Goal: Task Accomplishment & Management: Manage account settings

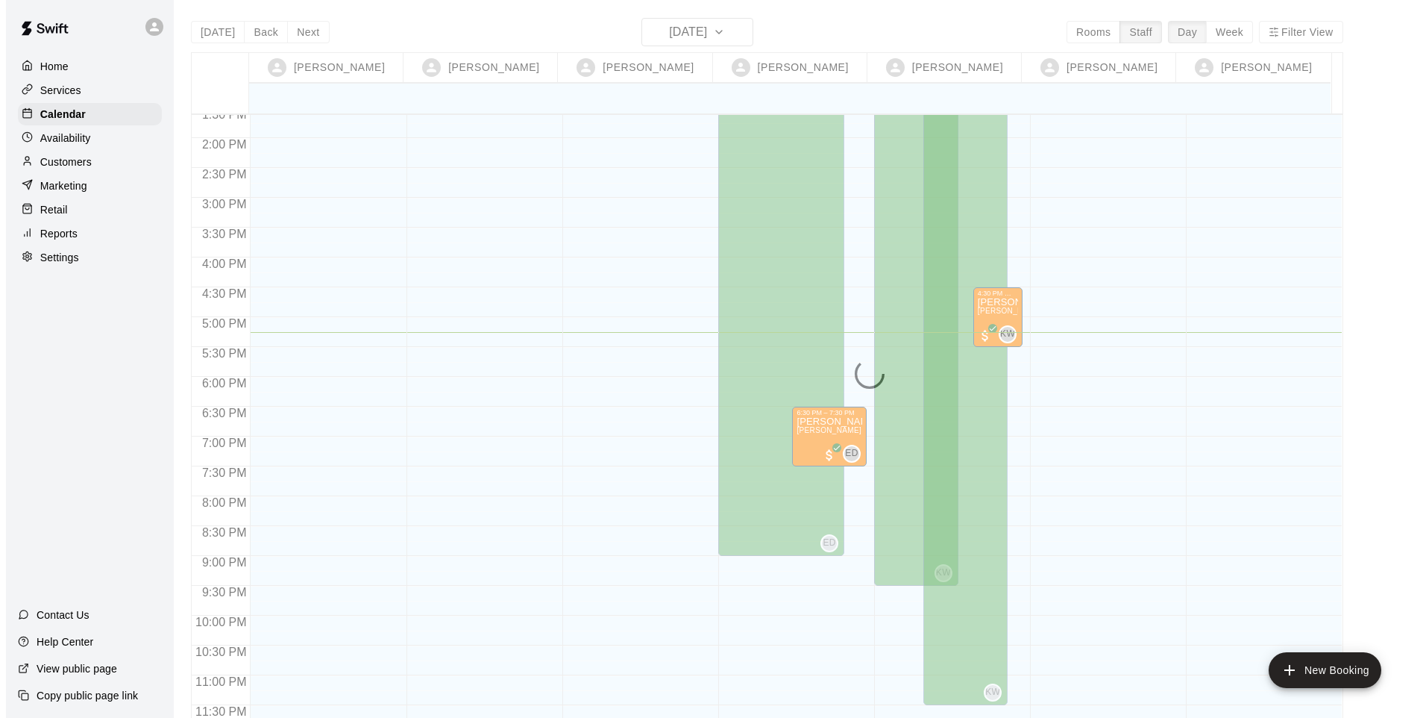
scroll to position [812, 0]
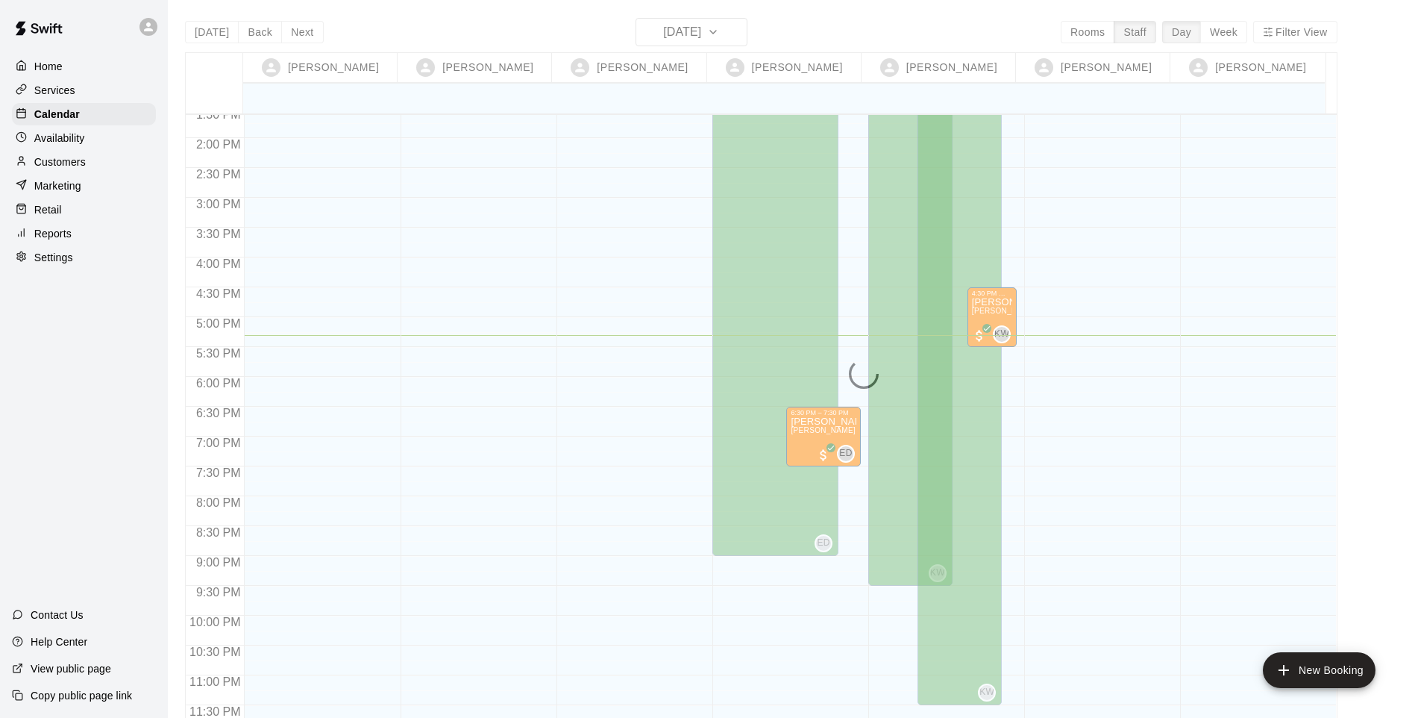
click at [62, 211] on div "Retail" at bounding box center [84, 209] width 144 height 22
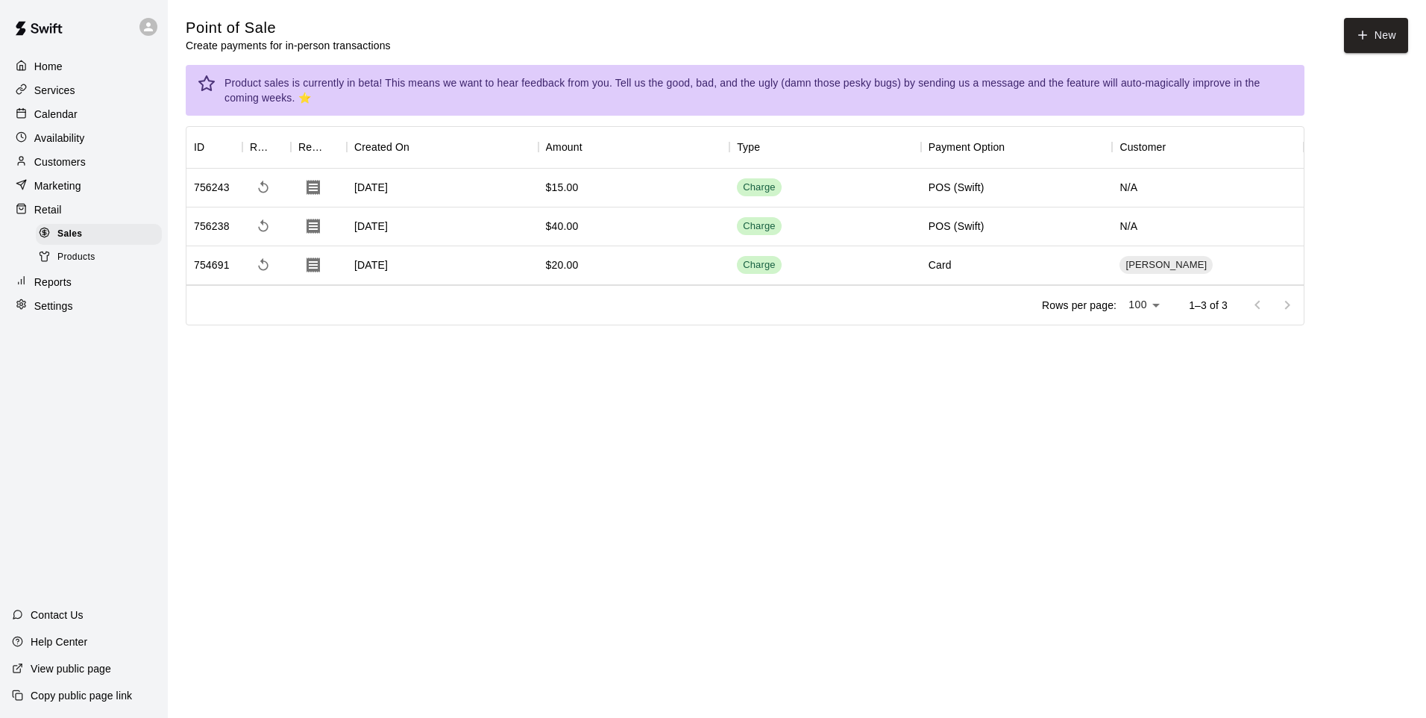
click at [1003, 37] on button "New" at bounding box center [1376, 35] width 64 height 35
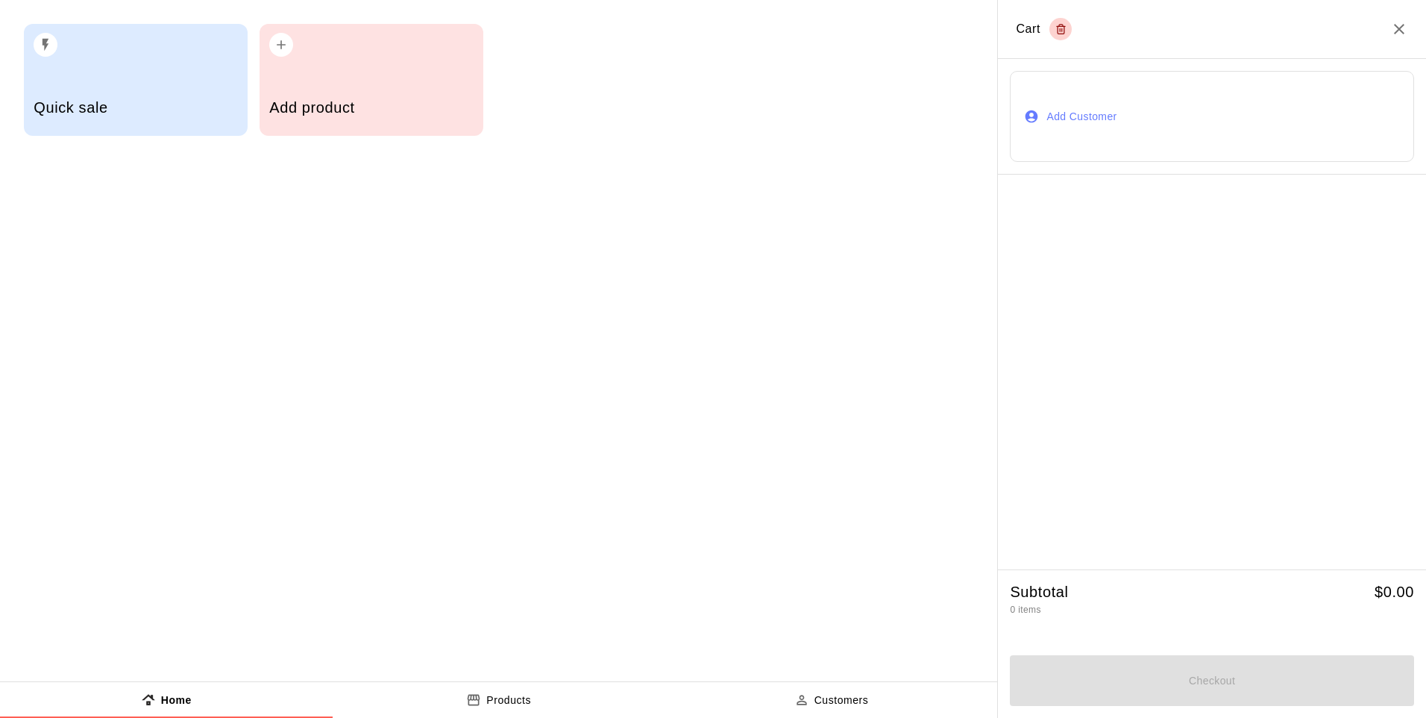
click at [366, 105] on h5 "Add product" at bounding box center [371, 108] width 204 height 20
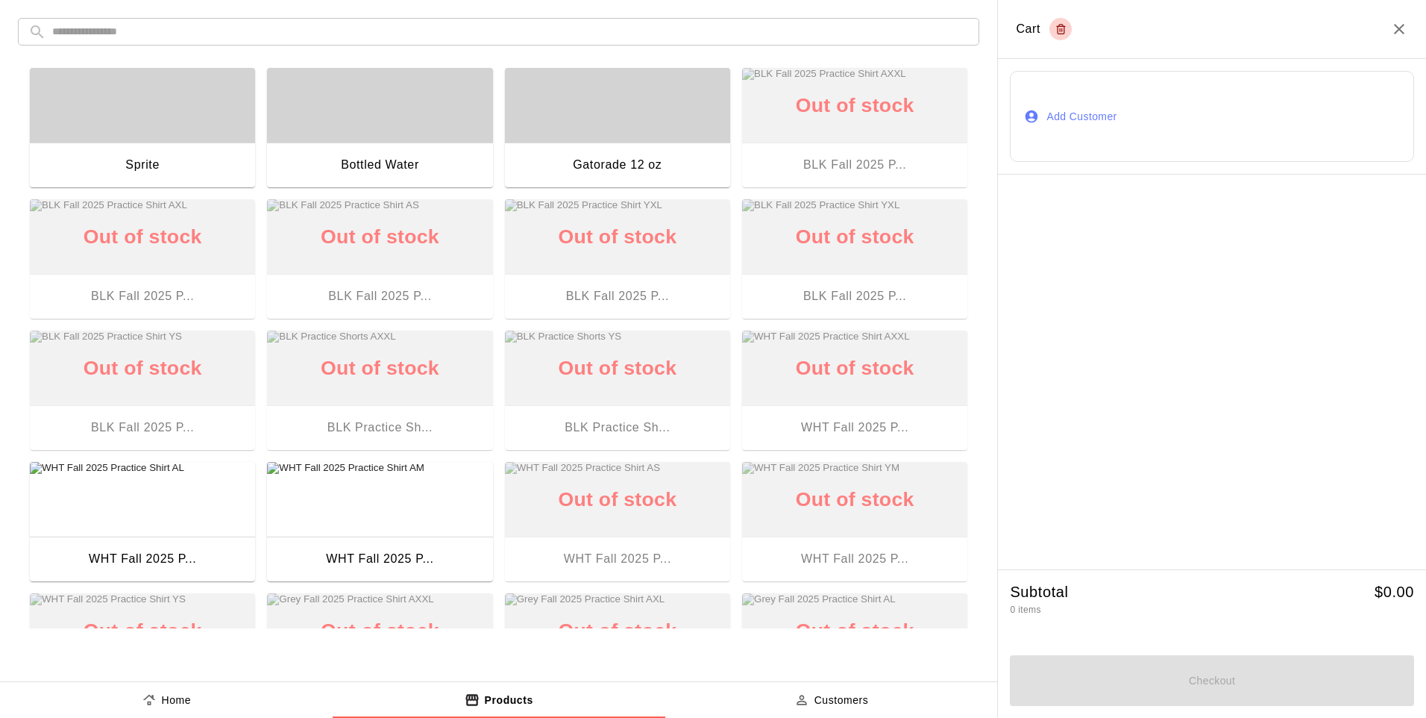
click at [1003, 324] on div at bounding box center [1212, 372] width 428 height 395
click at [618, 122] on div "button" at bounding box center [617, 105] width 225 height 75
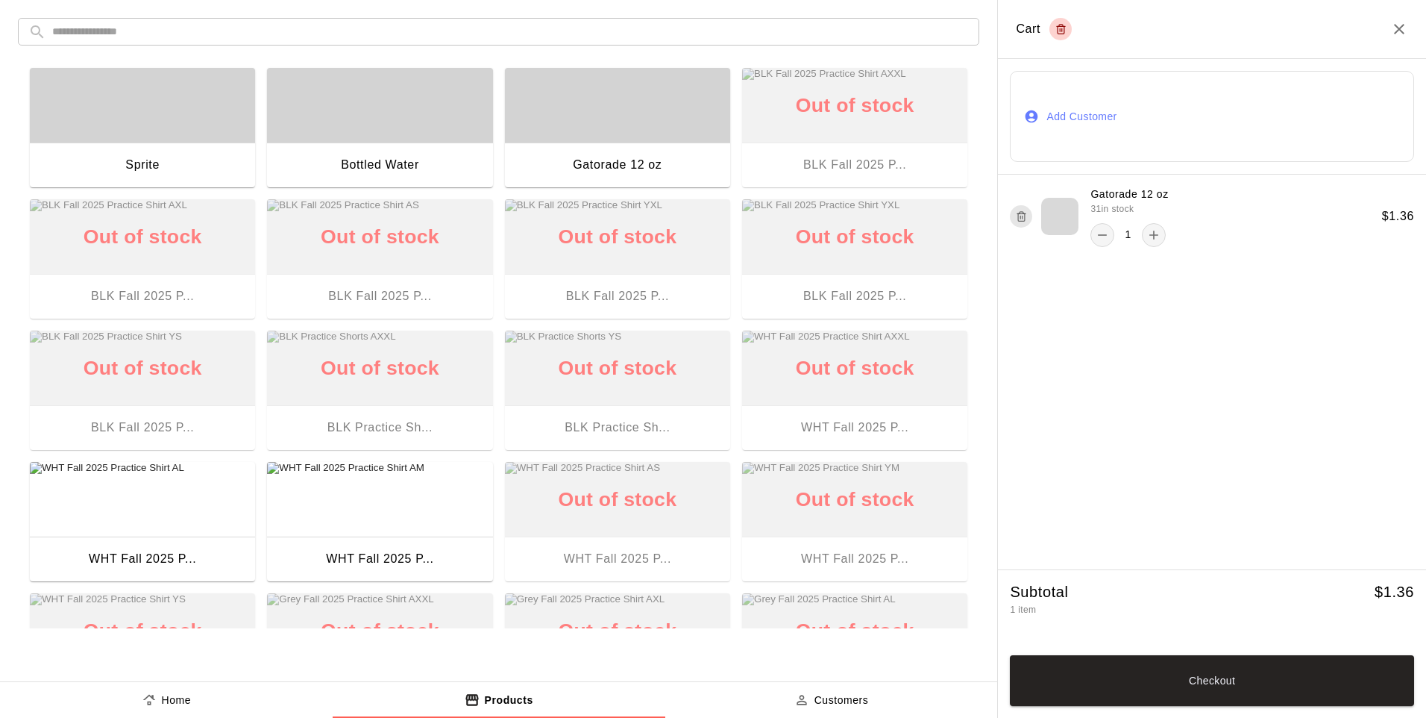
click at [405, 142] on div "button" at bounding box center [379, 105] width 225 height 75
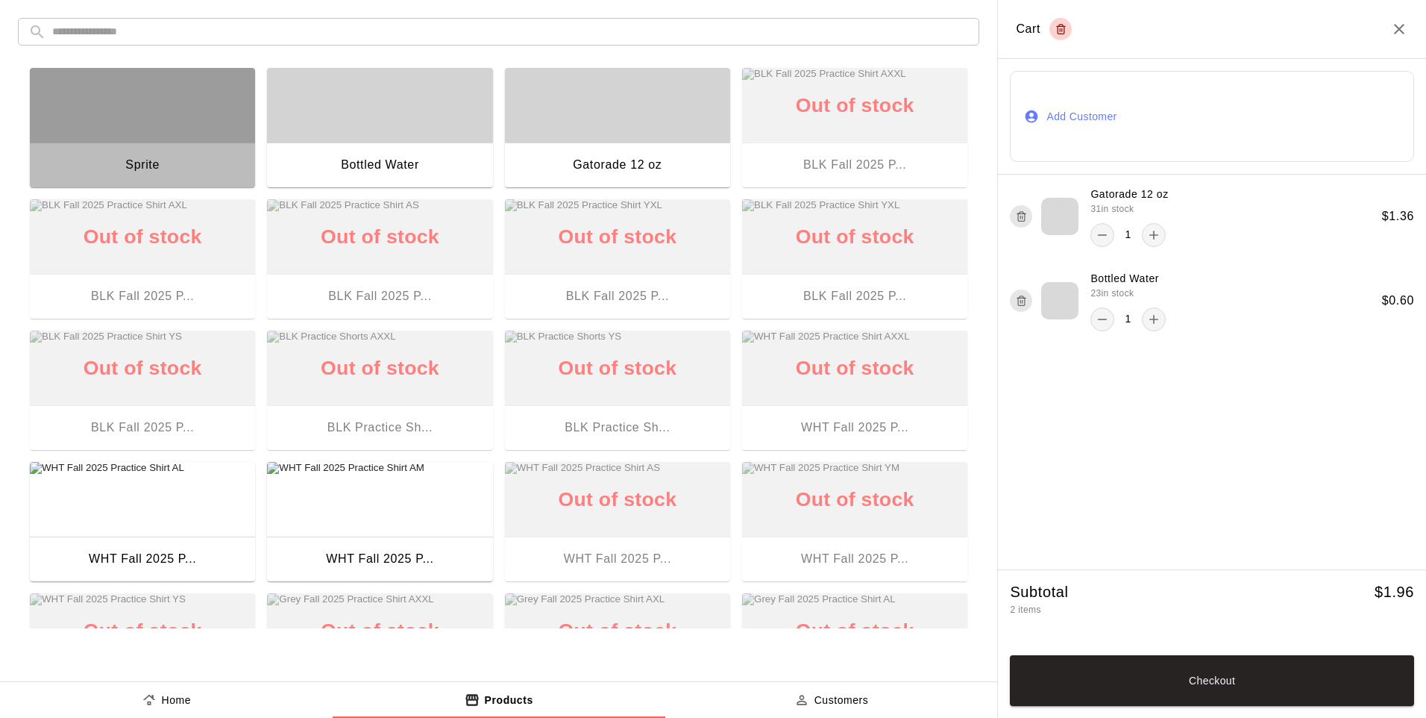
click at [131, 134] on div "button" at bounding box center [142, 105] width 225 height 75
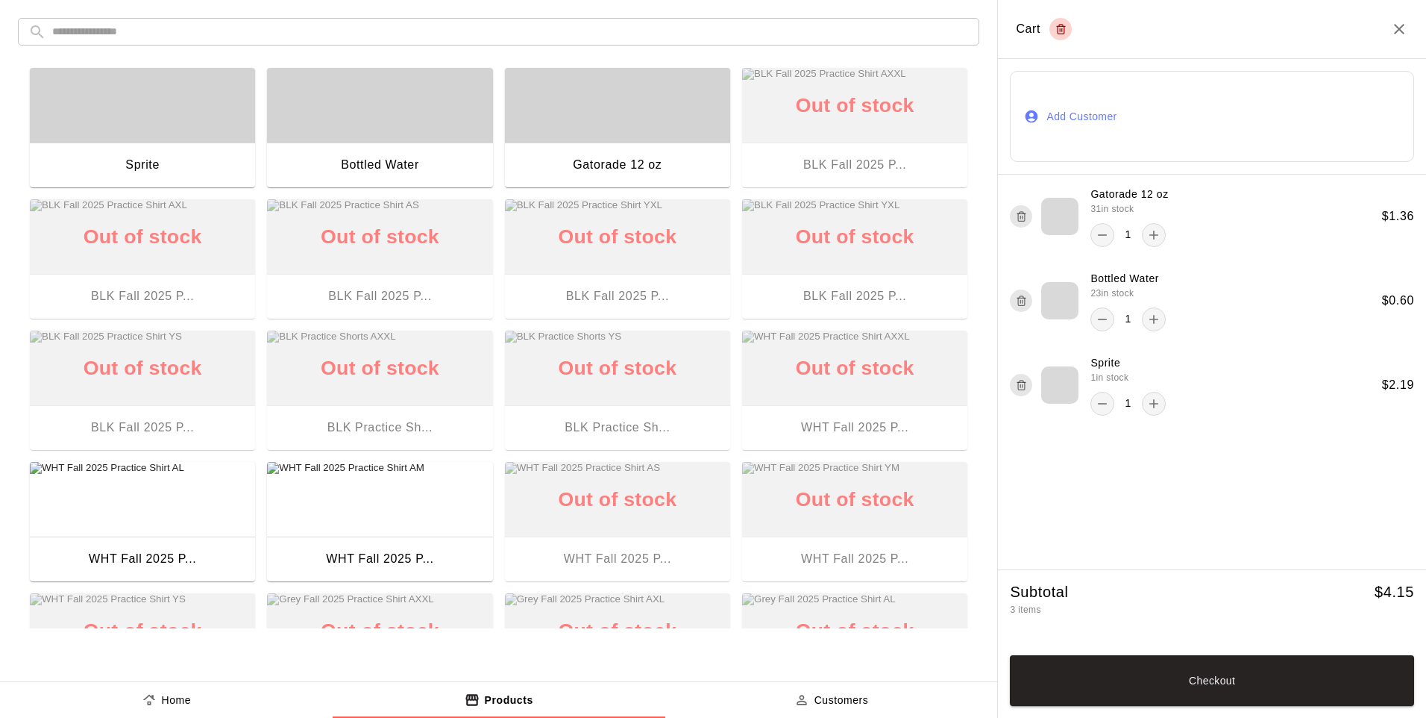
click at [1003, 592] on button "Checkout" at bounding box center [1212, 680] width 404 height 51
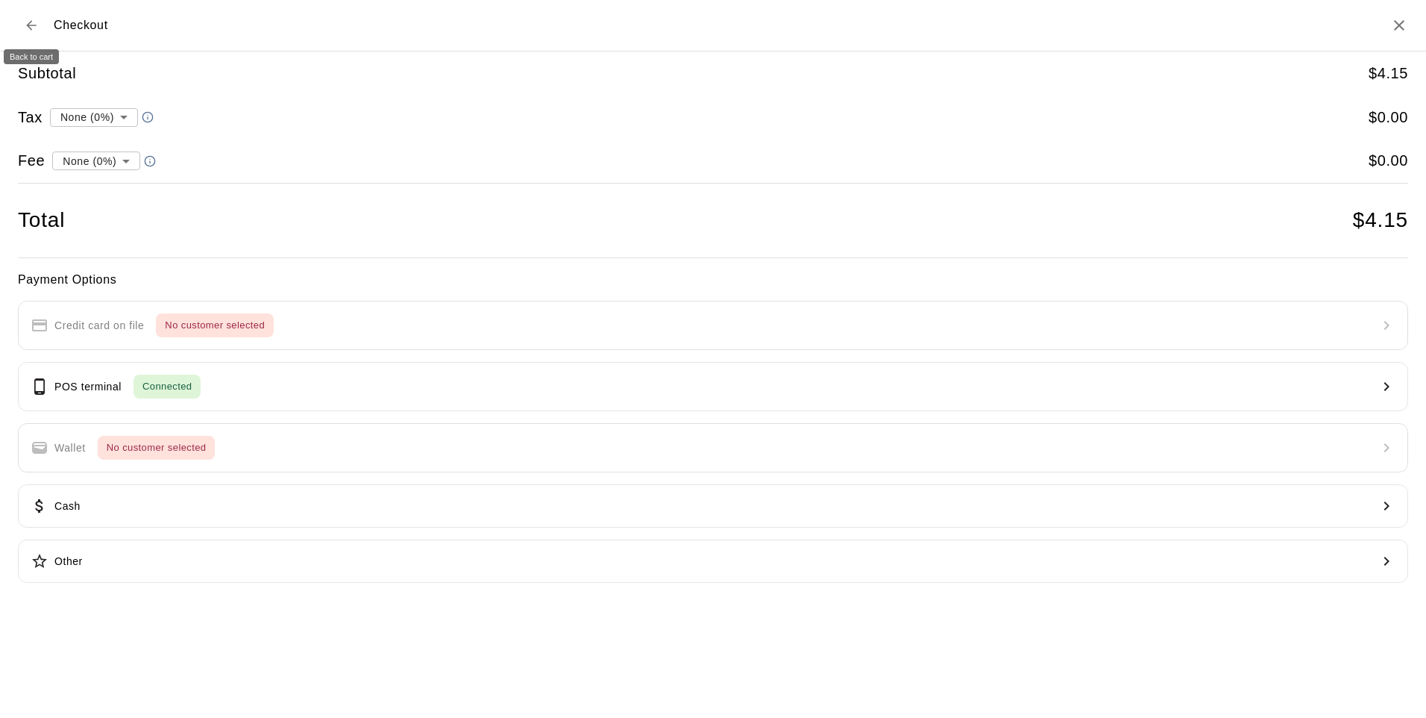
click at [31, 37] on button "Back to cart" at bounding box center [31, 25] width 27 height 27
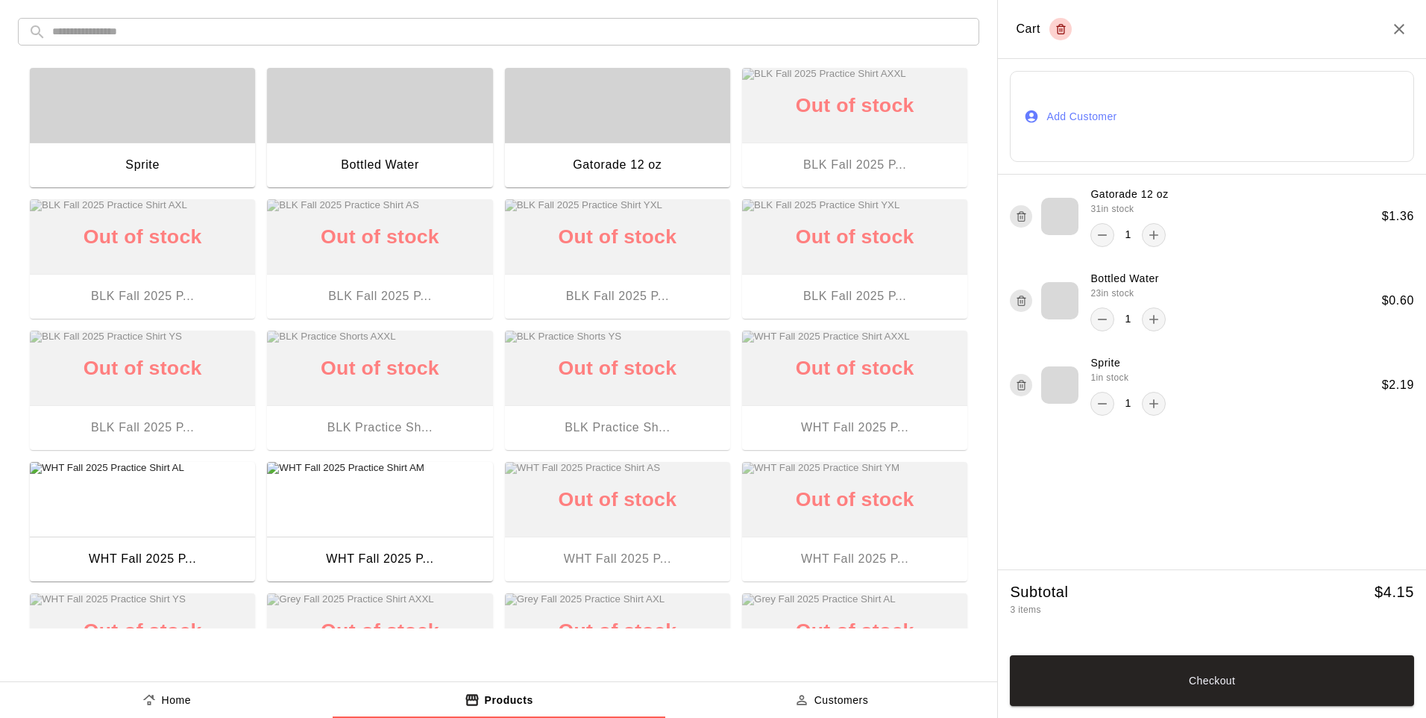
drag, startPoint x: 1030, startPoint y: 377, endPoint x: 1039, endPoint y: 363, distance: 16.1
click at [1003, 377] on button "button" at bounding box center [1021, 385] width 22 height 22
click at [1003, 310] on icon "button" at bounding box center [1021, 301] width 11 height 18
click at [1003, 206] on button "button" at bounding box center [1021, 216] width 22 height 22
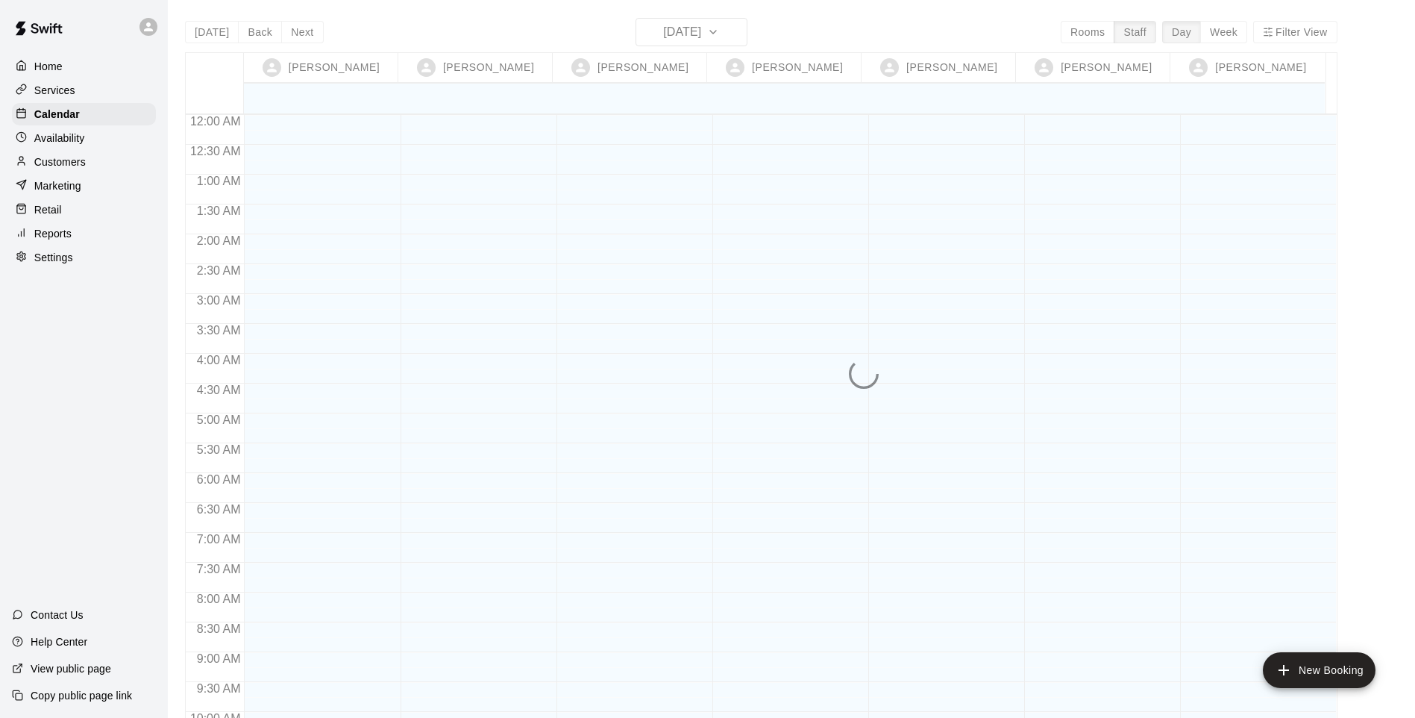
scroll to position [812, 0]
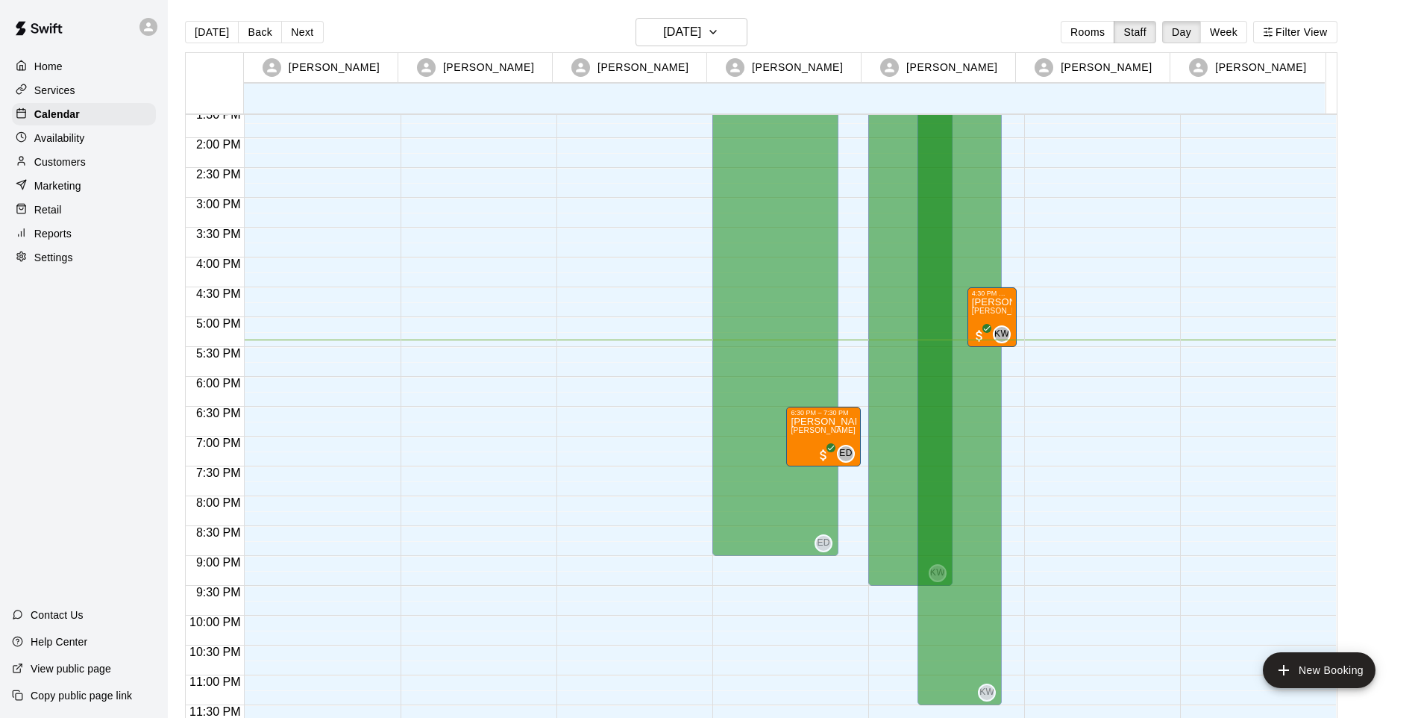
click at [62, 221] on div "Retail" at bounding box center [84, 209] width 144 height 22
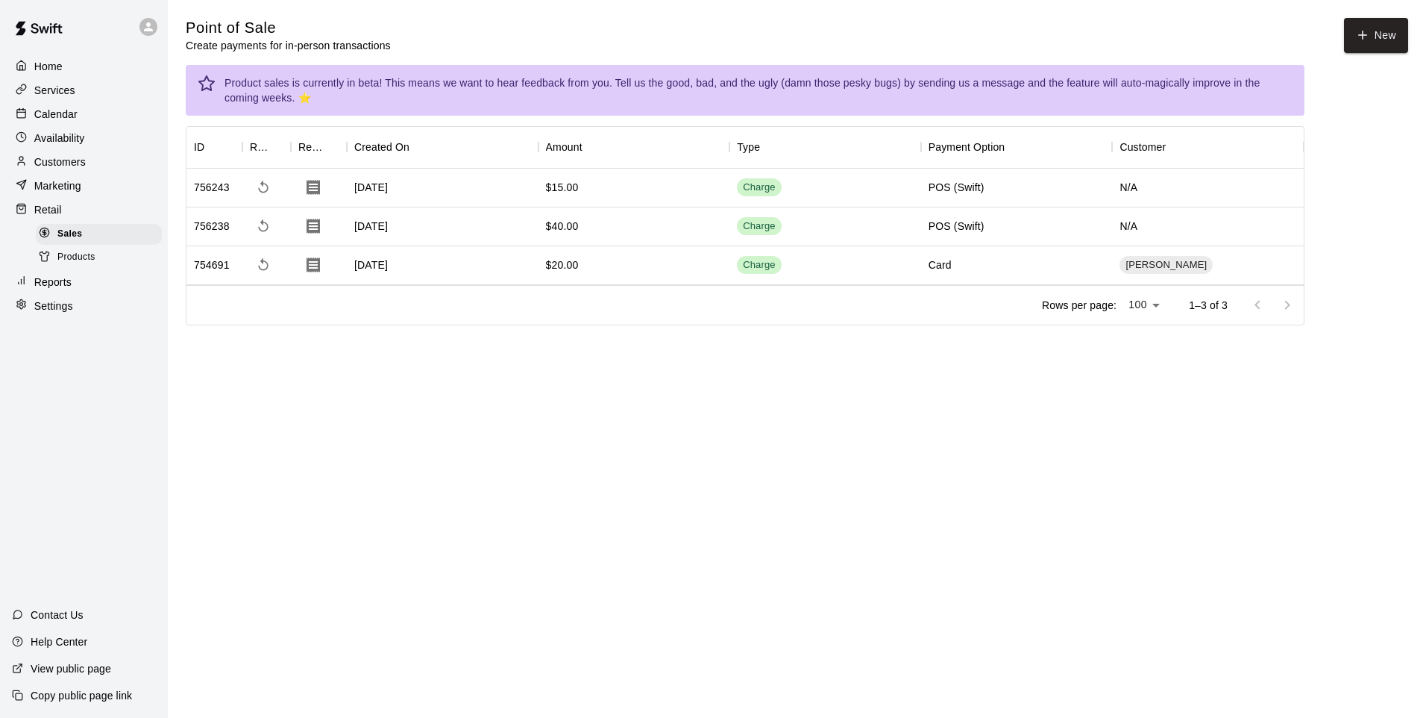
click at [72, 256] on span "Products" at bounding box center [76, 257] width 38 height 15
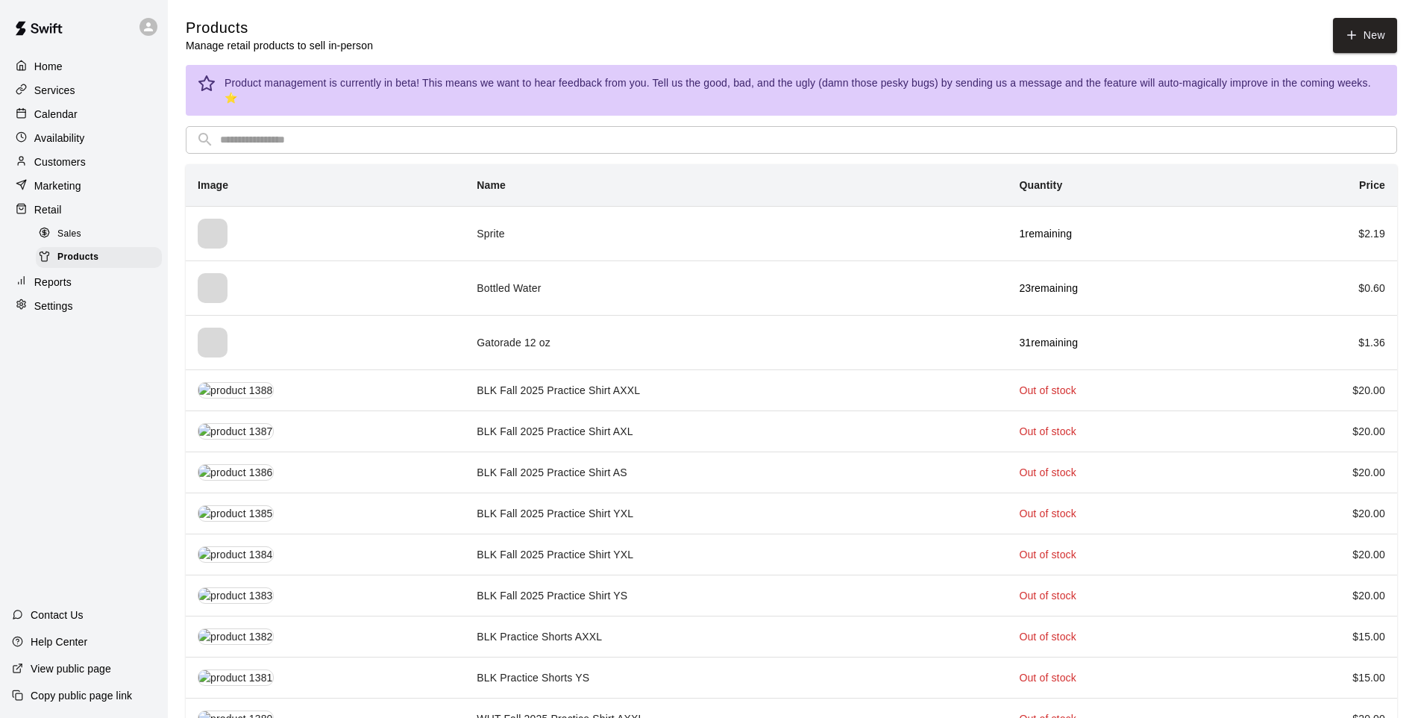
click at [1003, 229] on td "1 remaining" at bounding box center [1122, 233] width 231 height 54
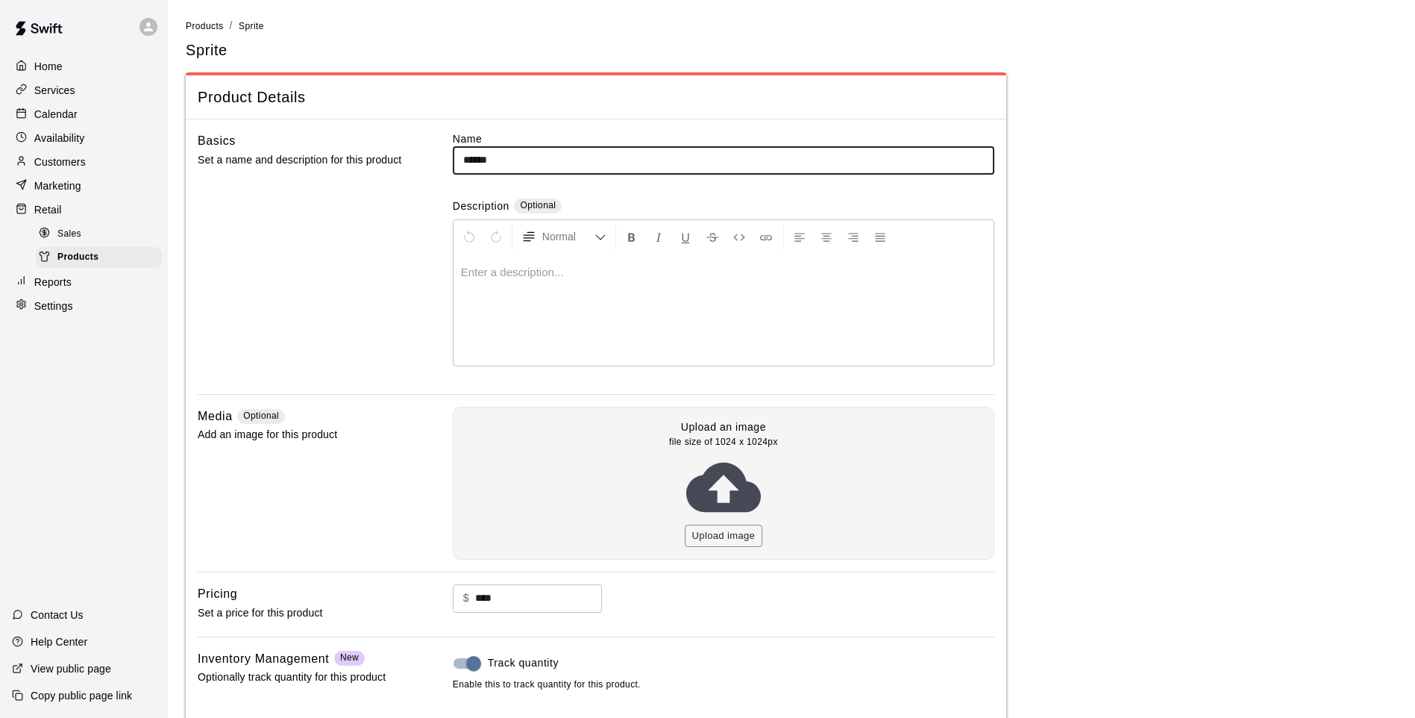
scroll to position [149, 0]
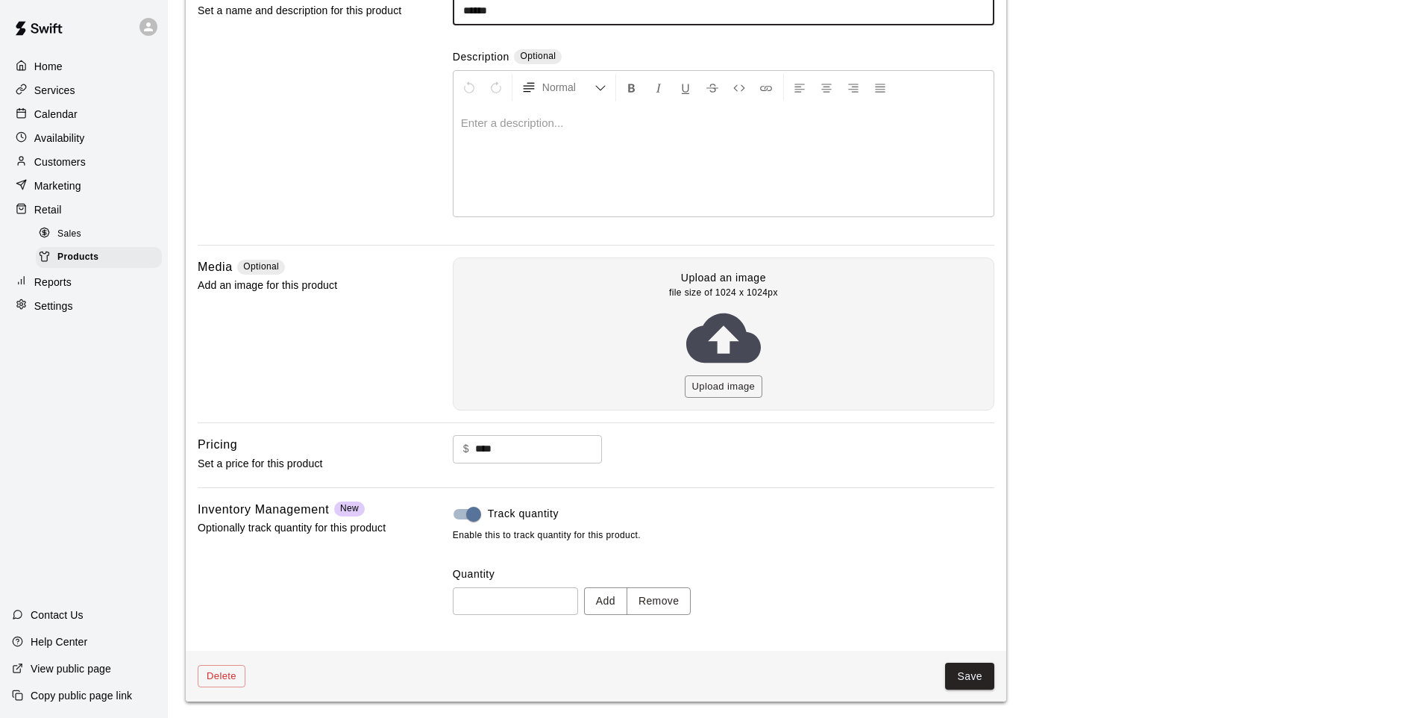
click at [532, 447] on input "****" at bounding box center [538, 449] width 127 height 28
type input "*"
click at [978, 592] on button "Save" at bounding box center [969, 677] width 49 height 28
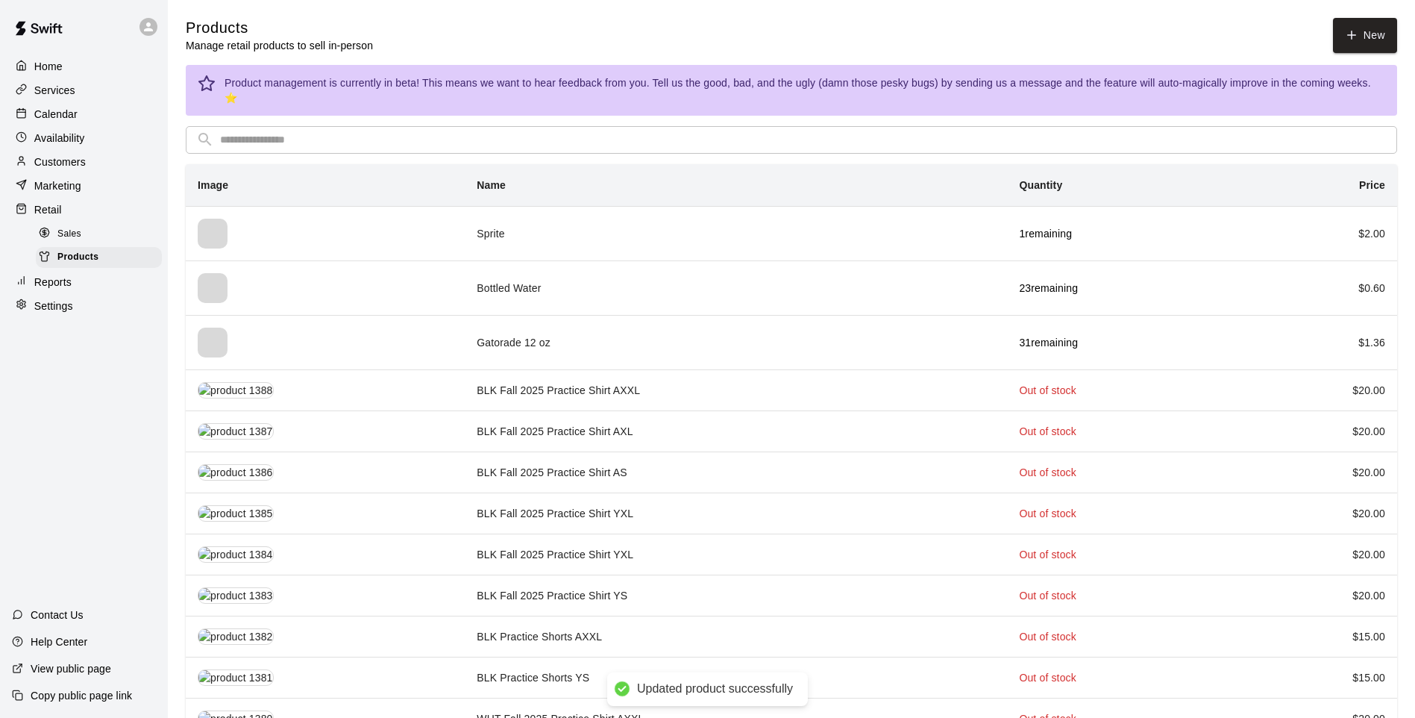
click at [1003, 284] on td "23 remaining" at bounding box center [1122, 287] width 231 height 54
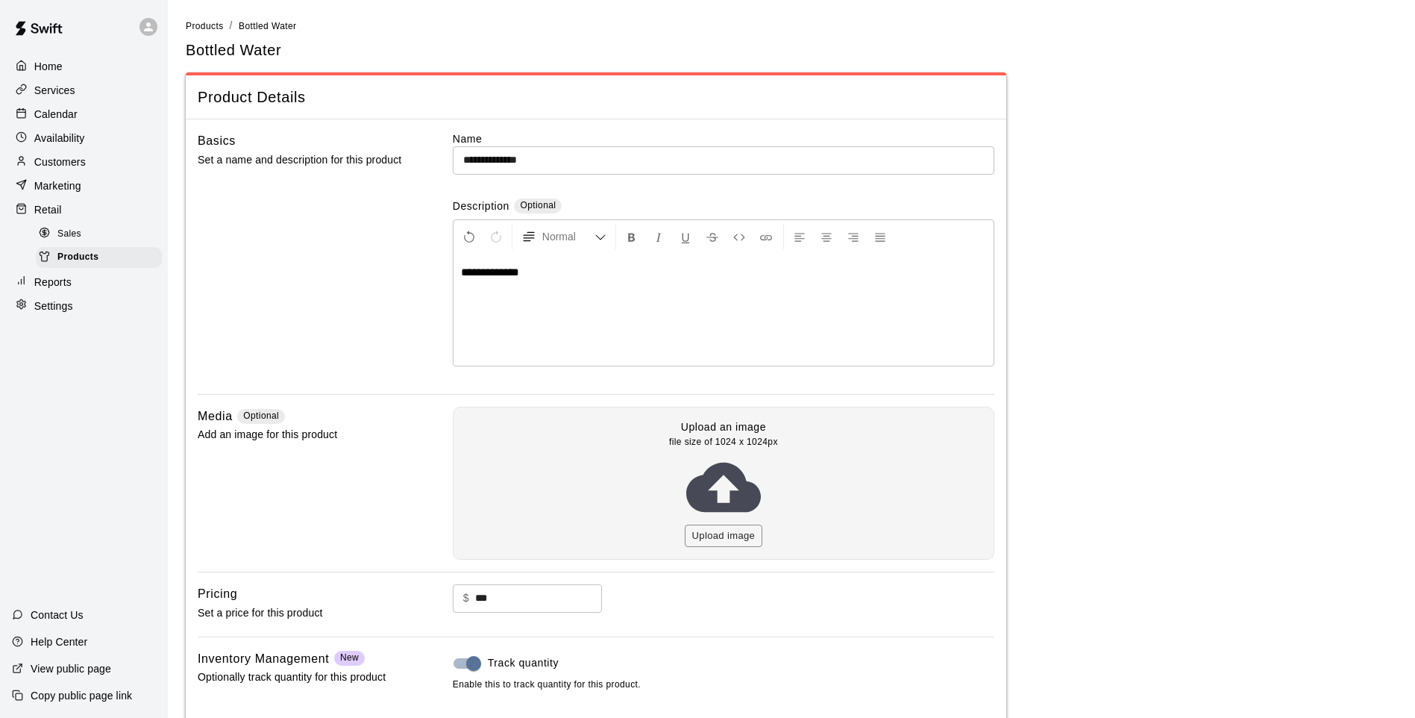
scroll to position [151, 0]
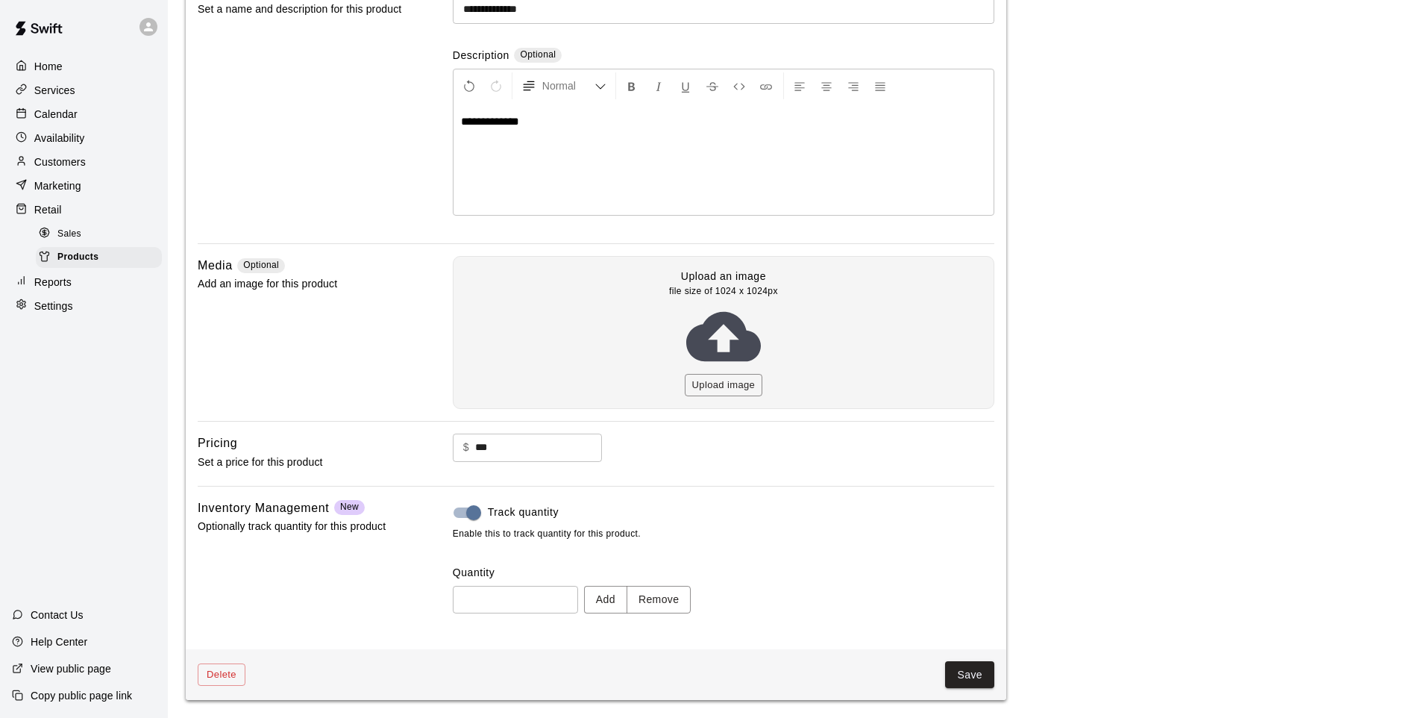
click at [980, 592] on button "Save" at bounding box center [969, 675] width 49 height 28
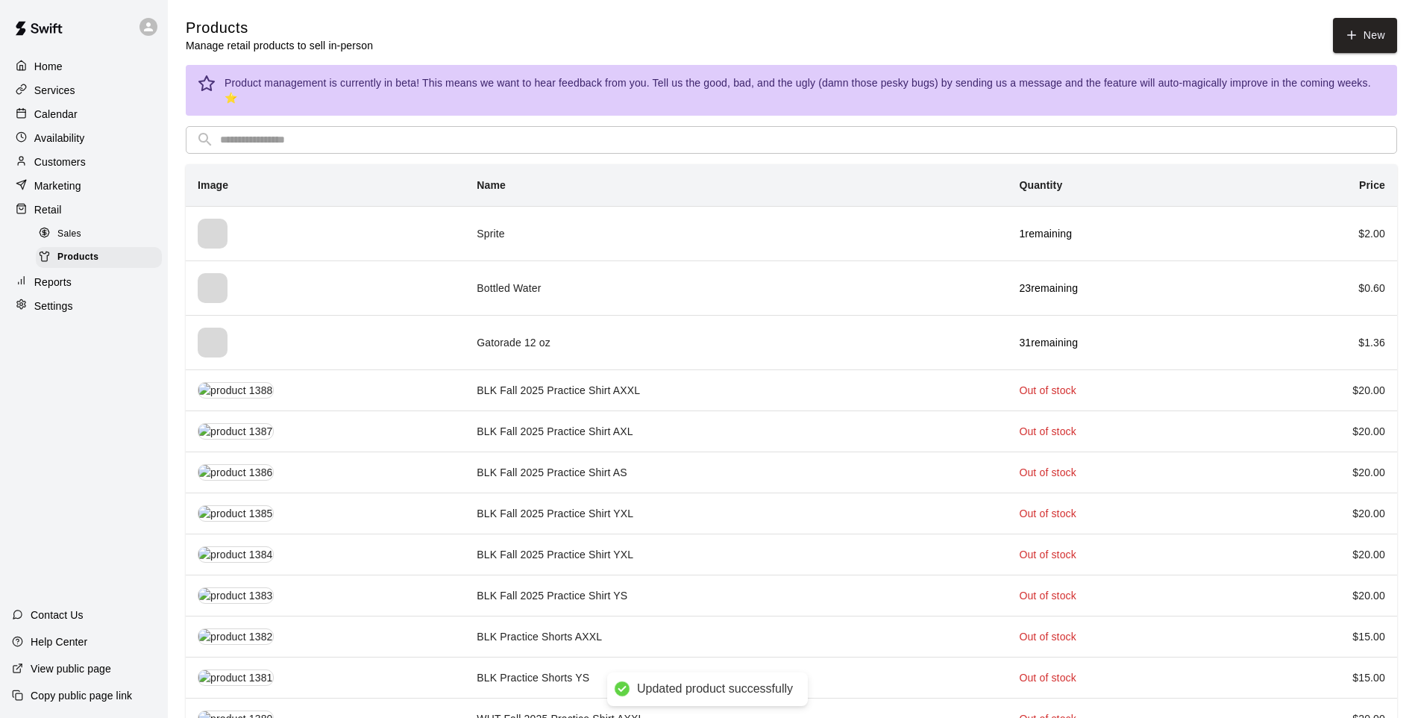
click at [806, 347] on td "Gatorade 12 oz" at bounding box center [736, 342] width 542 height 54
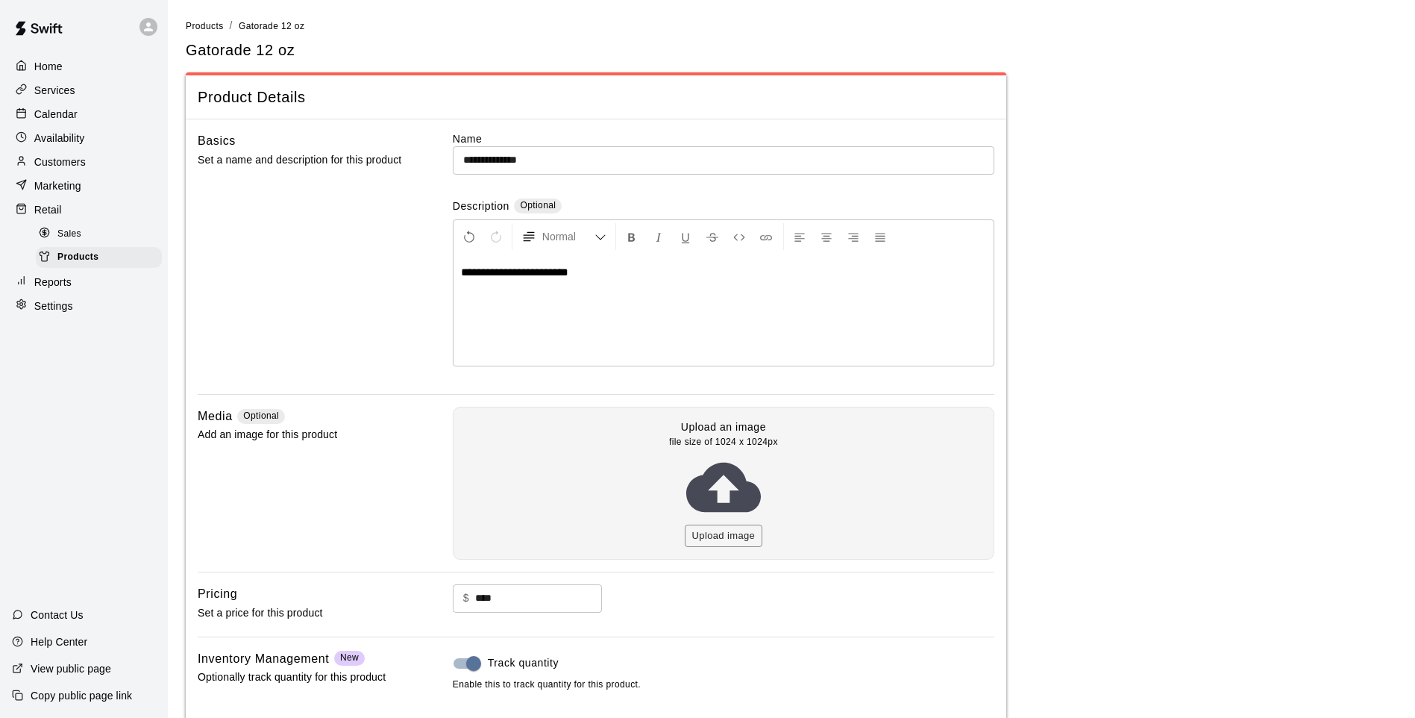
click at [504, 589] on input "****" at bounding box center [538, 598] width 127 height 28
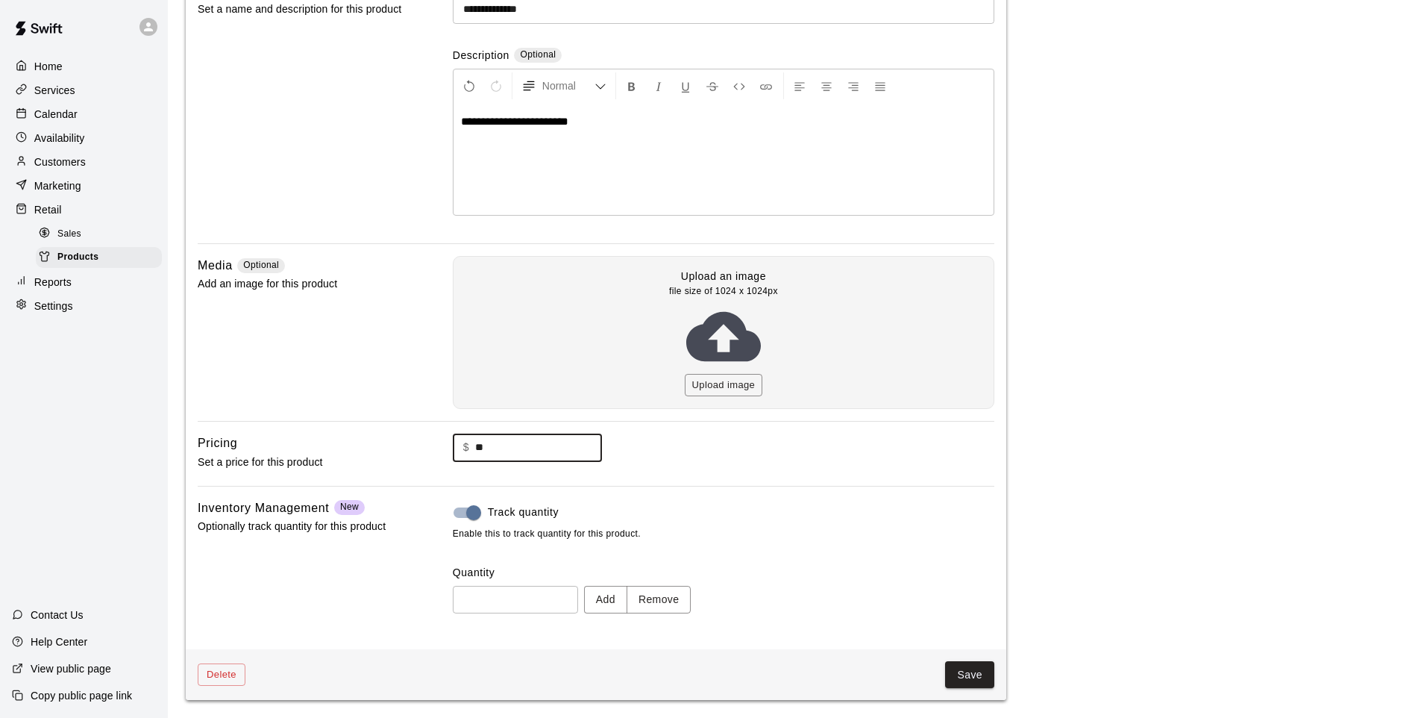
type input "**"
click at [974, 592] on button "Save" at bounding box center [969, 675] width 49 height 28
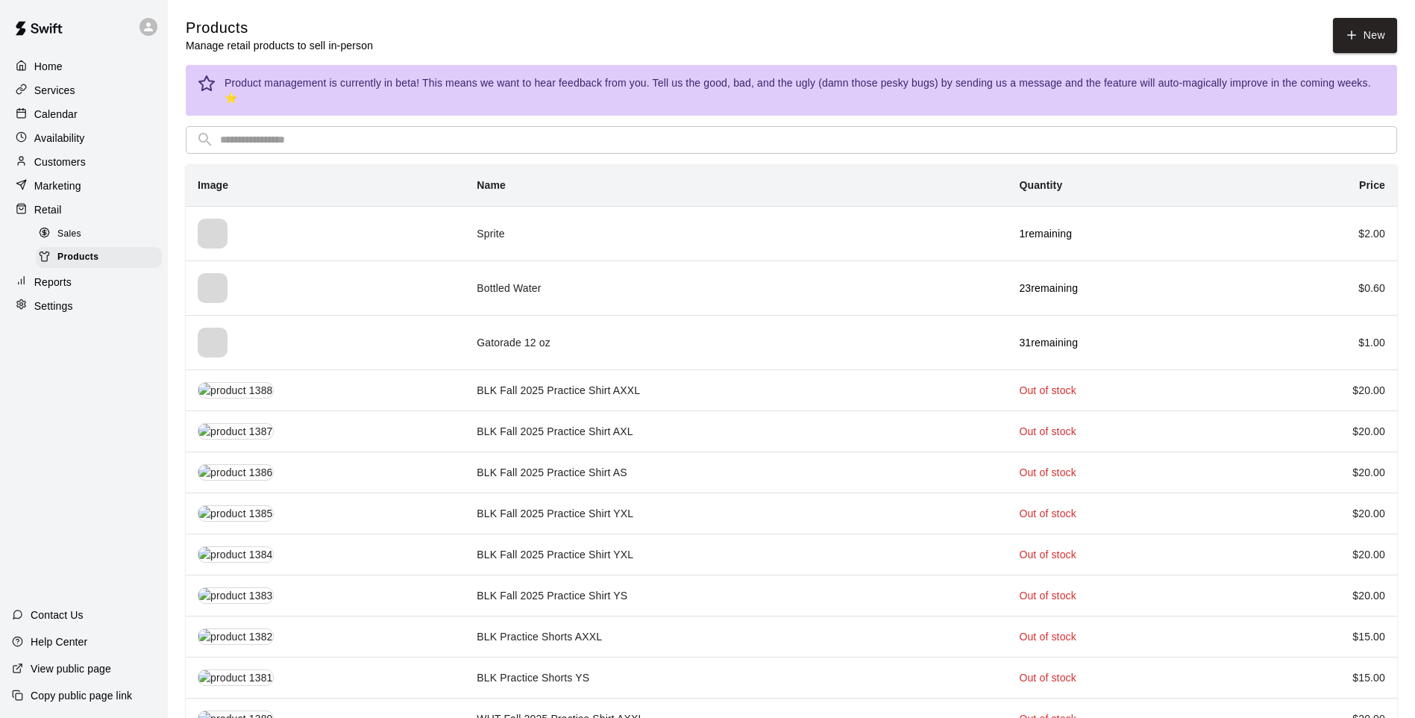
click at [98, 243] on div "Sales" at bounding box center [99, 234] width 126 height 21
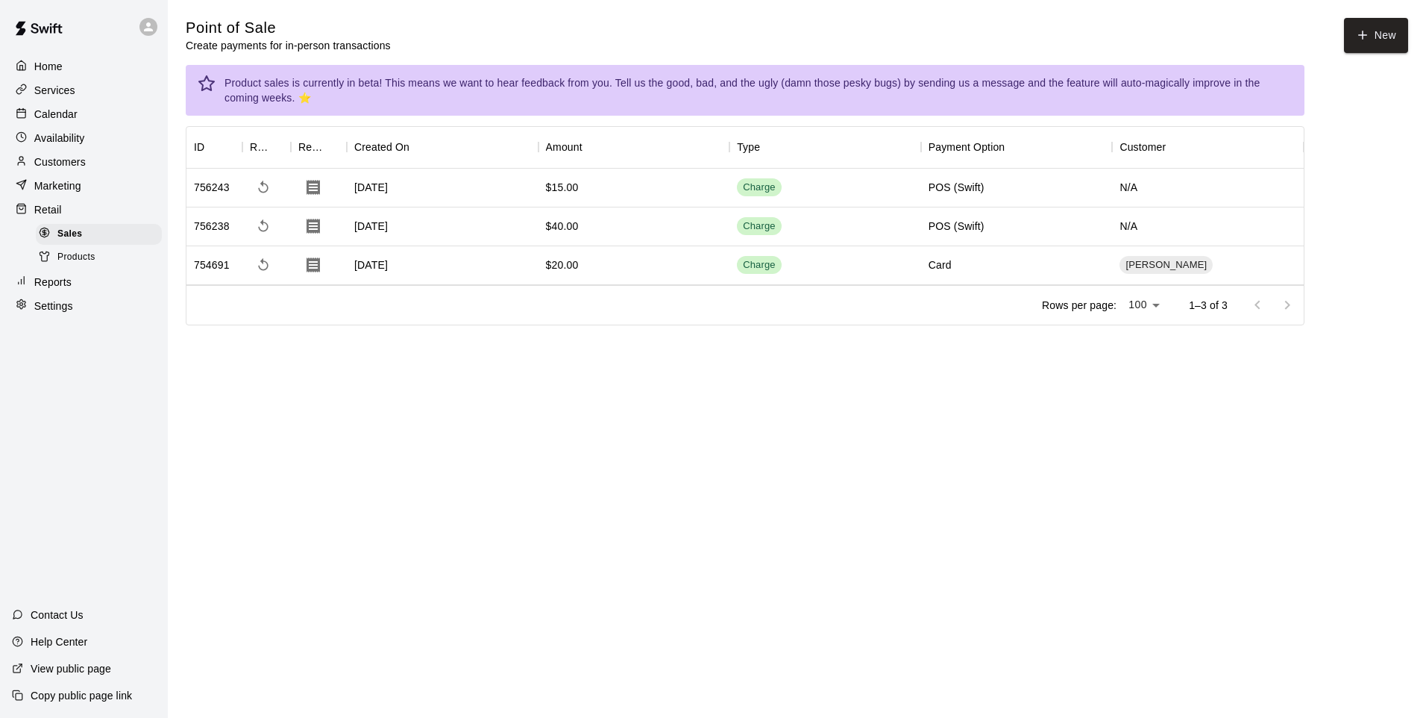
click at [1003, 47] on button "New" at bounding box center [1376, 35] width 64 height 35
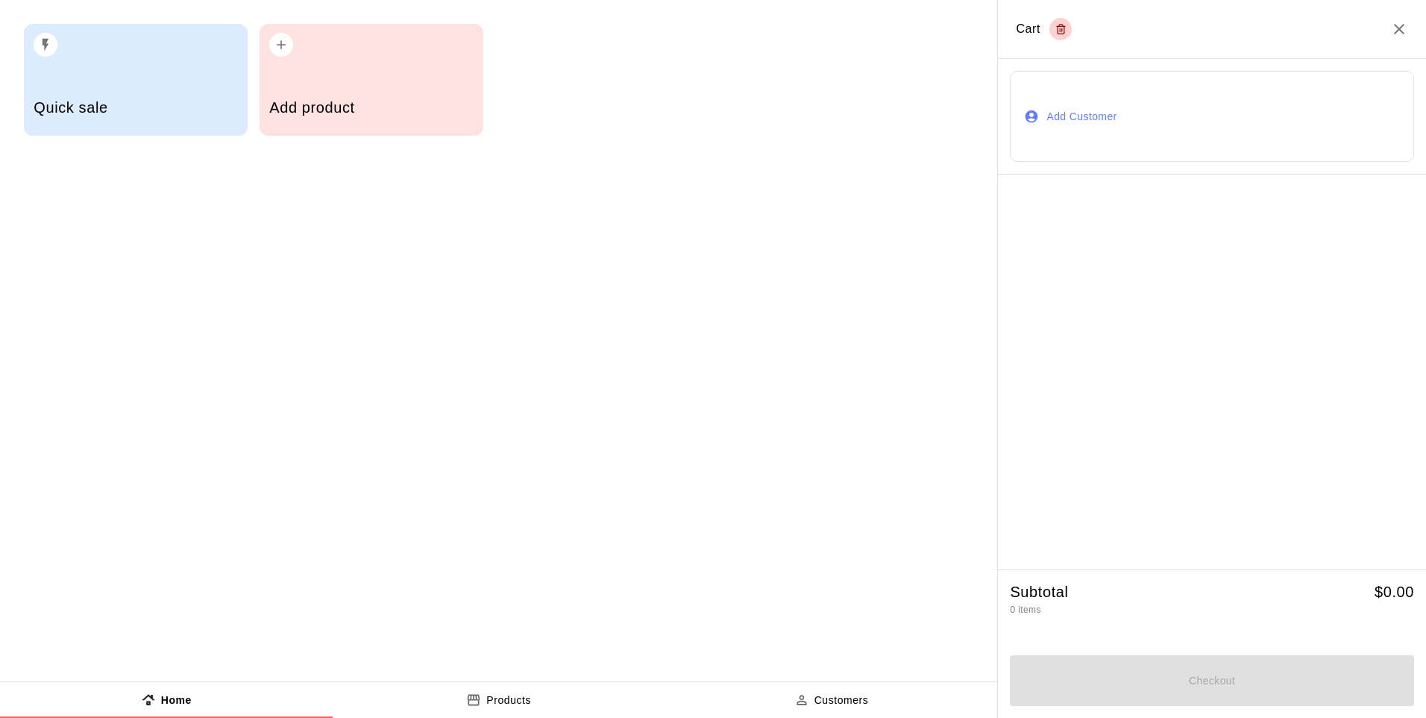
click at [342, 63] on div "Add product" at bounding box center [372, 80] width 224 height 112
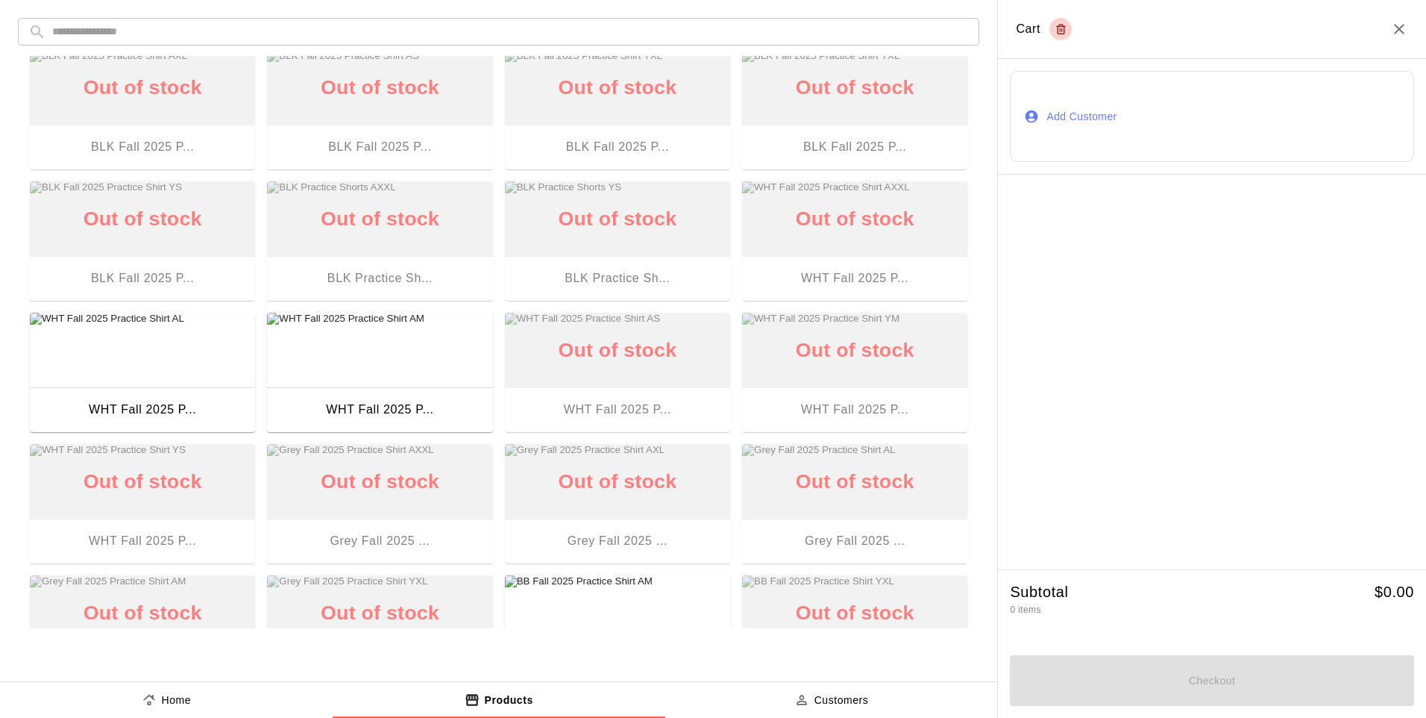
scroll to position [224, 0]
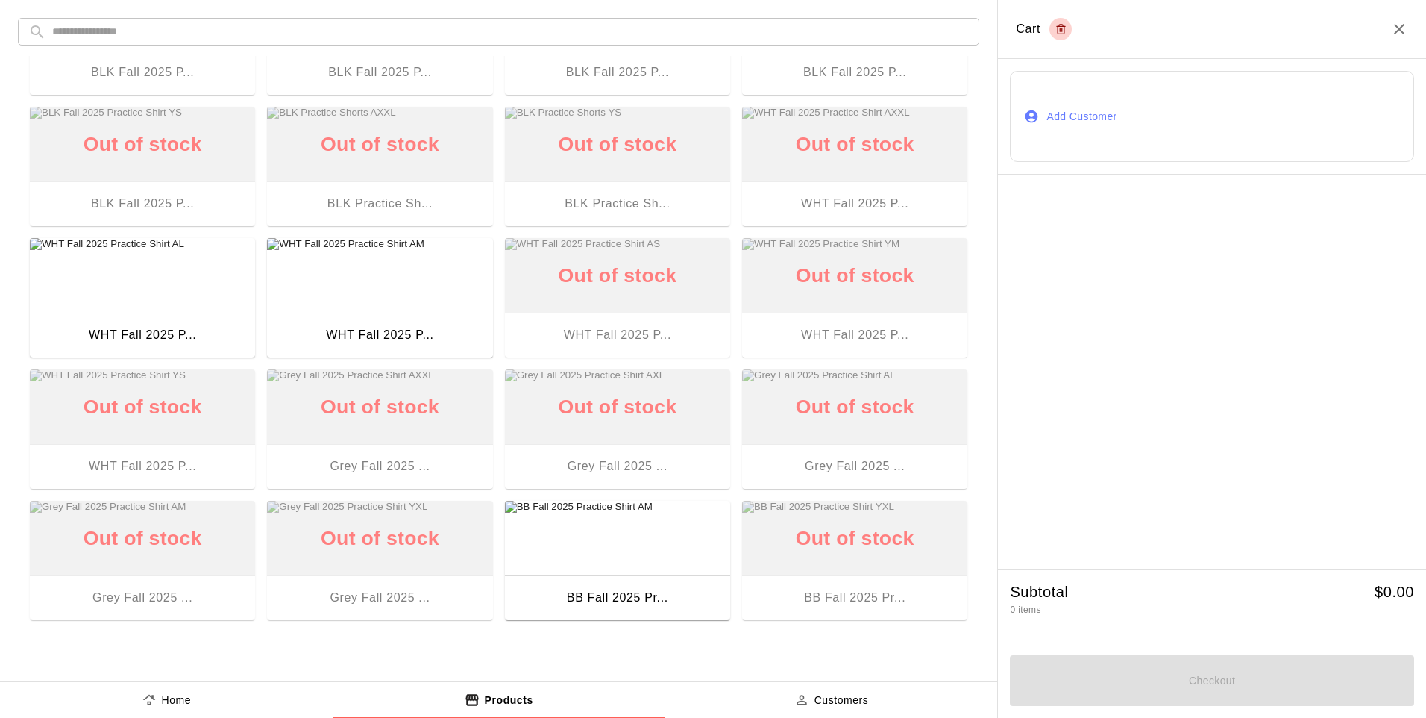
click at [326, 37] on input "text" at bounding box center [510, 32] width 917 height 28
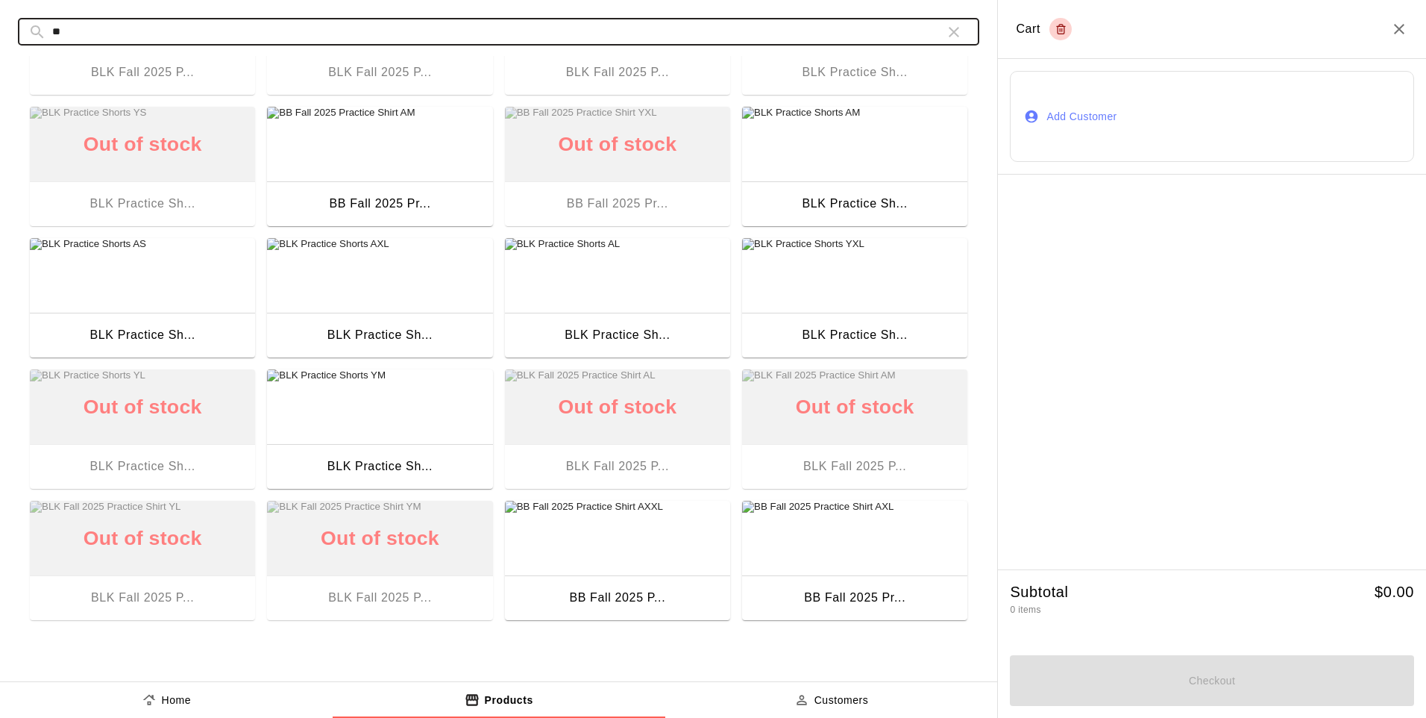
scroll to position [96, 0]
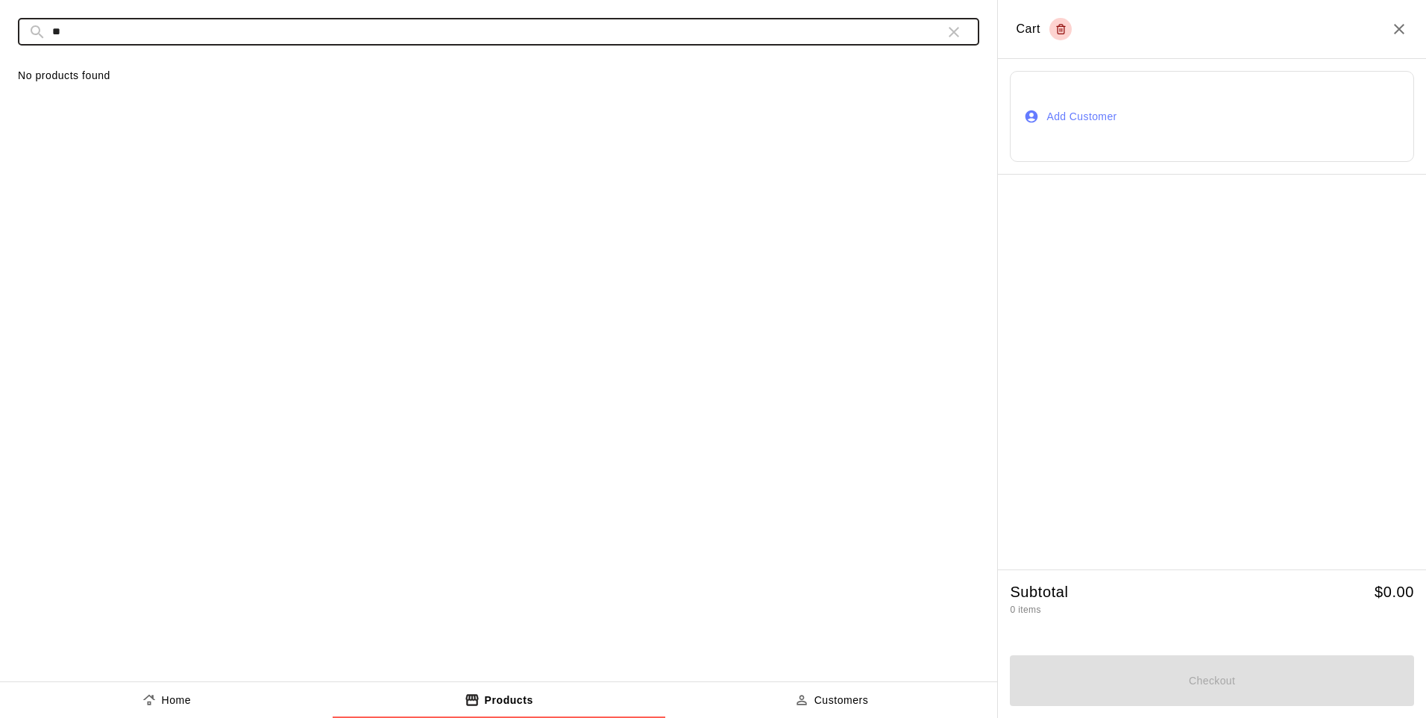
type input "*"
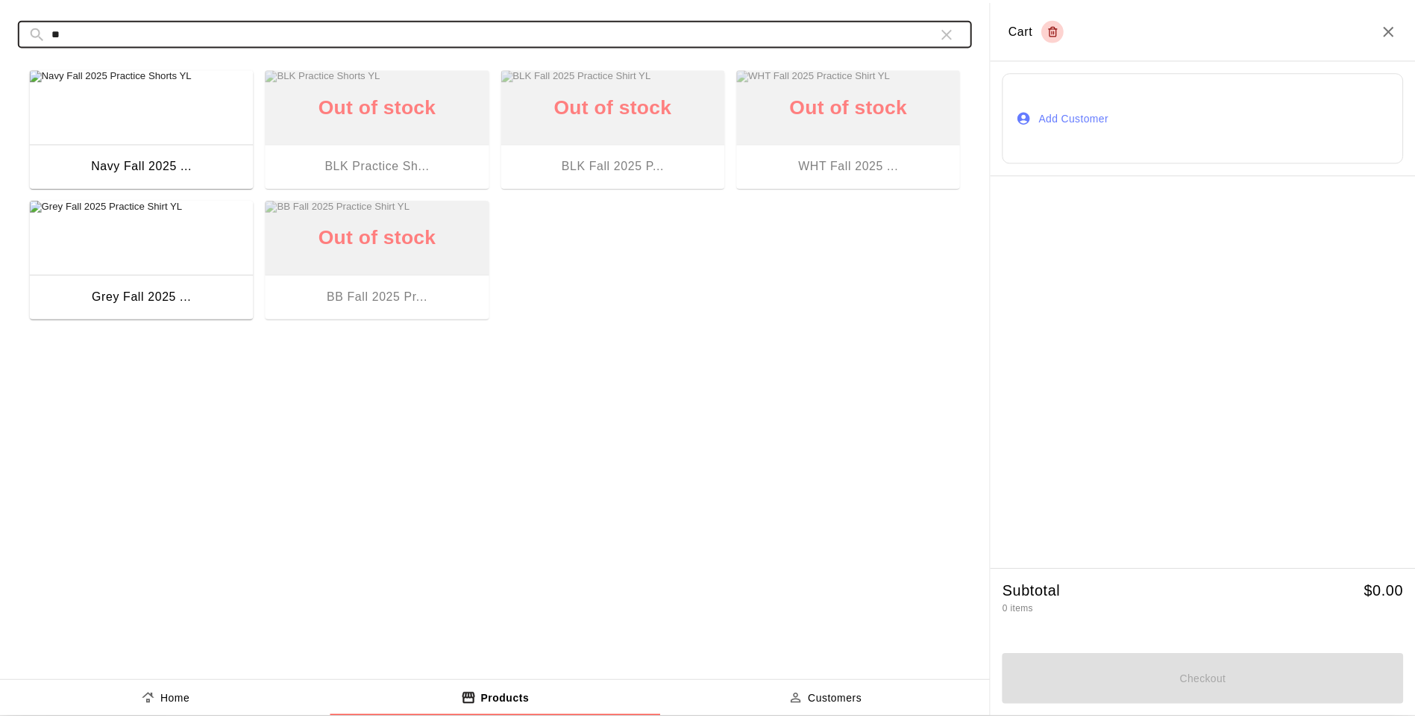
scroll to position [0, 0]
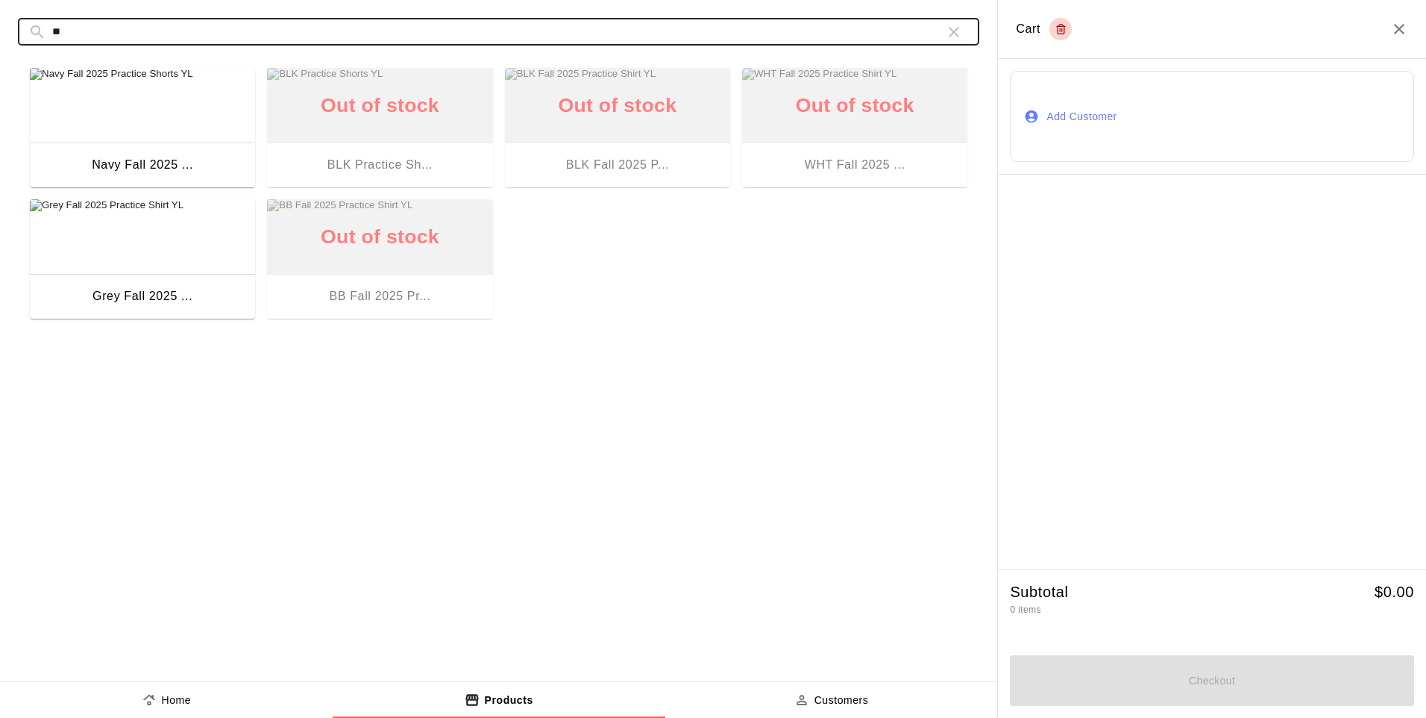
type input "**"
click at [102, 229] on img "button" at bounding box center [142, 236] width 225 height 75
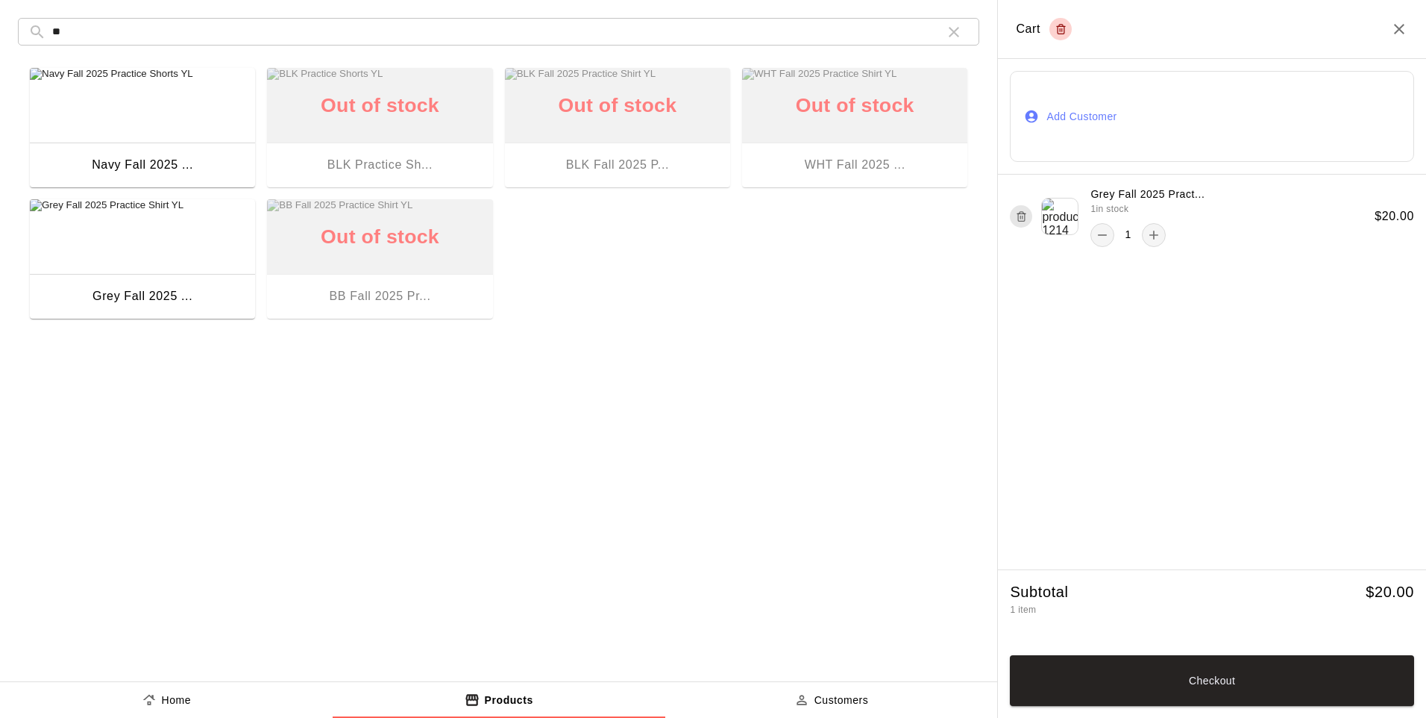
click at [567, 114] on div "Out of stock BLK Fall 2025 P..." at bounding box center [617, 127] width 225 height 119
click at [201, 592] on button "Home" at bounding box center [166, 700] width 333 height 36
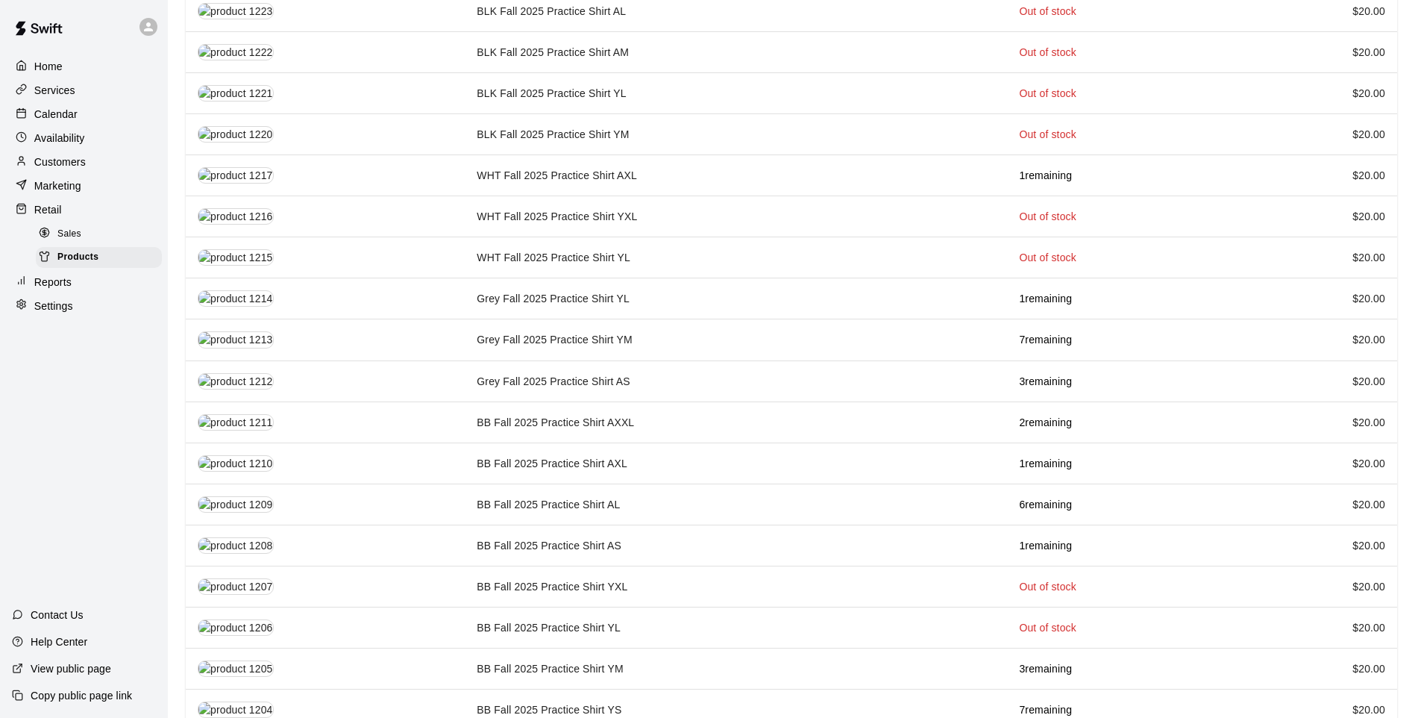
scroll to position [1738, 0]
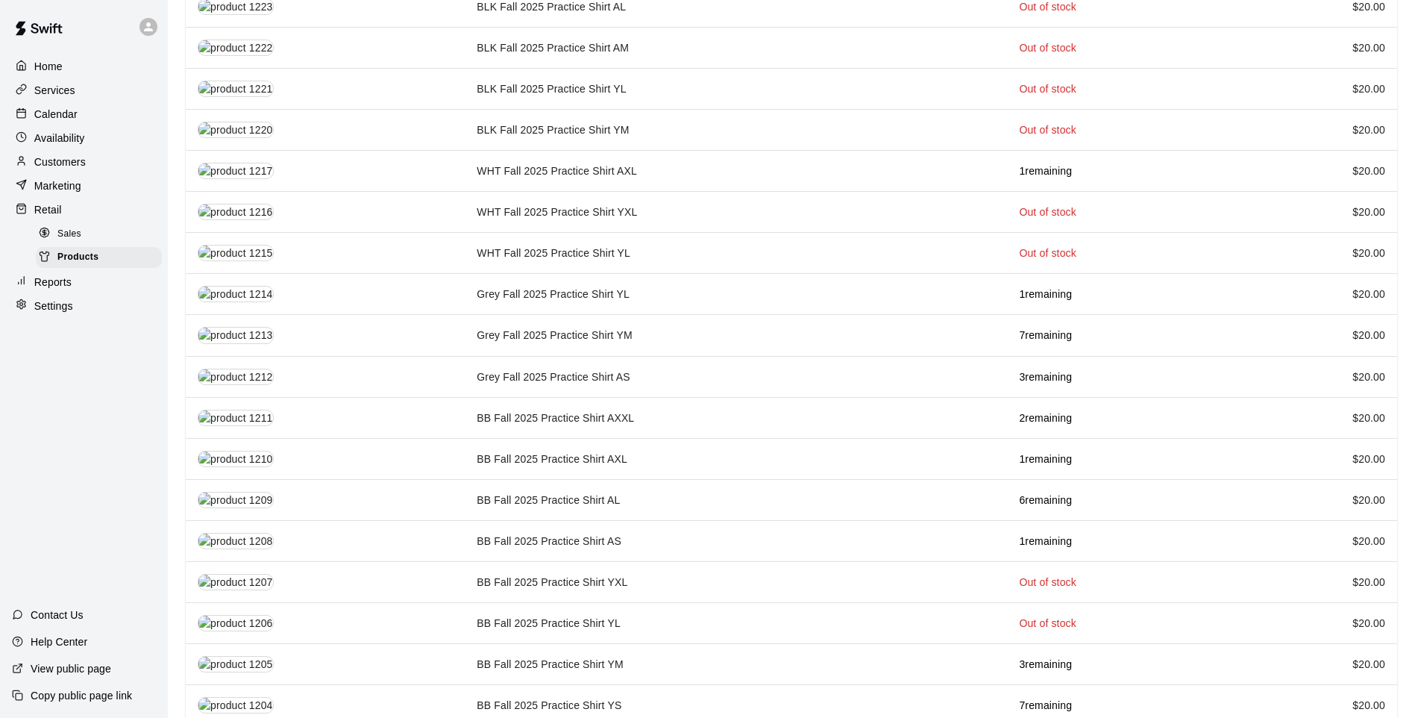
click at [543, 592] on td "BB Fall 2025 Practice Shirt YL" at bounding box center [736, 622] width 542 height 41
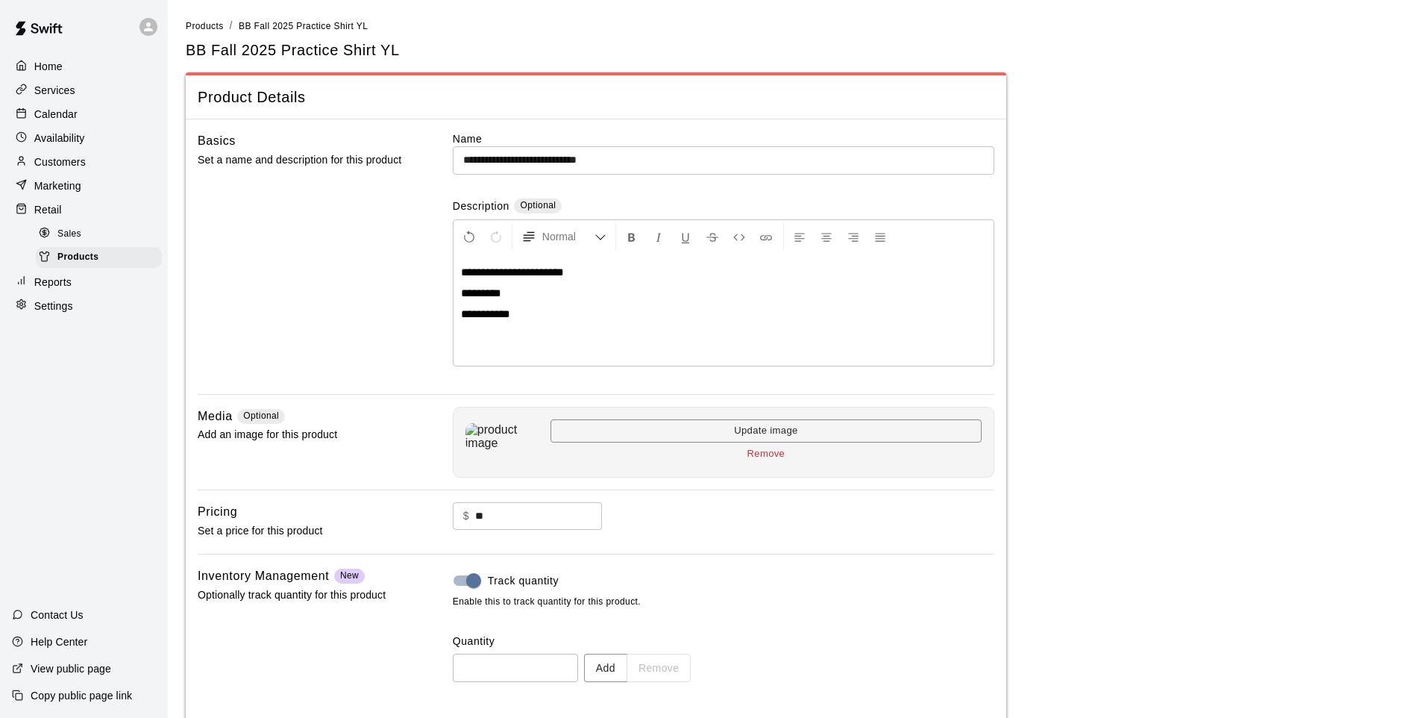
scroll to position [69, 0]
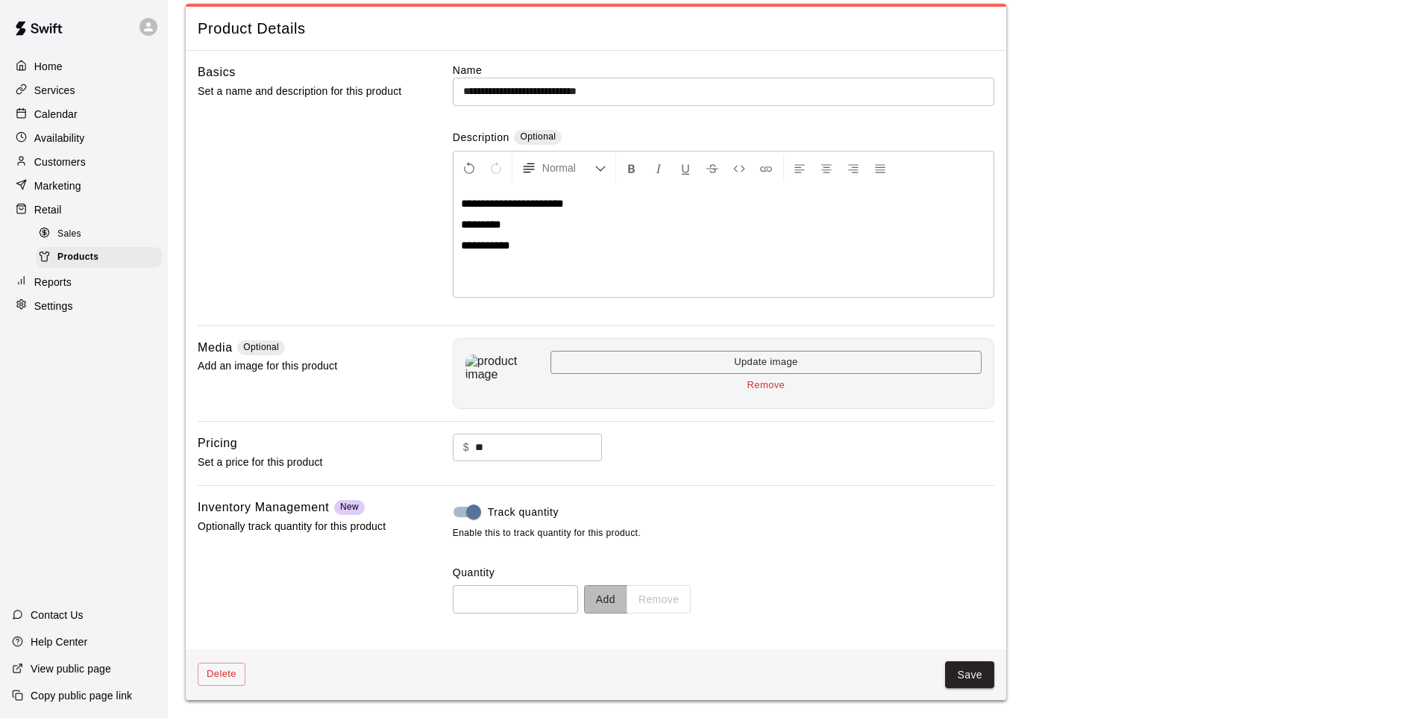
click at [622, 592] on button "Add" at bounding box center [605, 599] width 43 height 28
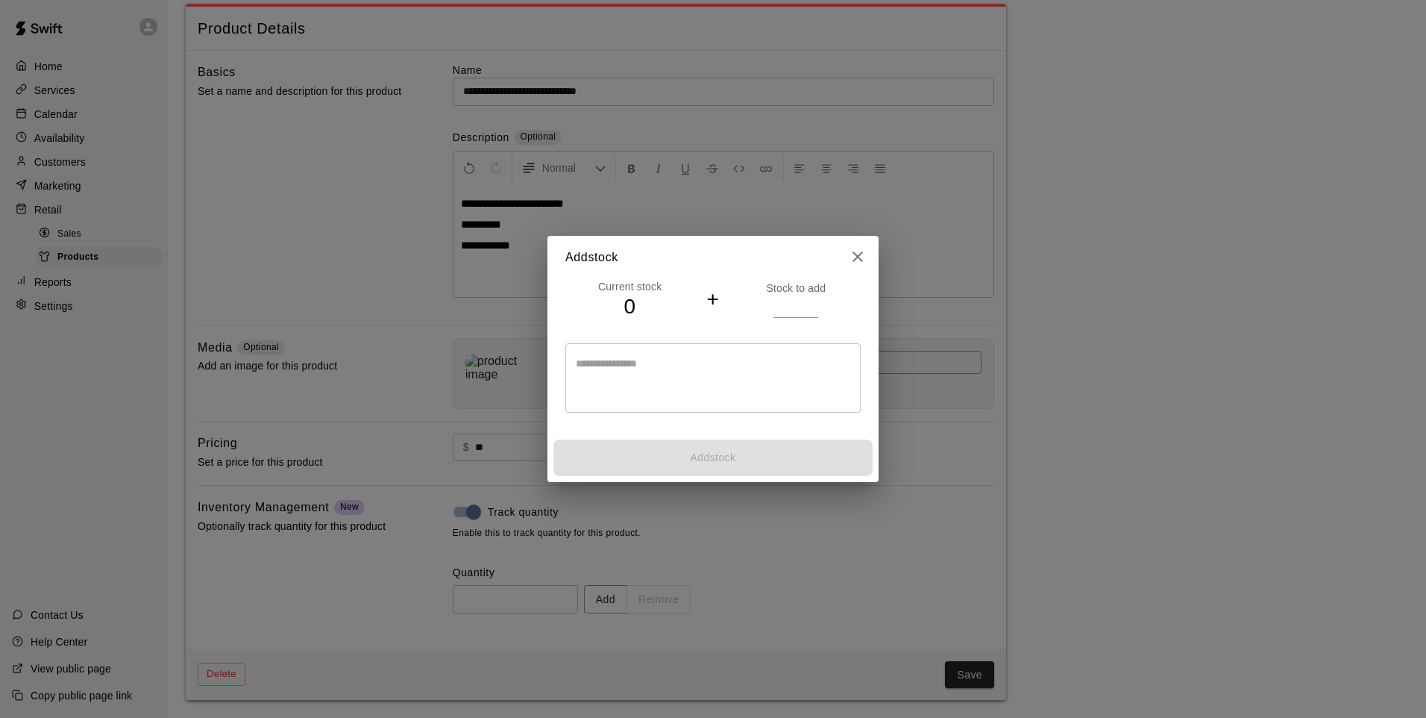
click at [797, 299] on input "number" at bounding box center [796, 306] width 45 height 22
type input "*"
click at [813, 301] on input "*" at bounding box center [796, 306] width 45 height 22
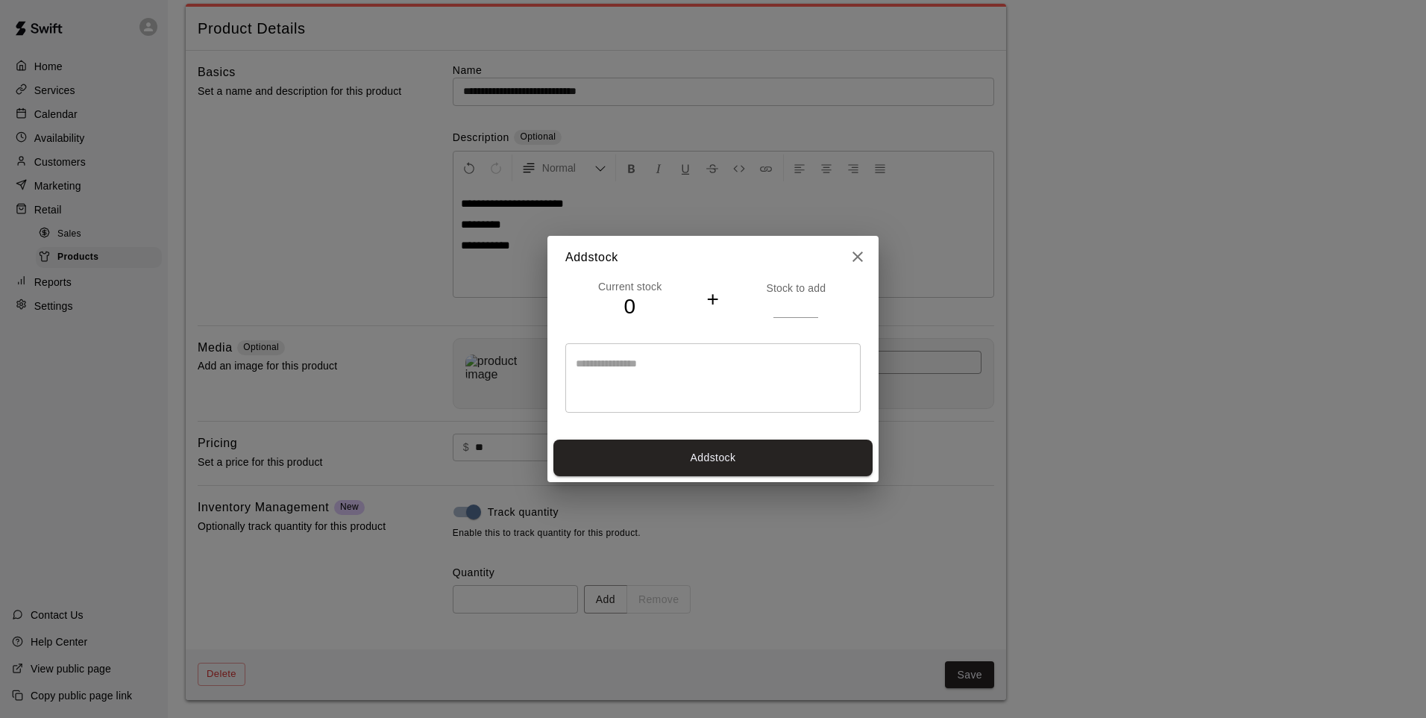
click at [802, 478] on div "Add stock" at bounding box center [713, 457] width 331 height 48
click at [802, 460] on button "Add stock" at bounding box center [713, 457] width 319 height 37
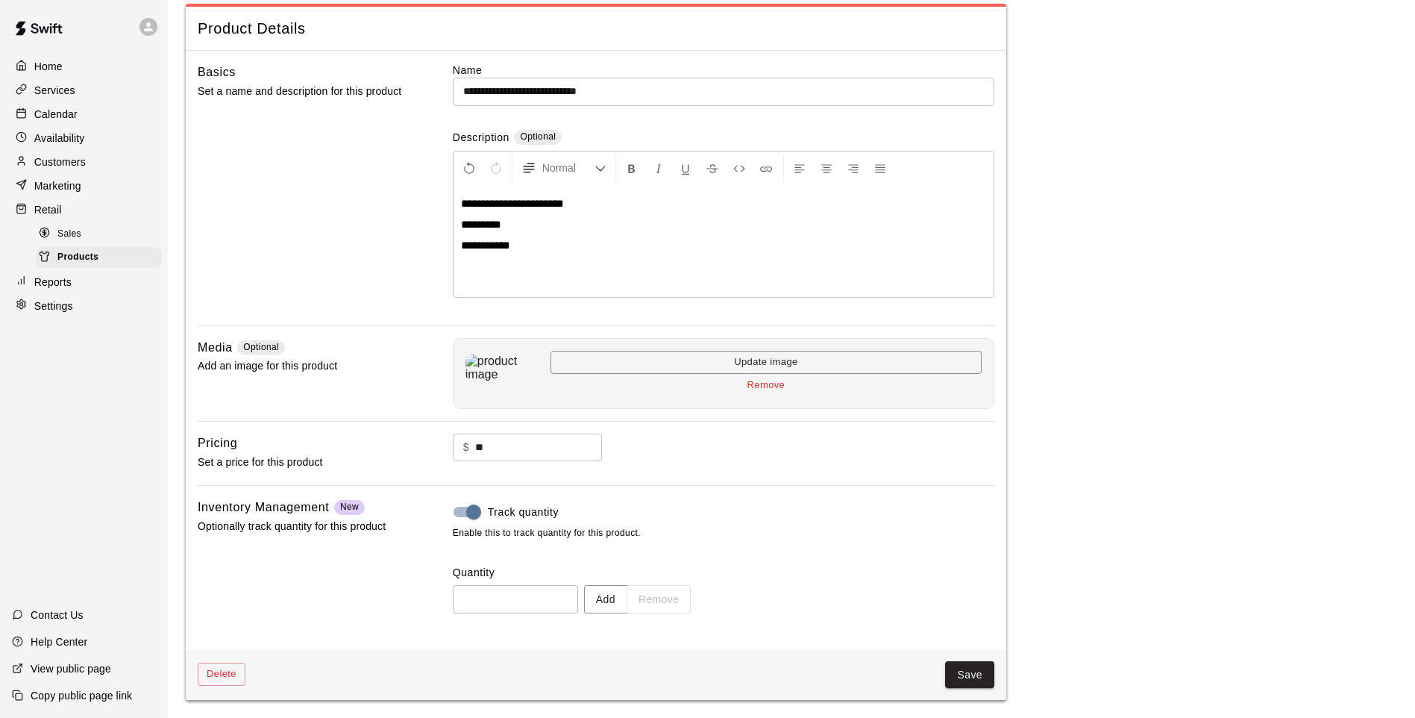
click at [985, 592] on button "Save" at bounding box center [969, 675] width 49 height 28
type input "*"
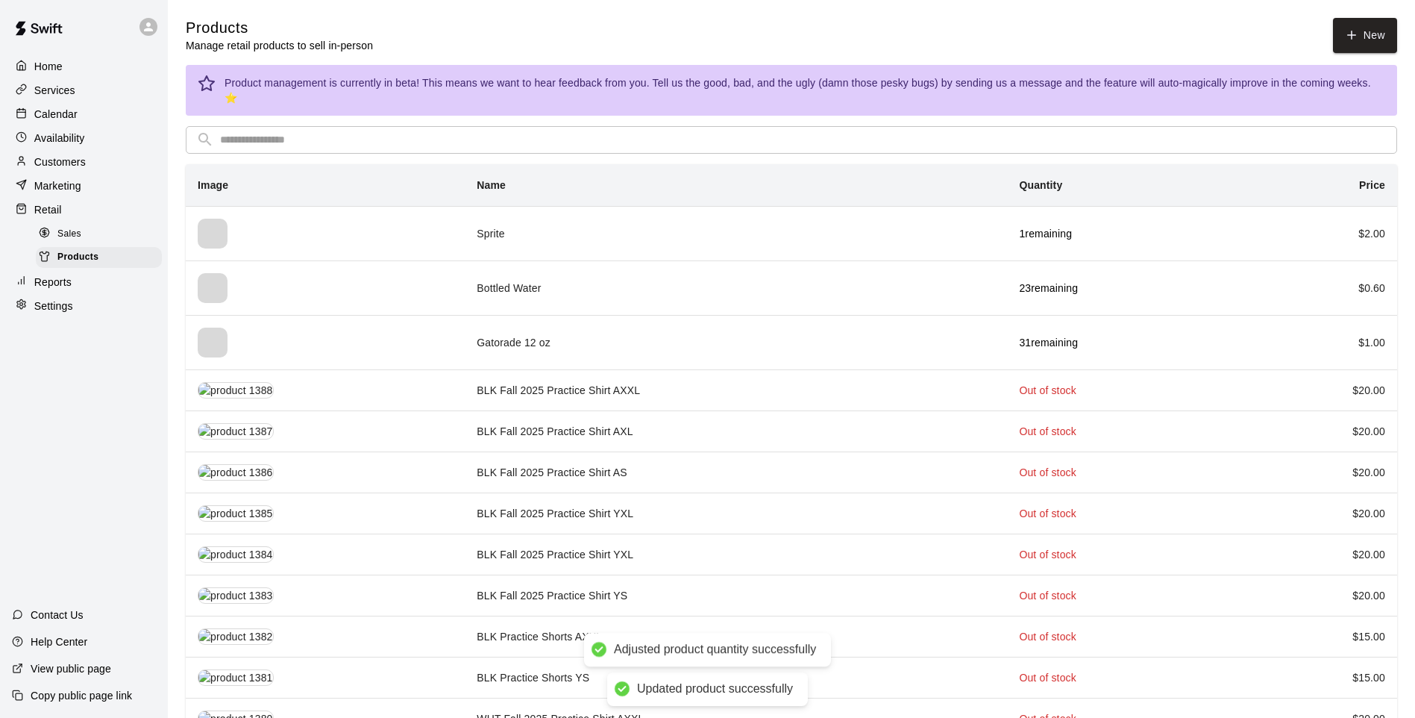
click at [60, 242] on span "Sales" at bounding box center [69, 234] width 24 height 15
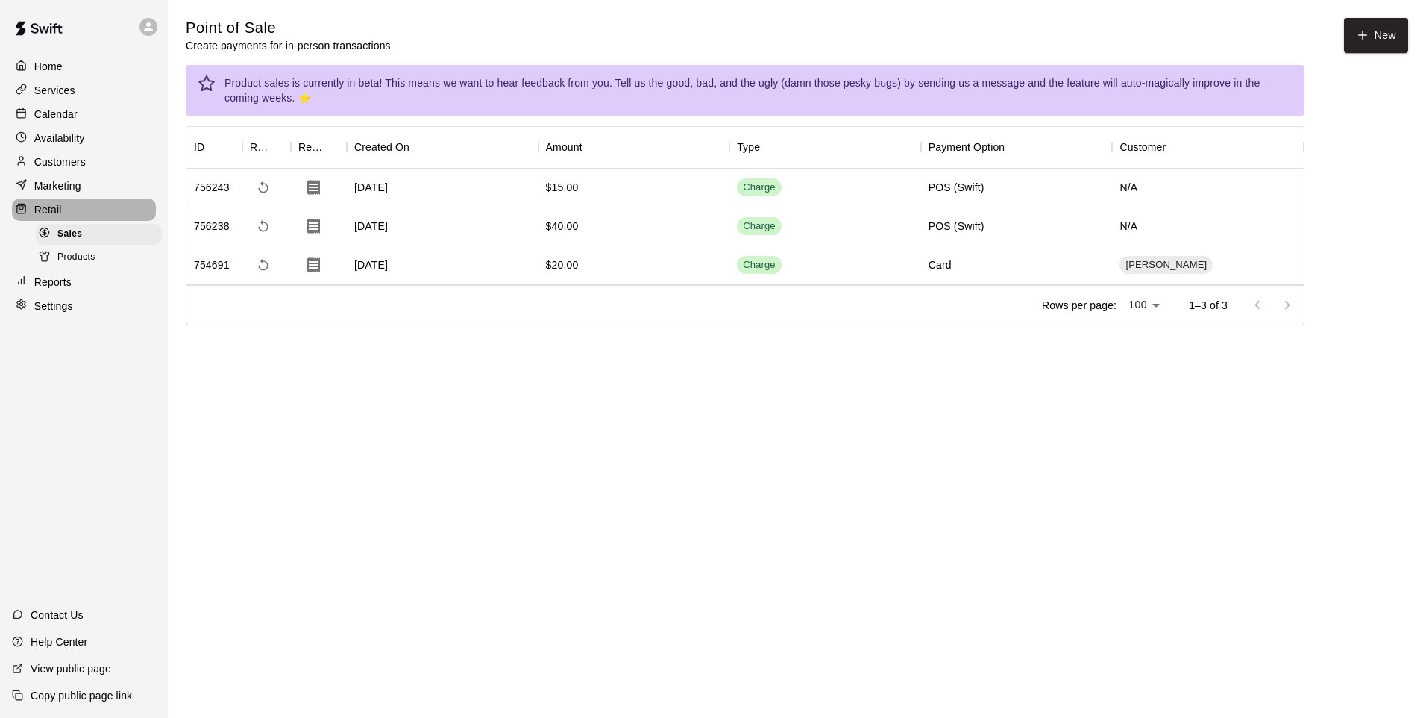
click at [43, 204] on div "Retail" at bounding box center [84, 209] width 144 height 22
click at [1003, 30] on button "New" at bounding box center [1376, 35] width 64 height 35
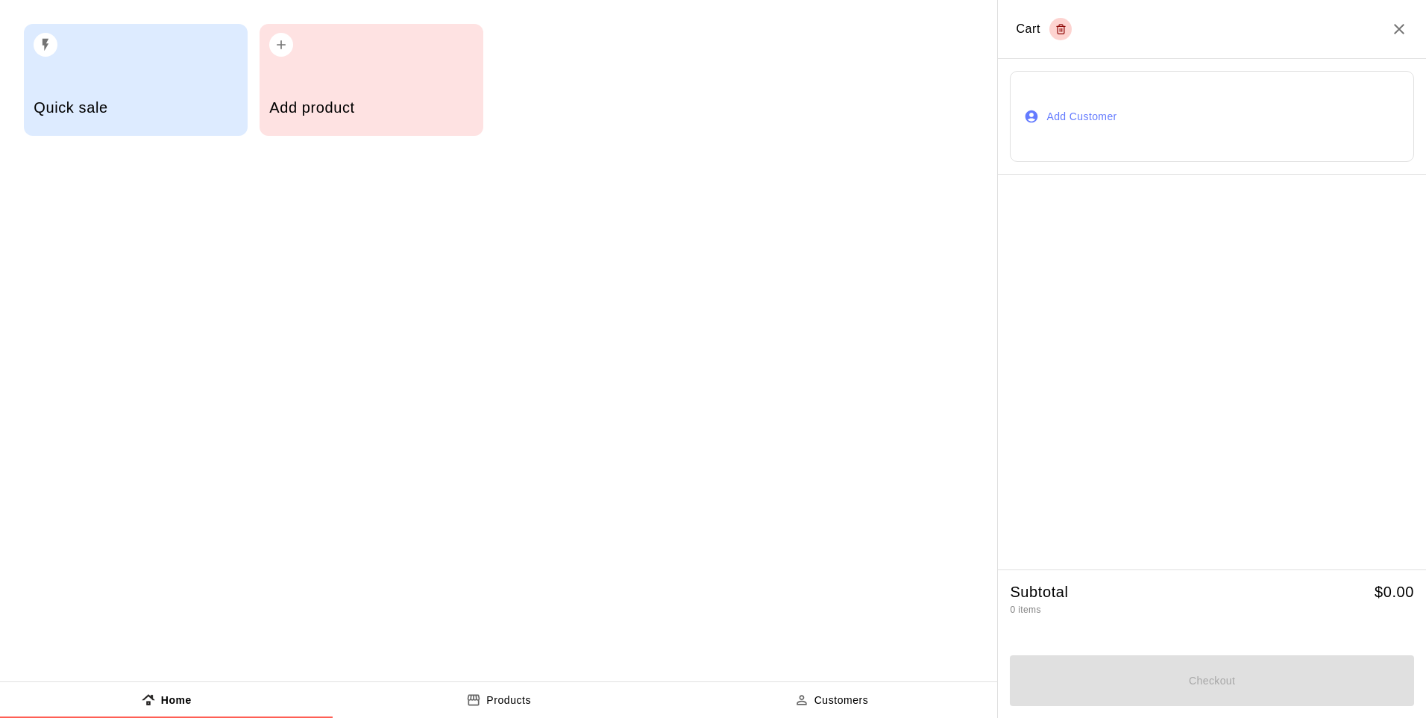
click at [301, 42] on div "button" at bounding box center [371, 40] width 204 height 33
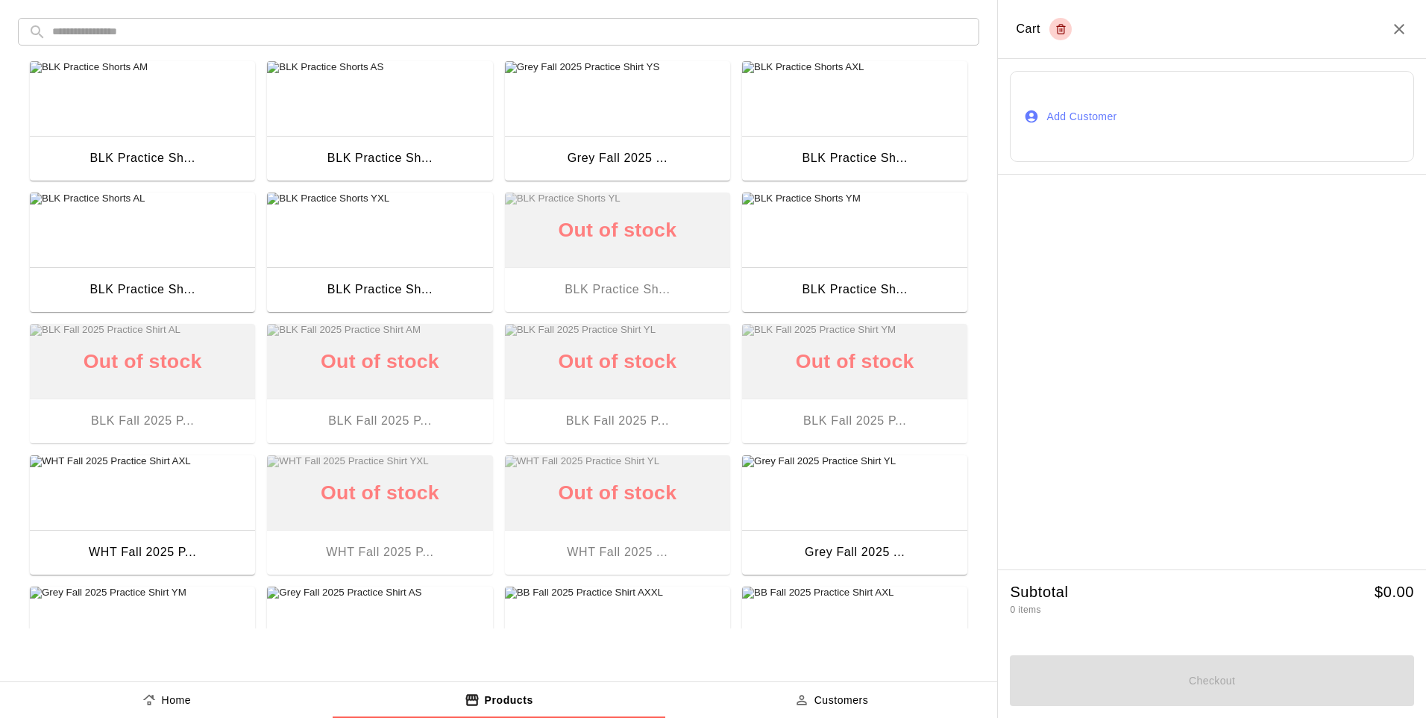
scroll to position [1044, 0]
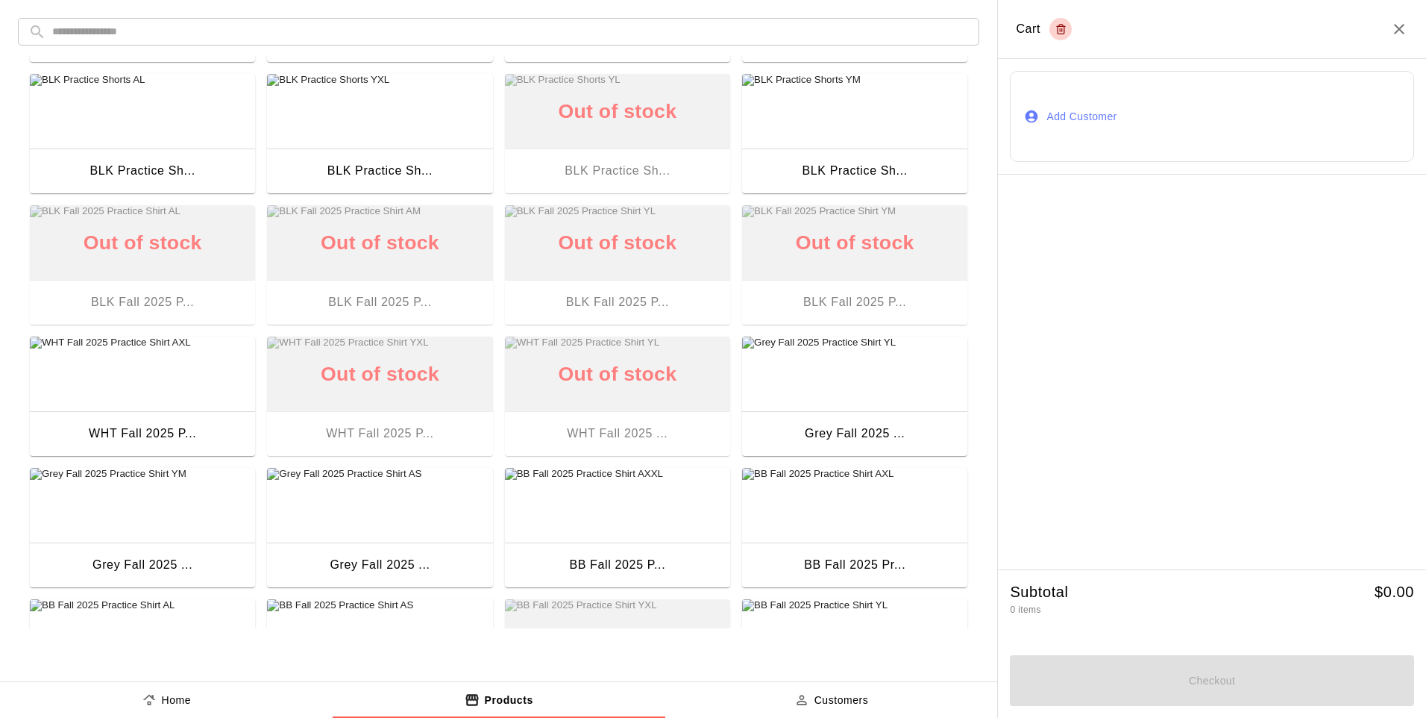
click at [393, 25] on input "text" at bounding box center [510, 32] width 917 height 28
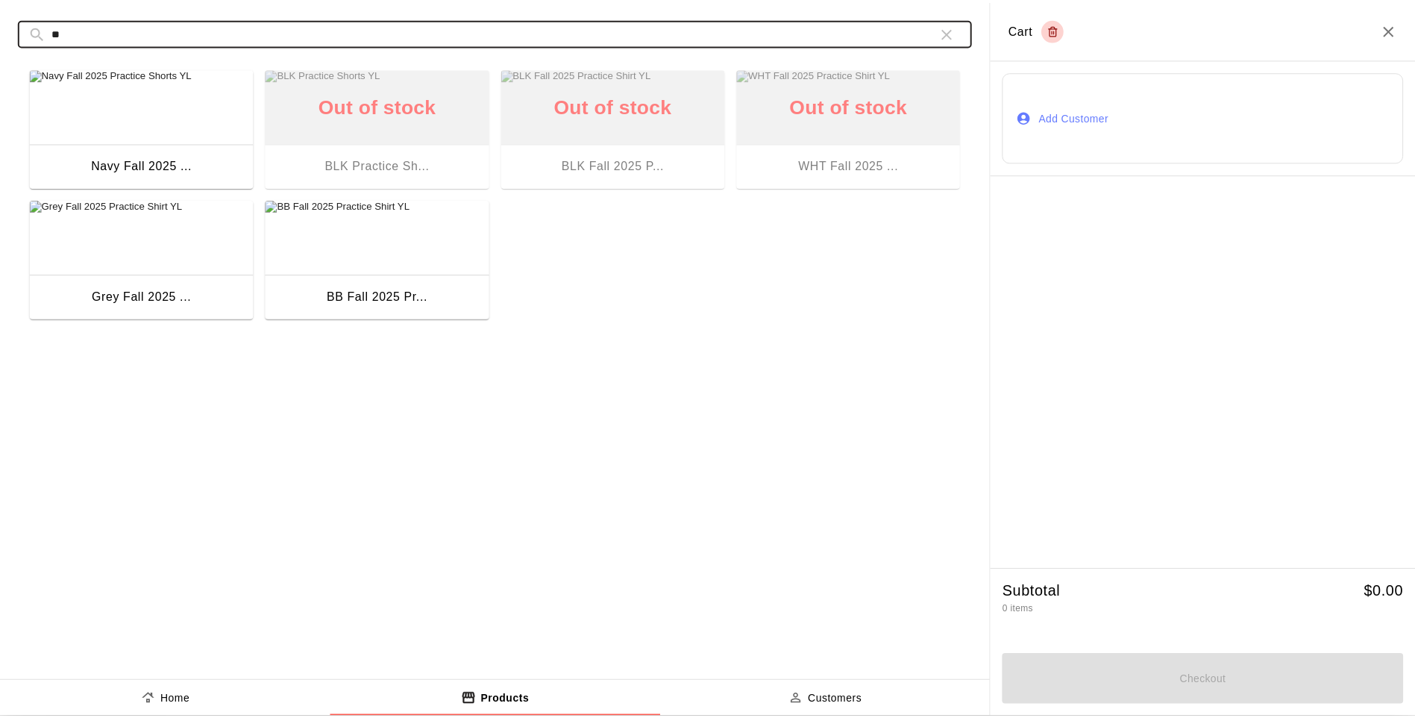
scroll to position [0, 0]
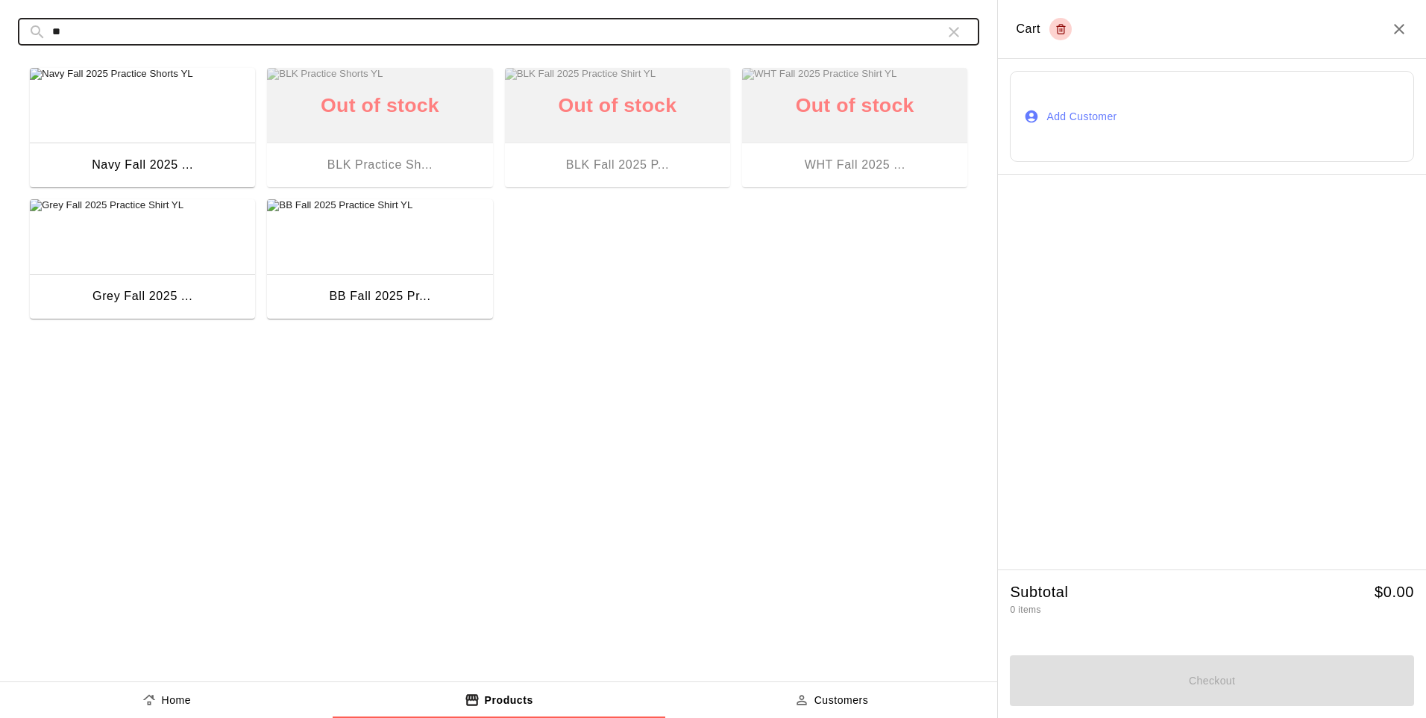
type input "**"
click at [352, 201] on img "button" at bounding box center [379, 236] width 225 height 75
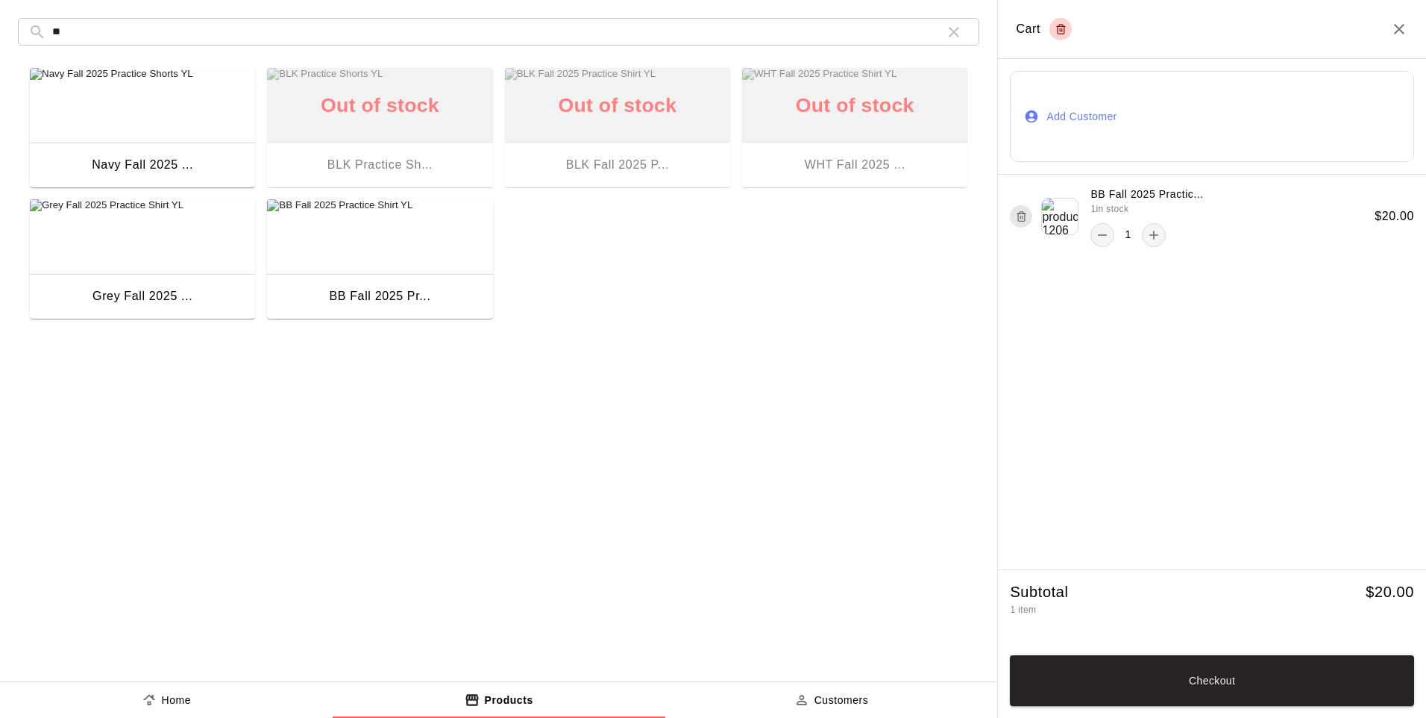
click at [137, 260] on img "button" at bounding box center [142, 236] width 225 height 75
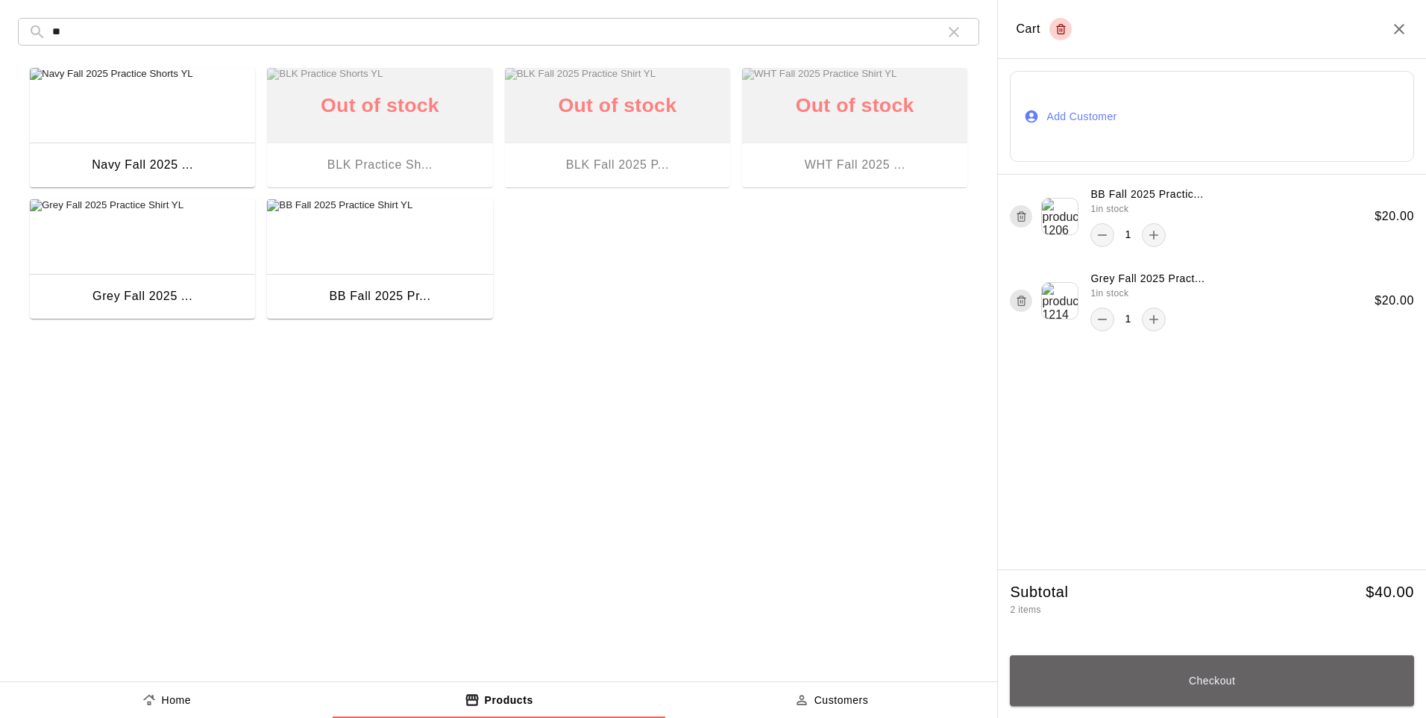
click at [1003, 592] on button "Checkout" at bounding box center [1212, 680] width 404 height 51
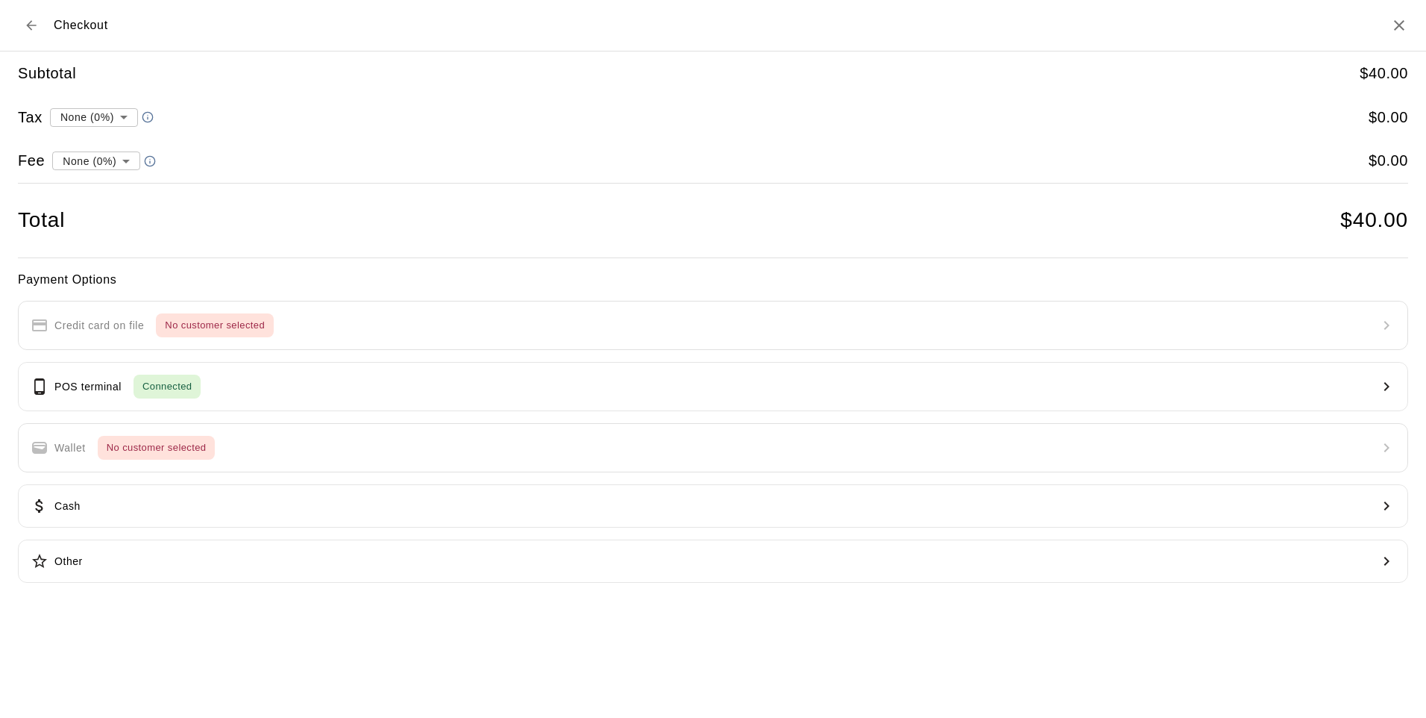
click at [99, 388] on p "POS terminal" at bounding box center [87, 387] width 67 height 16
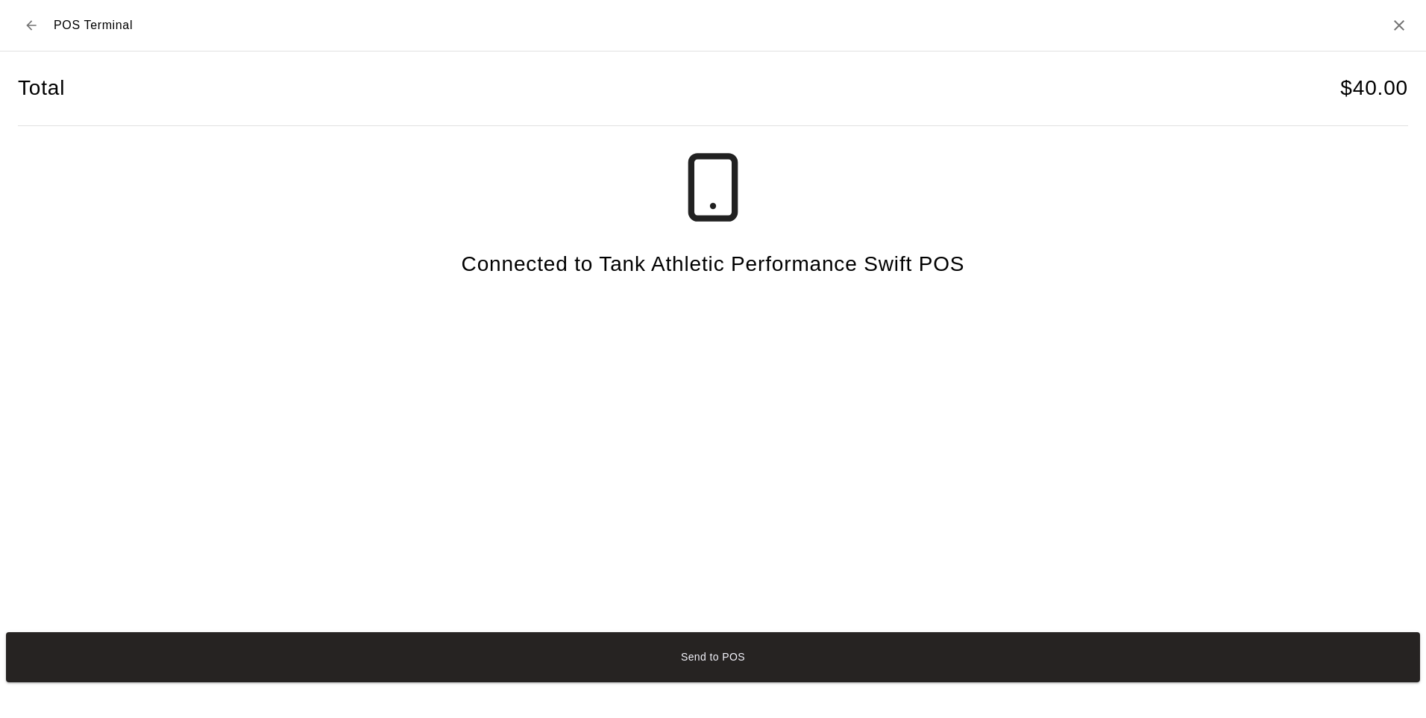
click at [269, 592] on button "Send to POS" at bounding box center [713, 657] width 1415 height 50
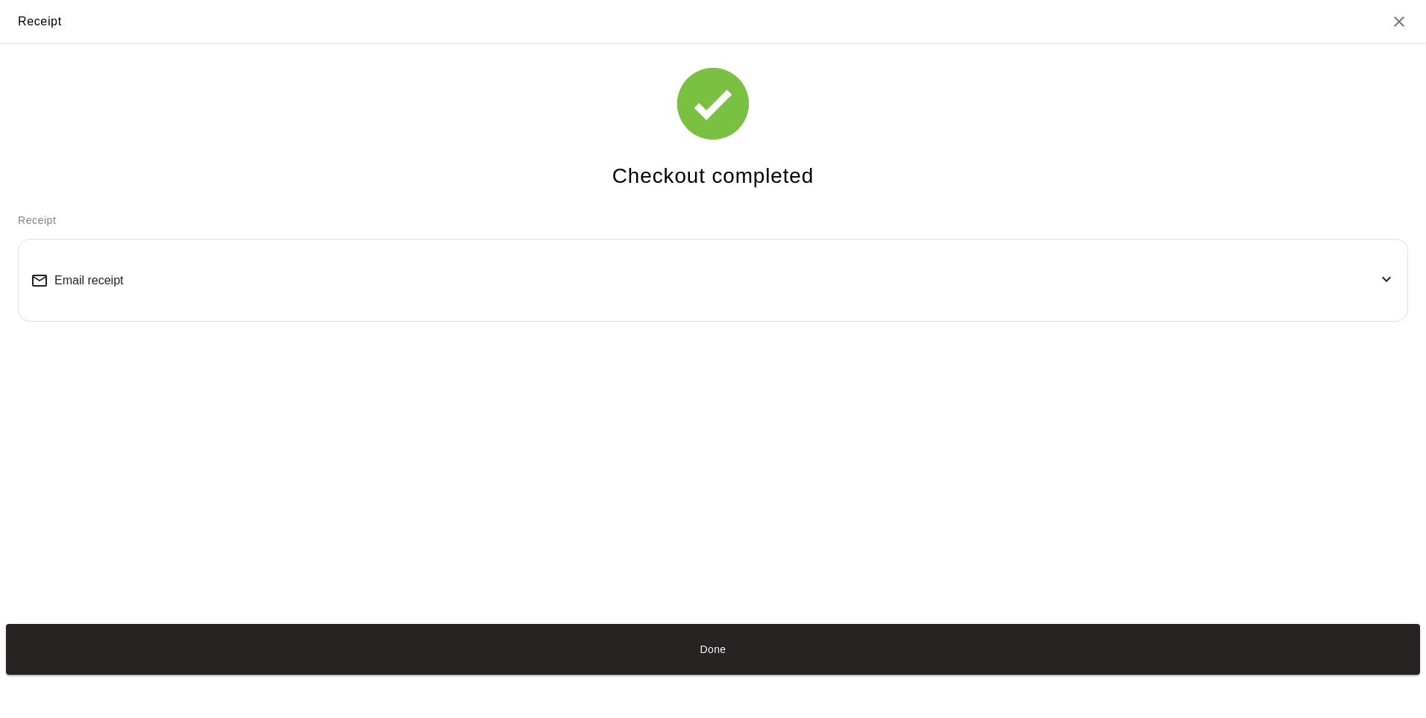
click at [1003, 21] on icon "Close" at bounding box center [1399, 21] width 10 height 10
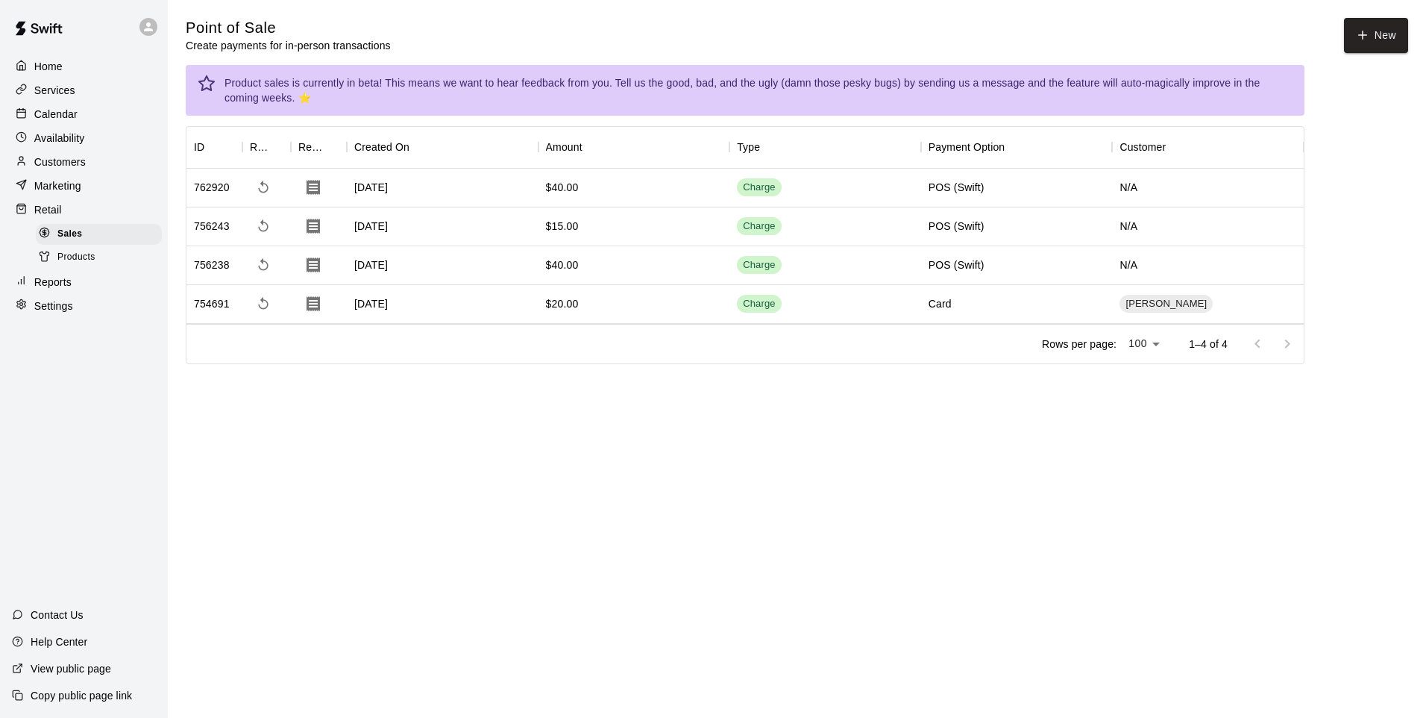
click at [66, 138] on p "Availability" at bounding box center [59, 138] width 51 height 15
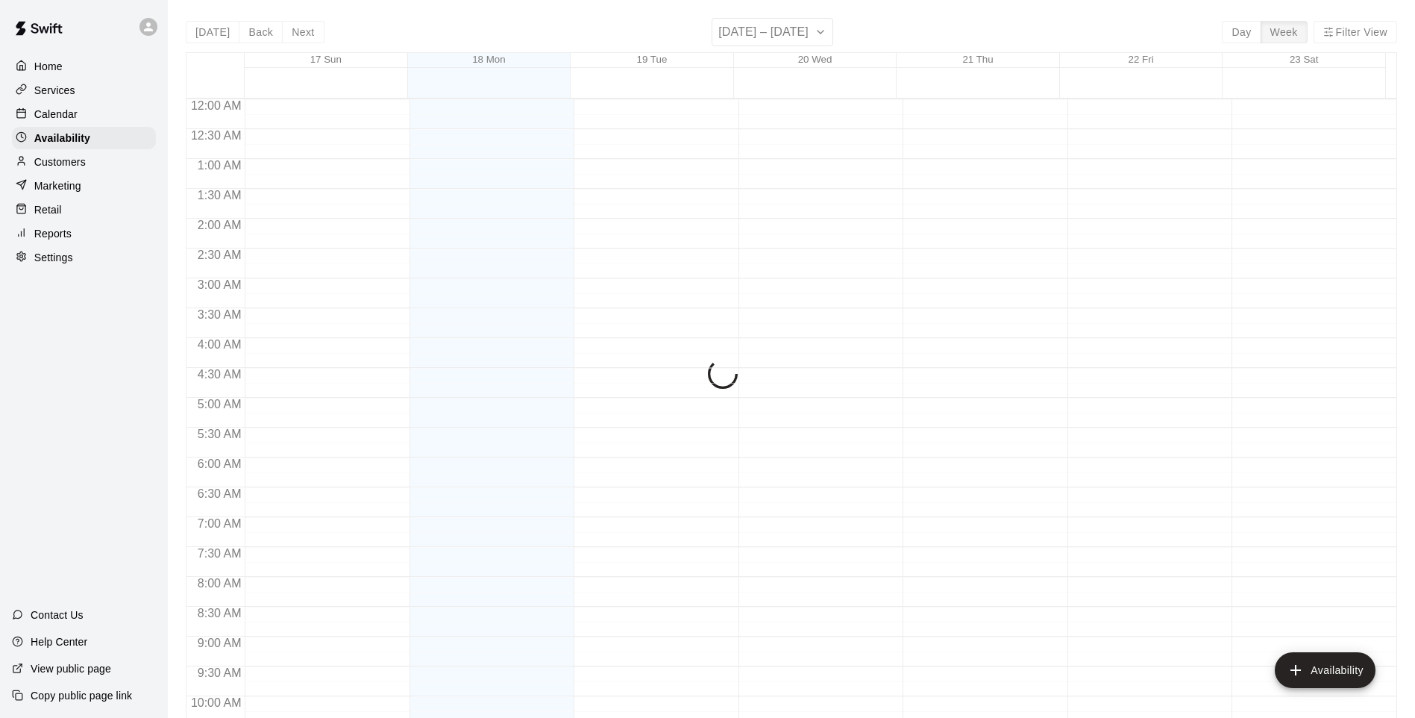
scroll to position [798, 0]
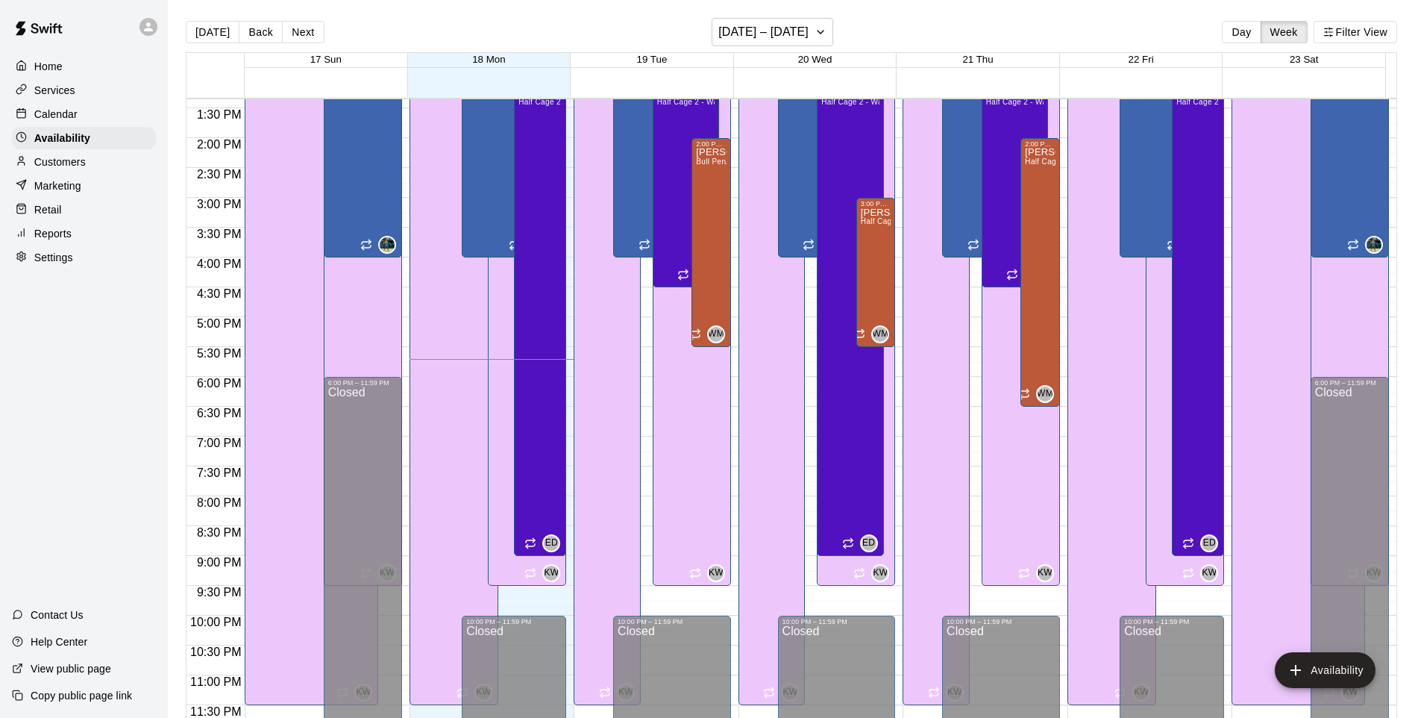
click at [79, 63] on div "Home" at bounding box center [84, 66] width 144 height 22
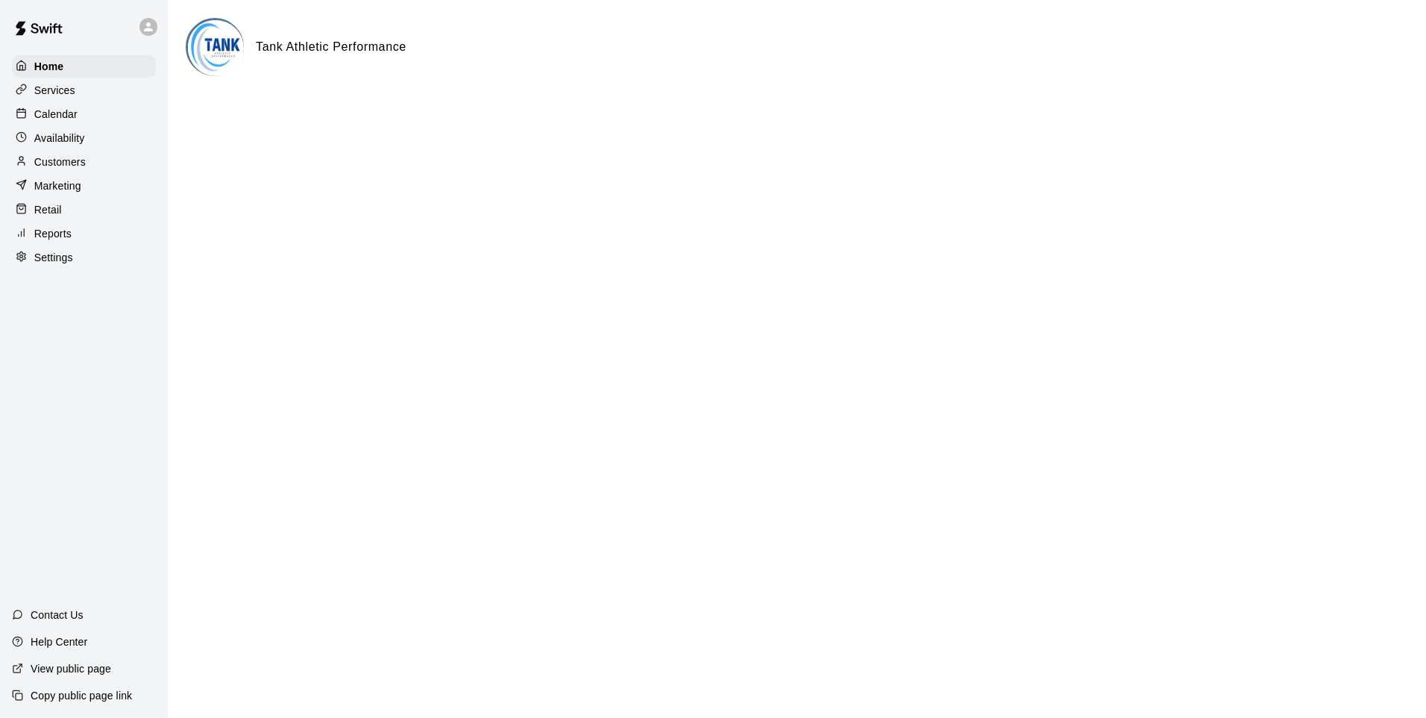
click at [63, 221] on div "Retail" at bounding box center [84, 209] width 144 height 22
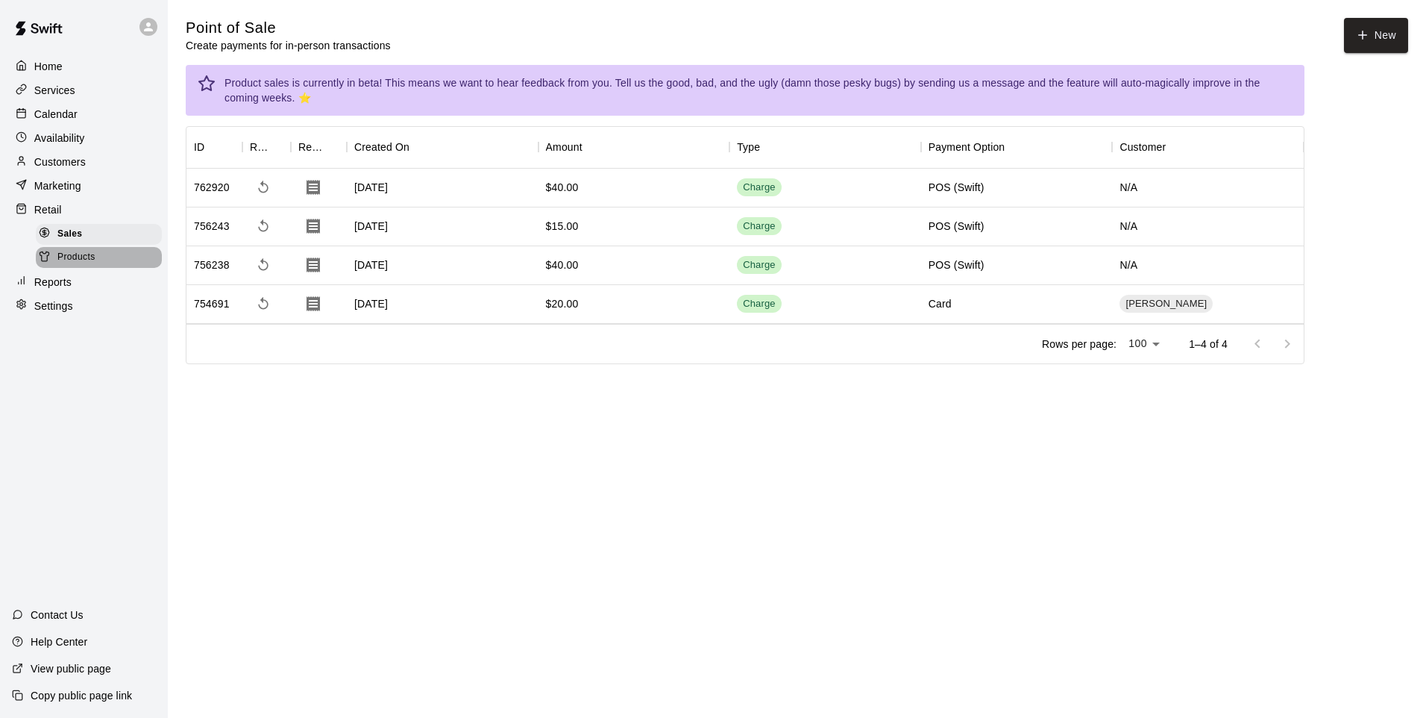
click at [88, 265] on span "Products" at bounding box center [76, 257] width 38 height 15
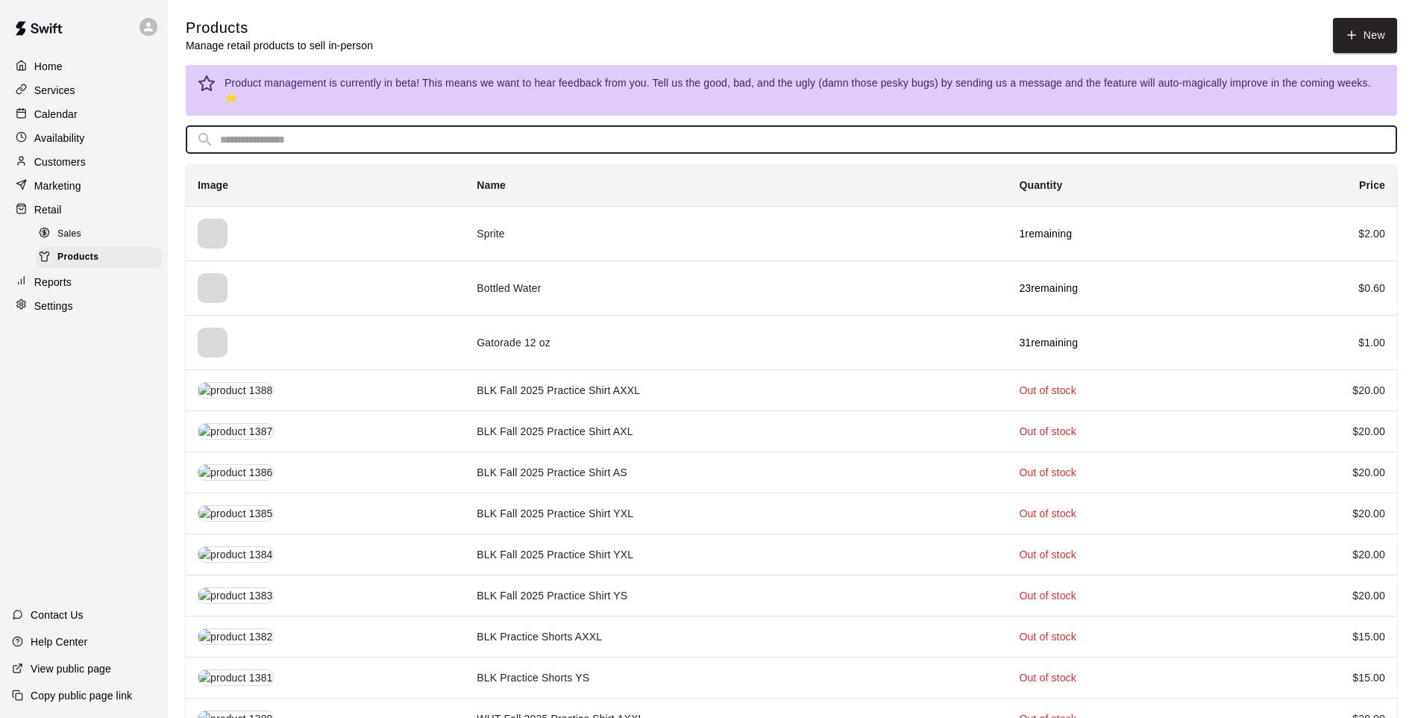
click at [311, 130] on input "text" at bounding box center [803, 140] width 1167 height 28
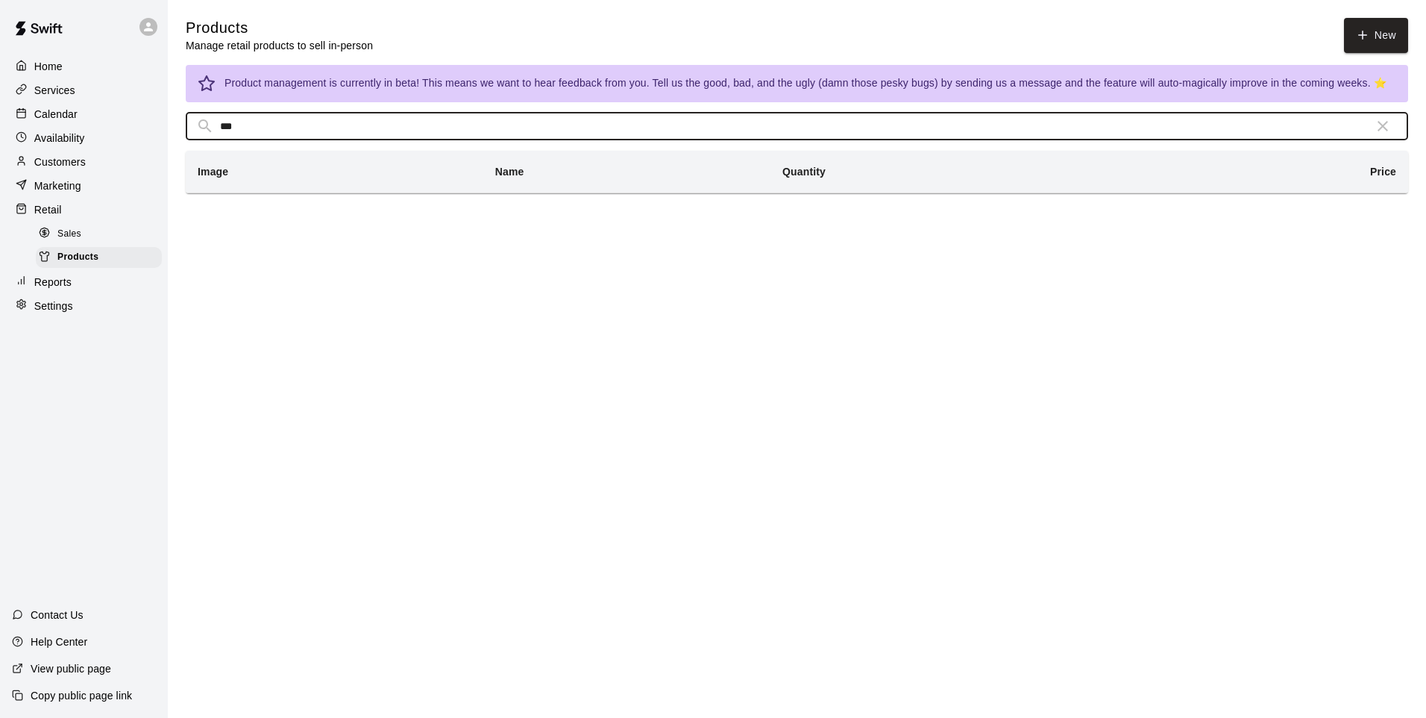
click at [601, 120] on input "***" at bounding box center [791, 127] width 1142 height 28
type input "*"
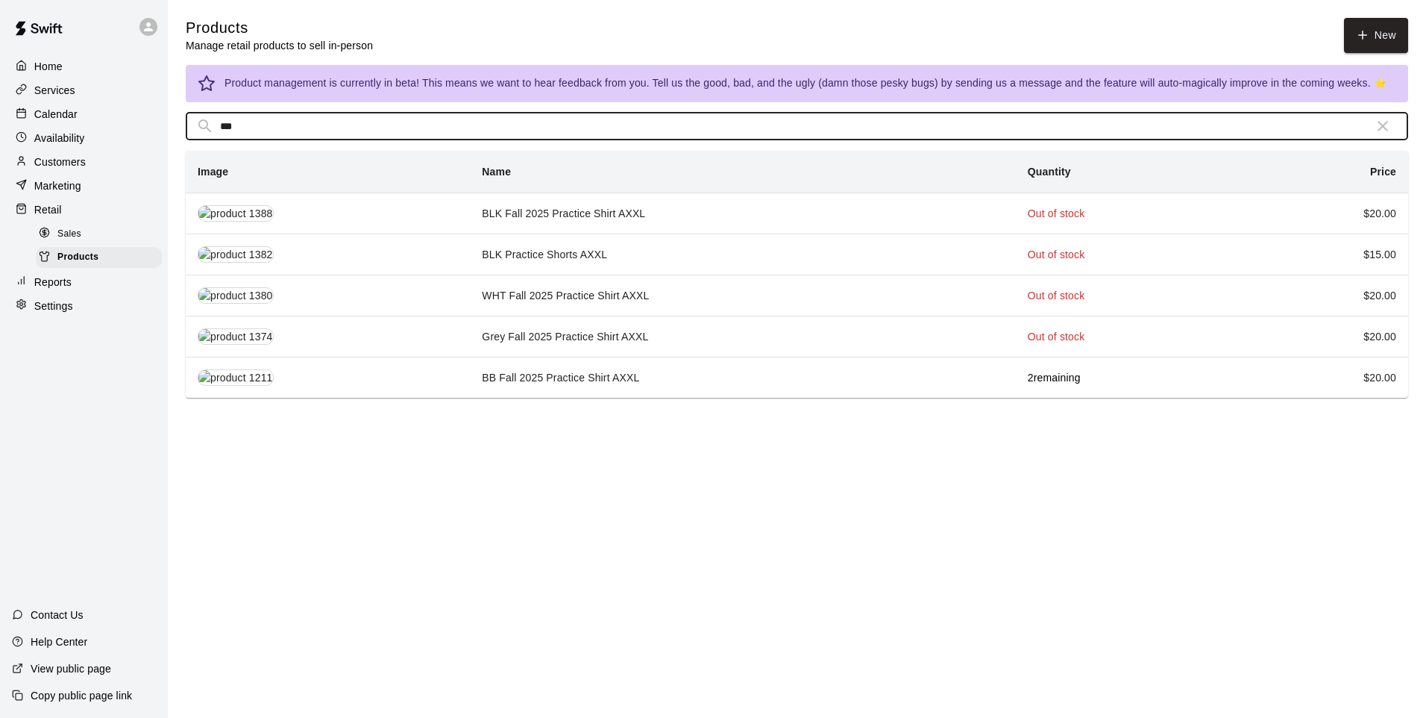
type input "***"
click at [557, 386] on td "BB Fall 2025 Practice Shirt AXXL" at bounding box center [742, 377] width 545 height 41
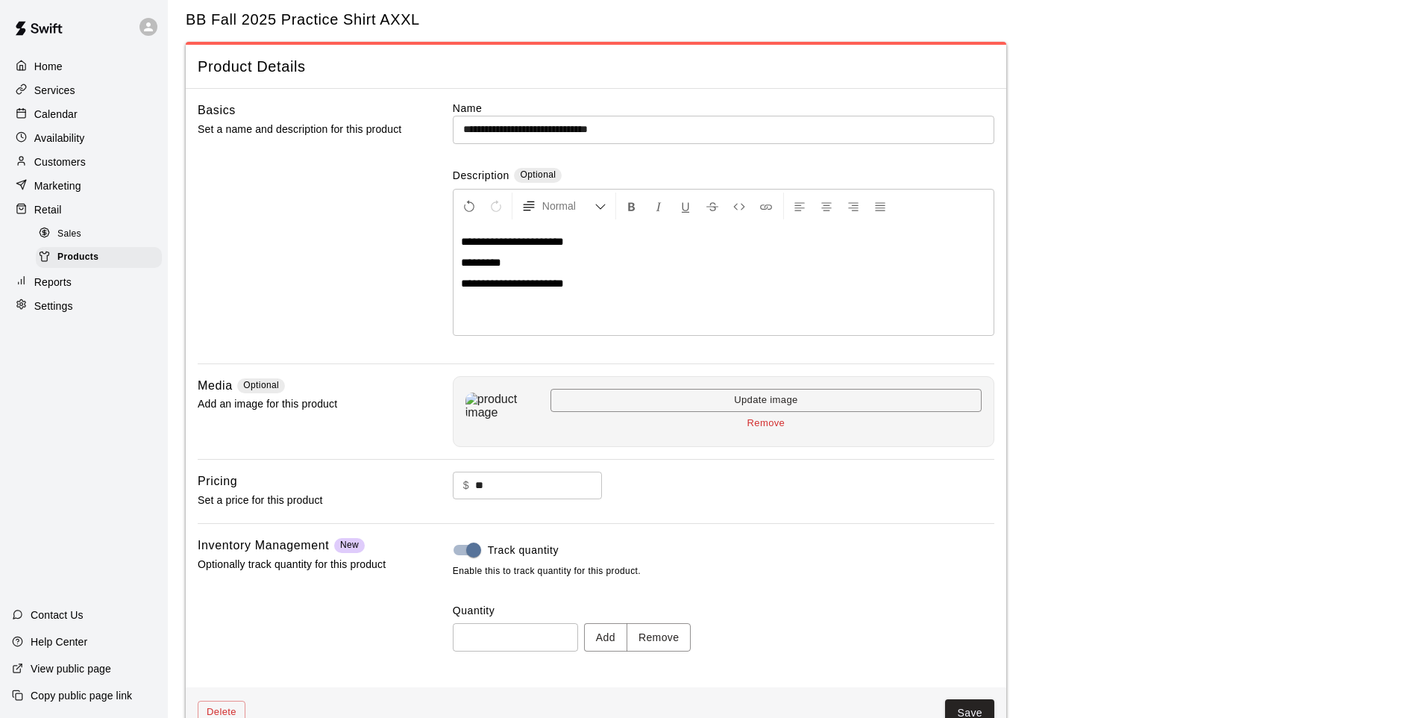
scroll to position [69, 0]
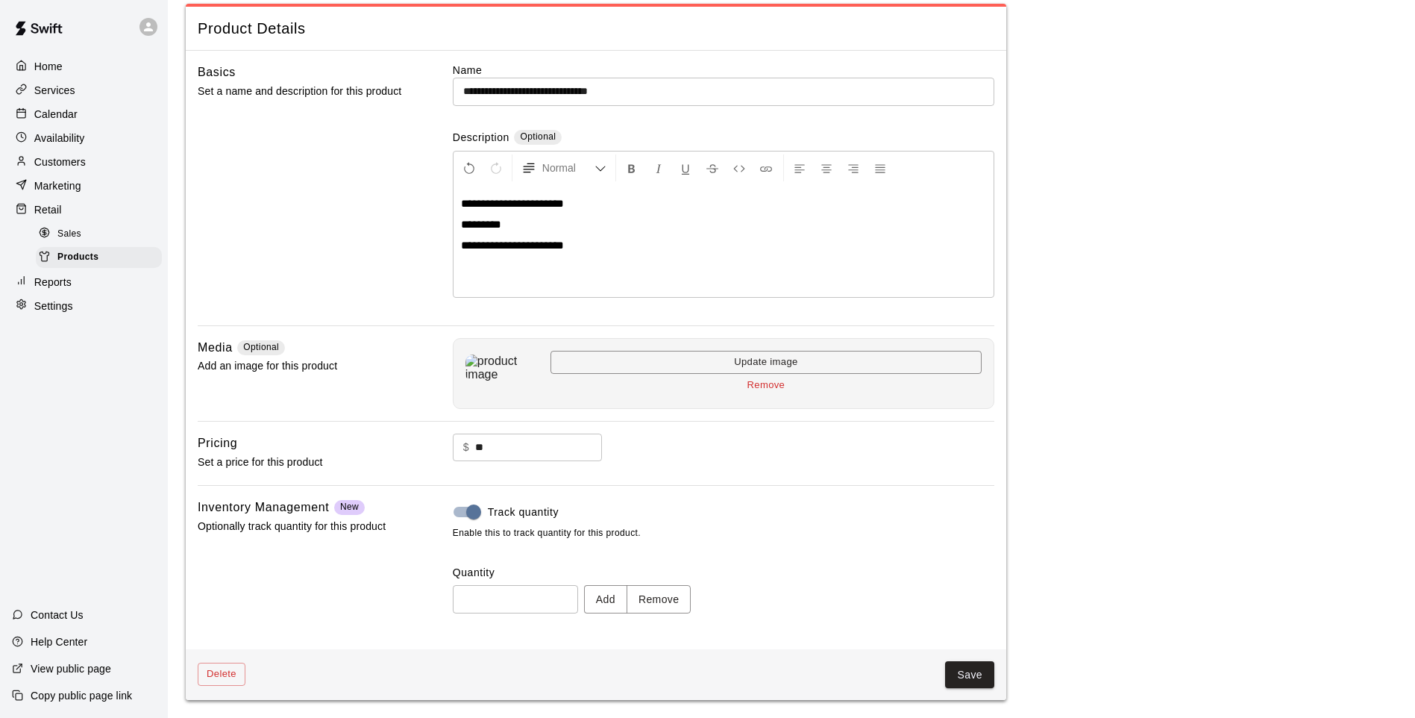
click at [622, 592] on button "Add" at bounding box center [605, 599] width 43 height 28
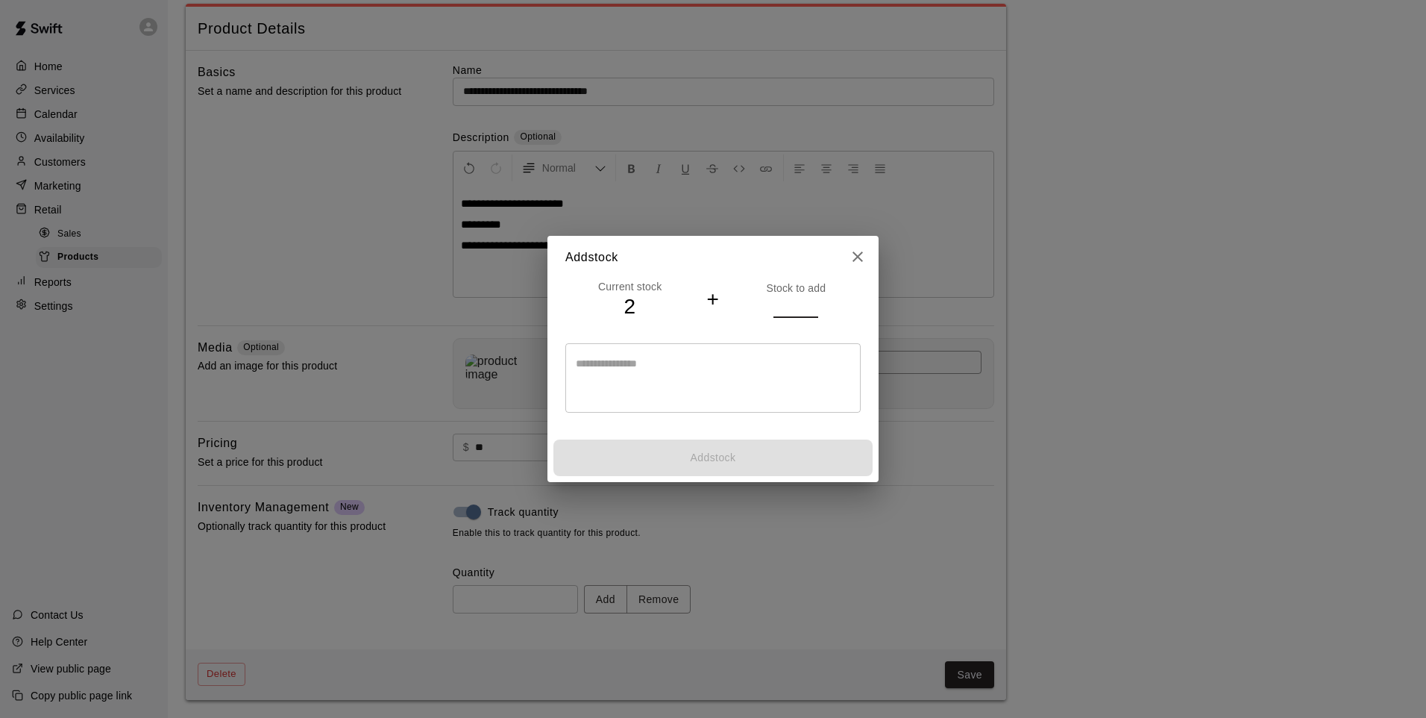
click at [798, 301] on input "number" at bounding box center [796, 306] width 45 height 22
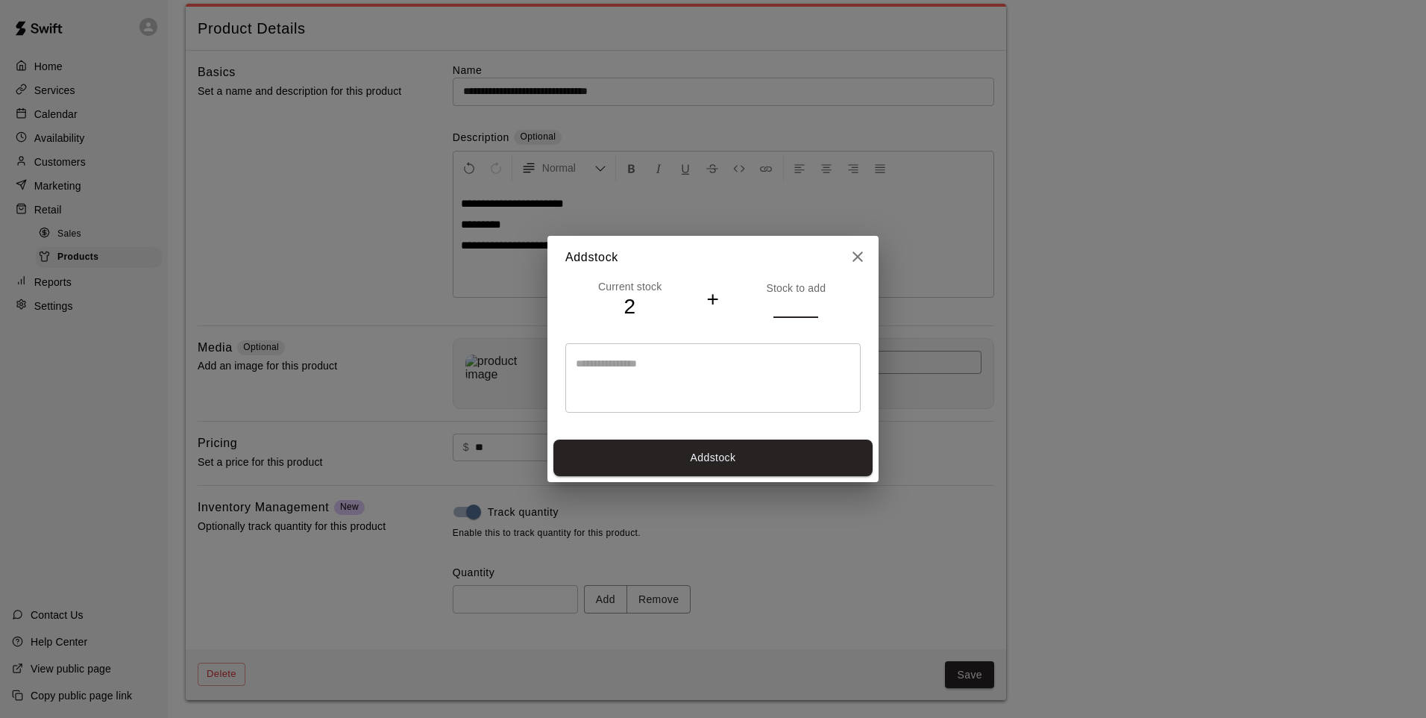
type input "*"
click at [856, 457] on button "Add stock" at bounding box center [713, 457] width 319 height 37
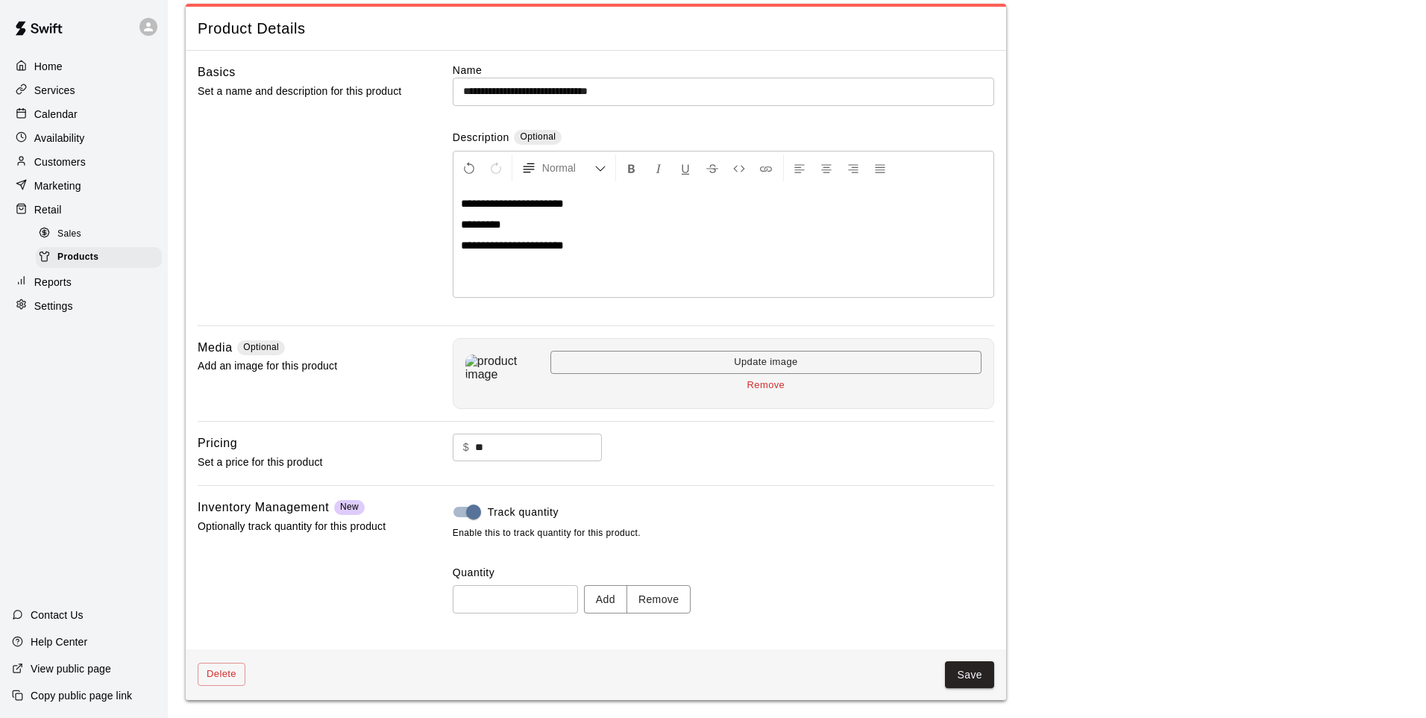
type input "*"
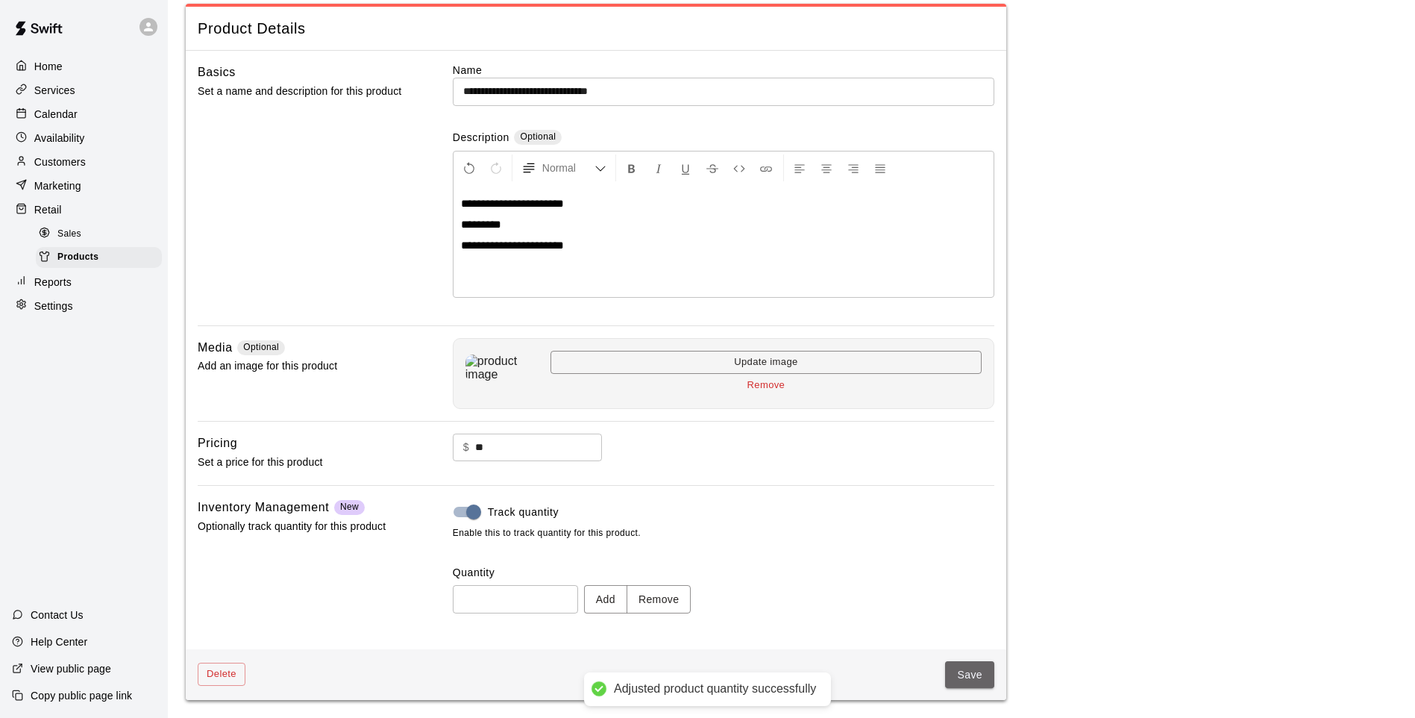
click at [968, 592] on button "Save" at bounding box center [969, 675] width 49 height 28
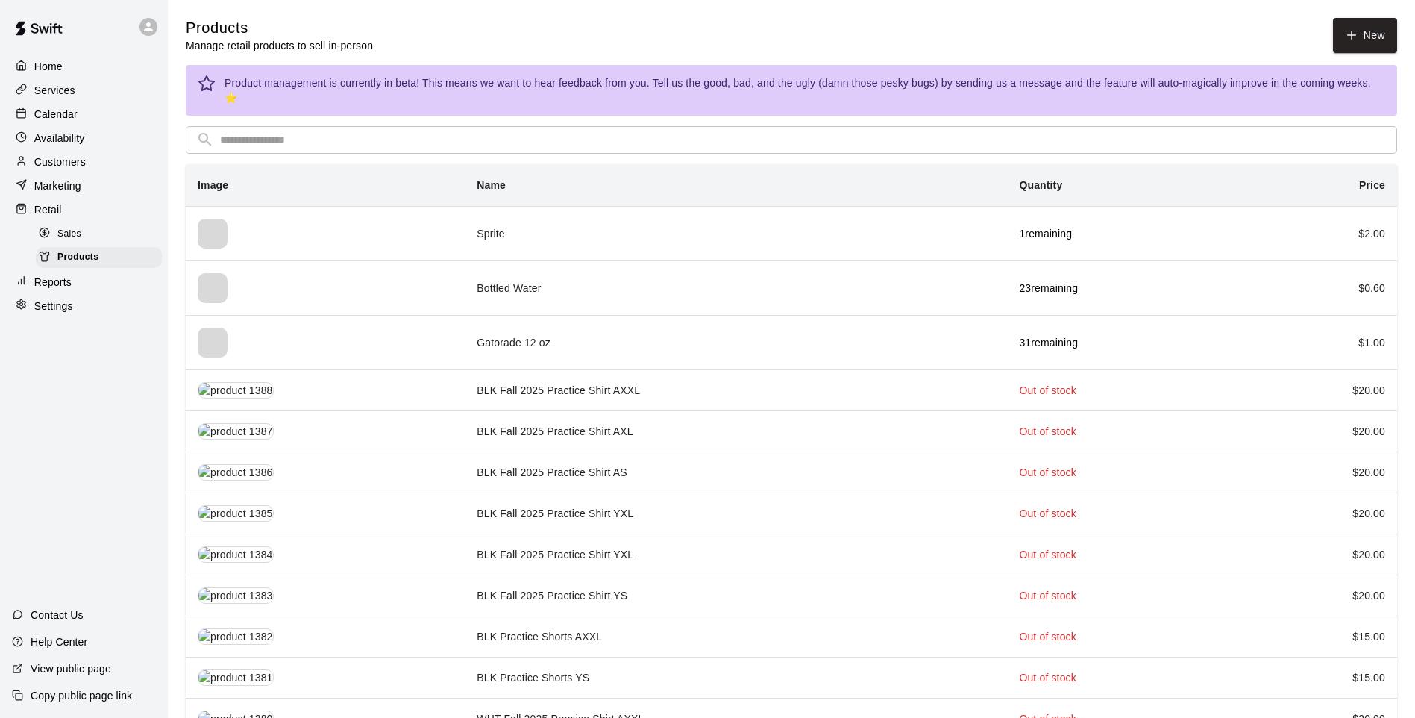
click at [333, 126] on input "text" at bounding box center [803, 140] width 1167 height 28
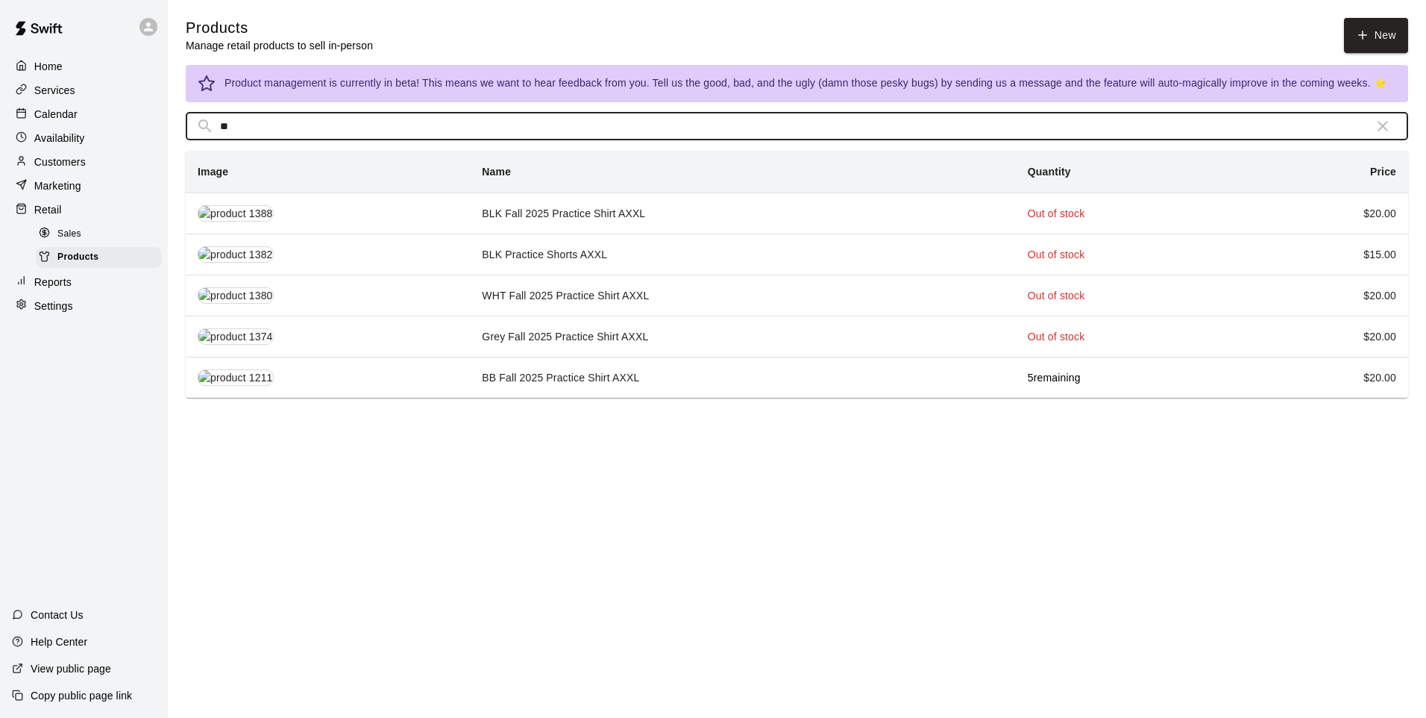
type input "*"
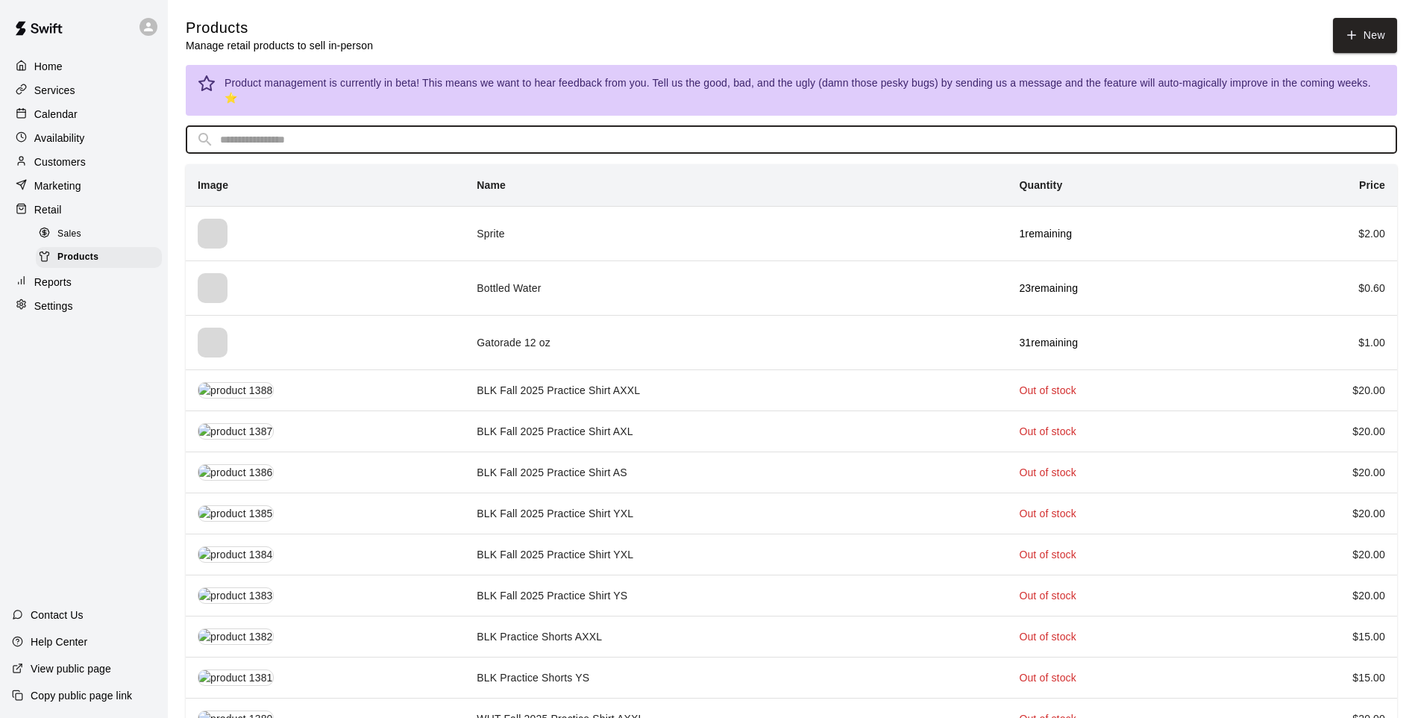
click at [95, 240] on div "Sales" at bounding box center [99, 234] width 126 height 21
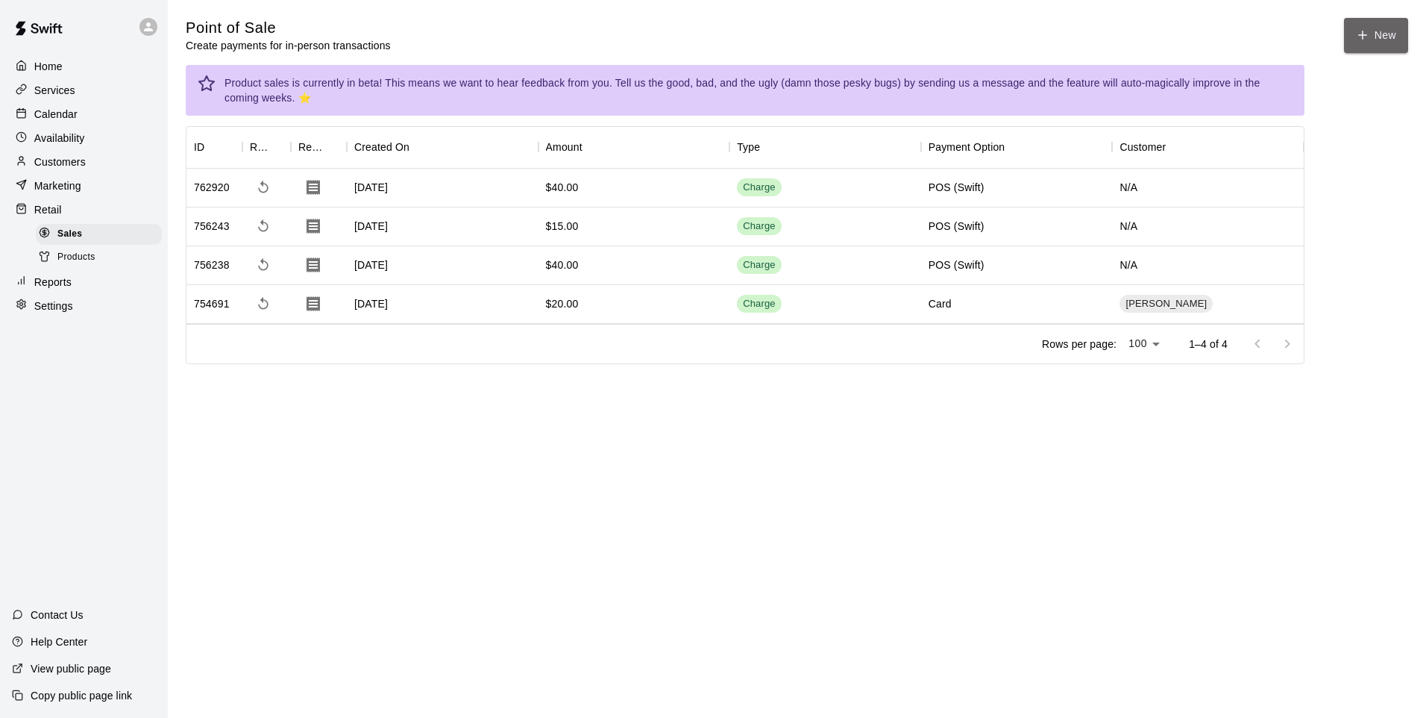
click at [1003, 42] on button "New" at bounding box center [1376, 35] width 64 height 35
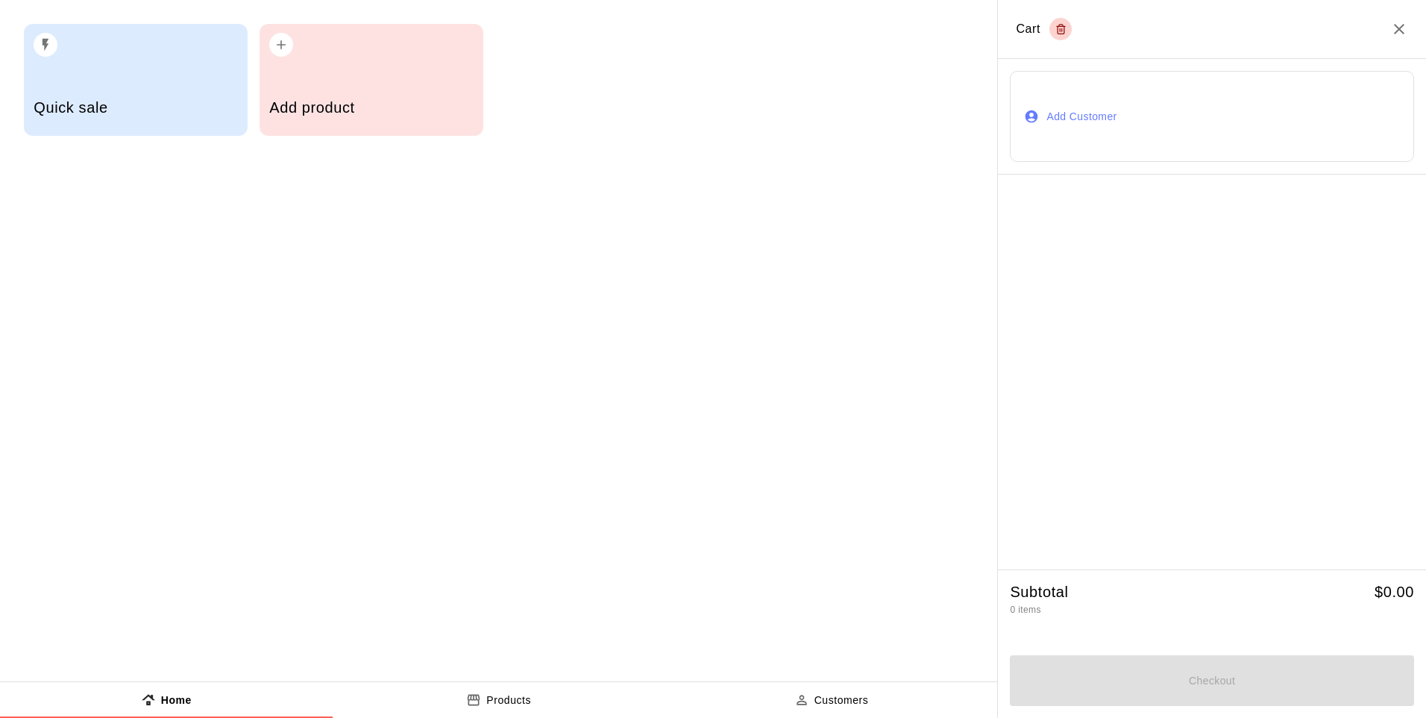
click at [315, 84] on div "Add product" at bounding box center [371, 109] width 204 height 53
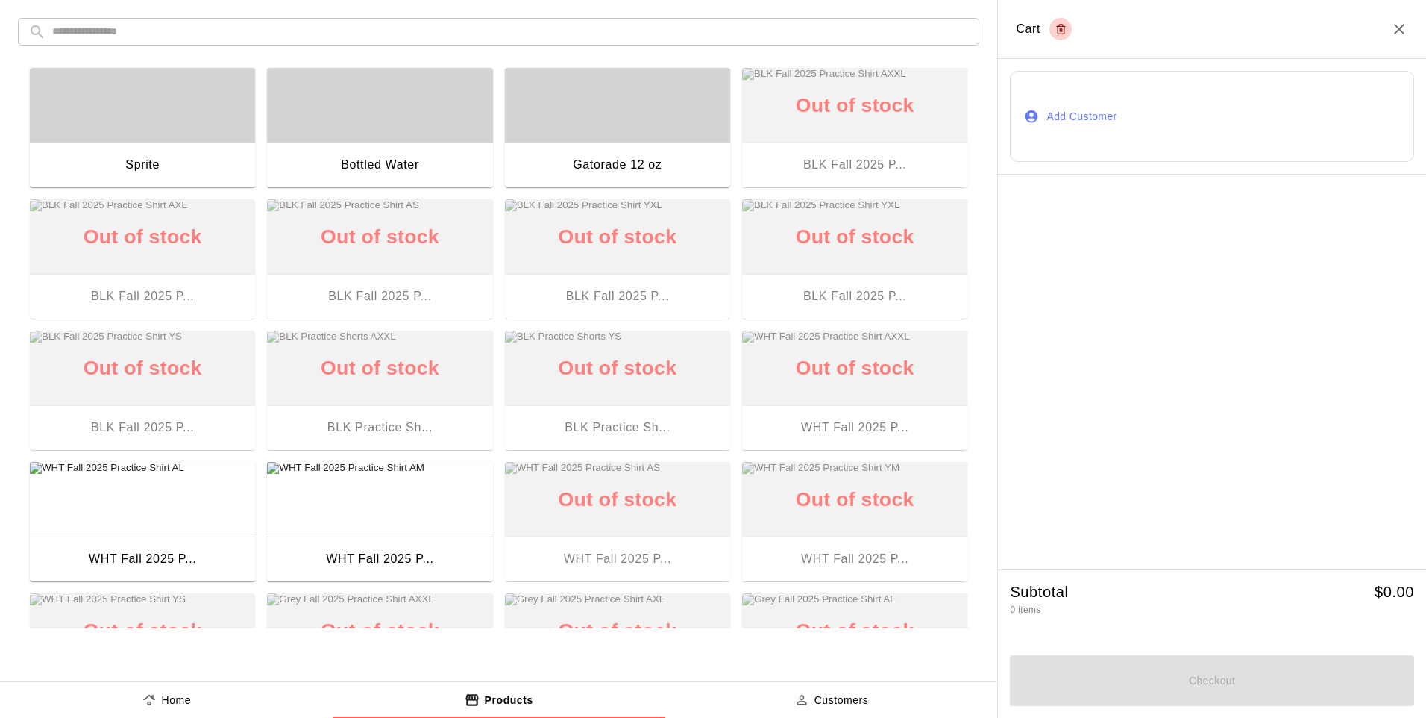
click at [580, 135] on div "button" at bounding box center [617, 105] width 225 height 75
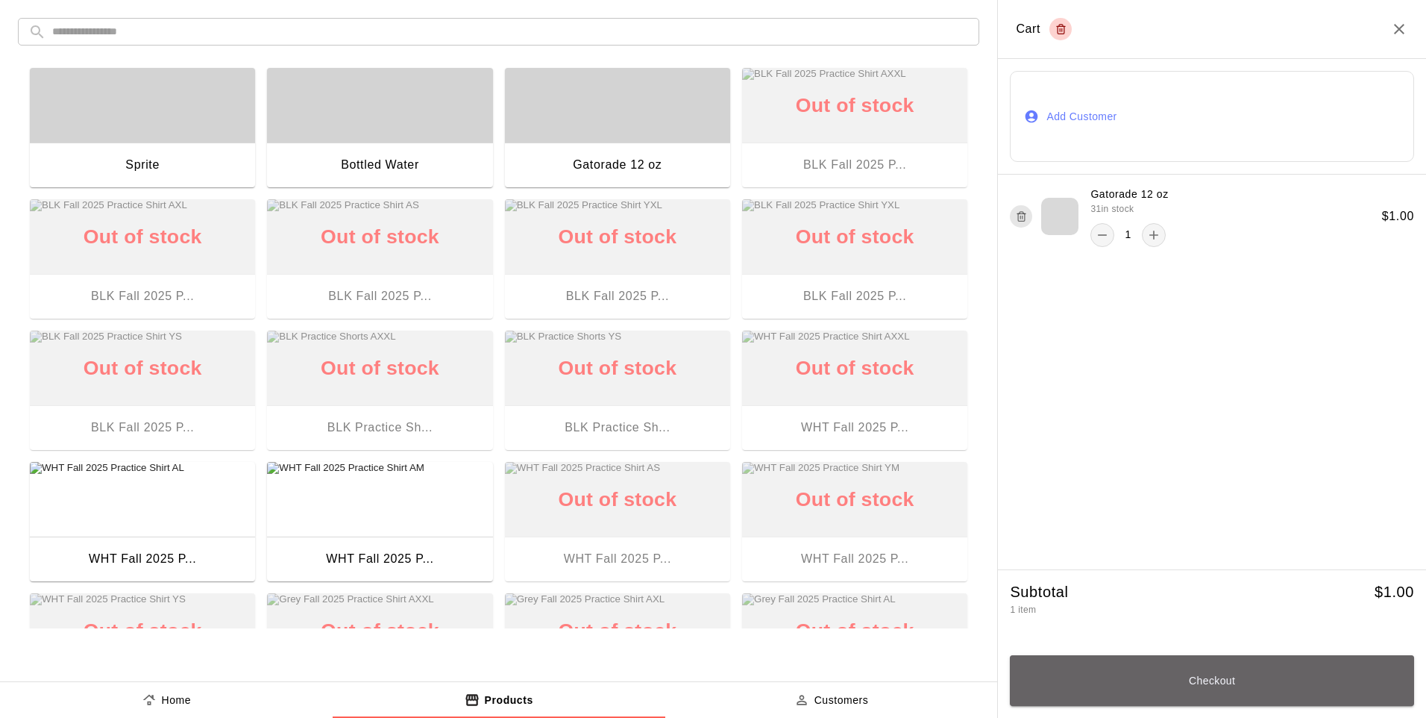
click at [1003, 592] on button "Checkout" at bounding box center [1212, 680] width 404 height 51
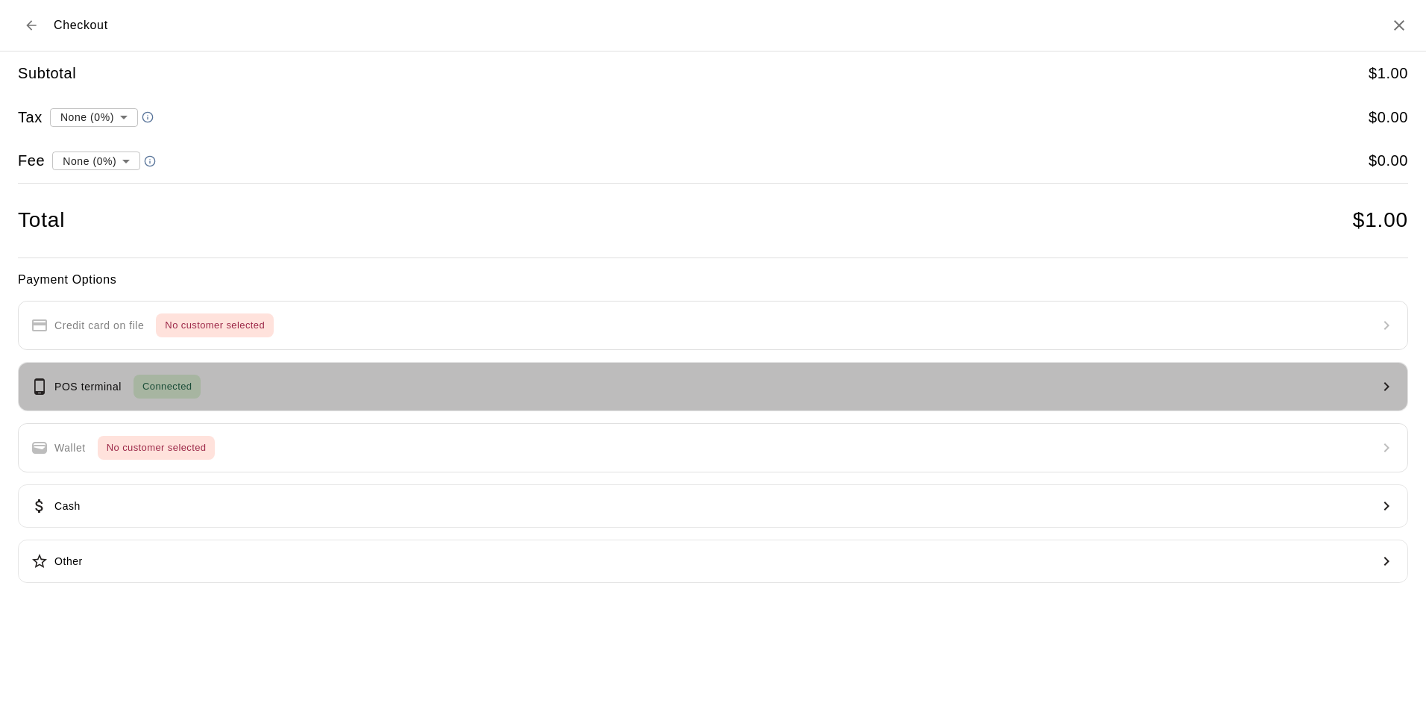
click at [239, 385] on button "POS terminal Connected" at bounding box center [713, 386] width 1391 height 49
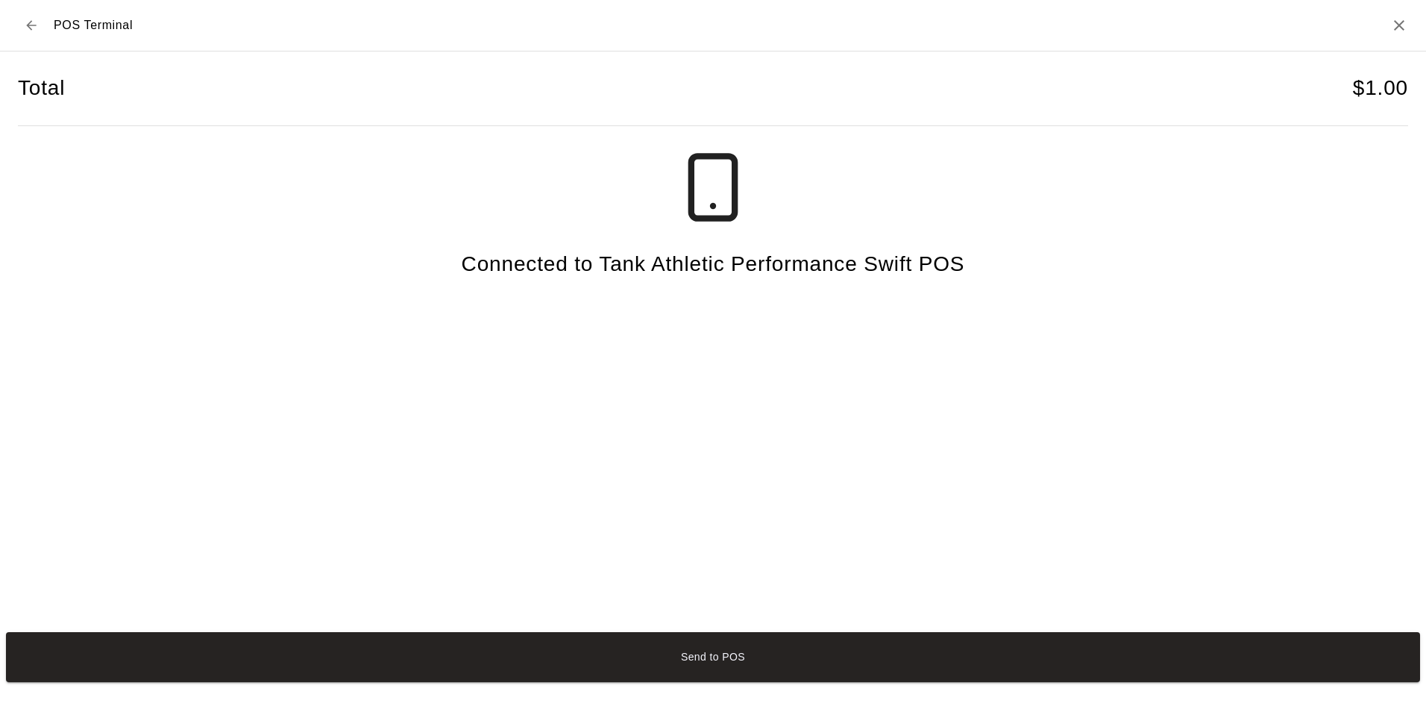
click at [376, 592] on button "Send to POS" at bounding box center [713, 657] width 1415 height 50
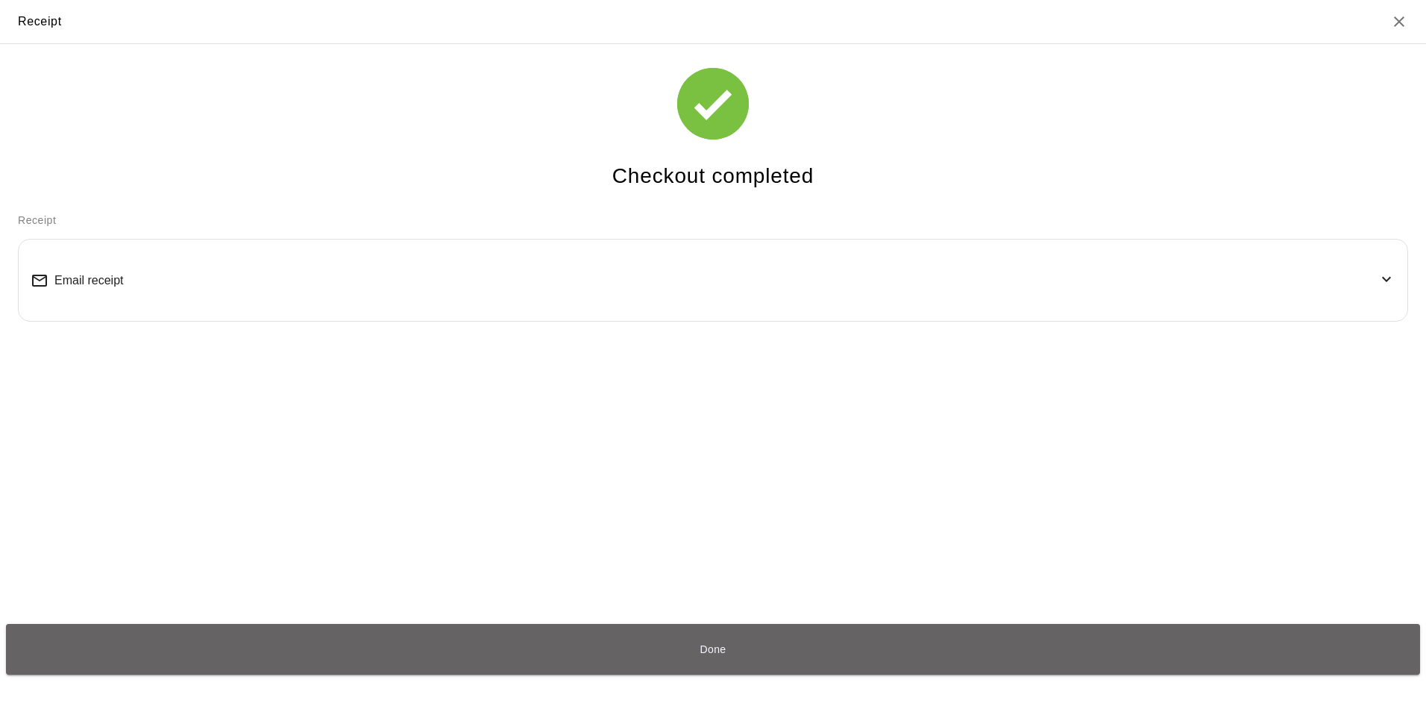
click at [770, 592] on button "Done" at bounding box center [713, 649] width 1415 height 50
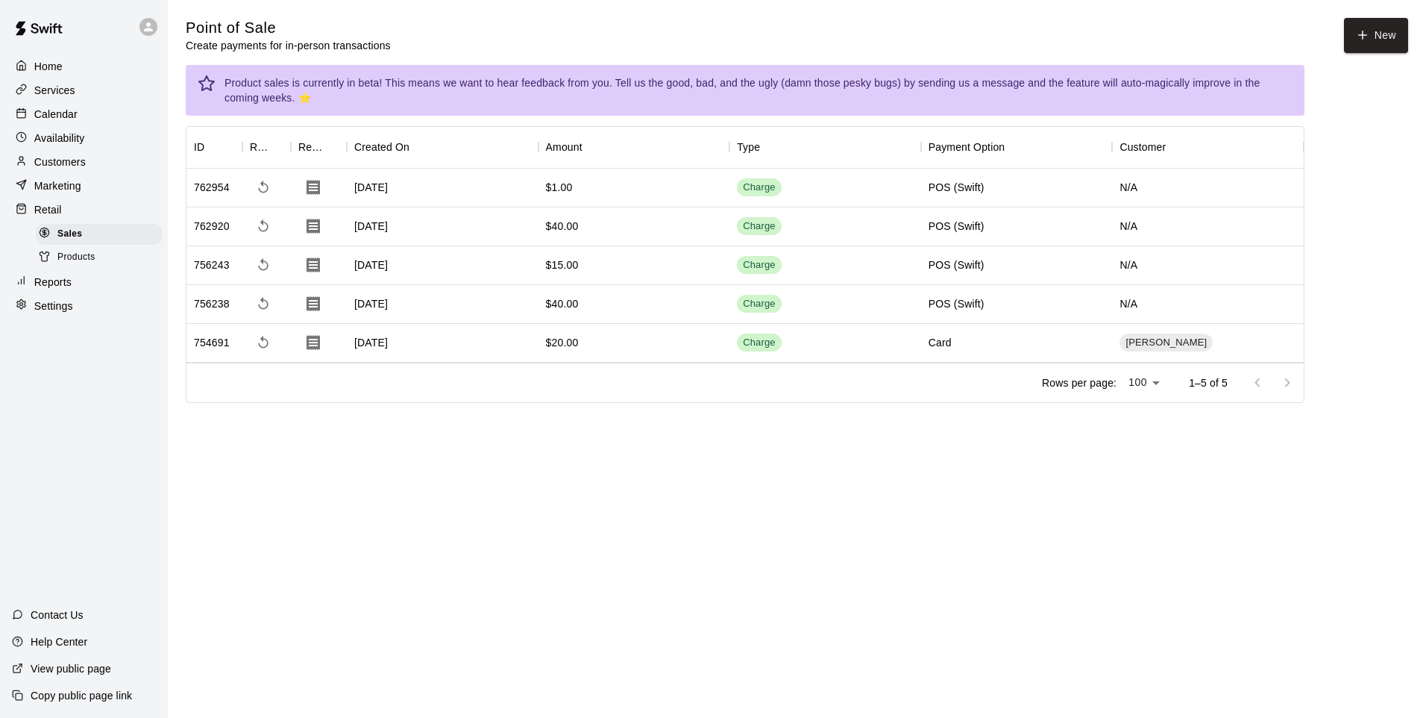
click at [90, 265] on span "Products" at bounding box center [76, 257] width 38 height 15
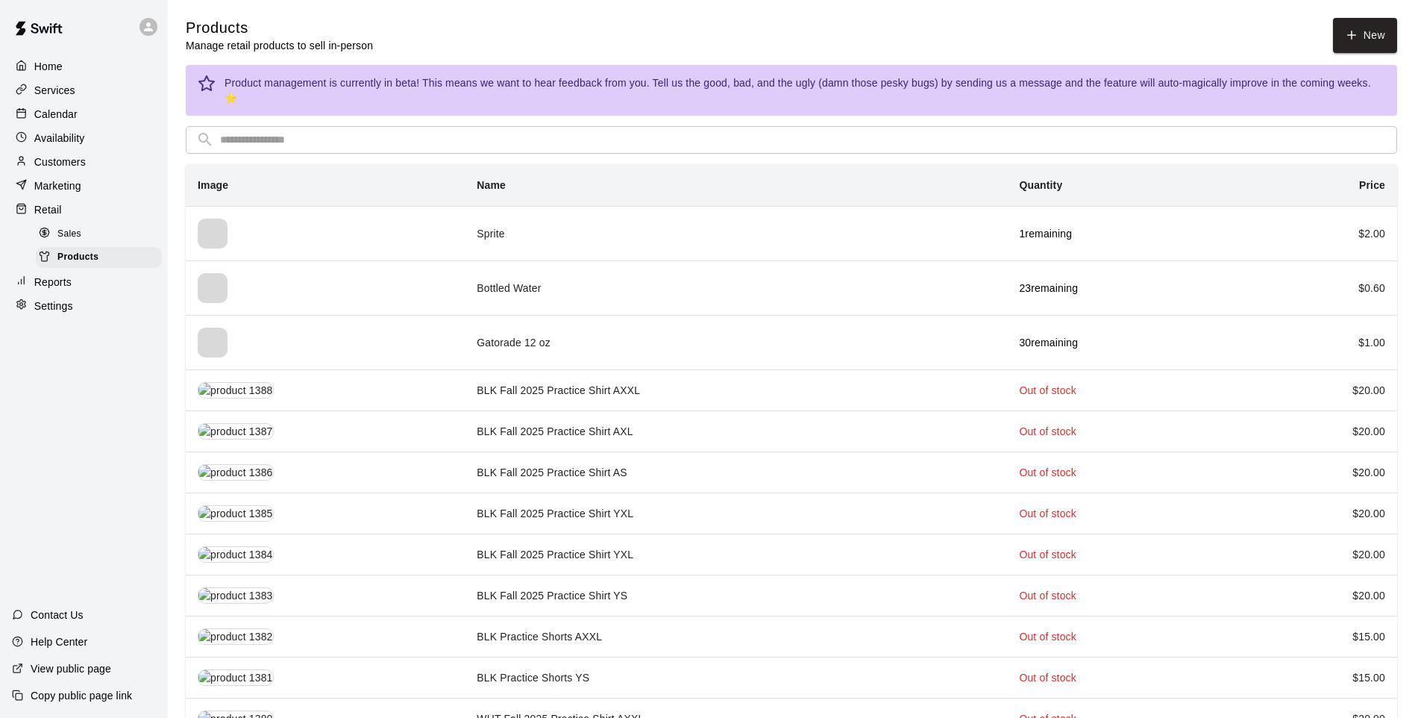
drag, startPoint x: 241, startPoint y: 128, endPoint x: 107, endPoint y: 227, distance: 167.0
click at [242, 128] on input "text" at bounding box center [803, 140] width 1167 height 28
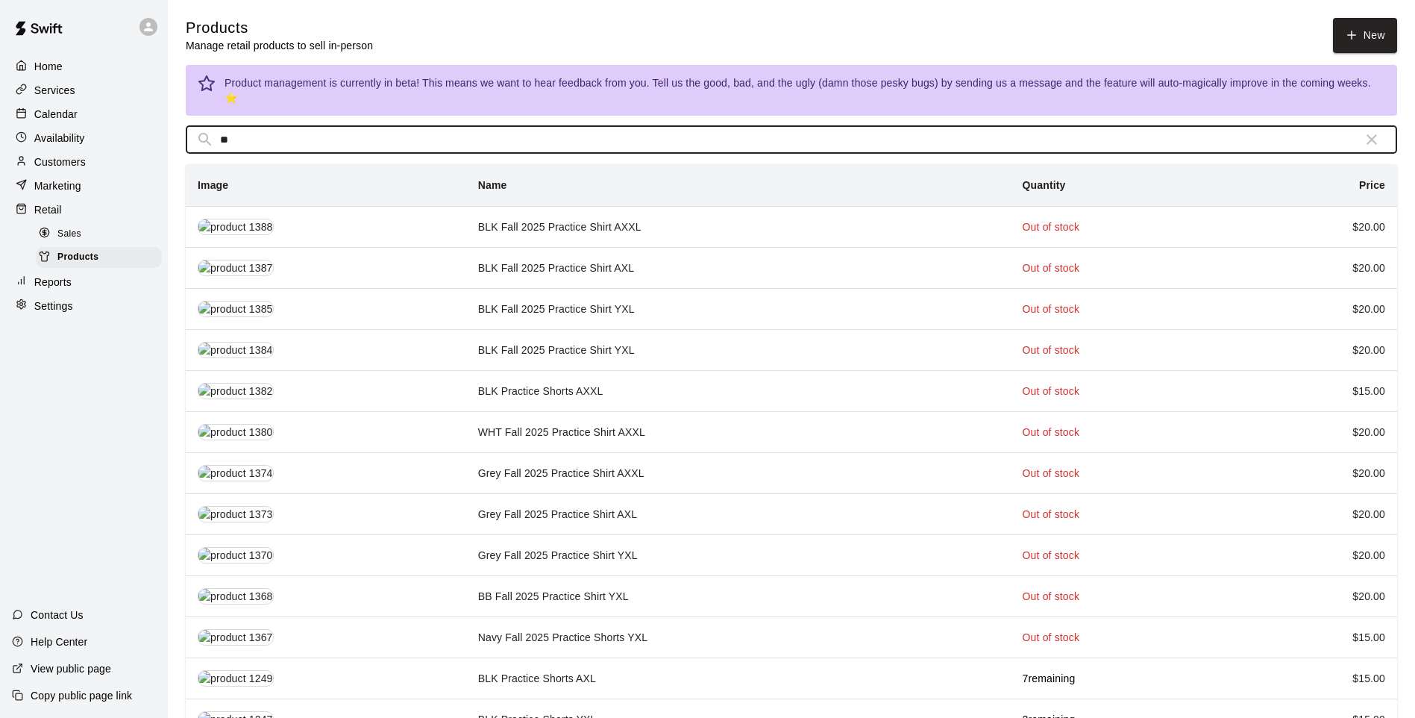
type input "*"
click at [364, 110] on div "Product management is currently in beta! This means we want to hear feedback fr…" at bounding box center [792, 505] width 1212 height 880
click at [336, 126] on input "**" at bounding box center [785, 140] width 1131 height 28
type input "*"
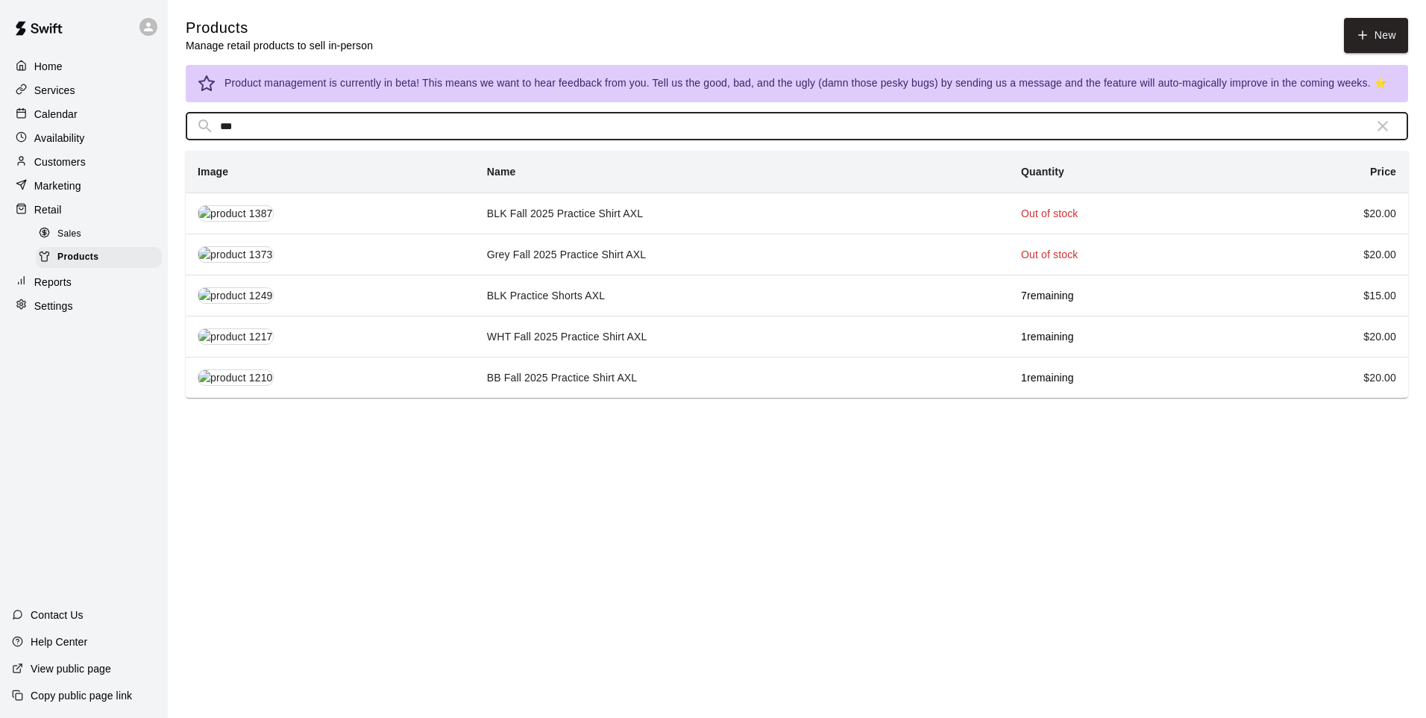
type input "***"
click at [525, 382] on td "BB Fall 2025 Practice Shirt AXL" at bounding box center [742, 377] width 534 height 41
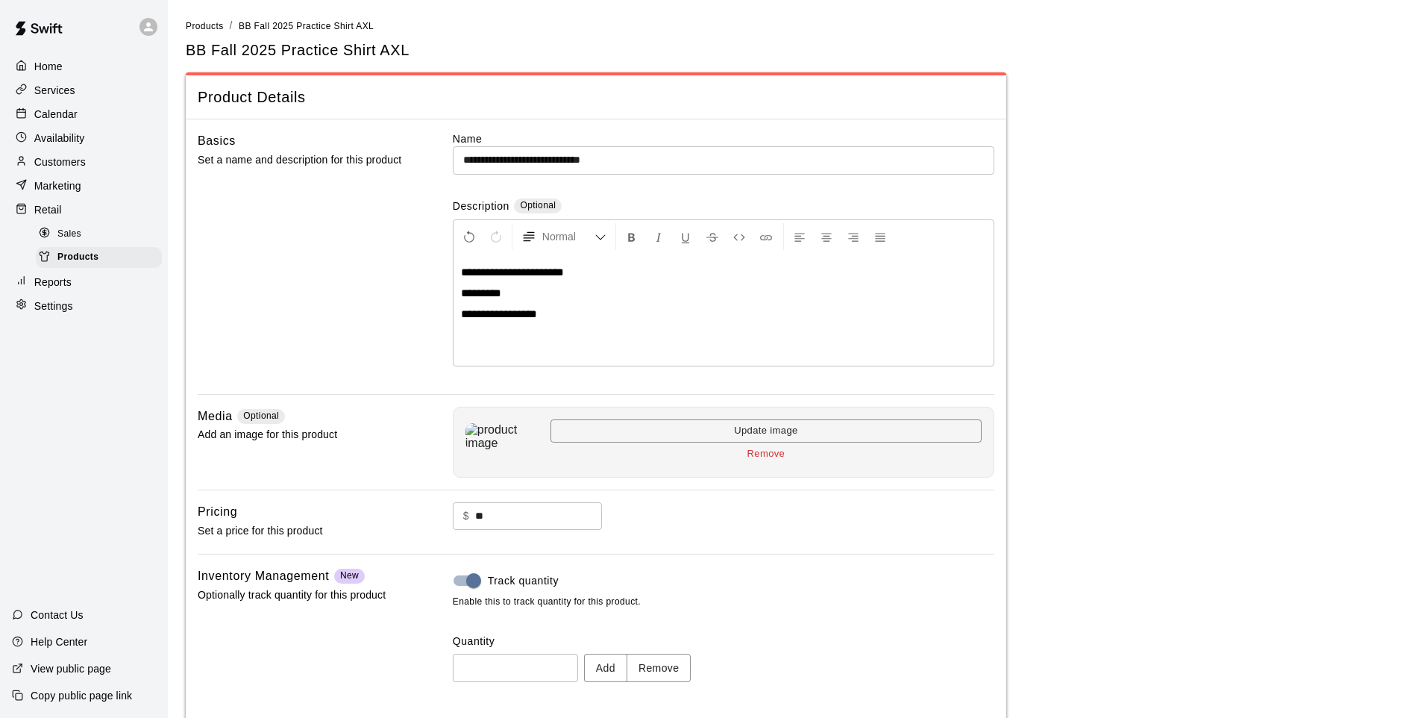
click at [612, 592] on button "Add" at bounding box center [605, 668] width 43 height 28
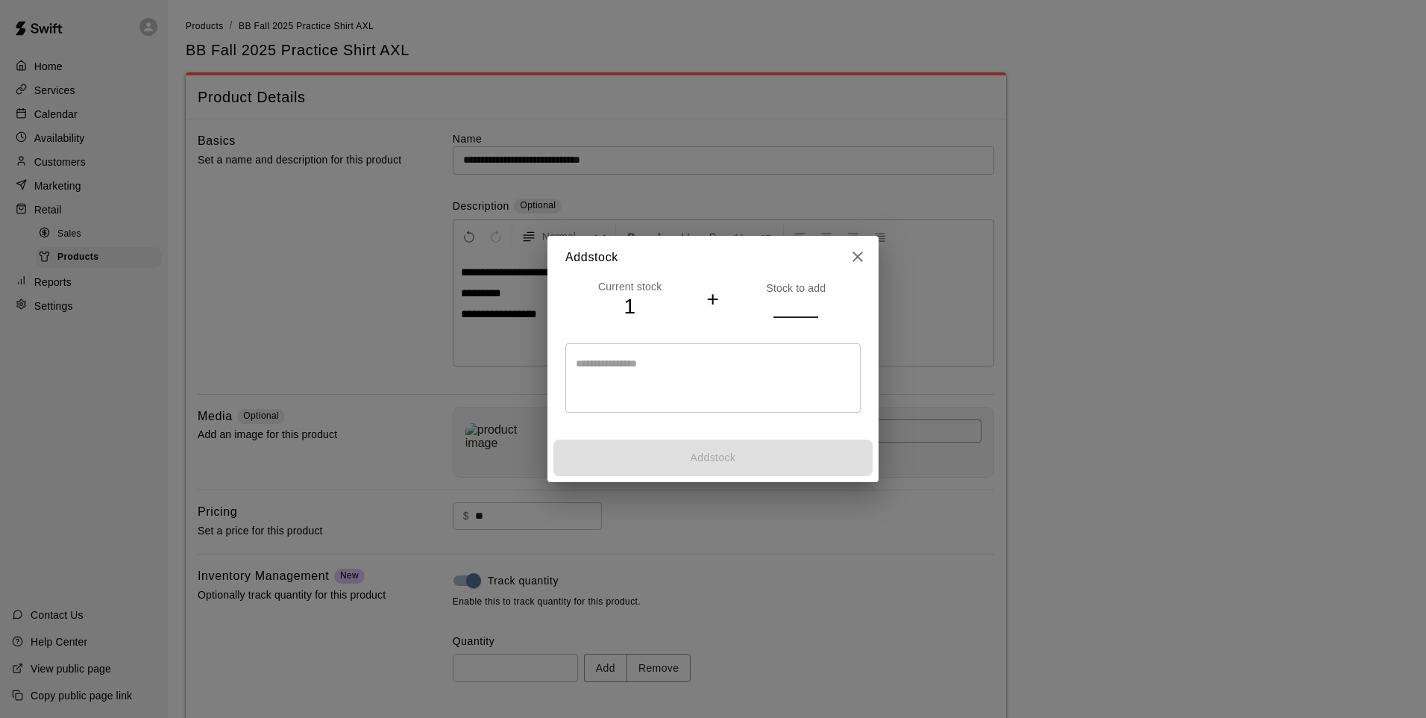
click at [789, 310] on input "number" at bounding box center [796, 306] width 45 height 22
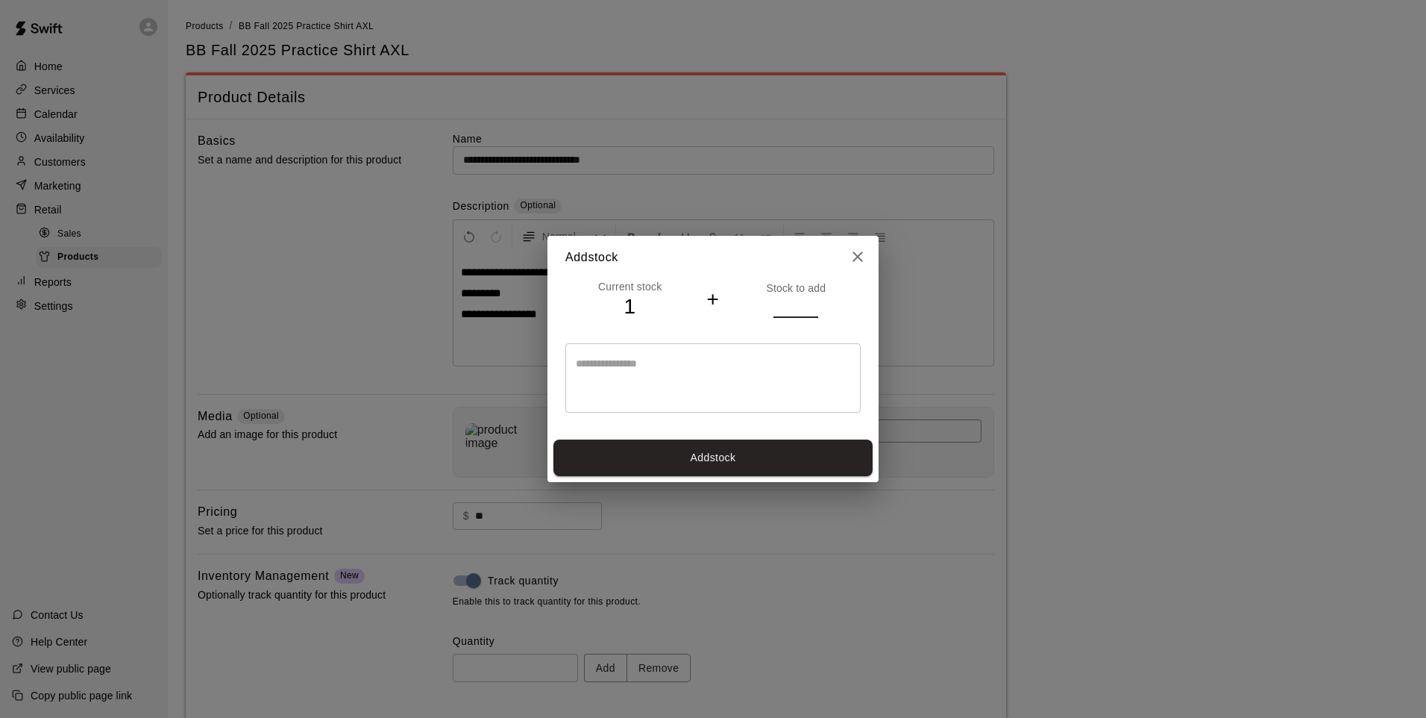
type input "**"
click at [681, 457] on button "Add stock" at bounding box center [713, 457] width 319 height 37
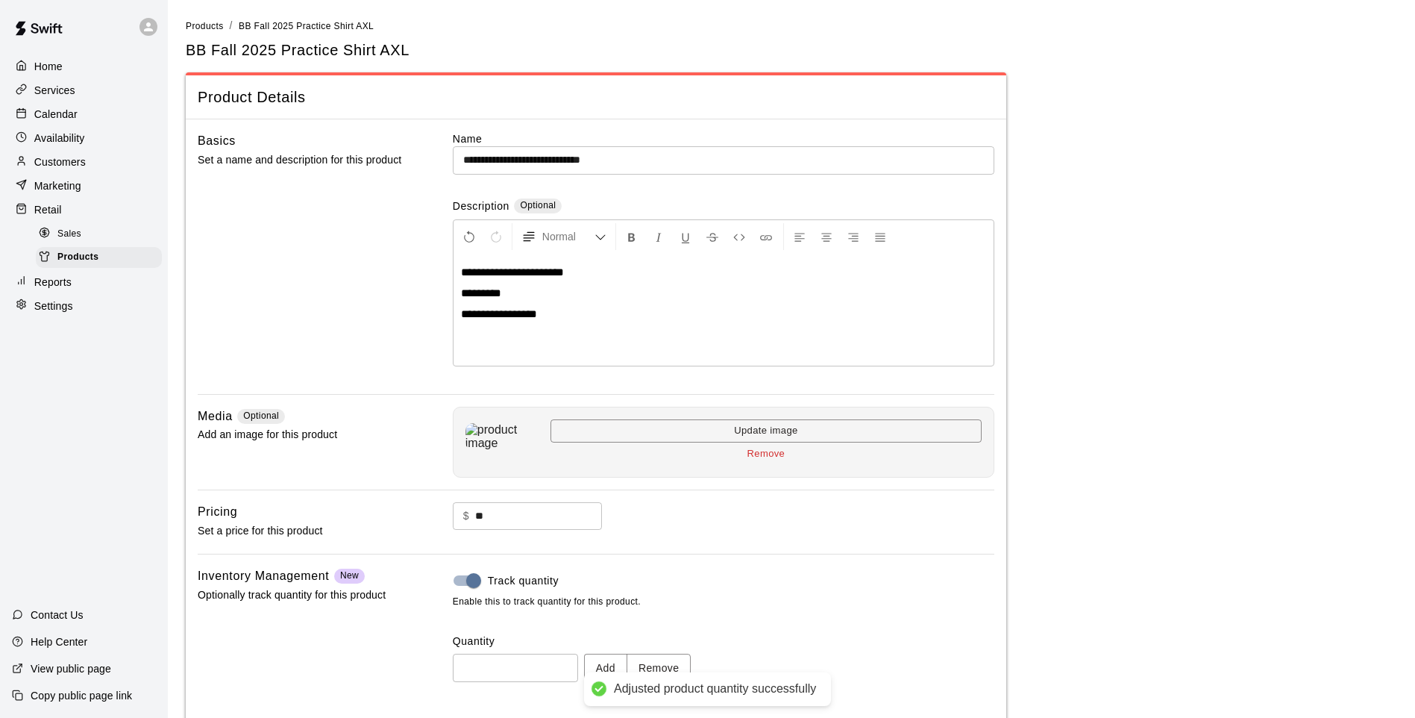
type input "**"
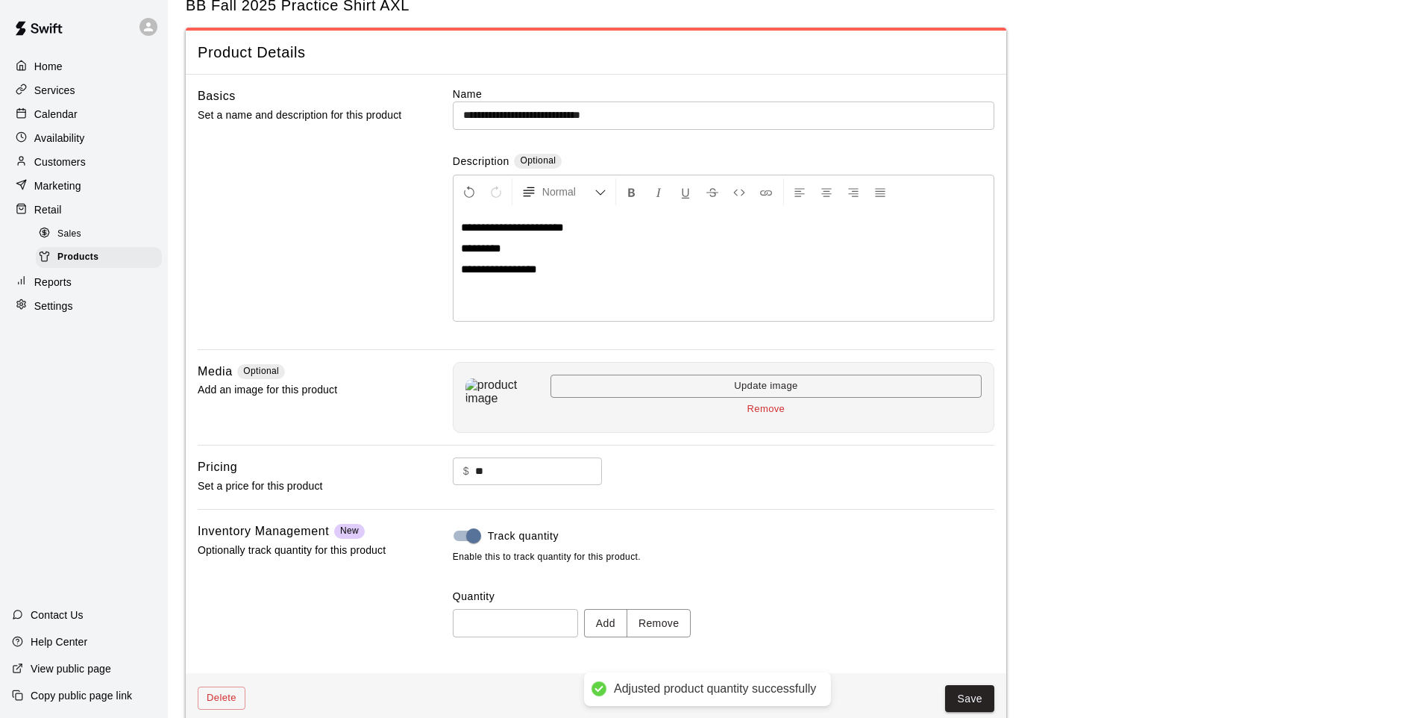
scroll to position [69, 0]
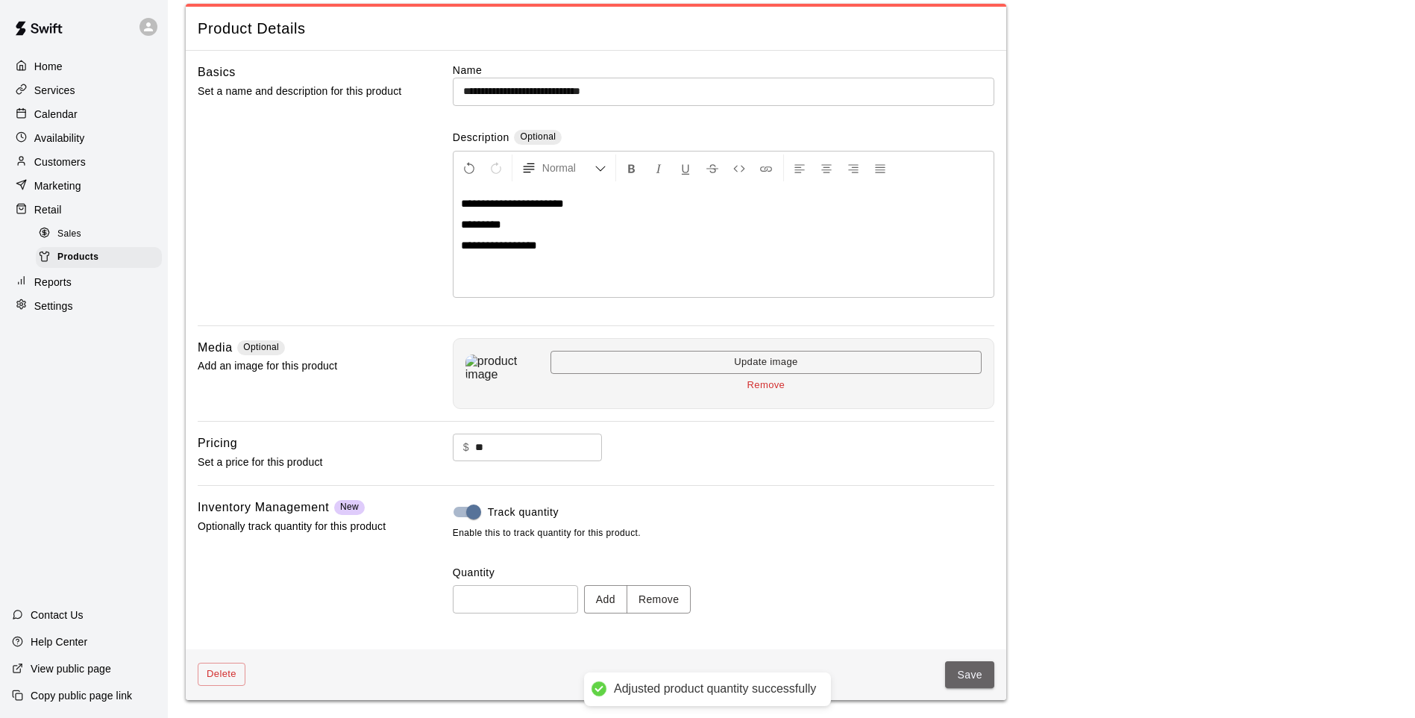
click at [972, 592] on button "Save" at bounding box center [969, 675] width 49 height 28
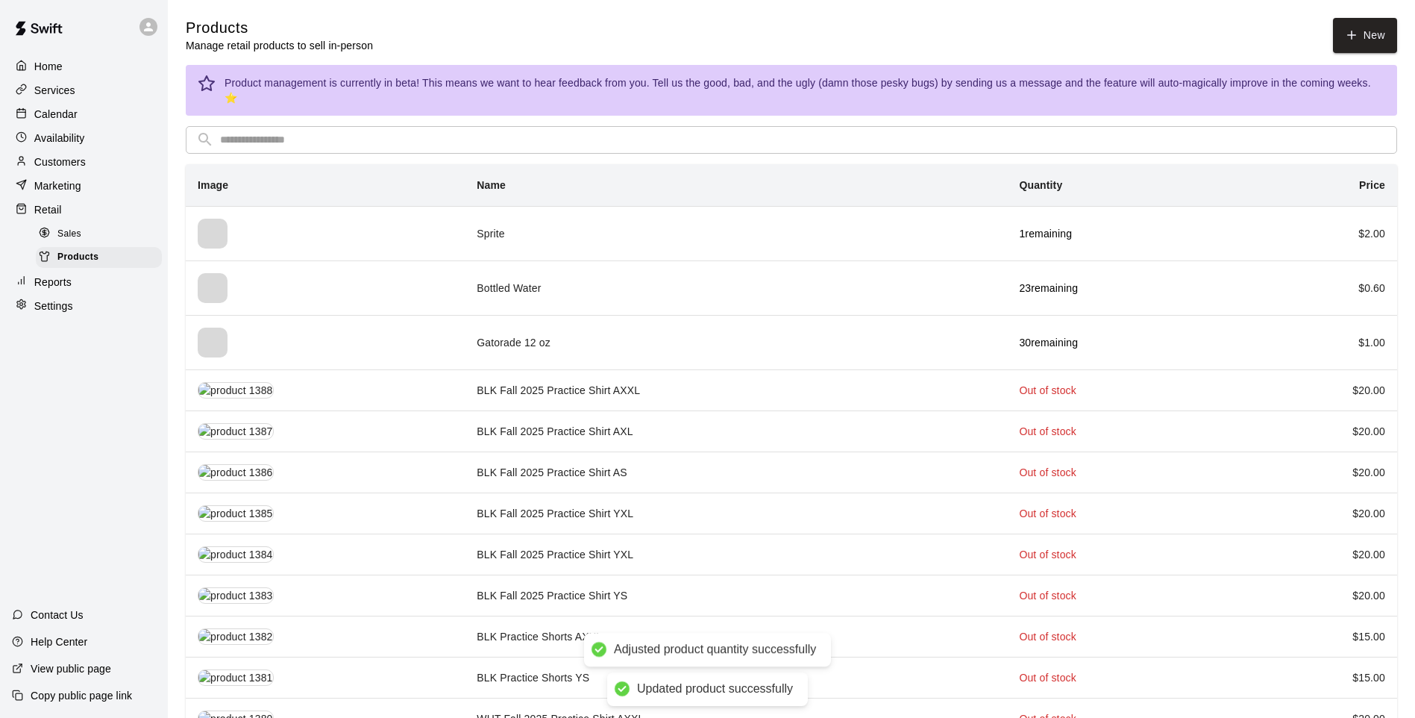
click at [321, 126] on input "text" at bounding box center [803, 140] width 1167 height 28
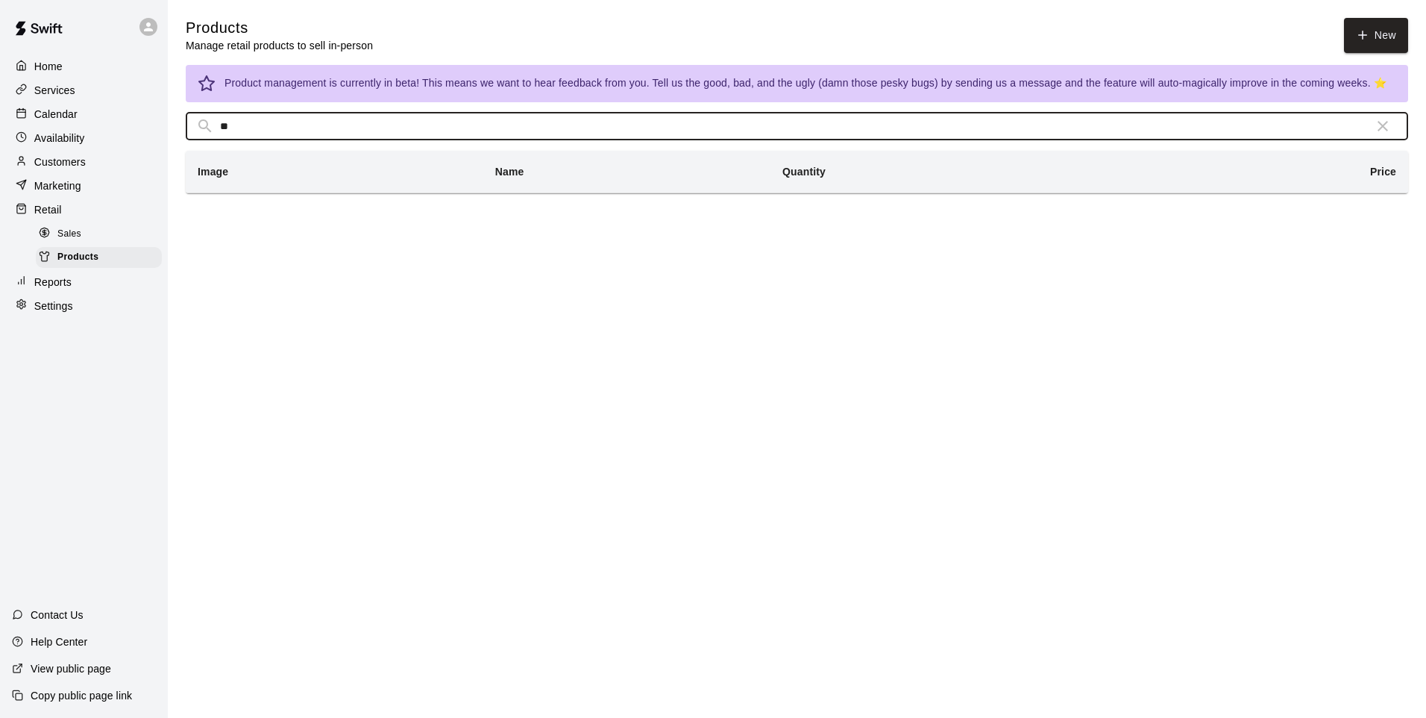
type input "*"
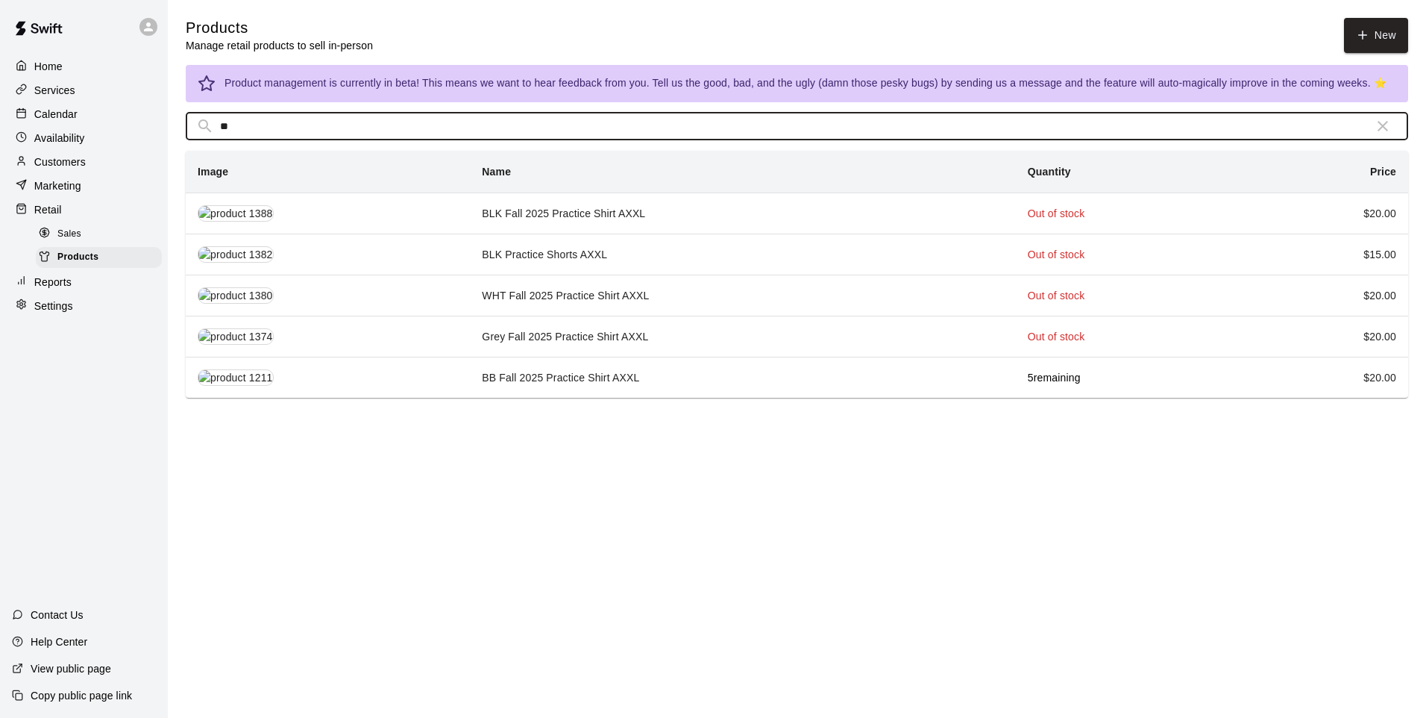
type input "*"
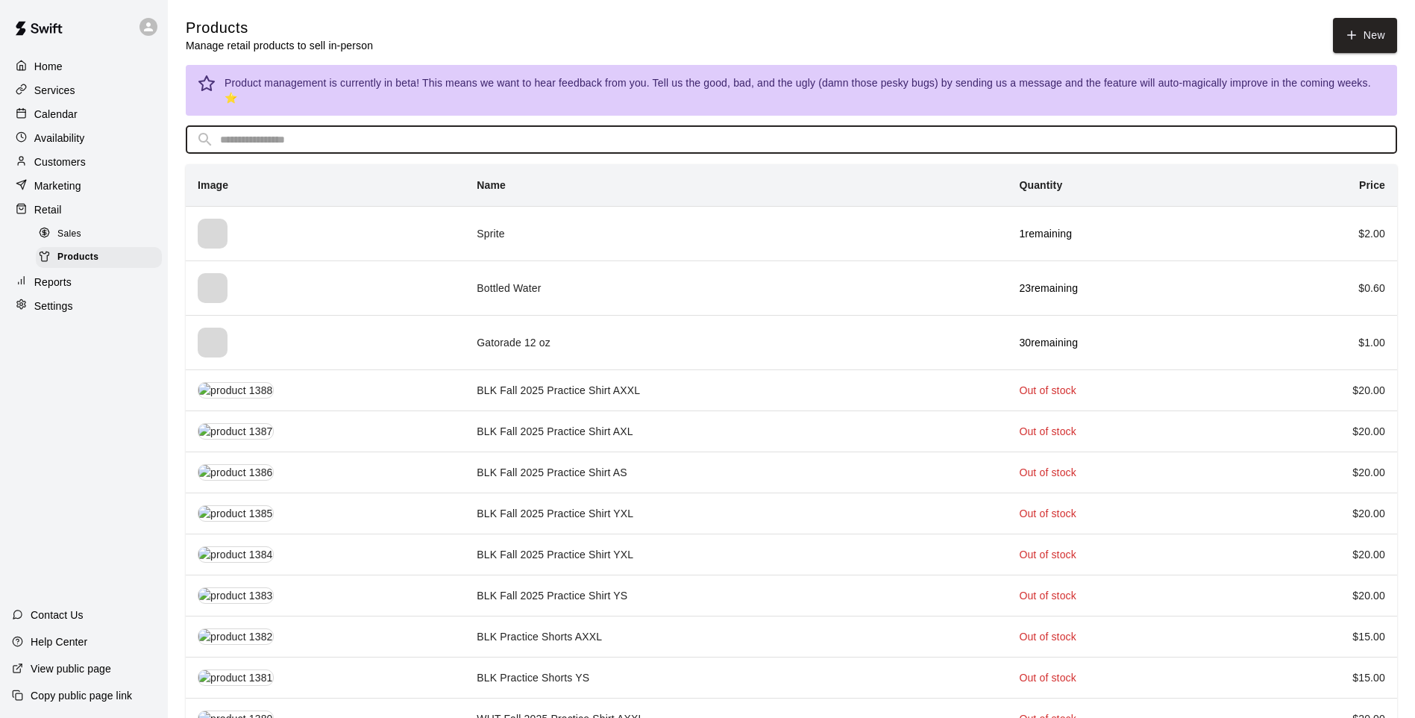
click at [54, 228] on div "Sales" at bounding box center [99, 234] width 126 height 21
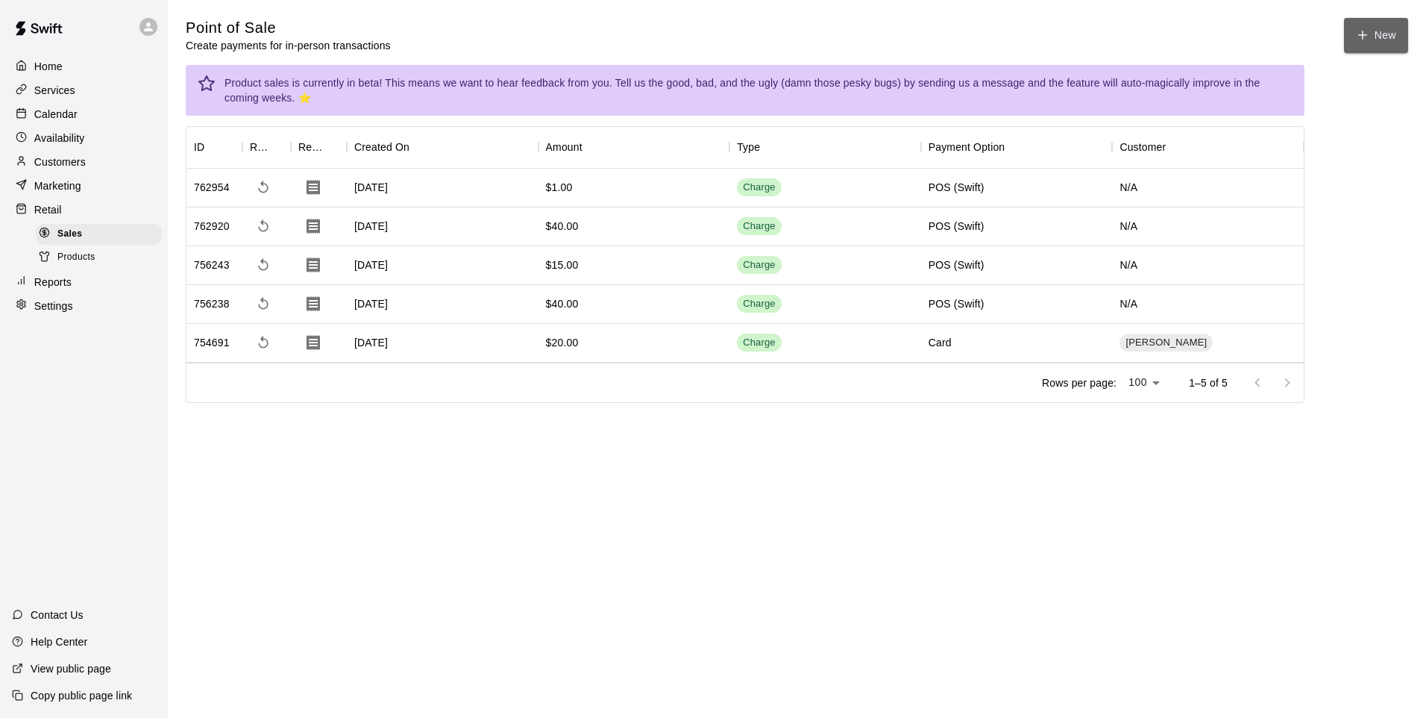
click at [1003, 34] on button "New" at bounding box center [1376, 35] width 64 height 35
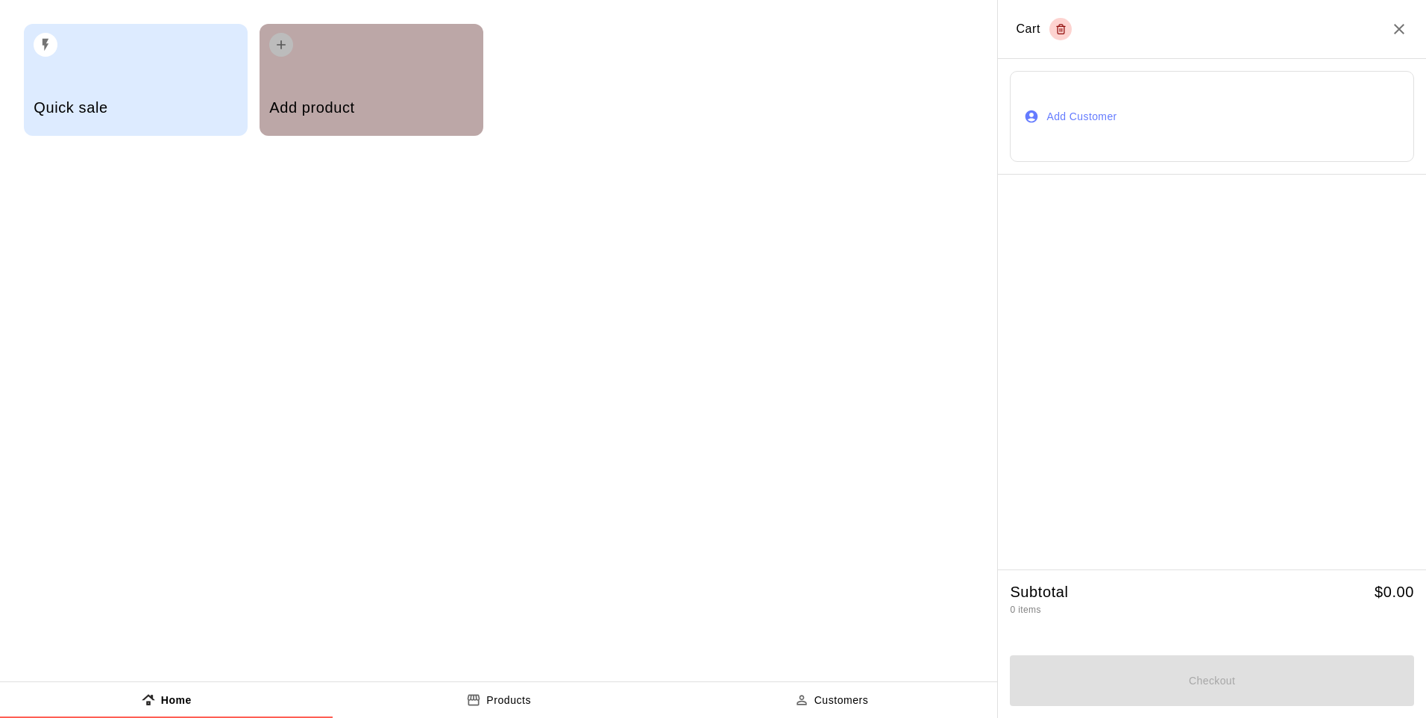
click at [386, 93] on div "Add product" at bounding box center [371, 109] width 204 height 53
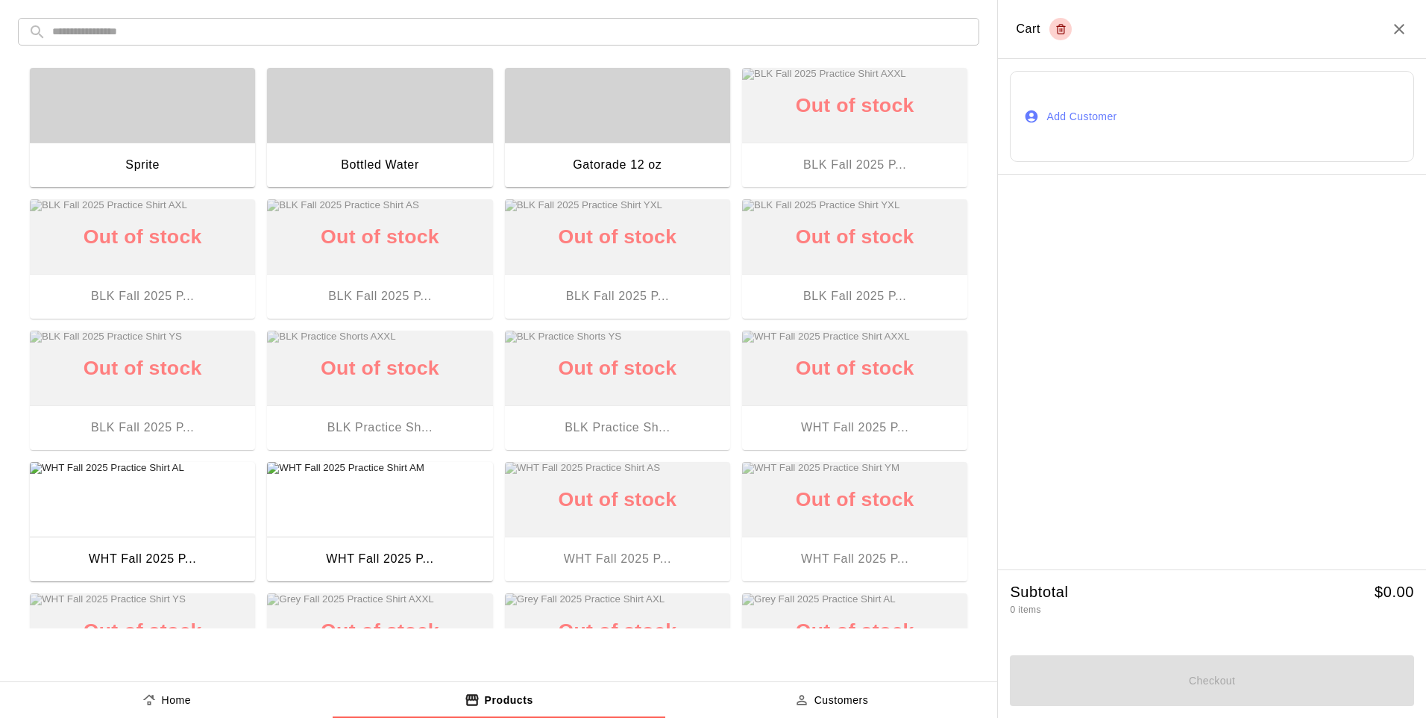
click at [376, 148] on div "Bottled Water" at bounding box center [379, 166] width 225 height 48
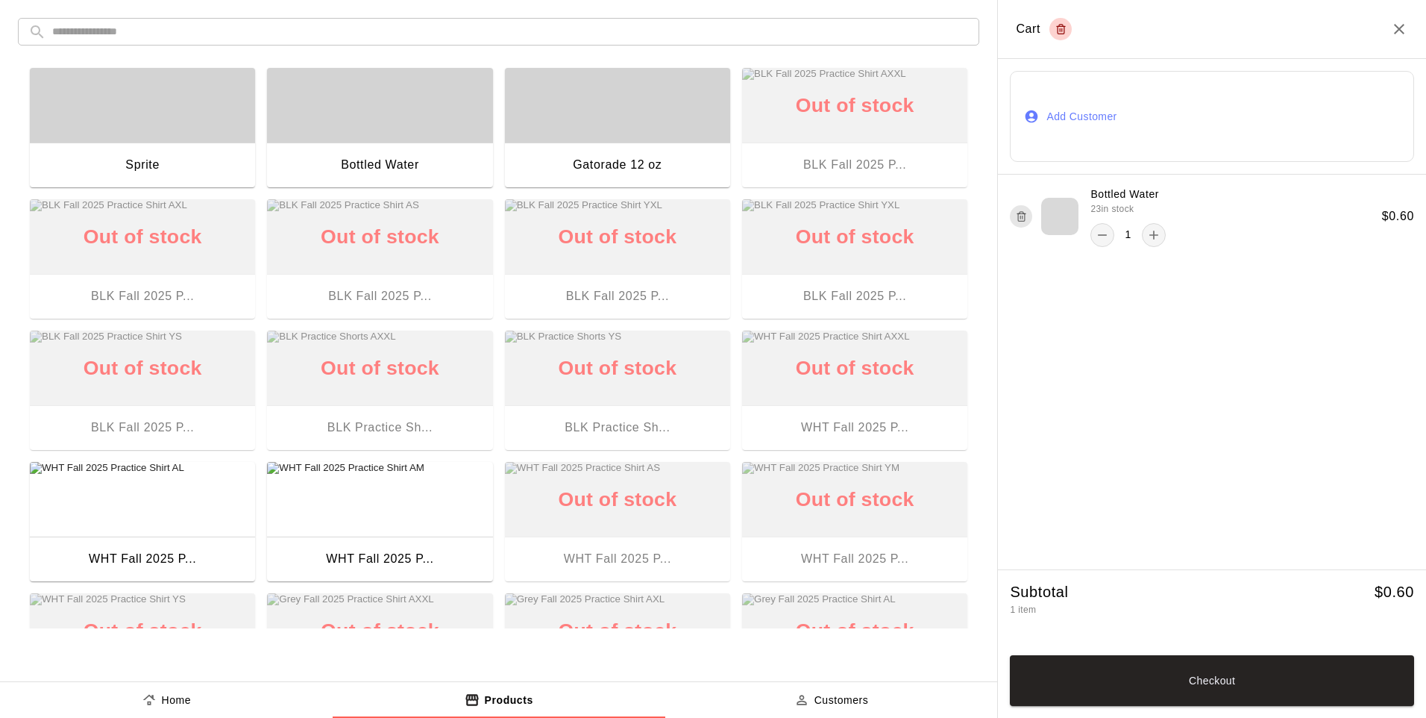
click at [1003, 592] on button "Checkout" at bounding box center [1212, 680] width 404 height 51
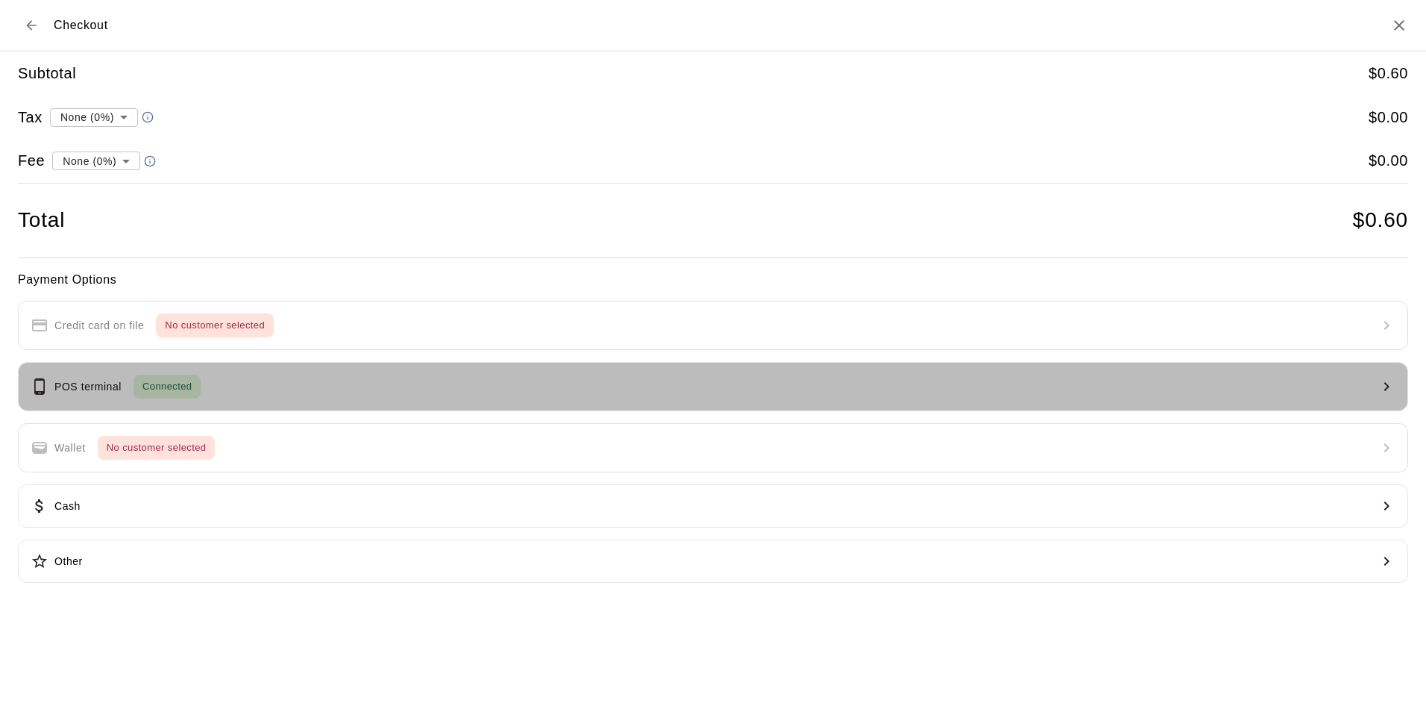
click at [155, 392] on span "Connected" at bounding box center [167, 386] width 67 height 17
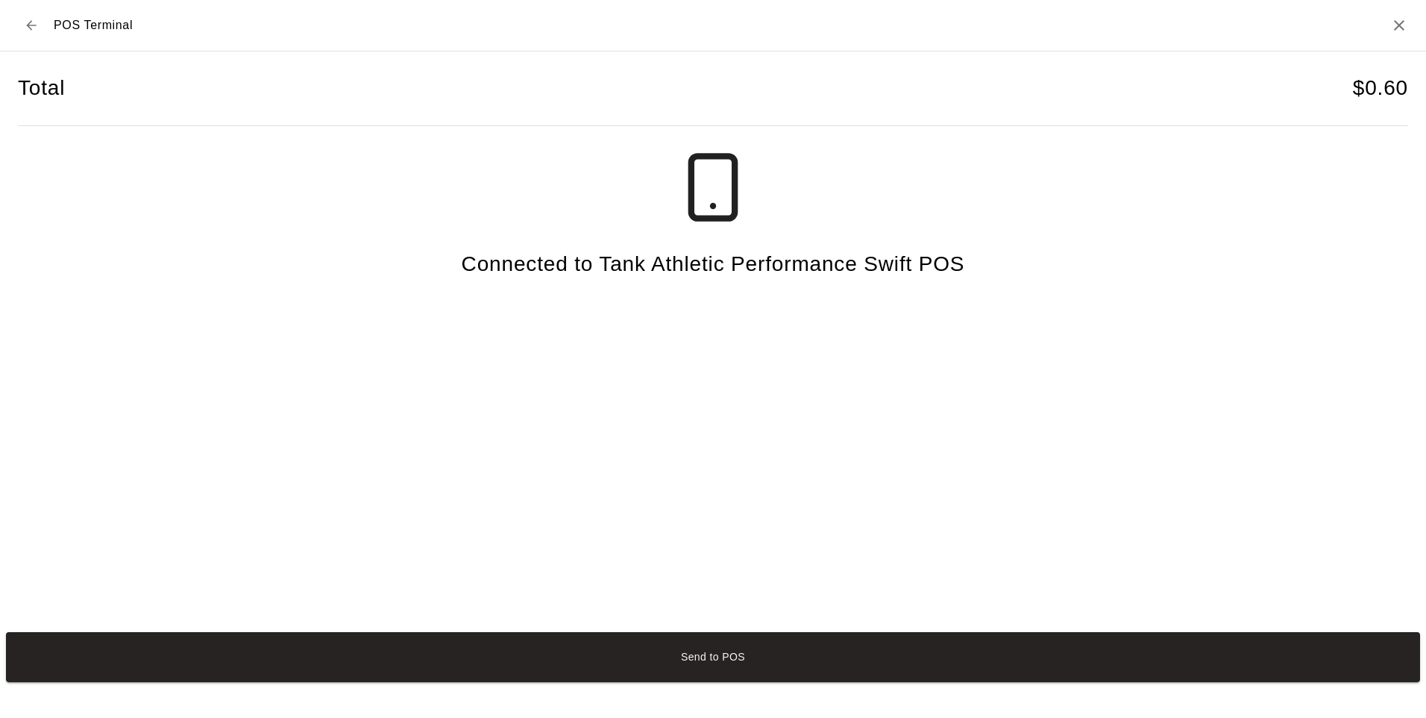
click at [316, 592] on button "Send to POS" at bounding box center [713, 657] width 1415 height 50
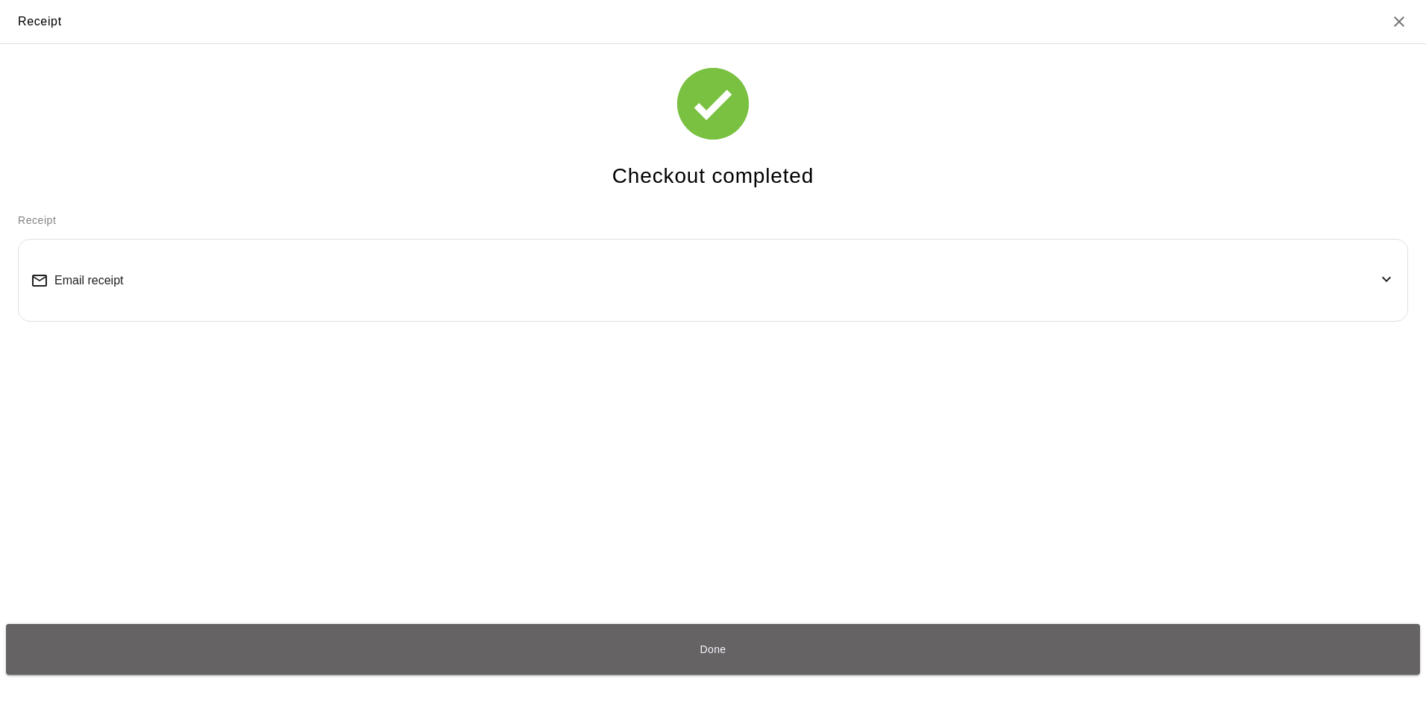
click at [881, 592] on button "Done" at bounding box center [713, 649] width 1415 height 50
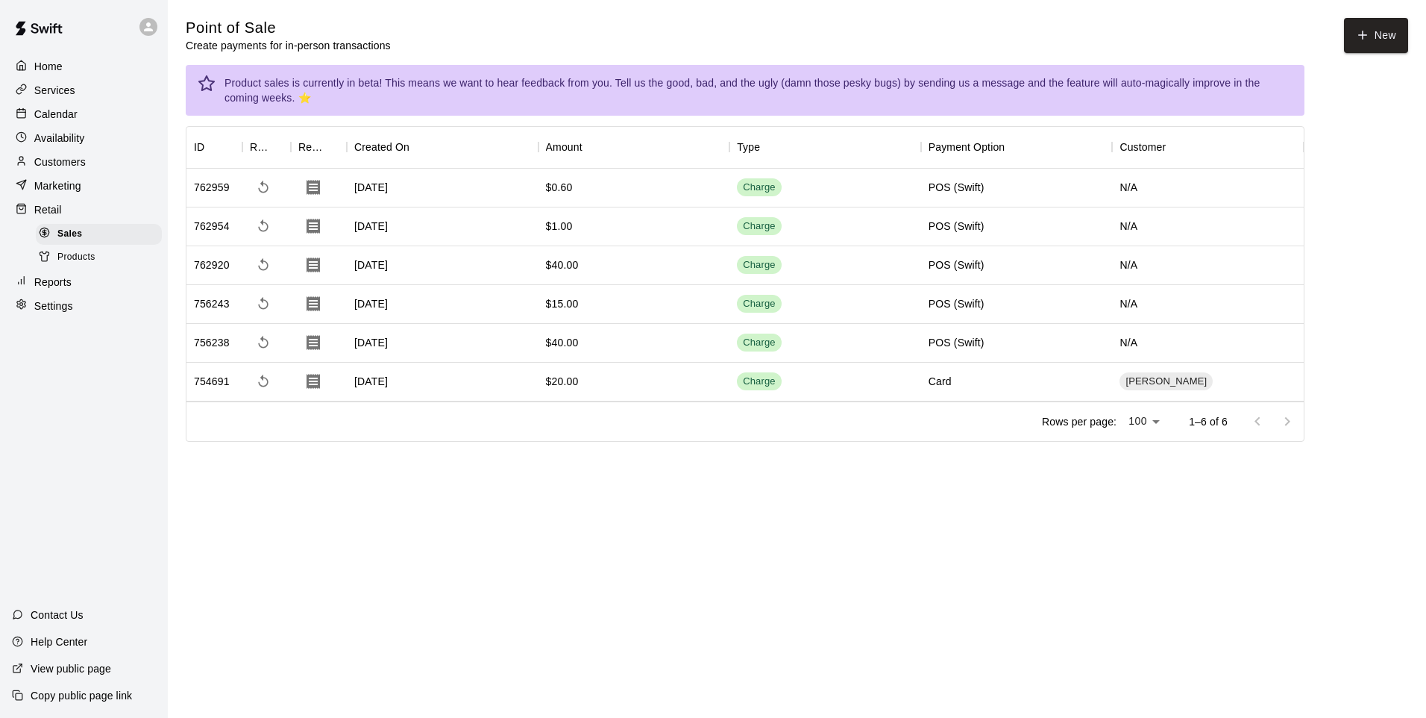
click at [1003, 30] on button "New" at bounding box center [1376, 35] width 64 height 35
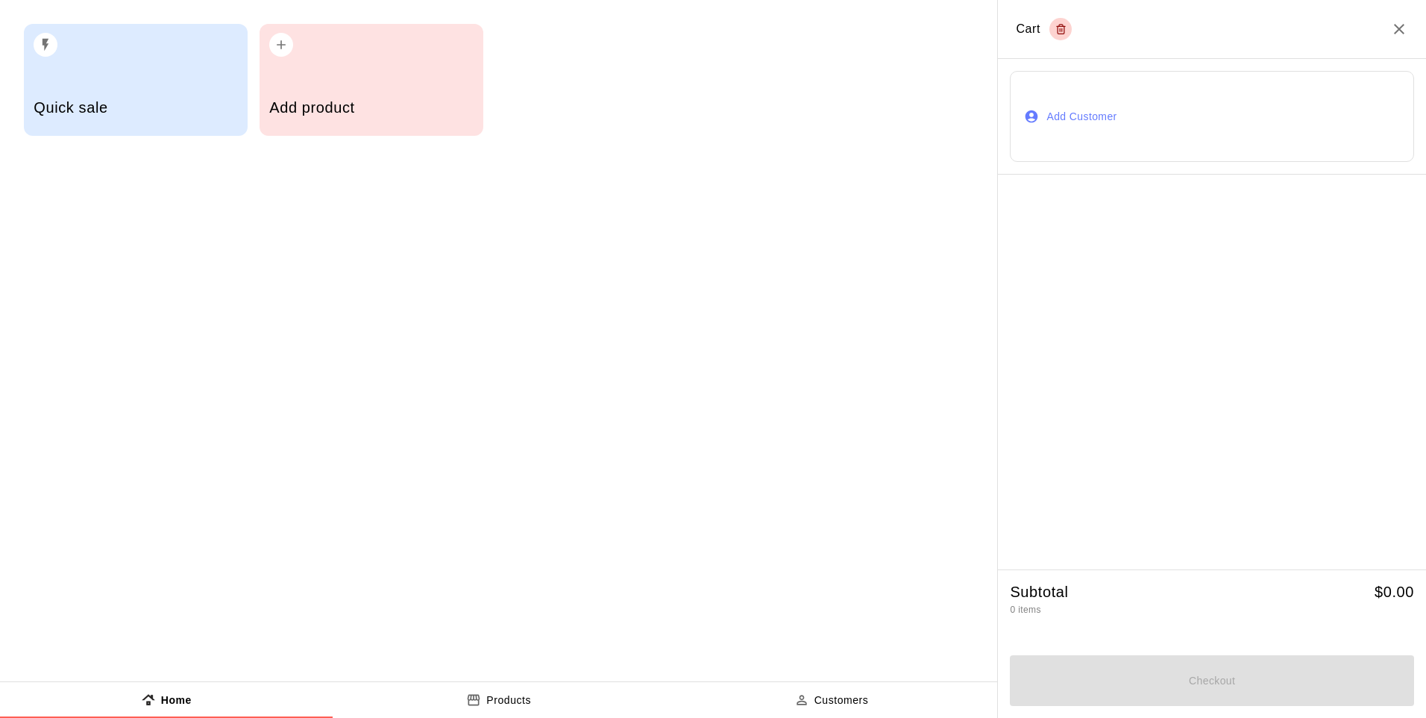
click at [118, 93] on div "Quick sale" at bounding box center [136, 109] width 204 height 53
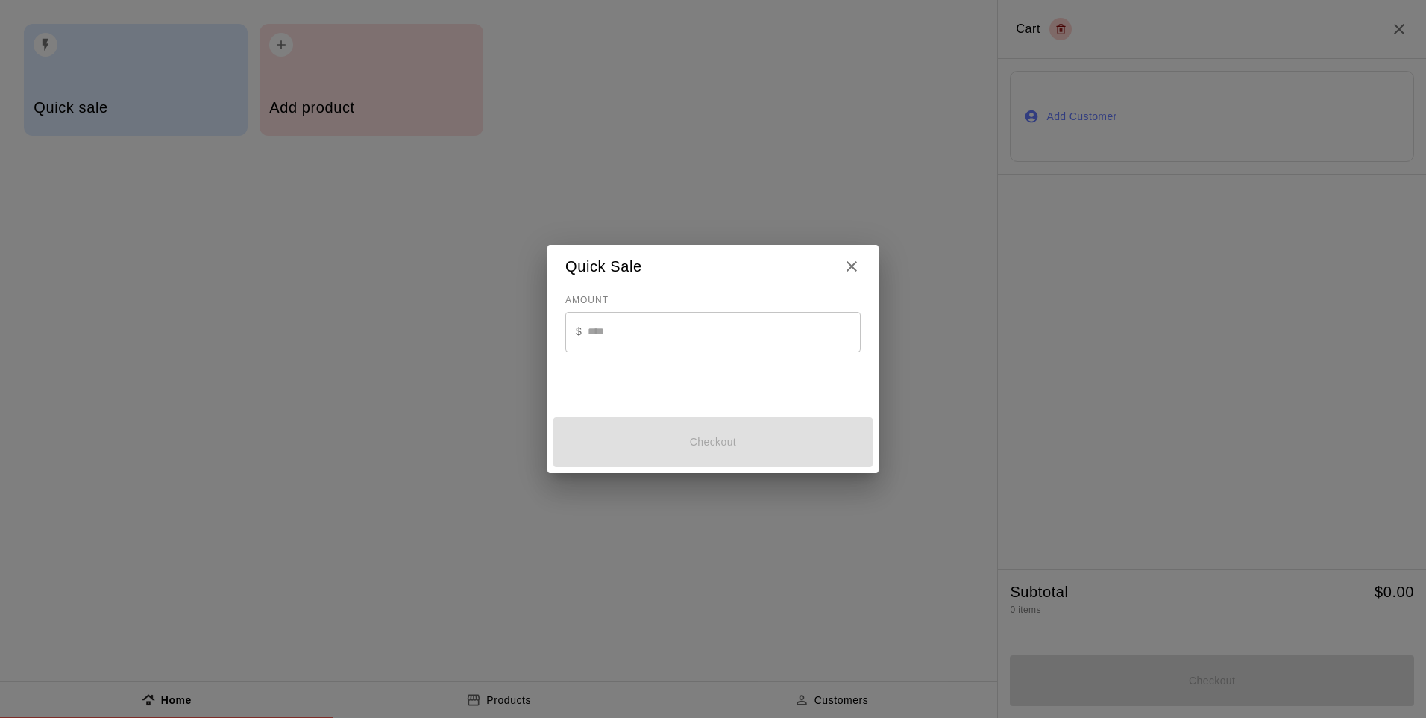
click at [617, 327] on input "text" at bounding box center [724, 332] width 273 height 40
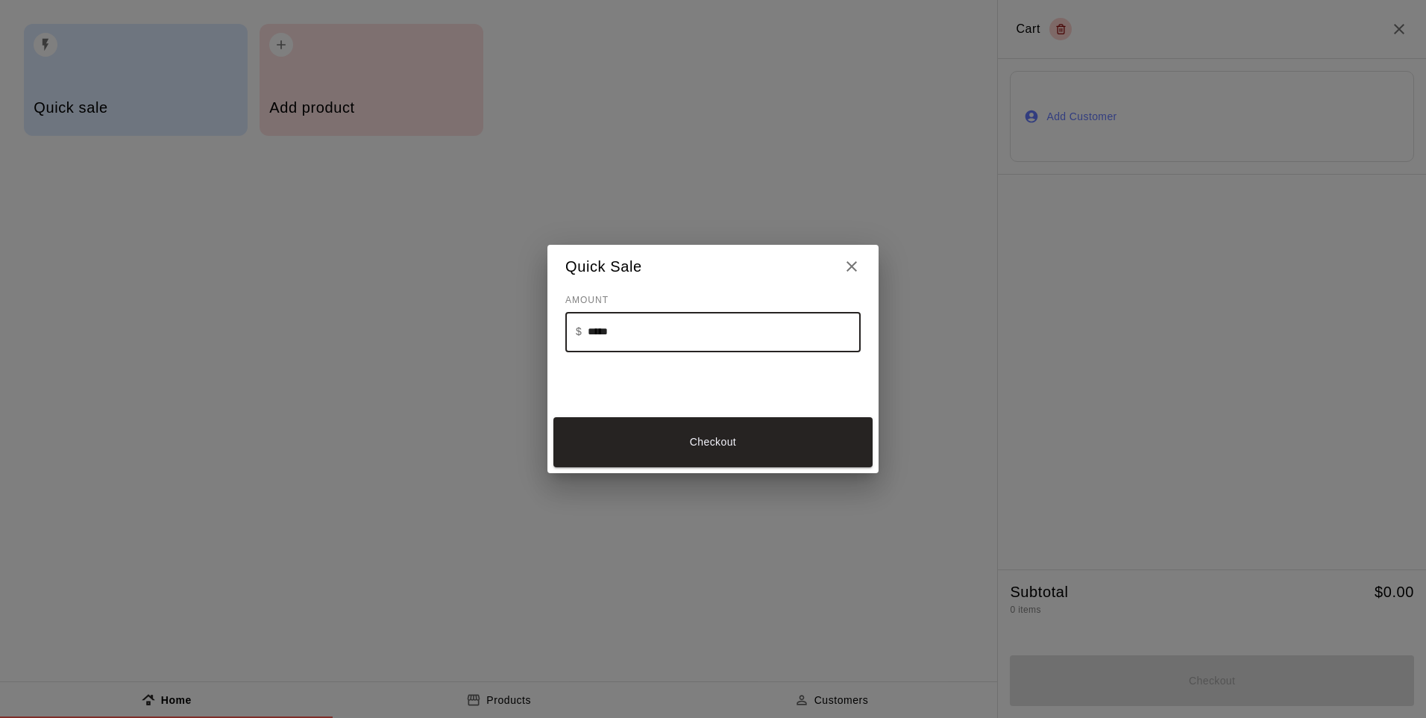
type input "*****"
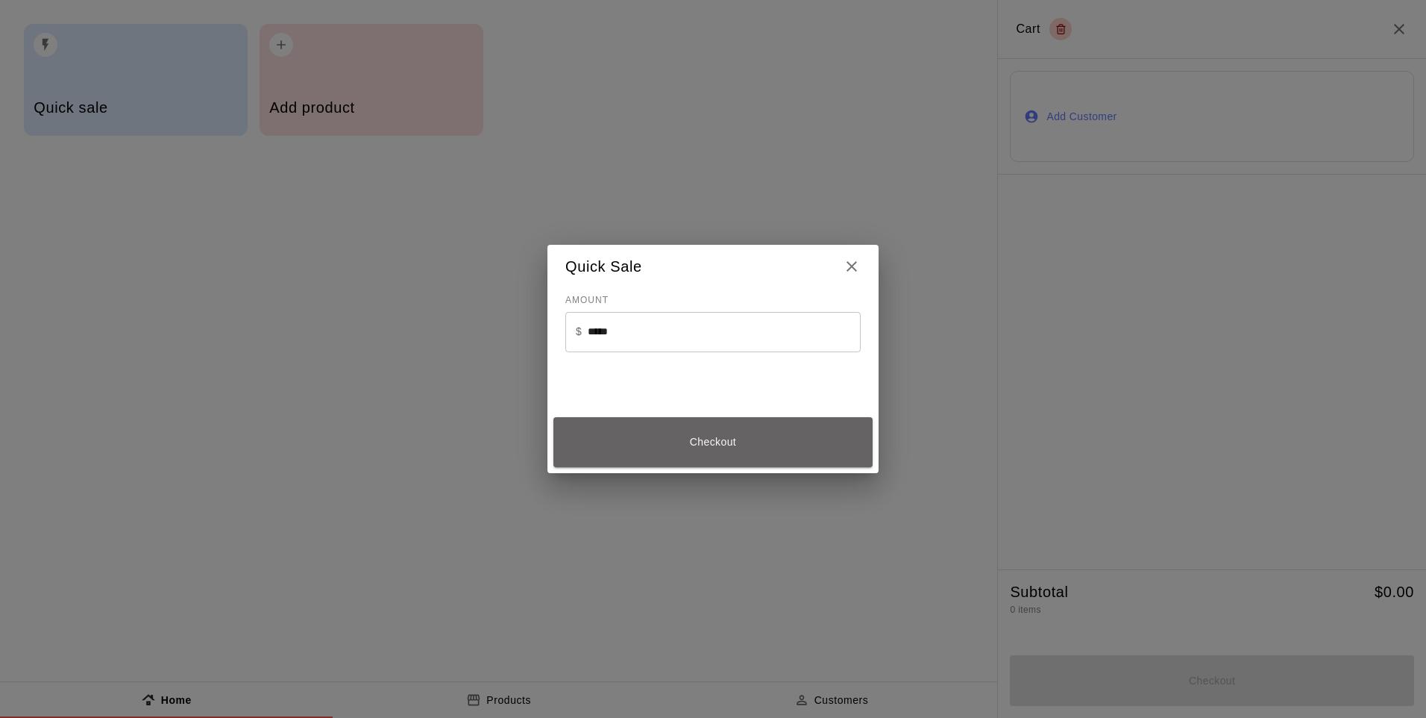
click at [666, 439] on button "Checkout" at bounding box center [713, 442] width 319 height 50
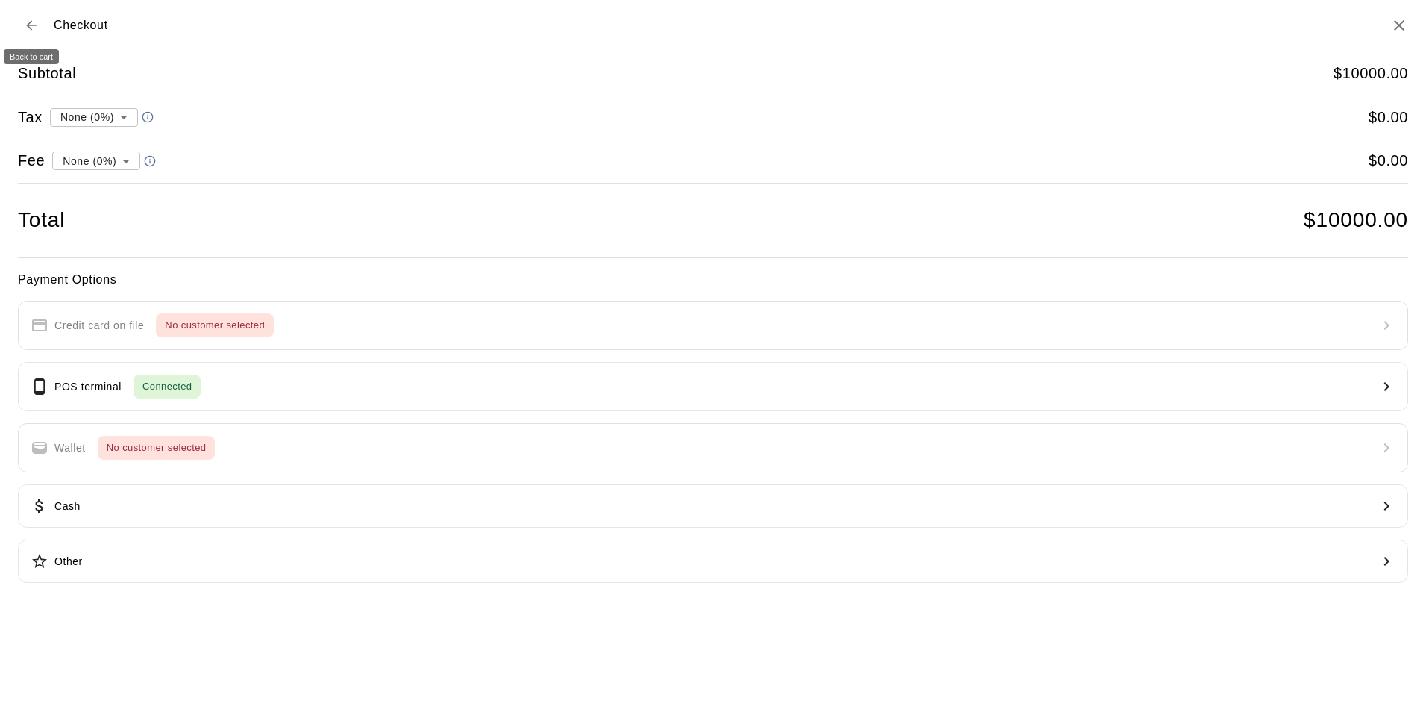
click at [29, 30] on icon "Back to cart" at bounding box center [31, 25] width 15 height 15
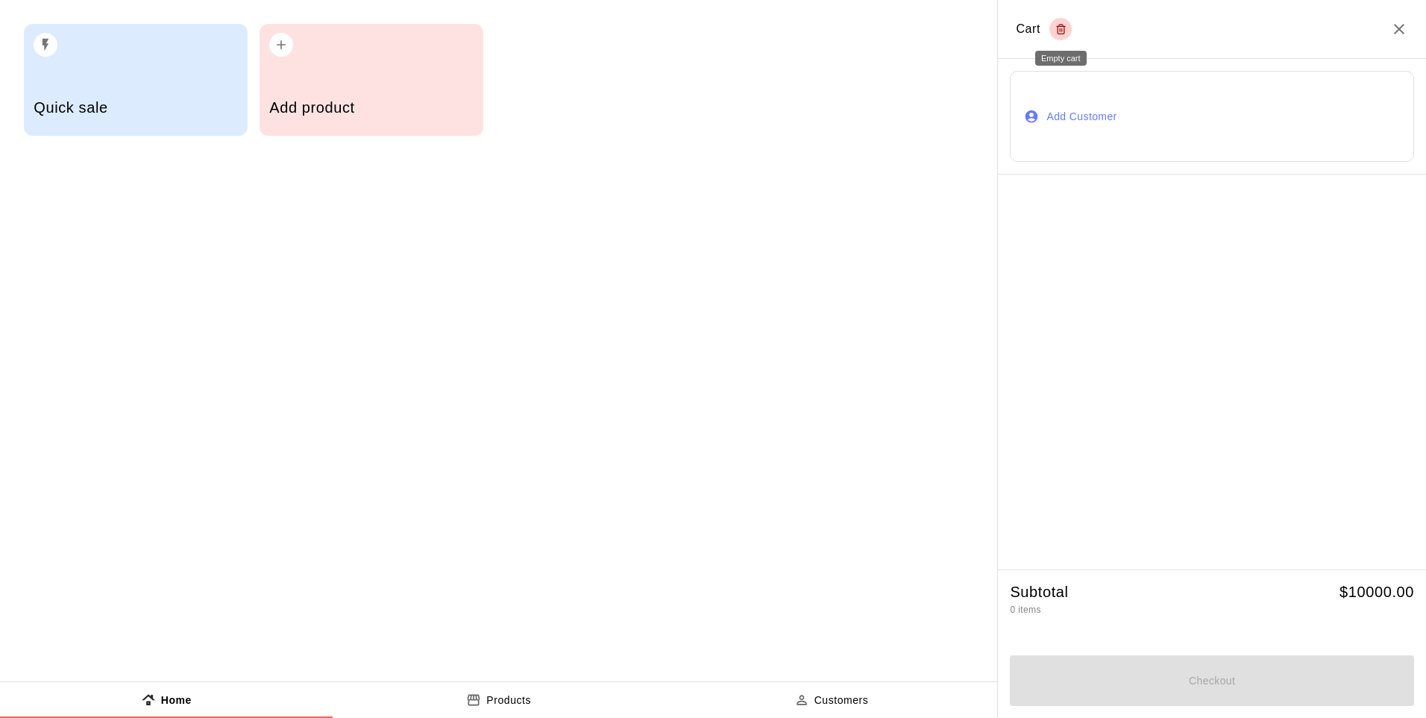
click at [1003, 25] on icon "Empty cart" at bounding box center [1061, 26] width 4 height 2
click at [1003, 26] on icon "Empty cart" at bounding box center [1061, 26] width 8 height 0
click at [1003, 23] on icon "Close" at bounding box center [1400, 29] width 18 height 18
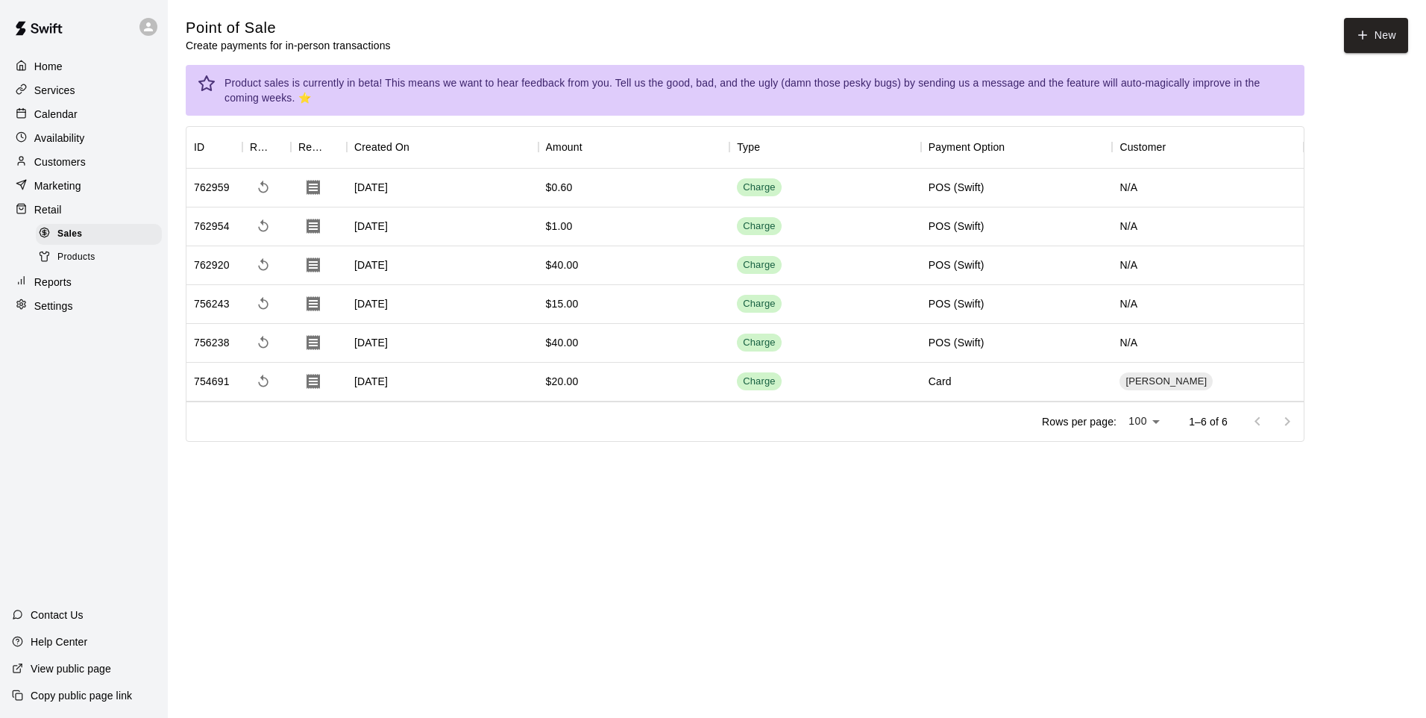
click at [1003, 26] on button "New" at bounding box center [1376, 35] width 64 height 35
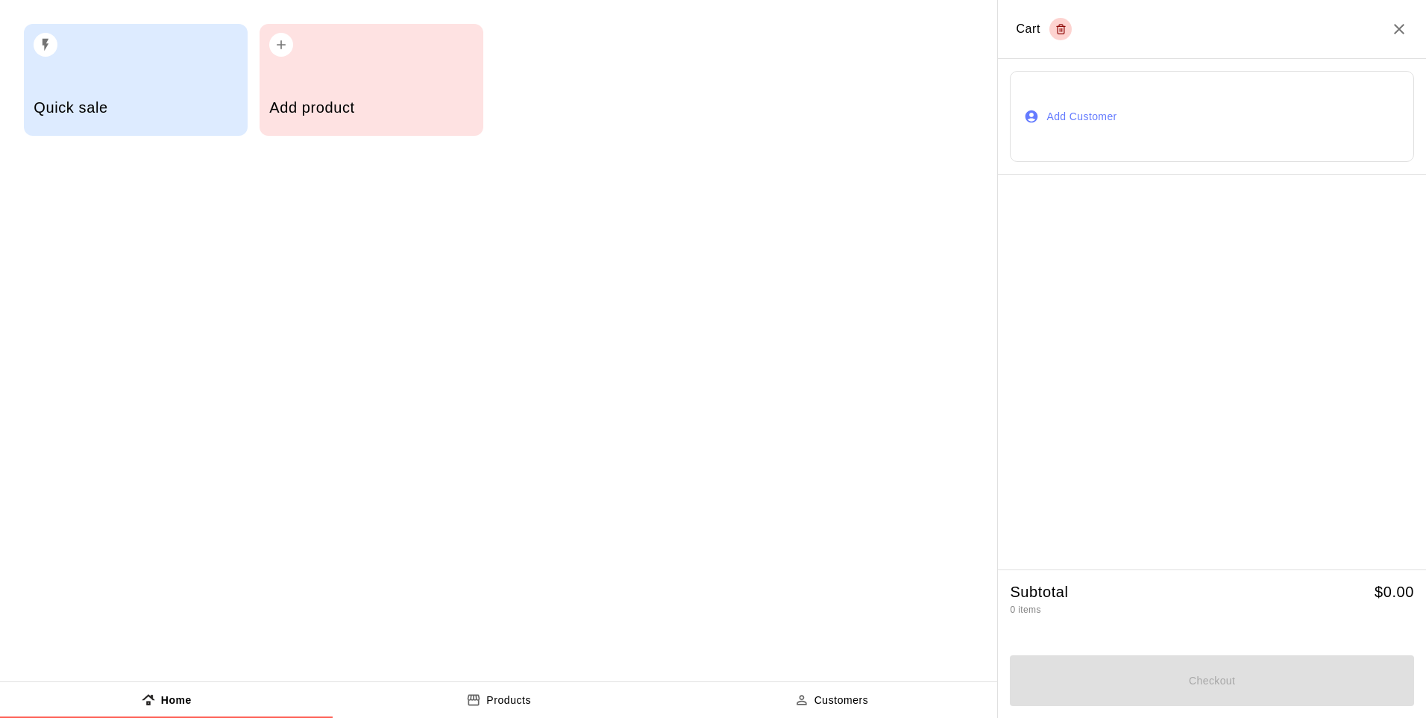
click at [125, 64] on div "Quick sale" at bounding box center [136, 80] width 224 height 112
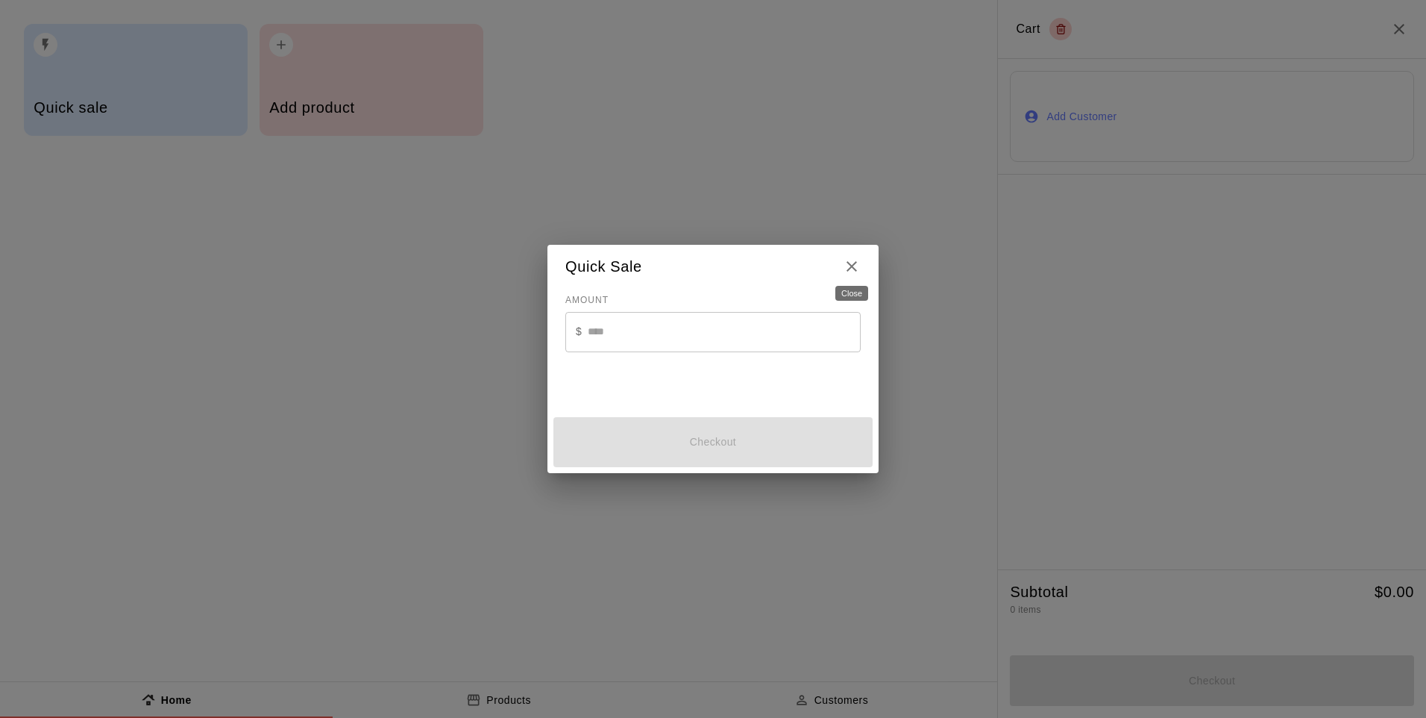
click at [844, 268] on icon "Close" at bounding box center [852, 266] width 18 height 18
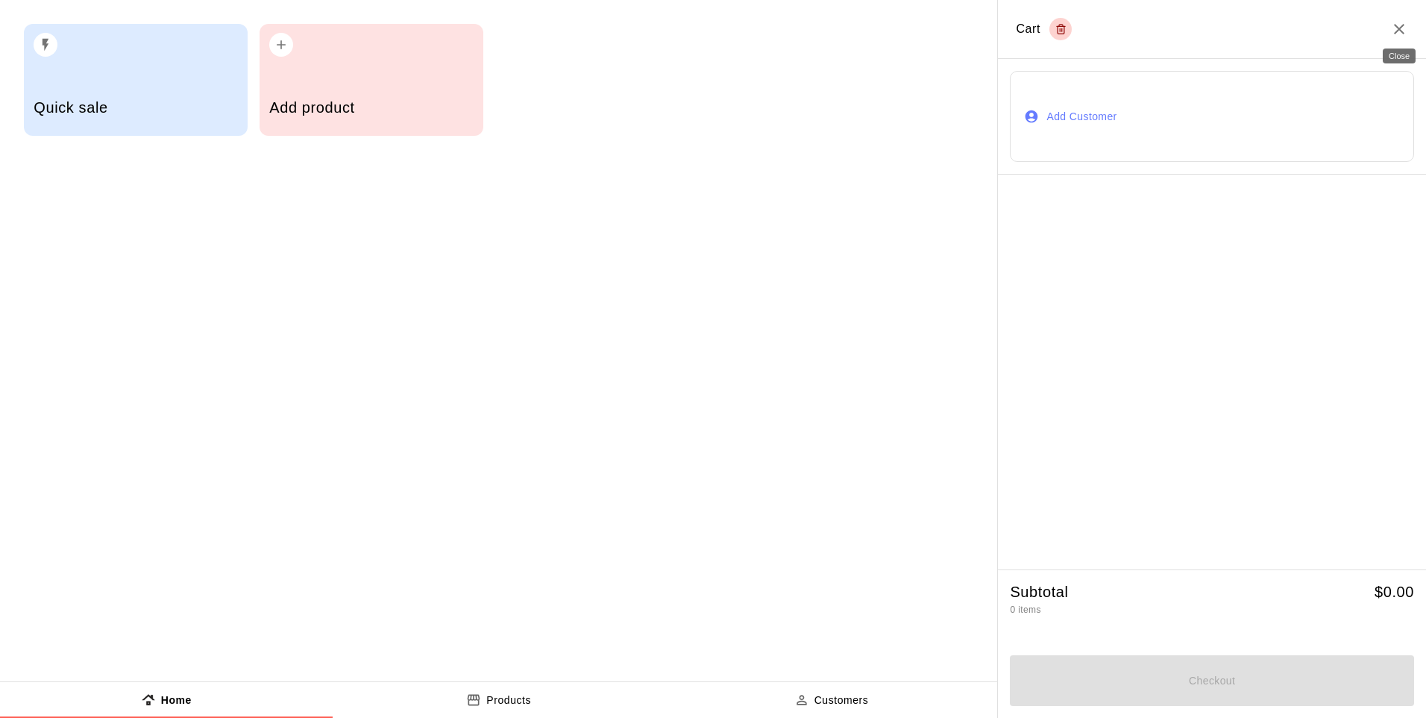
click at [1003, 27] on icon "Close" at bounding box center [1400, 29] width 18 height 18
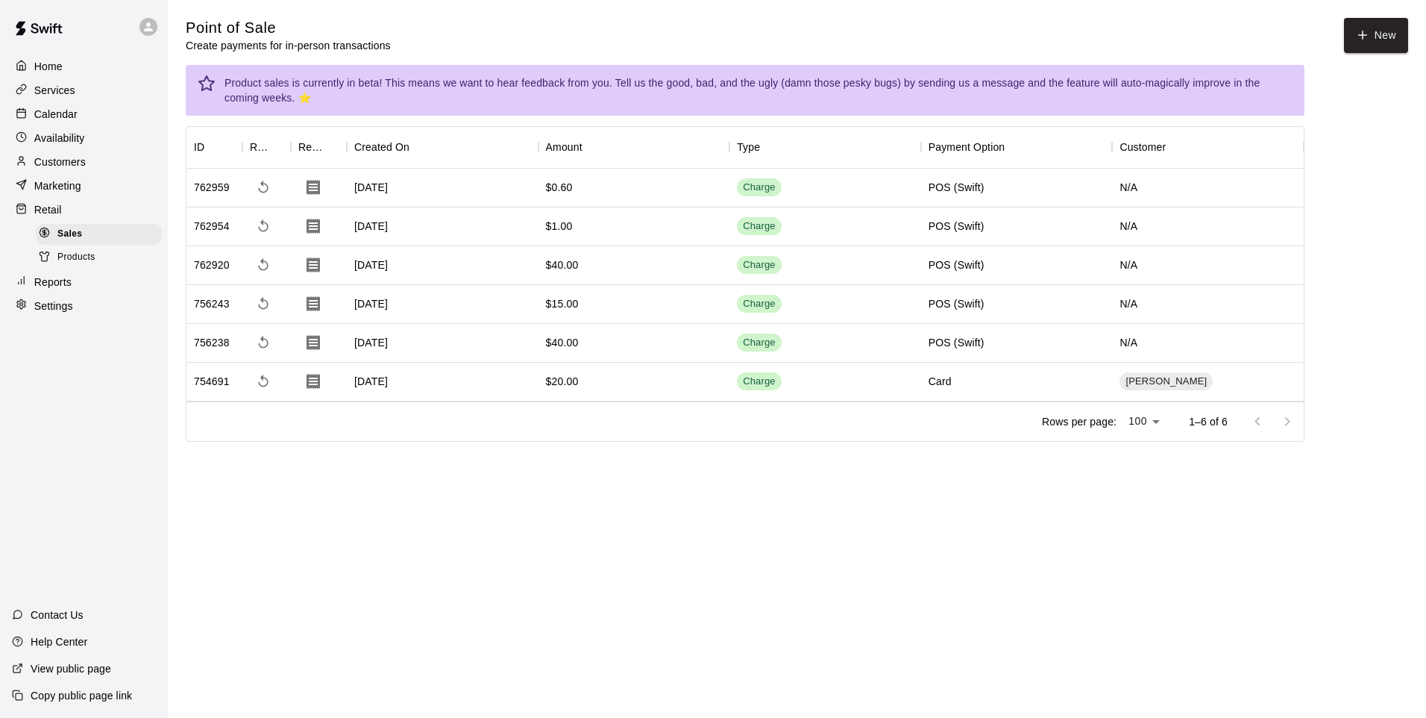
click at [90, 264] on span "Products" at bounding box center [76, 257] width 38 height 15
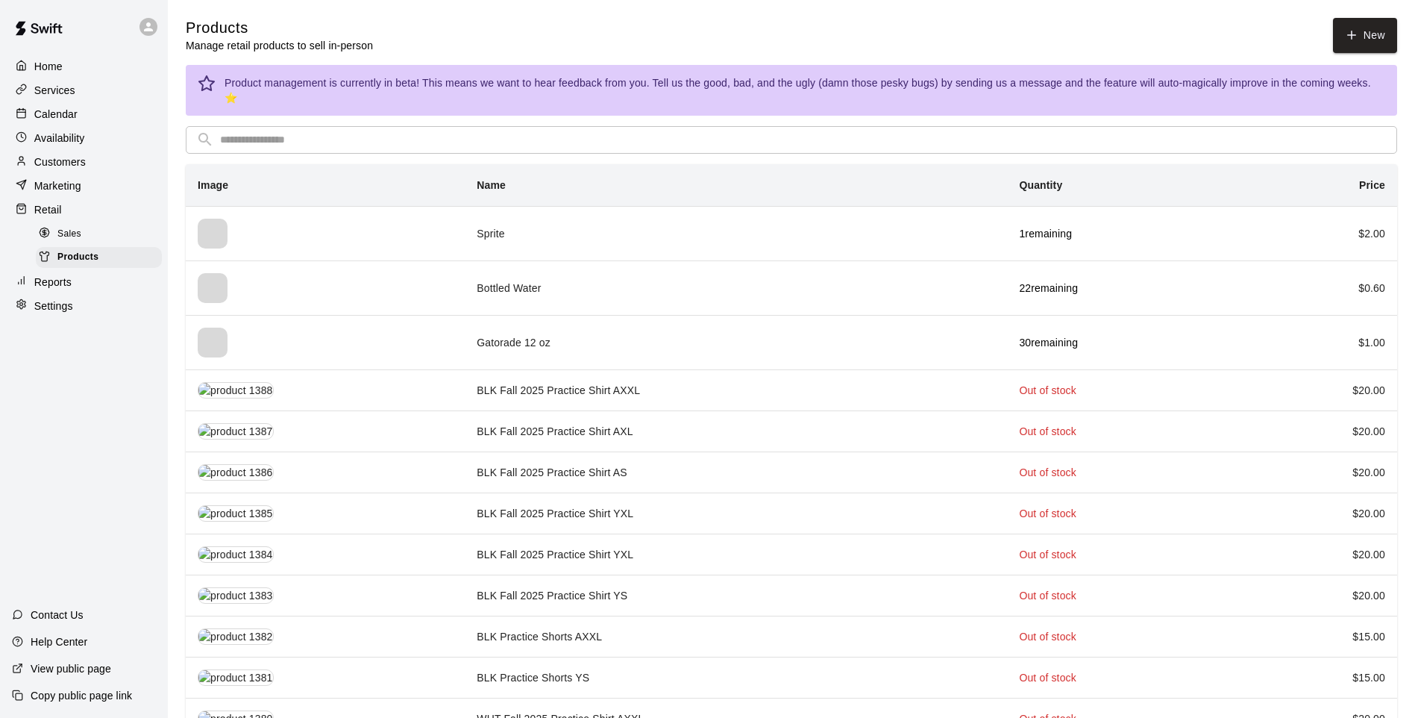
click at [262, 126] on input "text" at bounding box center [803, 140] width 1167 height 28
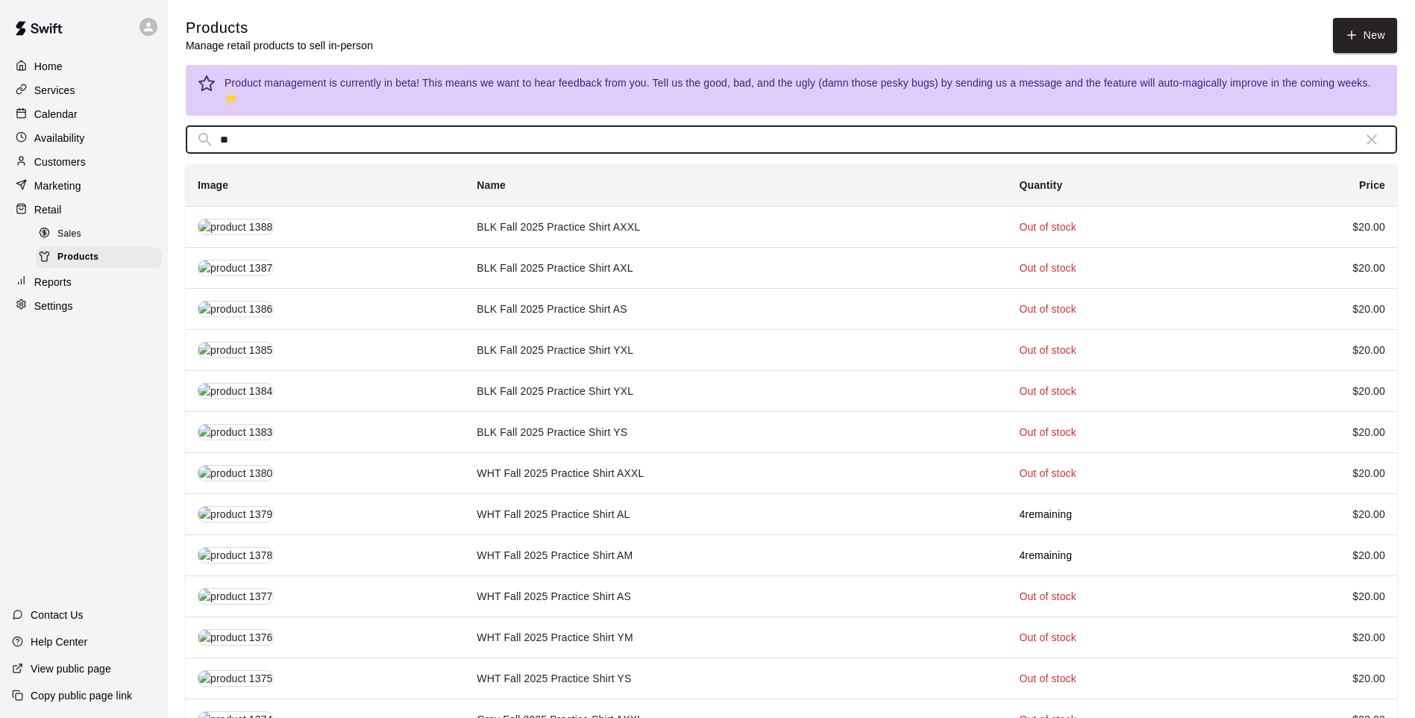
type input "*"
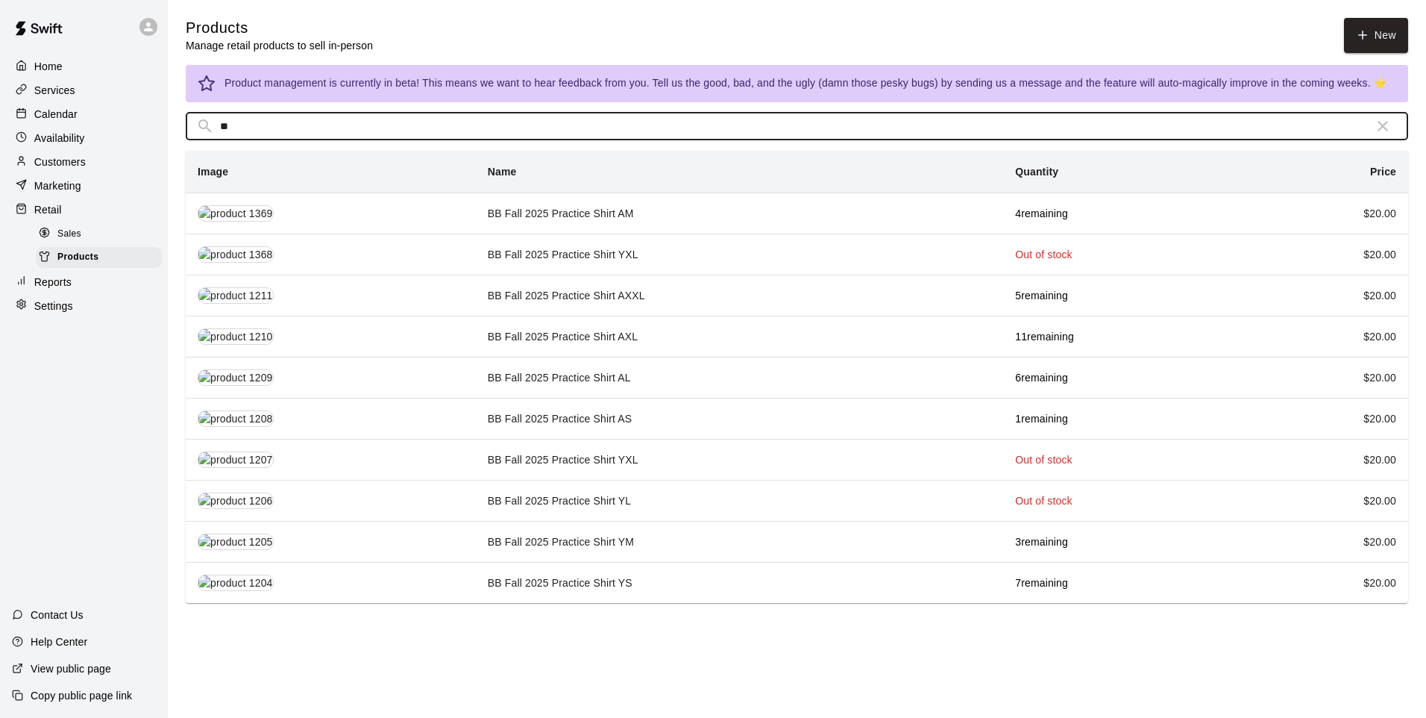
type input "**"
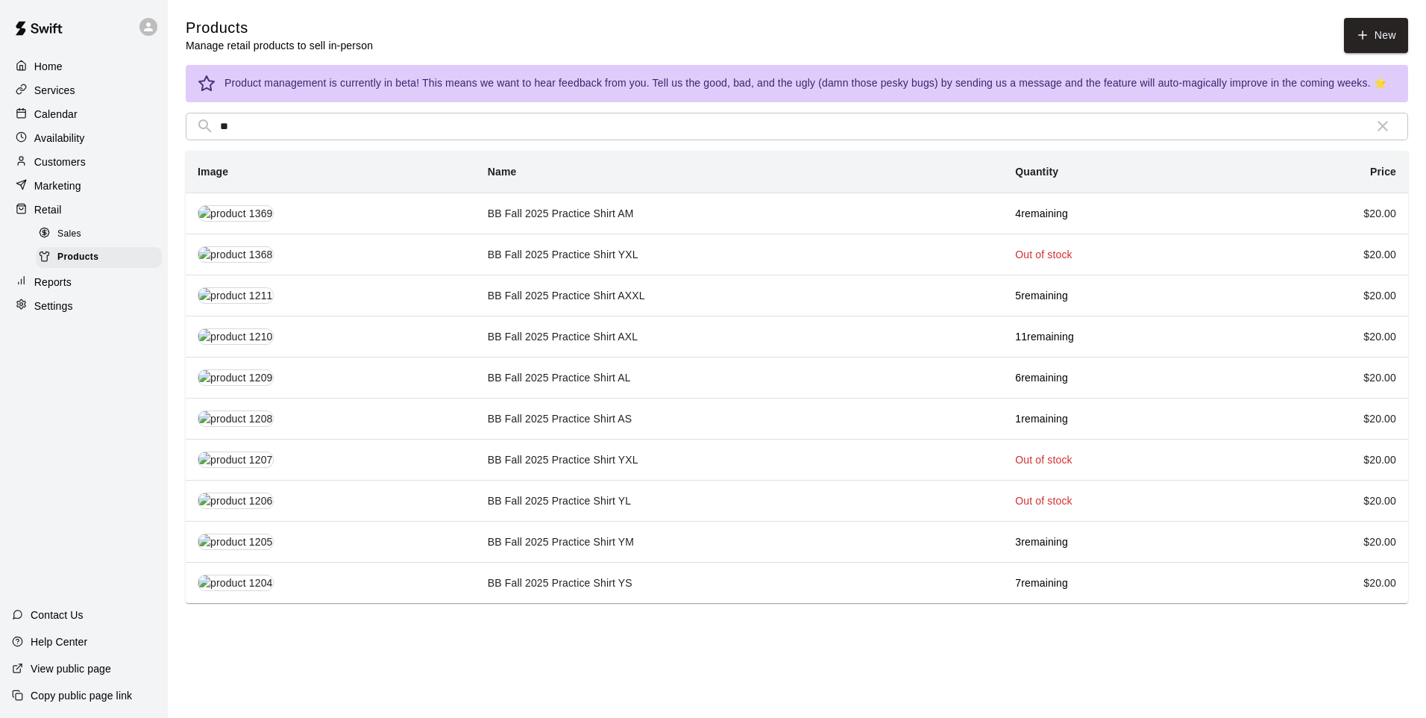
click at [658, 375] on td "BB Fall 2025 Practice Shirt AL" at bounding box center [739, 377] width 527 height 41
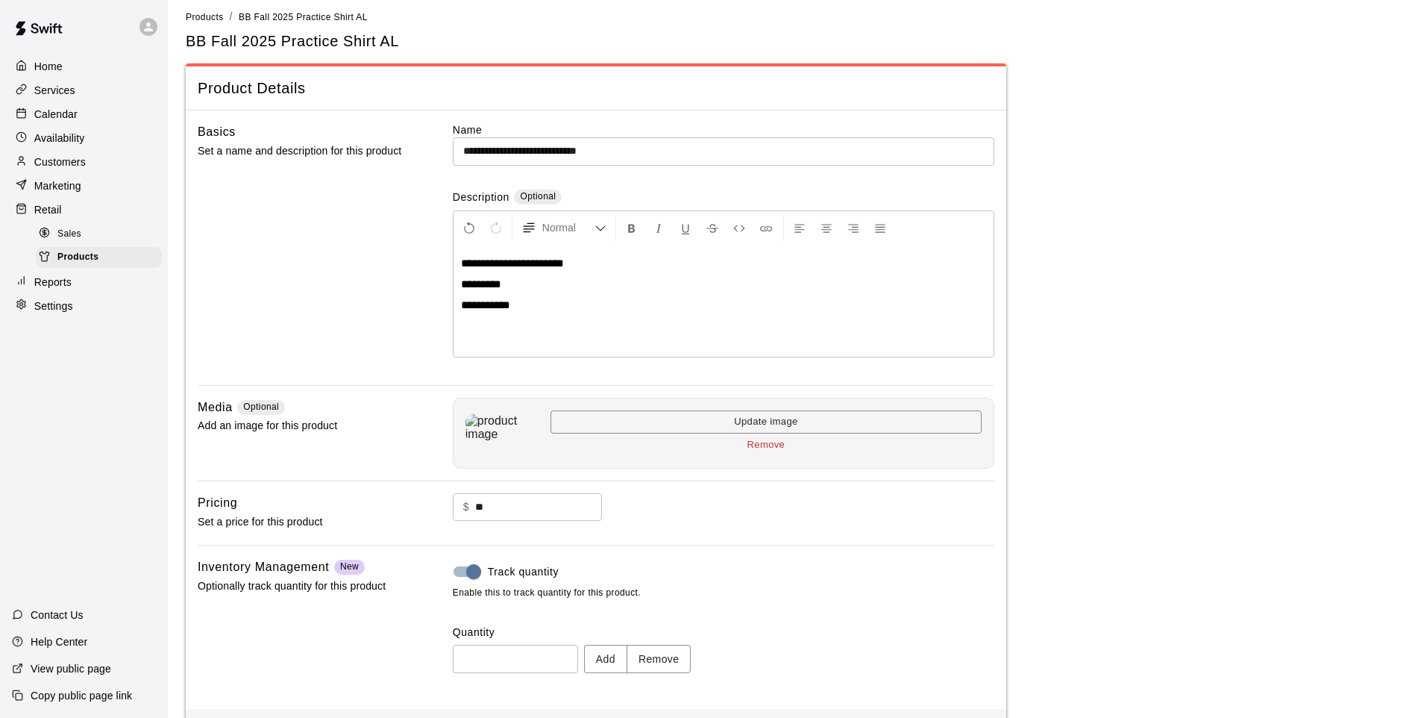
scroll to position [69, 0]
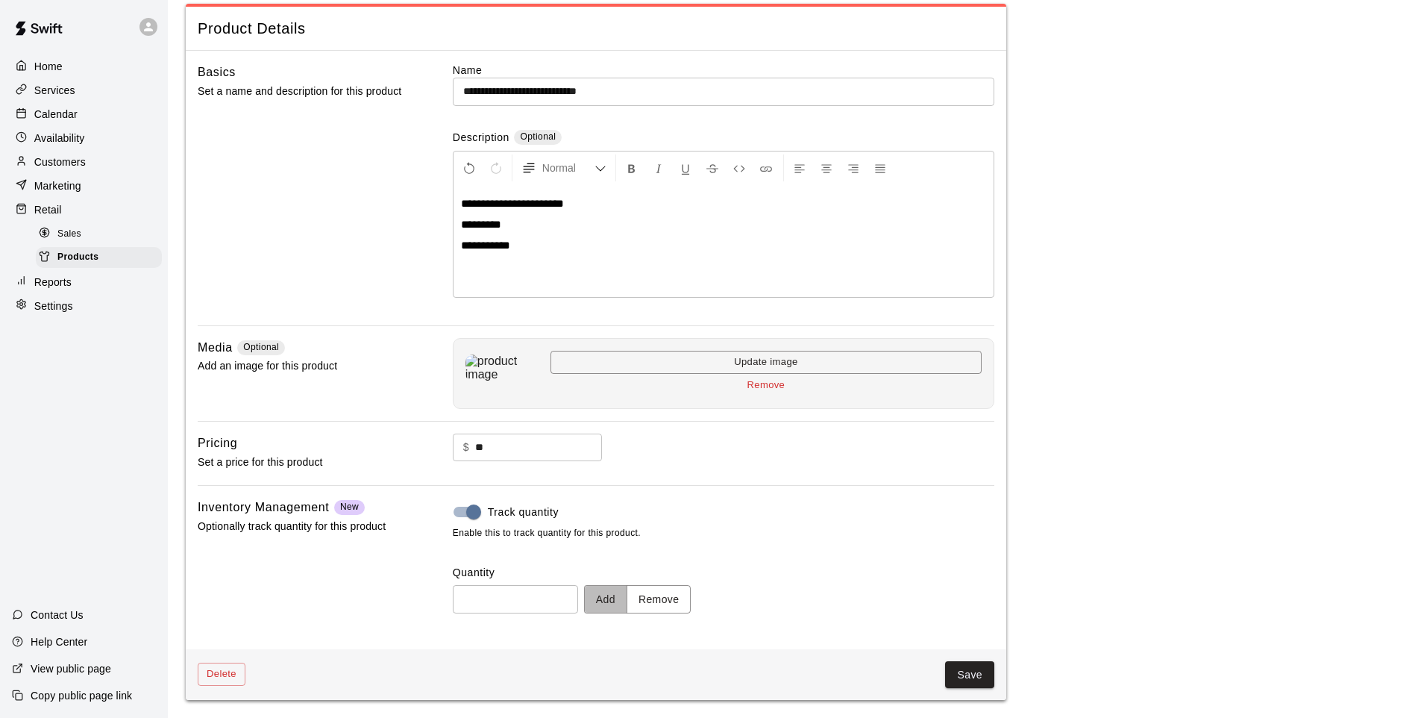
click at [618, 592] on button "Add" at bounding box center [605, 599] width 43 height 28
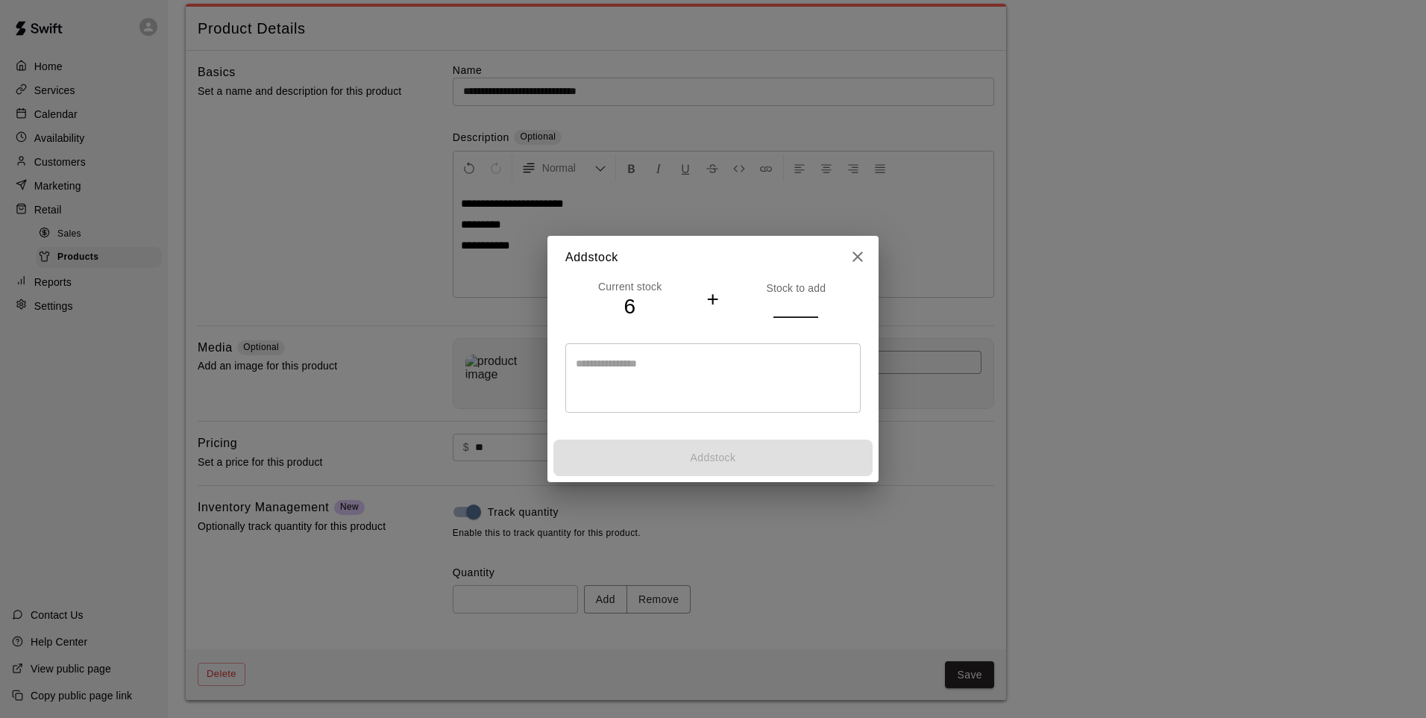
click at [780, 305] on input "number" at bounding box center [796, 306] width 45 height 22
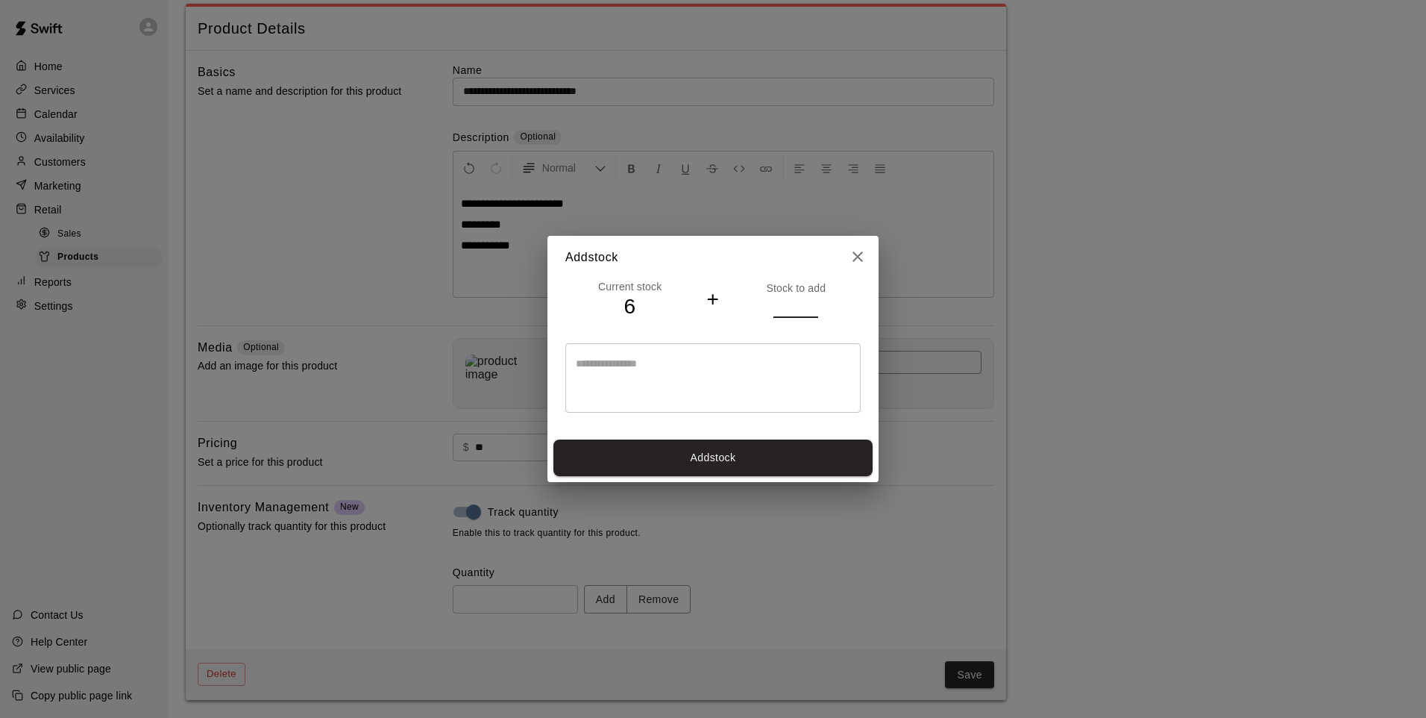
type input "*"
click at [759, 440] on button "Add stock" at bounding box center [713, 457] width 319 height 37
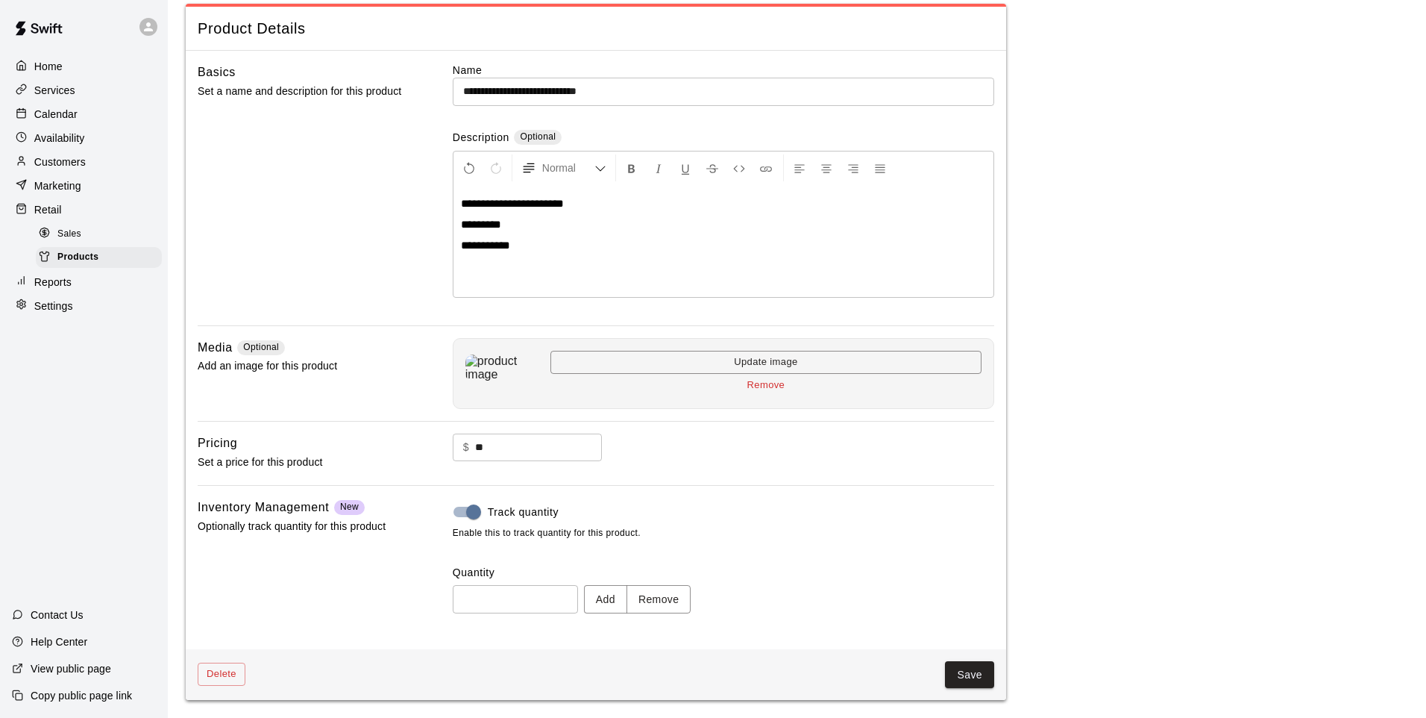
type input "**"
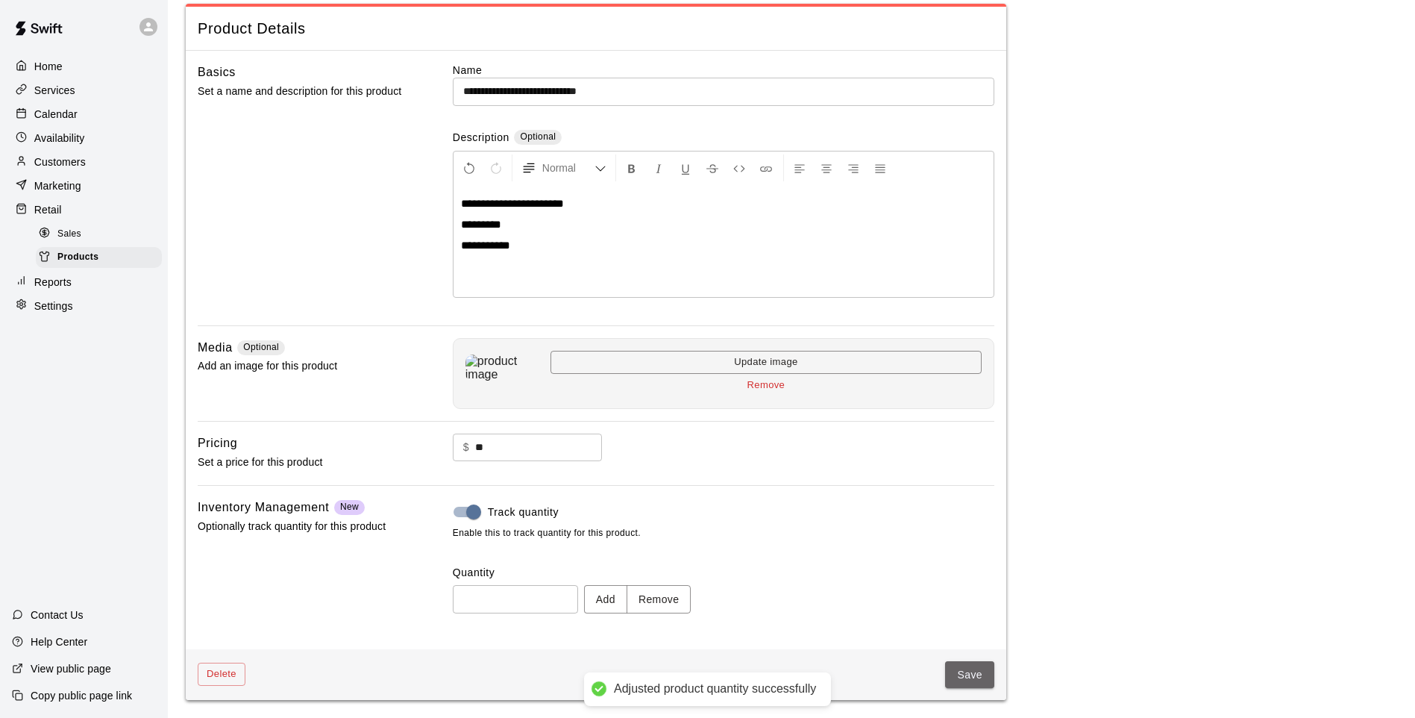
click at [992, 592] on button "Save" at bounding box center [969, 675] width 49 height 28
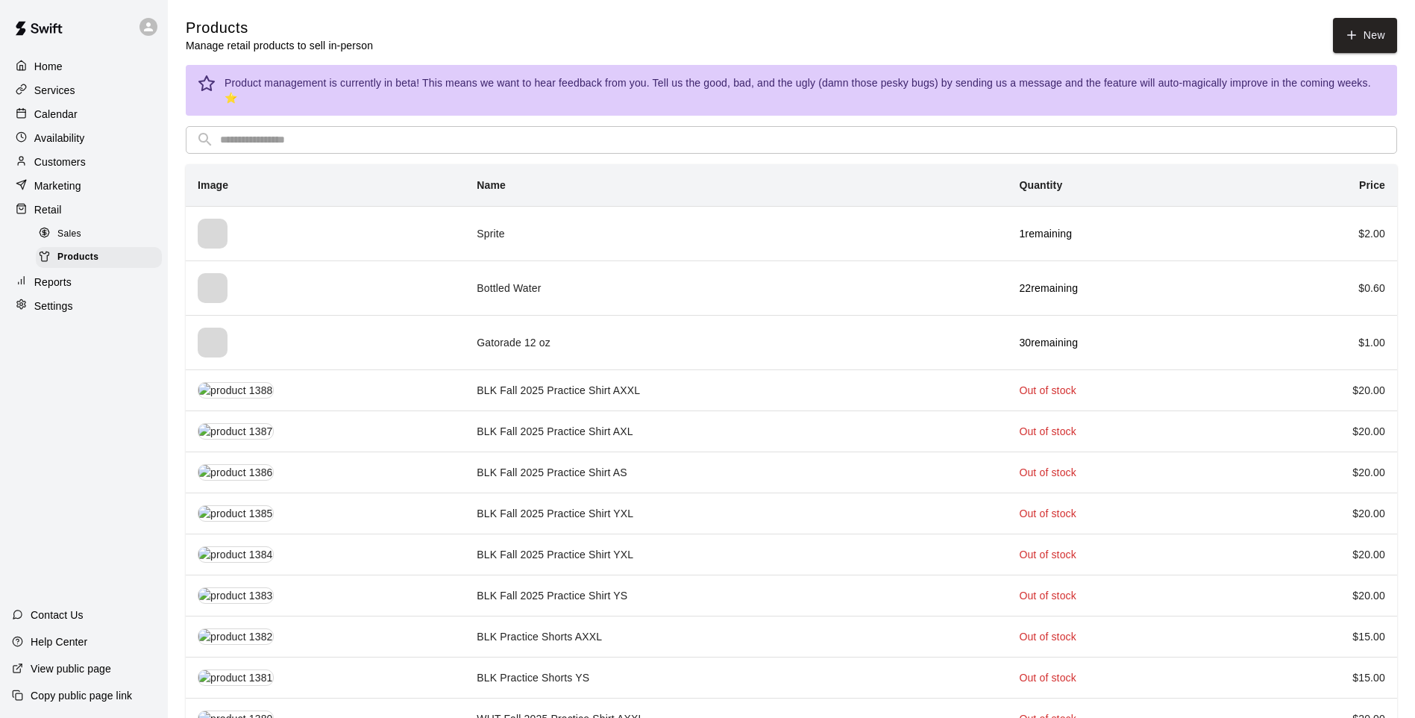
drag, startPoint x: 425, startPoint y: 128, endPoint x: 419, endPoint y: 122, distance: 8.4
click at [420, 126] on input "text" at bounding box center [803, 140] width 1167 height 28
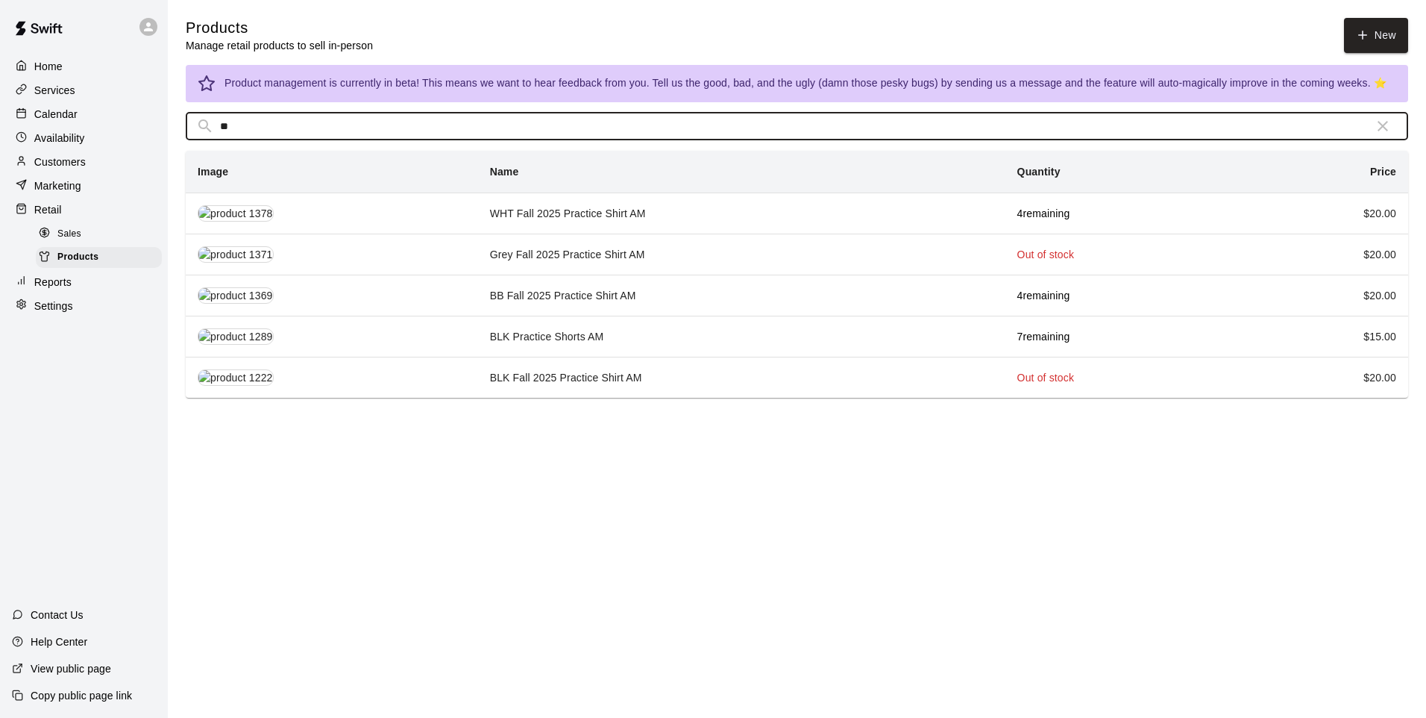
type input "**"
click at [489, 293] on td "BB Fall 2025 Practice Shirt AM" at bounding box center [741, 295] width 527 height 41
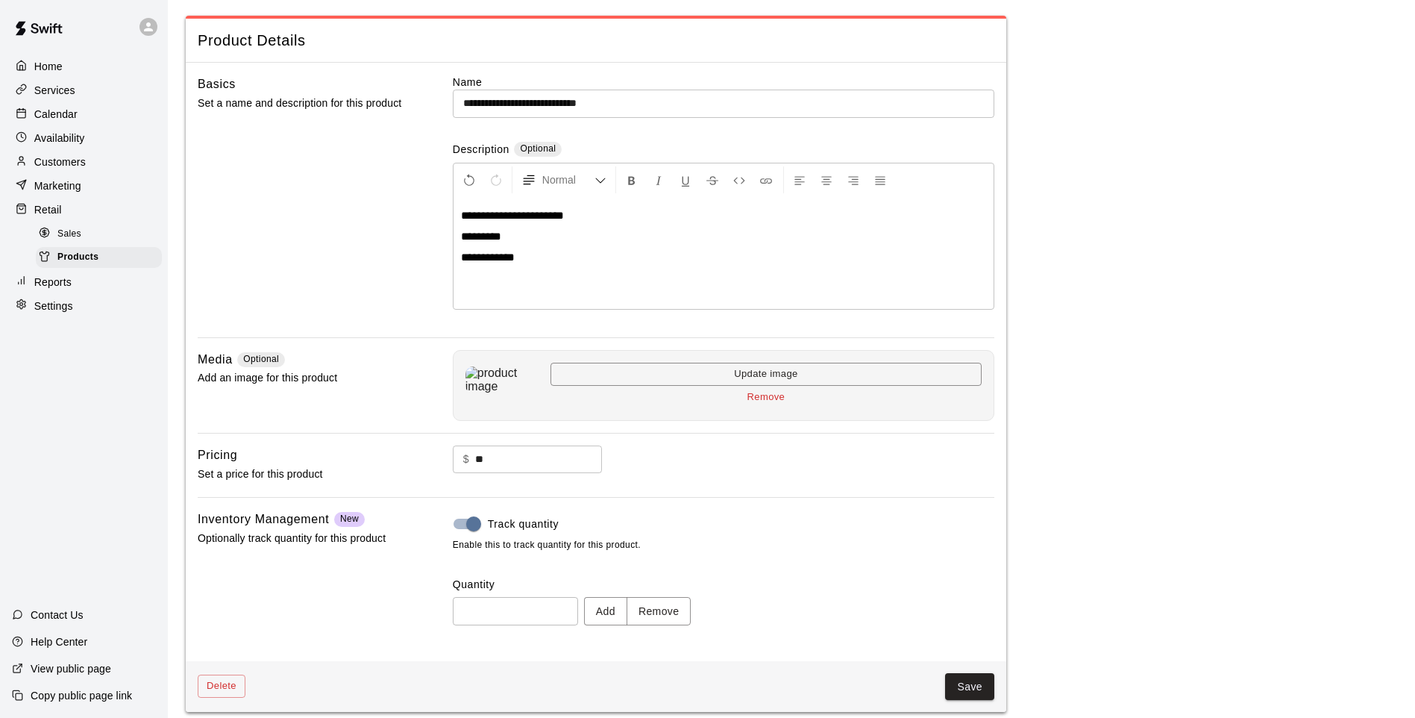
scroll to position [69, 0]
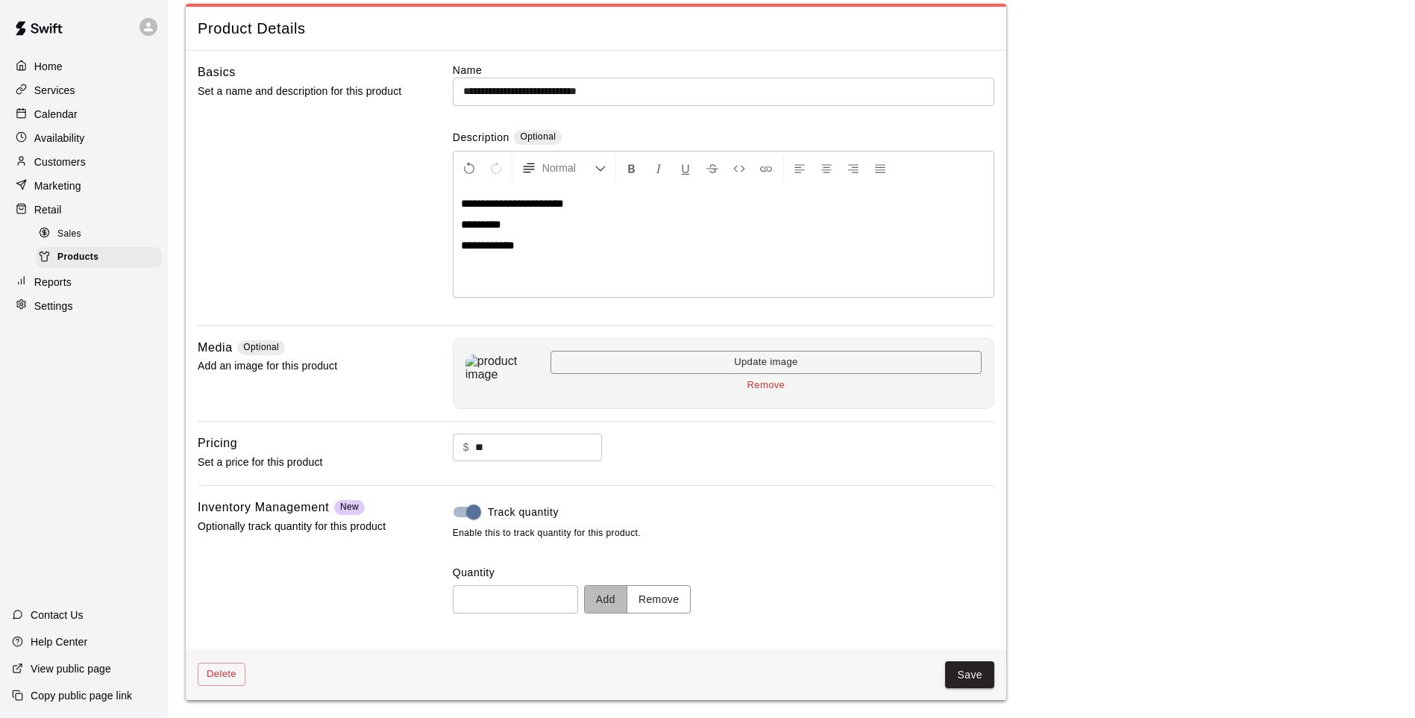
click at [627, 592] on button "Add" at bounding box center [605, 599] width 43 height 28
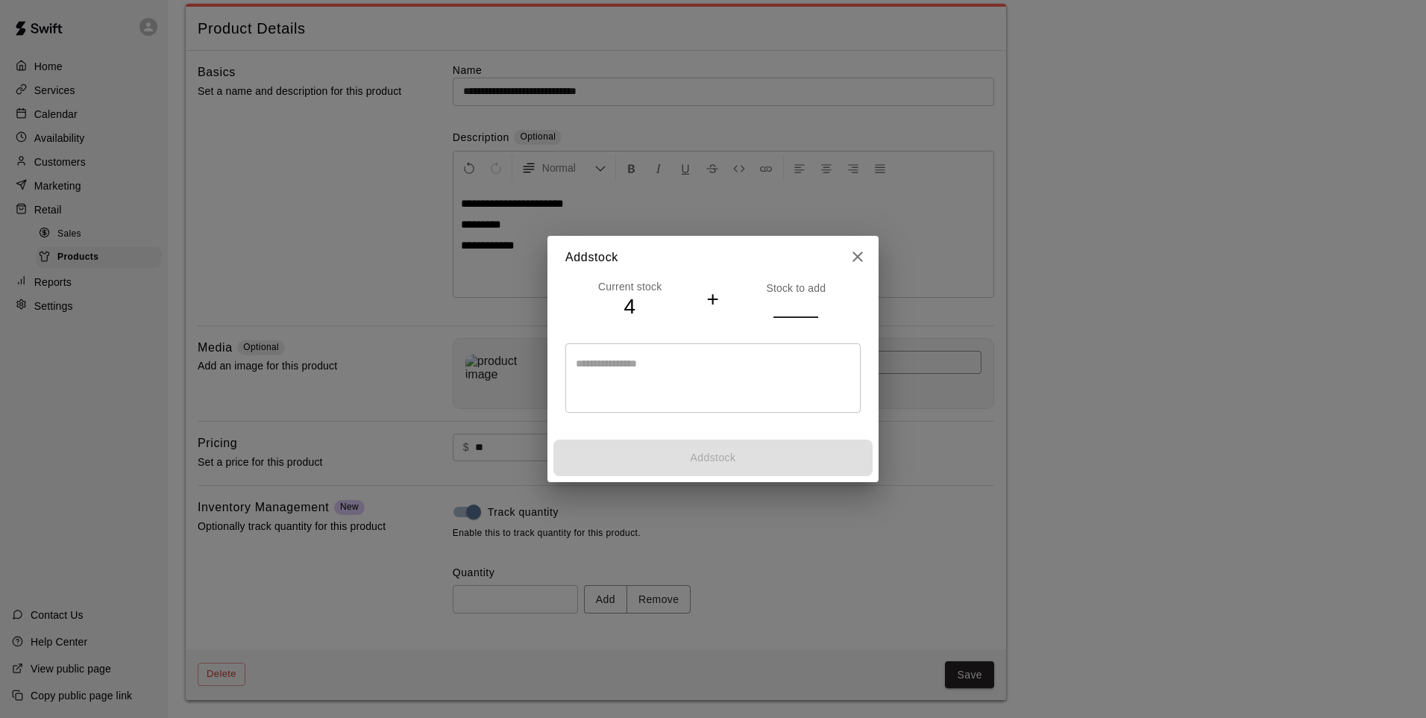
click at [779, 303] on input "number" at bounding box center [796, 306] width 45 height 22
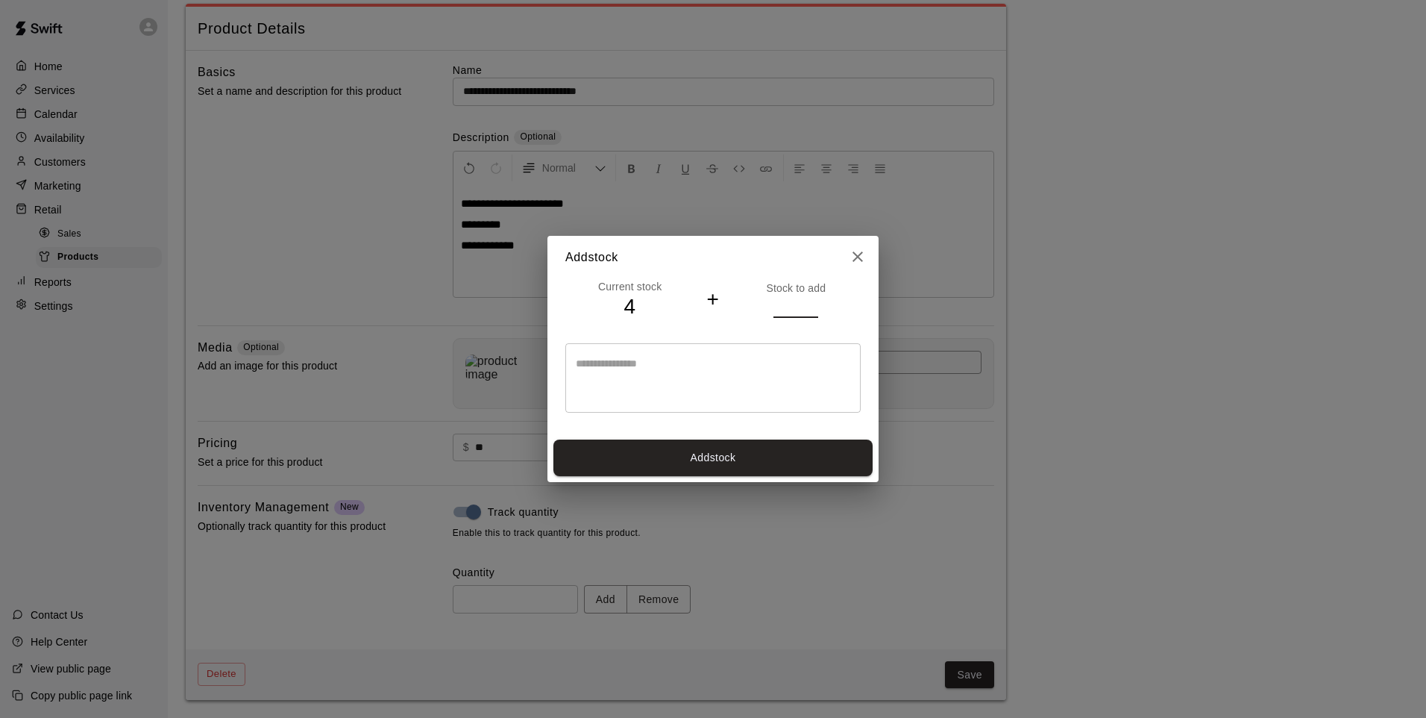
type input "**"
click at [822, 458] on button "Add stock" at bounding box center [713, 457] width 319 height 37
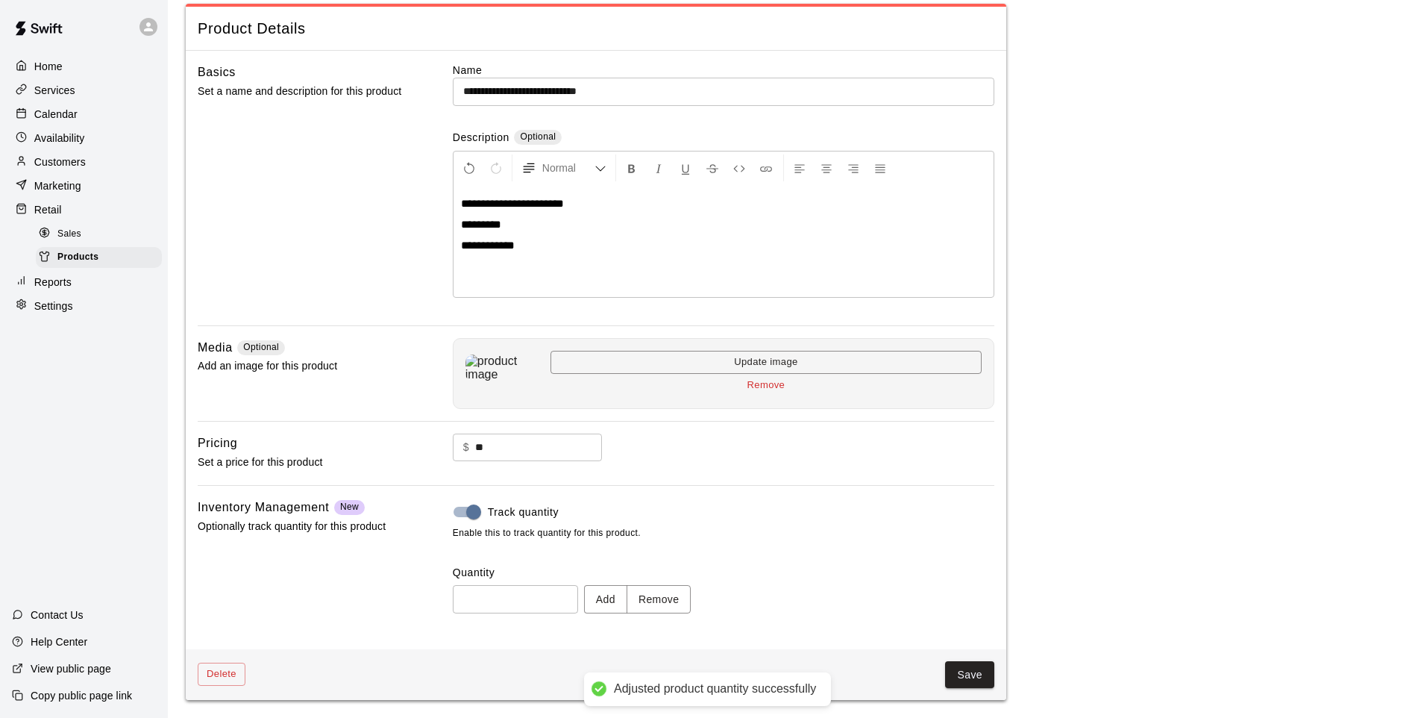
type input "**"
click at [971, 592] on button "Save" at bounding box center [969, 675] width 49 height 28
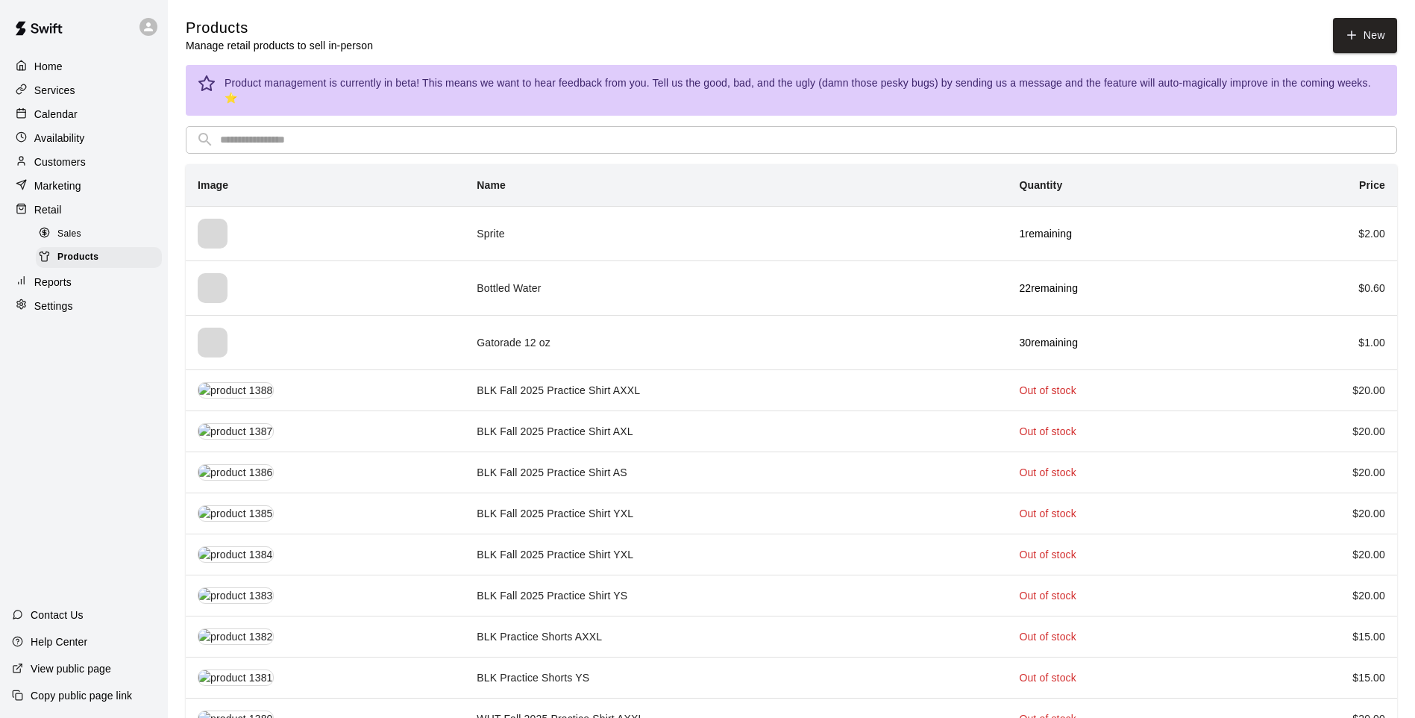
click at [728, 131] on input "text" at bounding box center [803, 140] width 1167 height 28
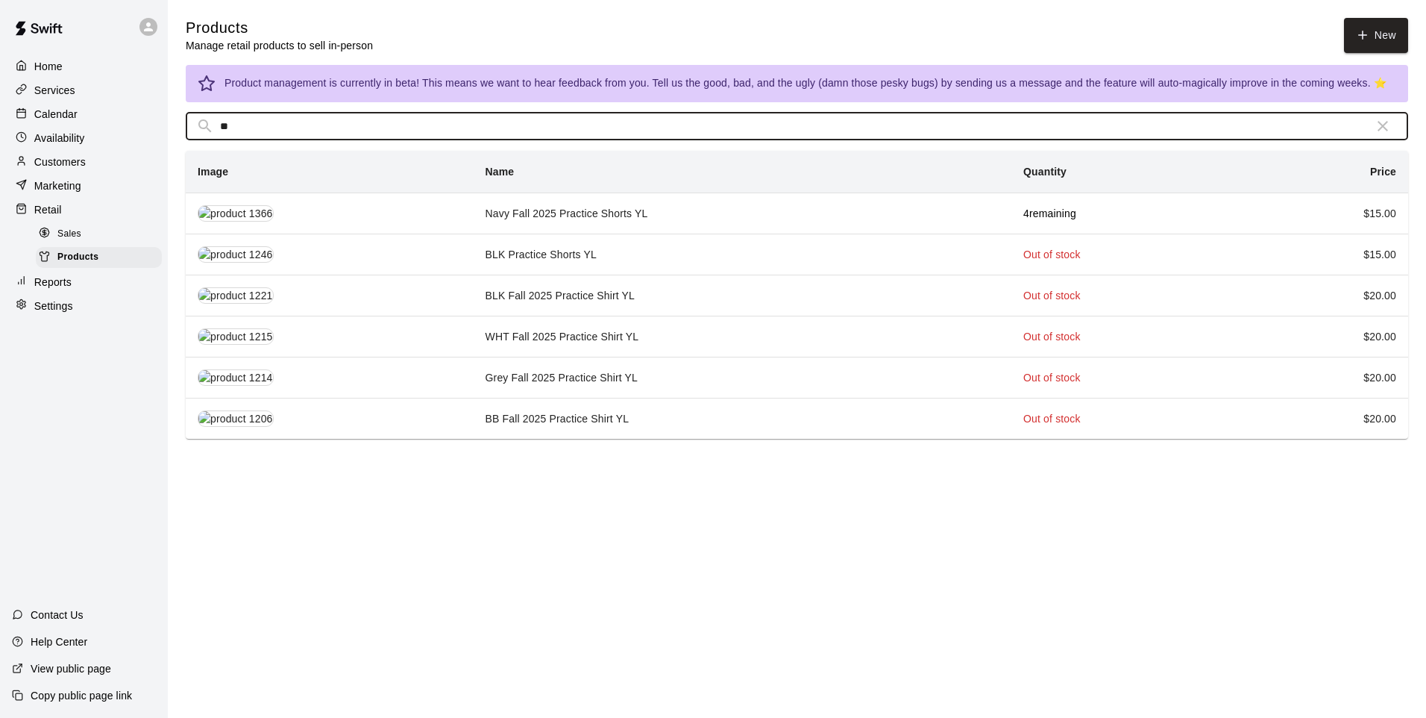
type input "**"
click at [770, 410] on td "BB Fall 2025 Practice Shirt YL" at bounding box center [743, 418] width 539 height 41
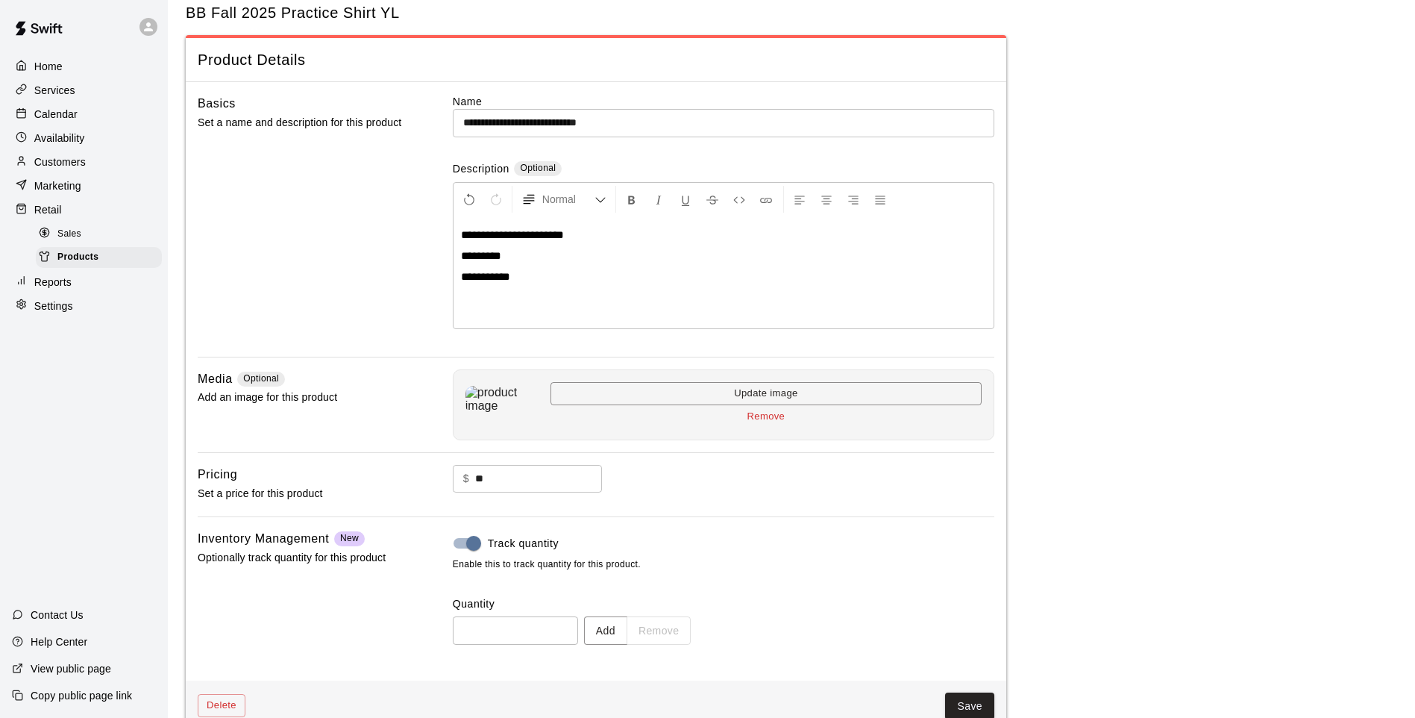
scroll to position [69, 0]
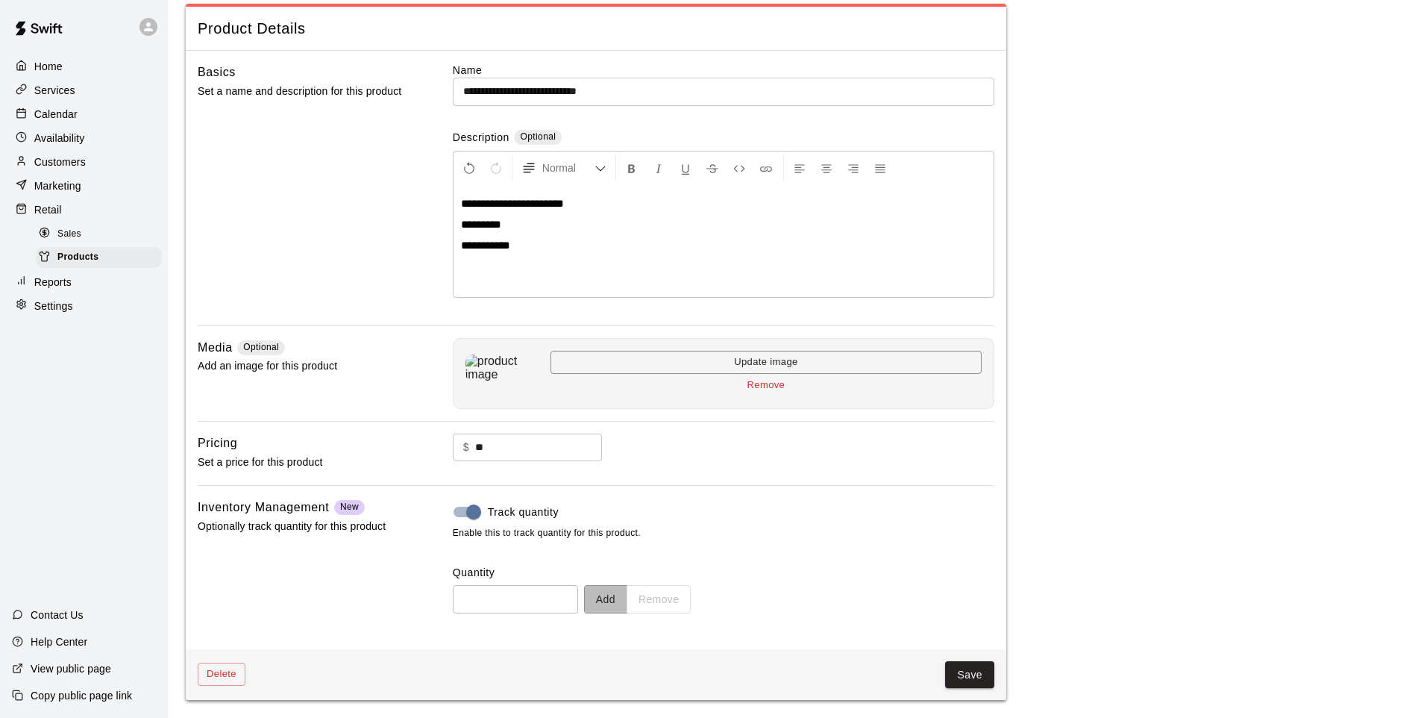
click at [626, 592] on button "Add" at bounding box center [605, 599] width 43 height 28
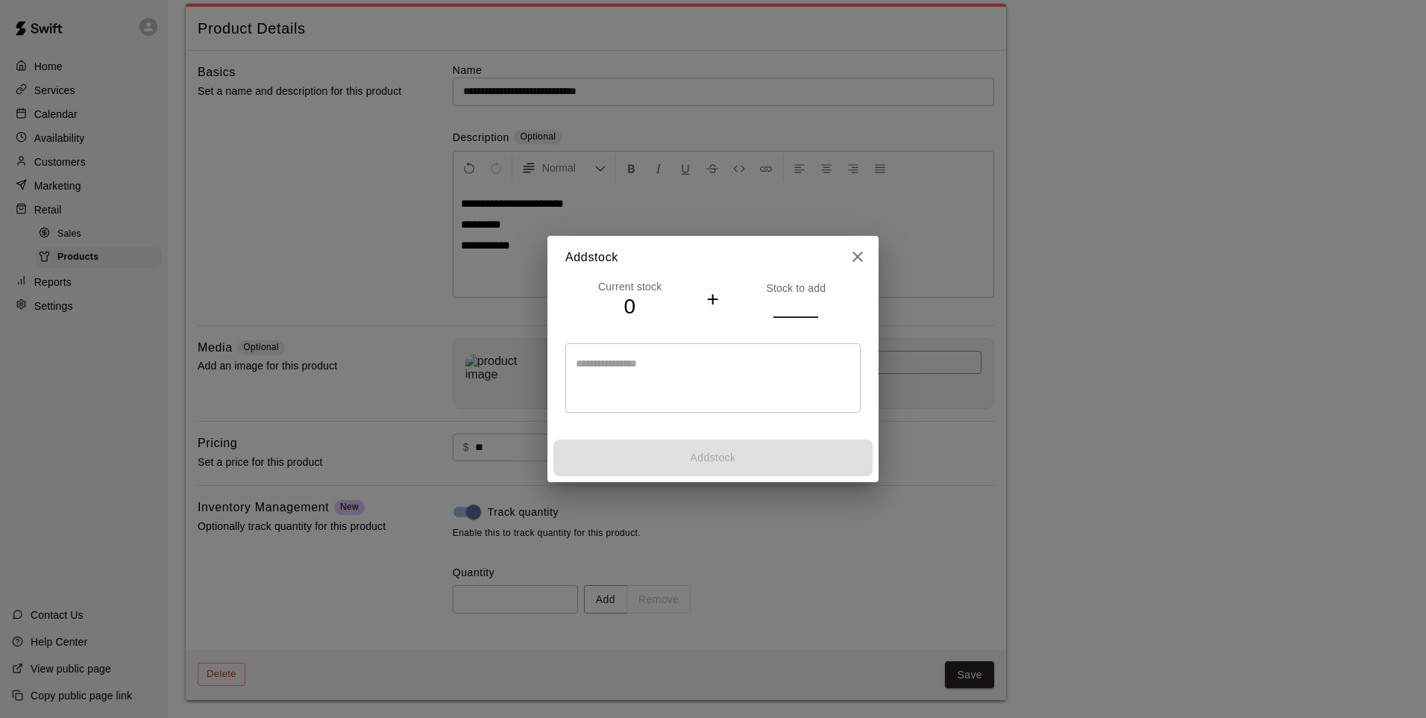
click at [800, 301] on input "number" at bounding box center [796, 306] width 45 height 22
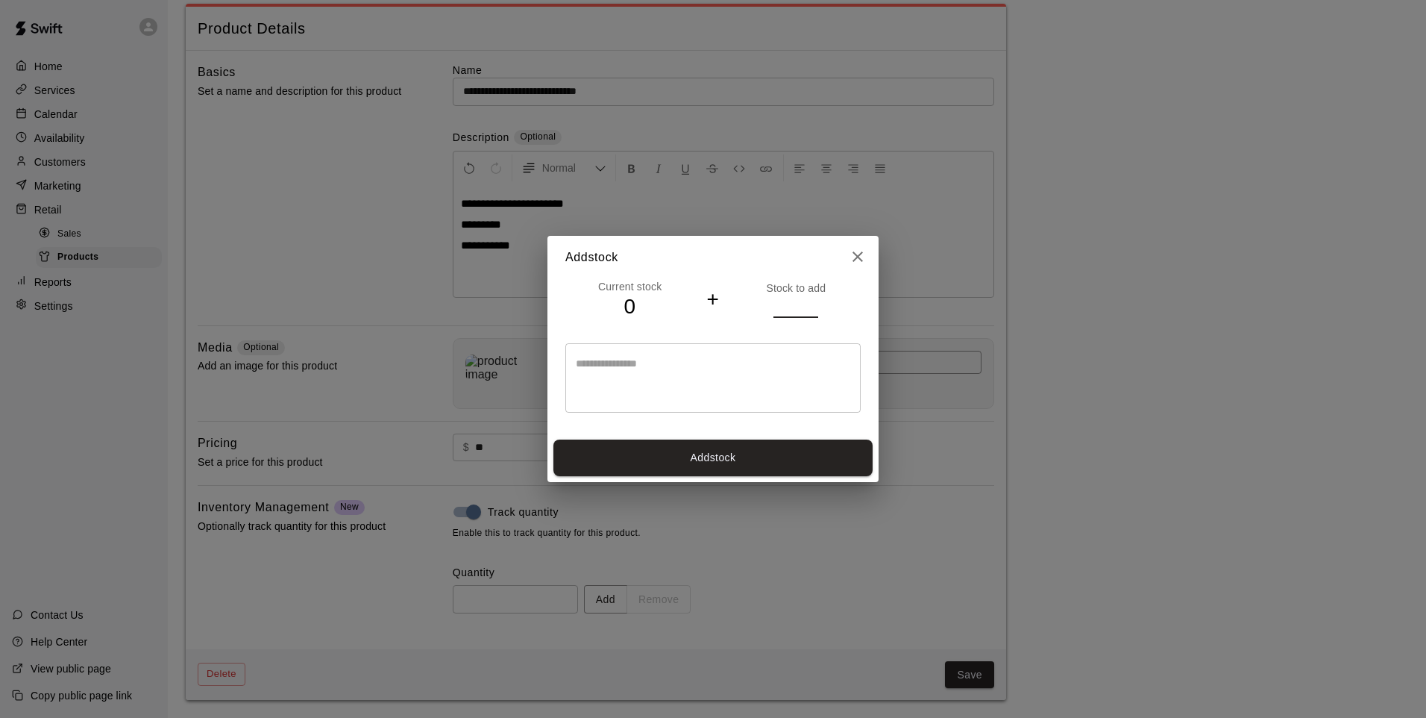
type input "*"
click at [756, 451] on button "Add stock" at bounding box center [713, 457] width 319 height 37
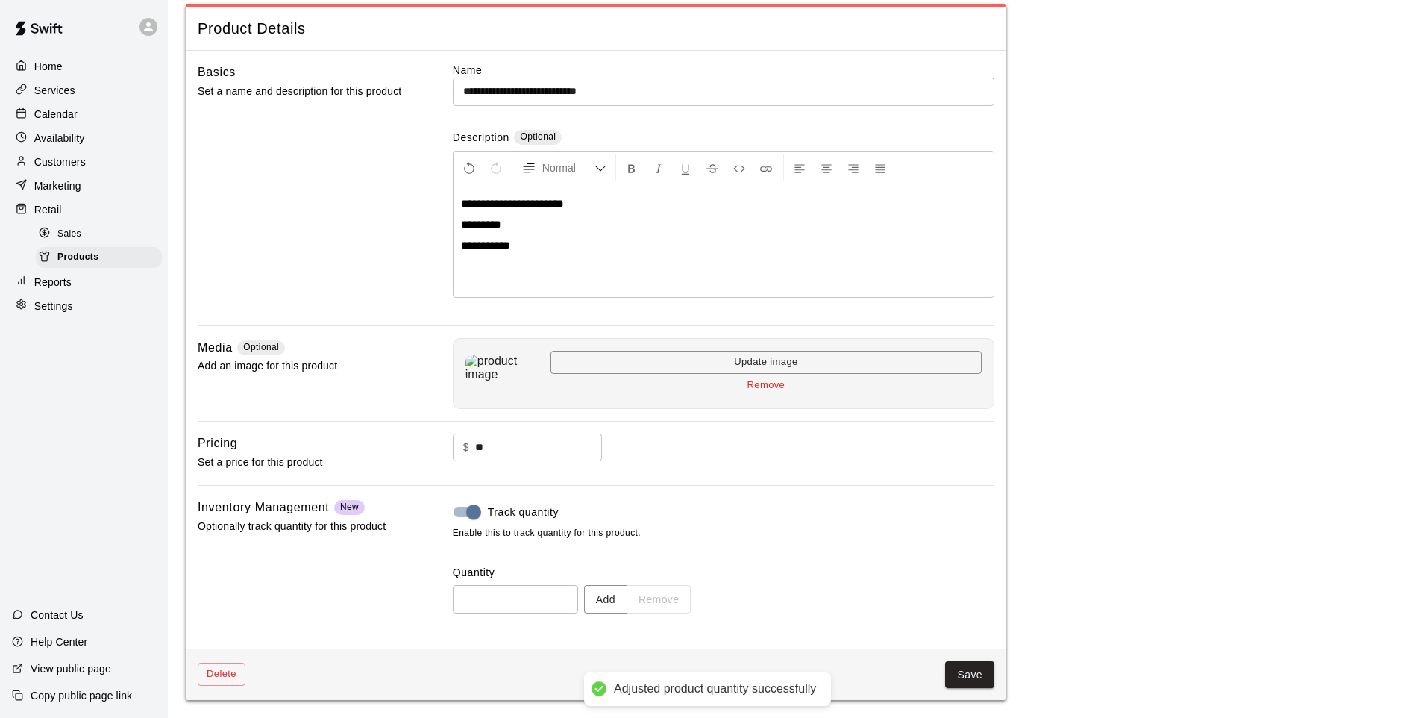
type input "*"
click at [984, 592] on button "Save" at bounding box center [969, 675] width 49 height 28
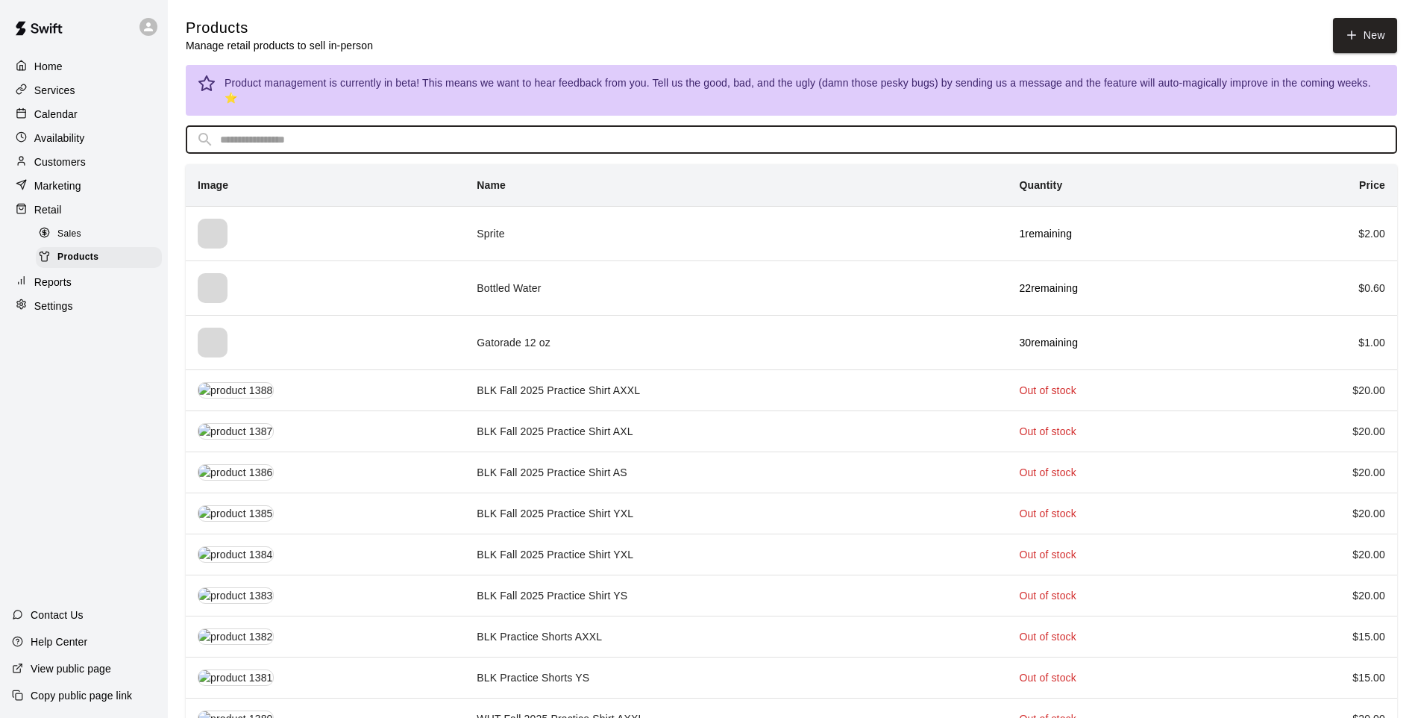
click at [317, 126] on input "text" at bounding box center [803, 140] width 1167 height 28
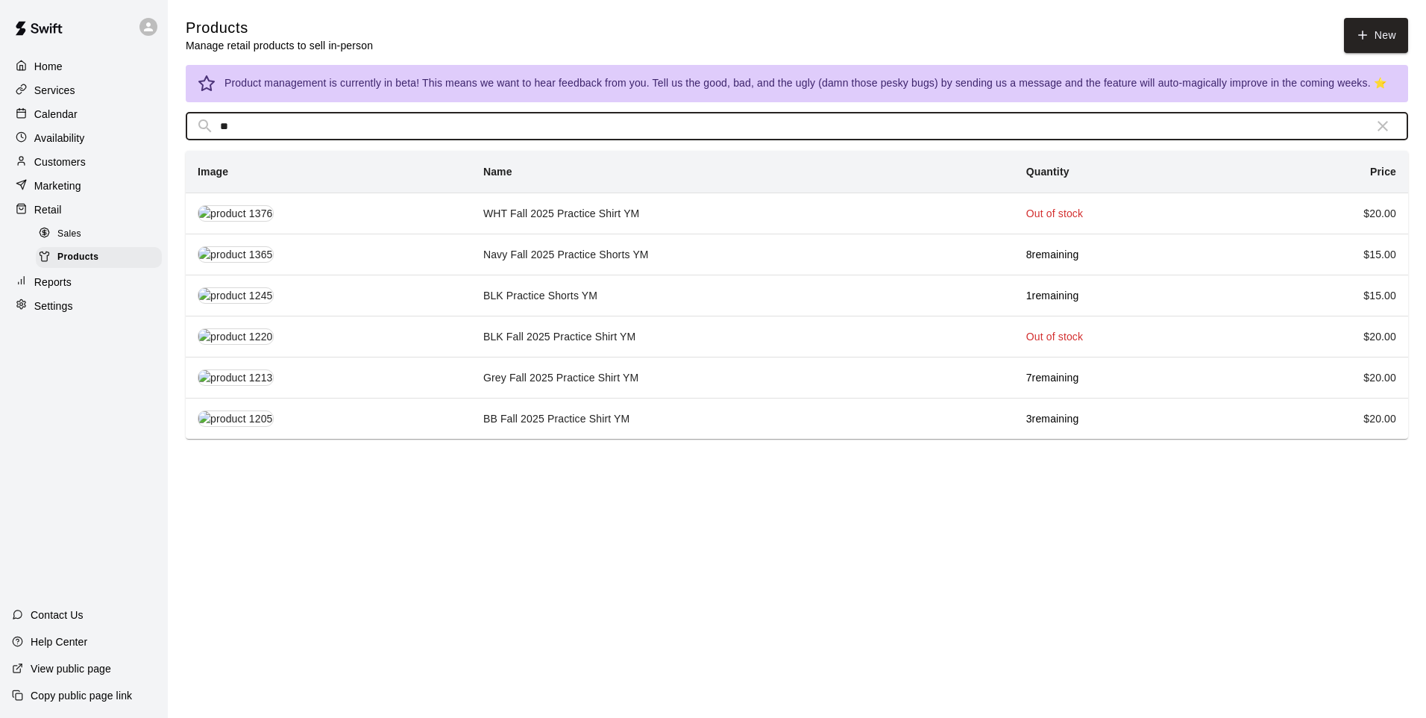
type input "**"
click at [514, 421] on td "BB Fall 2025 Practice Shirt YM" at bounding box center [743, 418] width 543 height 41
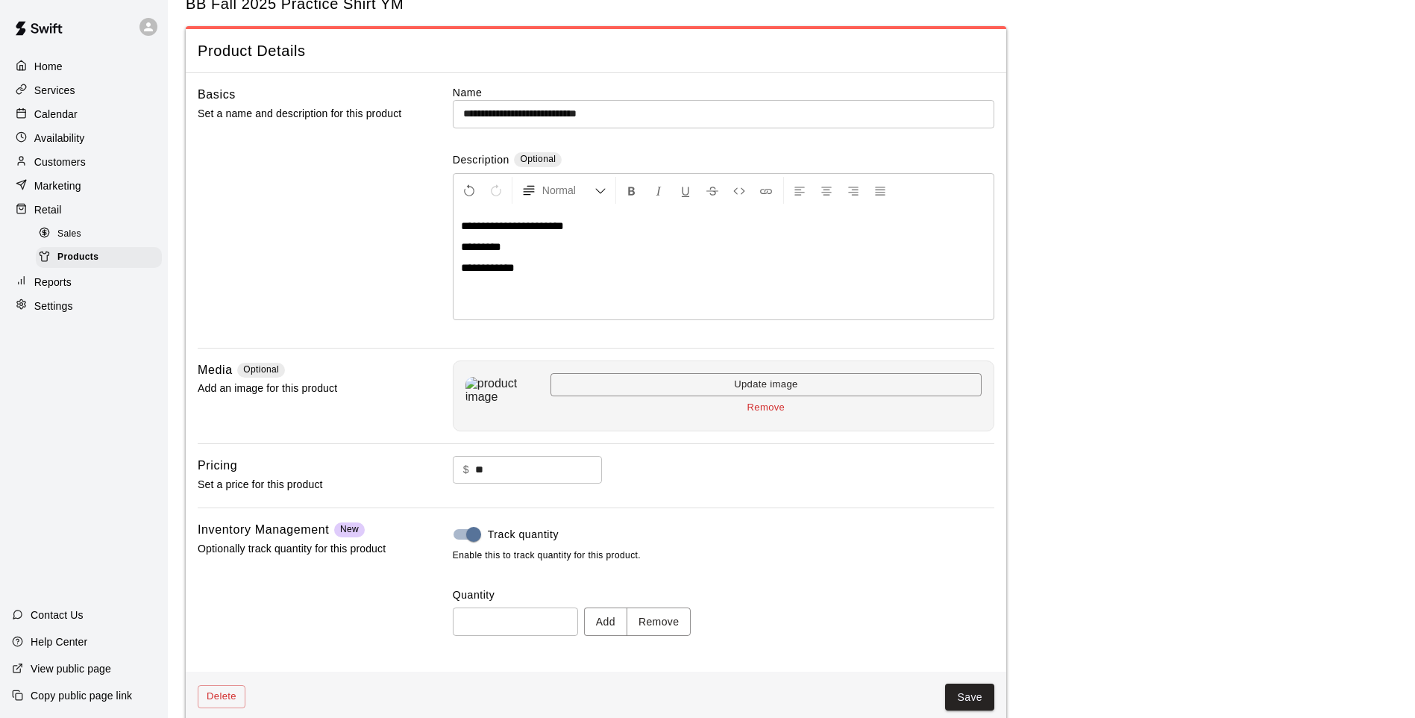
scroll to position [69, 0]
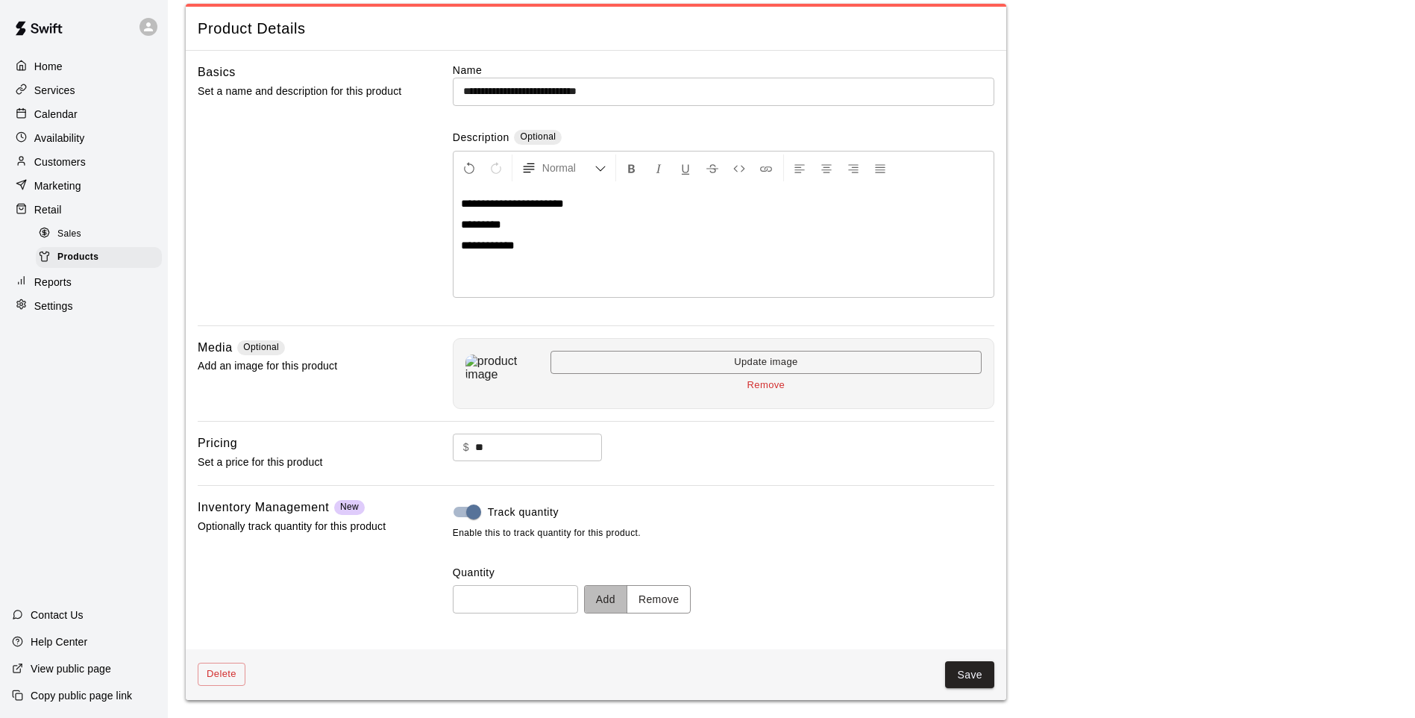
click at [616, 592] on button "Add" at bounding box center [605, 599] width 43 height 28
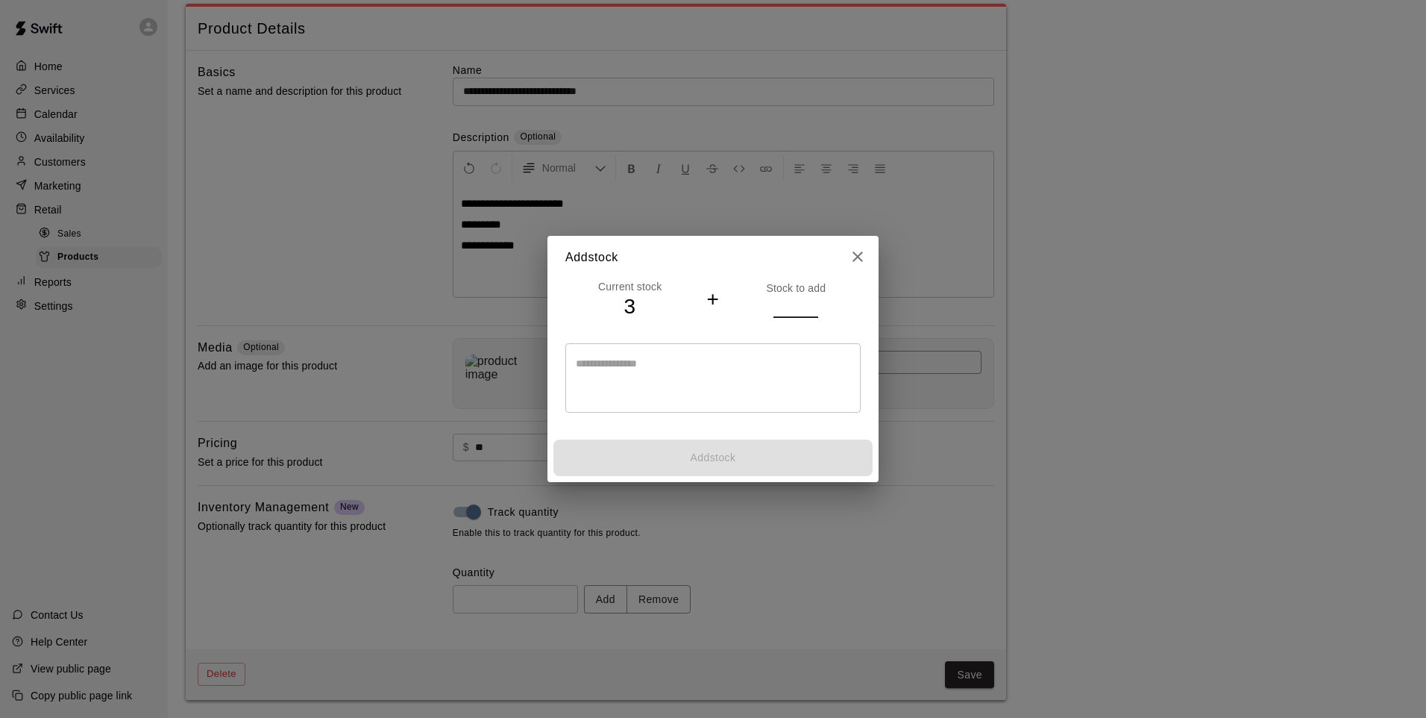
click at [789, 300] on input "number" at bounding box center [796, 306] width 45 height 22
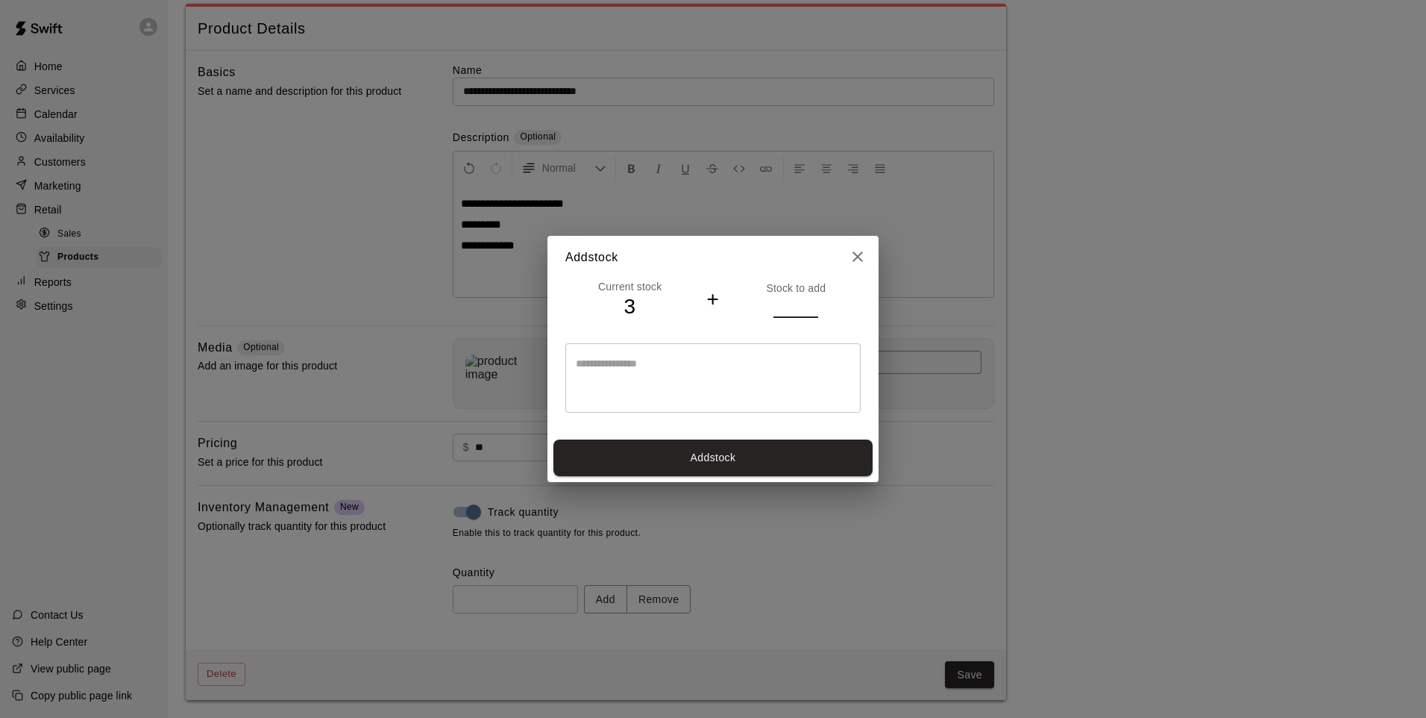
type input "*"
click at [789, 445] on button "Add stock" at bounding box center [713, 457] width 319 height 37
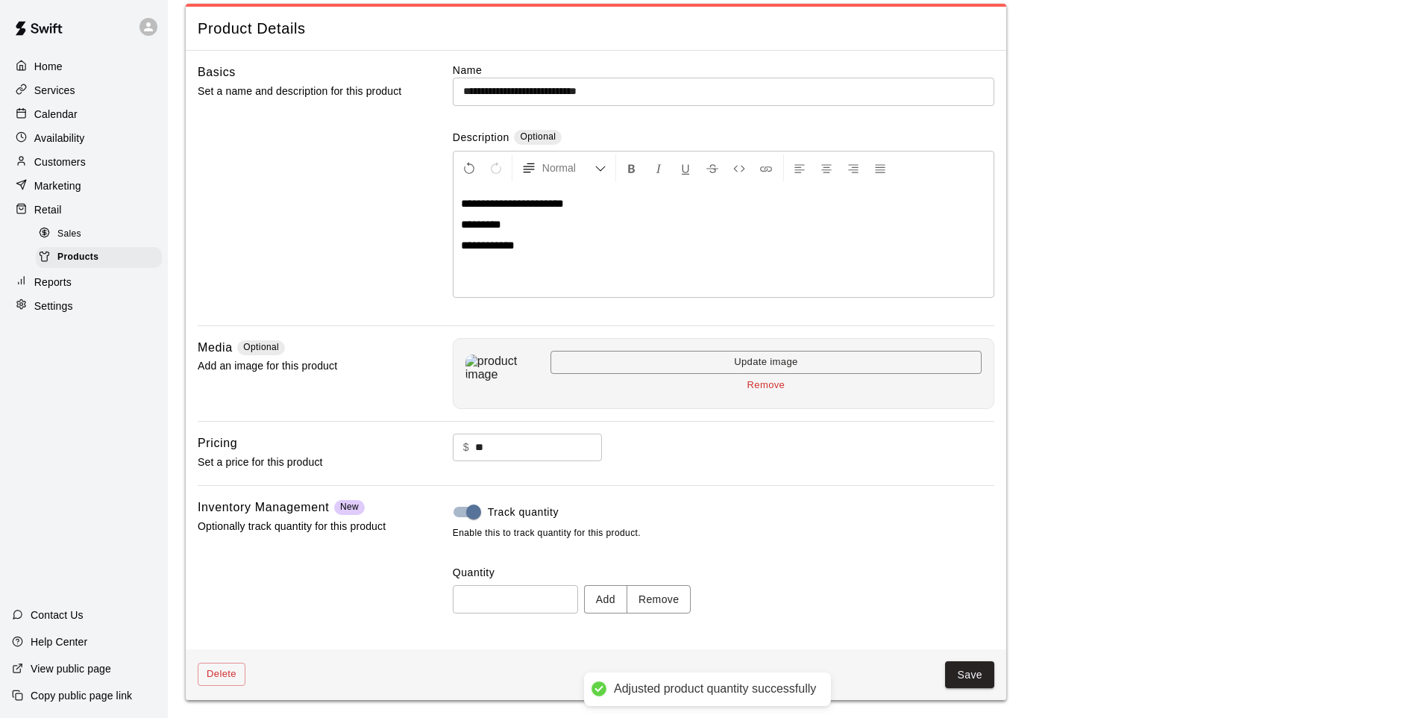
type input "*"
click at [960, 592] on button "Save" at bounding box center [969, 675] width 49 height 28
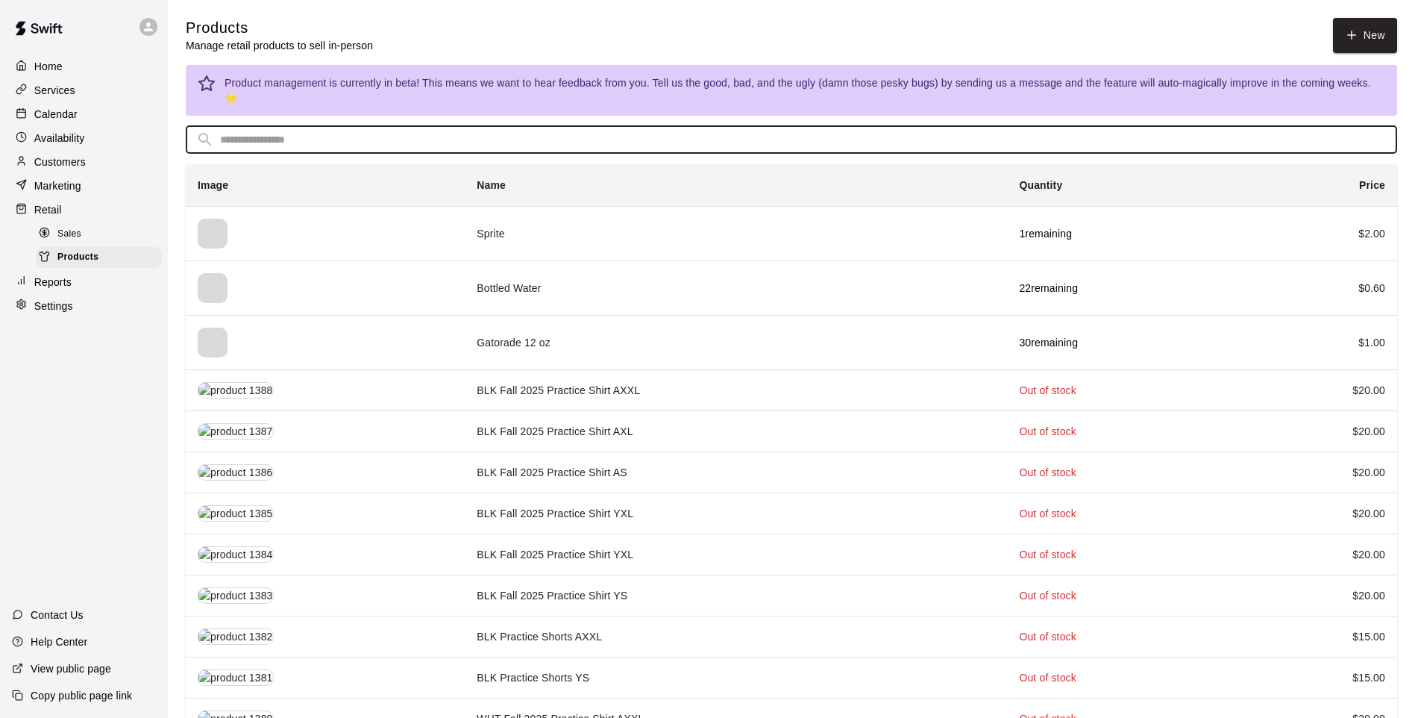
drag, startPoint x: 386, startPoint y: 129, endPoint x: 373, endPoint y: 116, distance: 19.0
click at [383, 126] on input "text" at bounding box center [803, 140] width 1167 height 28
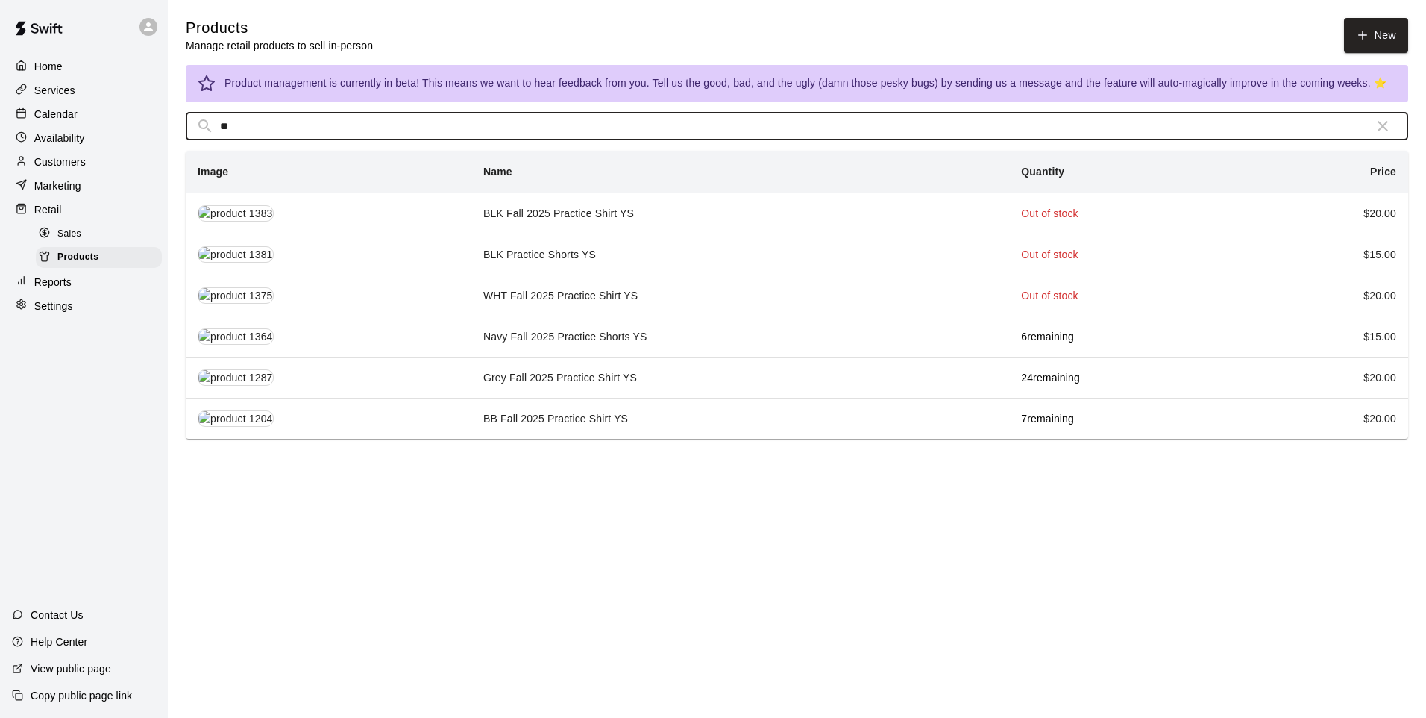
type input "**"
click at [522, 417] on td "BB Fall 2025 Practice Shirt YS" at bounding box center [741, 418] width 538 height 41
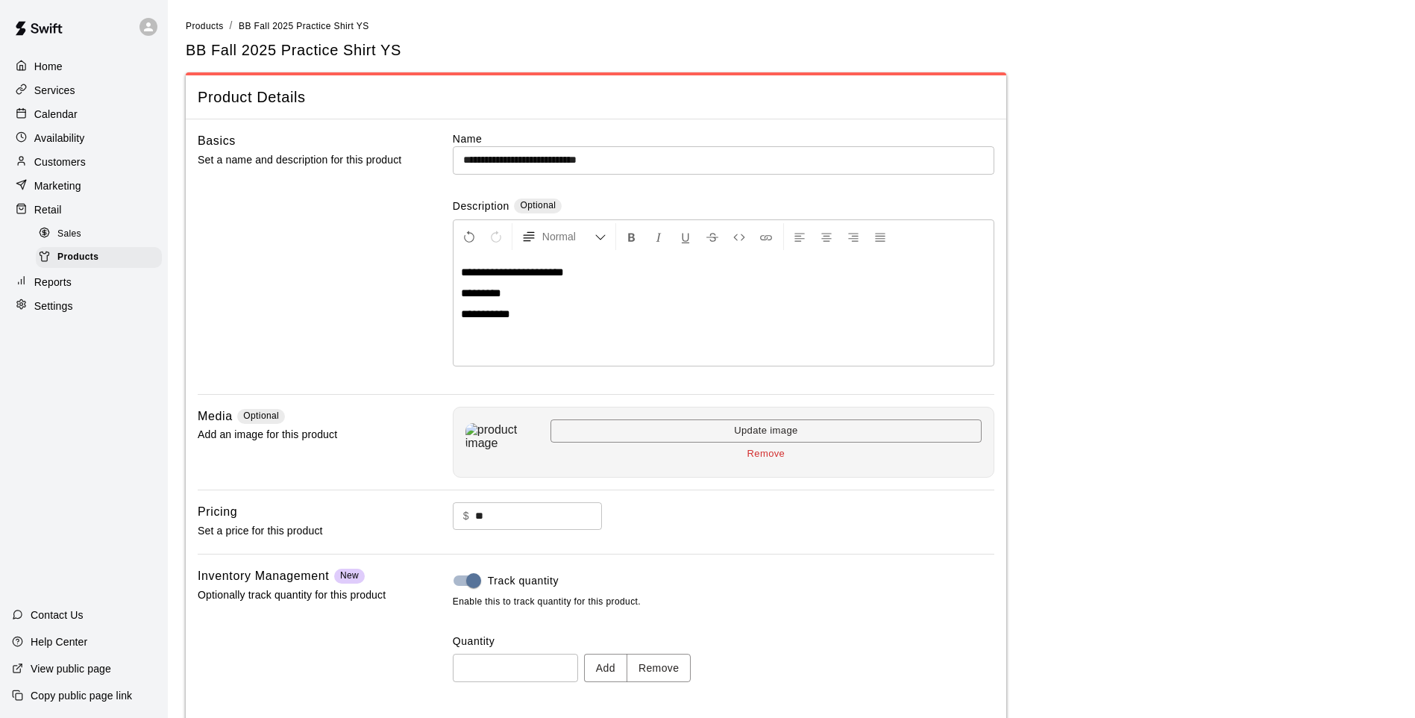
click at [627, 592] on button "Add" at bounding box center [605, 668] width 43 height 28
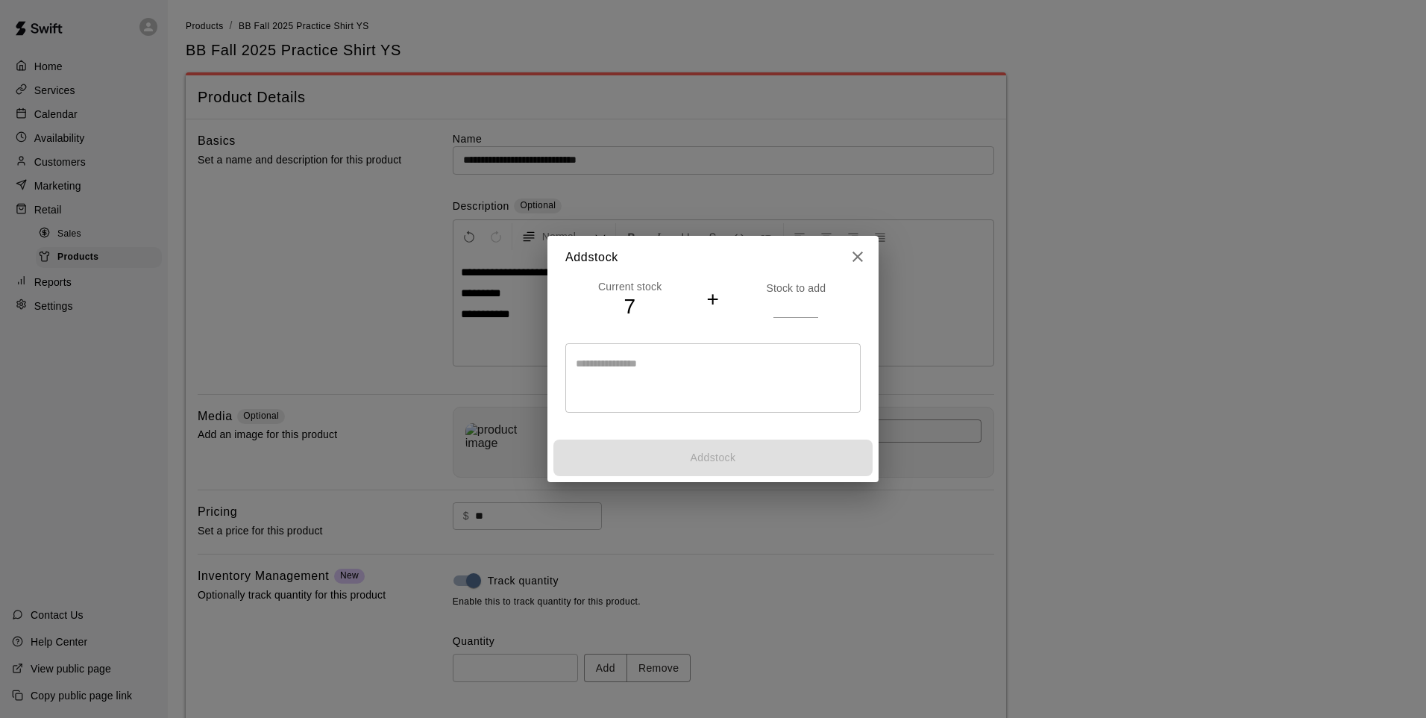
drag, startPoint x: 765, startPoint y: 310, endPoint x: 772, endPoint y: 306, distance: 8.1
click at [765, 310] on div "Stock to add" at bounding box center [796, 299] width 129 height 37
click at [781, 308] on input "number" at bounding box center [796, 306] width 45 height 22
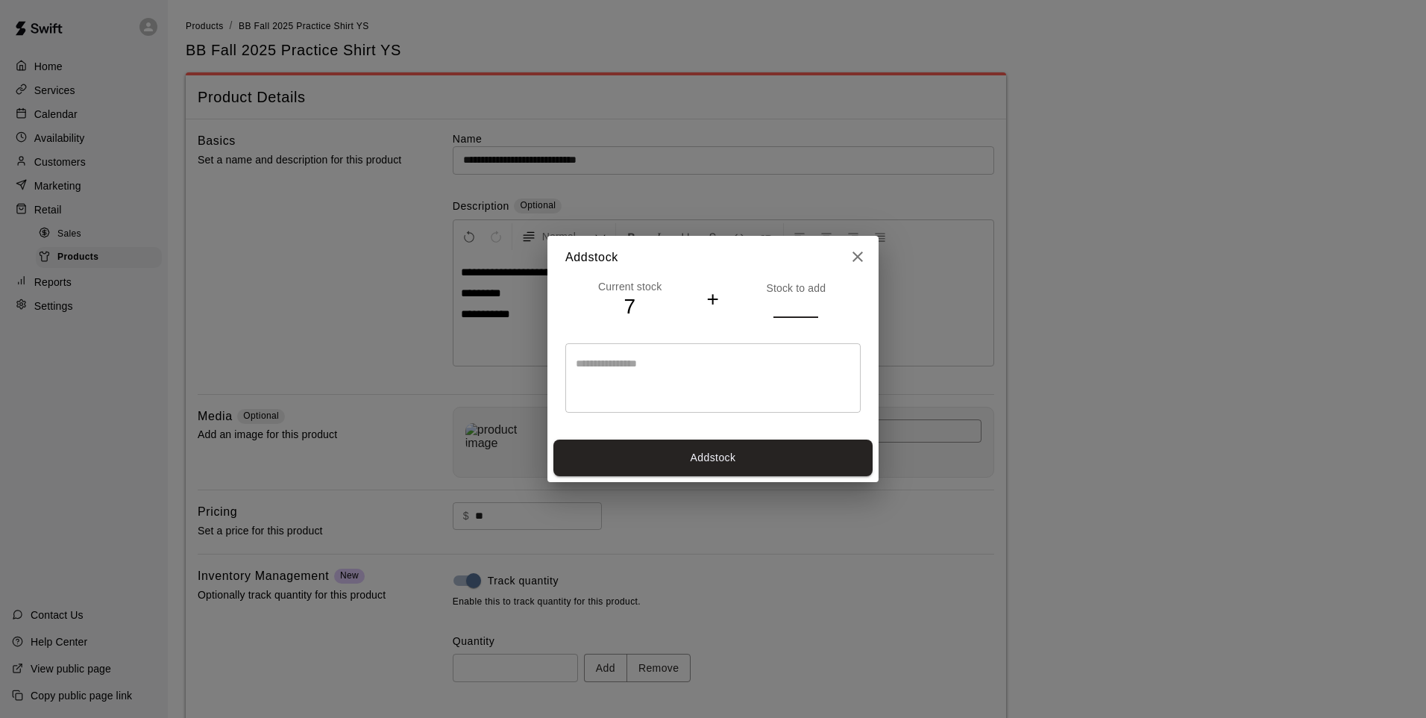
type input "**"
click at [665, 459] on button "Add stock" at bounding box center [713, 457] width 319 height 37
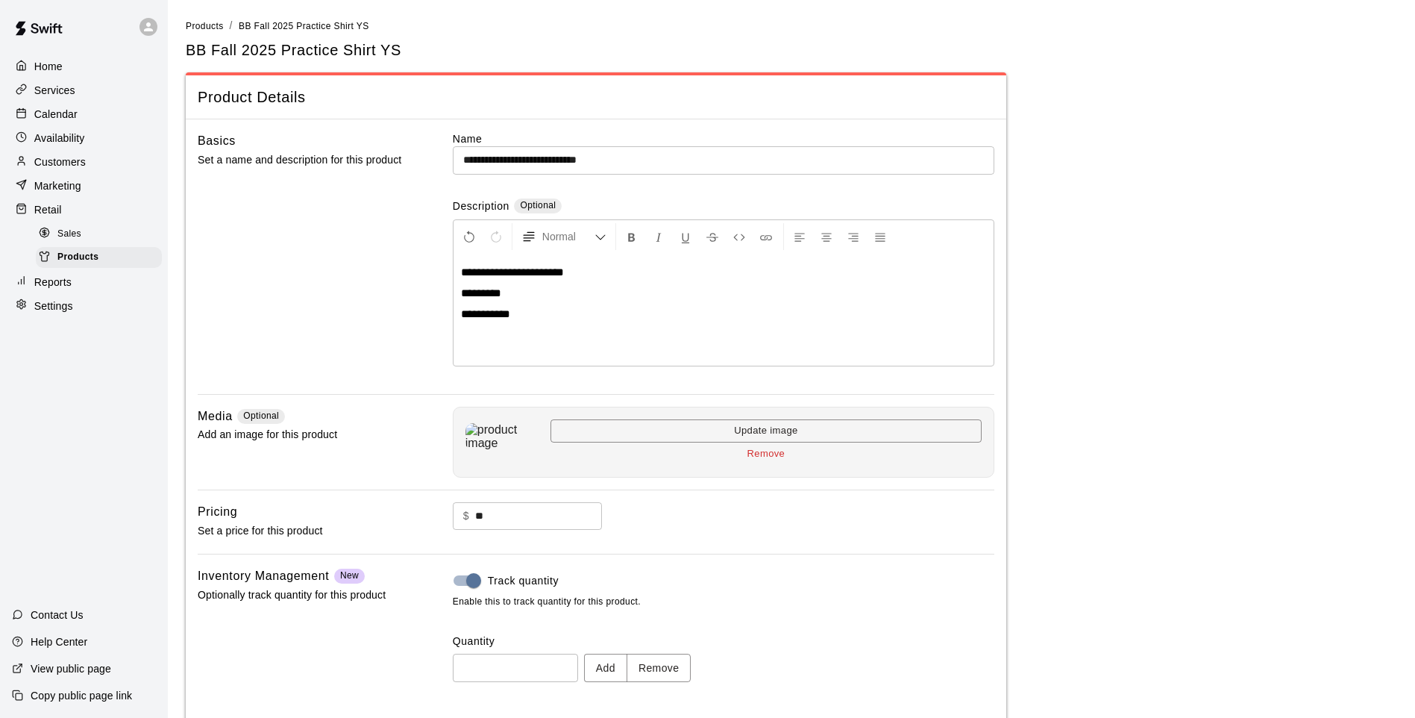
type input "**"
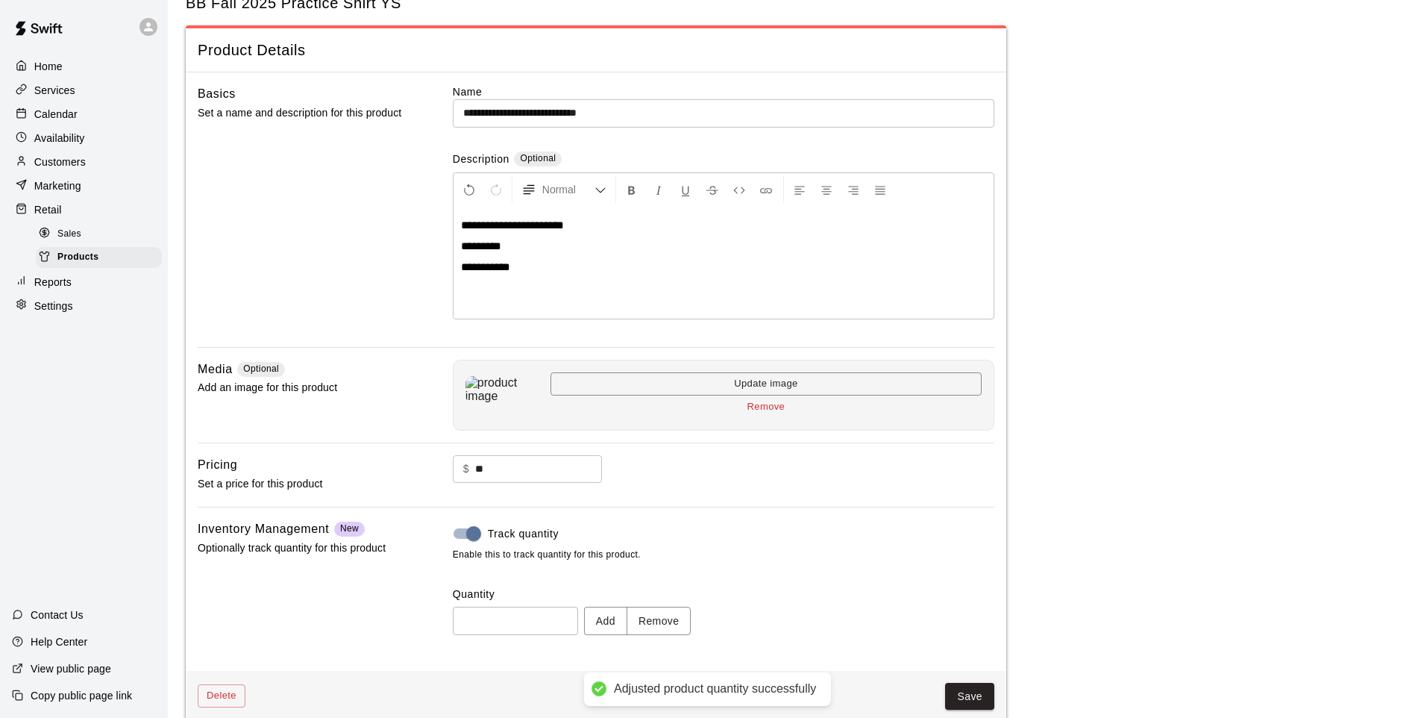
scroll to position [69, 0]
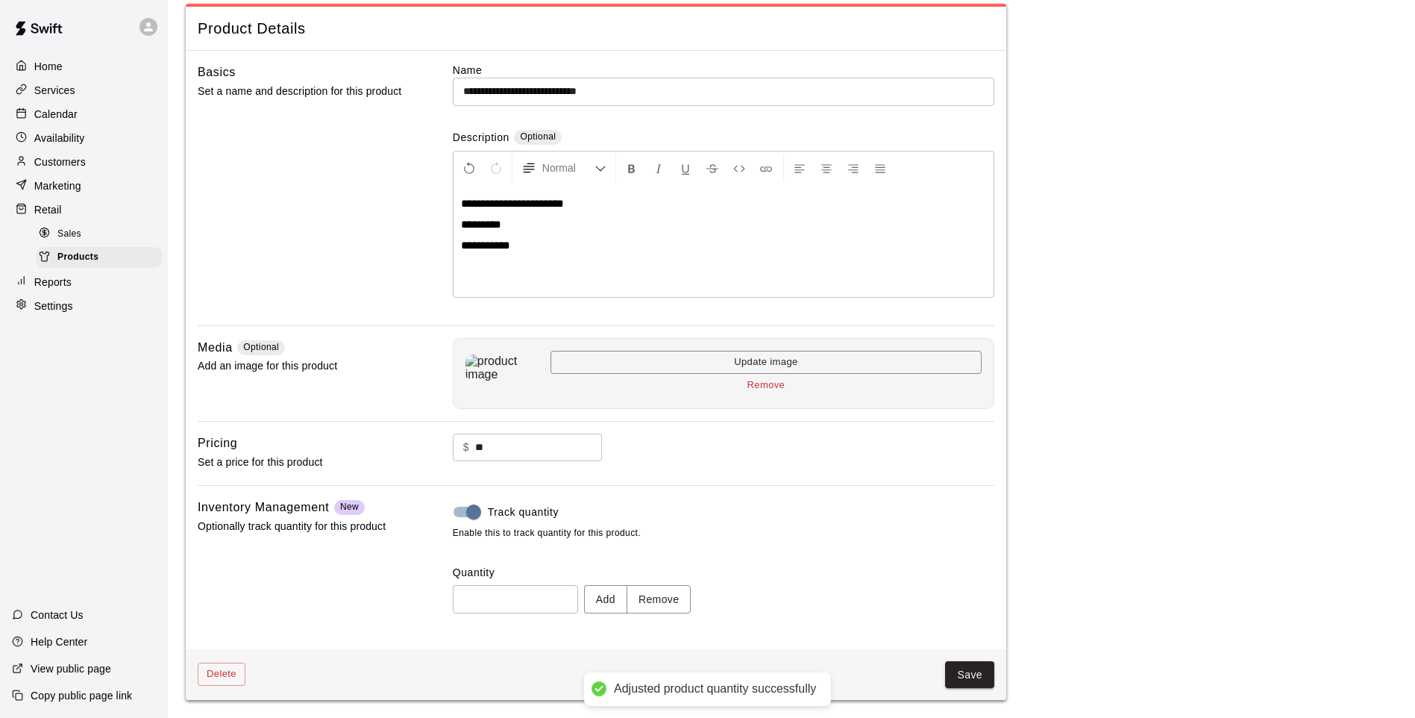
click at [974, 592] on button "Save" at bounding box center [969, 675] width 49 height 28
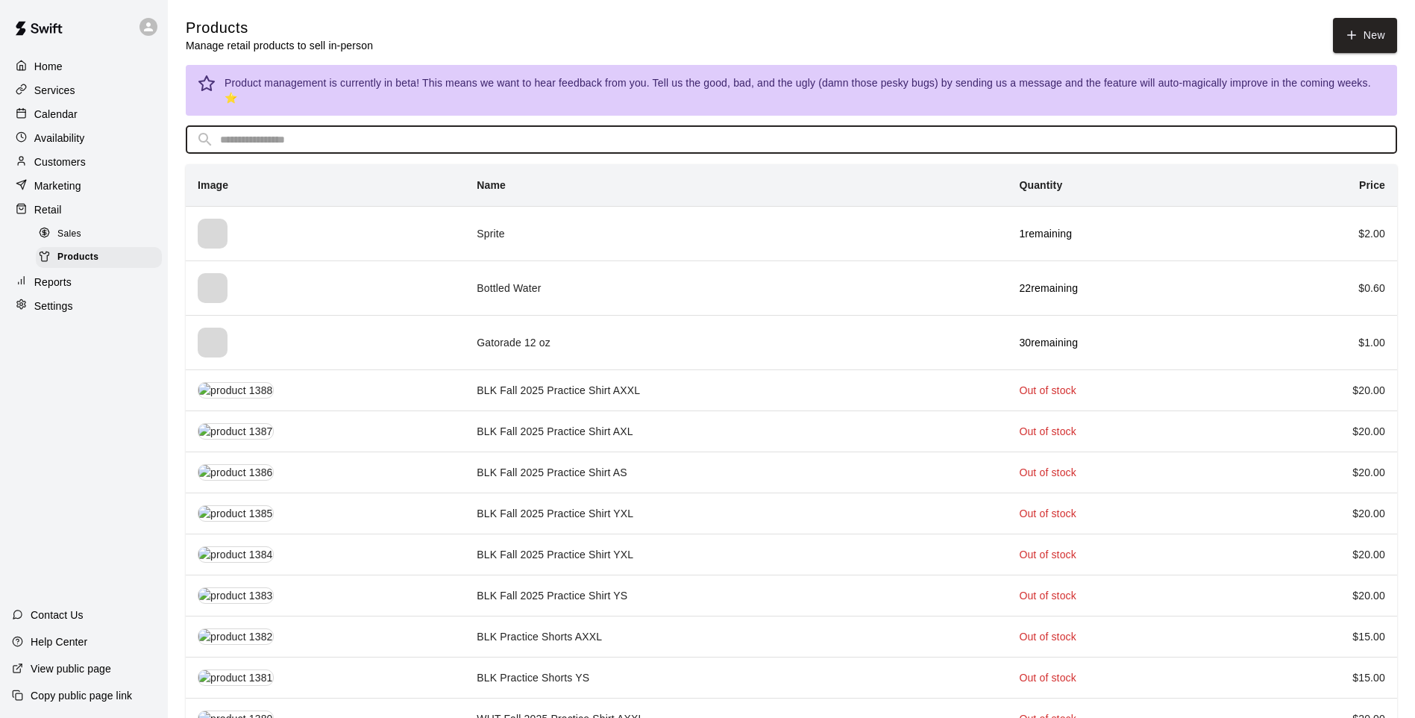
drag, startPoint x: 286, startPoint y: 129, endPoint x: 260, endPoint y: 115, distance: 29.7
click at [271, 126] on input "text" at bounding box center [803, 140] width 1167 height 28
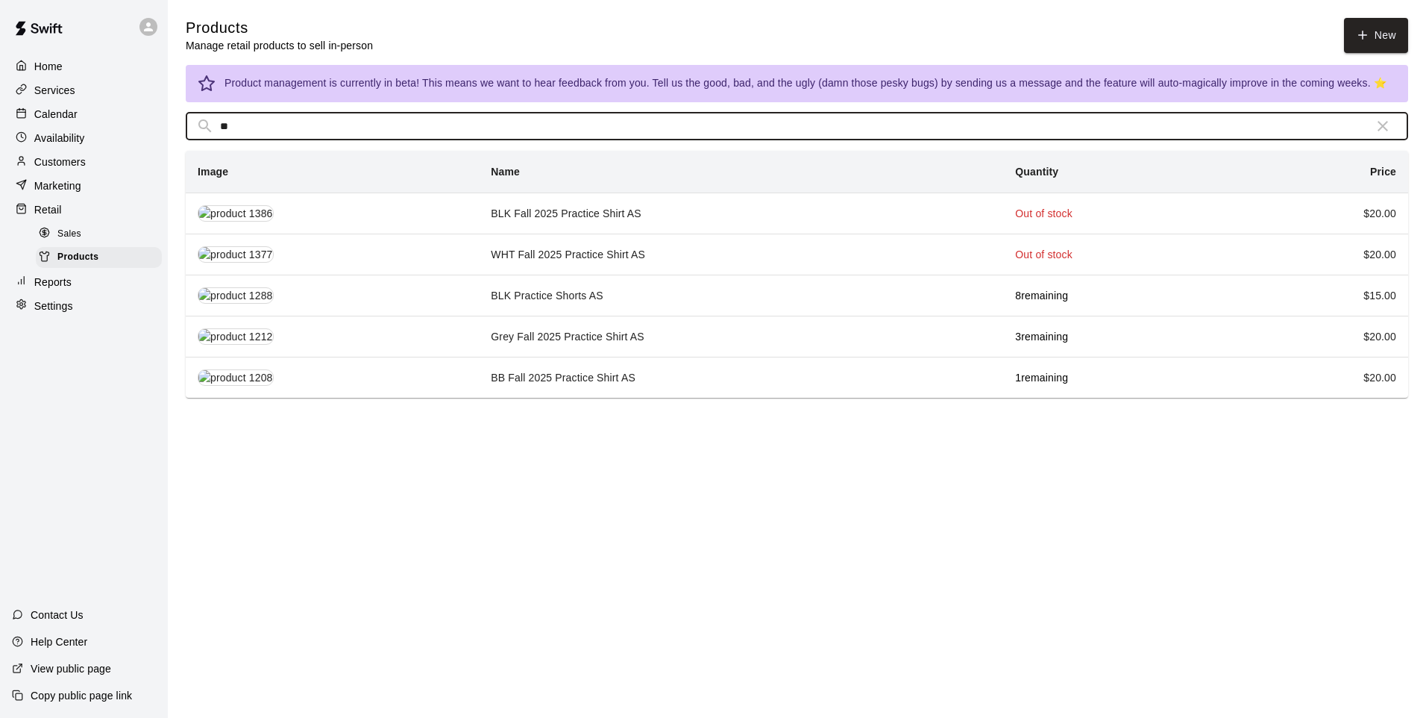
type input "**"
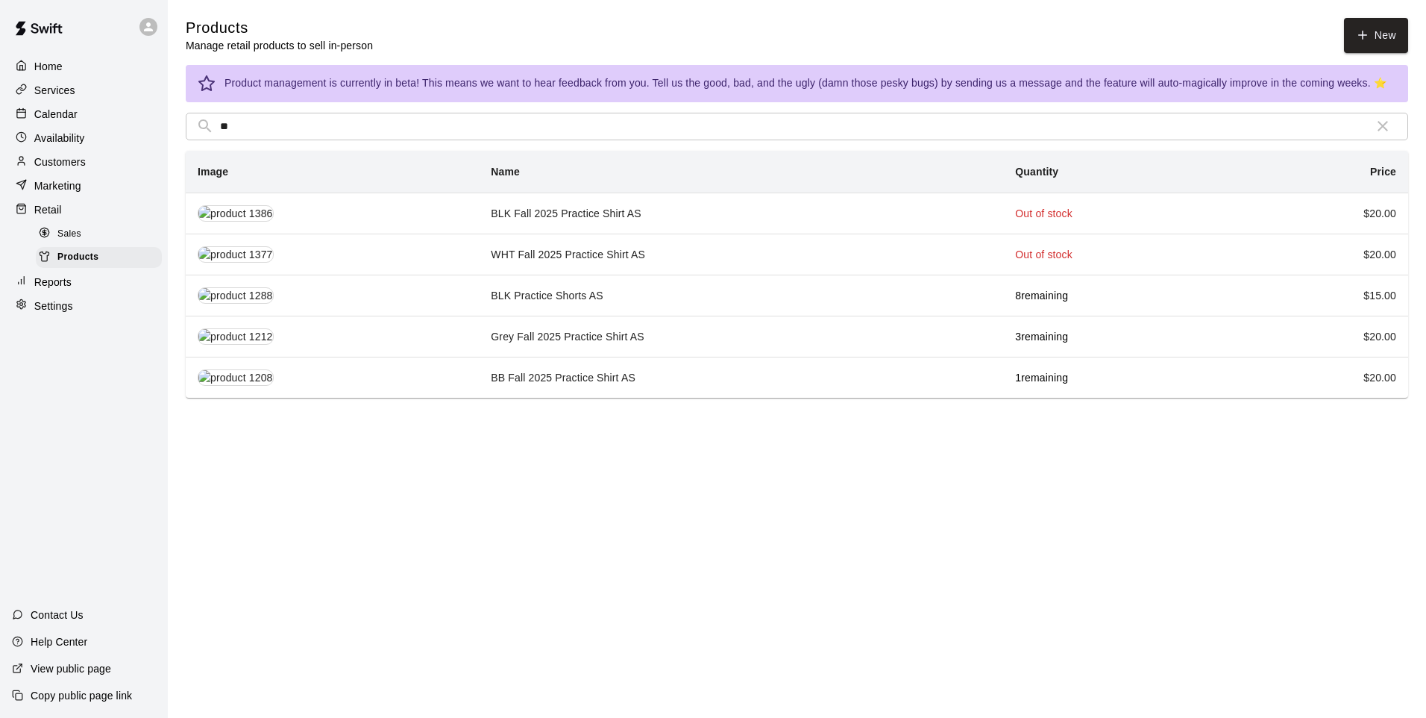
click at [588, 386] on td "BB Fall 2025 Practice Shirt AS" at bounding box center [741, 377] width 524 height 41
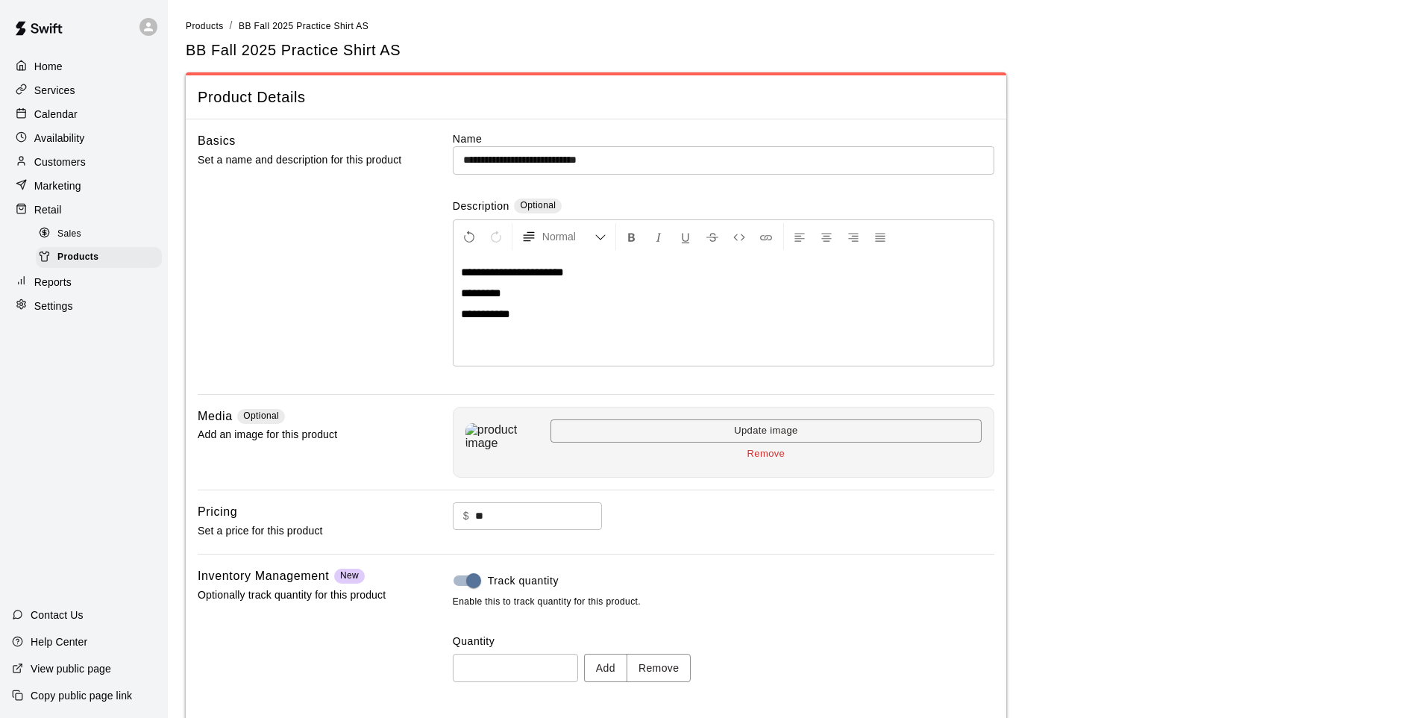
click at [604, 592] on button "Add" at bounding box center [605, 668] width 43 height 28
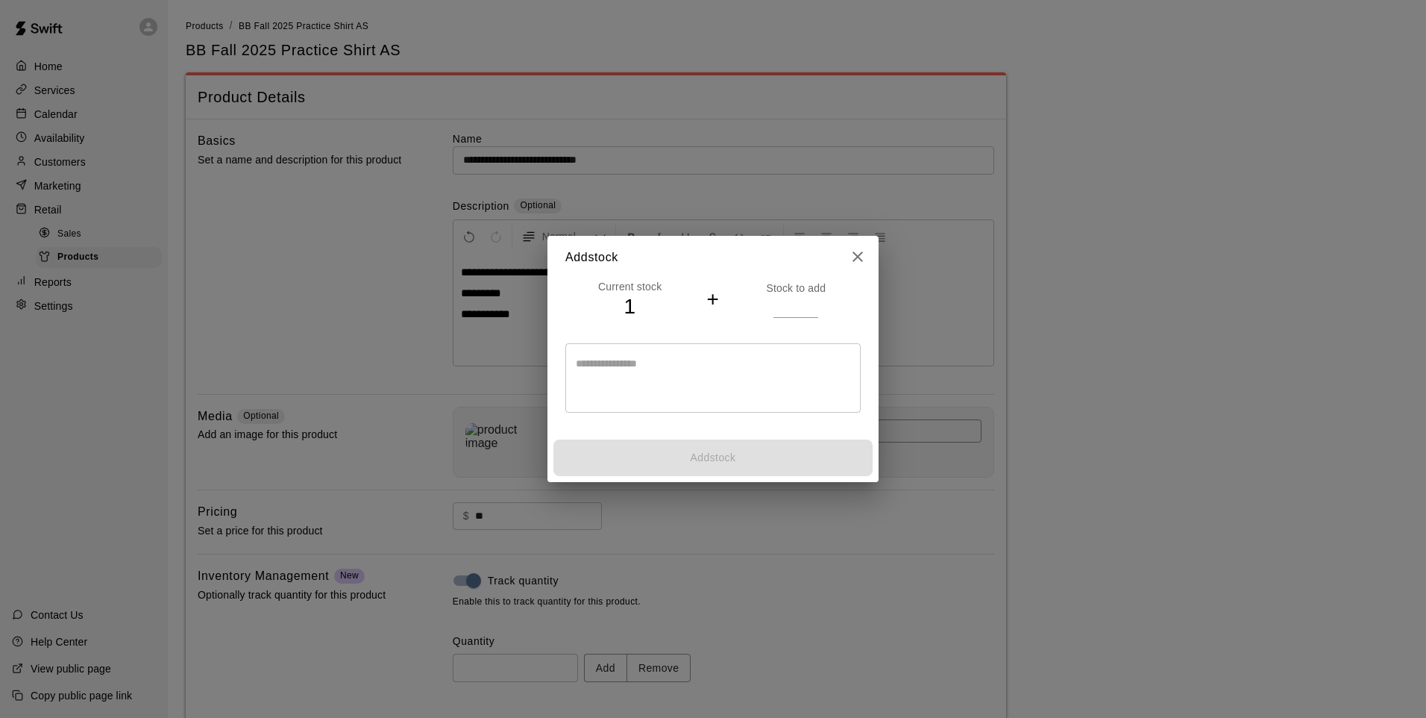
click at [786, 308] on input "number" at bounding box center [796, 306] width 45 height 22
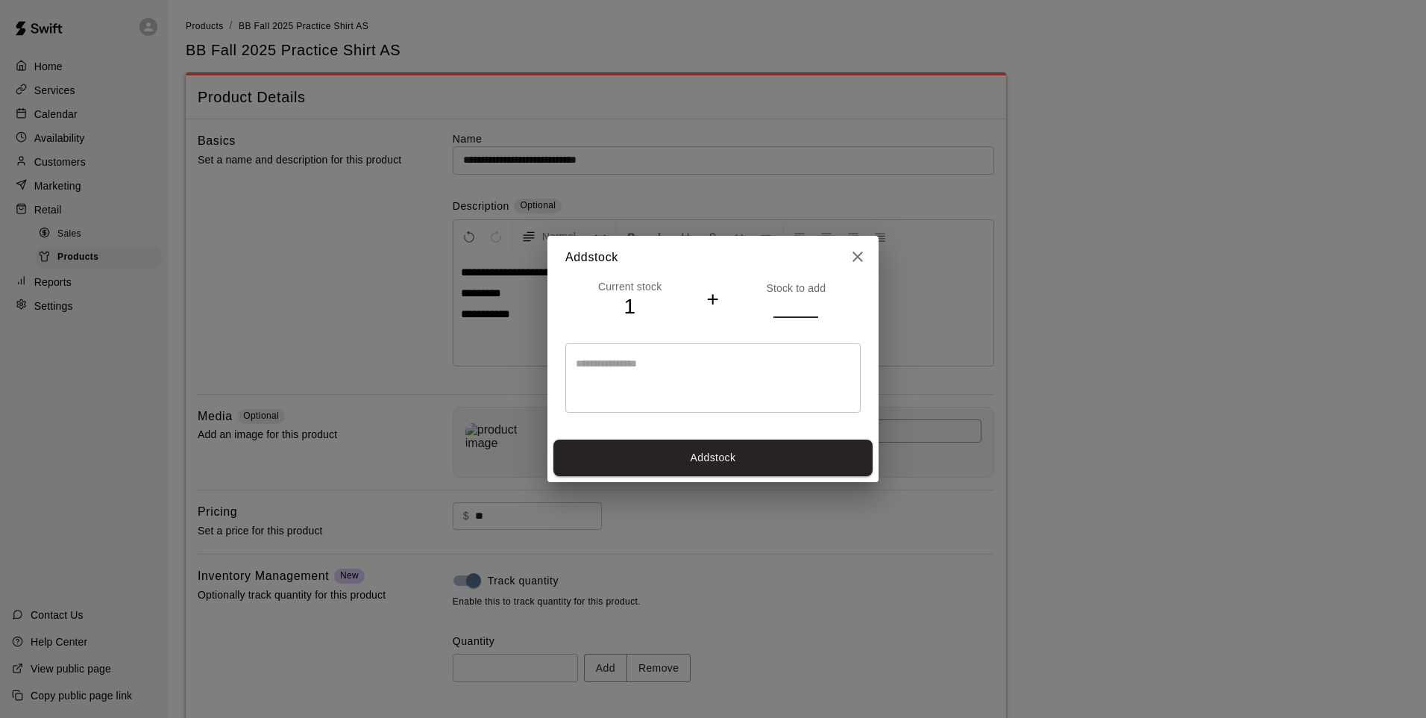
type input "**"
click at [651, 456] on button "Add stock" at bounding box center [713, 457] width 319 height 37
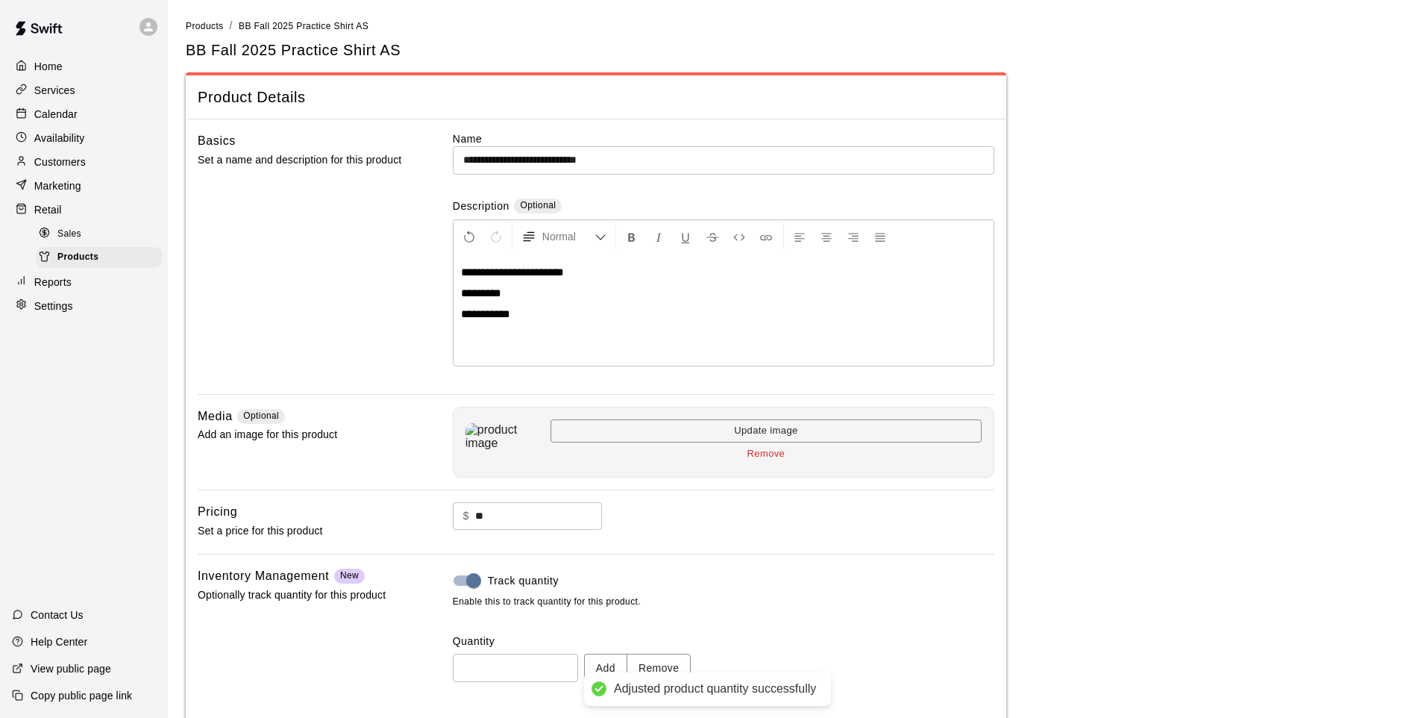
type input "**"
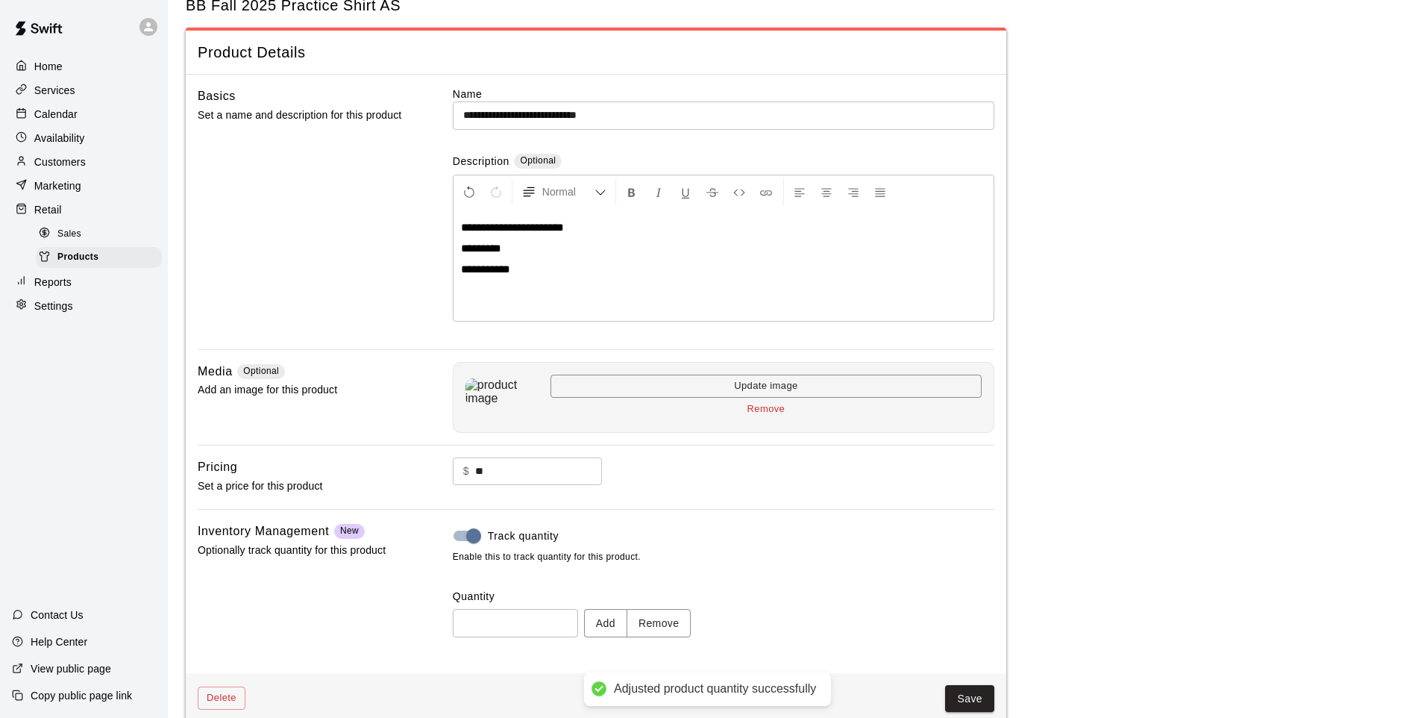
scroll to position [69, 0]
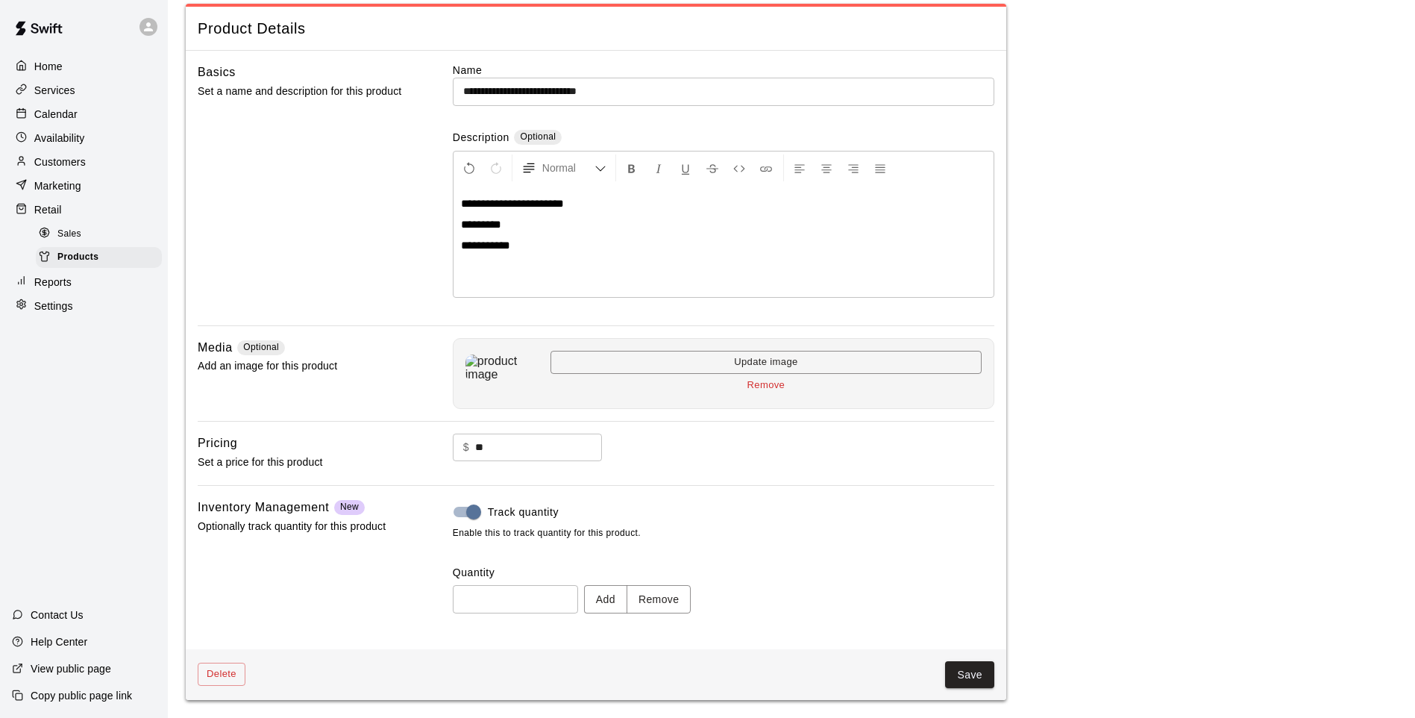
click at [984, 592] on button "Save" at bounding box center [969, 675] width 49 height 28
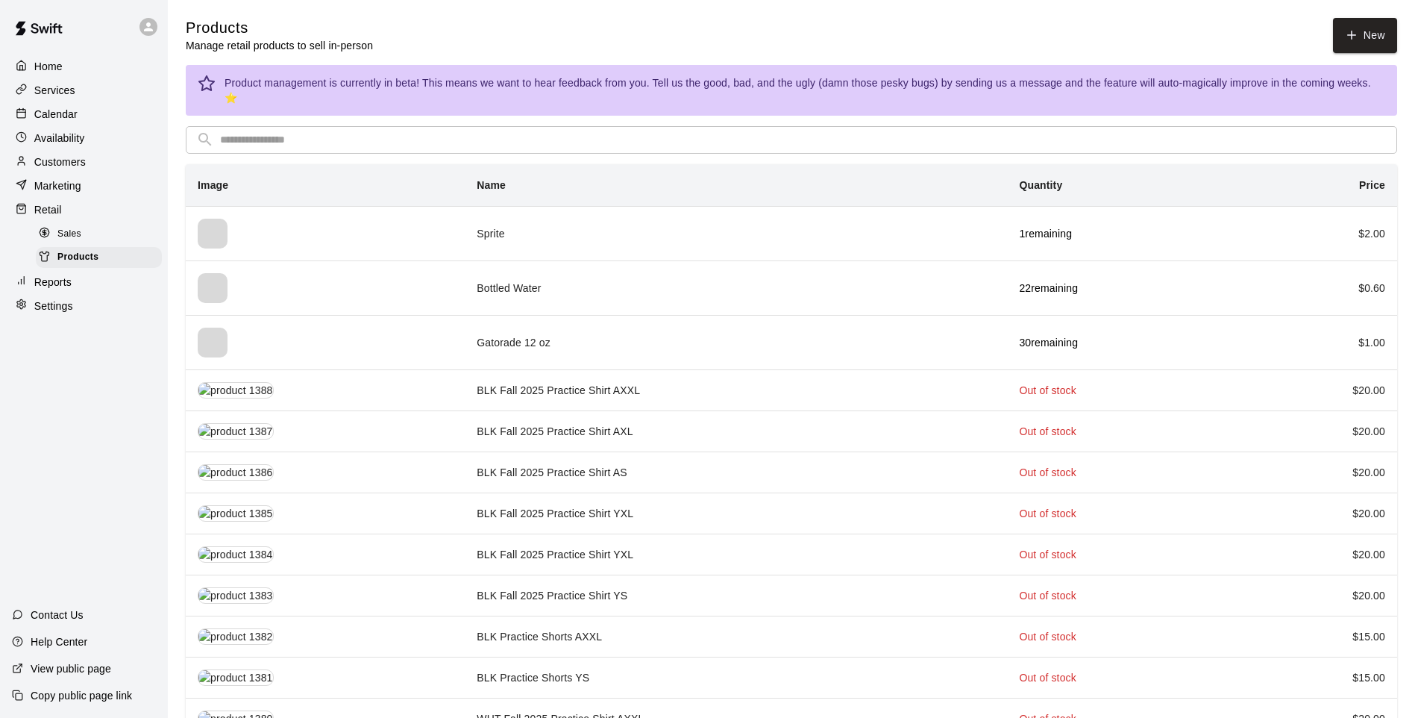
click at [507, 129] on input "text" at bounding box center [803, 140] width 1167 height 28
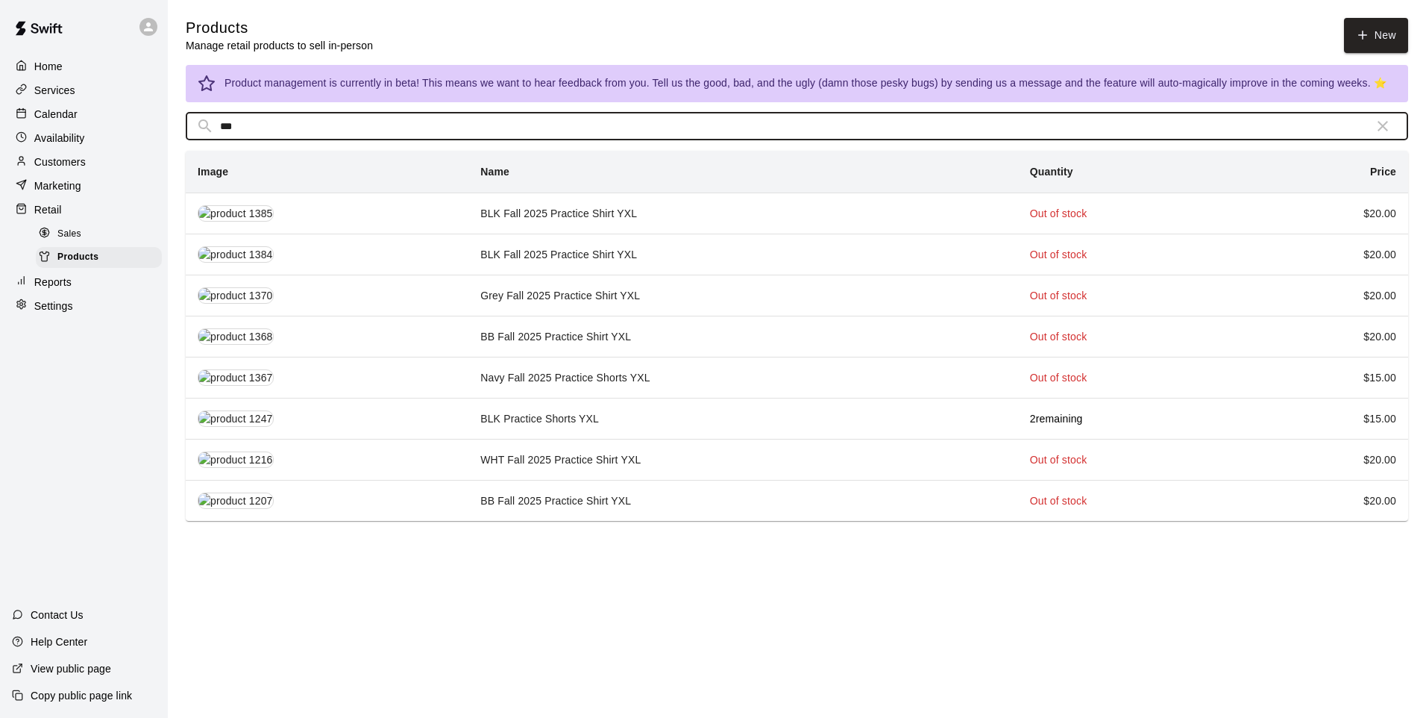
type input "***"
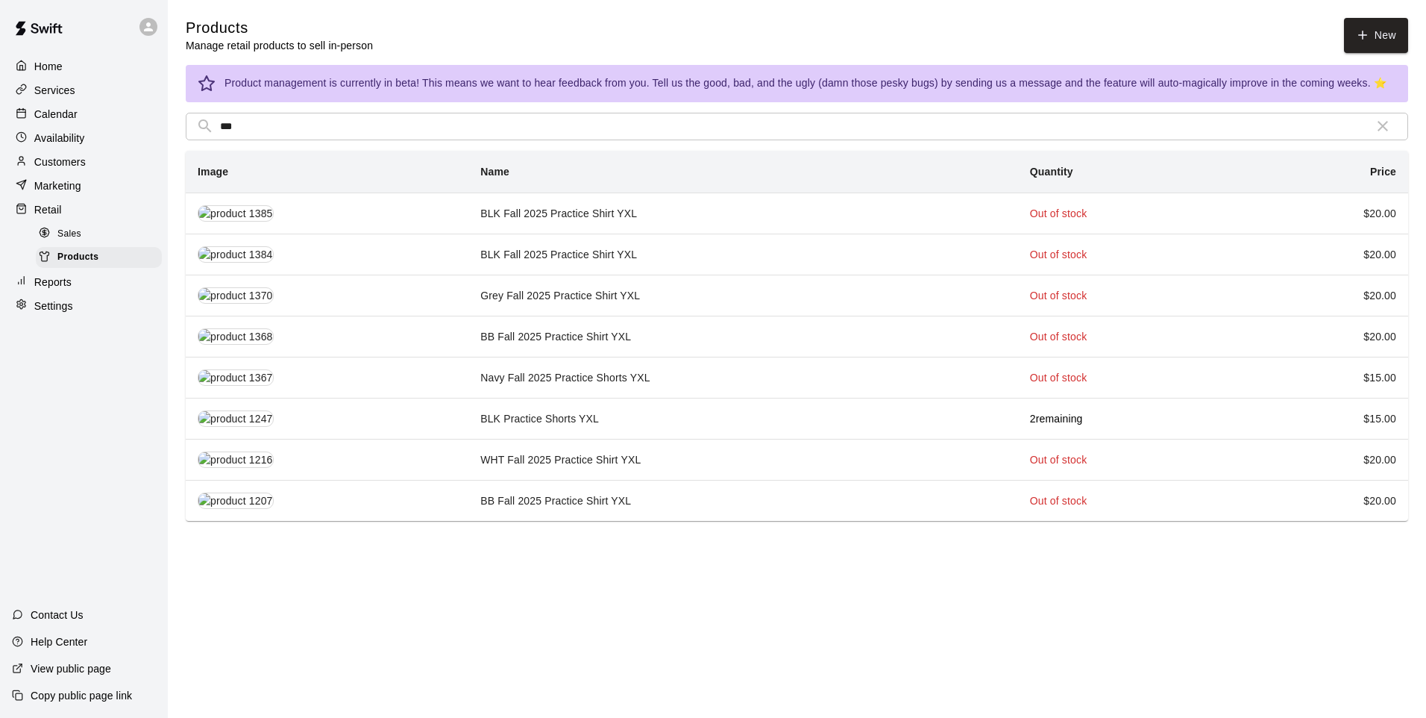
drag, startPoint x: 493, startPoint y: 508, endPoint x: 495, endPoint y: 501, distance: 7.6
click at [495, 501] on td "BB Fall 2025 Practice Shirt YXL" at bounding box center [744, 500] width 550 height 41
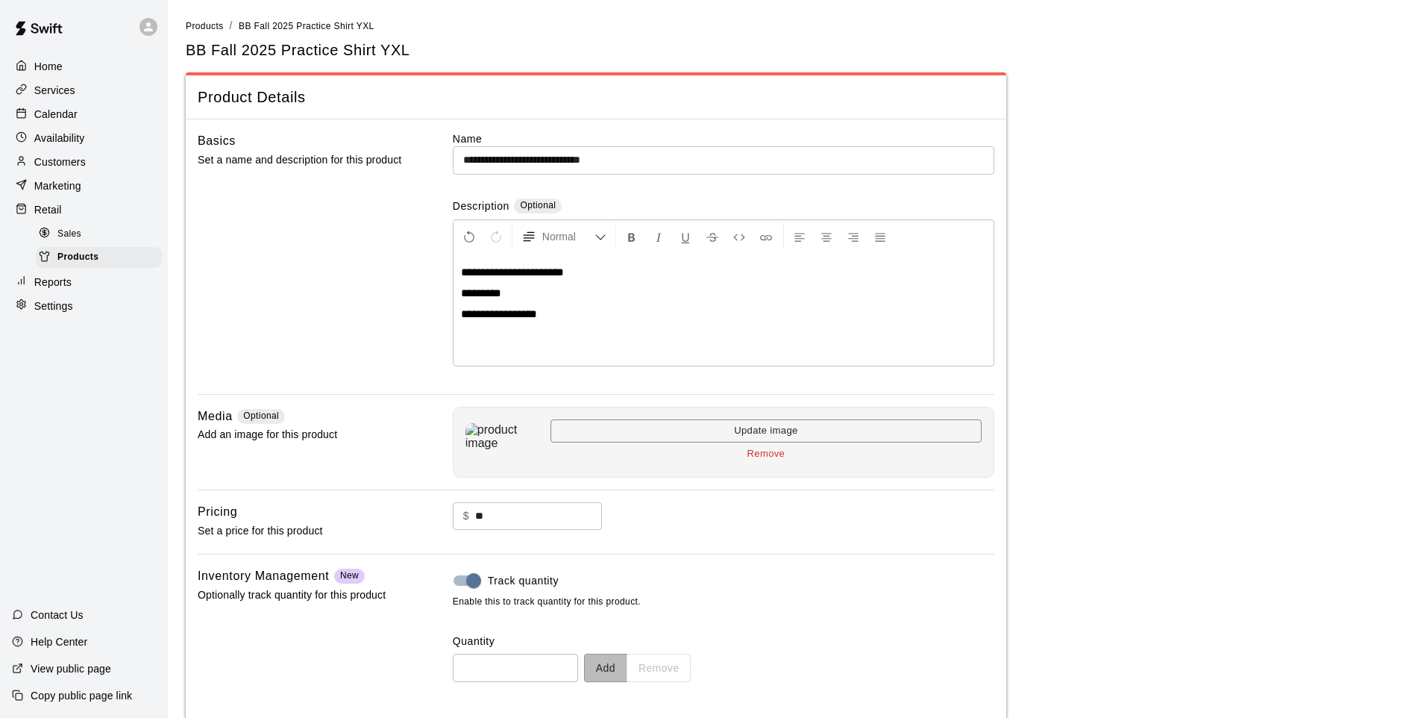
click at [616, 592] on button "Add" at bounding box center [605, 668] width 43 height 28
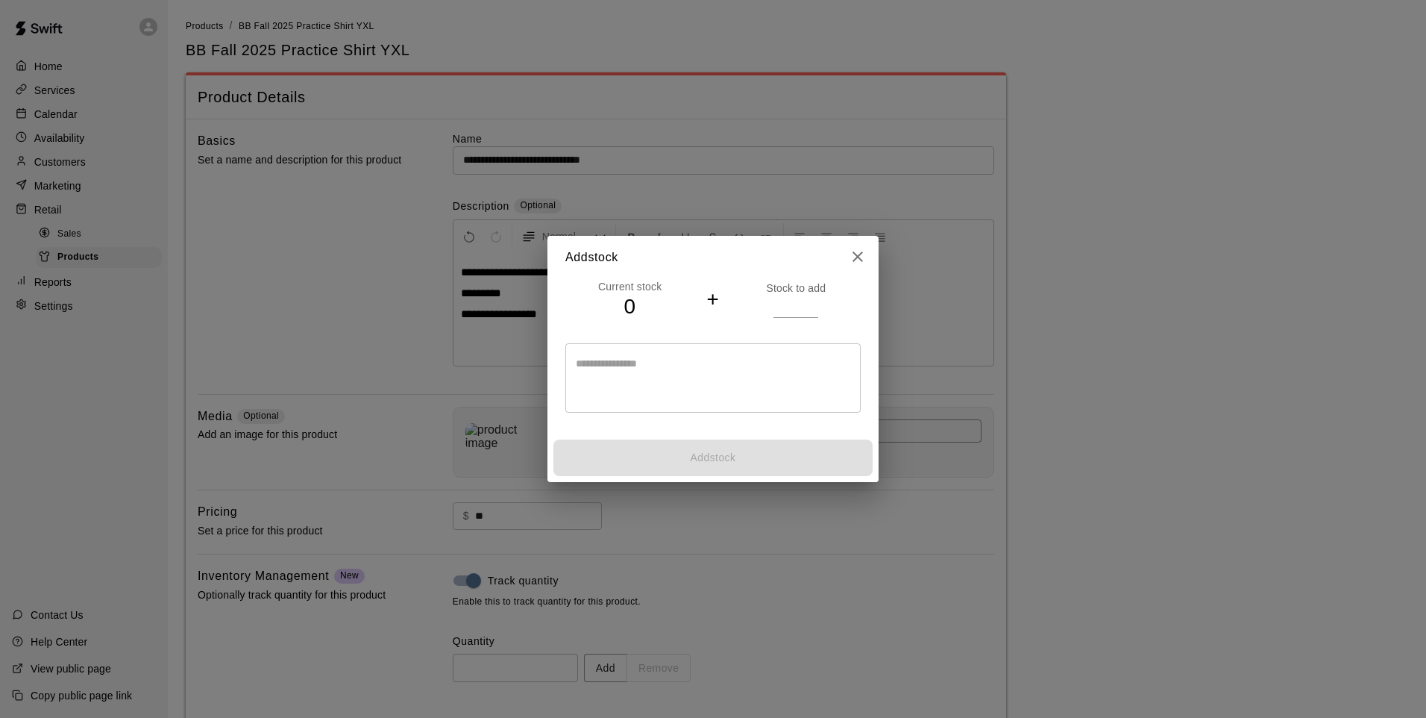
click at [569, 378] on div "* ​" at bounding box center [713, 377] width 295 height 69
type textarea "*"
click at [797, 301] on input "number" at bounding box center [796, 306] width 45 height 22
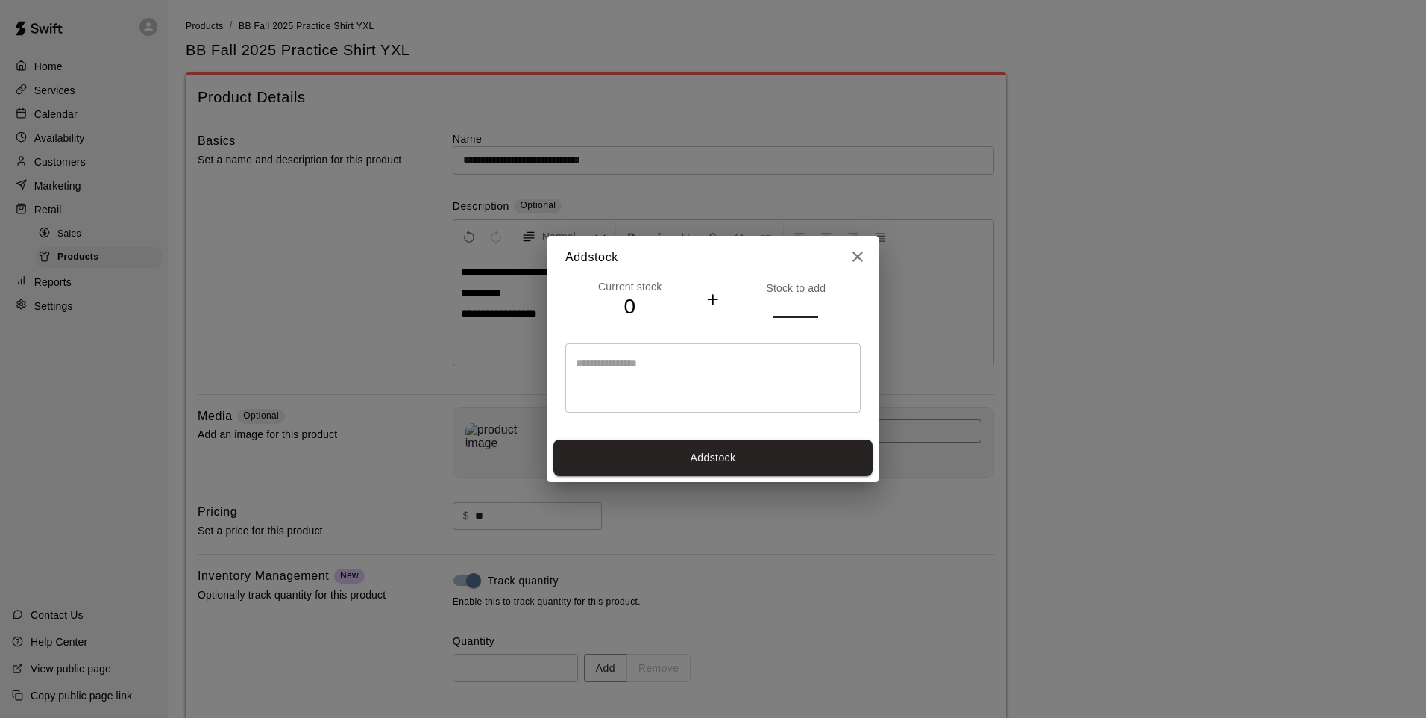
type input "*"
click at [800, 452] on button "Add stock" at bounding box center [713, 457] width 319 height 37
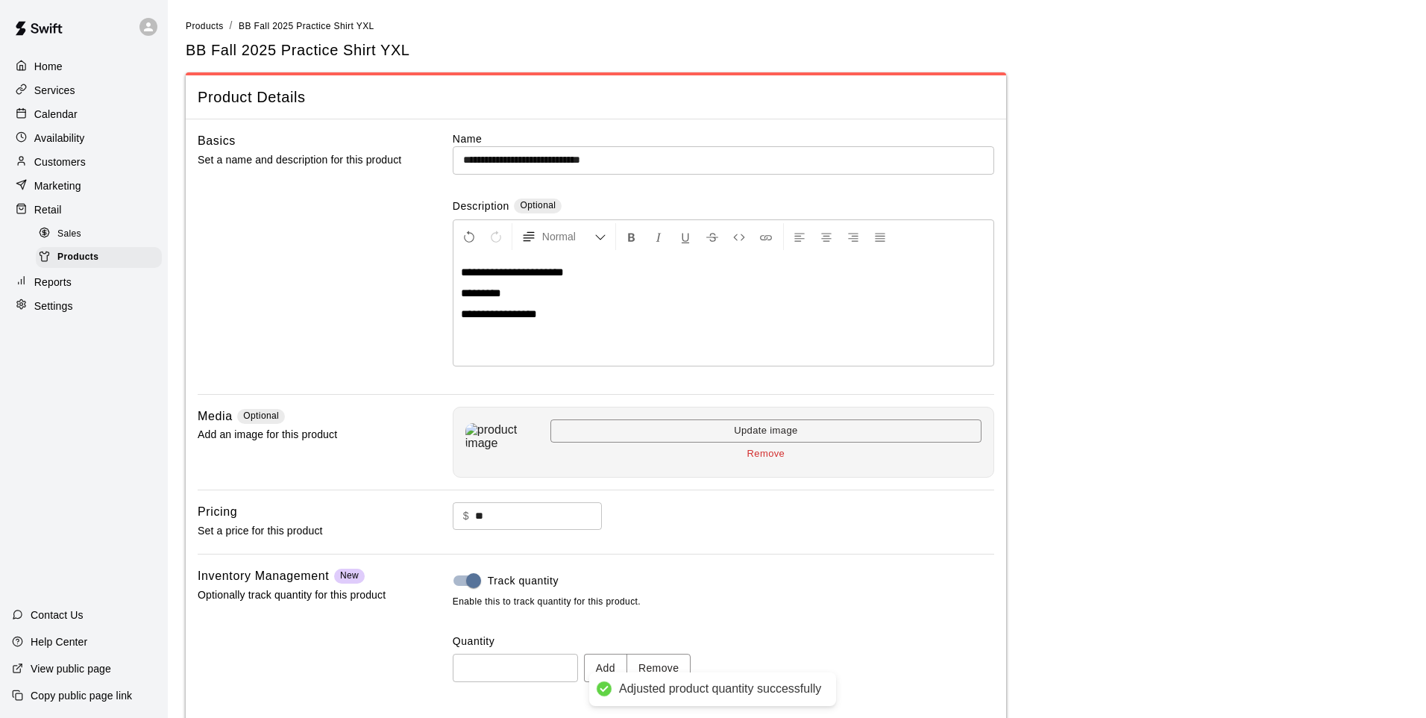
type input "*"
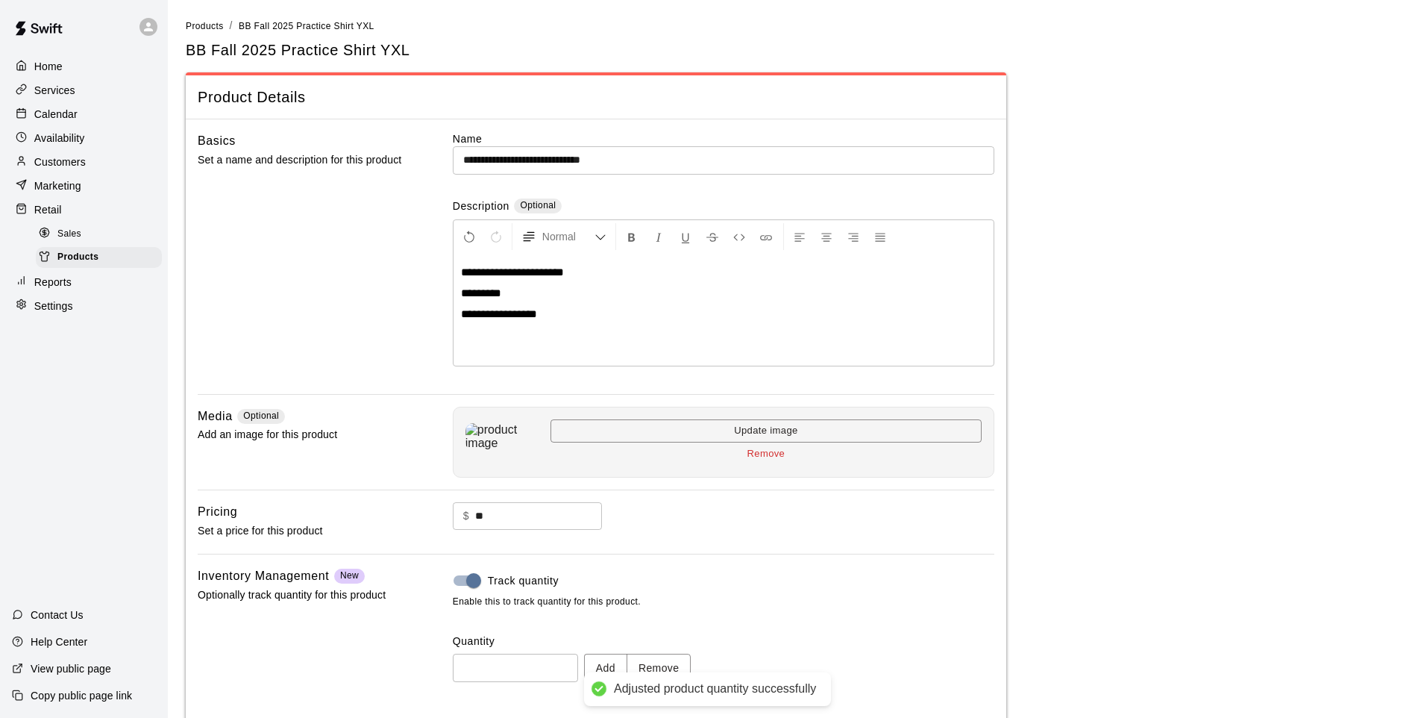
scroll to position [69, 0]
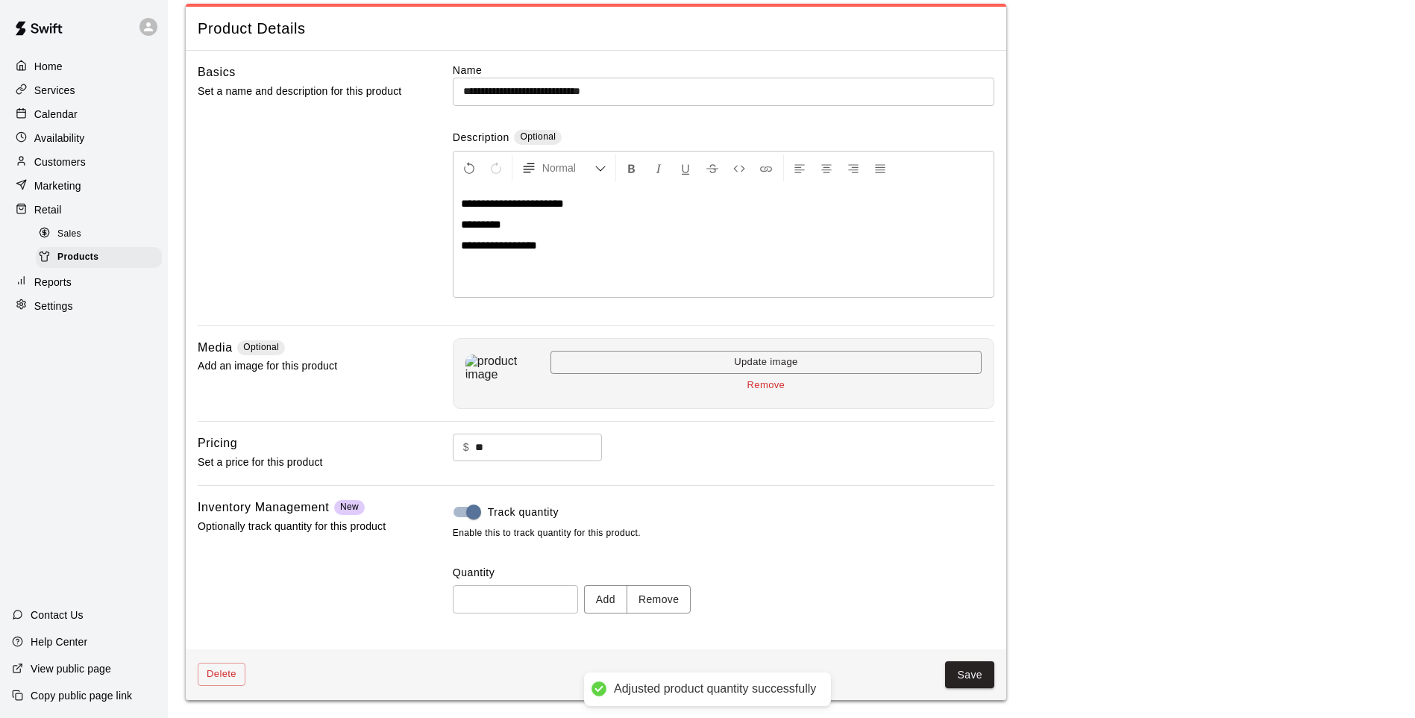
click at [961, 592] on button "Save" at bounding box center [969, 675] width 49 height 28
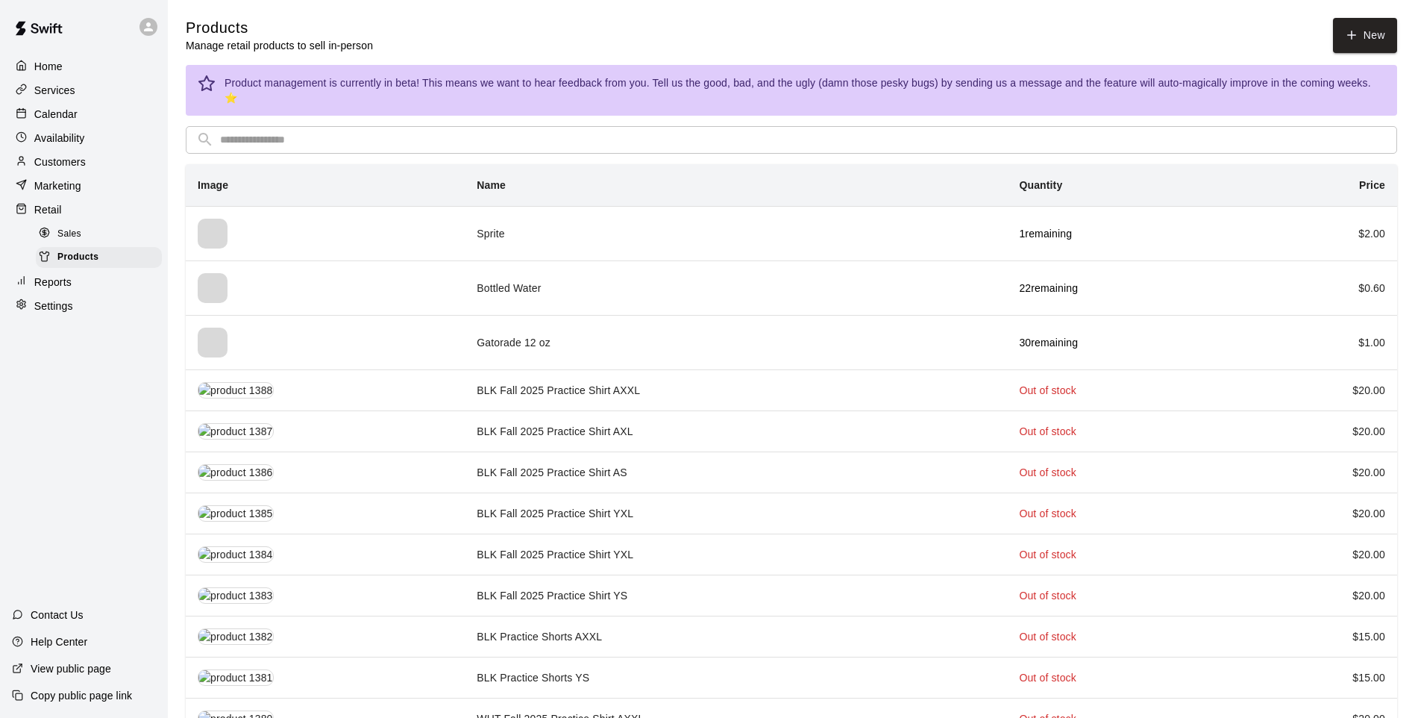
click at [270, 126] on input "text" at bounding box center [803, 140] width 1167 height 28
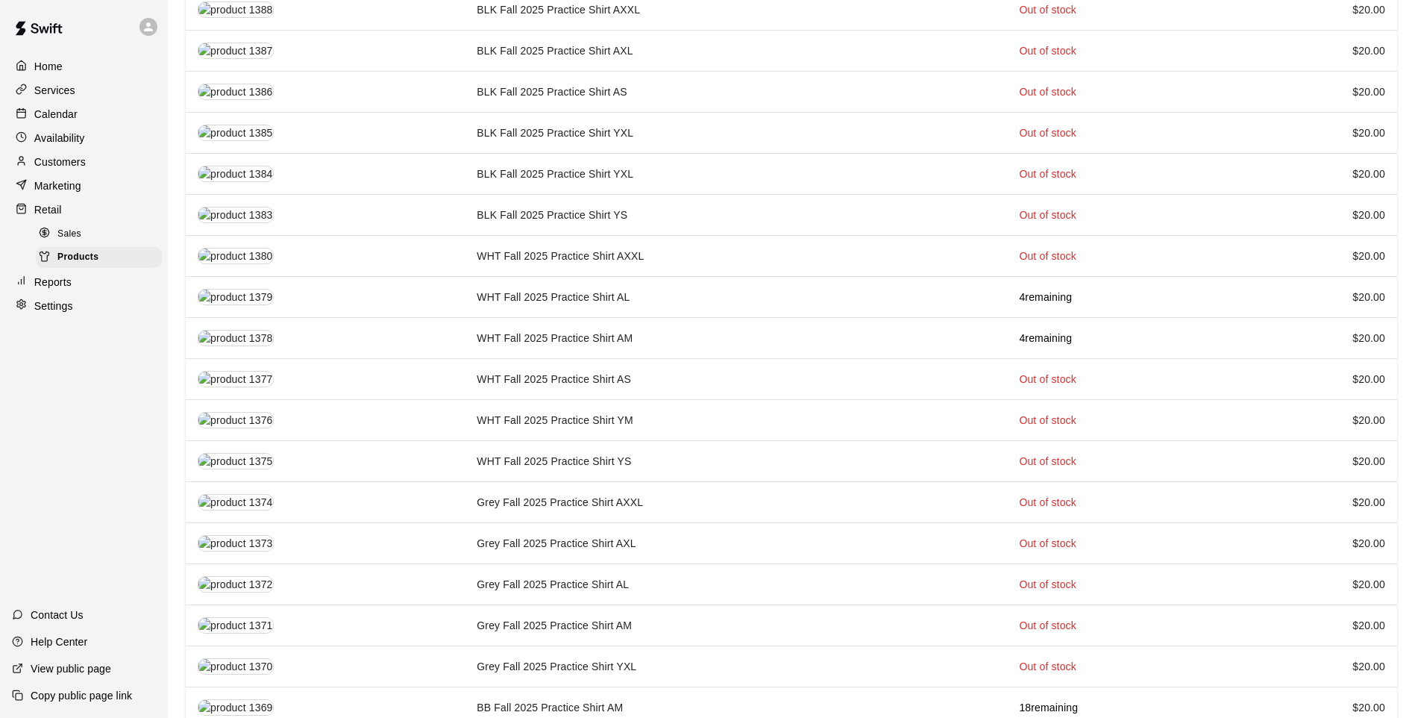
scroll to position [224, 0]
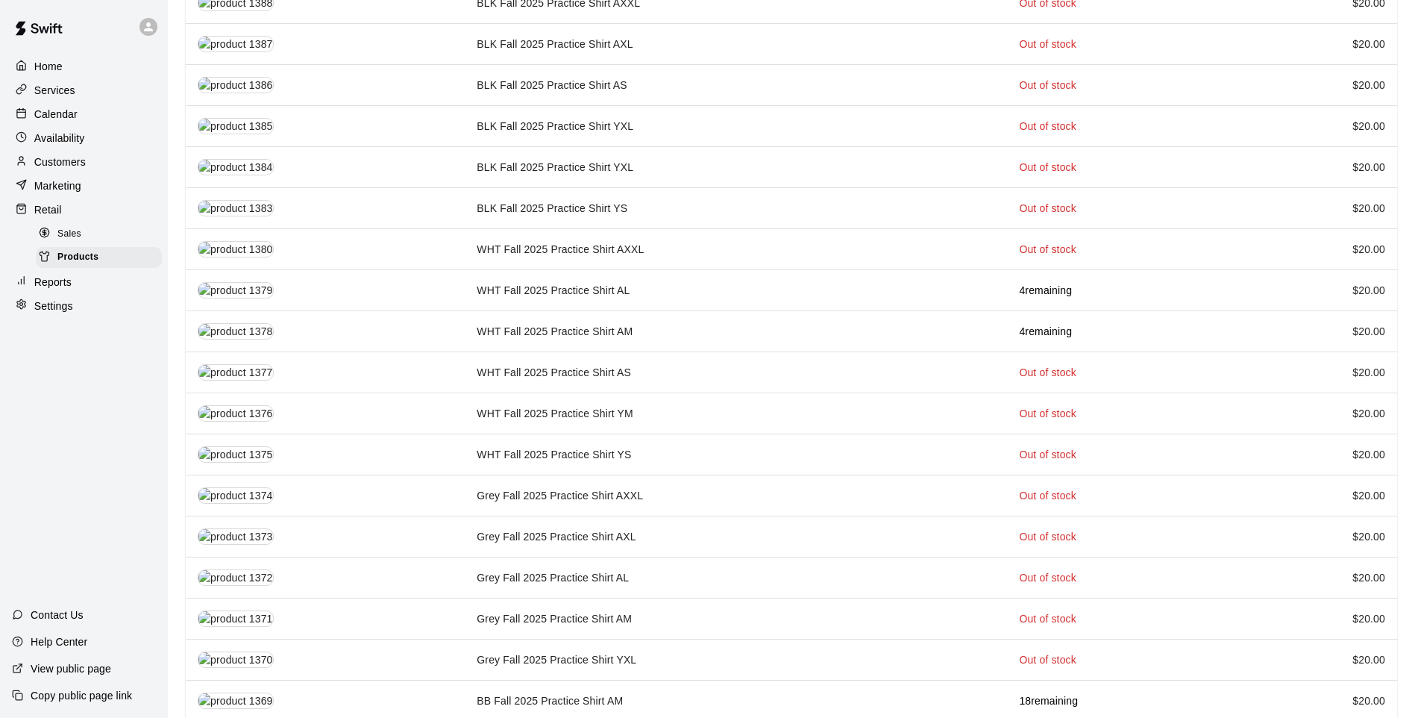
type input "**"
click at [503, 281] on td "WHT Fall 2025 Practice Shirt AL" at bounding box center [736, 289] width 542 height 41
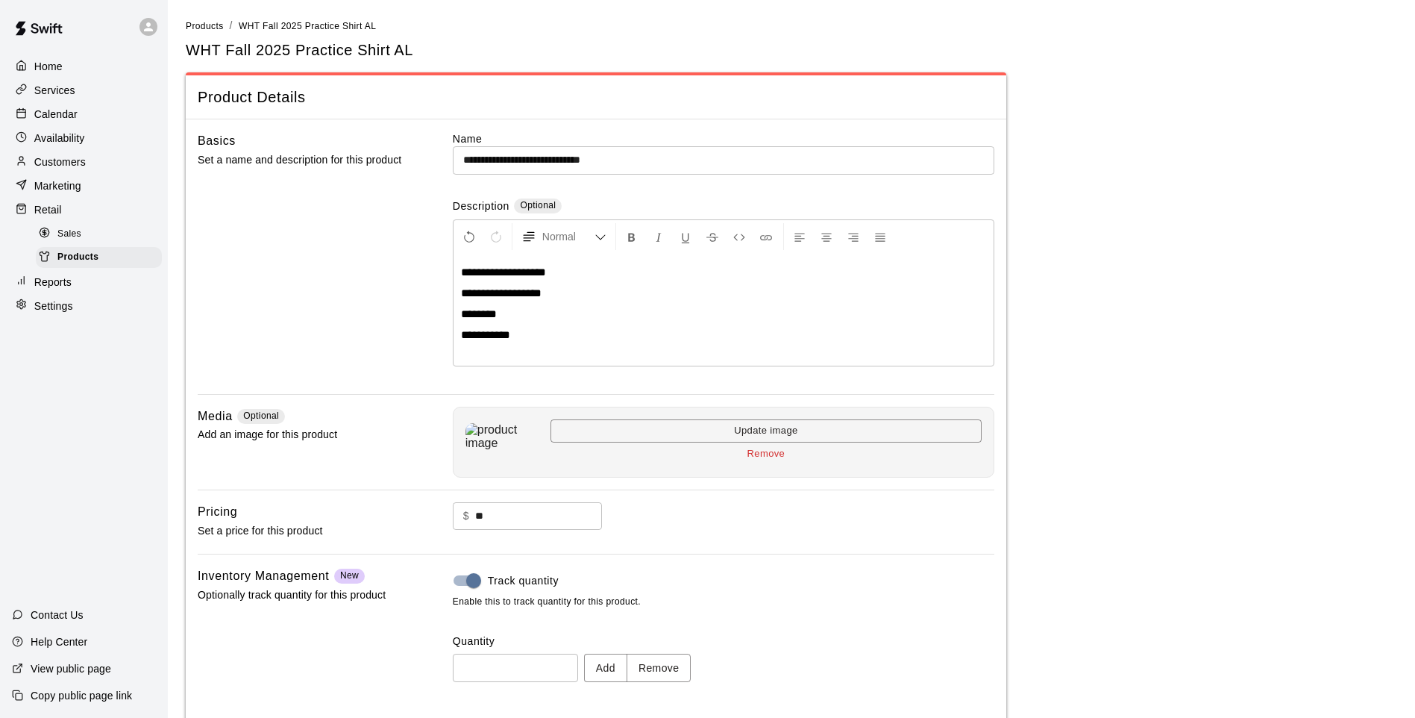
click at [610, 592] on button "Add" at bounding box center [605, 668] width 43 height 28
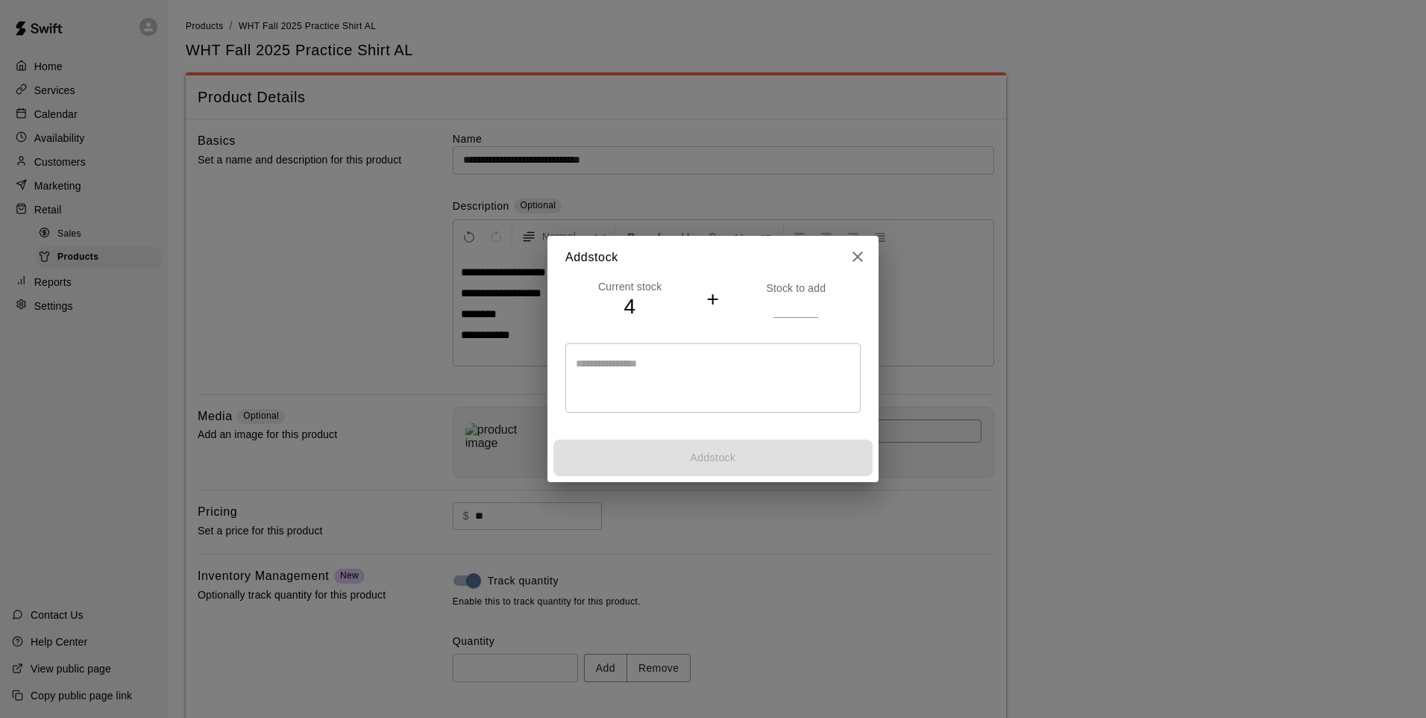
click at [777, 302] on input "number" at bounding box center [796, 306] width 45 height 22
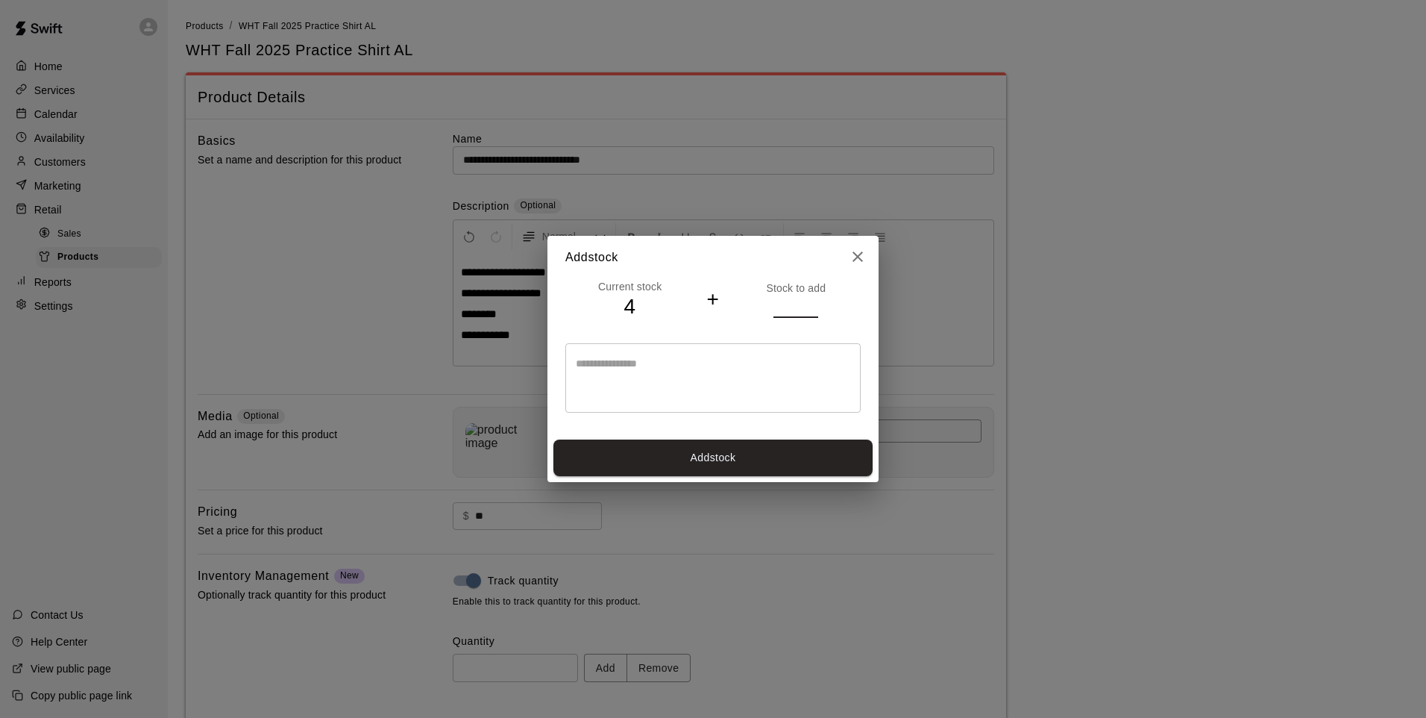
type input "*"
click at [823, 463] on button "Add stock" at bounding box center [713, 457] width 319 height 37
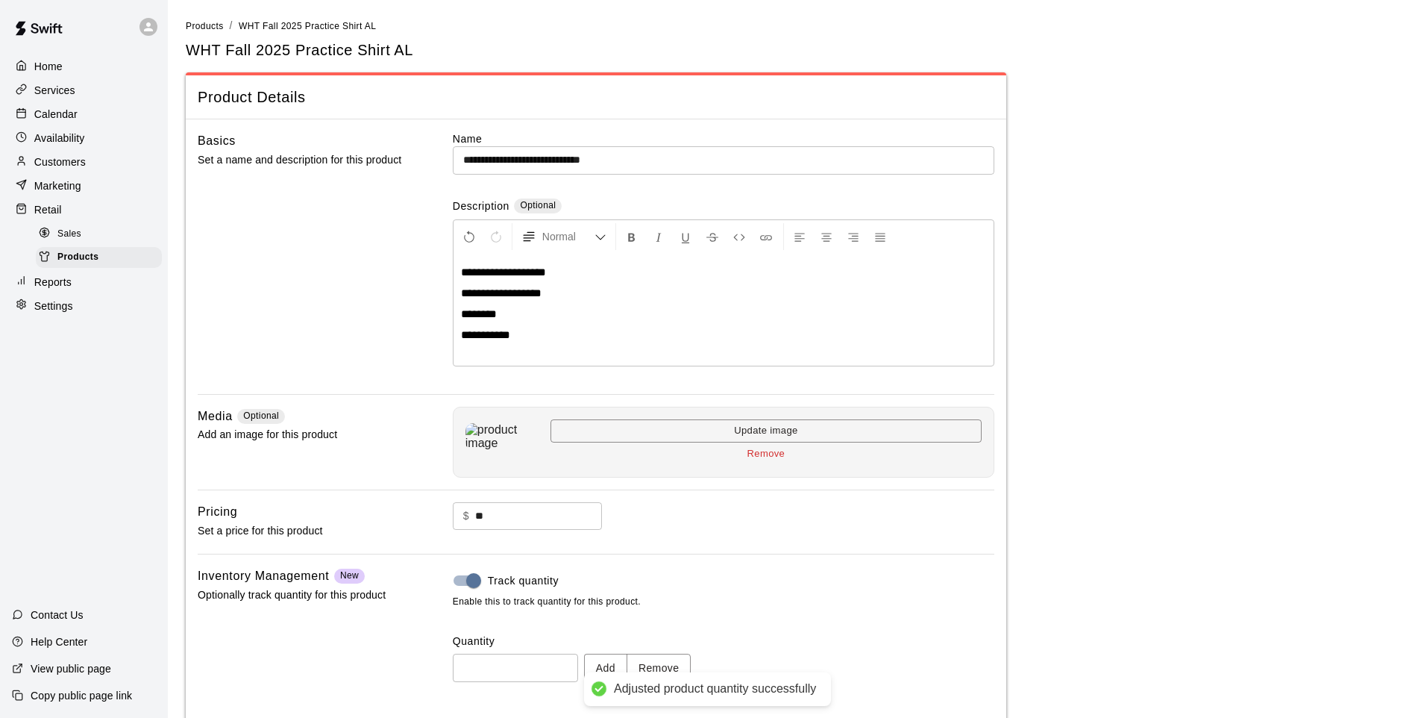
type input "**"
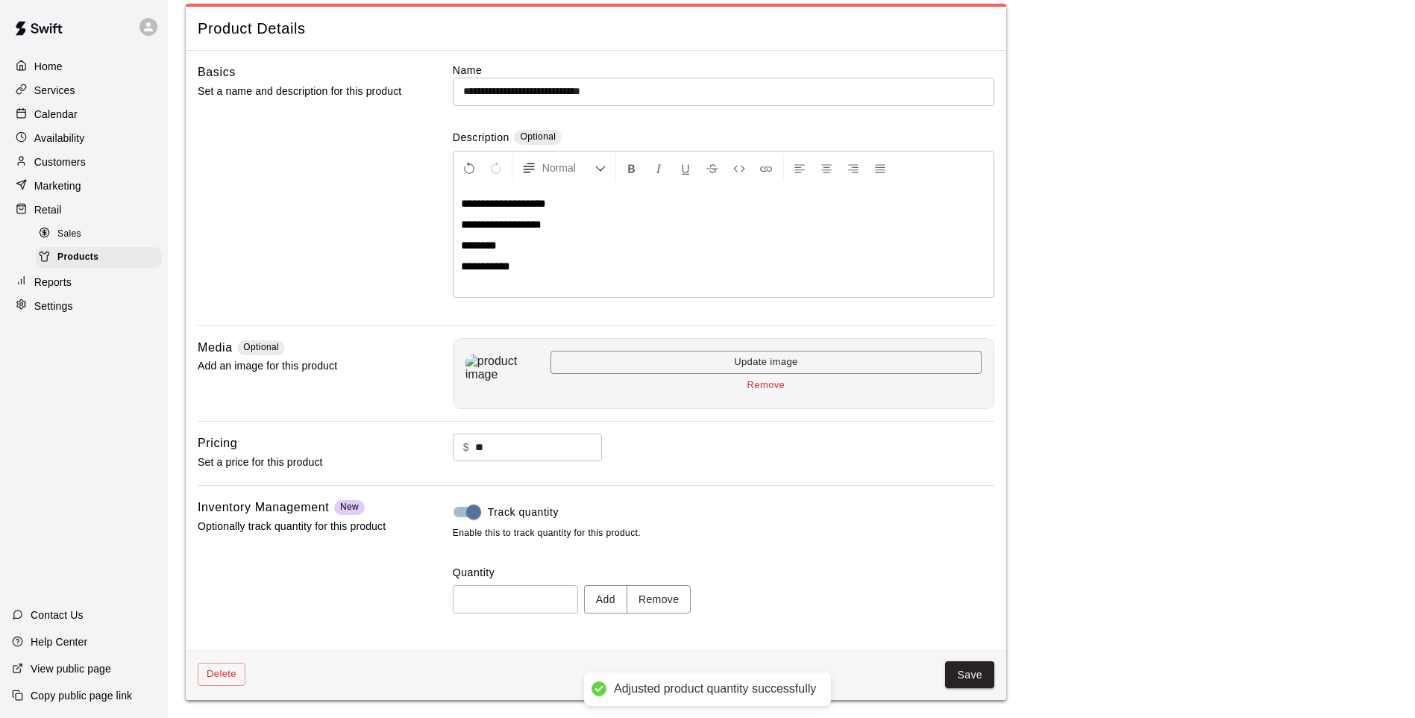
click at [974, 592] on button "Save" at bounding box center [969, 675] width 49 height 28
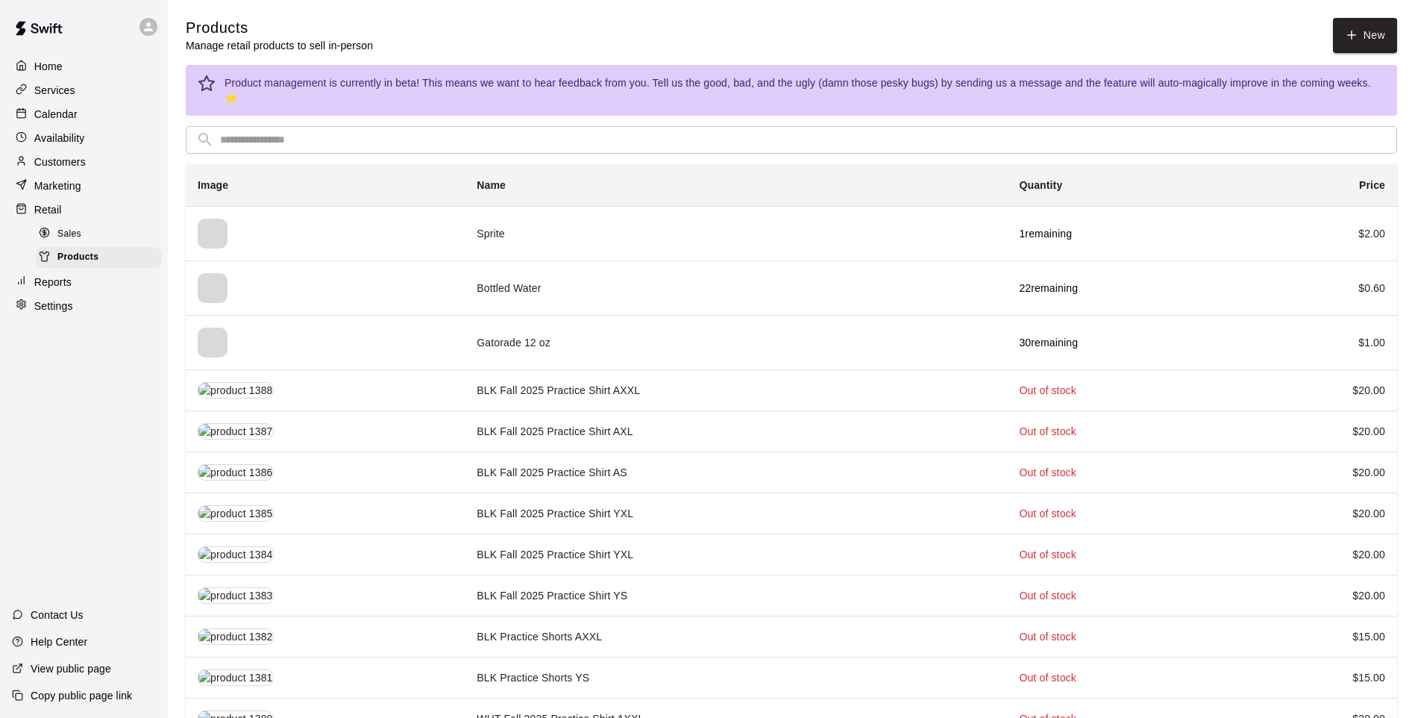
click at [245, 134] on input "text" at bounding box center [803, 140] width 1167 height 28
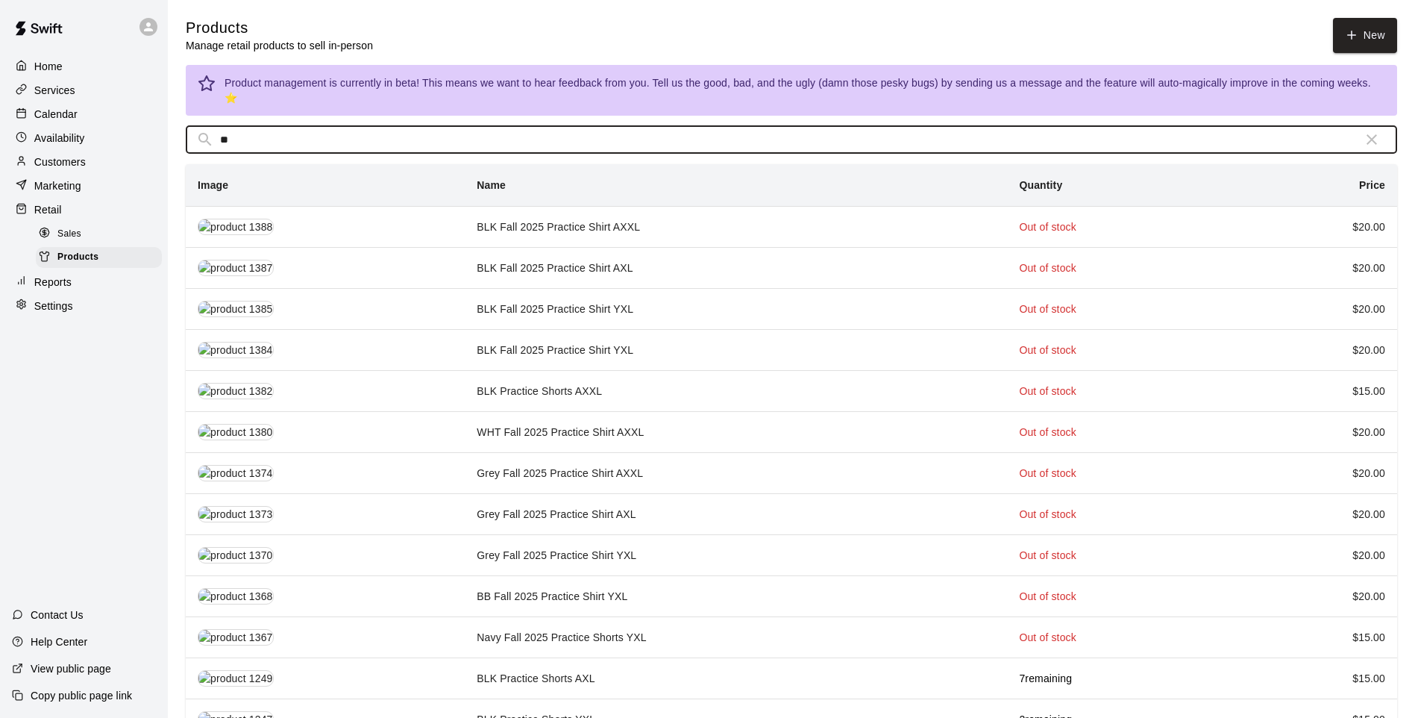
type input "*"
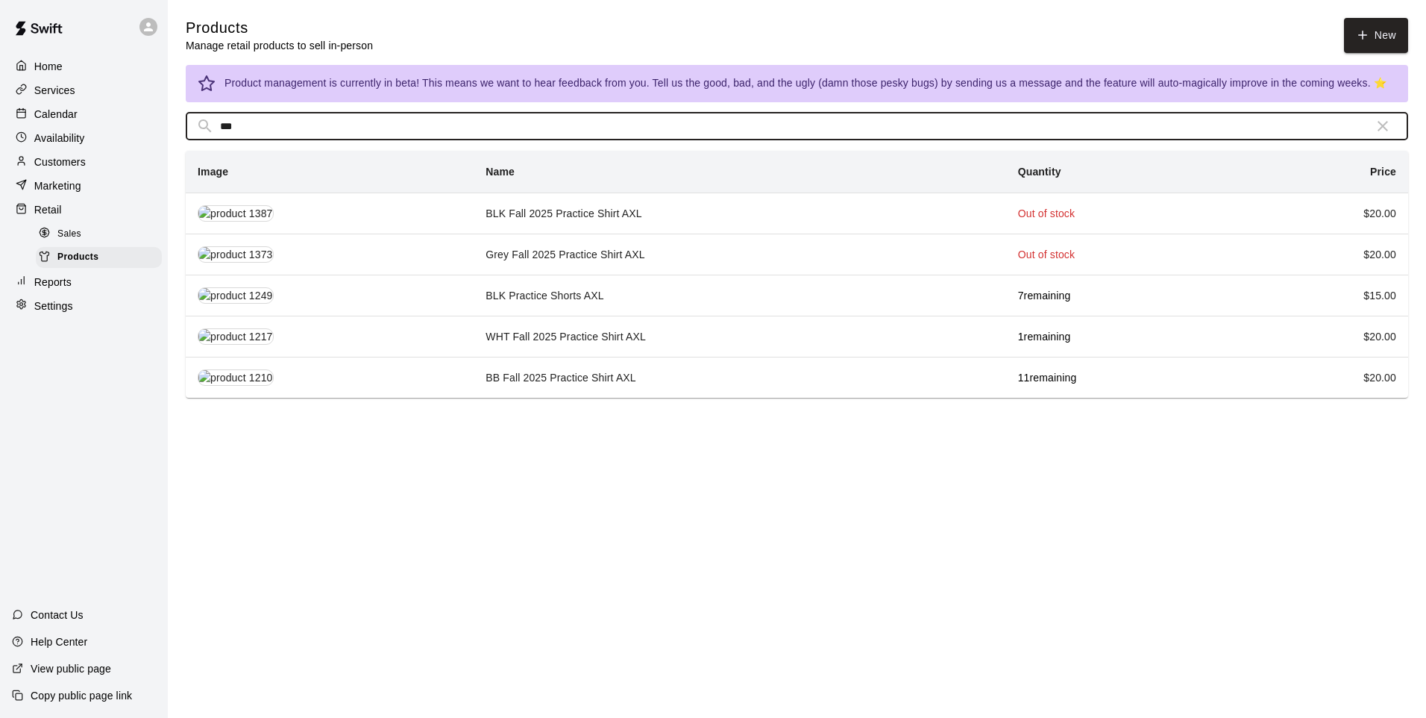
type input "***"
click at [568, 297] on td "BLK Practice Shorts AXL" at bounding box center [740, 295] width 532 height 41
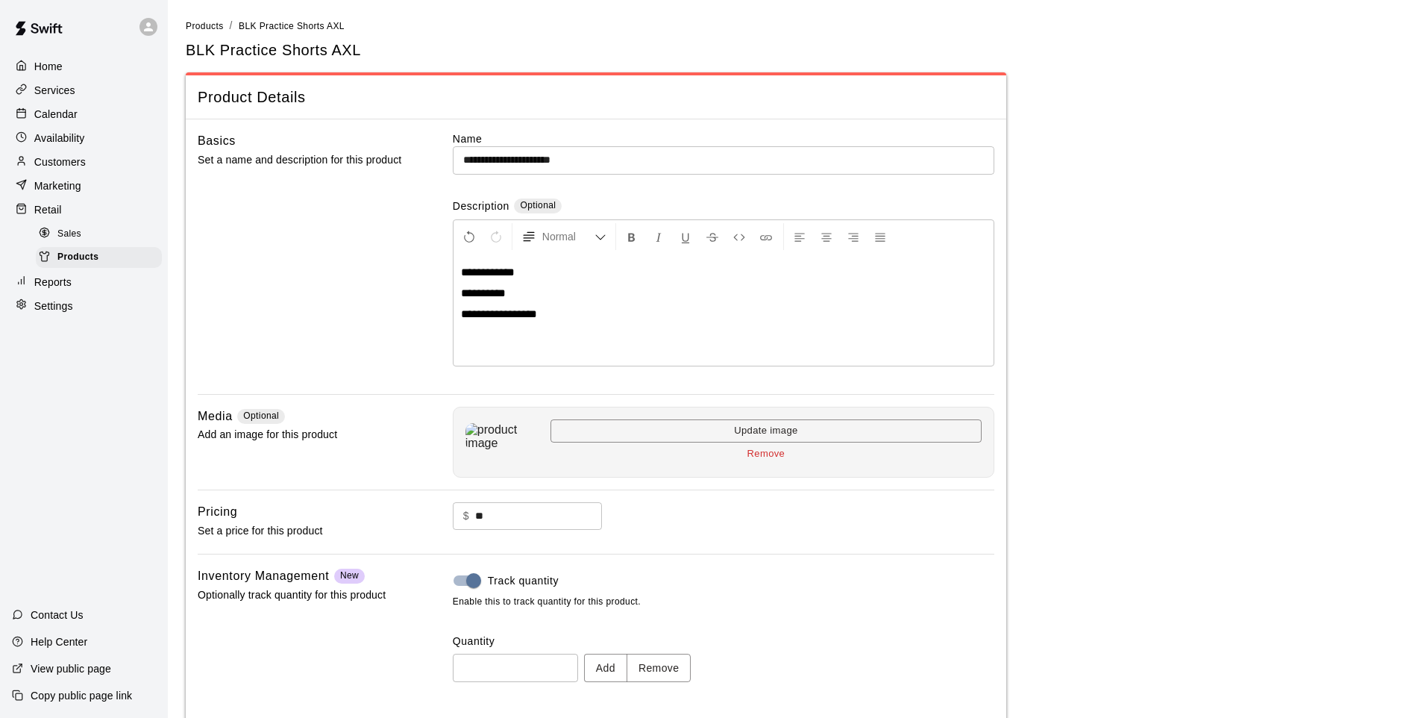
click at [602, 592] on button "Add" at bounding box center [605, 668] width 43 height 28
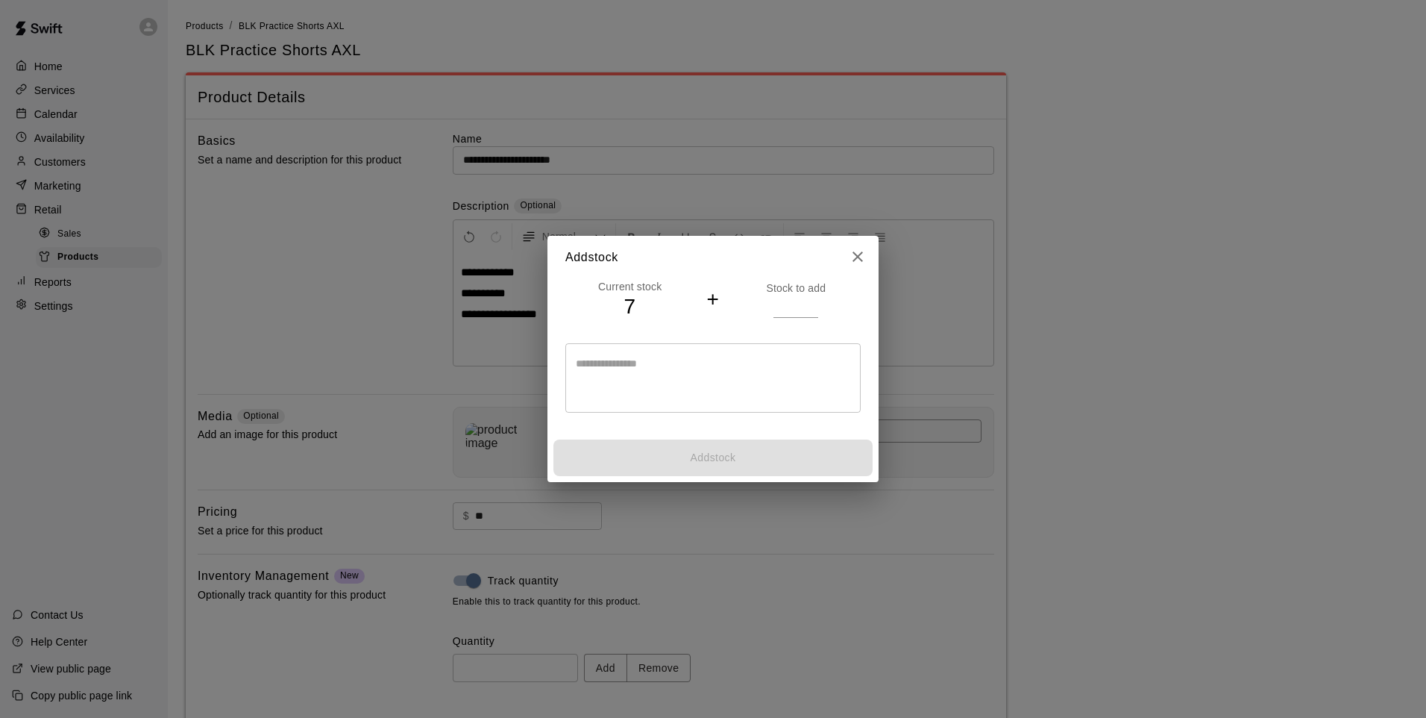
click at [601, 363] on textarea at bounding box center [713, 378] width 275 height 45
click at [707, 298] on h4 "+" at bounding box center [713, 299] width 13 height 26
drag, startPoint x: 723, startPoint y: 295, endPoint x: 712, endPoint y: 299, distance: 12.1
click at [721, 295] on div "Current stock 7 + Stock to add" at bounding box center [713, 299] width 295 height 41
click at [706, 301] on div "Current stock 7 + Stock to add" at bounding box center [713, 299] width 295 height 41
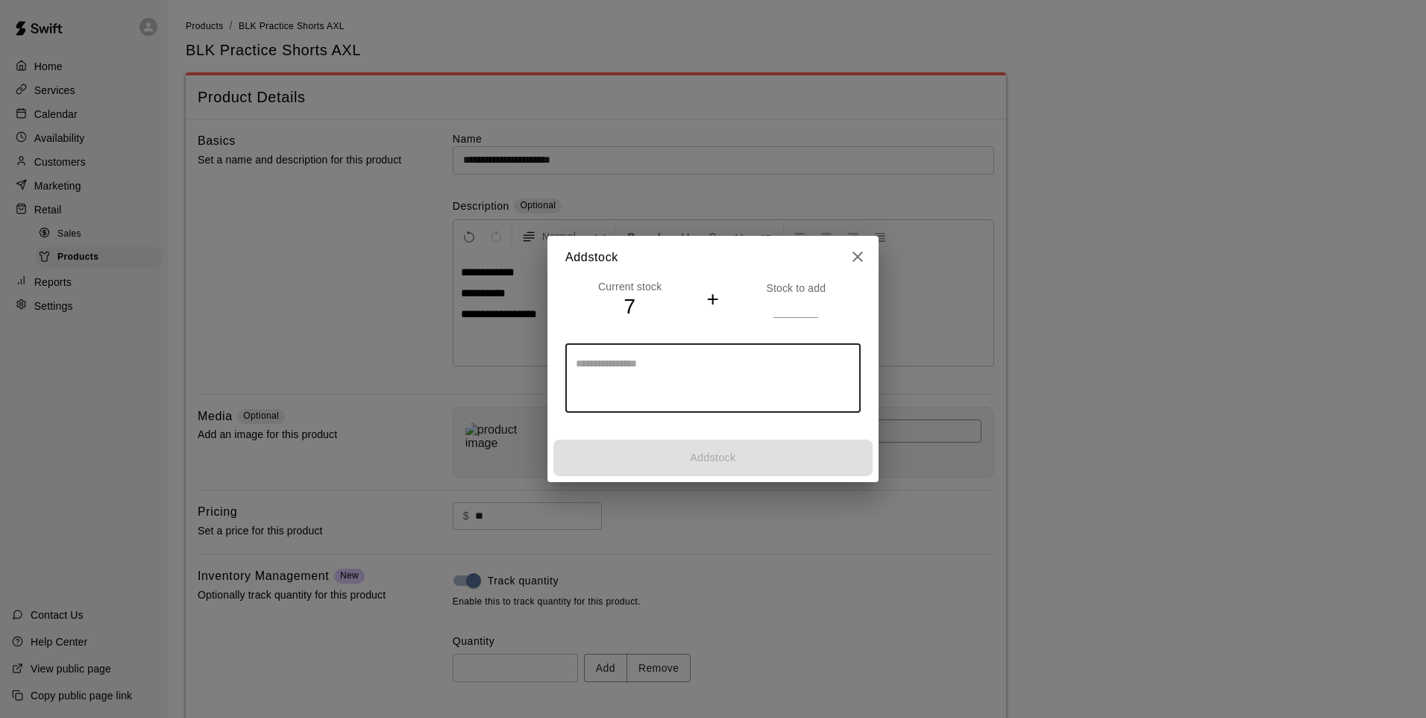
click at [669, 357] on textarea at bounding box center [713, 378] width 275 height 45
click at [777, 296] on input "number" at bounding box center [796, 306] width 45 height 22
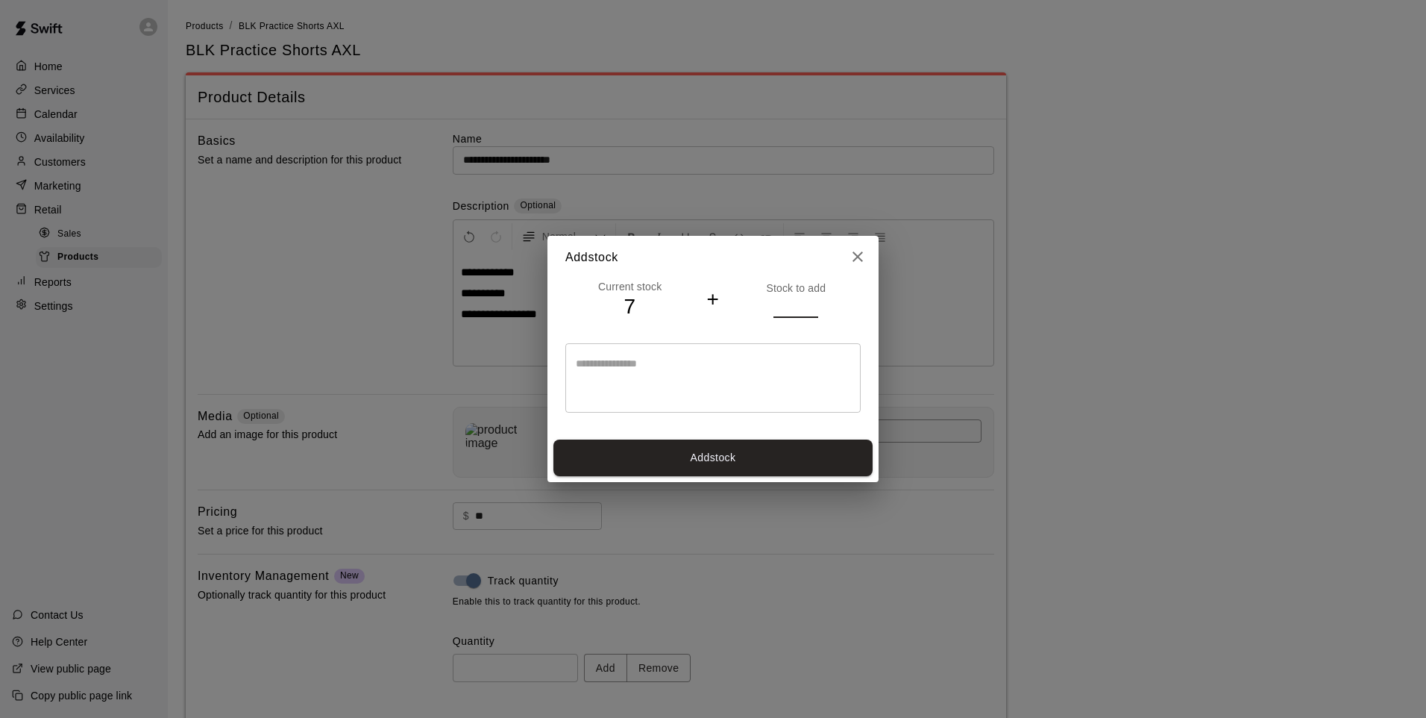
type input "*"
drag, startPoint x: 597, startPoint y: 449, endPoint x: 593, endPoint y: 425, distance: 24.9
click at [593, 425] on div "Add stock Current stock 7 + Stock to add * * ​ Add stock" at bounding box center [713, 359] width 331 height 246
click at [841, 456] on button "Add stock" at bounding box center [713, 457] width 319 height 37
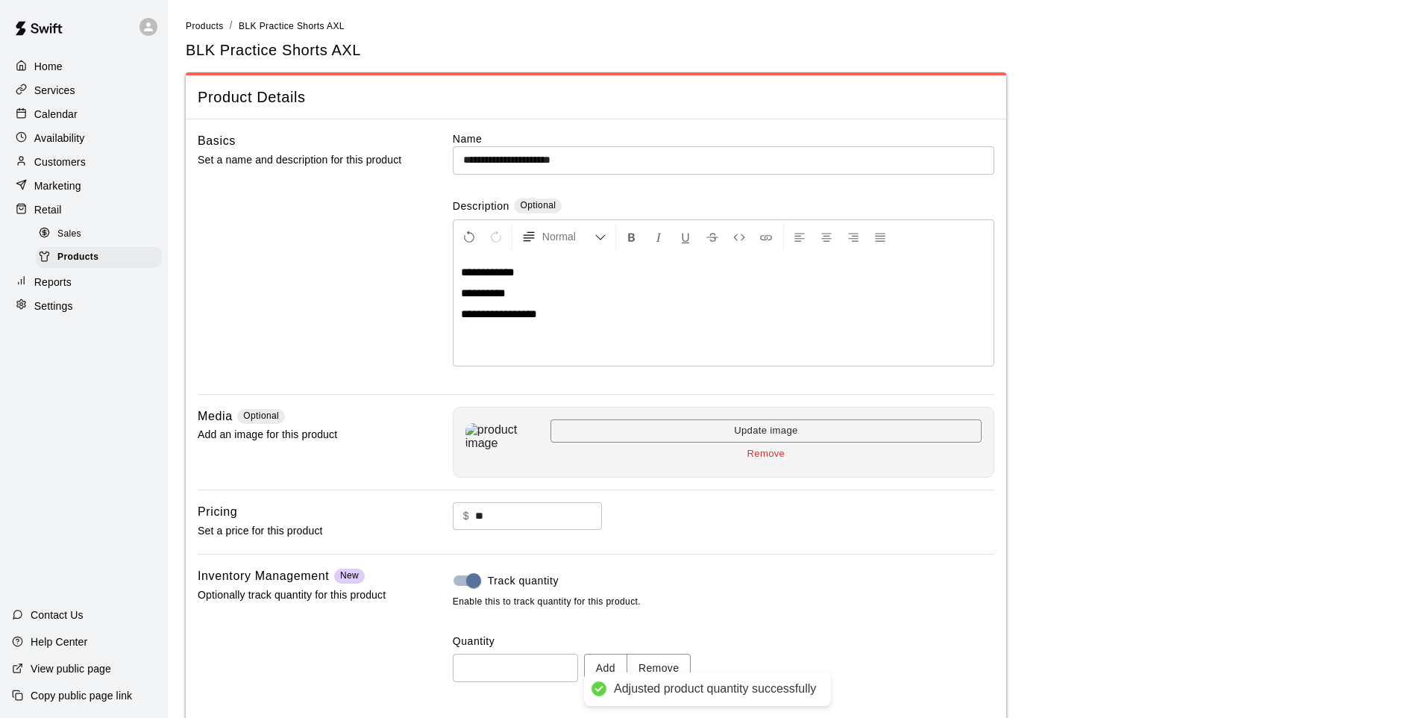
type input "**"
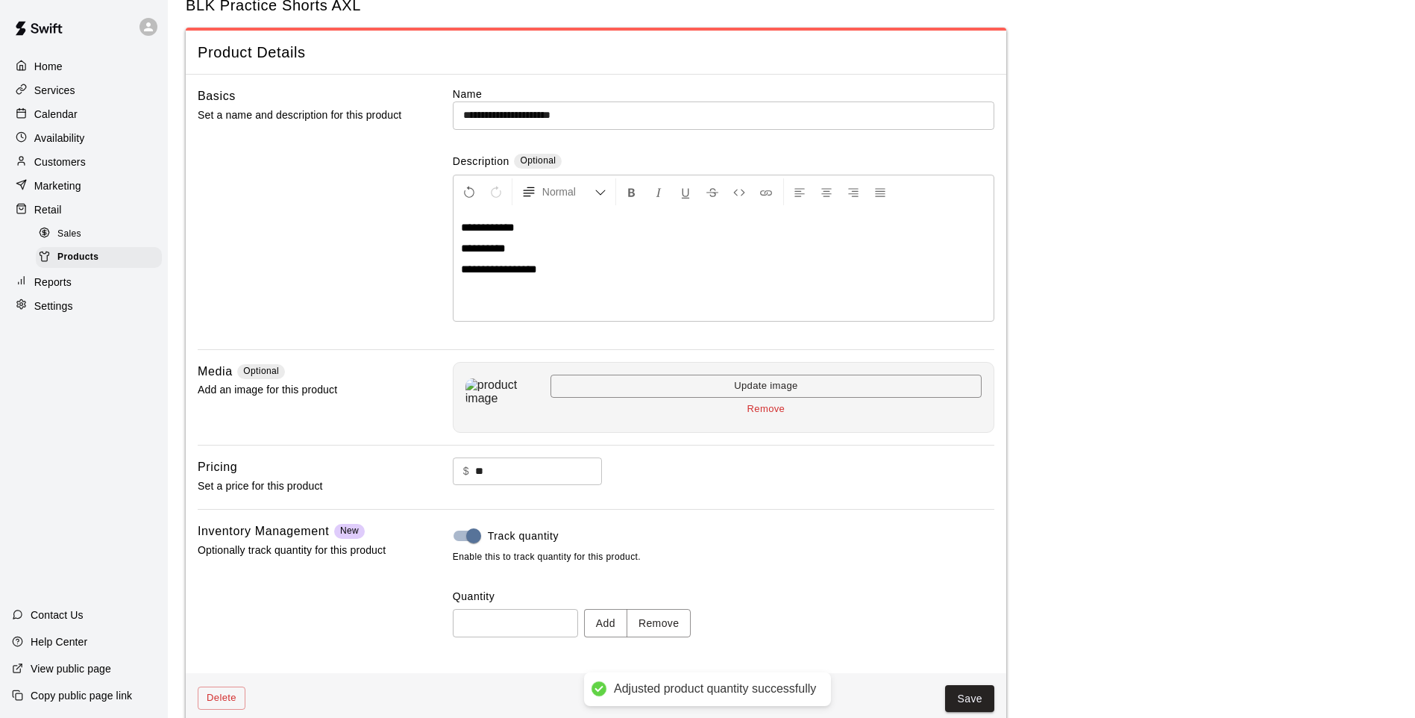
scroll to position [69, 0]
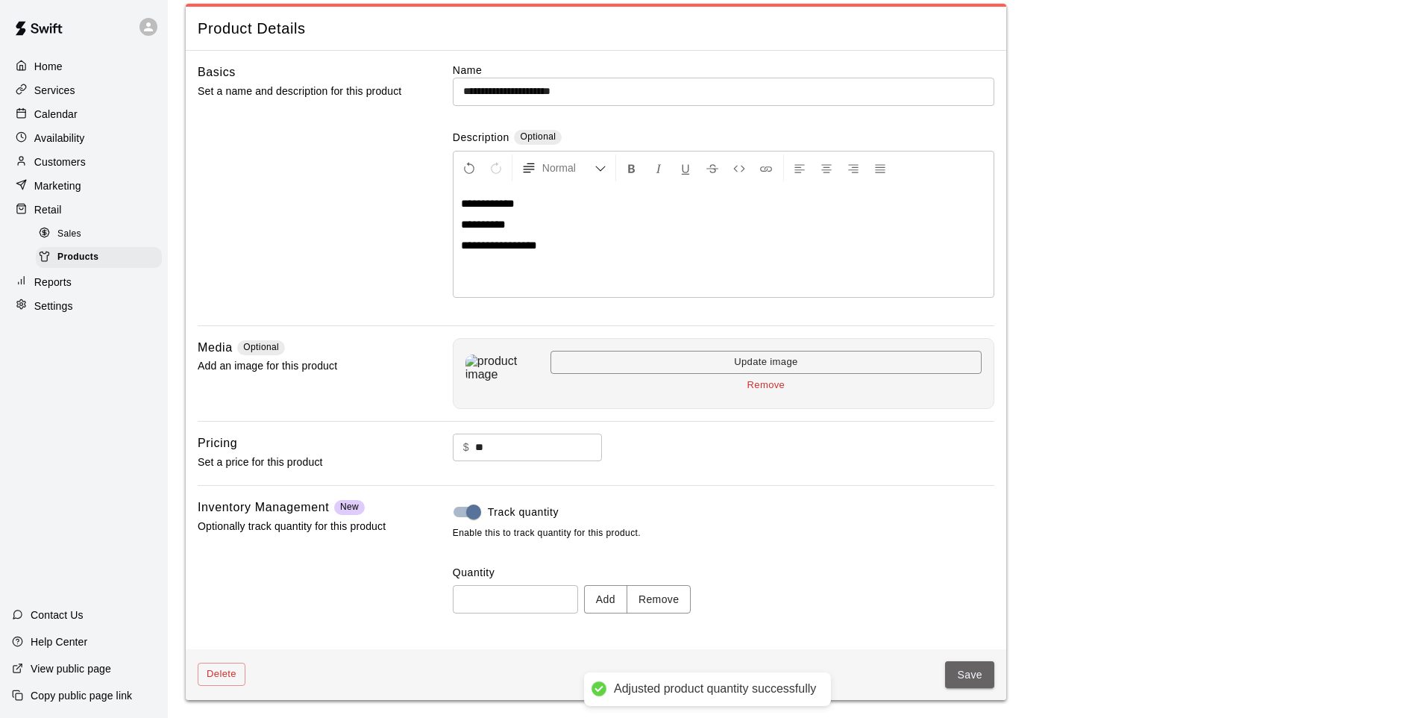
click at [977, 592] on button "Save" at bounding box center [969, 675] width 49 height 28
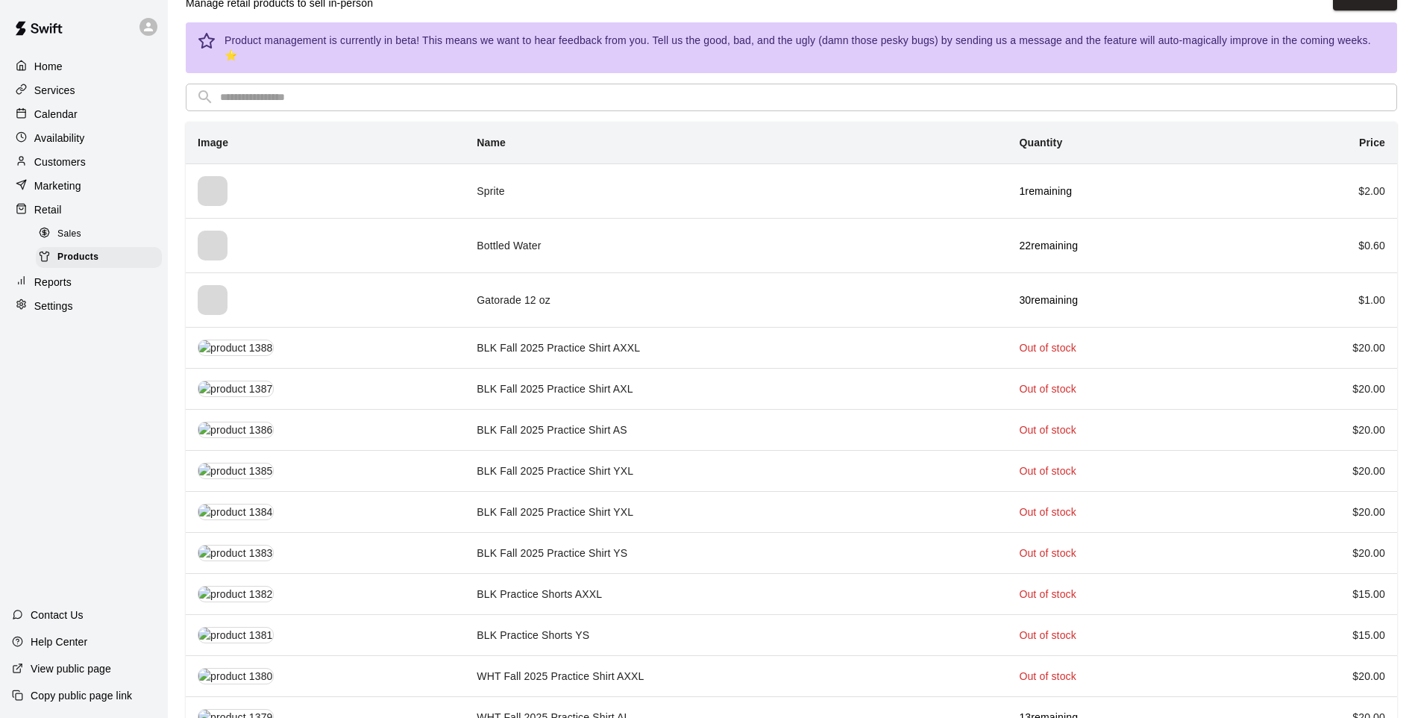
scroll to position [75, 0]
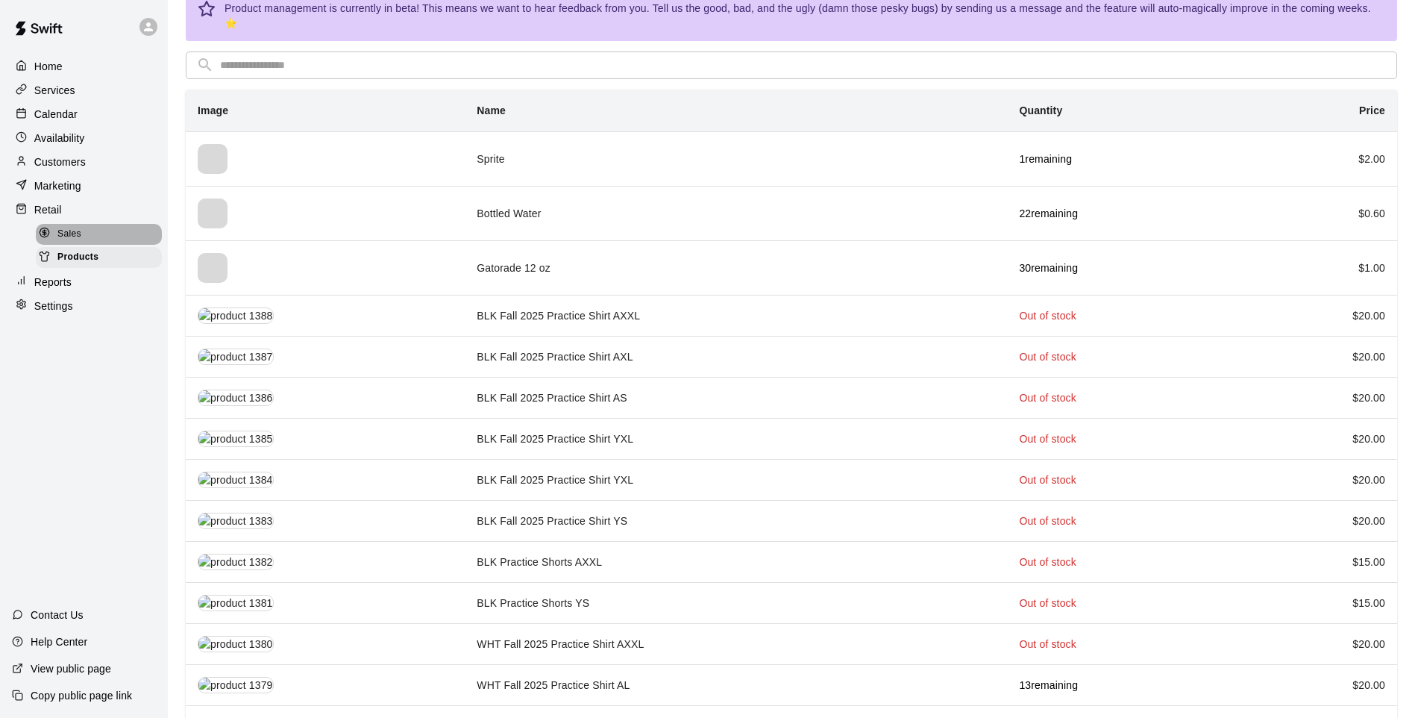
click at [57, 240] on span "Sales" at bounding box center [69, 234] width 24 height 15
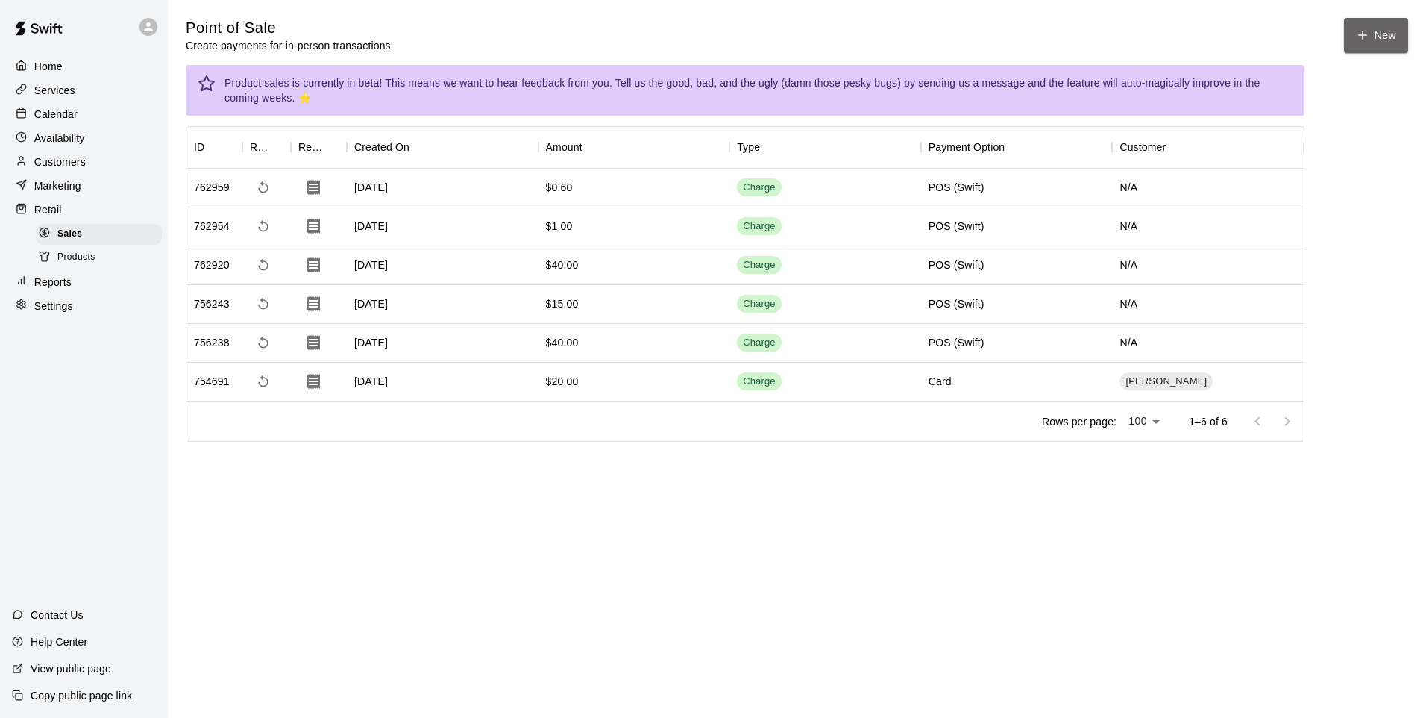
click at [1003, 40] on icon "button" at bounding box center [1362, 34] width 13 height 13
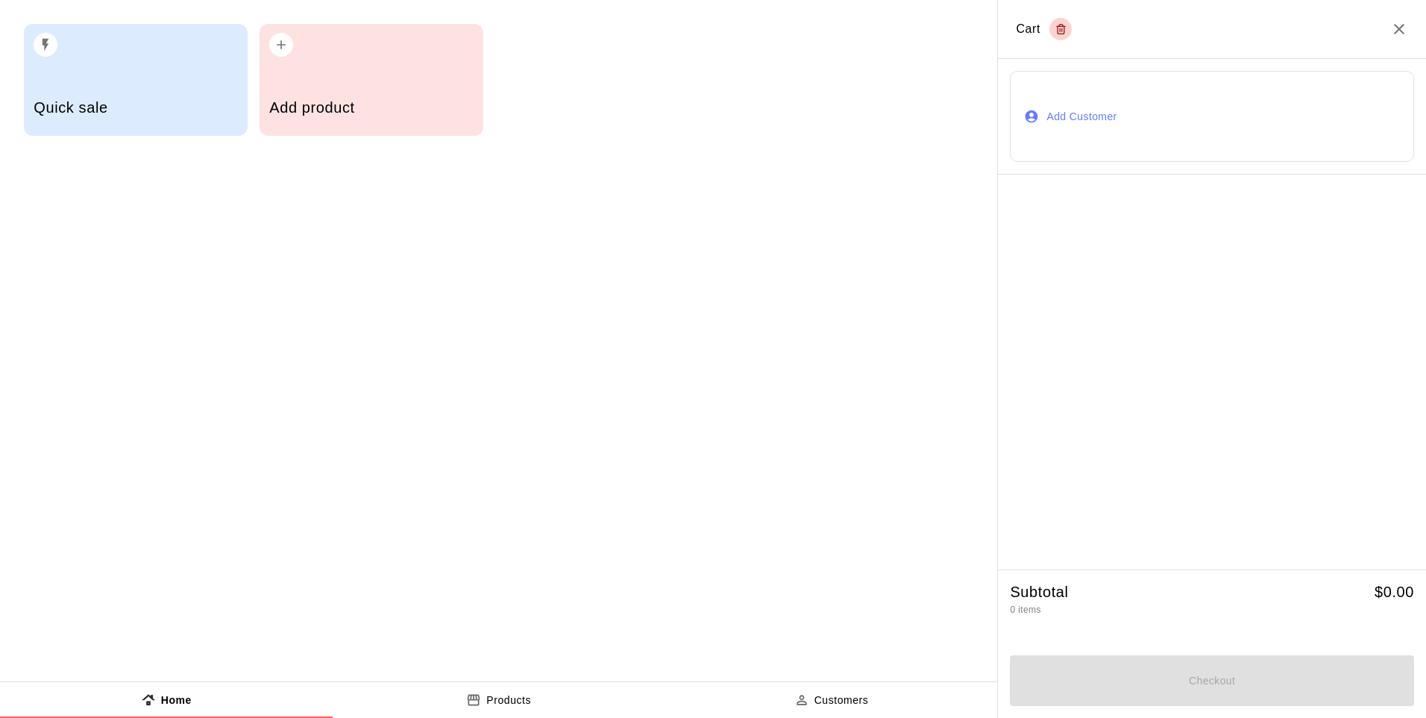
click at [369, 47] on div "button" at bounding box center [371, 40] width 204 height 33
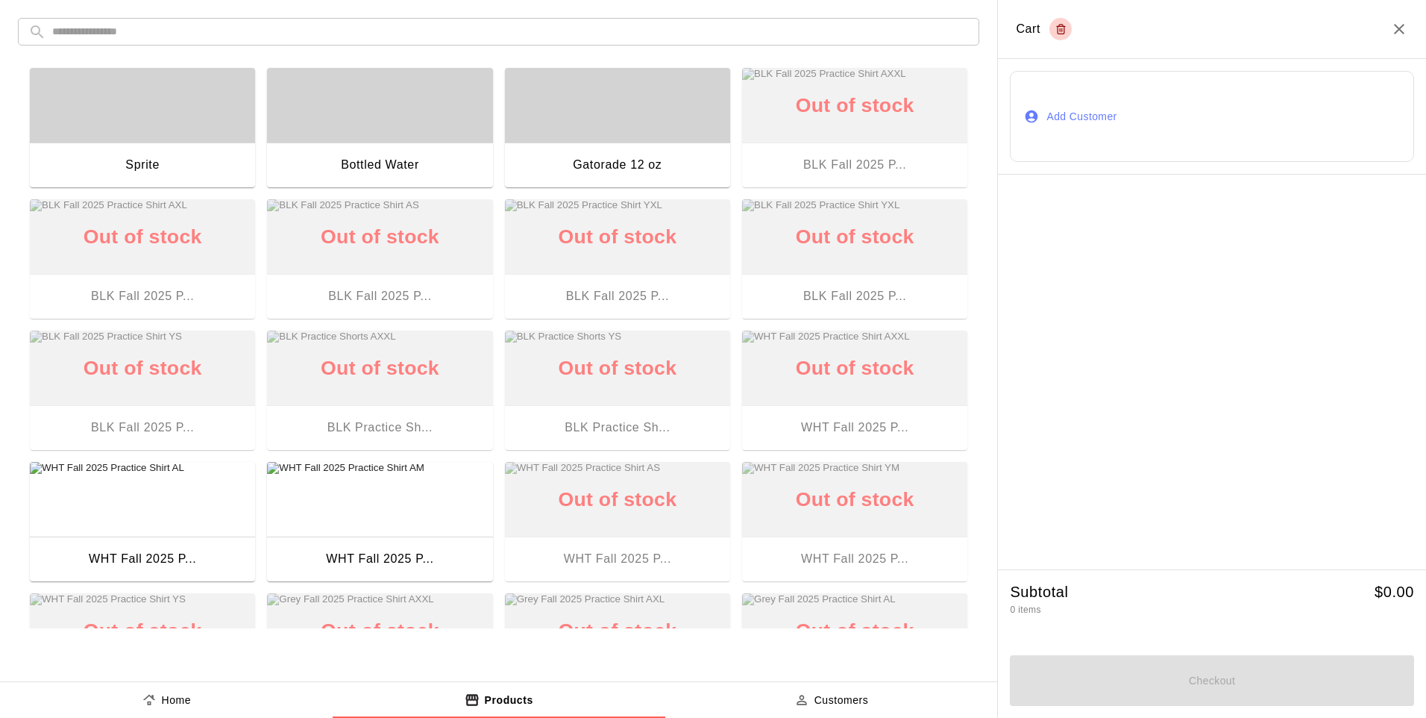
click at [569, 146] on div "Gatorade 12 oz" at bounding box center [617, 166] width 225 height 48
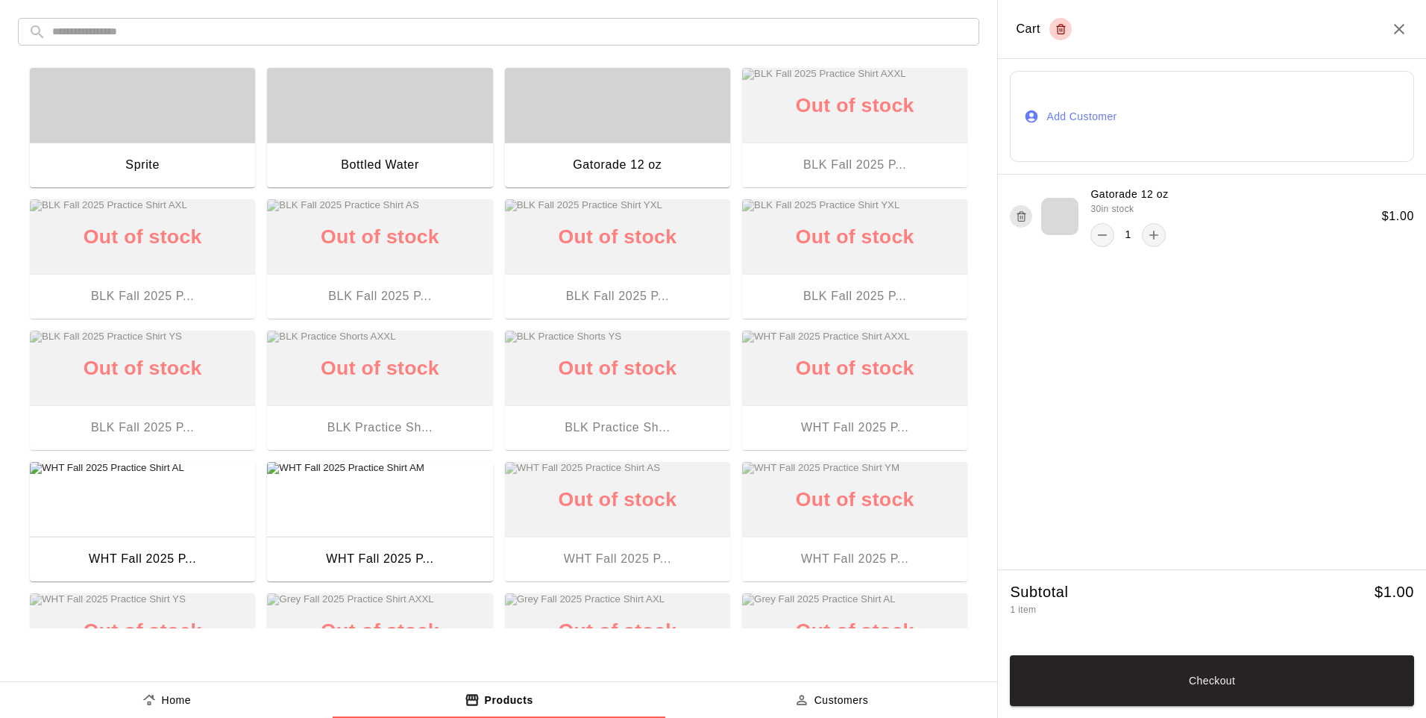
click at [1003, 592] on button "Checkout" at bounding box center [1212, 680] width 404 height 51
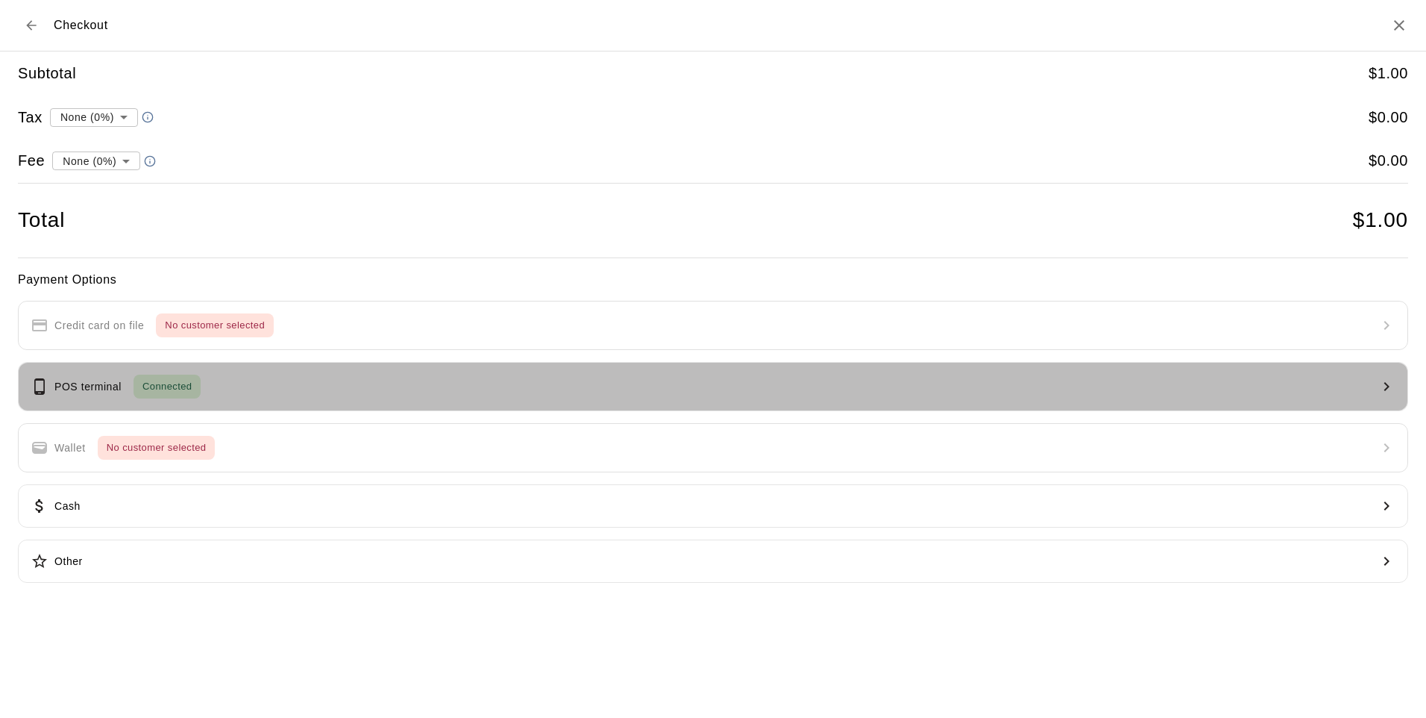
click at [302, 386] on button "POS terminal Connected" at bounding box center [713, 386] width 1391 height 49
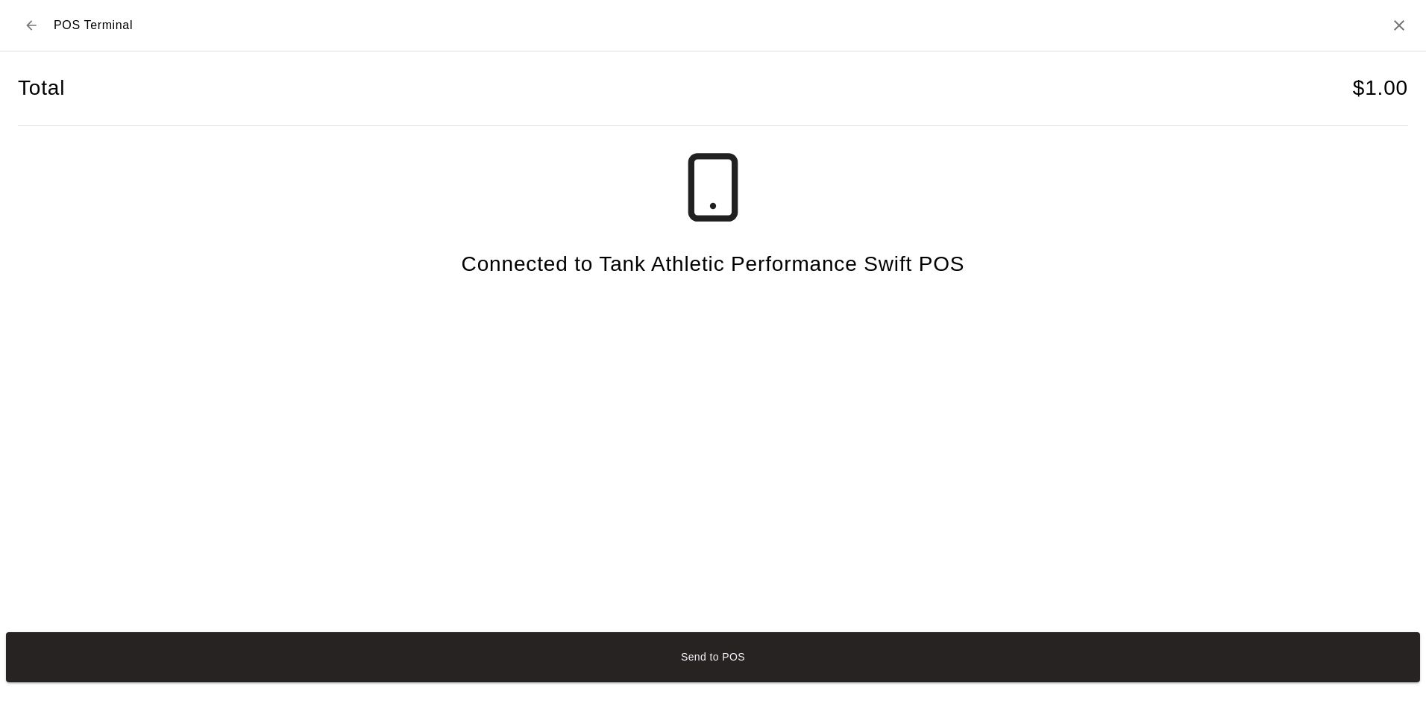
click at [455, 592] on button "Send to POS" at bounding box center [713, 657] width 1415 height 50
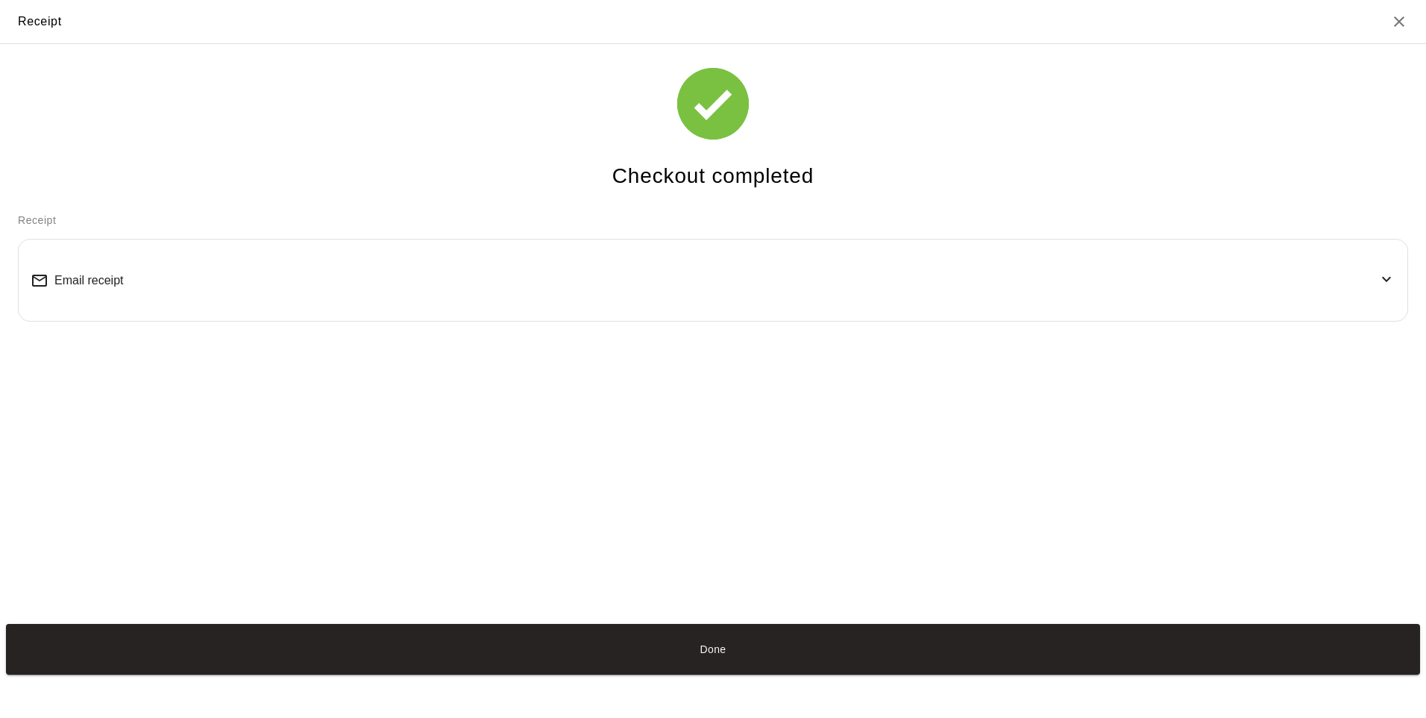
click at [465, 592] on button "Done" at bounding box center [713, 649] width 1415 height 50
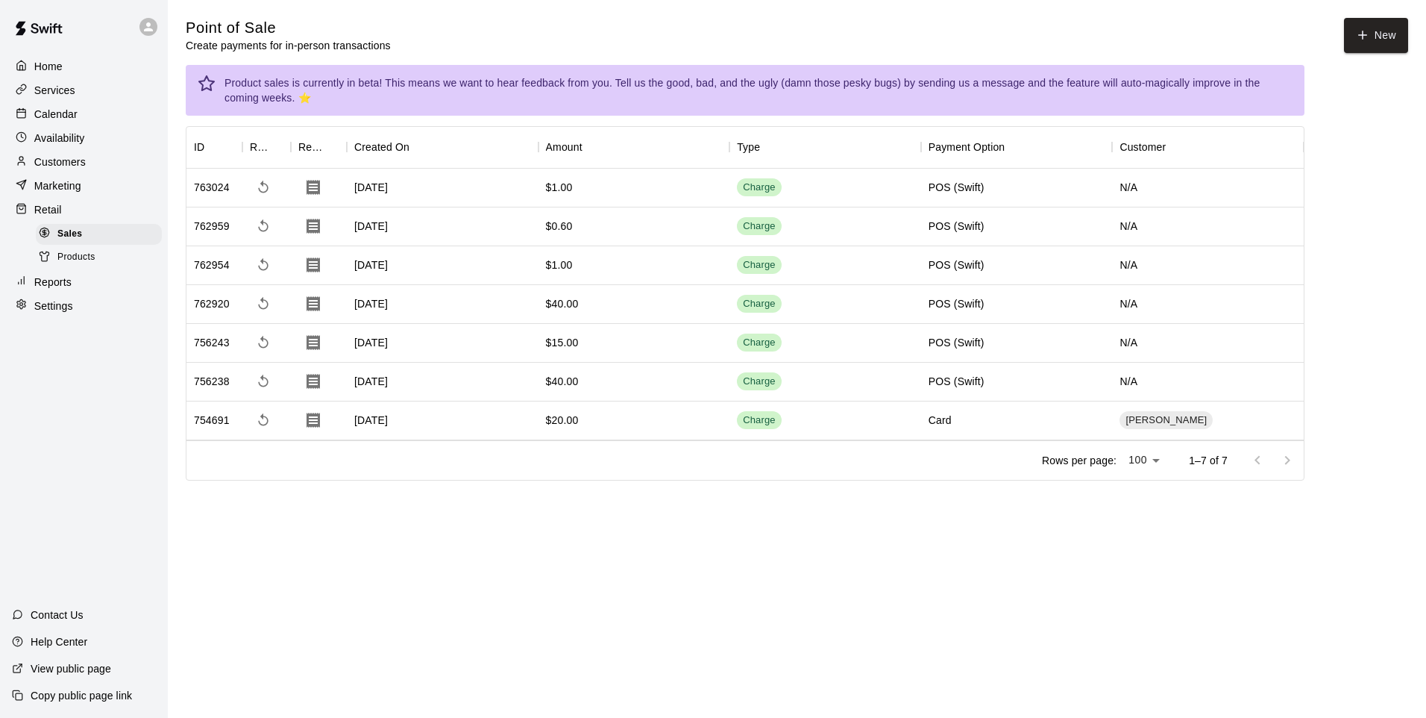
click at [75, 265] on span "Products" at bounding box center [76, 257] width 38 height 15
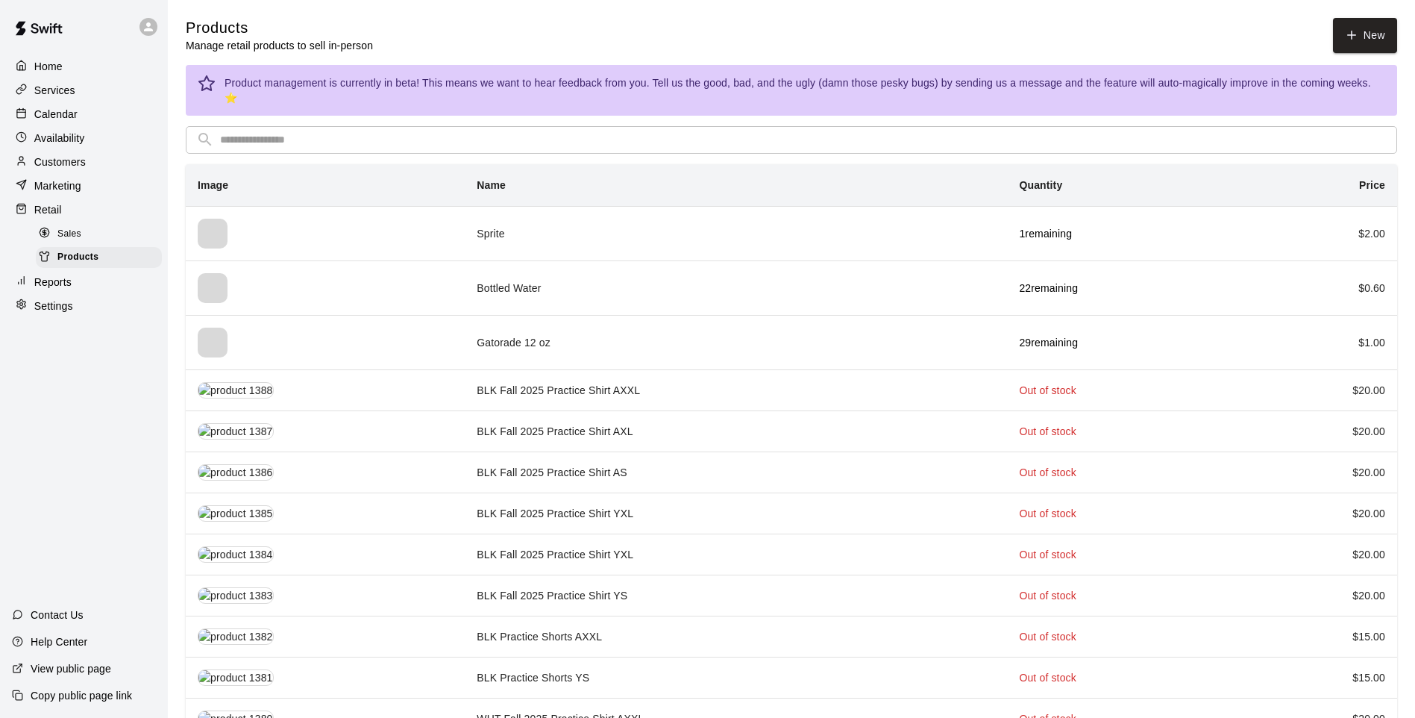
click at [311, 131] on input "text" at bounding box center [803, 140] width 1167 height 28
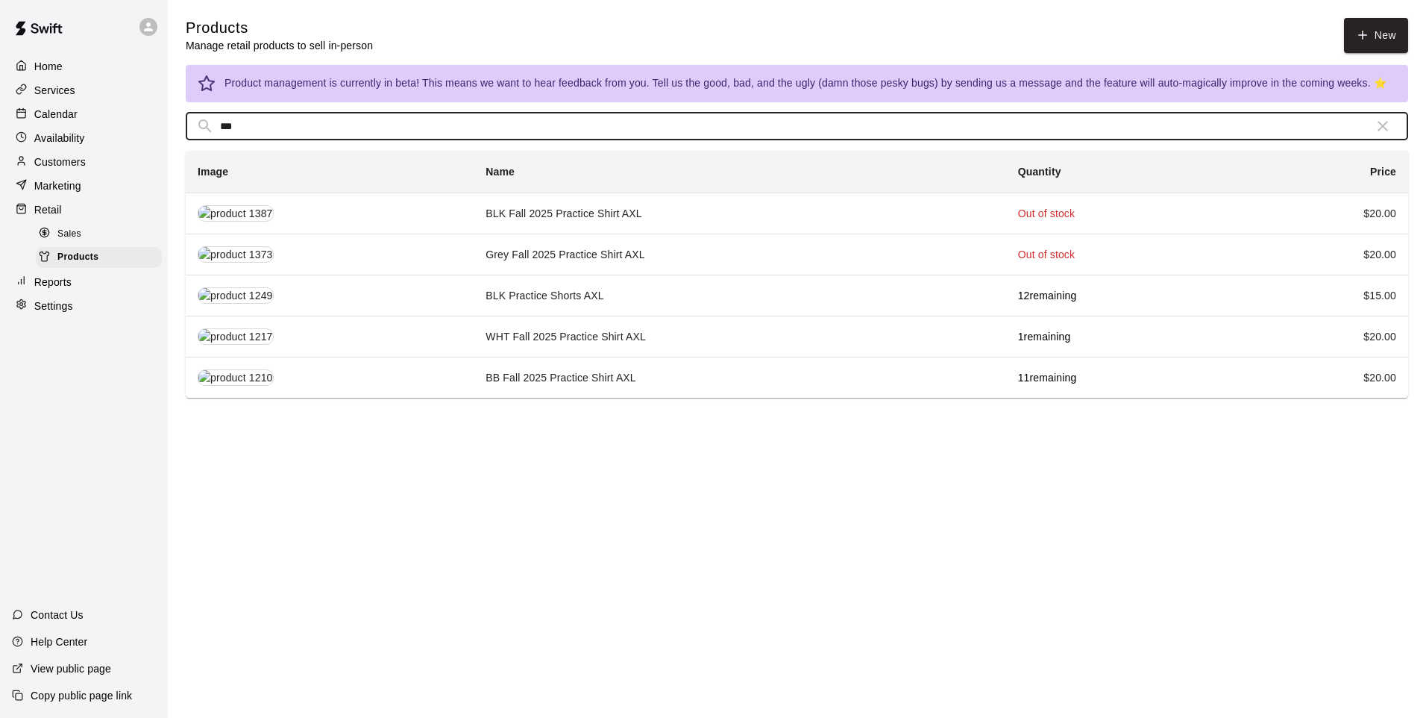
type input "***"
click at [566, 302] on td "BLK Practice Shorts AXL" at bounding box center [740, 295] width 532 height 41
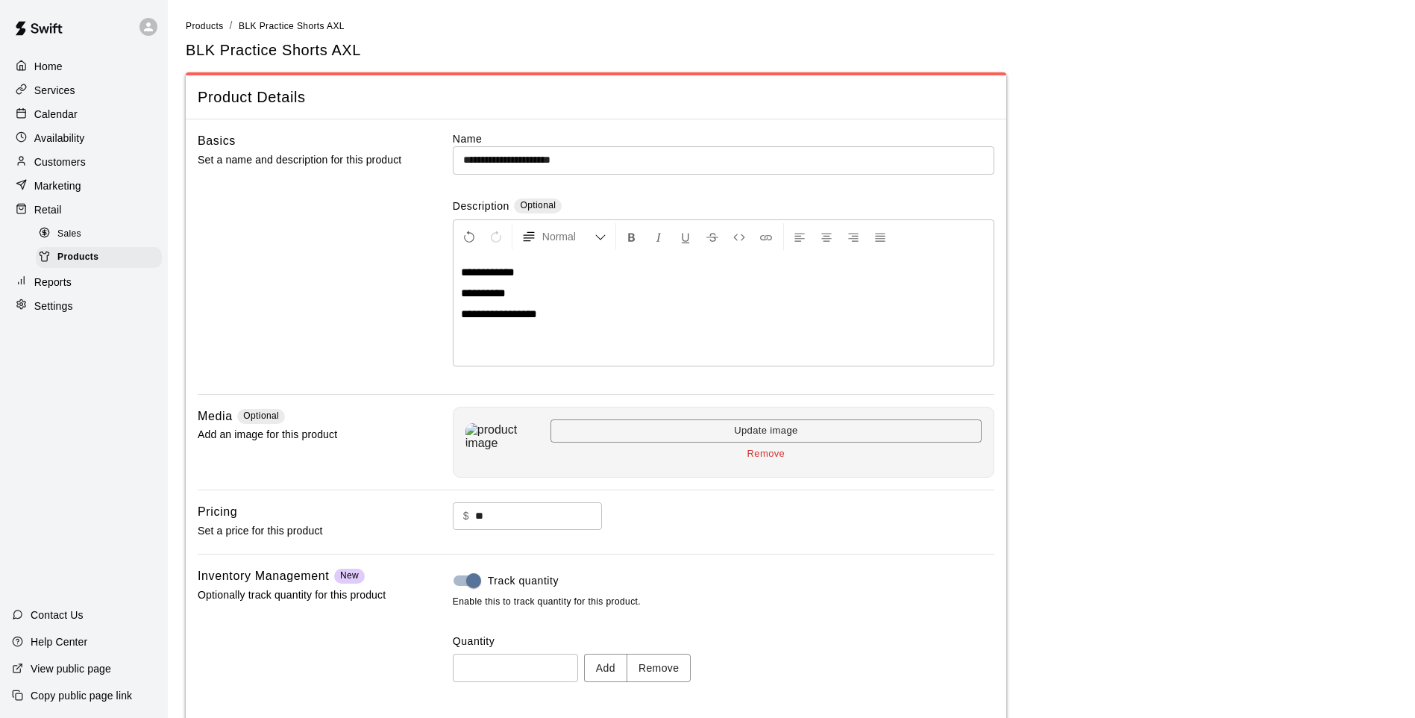
click at [660, 592] on button "Remove" at bounding box center [659, 668] width 65 height 28
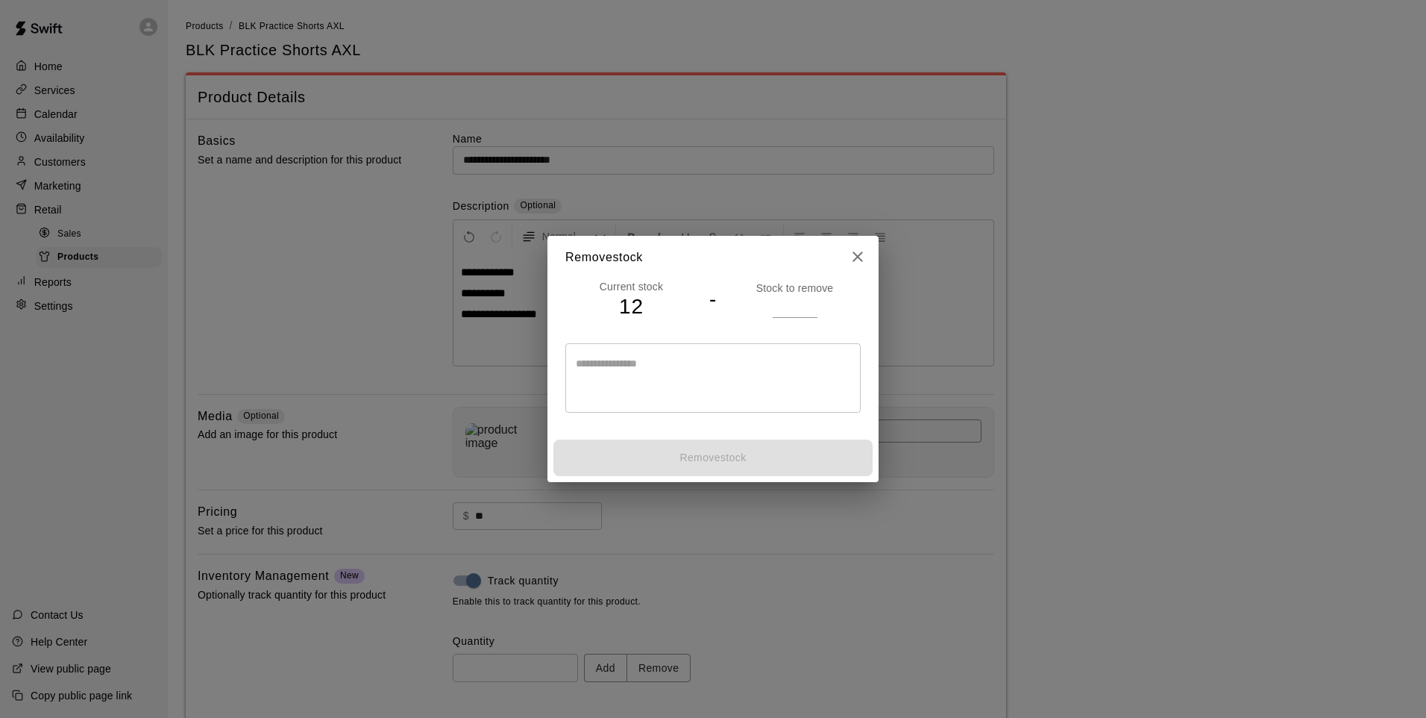
click at [806, 305] on input "*" at bounding box center [795, 306] width 45 height 22
type input "*"
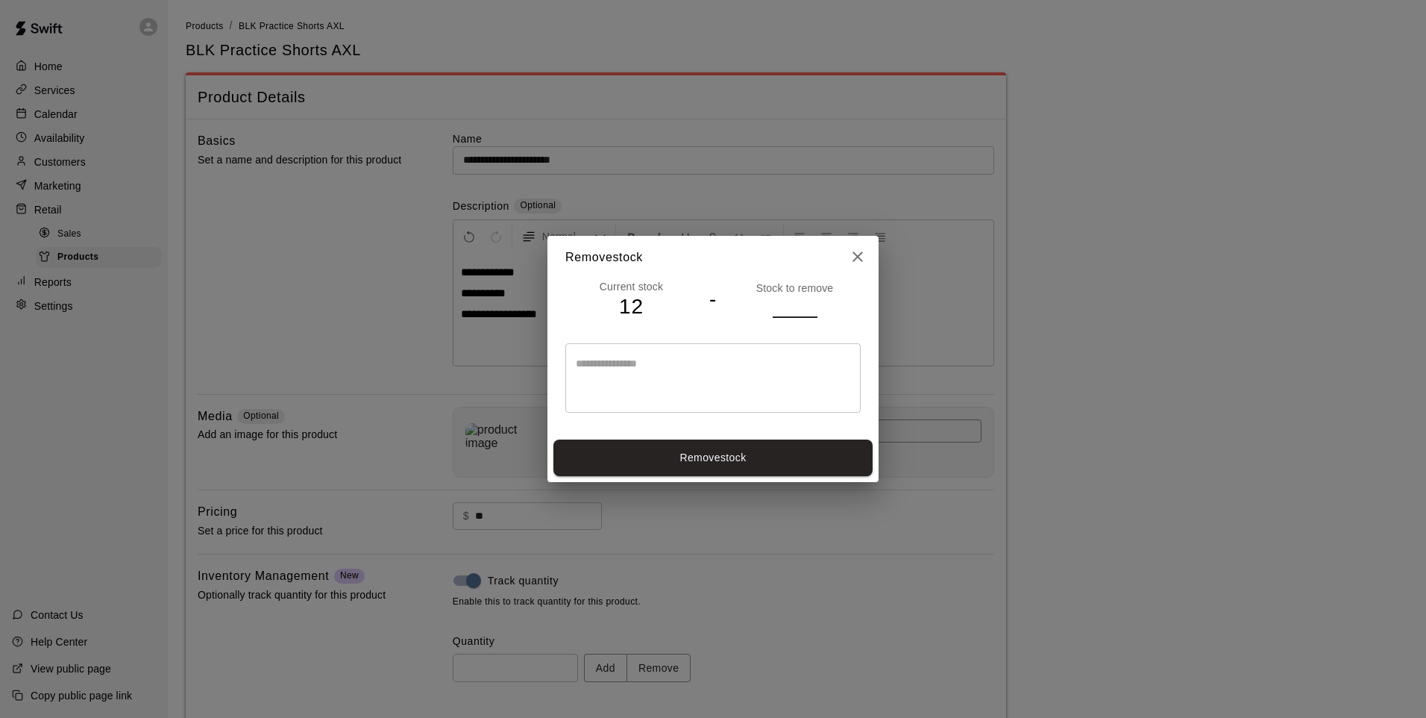
type input "*"
click at [723, 460] on button "Remove stock" at bounding box center [713, 457] width 319 height 37
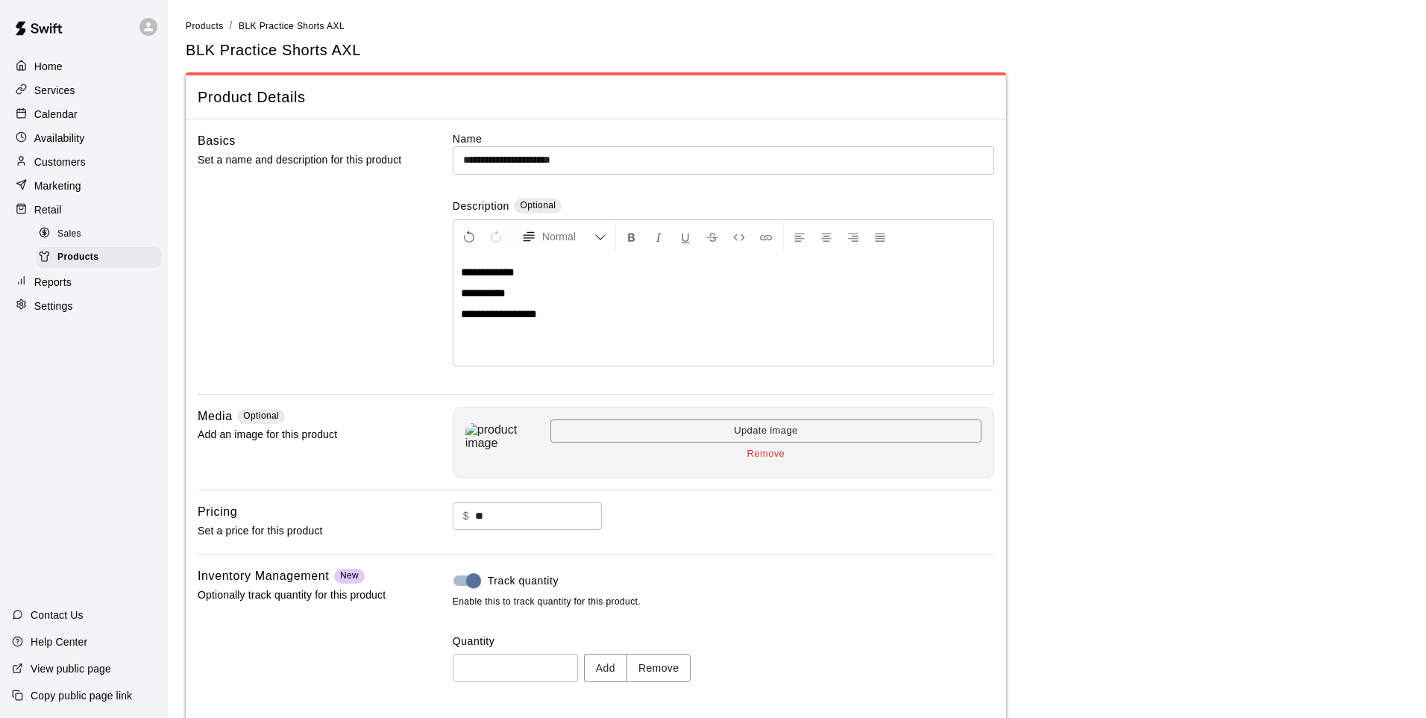
type input "*"
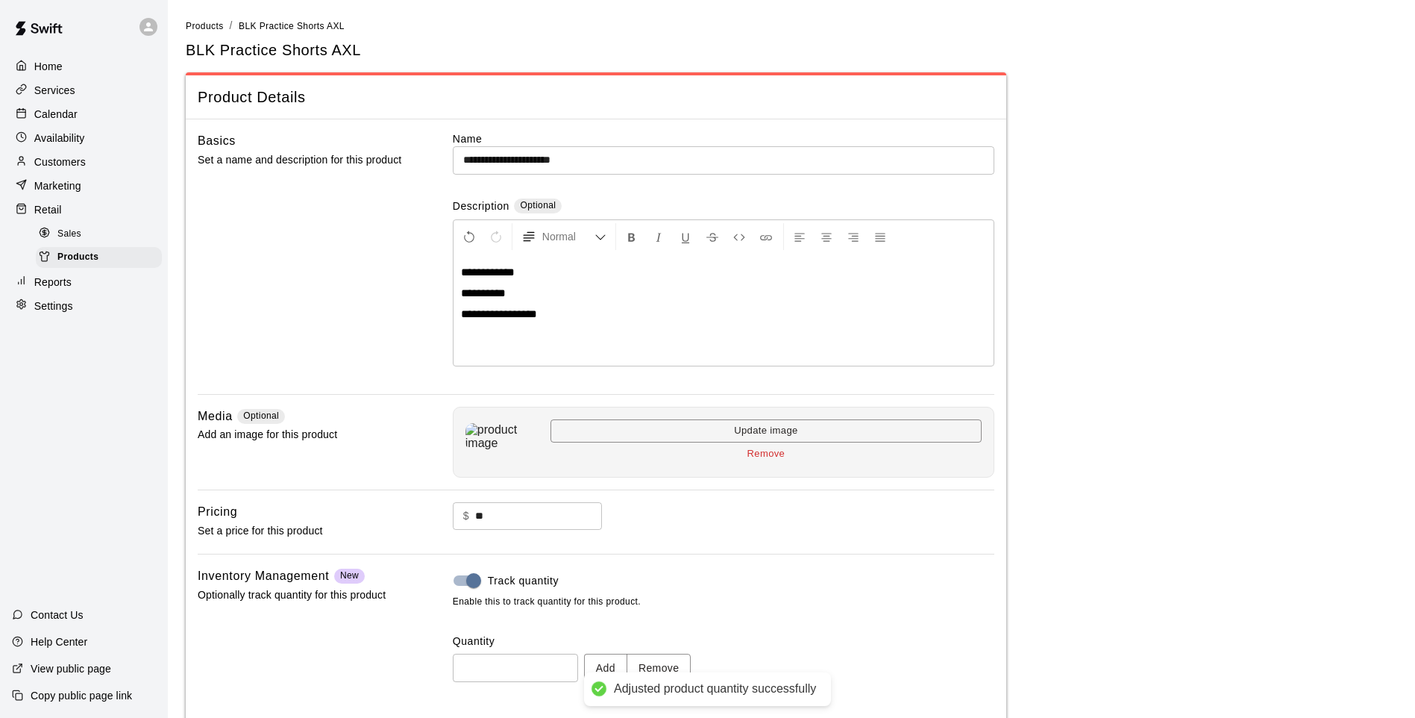
scroll to position [69, 0]
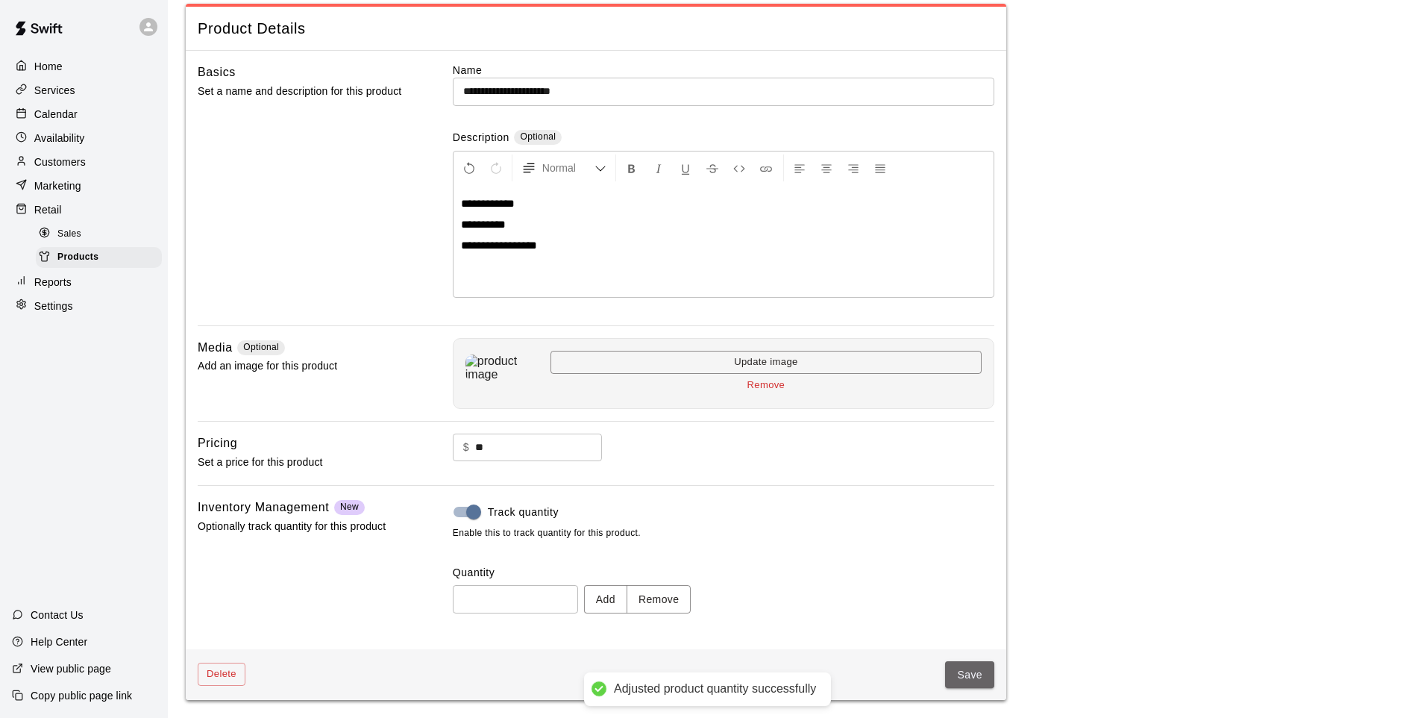
click at [959, 592] on button "Save" at bounding box center [969, 675] width 49 height 28
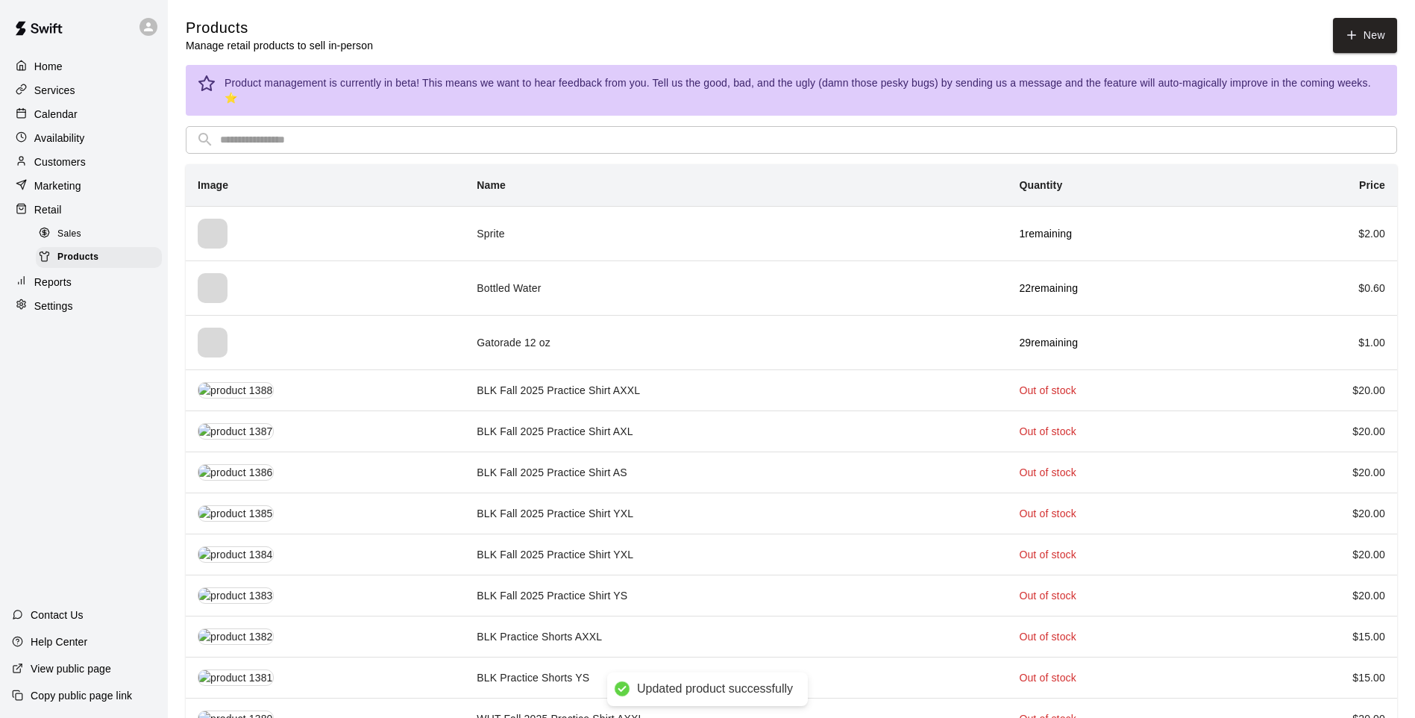
click at [294, 135] on input "text" at bounding box center [803, 140] width 1167 height 28
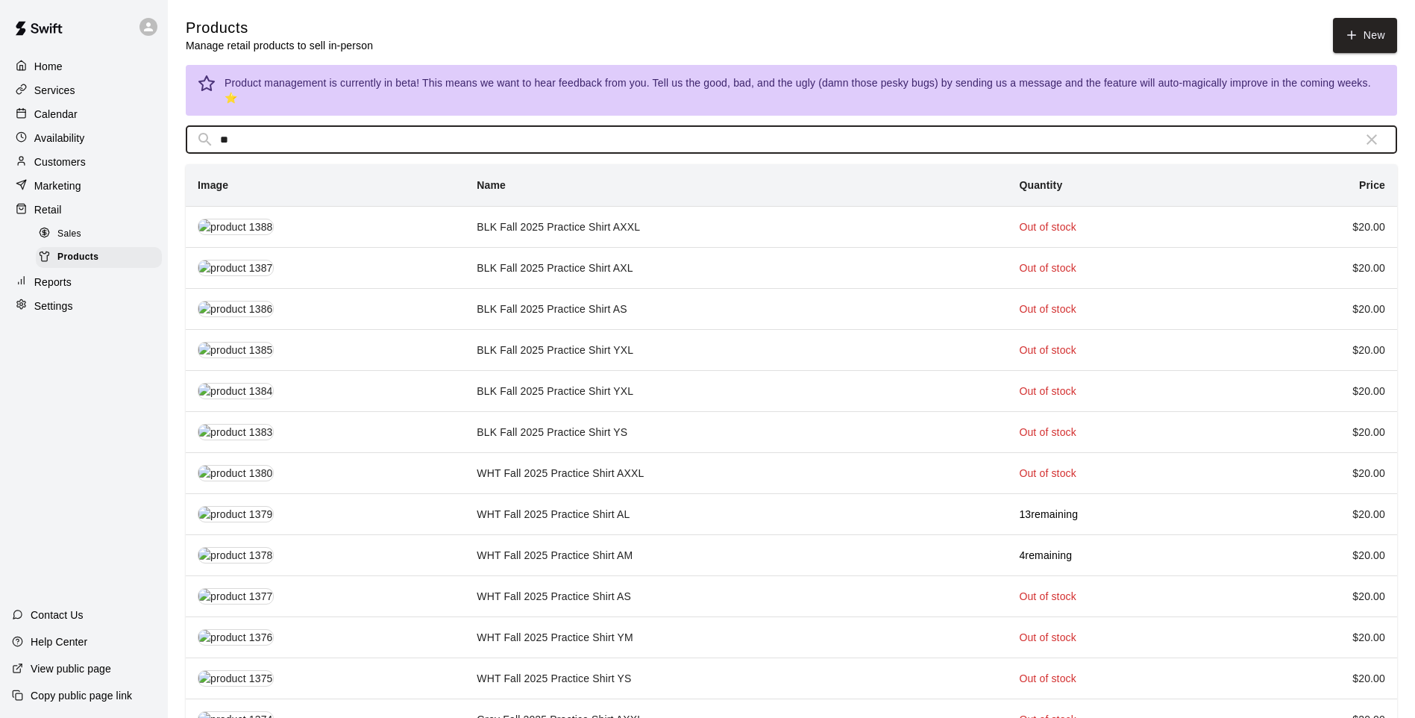
type input "*"
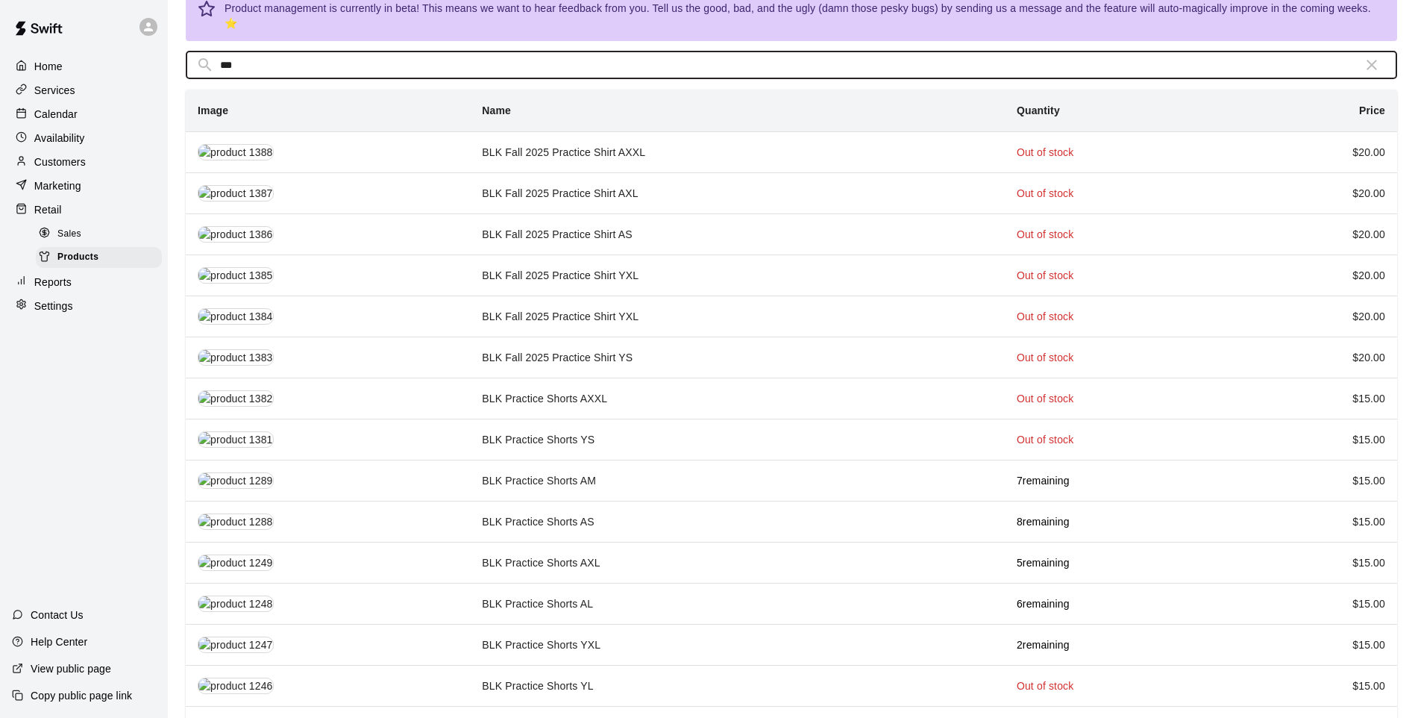
scroll to position [149, 0]
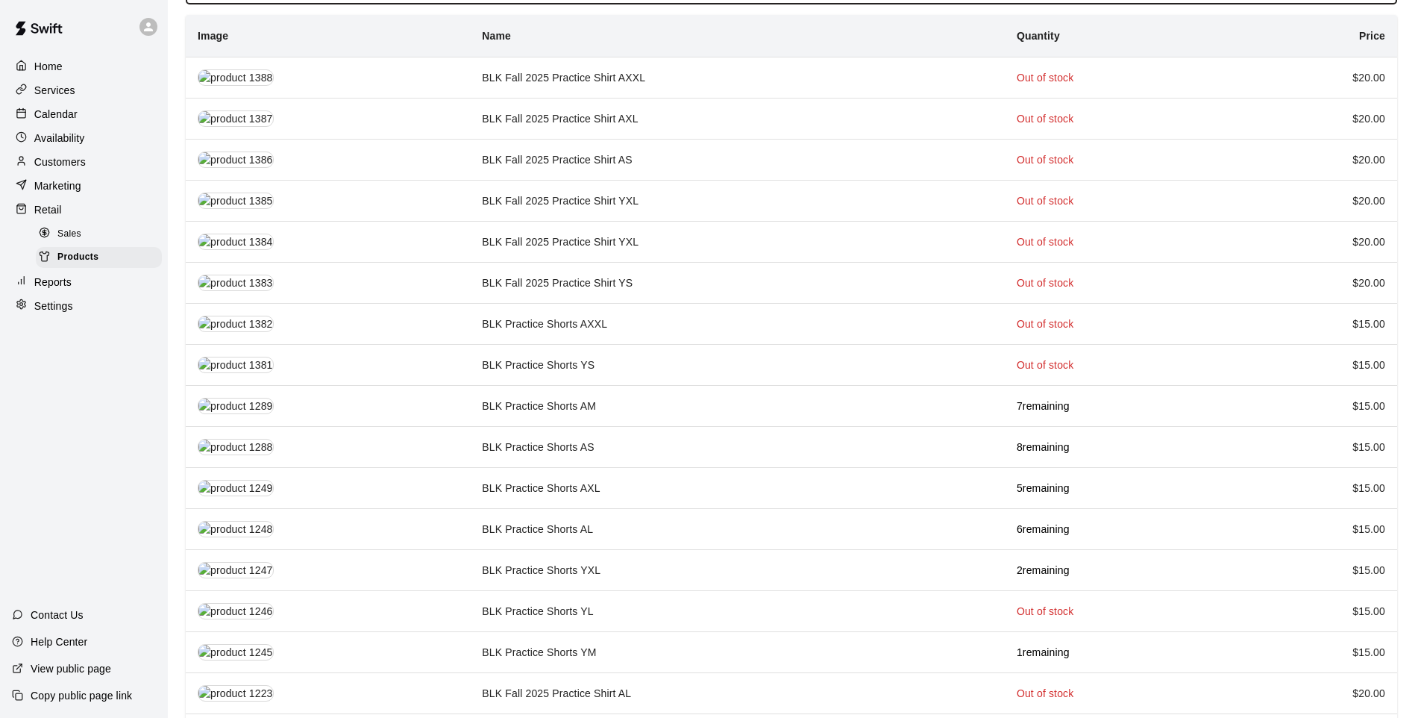
type input "***"
click at [613, 509] on td "BLK Practice Shorts AL" at bounding box center [737, 529] width 535 height 41
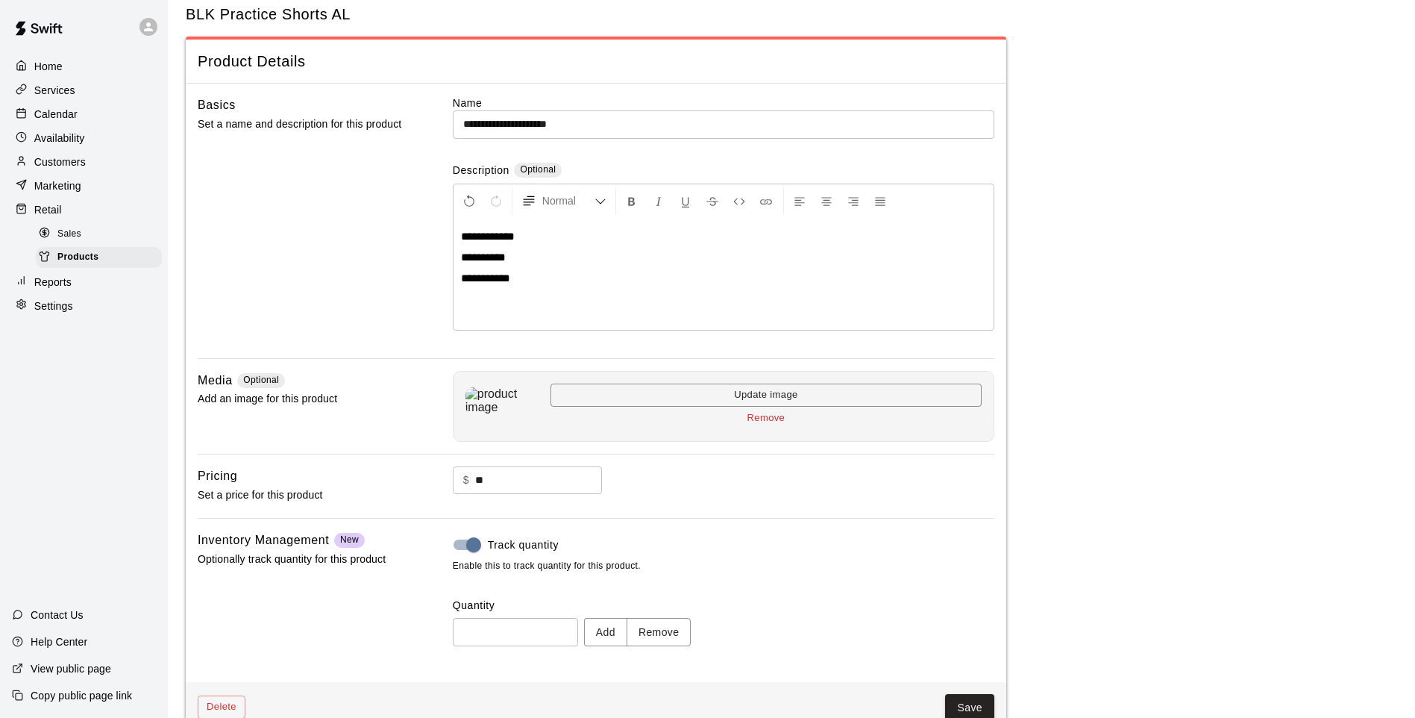
scroll to position [69, 0]
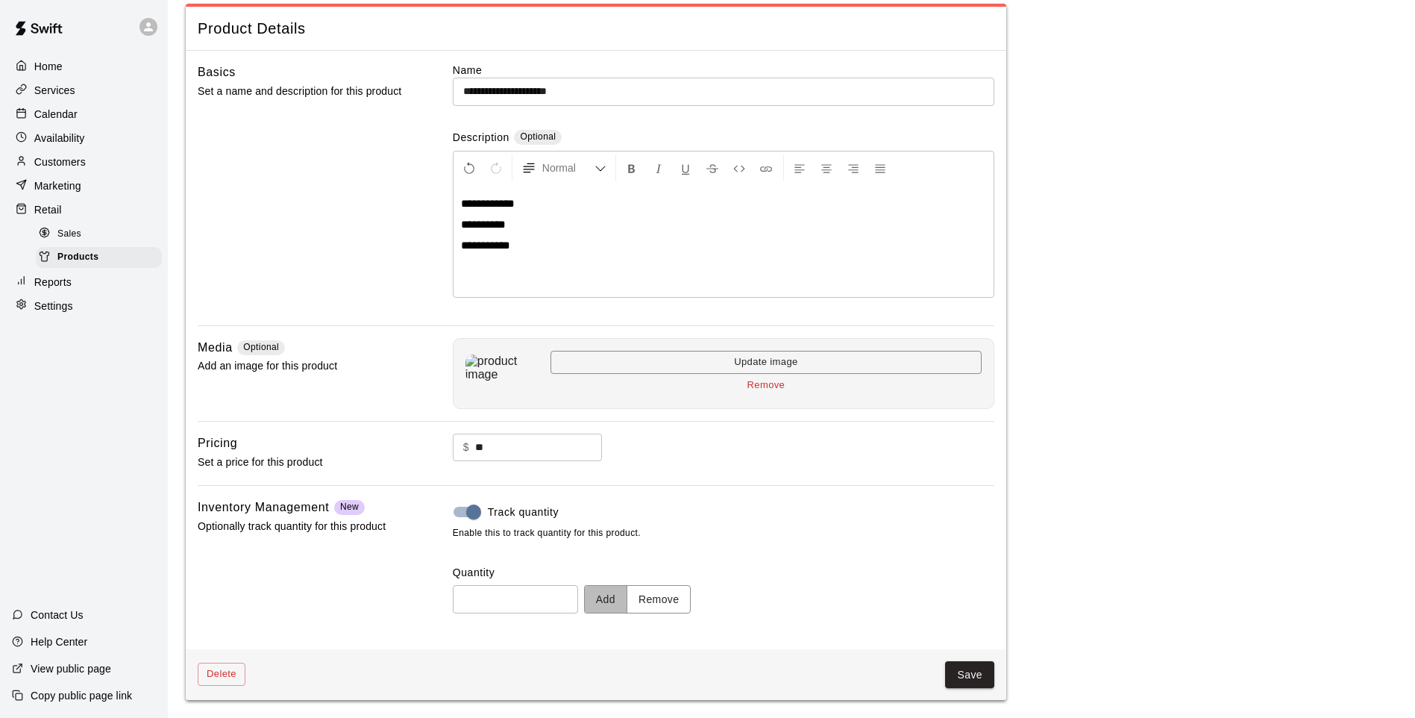
click at [613, 585] on button "Add" at bounding box center [605, 599] width 43 height 28
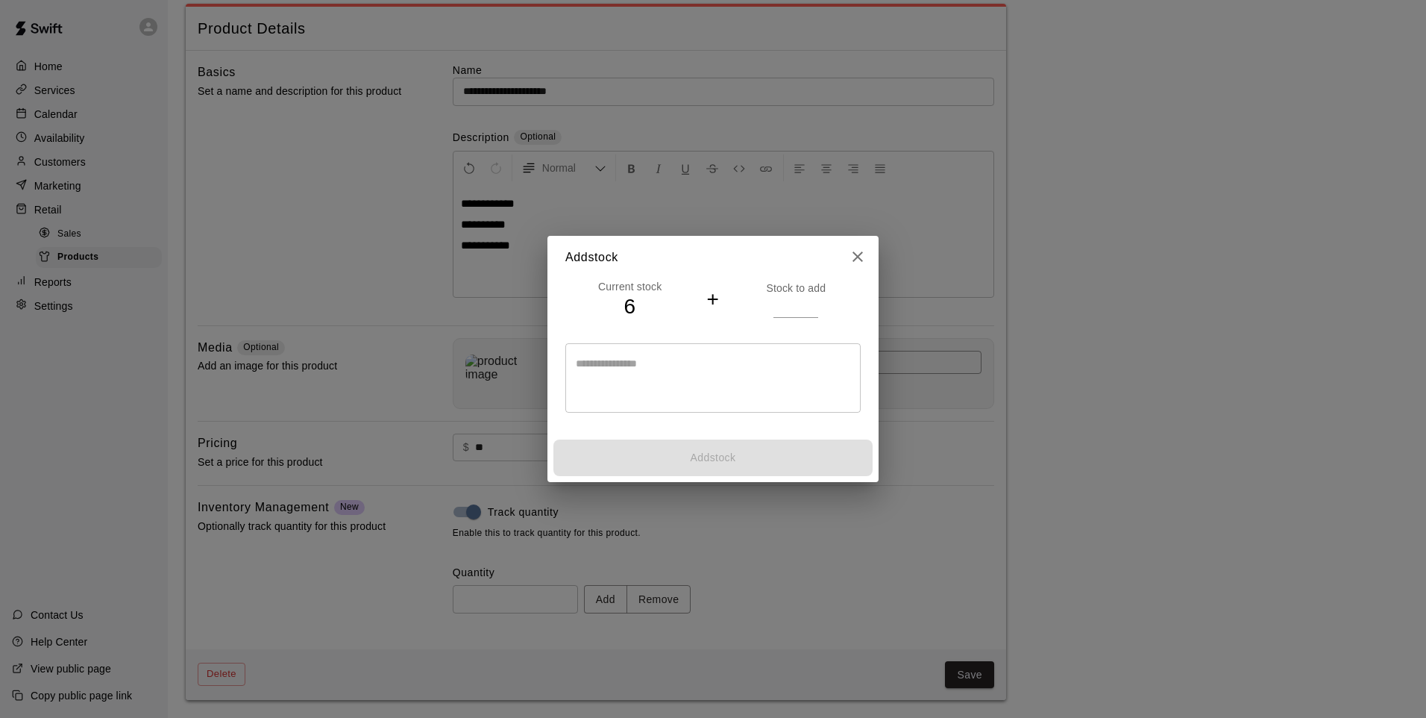
click at [783, 308] on input "number" at bounding box center [796, 306] width 45 height 22
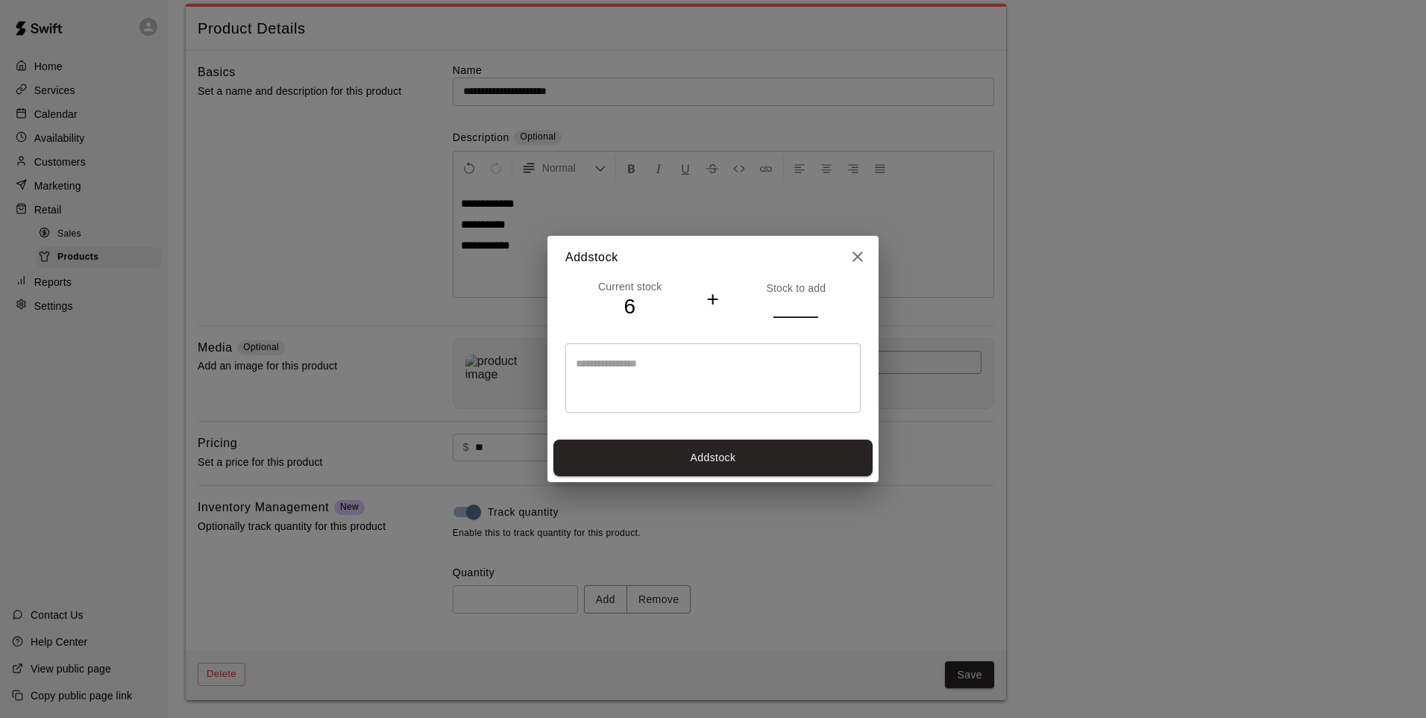
type input "*"
click at [775, 461] on button "Add stock" at bounding box center [713, 457] width 319 height 37
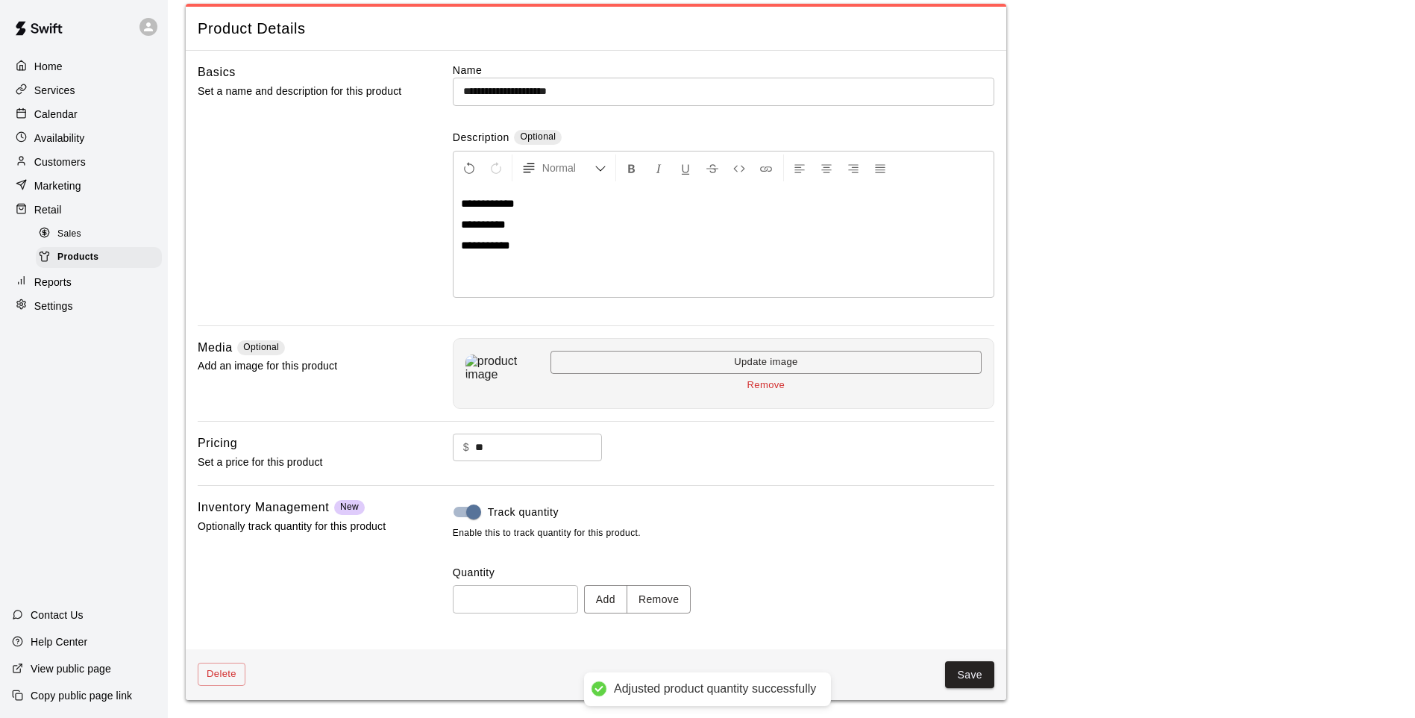
type input "*"
click at [961, 592] on button "Save" at bounding box center [969, 675] width 49 height 28
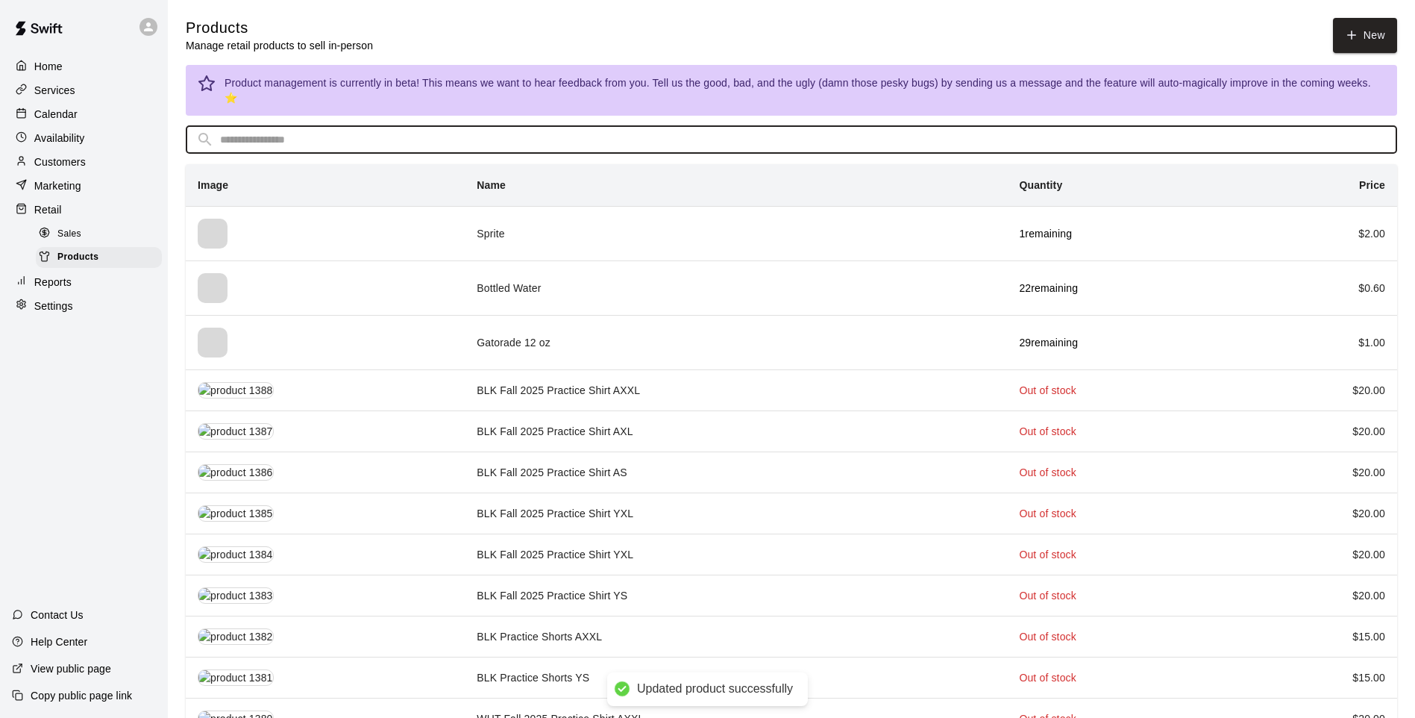
drag, startPoint x: 308, startPoint y: 125, endPoint x: 315, endPoint y: 133, distance: 10.6
click at [308, 126] on input "text" at bounding box center [803, 140] width 1167 height 28
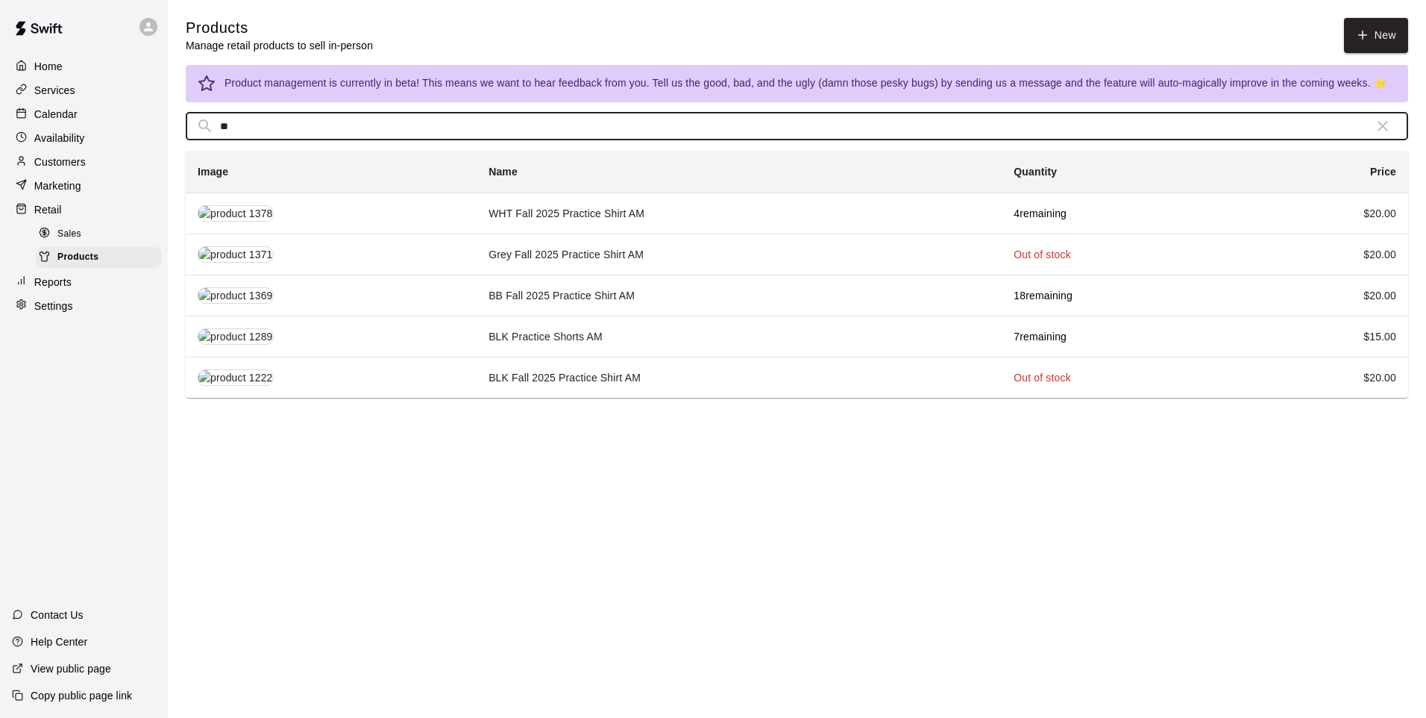
type input "**"
click at [560, 216] on td "WHT Fall 2025 Practice Shirt AM" at bounding box center [739, 212] width 525 height 41
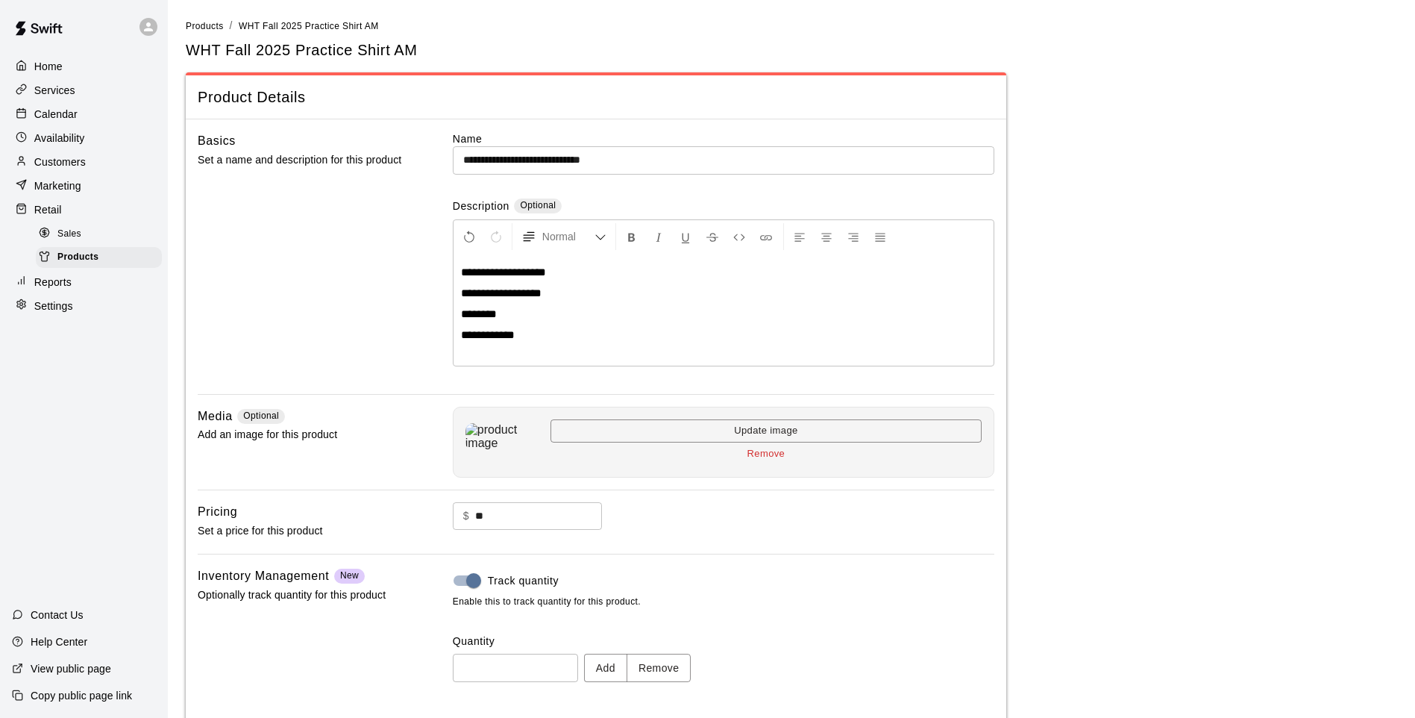
scroll to position [69, 0]
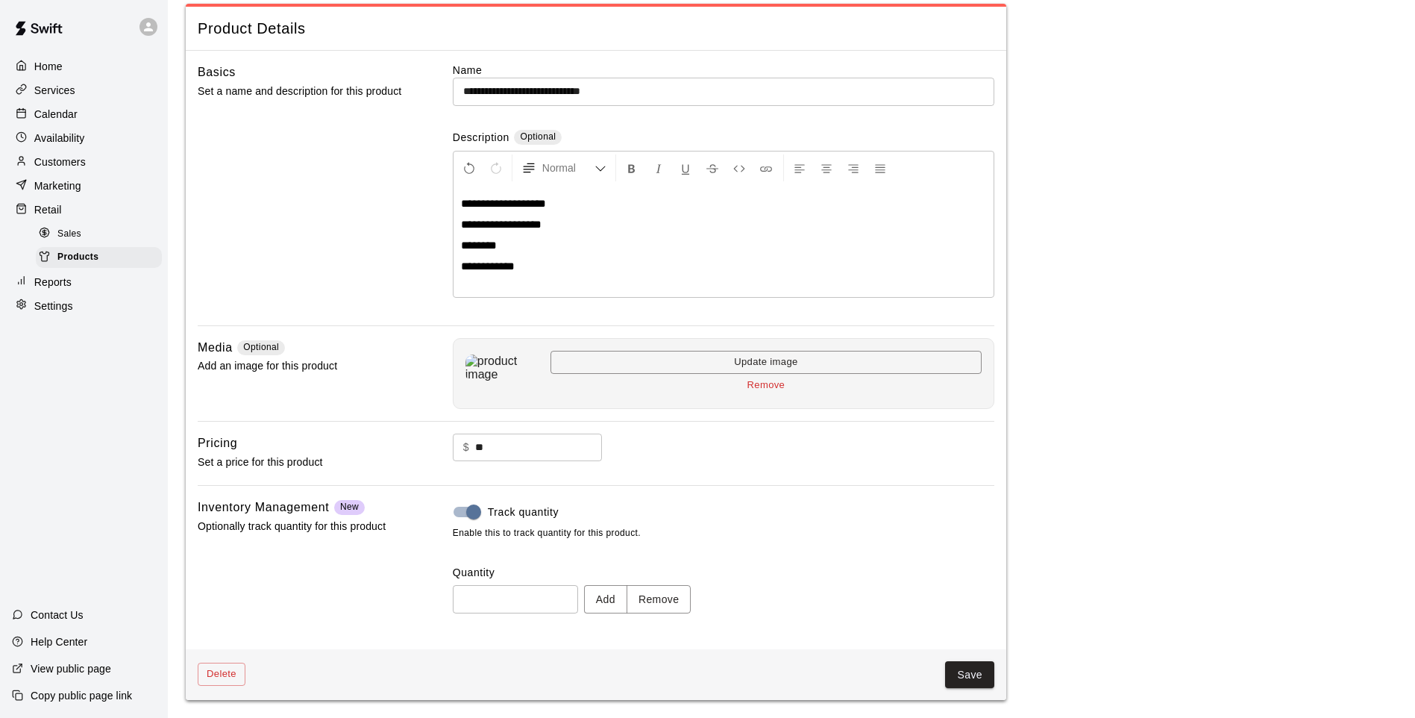
click at [969, 592] on button "Save" at bounding box center [969, 675] width 49 height 28
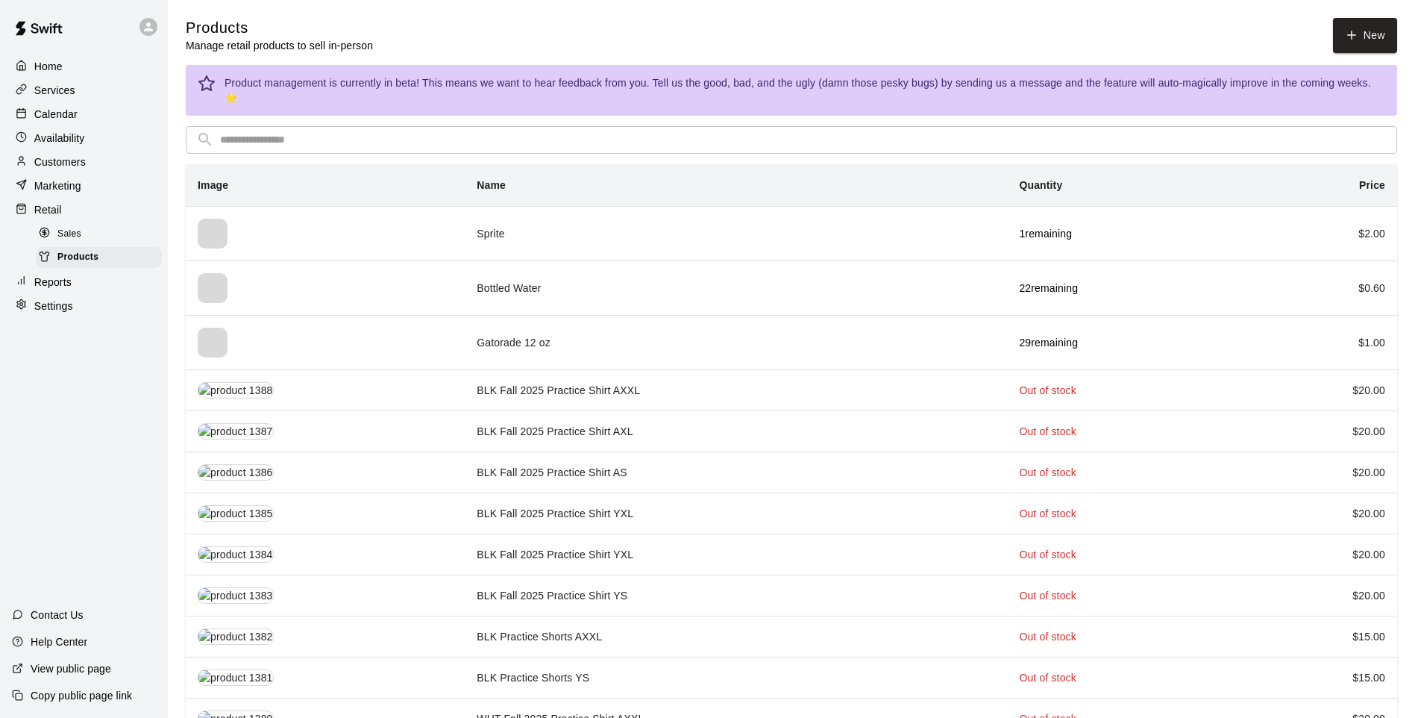
click at [272, 128] on input "text" at bounding box center [803, 140] width 1167 height 28
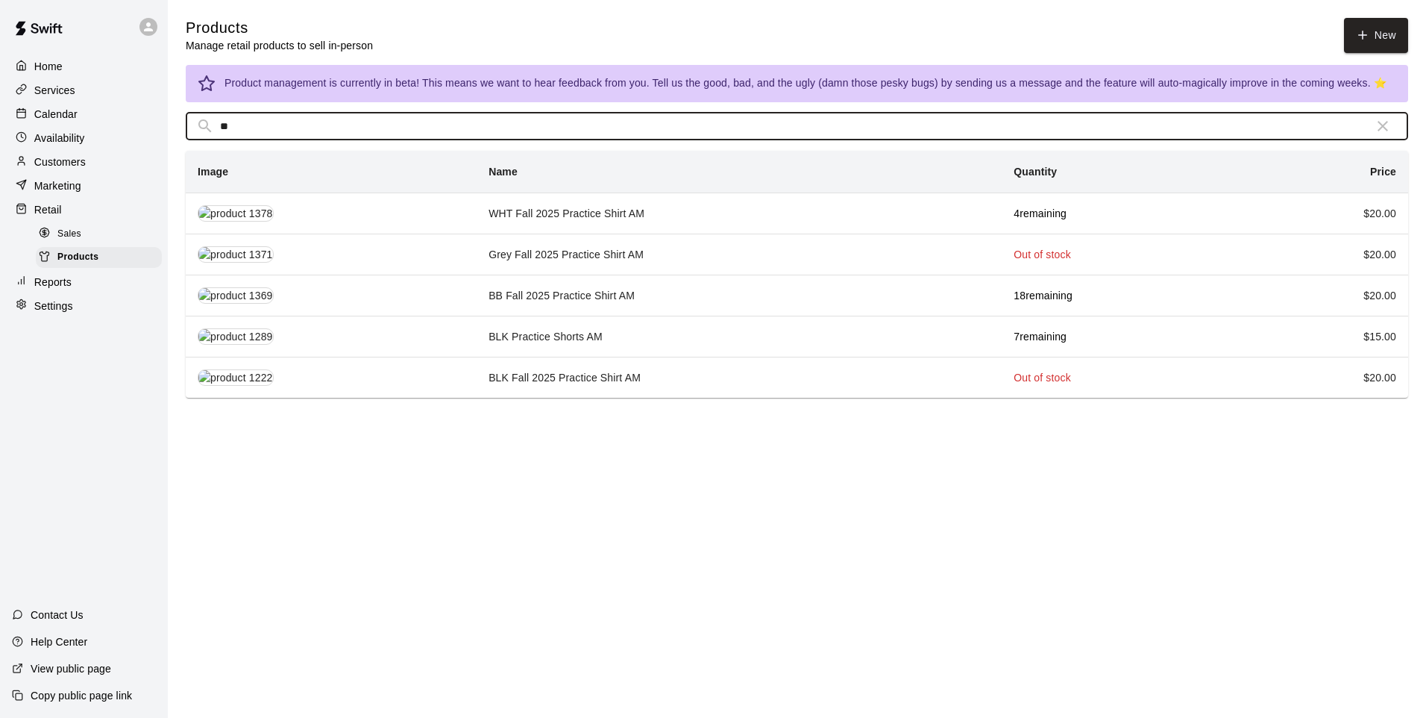
type input "**"
click at [552, 198] on td "WHT Fall 2025 Practice Shirt AM" at bounding box center [739, 212] width 525 height 41
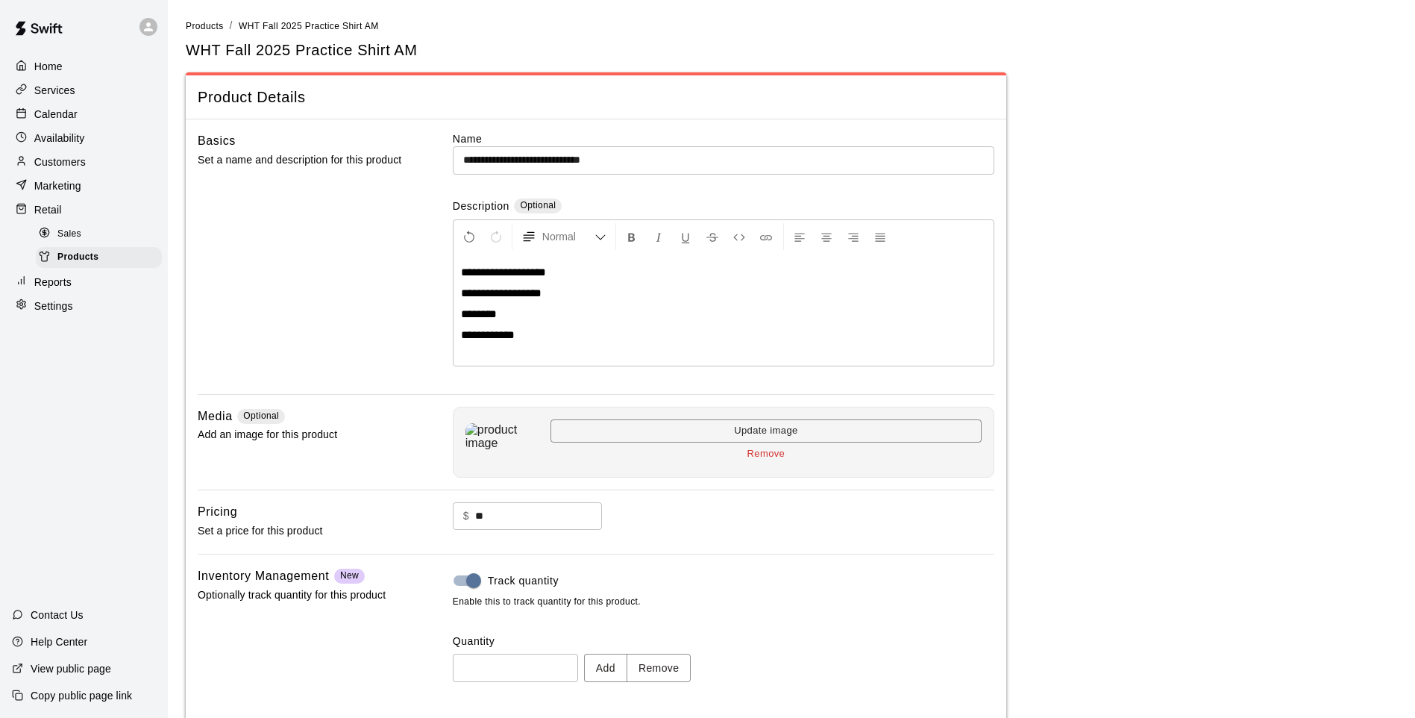
click at [607, 592] on button "Add" at bounding box center [605, 668] width 43 height 28
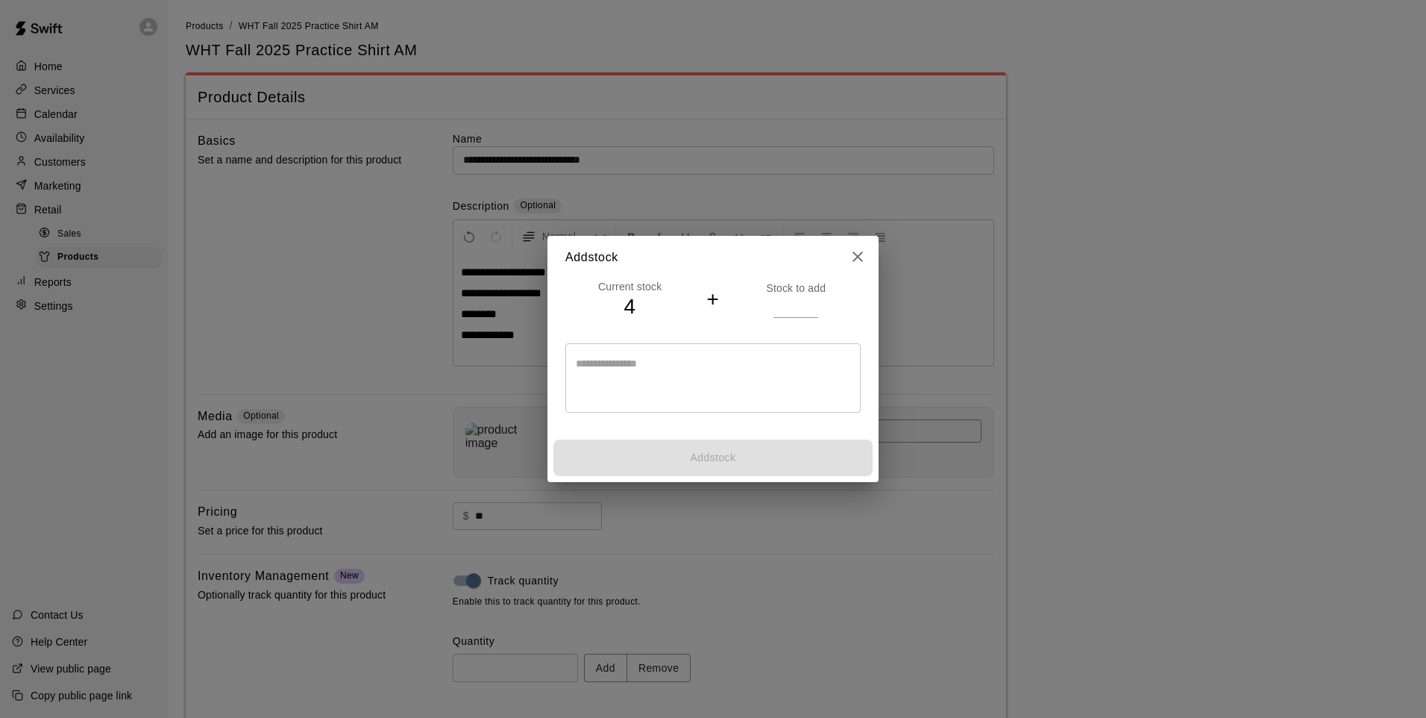
click at [712, 292] on h4 "+" at bounding box center [713, 299] width 13 height 26
click at [776, 298] on input "number" at bounding box center [796, 306] width 45 height 22
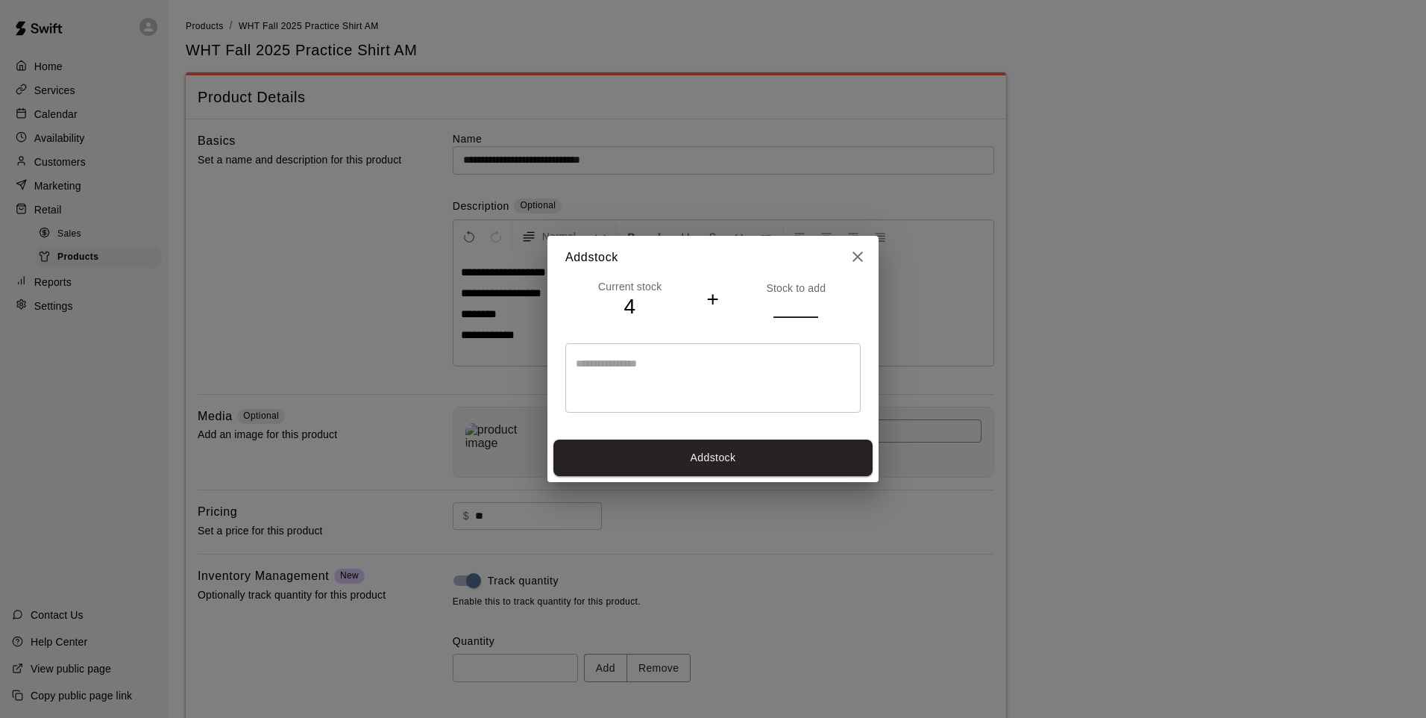
type input "*"
click at [712, 458] on button "Add stock" at bounding box center [713, 457] width 319 height 37
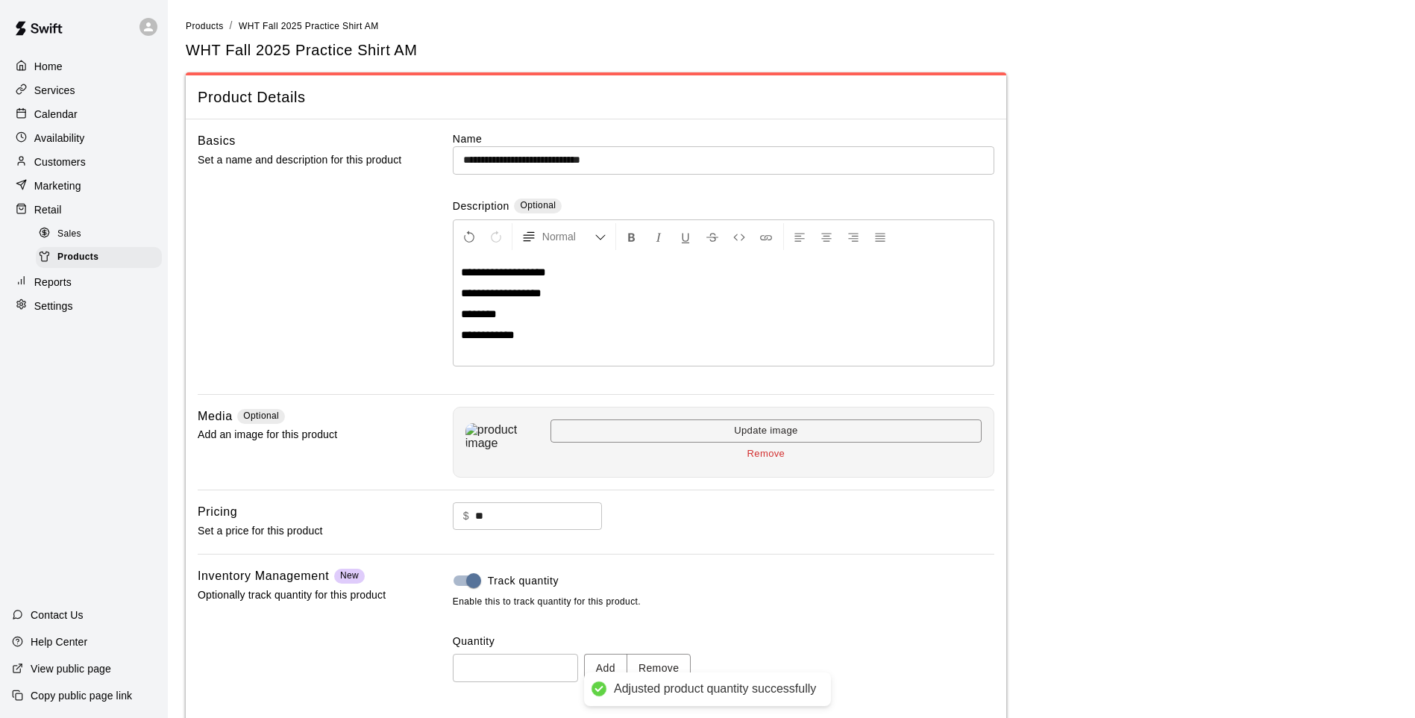
type input "*"
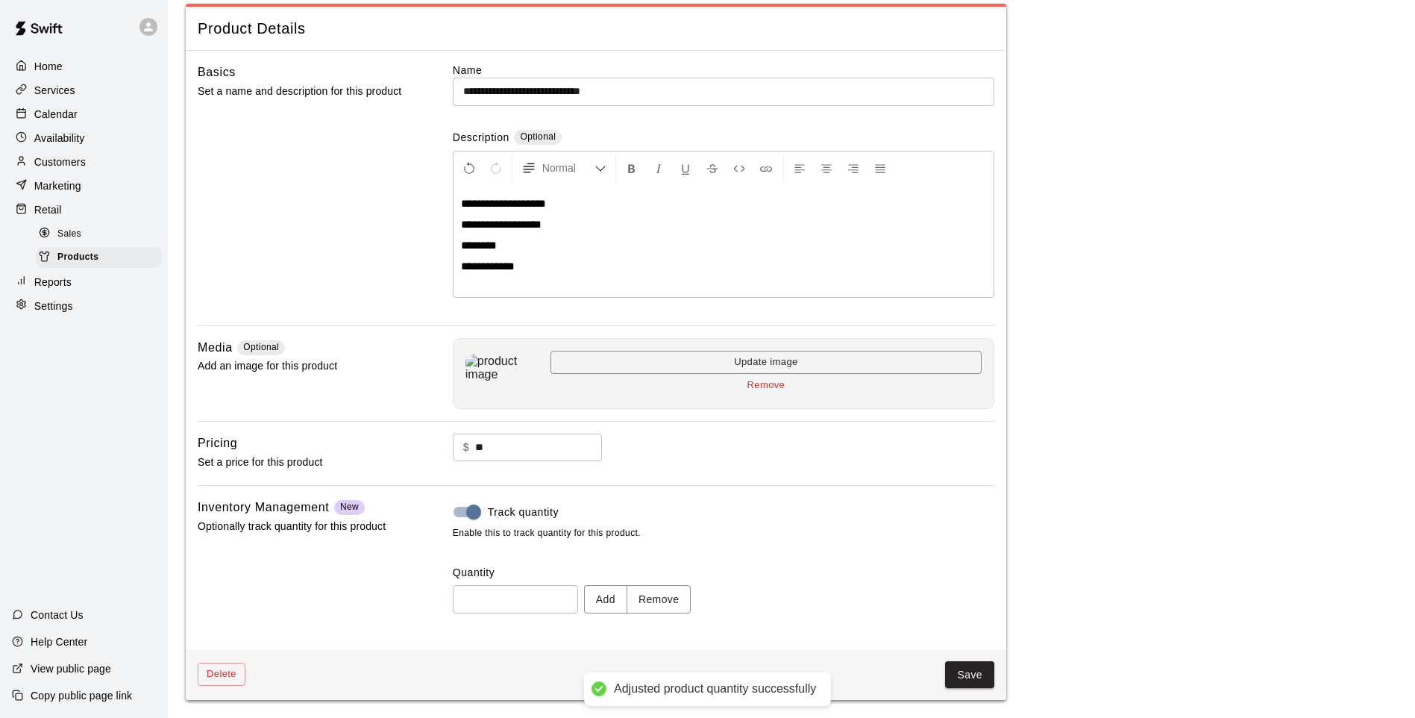
click at [964, 592] on button "Save" at bounding box center [969, 675] width 49 height 28
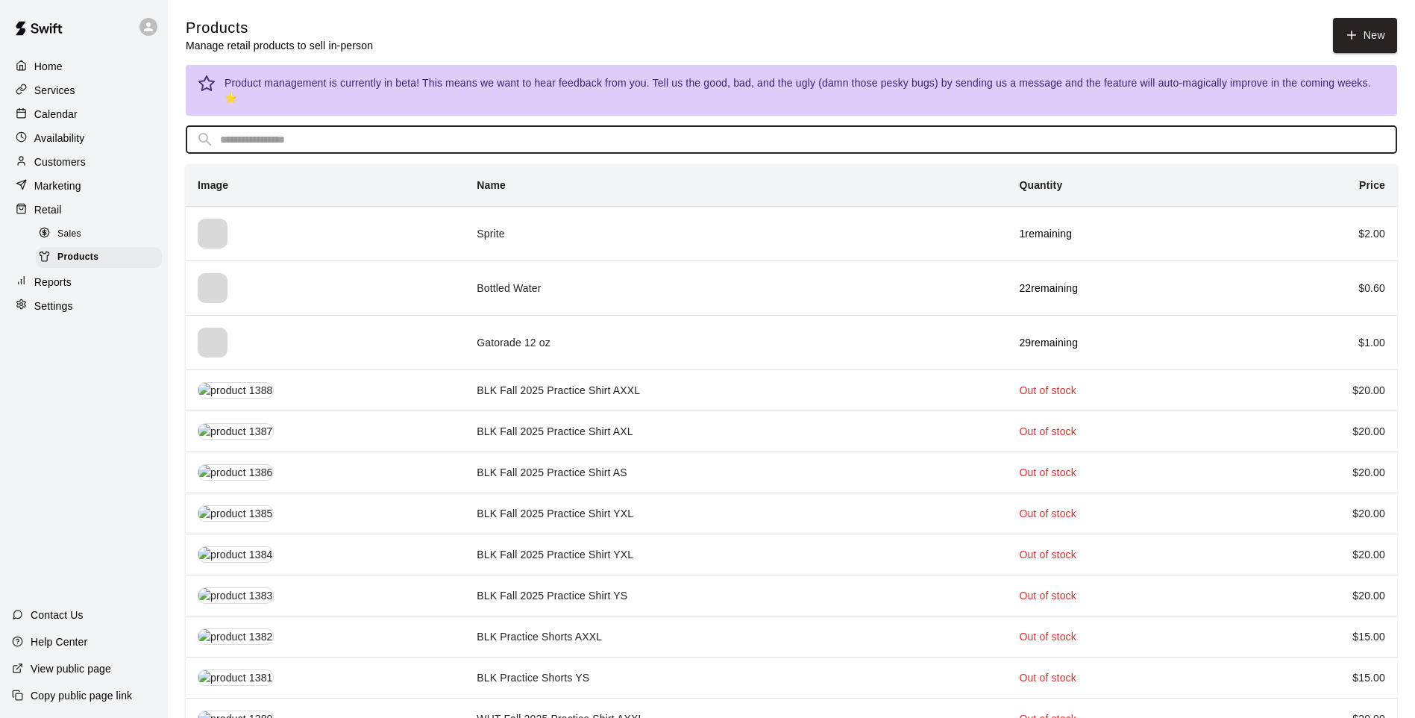
drag, startPoint x: 709, startPoint y: 125, endPoint x: 707, endPoint y: 140, distance: 15.8
click at [709, 126] on input "text" at bounding box center [803, 140] width 1167 height 28
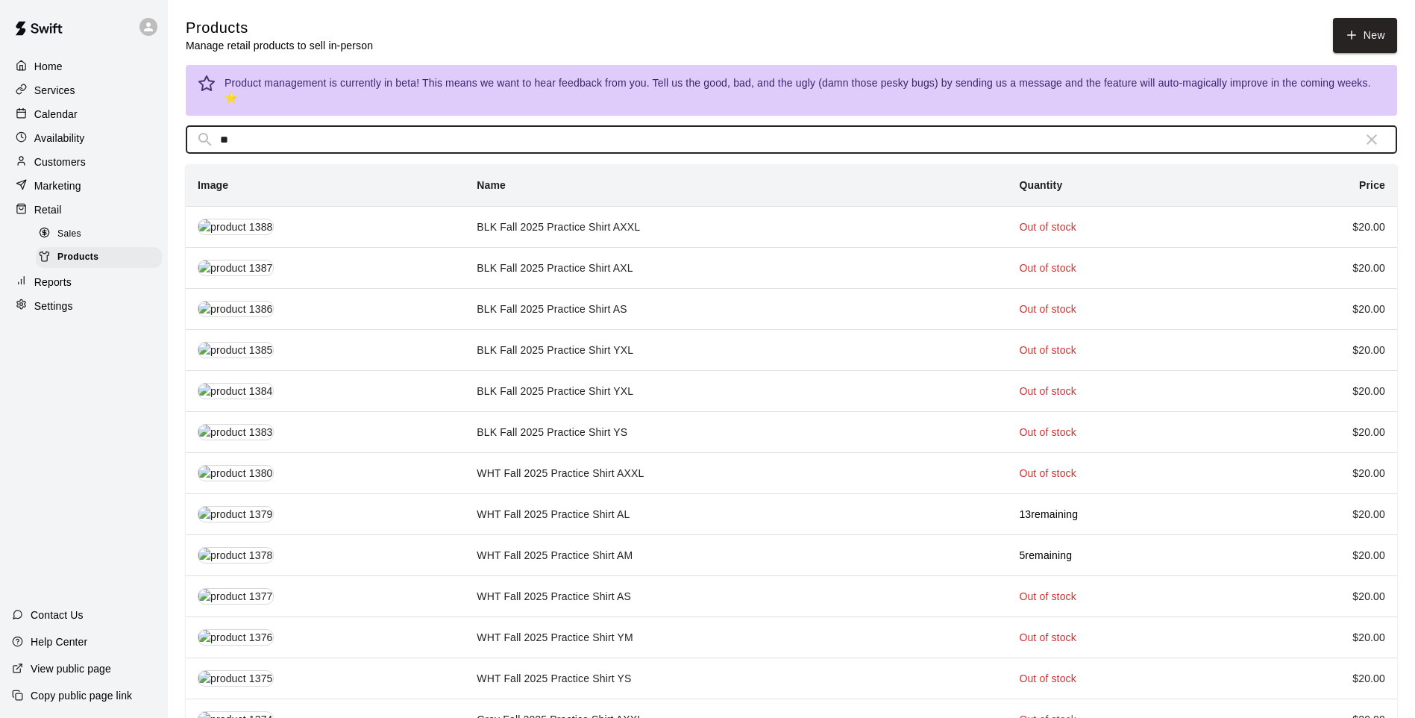
type input "*"
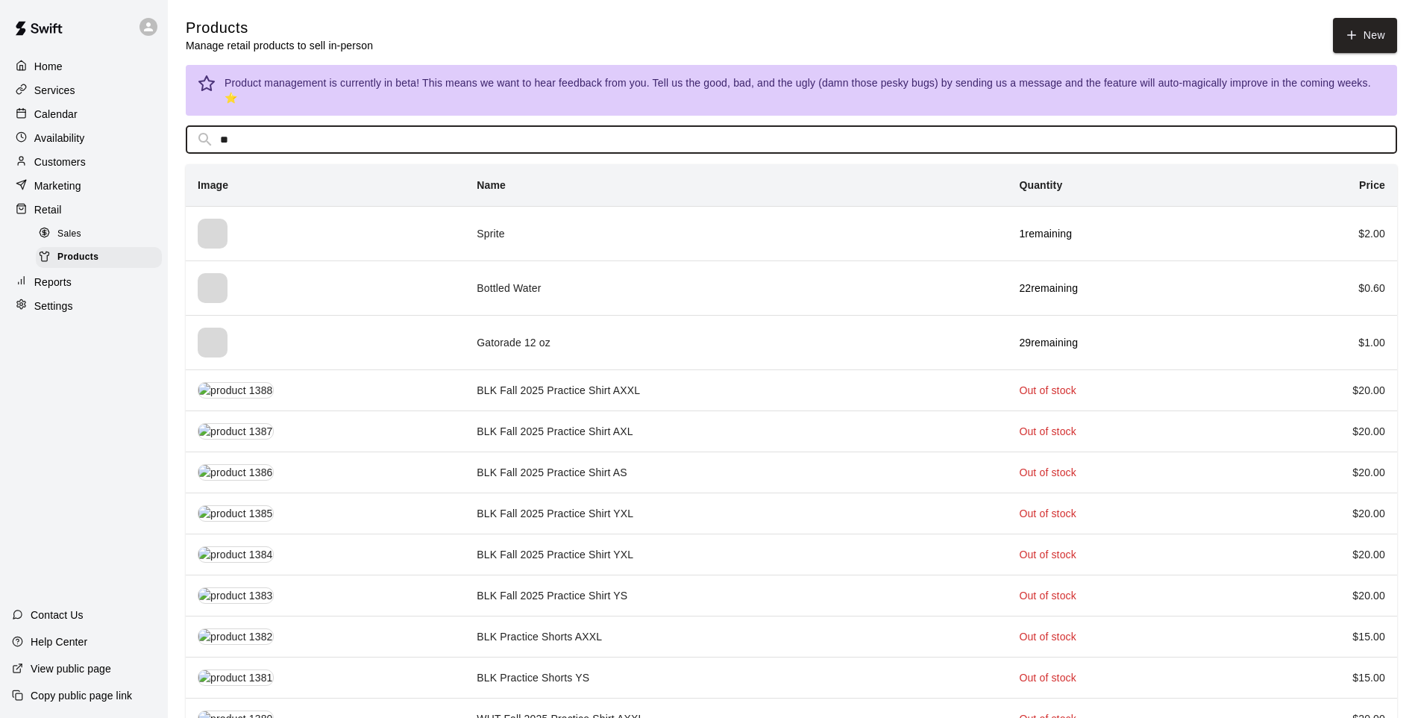
type input "***"
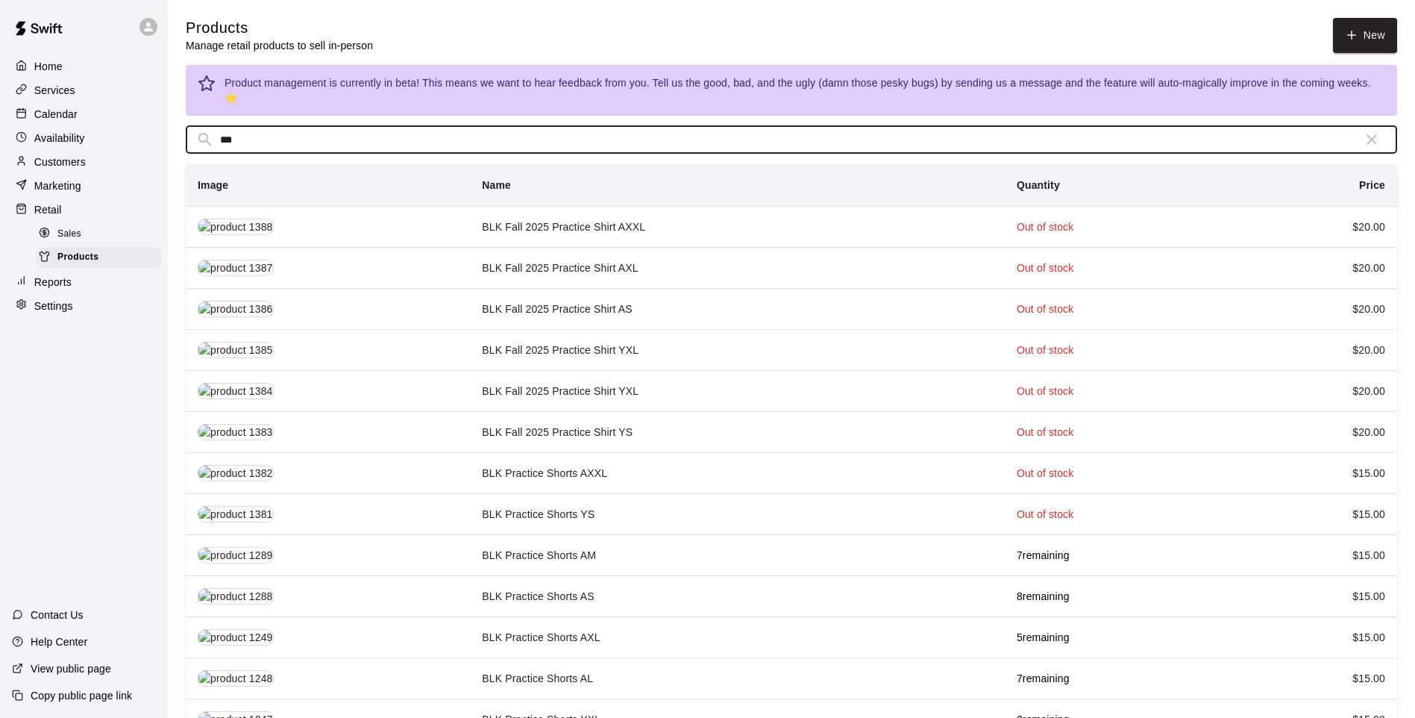
click at [515, 592] on td "BLK Practice Shorts AL" at bounding box center [737, 678] width 535 height 41
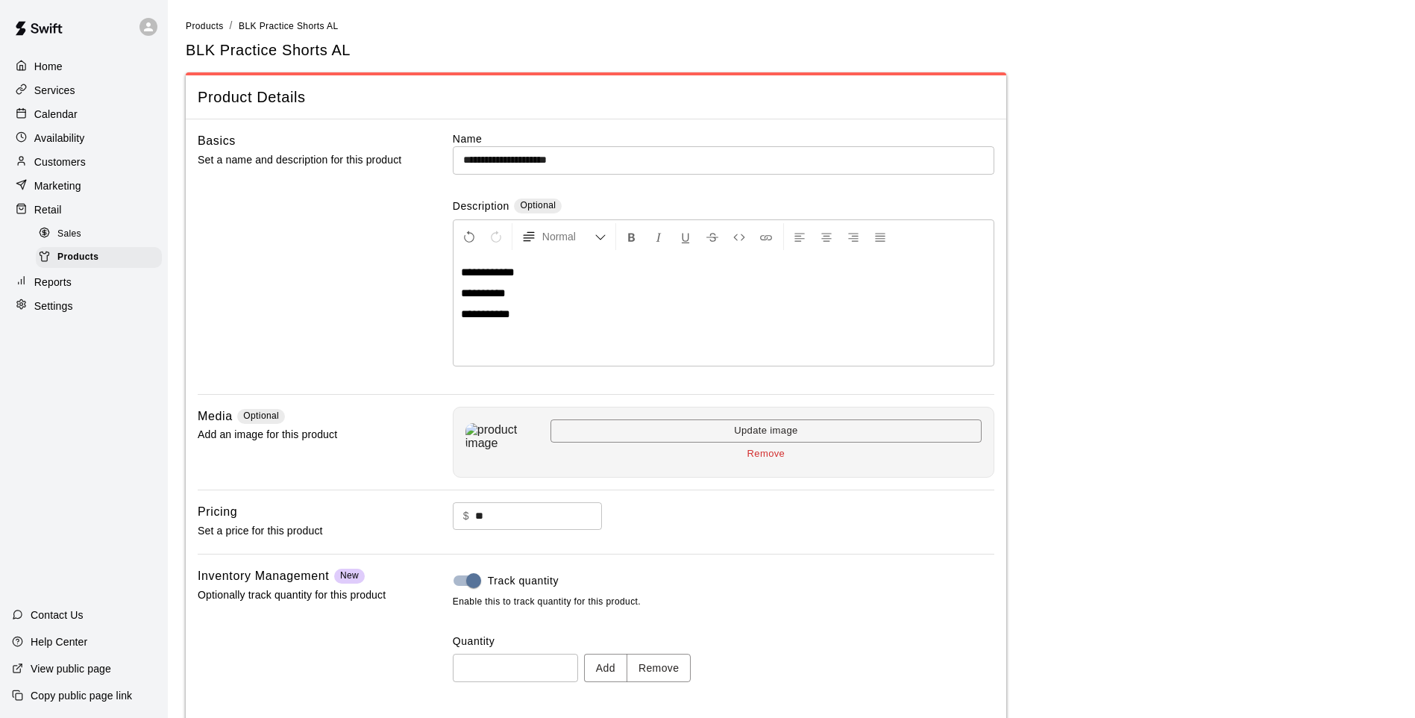
drag, startPoint x: 515, startPoint y: 666, endPoint x: 677, endPoint y: 674, distance: 162.1
click at [677, 592] on button "Remove" at bounding box center [659, 668] width 65 height 28
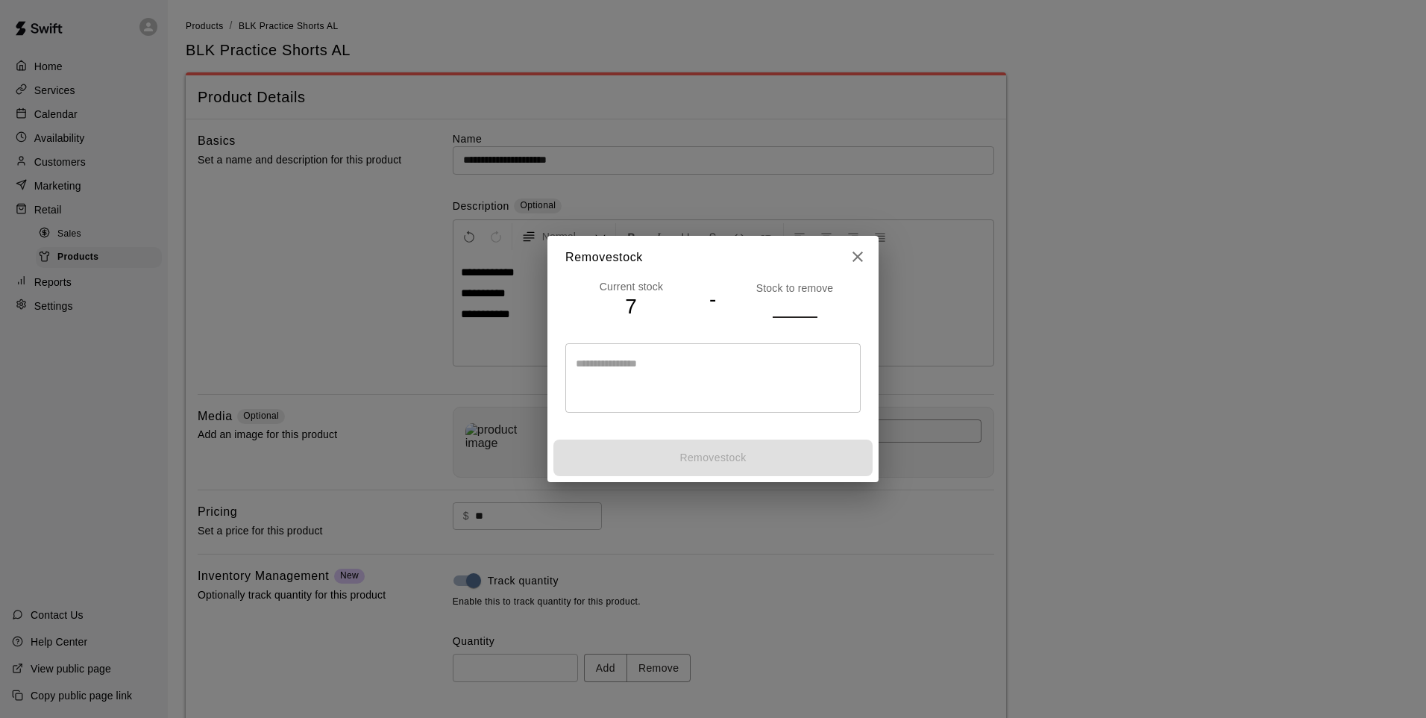
click at [773, 308] on input "number" at bounding box center [795, 306] width 45 height 22
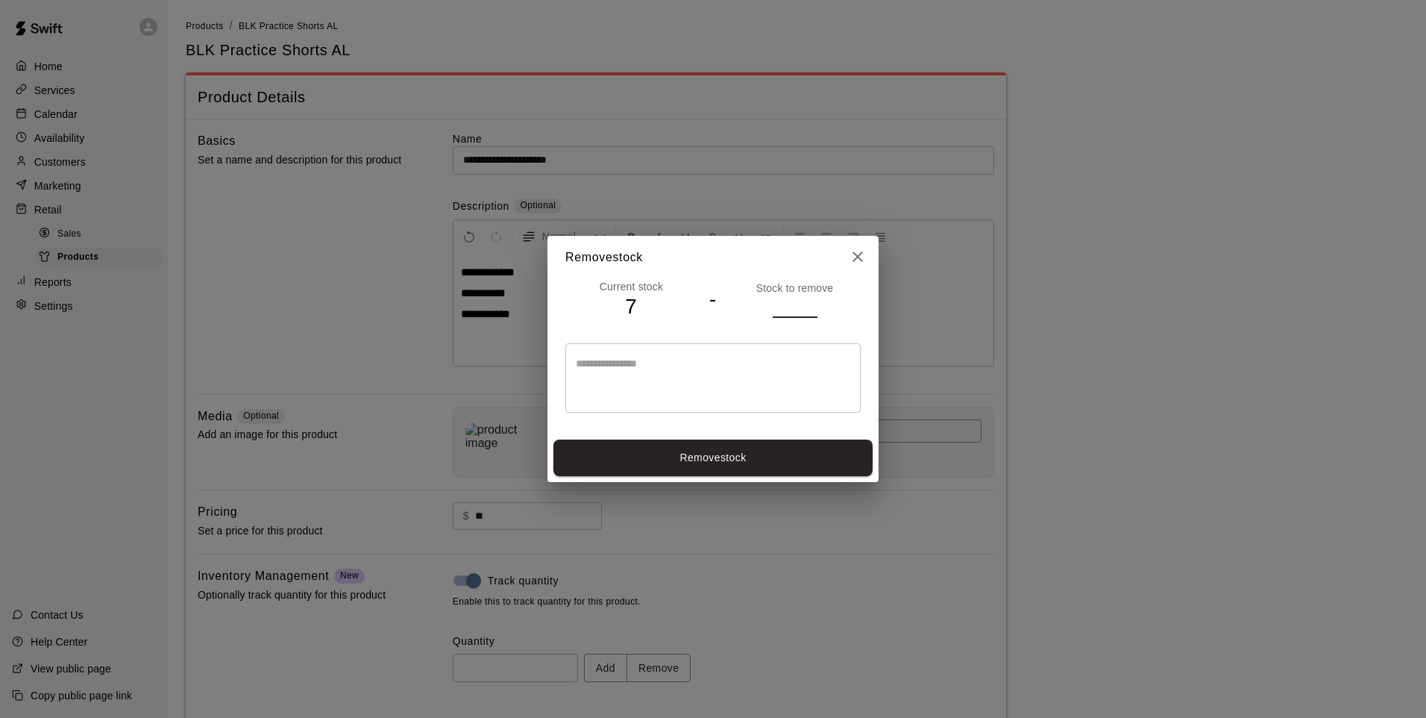
type input "*"
click at [727, 464] on button "Remove stock" at bounding box center [713, 457] width 319 height 37
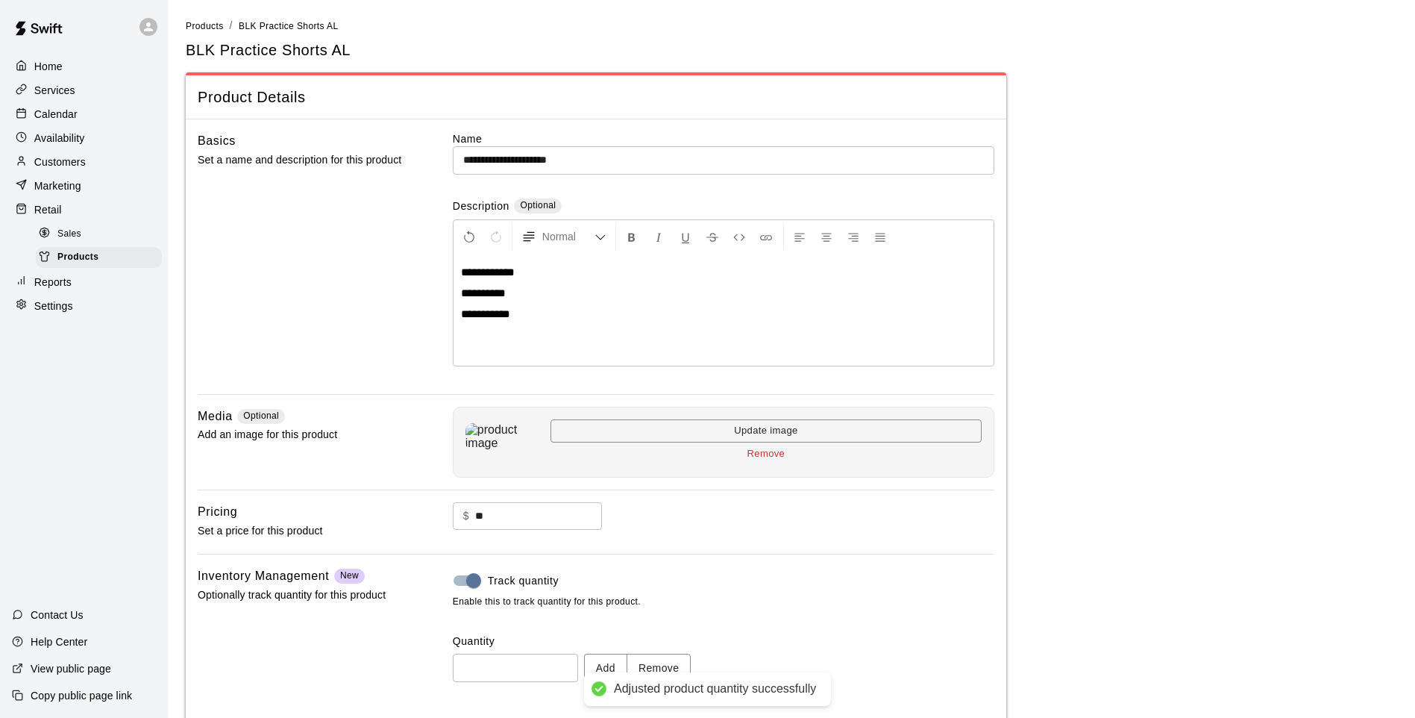
type input "*"
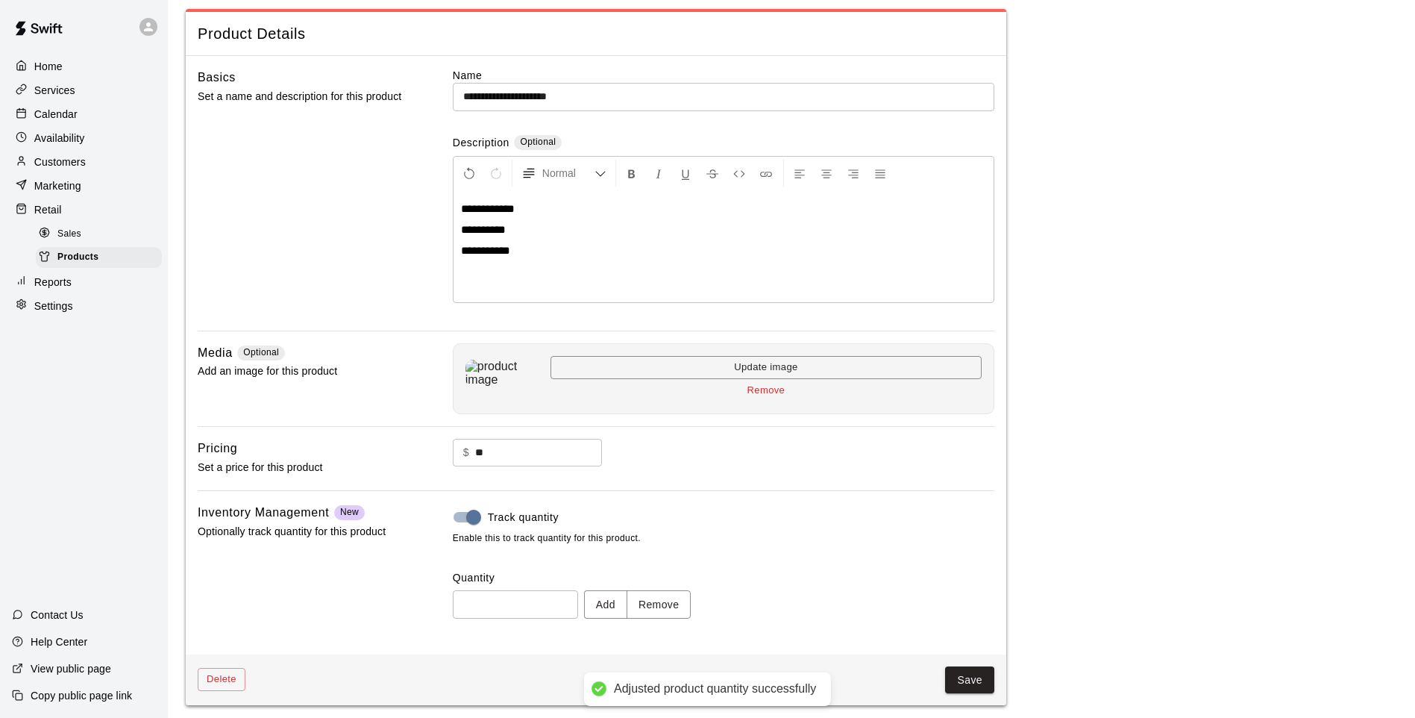
scroll to position [69, 0]
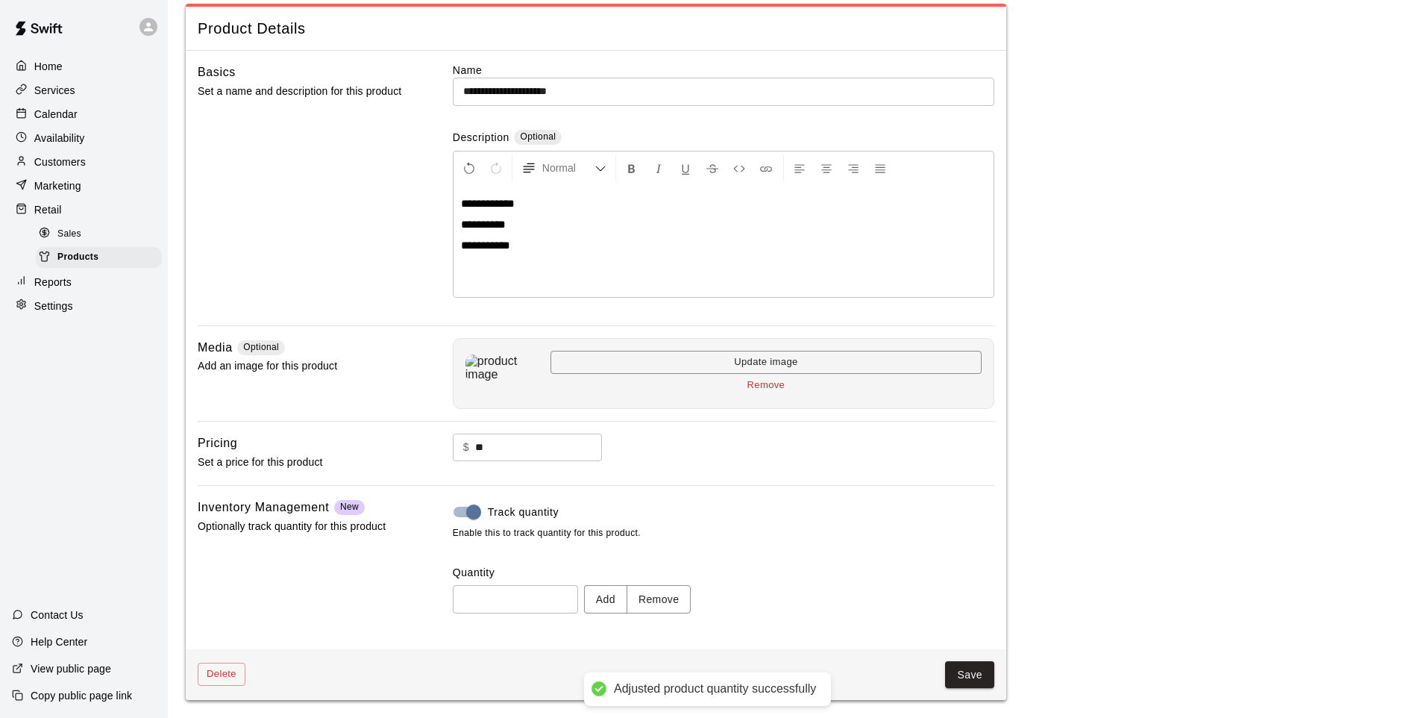
click at [951, 592] on button "Save" at bounding box center [969, 675] width 49 height 28
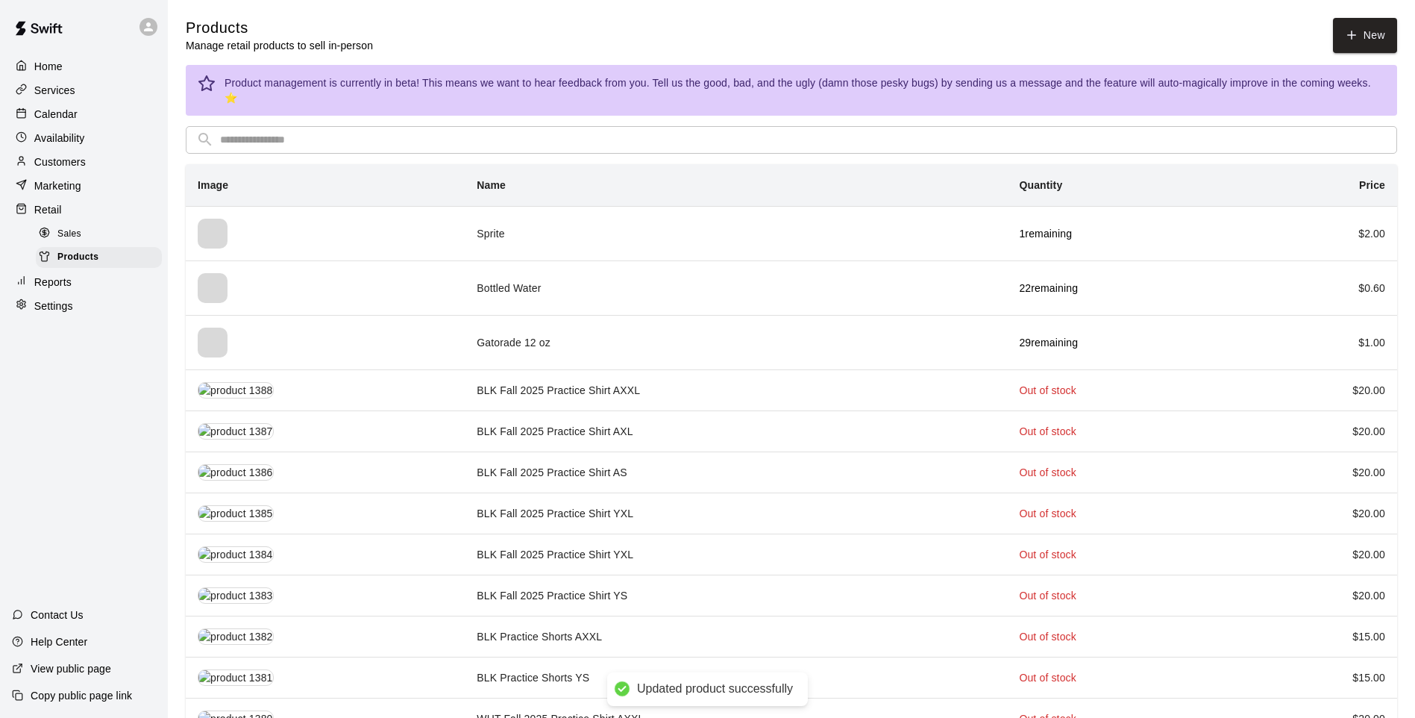
click at [296, 126] on input "text" at bounding box center [803, 140] width 1167 height 28
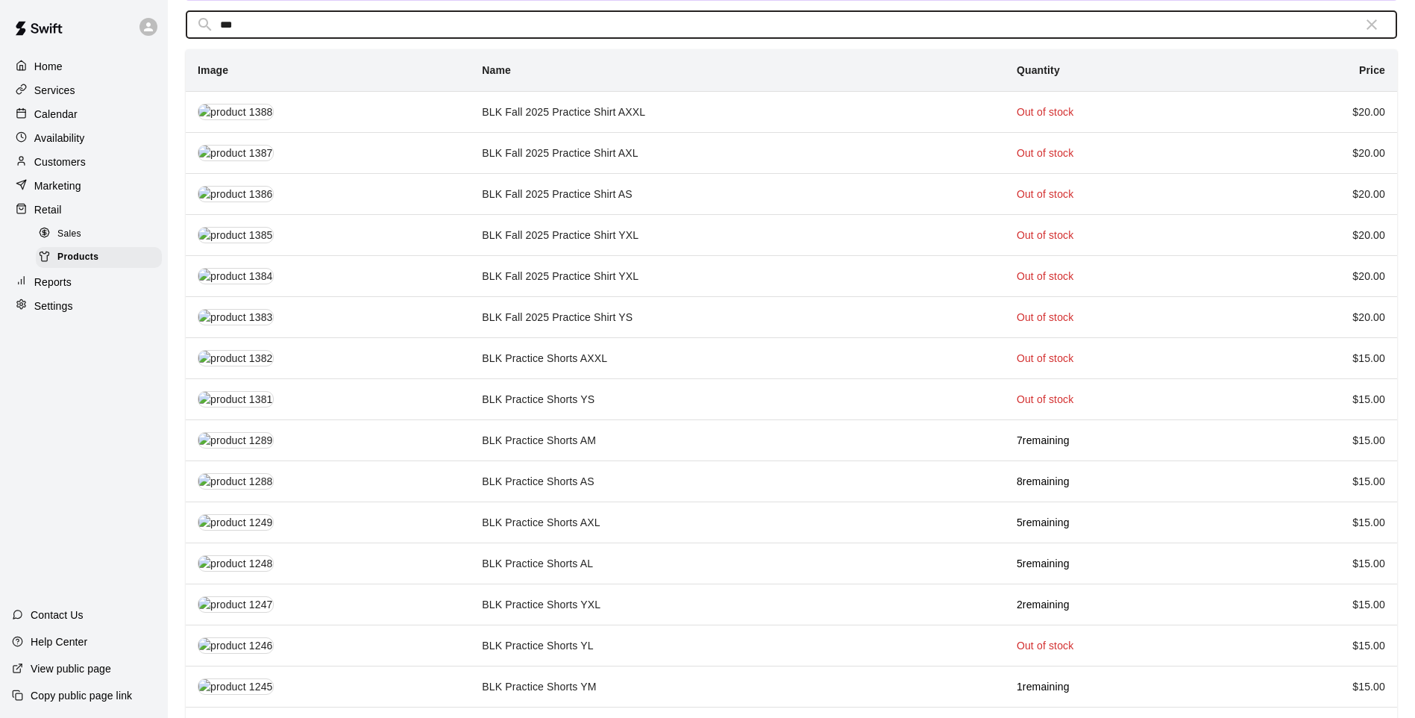
scroll to position [149, 0]
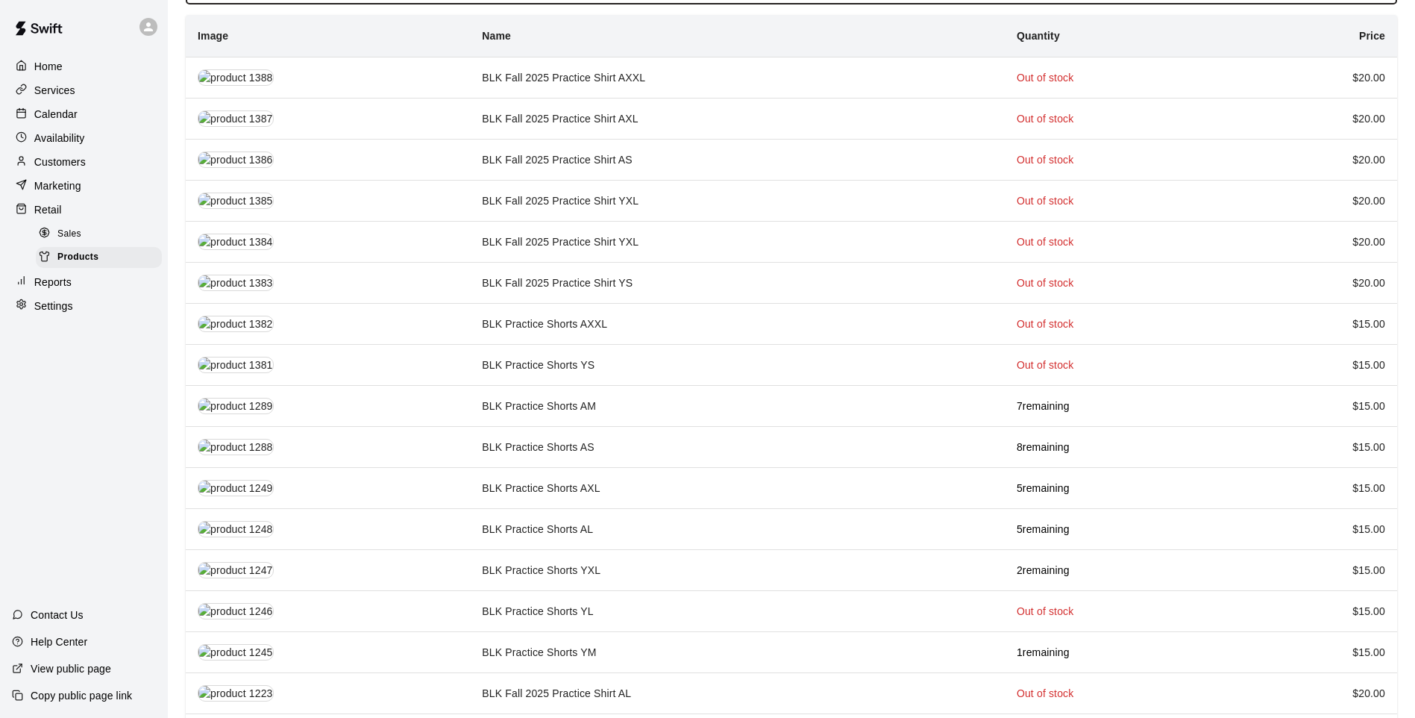
type input "***"
click at [528, 592] on td "BLK Practice Shorts YL" at bounding box center [737, 611] width 535 height 41
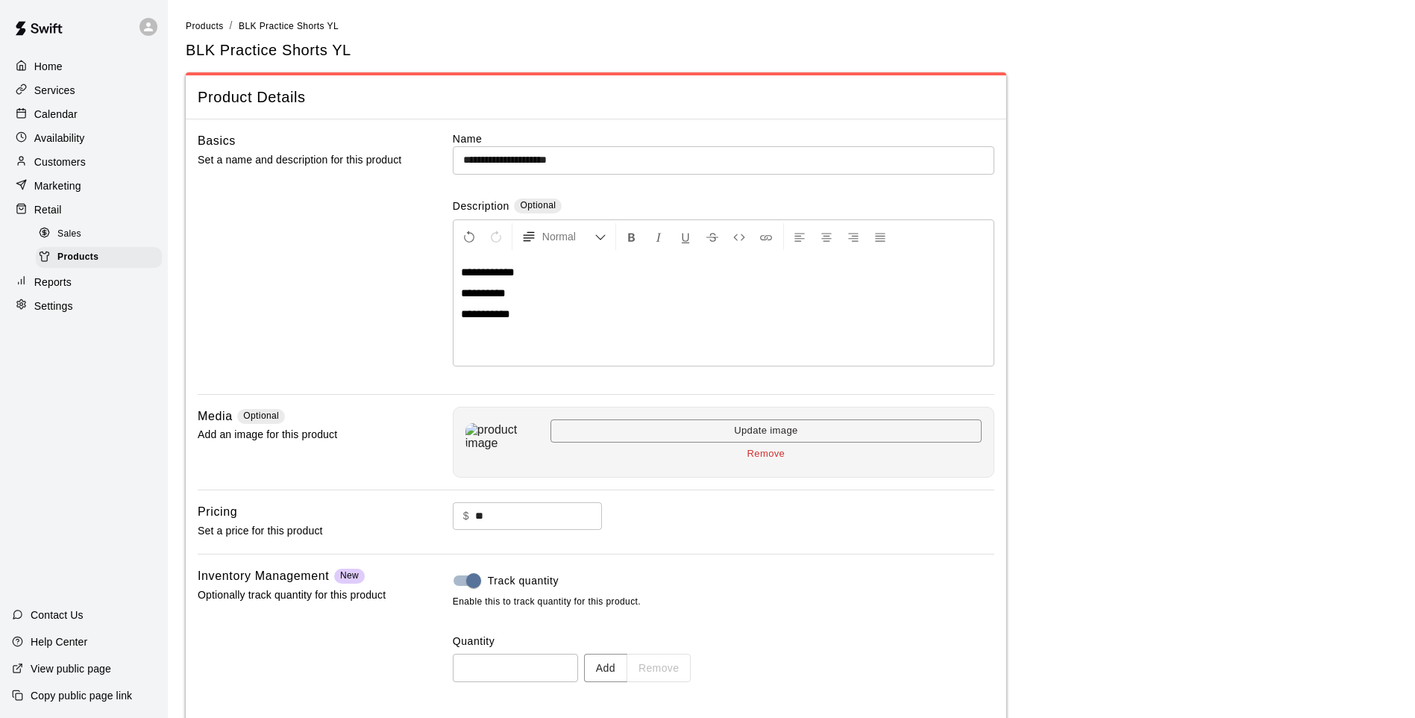
click at [627, 592] on button "Add" at bounding box center [605, 668] width 43 height 28
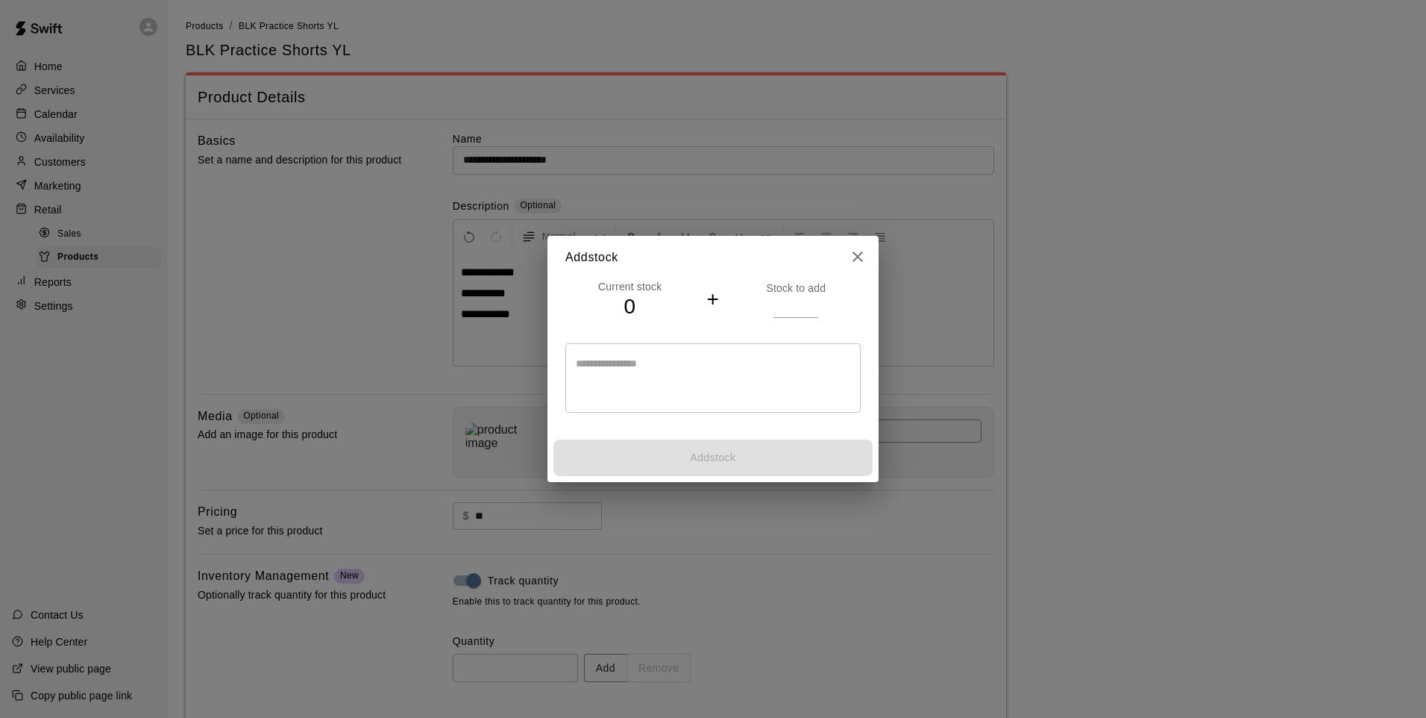
drag, startPoint x: 773, startPoint y: 304, endPoint x: 765, endPoint y: 314, distance: 13.3
click at [768, 306] on div "Stock to add" at bounding box center [796, 299] width 129 height 37
click at [773, 316] on div "Stock to add" at bounding box center [796, 299] width 129 height 37
click at [777, 301] on input "number" at bounding box center [796, 306] width 45 height 22
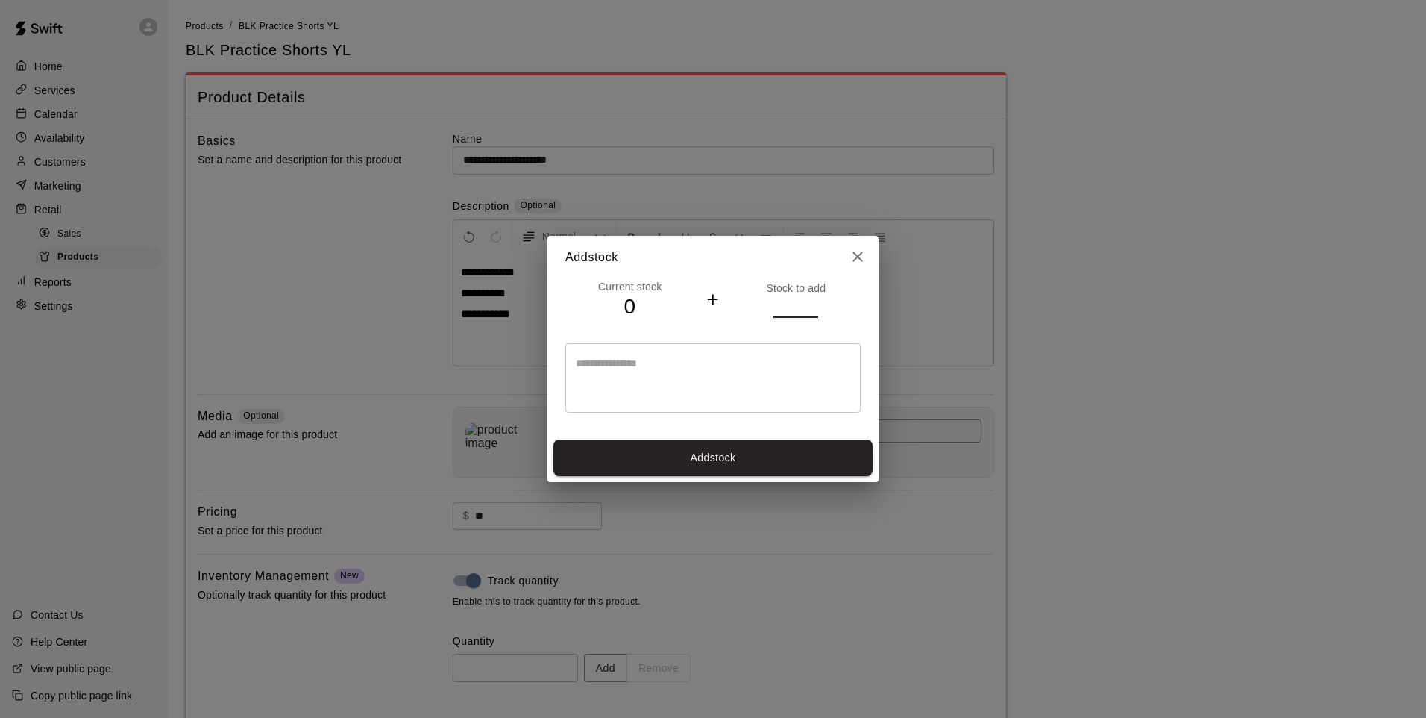
type input "*"
click at [717, 451] on button "Add stock" at bounding box center [713, 457] width 319 height 37
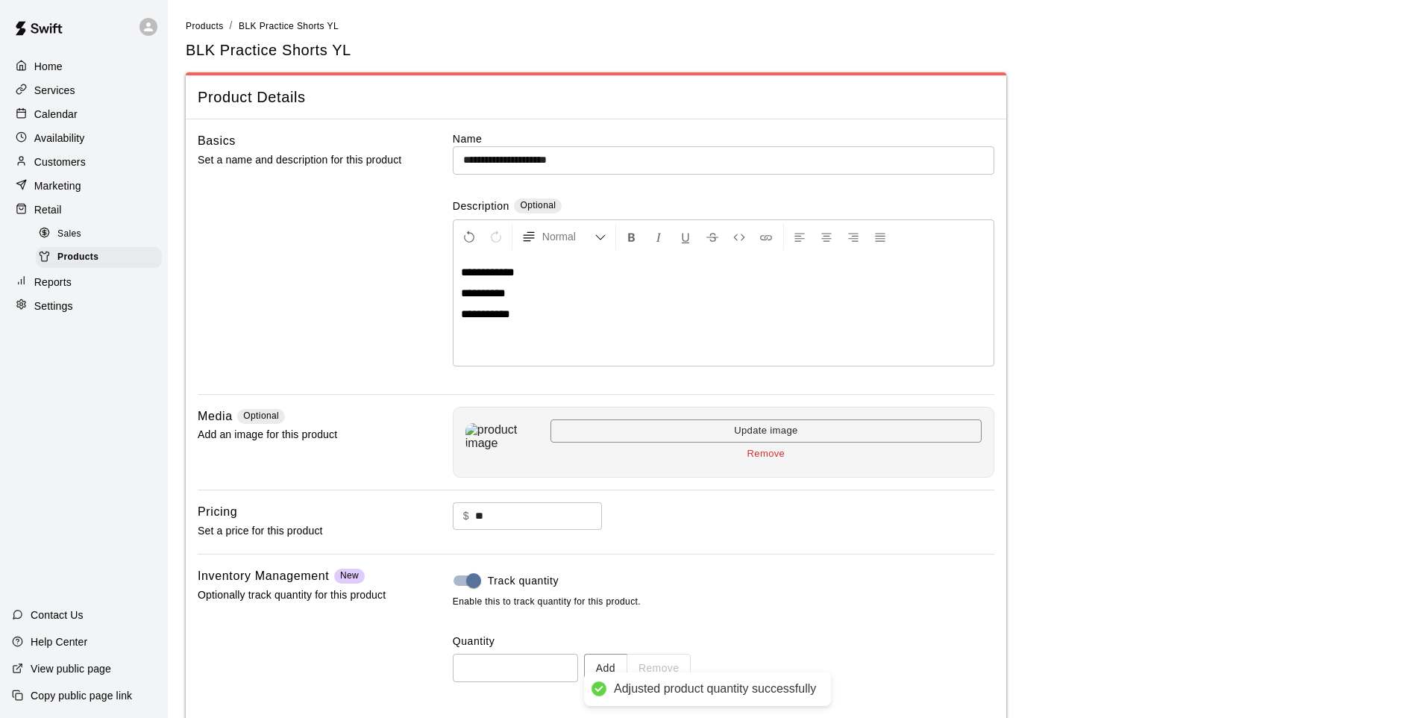
type input "*"
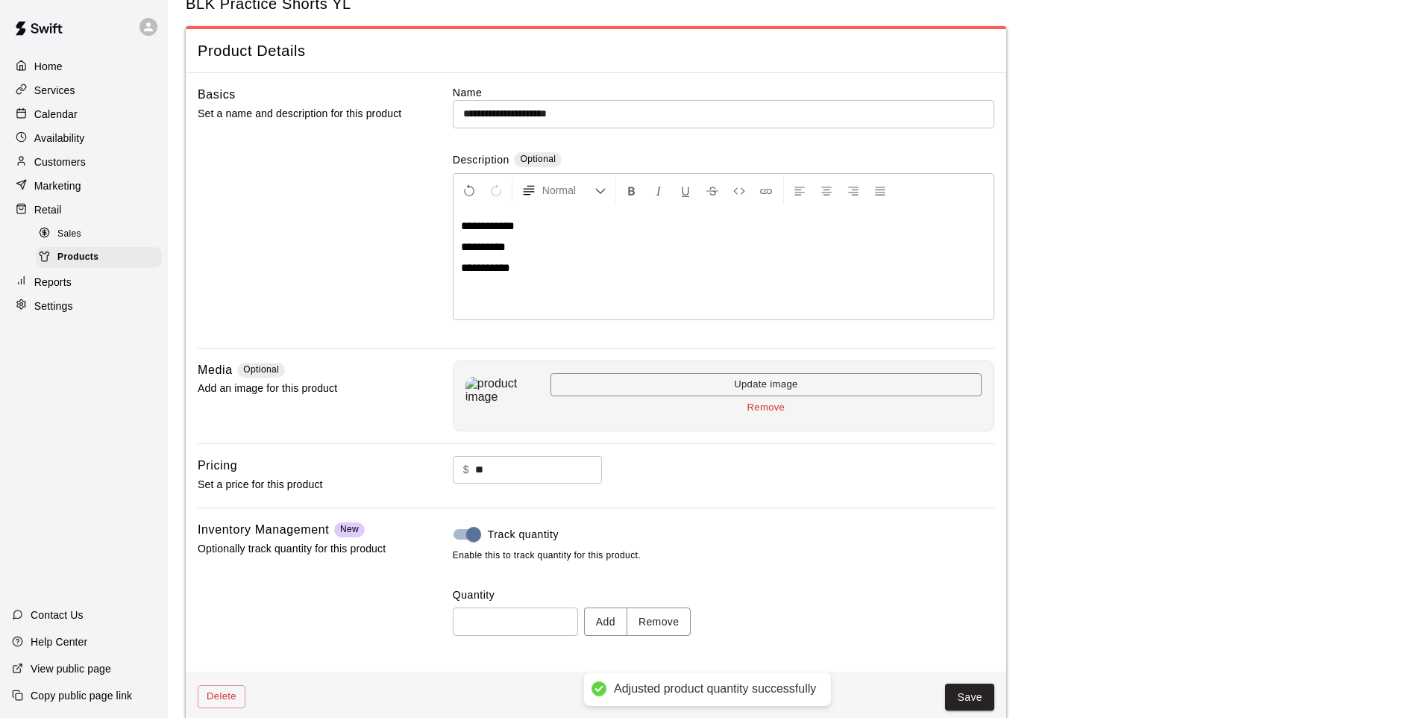
scroll to position [69, 0]
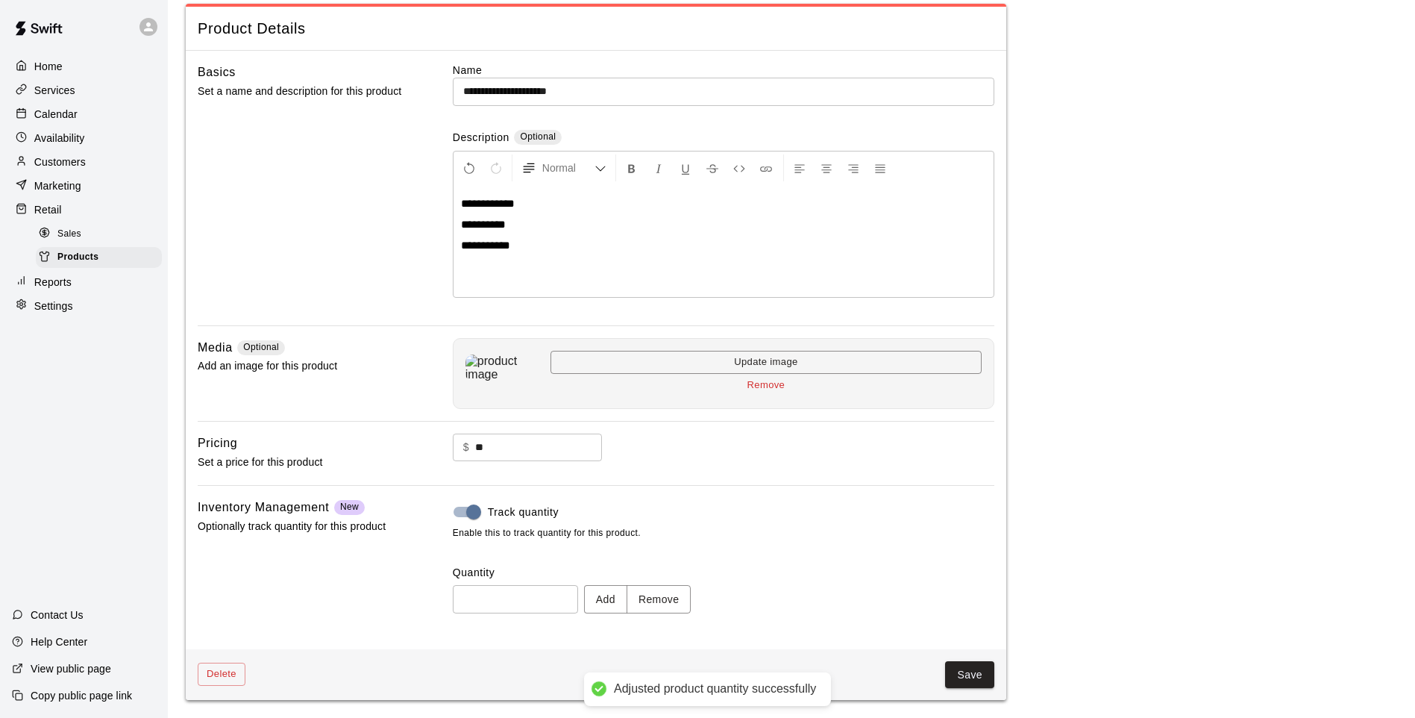
click at [947, 592] on button "Save" at bounding box center [969, 675] width 49 height 28
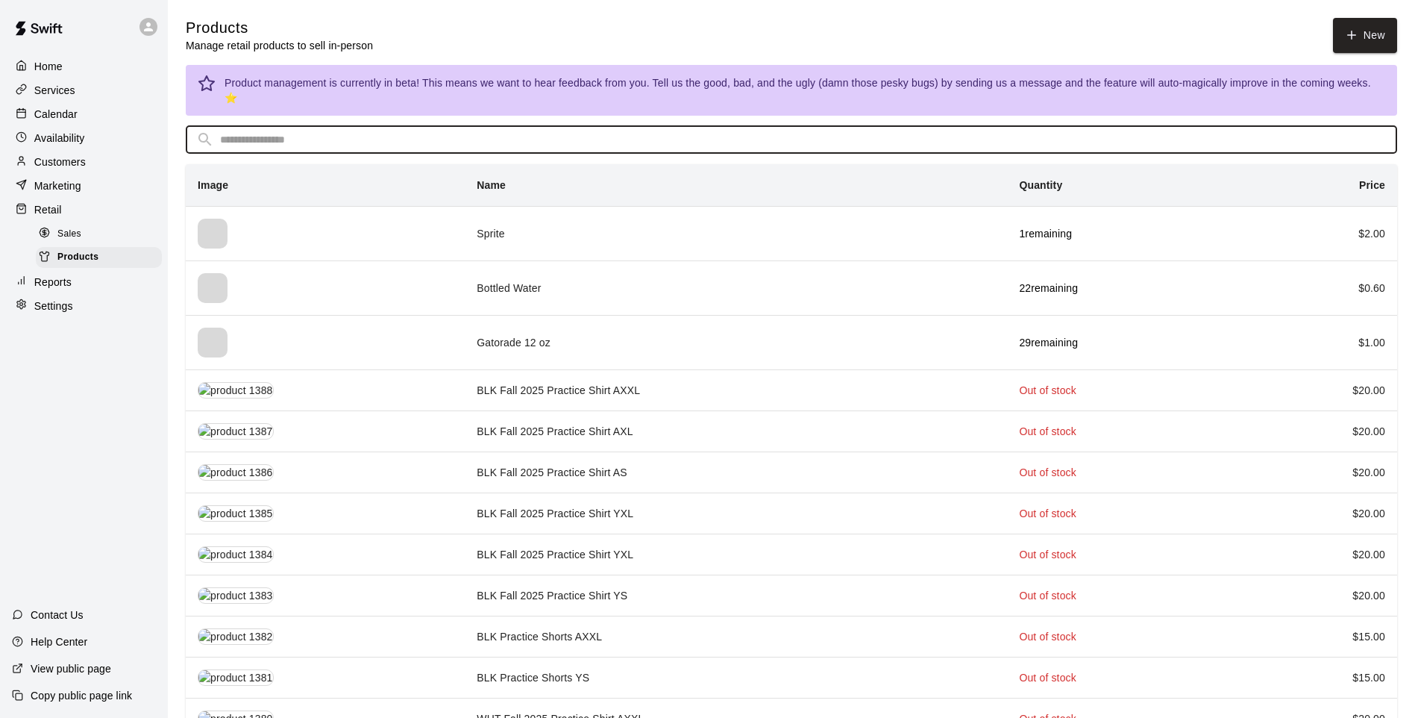
click at [581, 139] on input "text" at bounding box center [803, 140] width 1167 height 28
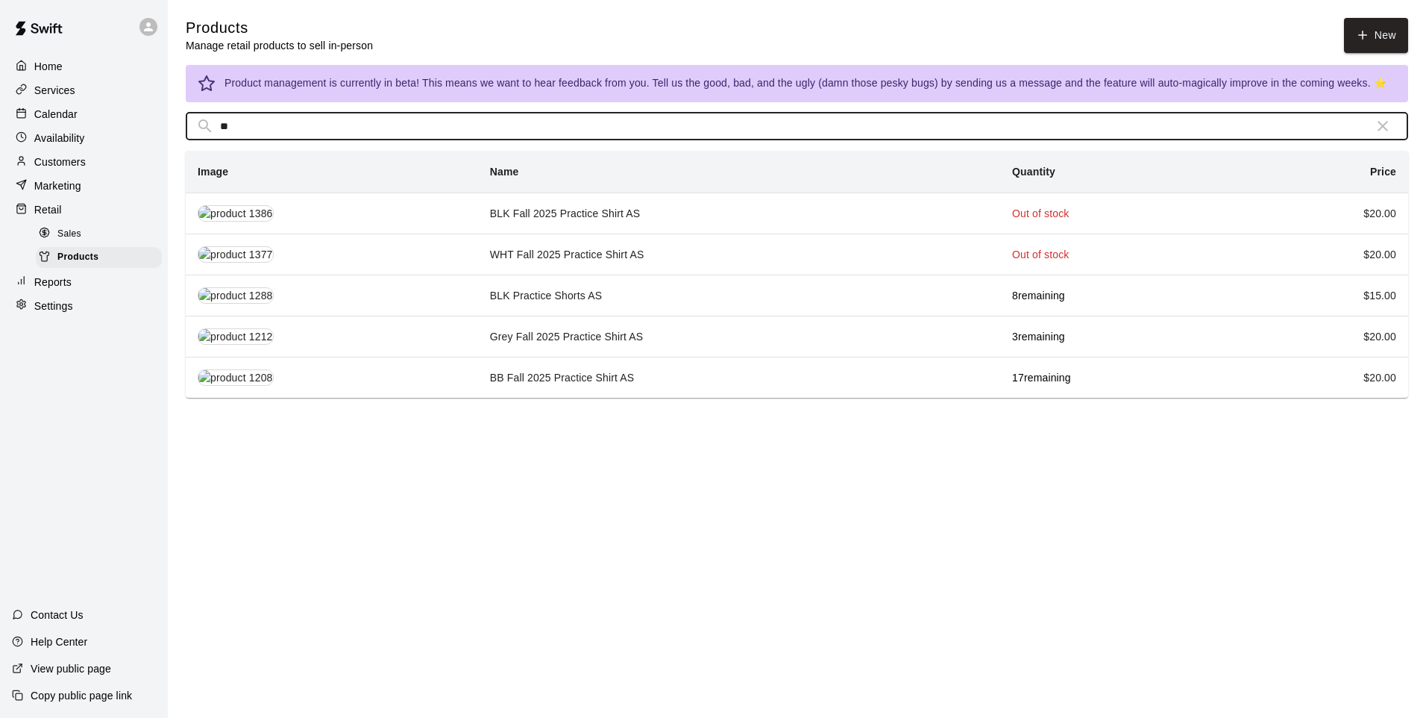
type input "**"
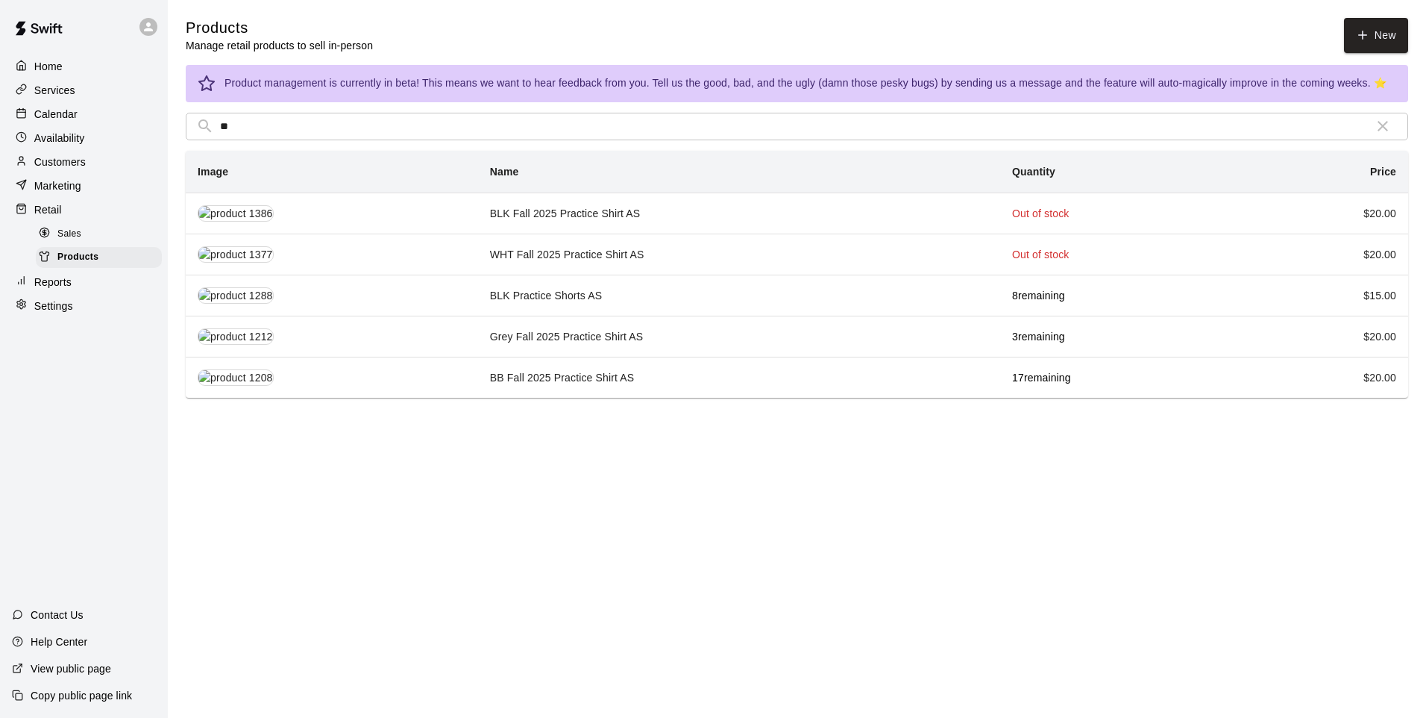
click at [333, 404] on html "Home Services Calendar Availability Customers Marketing Retail Sales Products R…" at bounding box center [713, 202] width 1426 height 404
click at [571, 250] on td "WHT Fall 2025 Practice Shirt AS" at bounding box center [739, 254] width 522 height 41
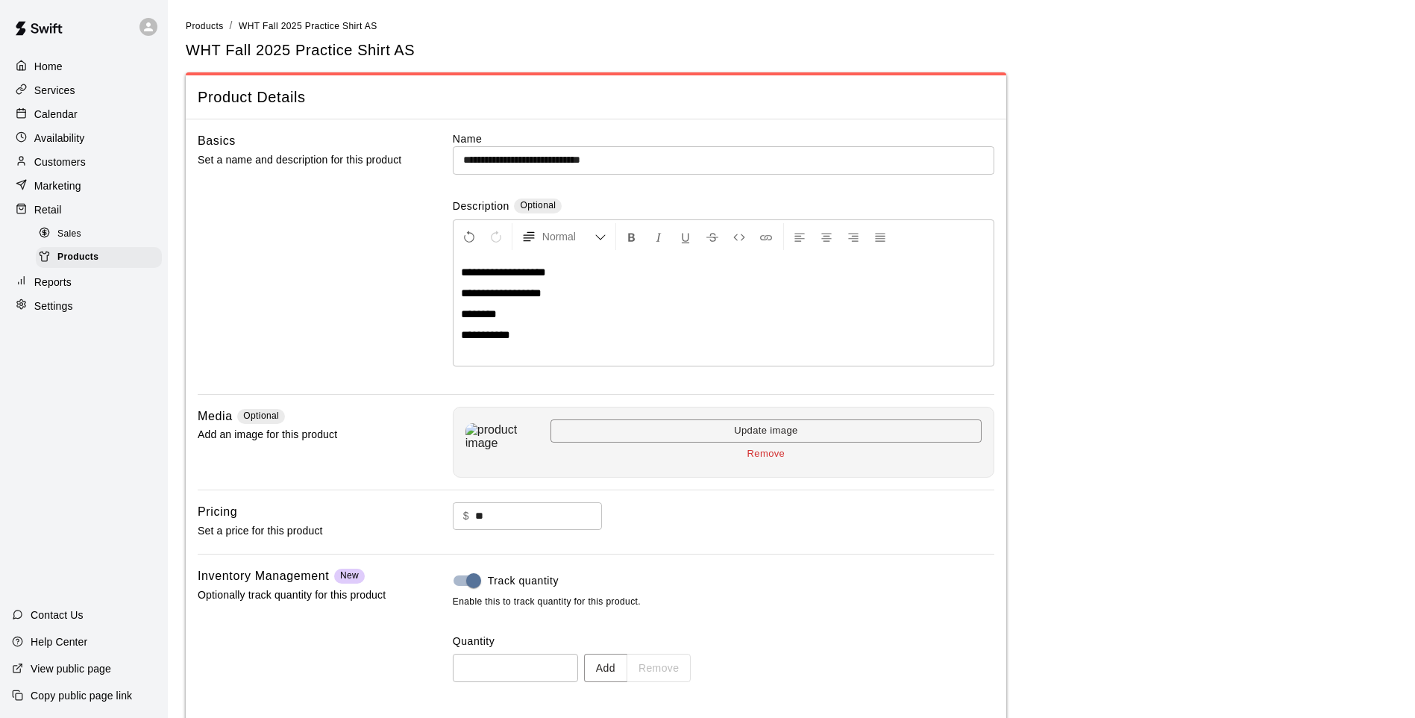
click at [605, 592] on button "Add" at bounding box center [605, 668] width 43 height 28
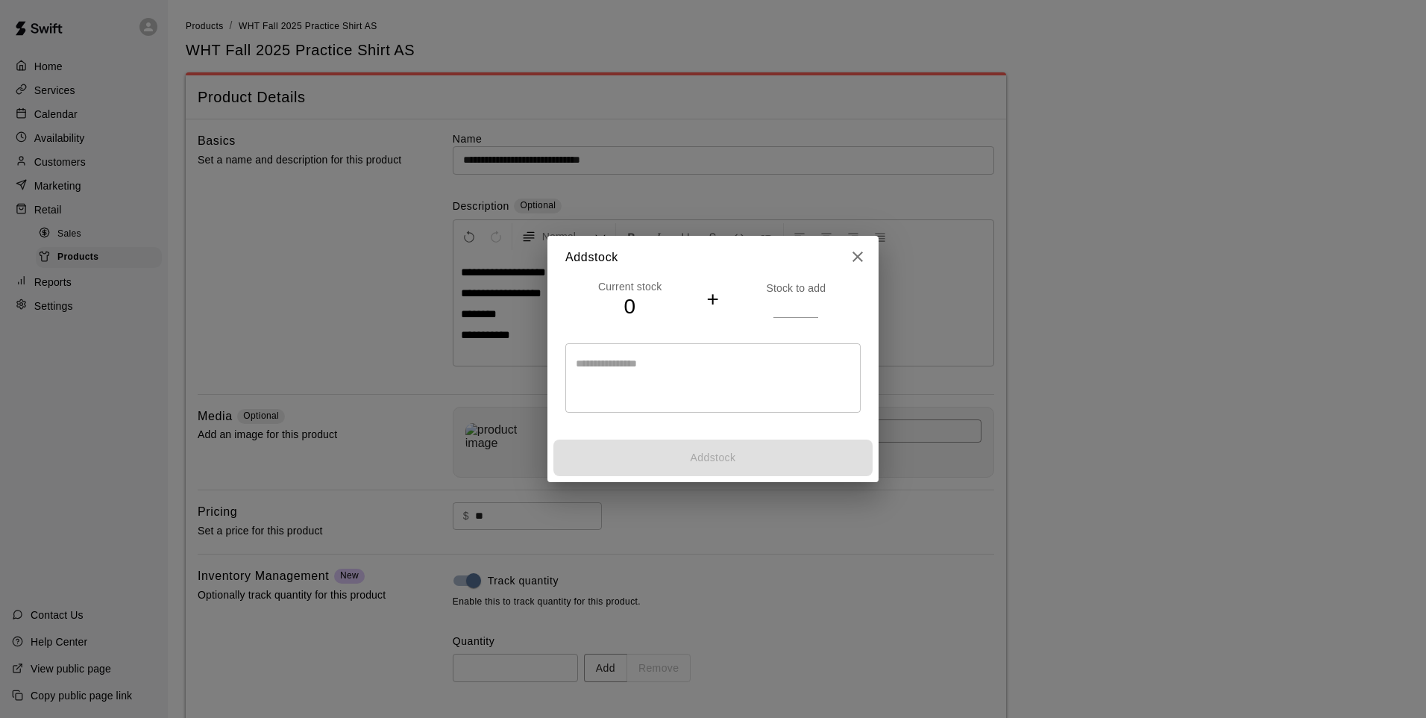
click at [792, 301] on input "number" at bounding box center [796, 306] width 45 height 22
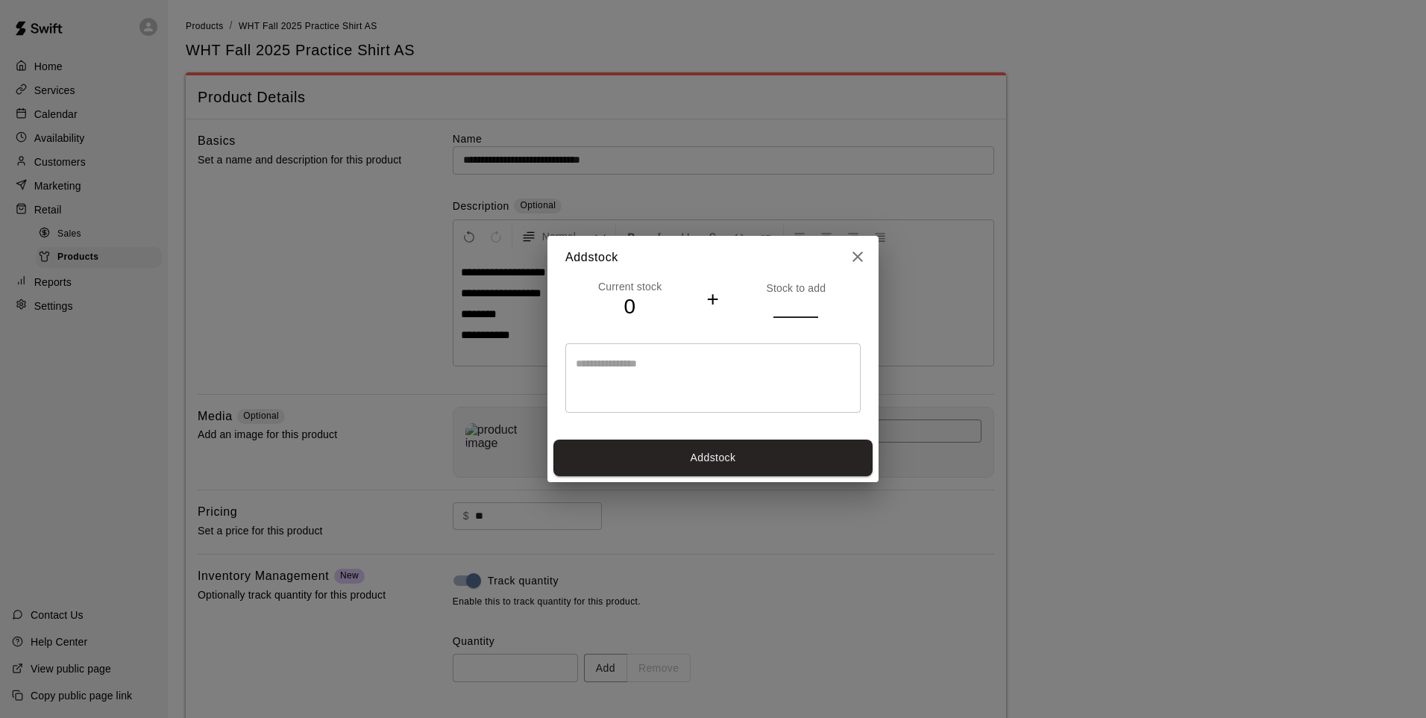
type input "*"
click at [727, 456] on button "Add stock" at bounding box center [713, 457] width 319 height 37
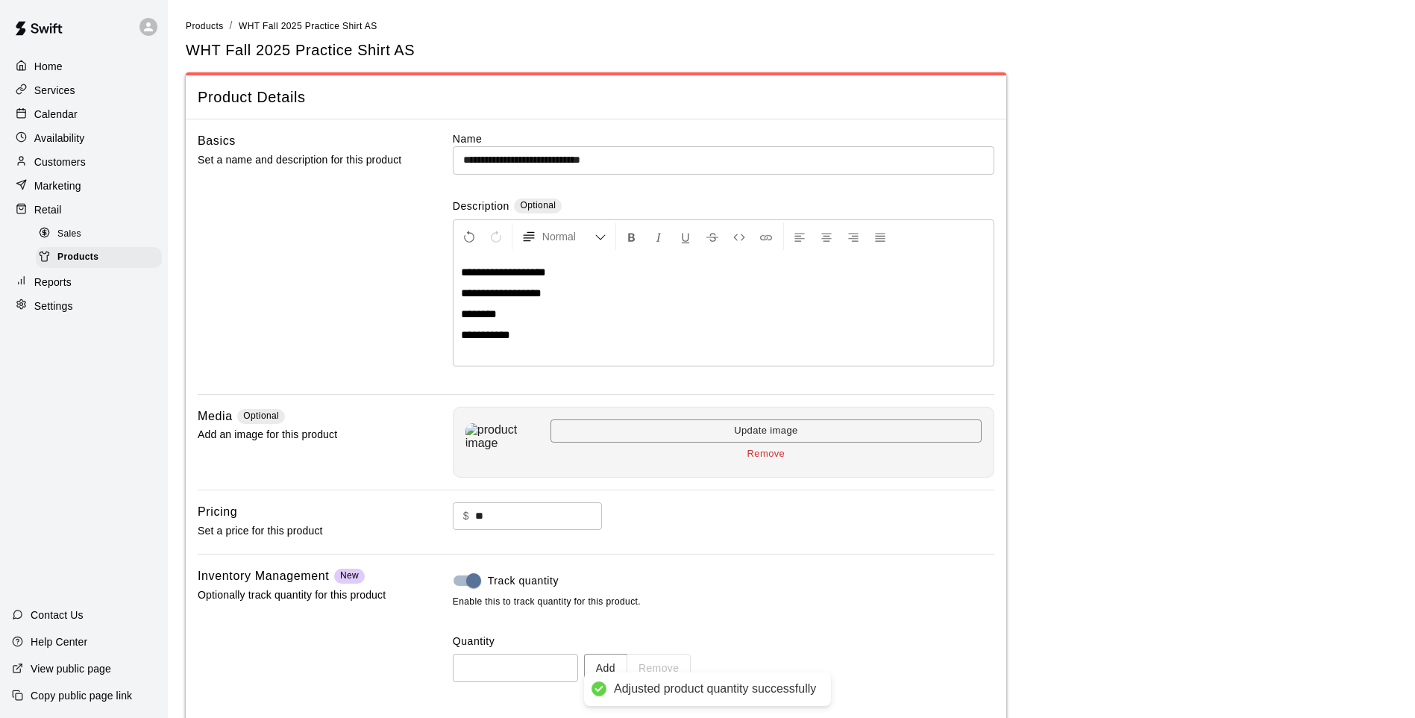
type input "*"
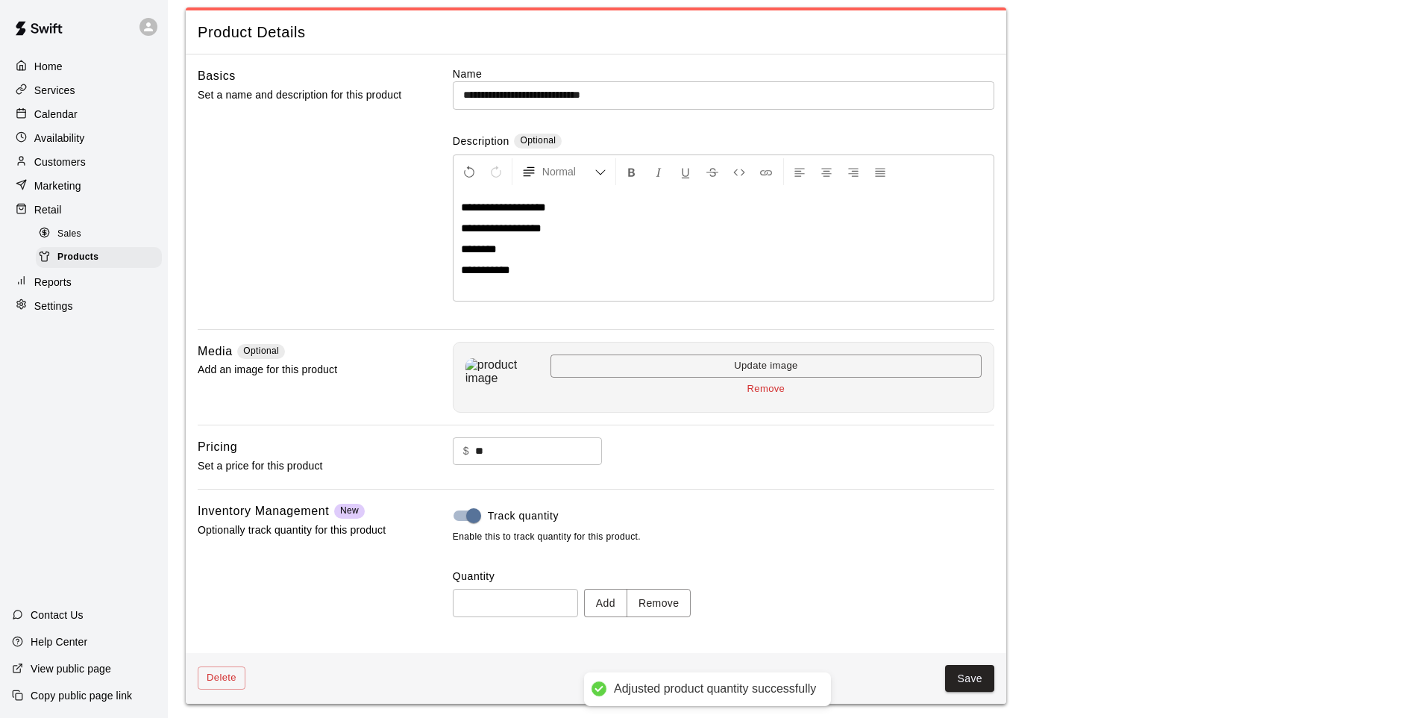
scroll to position [69, 0]
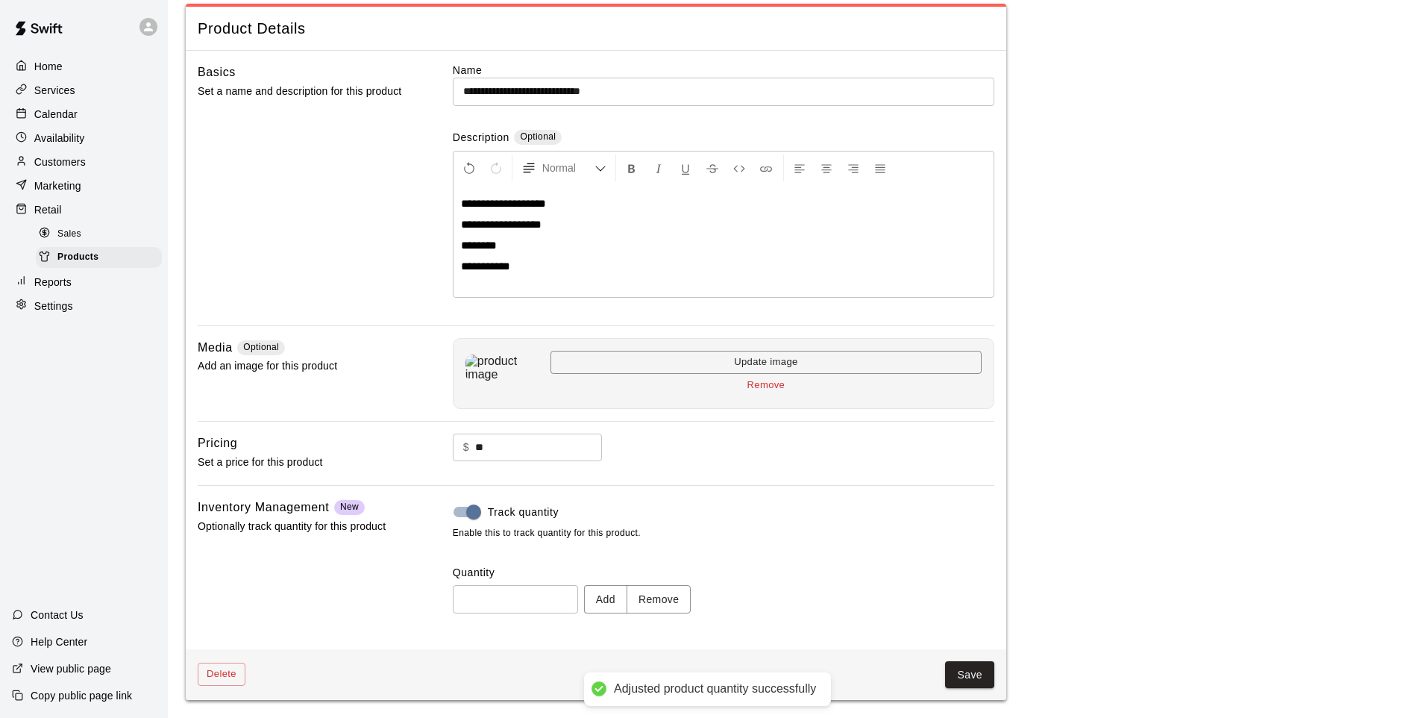
click at [950, 592] on button "Save" at bounding box center [969, 675] width 49 height 28
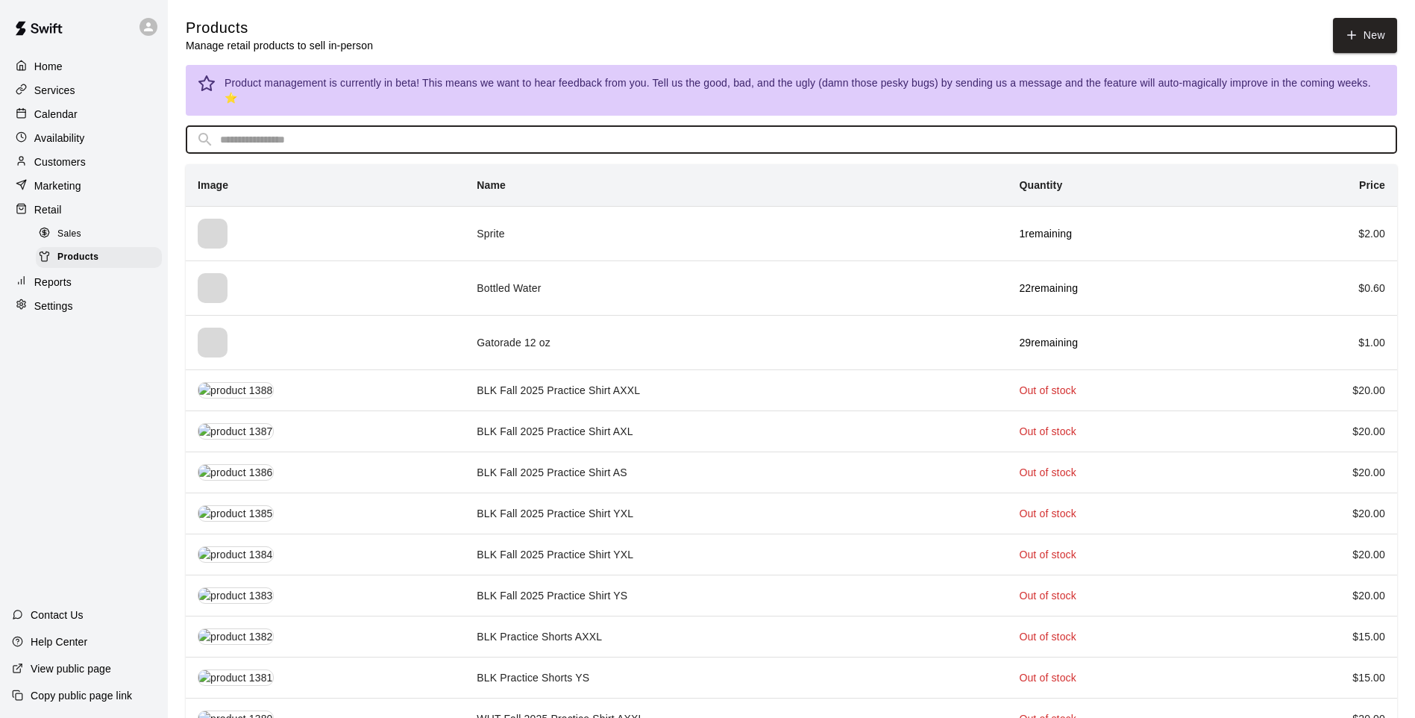
click at [307, 133] on input "text" at bounding box center [803, 140] width 1167 height 28
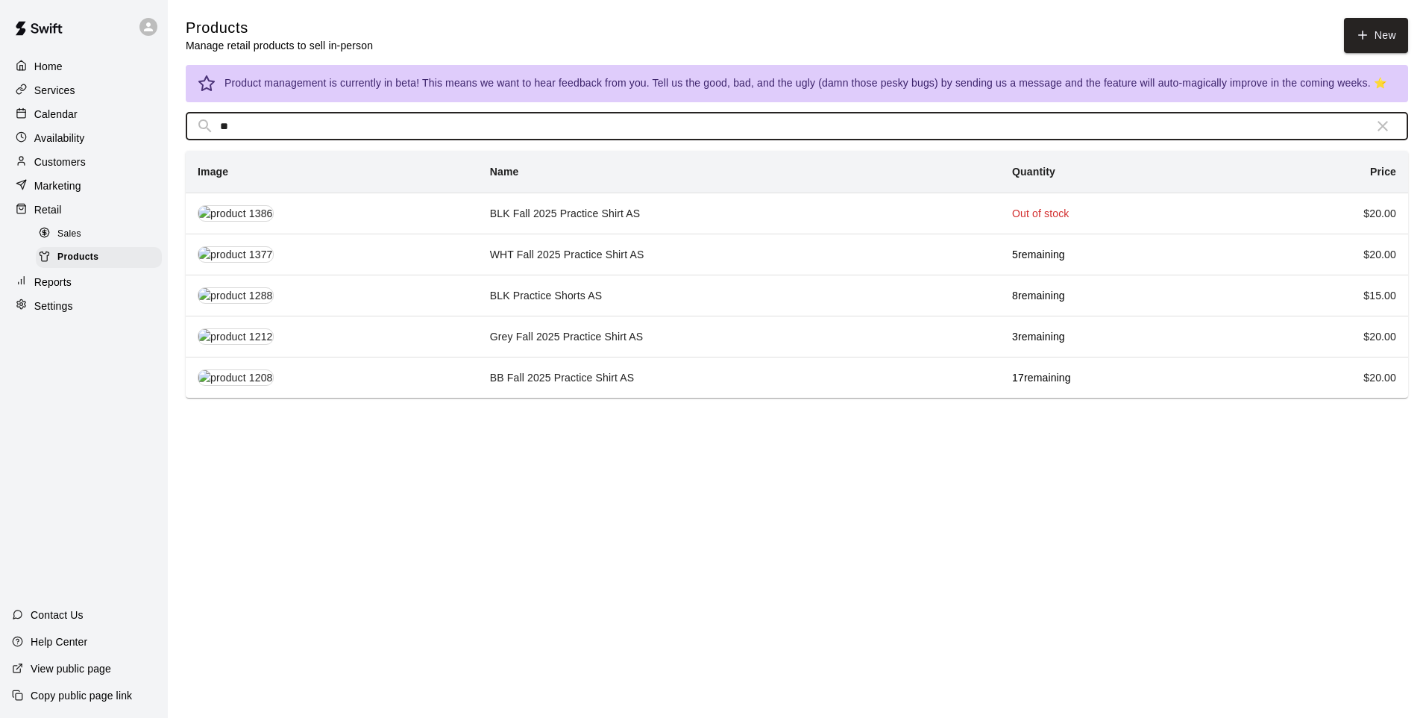
type input "**"
click at [504, 332] on td "Grey Fall 2025 Practice Shirt AS" at bounding box center [739, 336] width 522 height 41
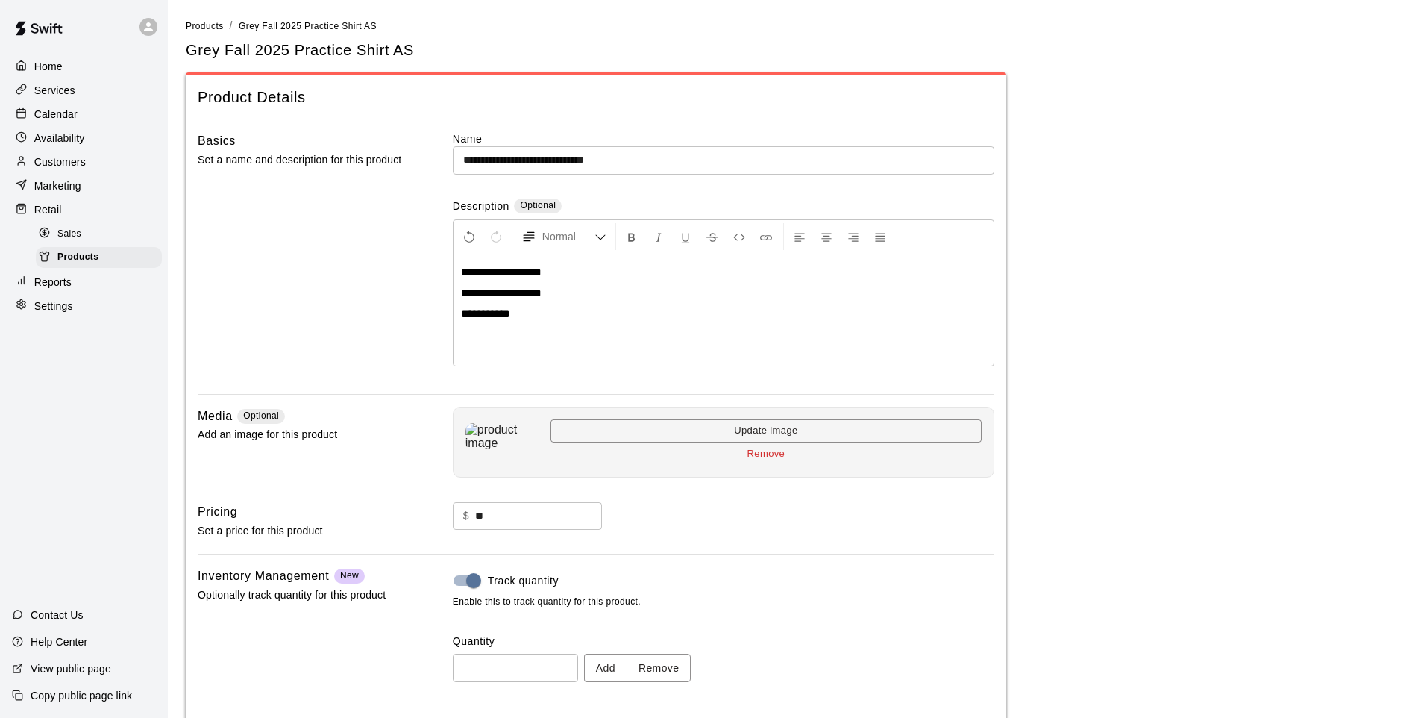
click at [605, 592] on button "Add" at bounding box center [605, 668] width 43 height 28
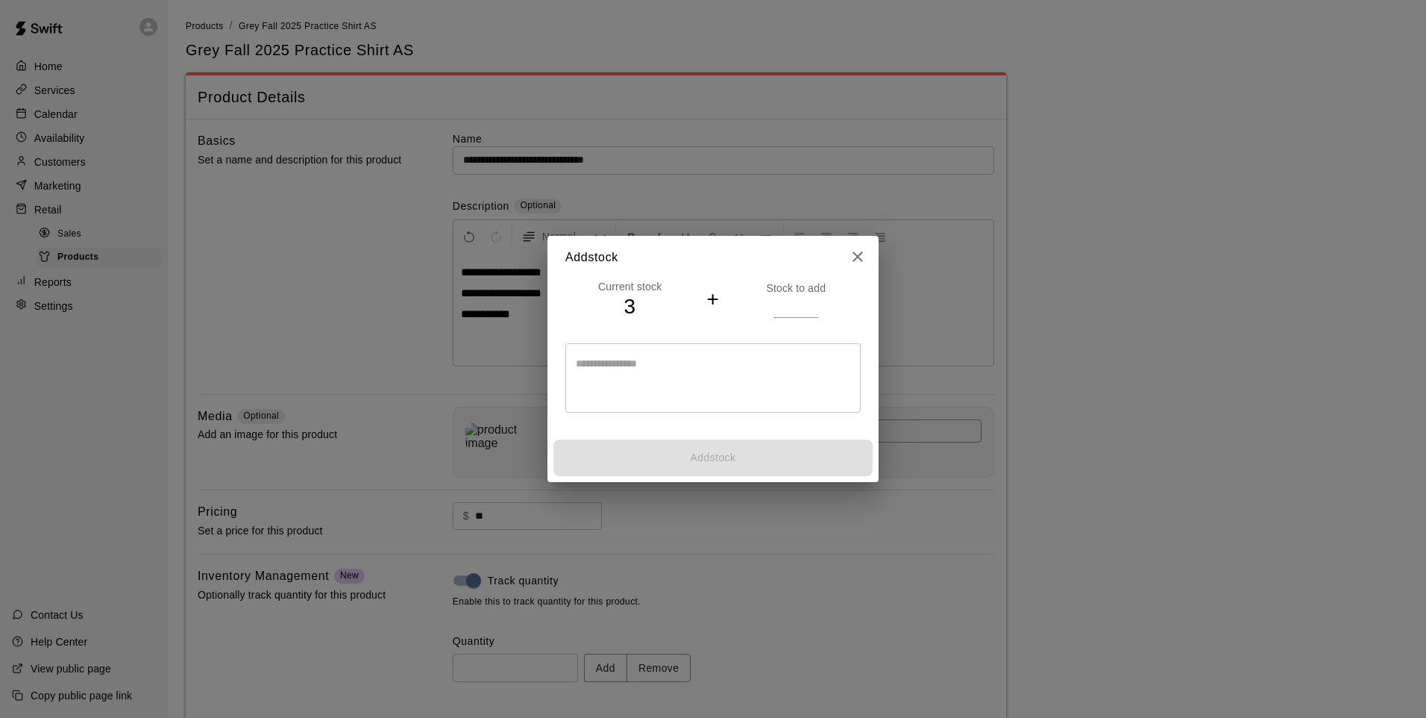
click at [792, 305] on input "number" at bounding box center [796, 306] width 45 height 22
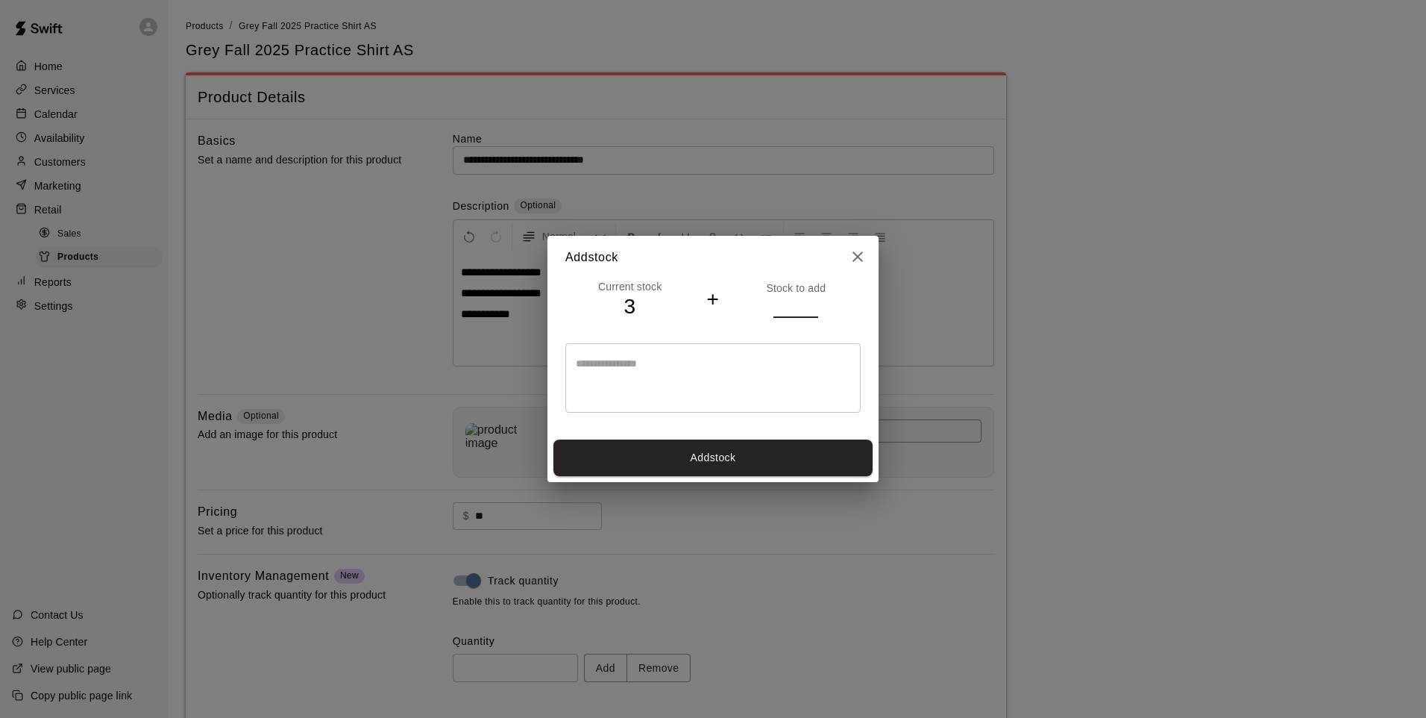
type input "*"
drag, startPoint x: 686, startPoint y: 469, endPoint x: 653, endPoint y: 461, distance: 33.8
click at [662, 461] on button "Add stock" at bounding box center [713, 457] width 319 height 37
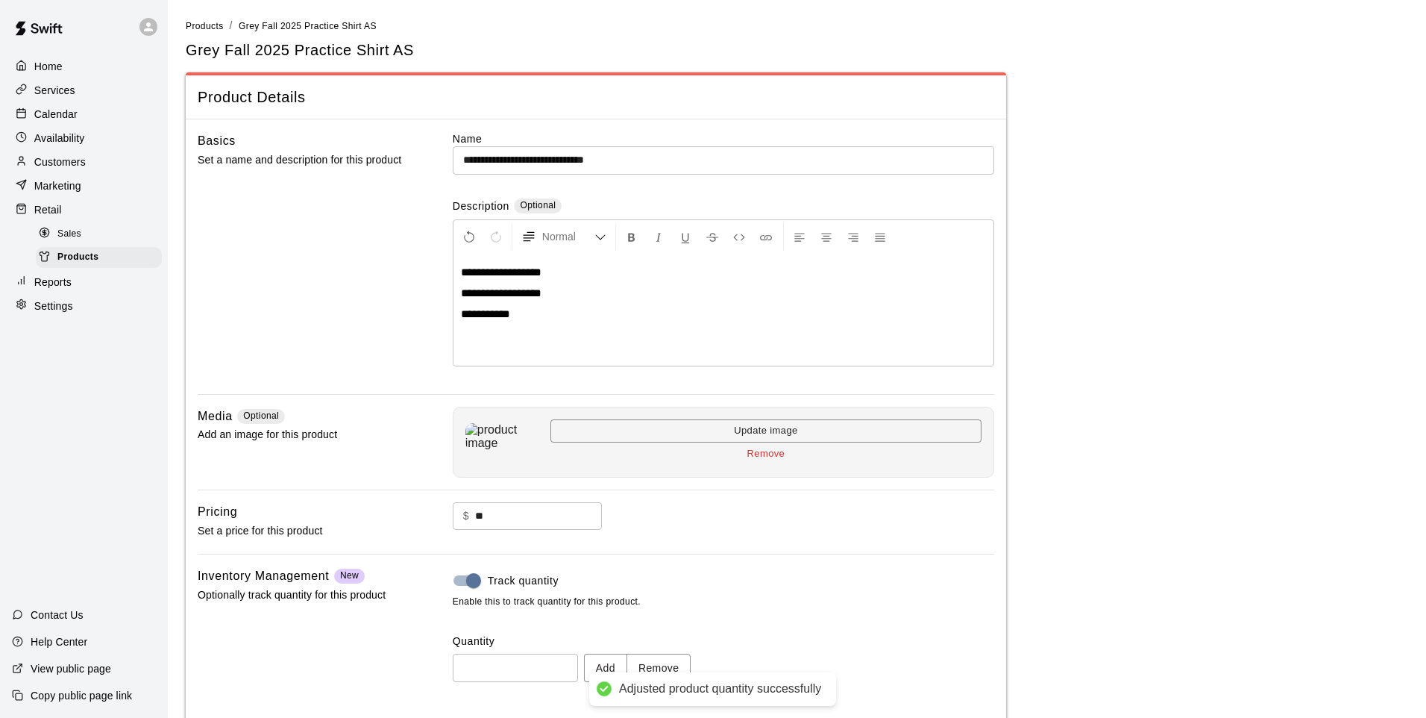
type input "*"
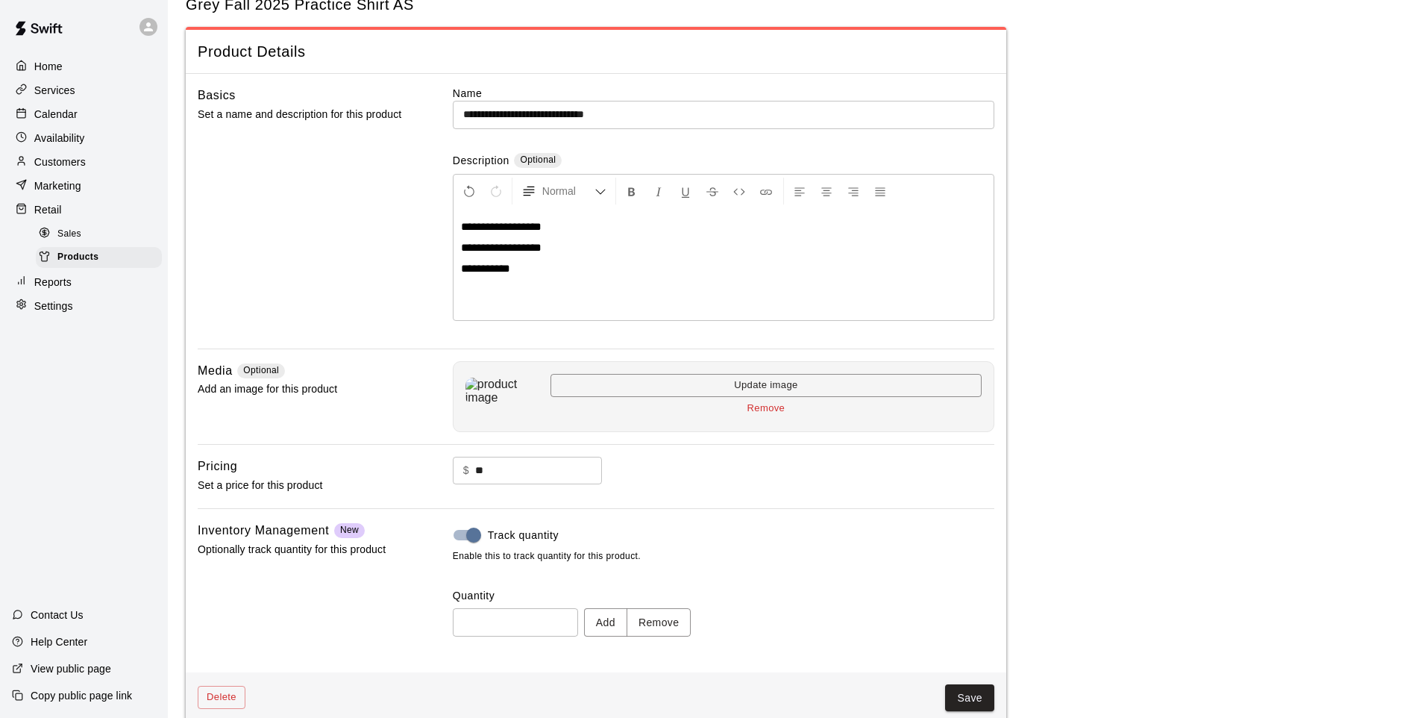
scroll to position [69, 0]
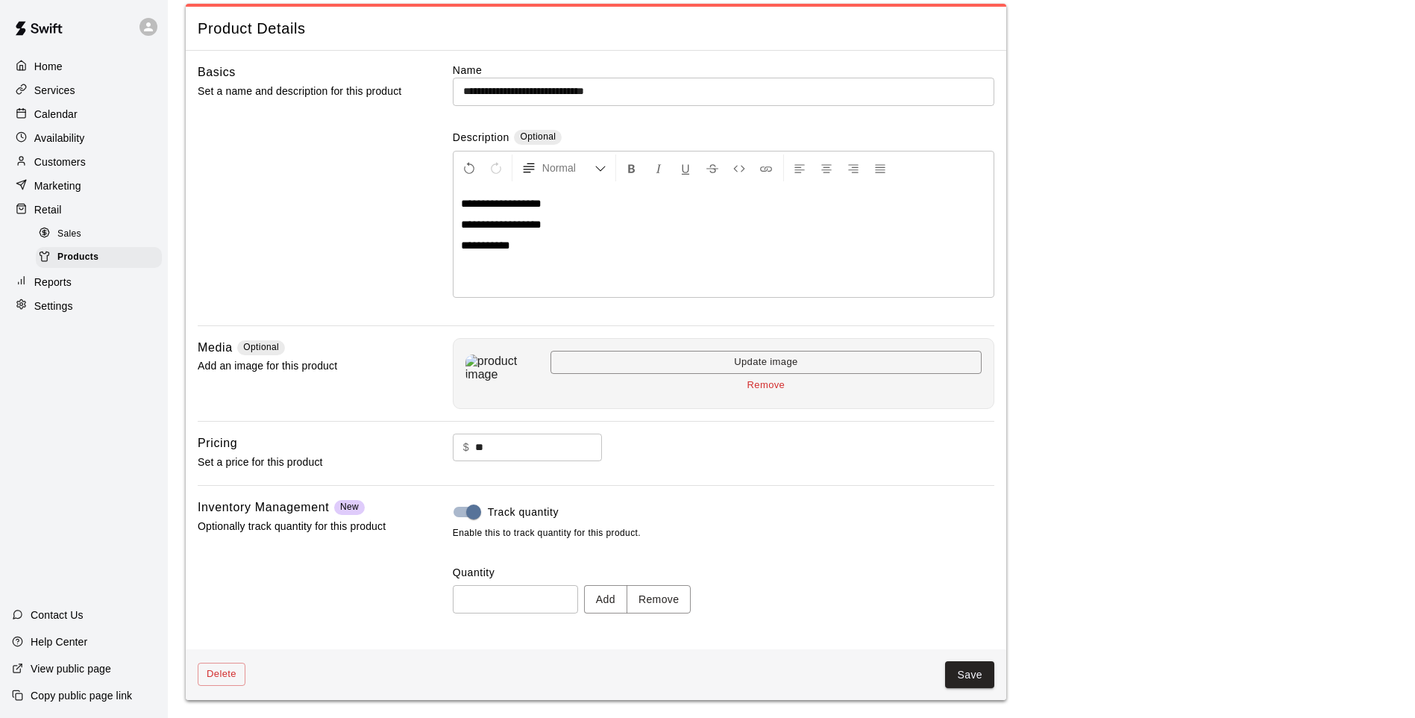
click at [963, 592] on button "Save" at bounding box center [969, 675] width 49 height 28
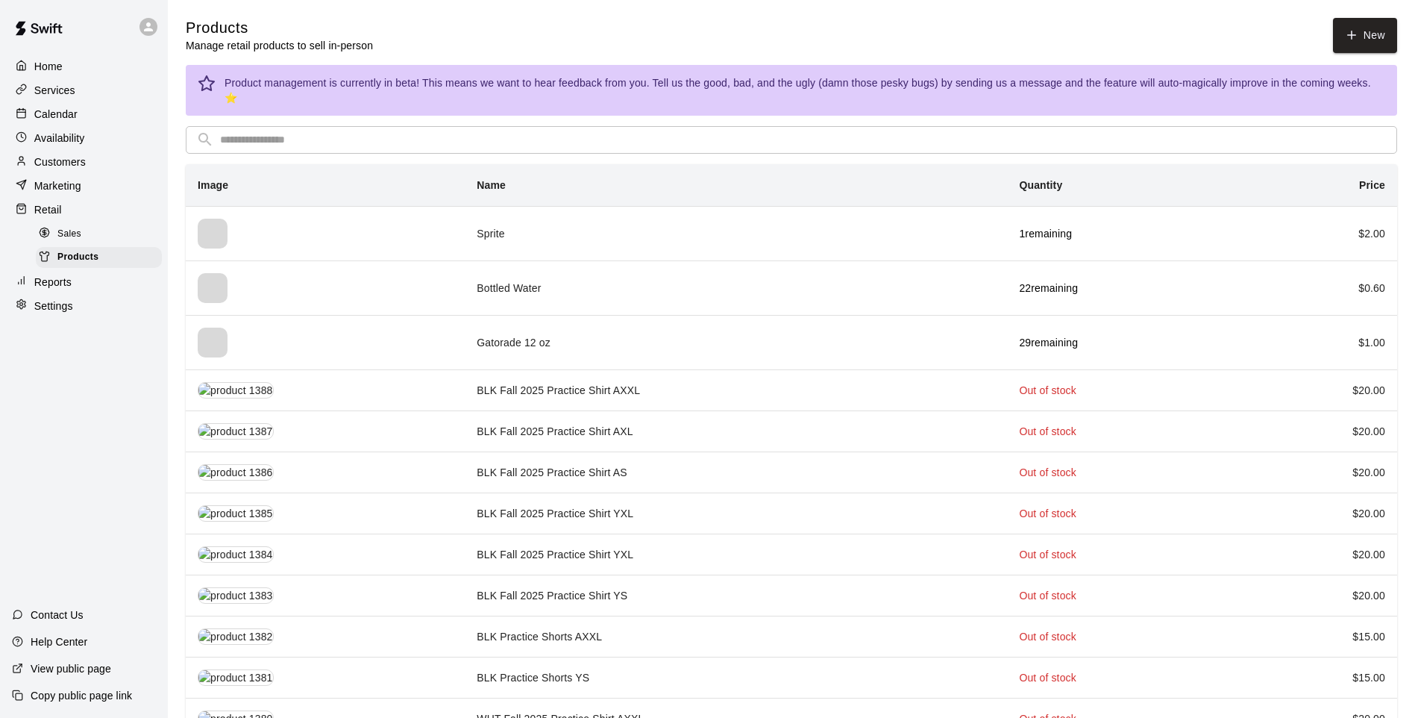
drag, startPoint x: 322, startPoint y: 116, endPoint x: 321, endPoint y: 105, distance: 11.2
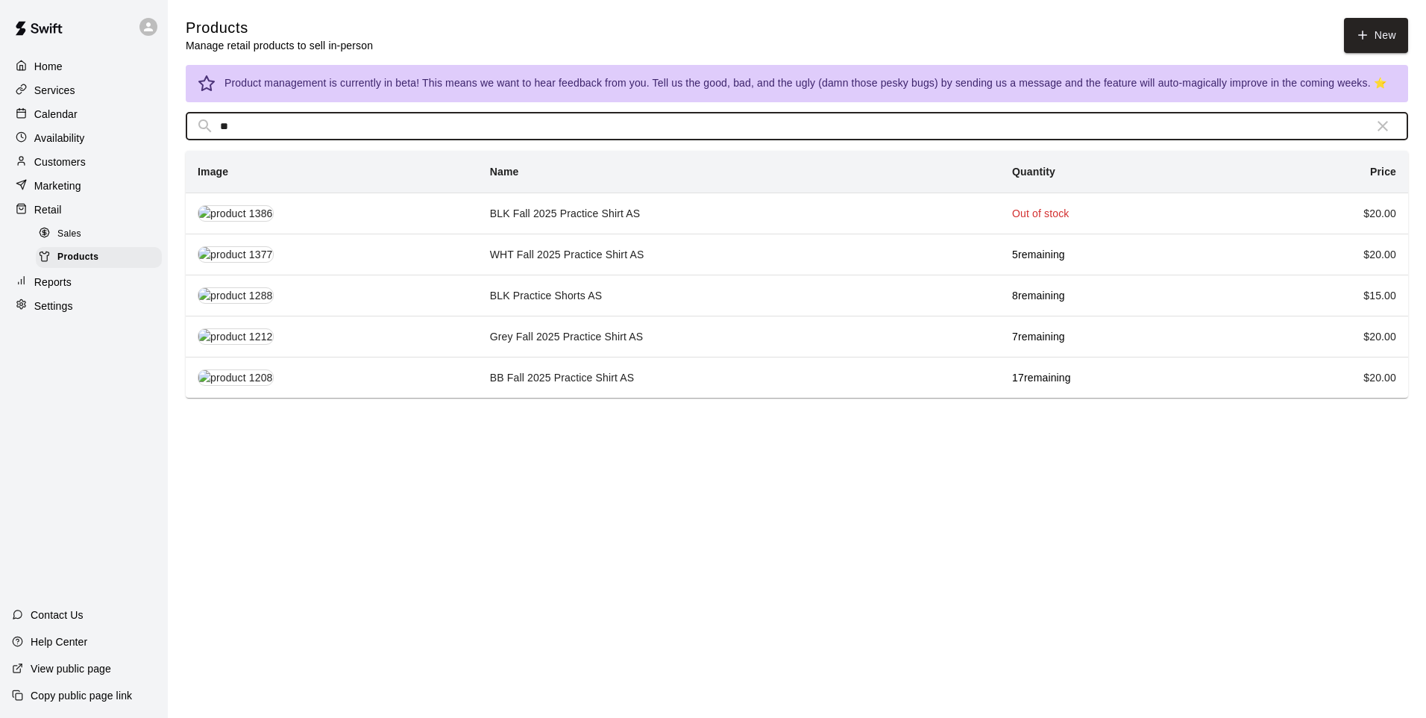
type input "**"
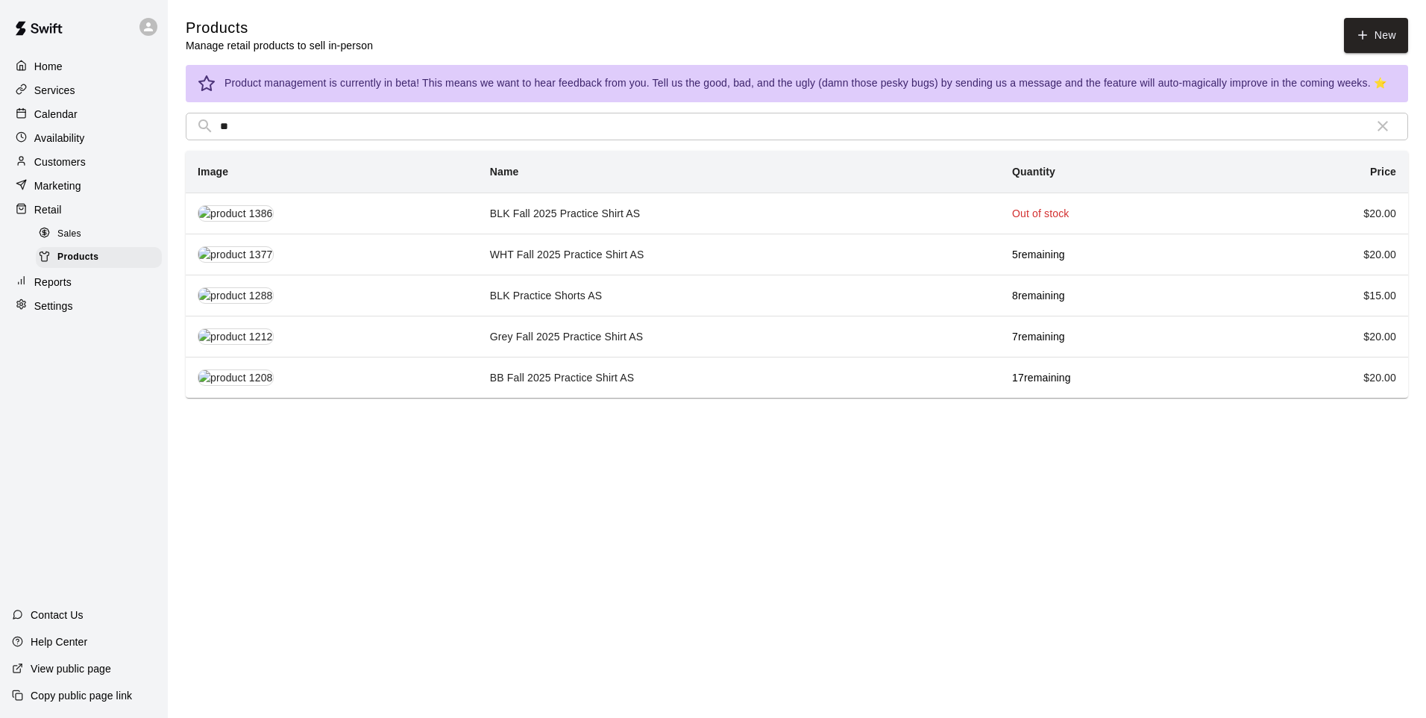
click at [539, 252] on td "WHT Fall 2025 Practice Shirt AS" at bounding box center [739, 254] width 522 height 41
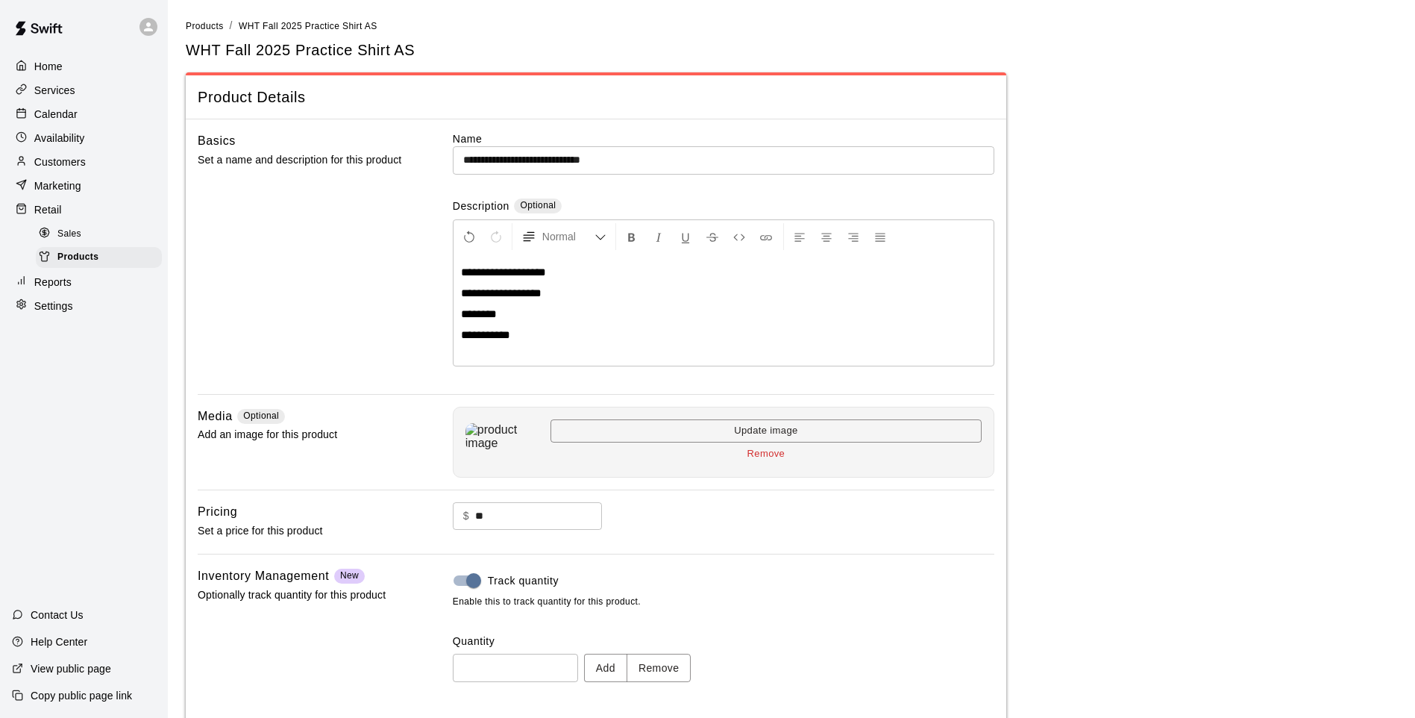
click at [608, 592] on button "Add" at bounding box center [605, 668] width 43 height 28
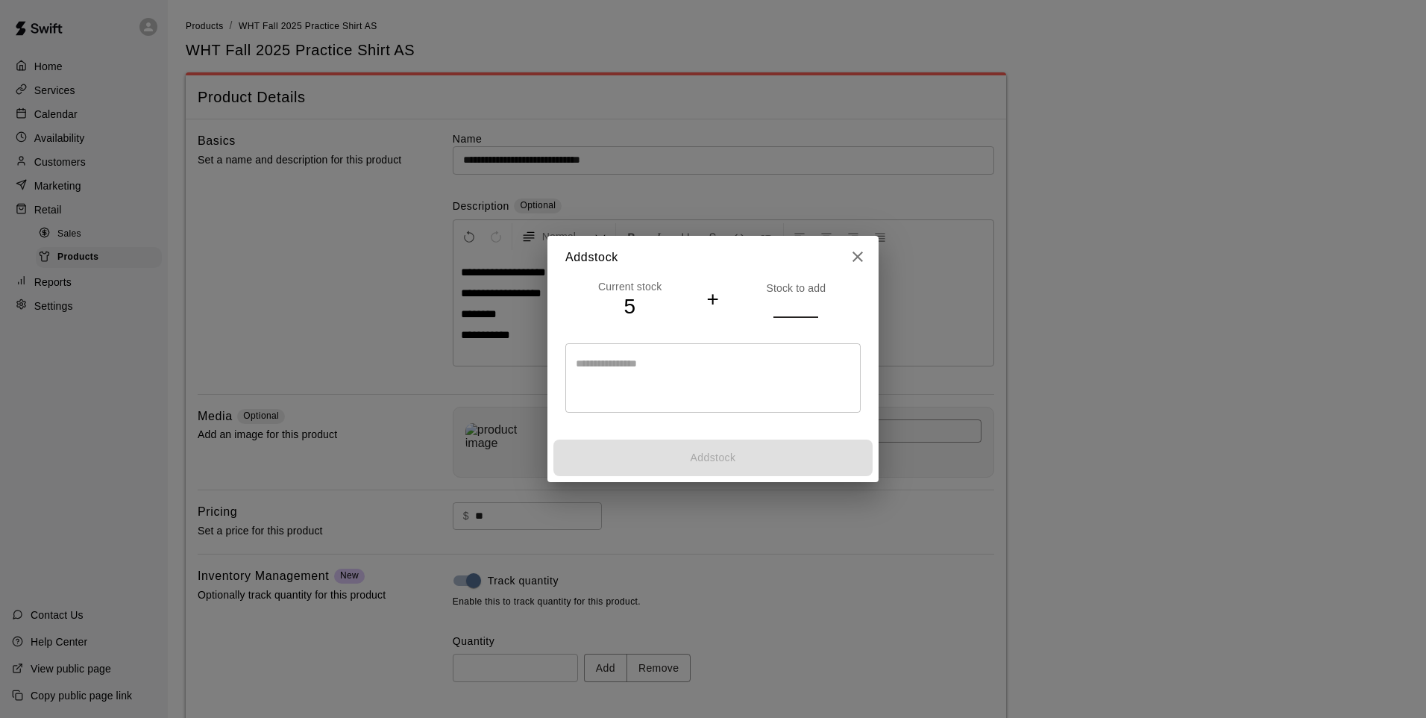
click at [788, 313] on input "number" at bounding box center [796, 306] width 45 height 22
type input "*"
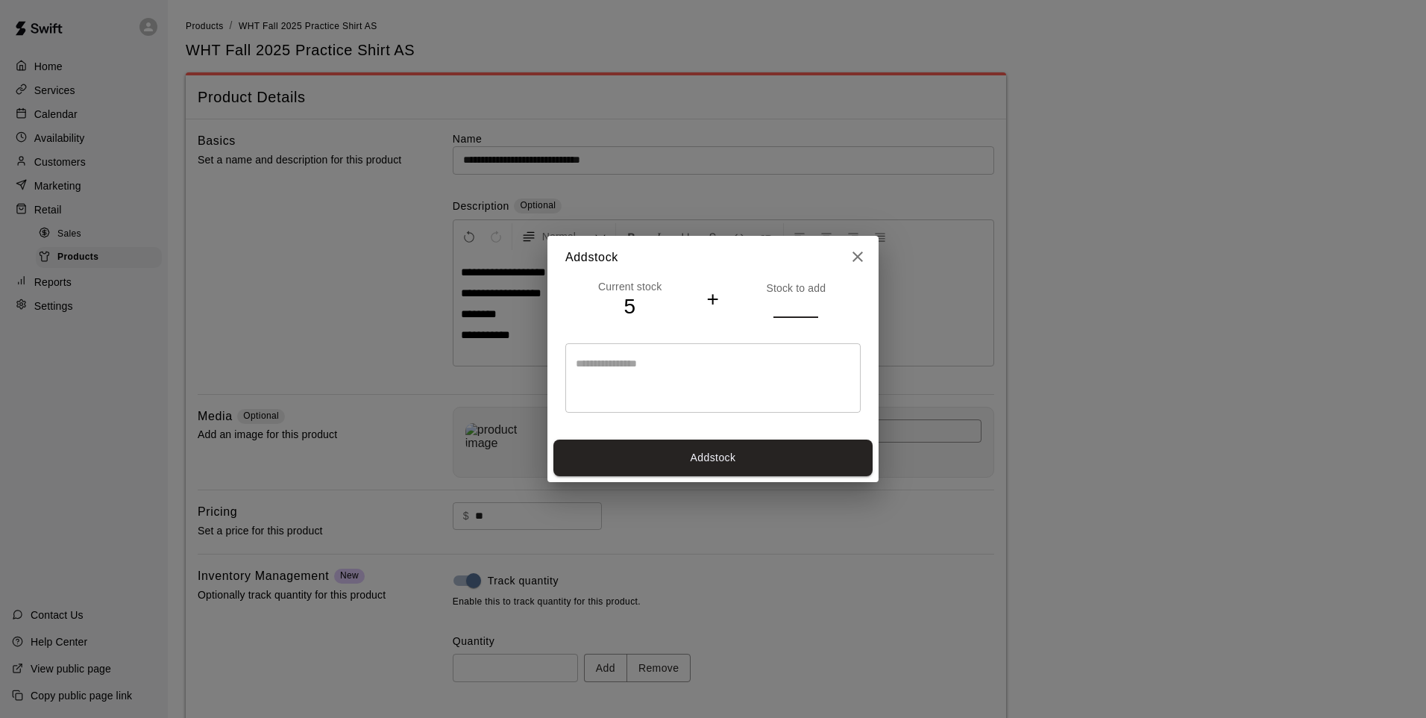
type input "*"
click at [695, 455] on button "Add stock" at bounding box center [713, 457] width 319 height 37
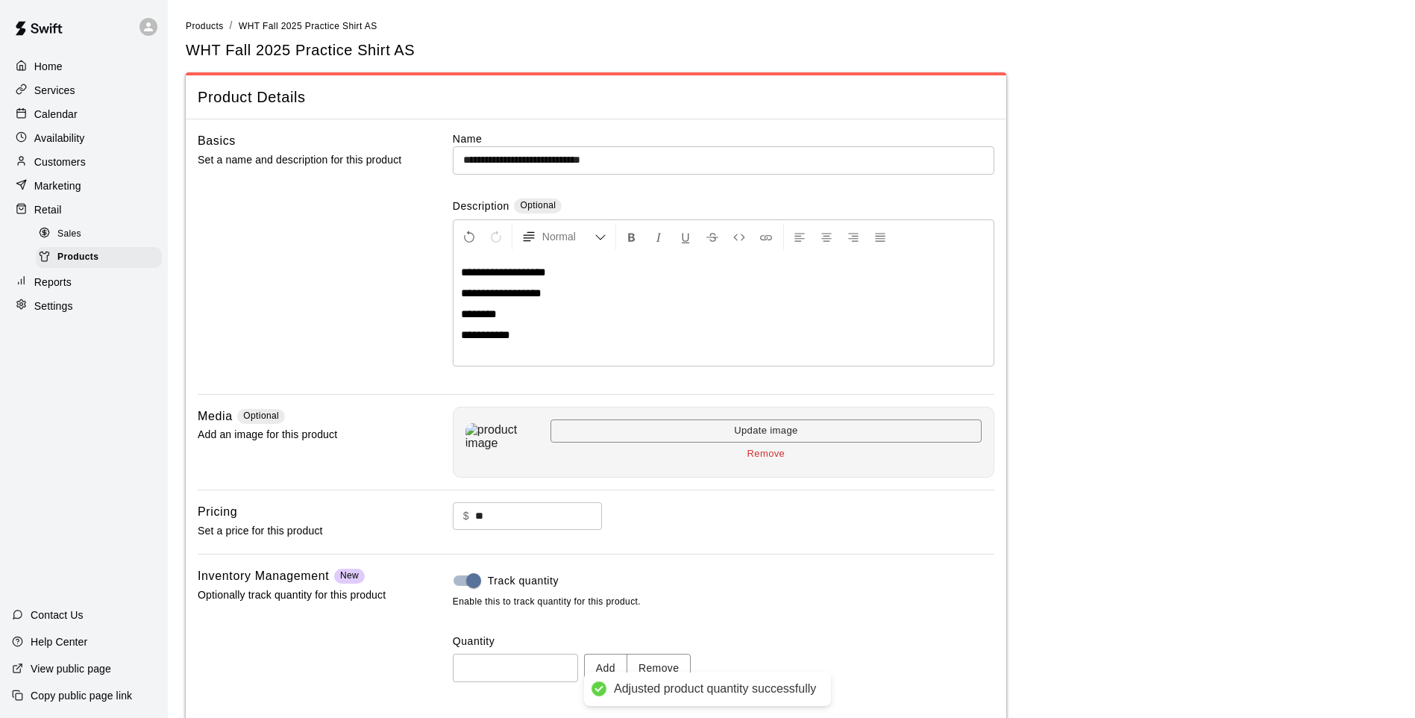
type input "**"
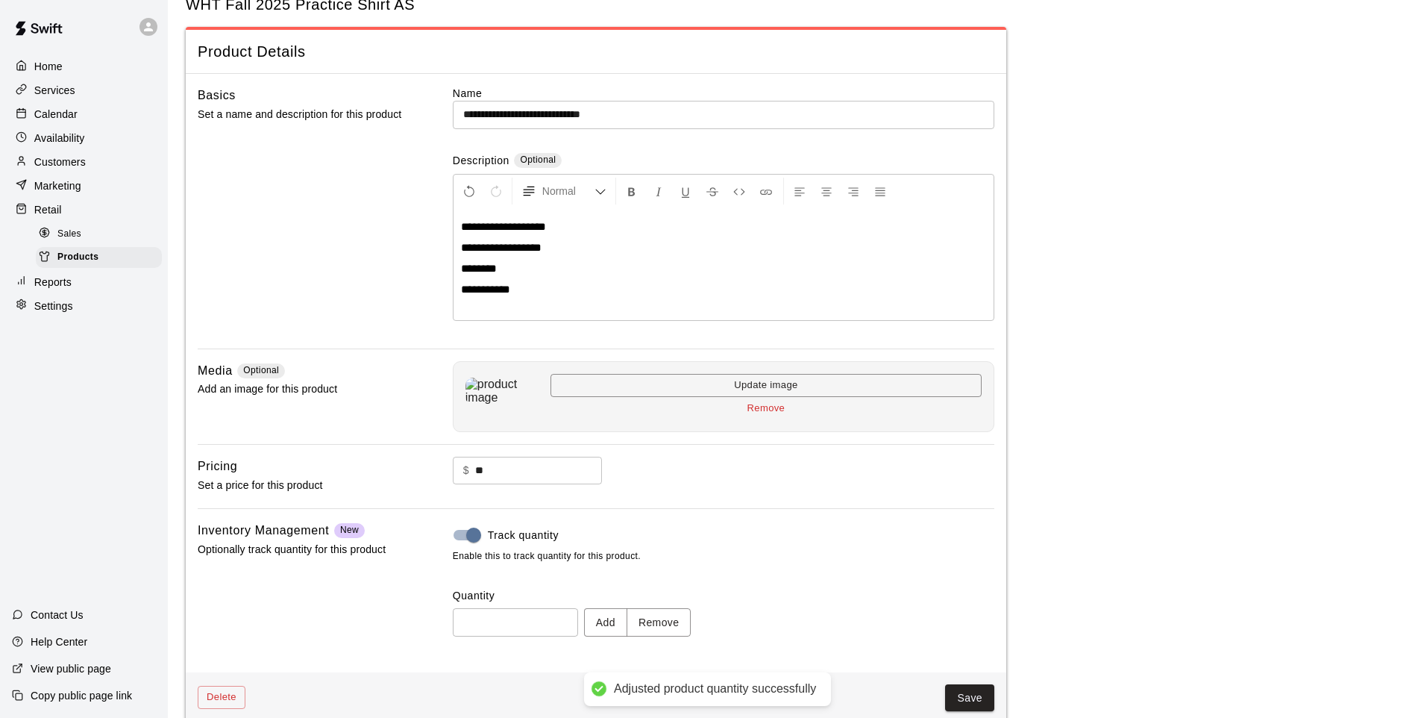
scroll to position [69, 0]
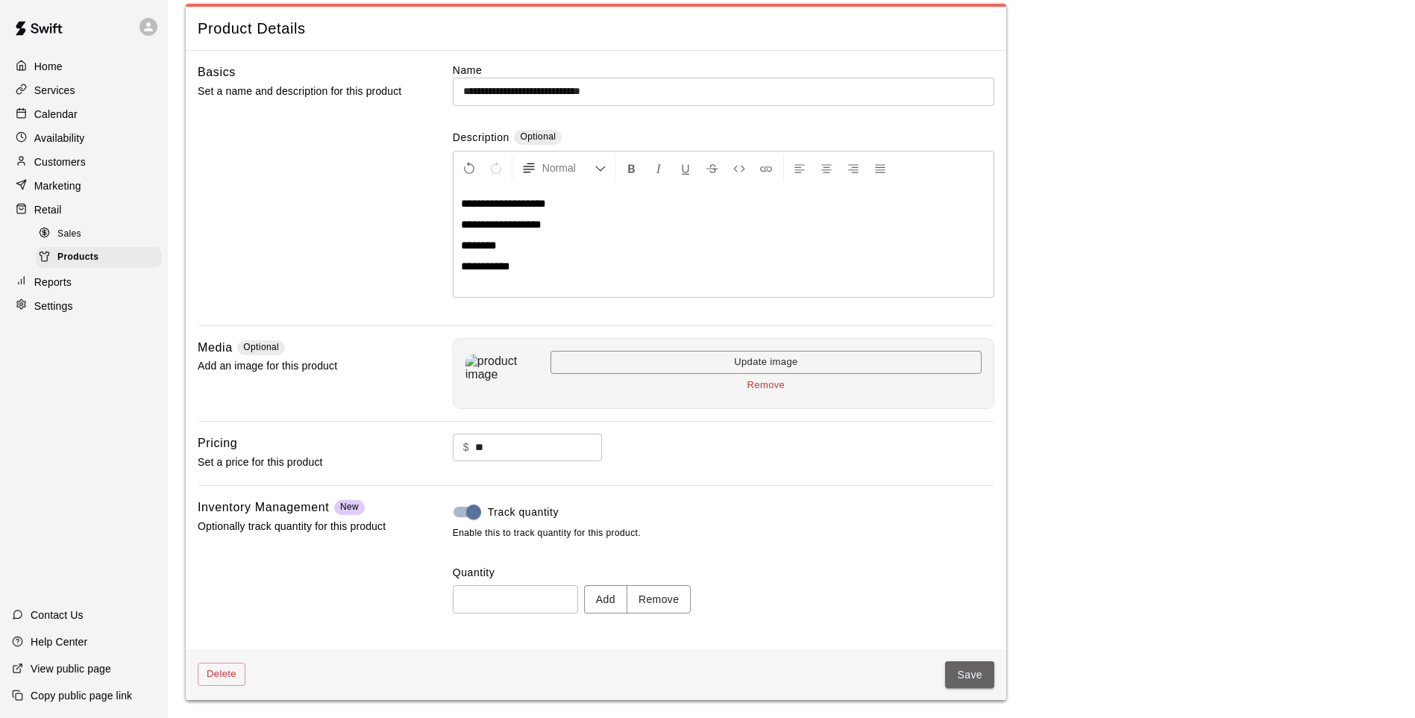
click at [954, 592] on button "Save" at bounding box center [969, 675] width 49 height 28
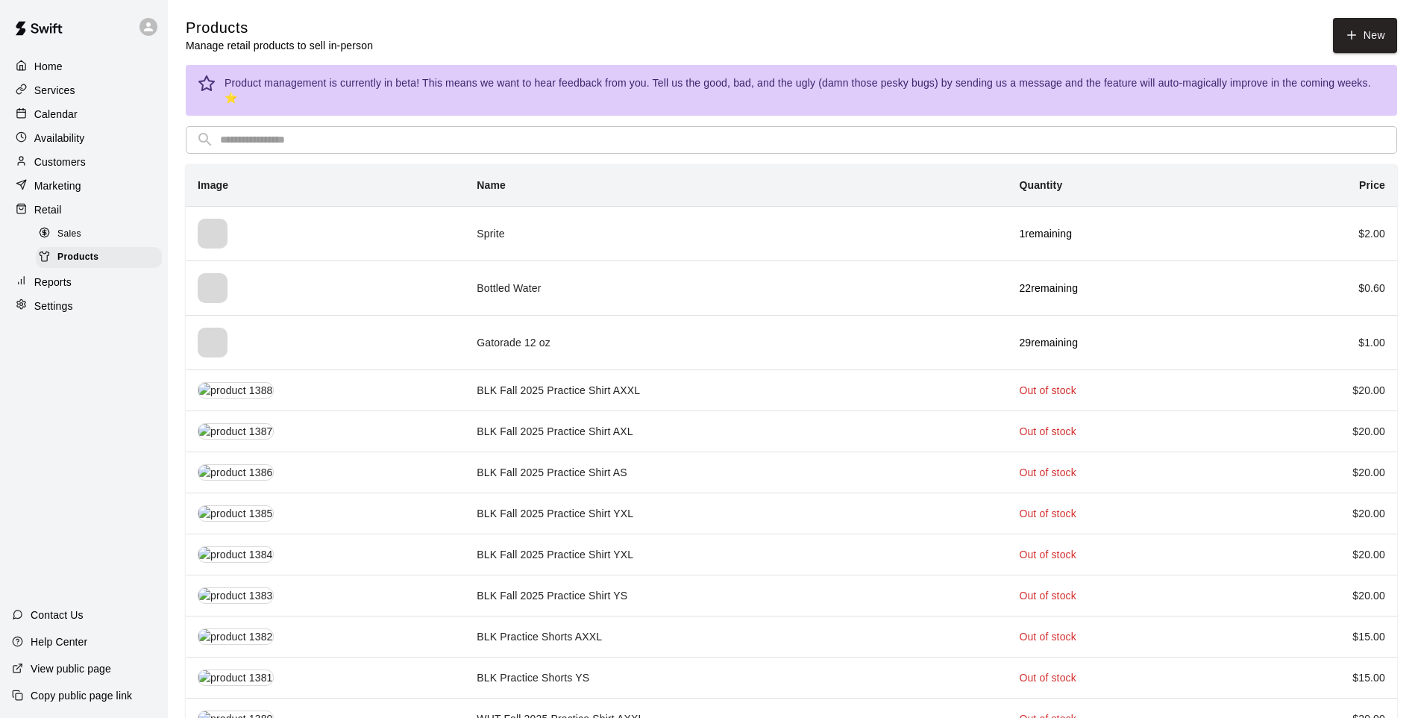
drag, startPoint x: 683, startPoint y: 110, endPoint x: 680, endPoint y: 122, distance: 11.4
click at [643, 126] on input "text" at bounding box center [803, 140] width 1167 height 28
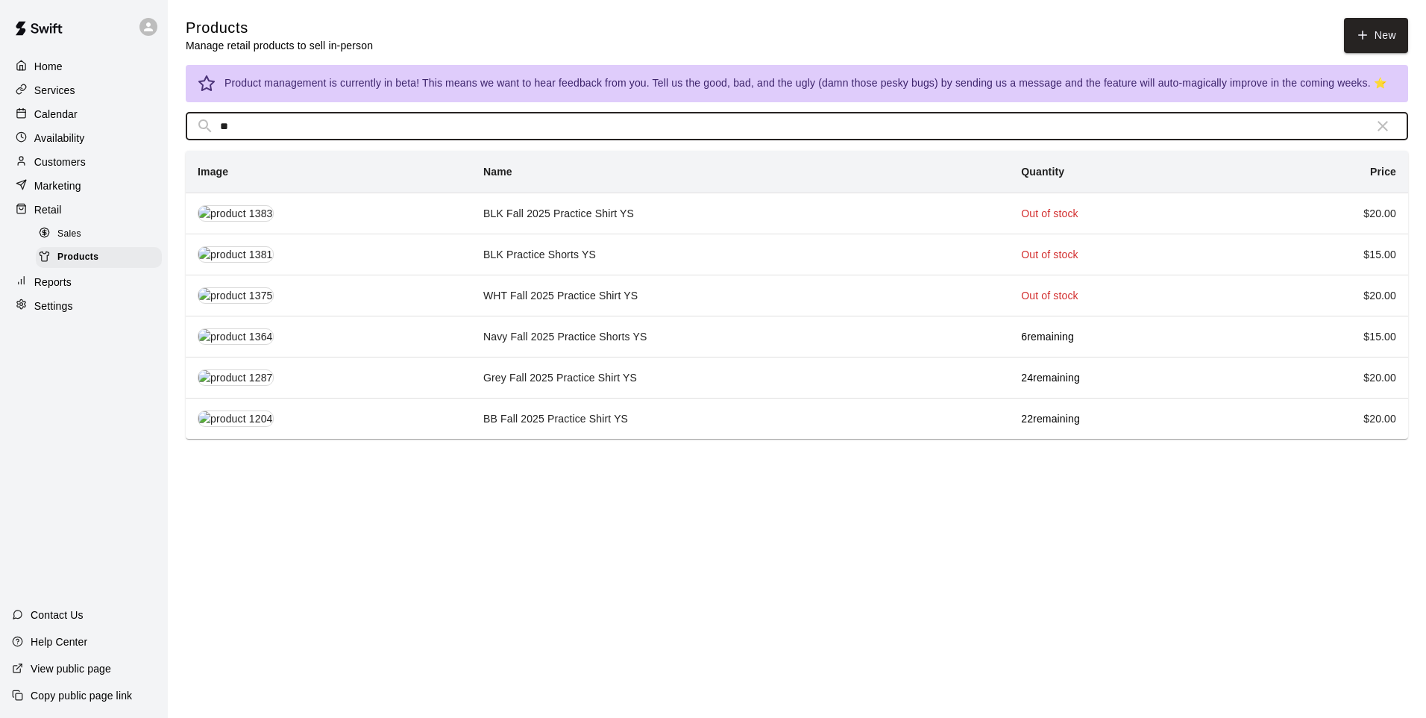
type input "**"
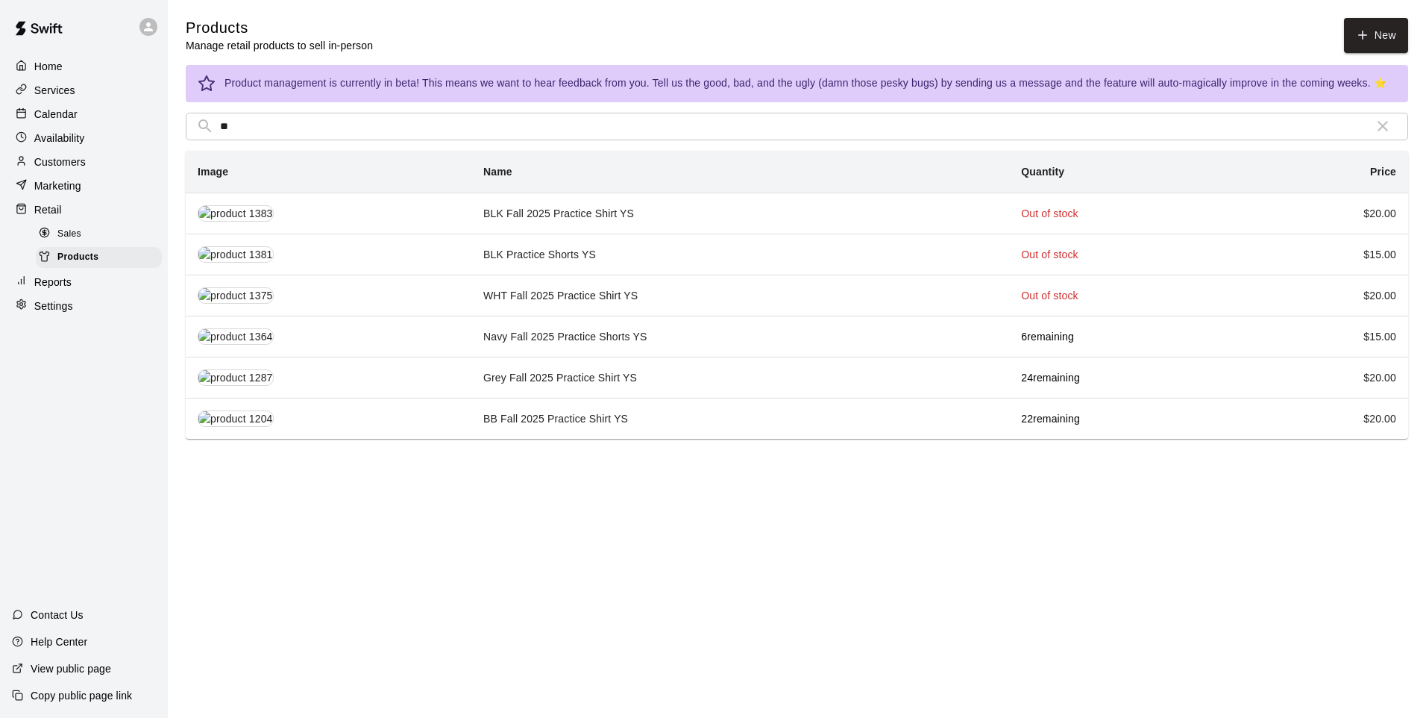
click at [517, 380] on td "Grey Fall 2025 Practice Shirt YS" at bounding box center [741, 377] width 538 height 41
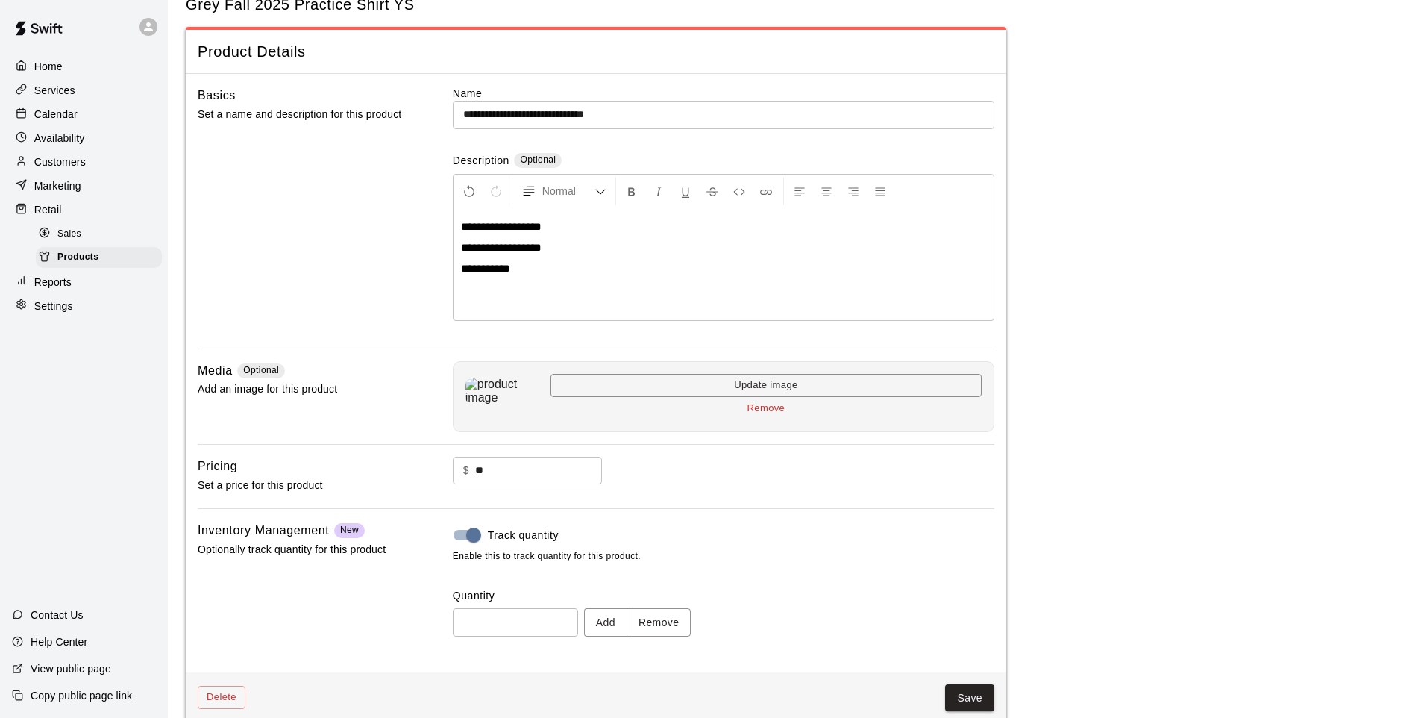
scroll to position [69, 0]
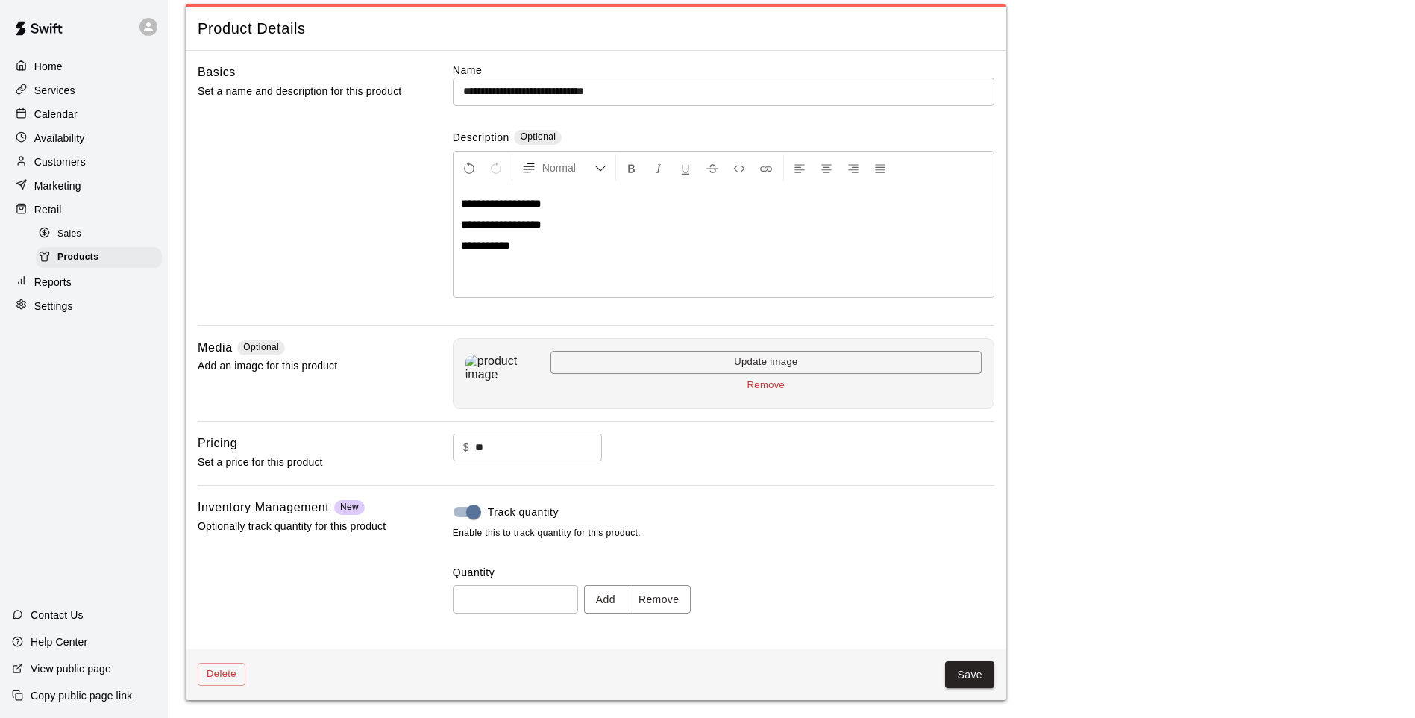
click at [660, 592] on button "Remove" at bounding box center [659, 599] width 65 height 28
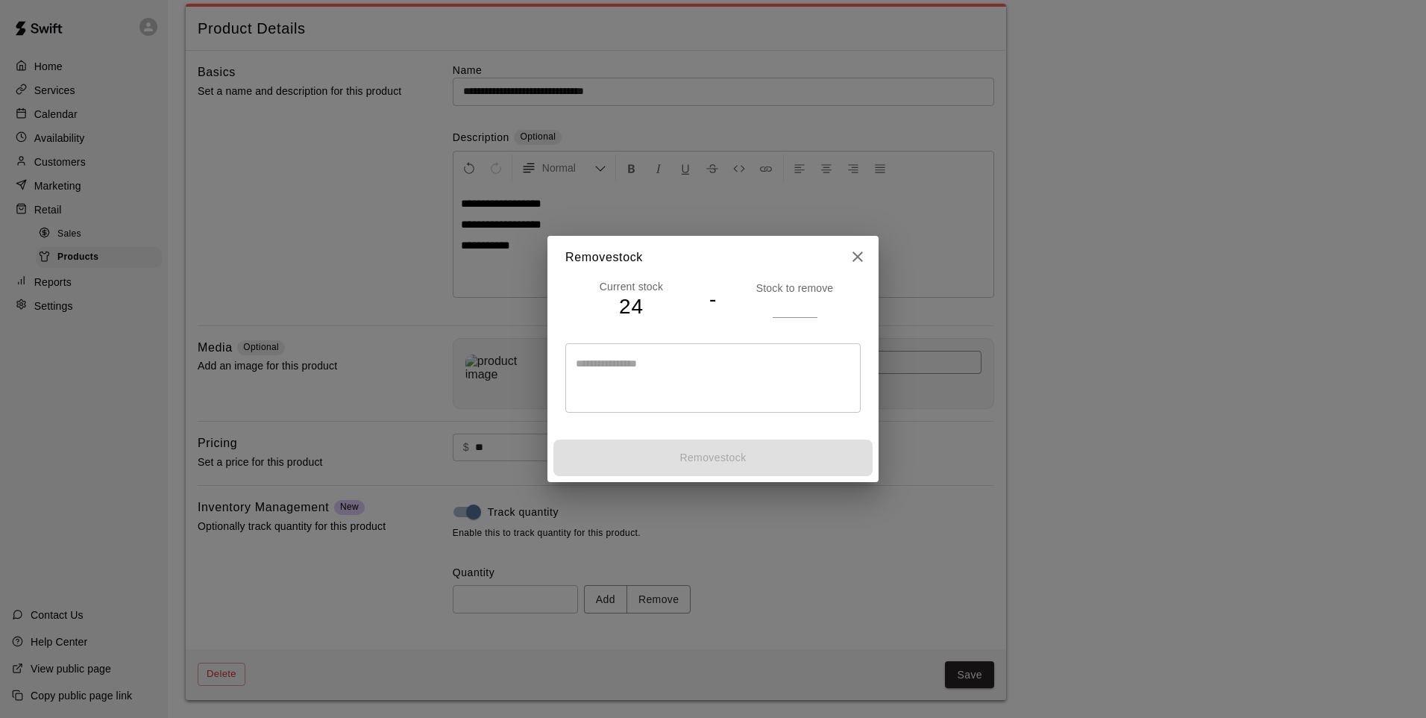
drag, startPoint x: 791, startPoint y: 312, endPoint x: 777, endPoint y: 307, distance: 15.1
click at [787, 311] on input "number" at bounding box center [795, 306] width 45 height 22
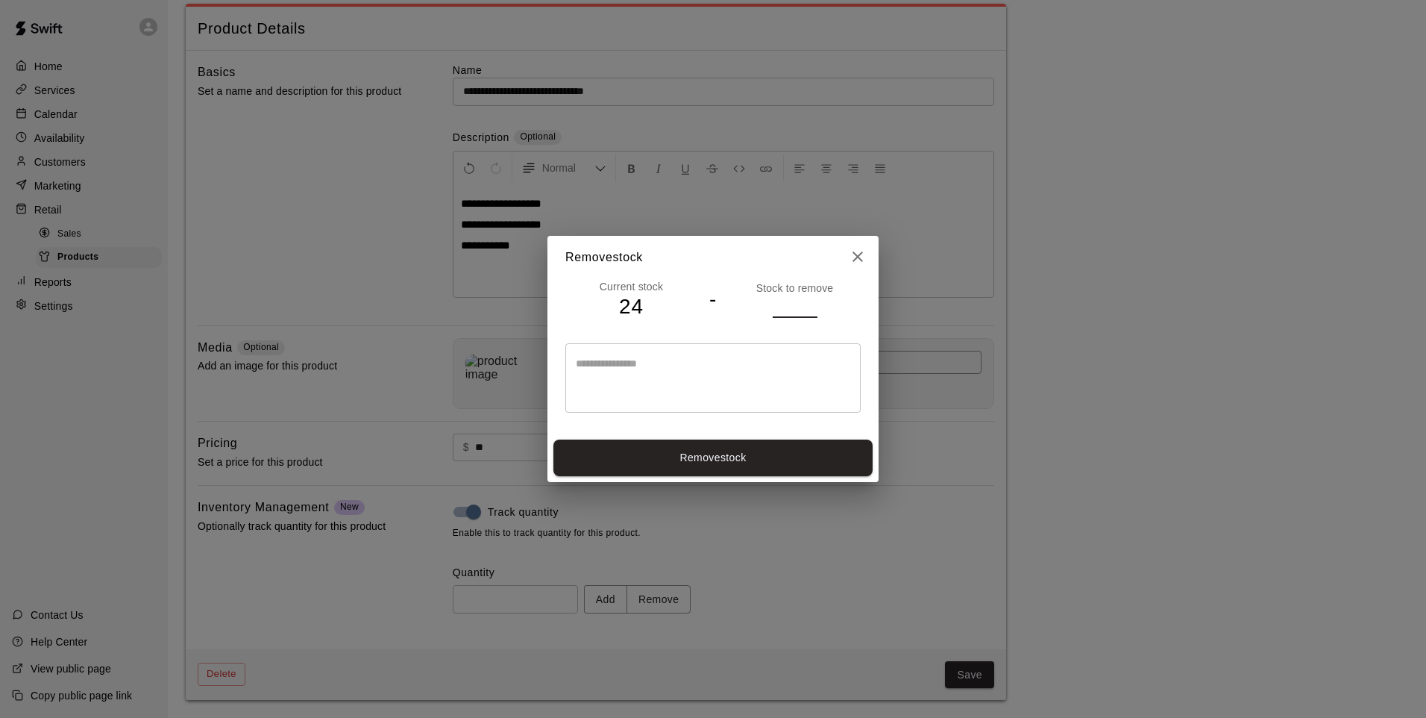
type input "*"
click at [746, 460] on button "Remove stock" at bounding box center [713, 457] width 319 height 37
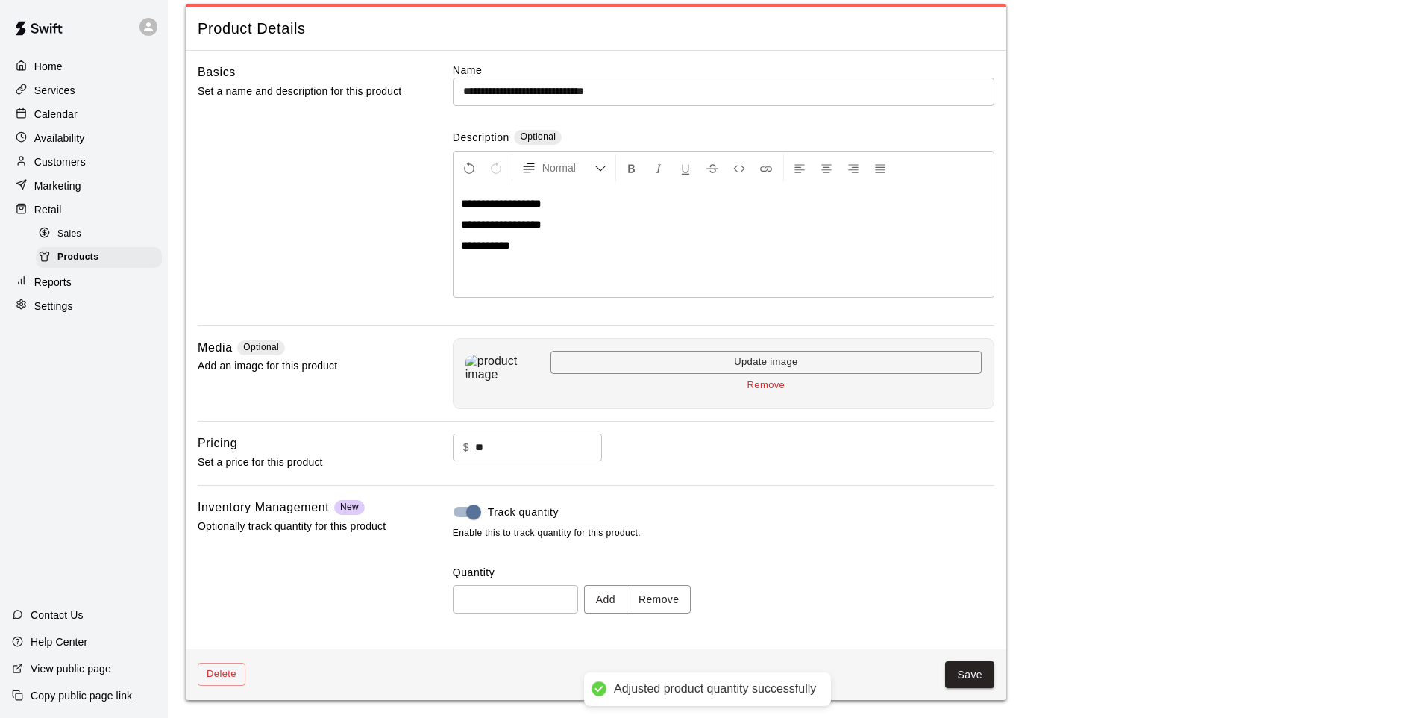
type input "**"
click at [967, 592] on button "Save" at bounding box center [969, 675] width 49 height 28
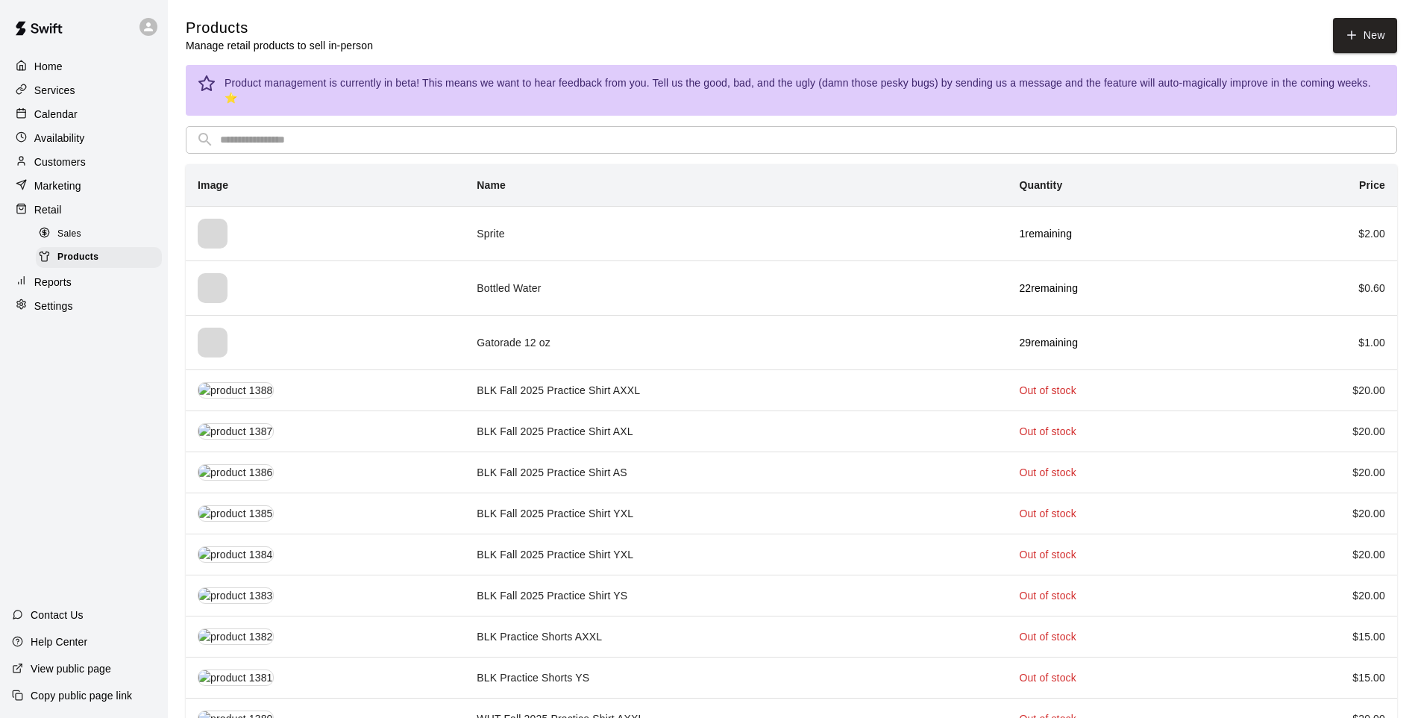
click at [249, 126] on input "text" at bounding box center [803, 140] width 1167 height 28
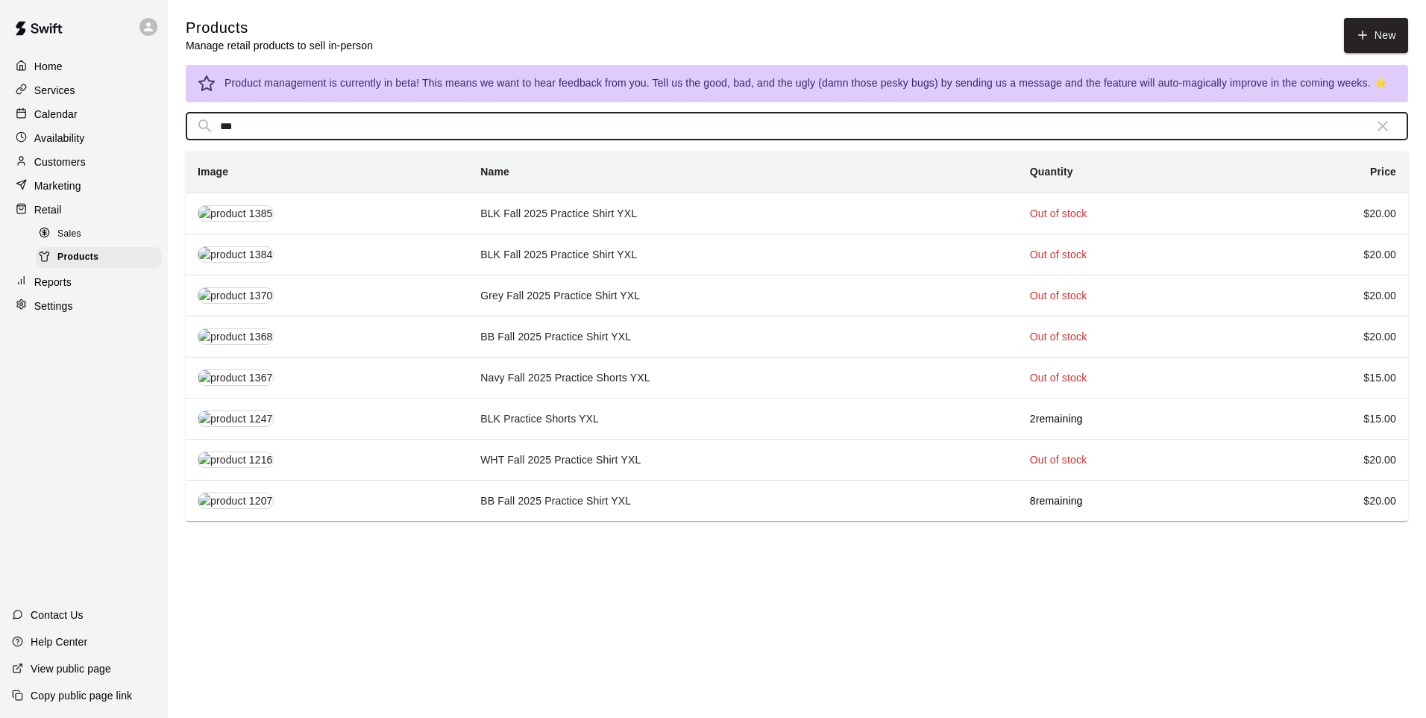
type input "***"
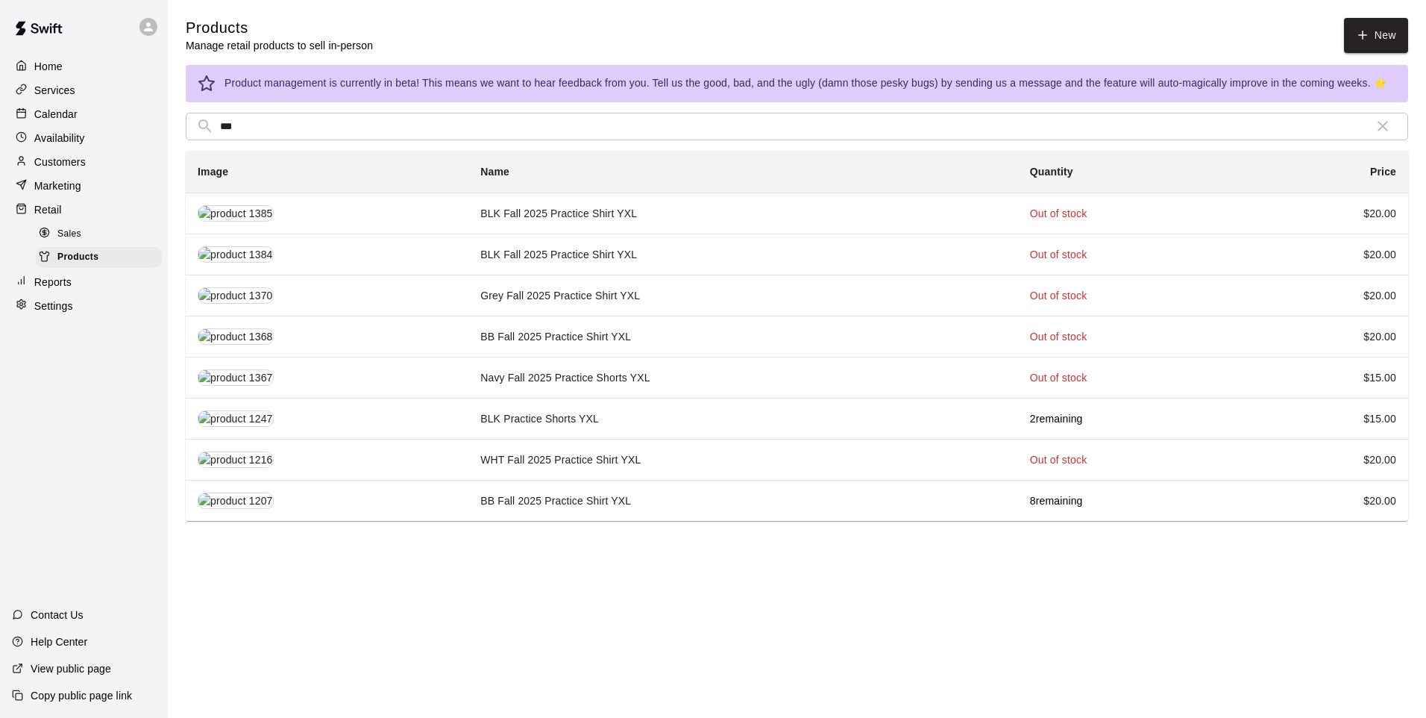
click at [564, 216] on td "BLK Fall 2025 Practice Shirt YXL" at bounding box center [744, 212] width 550 height 41
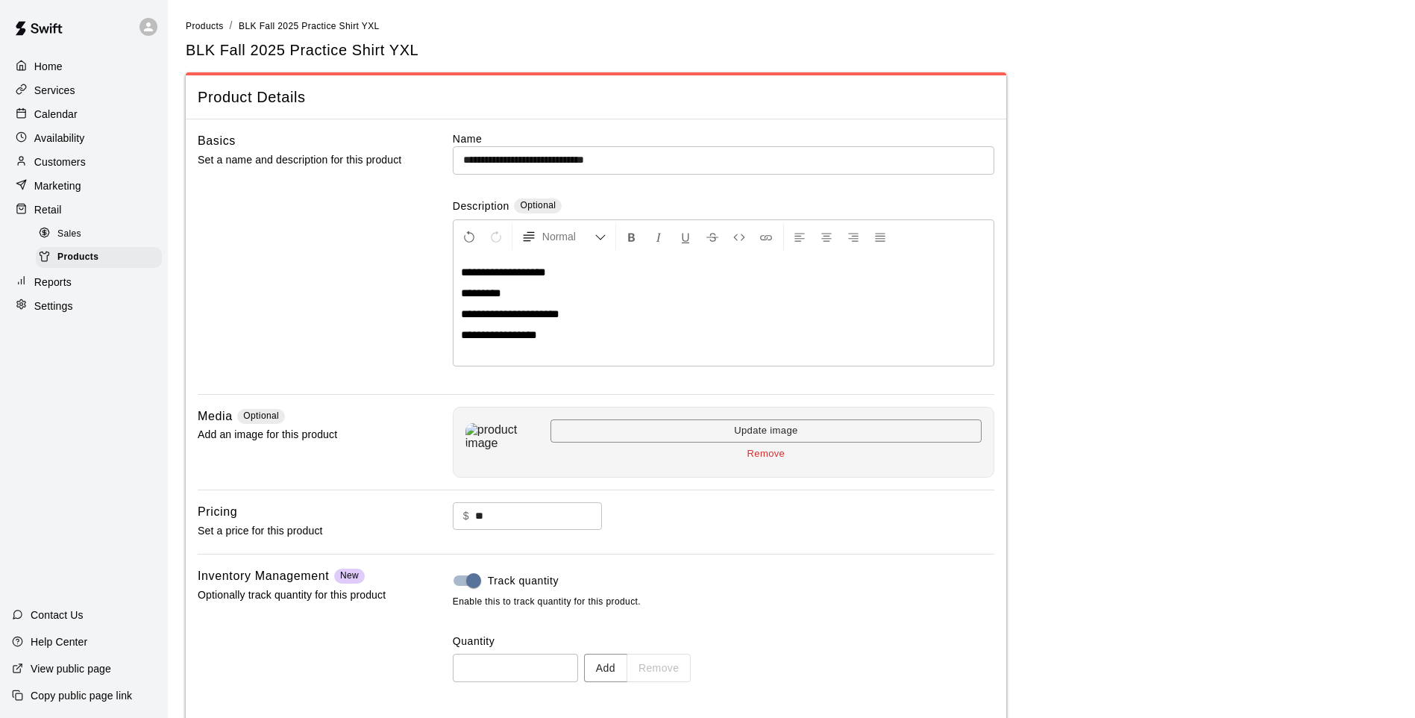
drag, startPoint x: 628, startPoint y: 673, endPoint x: 621, endPoint y: 680, distance: 10.6
click at [621, 592] on button "Add" at bounding box center [605, 668] width 43 height 28
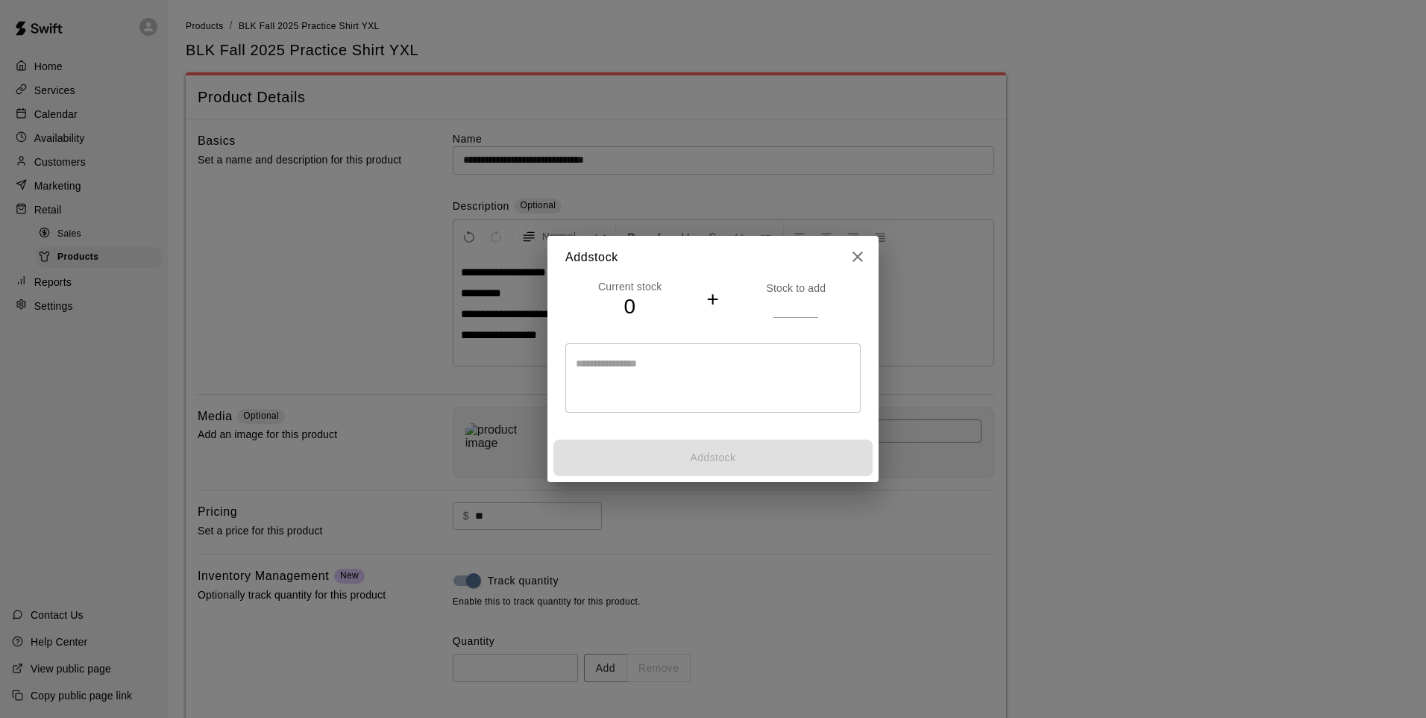
click at [701, 351] on div "* ​" at bounding box center [713, 377] width 295 height 69
drag, startPoint x: 635, startPoint y: 372, endPoint x: 621, endPoint y: 372, distance: 14.2
click at [633, 370] on textarea "**" at bounding box center [713, 378] width 275 height 45
drag, startPoint x: 618, startPoint y: 365, endPoint x: 609, endPoint y: 361, distance: 10.4
click at [616, 361] on textarea "**" at bounding box center [713, 378] width 275 height 45
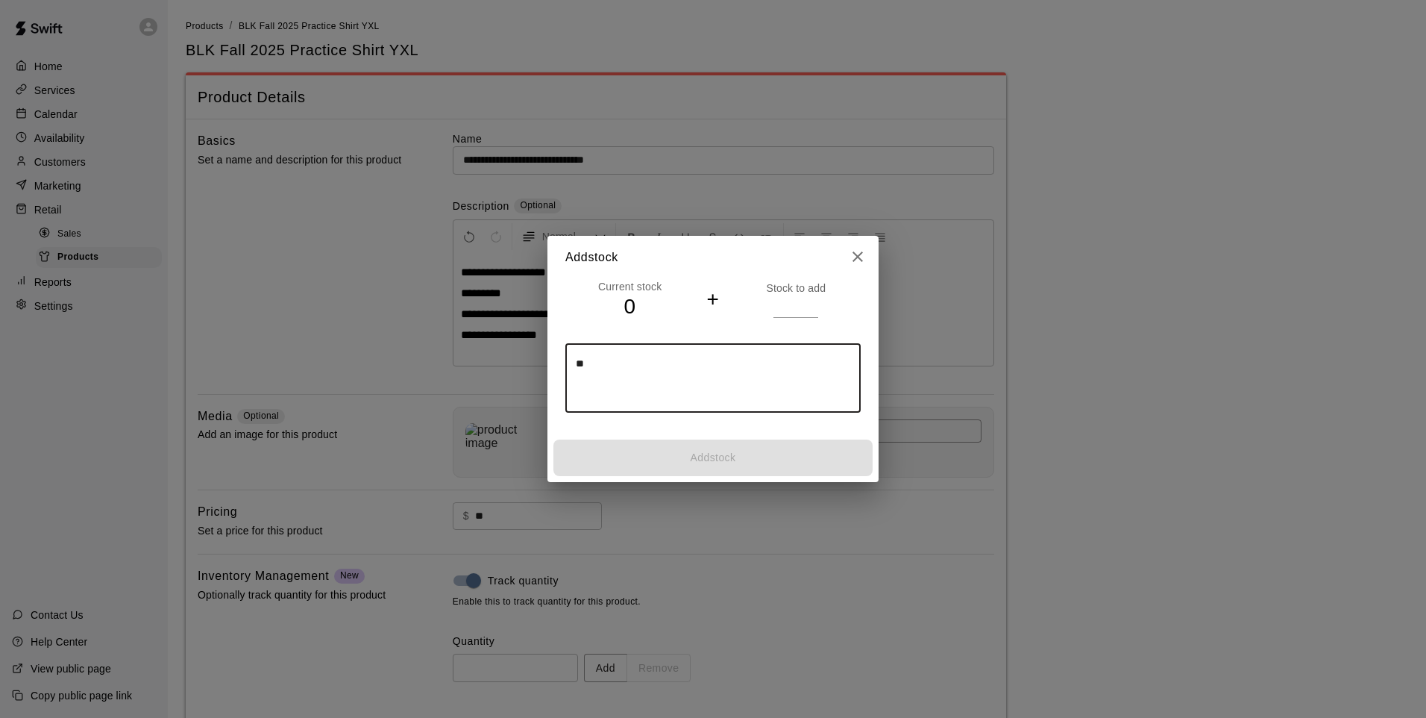
drag, startPoint x: 571, startPoint y: 358, endPoint x: 556, endPoint y: 360, distance: 15.1
click at [560, 363] on div "Current stock 0 + Stock to add ** * ​" at bounding box center [713, 356] width 331 height 155
click at [556, 360] on div "Current stock 0 + Stock to add ** * ​" at bounding box center [713, 356] width 331 height 155
click at [587, 360] on textarea "**" at bounding box center [713, 378] width 275 height 45
type textarea "*"
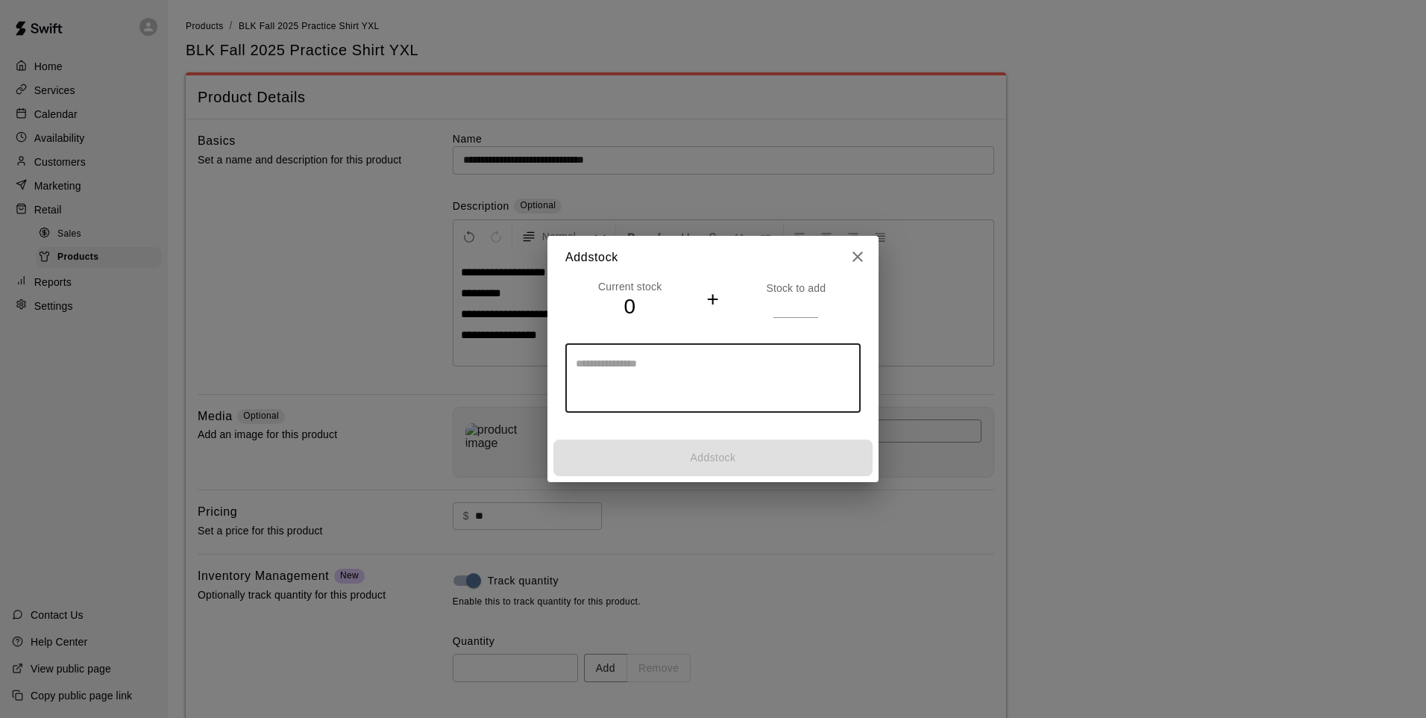
click at [786, 319] on div "Current stock 0 + Stock to add" at bounding box center [713, 299] width 295 height 41
click at [780, 309] on input "number" at bounding box center [796, 306] width 45 height 22
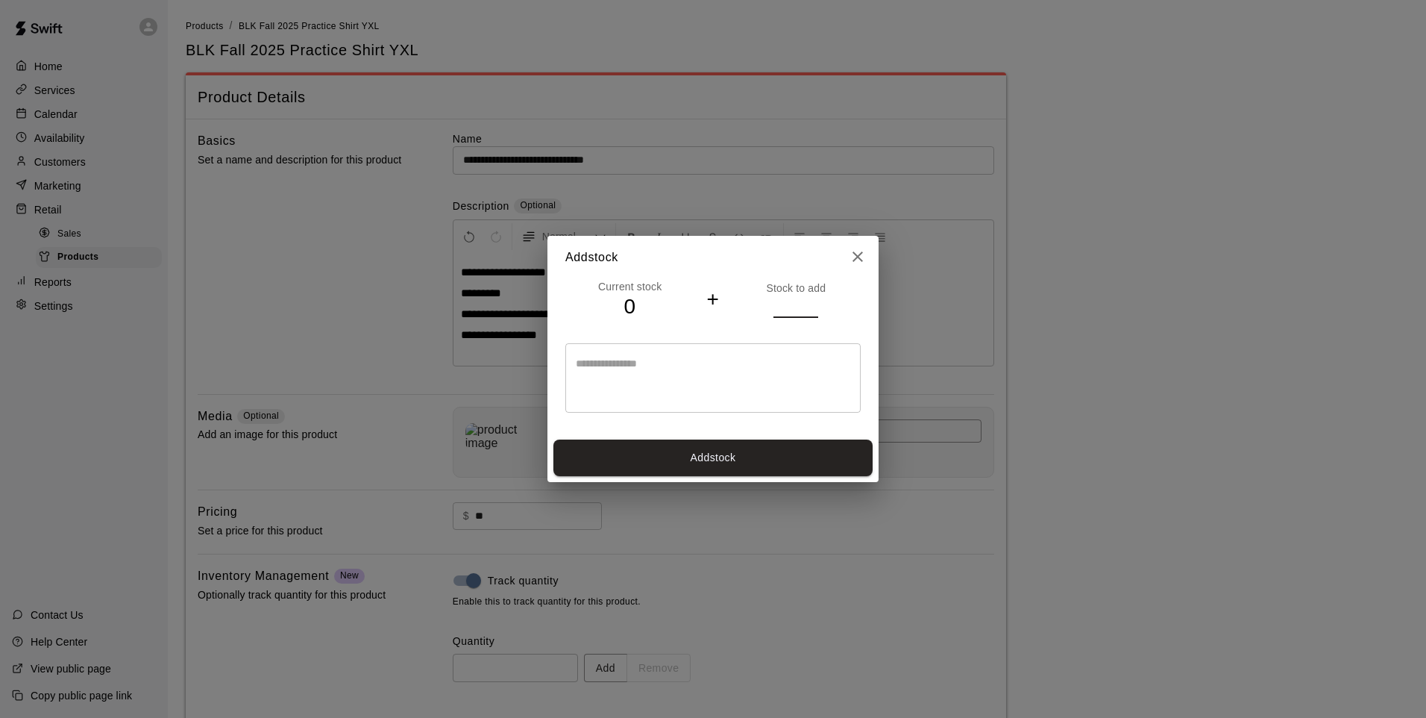
type input "**"
click at [795, 455] on button "Add stock" at bounding box center [713, 457] width 319 height 37
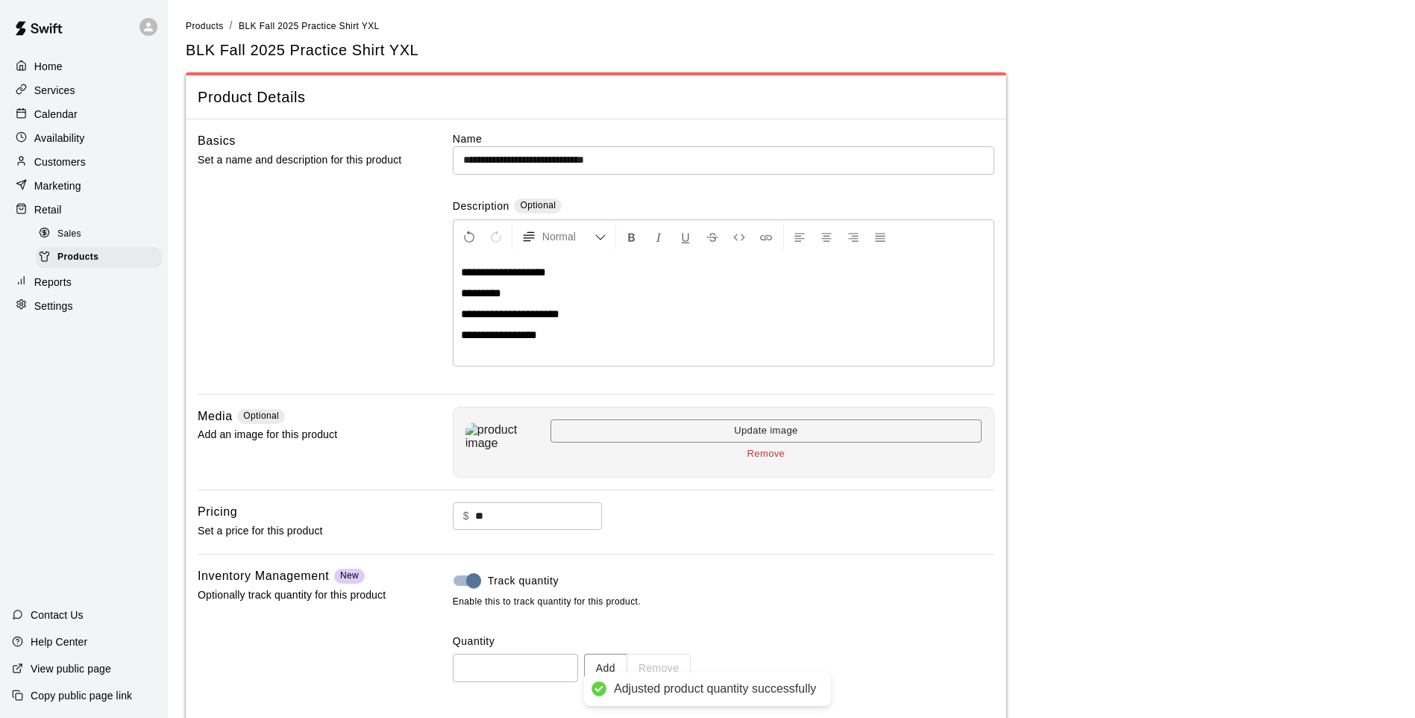
type input "**"
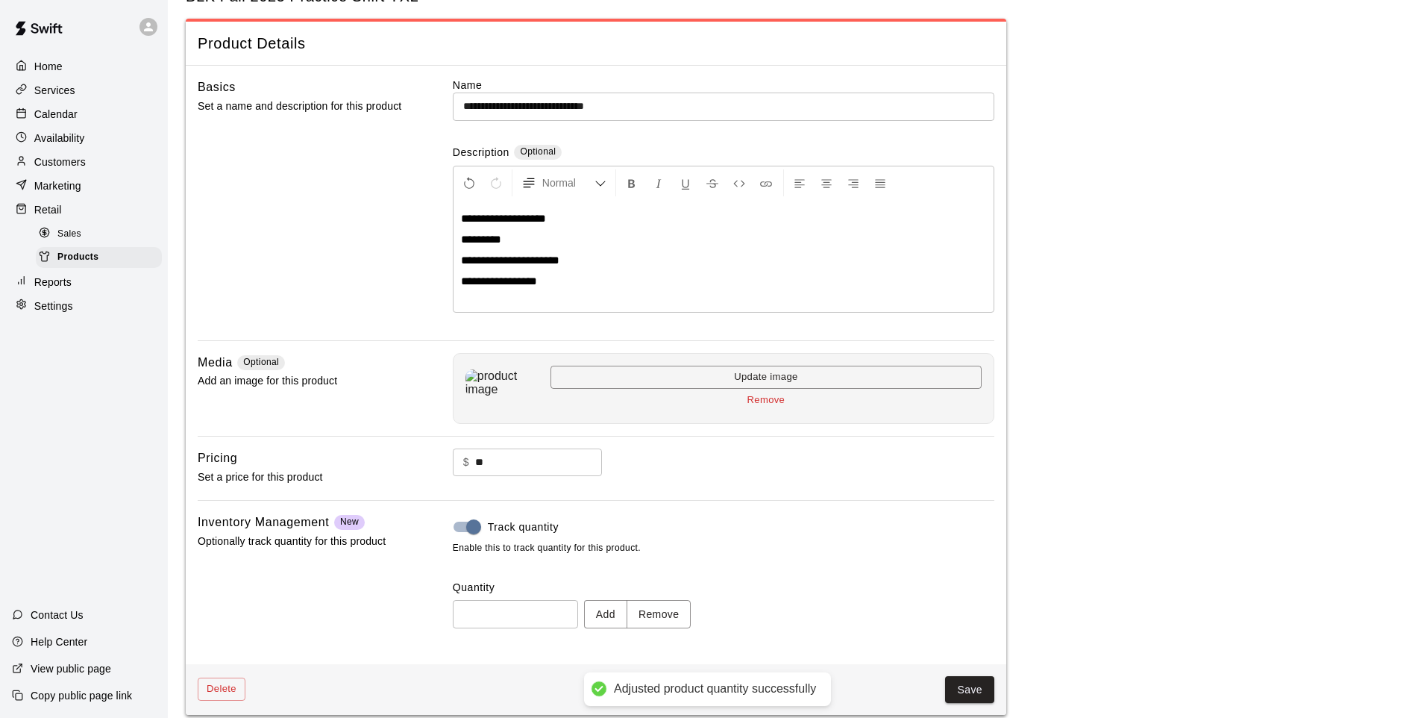
scroll to position [69, 0]
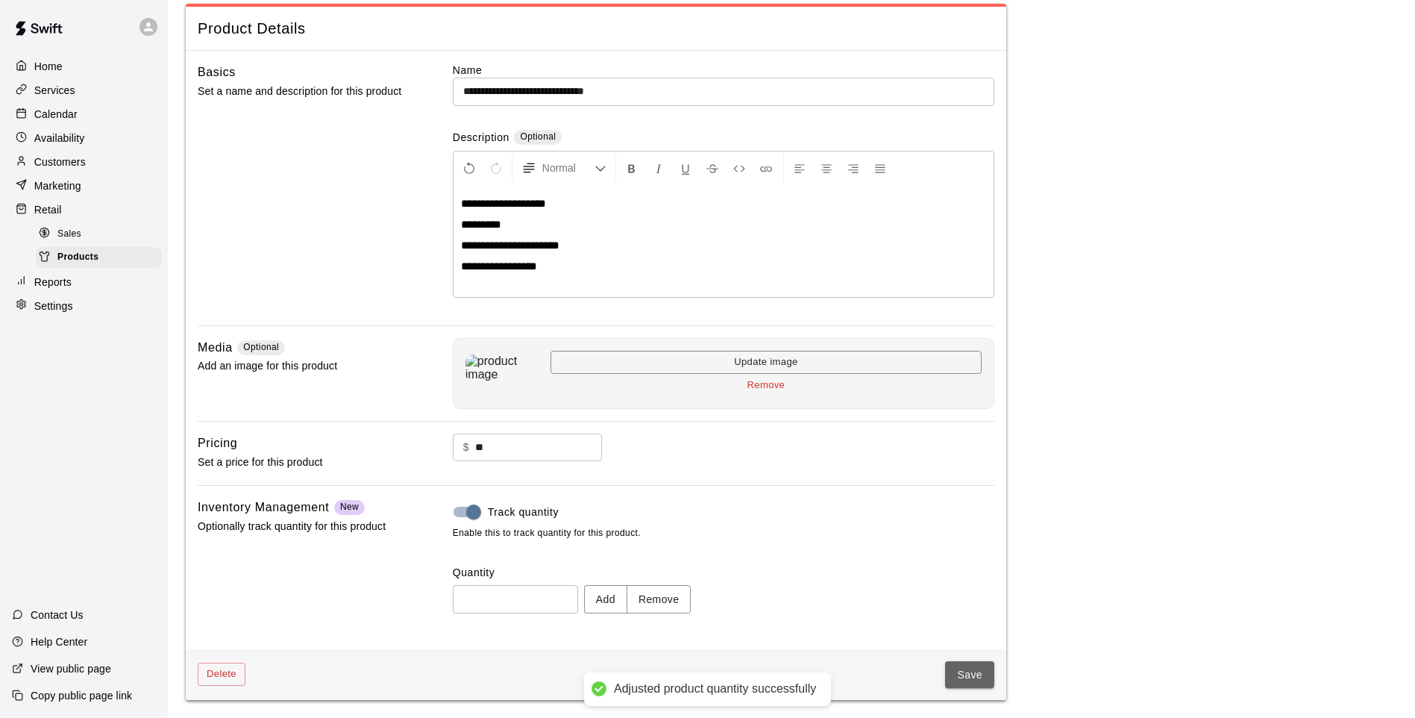
click at [962, 592] on button "Save" at bounding box center [969, 675] width 49 height 28
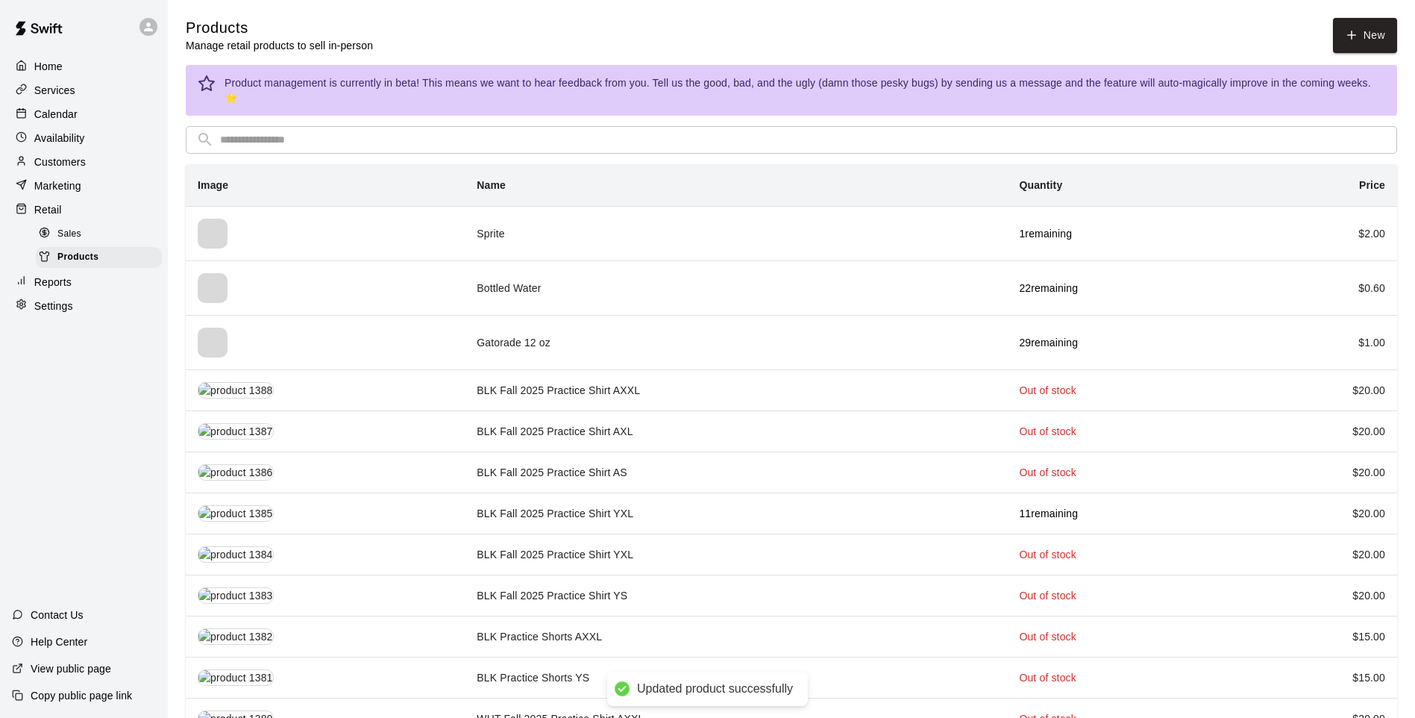
click at [354, 127] on input "text" at bounding box center [803, 140] width 1167 height 28
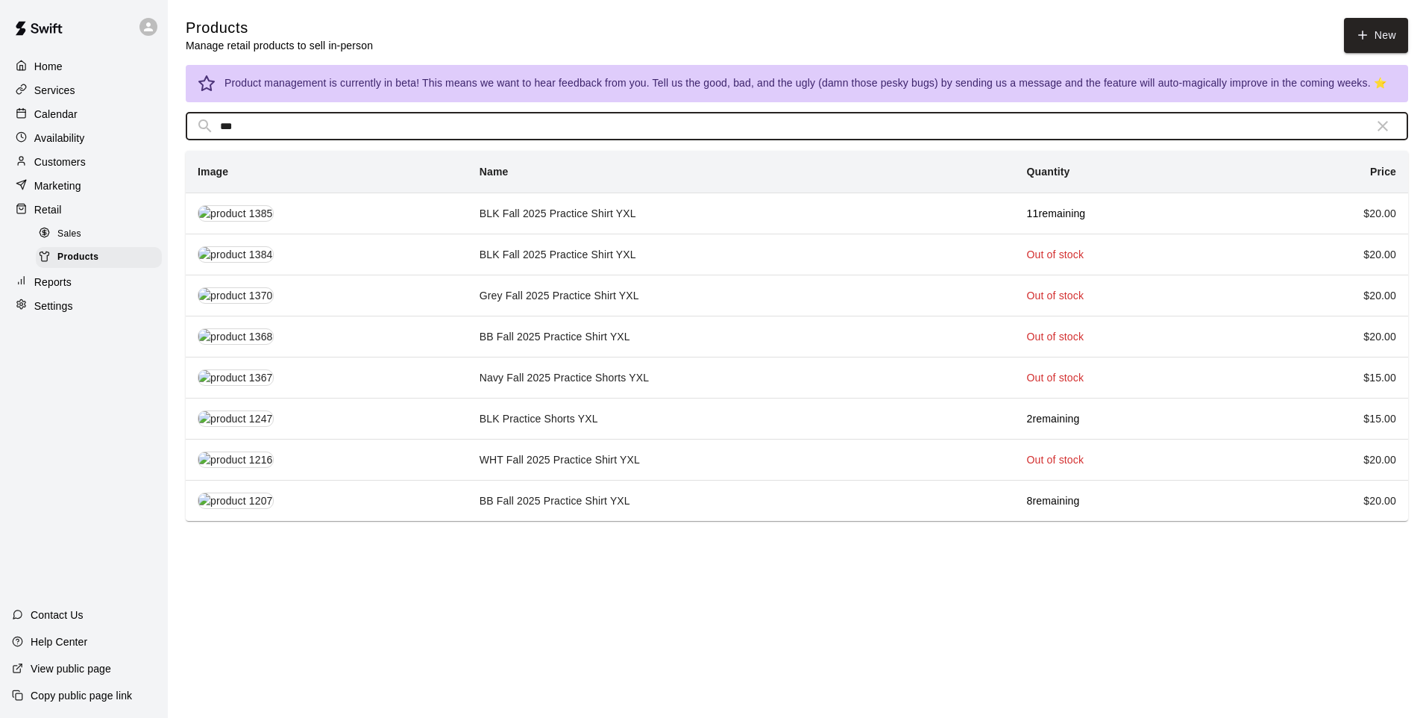
type input "***"
click at [573, 248] on td "BLK Fall 2025 Practice Shirt YXL" at bounding box center [742, 254] width 548 height 41
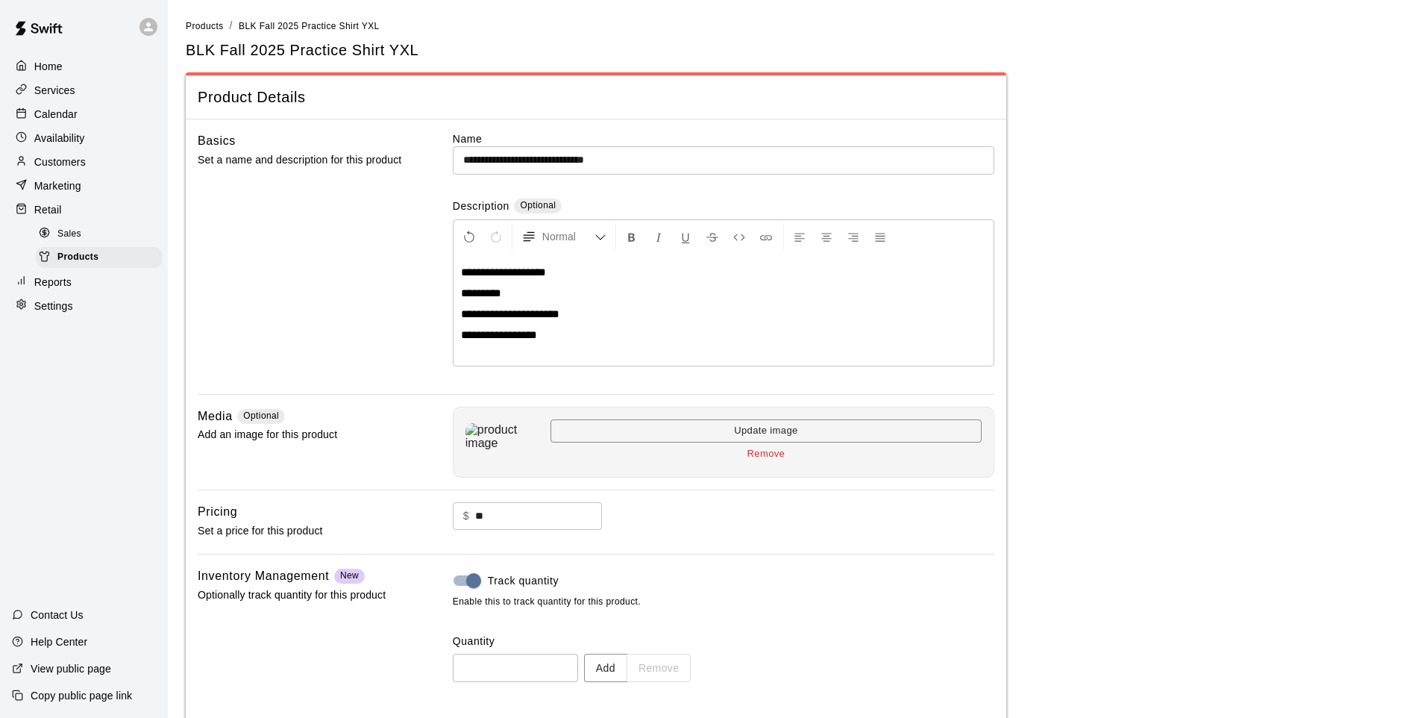
click at [614, 592] on button "Add" at bounding box center [605, 668] width 43 height 28
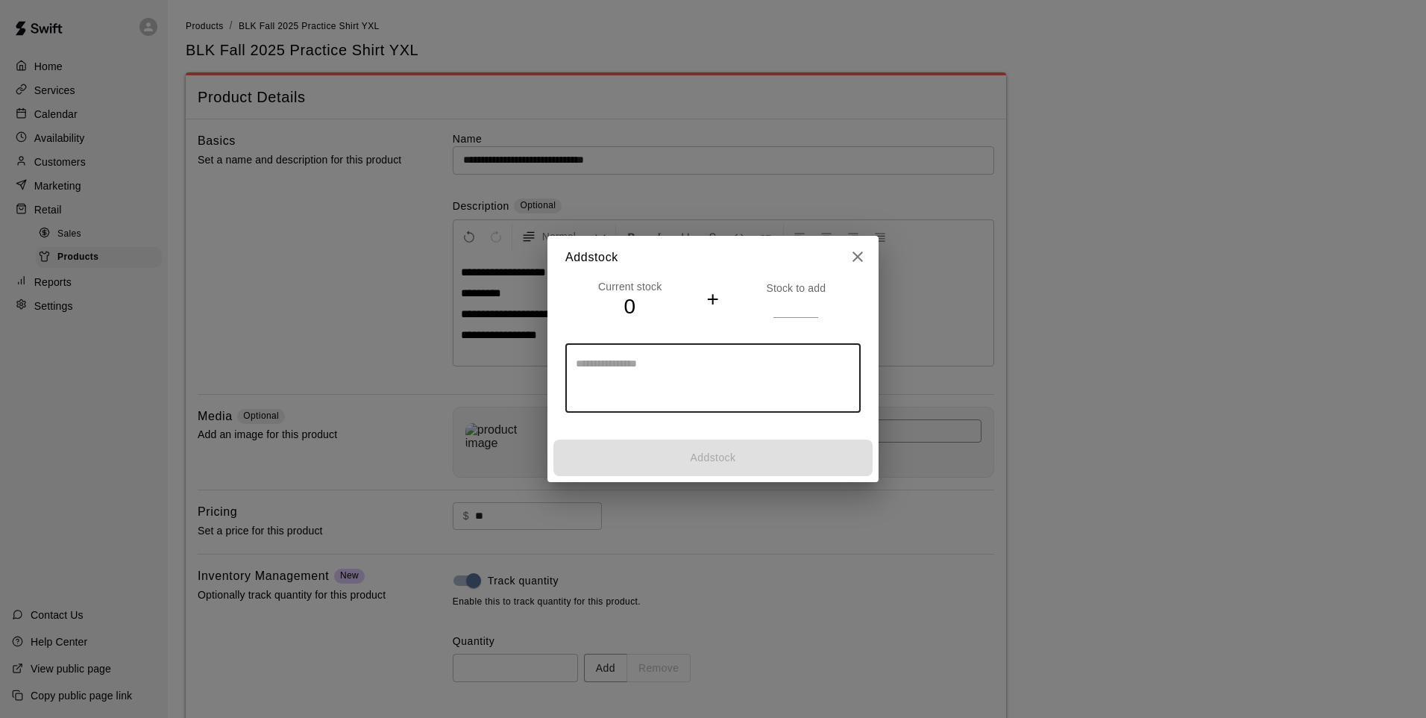
click at [619, 382] on textarea at bounding box center [713, 378] width 275 height 45
type textarea "**"
click at [780, 307] on input "number" at bounding box center [796, 306] width 45 height 22
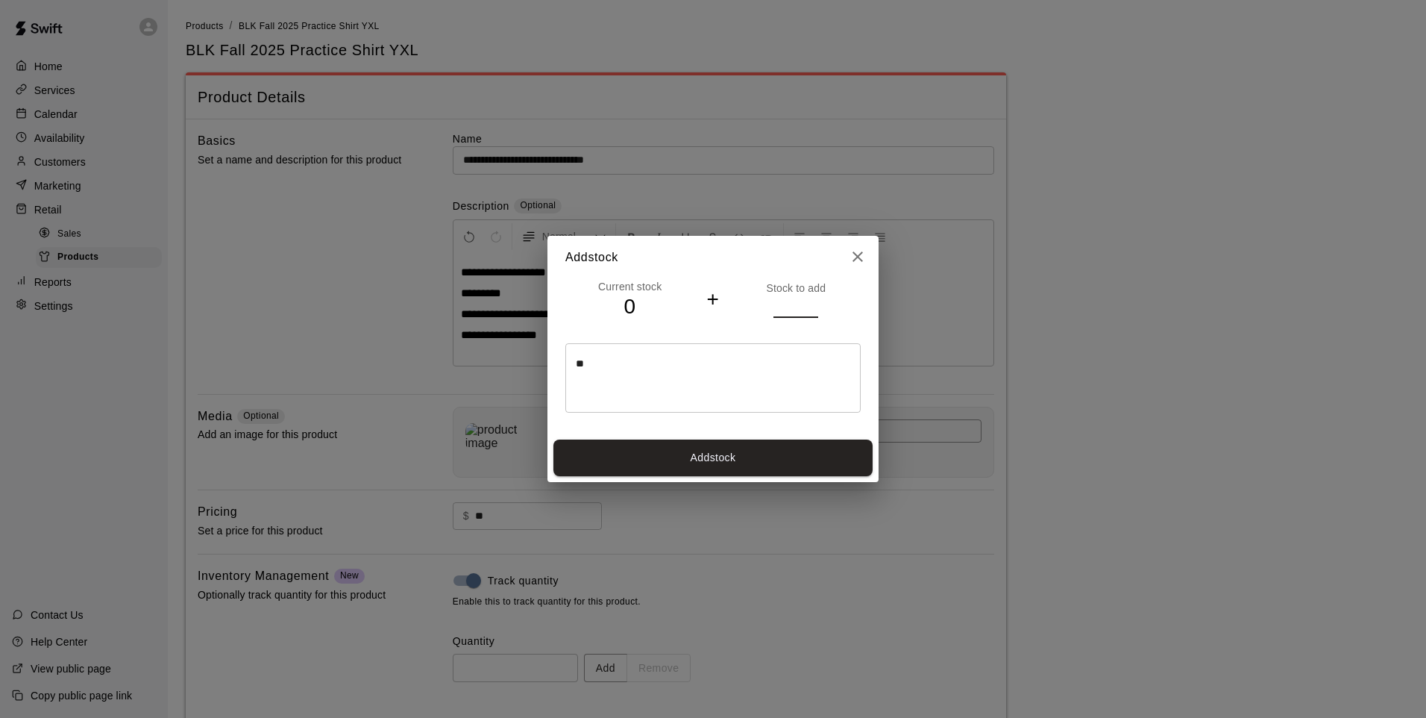
type input "**"
drag, startPoint x: 568, startPoint y: 339, endPoint x: 533, endPoint y: 334, distance: 34.7
click at [534, 334] on div "Add stock Current stock 0 + Stock to add ** ** * ​ Add stock" at bounding box center [713, 359] width 1426 height 718
click at [560, 351] on div "Current stock 0 + Stock to add ** ** * ​" at bounding box center [713, 356] width 331 height 155
click at [595, 350] on div "** * ​" at bounding box center [713, 377] width 295 height 69
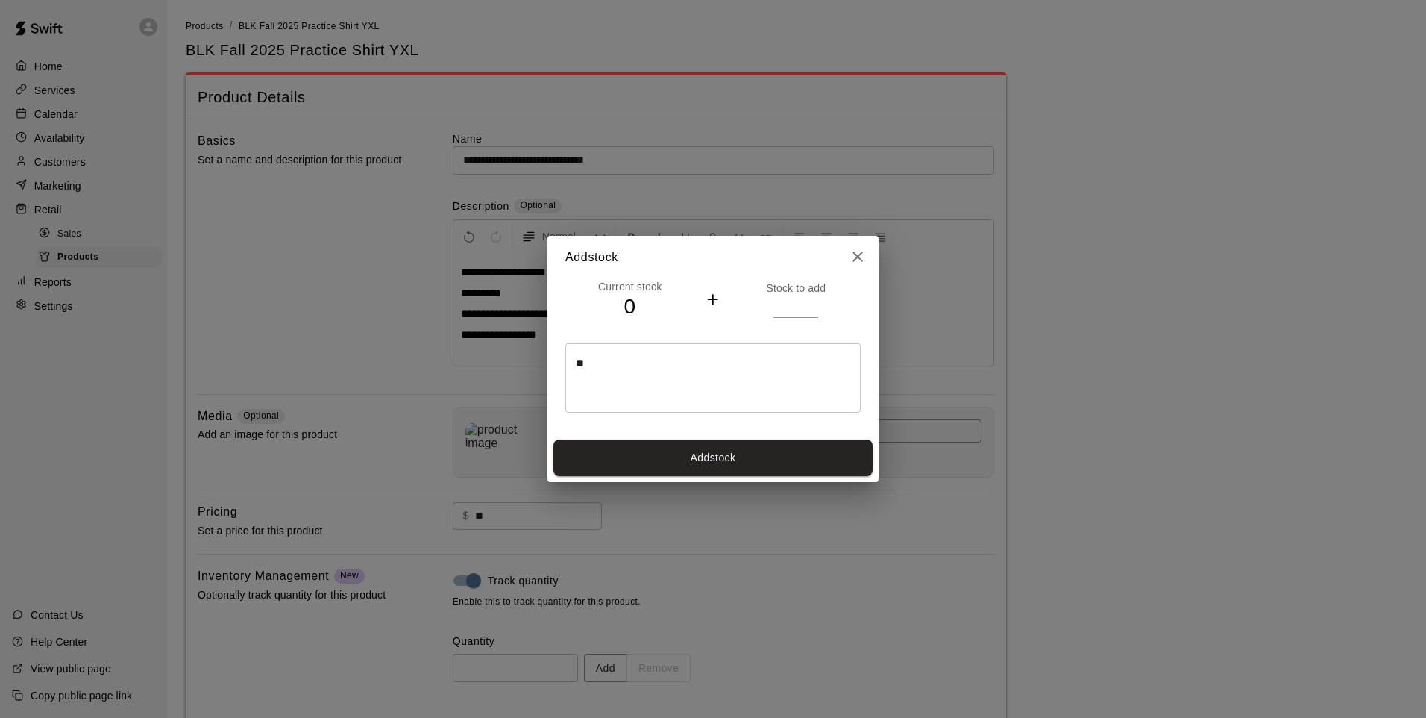
drag, startPoint x: 588, startPoint y: 358, endPoint x: 583, endPoint y: 366, distance: 9.7
click at [584, 363] on div "** * ​" at bounding box center [713, 377] width 295 height 69
click at [580, 368] on textarea "**" at bounding box center [713, 378] width 275 height 45
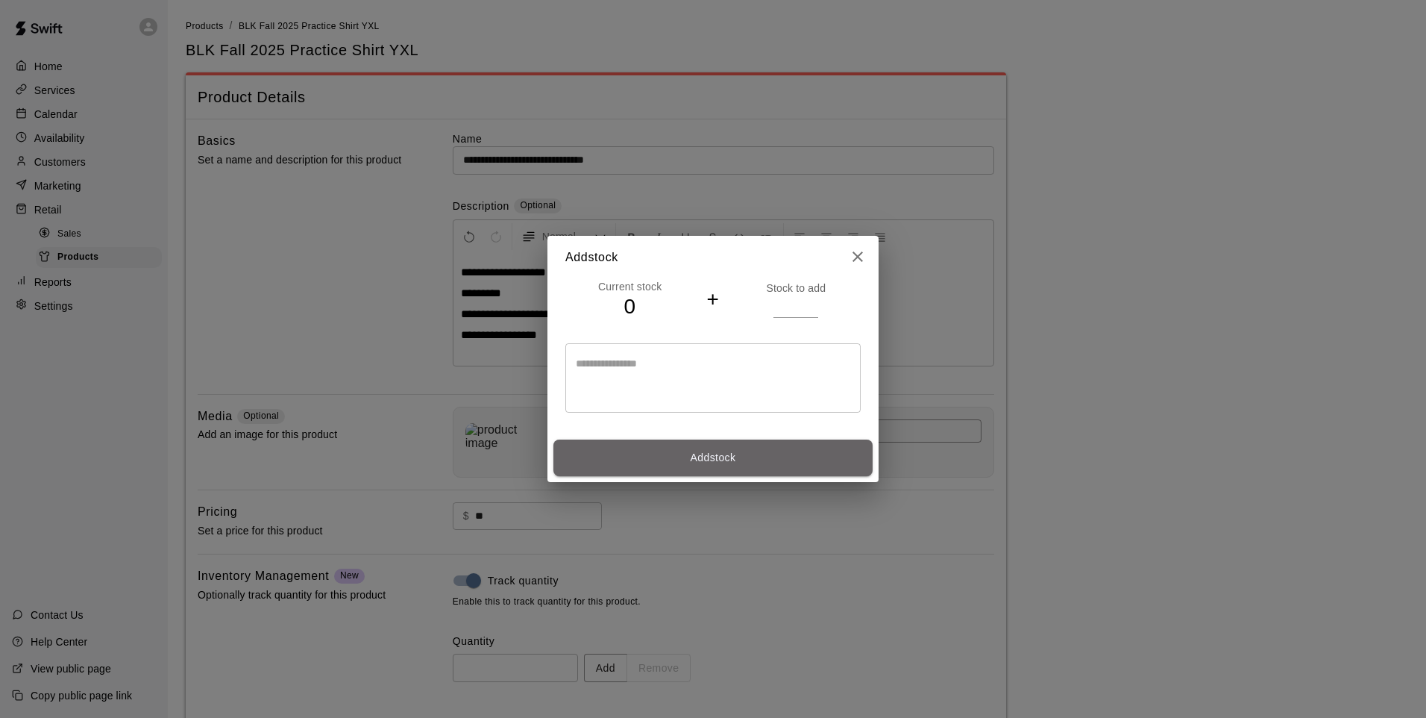
click at [583, 442] on button "Add stock" at bounding box center [713, 457] width 319 height 37
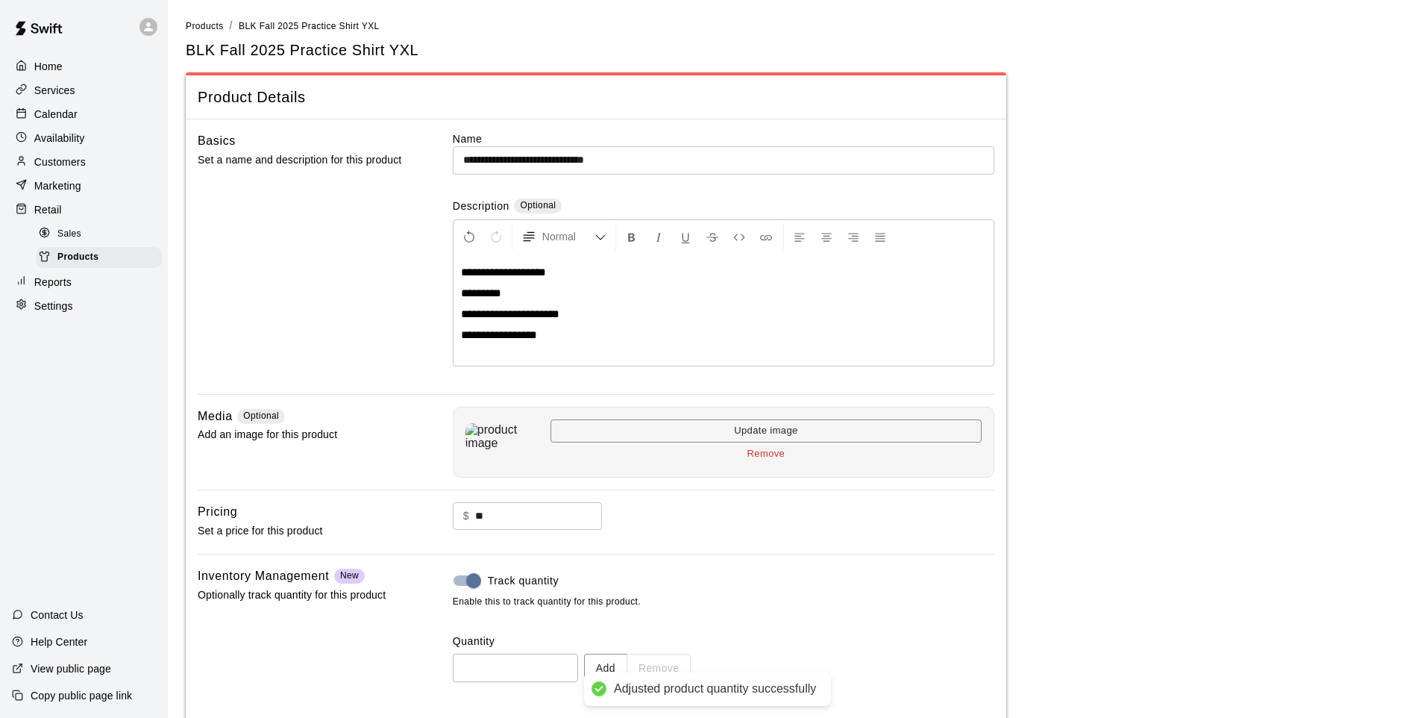
type input "**"
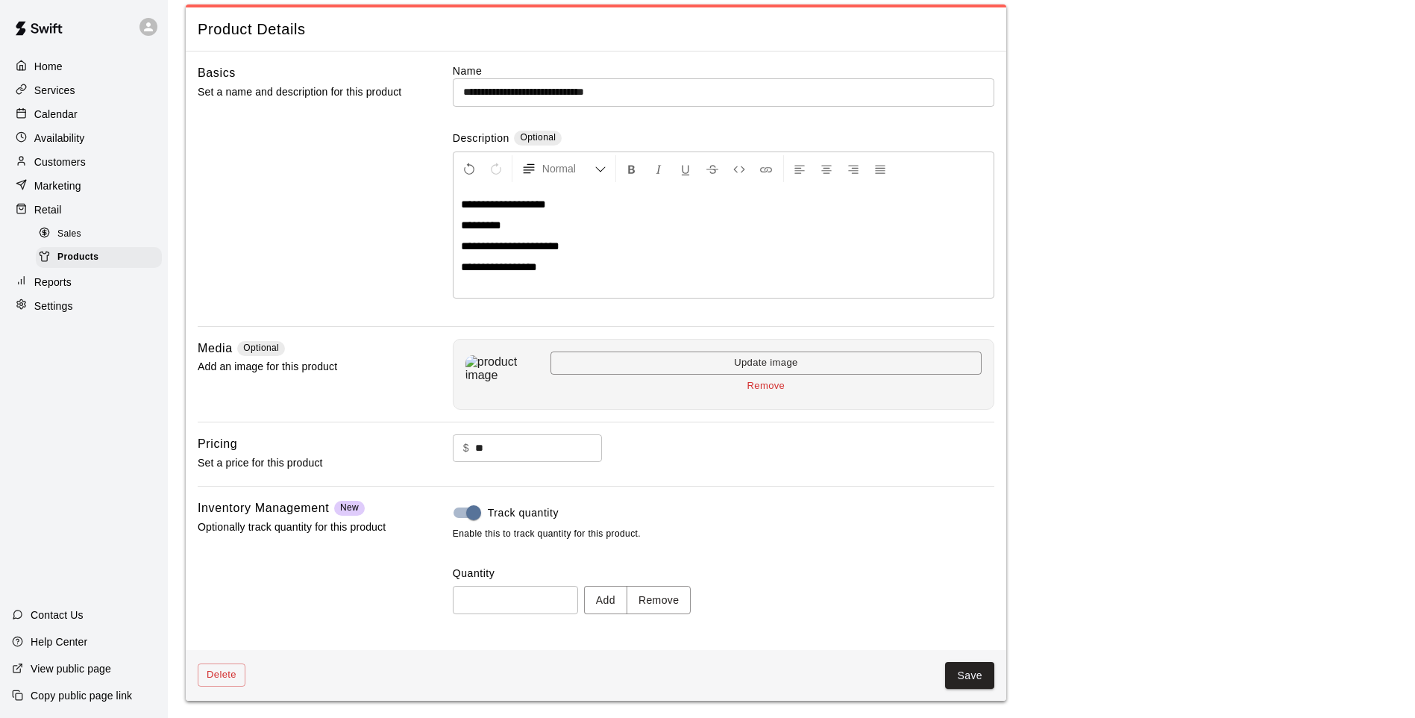
scroll to position [69, 0]
click at [990, 592] on button "Save" at bounding box center [969, 675] width 49 height 28
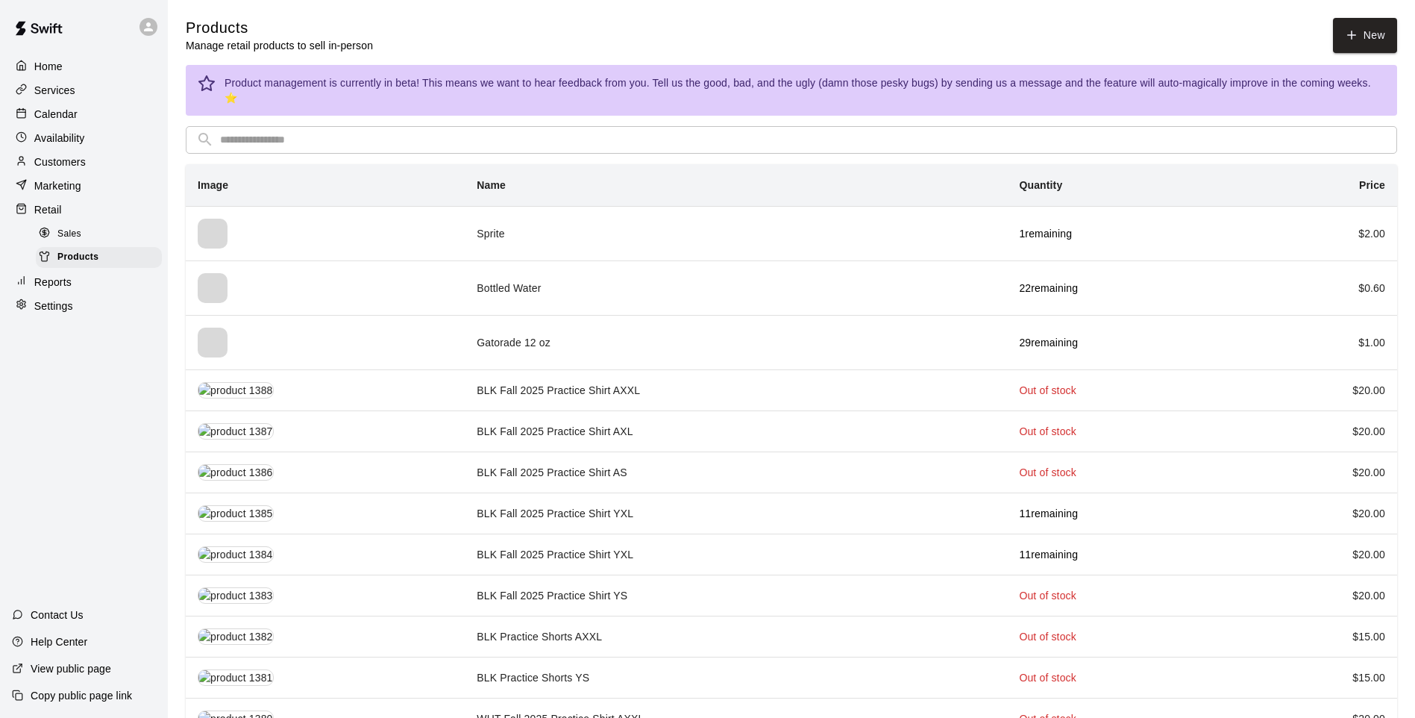
click at [275, 134] on input "text" at bounding box center [803, 140] width 1167 height 28
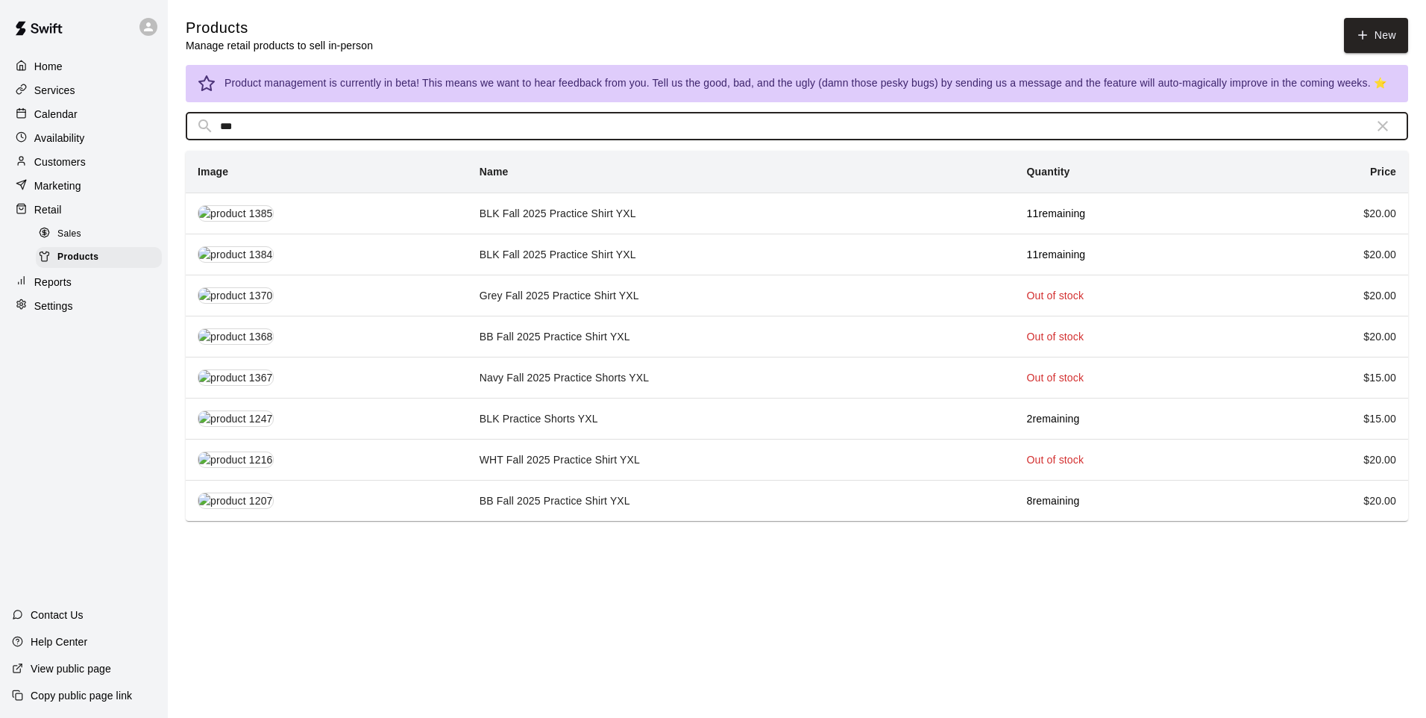
type input "***"
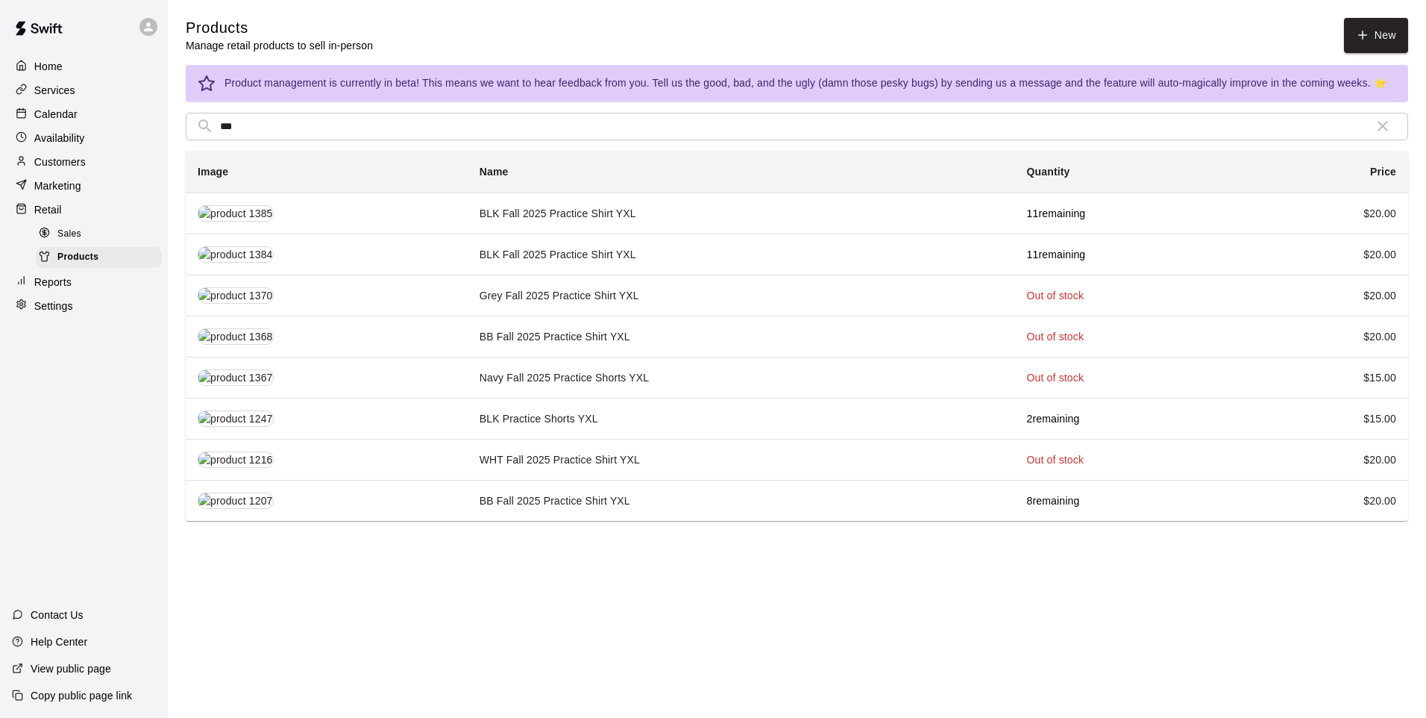
drag, startPoint x: 670, startPoint y: 195, endPoint x: 527, endPoint y: 207, distance: 142.9
click at [527, 207] on td "BLK Fall 2025 Practice Shirt YXL" at bounding box center [742, 212] width 548 height 41
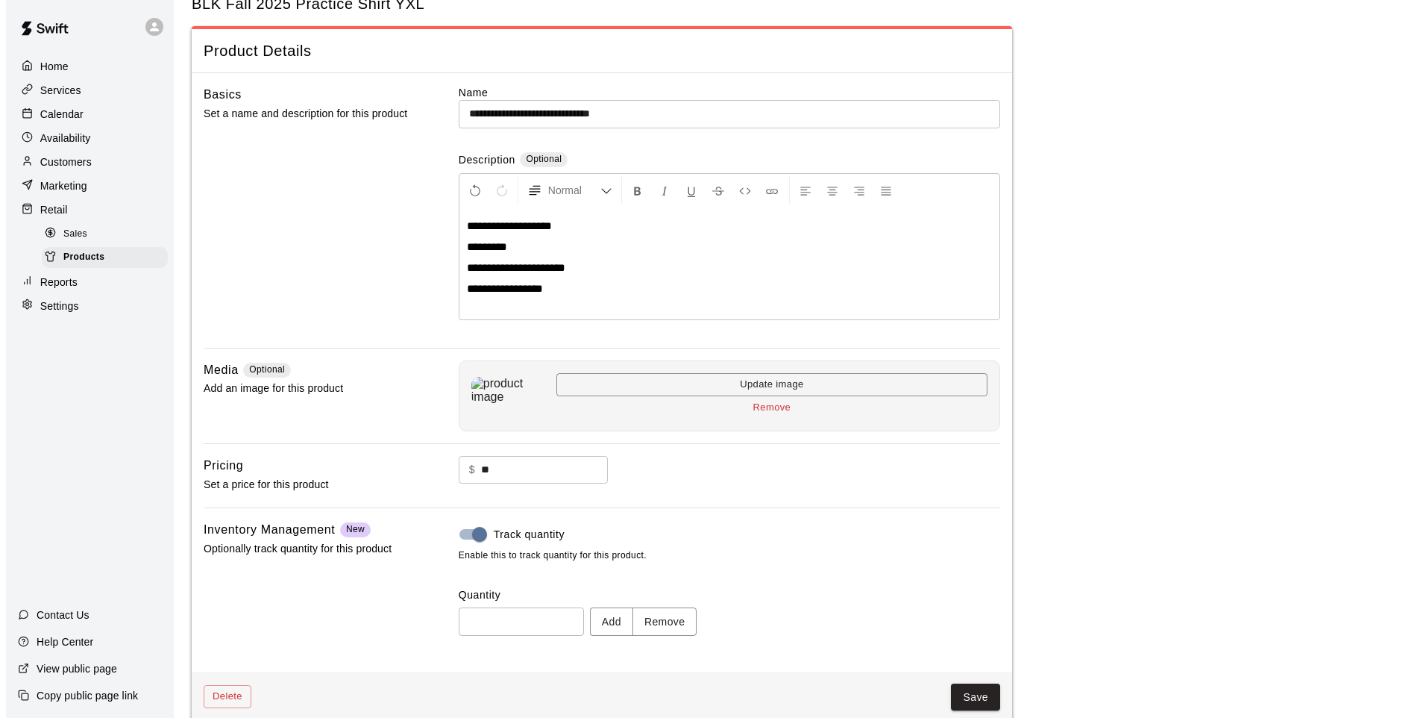
scroll to position [69, 0]
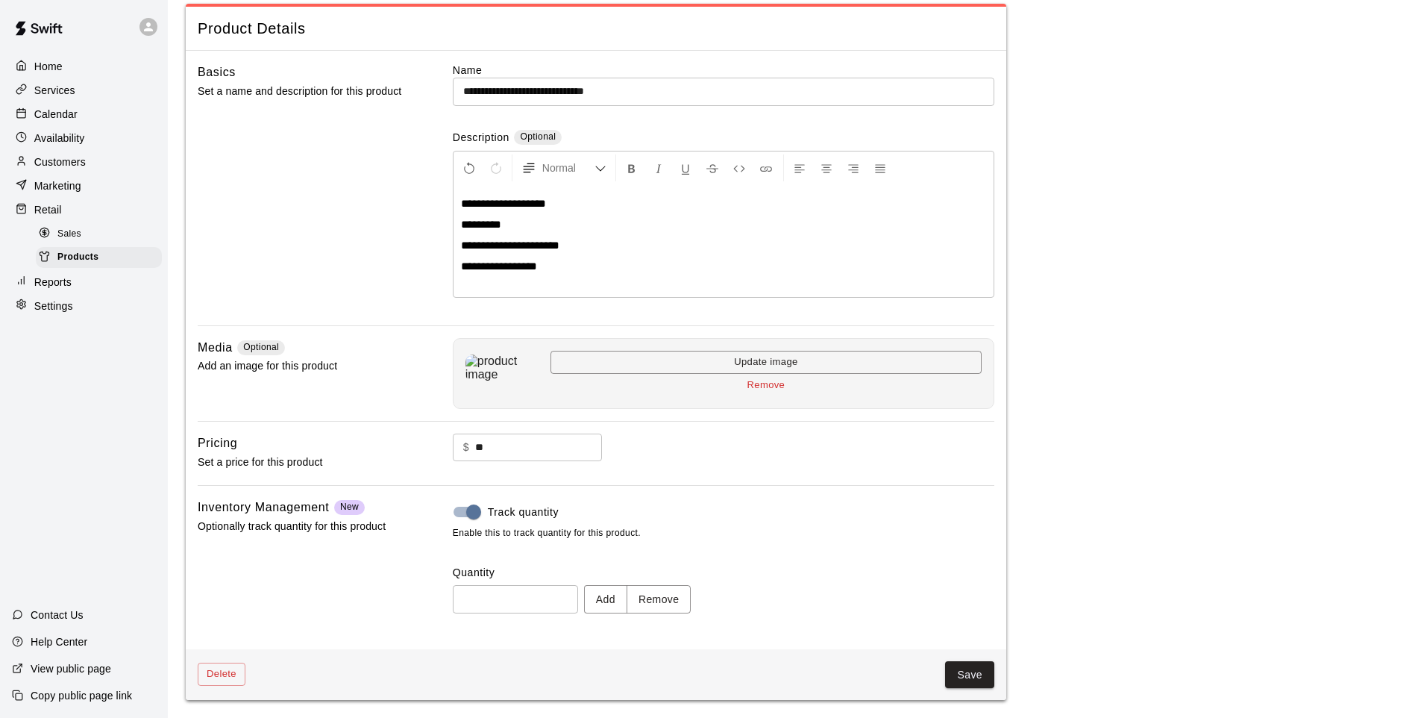
click at [215, 592] on button "Delete" at bounding box center [222, 674] width 48 height 23
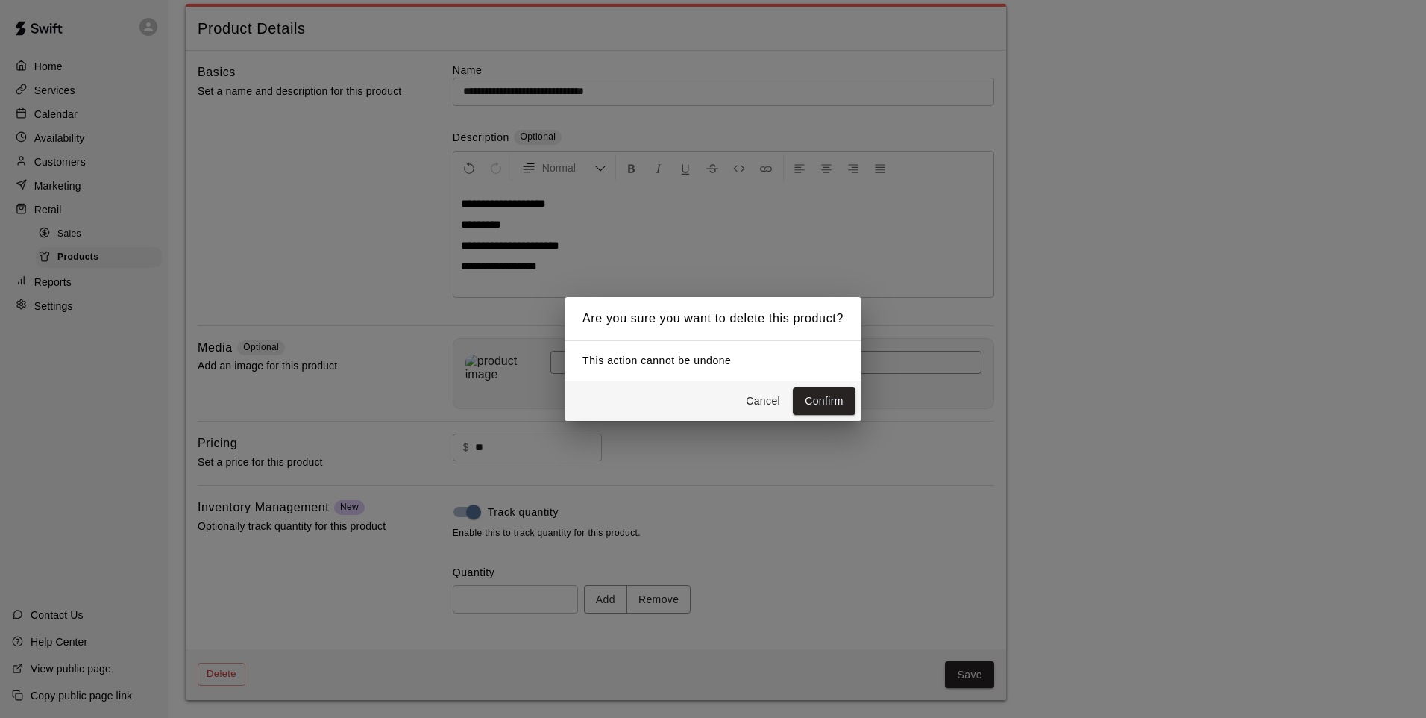
click at [812, 397] on button "Confirm" at bounding box center [824, 401] width 63 height 28
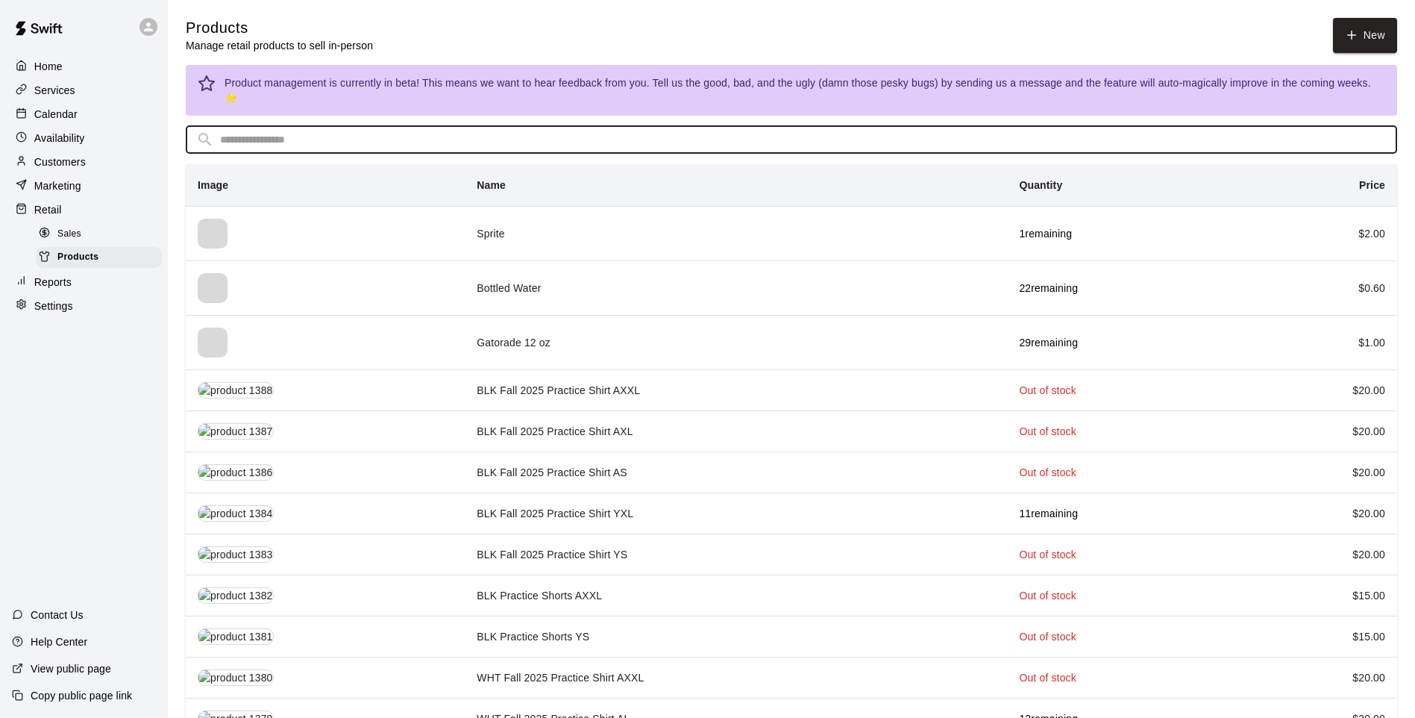
click at [310, 126] on input "text" at bounding box center [803, 140] width 1167 height 28
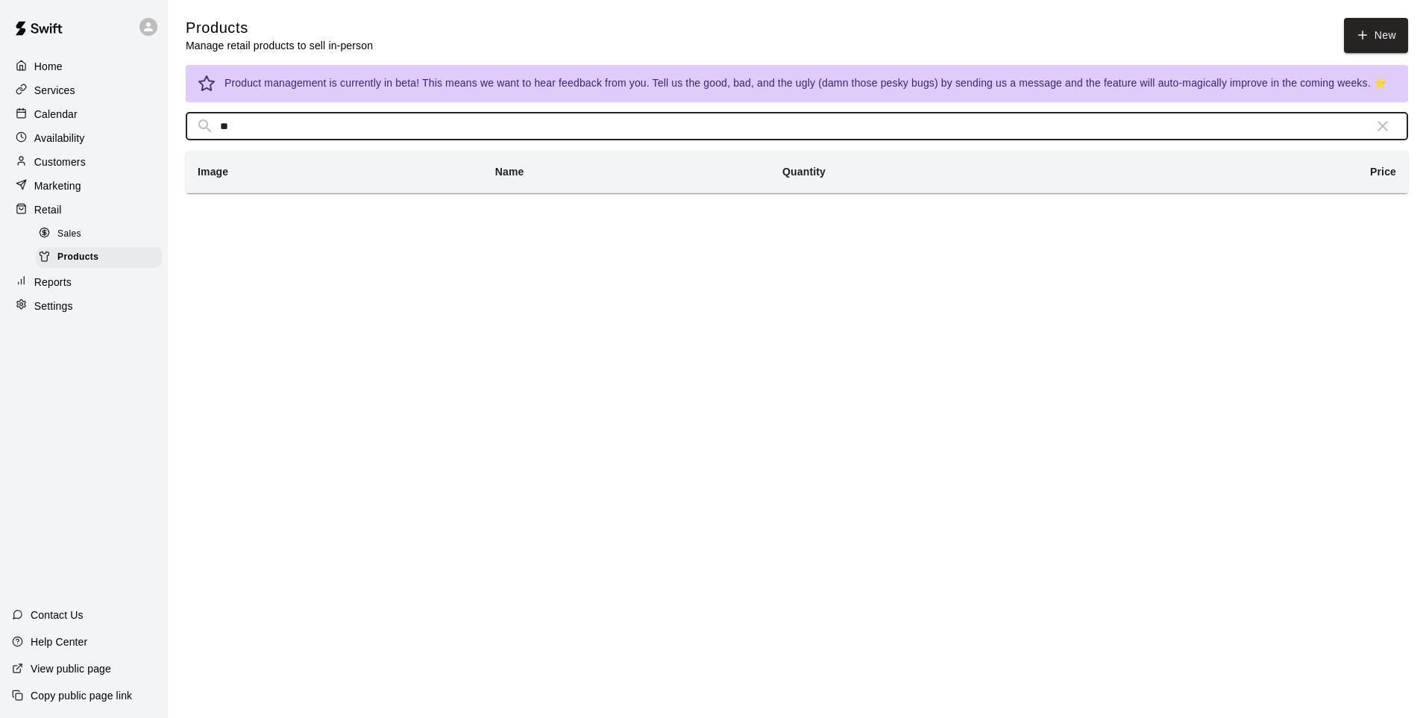
type input "*"
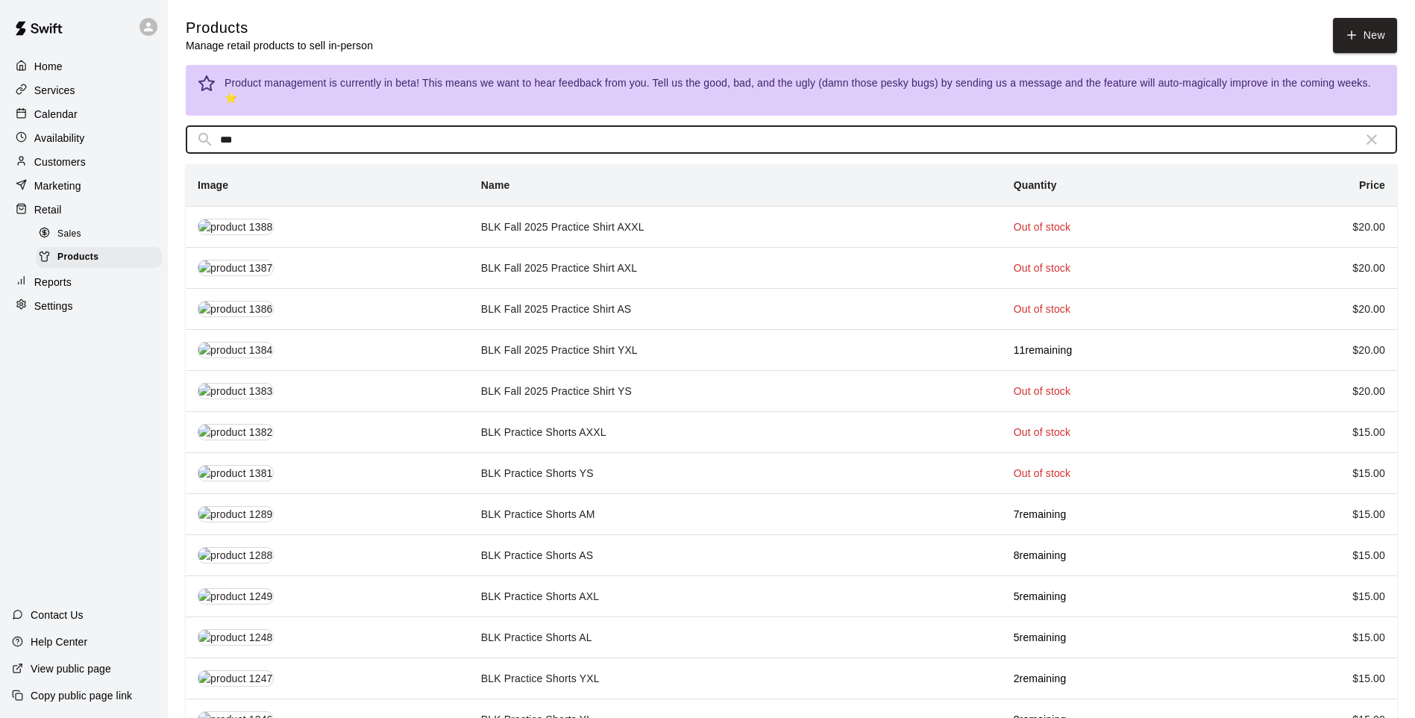
type input "***"
click at [605, 498] on td "BLK Practice Shorts AM" at bounding box center [735, 513] width 533 height 41
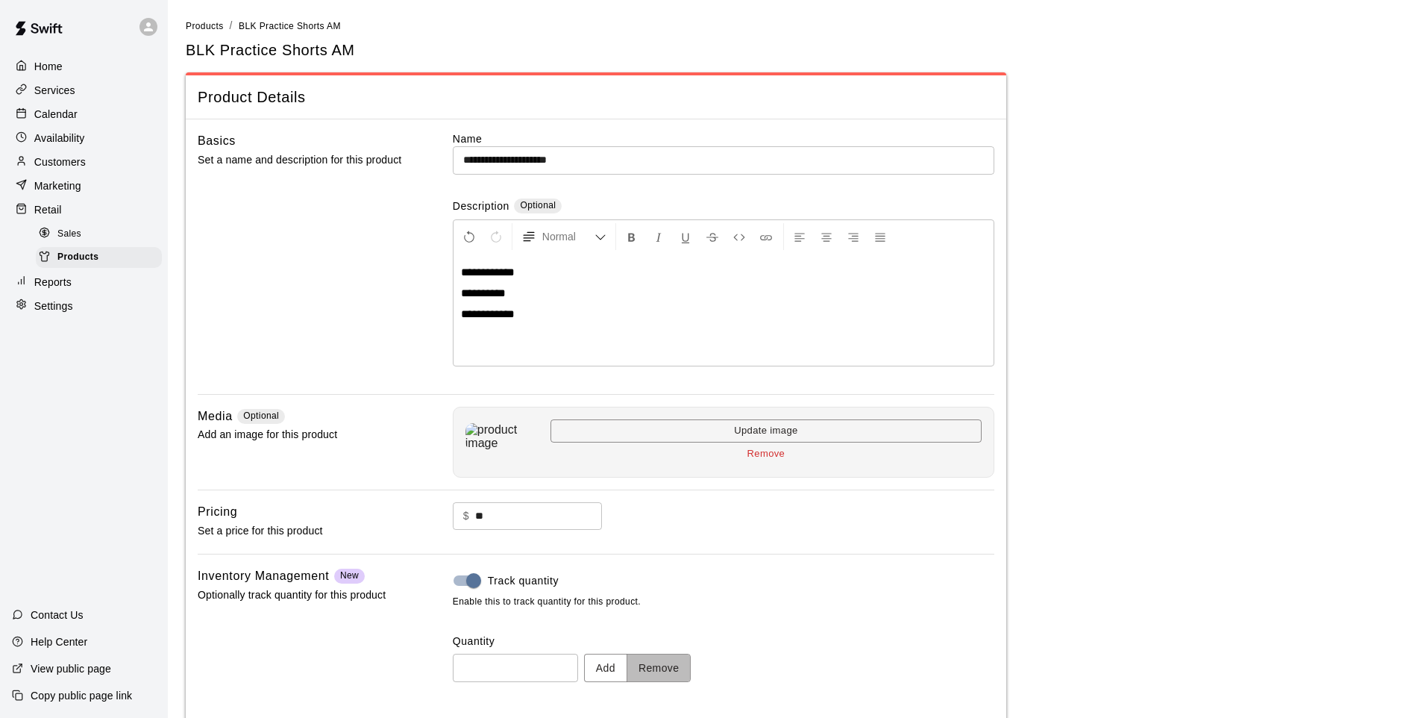
click at [675, 592] on button "Remove" at bounding box center [659, 668] width 65 height 28
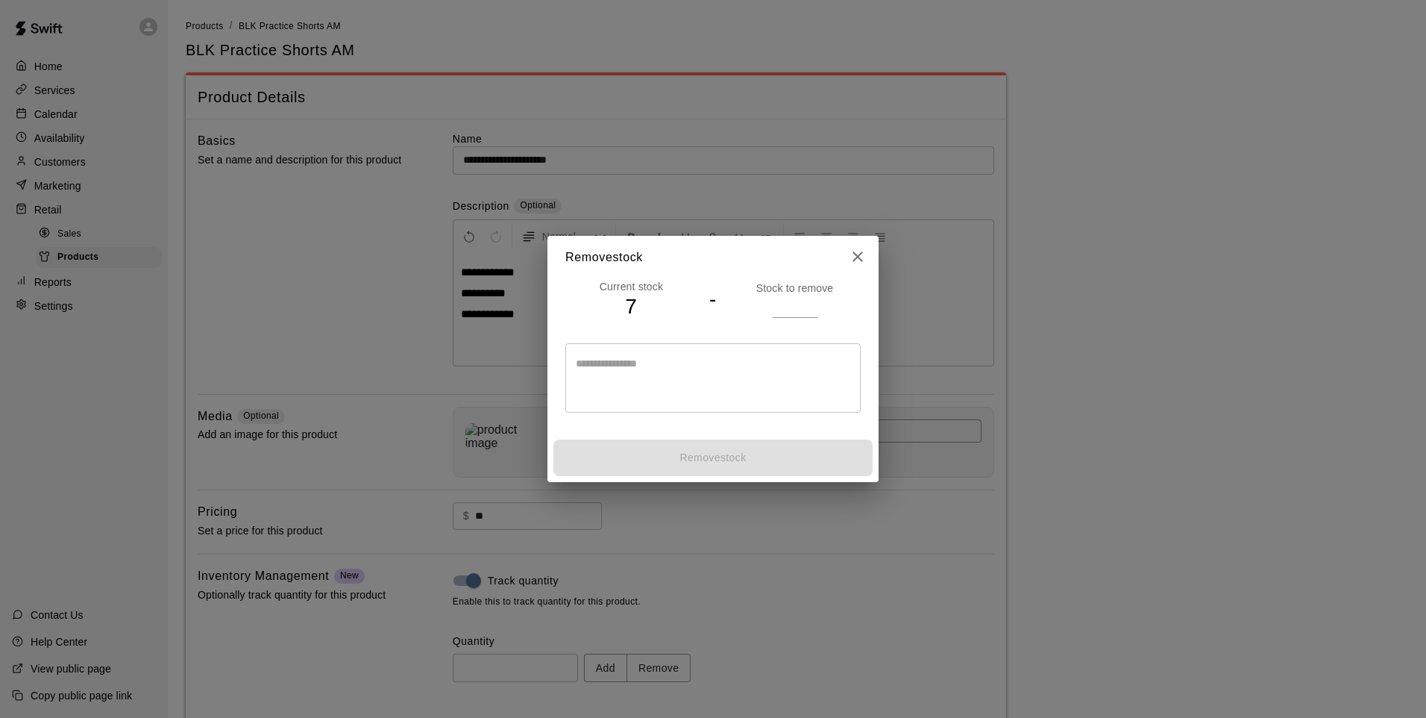
click at [779, 303] on input "number" at bounding box center [795, 306] width 45 height 22
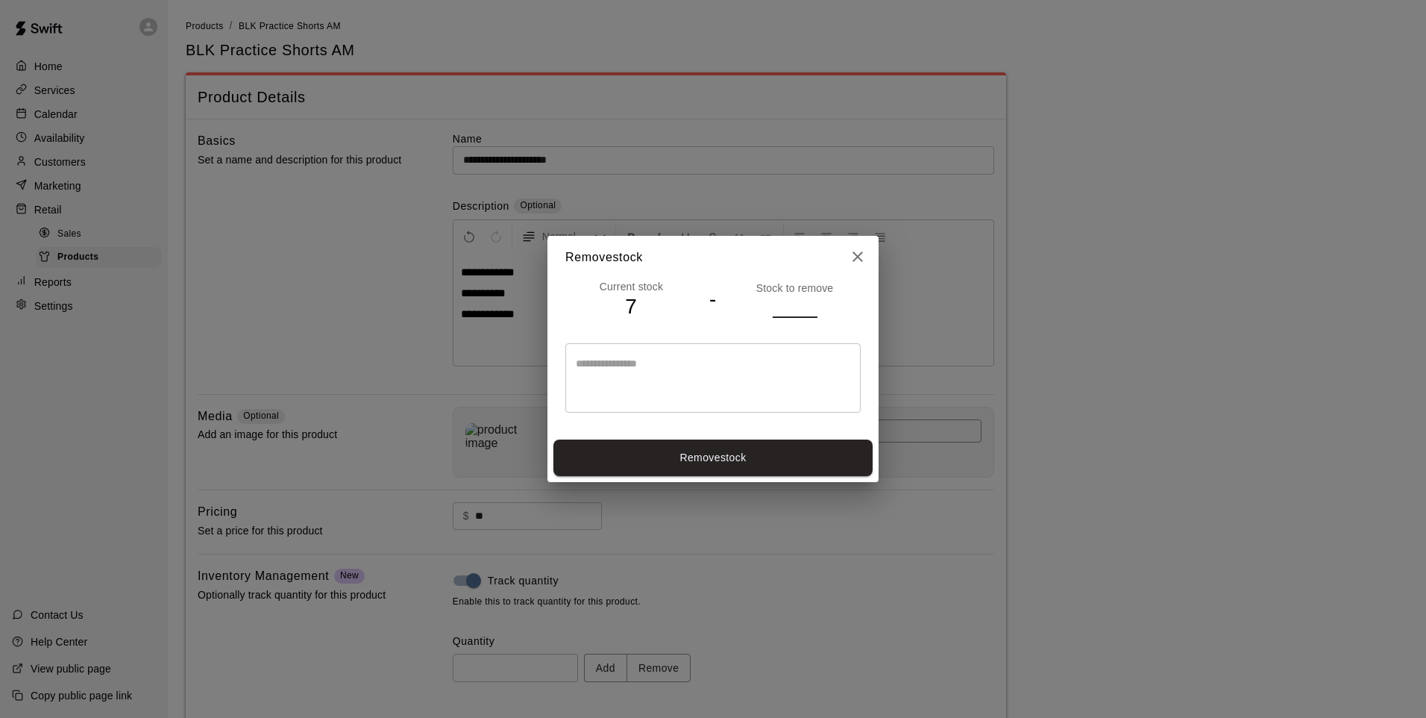
type input "*"
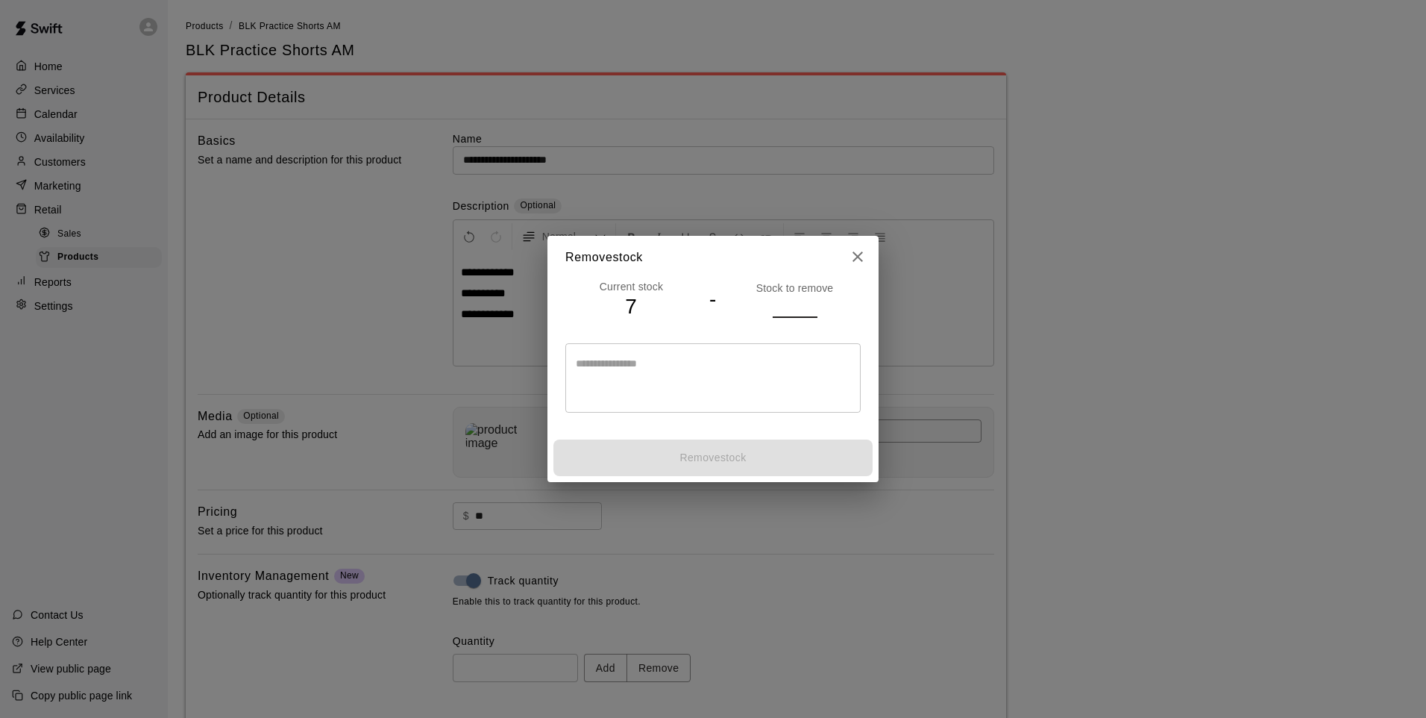
type input "*"
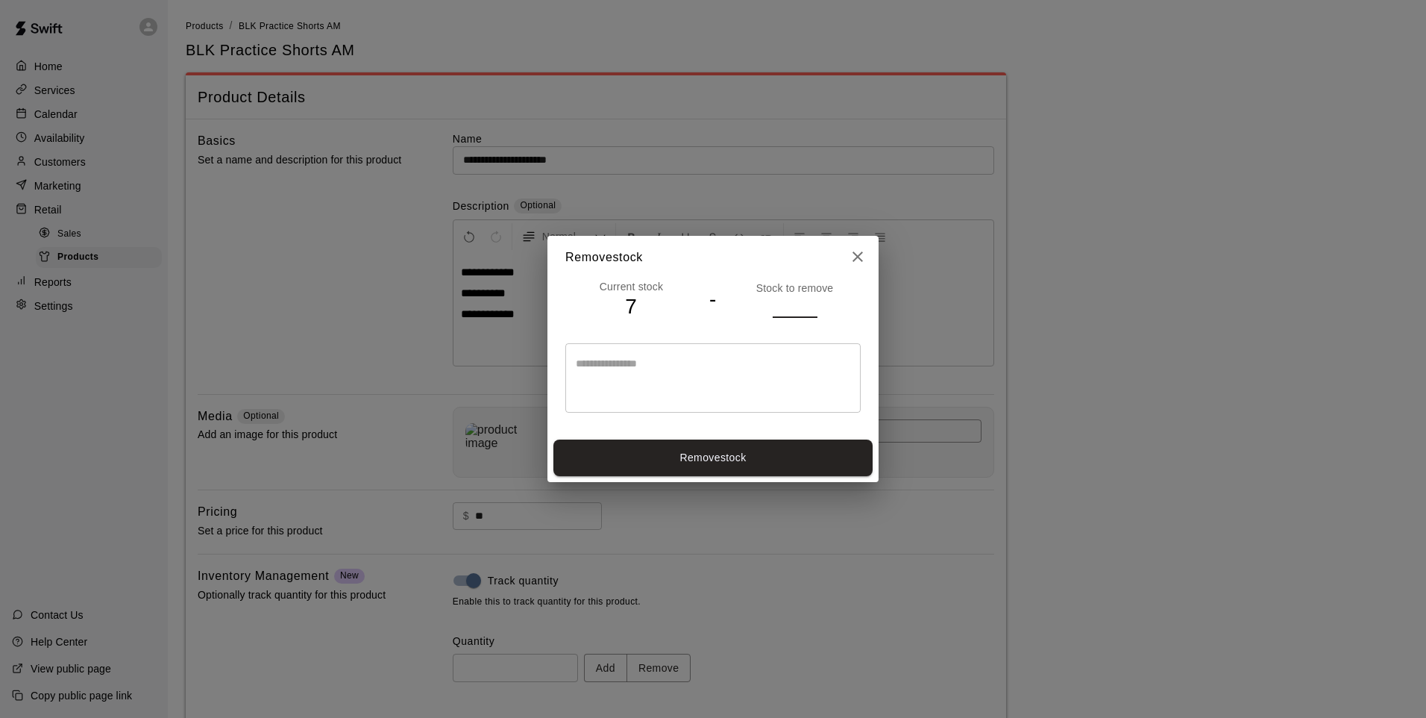
type input "*"
drag, startPoint x: 794, startPoint y: 457, endPoint x: 774, endPoint y: 445, distance: 23.2
click at [795, 457] on button "Remove stock" at bounding box center [713, 457] width 319 height 37
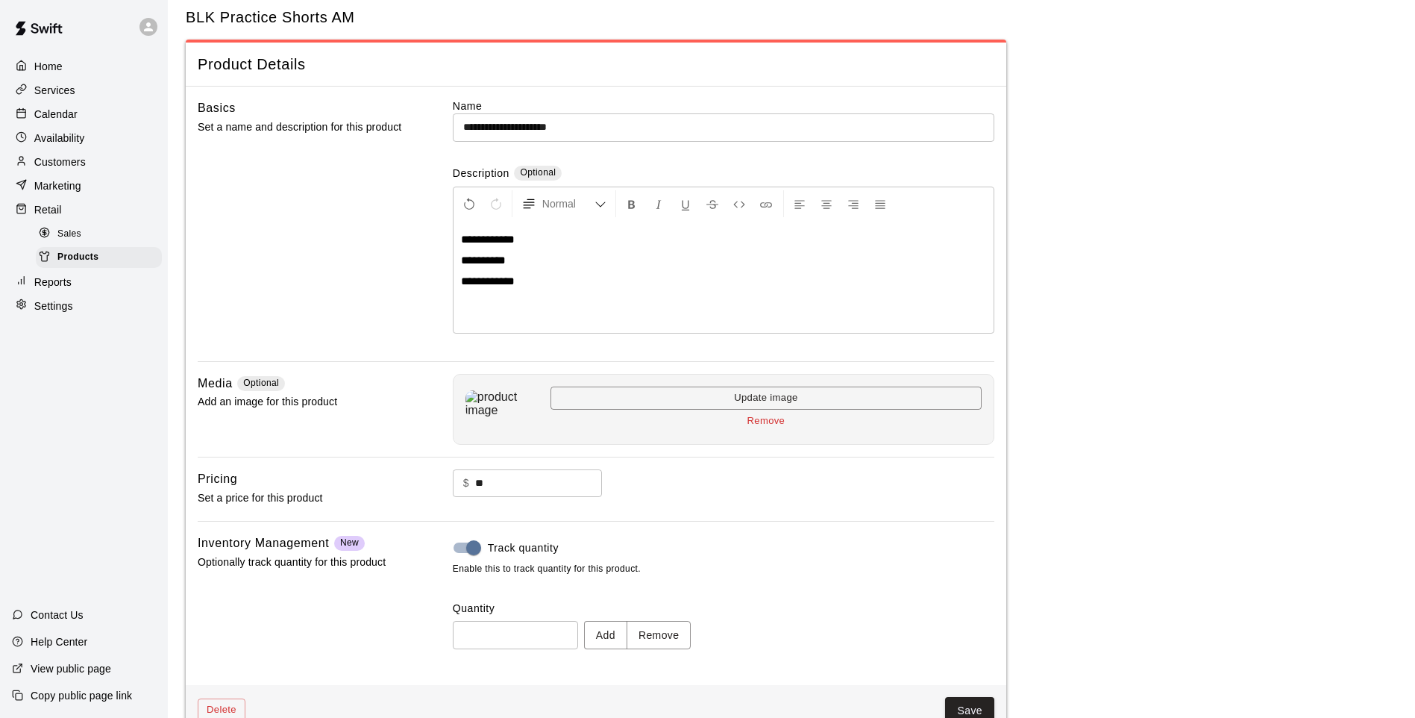
type input "*"
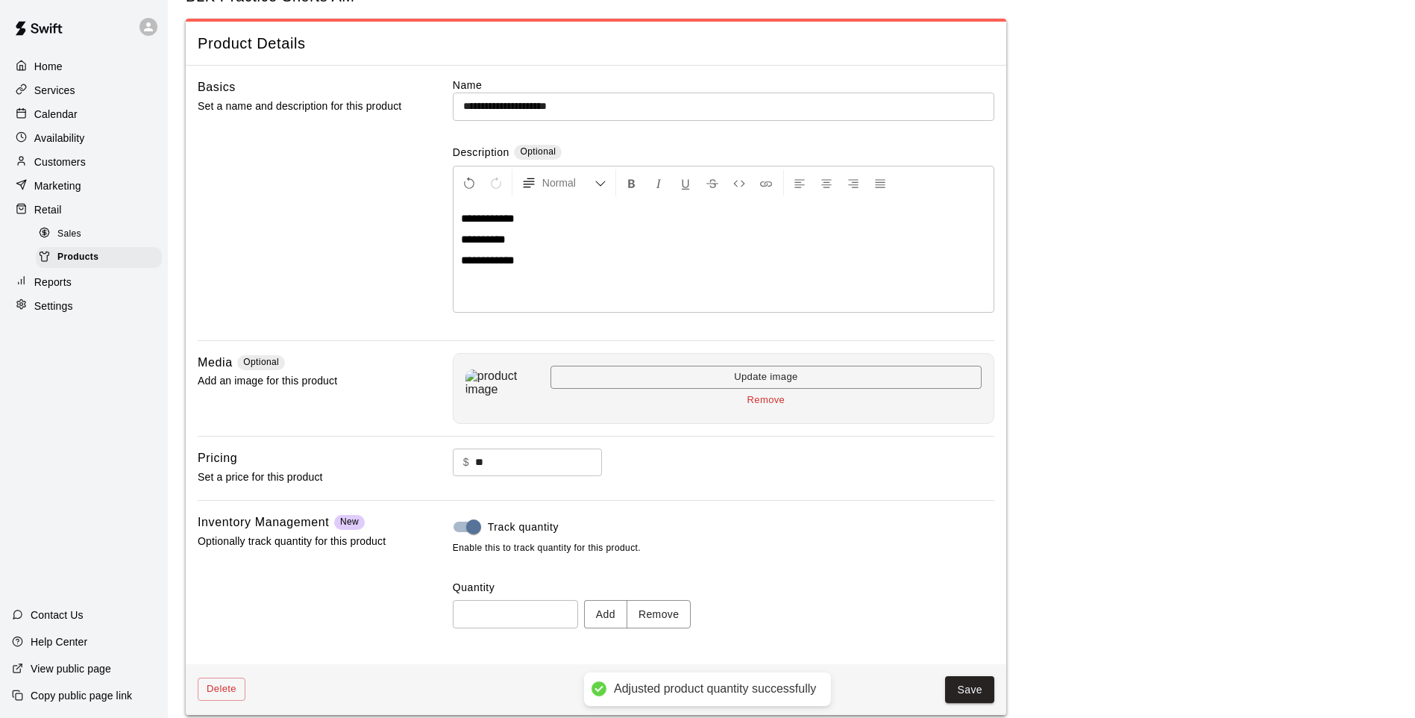
scroll to position [69, 0]
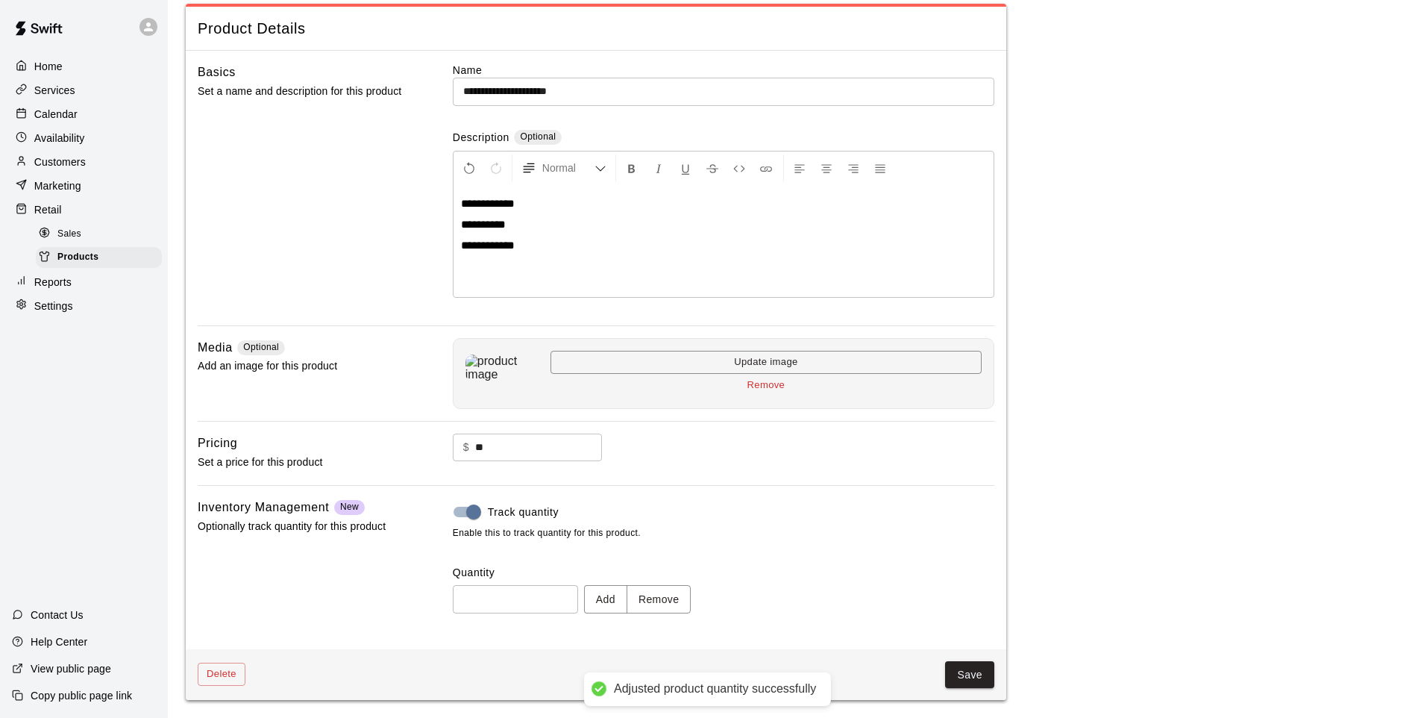
click at [965, 592] on button "Save" at bounding box center [969, 675] width 49 height 28
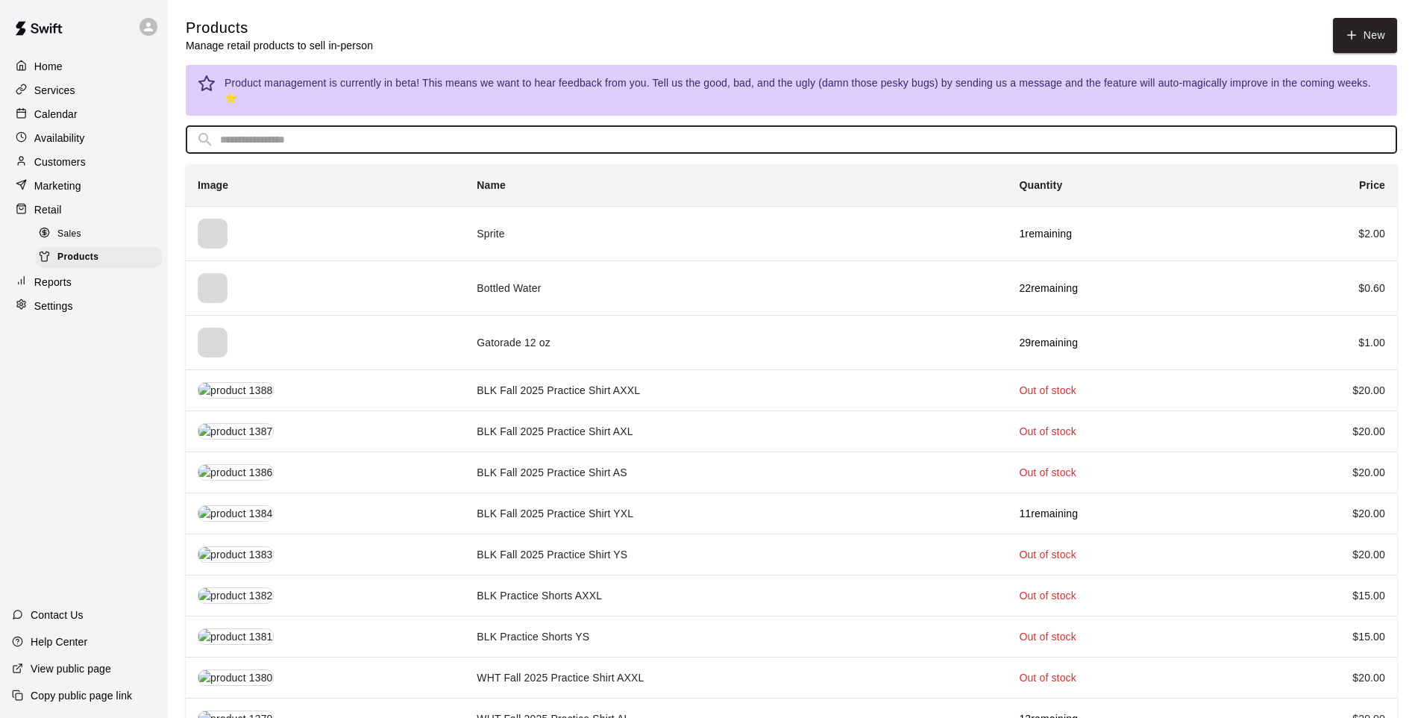
click at [454, 126] on input "text" at bounding box center [803, 140] width 1167 height 28
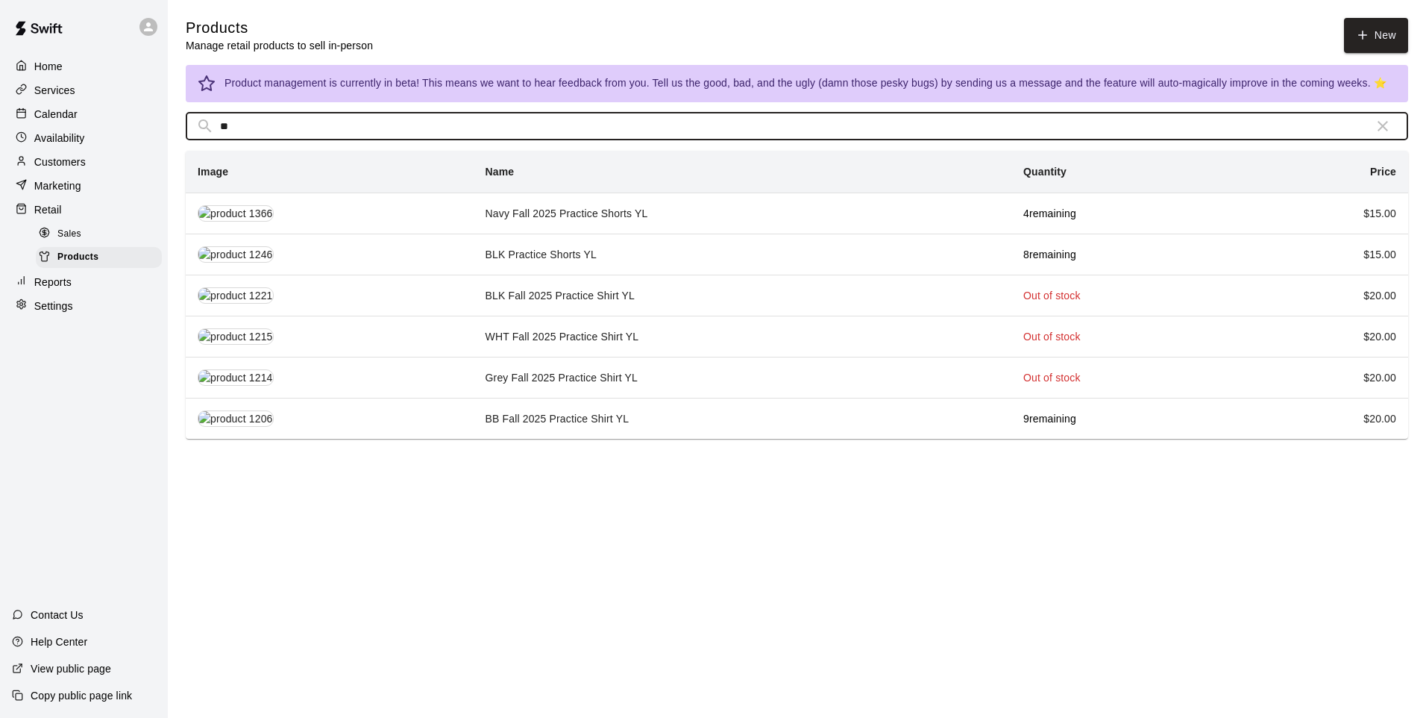
type input "**"
click at [550, 223] on td "Navy Fall 2025 Practice Shorts YL" at bounding box center [743, 212] width 539 height 41
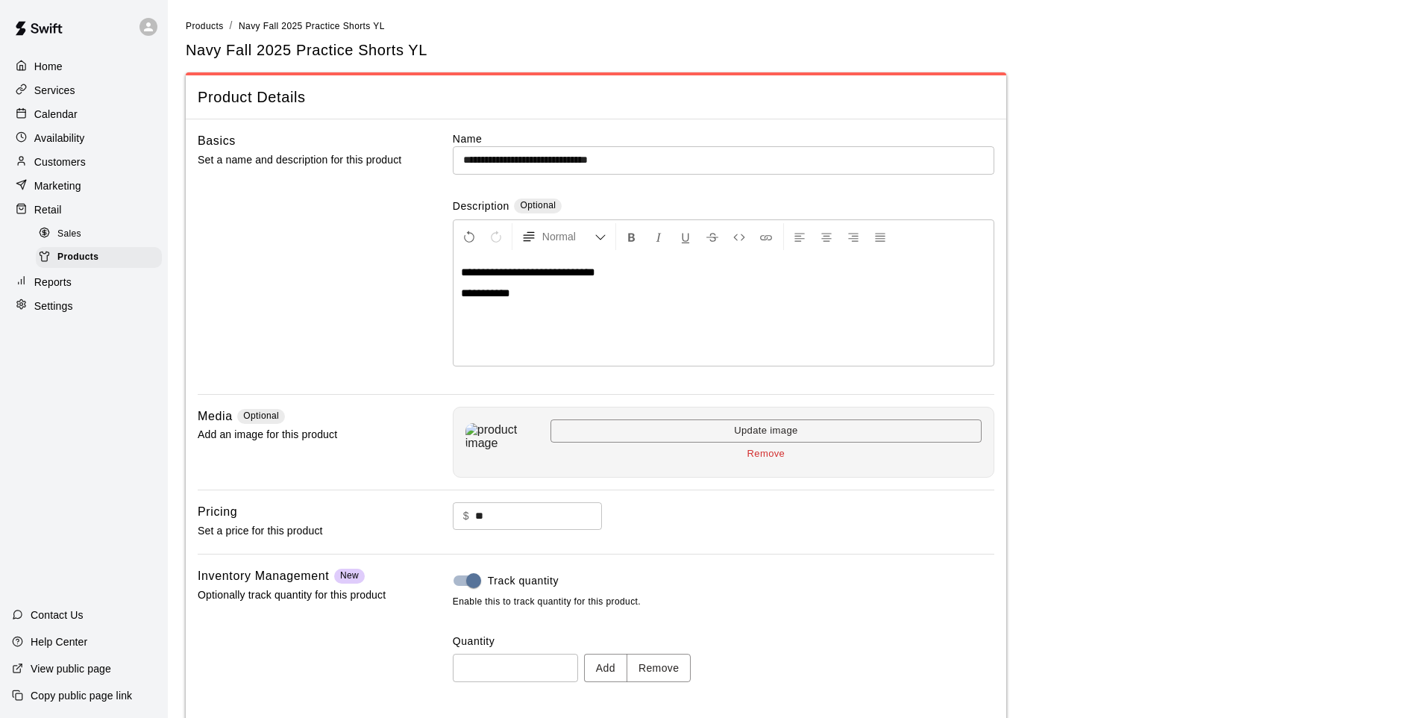
click at [680, 592] on button "Remove" at bounding box center [659, 668] width 65 height 28
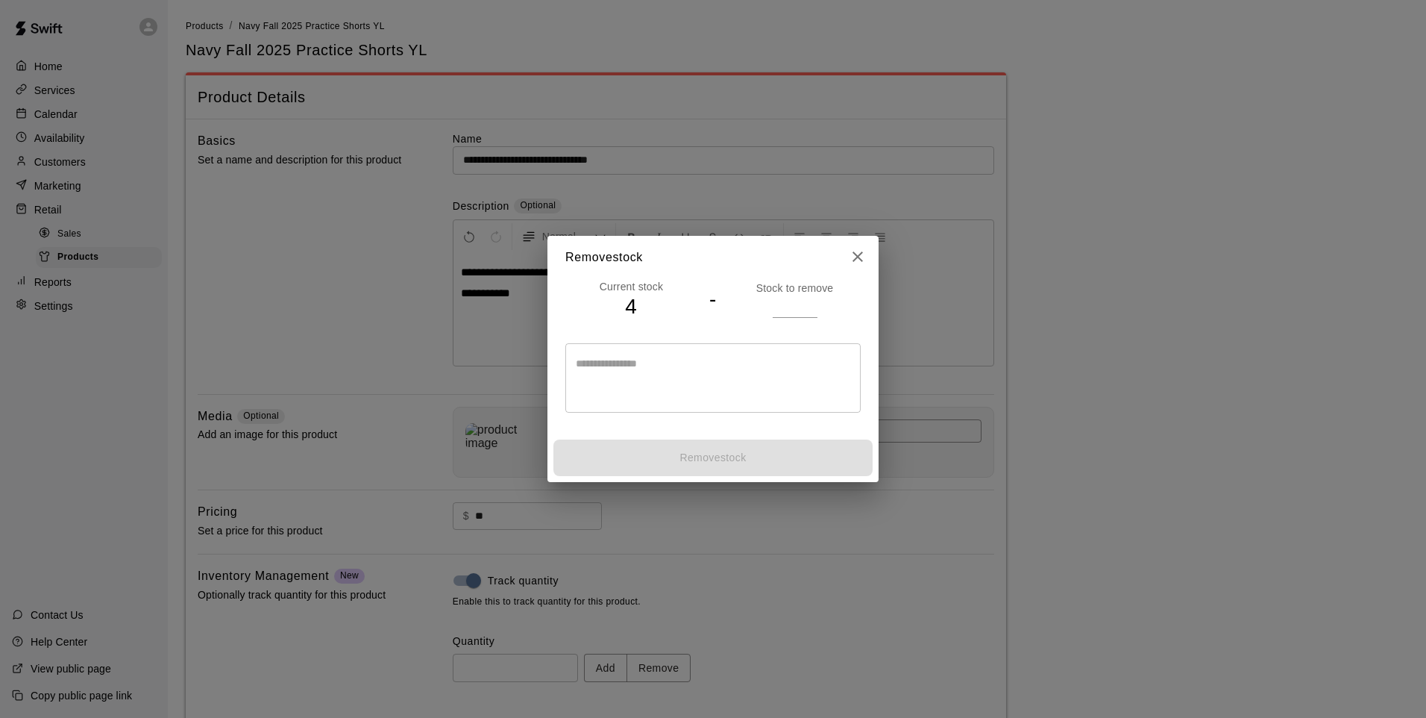
type input "*"
click at [811, 304] on input "*" at bounding box center [795, 306] width 45 height 22
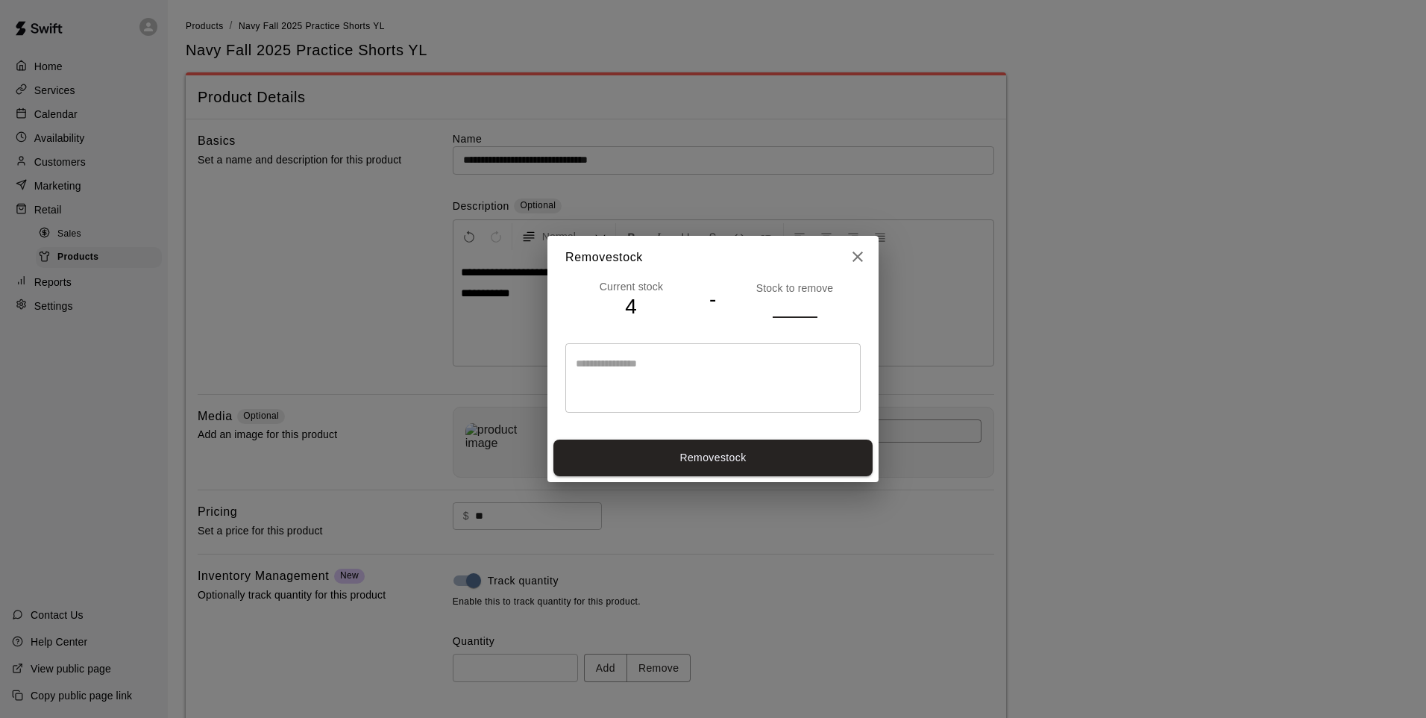
click at [822, 451] on button "Remove stock" at bounding box center [713, 457] width 319 height 37
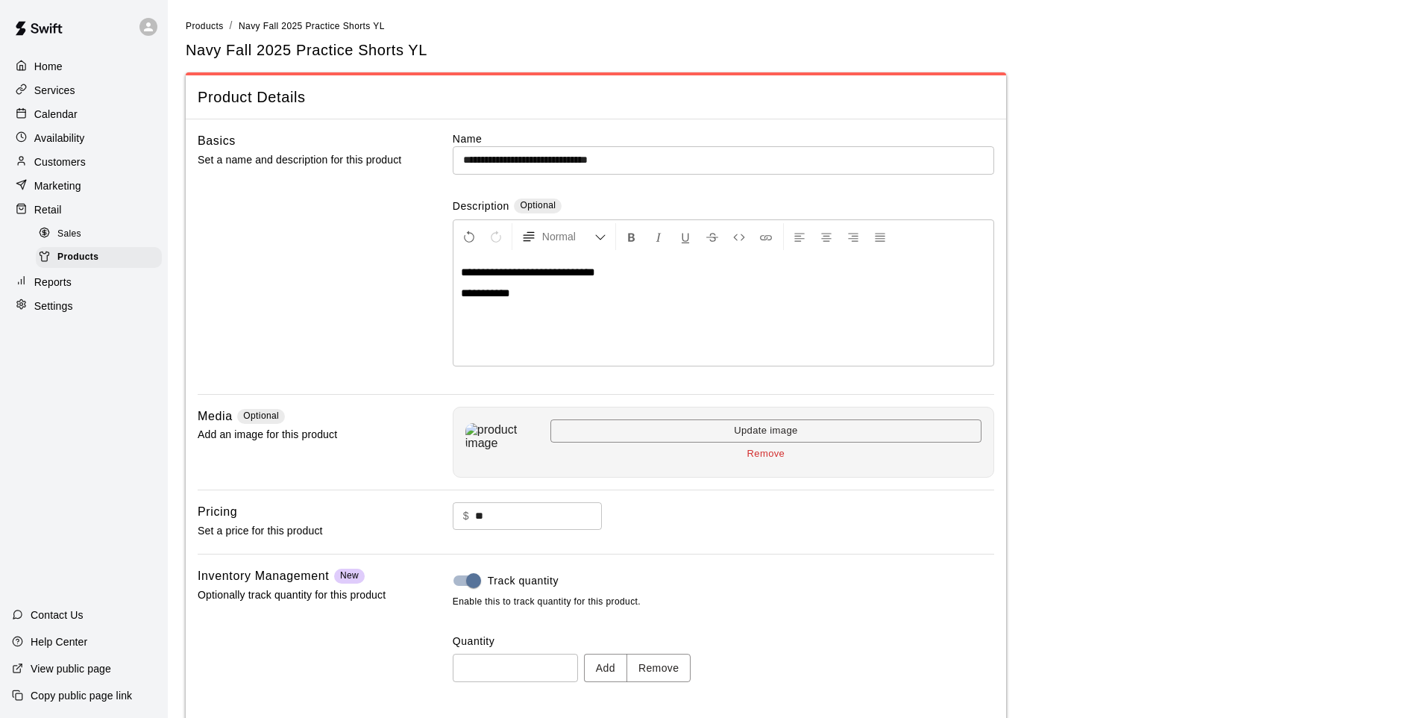
type input "*"
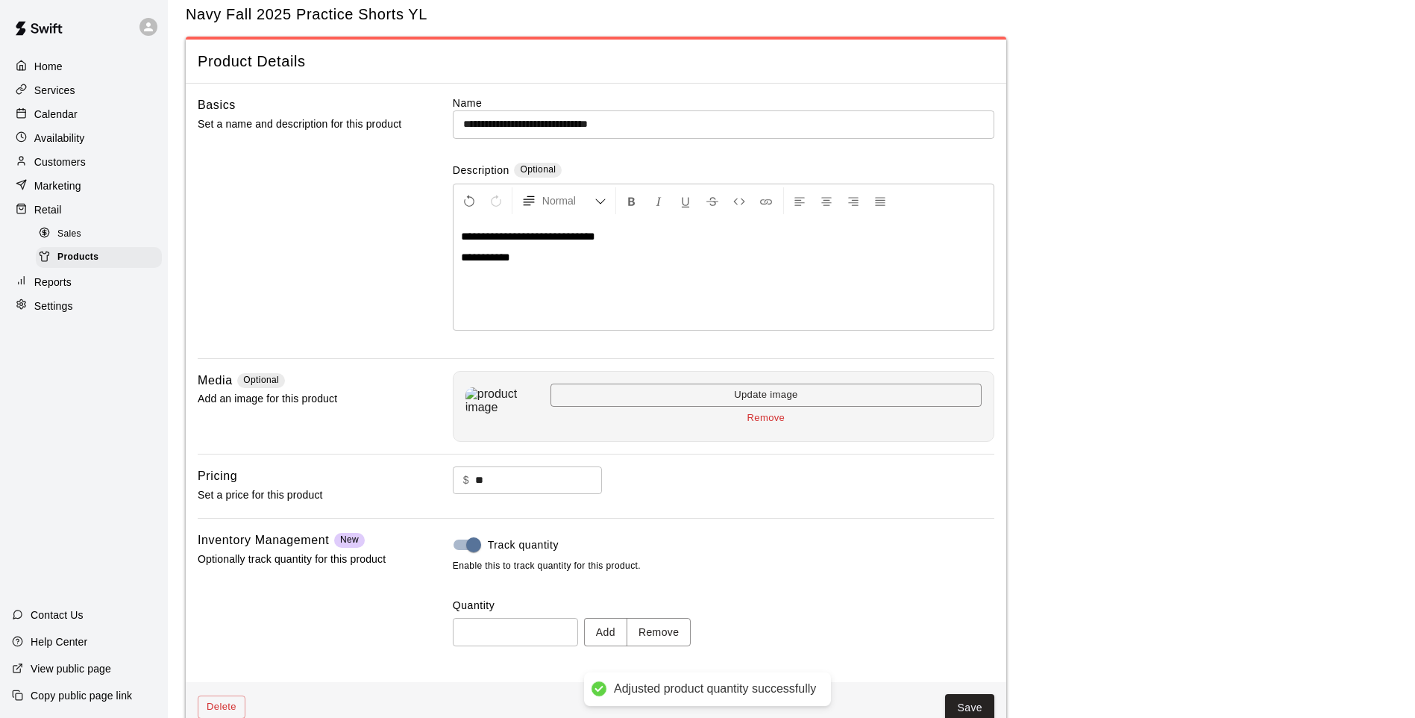
scroll to position [69, 0]
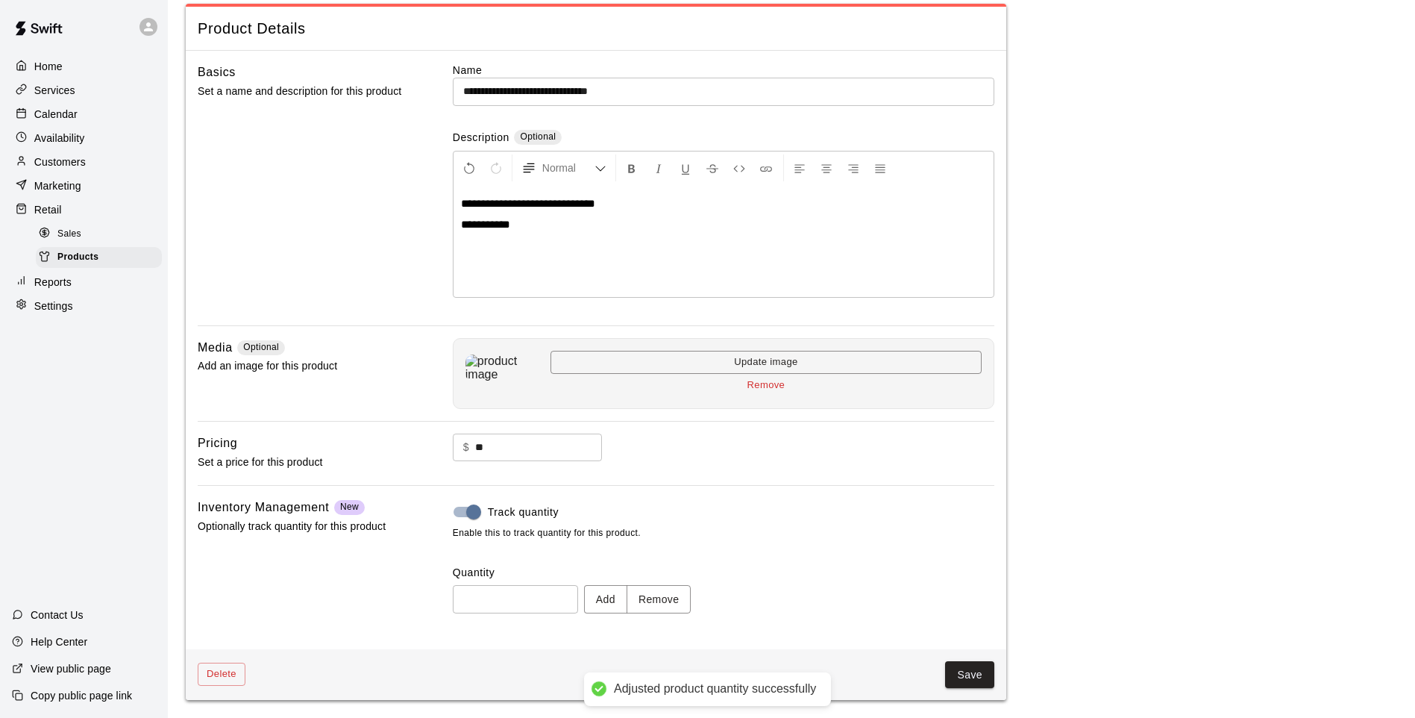
click at [983, 592] on button "Save" at bounding box center [969, 675] width 49 height 28
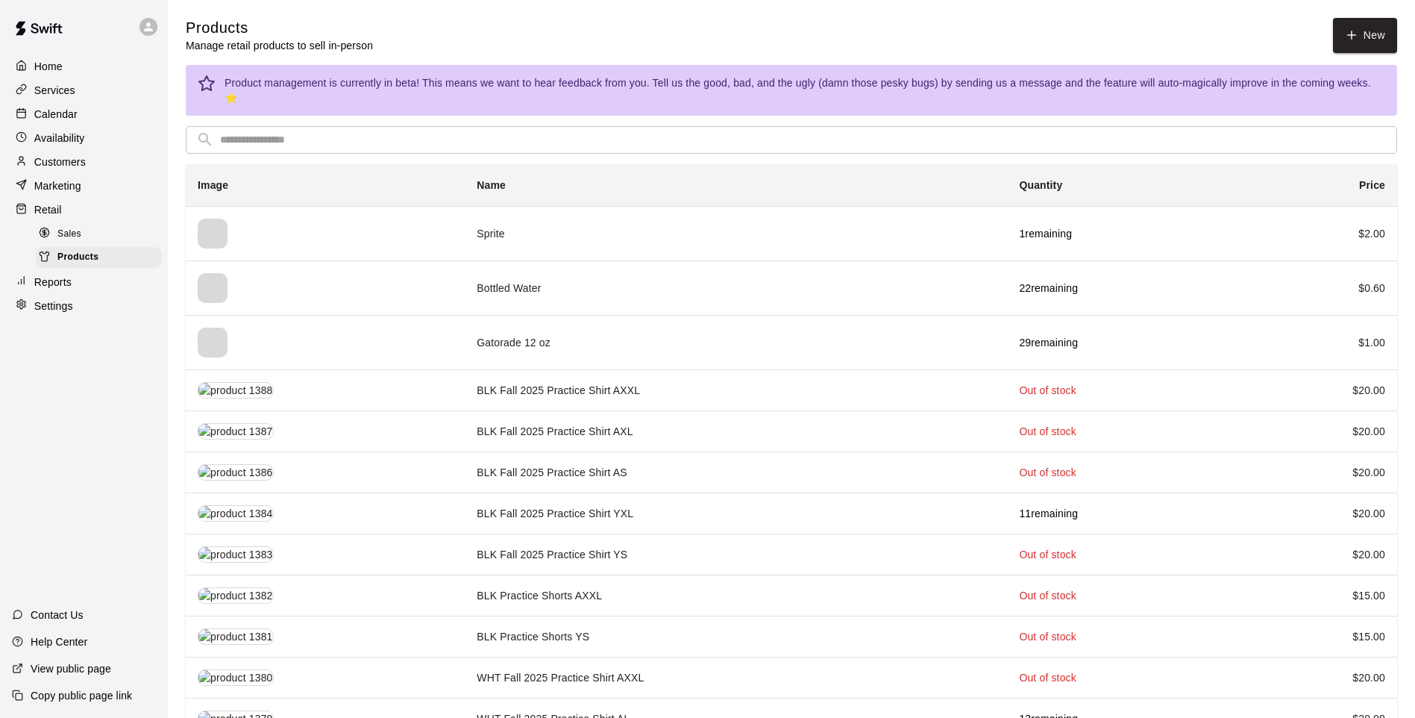
click at [293, 139] on input "text" at bounding box center [803, 140] width 1167 height 28
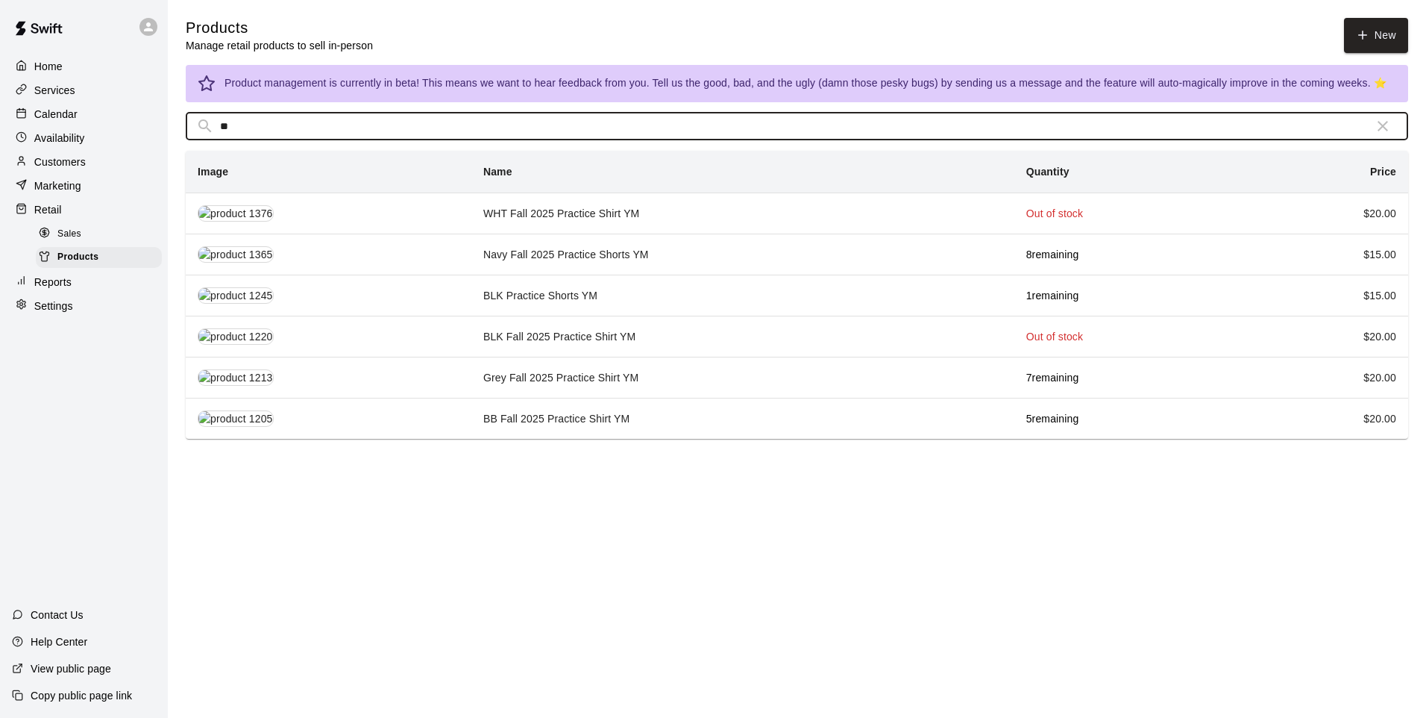
type input "**"
click at [540, 255] on td "Navy Fall 2025 Practice Shorts YM" at bounding box center [743, 254] width 543 height 41
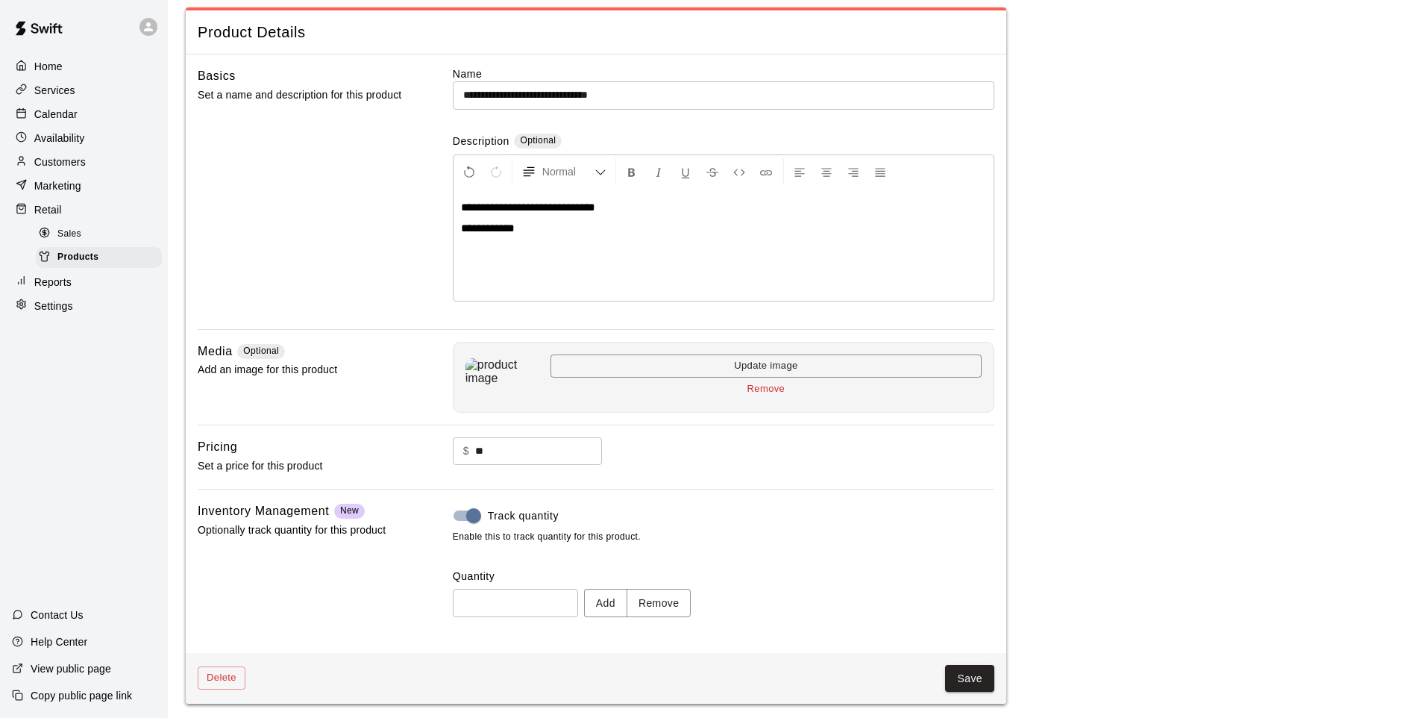
scroll to position [69, 0]
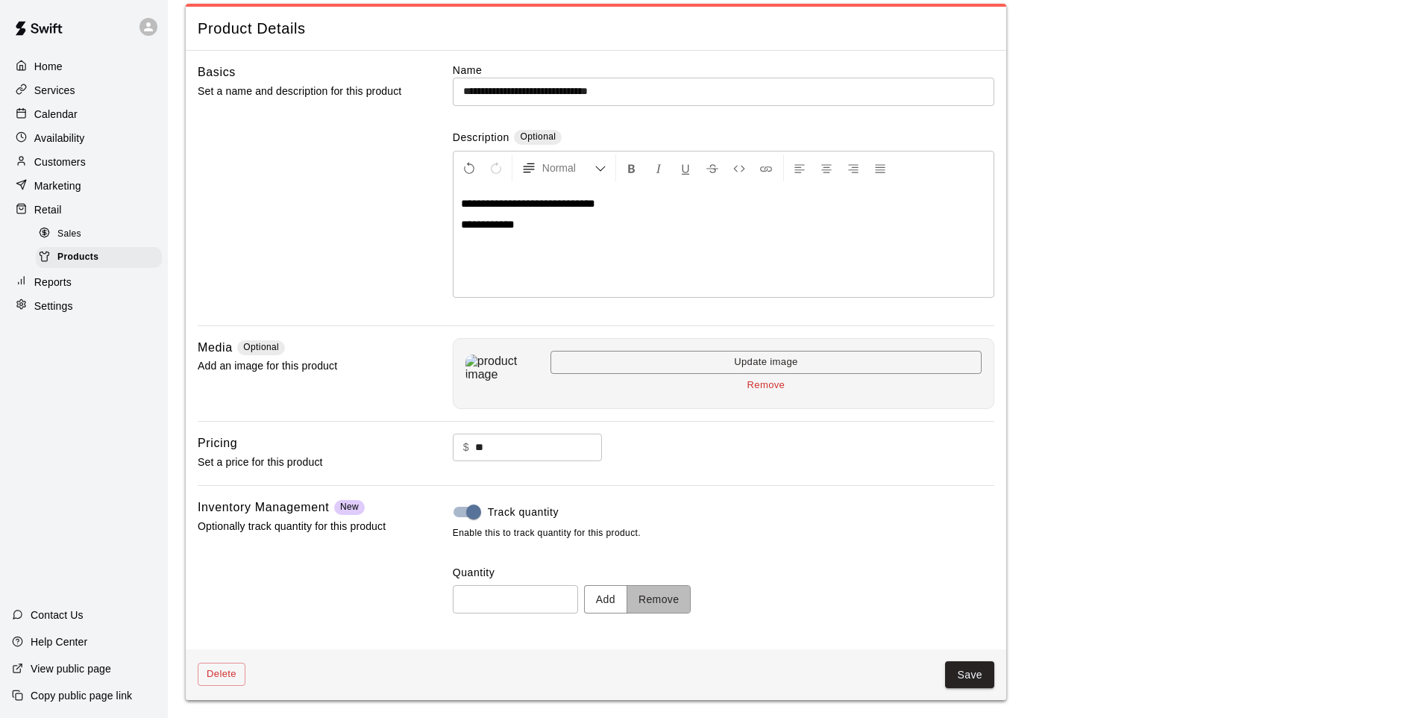
click at [680, 592] on button "Remove" at bounding box center [659, 599] width 65 height 28
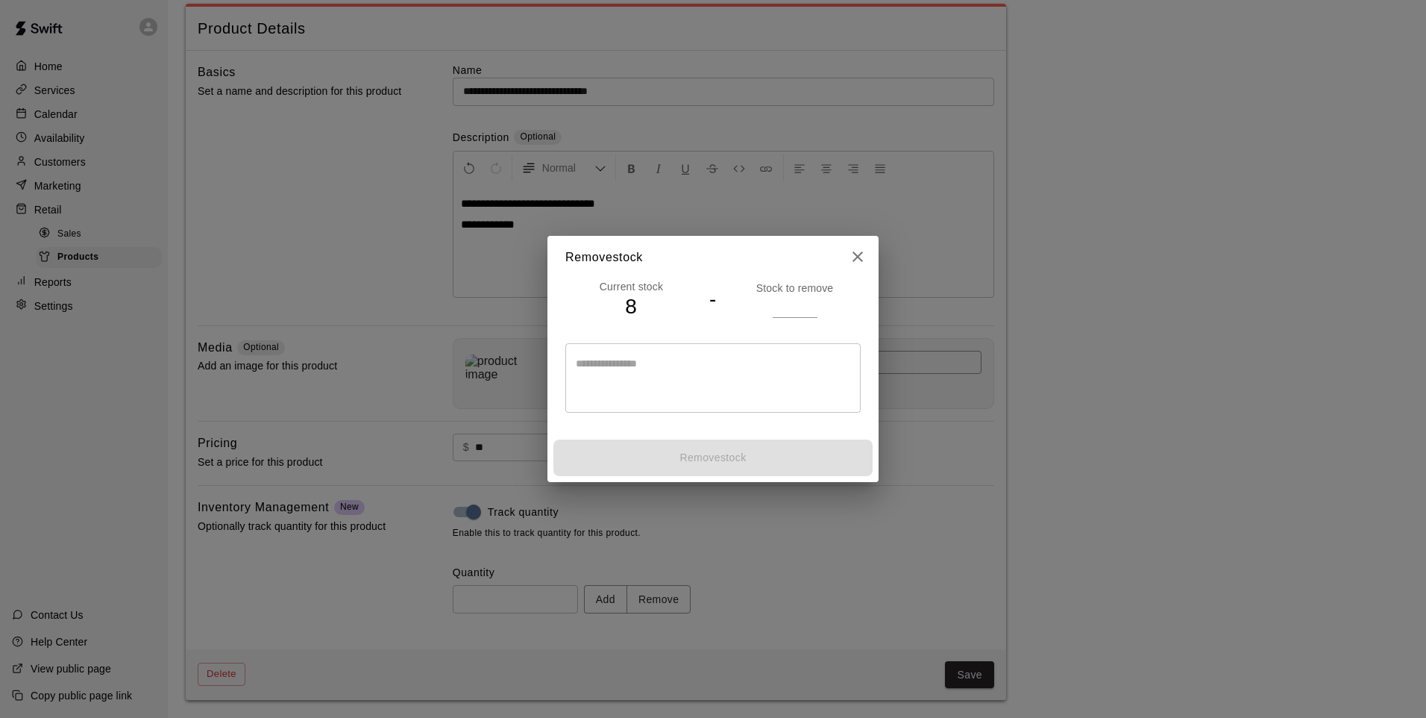
click at [787, 295] on p "Stock to remove" at bounding box center [795, 288] width 132 height 15
click at [780, 309] on input "number" at bounding box center [795, 306] width 45 height 22
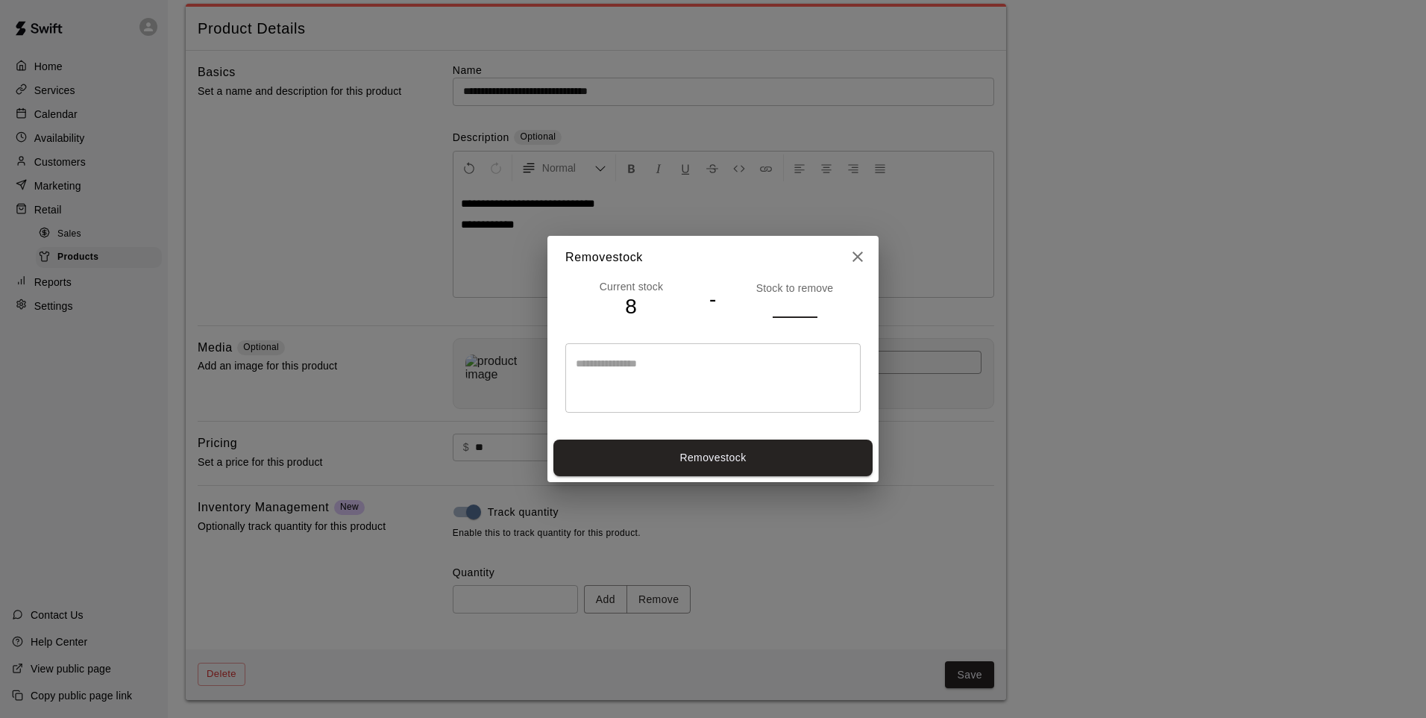
type input "*"
click at [771, 451] on button "Remove stock" at bounding box center [713, 457] width 319 height 37
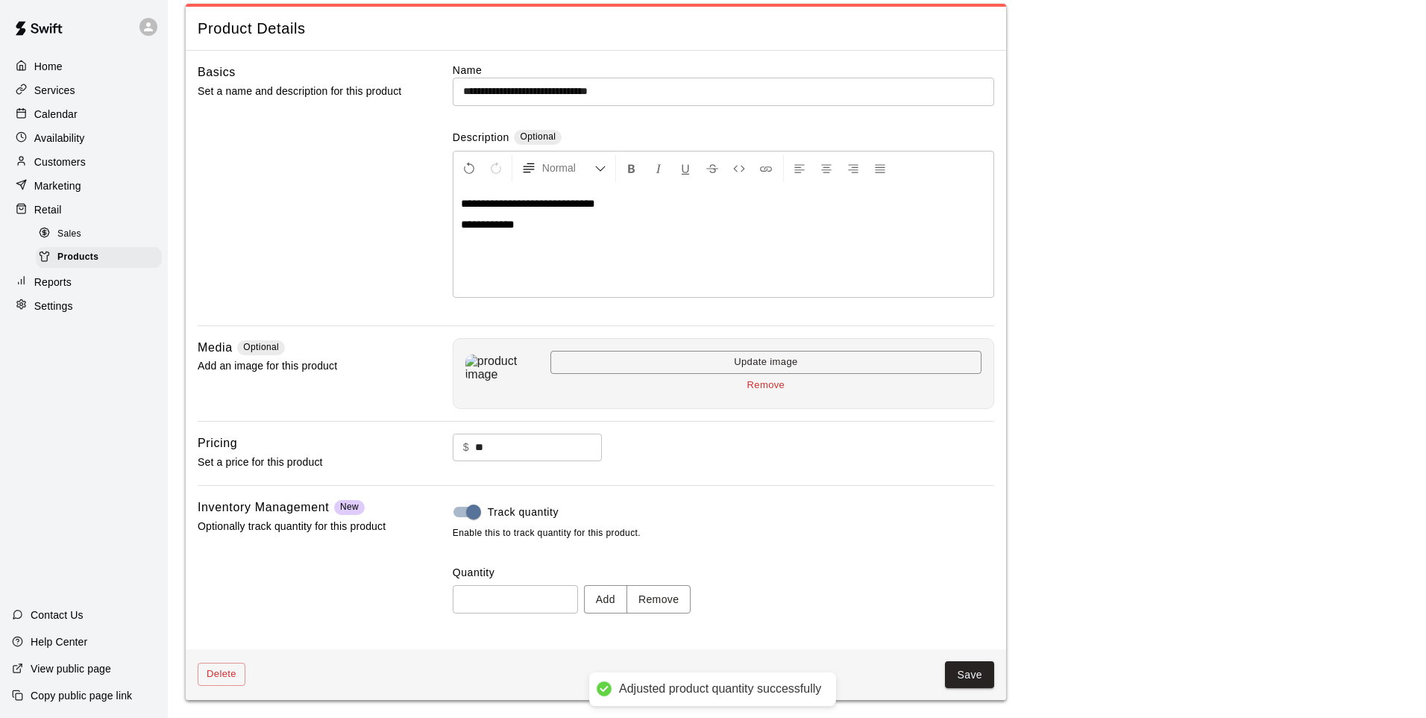
type input "*"
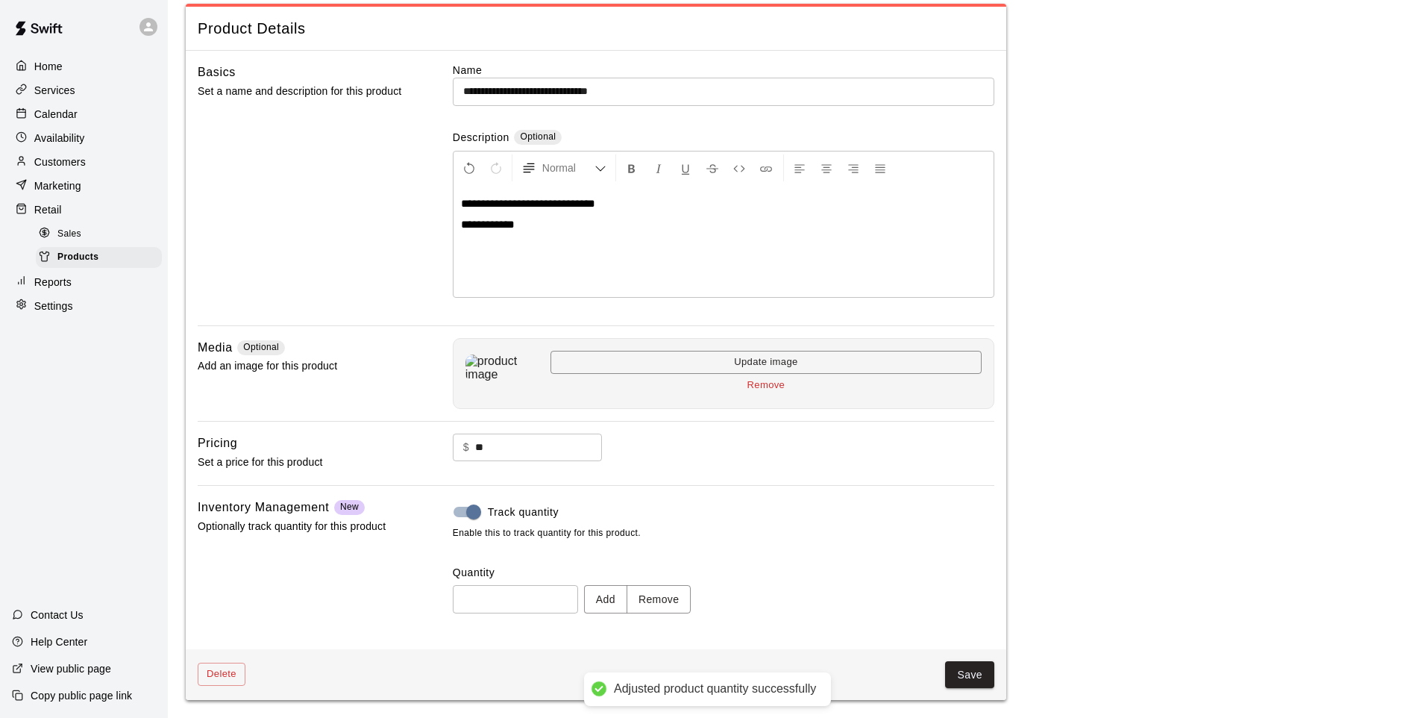
click at [975, 592] on button "Save" at bounding box center [969, 675] width 49 height 28
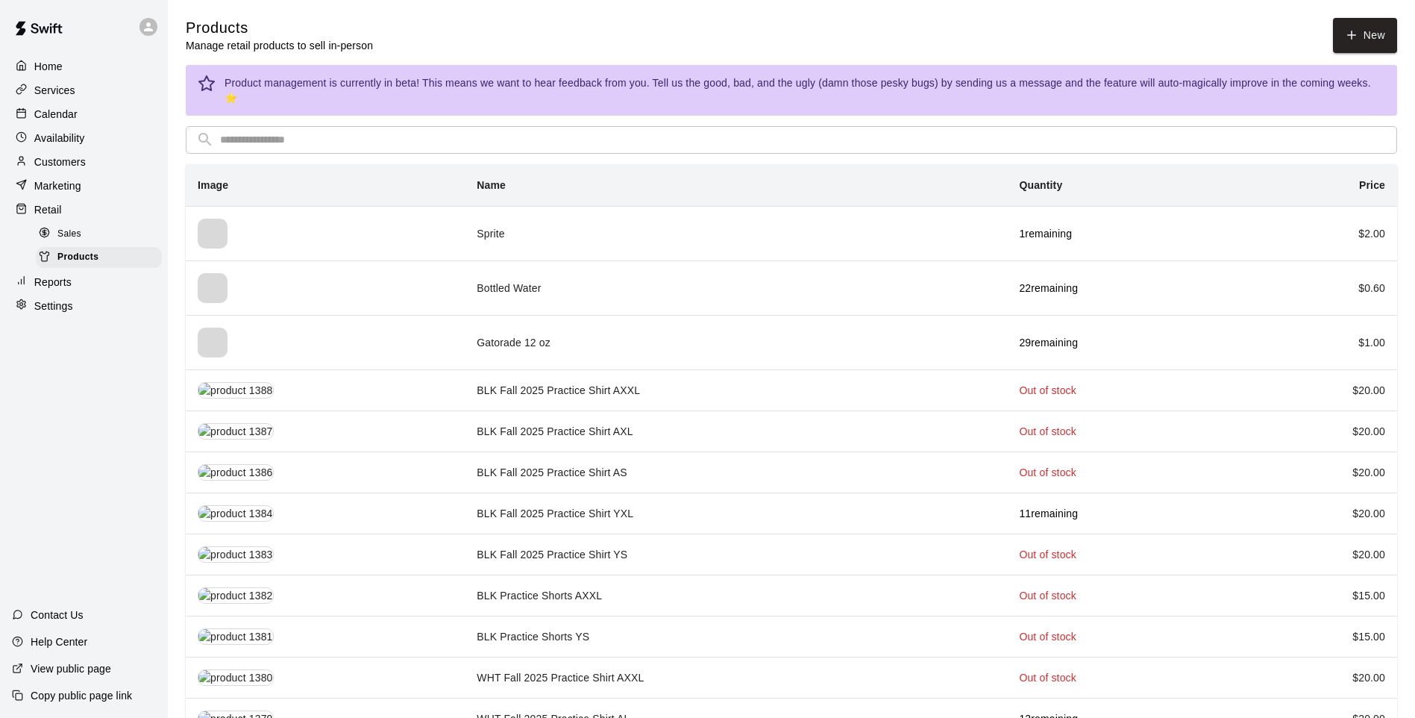
click at [228, 136] on input "text" at bounding box center [803, 140] width 1167 height 28
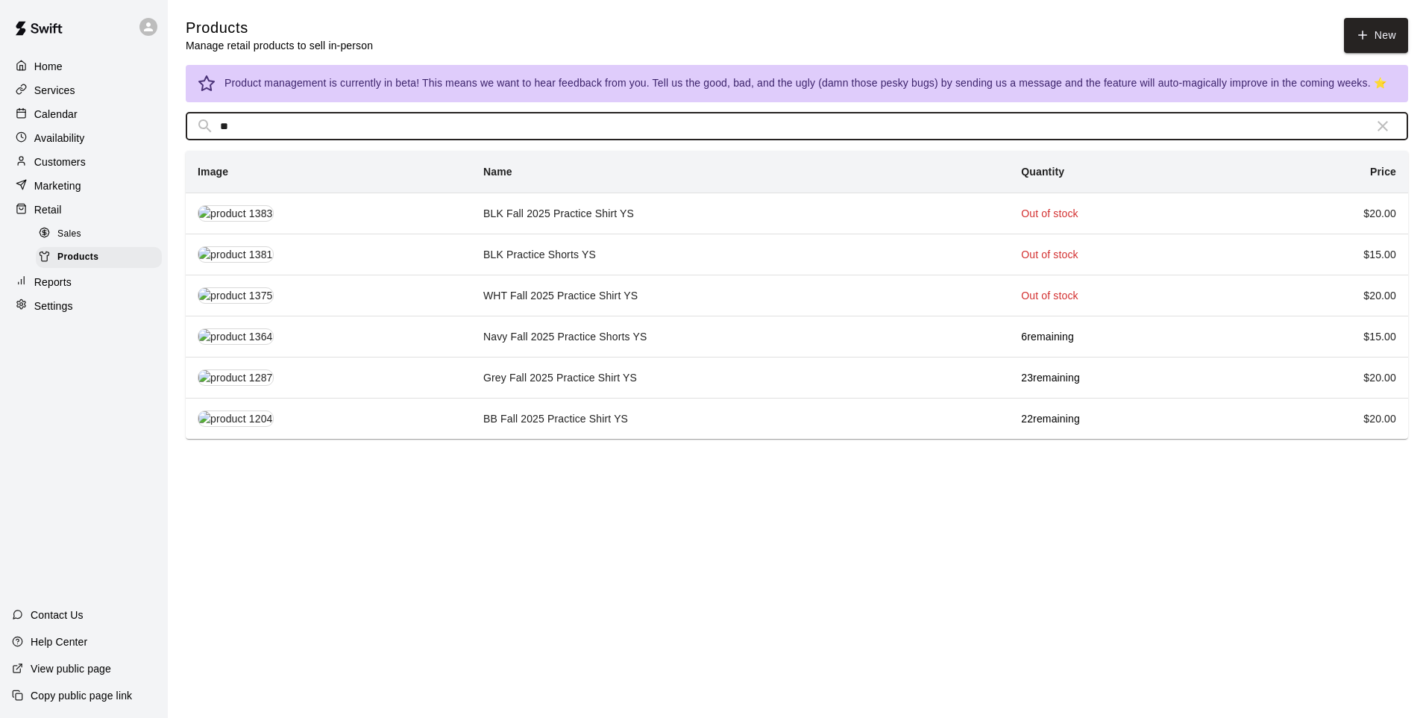
type input "**"
click at [606, 342] on td "Navy Fall 2025 Practice Shorts YS" at bounding box center [741, 336] width 538 height 41
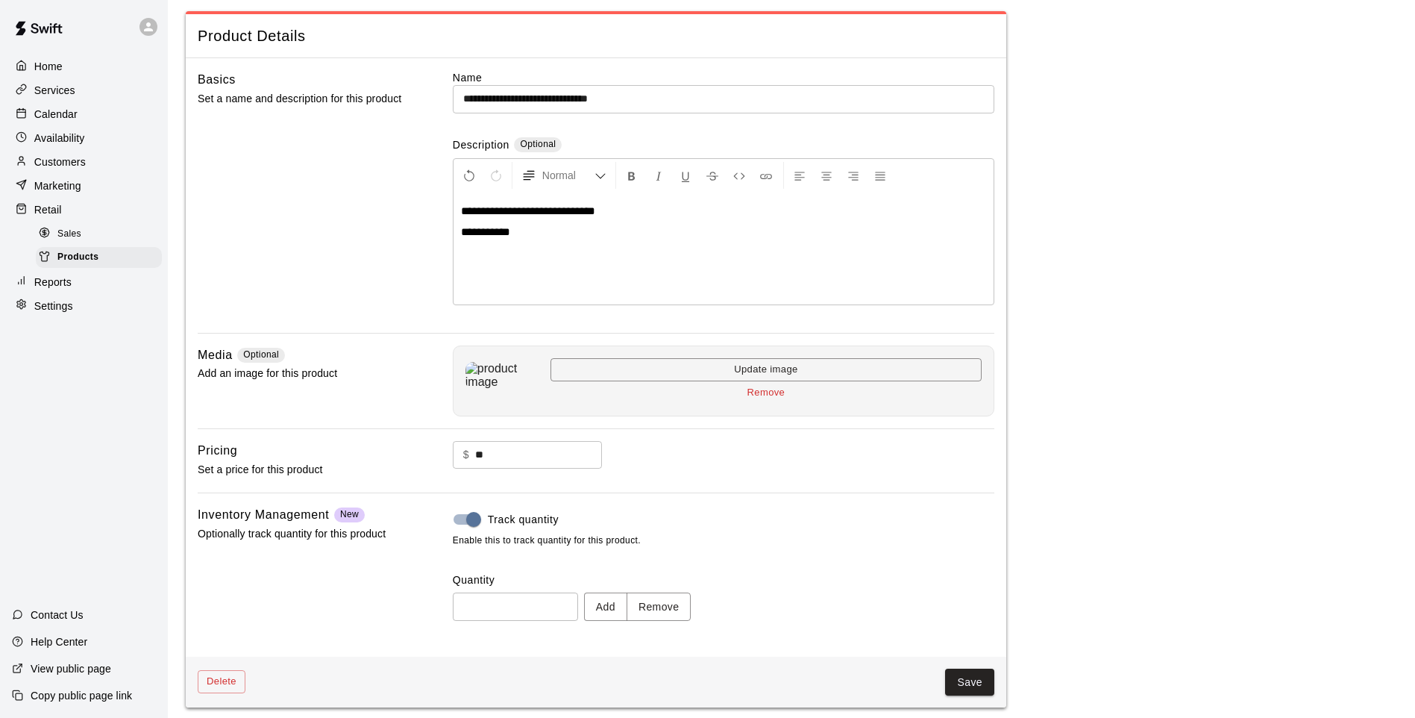
scroll to position [69, 0]
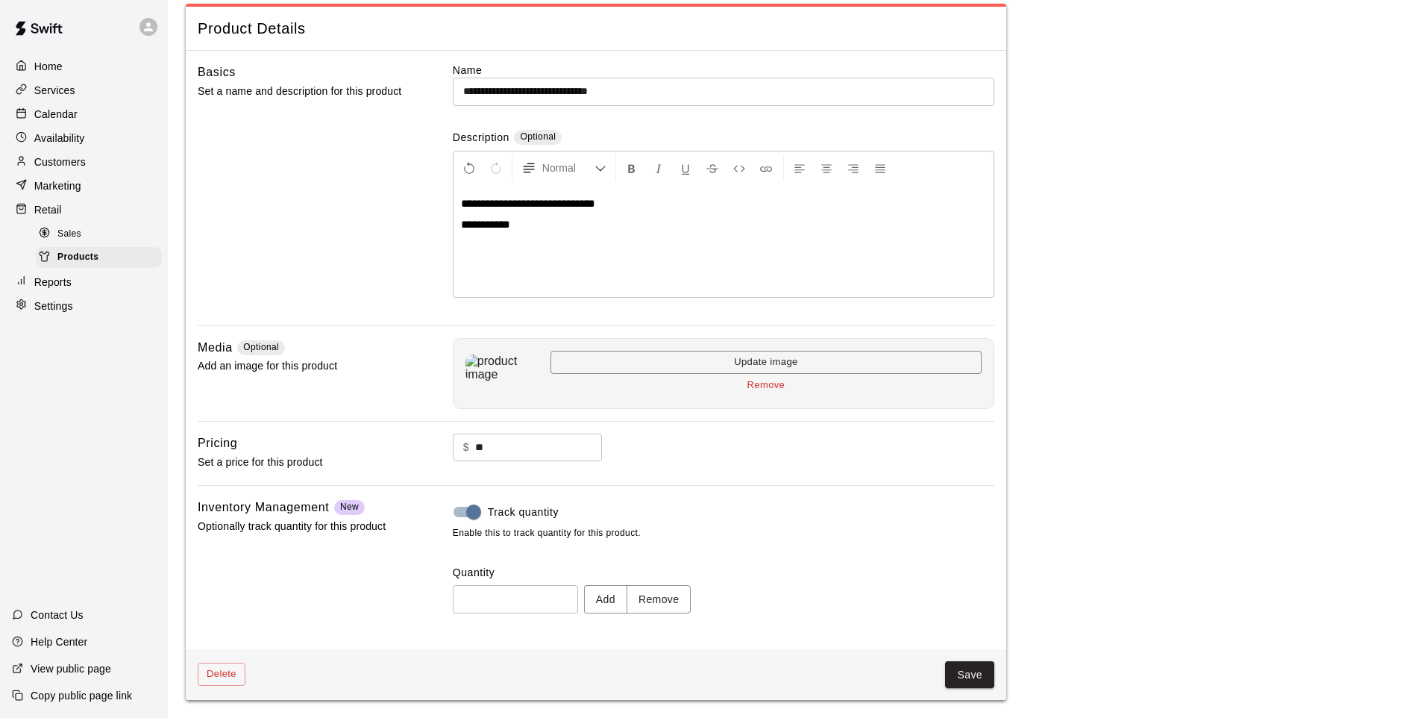
click at [677, 592] on button "Remove" at bounding box center [659, 599] width 65 height 28
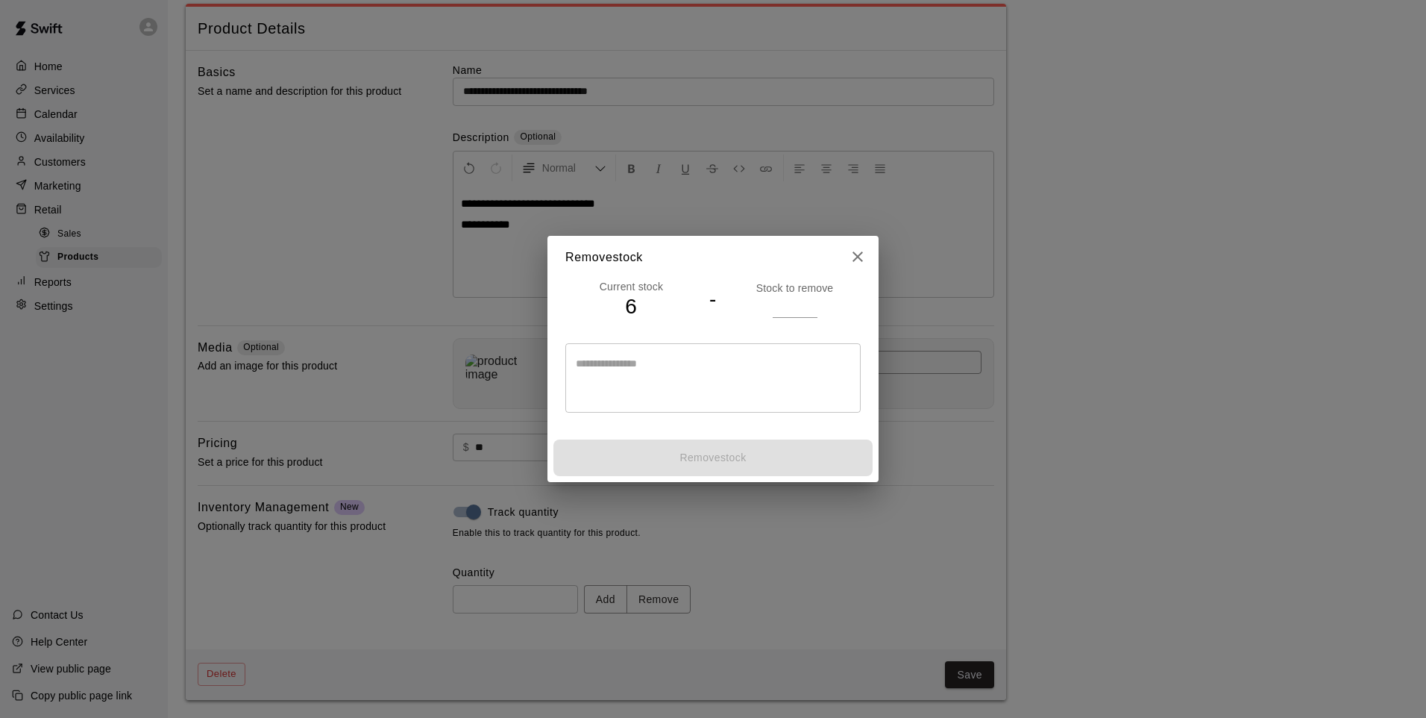
click at [809, 307] on input "*" at bounding box center [795, 306] width 45 height 22
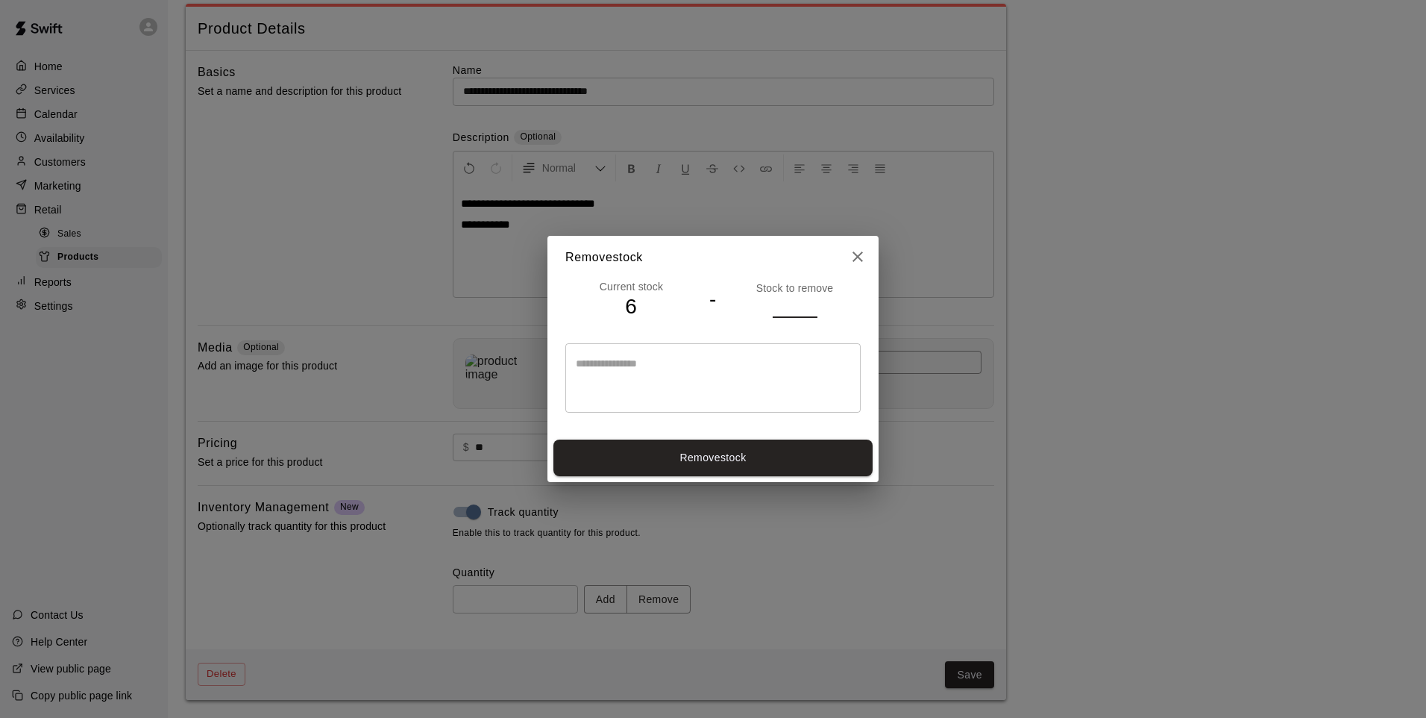
click at [809, 307] on input "*" at bounding box center [795, 306] width 45 height 22
type input "*"
click at [812, 302] on input "*" at bounding box center [795, 306] width 45 height 22
click at [815, 469] on button "Remove stock" at bounding box center [713, 457] width 319 height 37
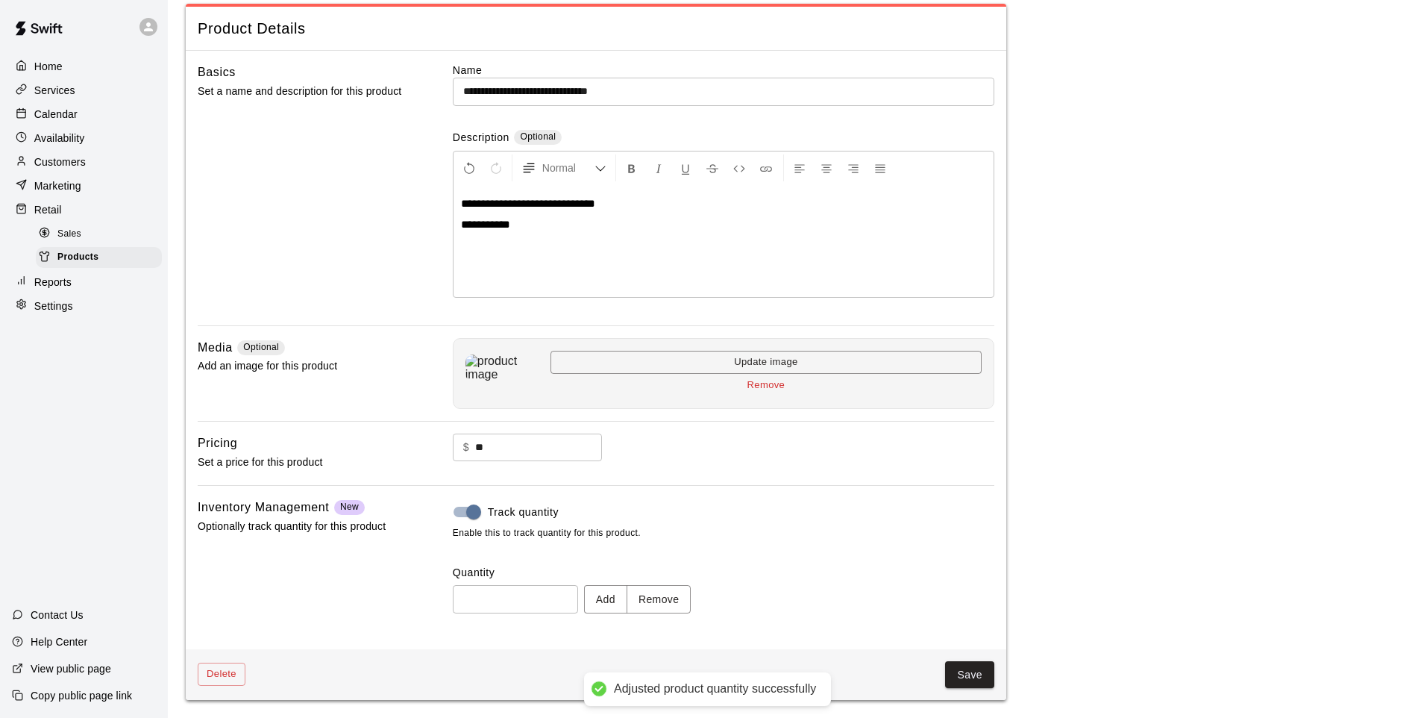
type input "*"
click at [950, 592] on button "Save" at bounding box center [969, 675] width 49 height 28
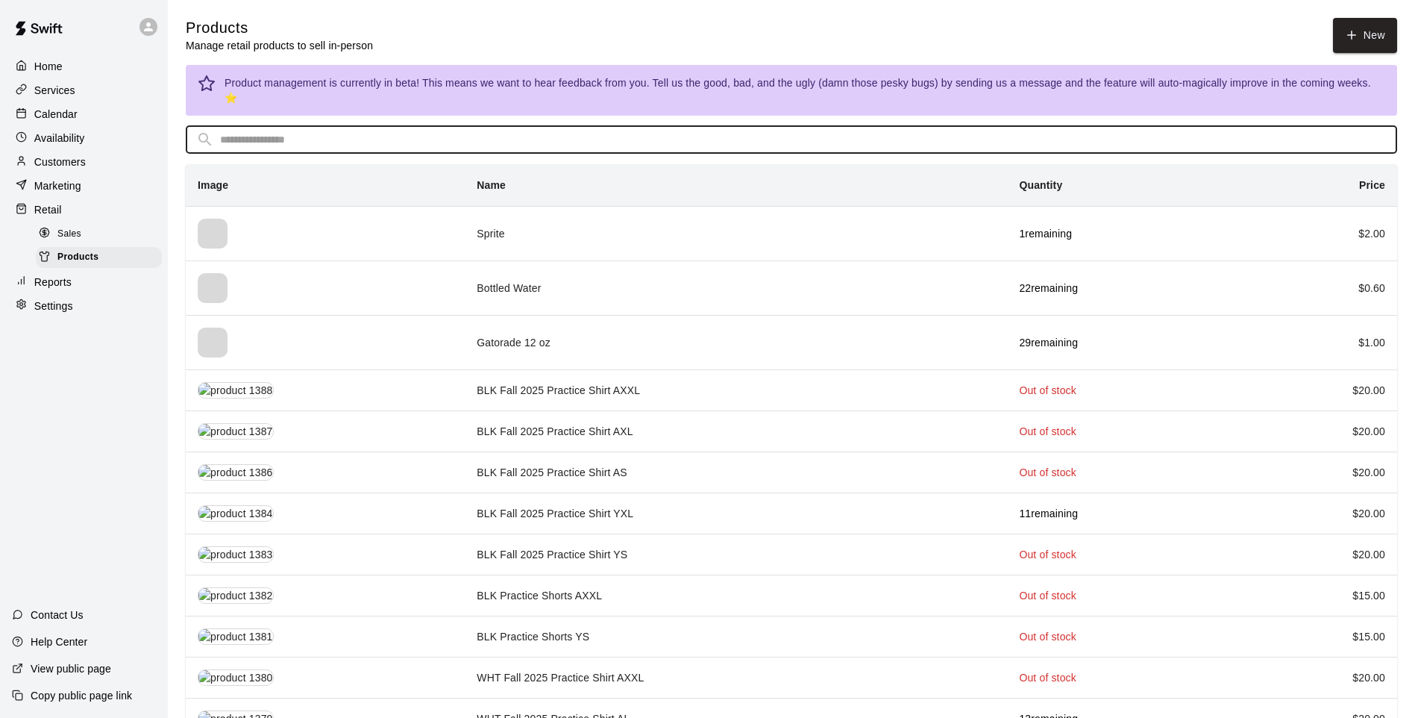
drag, startPoint x: 345, startPoint y: 120, endPoint x: 327, endPoint y: 130, distance: 21.0
click at [346, 126] on input "text" at bounding box center [803, 140] width 1167 height 28
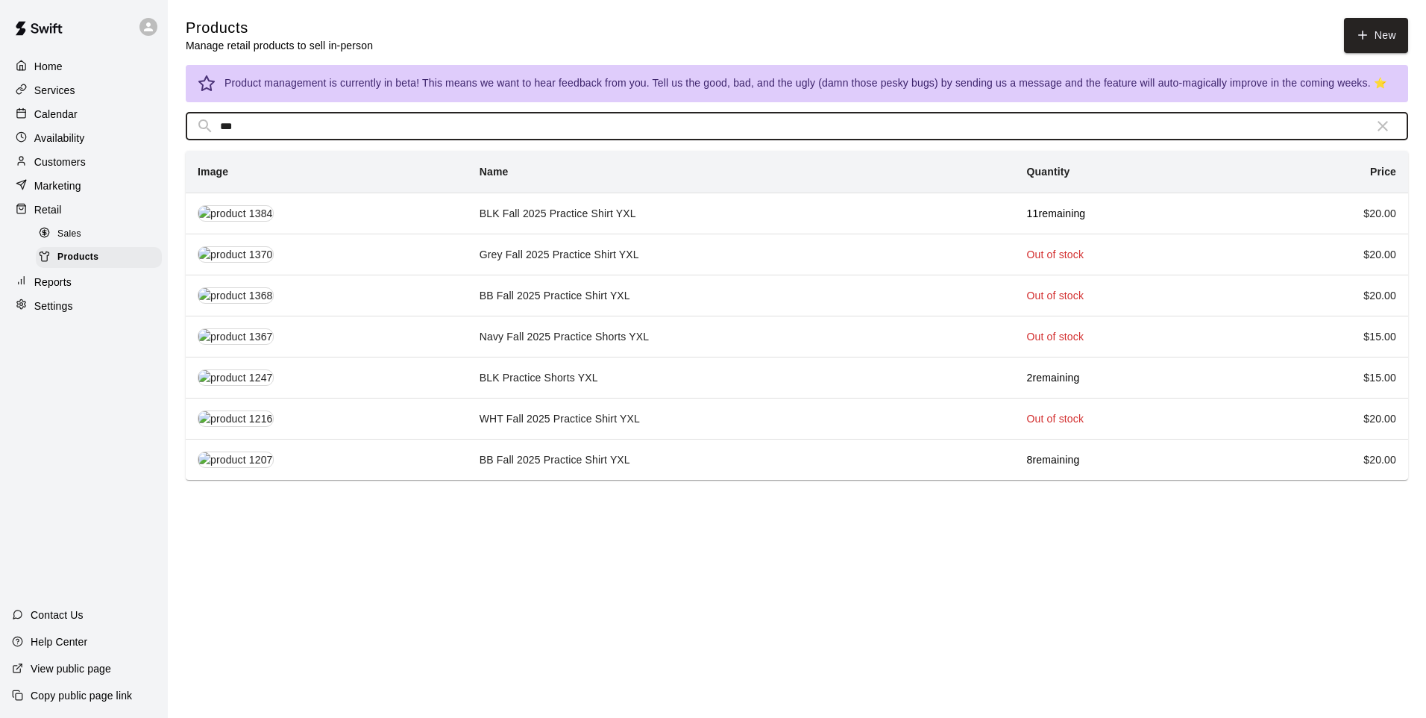
type input "***"
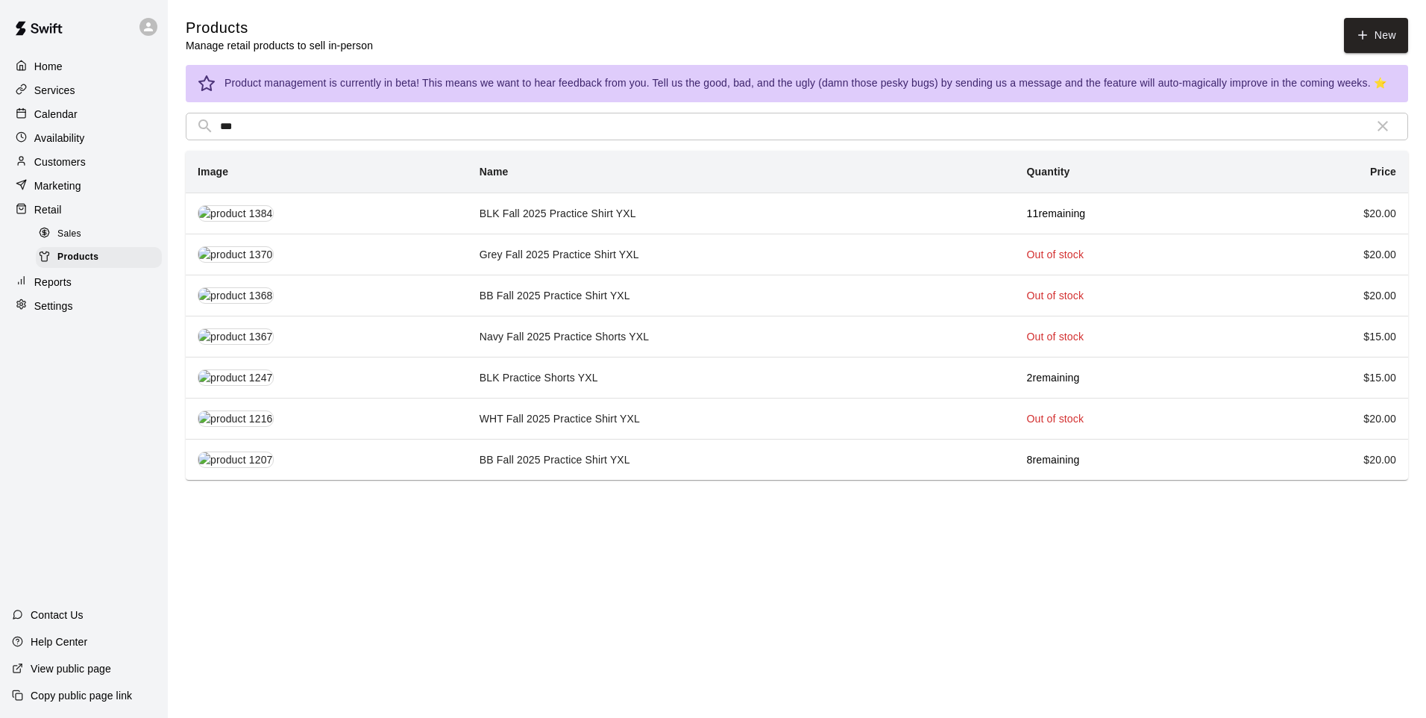
click at [573, 251] on td "Grey Fall 2025 Practice Shirt YXL" at bounding box center [742, 254] width 548 height 41
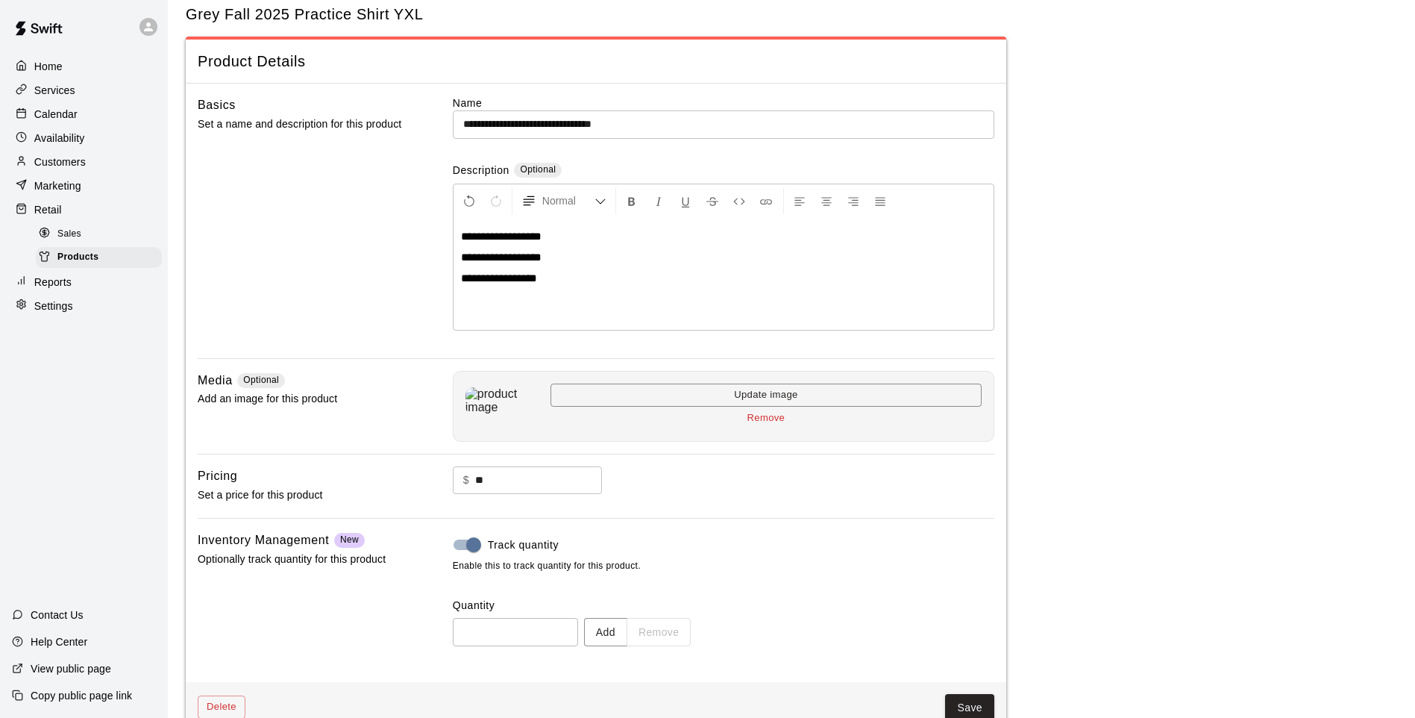
scroll to position [69, 0]
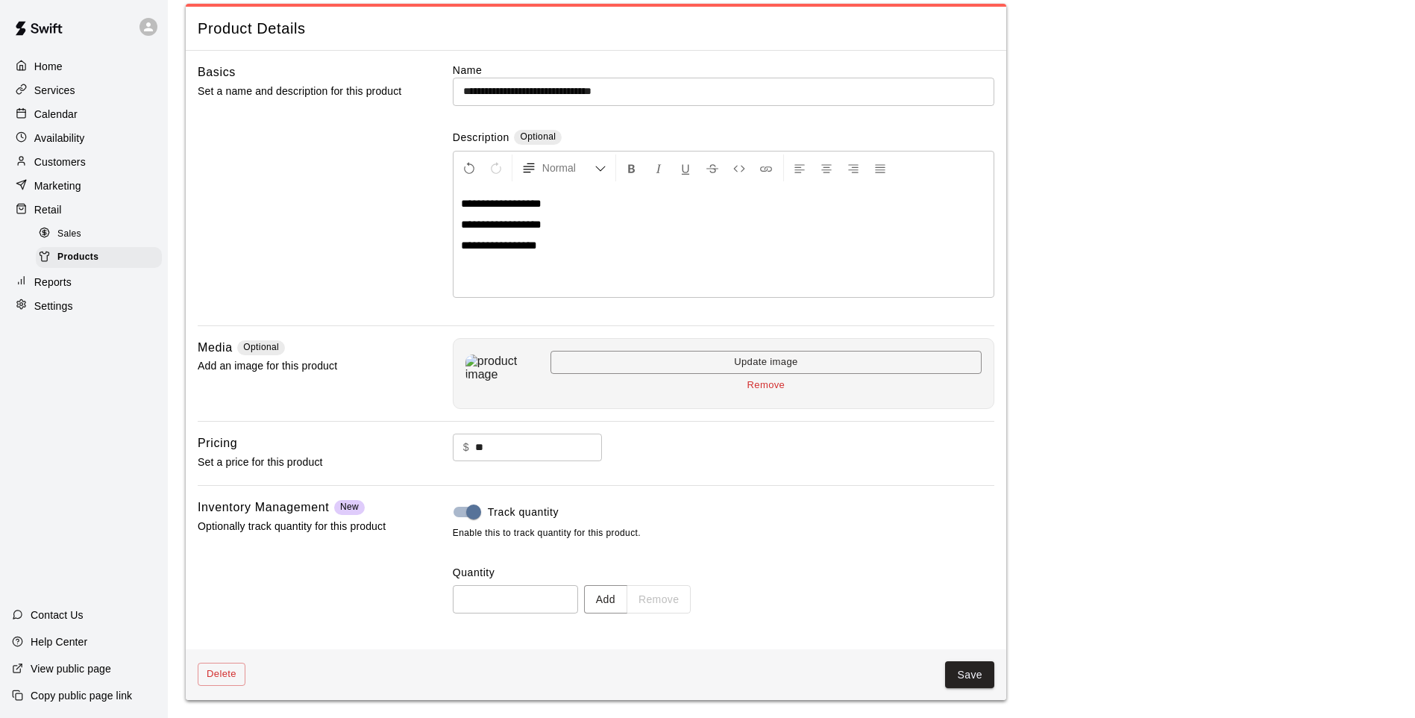
click at [607, 592] on button "Add" at bounding box center [605, 599] width 43 height 28
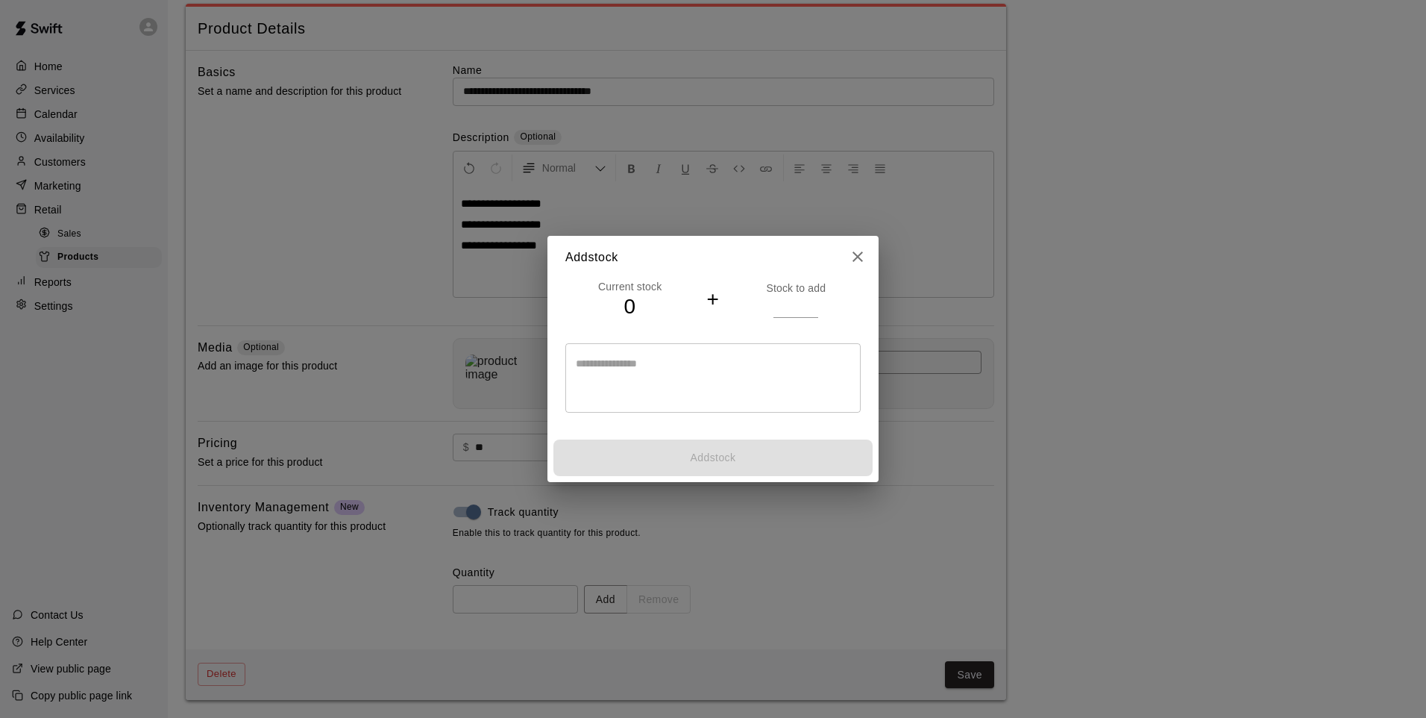
click at [801, 303] on input "number" at bounding box center [796, 306] width 45 height 22
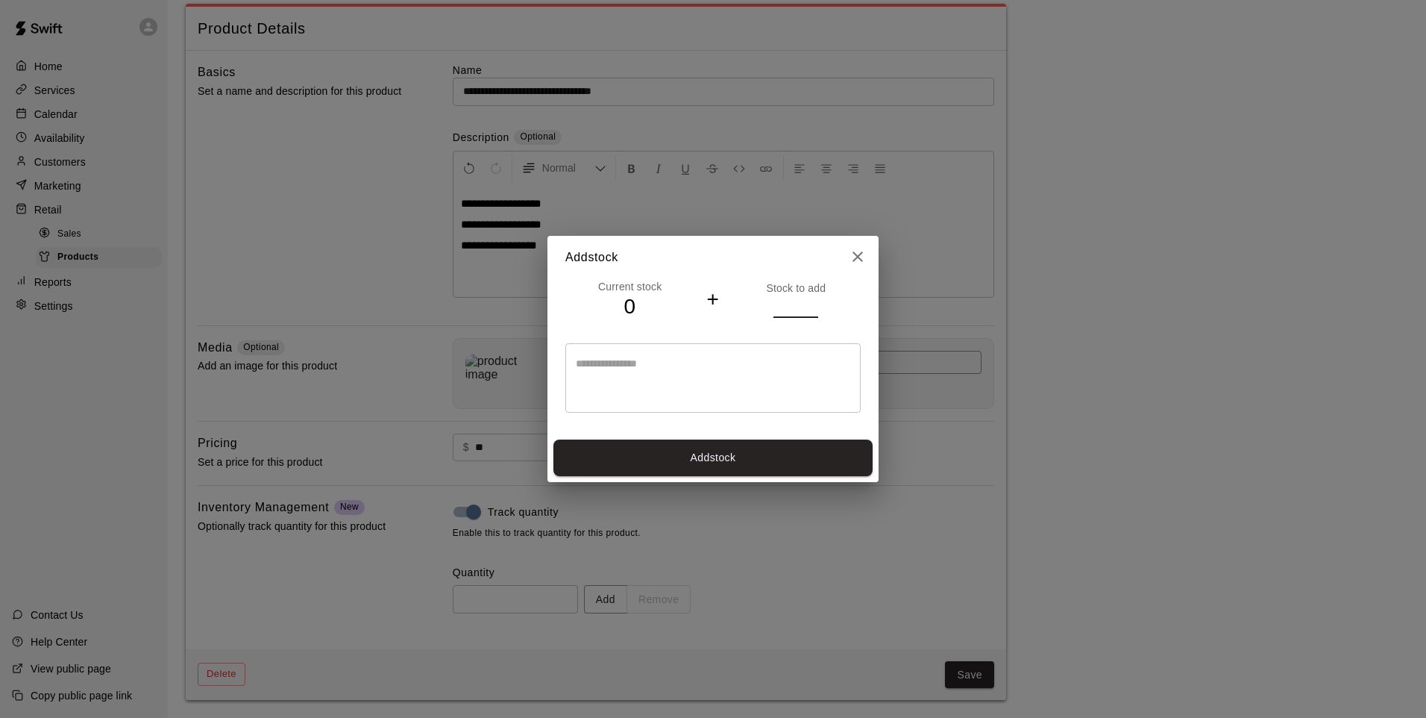
type input "*"
click at [848, 453] on button "Add stock" at bounding box center [713, 457] width 319 height 37
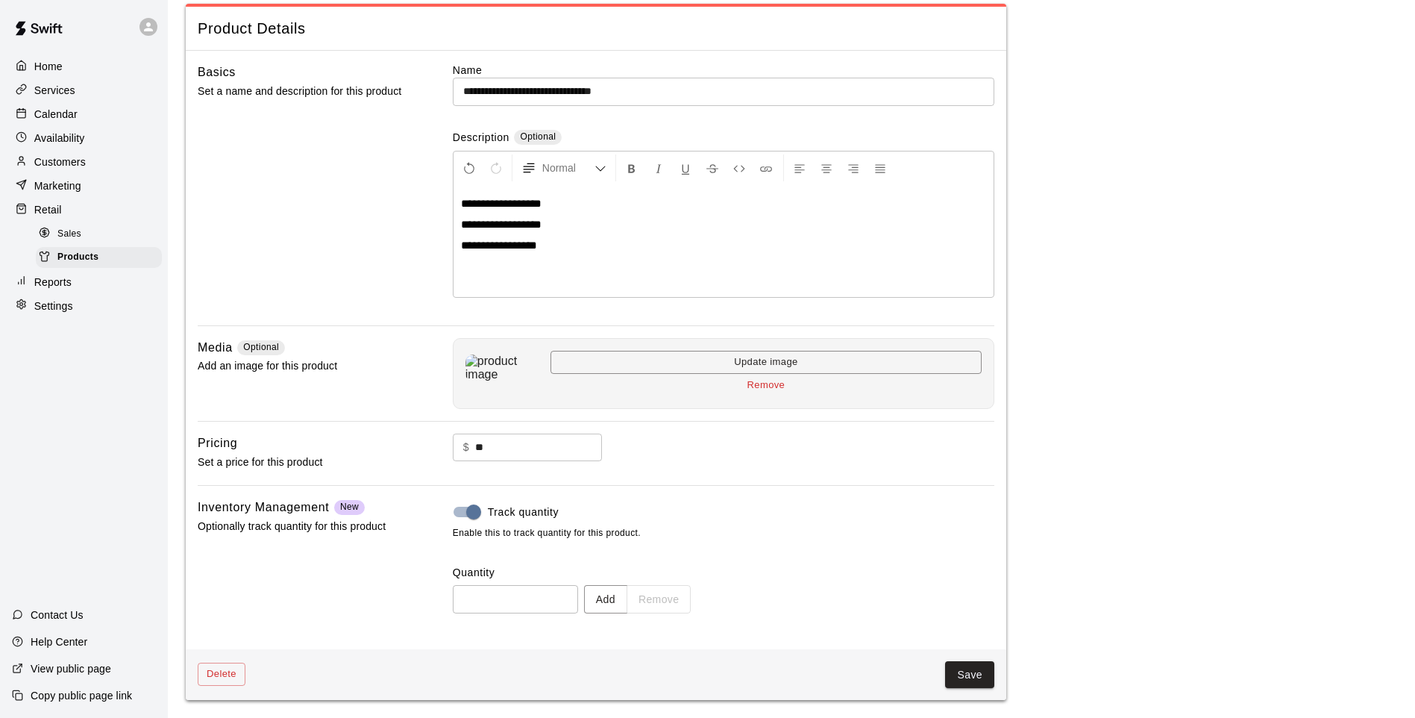
type input "*"
click at [959, 592] on button "Save" at bounding box center [969, 675] width 49 height 28
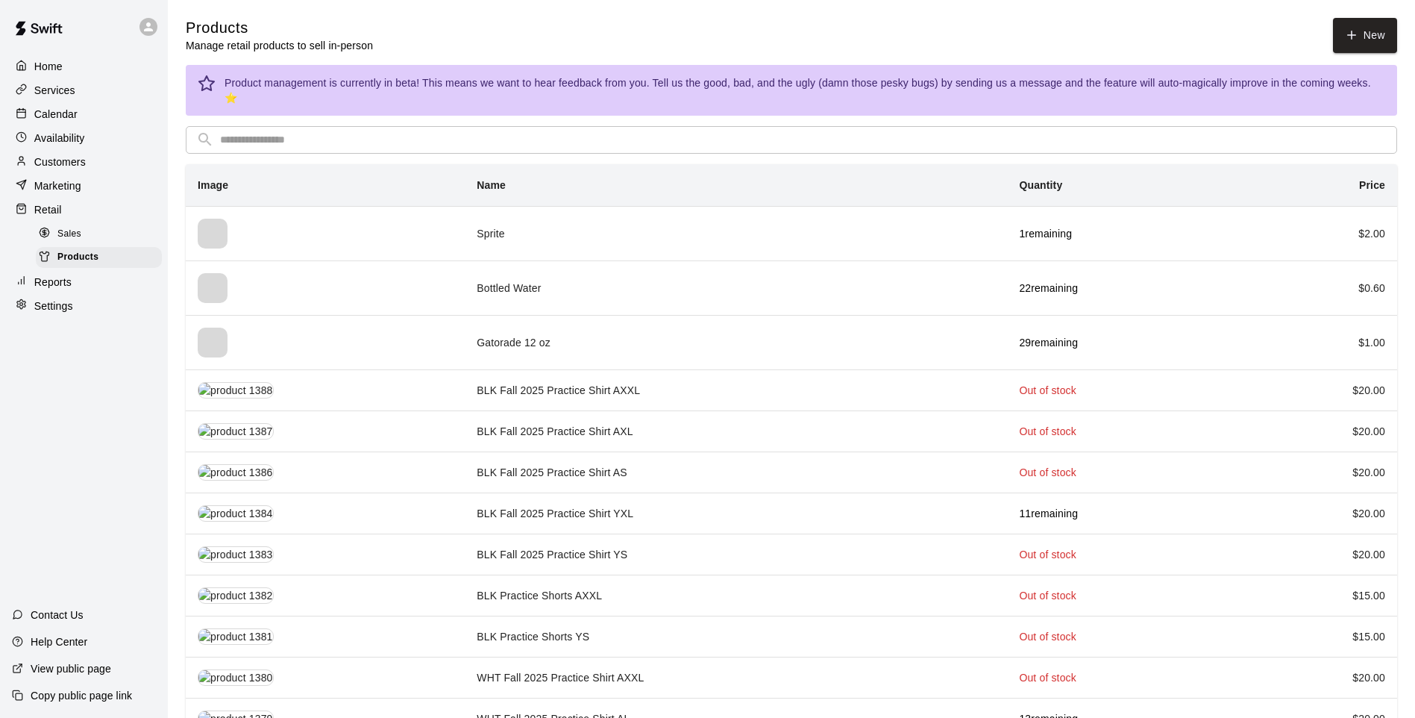
click at [304, 126] on input "text" at bounding box center [803, 140] width 1167 height 28
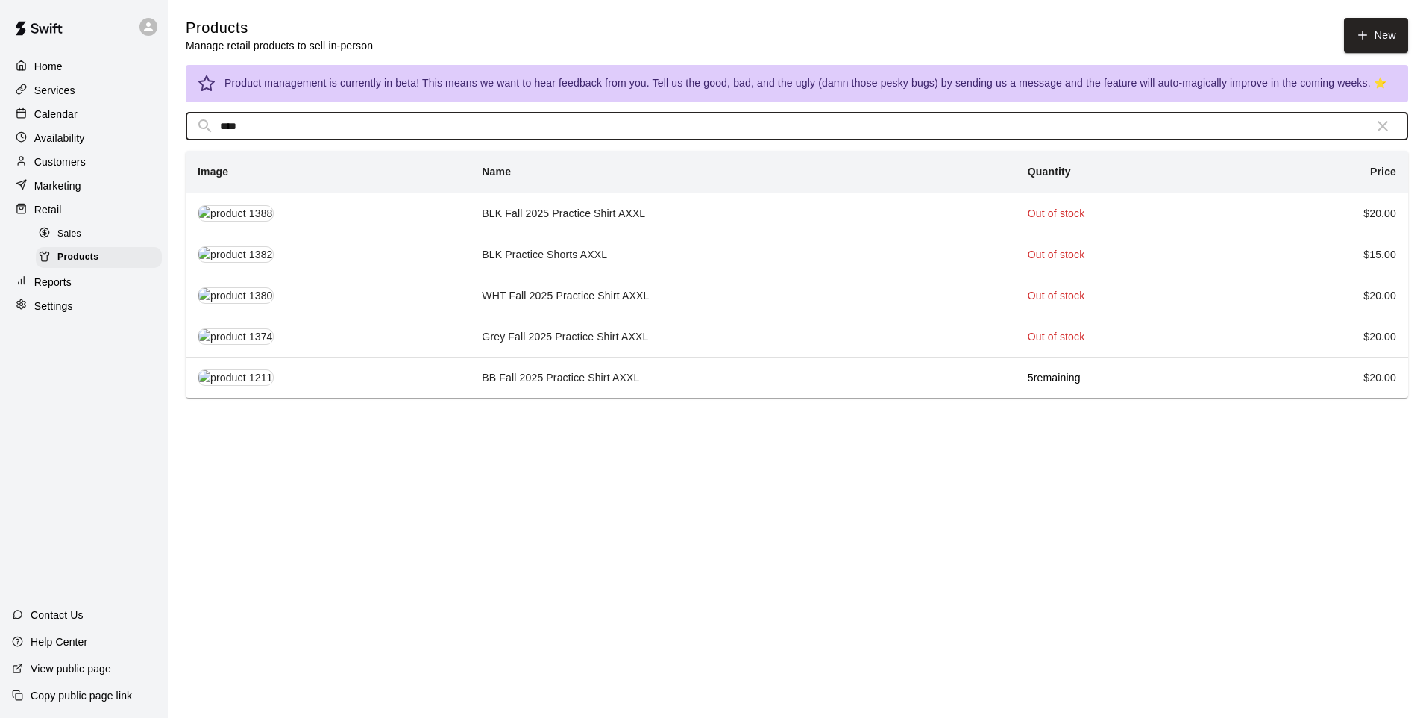
type input "****"
click at [561, 332] on td "Grey Fall 2025 Practice Shirt AXXL" at bounding box center [742, 336] width 545 height 41
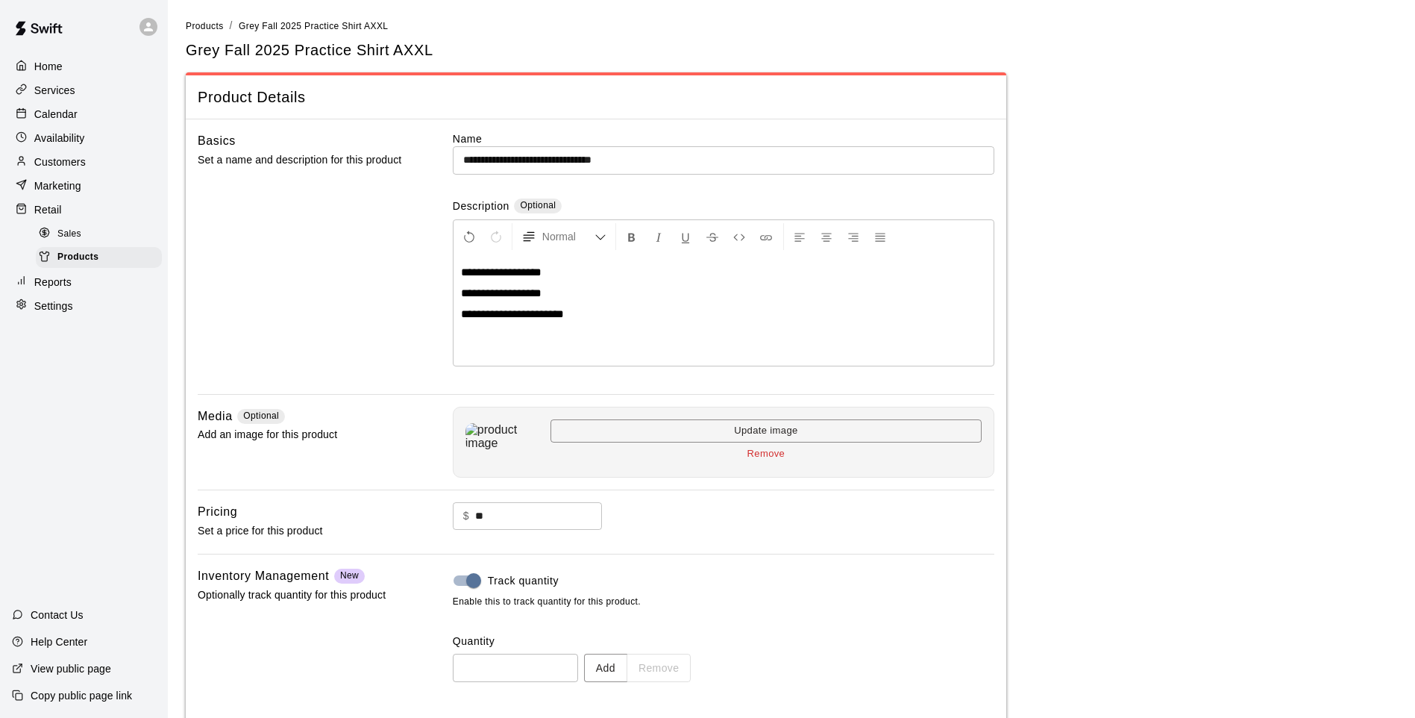
click at [627, 592] on button "Add" at bounding box center [605, 668] width 43 height 28
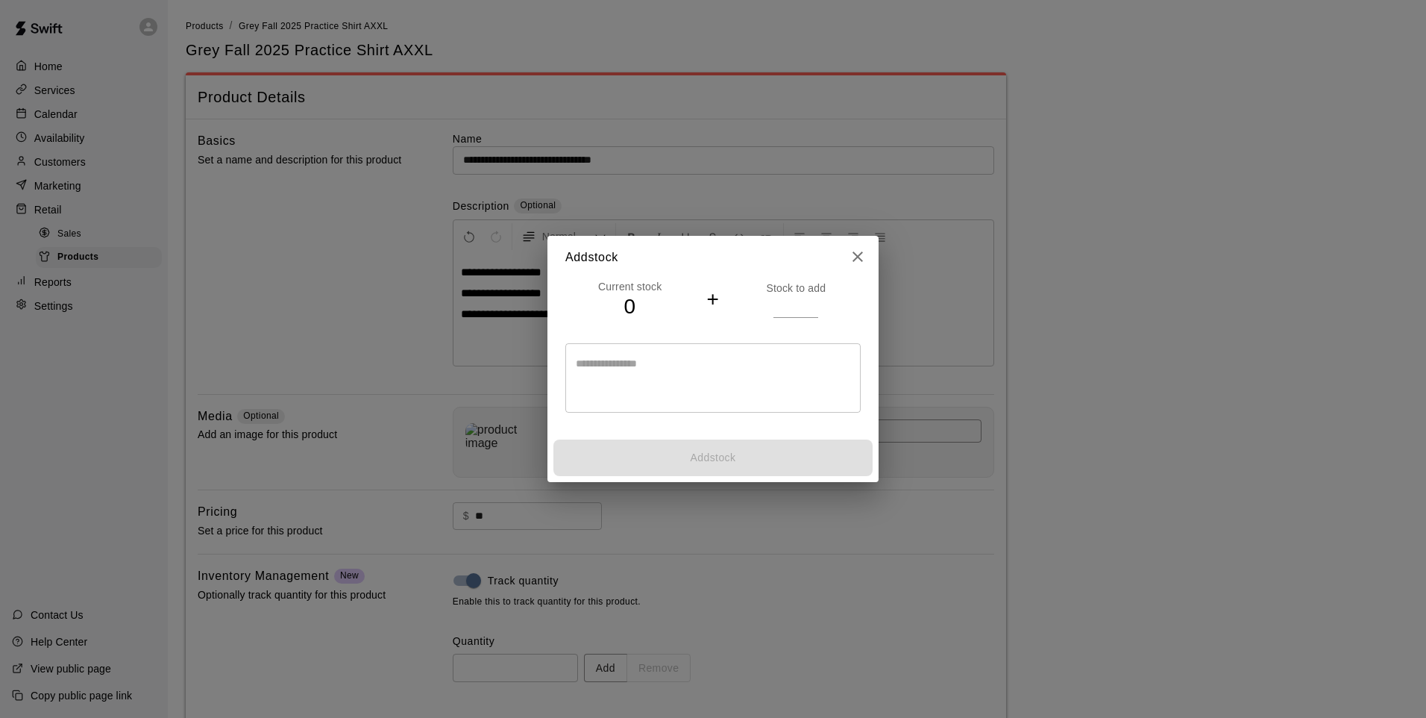
click at [821, 305] on div "Stock to add" at bounding box center [796, 299] width 129 height 37
click at [812, 303] on input "*" at bounding box center [796, 306] width 45 height 22
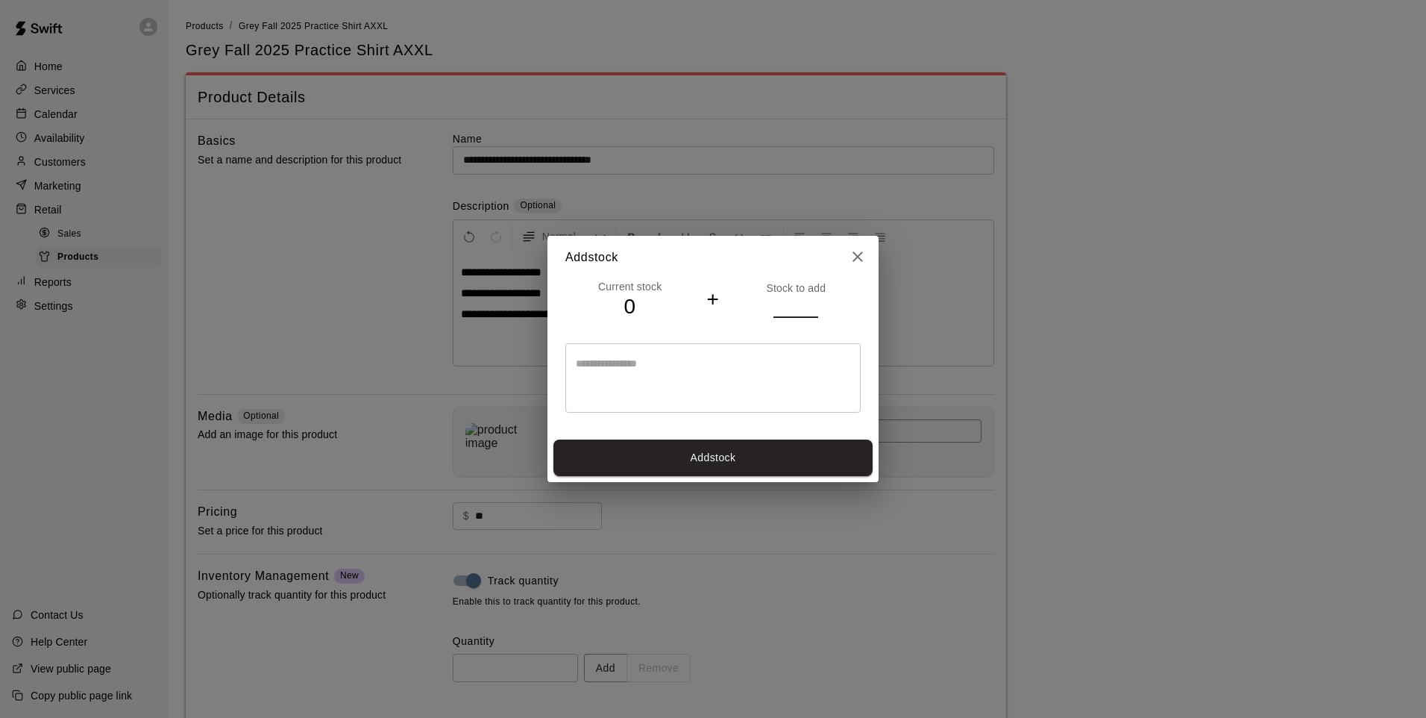
type input "*"
click at [812, 303] on input "*" at bounding box center [796, 306] width 45 height 22
click at [800, 440] on button "Add stock" at bounding box center [713, 457] width 319 height 37
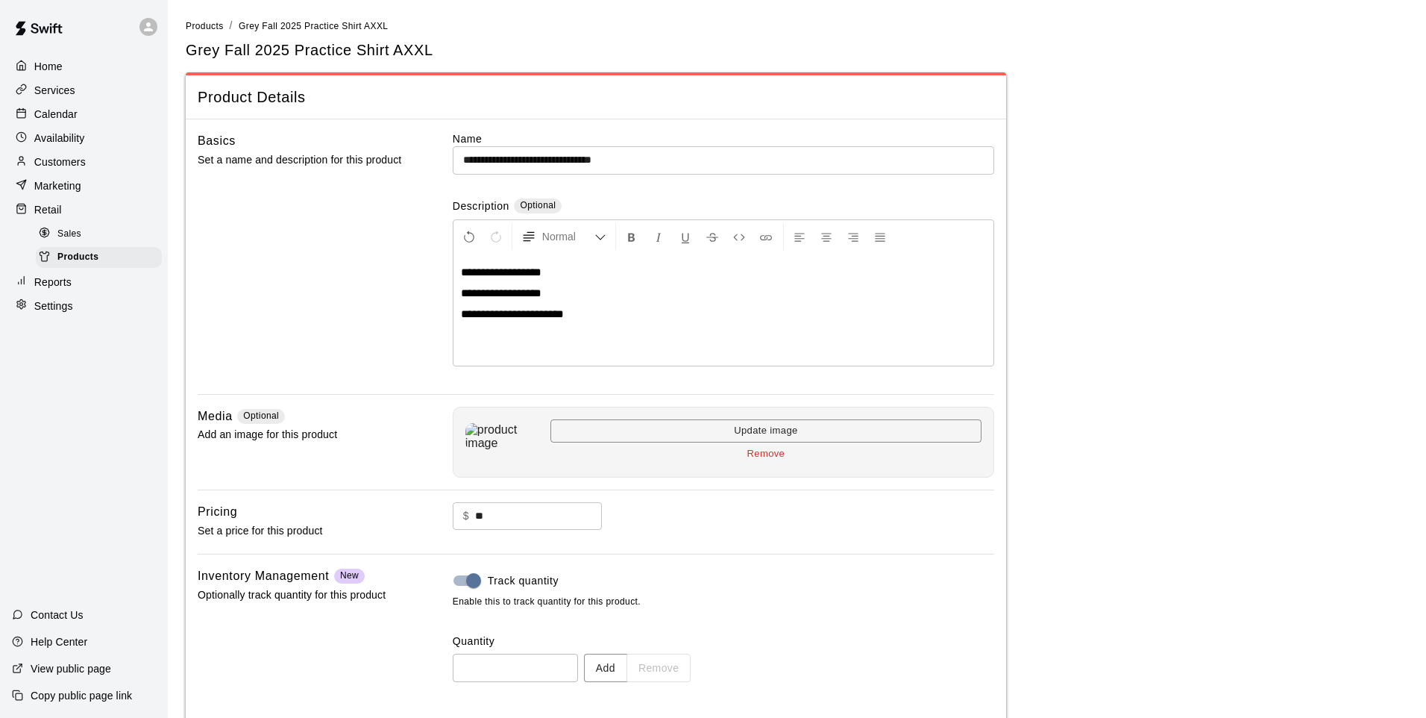
type input "*"
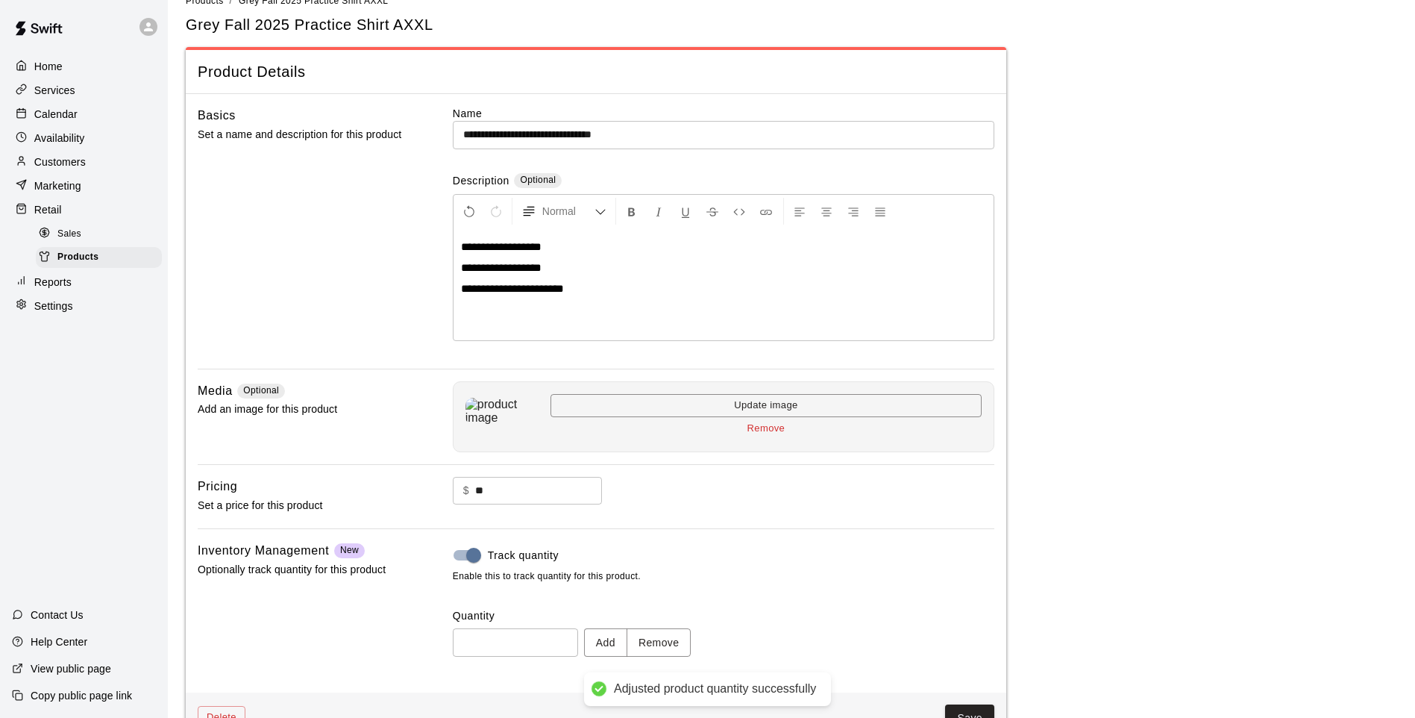
scroll to position [69, 0]
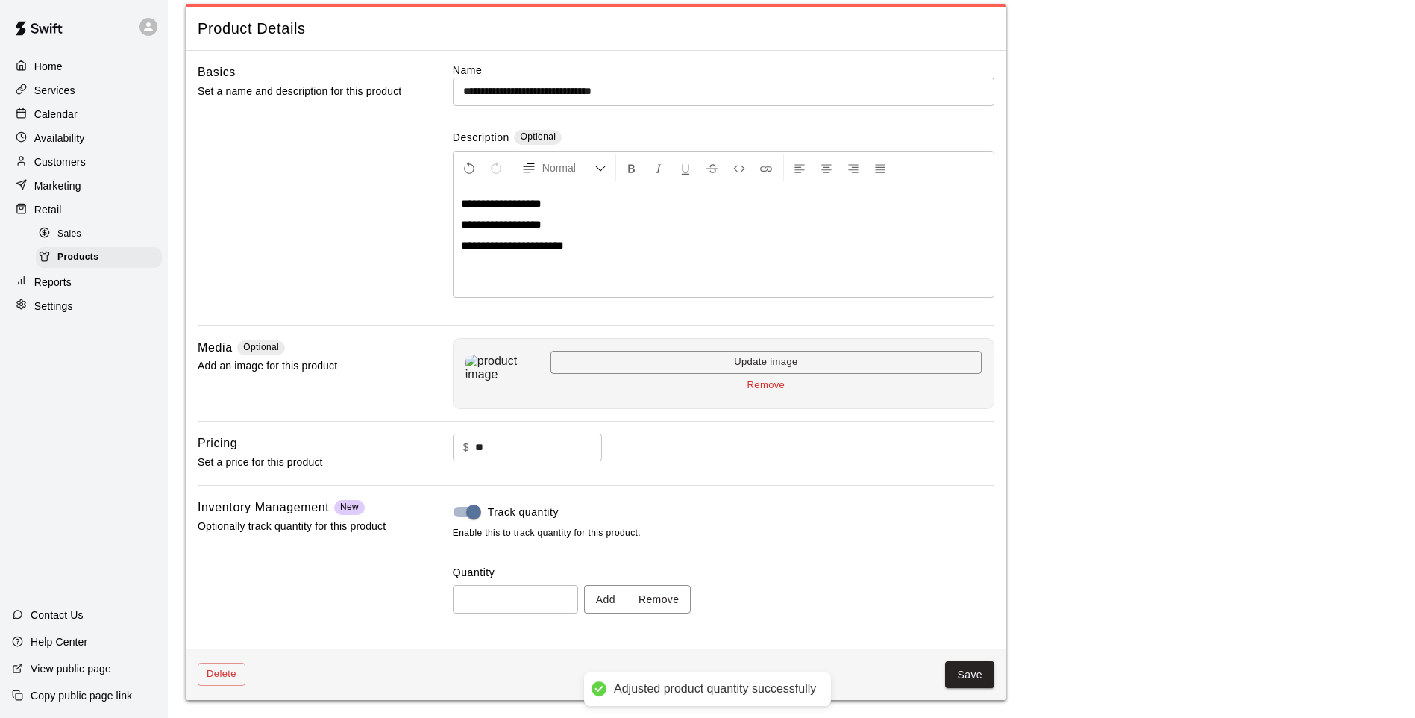
click at [977, 592] on button "Save" at bounding box center [969, 675] width 49 height 28
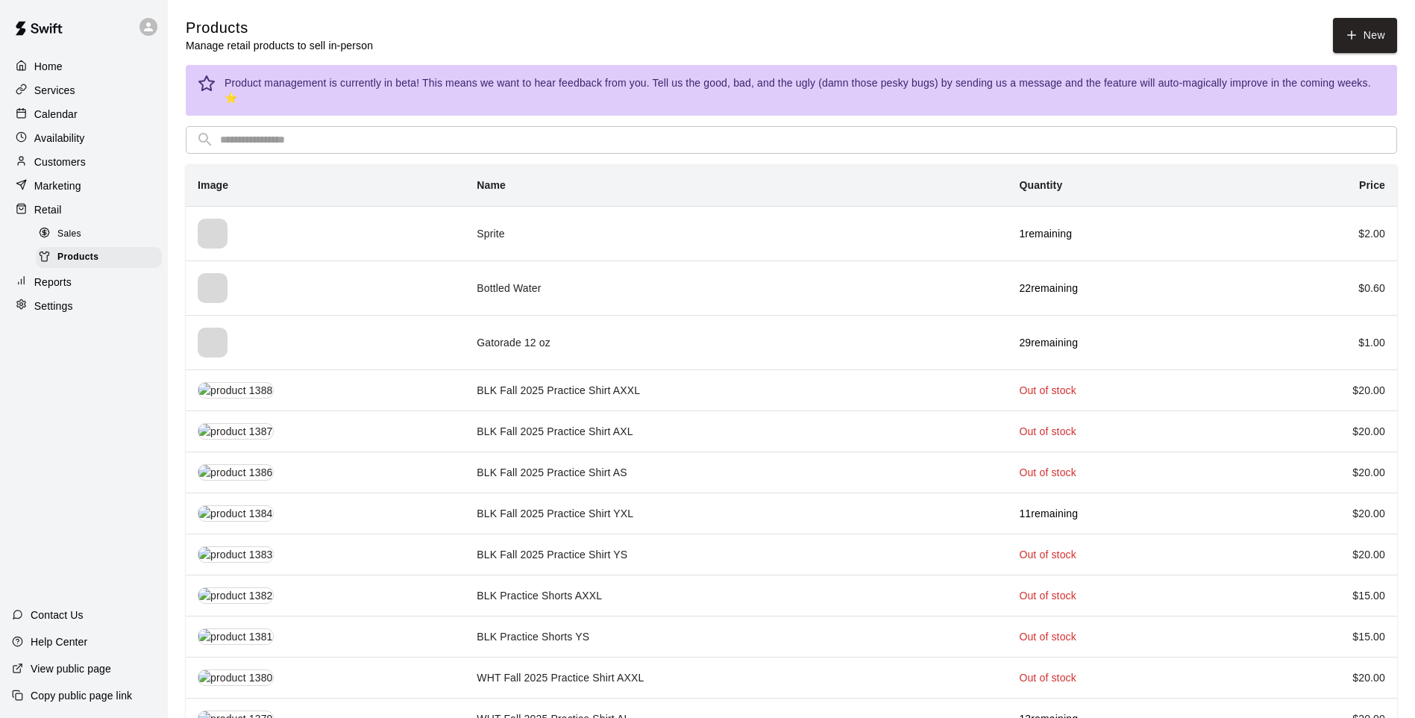
click at [283, 130] on input "text" at bounding box center [803, 140] width 1167 height 28
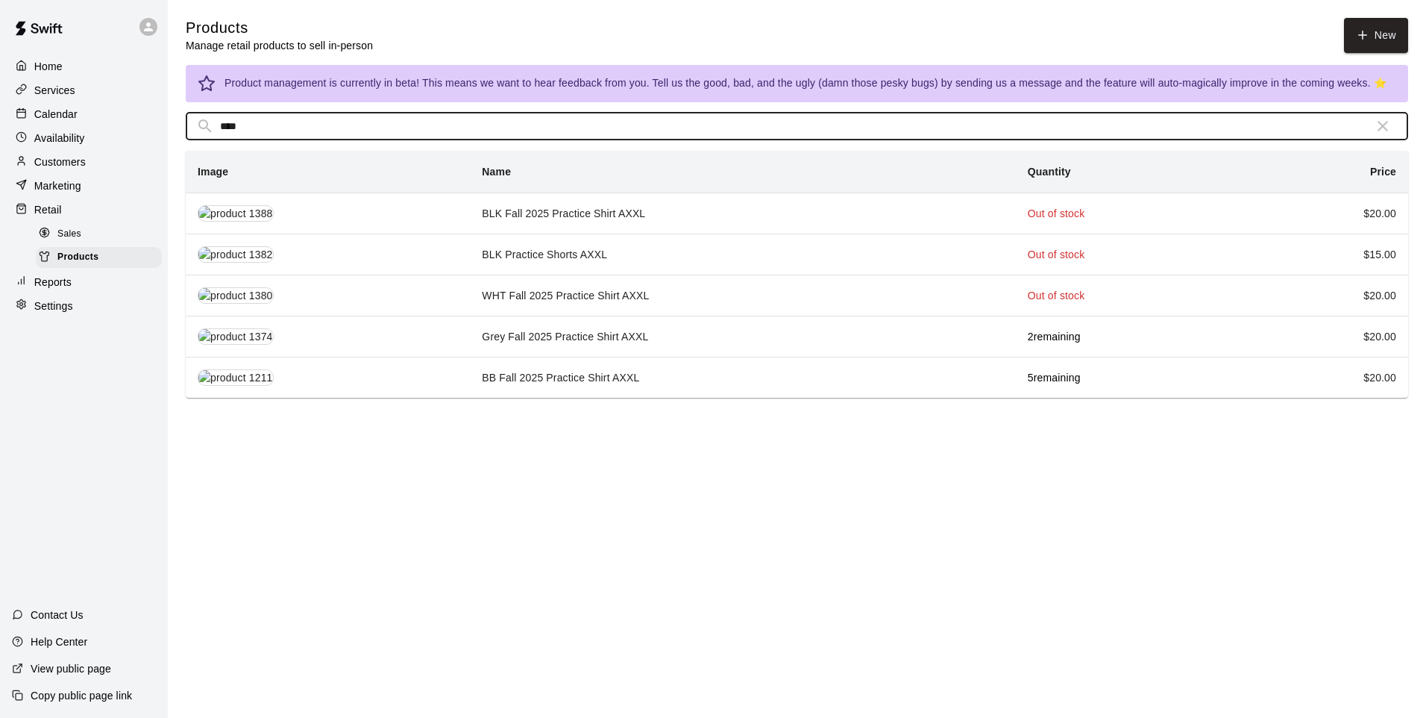
type input "****"
click at [1003, 335] on p "2 remaining" at bounding box center [1131, 336] width 207 height 15
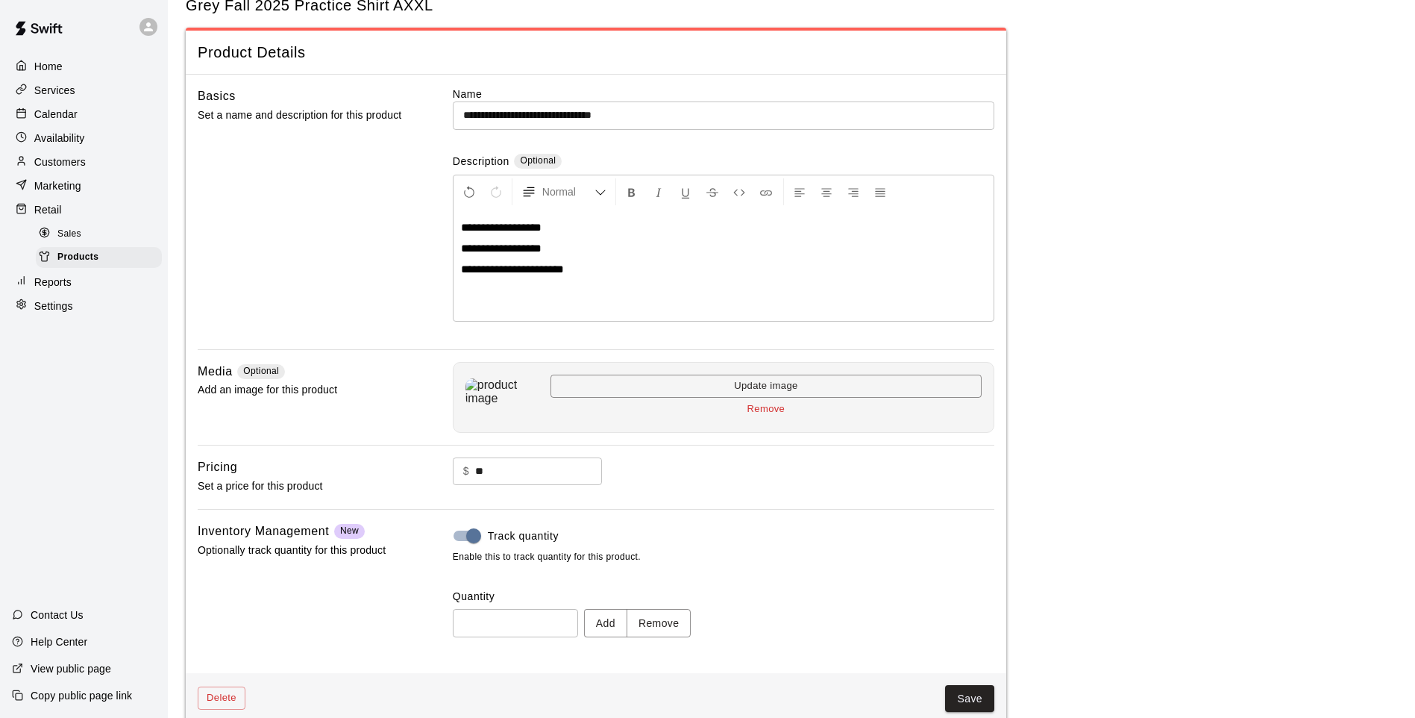
scroll to position [69, 0]
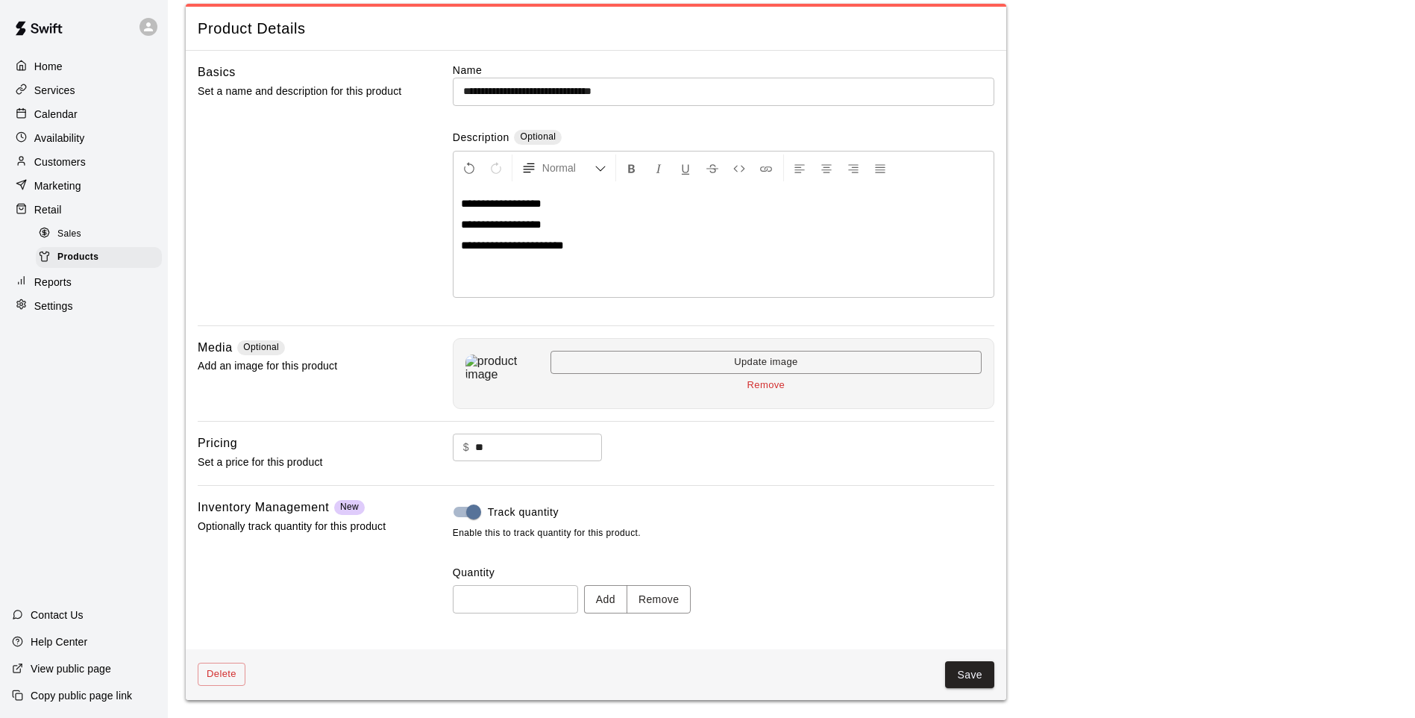
click at [677, 587] on div "Quantity * ​ Add Remove" at bounding box center [724, 589] width 542 height 48
click at [677, 592] on button "Remove" at bounding box center [659, 599] width 65 height 28
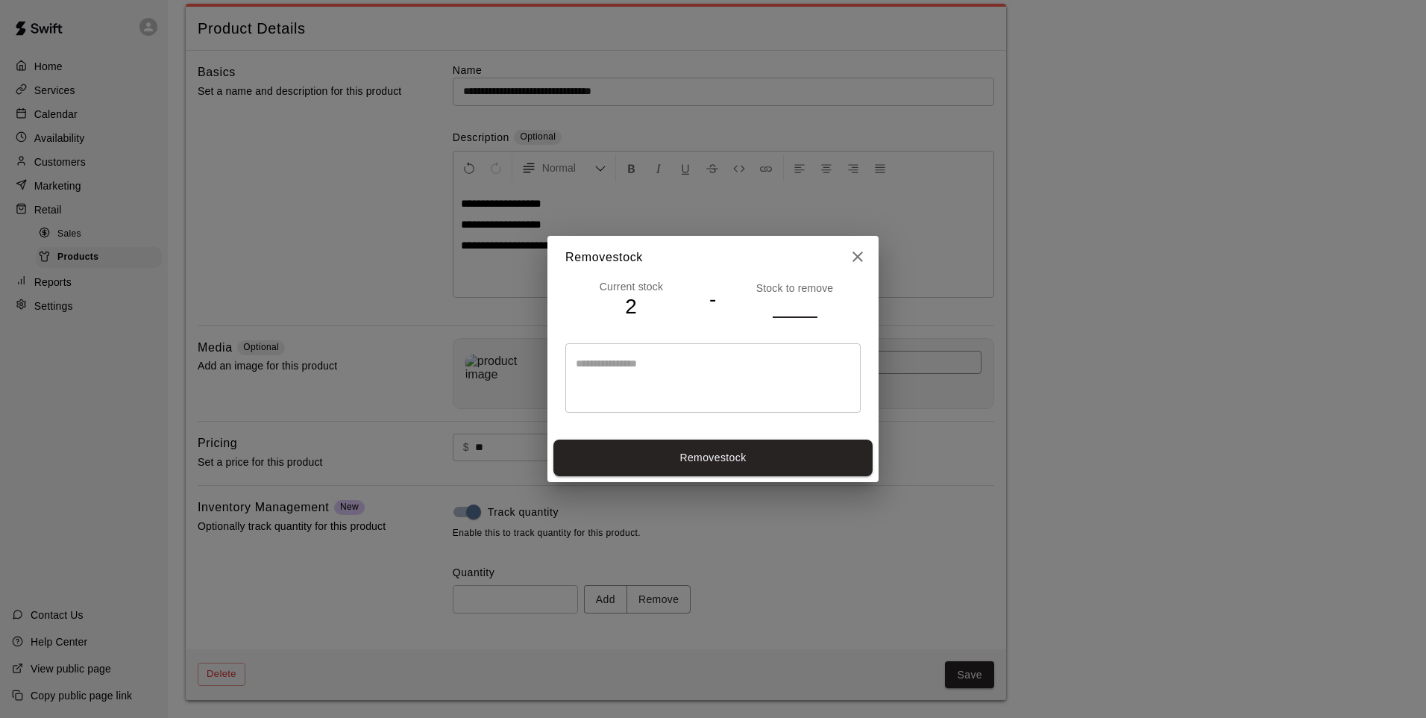
type input "*"
click at [811, 307] on input "*" at bounding box center [795, 306] width 45 height 22
click at [819, 448] on button "Remove stock" at bounding box center [713, 457] width 319 height 37
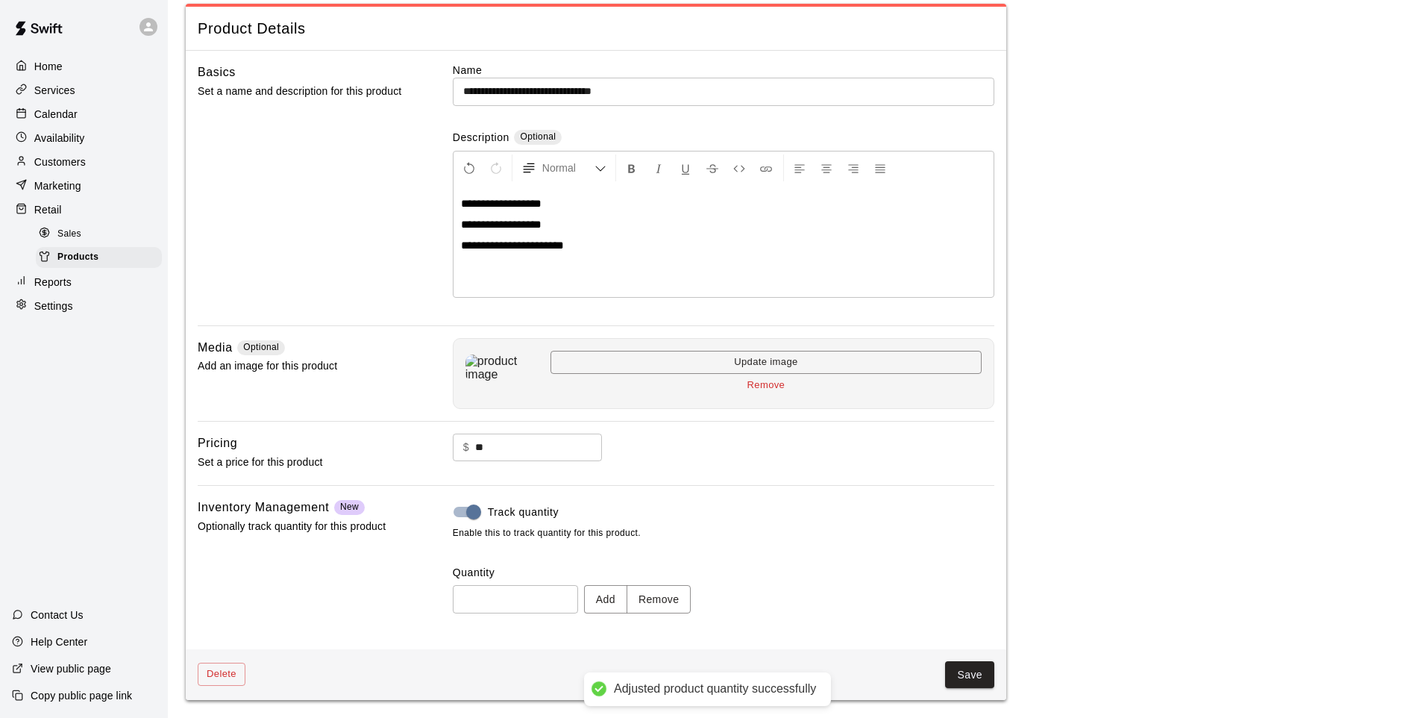
type input "*"
click at [965, 592] on button "Save" at bounding box center [969, 675] width 49 height 28
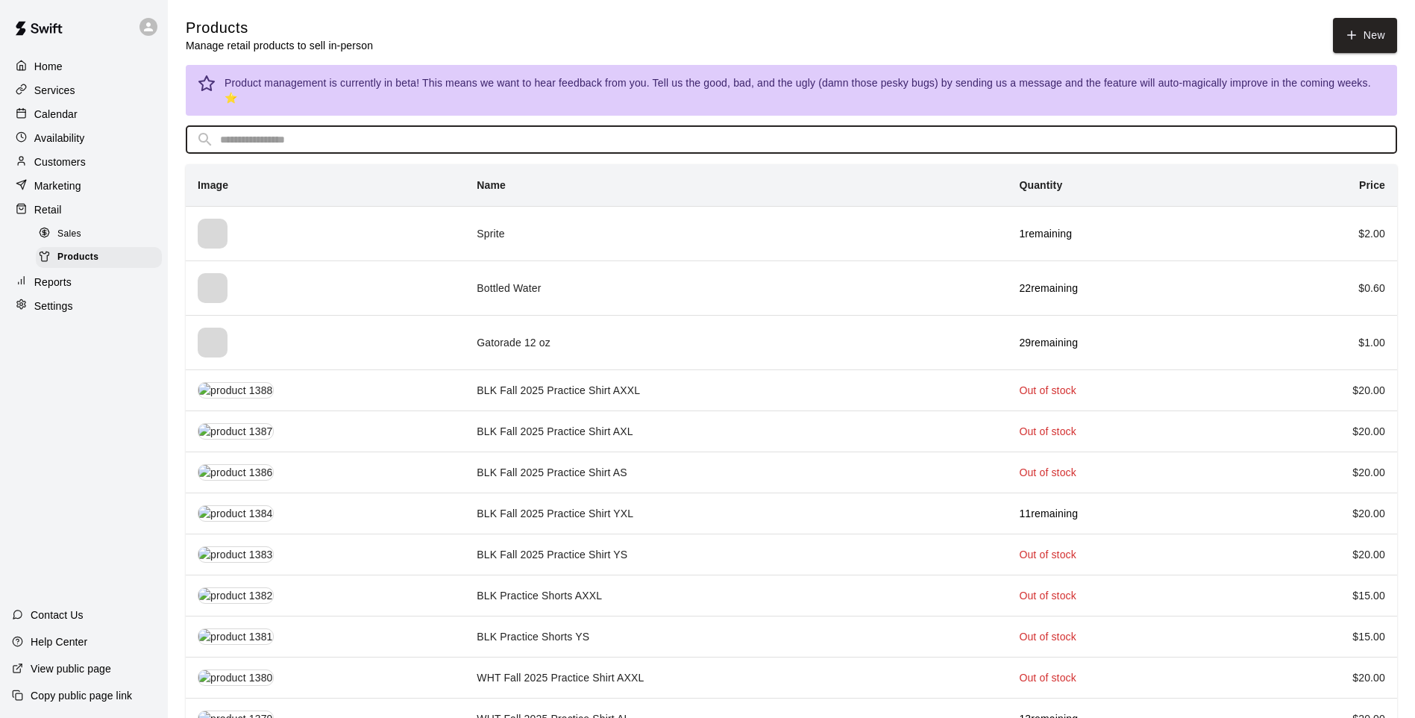
click at [331, 126] on input "text" at bounding box center [803, 140] width 1167 height 28
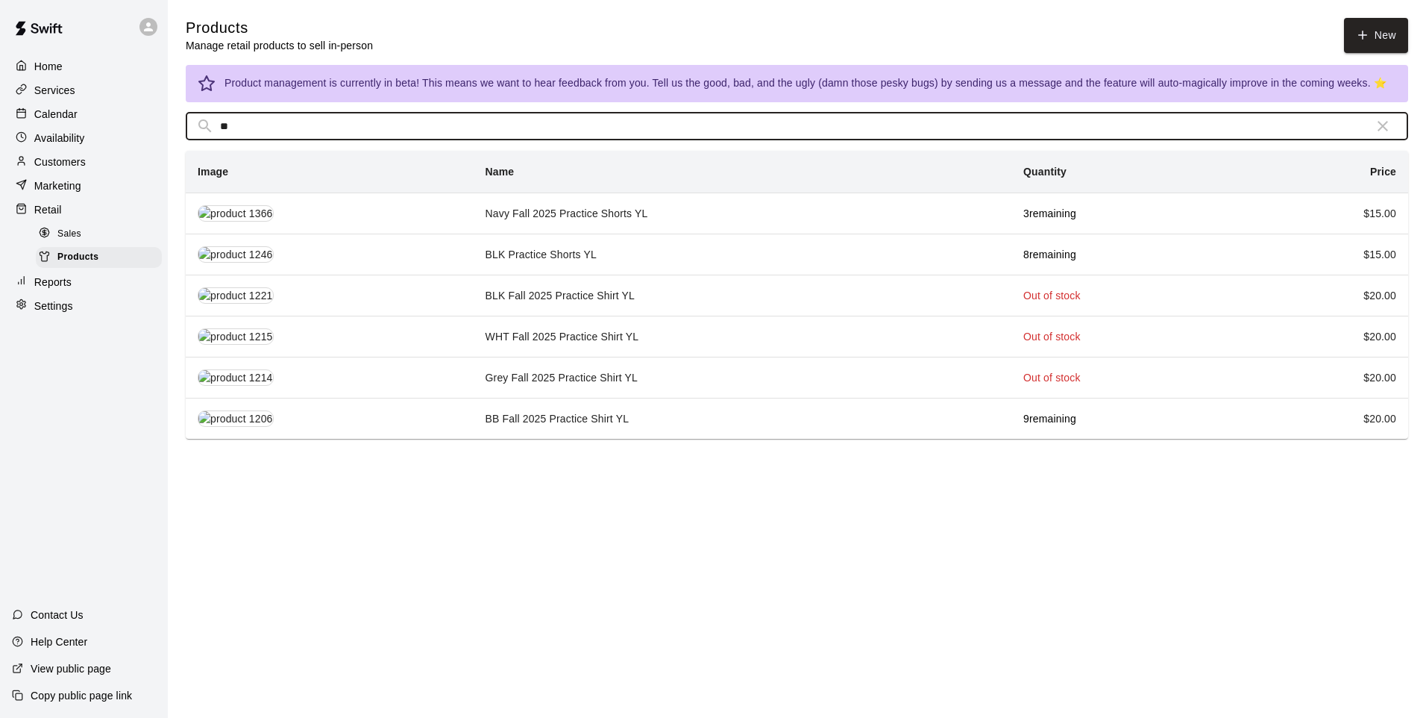
type input "**"
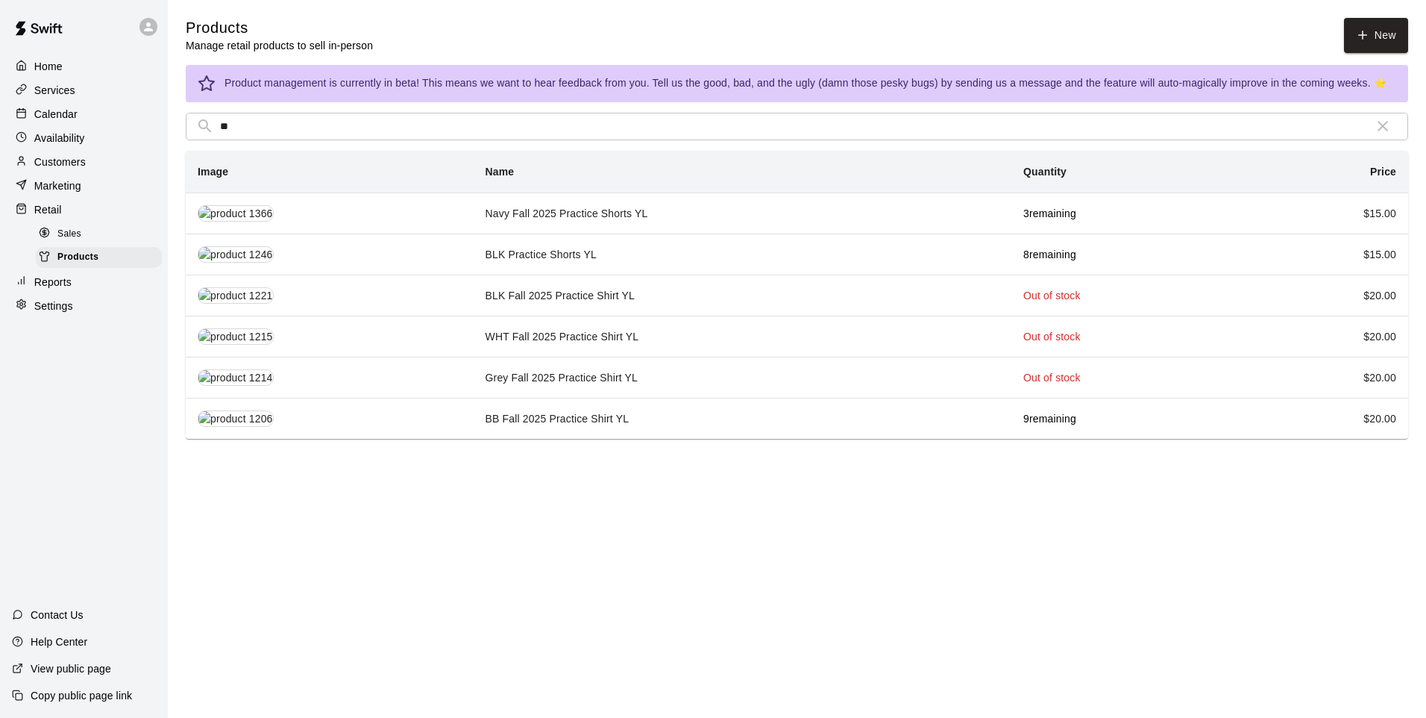
click at [782, 367] on td "Grey Fall 2025 Practice Shirt YL" at bounding box center [743, 377] width 539 height 41
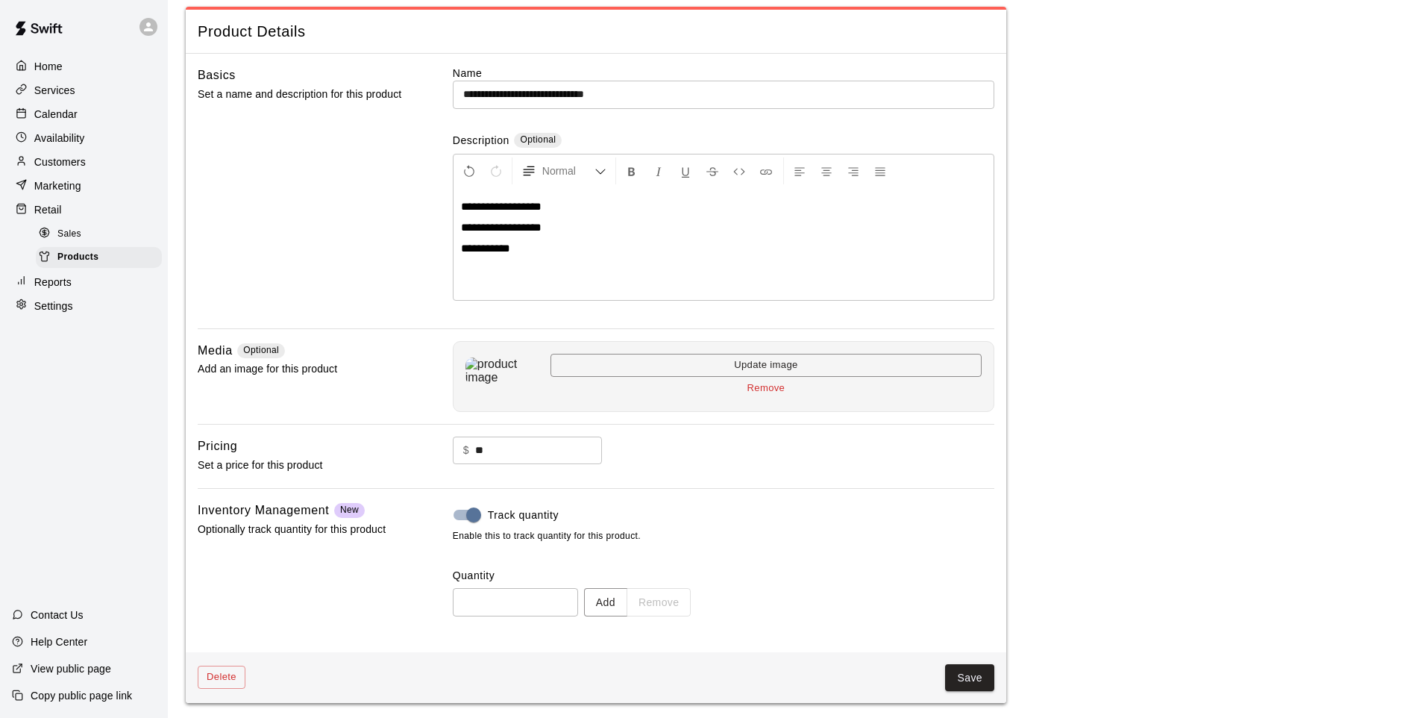
scroll to position [69, 0]
click at [611, 592] on button "Add" at bounding box center [605, 599] width 43 height 28
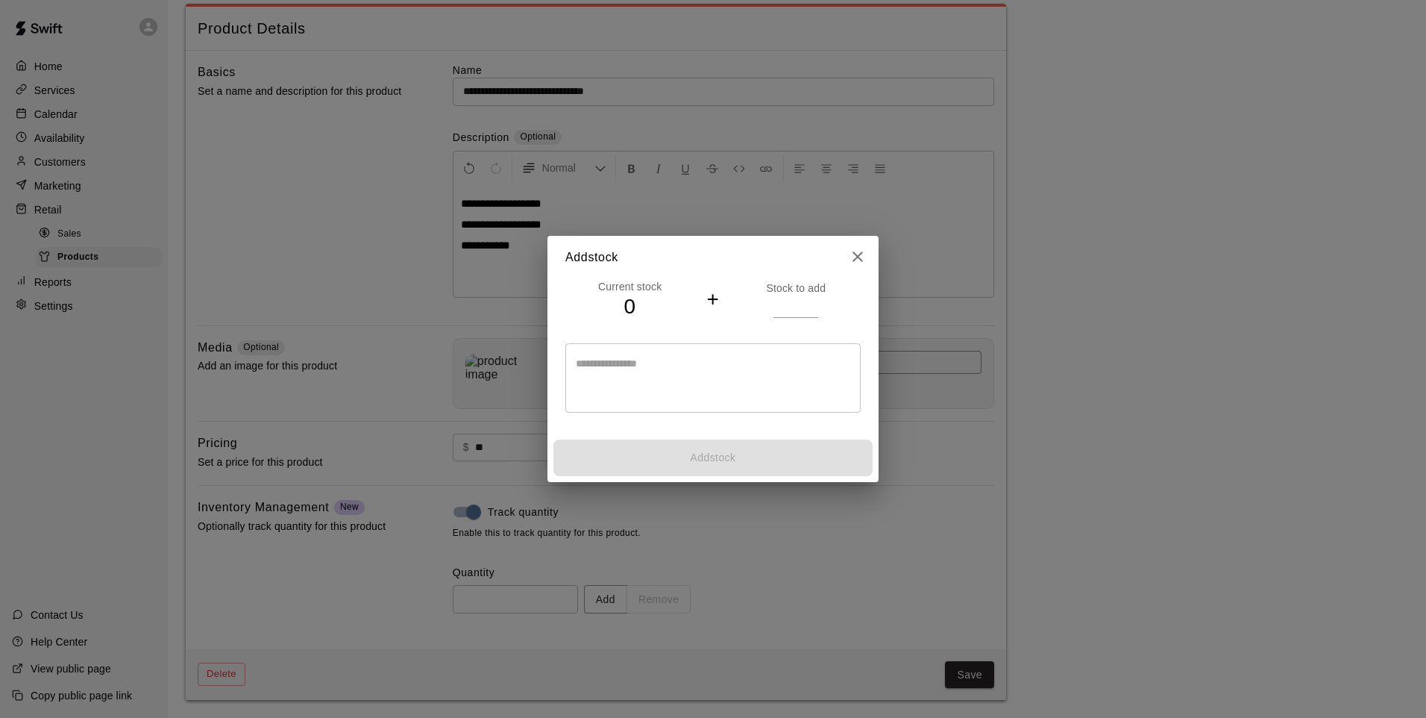
click at [794, 310] on input "number" at bounding box center [796, 306] width 45 height 22
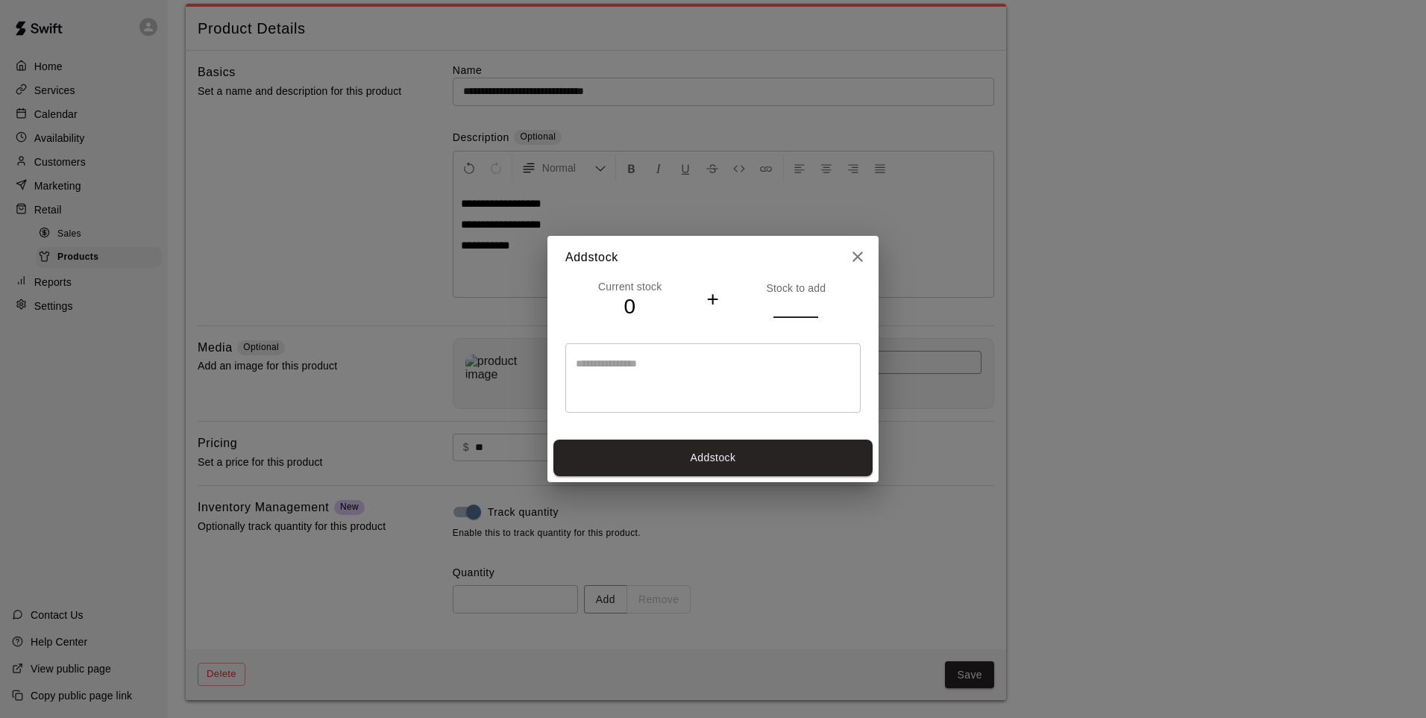
type input "**"
click at [797, 465] on button "Add stock" at bounding box center [713, 457] width 319 height 37
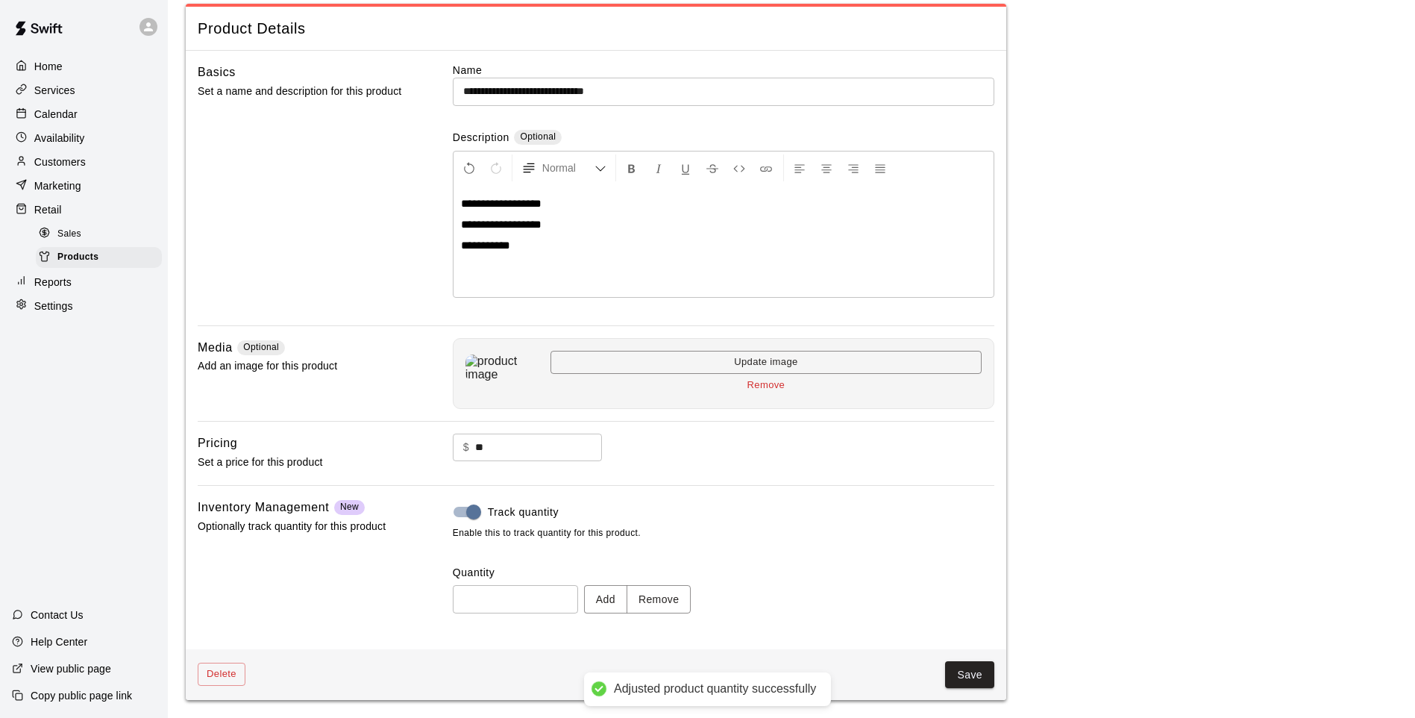
type input "**"
click at [973, 592] on button "Save" at bounding box center [969, 675] width 49 height 28
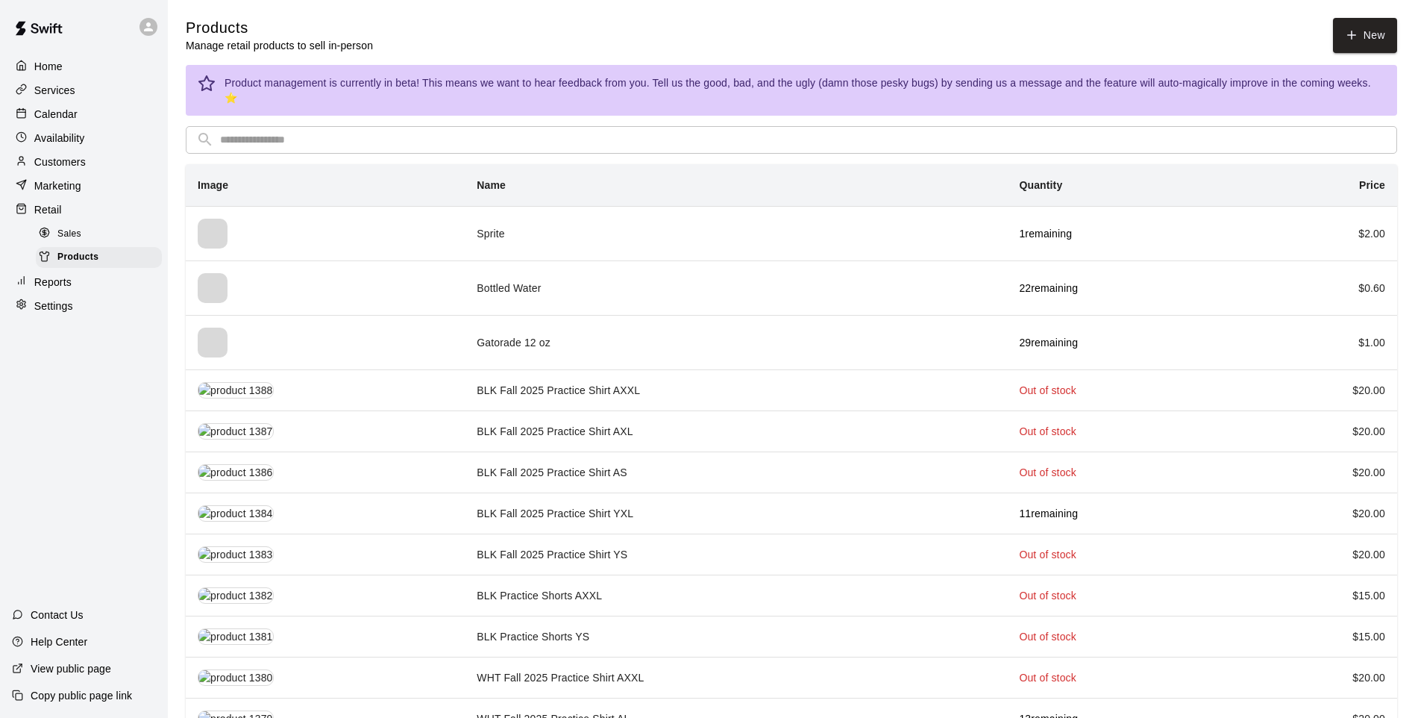
click at [463, 126] on input "text" at bounding box center [803, 140] width 1167 height 28
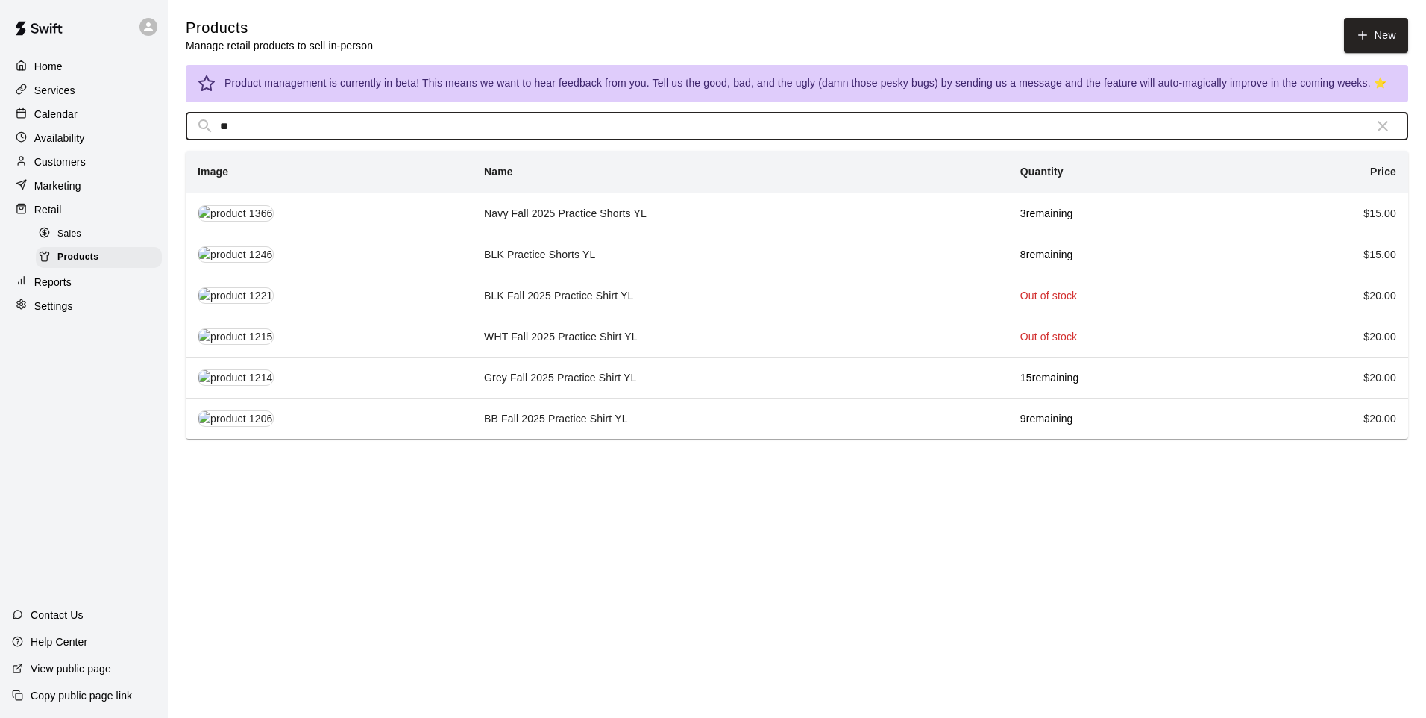
type input "**"
click at [585, 214] on td "Navy Fall 2025 Practice Shorts YL" at bounding box center [740, 212] width 536 height 41
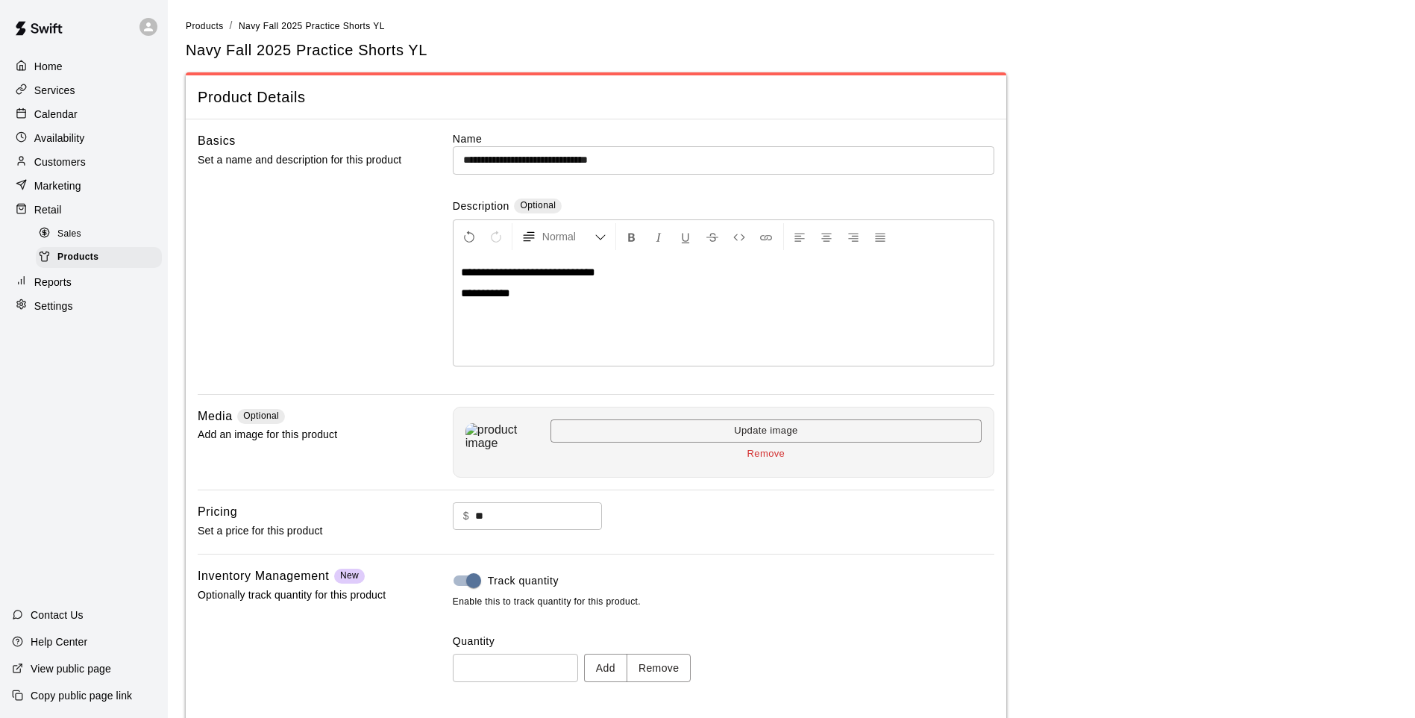
click at [671, 592] on button "Remove" at bounding box center [659, 668] width 65 height 28
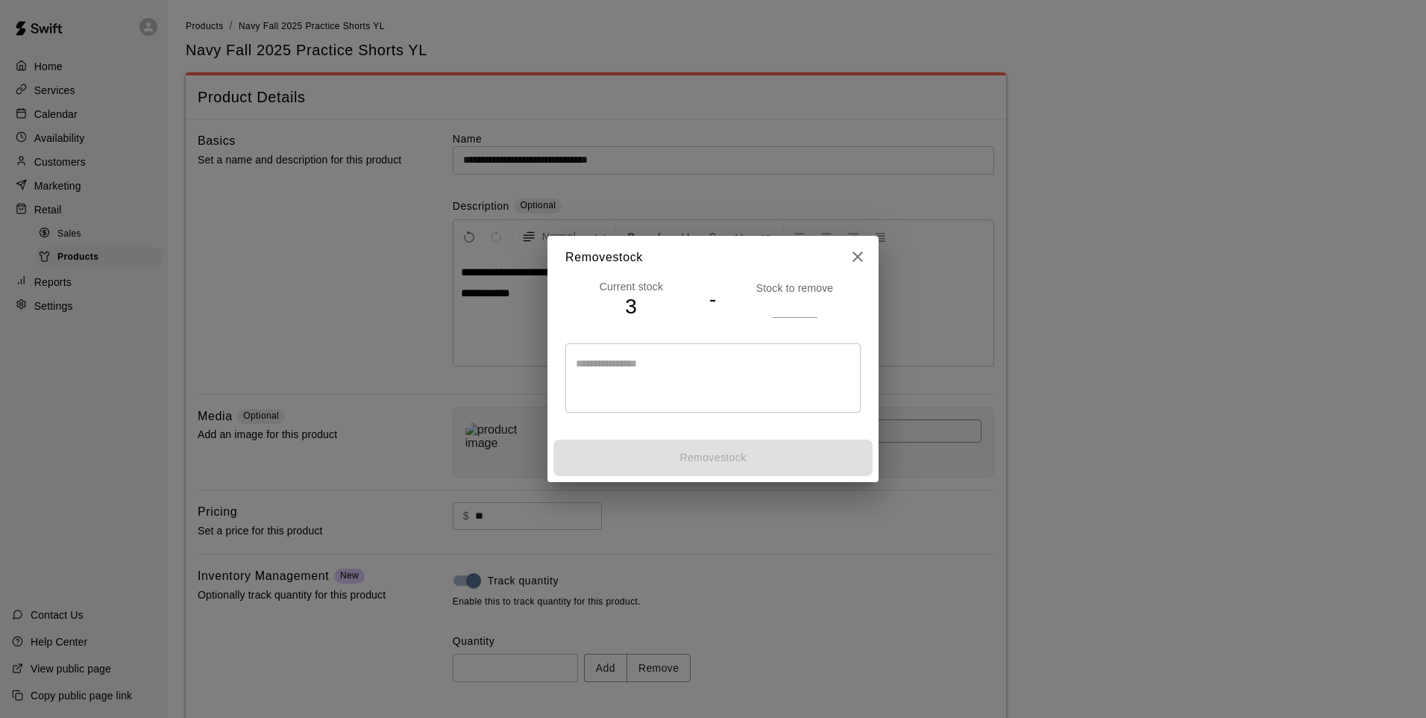
click at [786, 312] on input "number" at bounding box center [795, 306] width 45 height 22
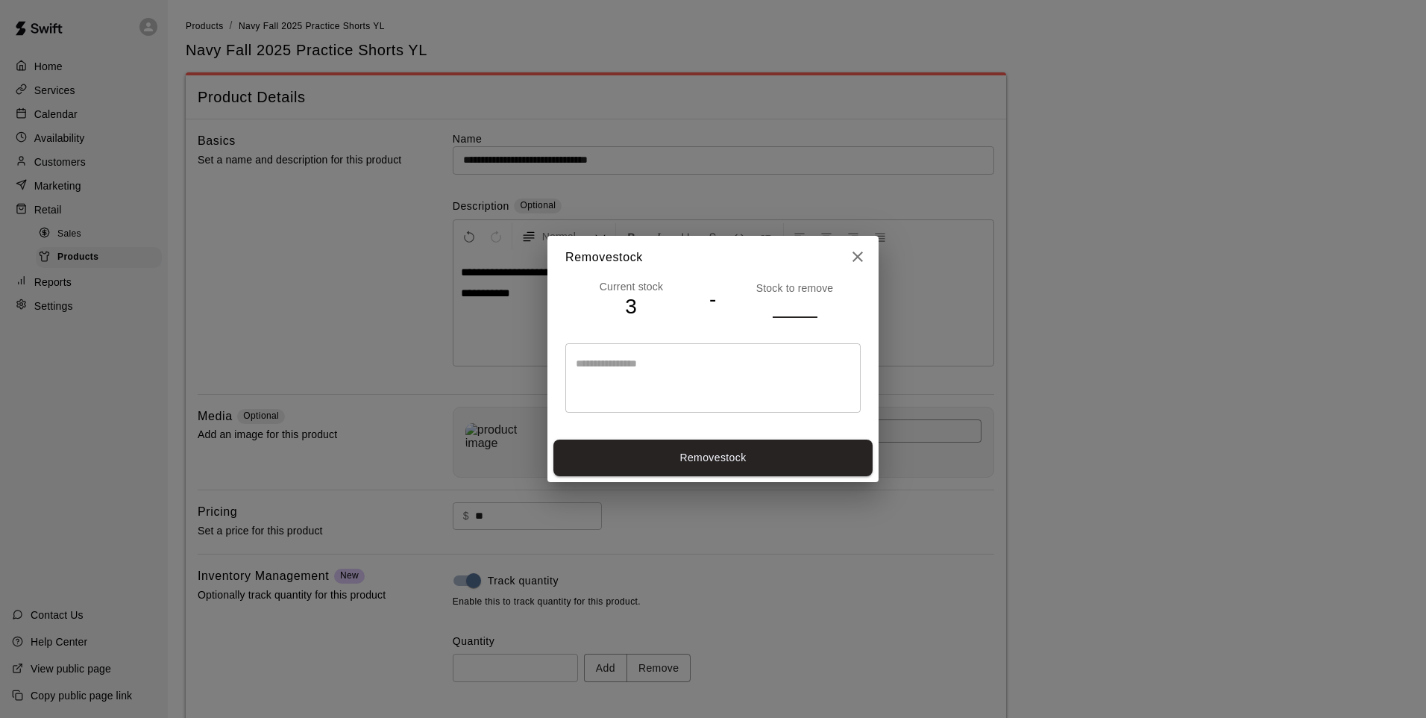
type input "*"
click at [790, 458] on button "Remove stock" at bounding box center [713, 457] width 319 height 37
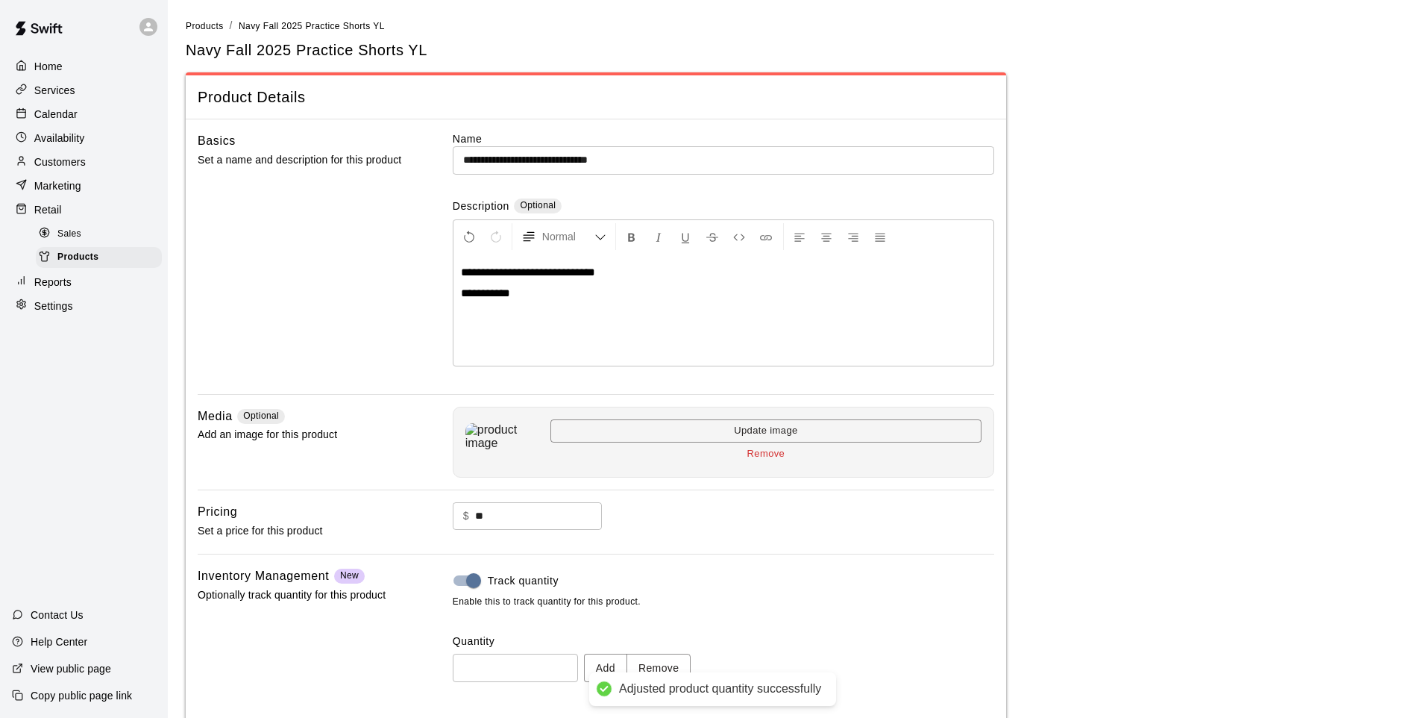
type input "*"
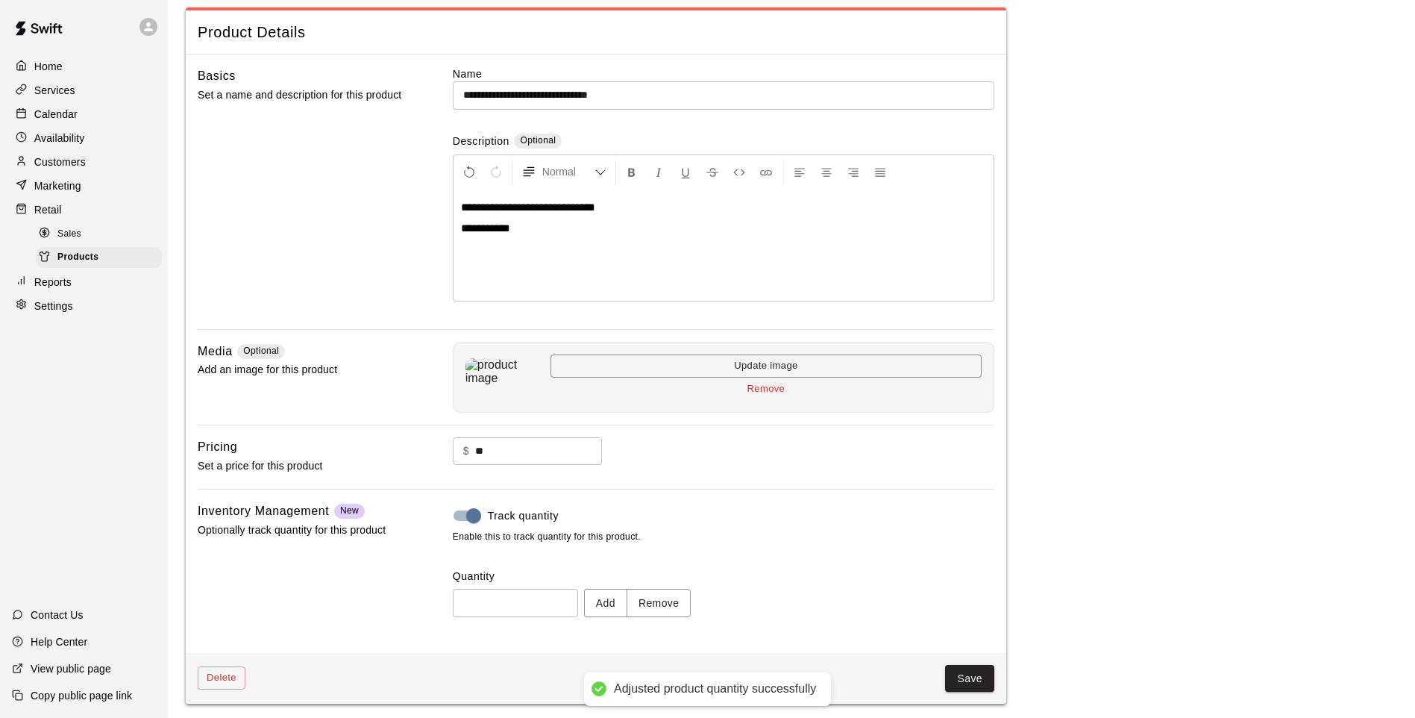
scroll to position [69, 0]
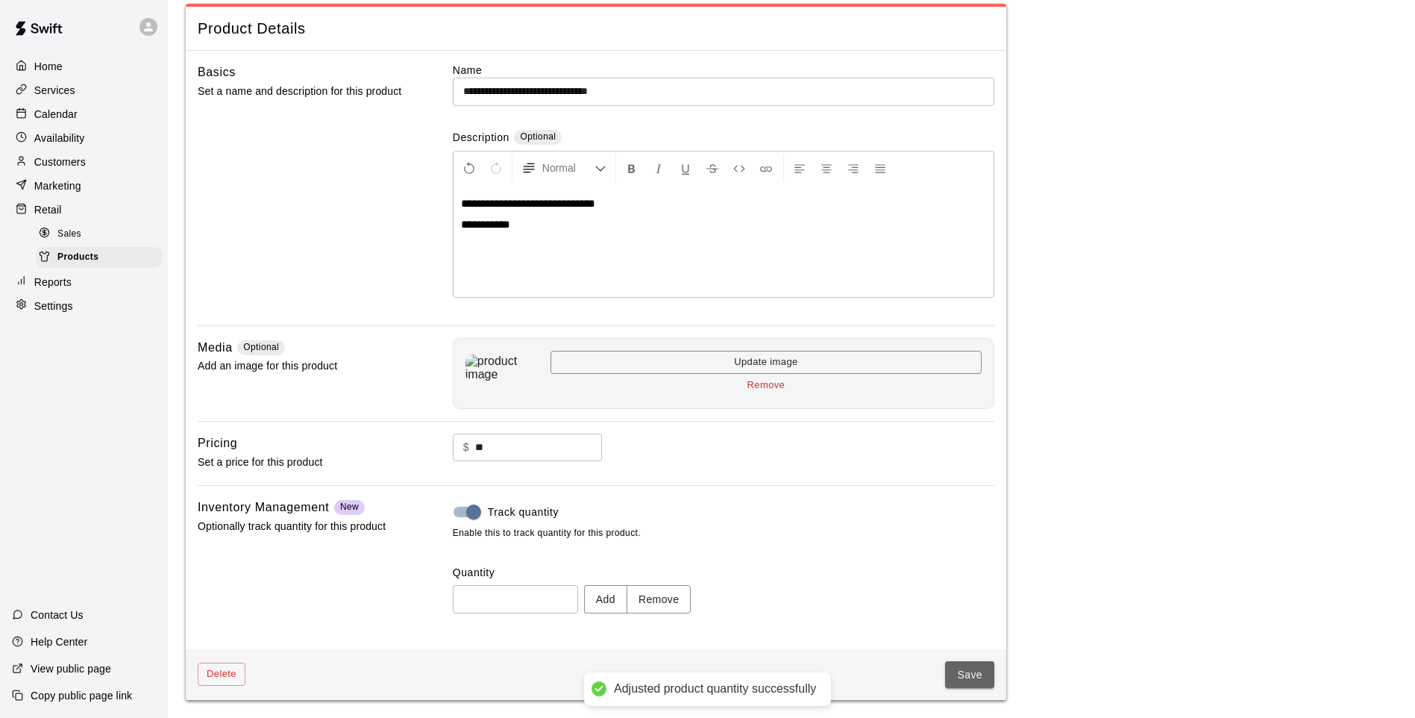
click at [981, 592] on button "Save" at bounding box center [969, 675] width 49 height 28
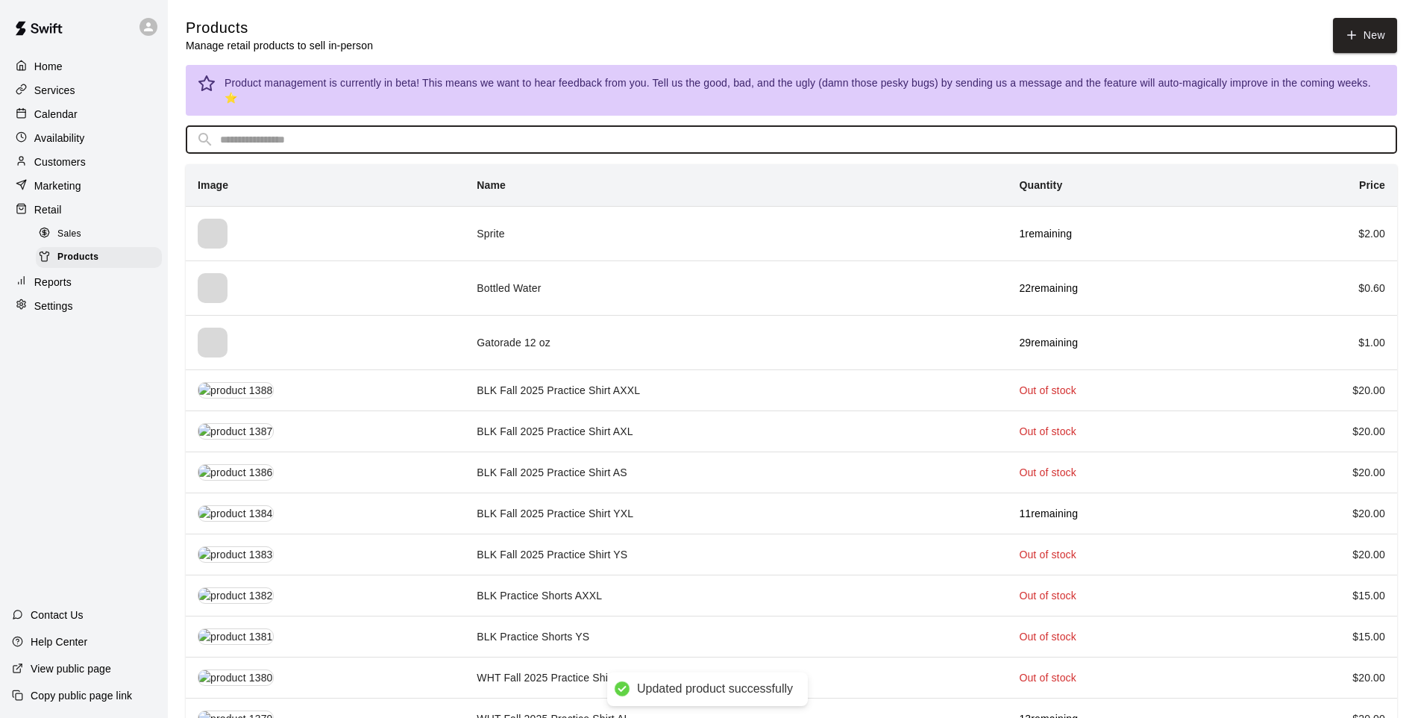
click at [464, 126] on input "text" at bounding box center [803, 140] width 1167 height 28
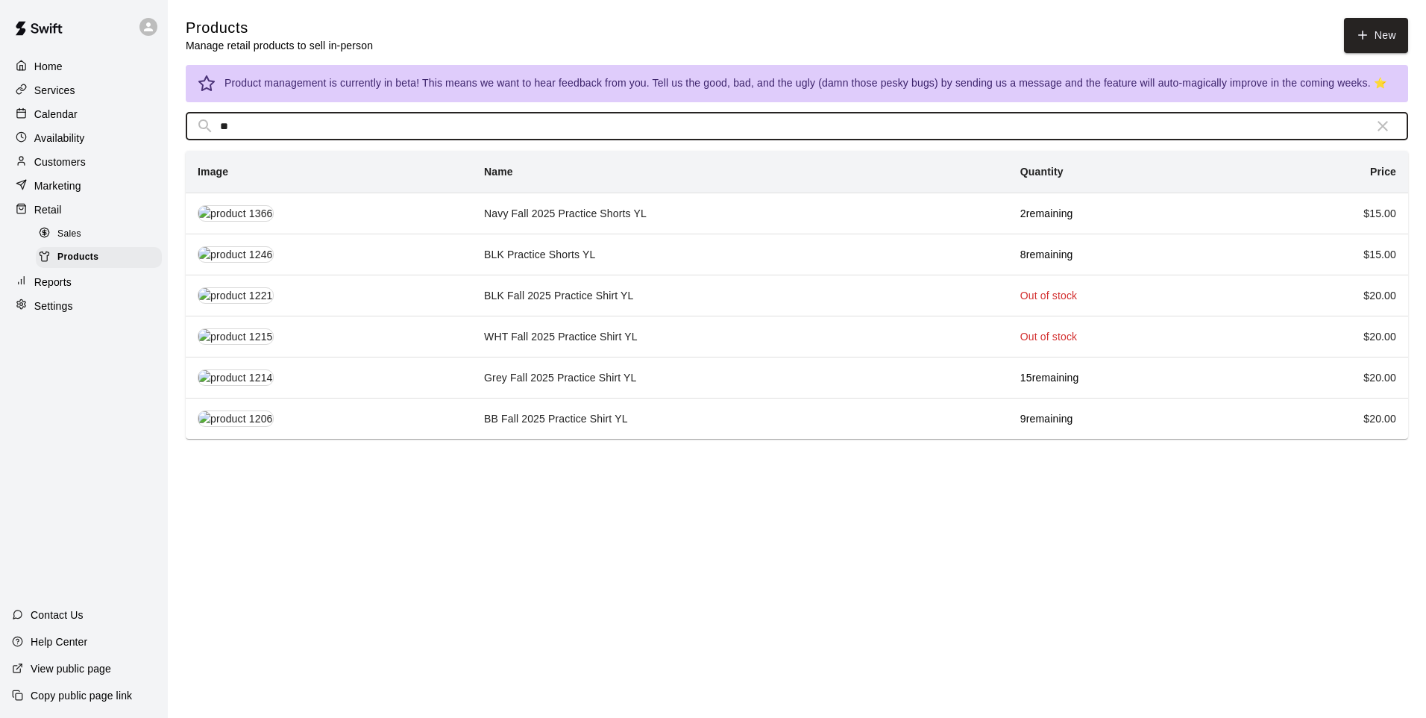
type input "**"
click at [567, 386] on td "Grey Fall 2025 Practice Shirt YL" at bounding box center [740, 377] width 536 height 41
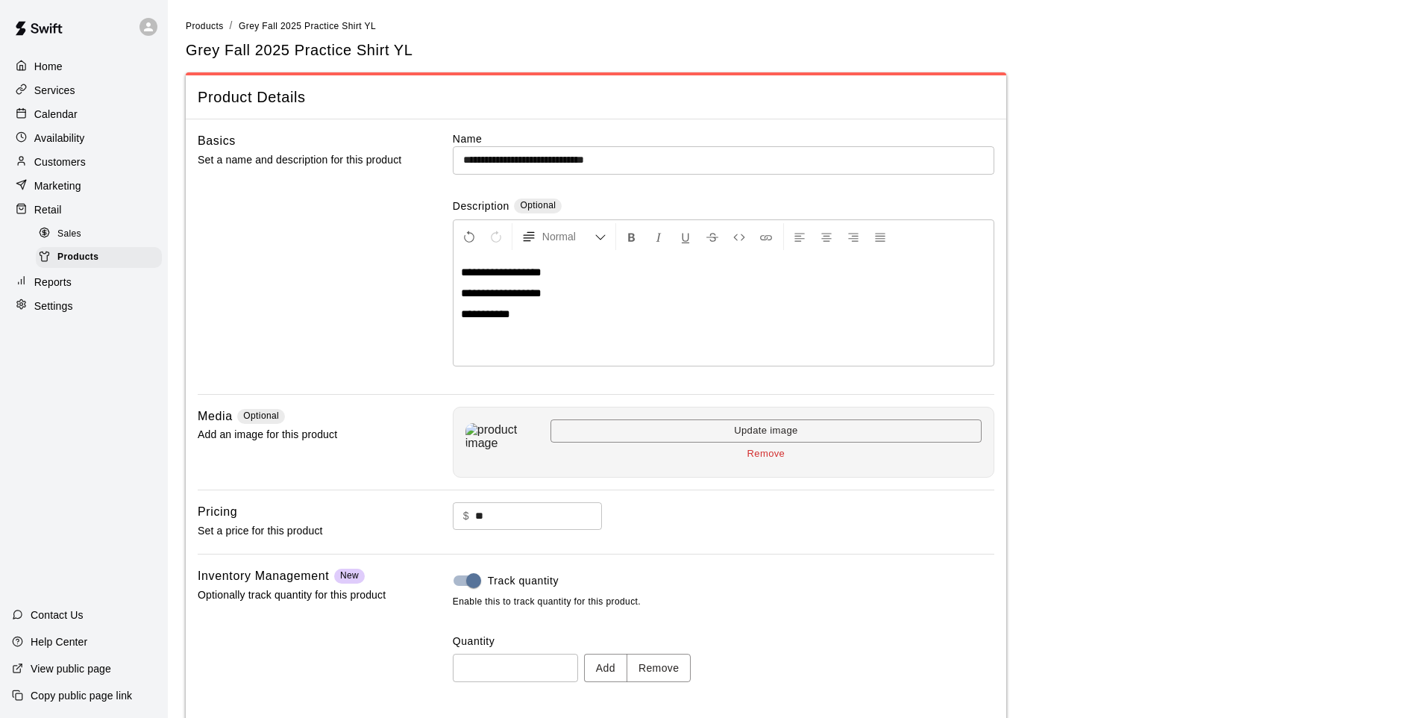
scroll to position [69, 0]
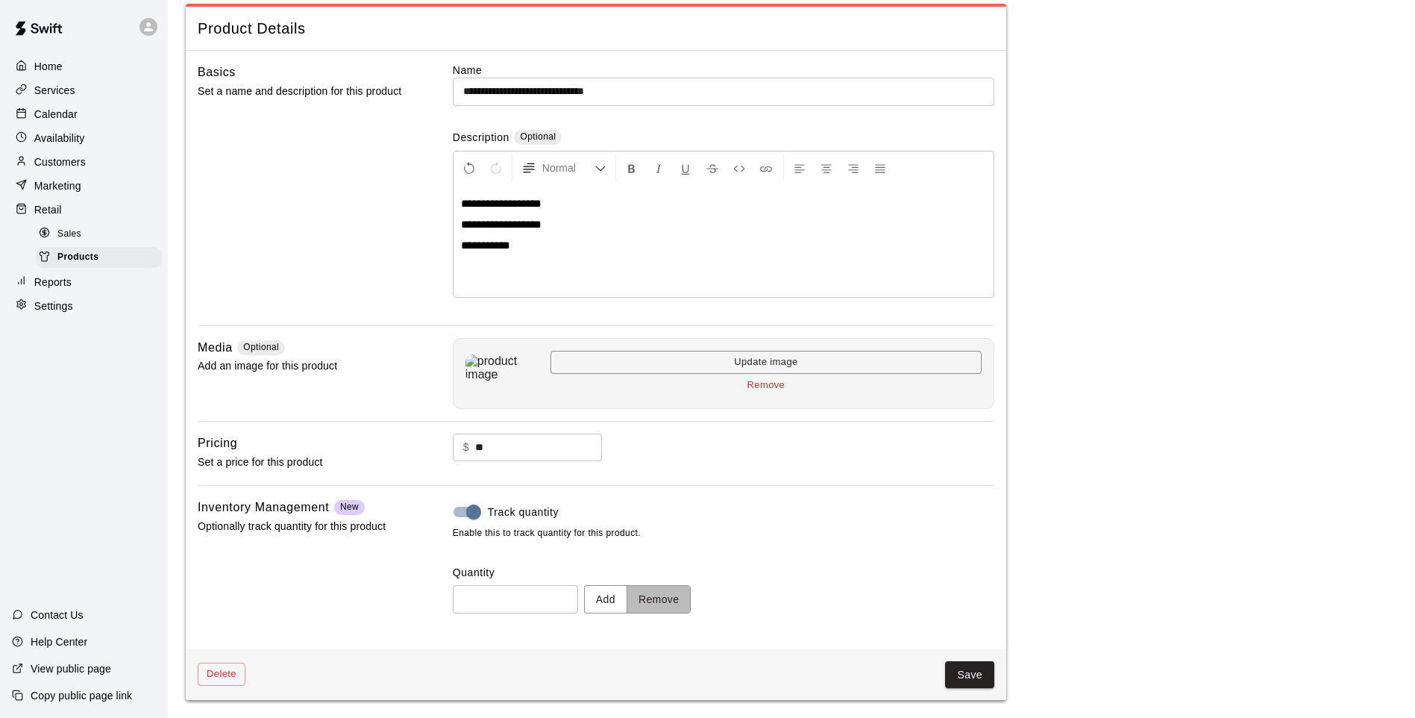
click at [676, 592] on button "Remove" at bounding box center [659, 599] width 65 height 28
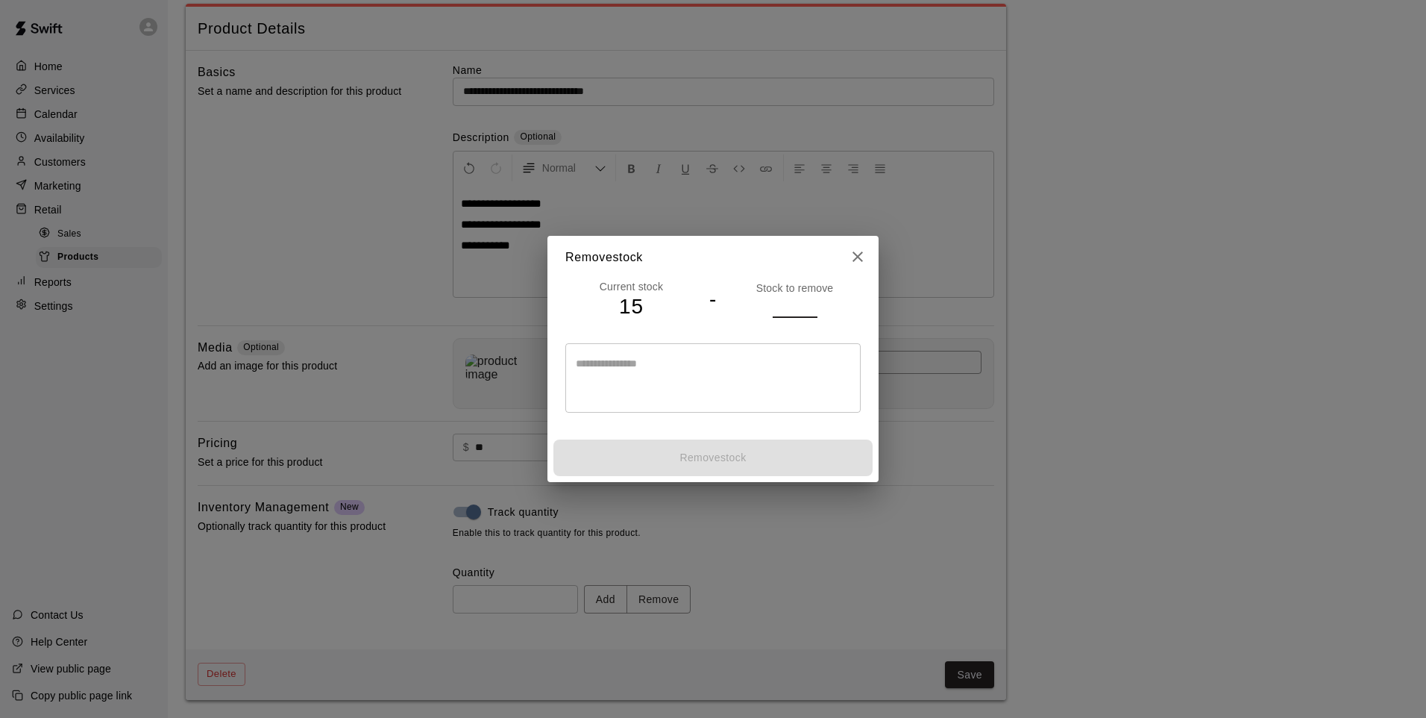
click at [780, 301] on input "number" at bounding box center [795, 306] width 45 height 22
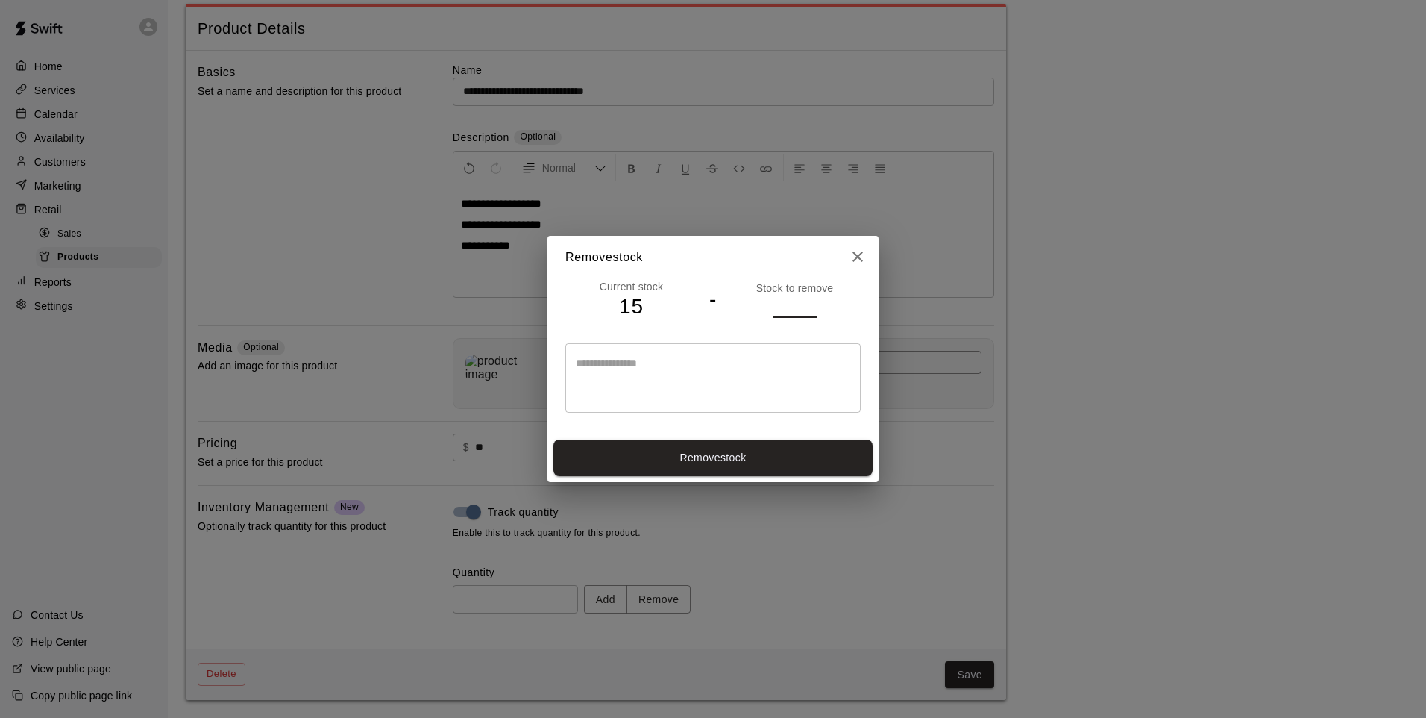
type input "*"
click at [769, 460] on button "Remove stock" at bounding box center [713, 457] width 319 height 37
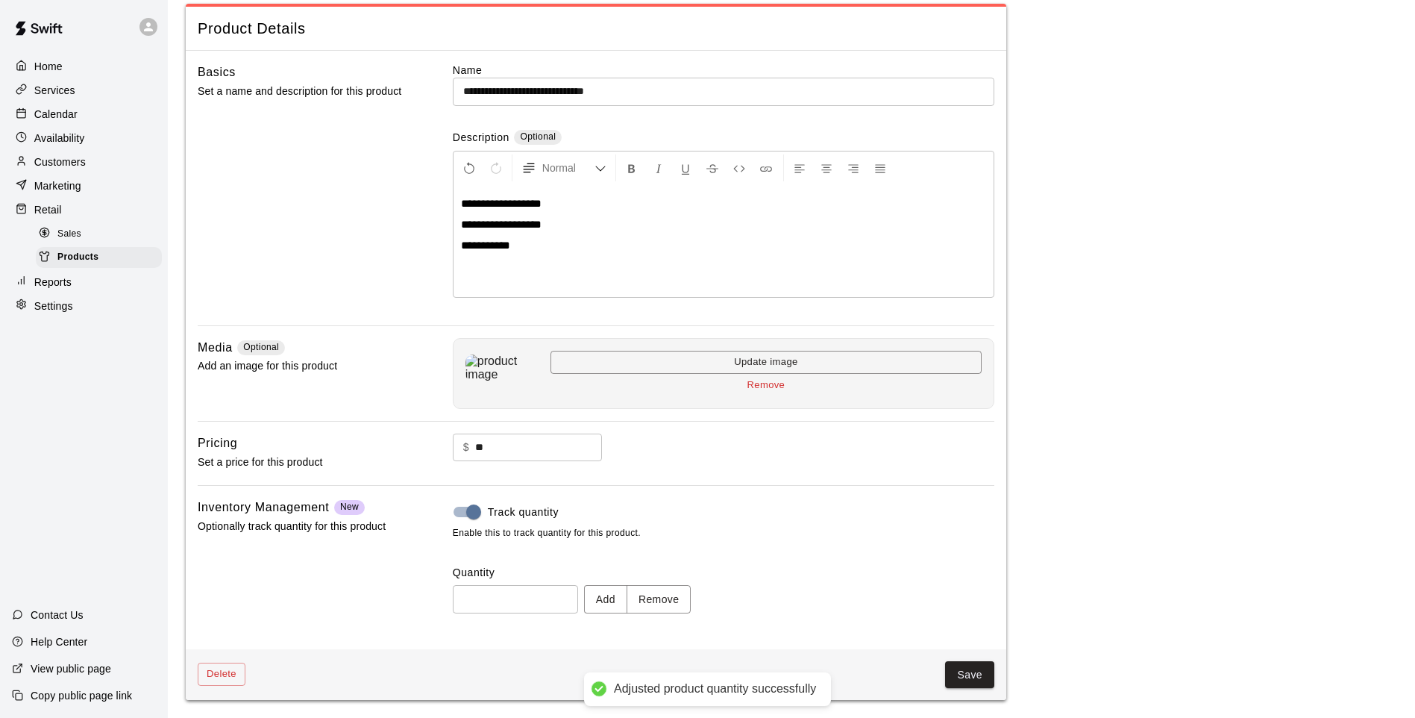
type input "**"
click at [960, 592] on button "Save" at bounding box center [969, 675] width 49 height 28
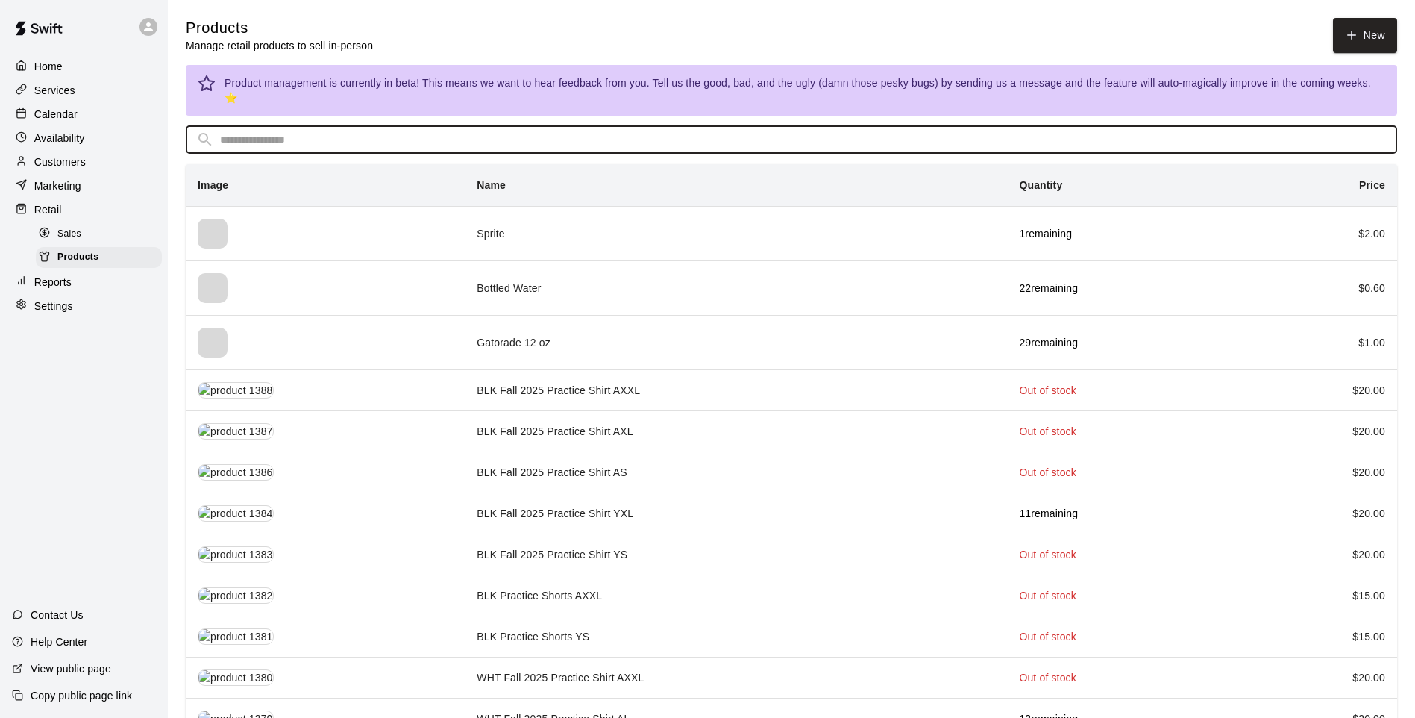
click at [458, 136] on input "text" at bounding box center [803, 140] width 1167 height 28
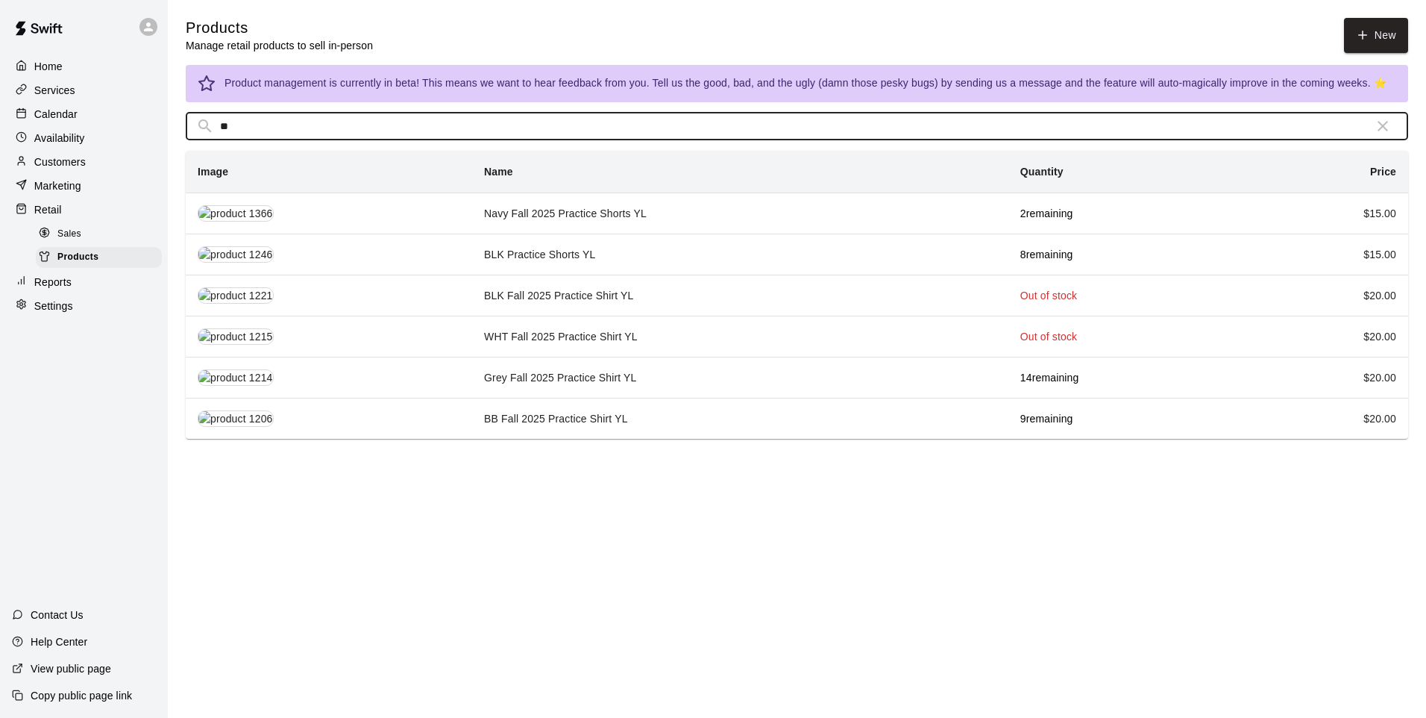
type input "**"
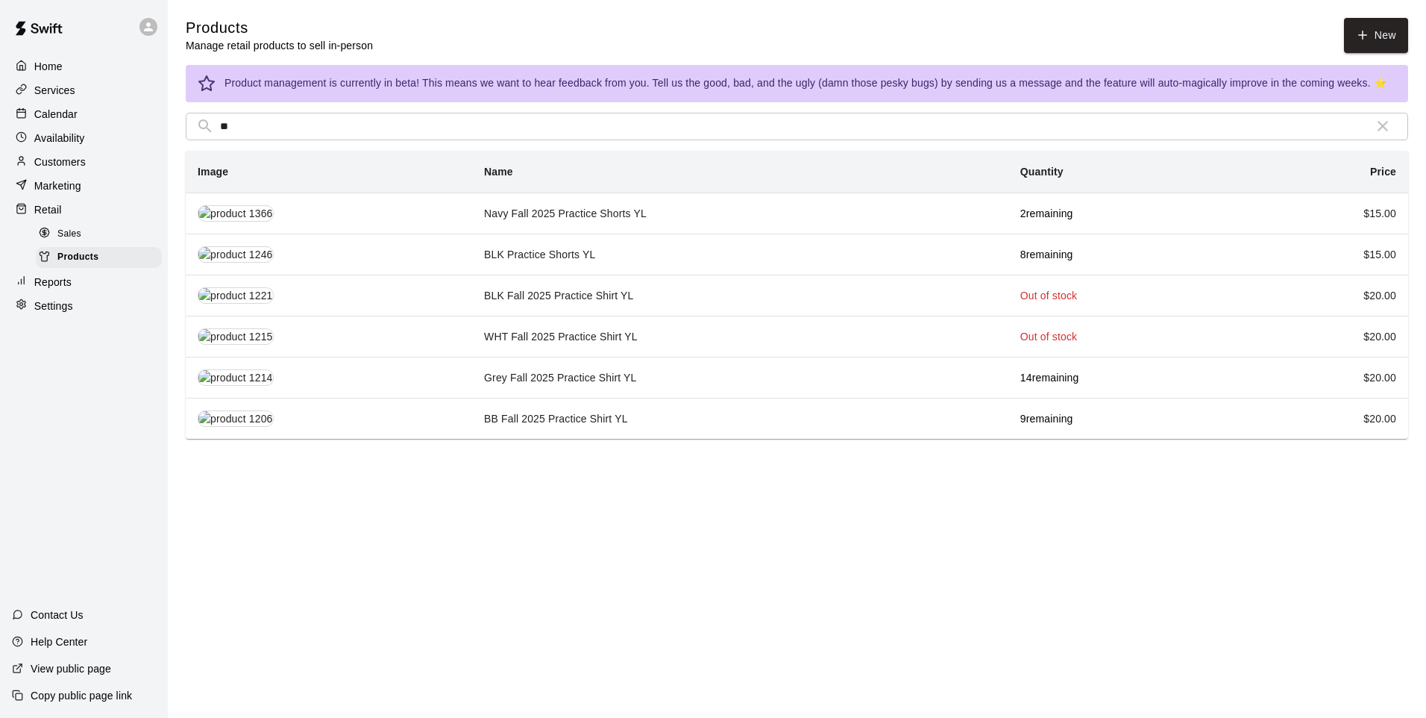
click at [683, 376] on td "Grey Fall 2025 Practice Shirt YL" at bounding box center [740, 377] width 536 height 41
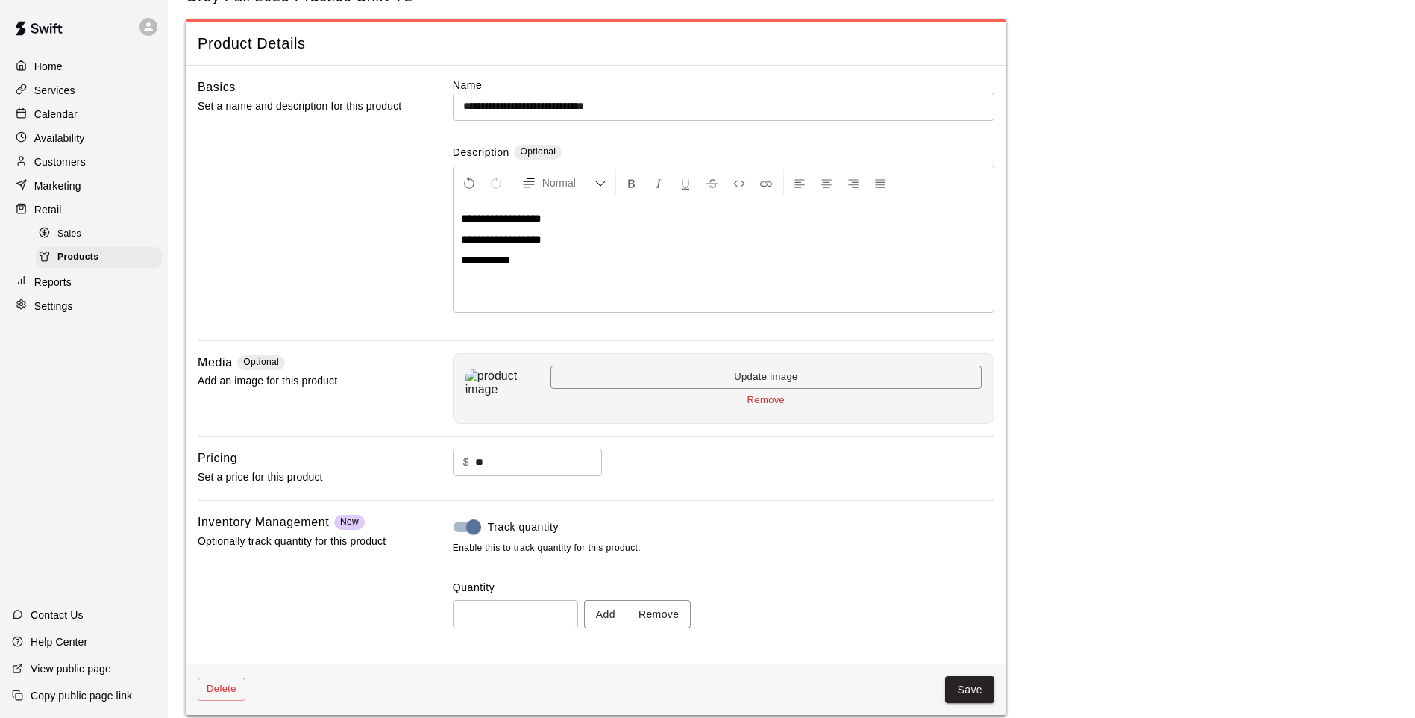
scroll to position [69, 0]
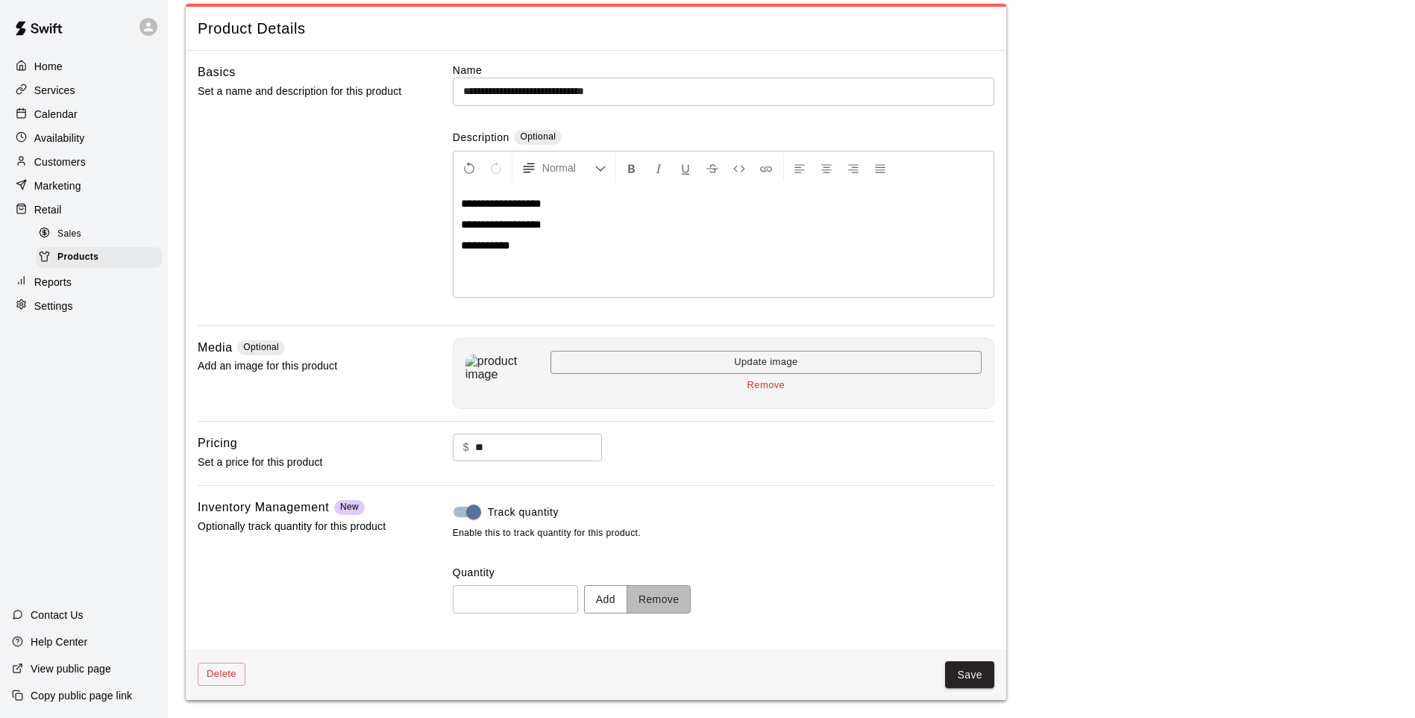
click at [687, 592] on button "Remove" at bounding box center [659, 599] width 65 height 28
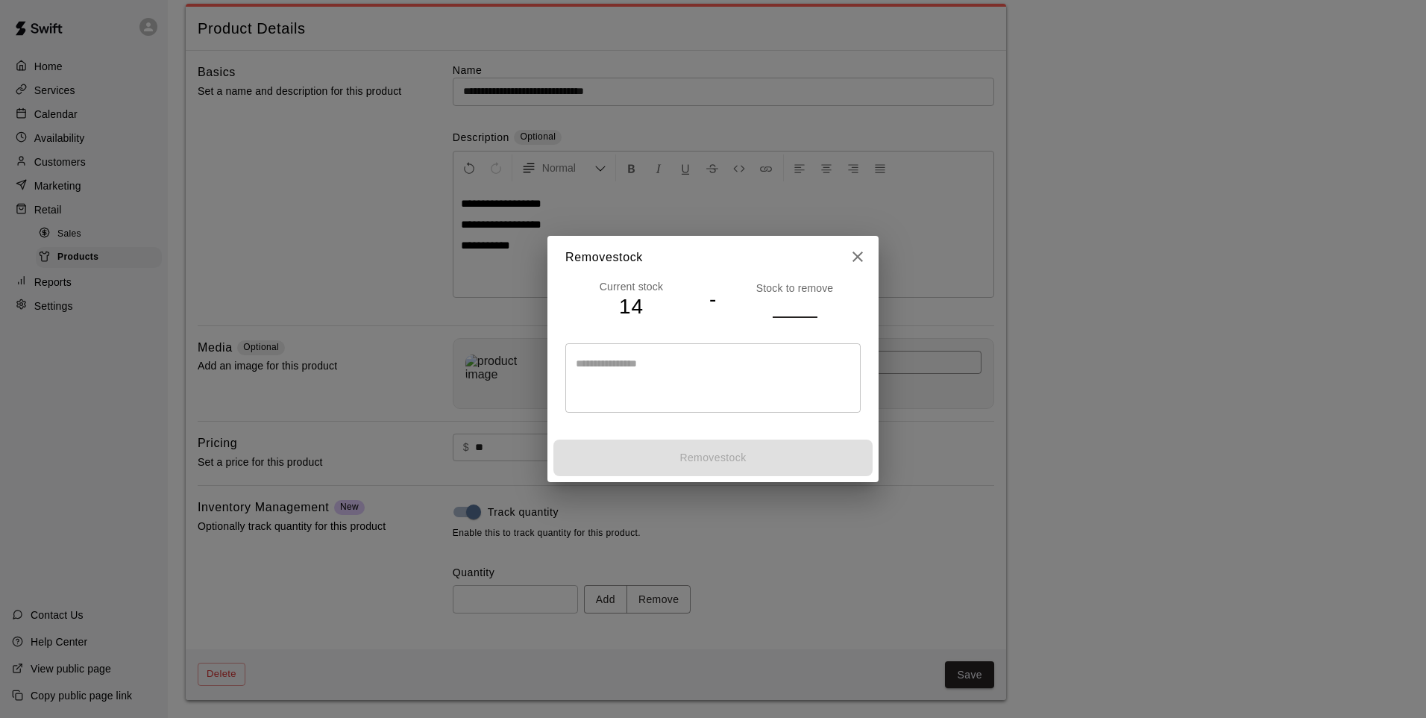
click at [801, 306] on input "number" at bounding box center [795, 306] width 45 height 22
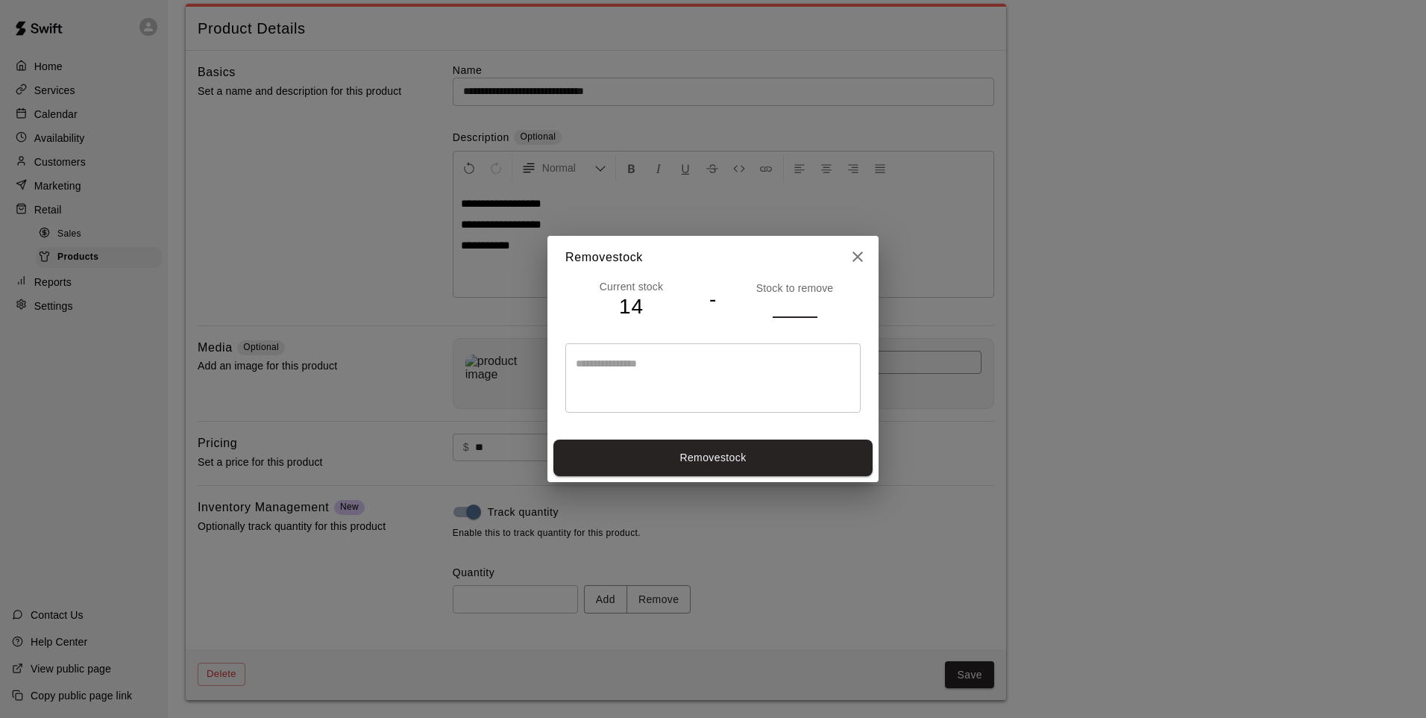
type input "*"
click at [801, 457] on button "Remove stock" at bounding box center [713, 457] width 319 height 37
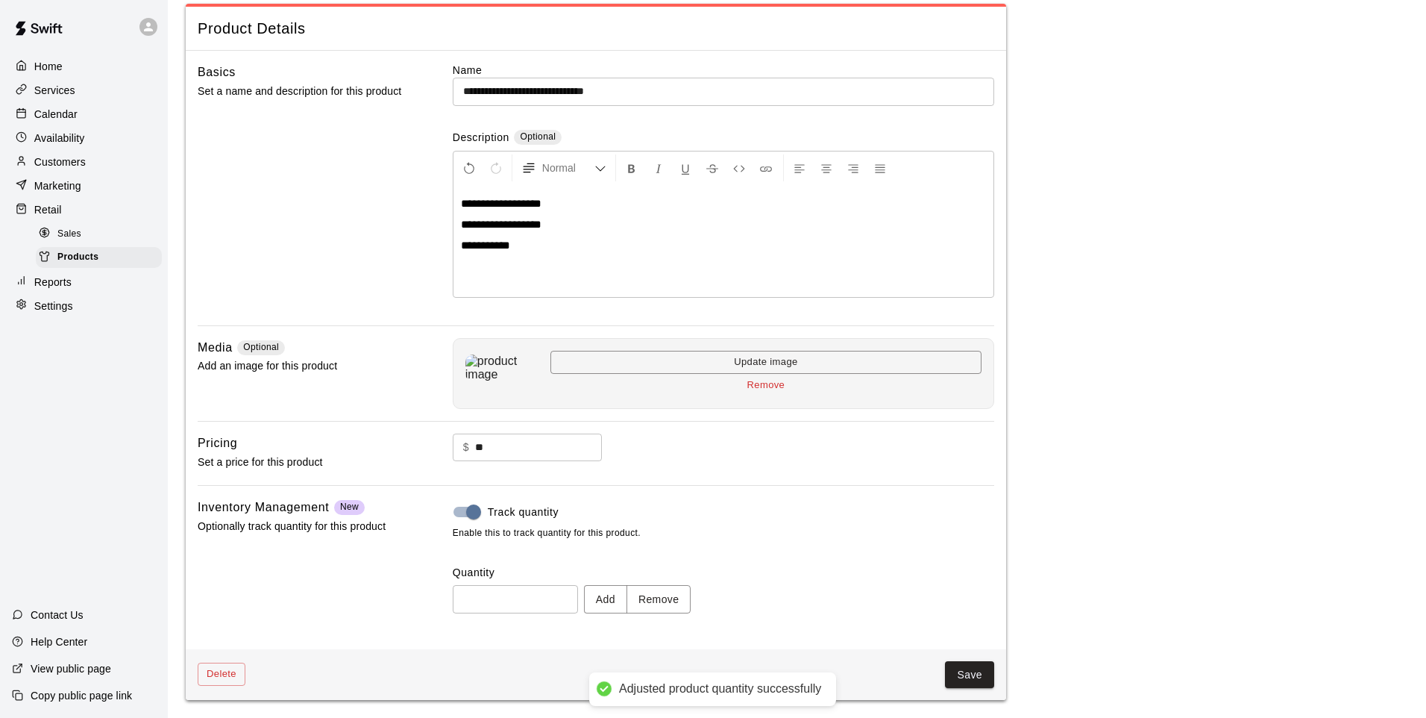
type input "**"
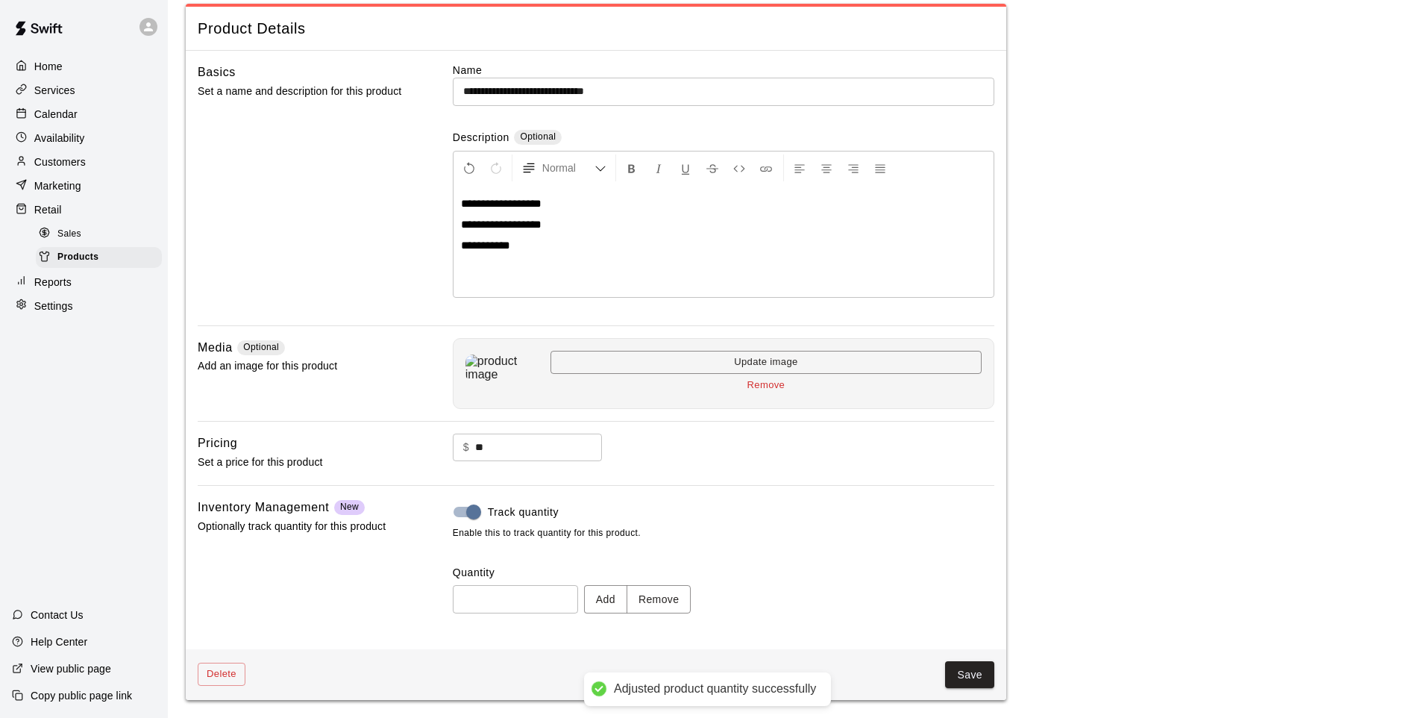
click at [986, 592] on button "Save" at bounding box center [969, 675] width 49 height 28
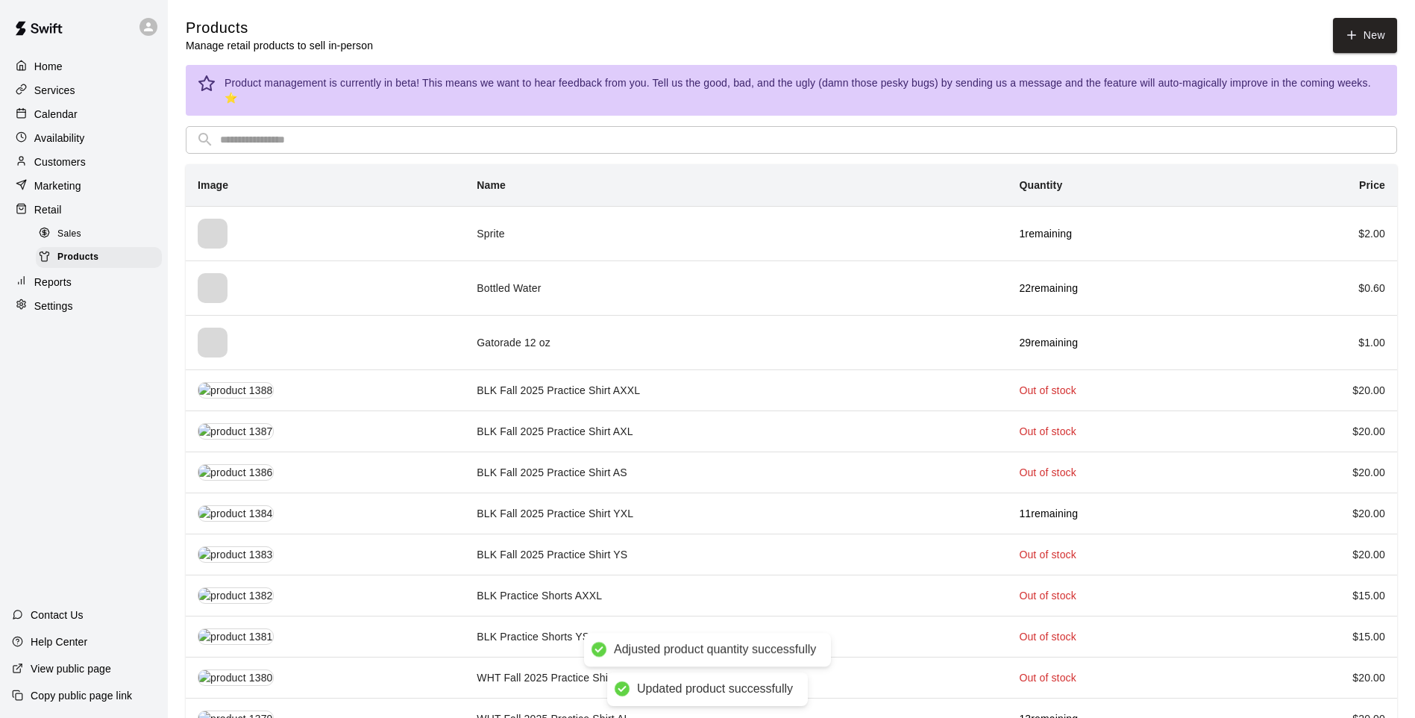
click at [487, 131] on input "text" at bounding box center [803, 140] width 1167 height 28
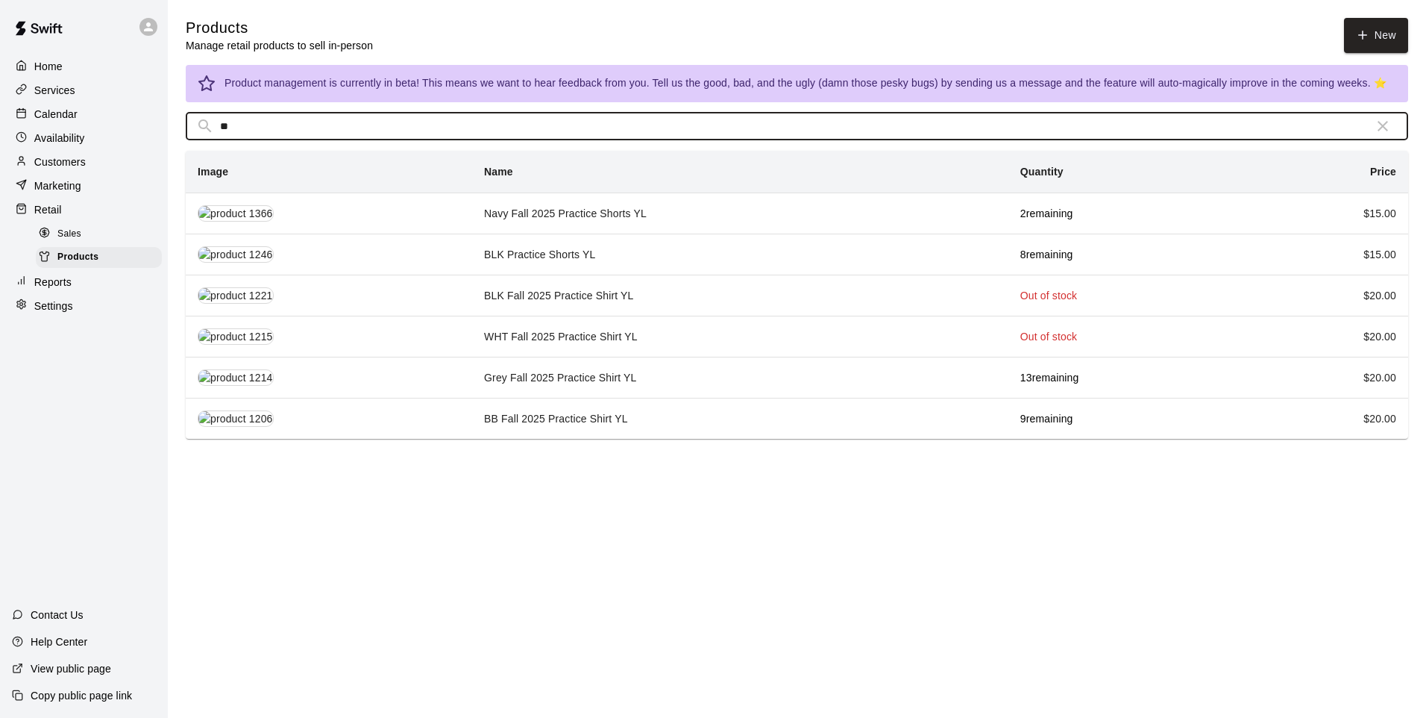
type input "**"
click at [608, 424] on td "BB Fall 2025 Practice Shirt YL" at bounding box center [740, 418] width 536 height 41
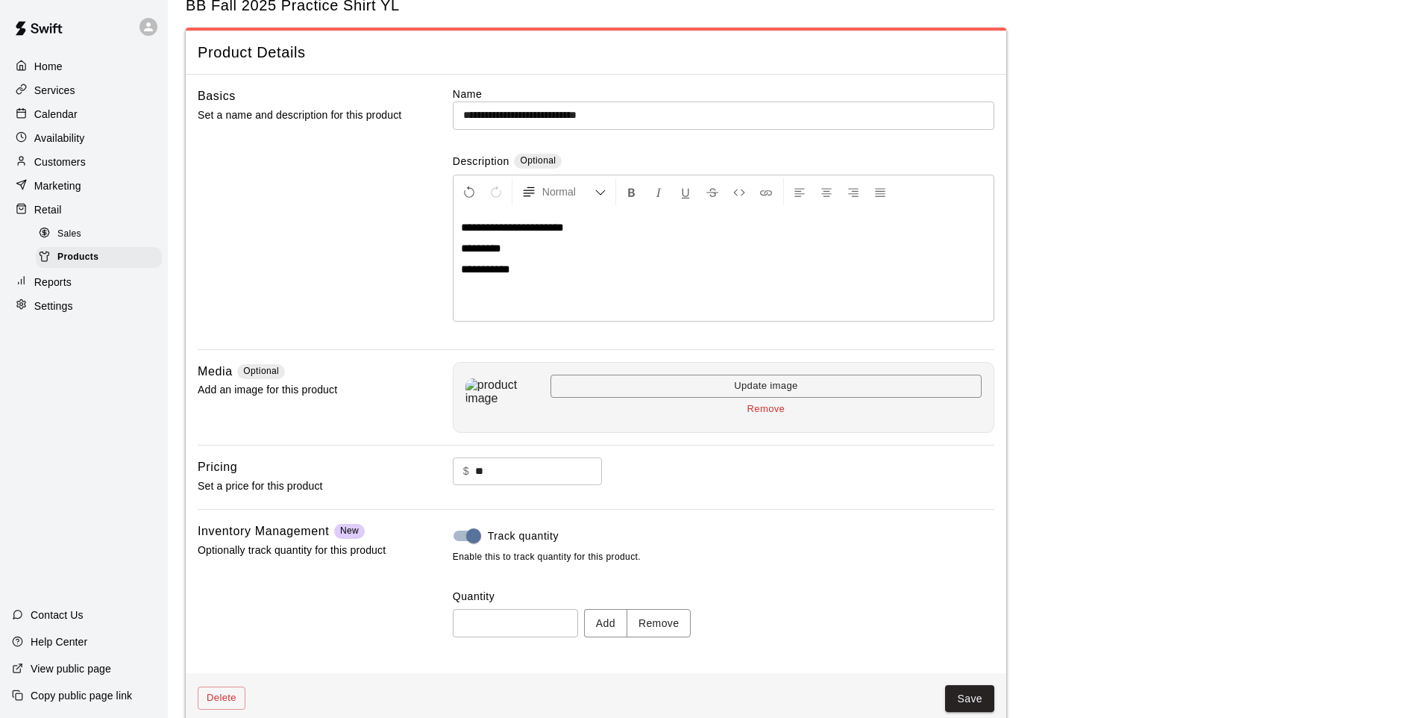
scroll to position [69, 0]
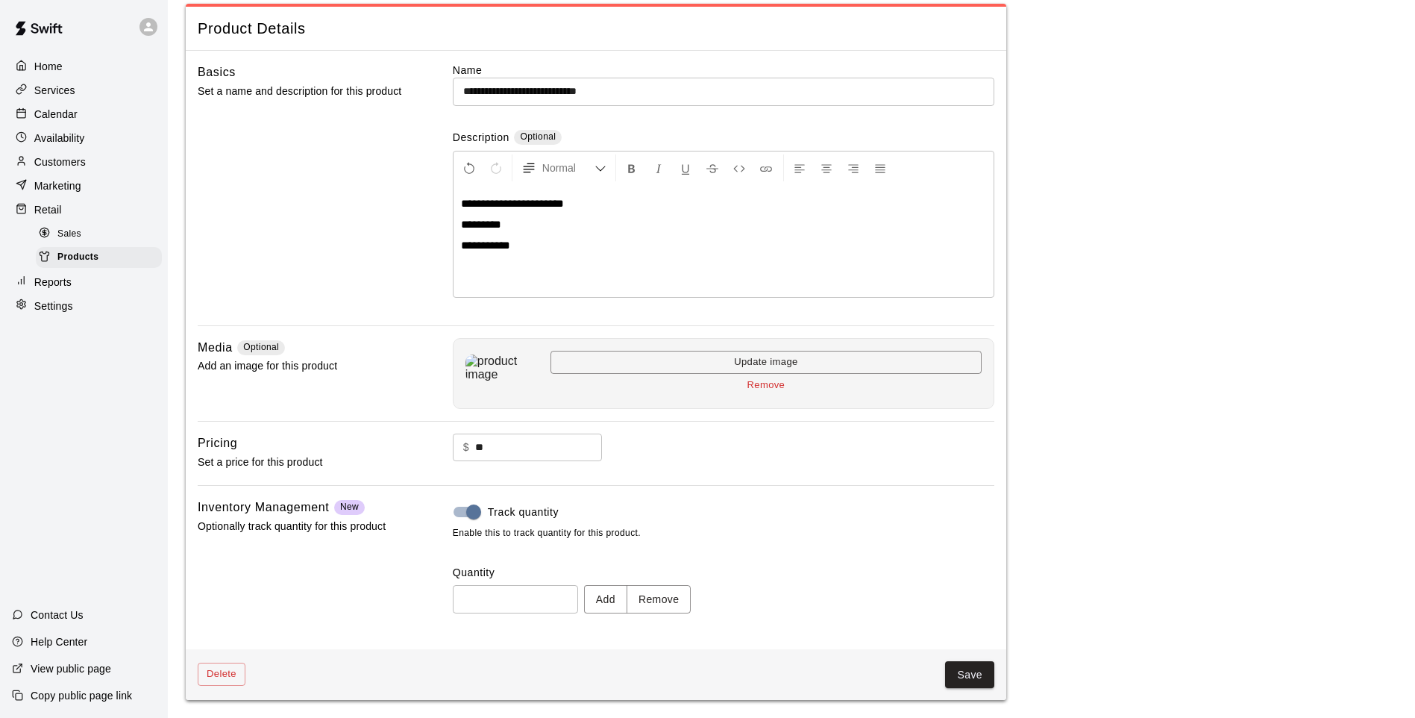
click at [692, 592] on button "Remove" at bounding box center [659, 599] width 65 height 28
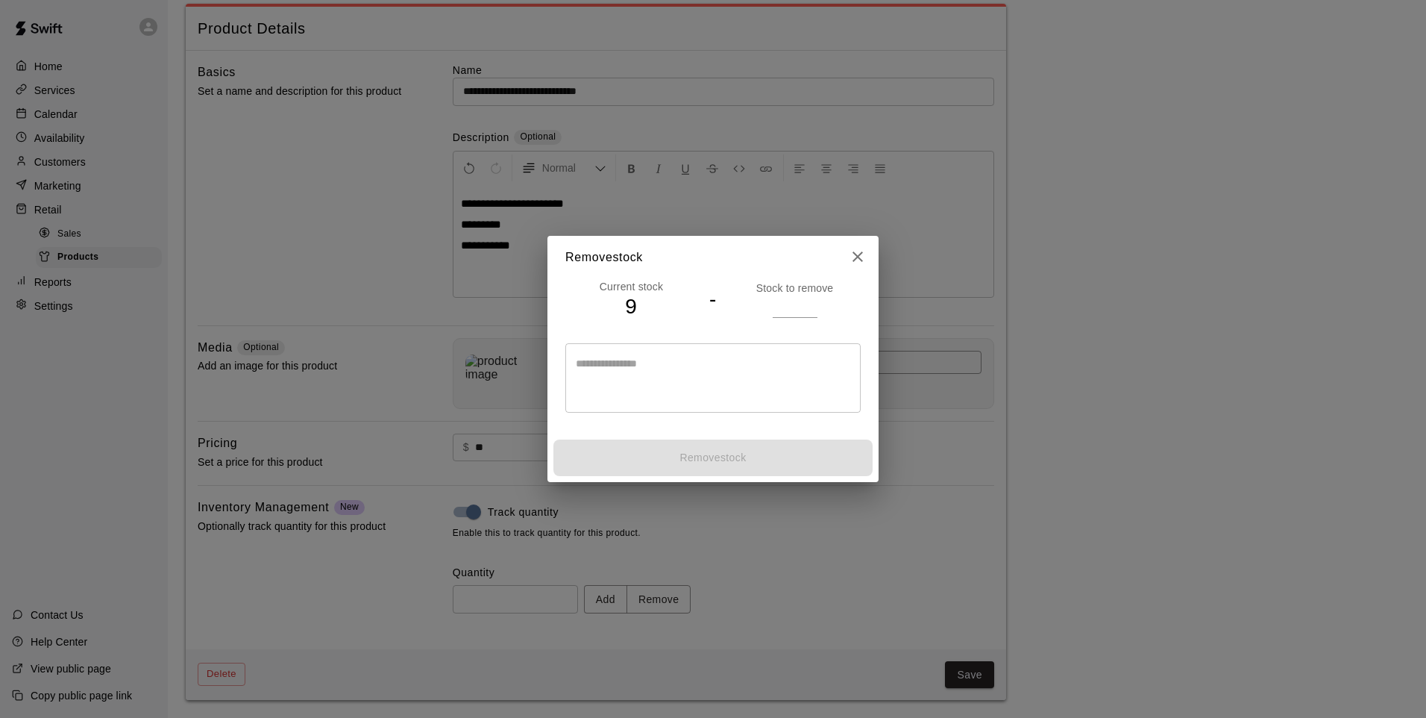
click at [788, 309] on input "number" at bounding box center [795, 306] width 45 height 22
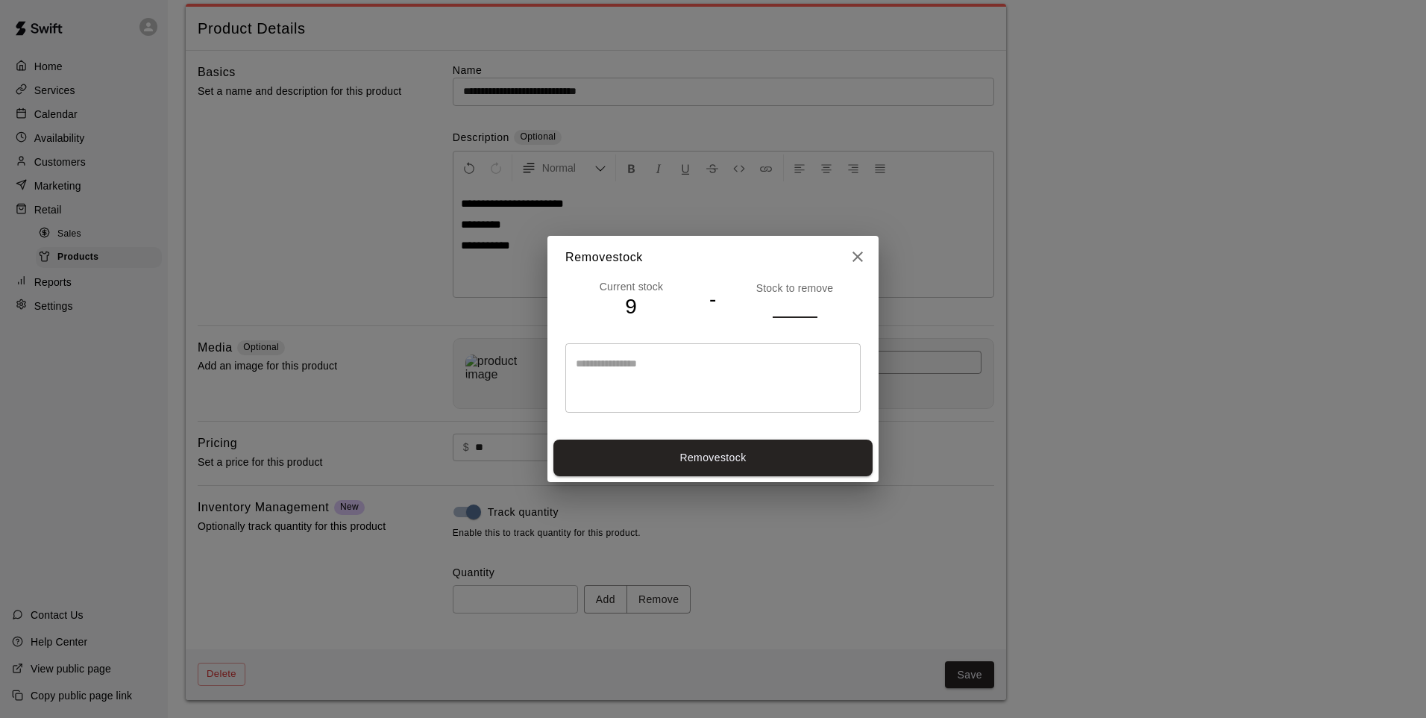
type input "*"
click at [783, 451] on button "Remove stock" at bounding box center [713, 457] width 319 height 37
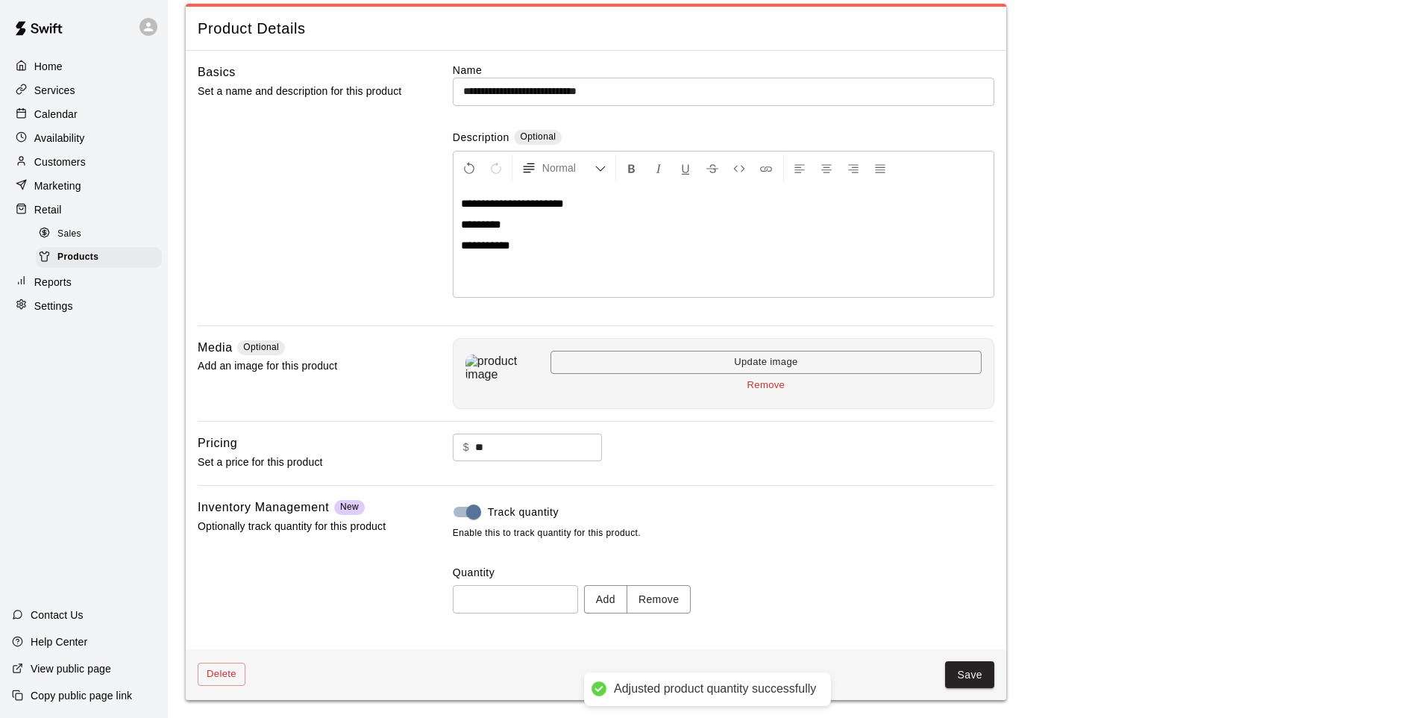
type input "*"
click at [968, 592] on button "Save" at bounding box center [969, 675] width 49 height 28
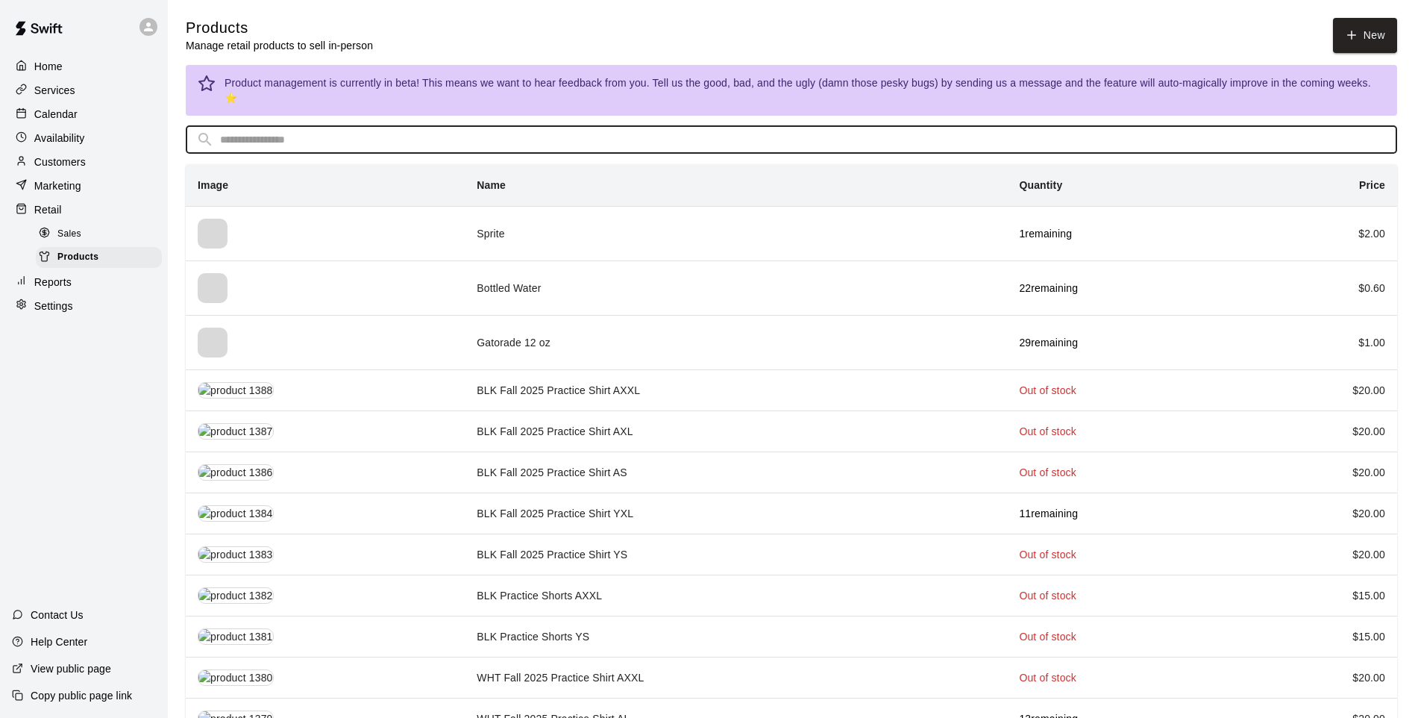
click at [606, 128] on input "text" at bounding box center [803, 140] width 1167 height 28
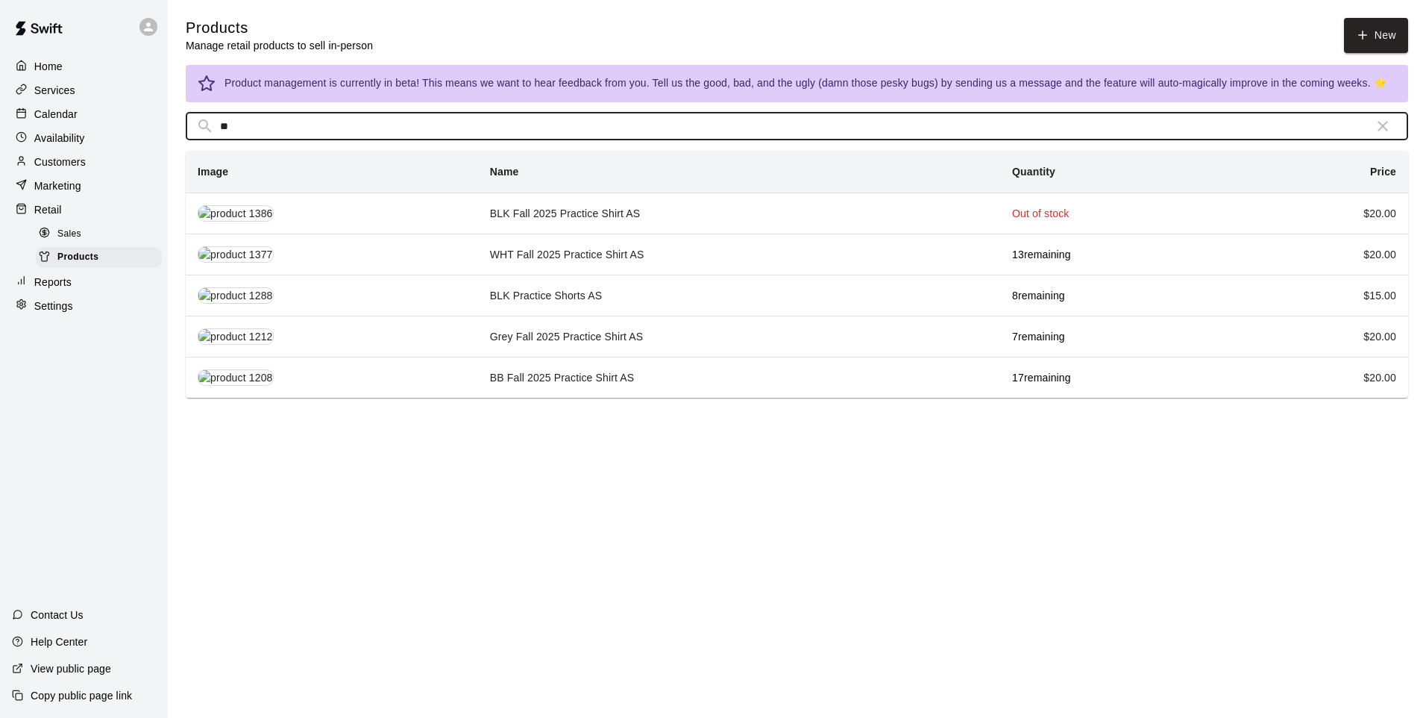
type input "**"
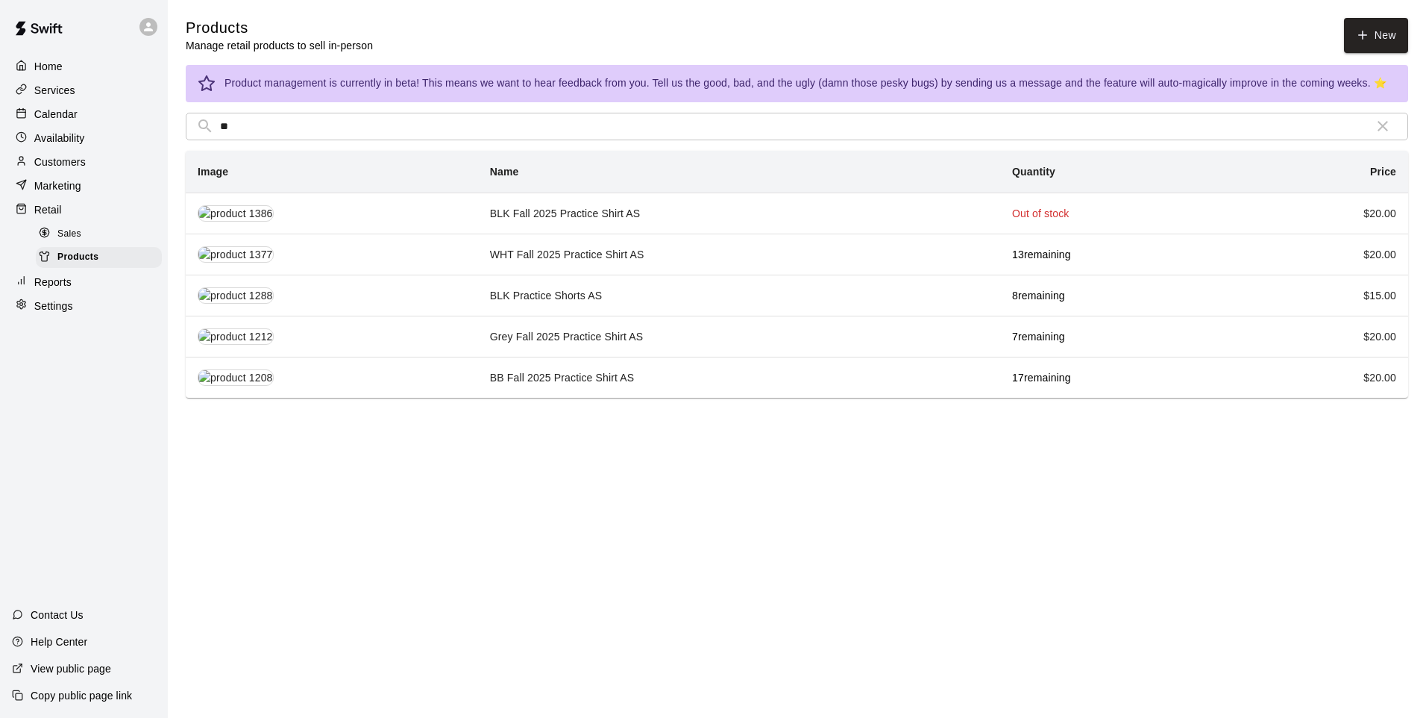
click at [636, 264] on td "WHT Fall 2025 Practice Shirt AS" at bounding box center [739, 254] width 522 height 41
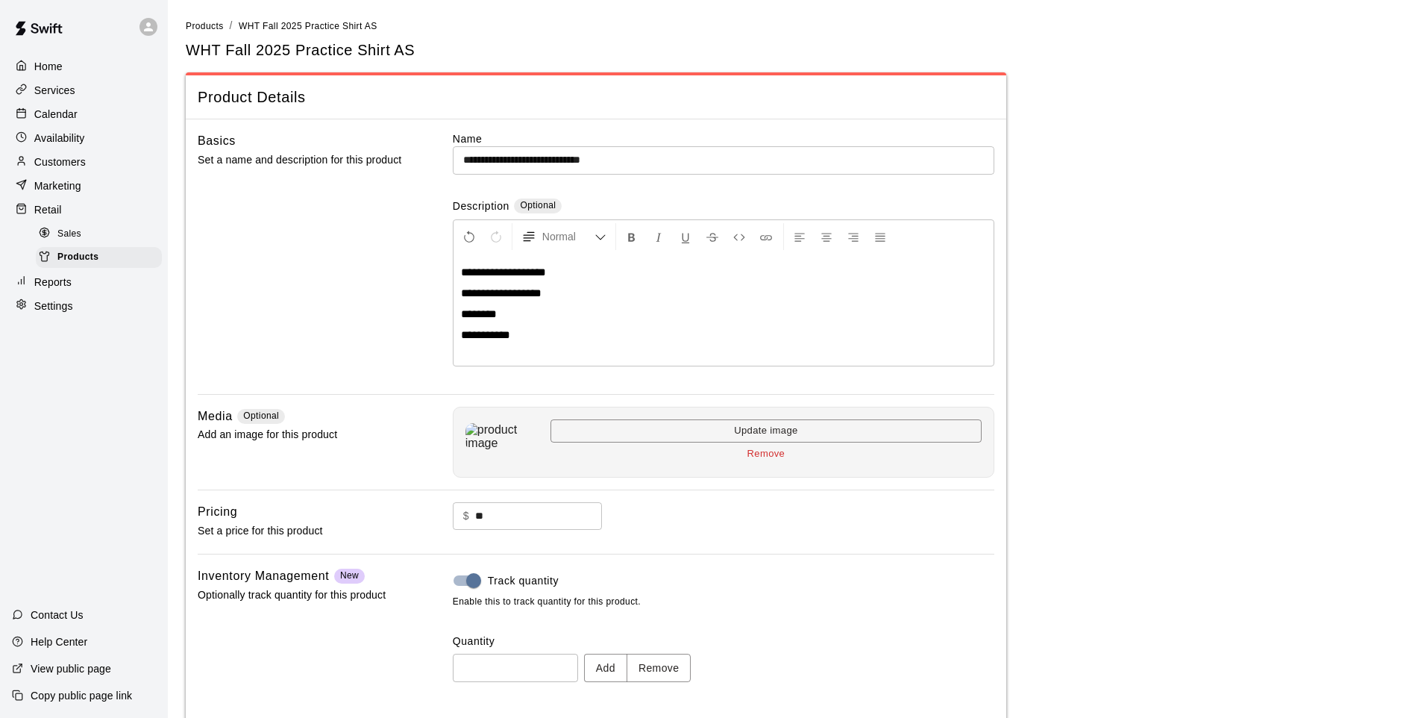
click at [657, 592] on button "Remove" at bounding box center [659, 668] width 65 height 28
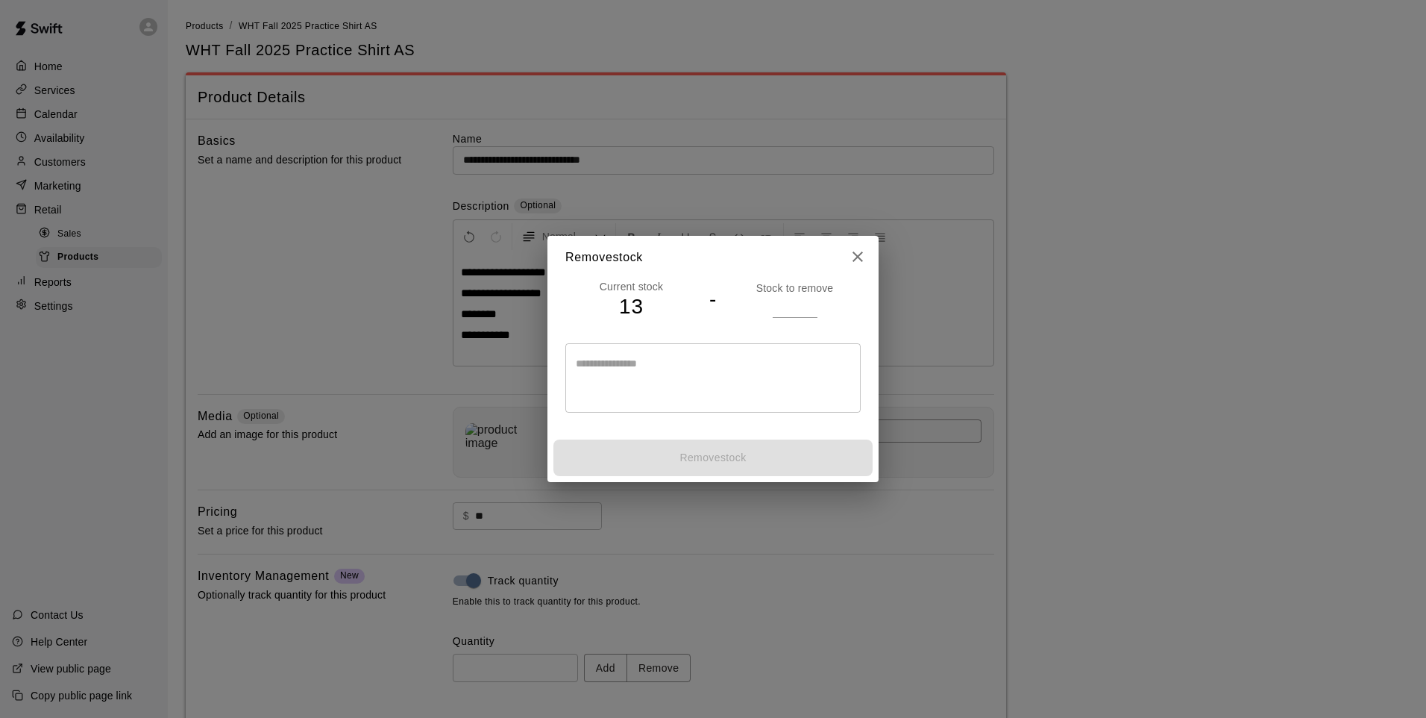
click at [787, 318] on div "Current stock 13 - Stock to remove" at bounding box center [713, 299] width 295 height 41
click at [785, 313] on input "number" at bounding box center [795, 306] width 45 height 22
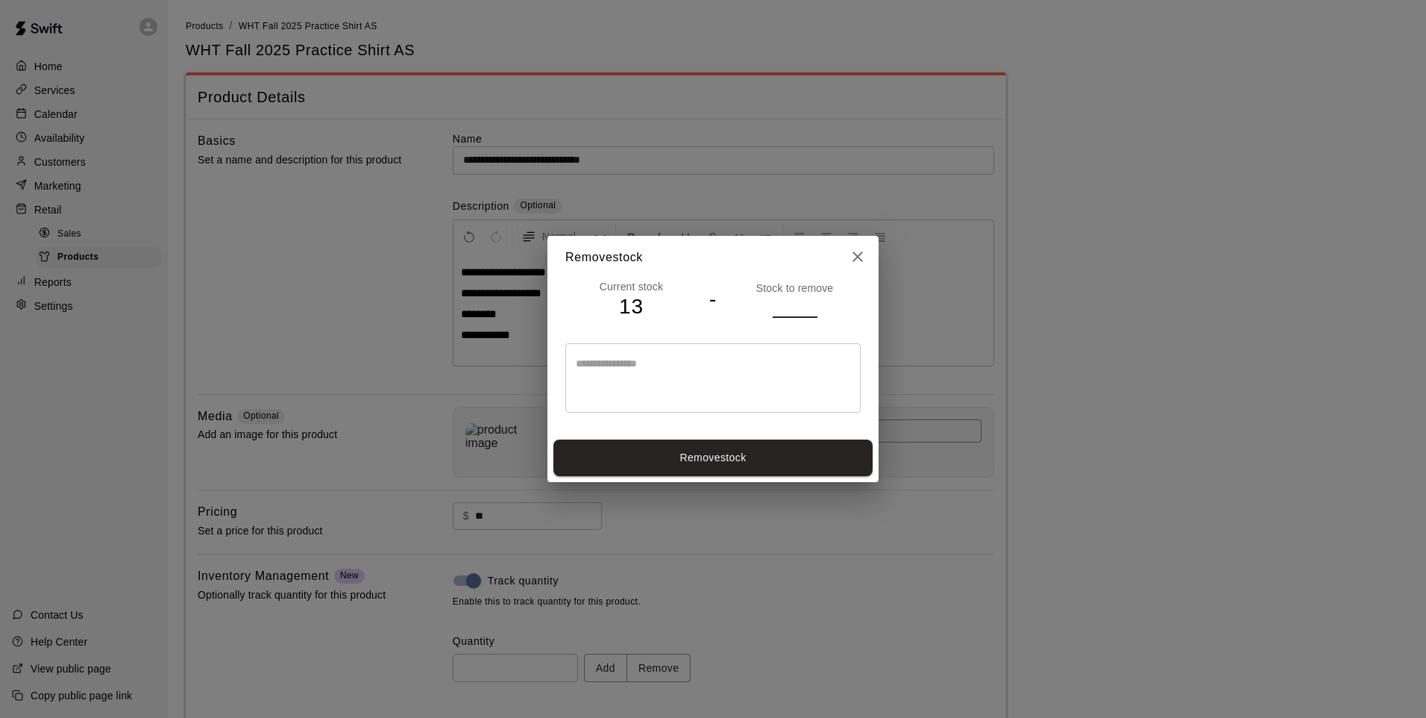
type input "*"
click at [742, 466] on button "Remove stock" at bounding box center [713, 457] width 319 height 37
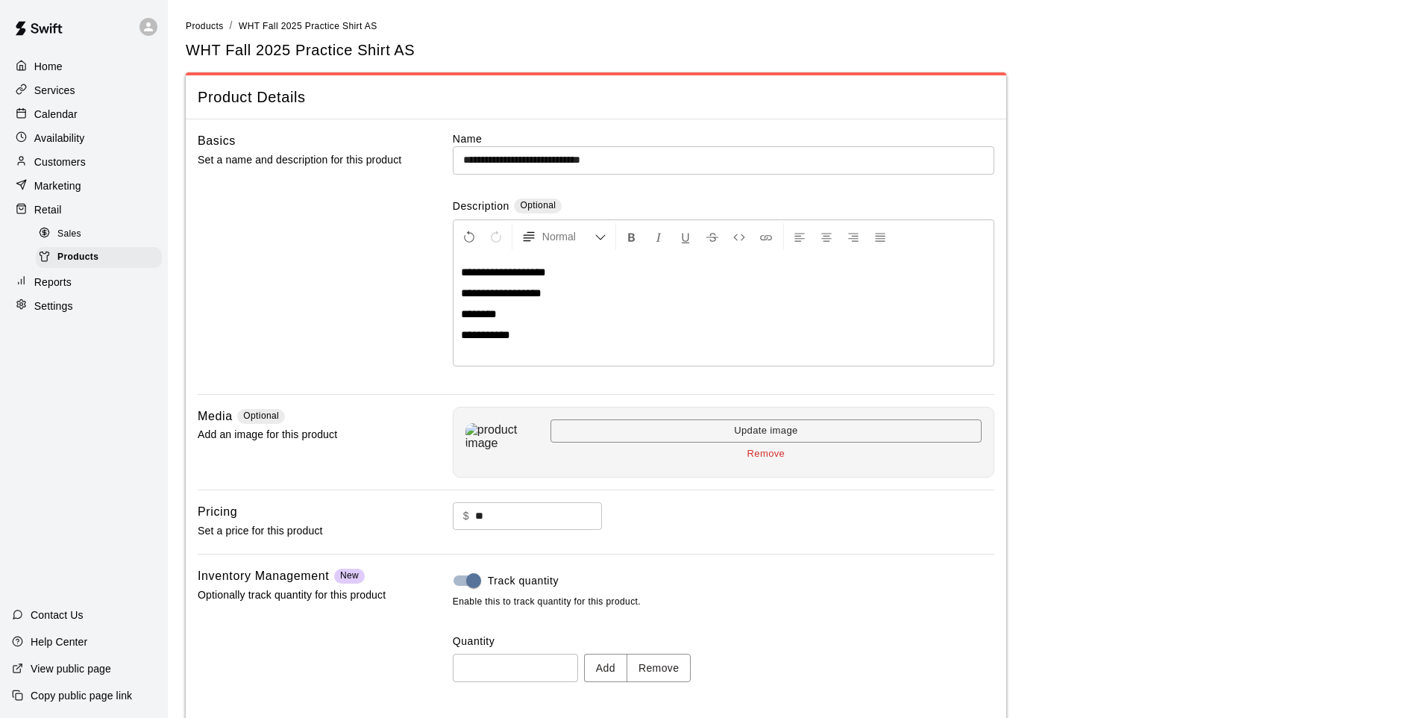
type input "**"
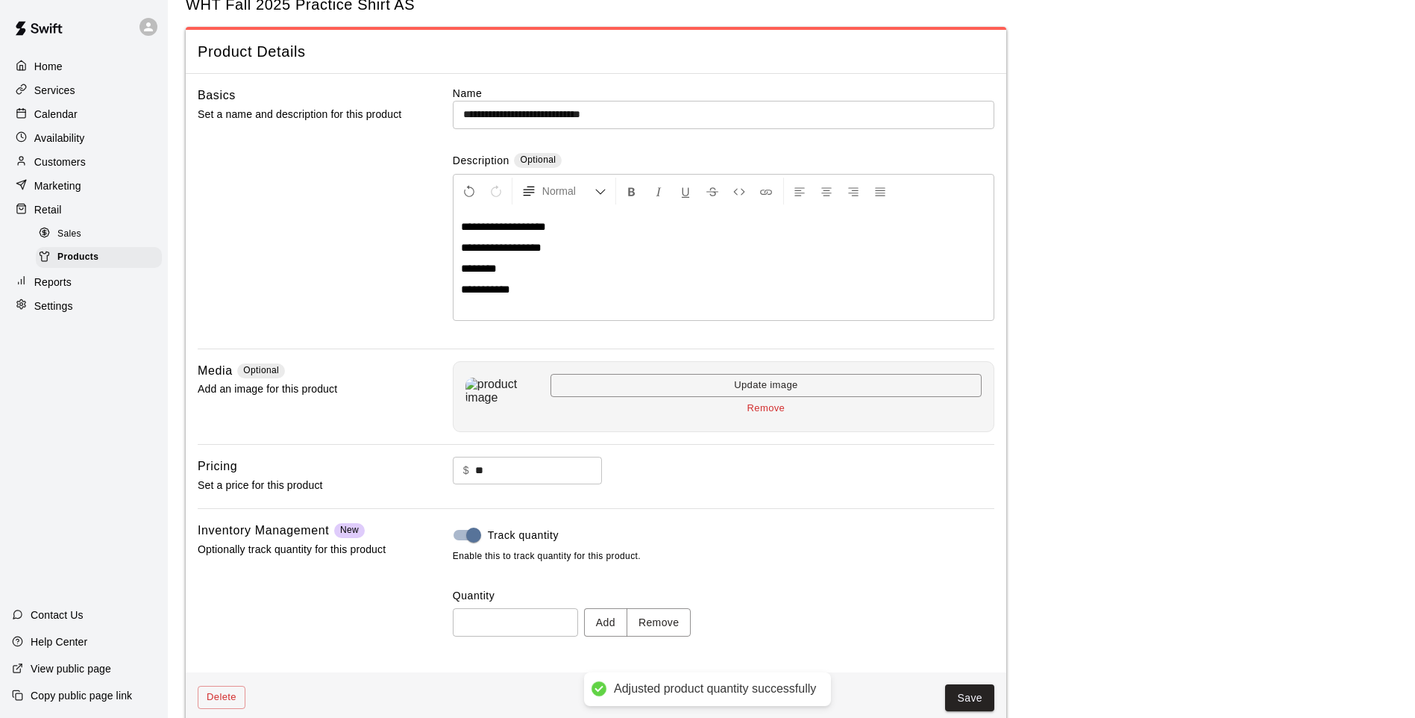
scroll to position [69, 0]
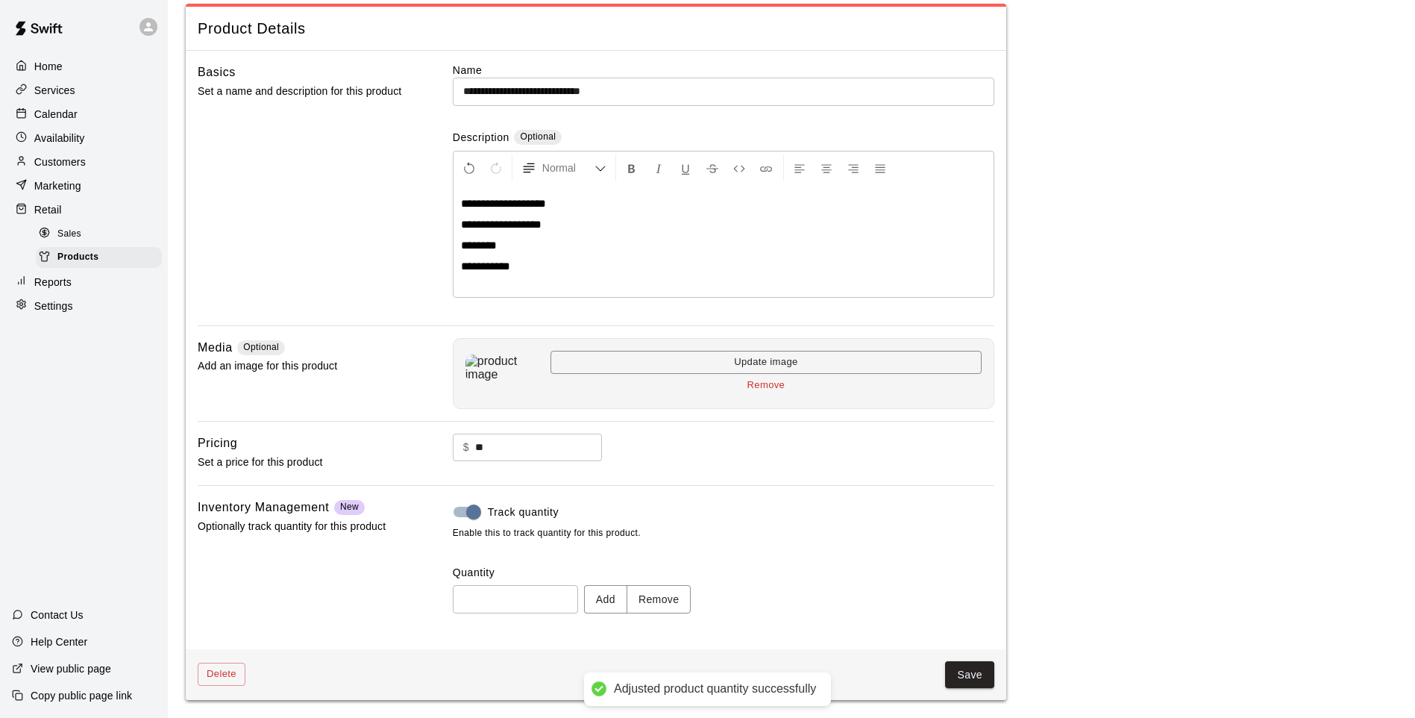
click at [967, 592] on button "Save" at bounding box center [969, 675] width 49 height 28
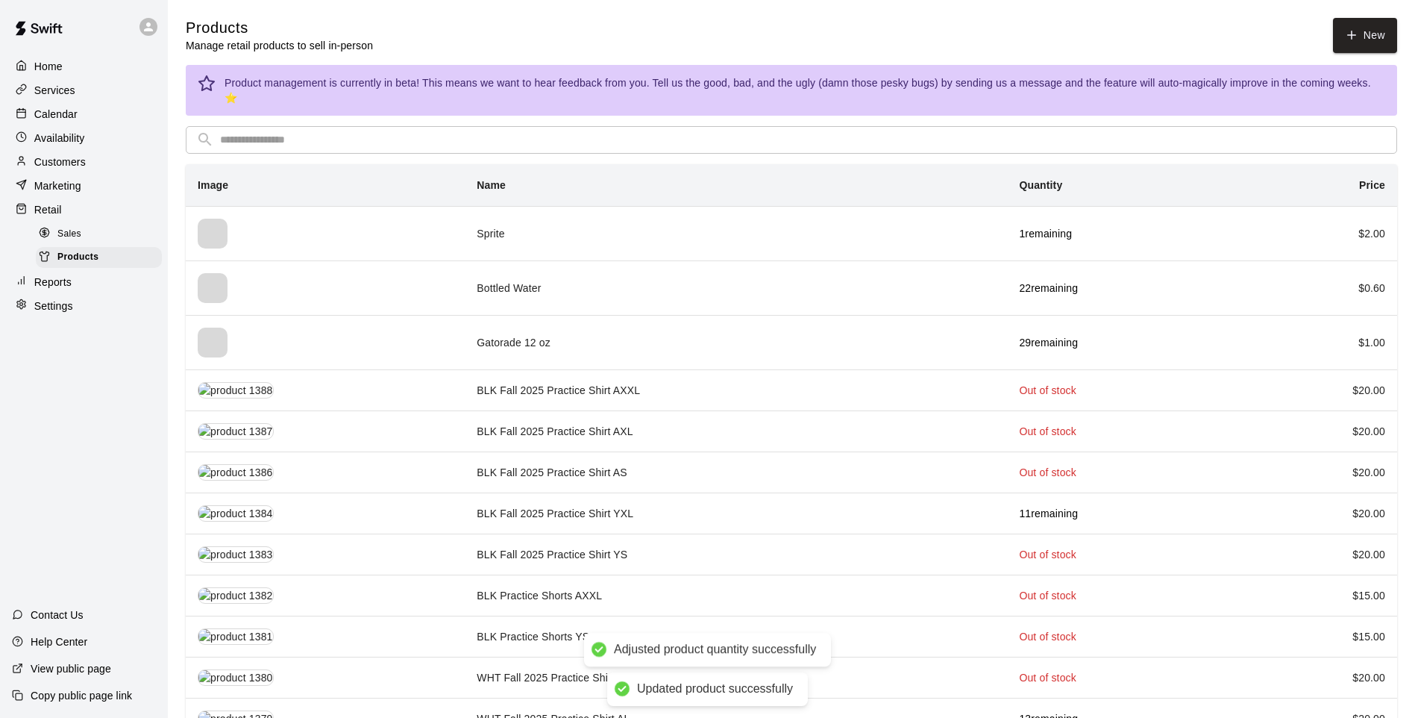
click at [385, 126] on input "text" at bounding box center [803, 140] width 1167 height 28
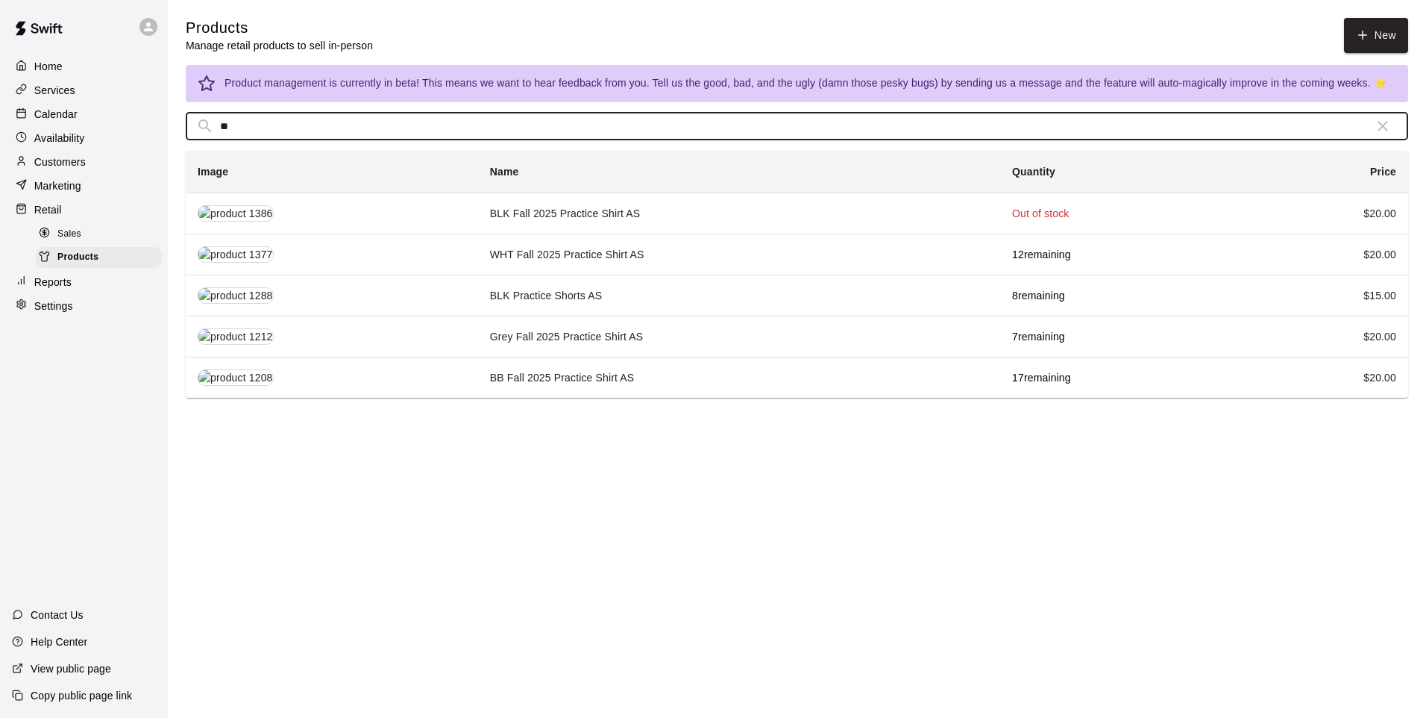
type input "**"
click at [613, 379] on td "BB Fall 2025 Practice Shirt AS" at bounding box center [739, 377] width 522 height 41
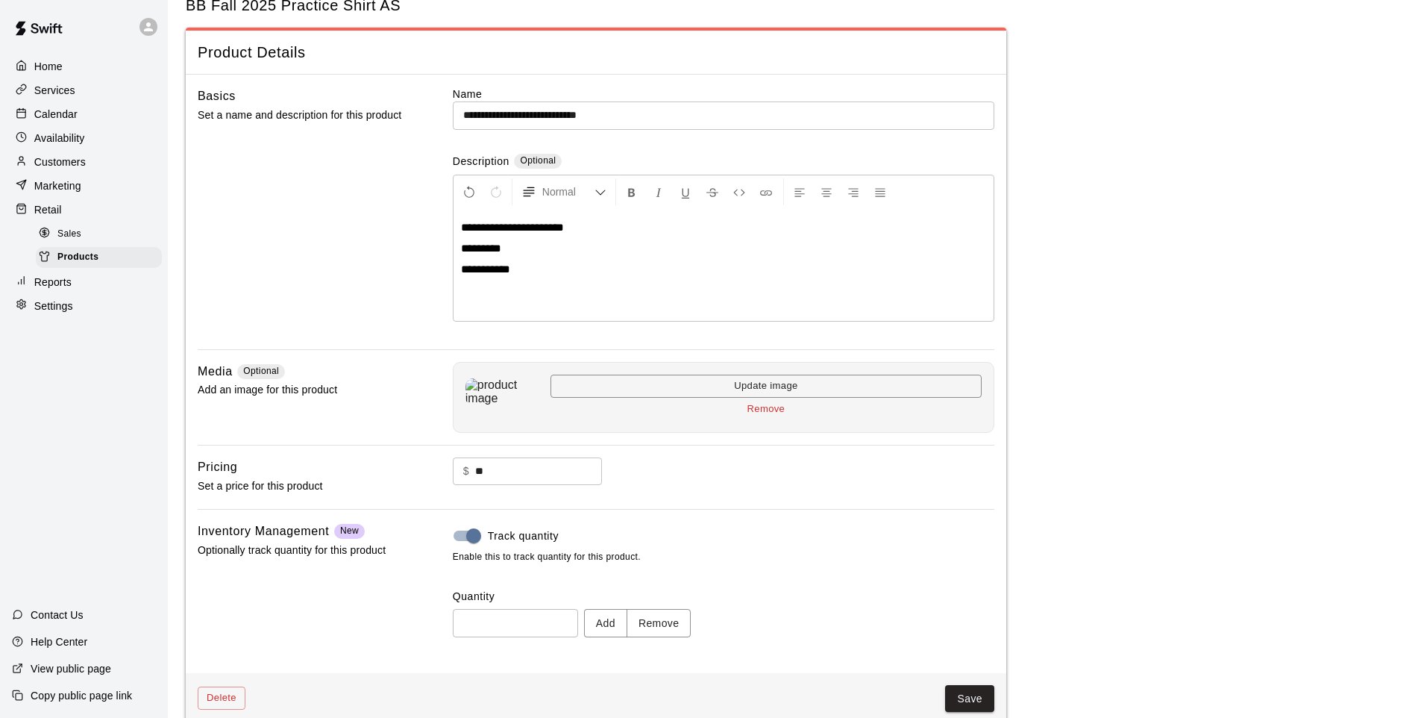
scroll to position [69, 0]
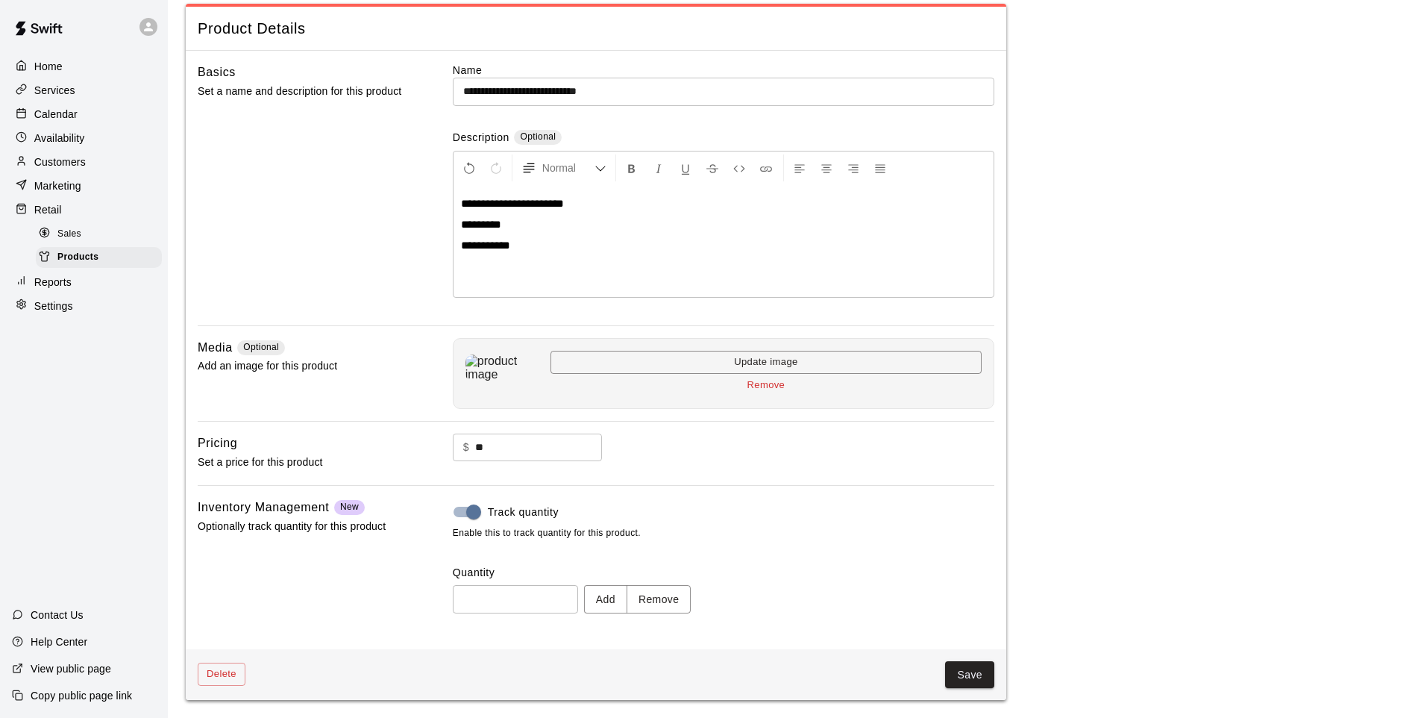
click at [663, 592] on button "Remove" at bounding box center [659, 599] width 65 height 28
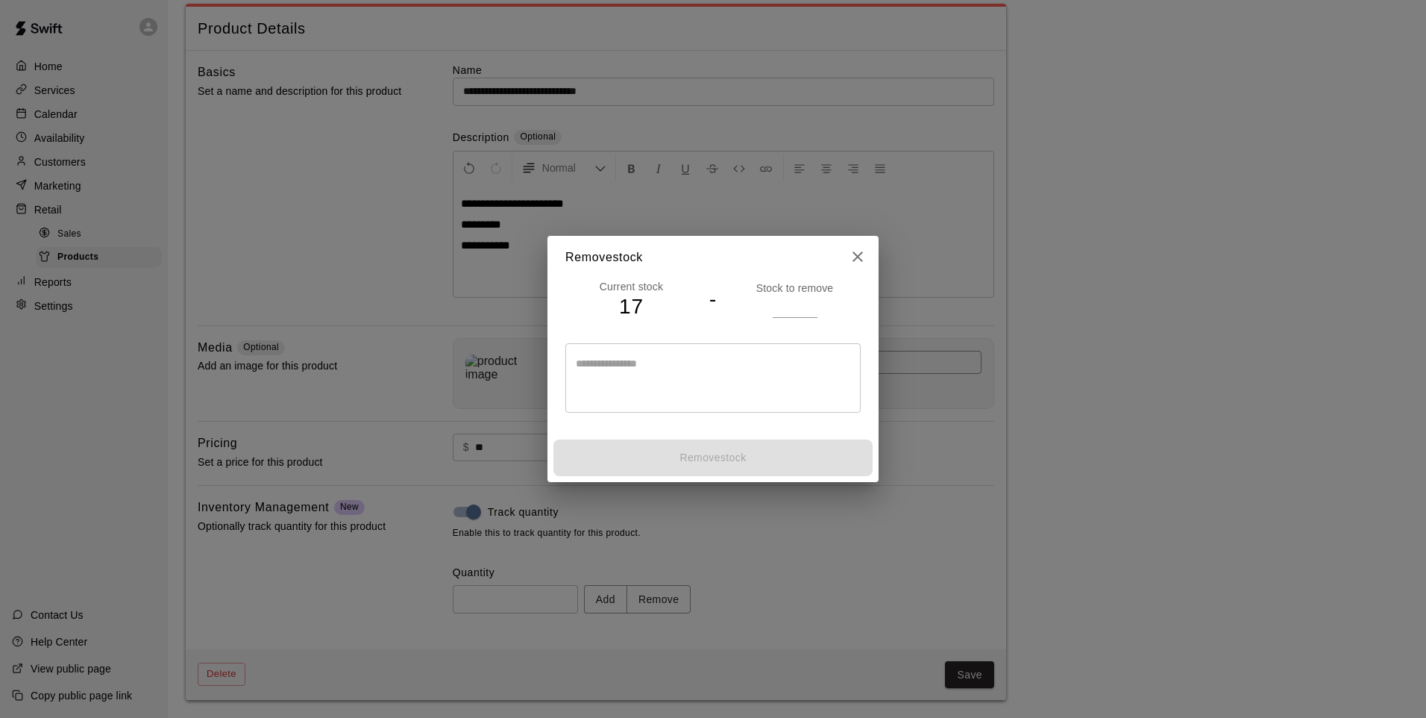
click at [784, 312] on input "number" at bounding box center [795, 306] width 45 height 22
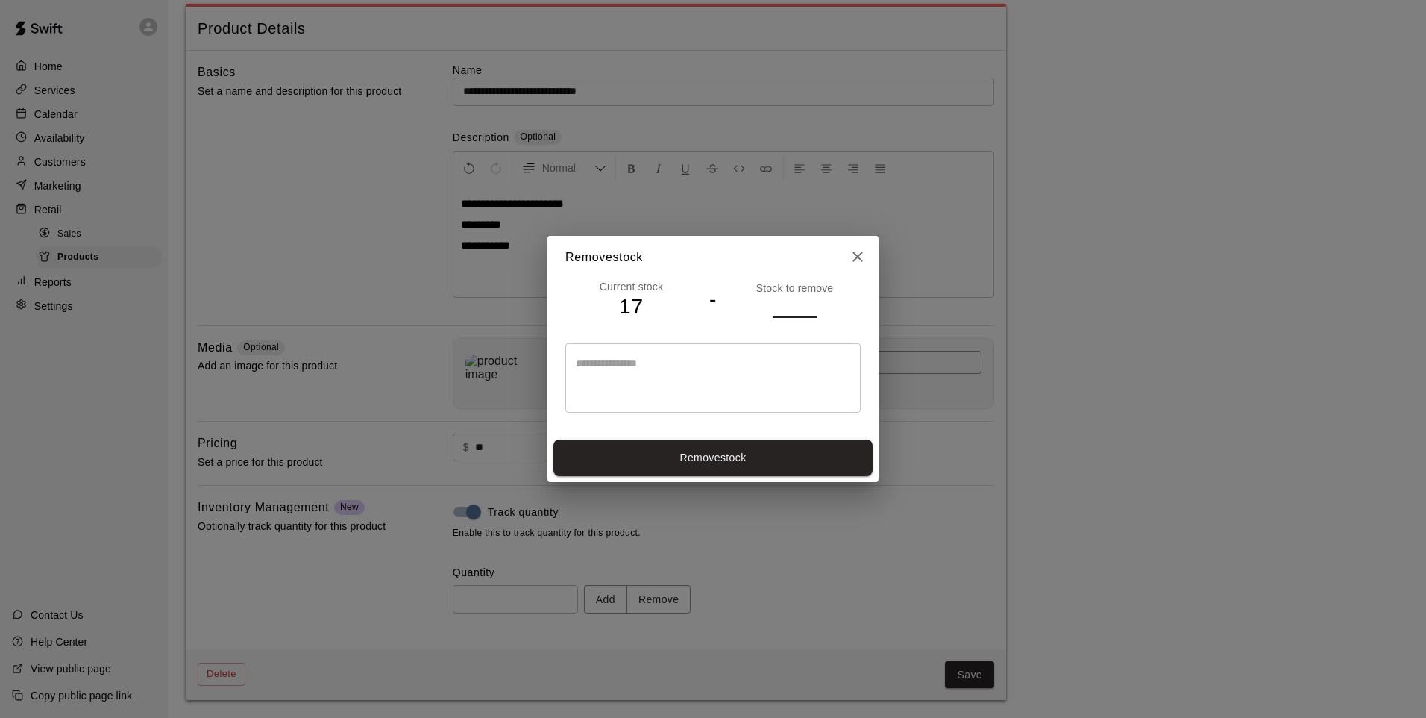
type input "*"
click at [786, 464] on button "Remove stock" at bounding box center [713, 457] width 319 height 37
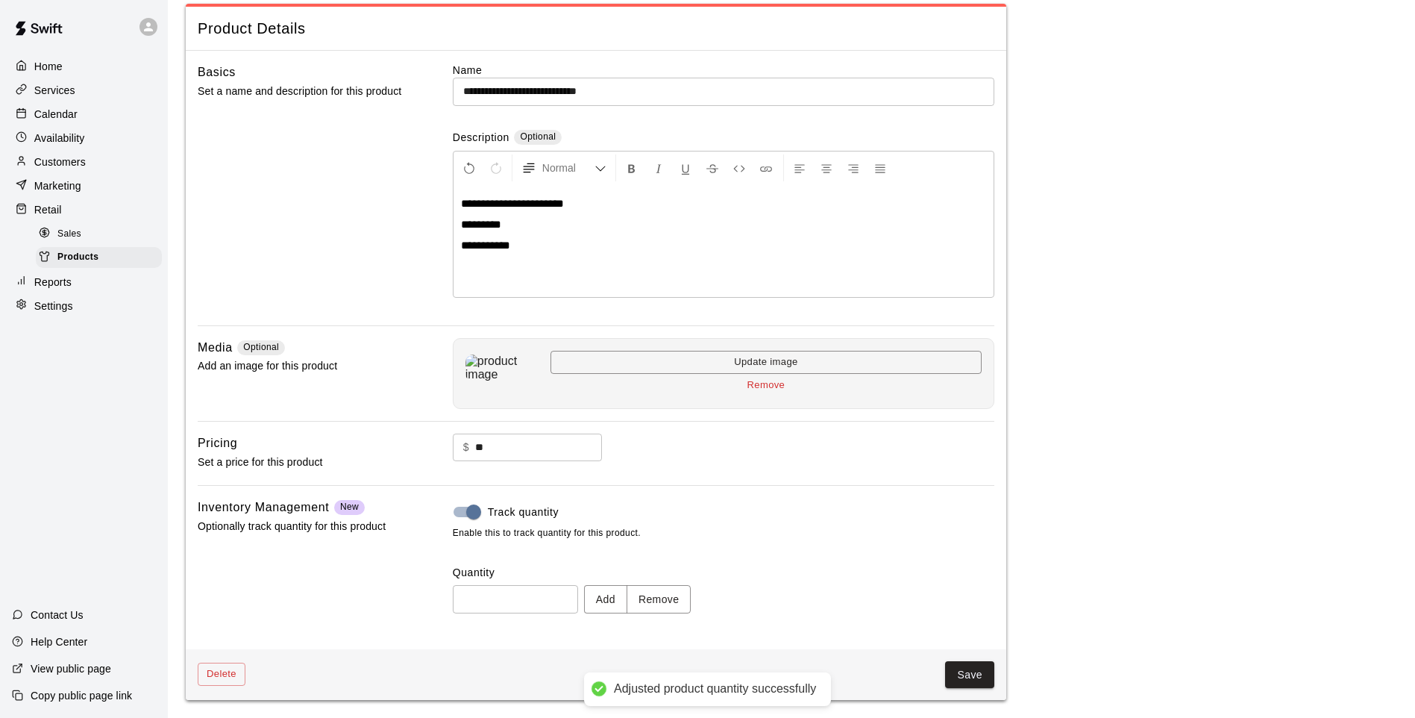
type input "**"
click at [968, 592] on button "Save" at bounding box center [969, 675] width 49 height 28
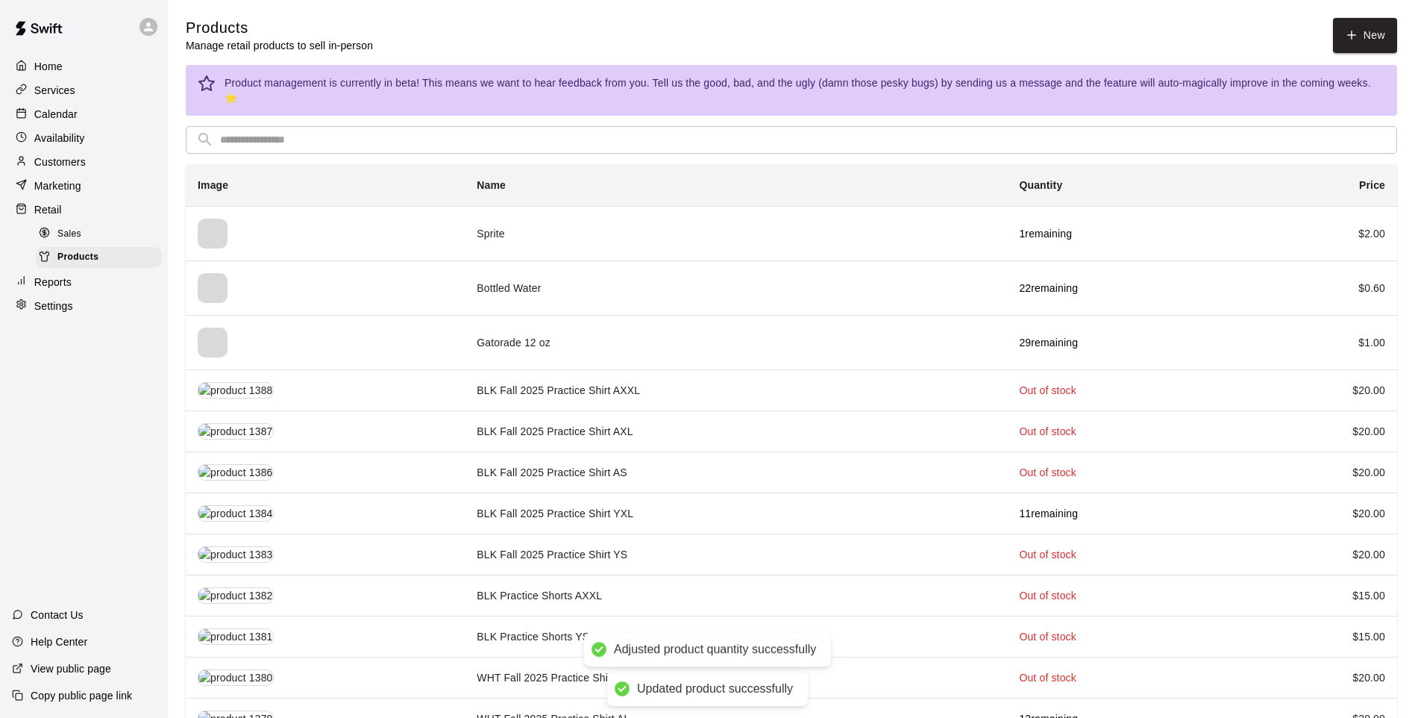
click at [662, 126] on input "text" at bounding box center [803, 140] width 1167 height 28
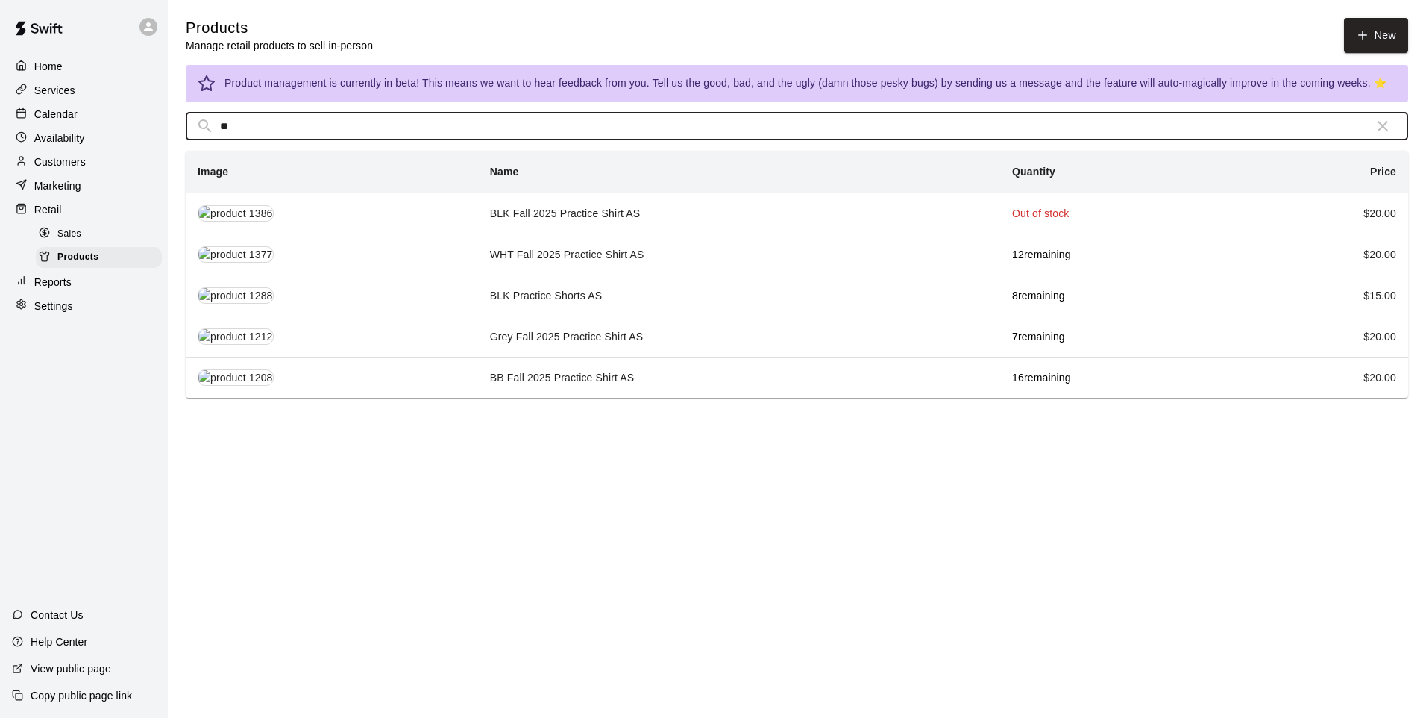
type input "*"
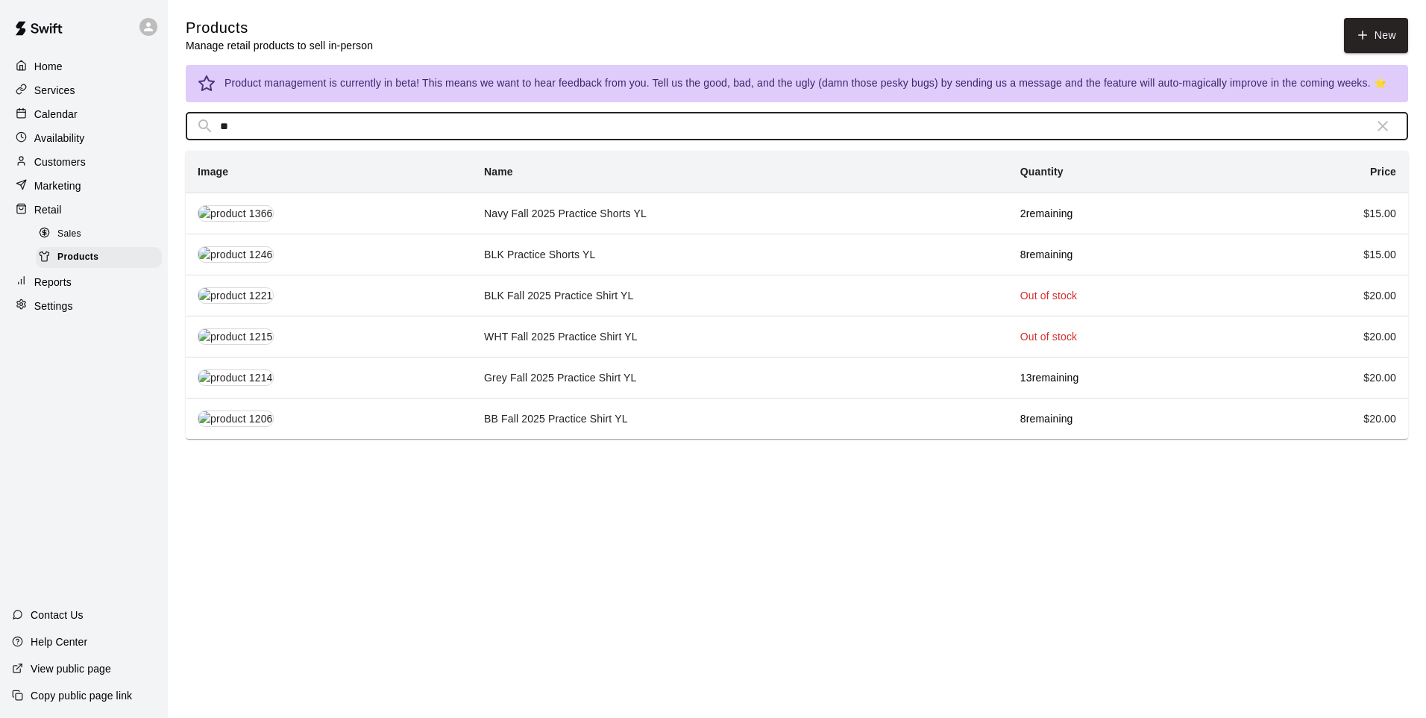
type input "**"
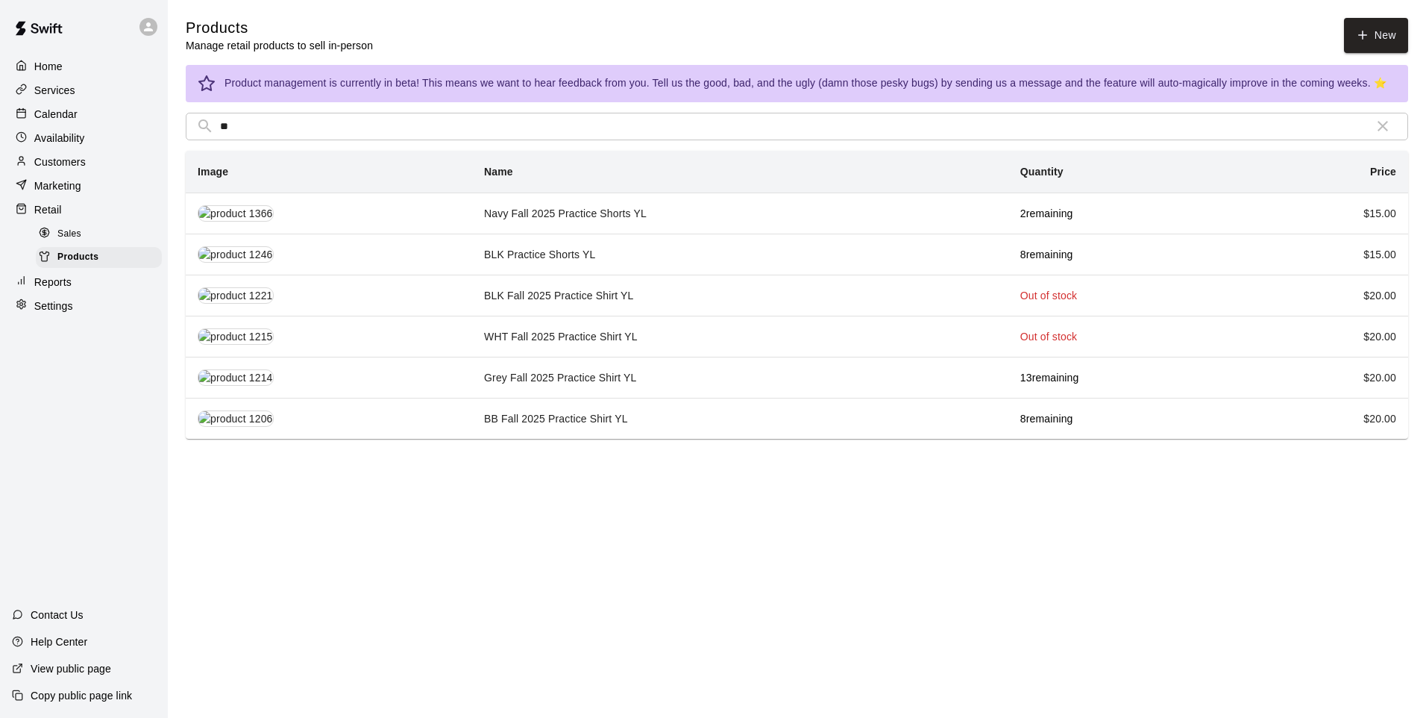
click at [590, 218] on td "Navy Fall 2025 Practice Shorts YL" at bounding box center [740, 212] width 536 height 41
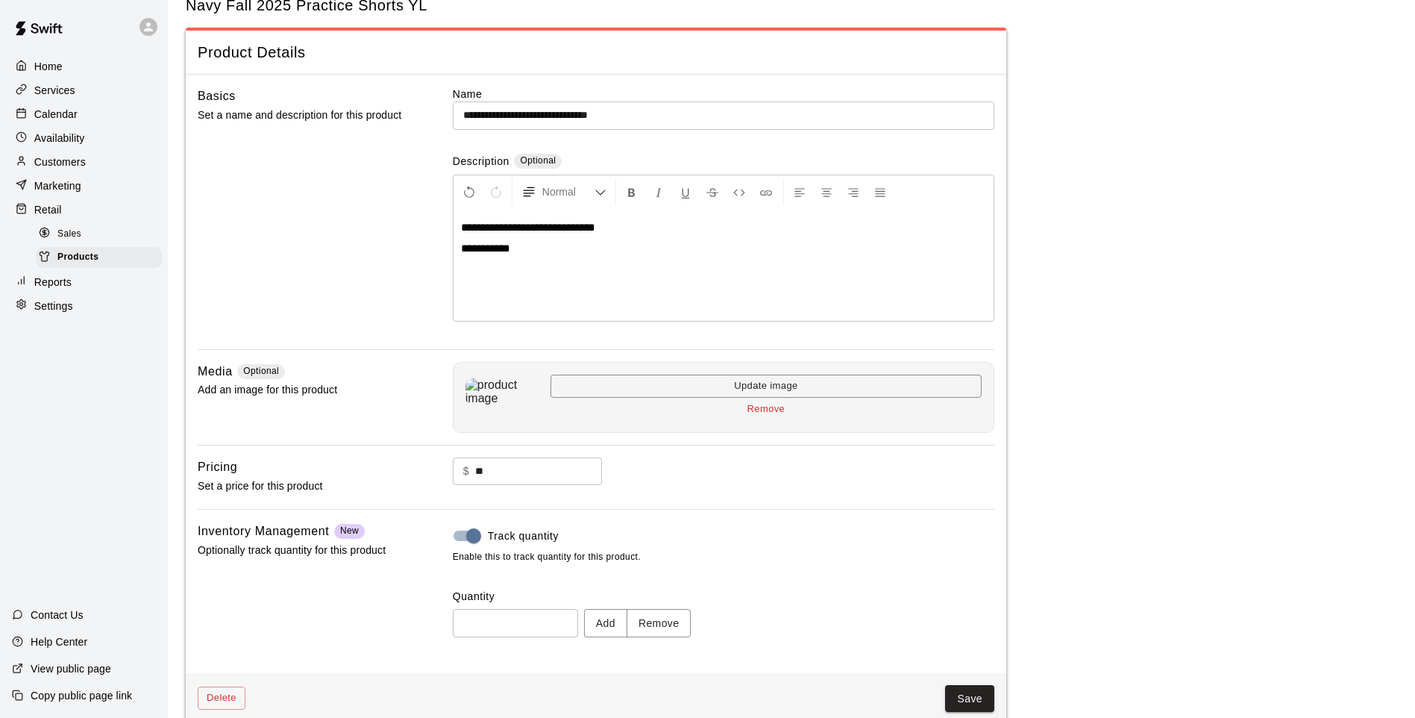
scroll to position [69, 0]
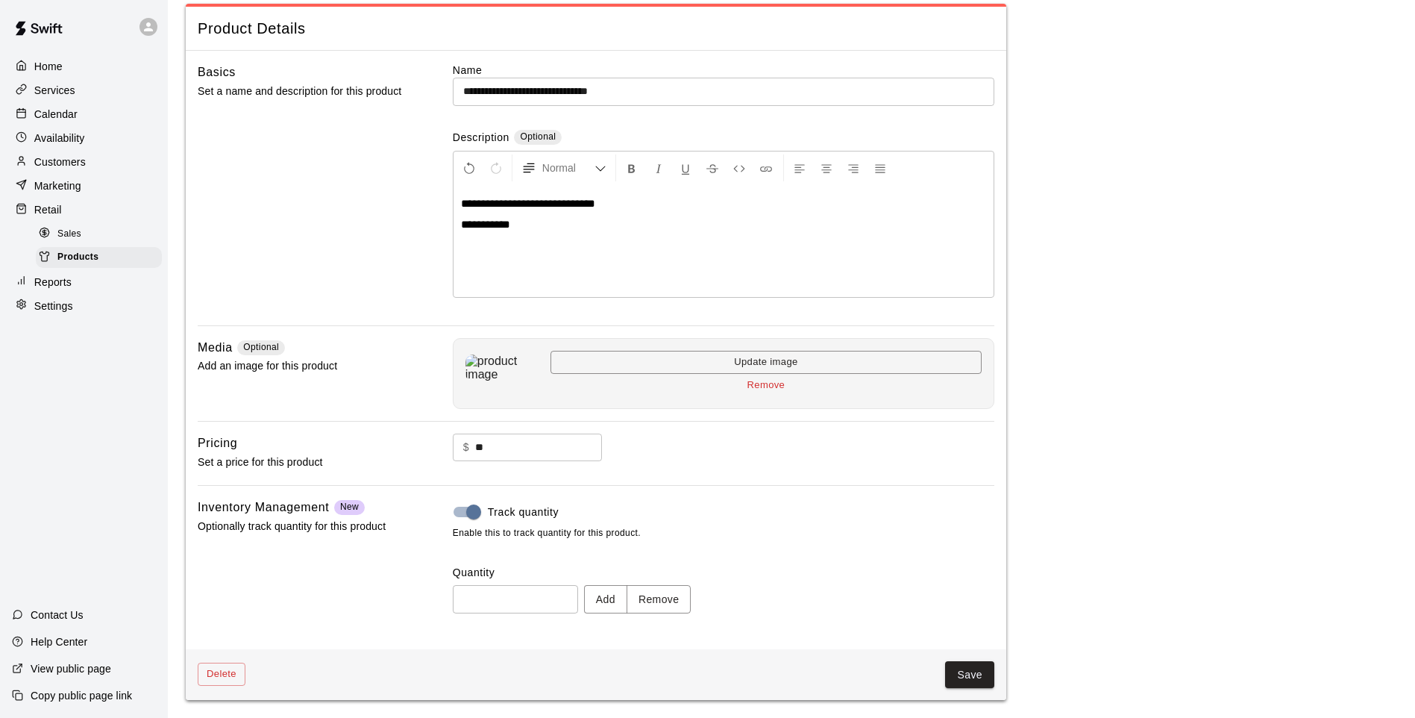
click at [690, 592] on button "Remove" at bounding box center [659, 599] width 65 height 28
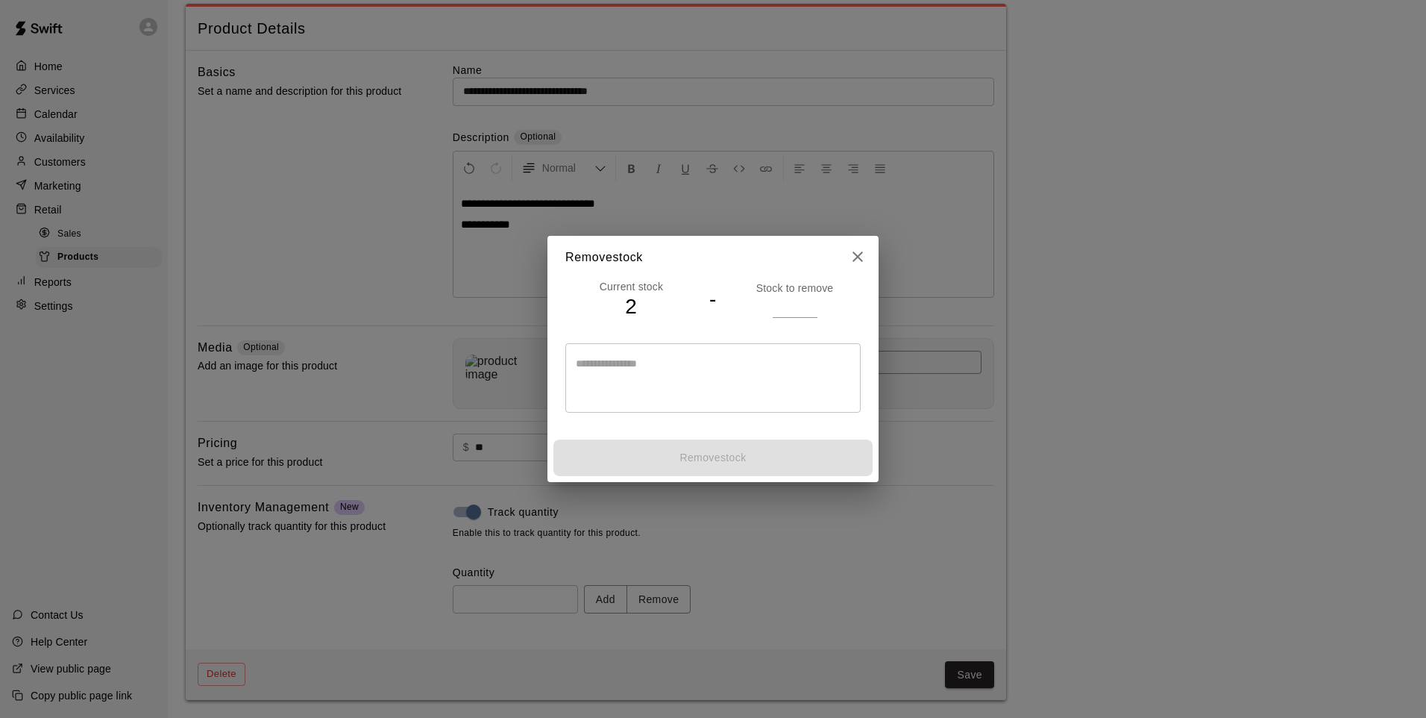
click at [799, 308] on input "number" at bounding box center [795, 306] width 45 height 22
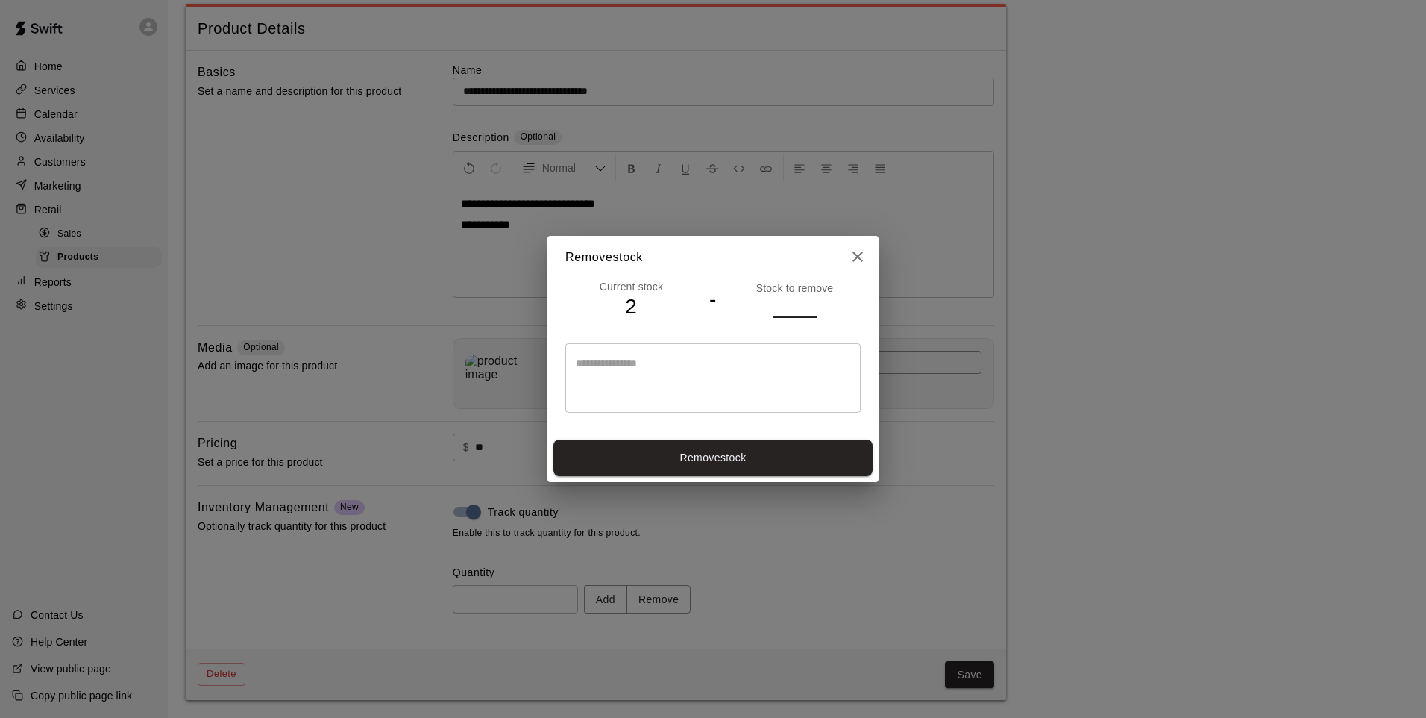
type input "*"
click at [754, 466] on button "Remove stock" at bounding box center [713, 457] width 319 height 37
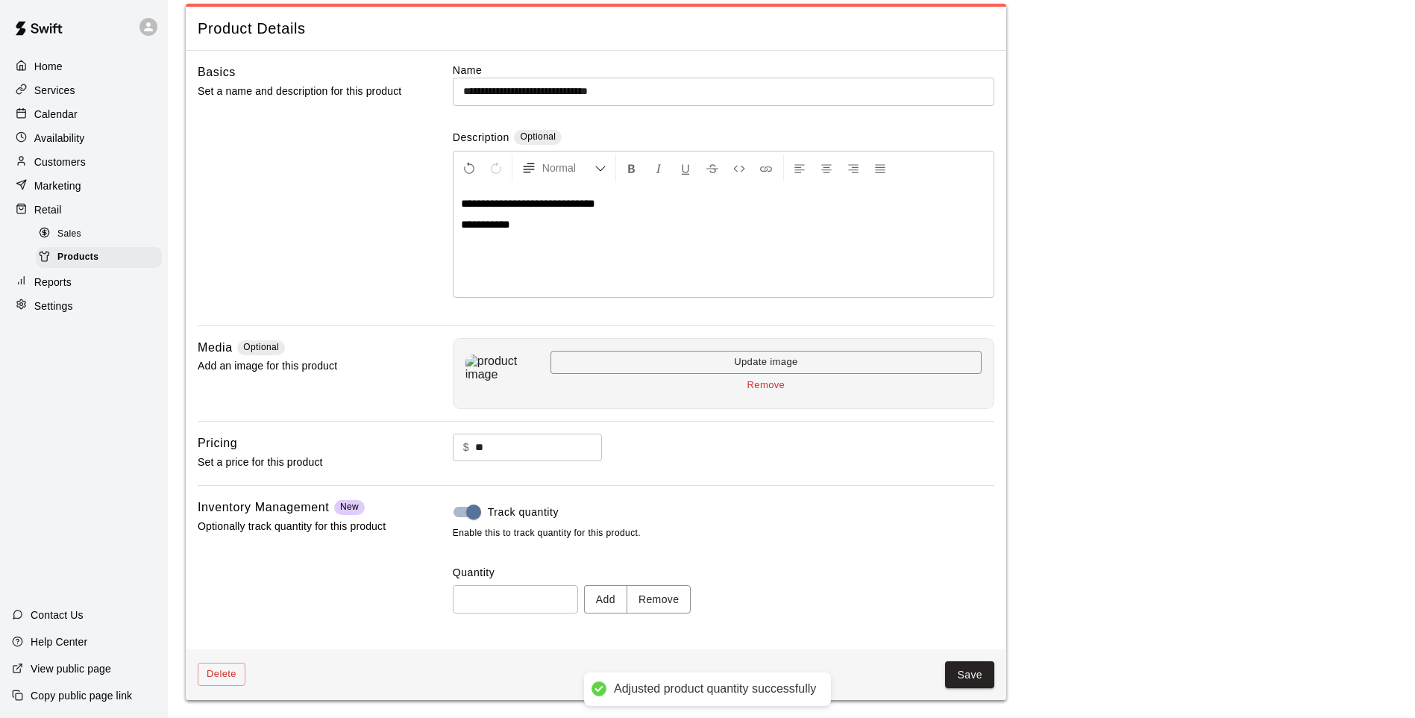
type input "*"
click at [983, 592] on button "Save" at bounding box center [969, 675] width 49 height 28
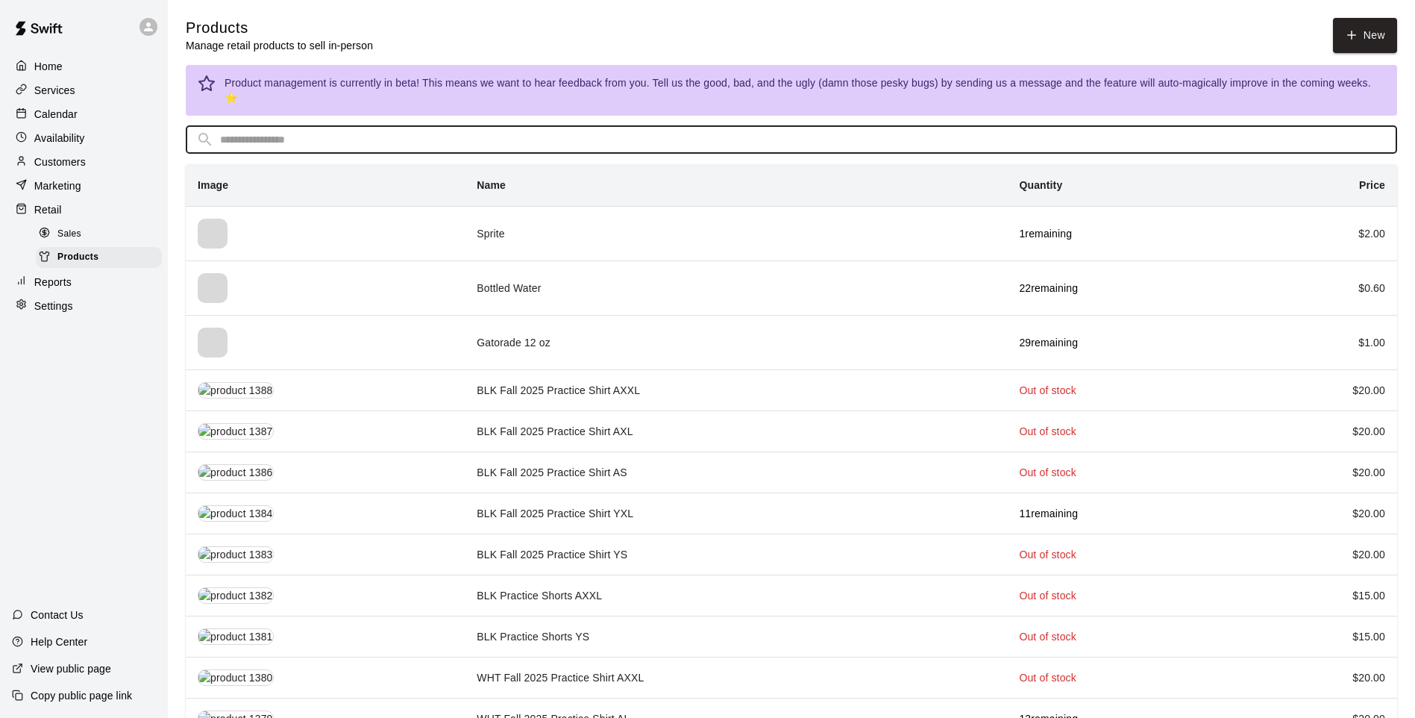
click at [526, 131] on input "text" at bounding box center [803, 140] width 1167 height 28
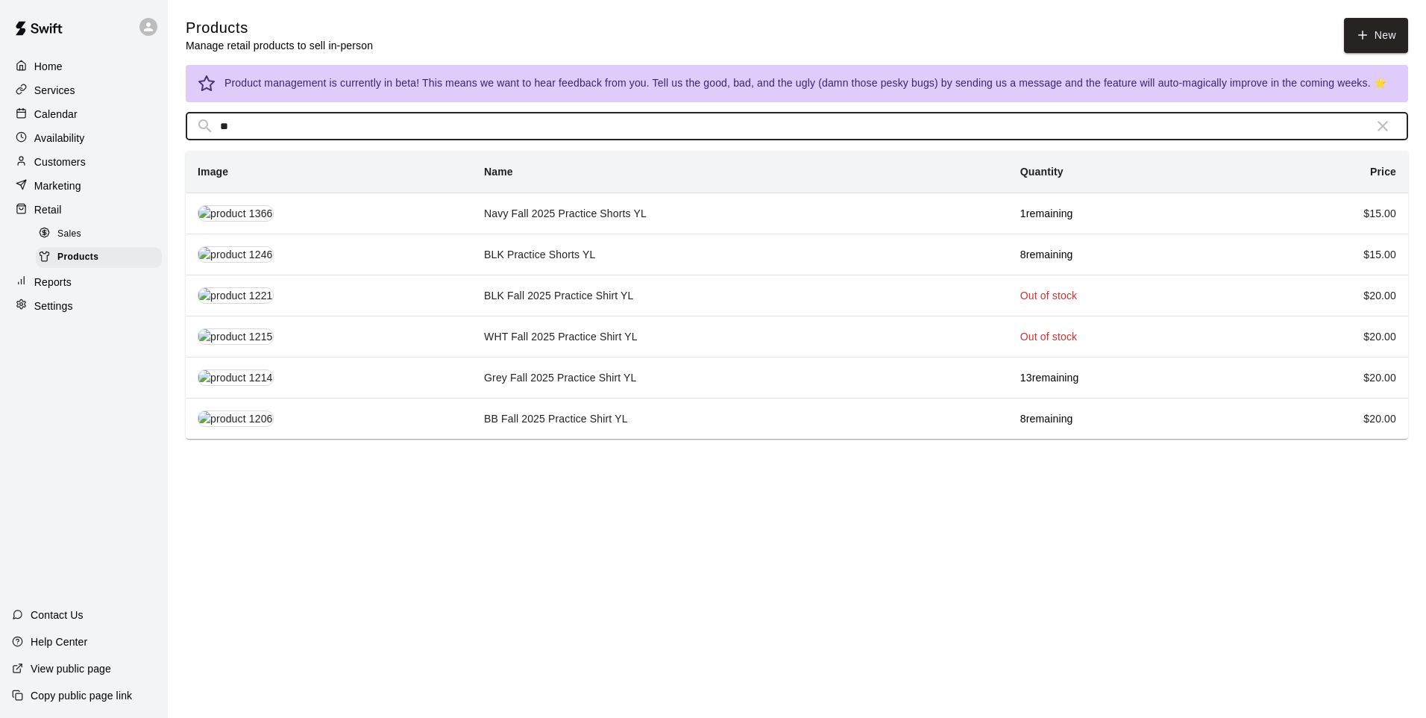
type input "**"
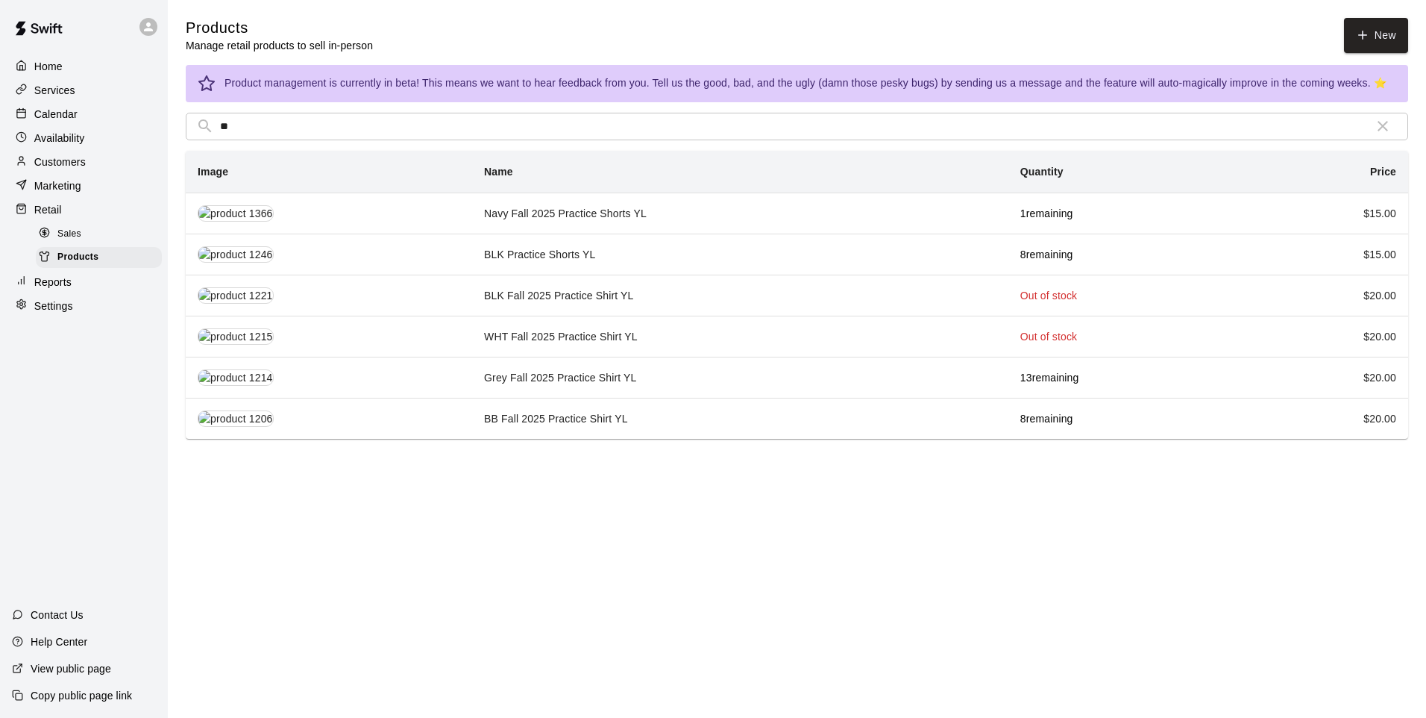
click at [555, 213] on td "Navy Fall 2025 Practice Shorts YL" at bounding box center [740, 212] width 536 height 41
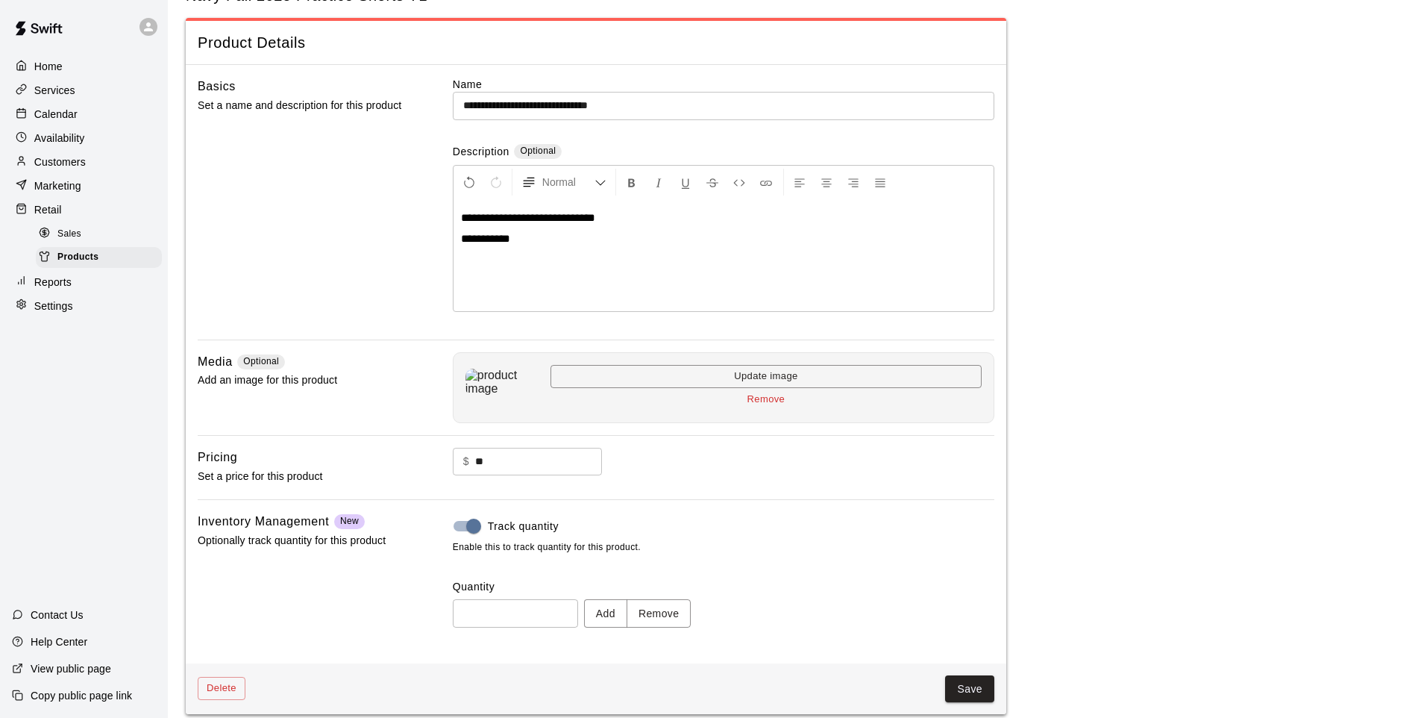
scroll to position [69, 0]
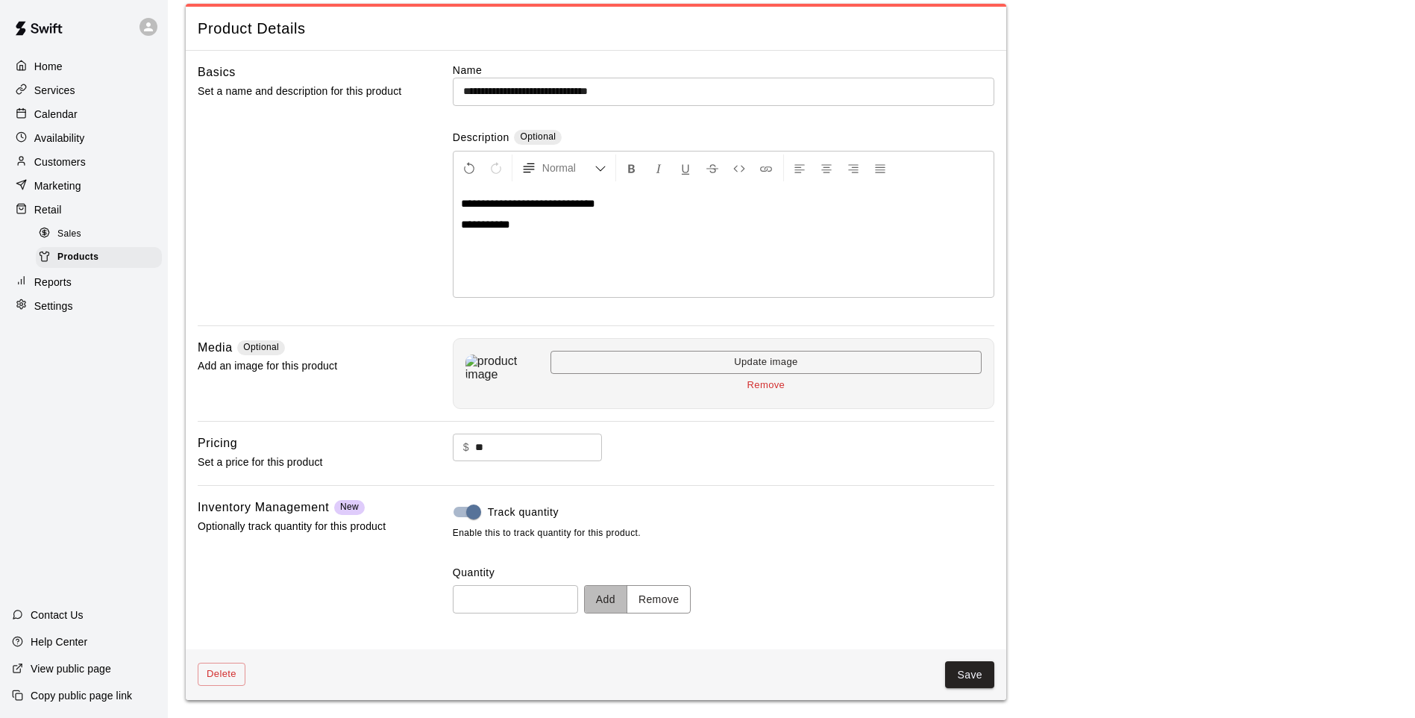
click at [619, 592] on button "Add" at bounding box center [605, 599] width 43 height 28
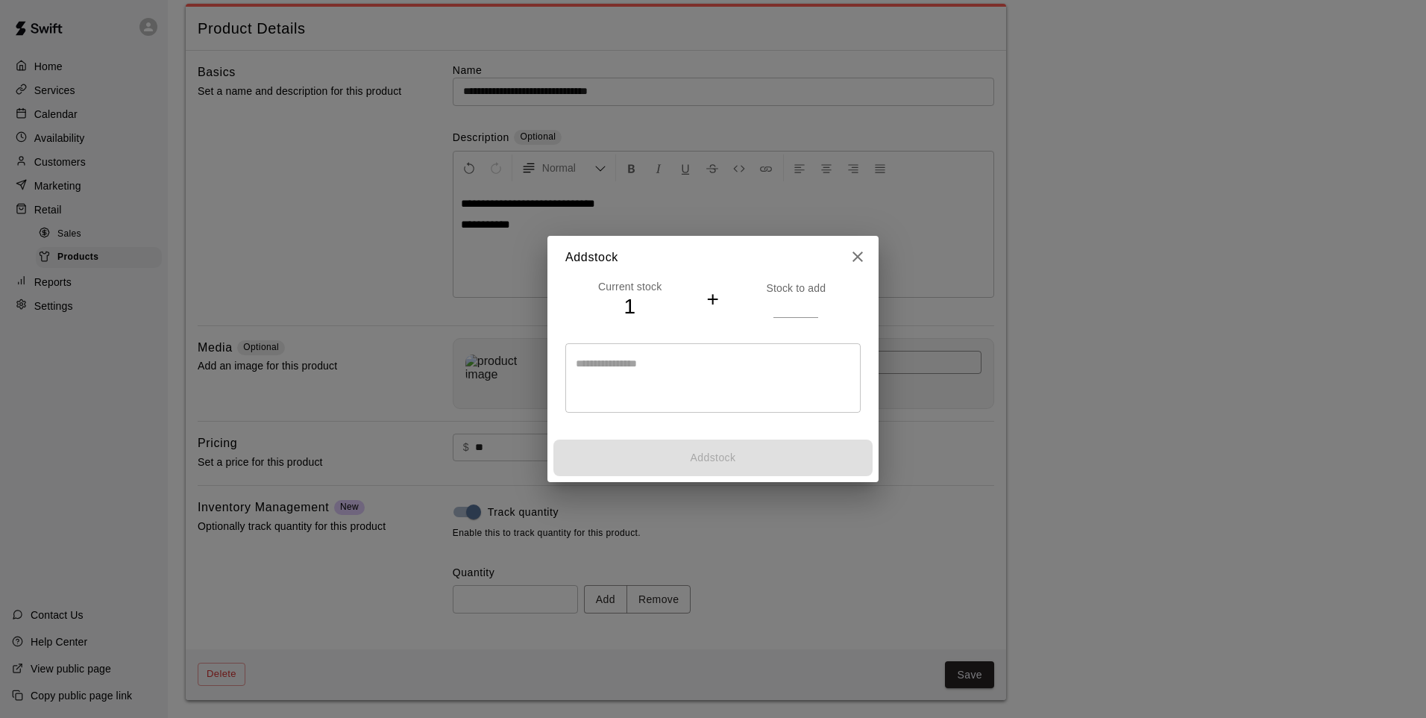
click at [785, 305] on input "number" at bounding box center [796, 306] width 45 height 22
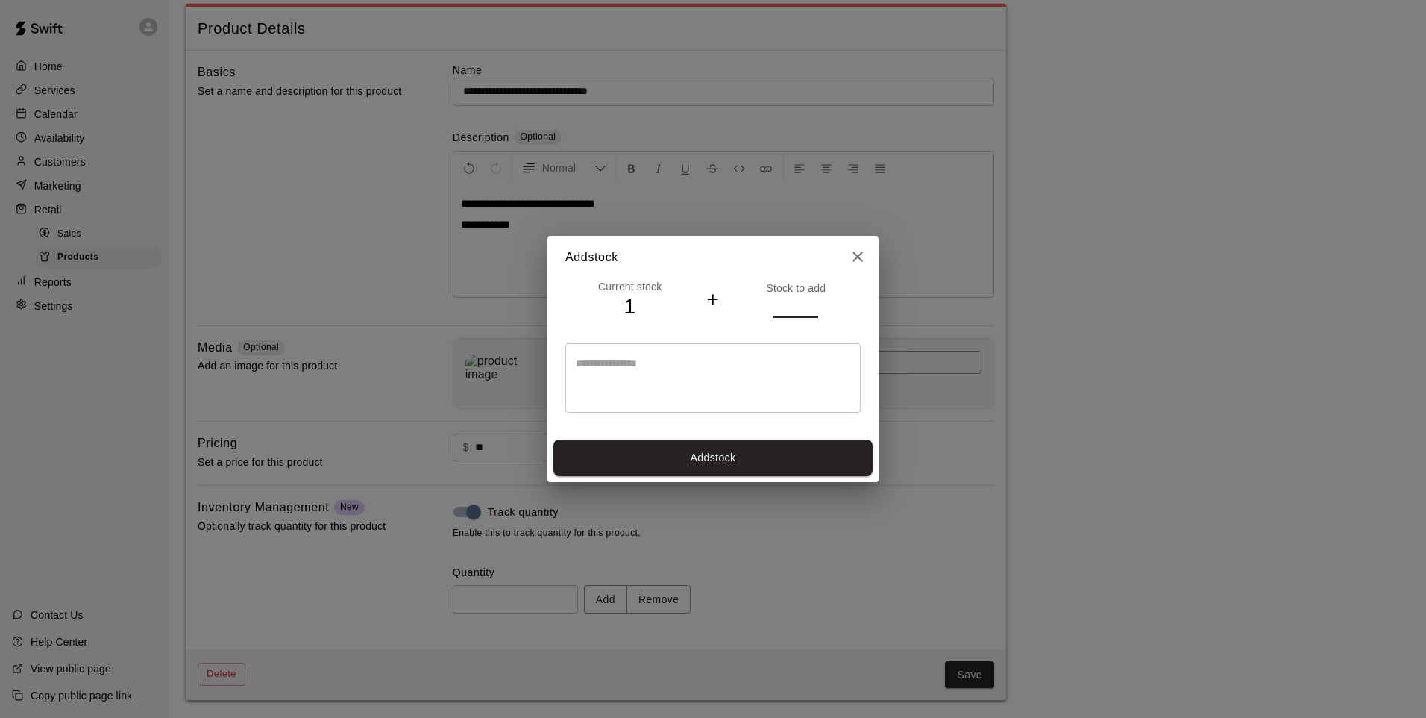
type input "*"
click at [737, 457] on button "Add stock" at bounding box center [713, 457] width 319 height 37
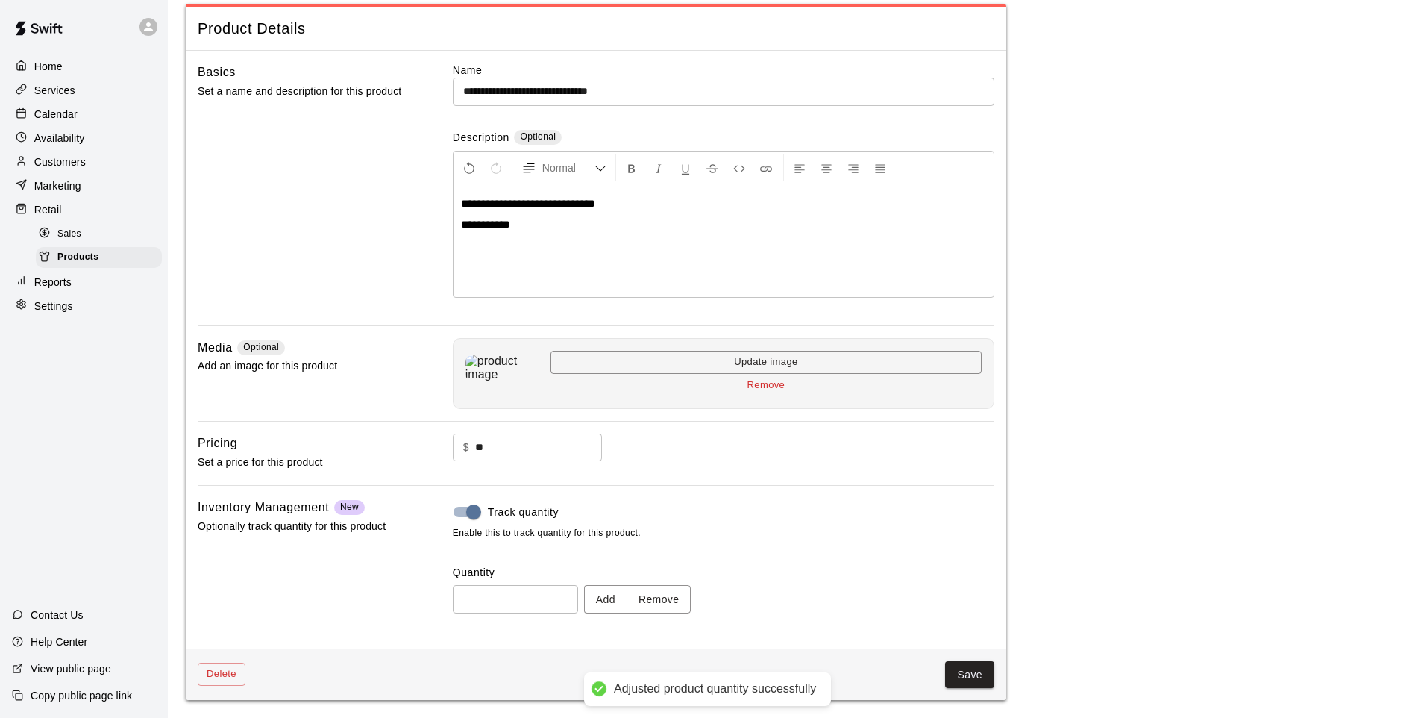
type input "*"
click at [953, 592] on button "Save" at bounding box center [969, 675] width 49 height 28
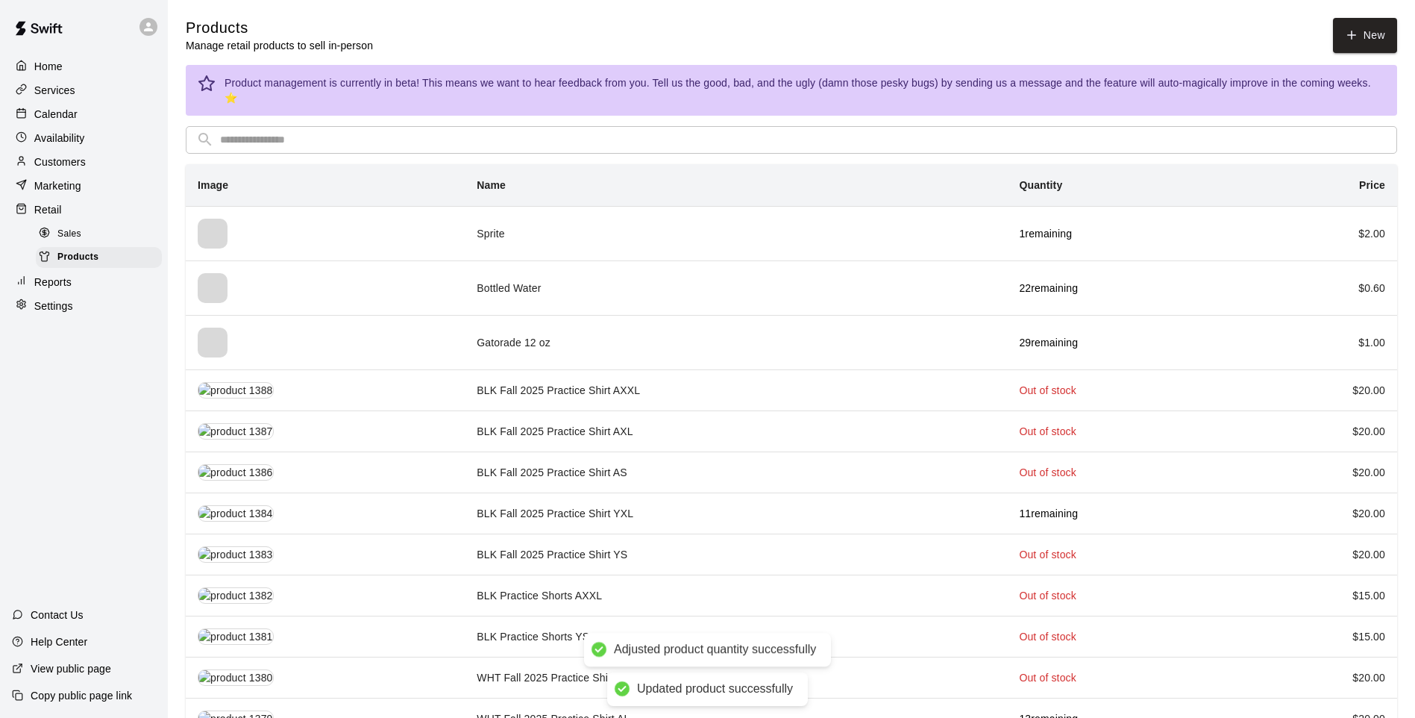
click at [345, 126] on input "text" at bounding box center [803, 140] width 1167 height 28
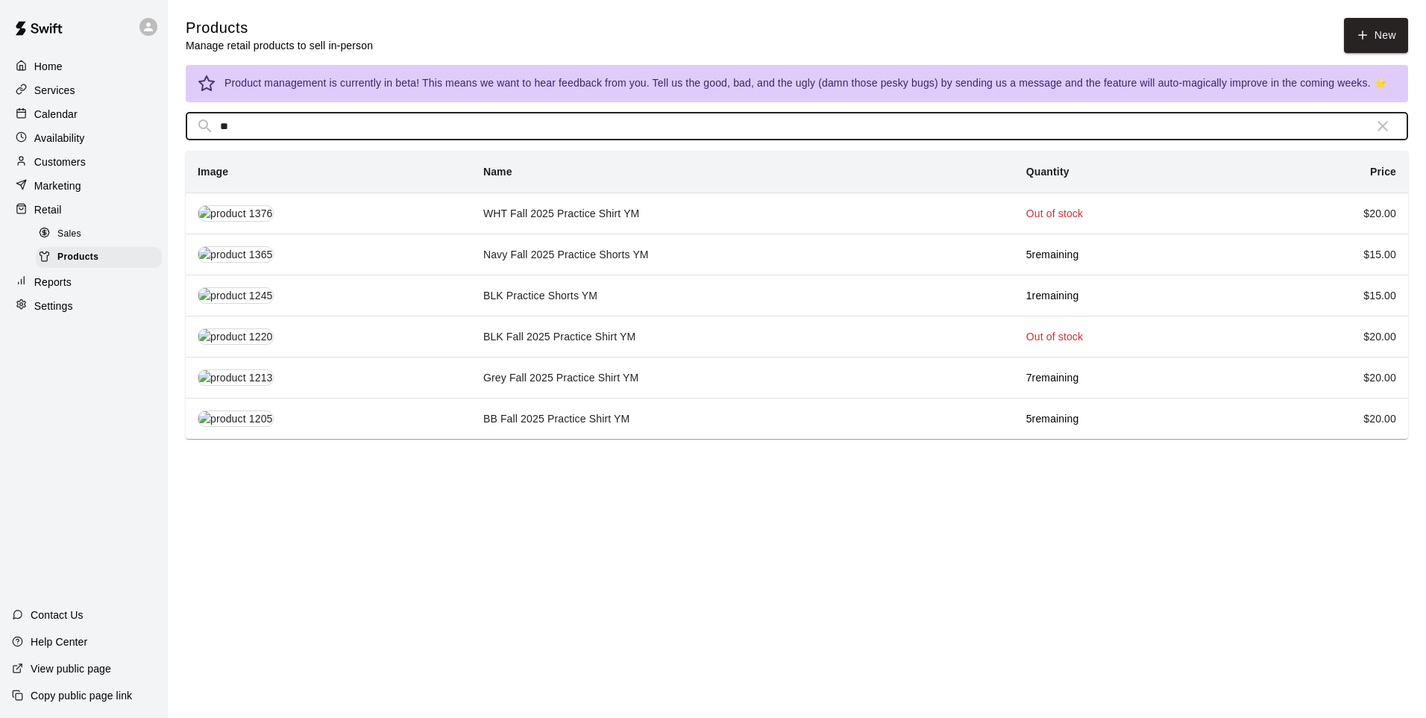
type input "**"
click at [539, 274] on td "Navy Fall 2025 Practice Shorts YM" at bounding box center [743, 254] width 543 height 41
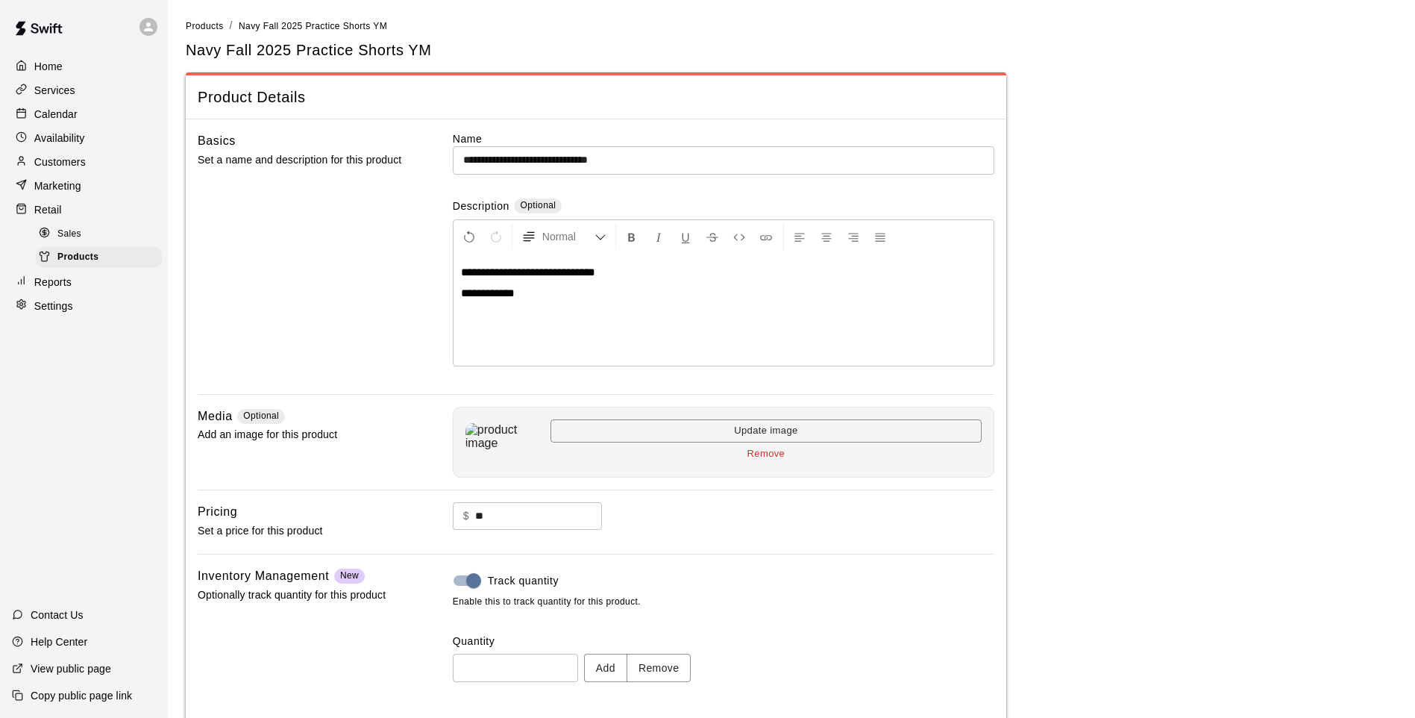
click at [675, 592] on button "Remove" at bounding box center [659, 668] width 65 height 28
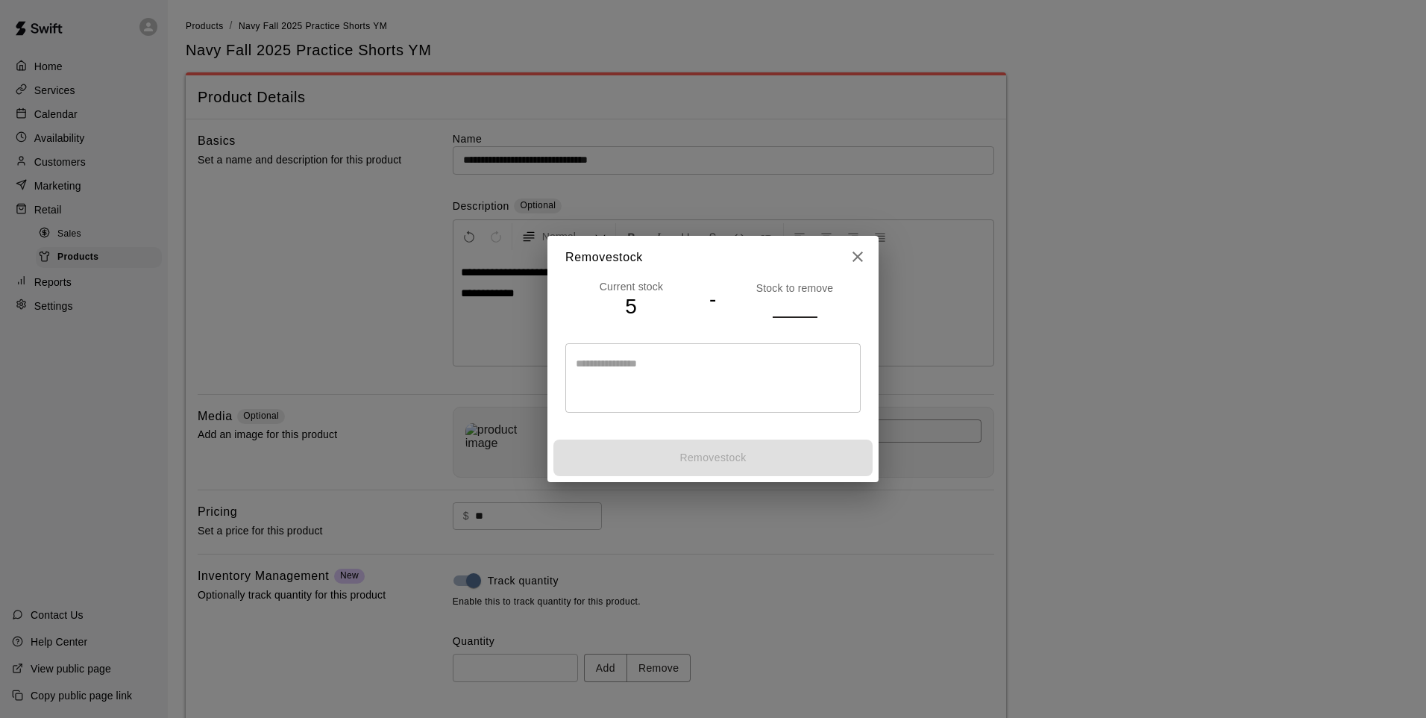
click at [786, 303] on input "number" at bounding box center [795, 306] width 45 height 22
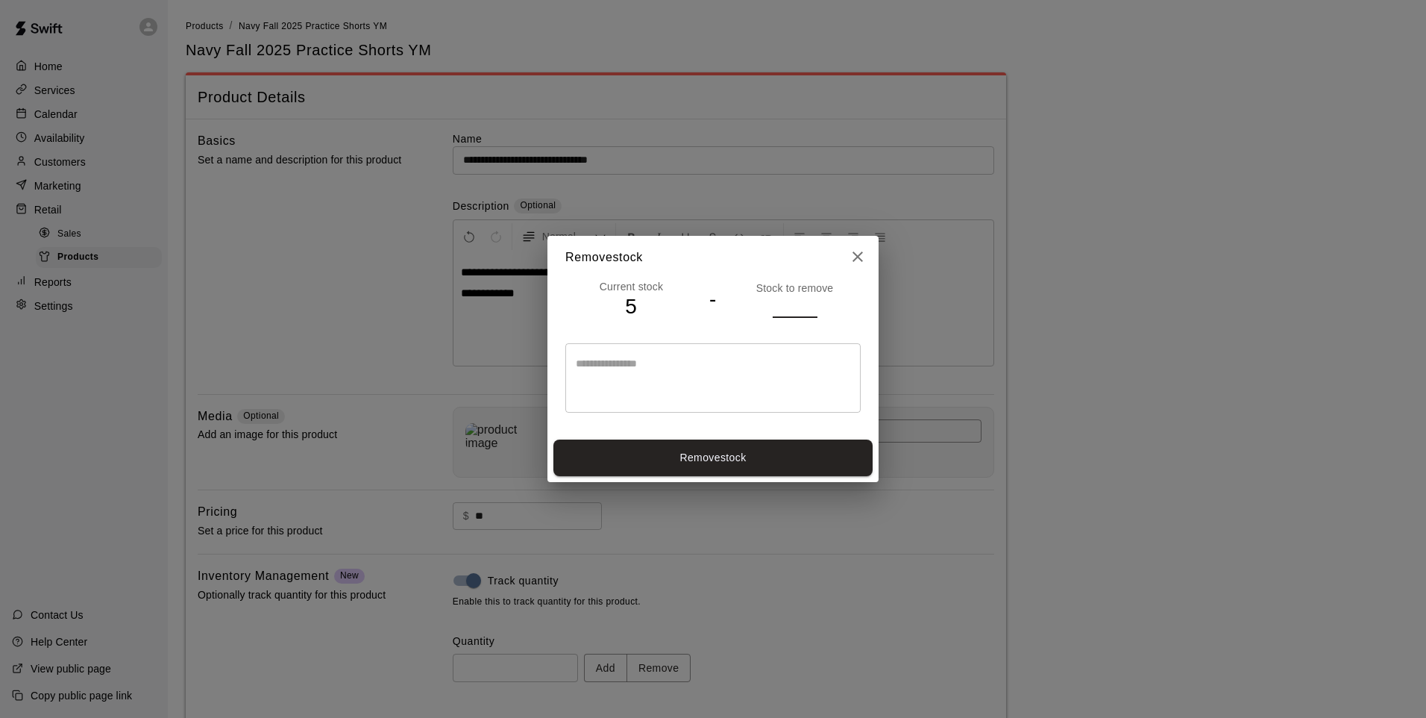
type input "*"
click at [683, 460] on button "Remove stock" at bounding box center [713, 457] width 319 height 37
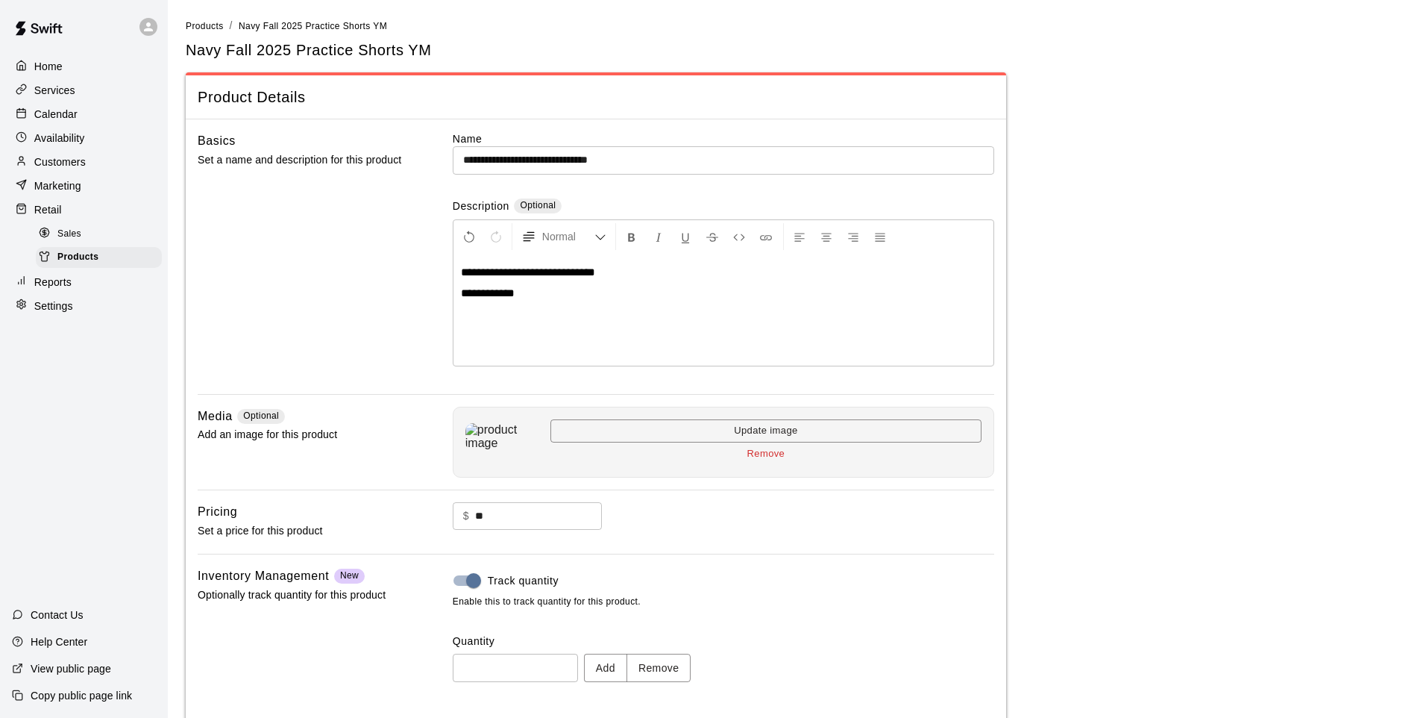
type input "*"
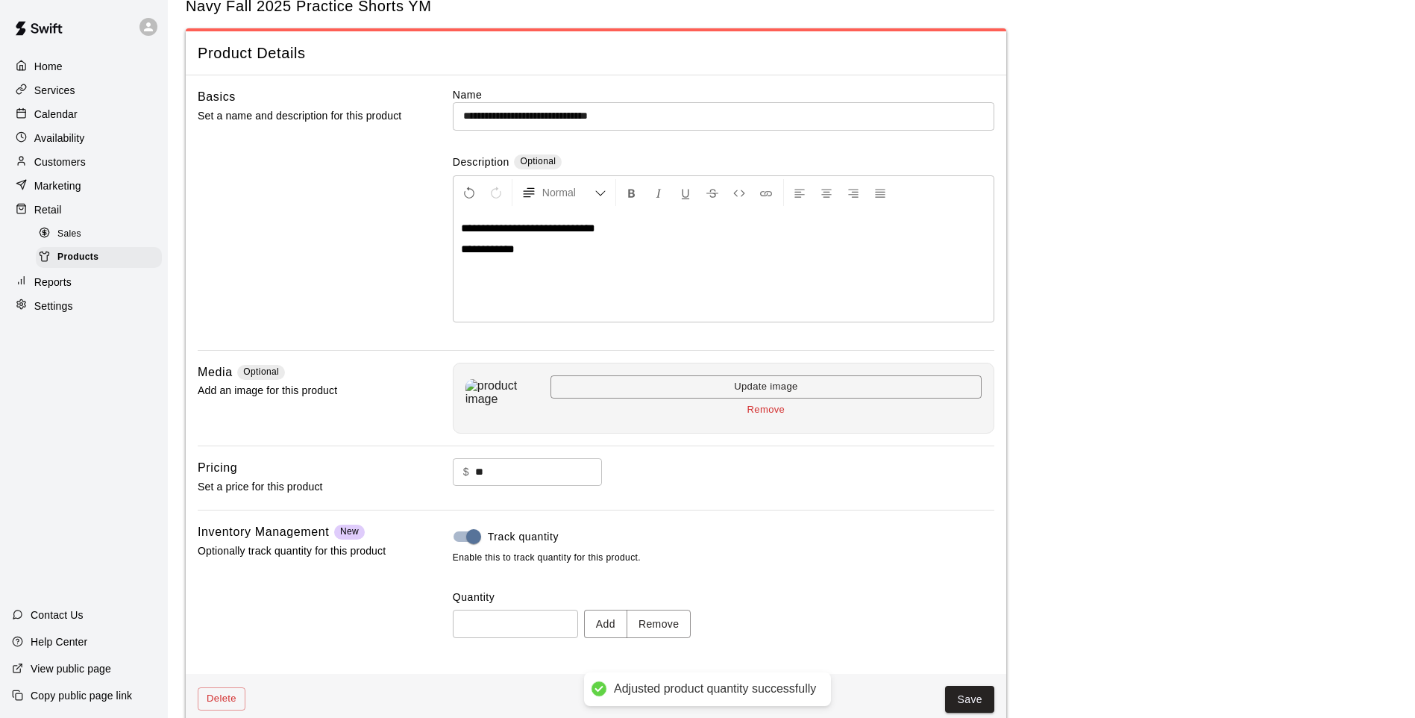
scroll to position [69, 0]
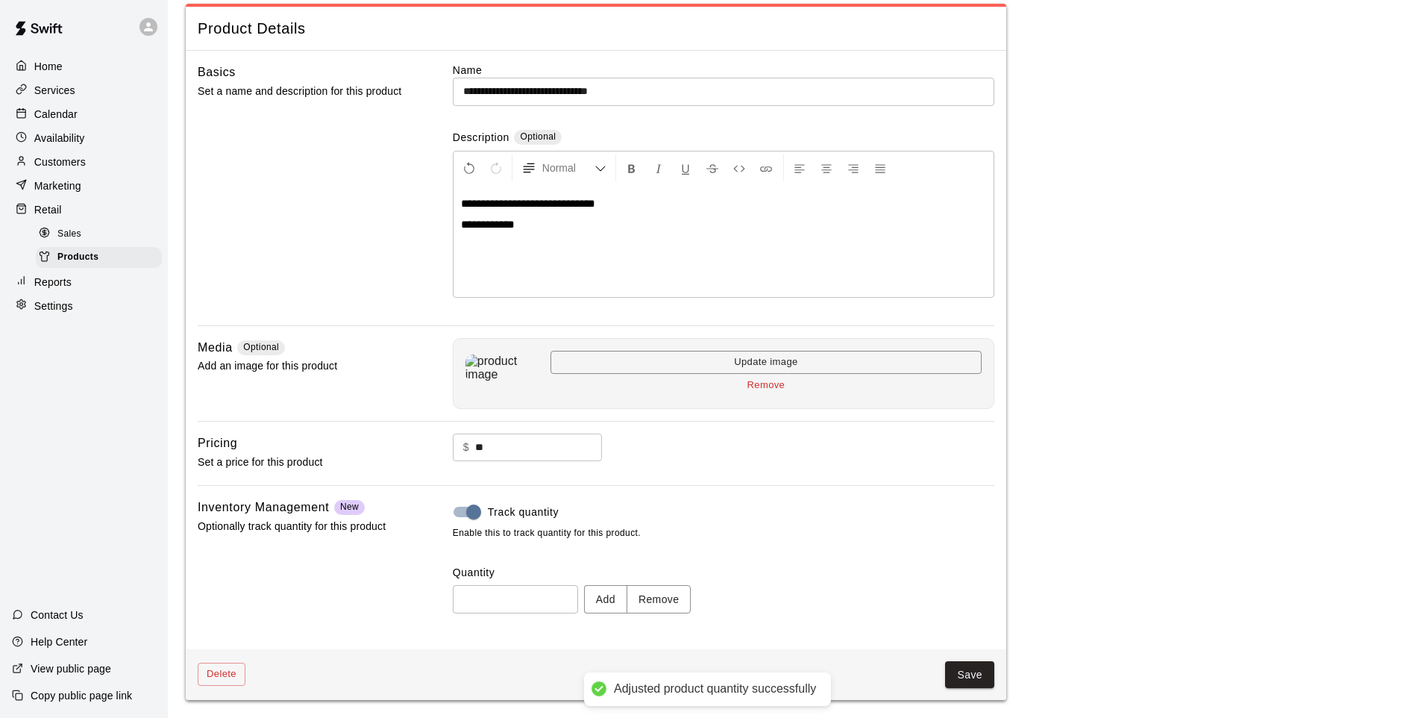
click at [983, 592] on button "Save" at bounding box center [969, 675] width 49 height 28
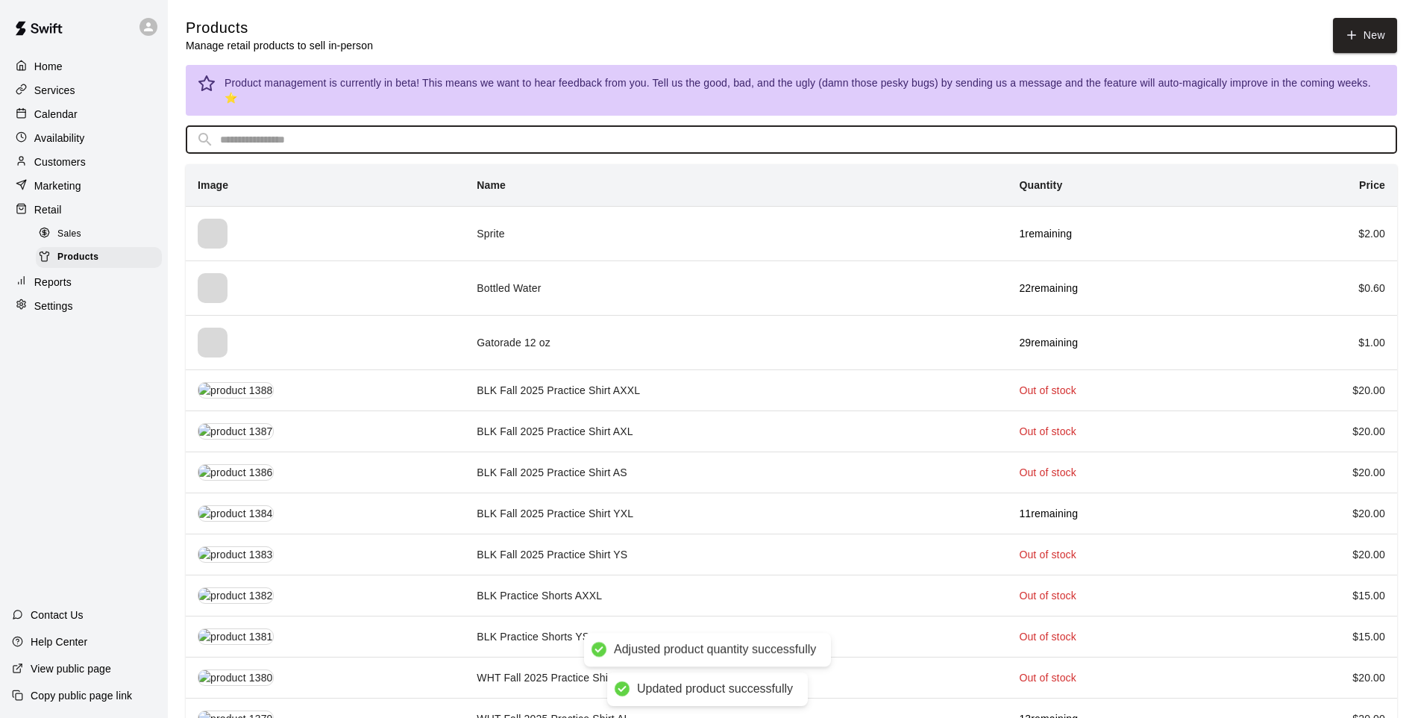
click at [440, 126] on input "text" at bounding box center [803, 140] width 1167 height 28
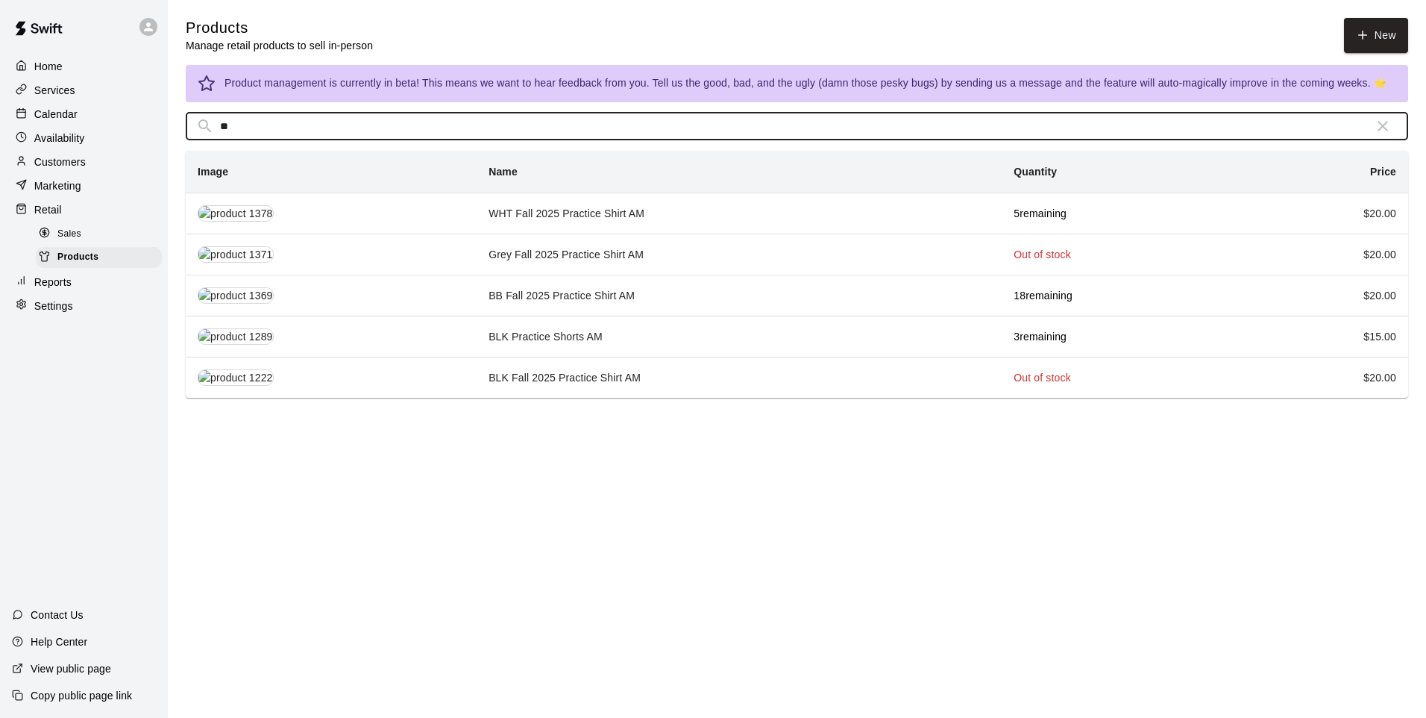
type input "**"
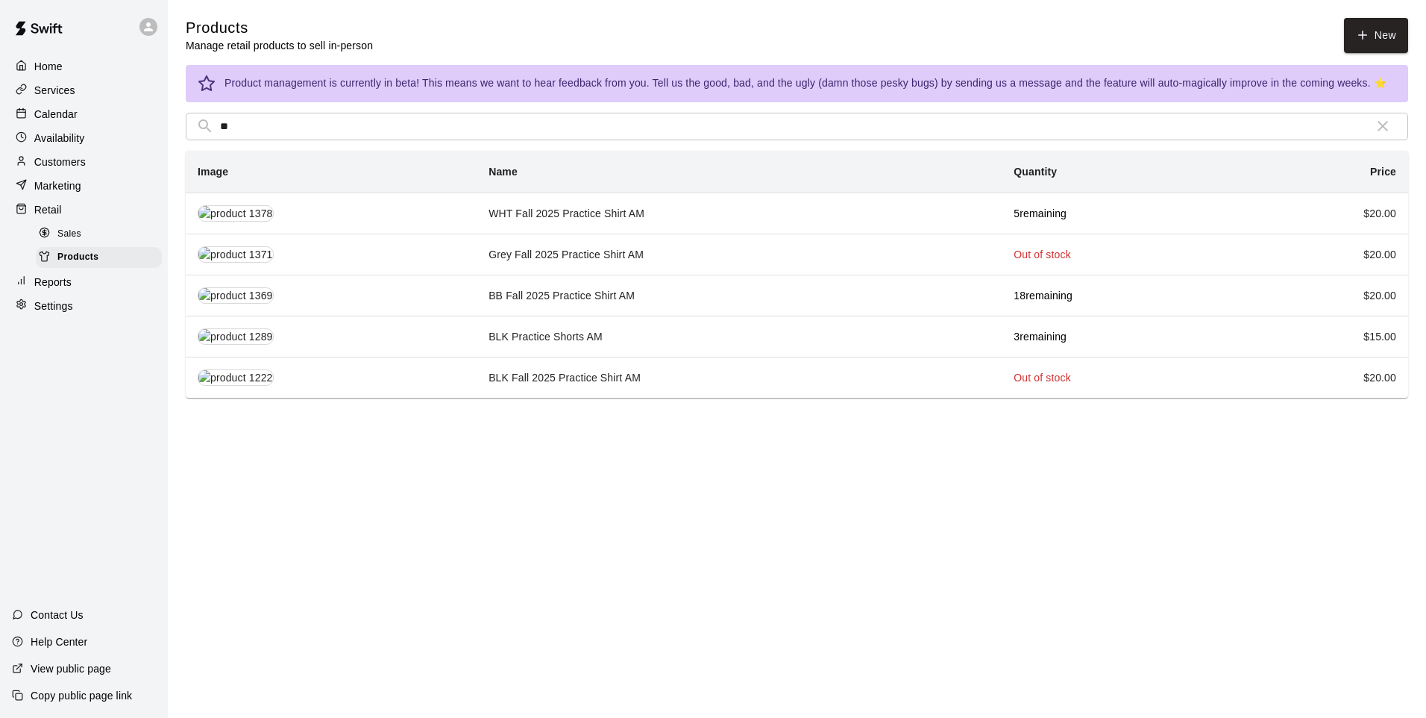
click at [642, 341] on td "BLK Practice Shorts AM" at bounding box center [739, 336] width 525 height 41
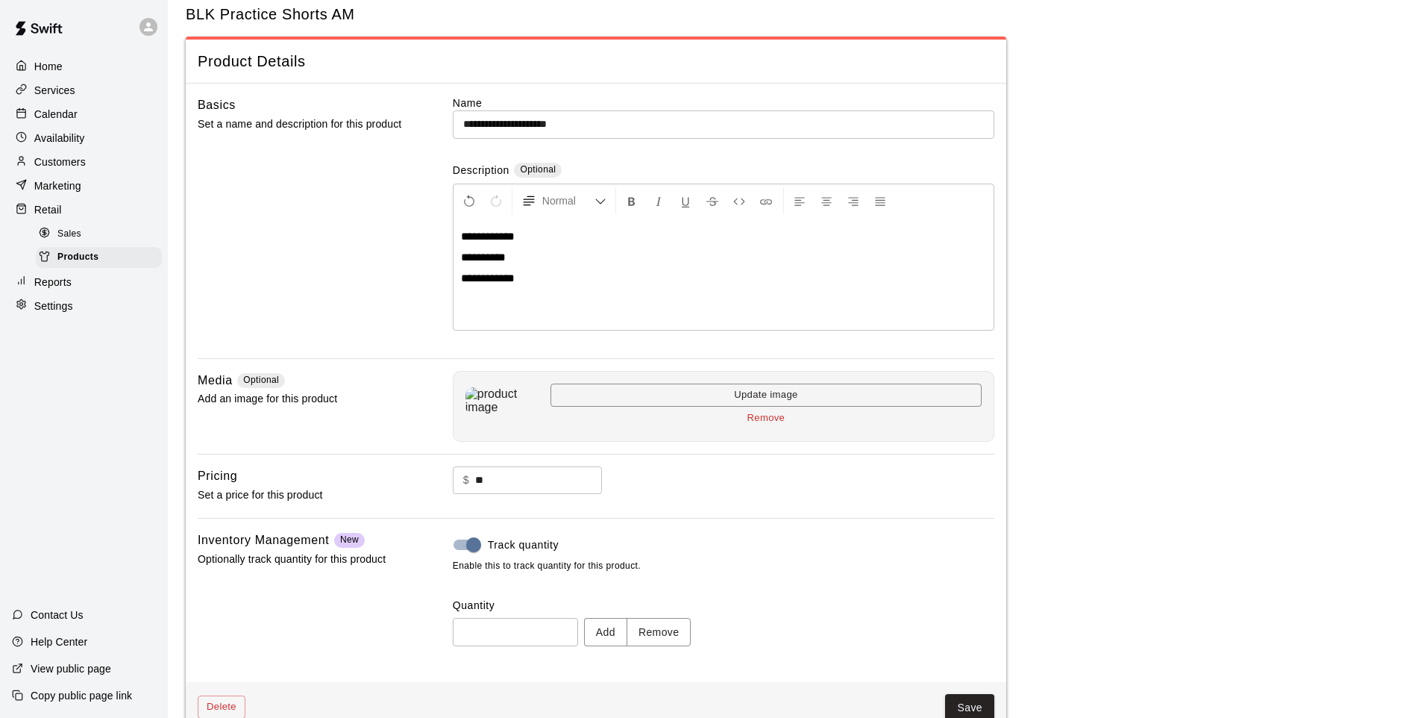
scroll to position [69, 0]
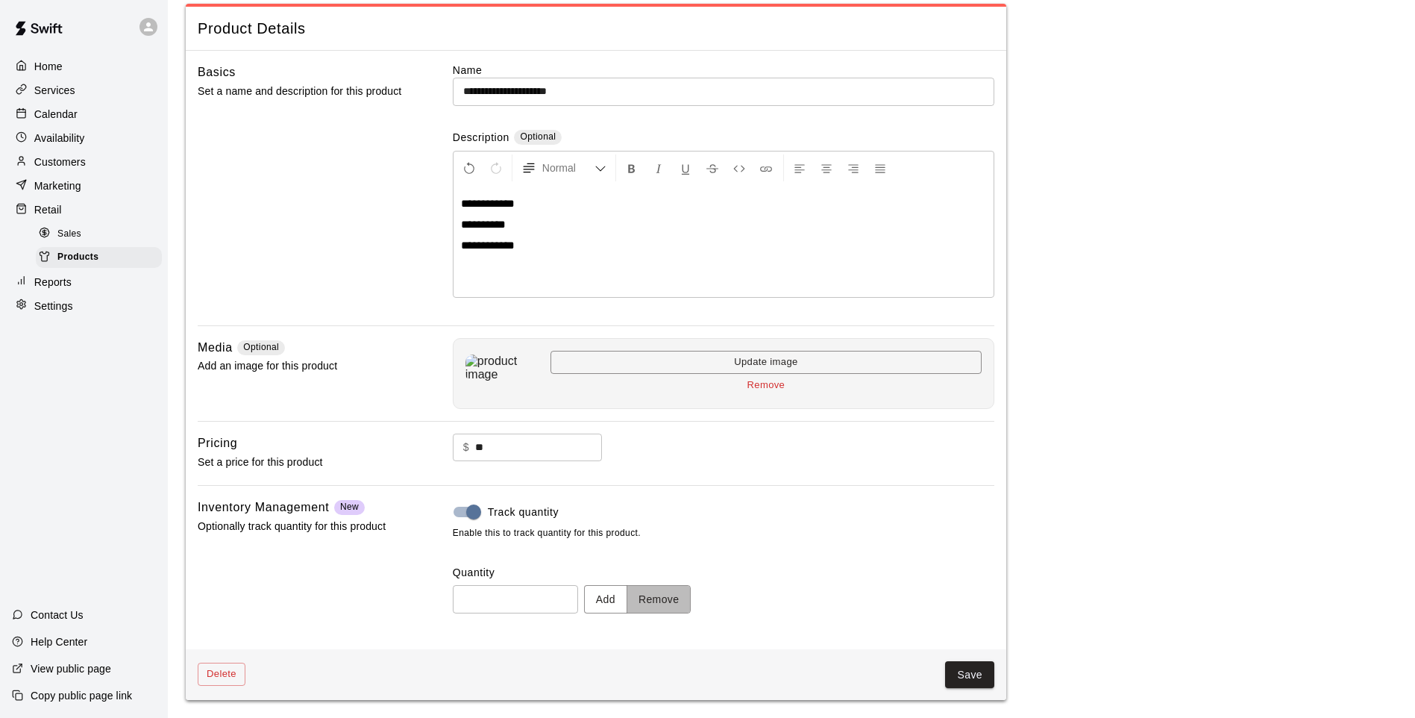
click at [666, 592] on button "Remove" at bounding box center [659, 599] width 65 height 28
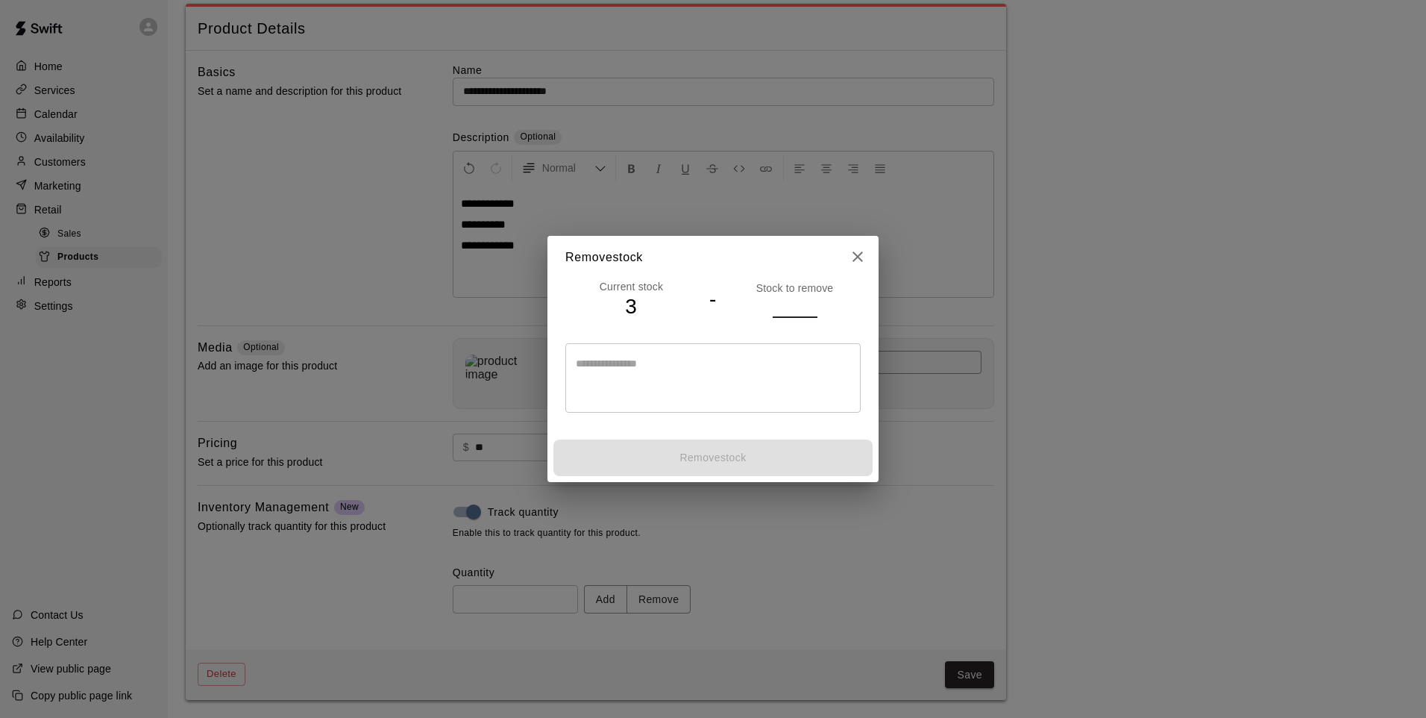
click at [789, 304] on input "number" at bounding box center [795, 306] width 45 height 22
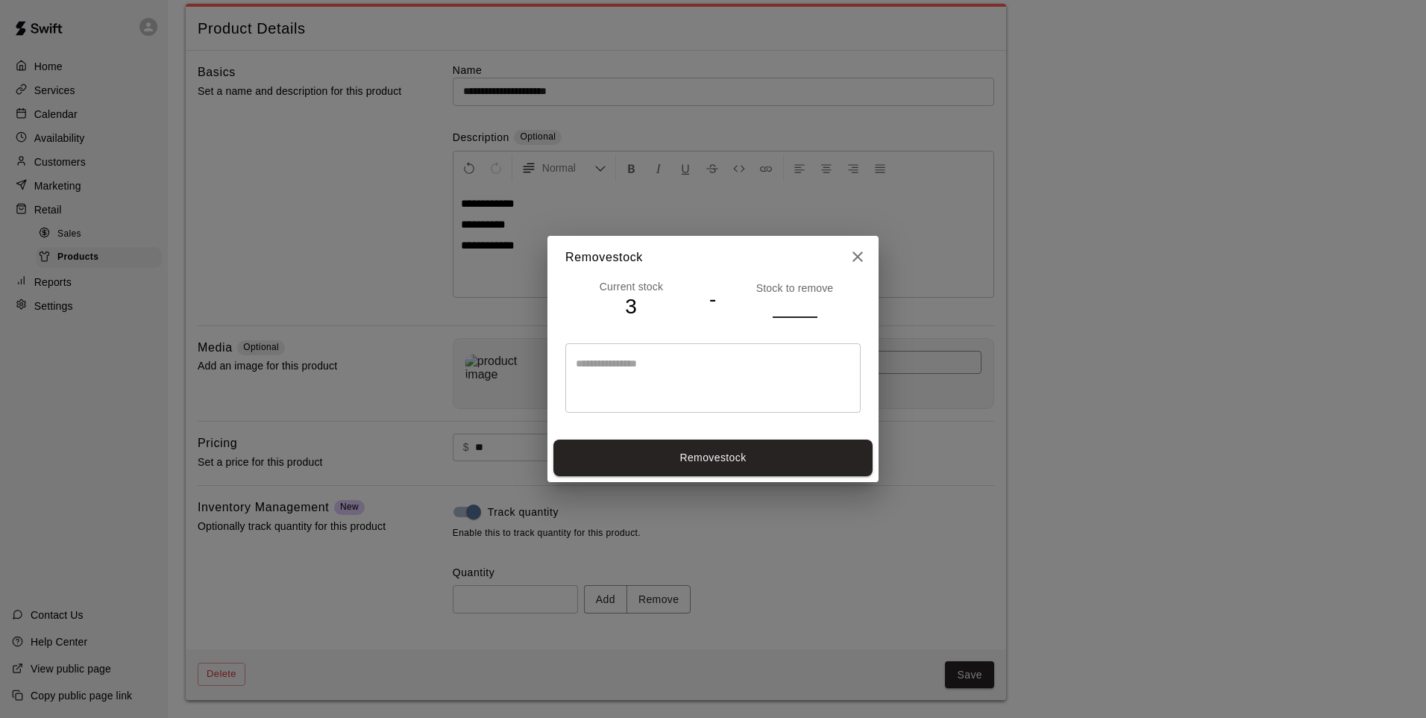
type input "*"
click at [781, 460] on button "Remove stock" at bounding box center [713, 457] width 319 height 37
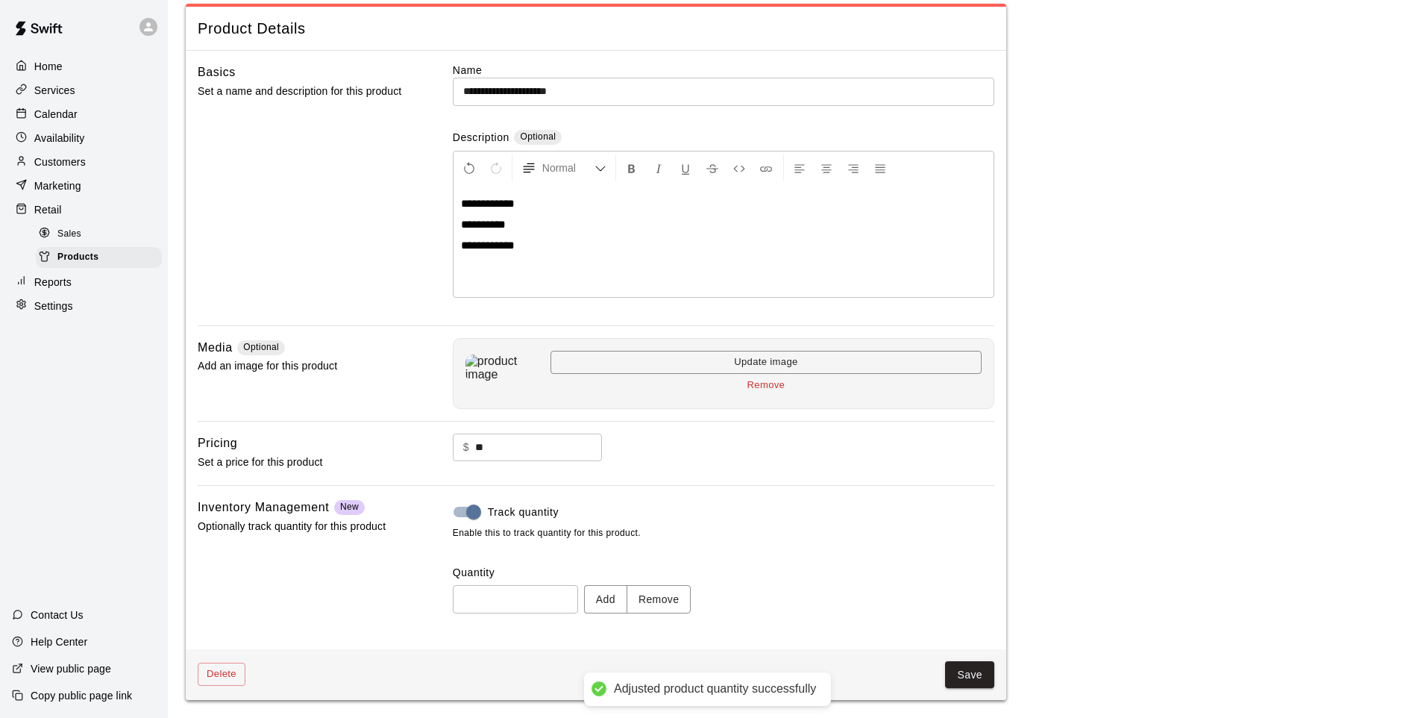
type input "*"
click at [973, 592] on button "Save" at bounding box center [969, 675] width 49 height 28
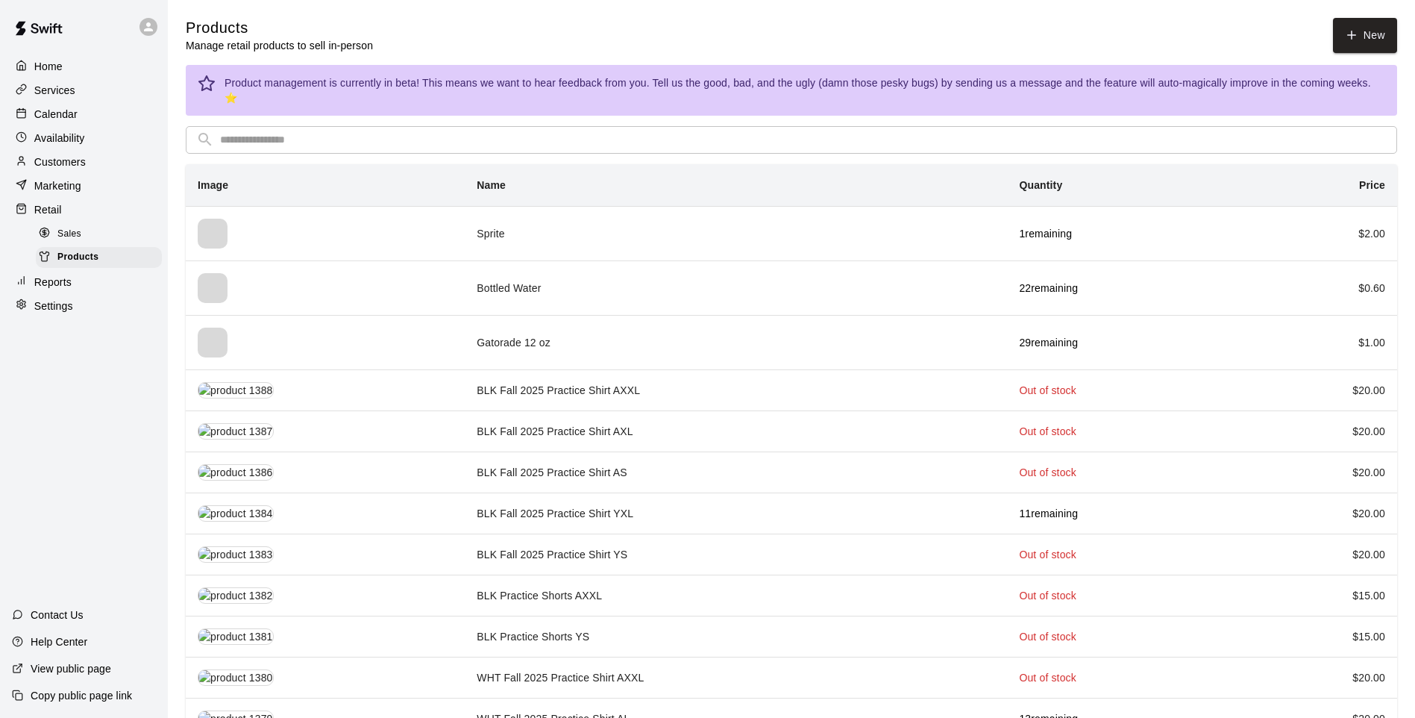
click at [381, 134] on input "text" at bounding box center [803, 140] width 1167 height 28
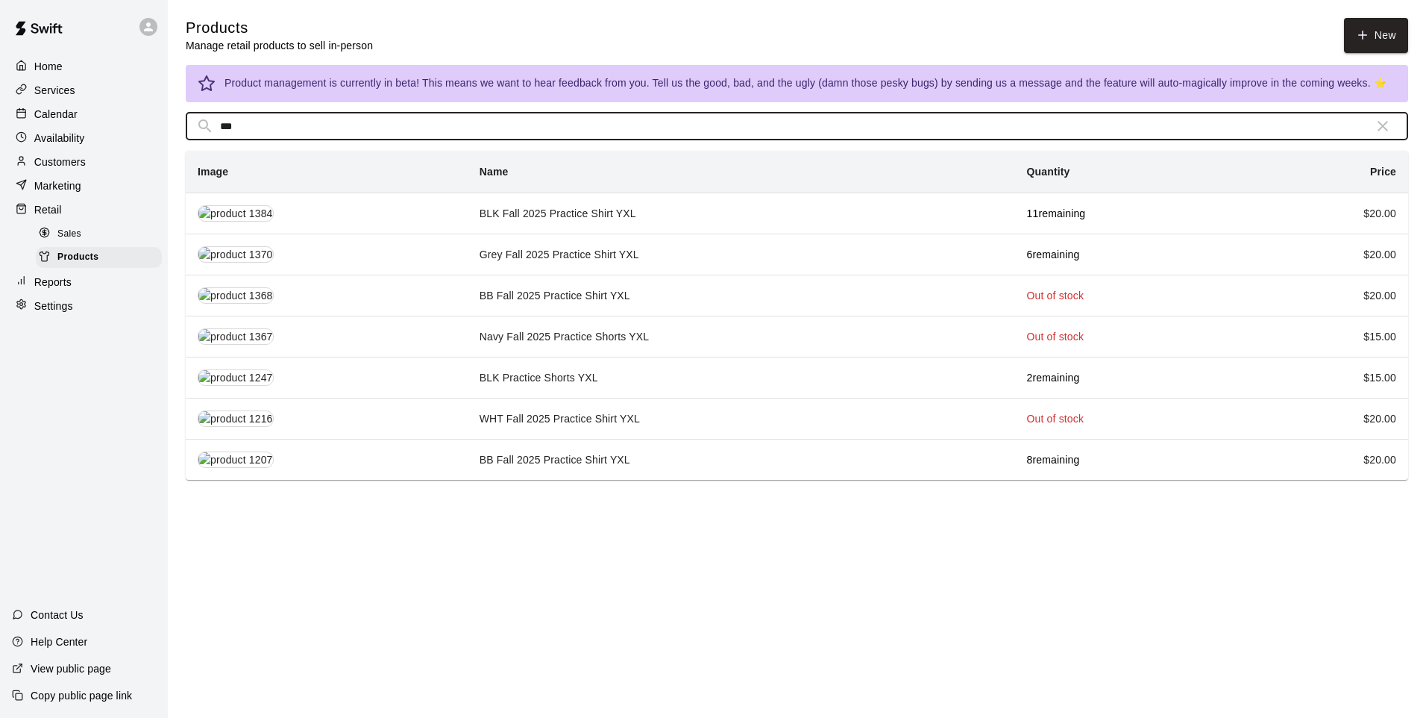
type input "***"
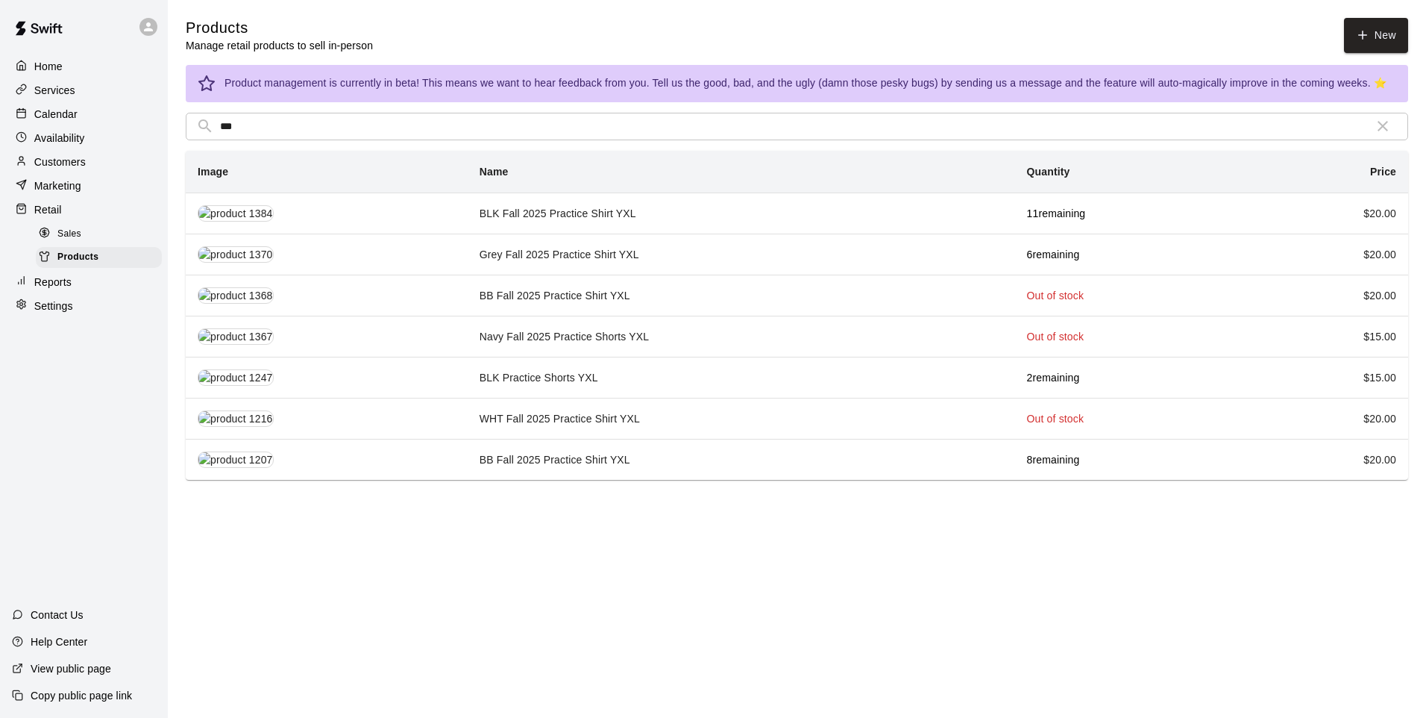
click at [618, 252] on td "Grey Fall 2025 Practice Shirt YXL" at bounding box center [742, 254] width 548 height 41
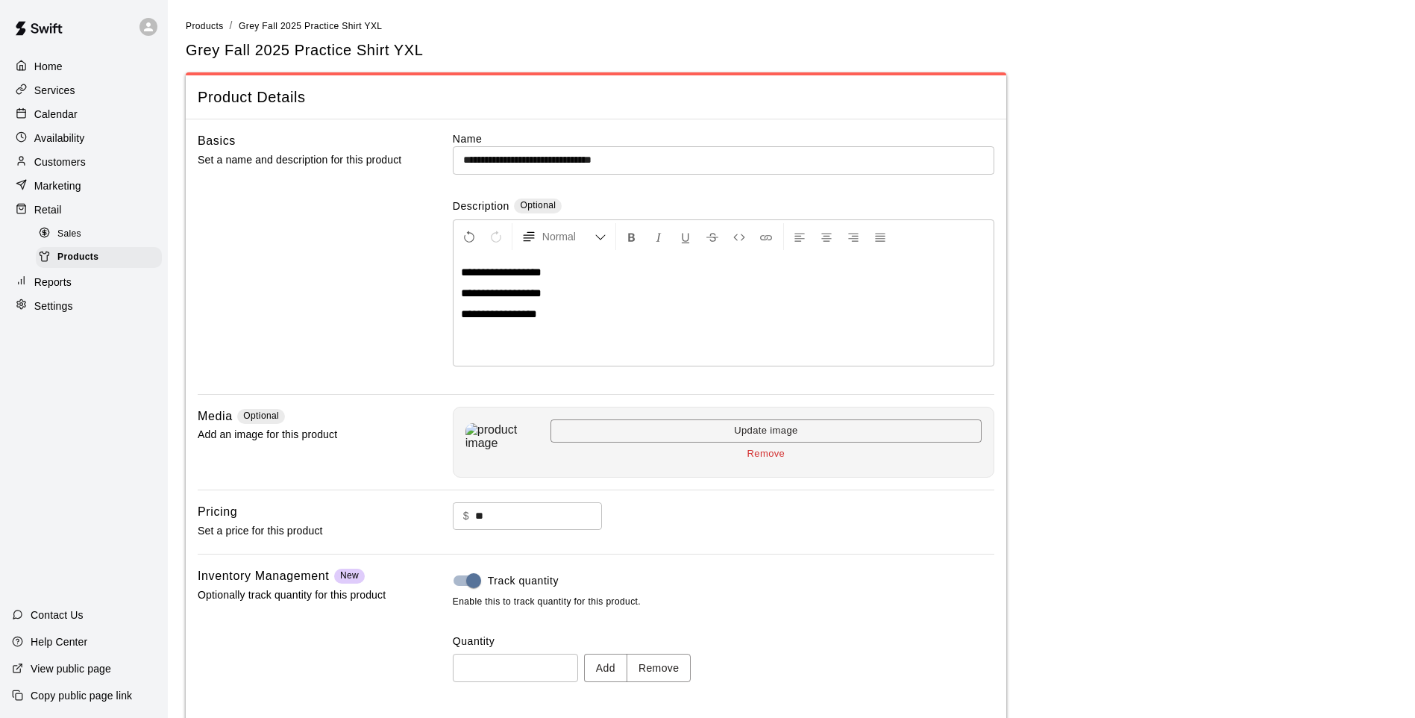
scroll to position [69, 0]
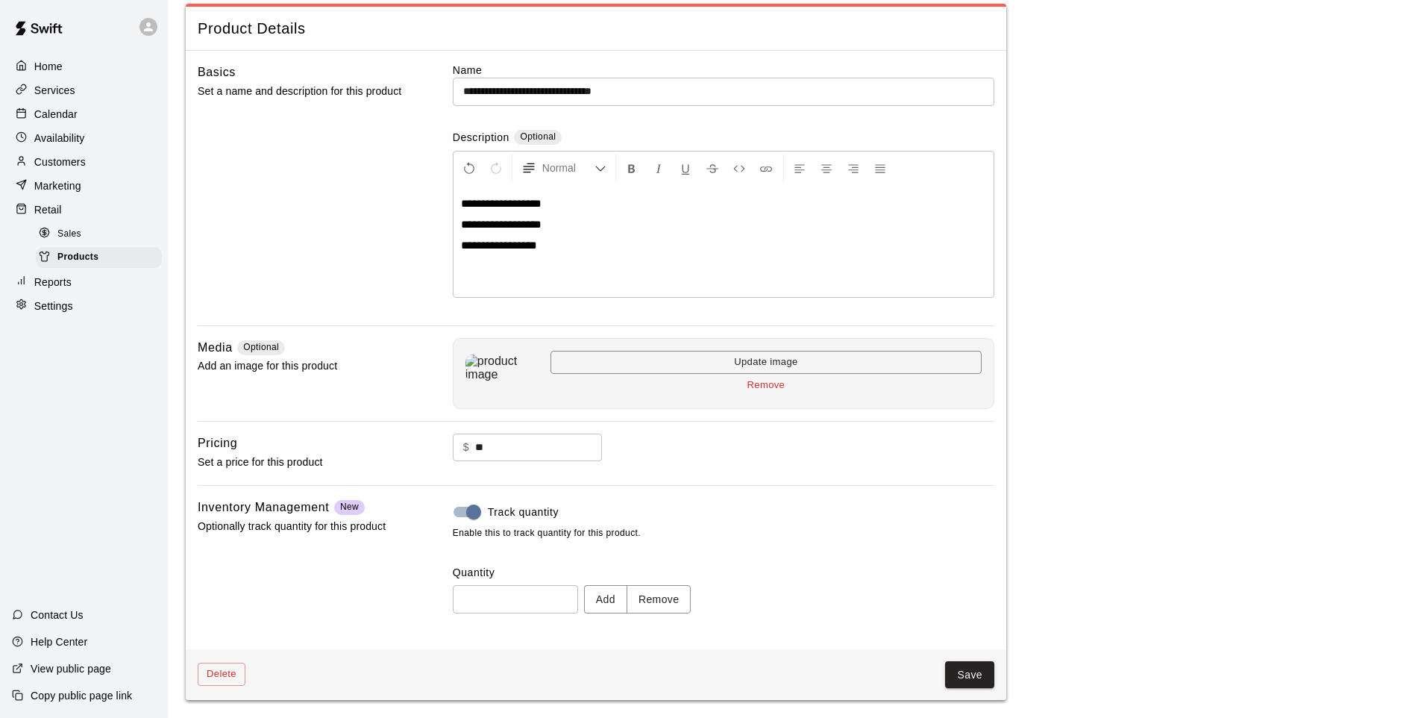
click at [665, 592] on button "Remove" at bounding box center [659, 599] width 65 height 28
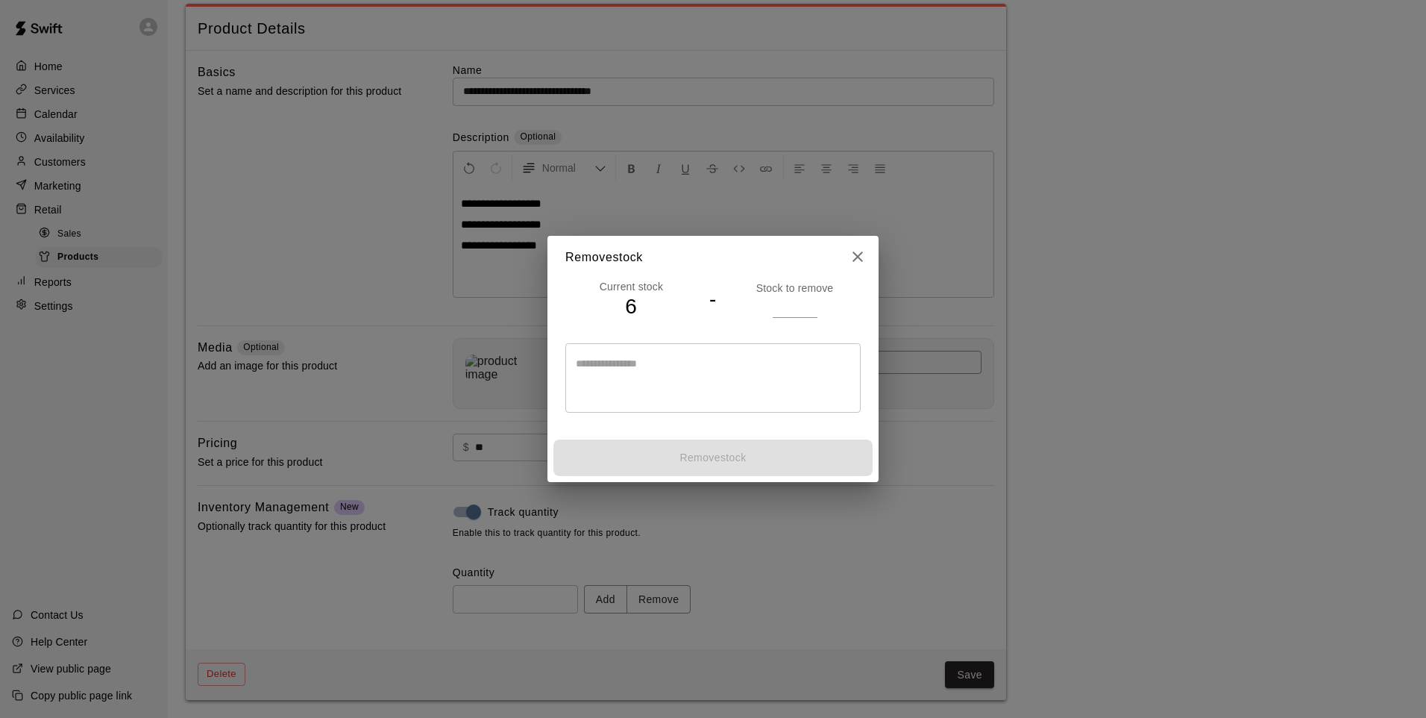
click at [792, 298] on input "number" at bounding box center [795, 306] width 45 height 22
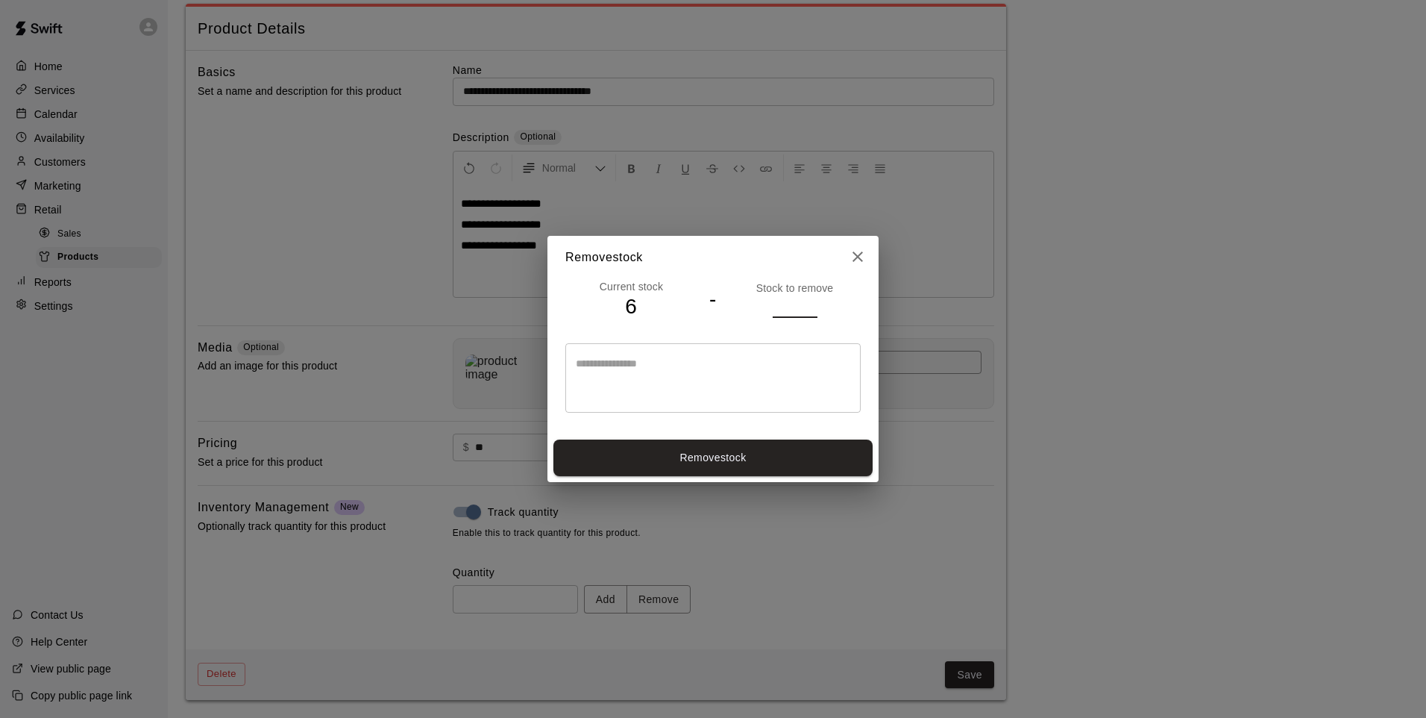
type input "*"
click at [830, 456] on button "Remove stock" at bounding box center [713, 457] width 319 height 37
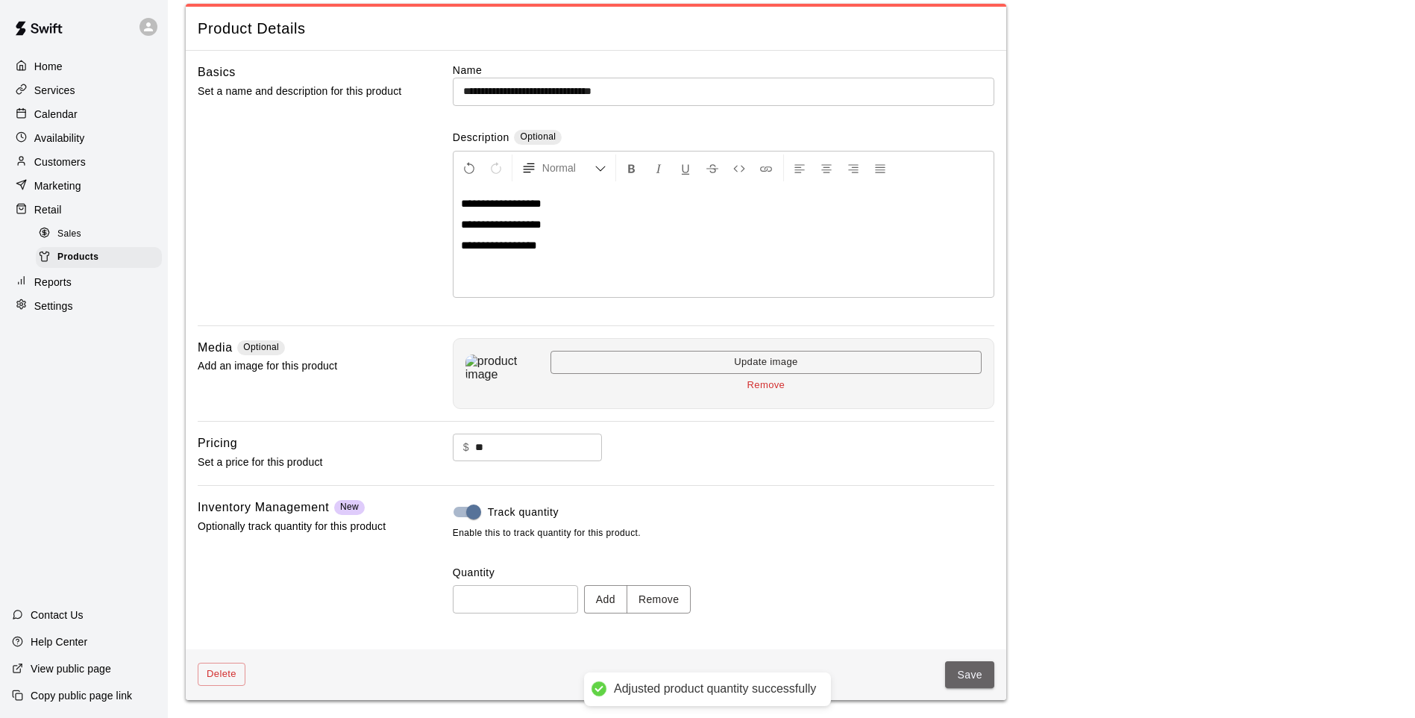
click at [968, 592] on button "Save" at bounding box center [969, 675] width 49 height 28
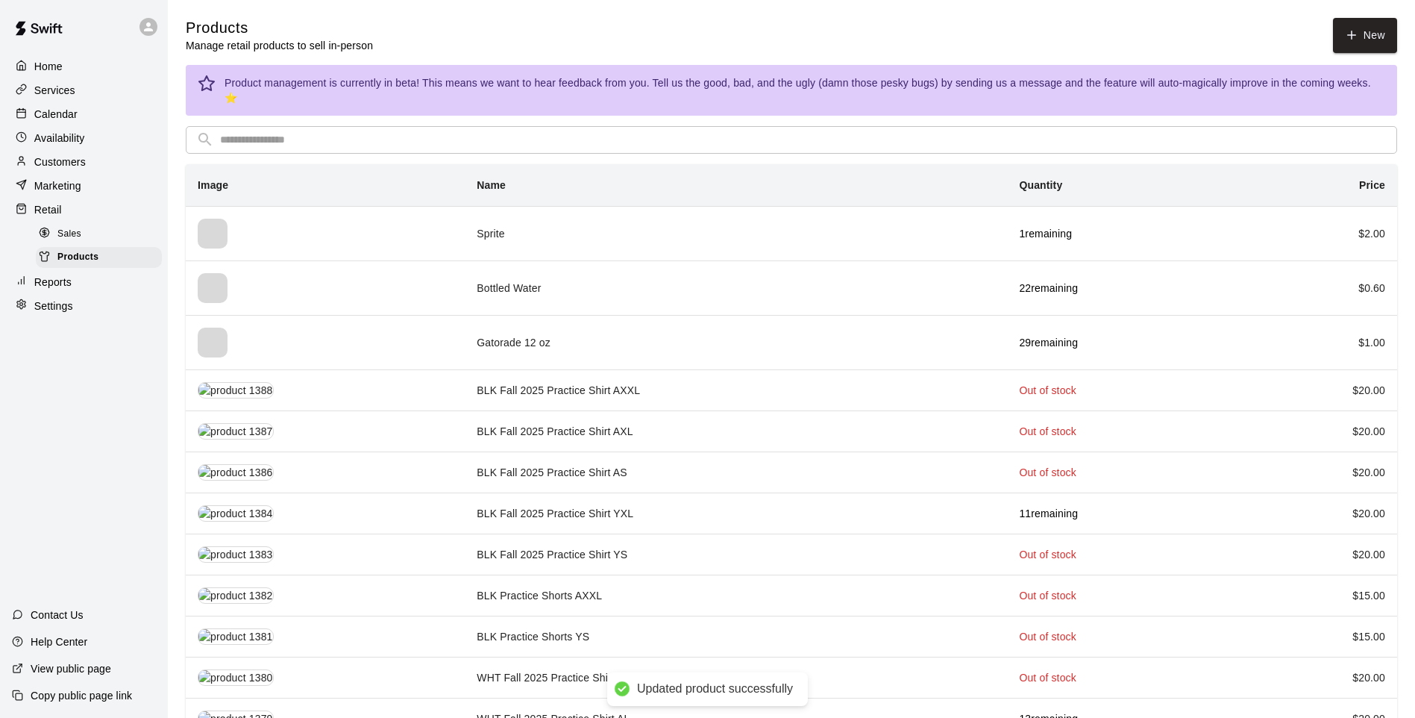
click at [453, 130] on input "text" at bounding box center [803, 140] width 1167 height 28
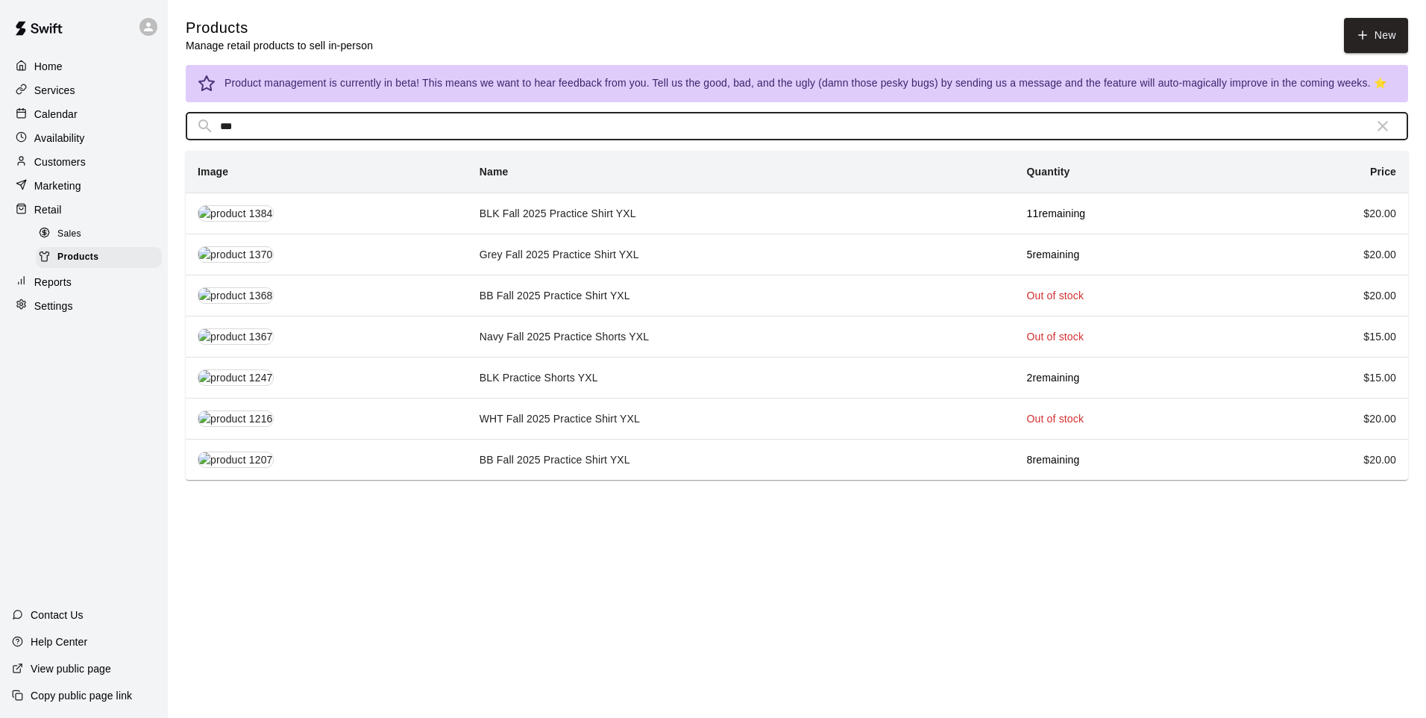
click at [592, 466] on td "BB Fall 2025 Practice Shirt YXL" at bounding box center [742, 459] width 548 height 41
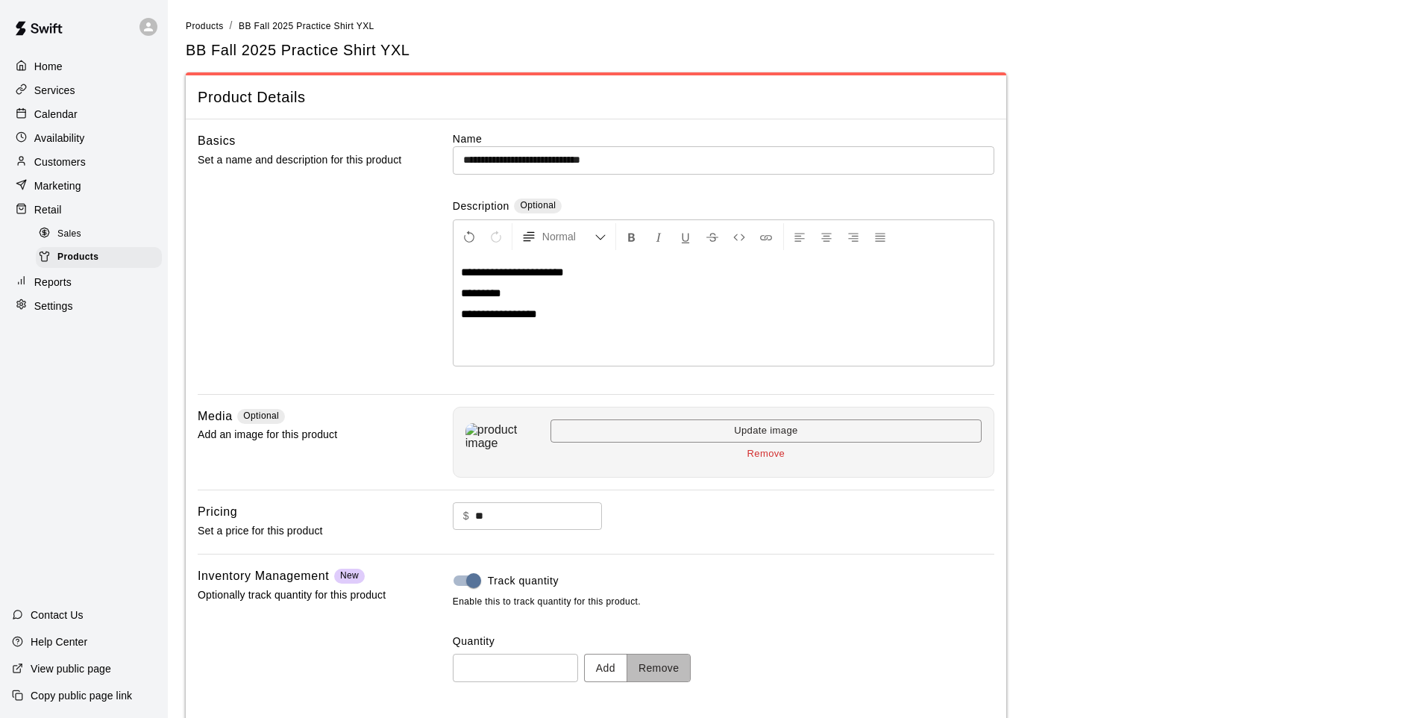
click at [660, 592] on button "Remove" at bounding box center [659, 668] width 65 height 28
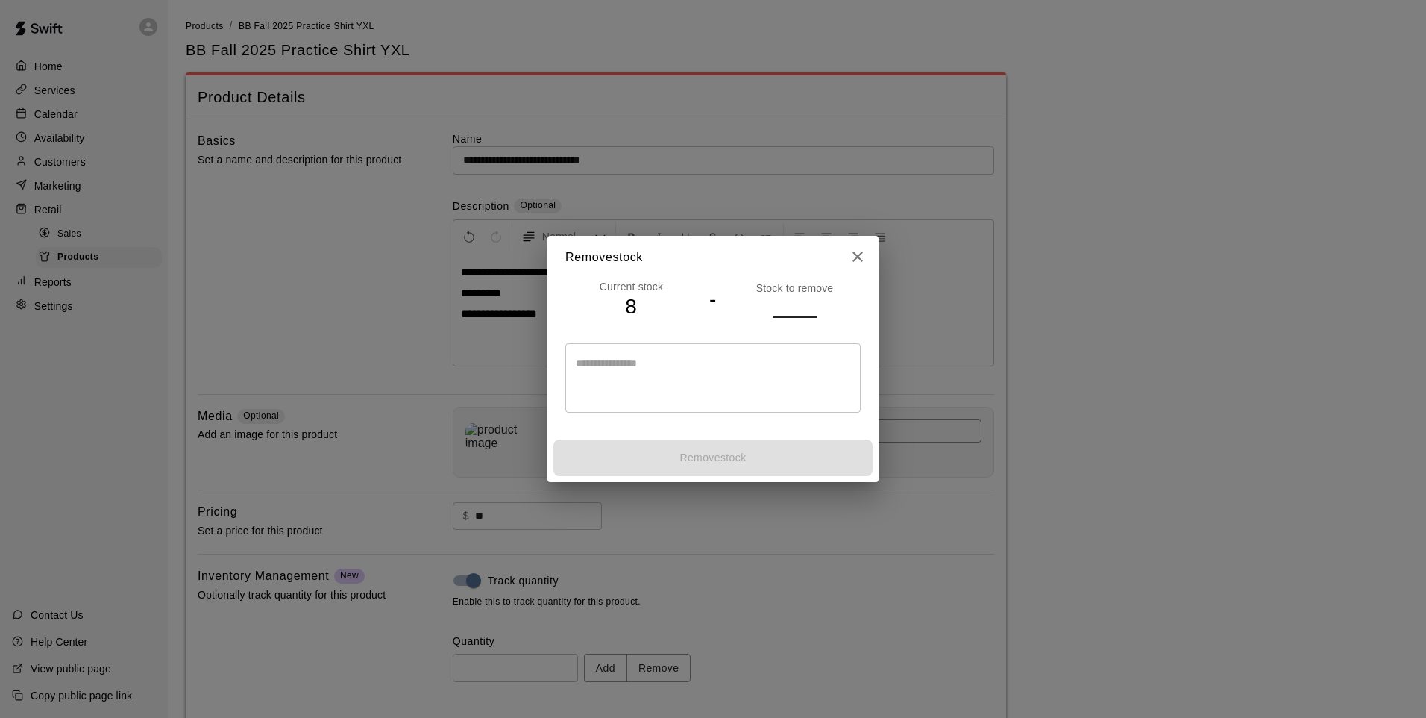
click at [777, 299] on input "number" at bounding box center [795, 306] width 45 height 22
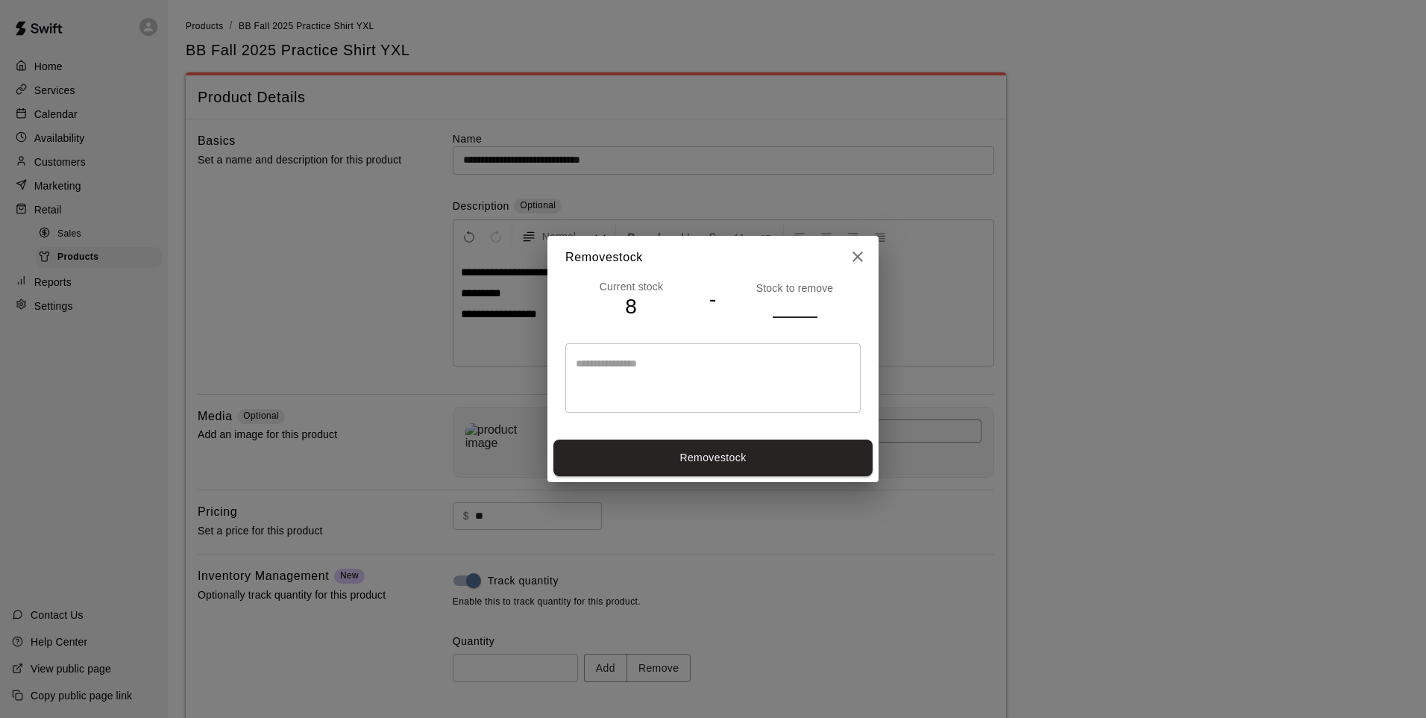
click at [799, 460] on button "Remove stock" at bounding box center [713, 457] width 319 height 37
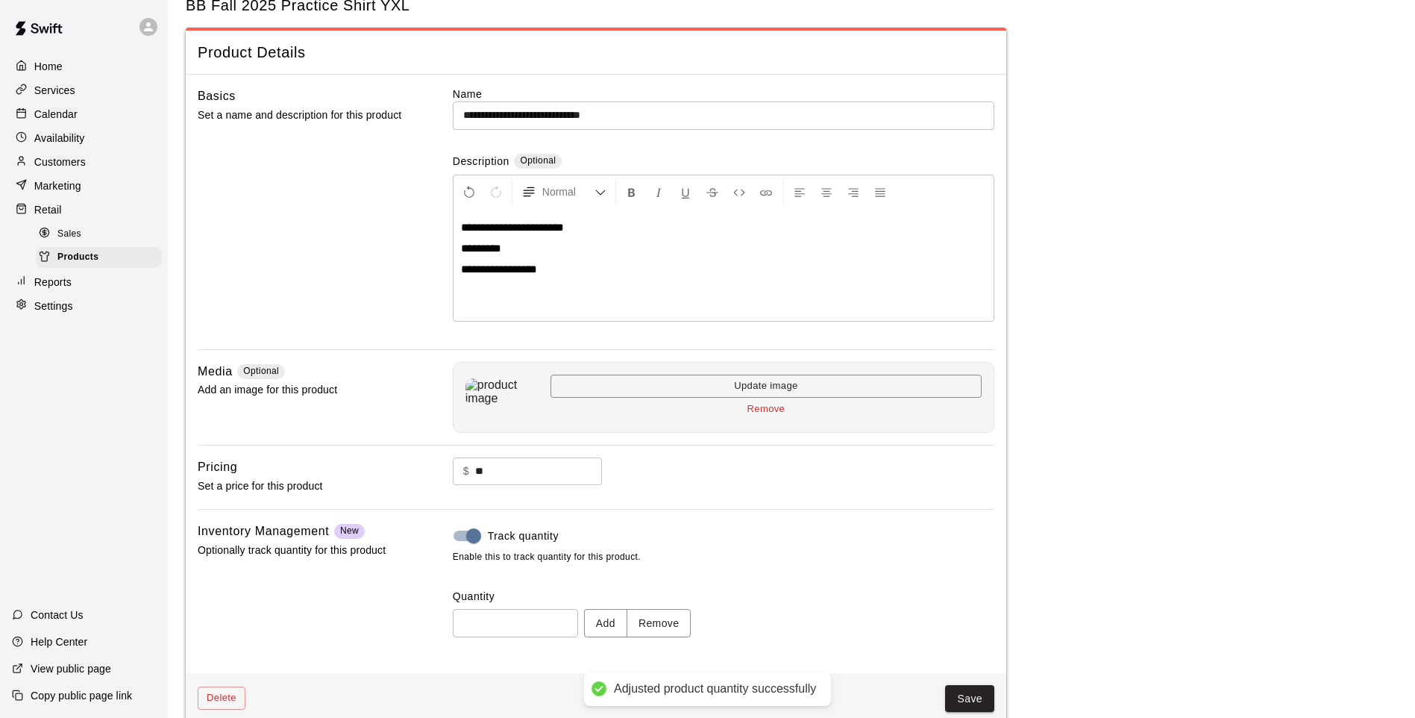
scroll to position [69, 0]
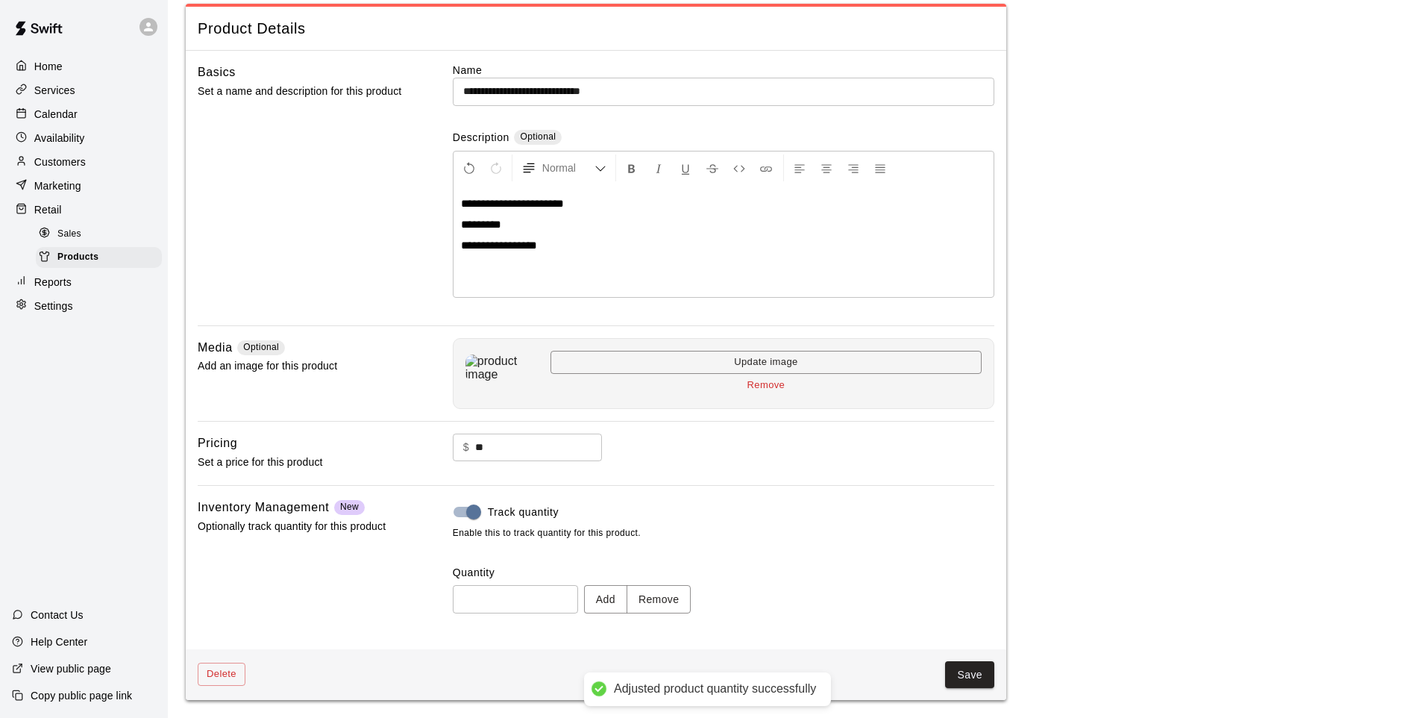
click at [976, 592] on button "Save" at bounding box center [969, 675] width 49 height 28
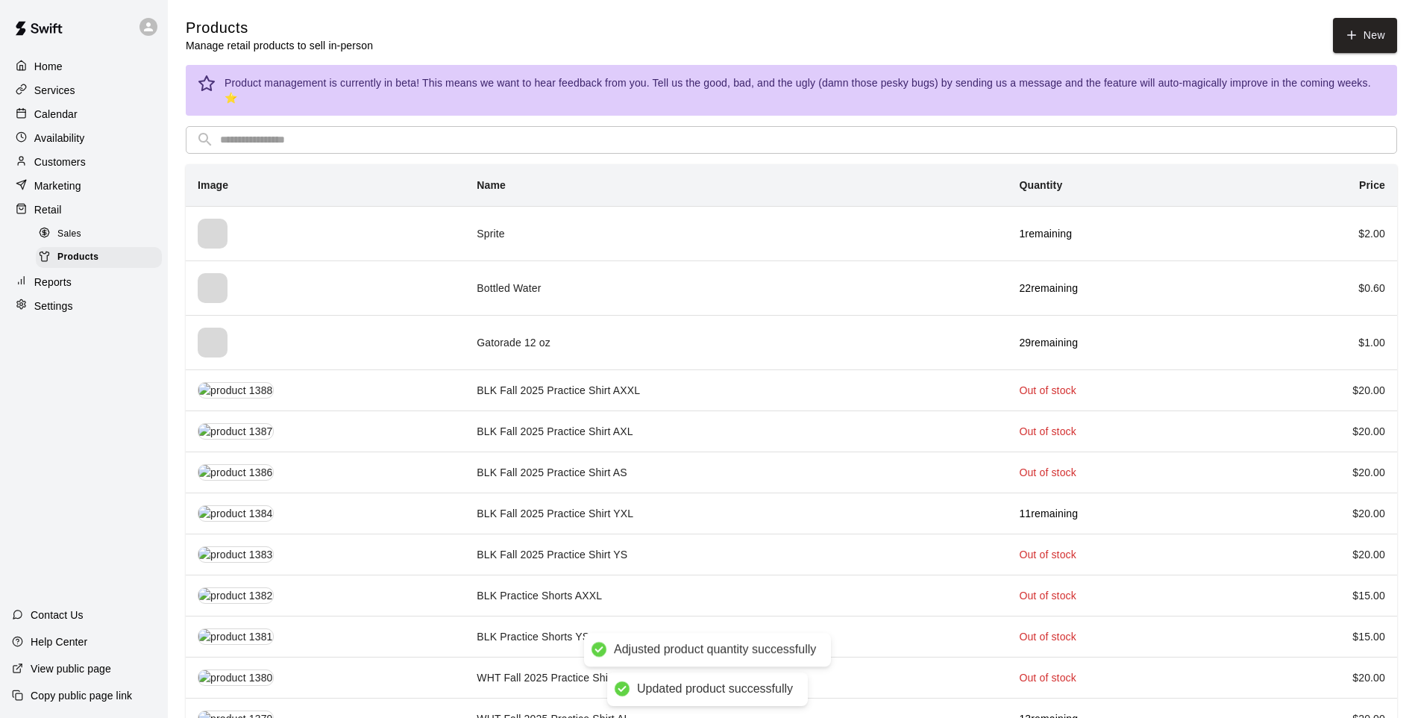
click at [541, 131] on input "text" at bounding box center [803, 140] width 1167 height 28
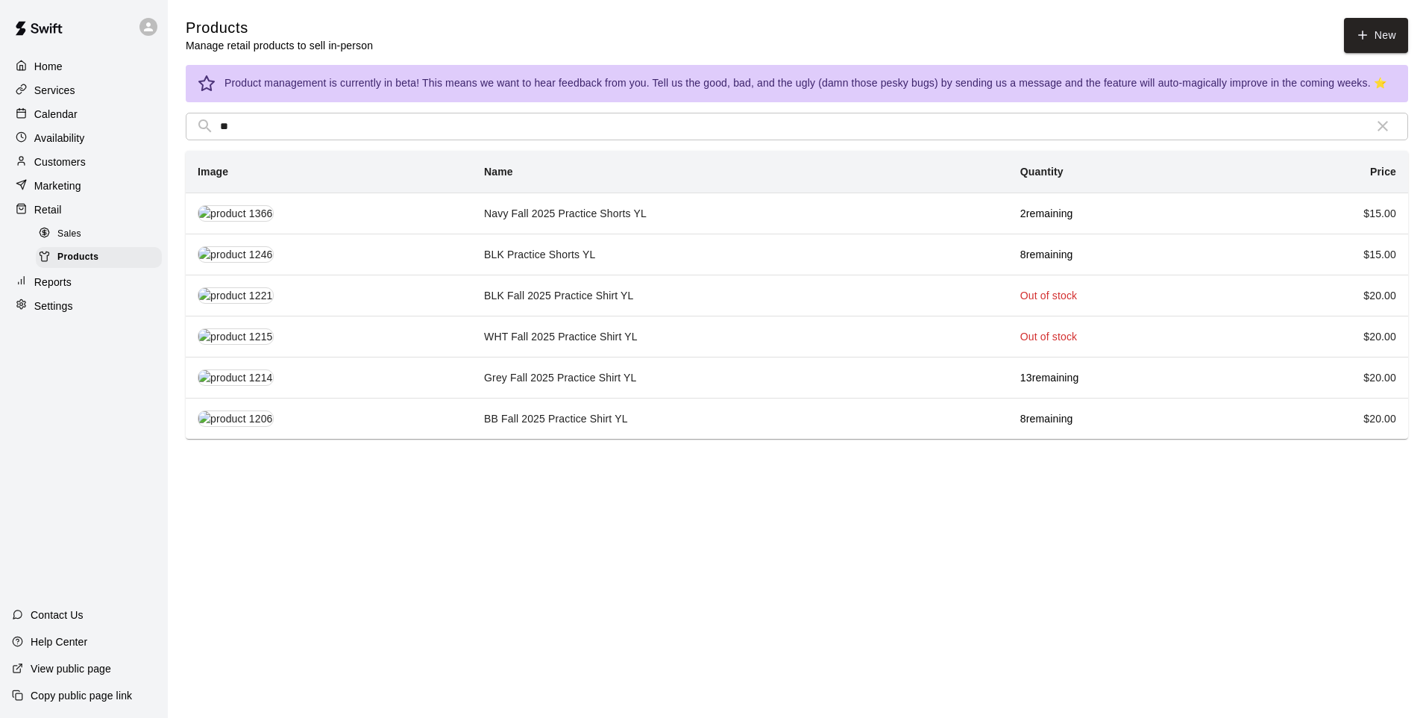
click at [537, 209] on td "Navy Fall 2025 Practice Shorts YL" at bounding box center [740, 212] width 536 height 41
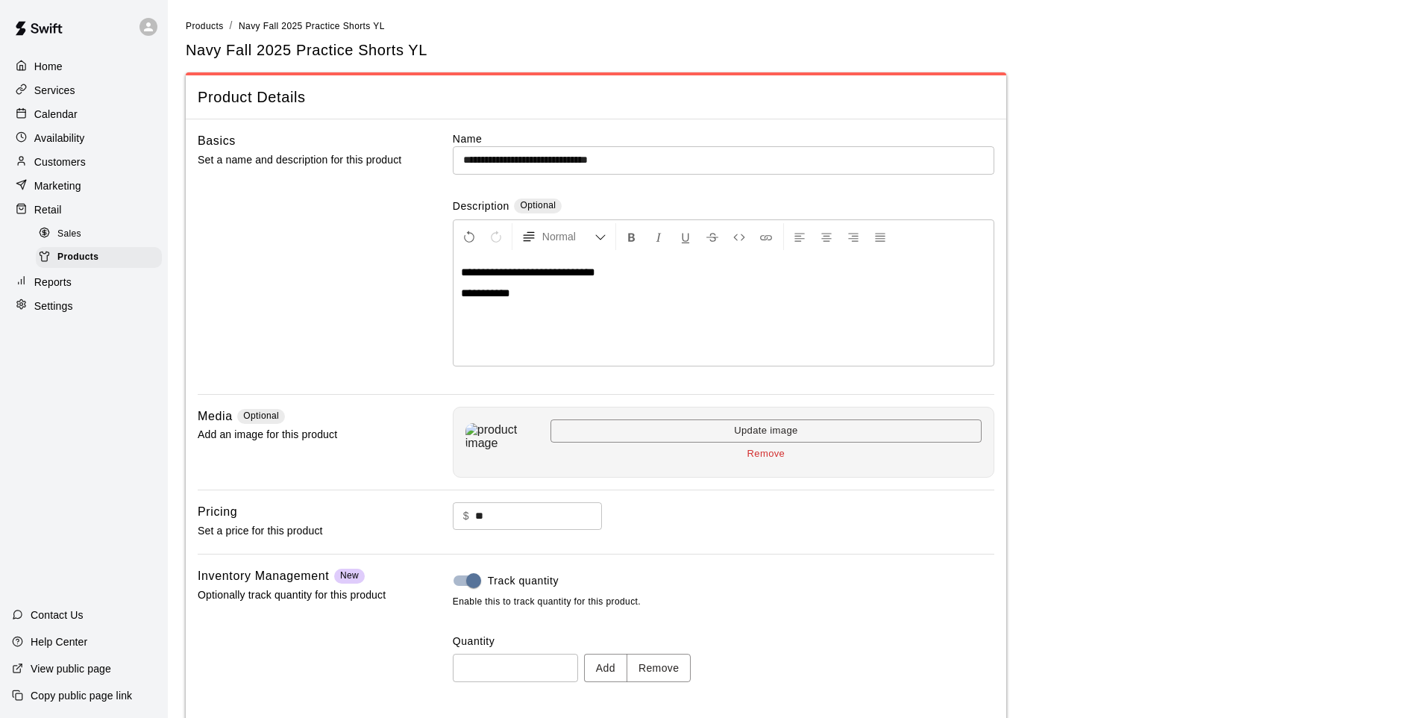
click at [683, 592] on button "Remove" at bounding box center [659, 668] width 65 height 28
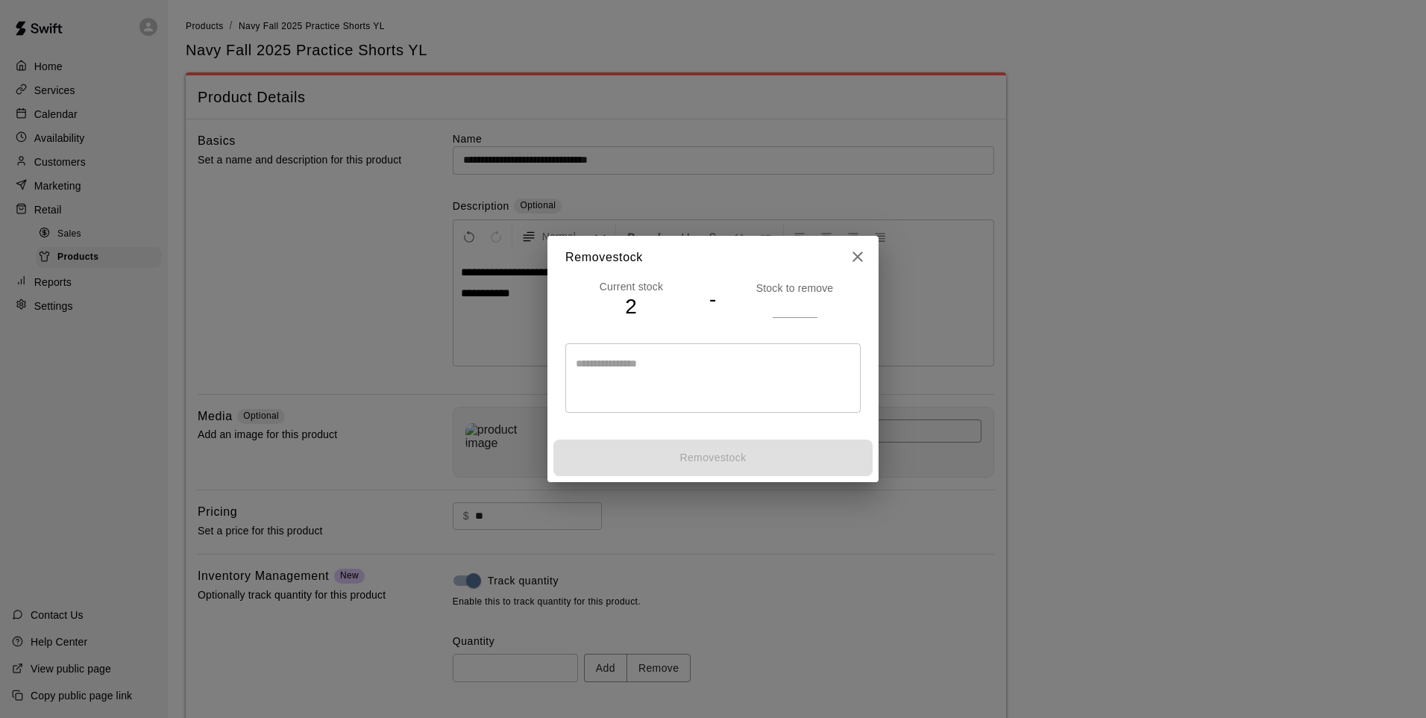
click at [777, 295] on input "number" at bounding box center [795, 306] width 45 height 22
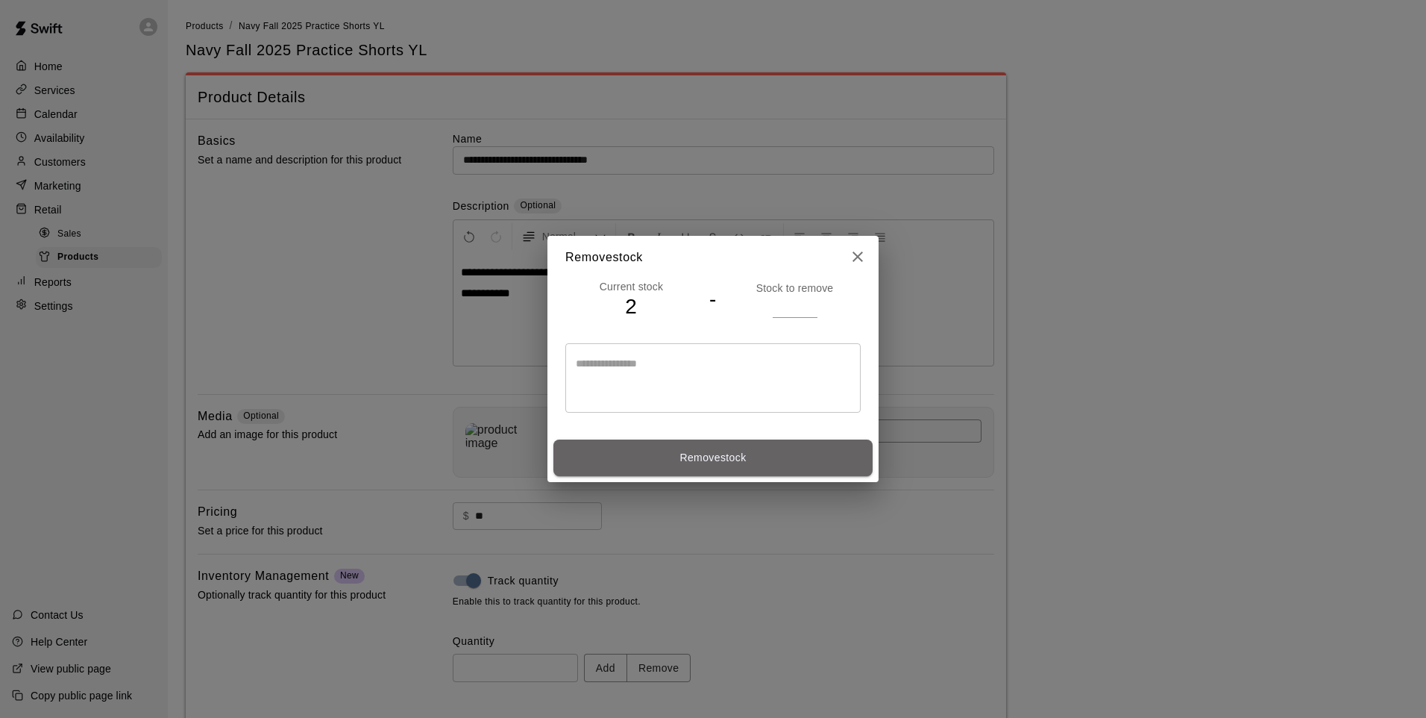
click at [756, 447] on button "Remove stock" at bounding box center [713, 457] width 319 height 37
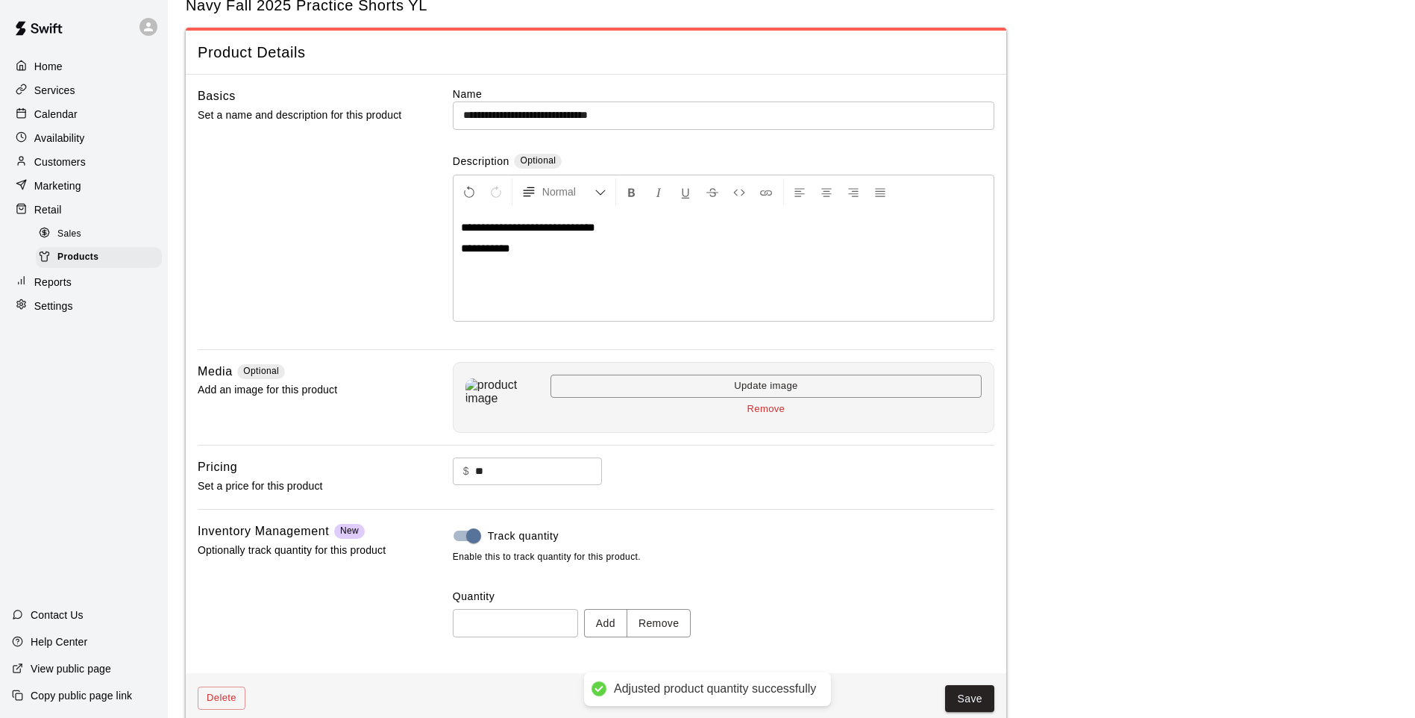
scroll to position [69, 0]
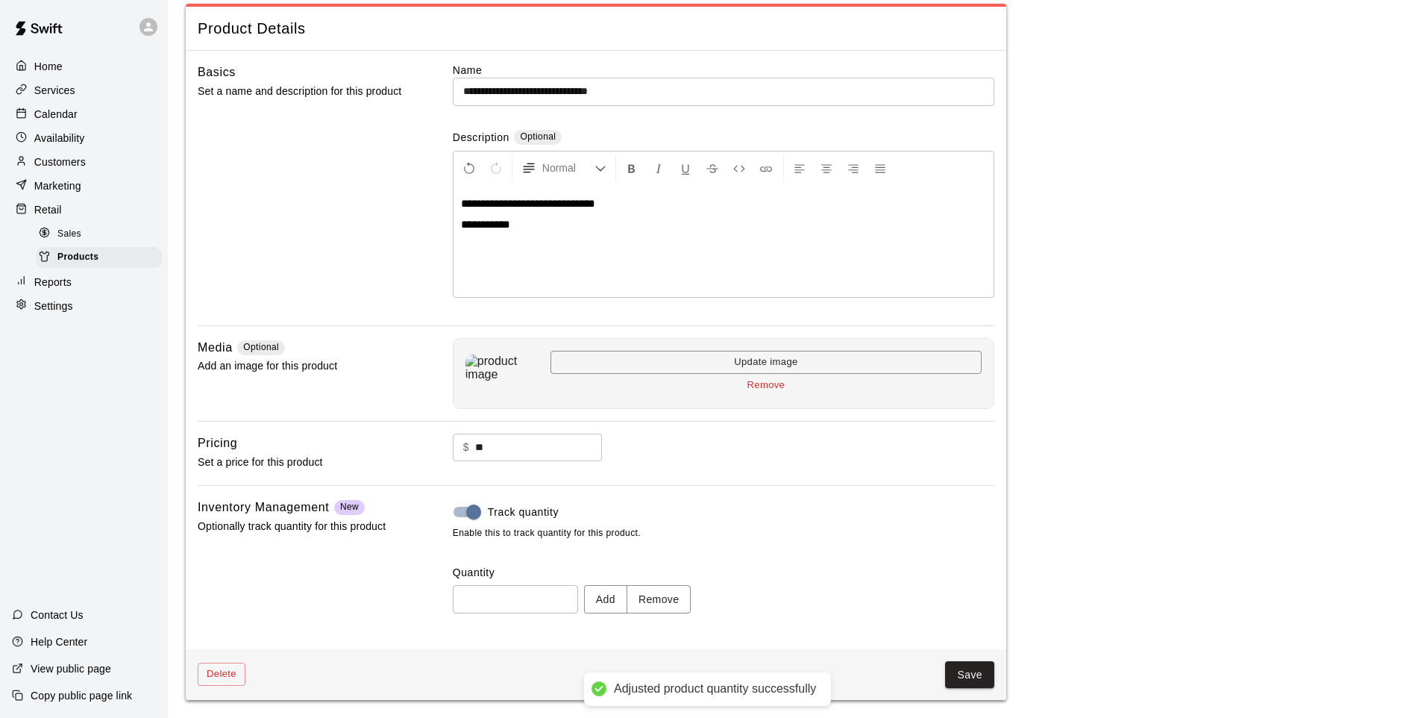
click at [991, 592] on button "Save" at bounding box center [969, 675] width 49 height 28
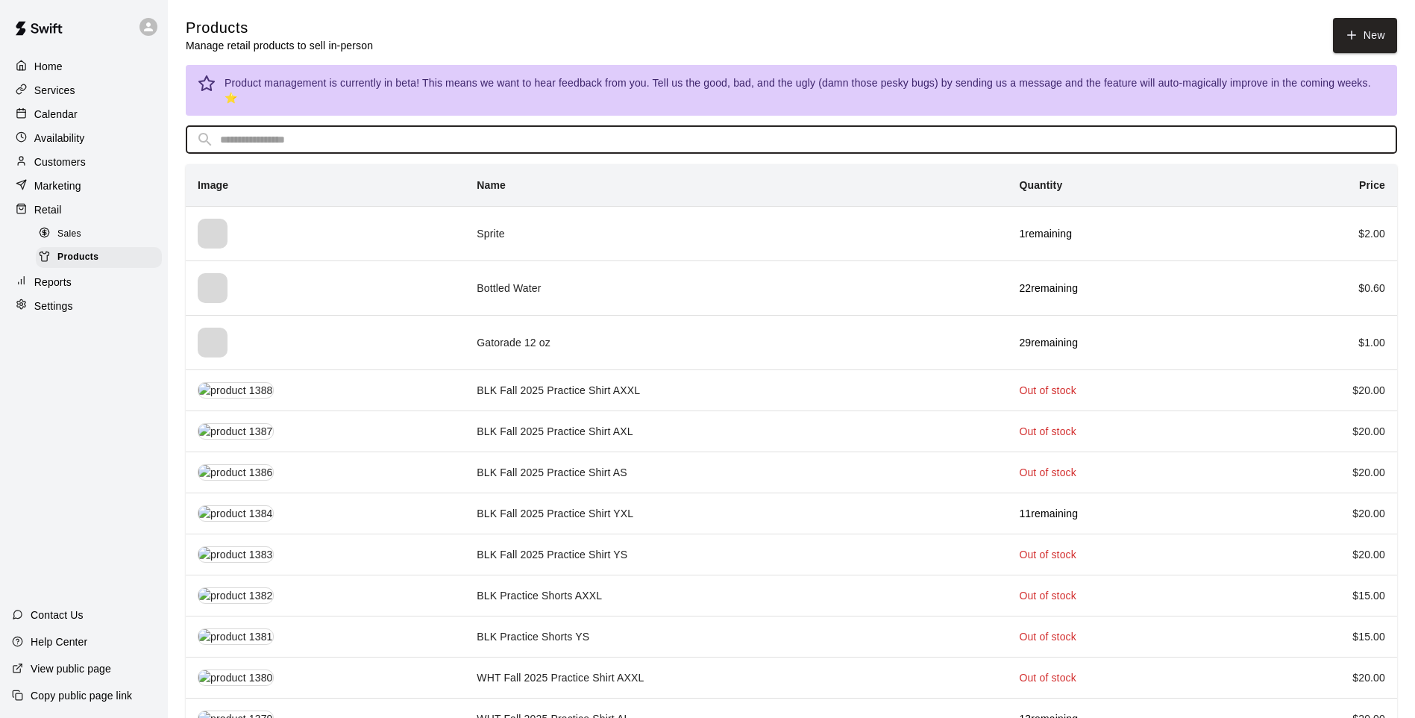
click at [487, 126] on input "text" at bounding box center [803, 140] width 1167 height 28
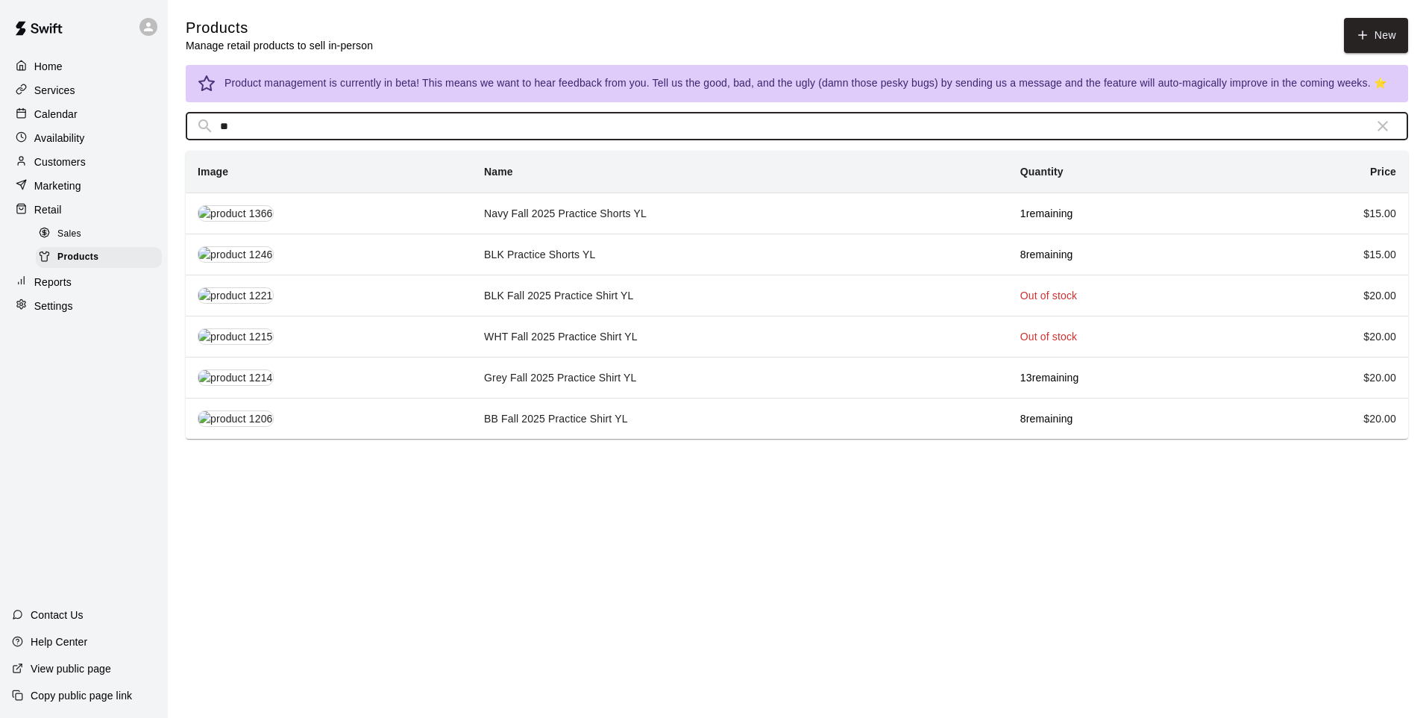
click at [639, 203] on td "Navy Fall 2025 Practice Shorts YL" at bounding box center [740, 212] width 536 height 41
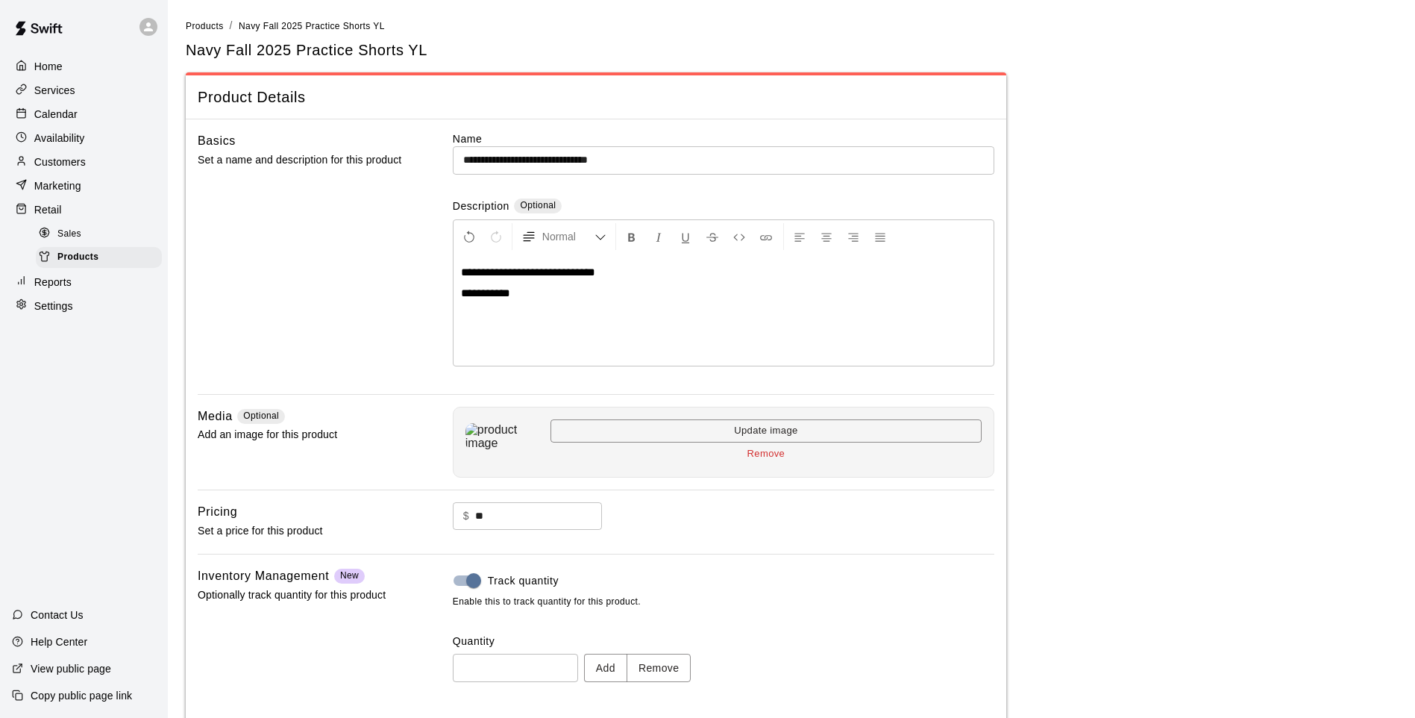
click at [688, 592] on button "Remove" at bounding box center [659, 668] width 65 height 28
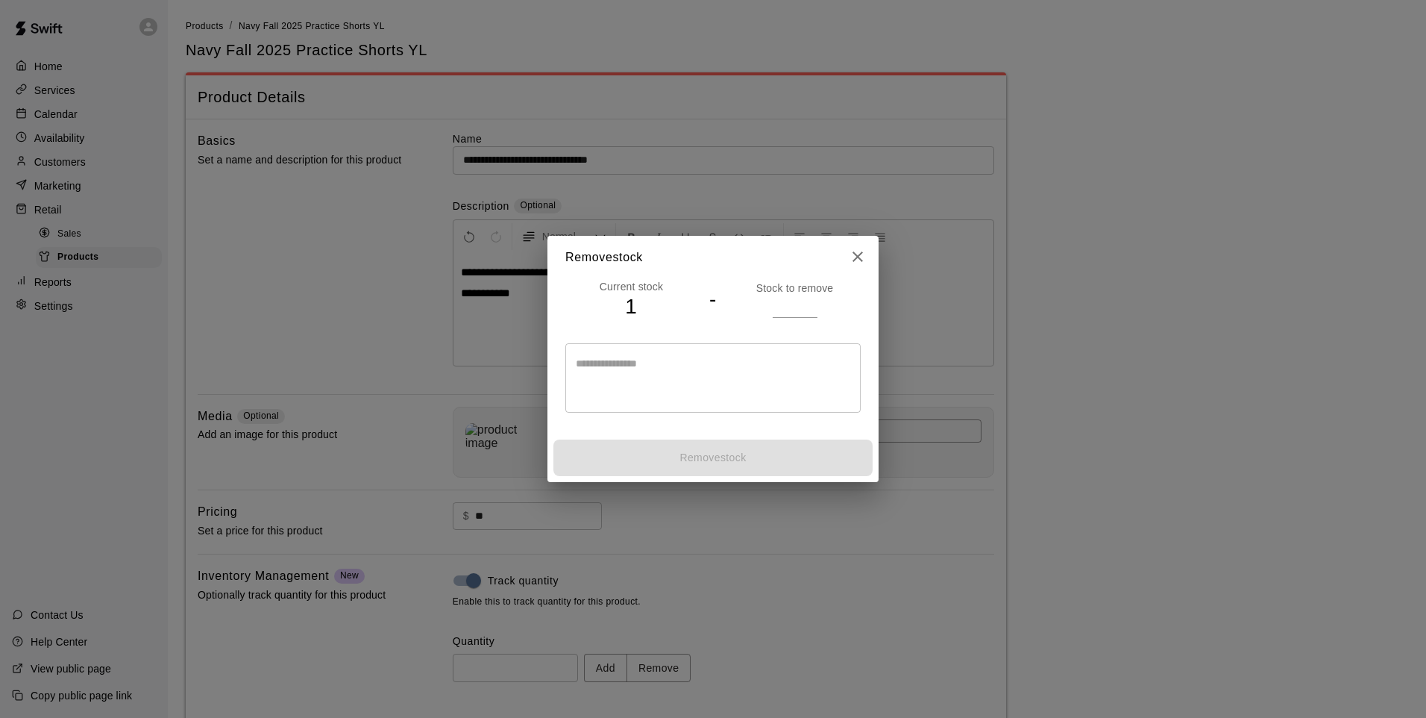
click at [790, 295] on input "number" at bounding box center [795, 306] width 45 height 22
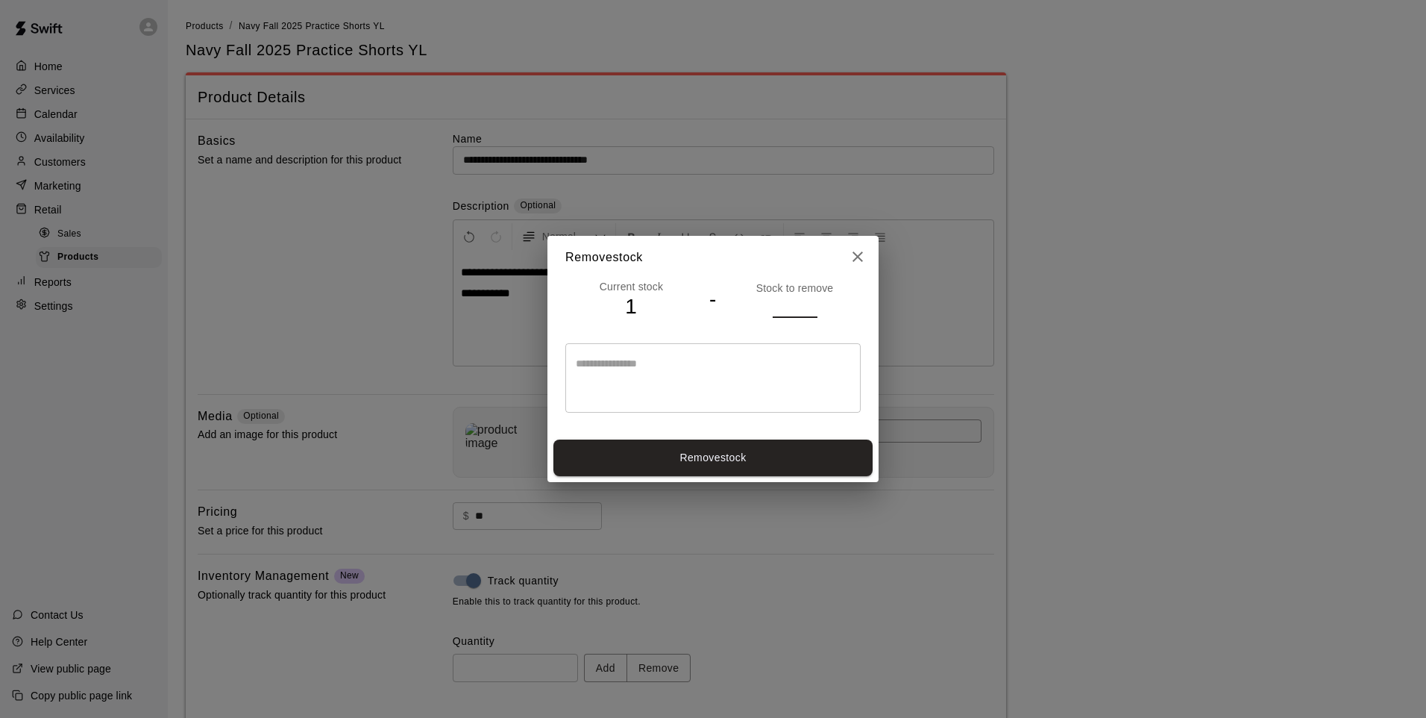
click at [789, 453] on button "Remove stock" at bounding box center [713, 457] width 319 height 37
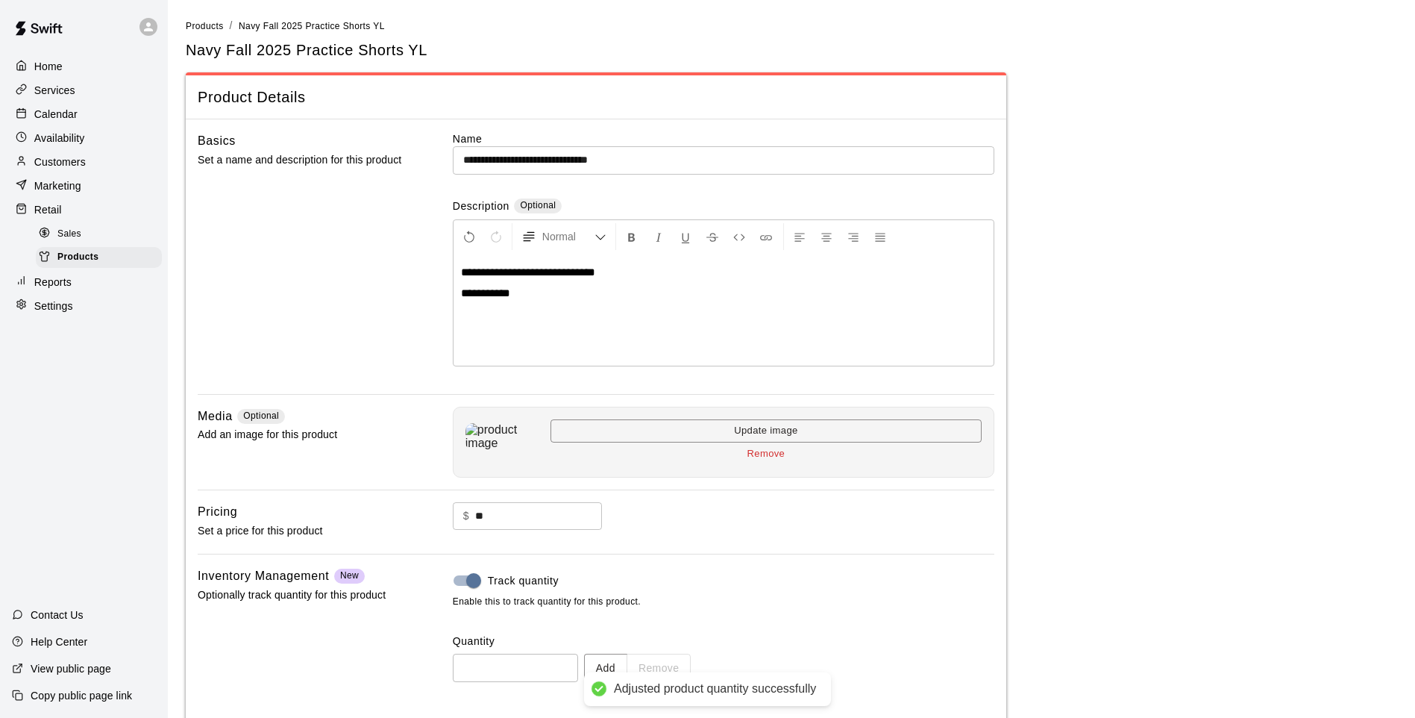
scroll to position [69, 0]
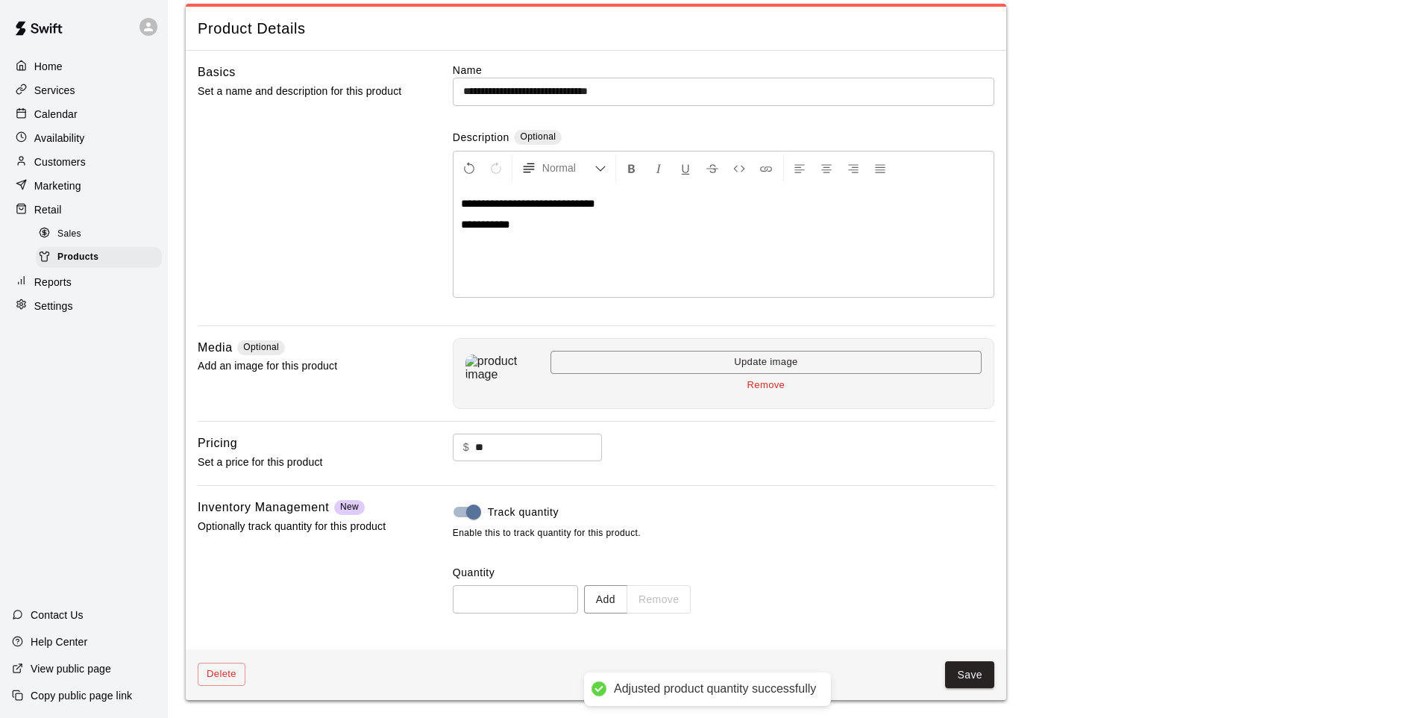
click at [961, 592] on button "Save" at bounding box center [969, 675] width 49 height 28
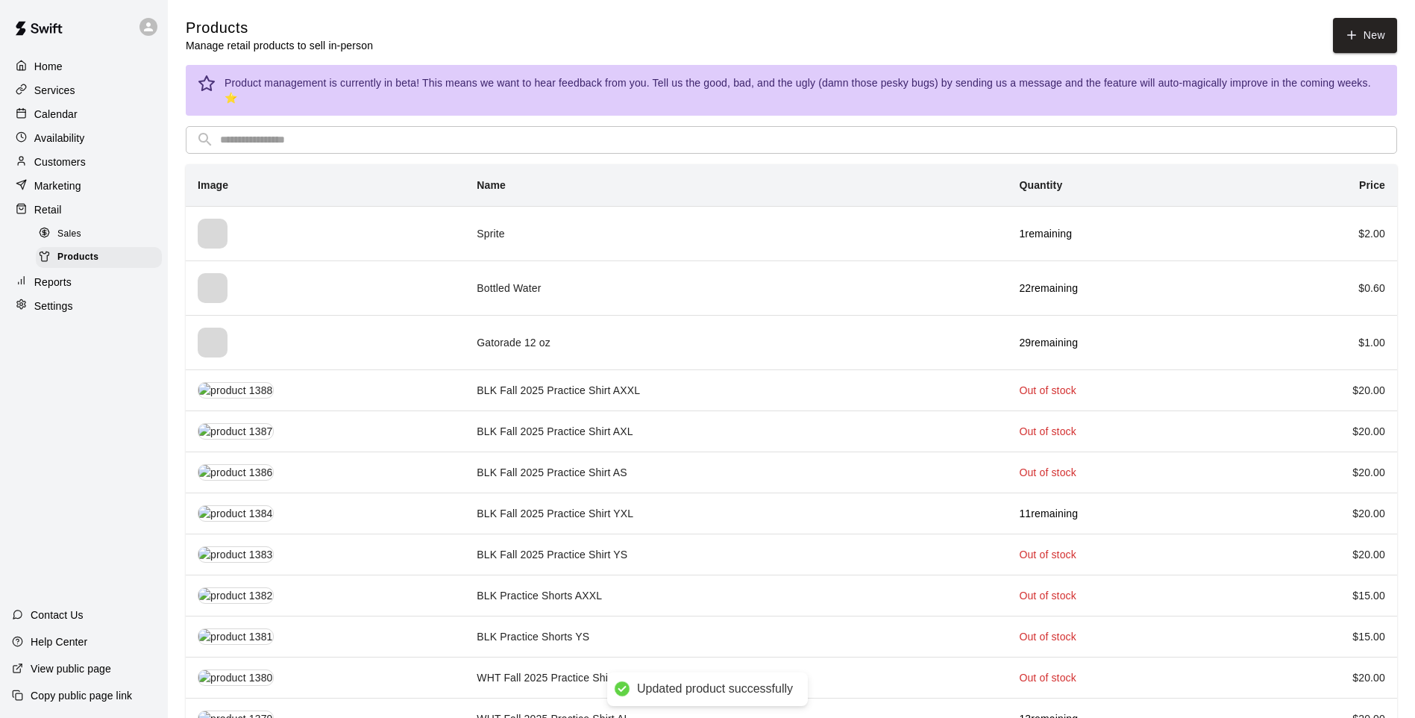
click at [433, 126] on input "text" at bounding box center [803, 140] width 1167 height 28
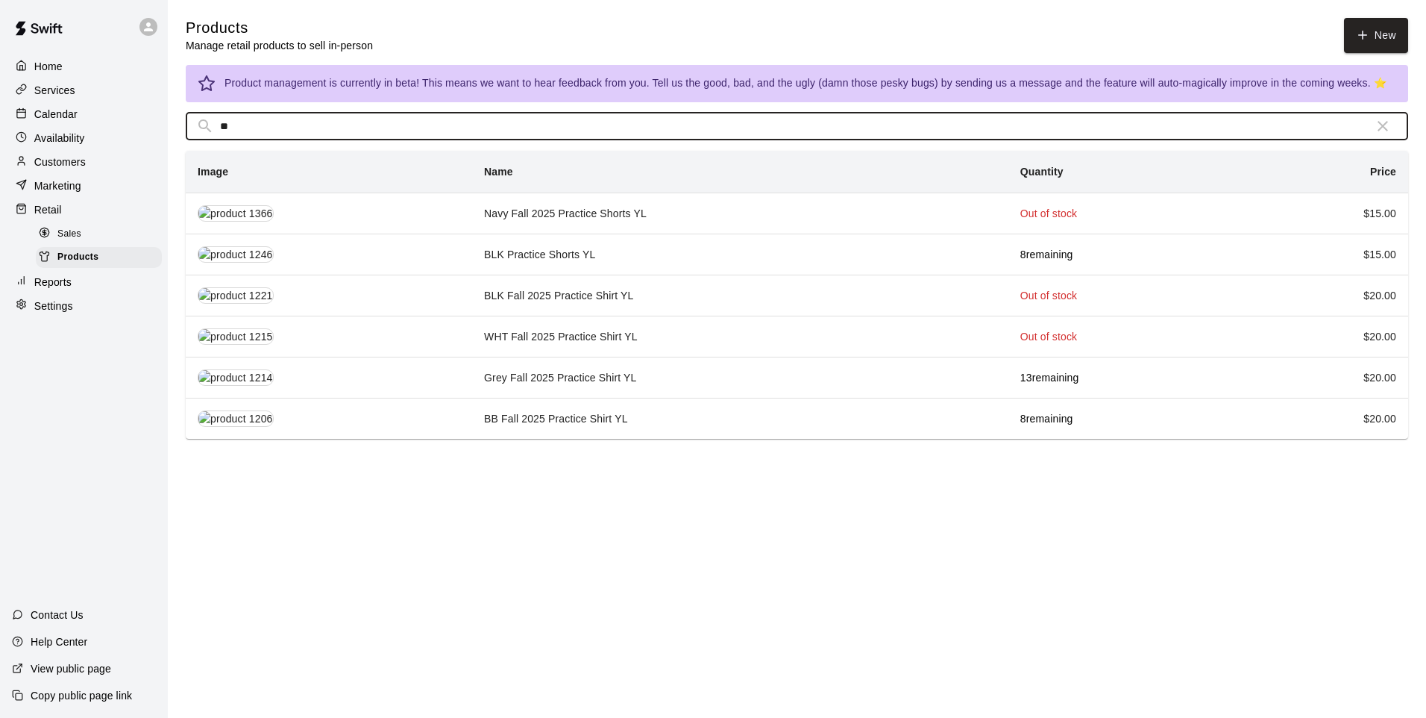
click at [653, 383] on td "Grey Fall 2025 Practice Shirt YL" at bounding box center [740, 377] width 536 height 41
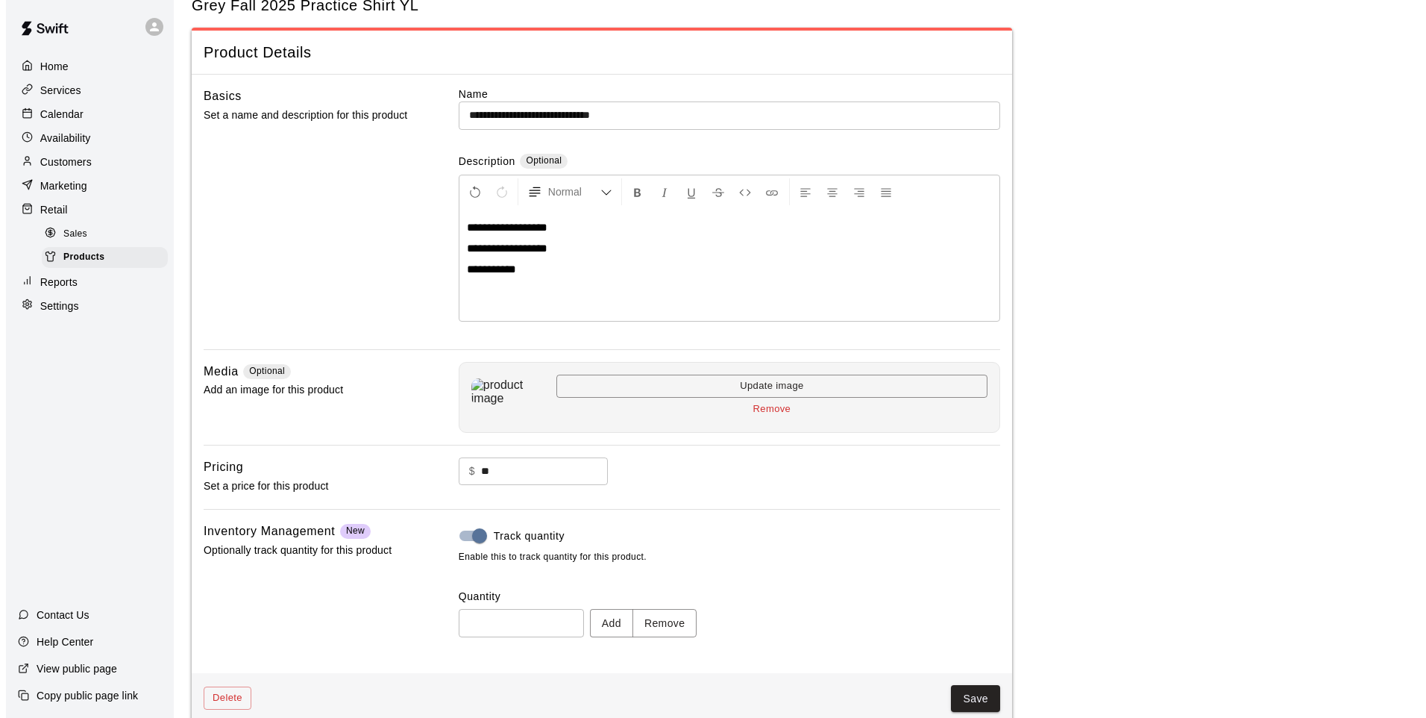
scroll to position [69, 0]
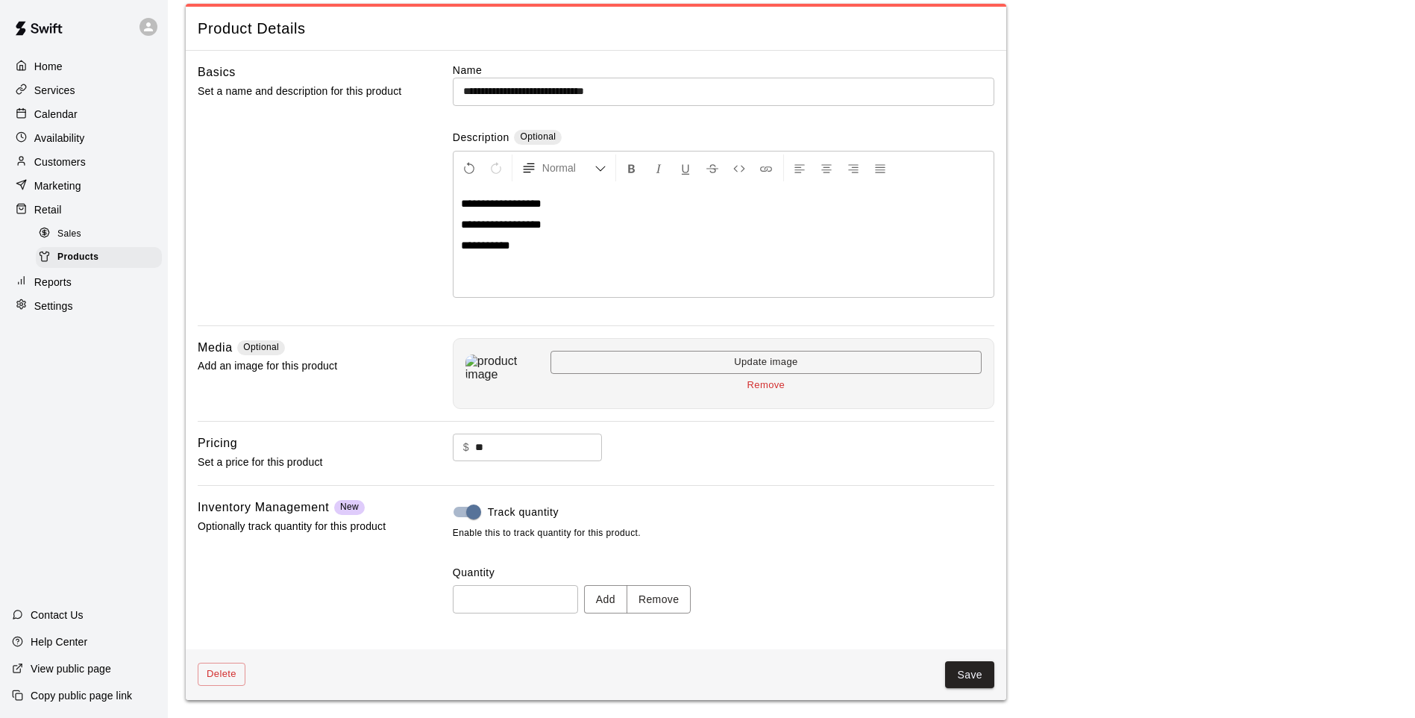
click at [684, 592] on button "Remove" at bounding box center [659, 599] width 65 height 28
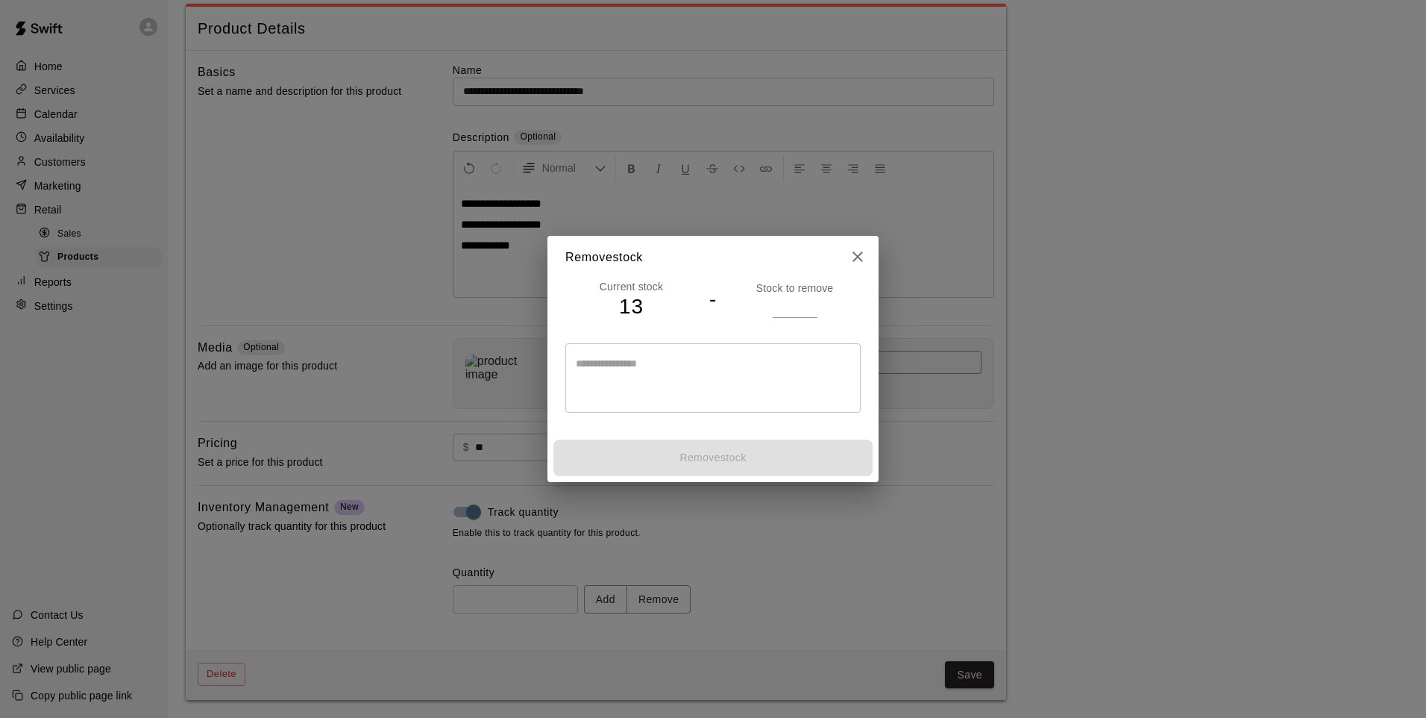
click at [780, 304] on input "number" at bounding box center [795, 306] width 45 height 22
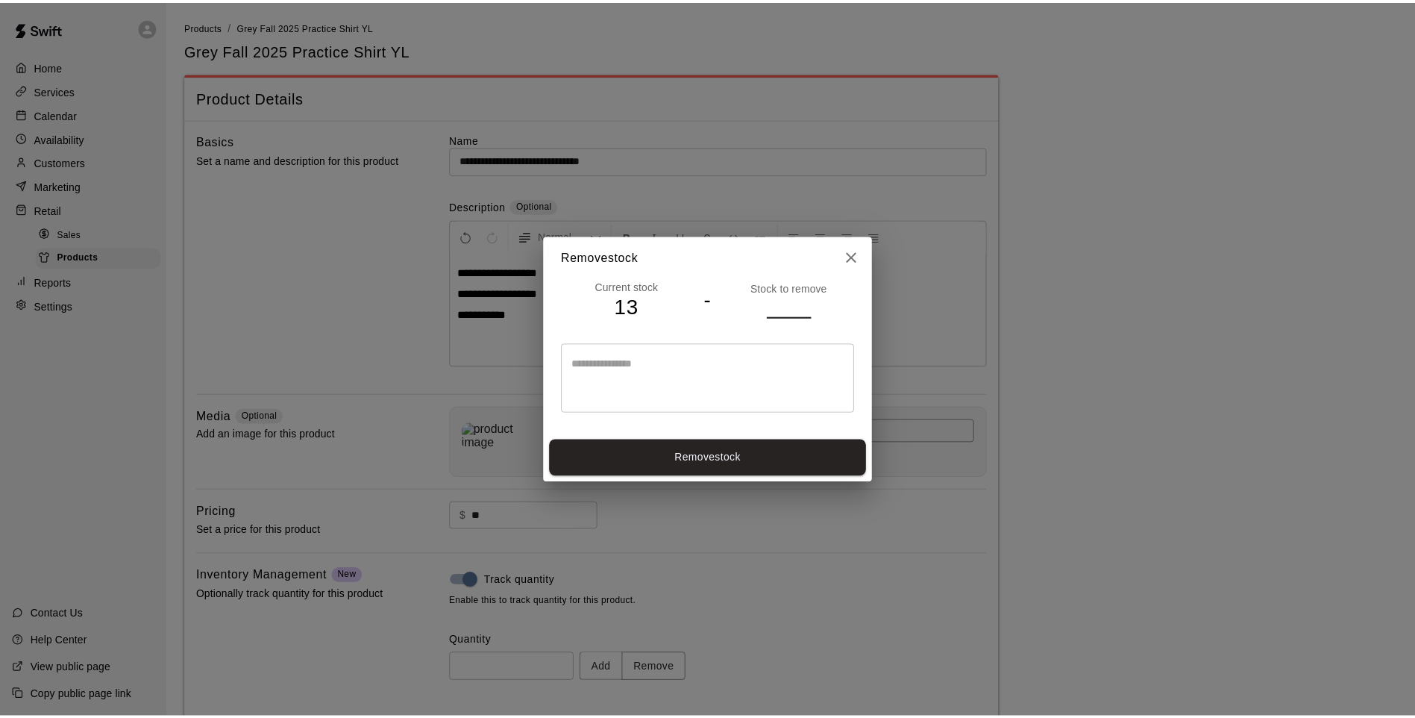
scroll to position [69, 0]
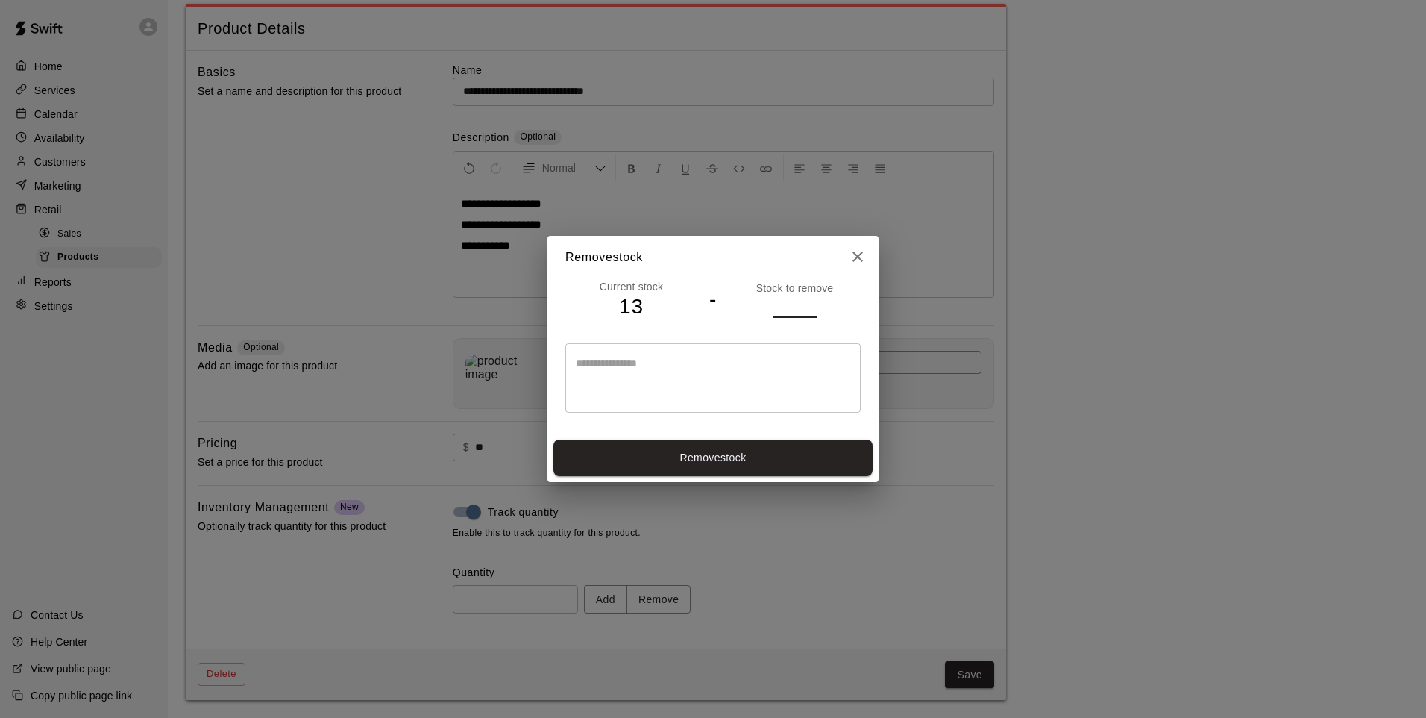
type input "*"
click at [765, 466] on button "Remove stock" at bounding box center [713, 457] width 319 height 37
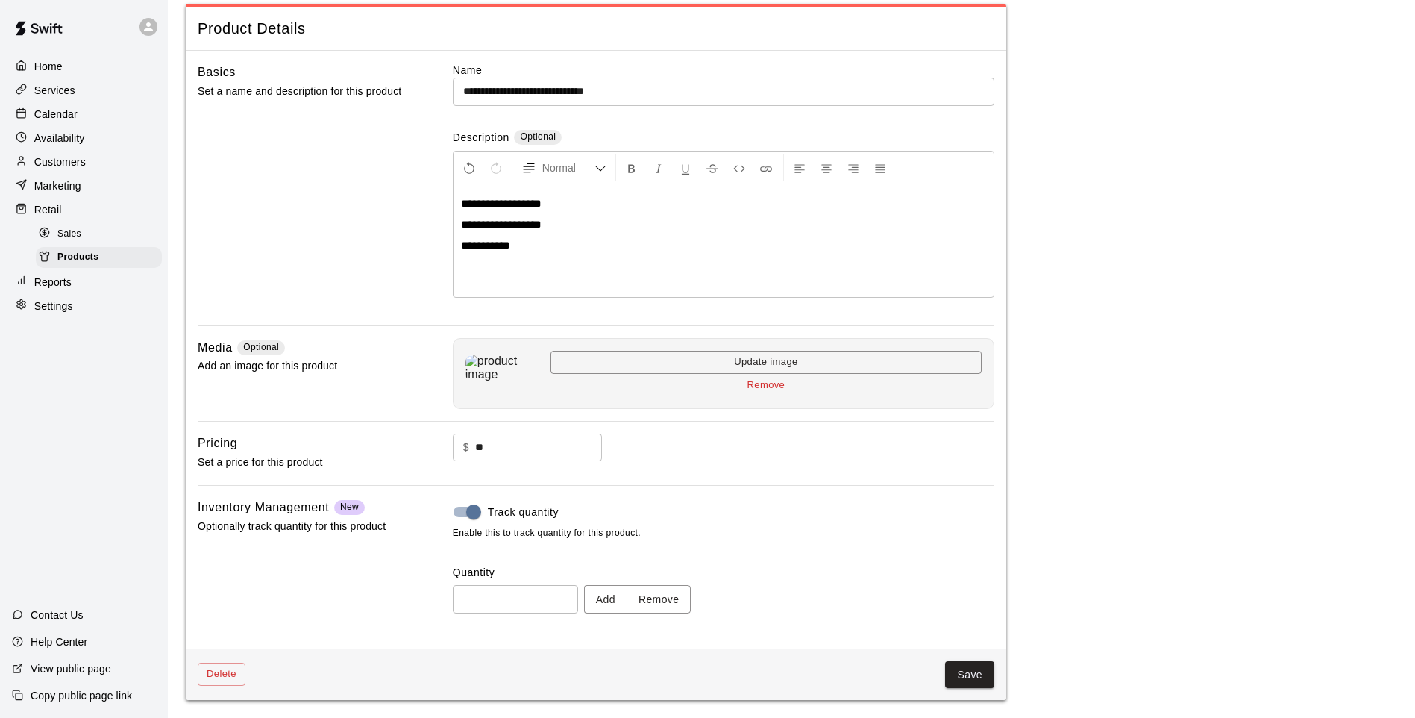
type input "**"
drag, startPoint x: 940, startPoint y: 663, endPoint x: 965, endPoint y: 674, distance: 27.7
click at [941, 664] on div "Save" at bounding box center [619, 675] width 749 height 28
click at [965, 674] on button "Save" at bounding box center [969, 675] width 49 height 28
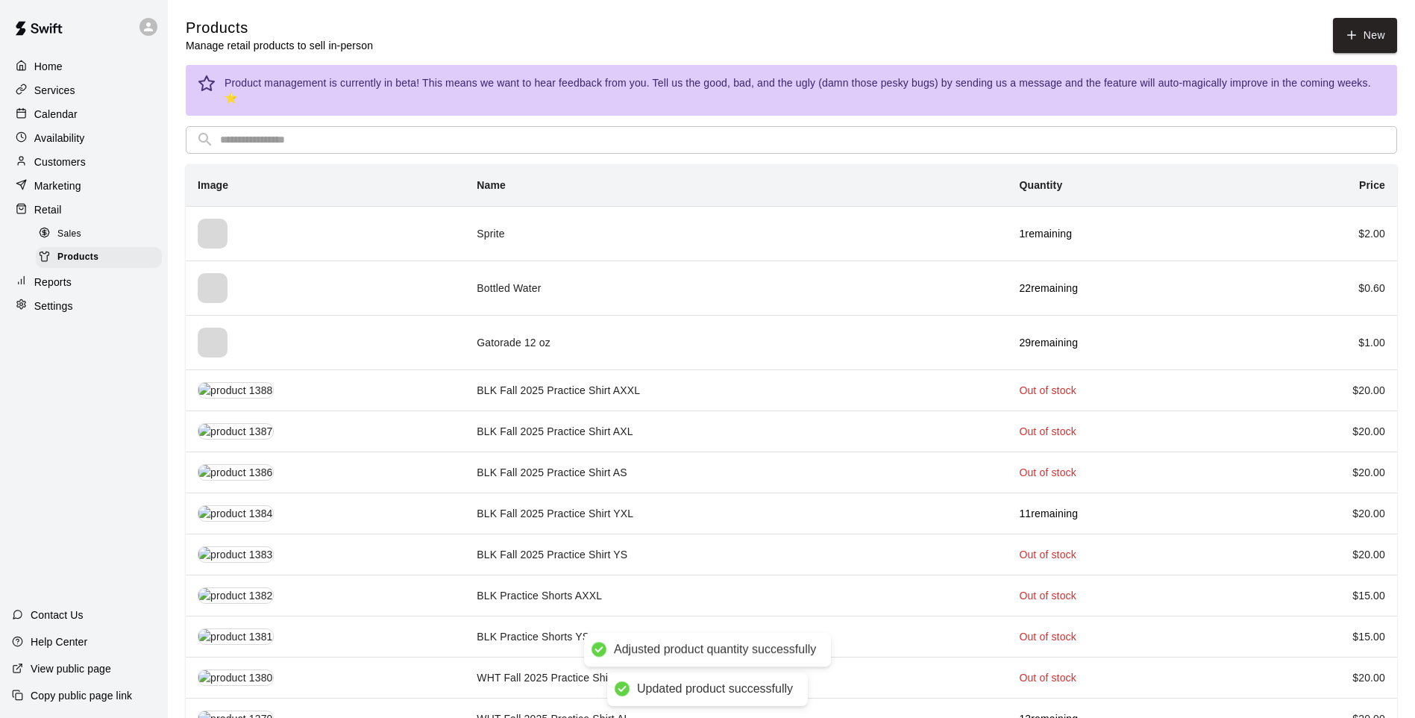
click at [562, 126] on input "text" at bounding box center [803, 140] width 1167 height 28
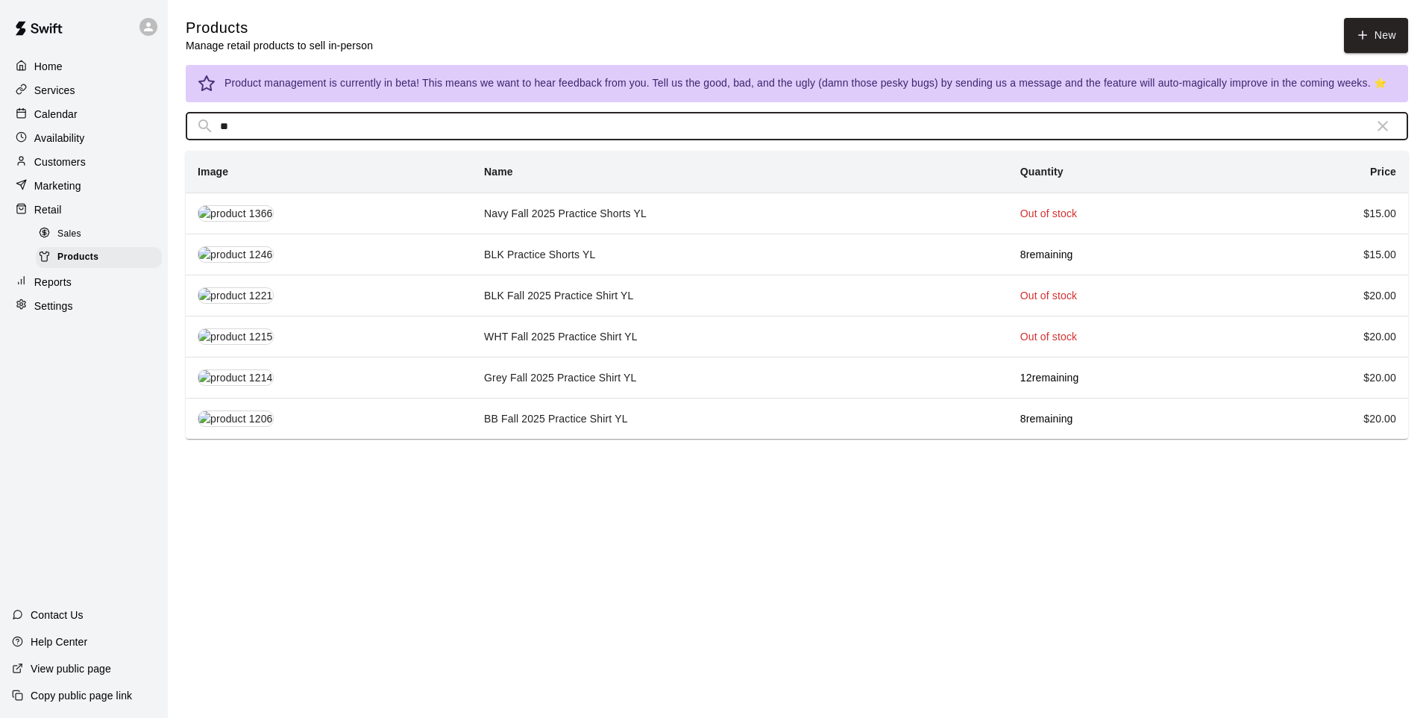
type input "**"
click at [621, 417] on td "BB Fall 2025 Practice Shirt YL" at bounding box center [740, 418] width 536 height 41
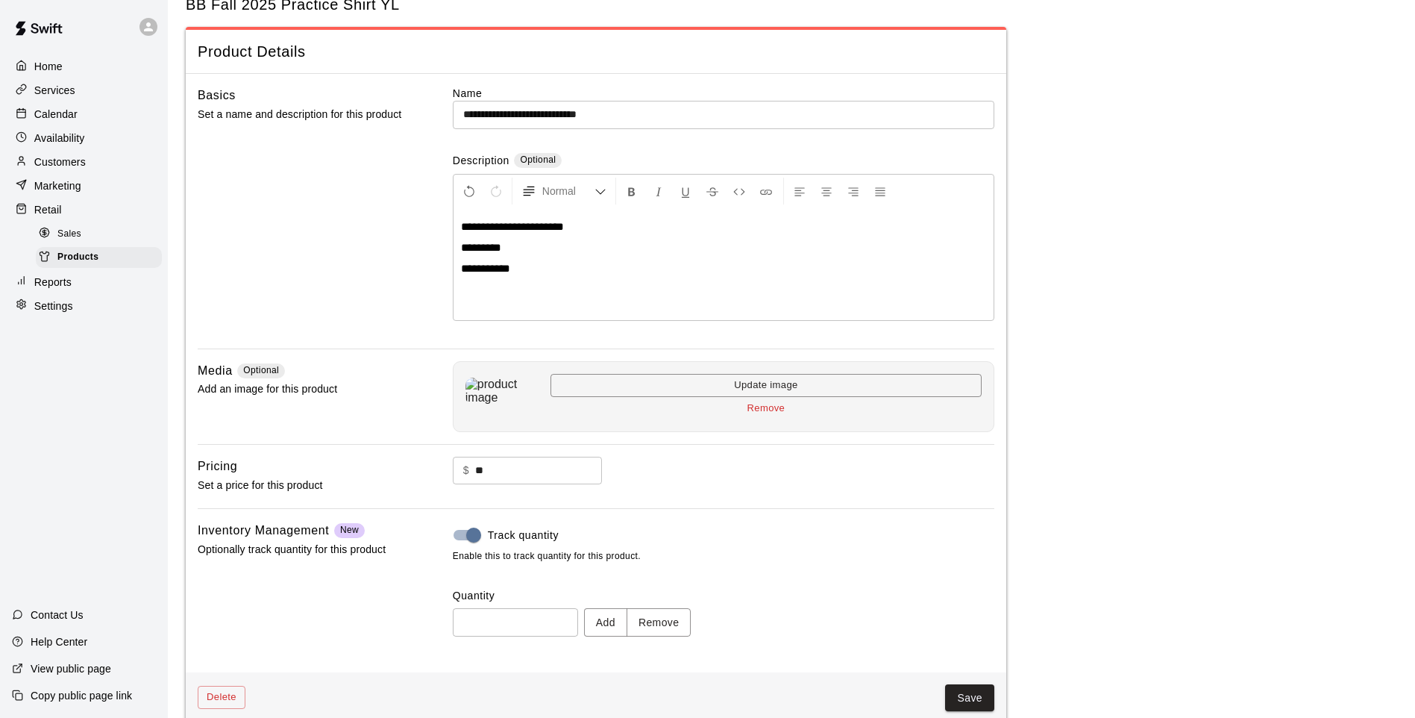
scroll to position [69, 0]
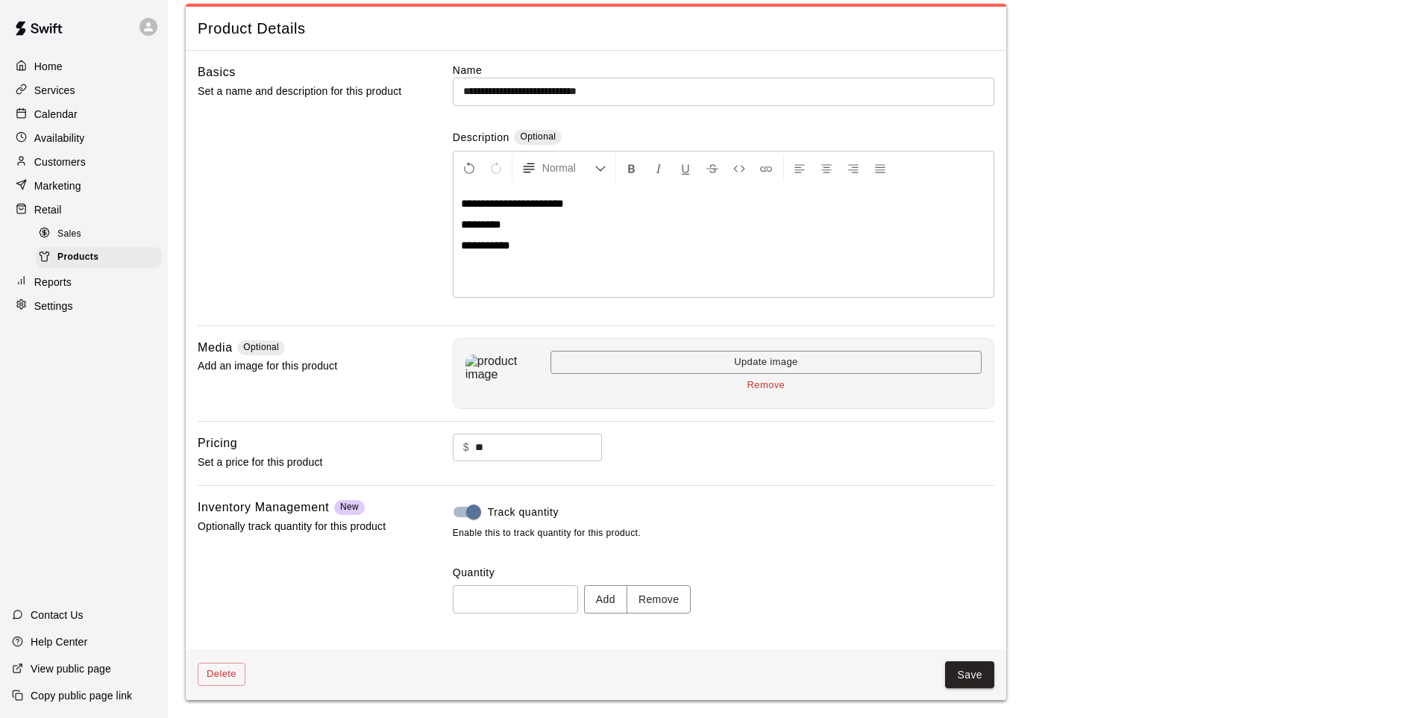
click at [666, 599] on button "Remove" at bounding box center [659, 599] width 65 height 28
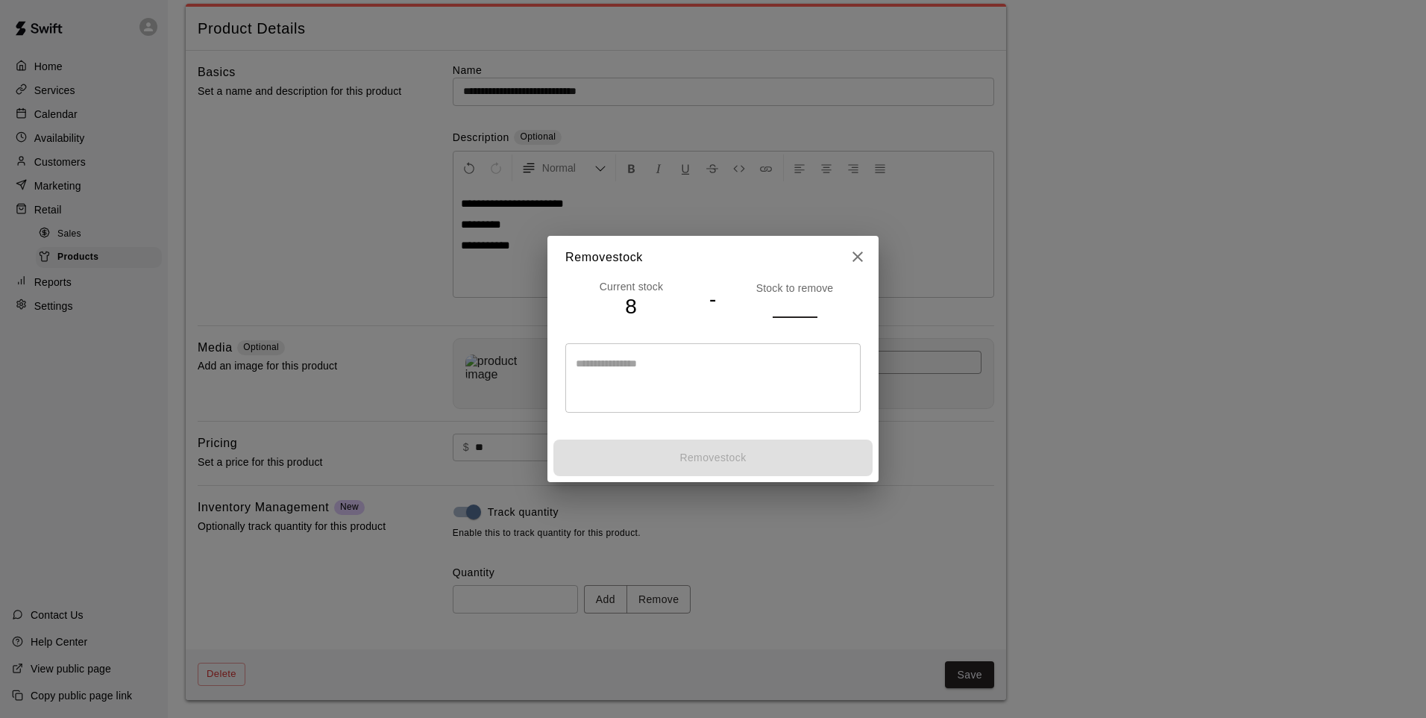
click at [775, 308] on input "number" at bounding box center [795, 306] width 45 height 22
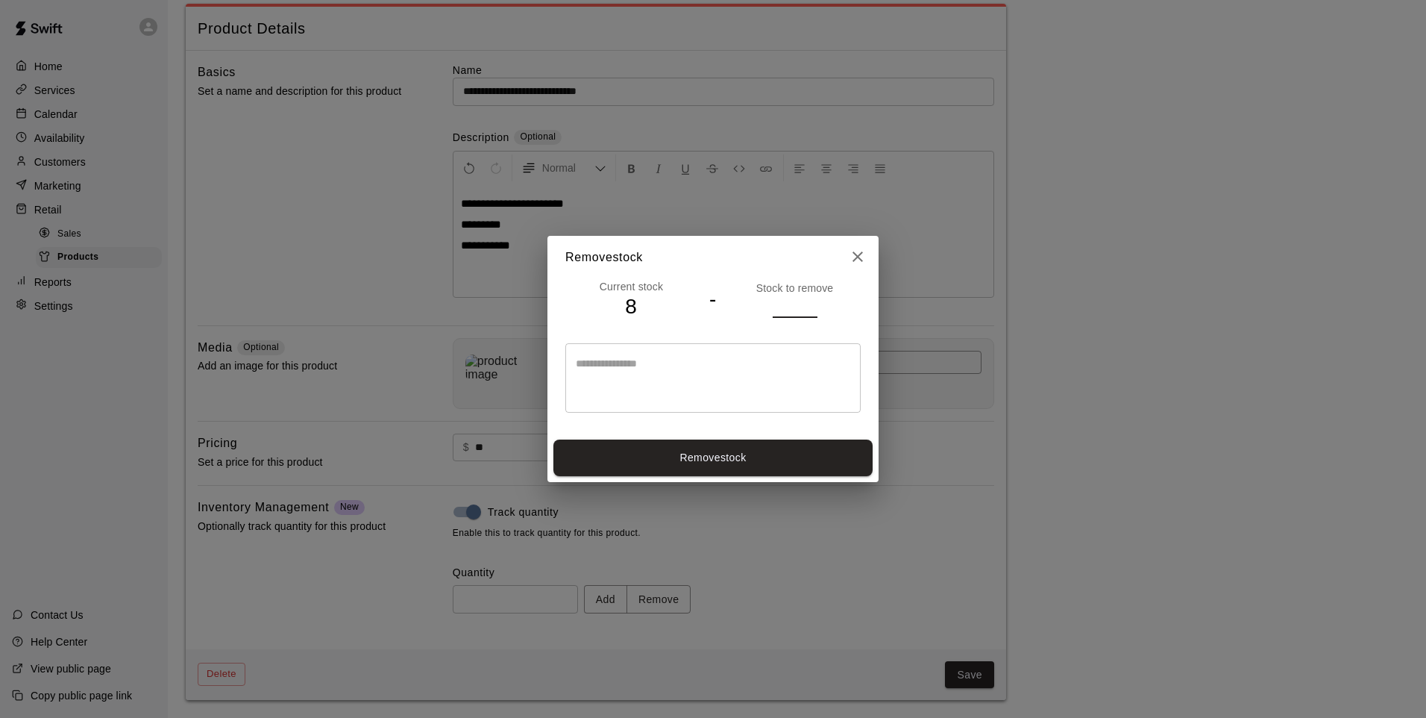
type input "*"
click at [793, 467] on button "Remove stock" at bounding box center [713, 457] width 319 height 37
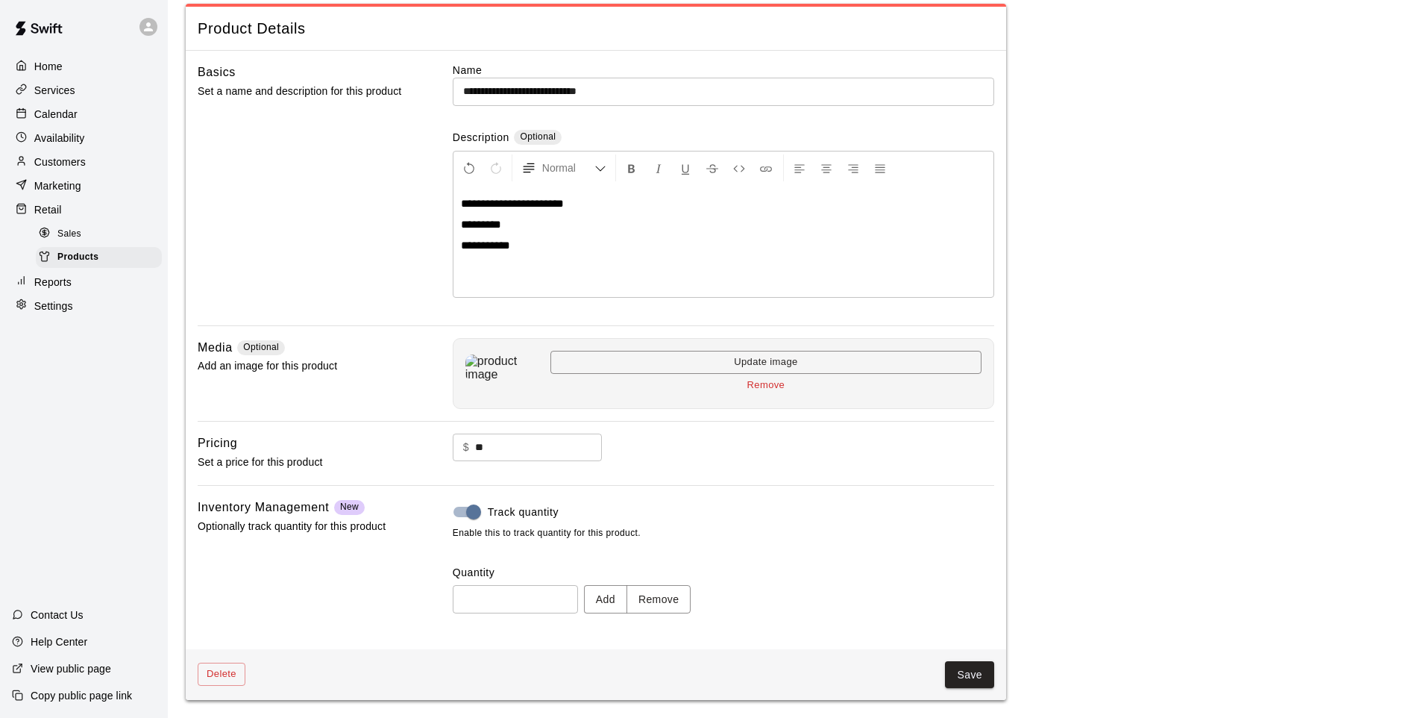
type input "*"
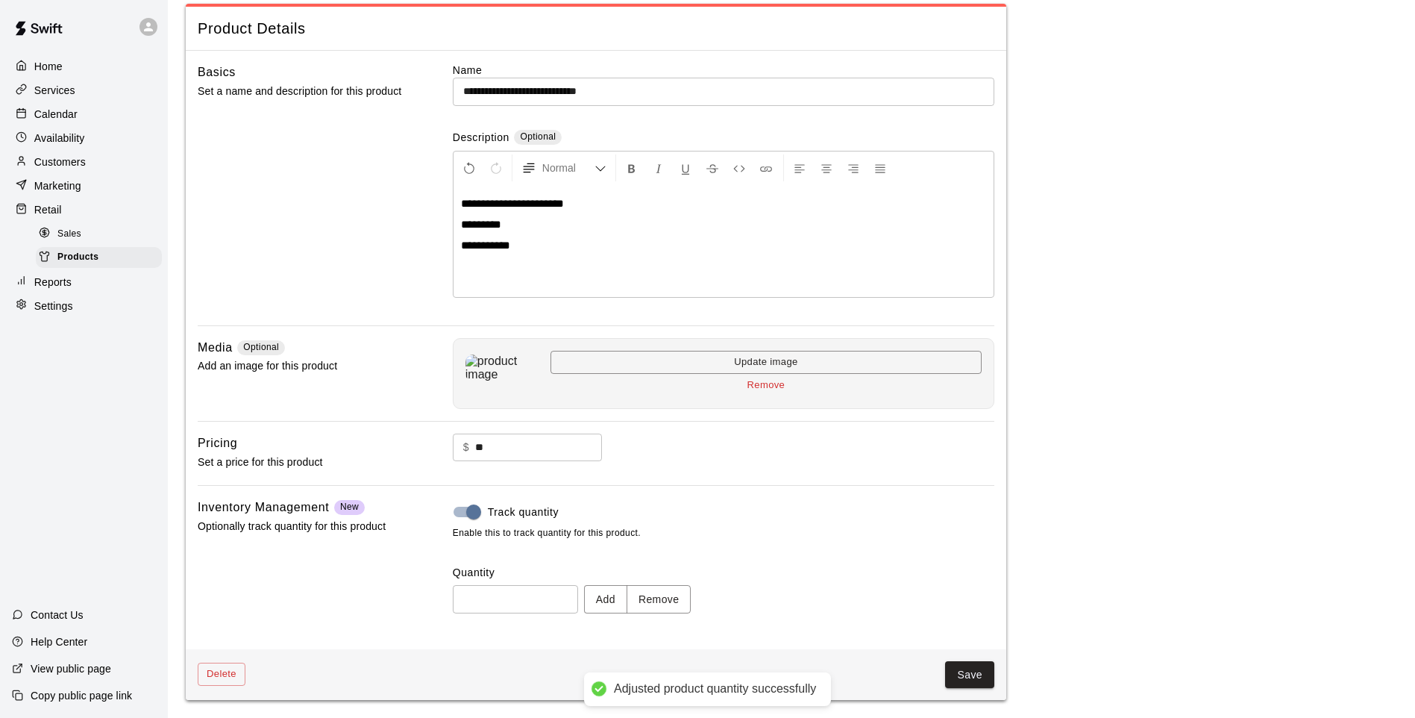
click at [971, 687] on button "Save" at bounding box center [969, 675] width 49 height 28
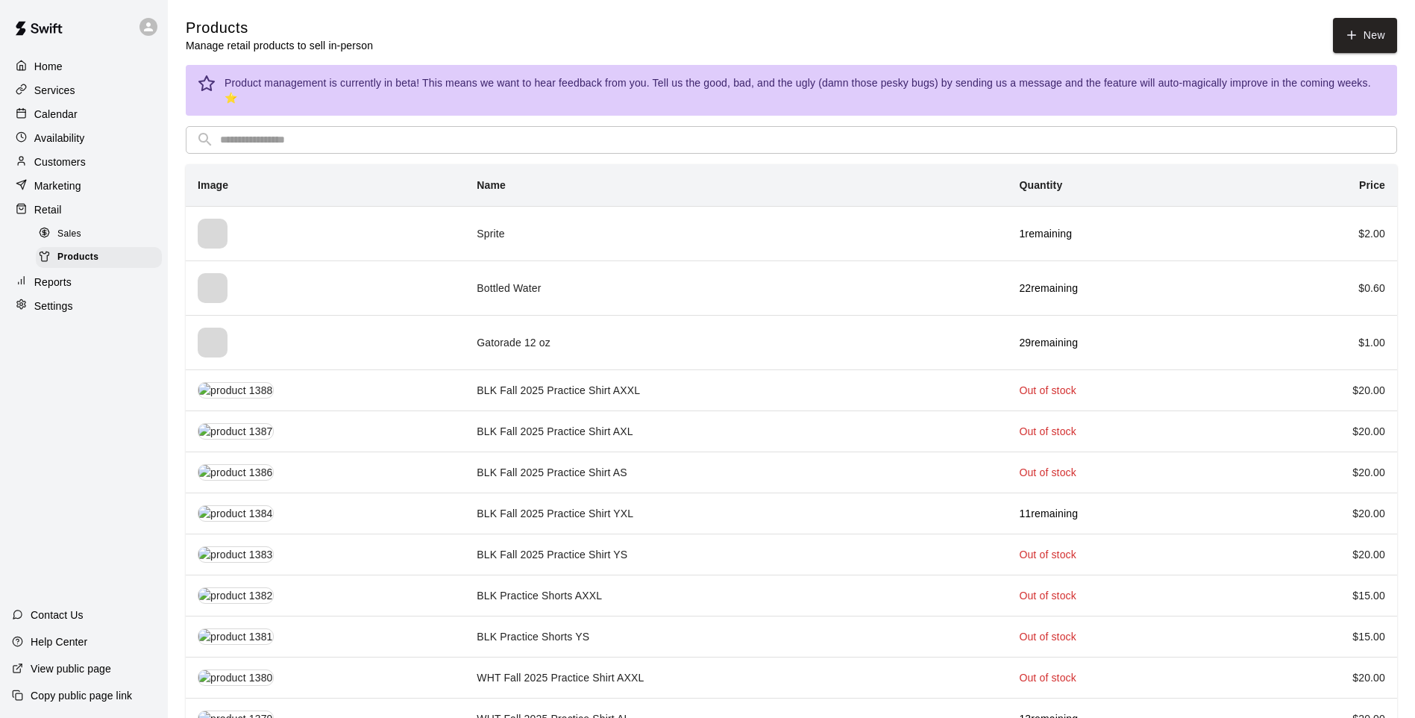
click at [394, 129] on input "text" at bounding box center [803, 140] width 1167 height 28
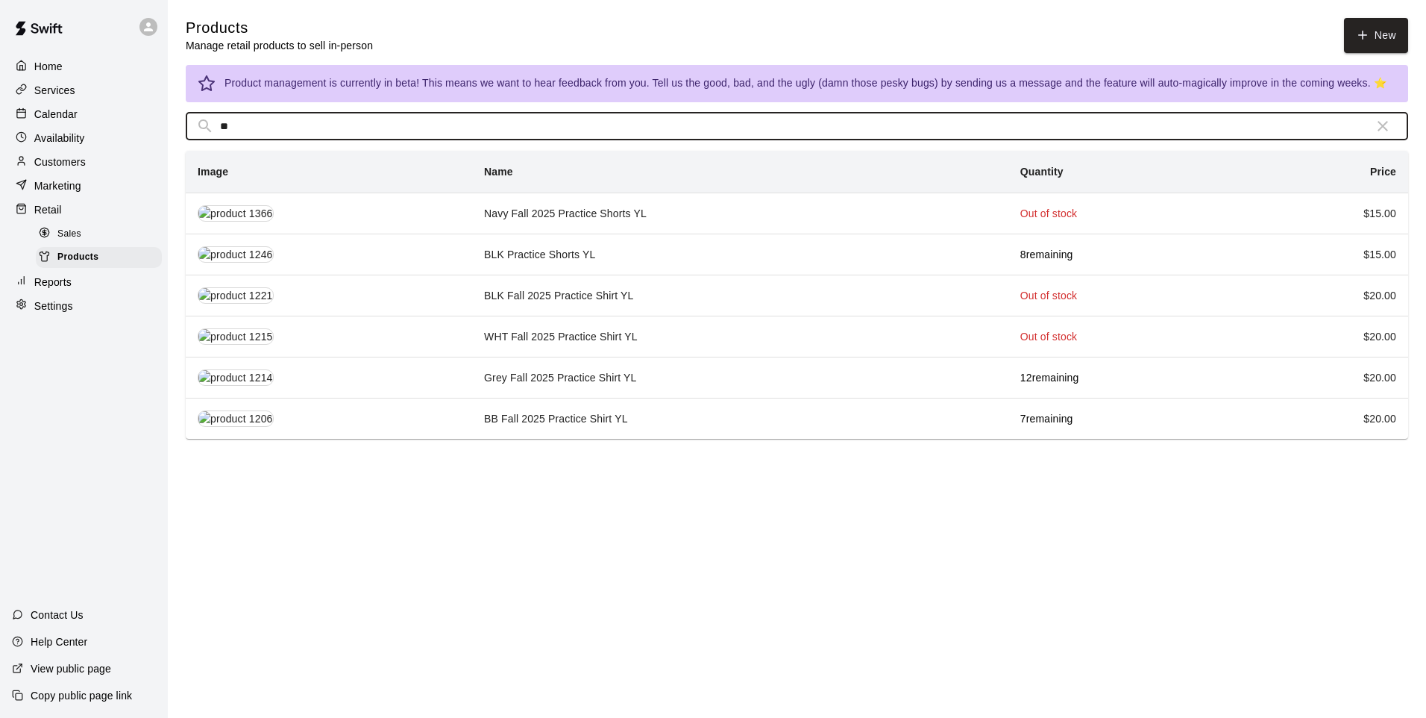
type input "**"
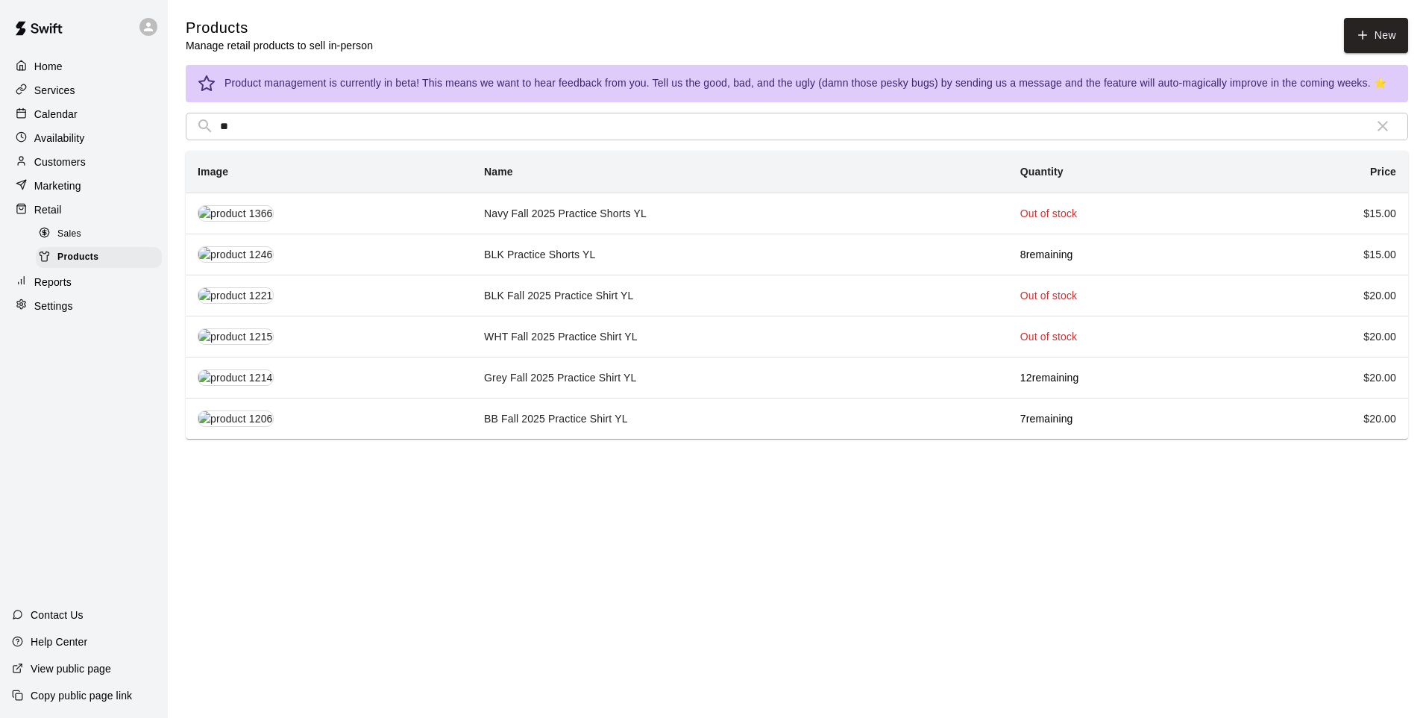
click at [505, 256] on td "BLK Practice Shorts YL" at bounding box center [740, 254] width 536 height 41
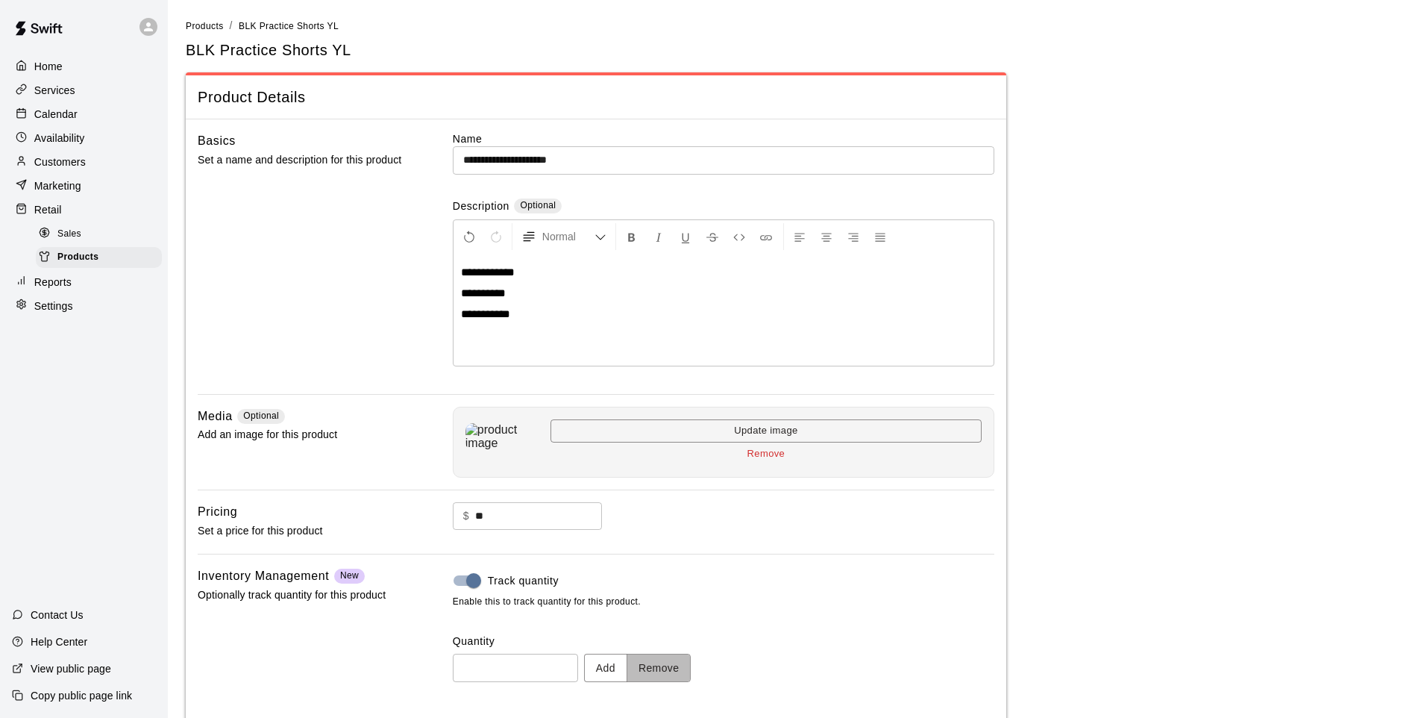
click at [658, 658] on button "Remove" at bounding box center [659, 668] width 65 height 28
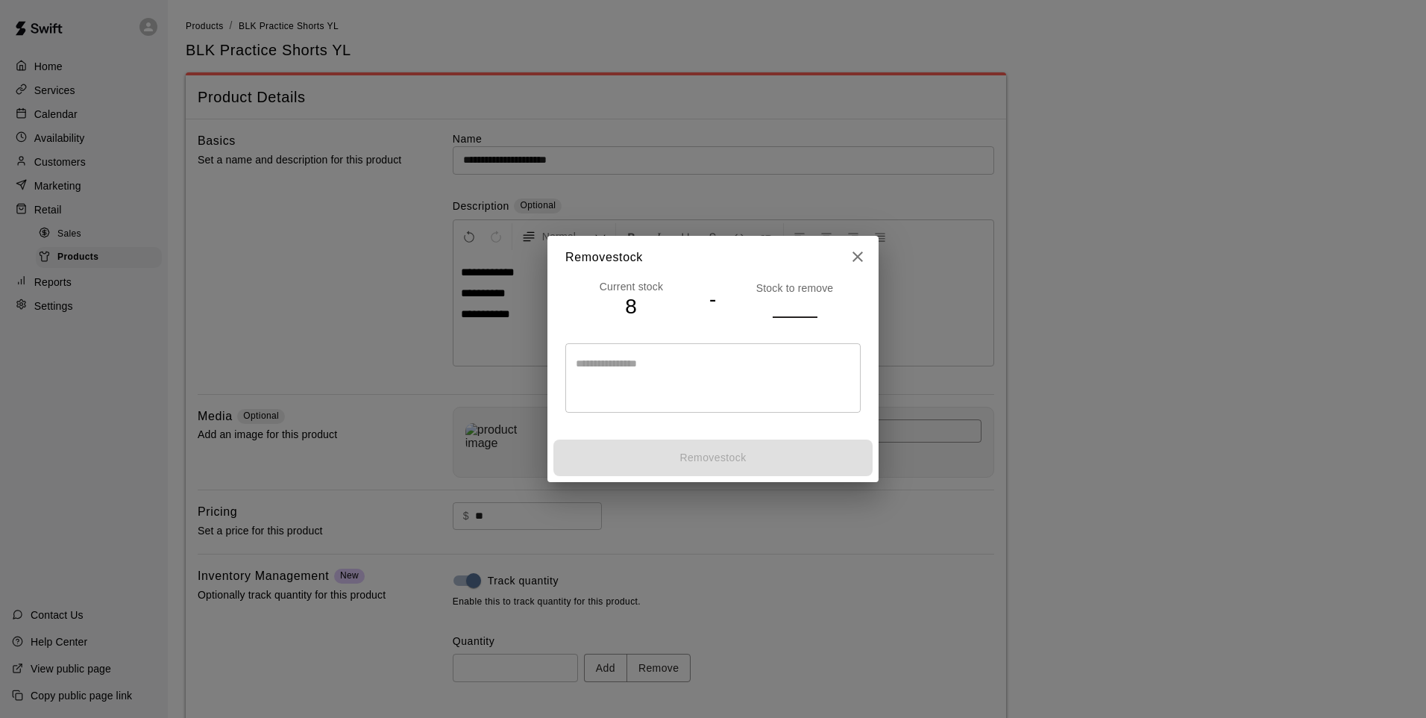
click at [781, 308] on input "number" at bounding box center [795, 306] width 45 height 22
click at [783, 301] on input "number" at bounding box center [795, 306] width 45 height 22
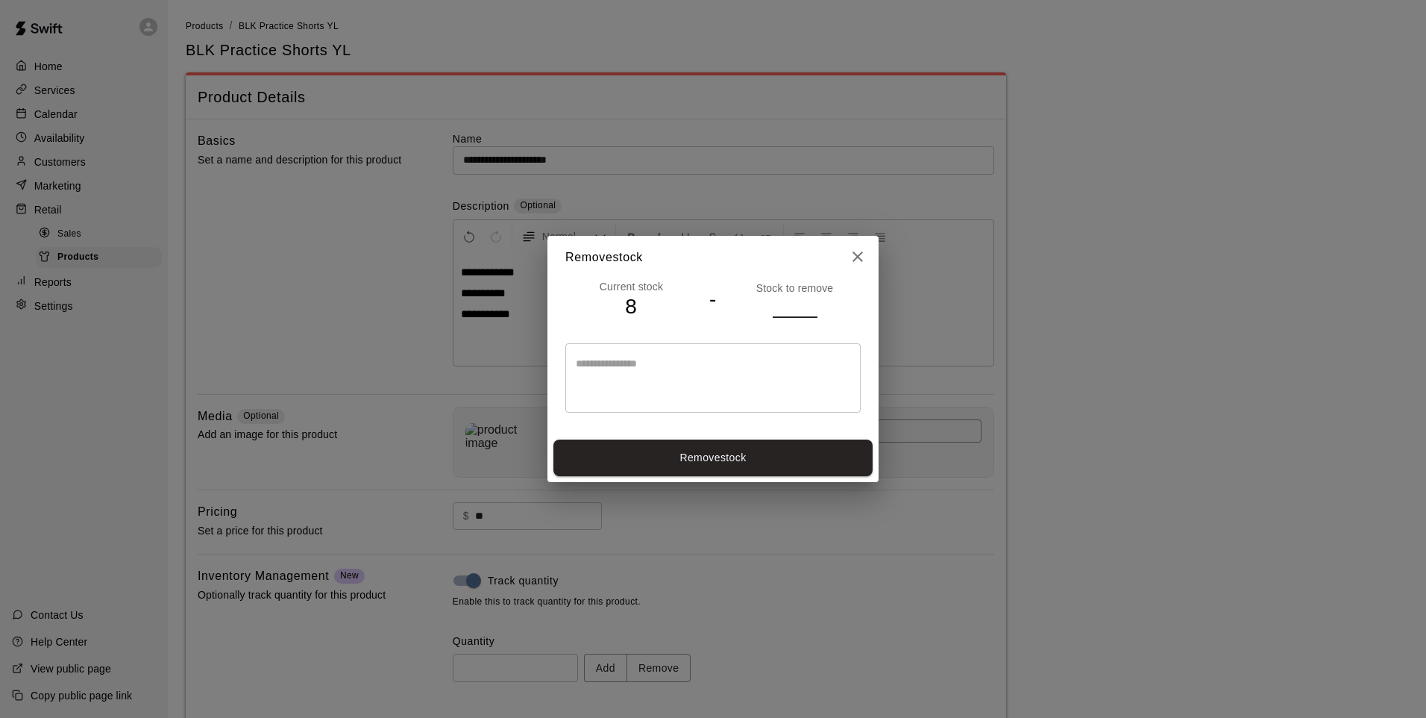
type input "*"
click at [766, 463] on button "Remove stock" at bounding box center [713, 457] width 319 height 37
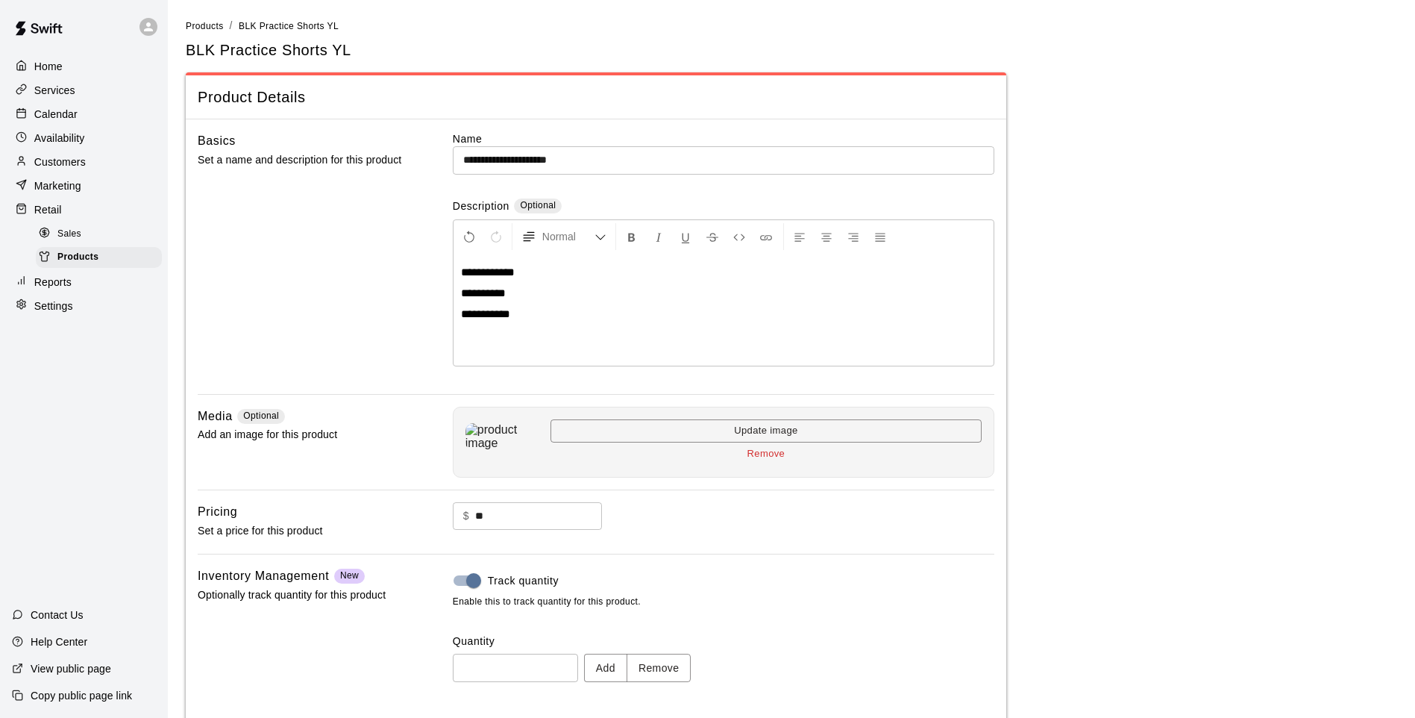
type input "*"
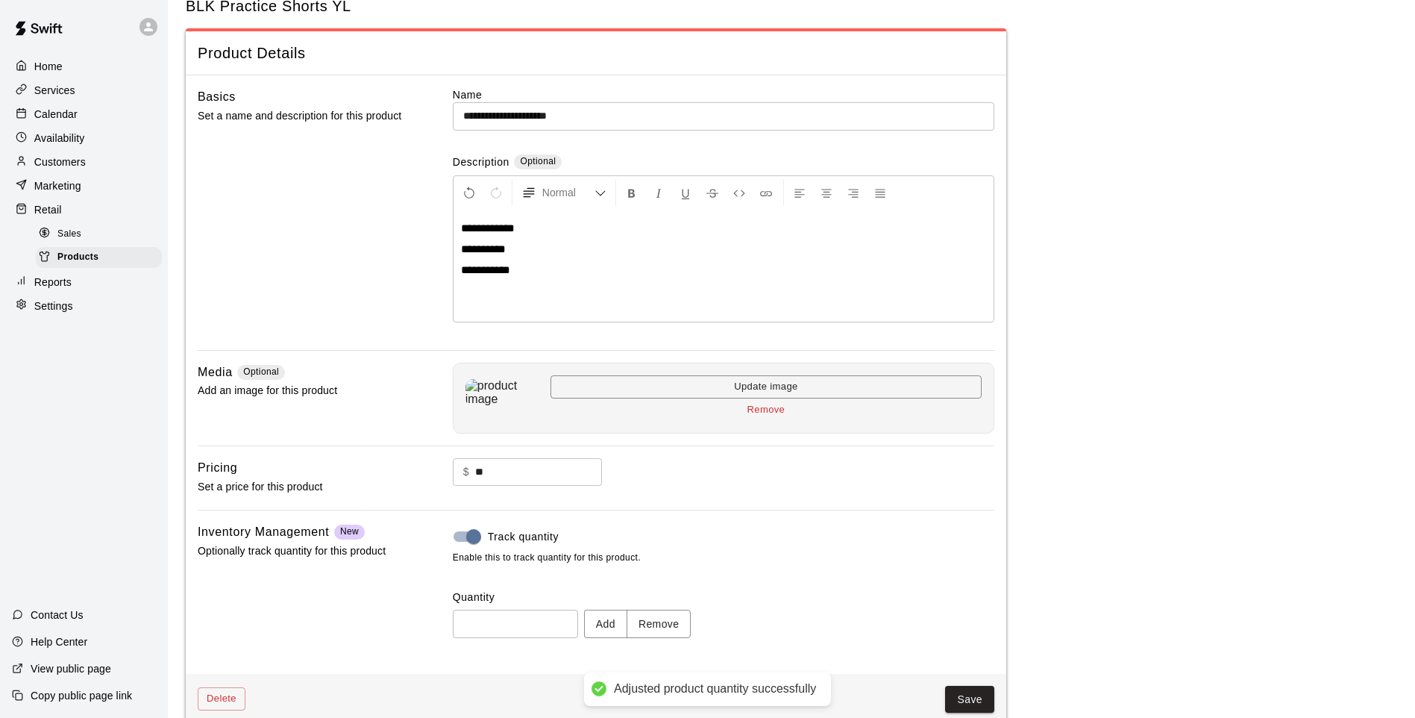
scroll to position [69, 0]
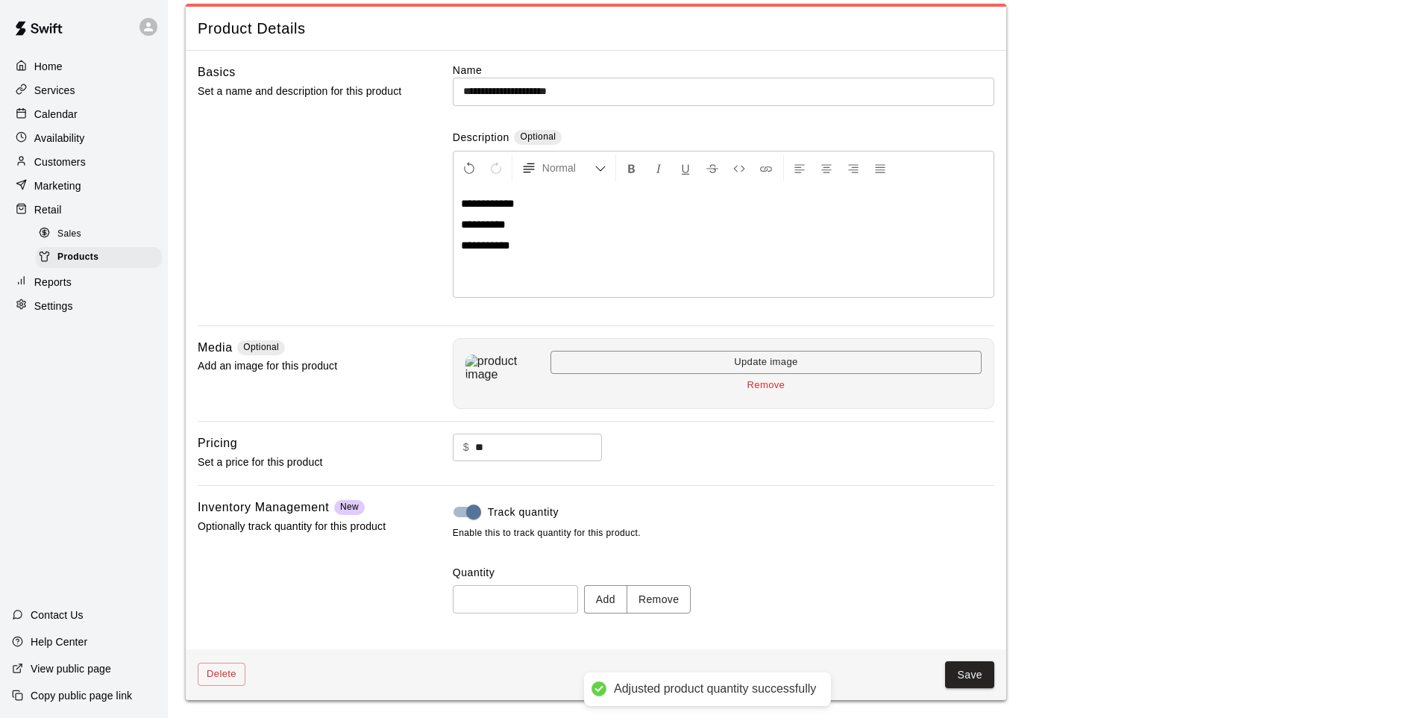
click at [959, 678] on button "Save" at bounding box center [969, 675] width 49 height 28
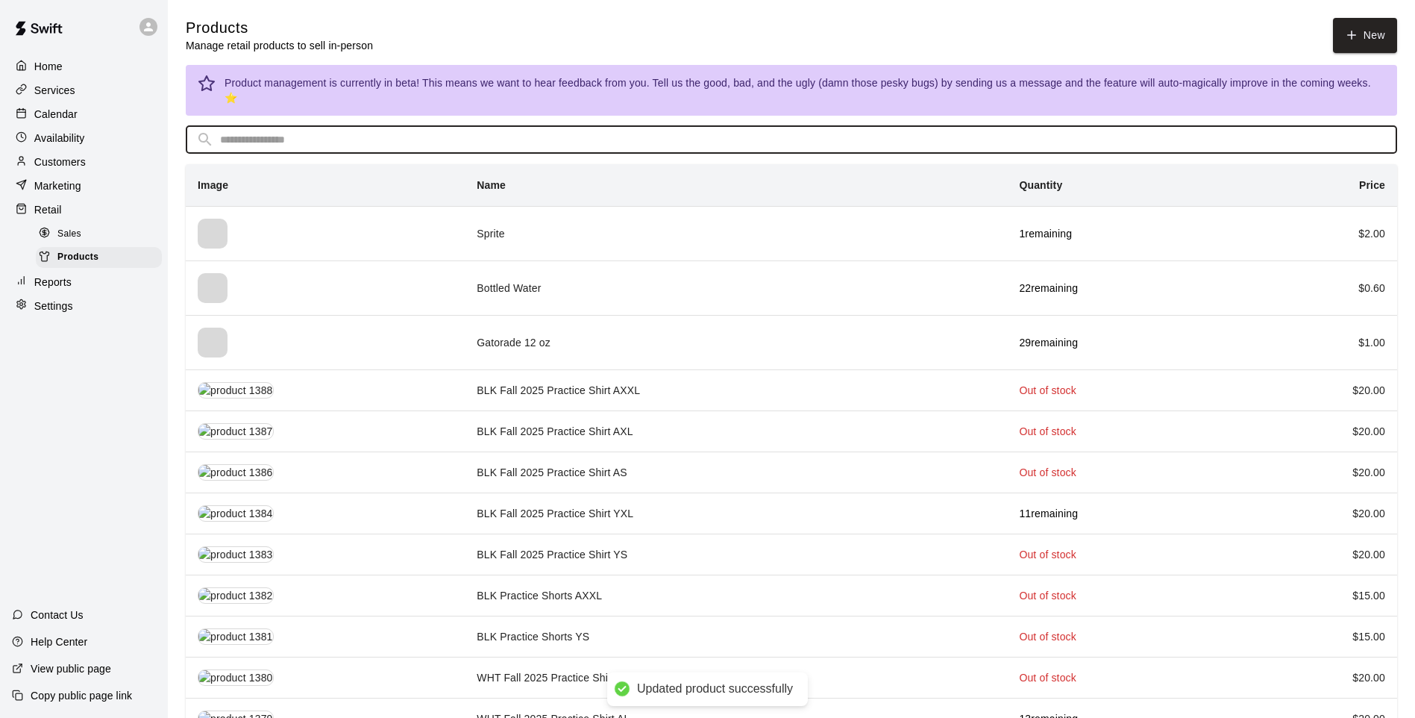
click at [485, 137] on input "text" at bounding box center [803, 140] width 1167 height 28
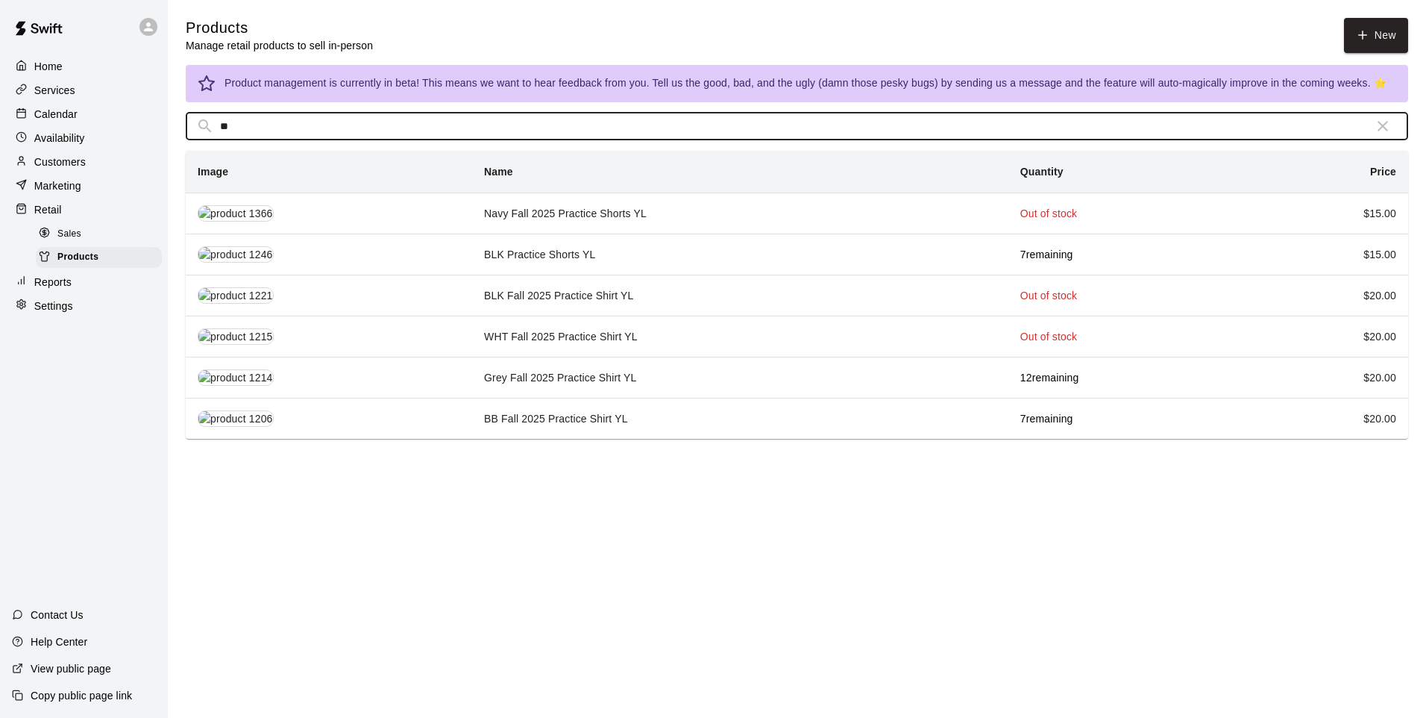
type input "**"
click at [586, 372] on td "Grey Fall 2025 Practice Shirt YL" at bounding box center [740, 377] width 536 height 41
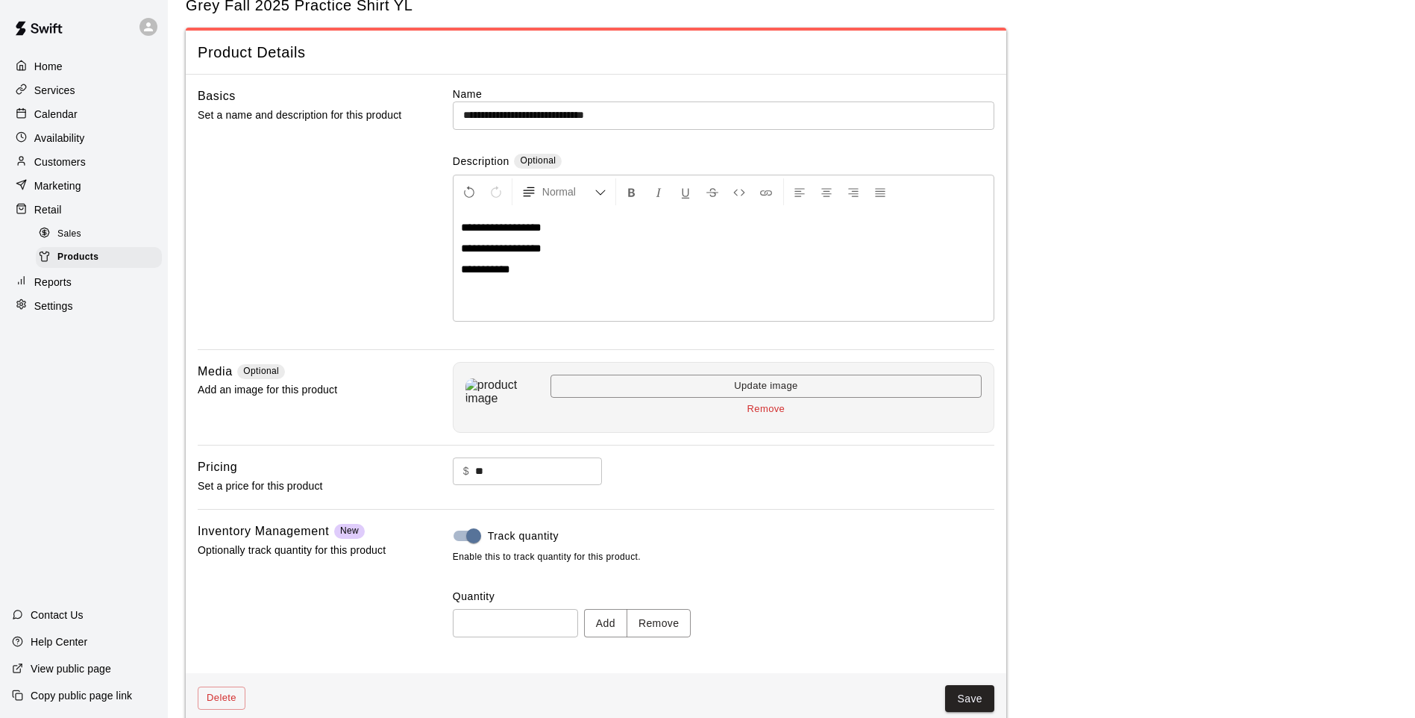
scroll to position [69, 0]
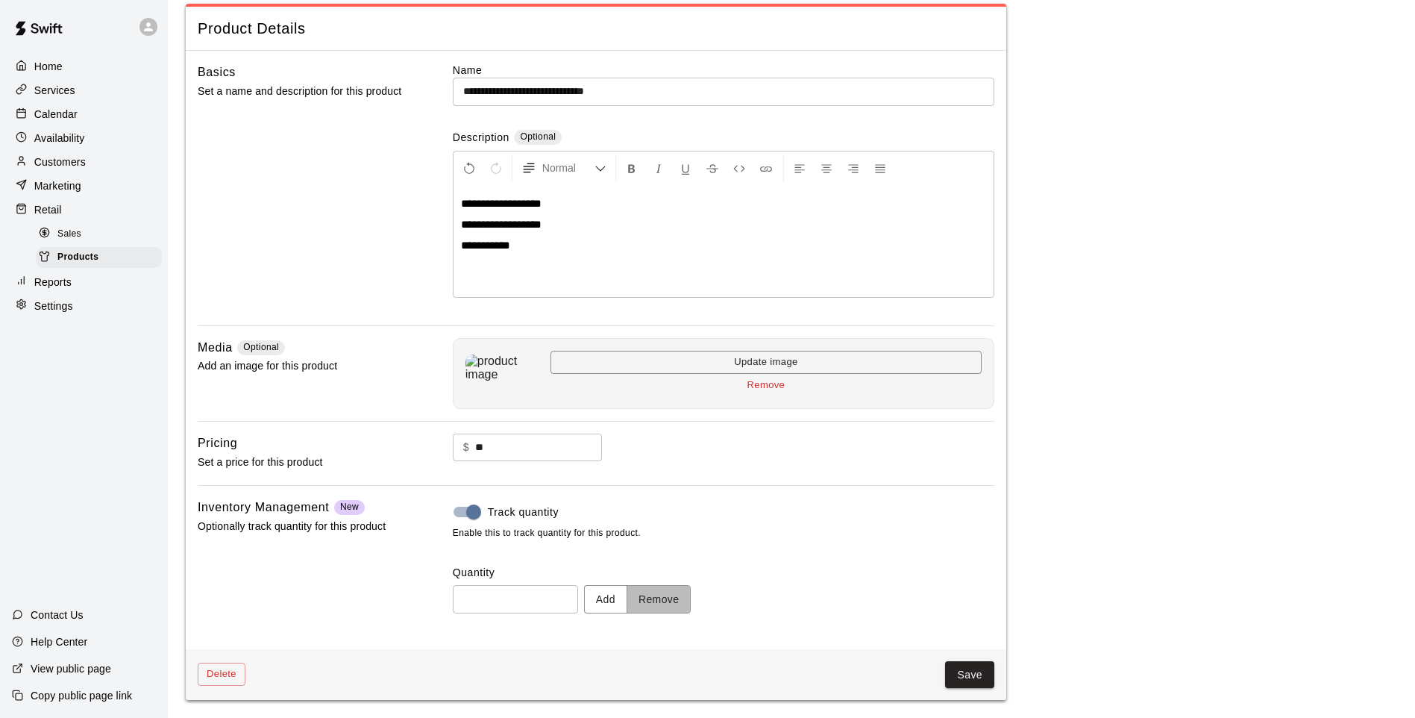
click at [680, 601] on button "Remove" at bounding box center [659, 599] width 65 height 28
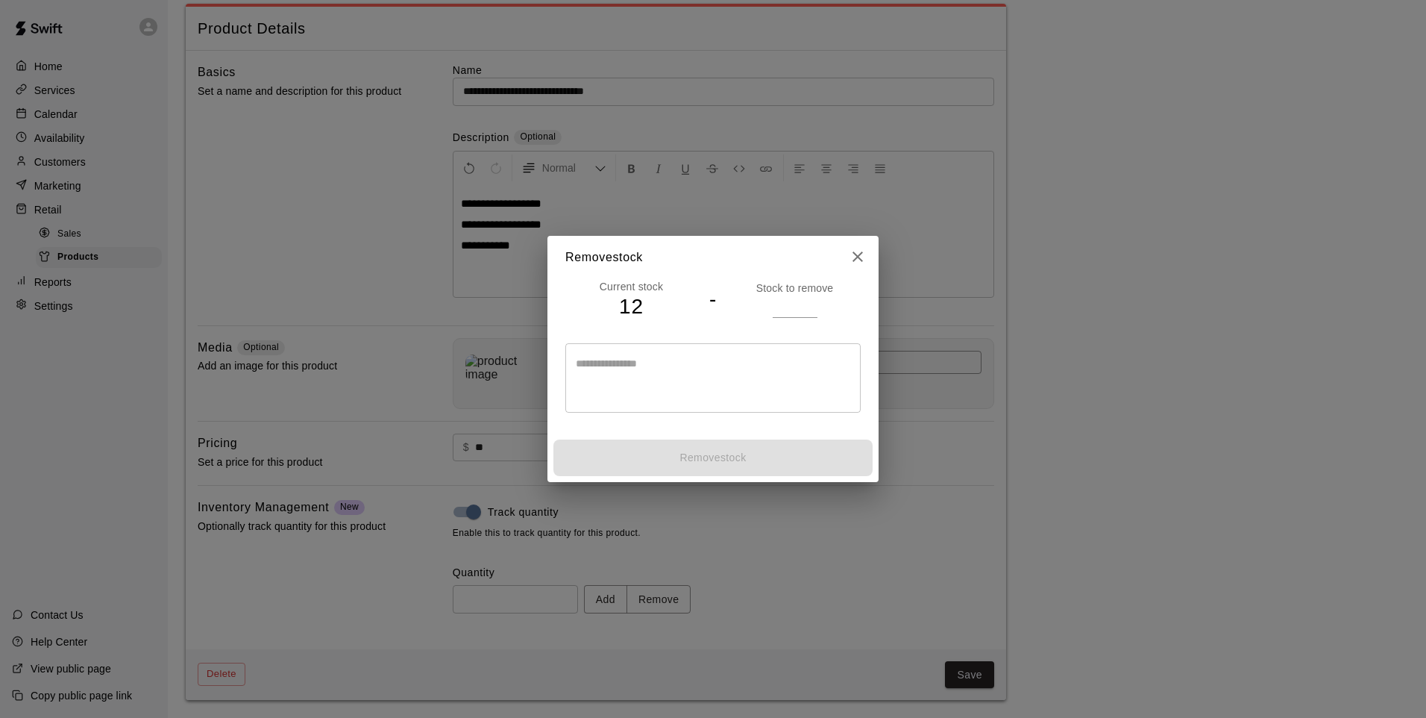
click at [797, 307] on input "number" at bounding box center [795, 306] width 45 height 22
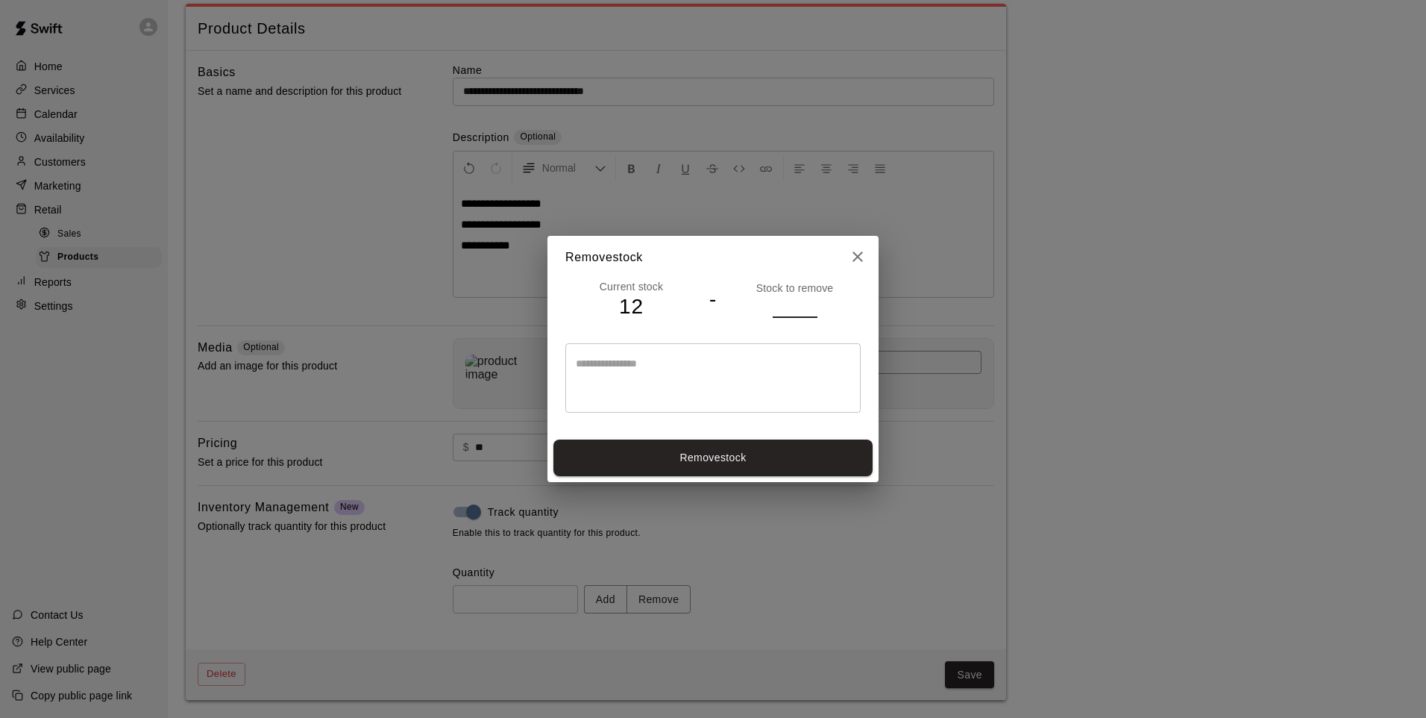
type input "*"
click at [781, 453] on button "Remove stock" at bounding box center [713, 457] width 319 height 37
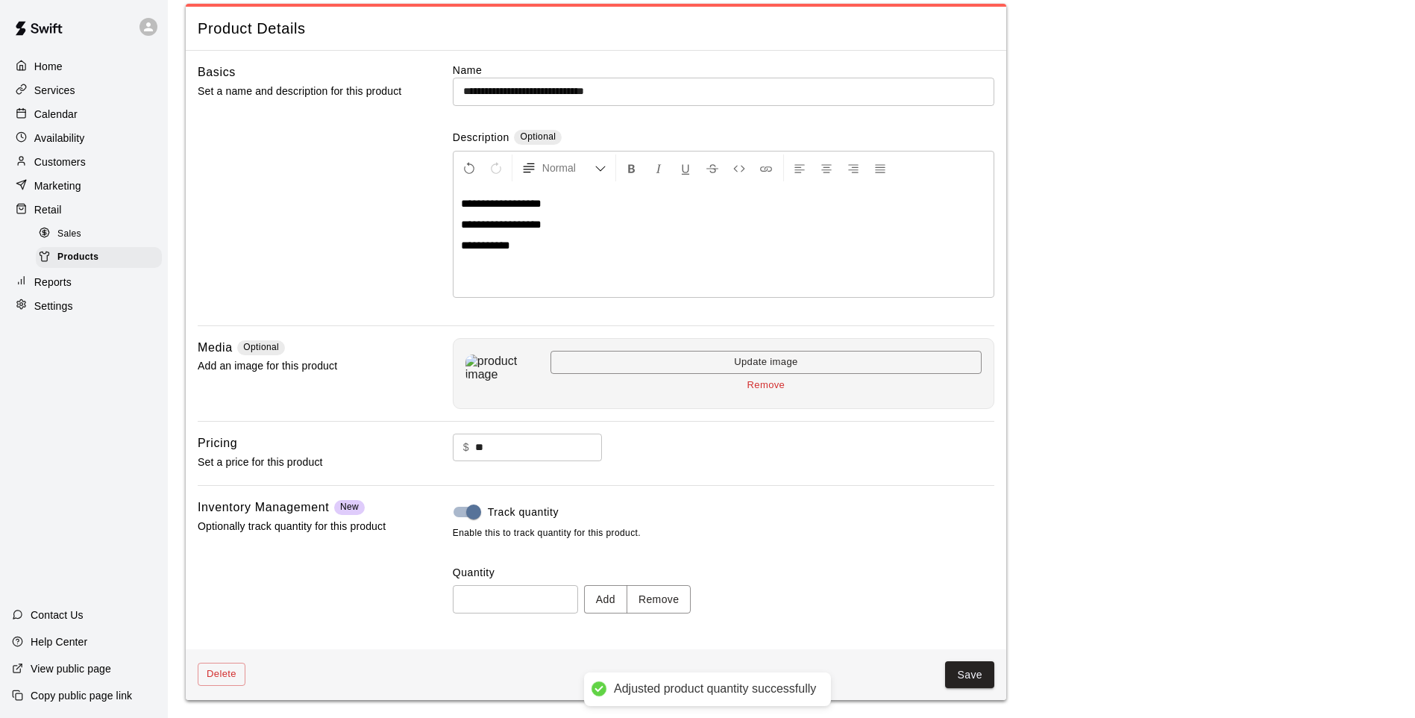
type input "**"
click at [975, 670] on button "Save" at bounding box center [969, 675] width 49 height 28
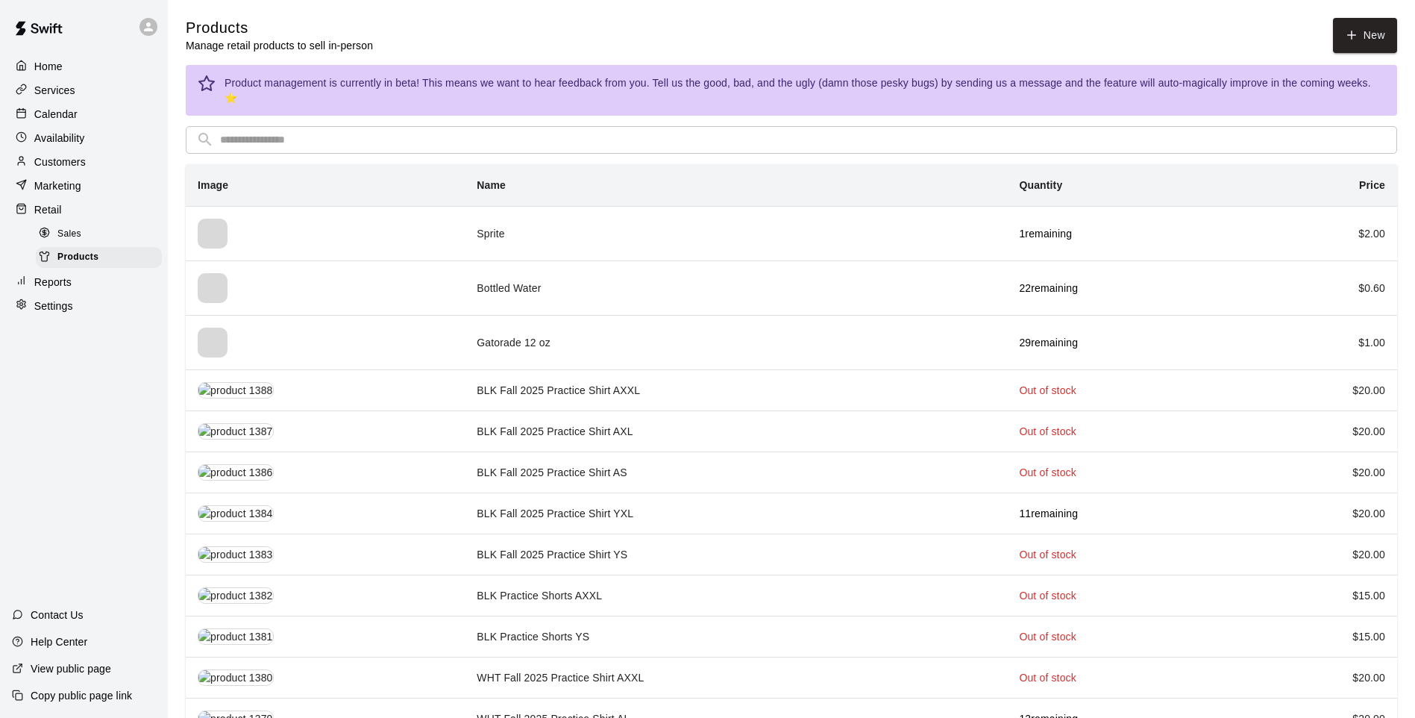
click at [310, 126] on input "text" at bounding box center [803, 140] width 1167 height 28
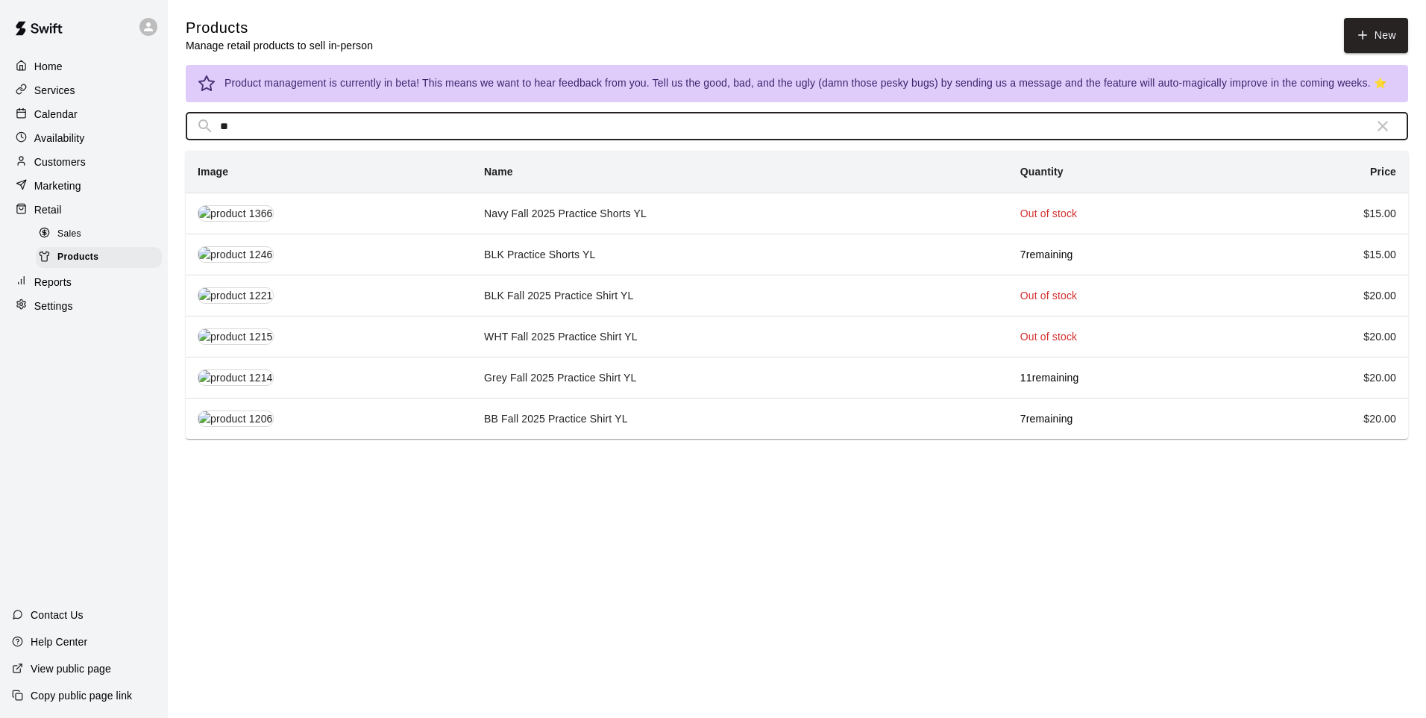
type input "**"
click at [551, 425] on td "BB Fall 2025 Practice Shirt YL" at bounding box center [740, 418] width 536 height 41
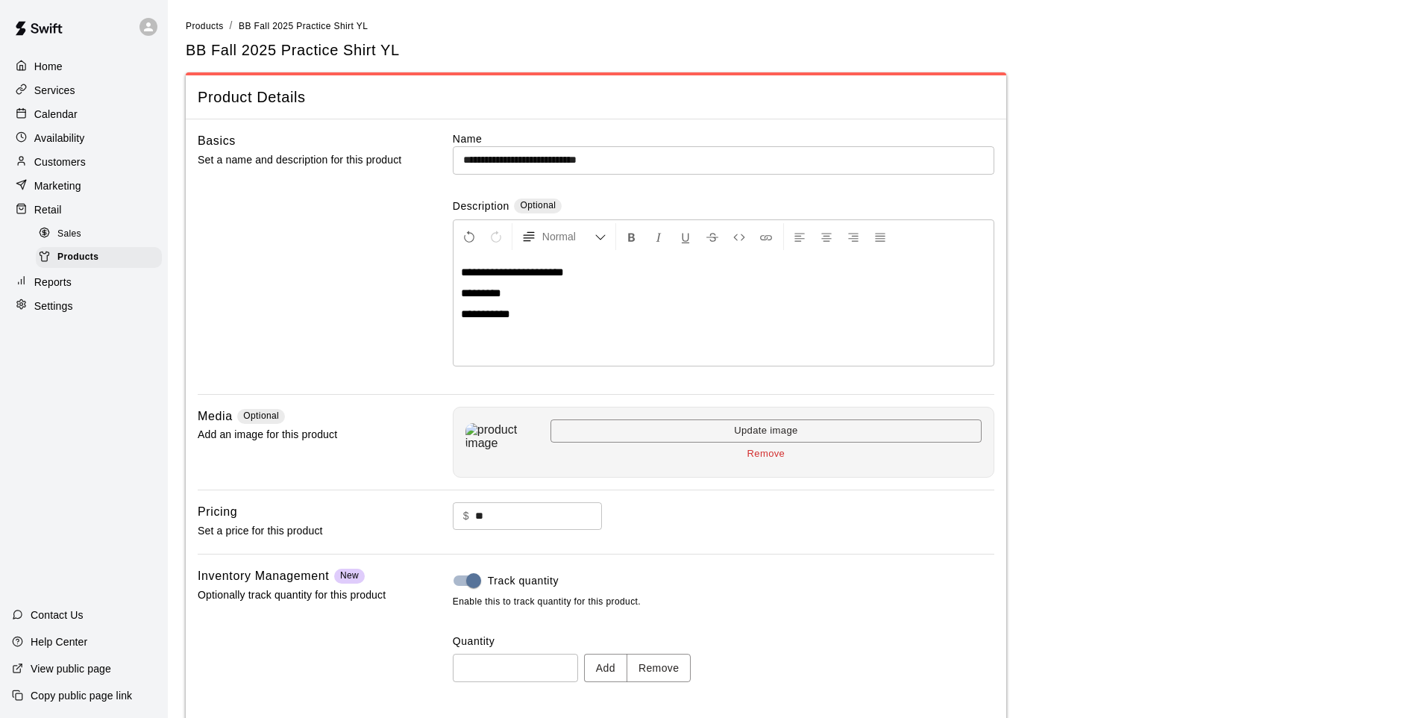
scroll to position [69, 0]
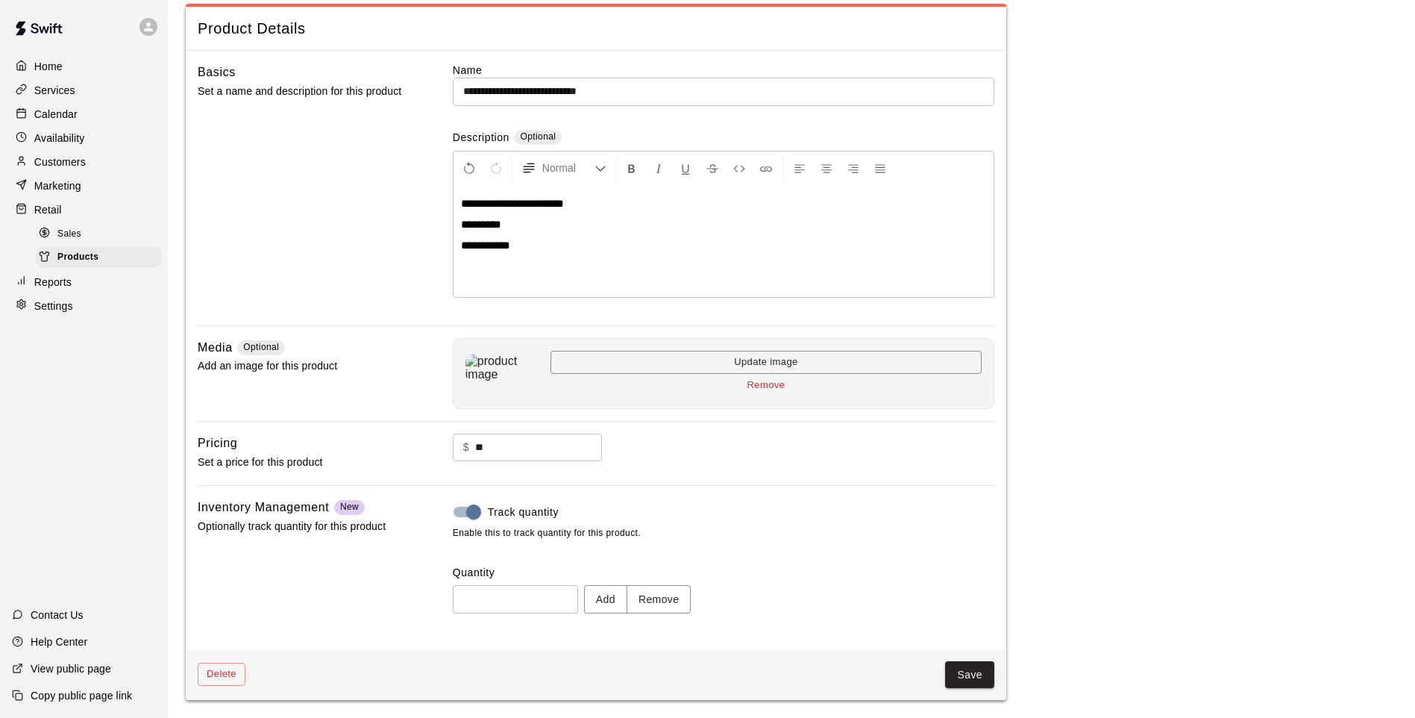
click at [689, 610] on button "Remove" at bounding box center [659, 599] width 65 height 28
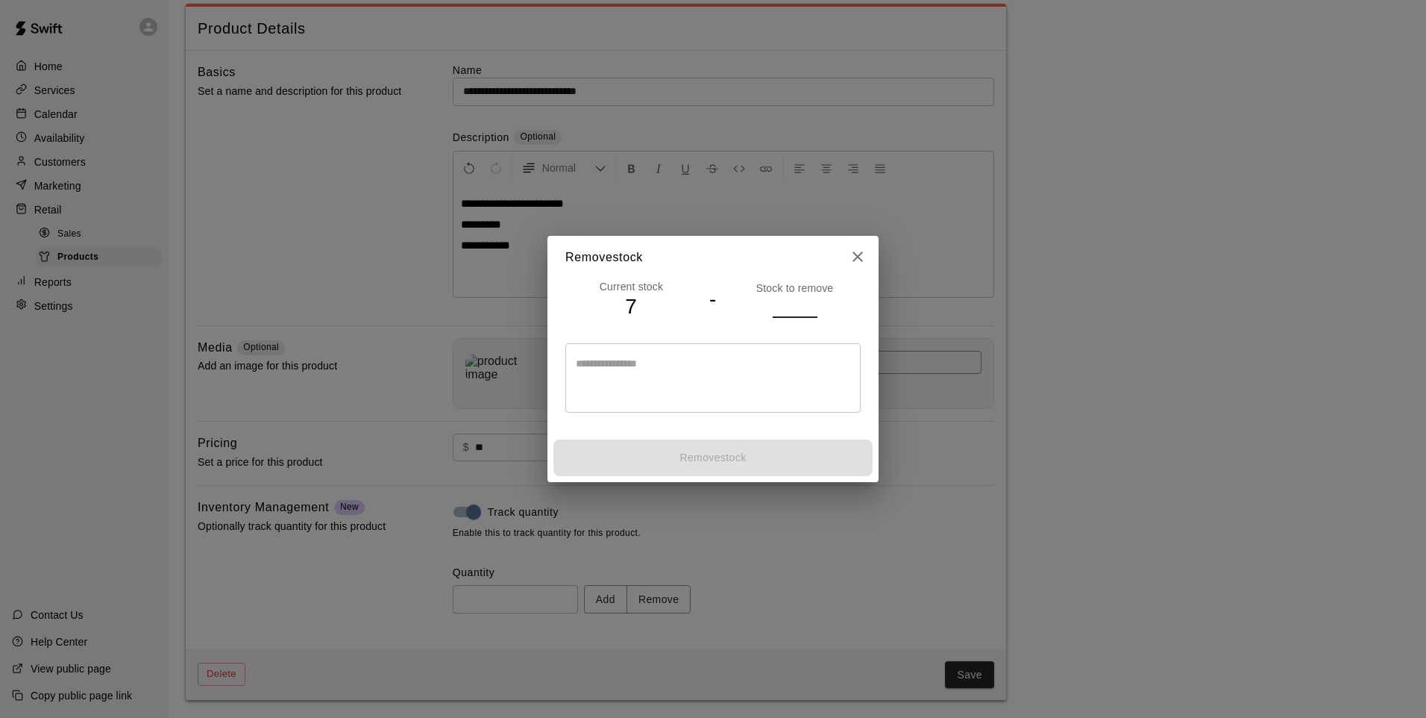
click at [792, 314] on input "number" at bounding box center [795, 306] width 45 height 22
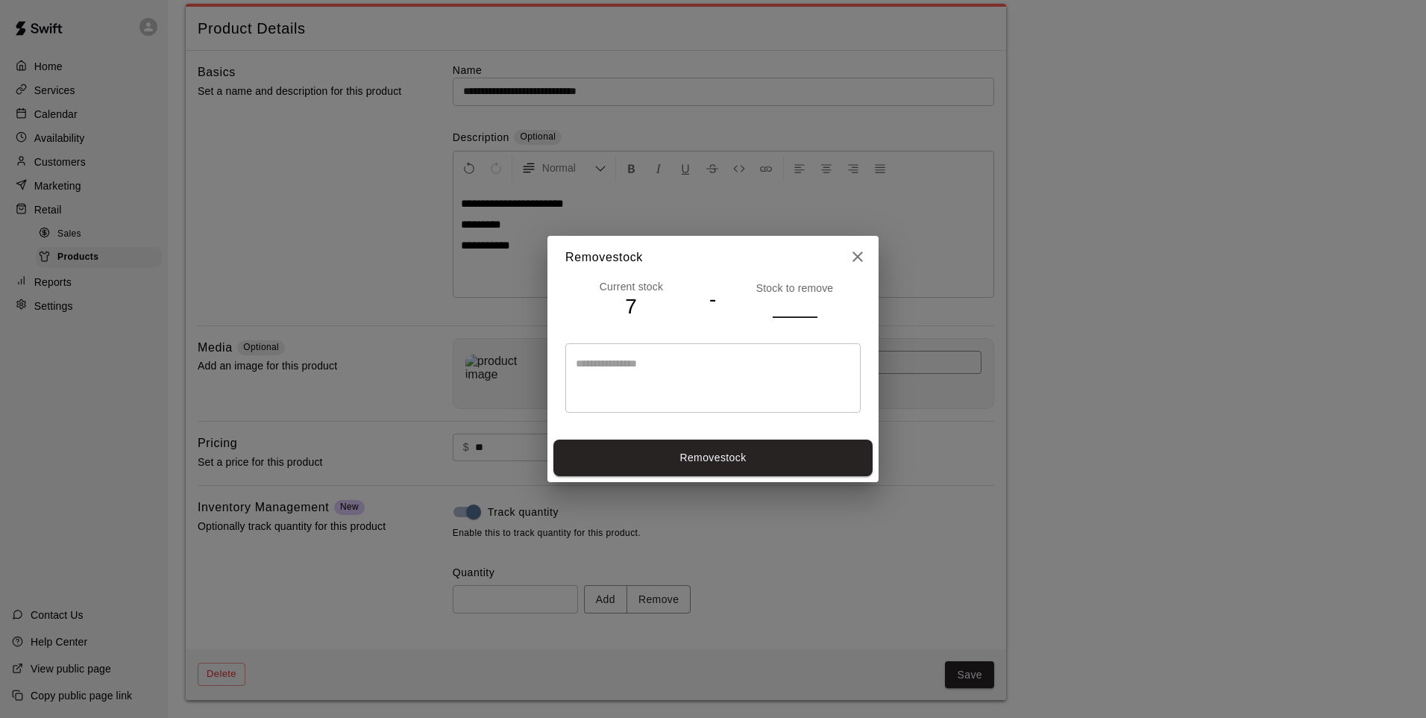
type input "*"
click at [769, 451] on button "Remove stock" at bounding box center [713, 457] width 319 height 37
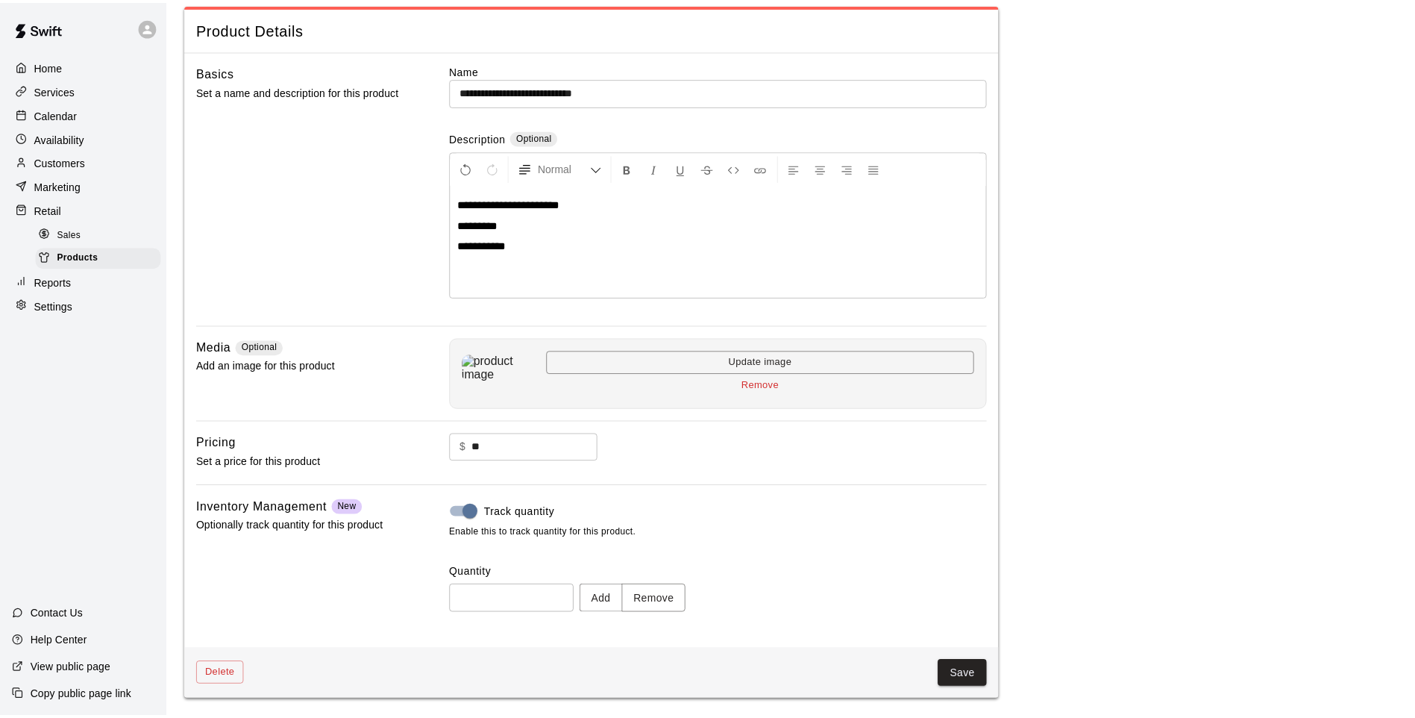
type input "*"
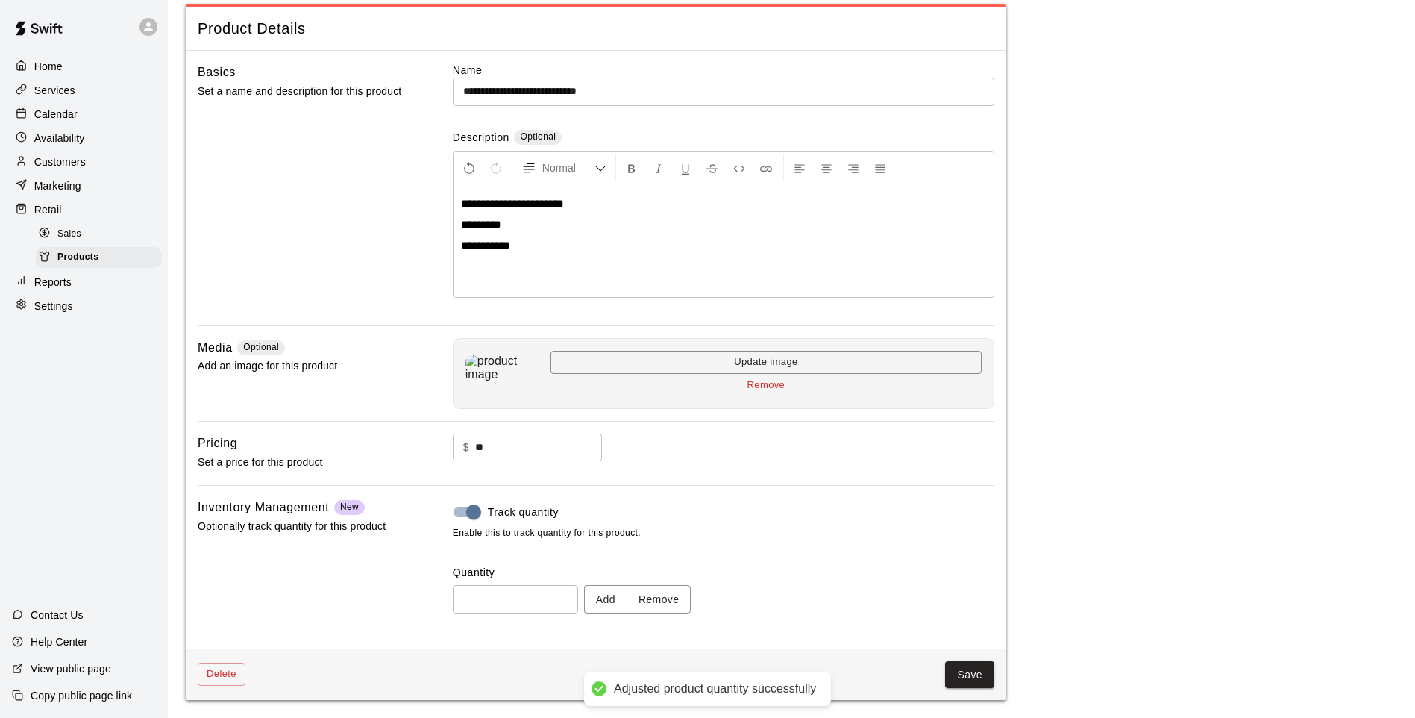
click at [956, 674] on button "Save" at bounding box center [969, 675] width 49 height 28
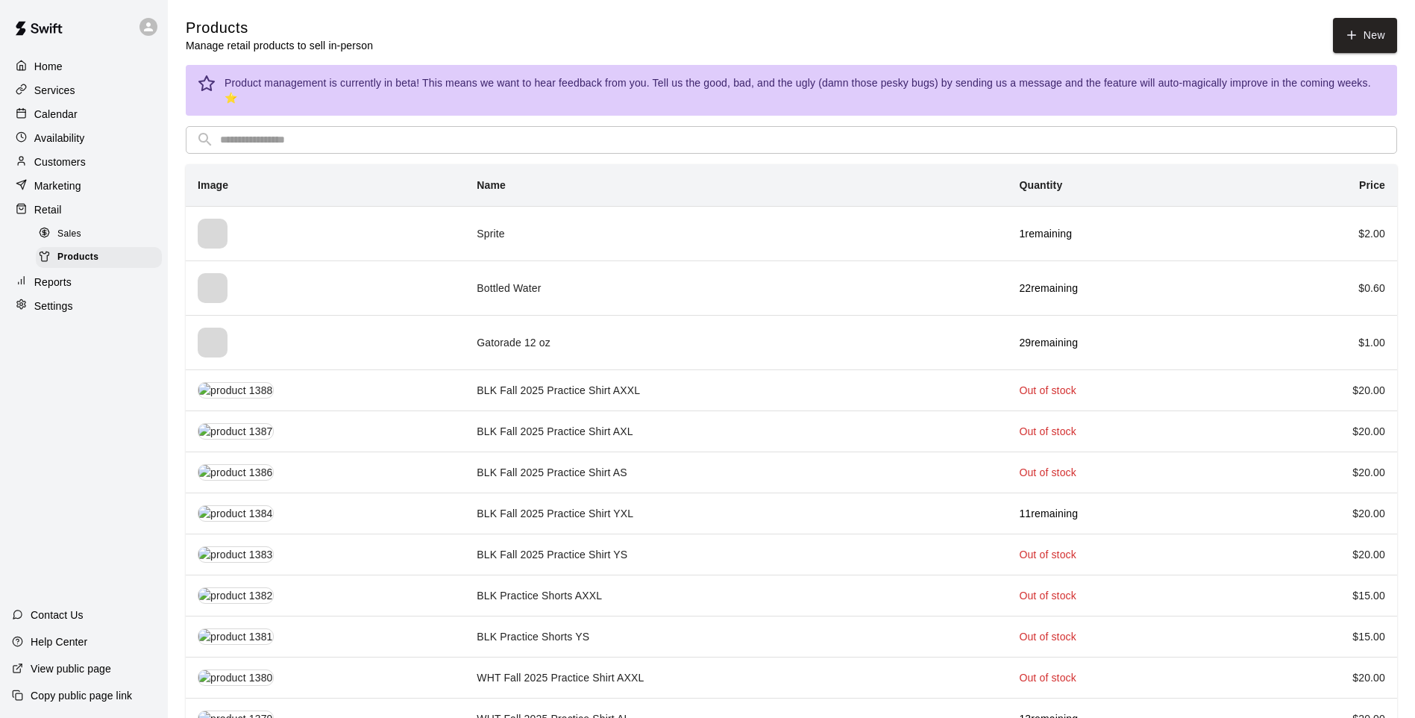
click at [499, 131] on input "text" at bounding box center [803, 140] width 1167 height 28
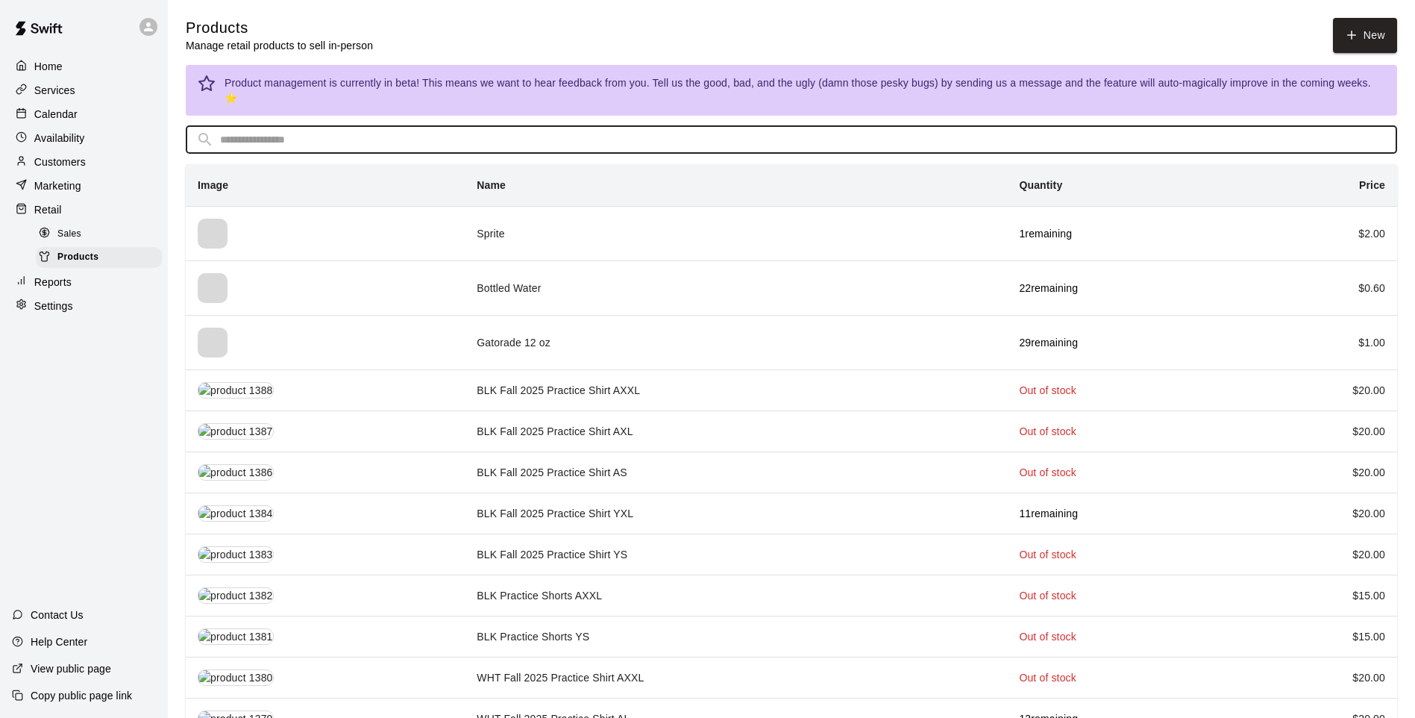
click at [475, 126] on input "text" at bounding box center [803, 140] width 1167 height 28
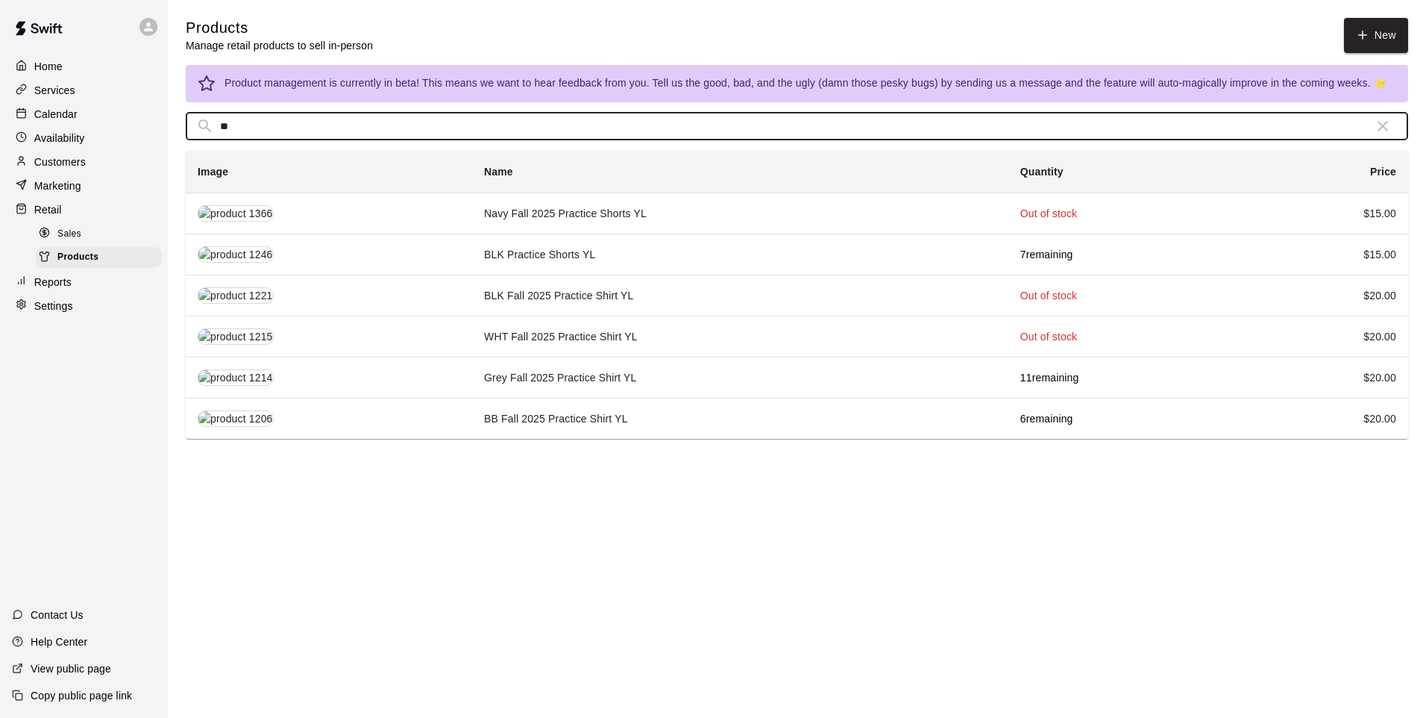
type input "**"
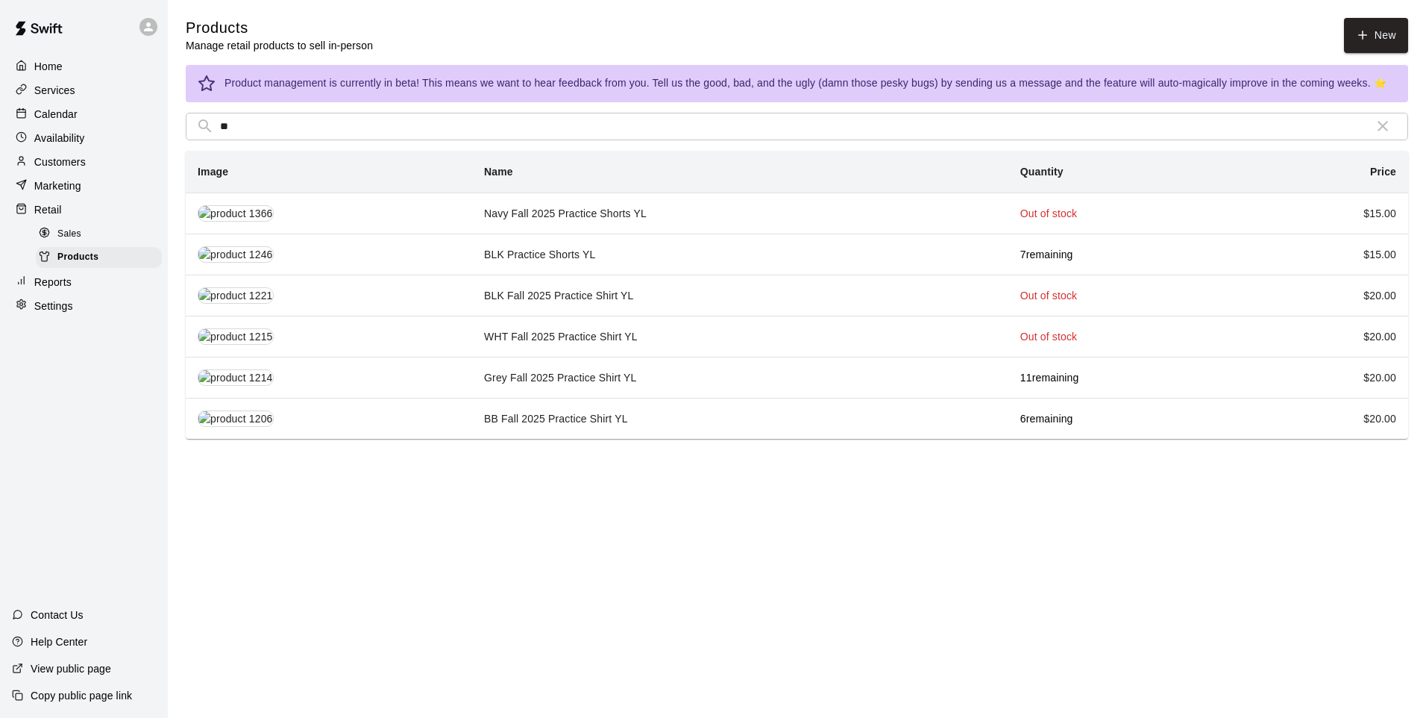
click at [648, 383] on td "Grey Fall 2025 Practice Shirt YL" at bounding box center [740, 377] width 536 height 41
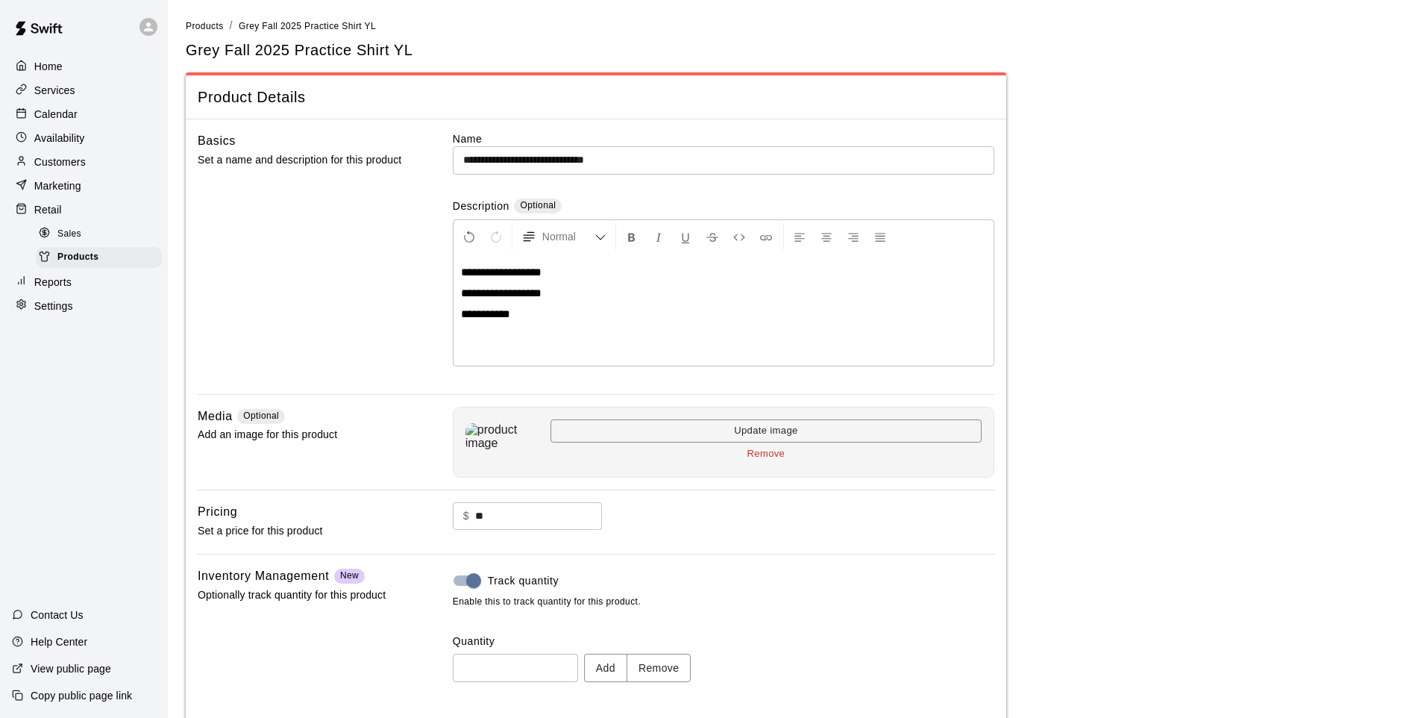
click at [673, 663] on button "Remove" at bounding box center [659, 668] width 65 height 28
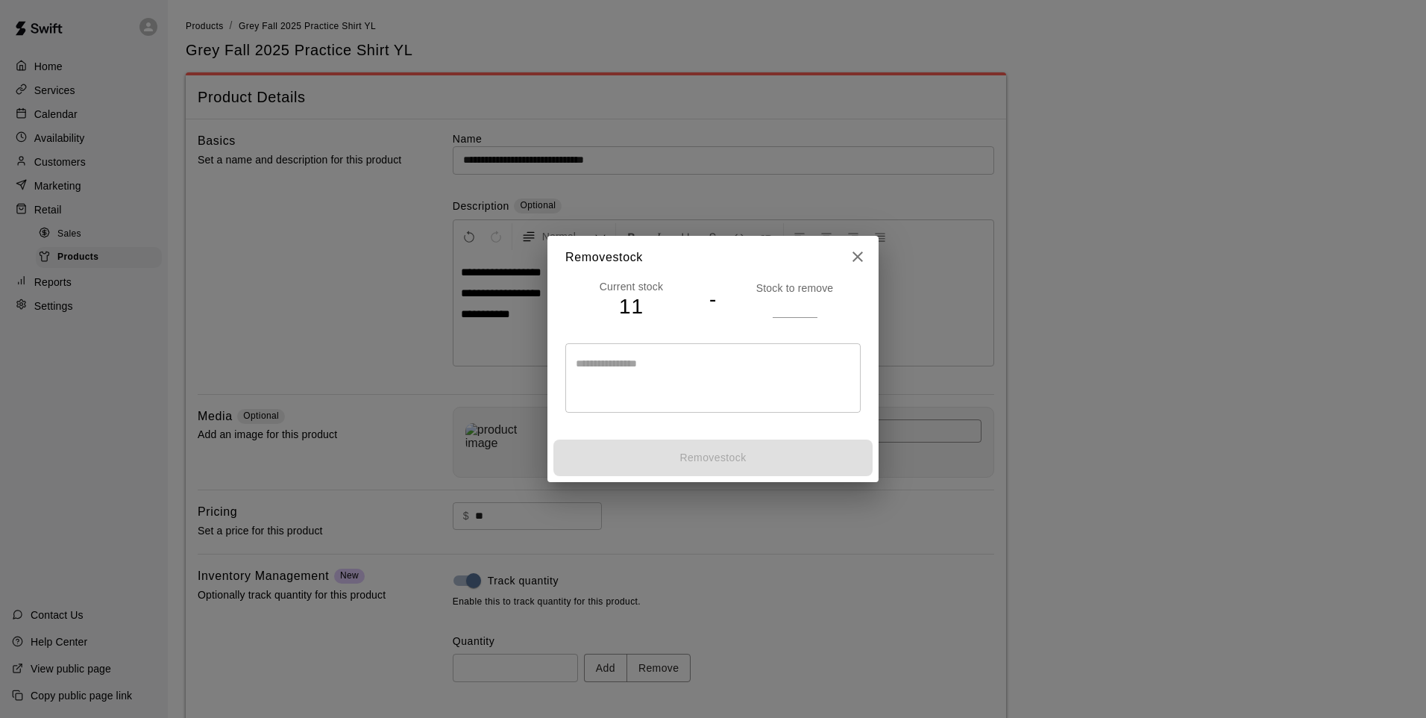
click at [788, 303] on input "number" at bounding box center [795, 306] width 45 height 22
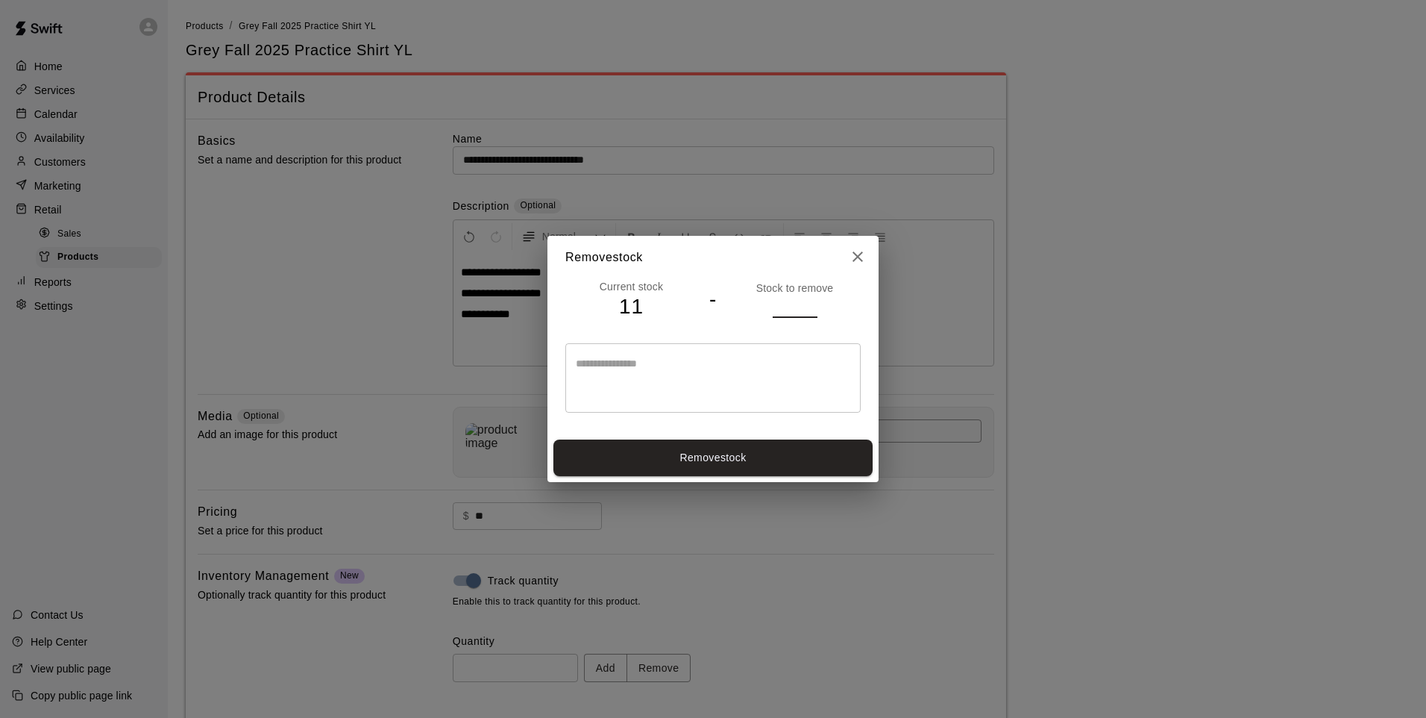
type input "*"
click at [822, 453] on button "Remove stock" at bounding box center [713, 457] width 319 height 37
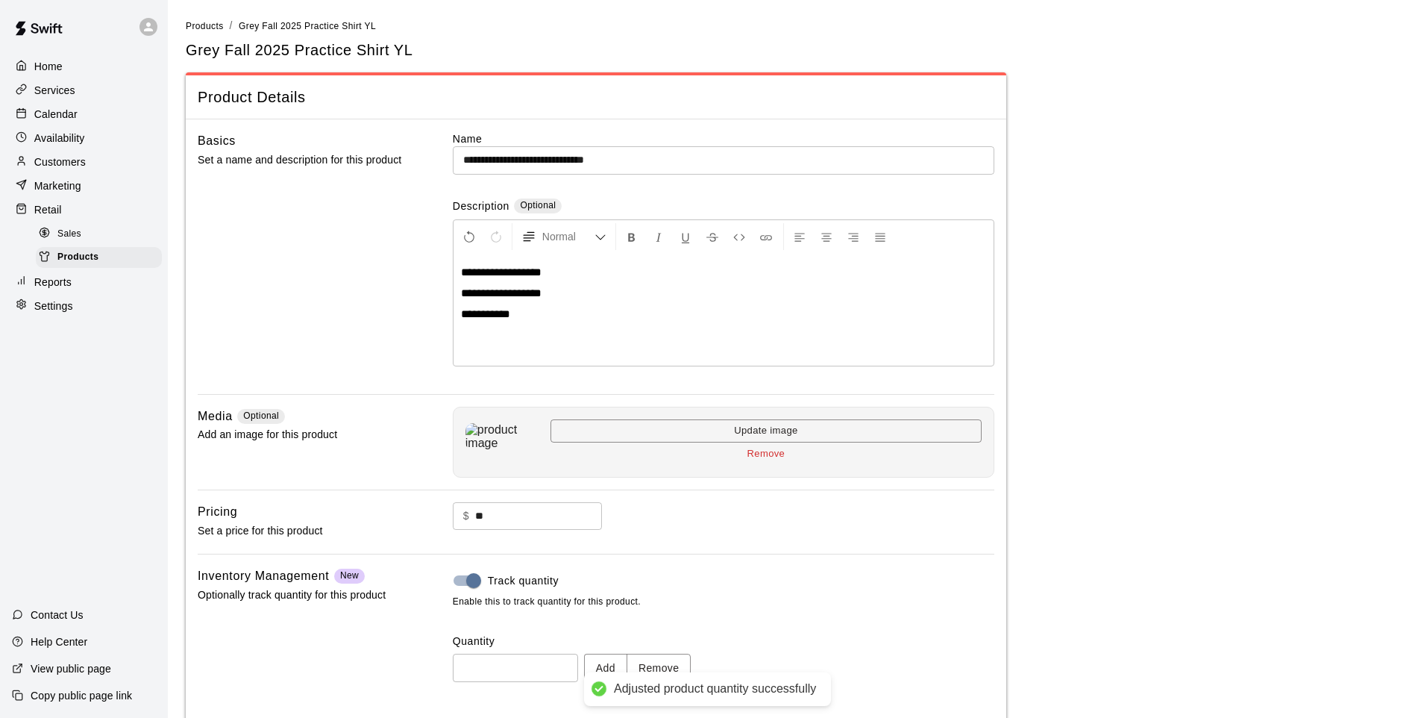
type input "**"
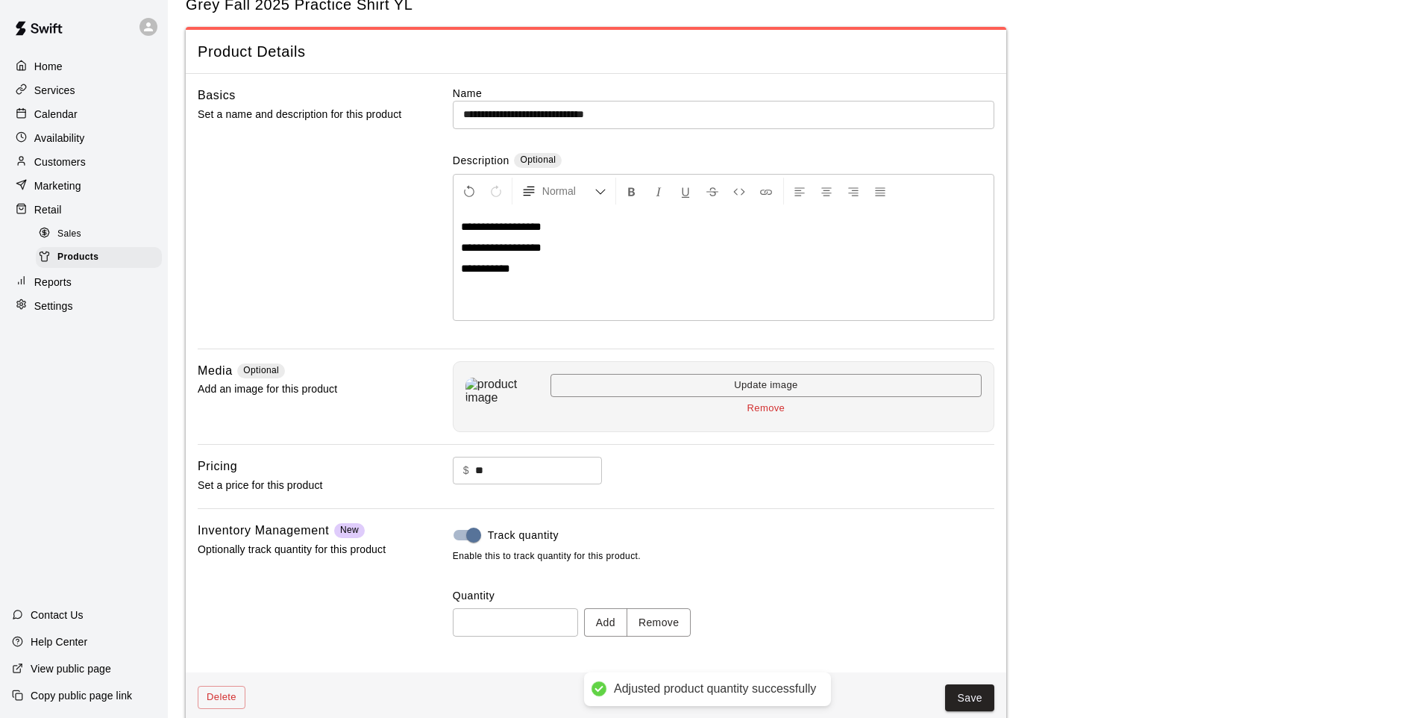
scroll to position [69, 0]
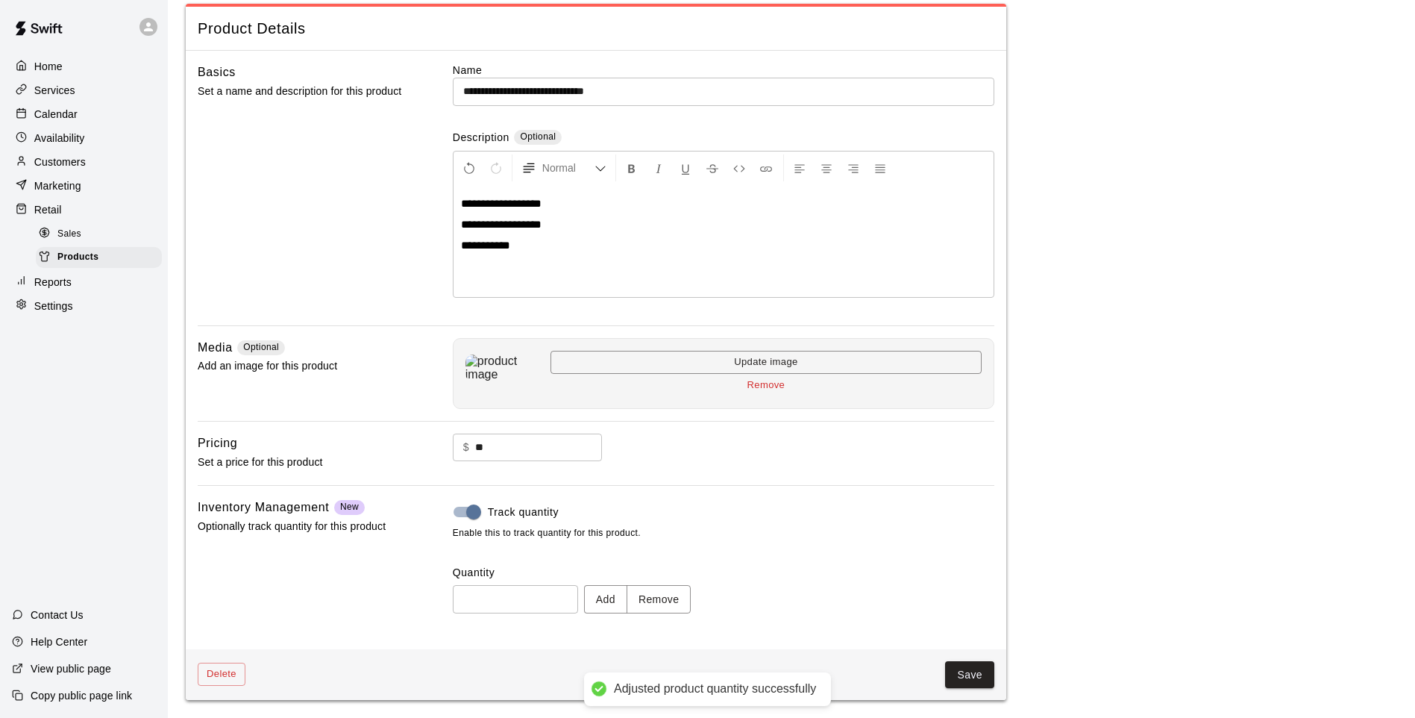
click at [972, 674] on button "Save" at bounding box center [969, 675] width 49 height 28
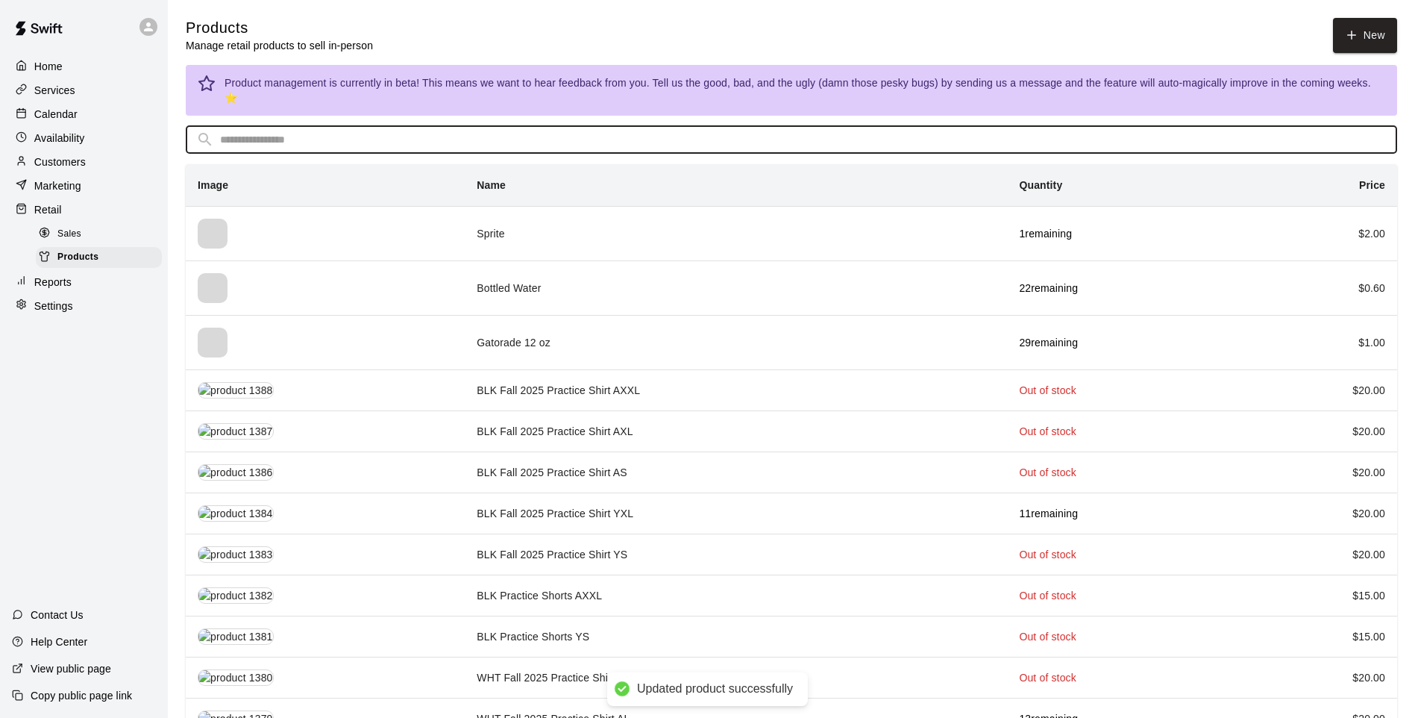
click at [334, 126] on input "text" at bounding box center [803, 140] width 1167 height 28
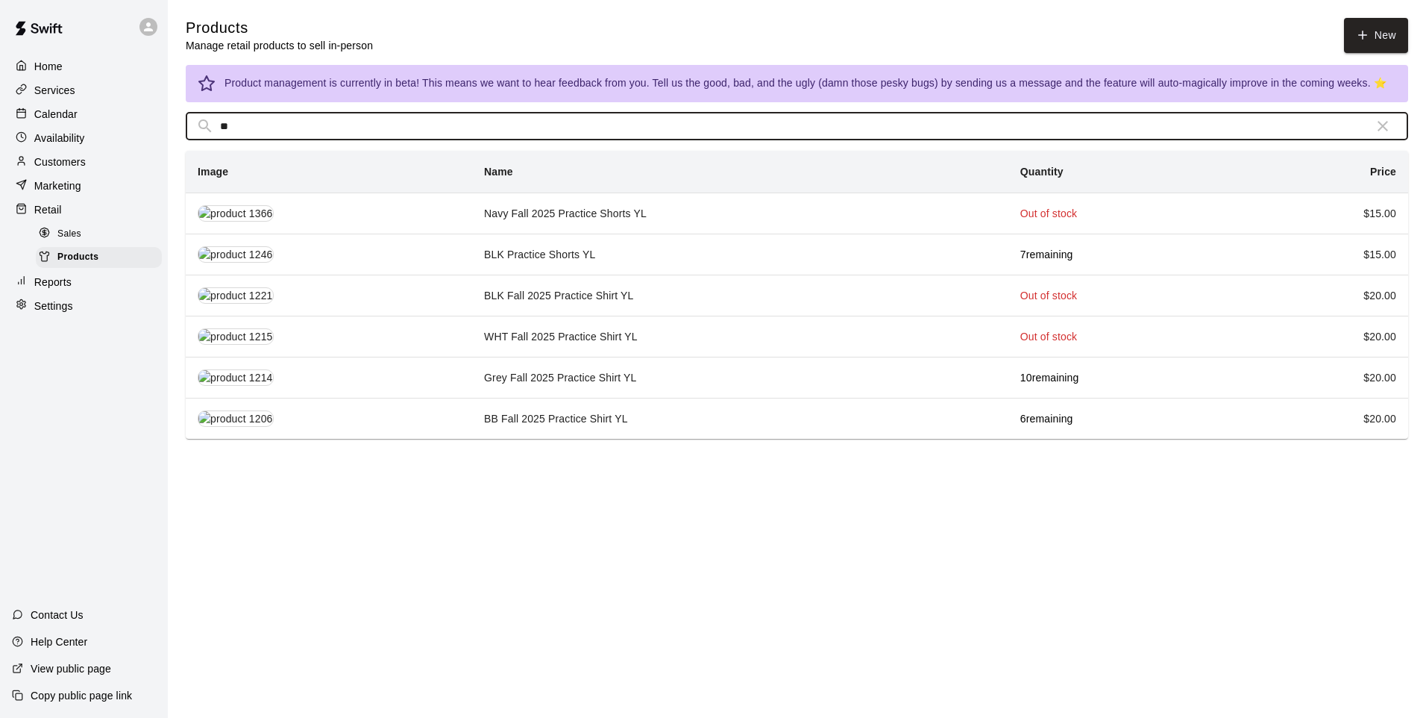
type input "**"
click at [574, 417] on td "BB Fall 2025 Practice Shirt YL" at bounding box center [740, 418] width 536 height 41
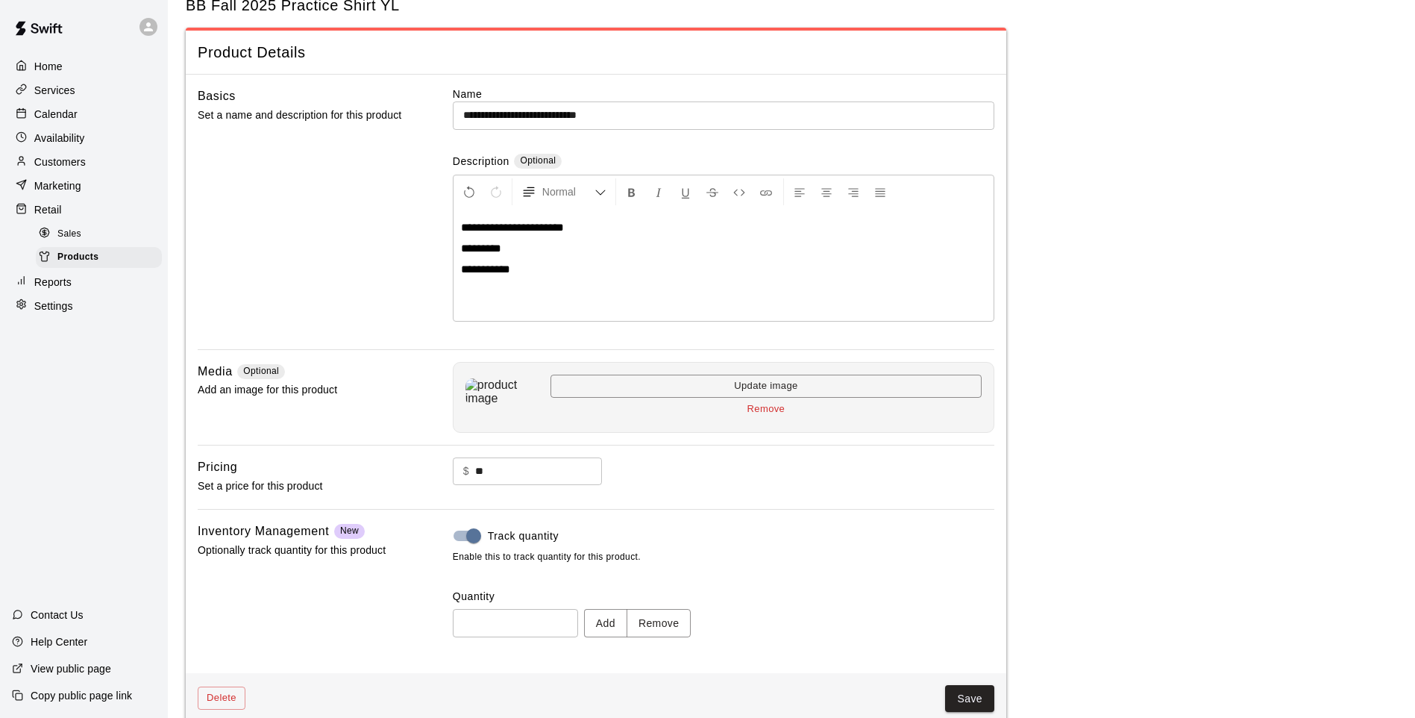
scroll to position [69, 0]
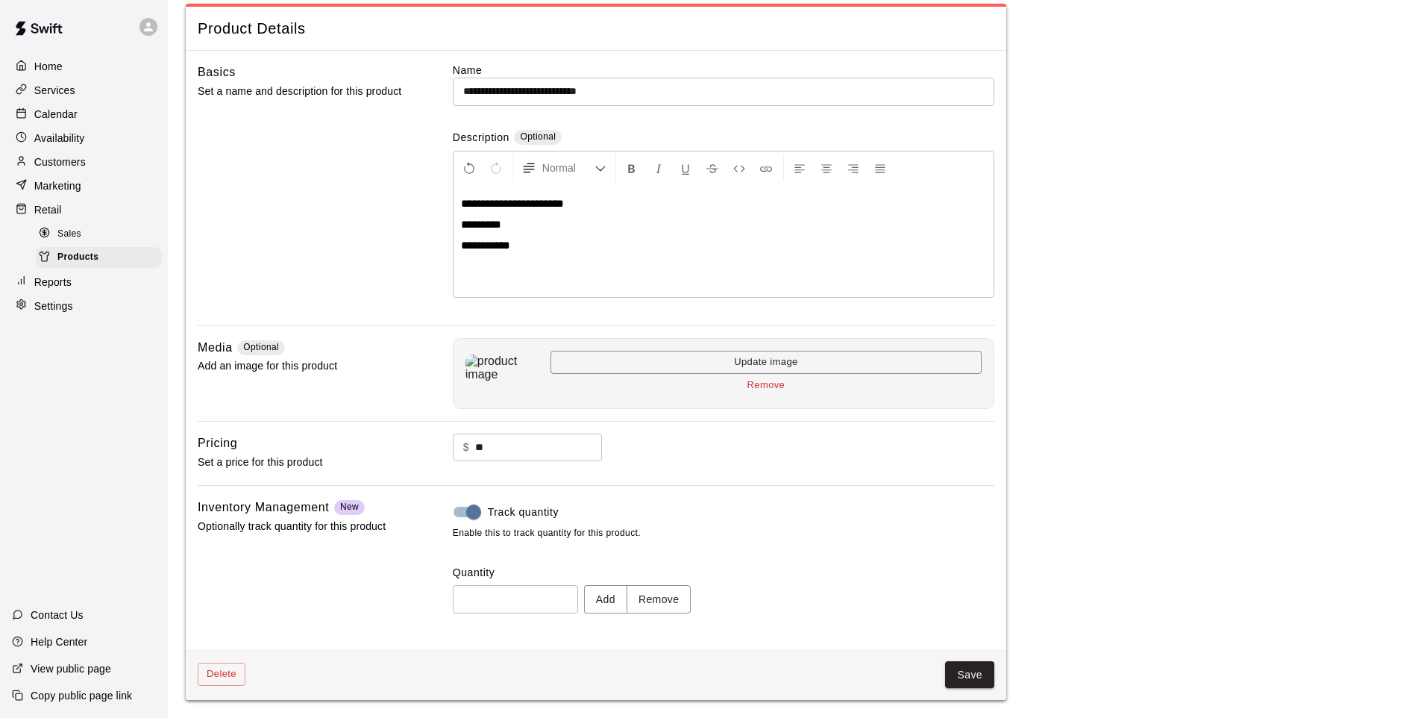
click at [660, 601] on button "Remove" at bounding box center [659, 599] width 65 height 28
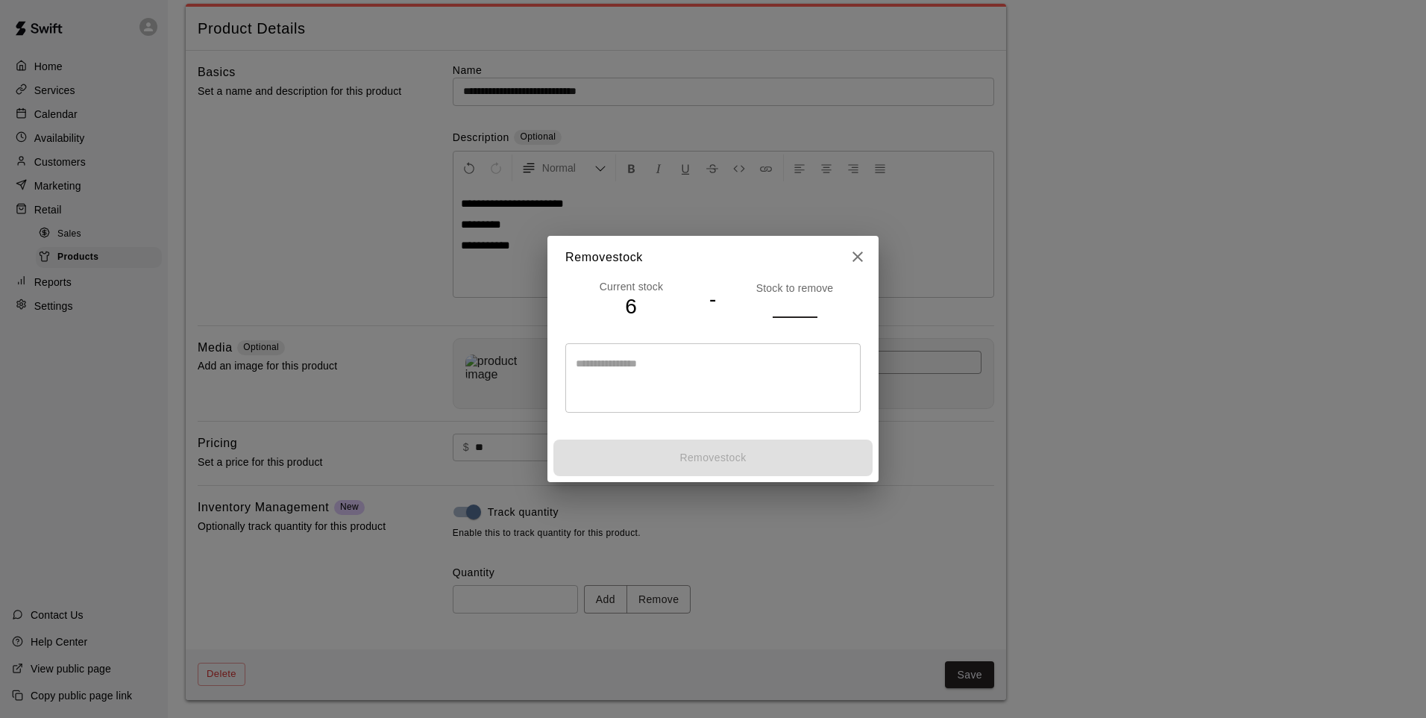
click at [781, 308] on input "number" at bounding box center [795, 306] width 45 height 22
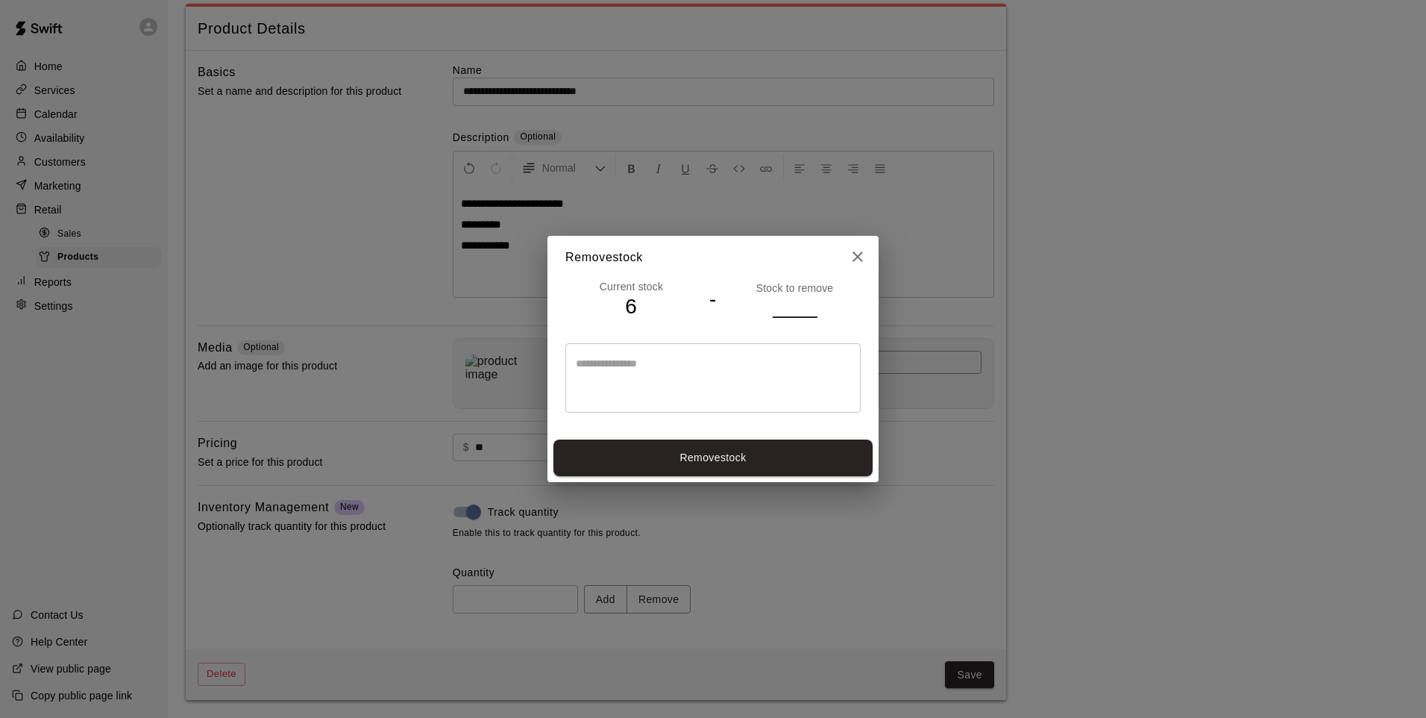
type input "*"
click at [823, 454] on button "Remove stock" at bounding box center [713, 457] width 319 height 37
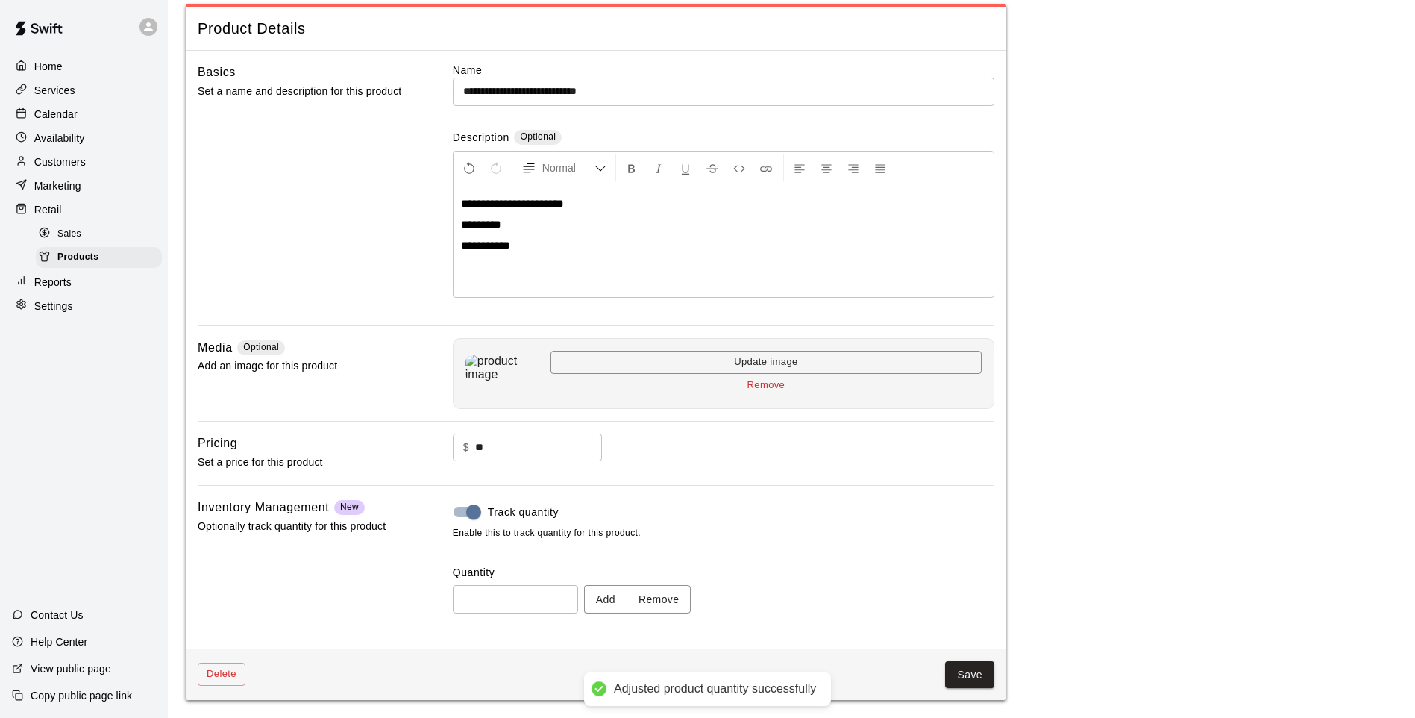
type input "*"
click at [968, 674] on button "Save" at bounding box center [969, 675] width 49 height 28
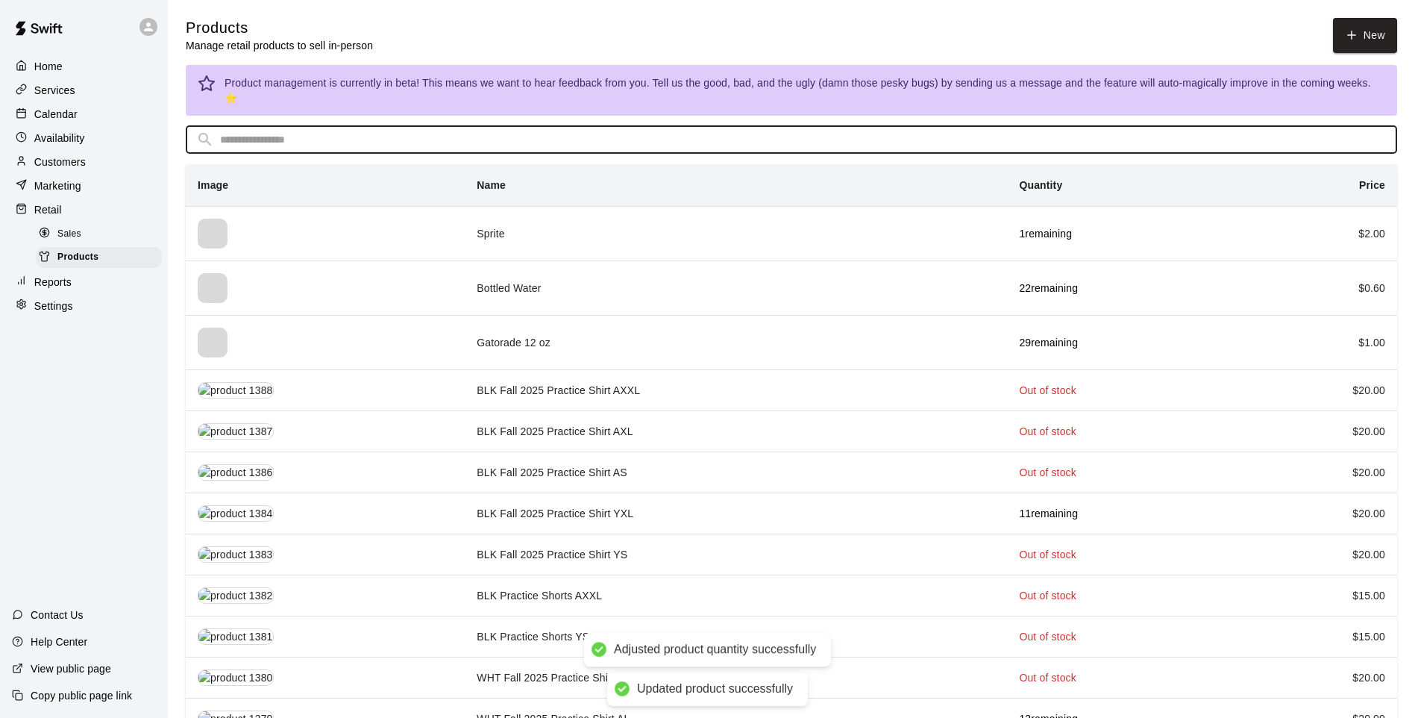
click at [468, 126] on input "text" at bounding box center [803, 140] width 1167 height 28
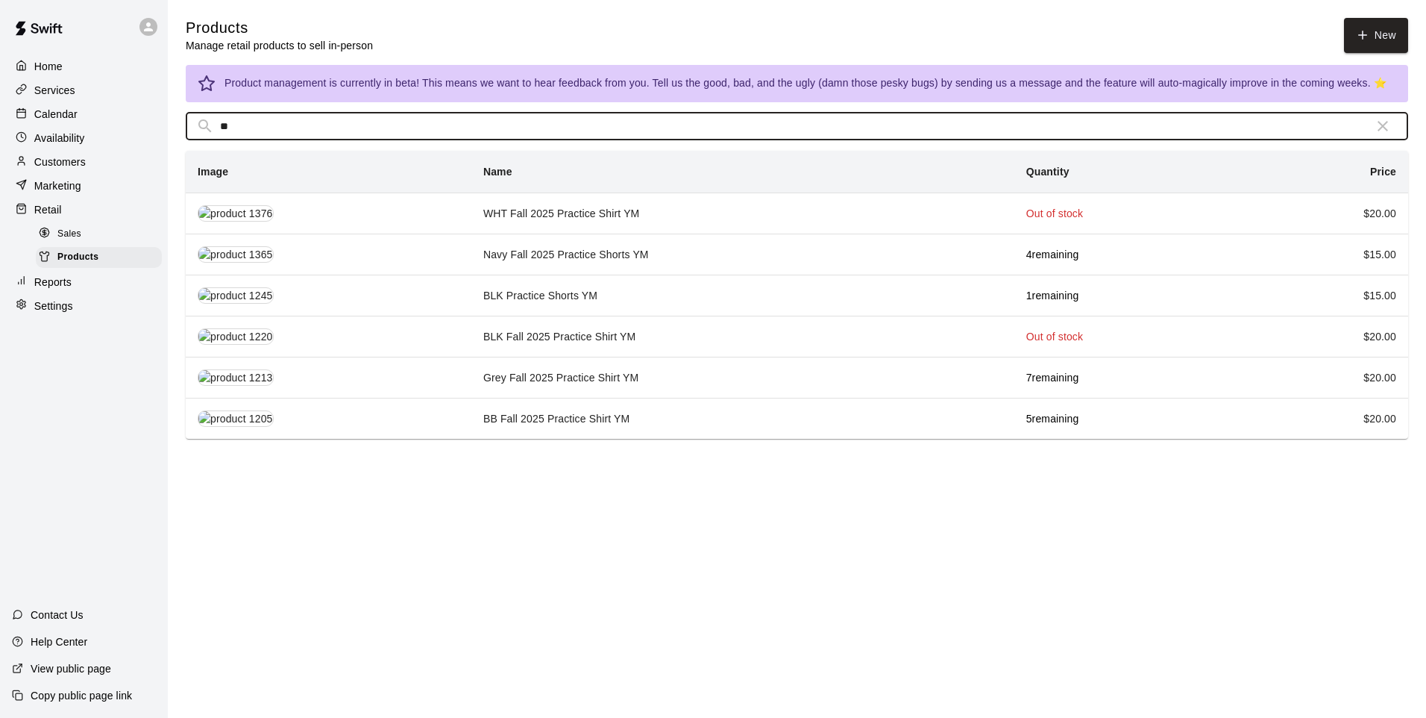
type input "**"
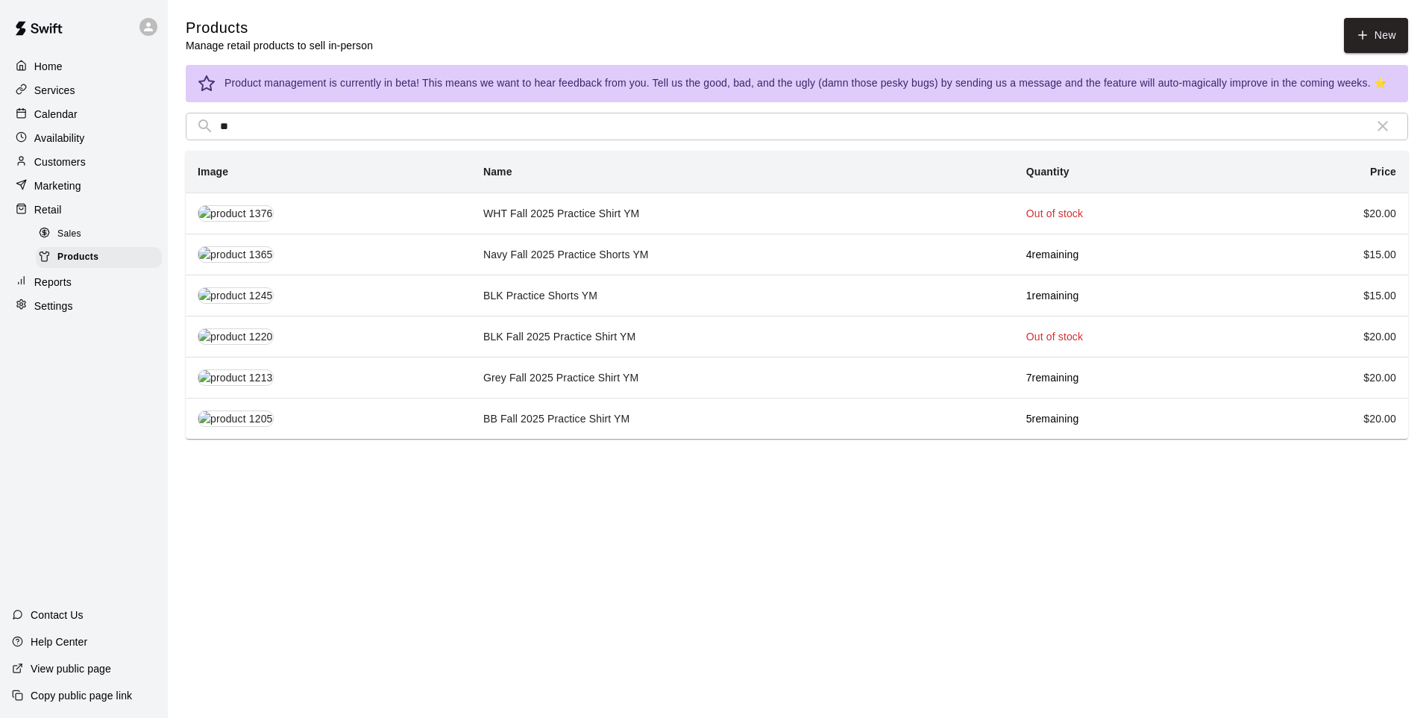
click at [587, 254] on td "Navy Fall 2025 Practice Shorts YM" at bounding box center [743, 254] width 543 height 41
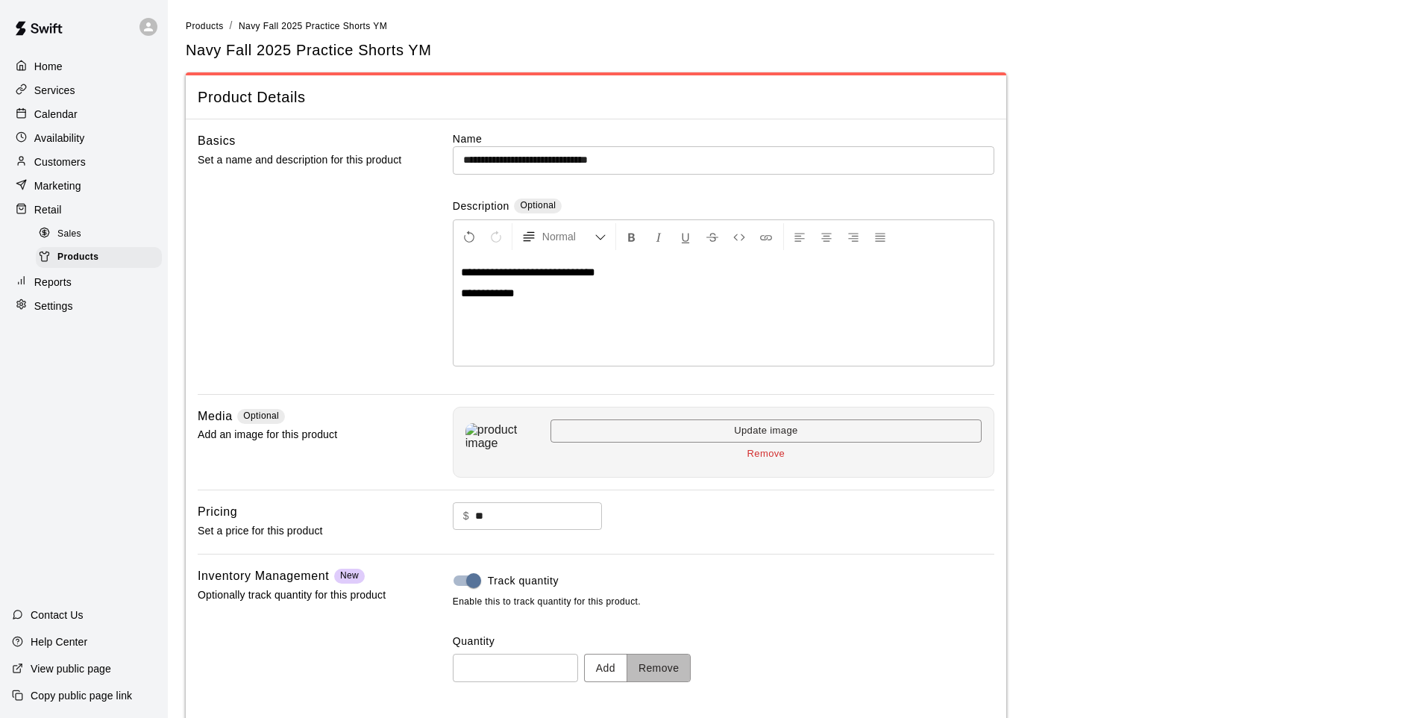
click at [682, 665] on button "Remove" at bounding box center [659, 668] width 65 height 28
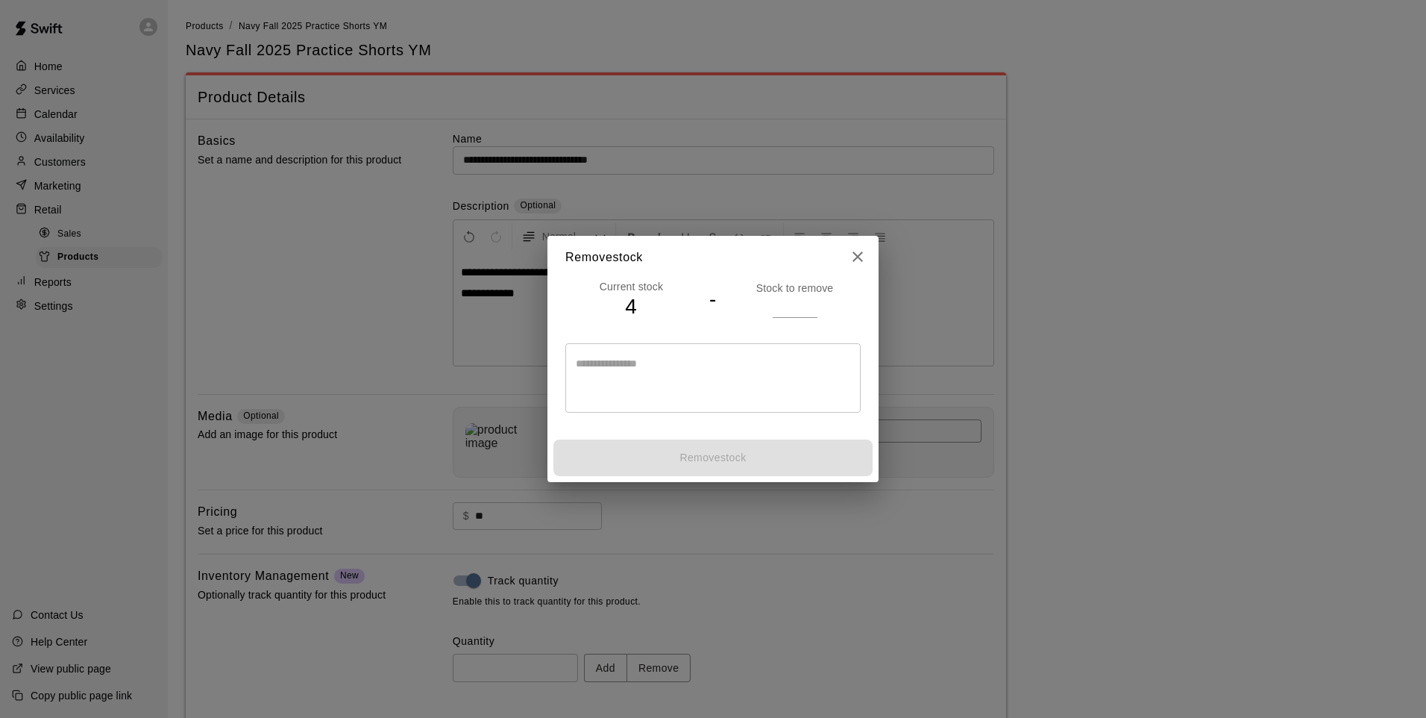
click at [782, 301] on input "number" at bounding box center [795, 306] width 45 height 22
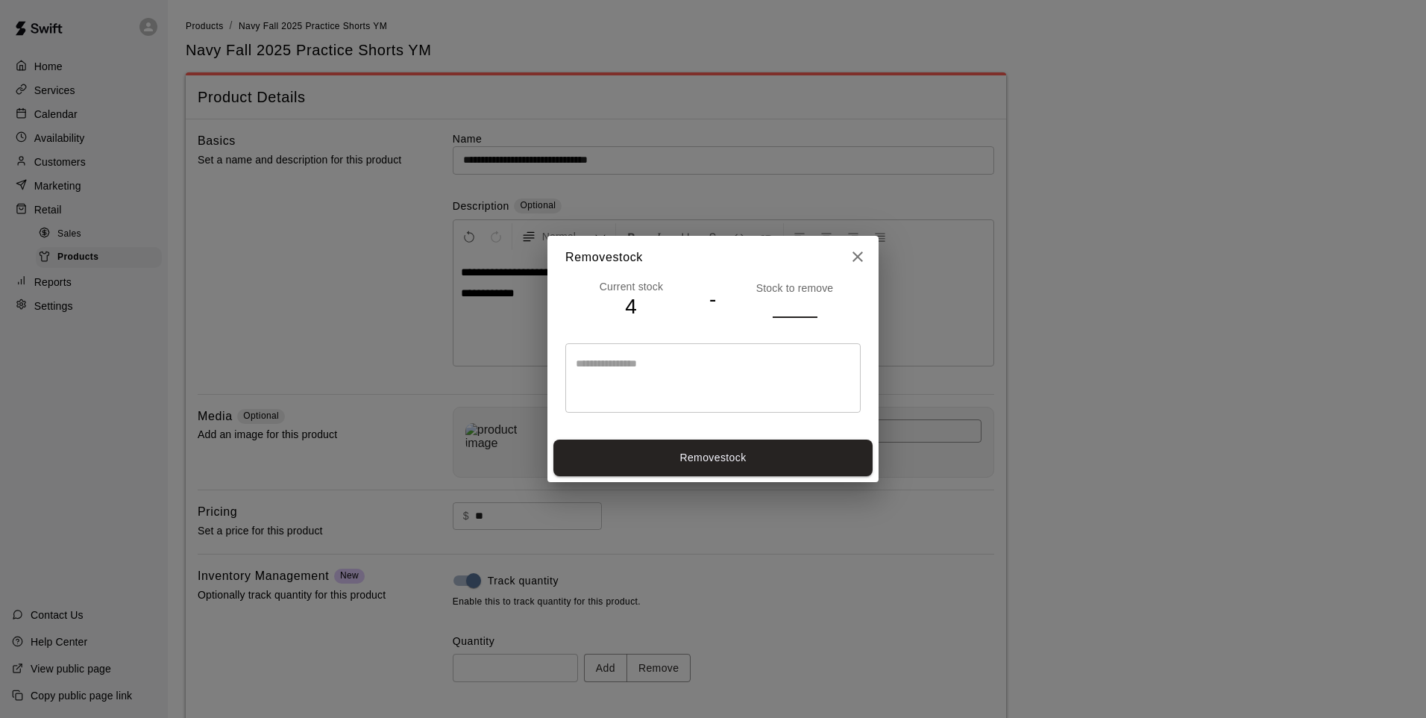
type input "*"
click at [798, 451] on button "Remove stock" at bounding box center [713, 457] width 319 height 37
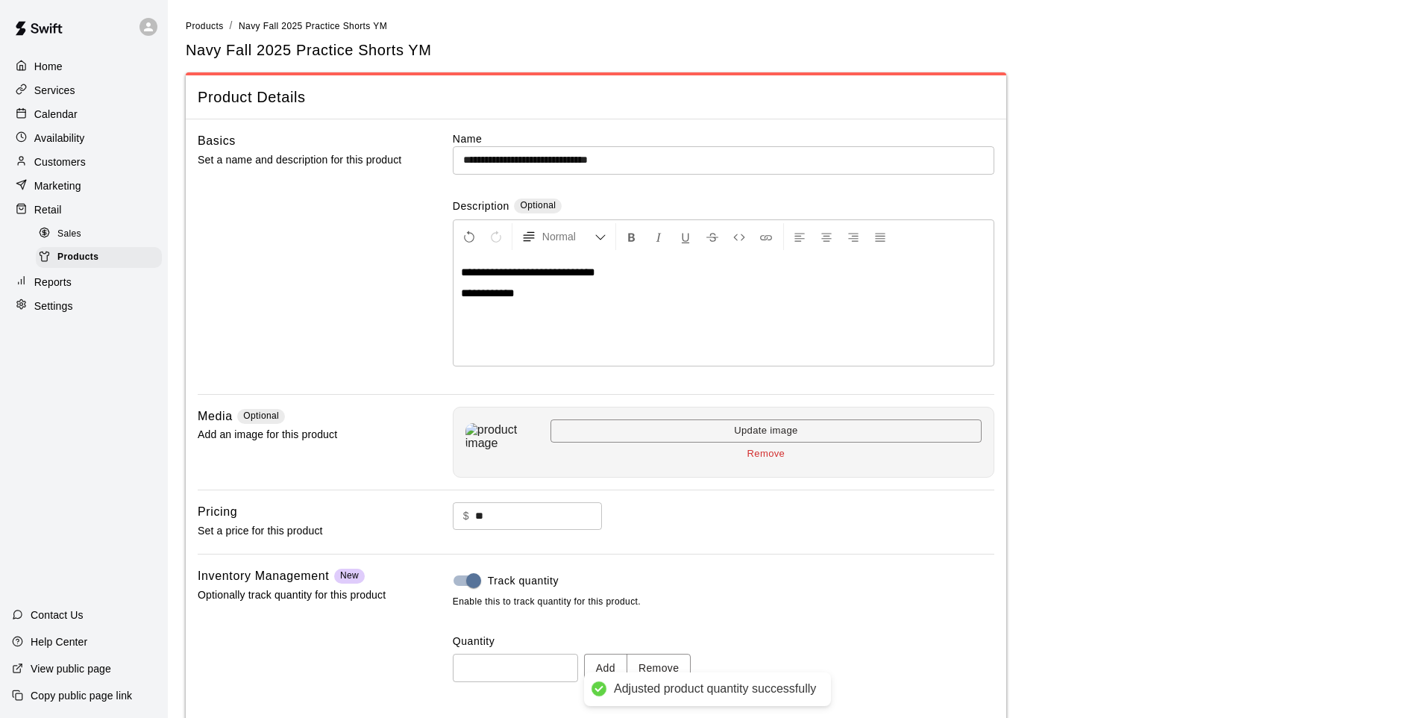
type input "*"
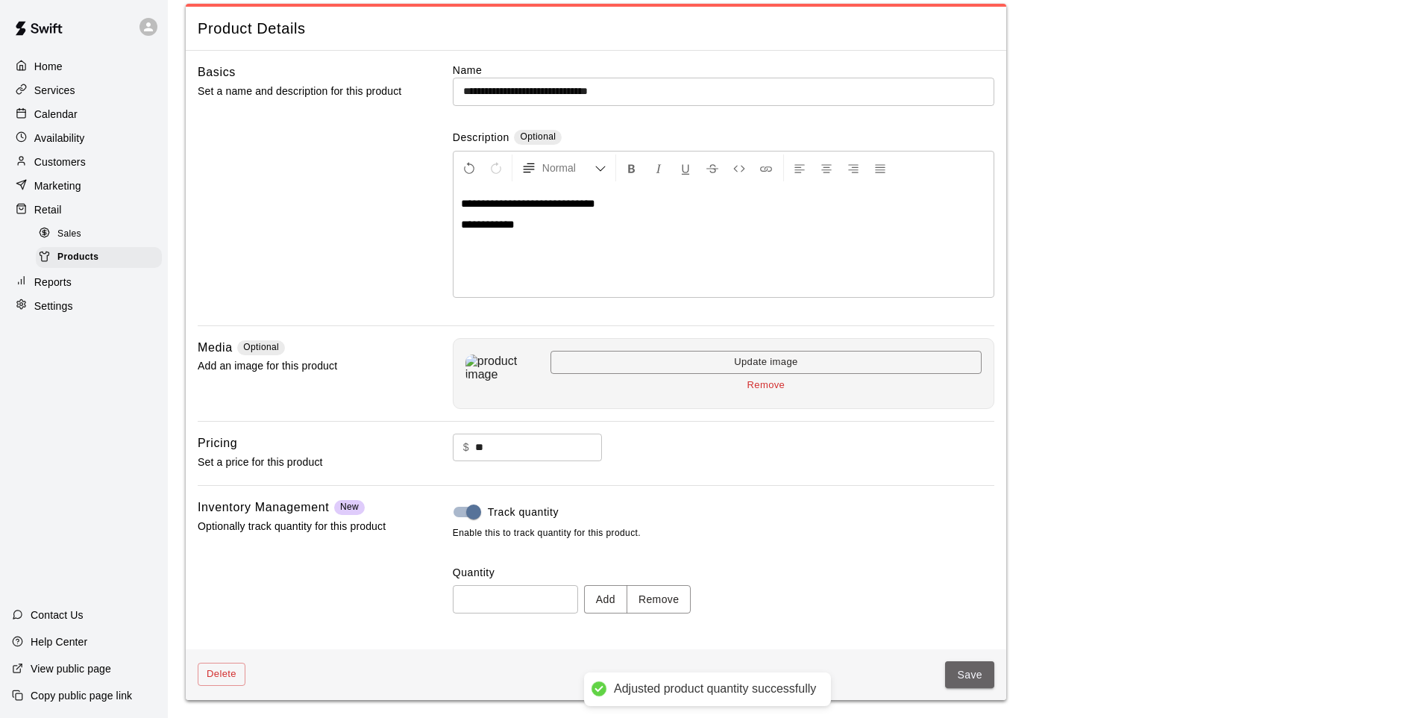
click at [965, 666] on button "Save" at bounding box center [969, 675] width 49 height 28
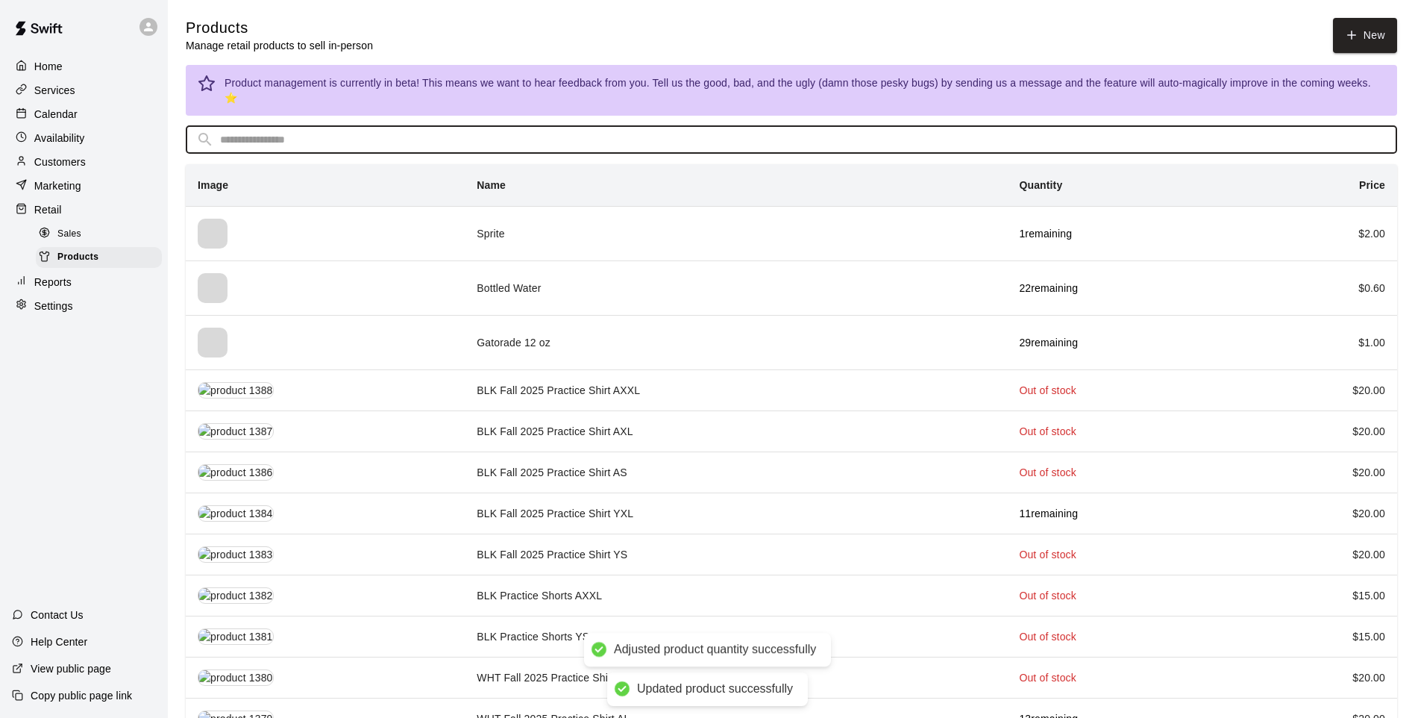
click at [459, 126] on input "text" at bounding box center [803, 140] width 1167 height 28
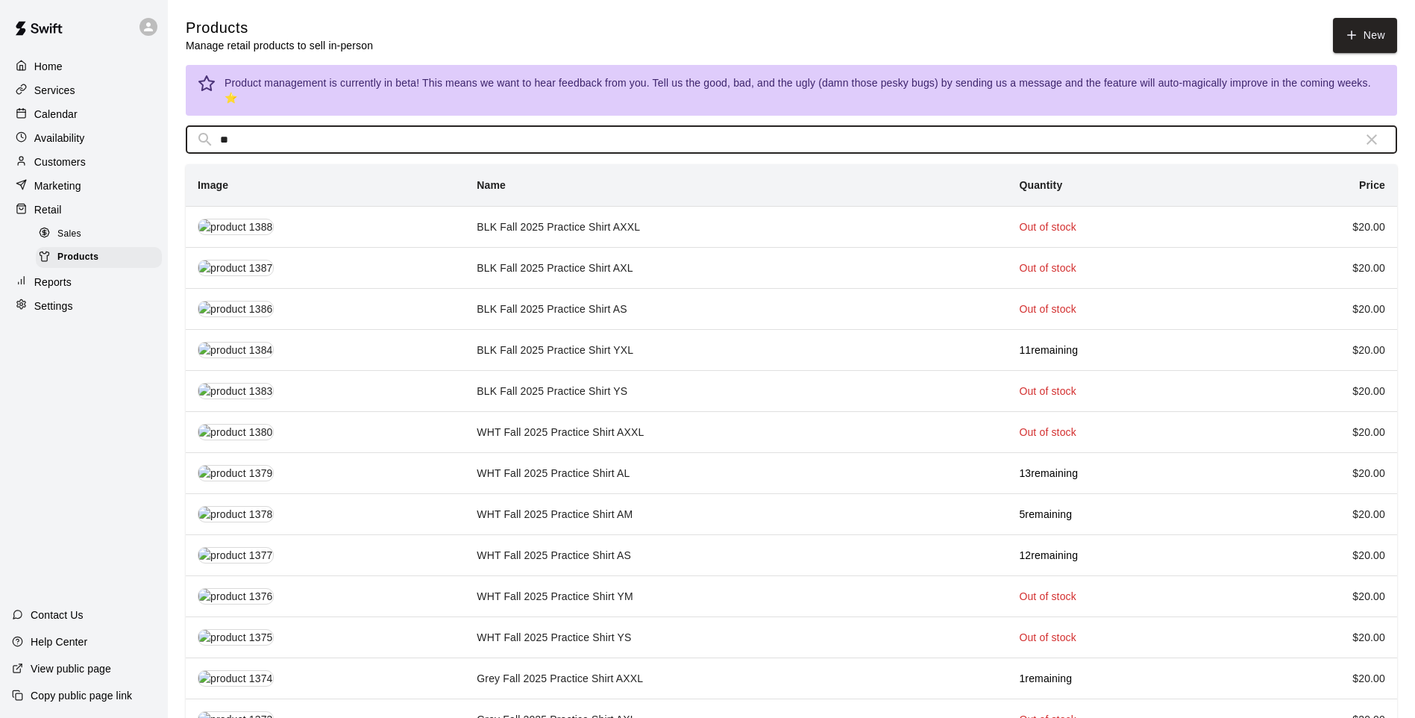
type input "*"
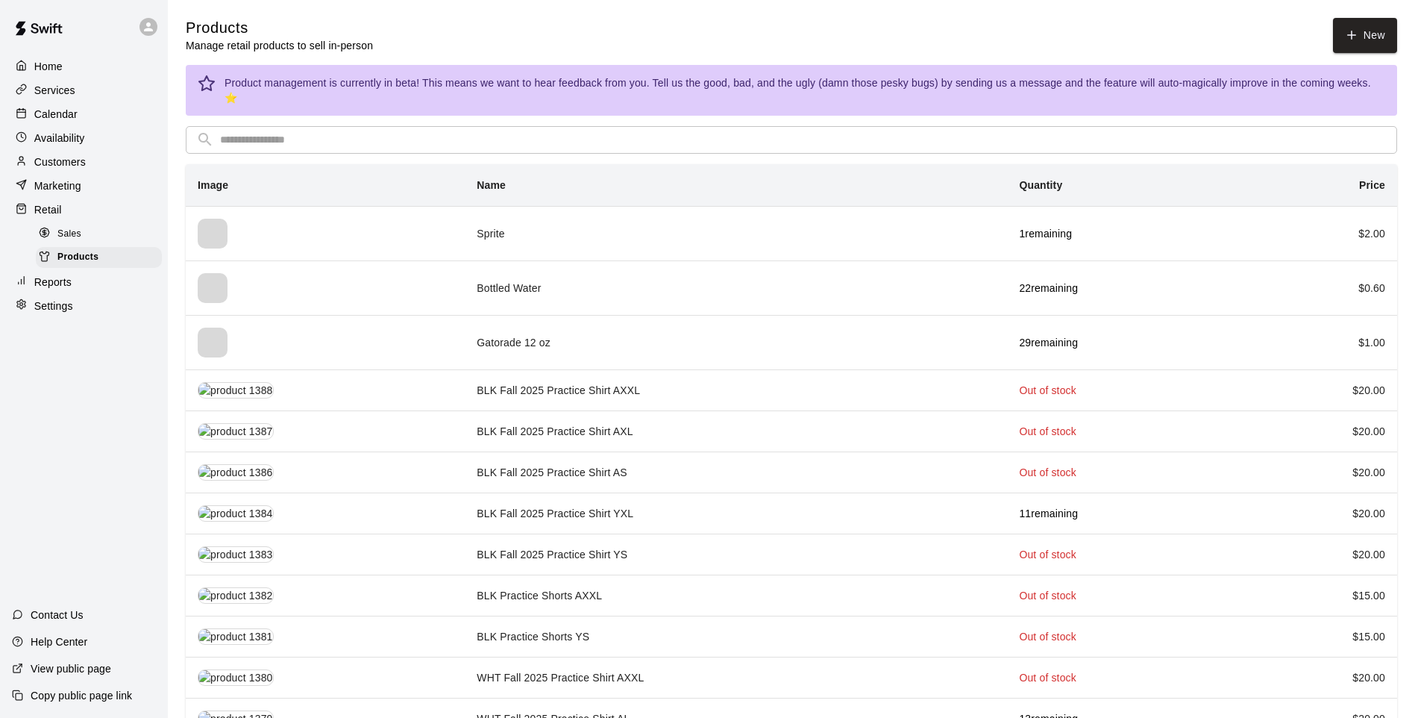
click at [268, 131] on input "text" at bounding box center [803, 140] width 1167 height 28
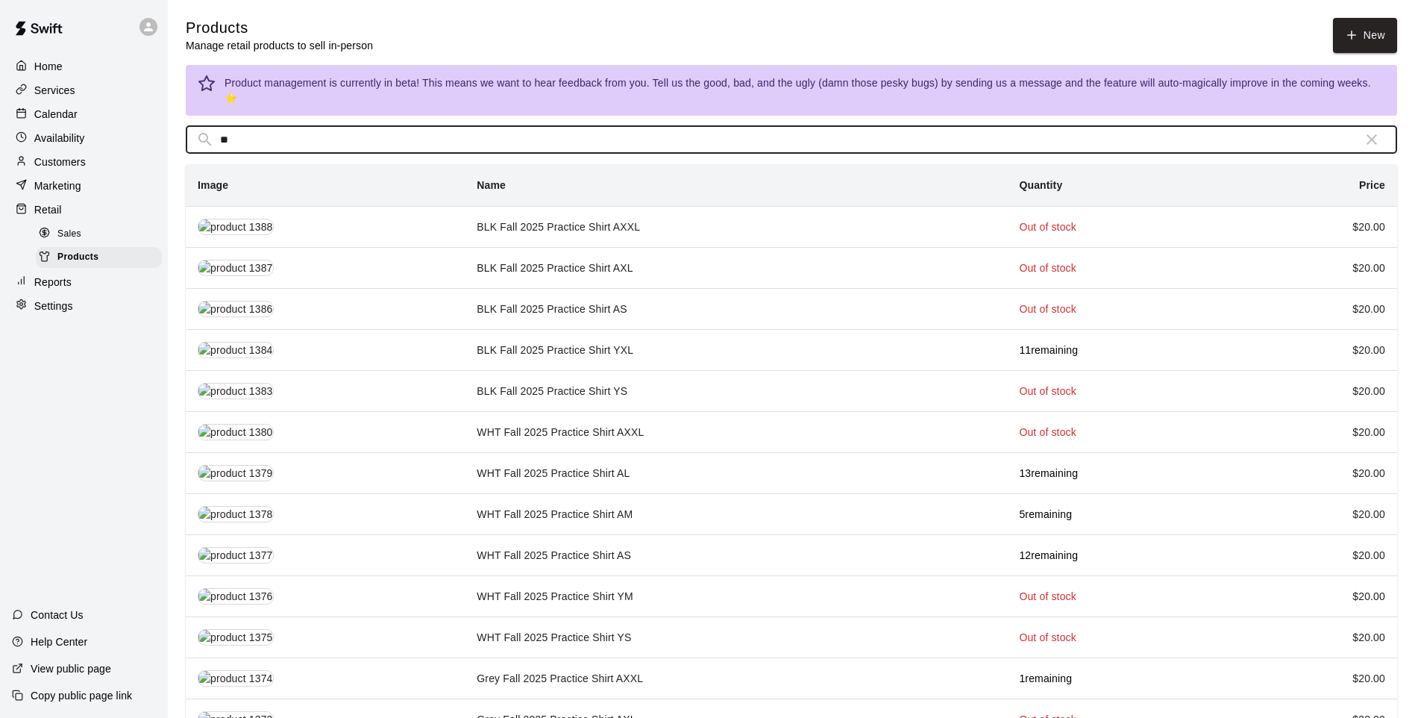
type input "*"
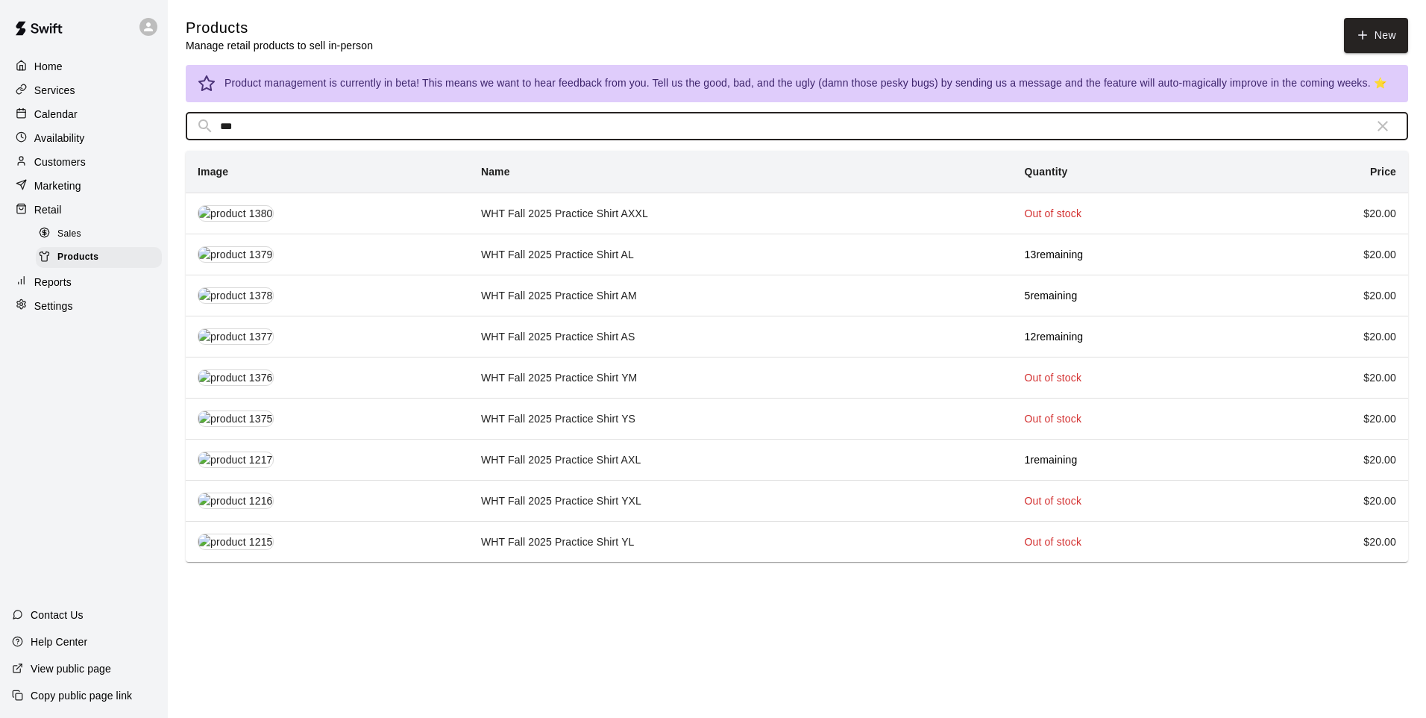
type input "***"
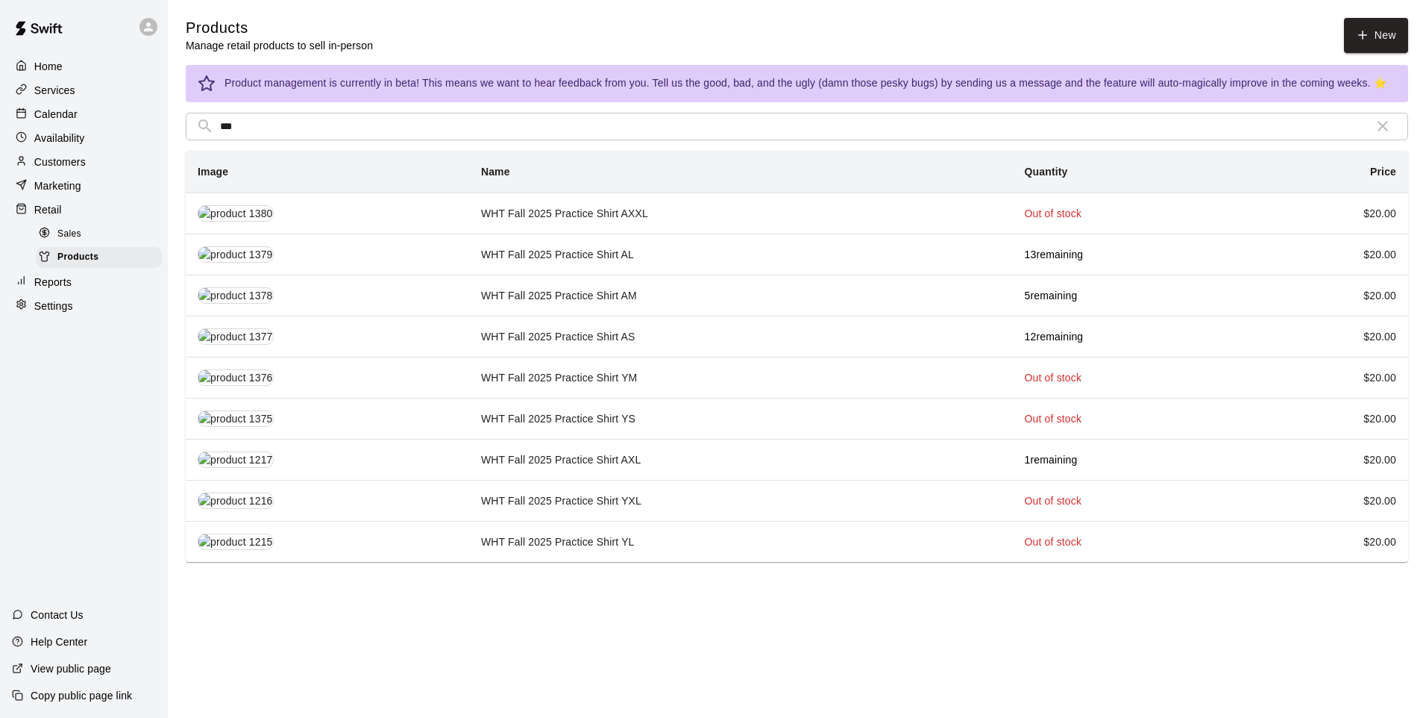
click at [663, 248] on td "WHT Fall 2025 Practice Shirt AL" at bounding box center [741, 254] width 544 height 41
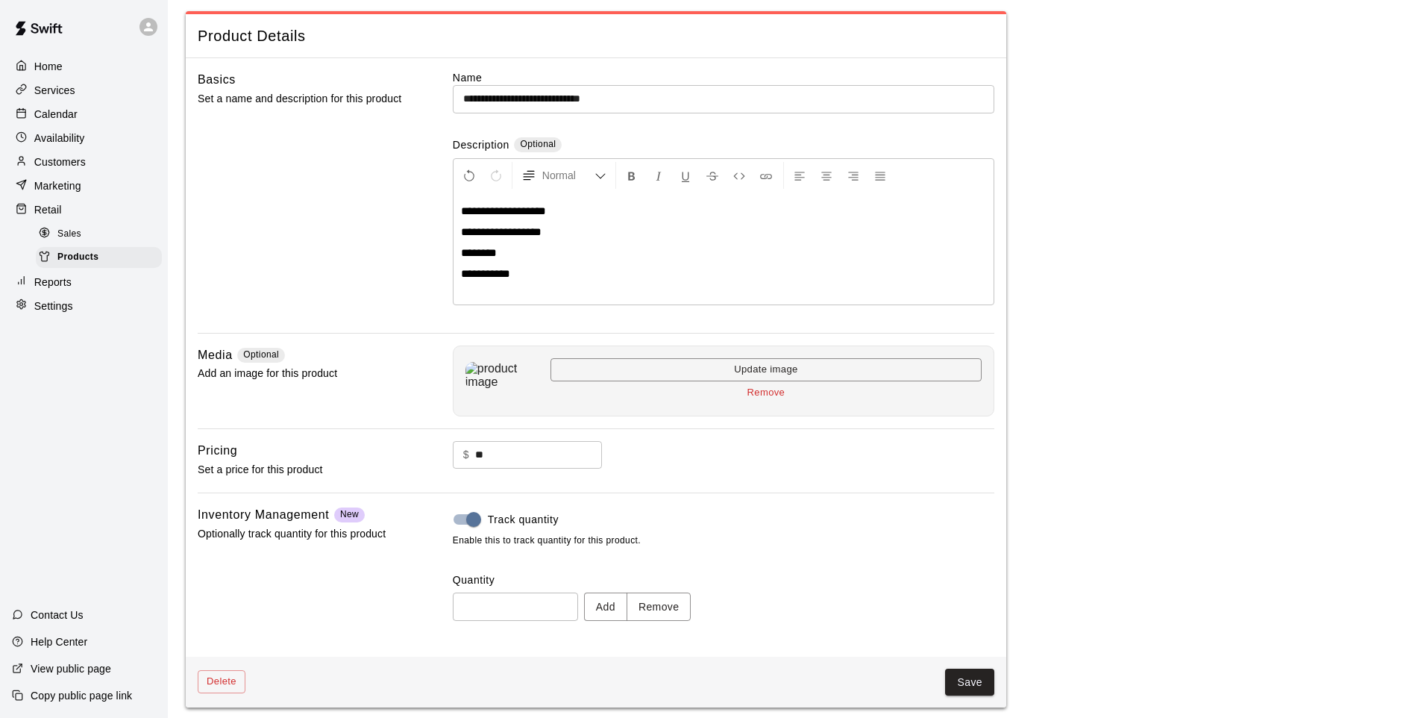
scroll to position [69, 0]
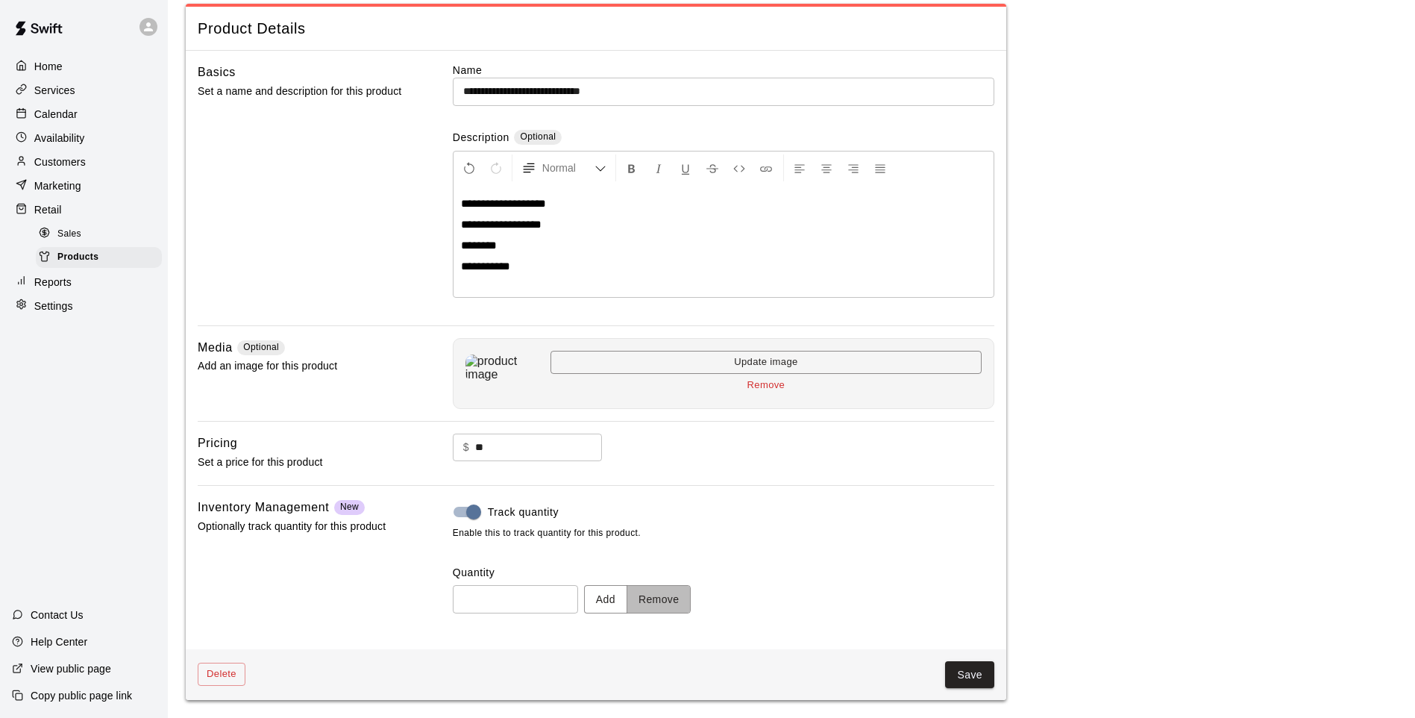
click at [675, 592] on button "Remove" at bounding box center [659, 599] width 65 height 28
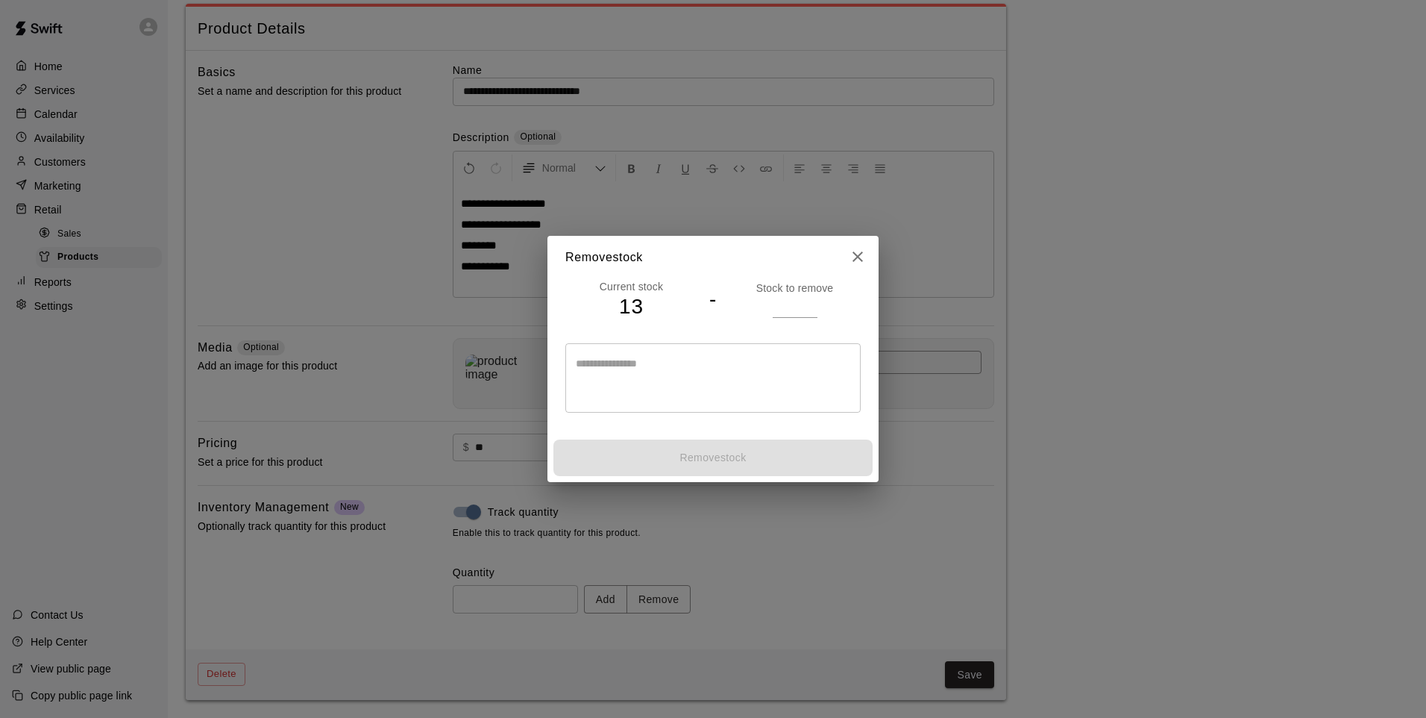
click at [790, 295] on input "number" at bounding box center [795, 306] width 45 height 22
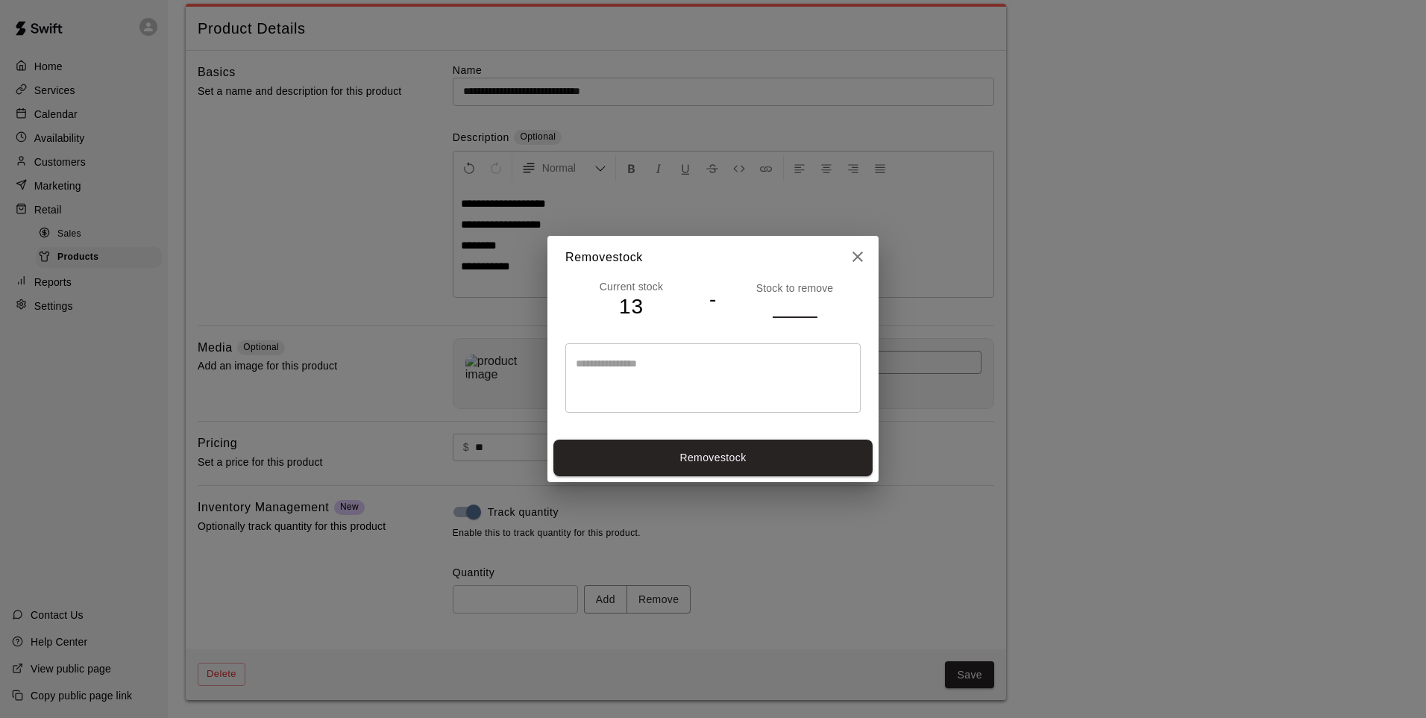
type input "*"
click at [816, 463] on button "Remove stock" at bounding box center [713, 457] width 319 height 37
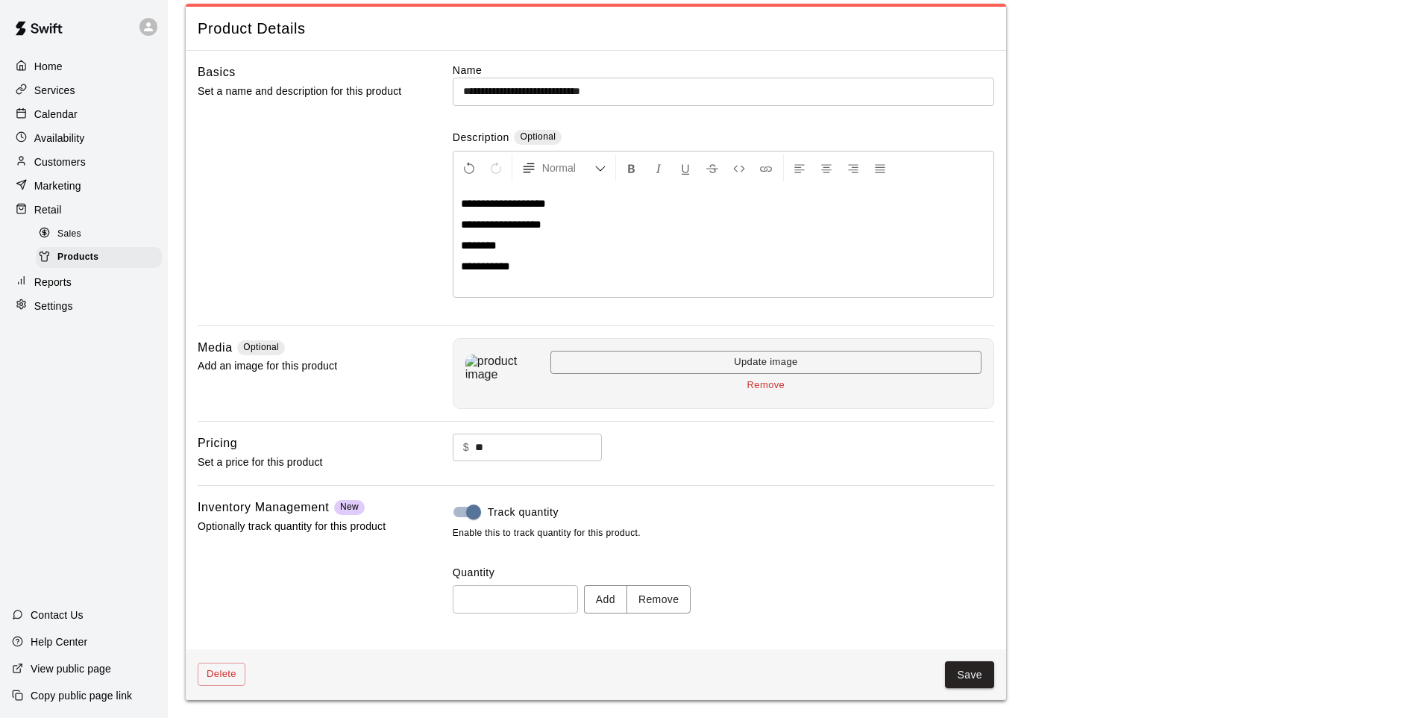
type input "**"
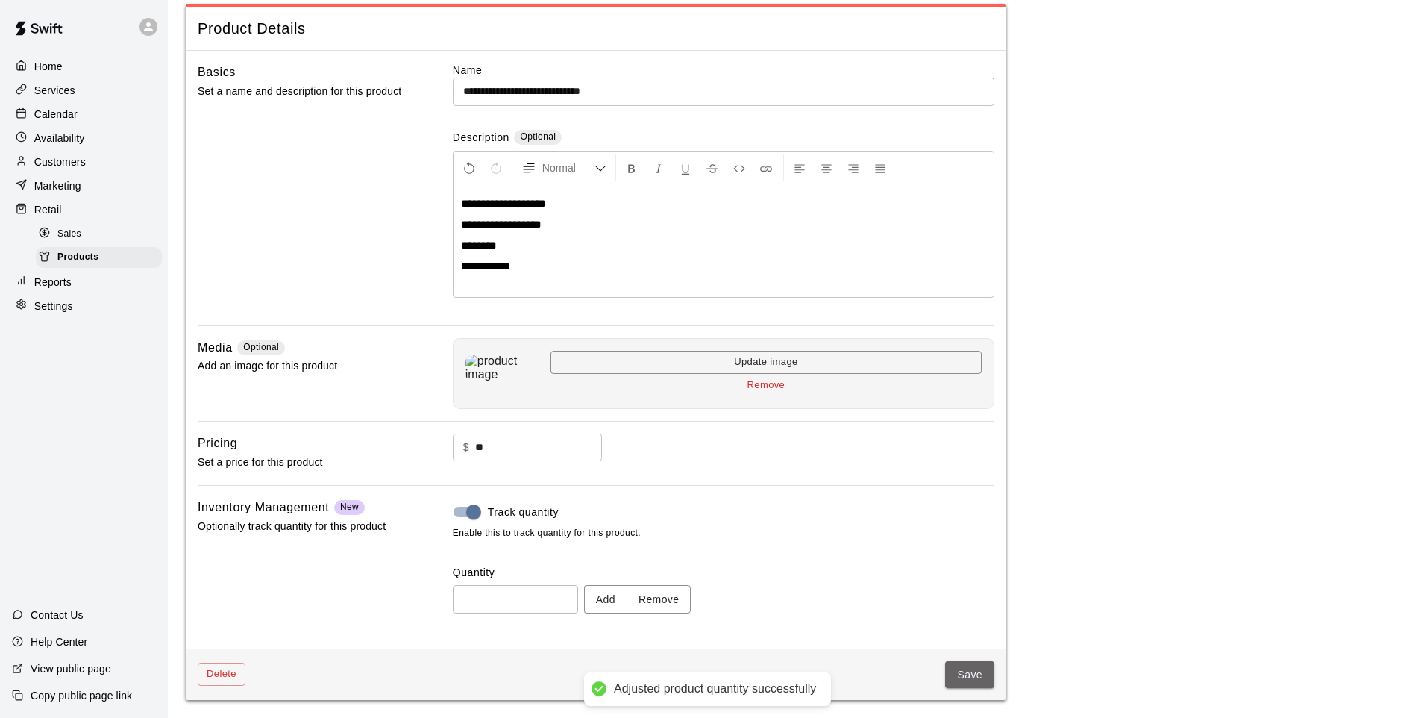
click at [975, 683] on button "Save" at bounding box center [969, 675] width 49 height 28
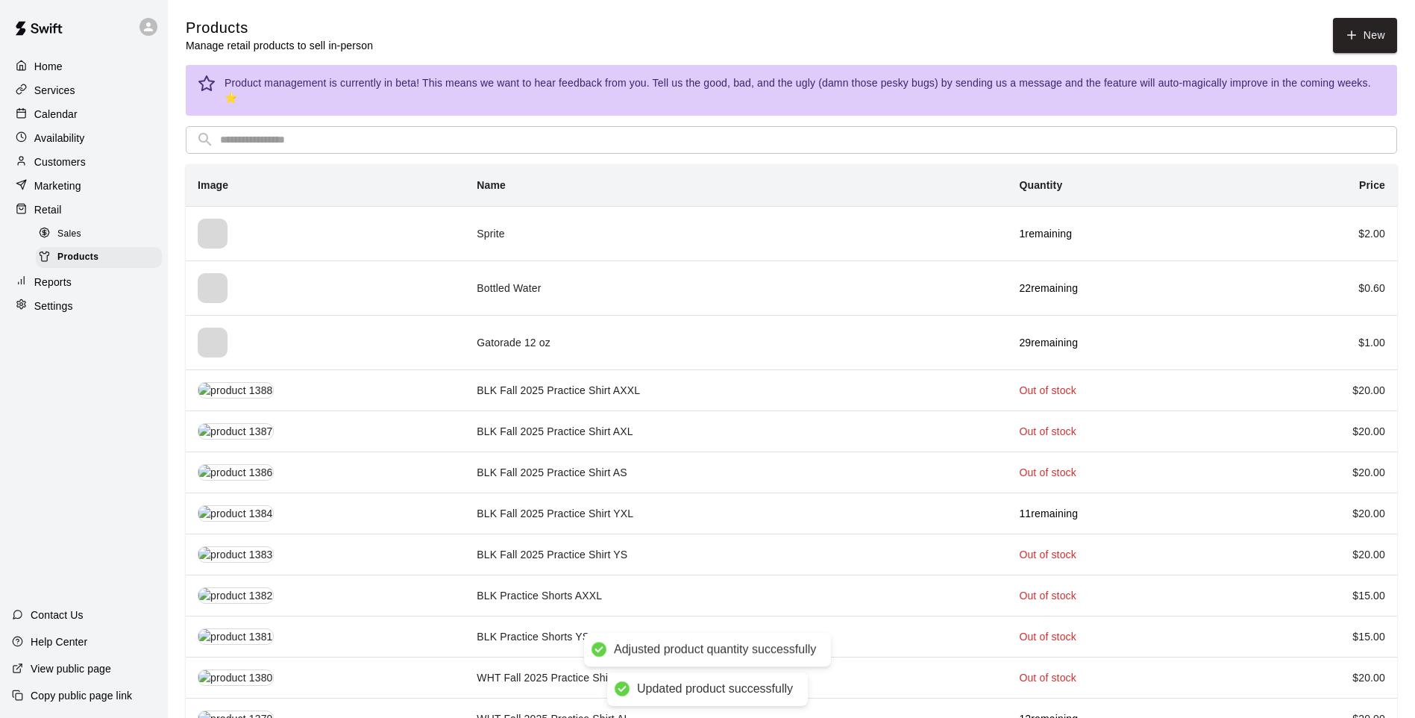
click at [532, 164] on th "Name" at bounding box center [736, 185] width 542 height 43
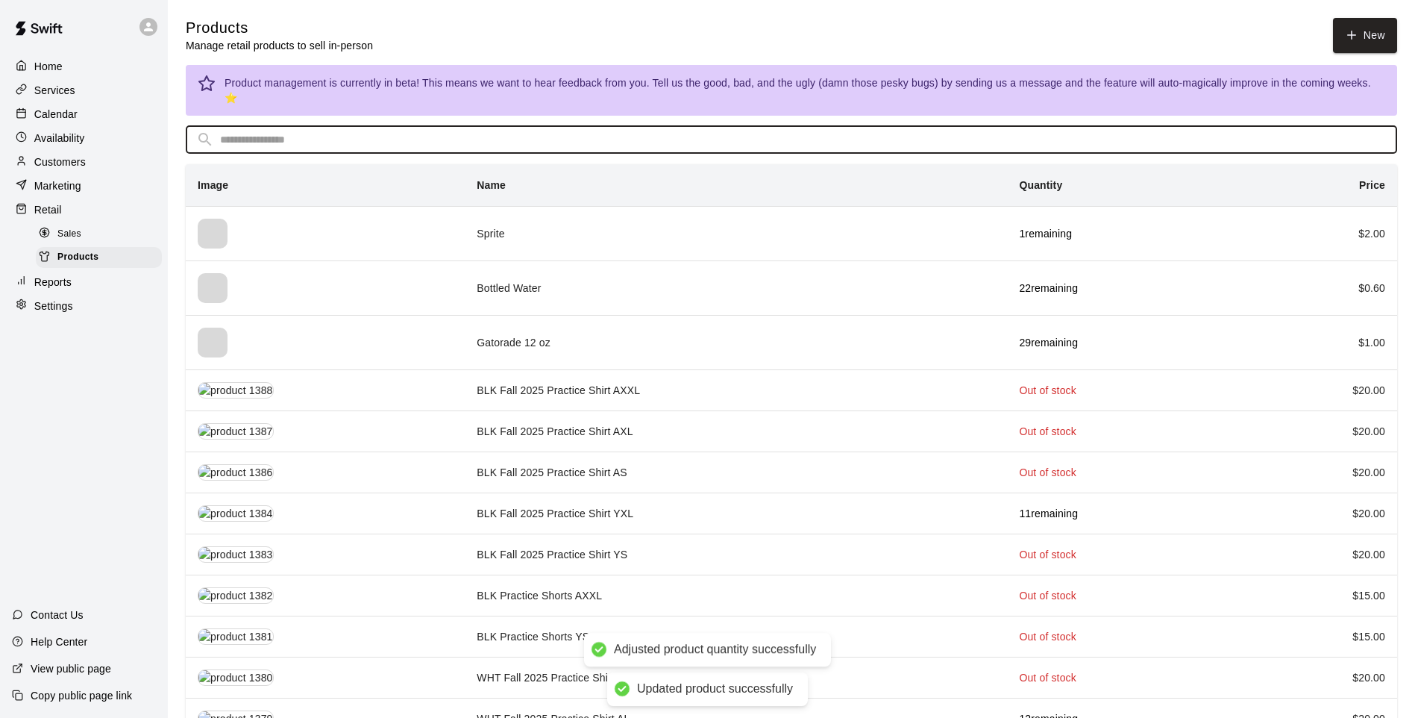
click at [528, 137] on input "text" at bounding box center [803, 140] width 1167 height 28
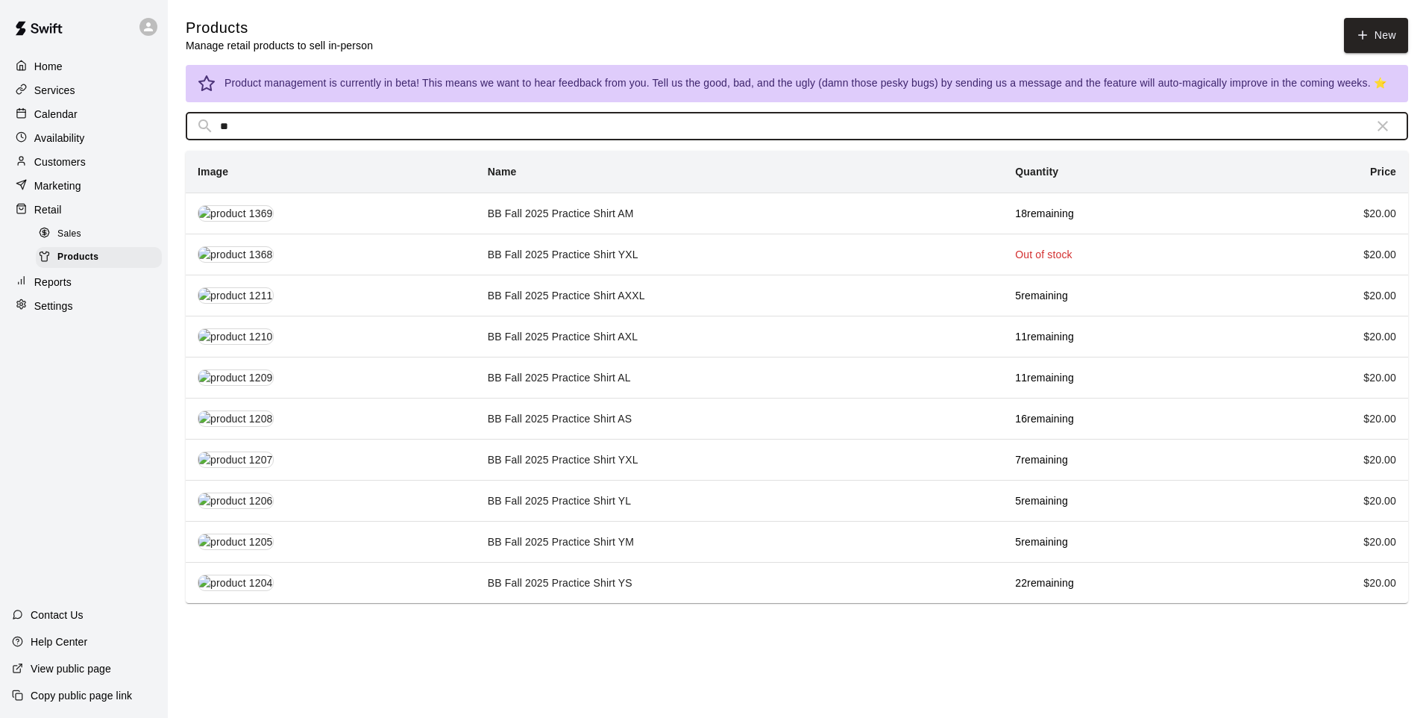
type input "**"
click at [675, 375] on td "BB Fall 2025 Practice Shirt AL" at bounding box center [739, 377] width 527 height 41
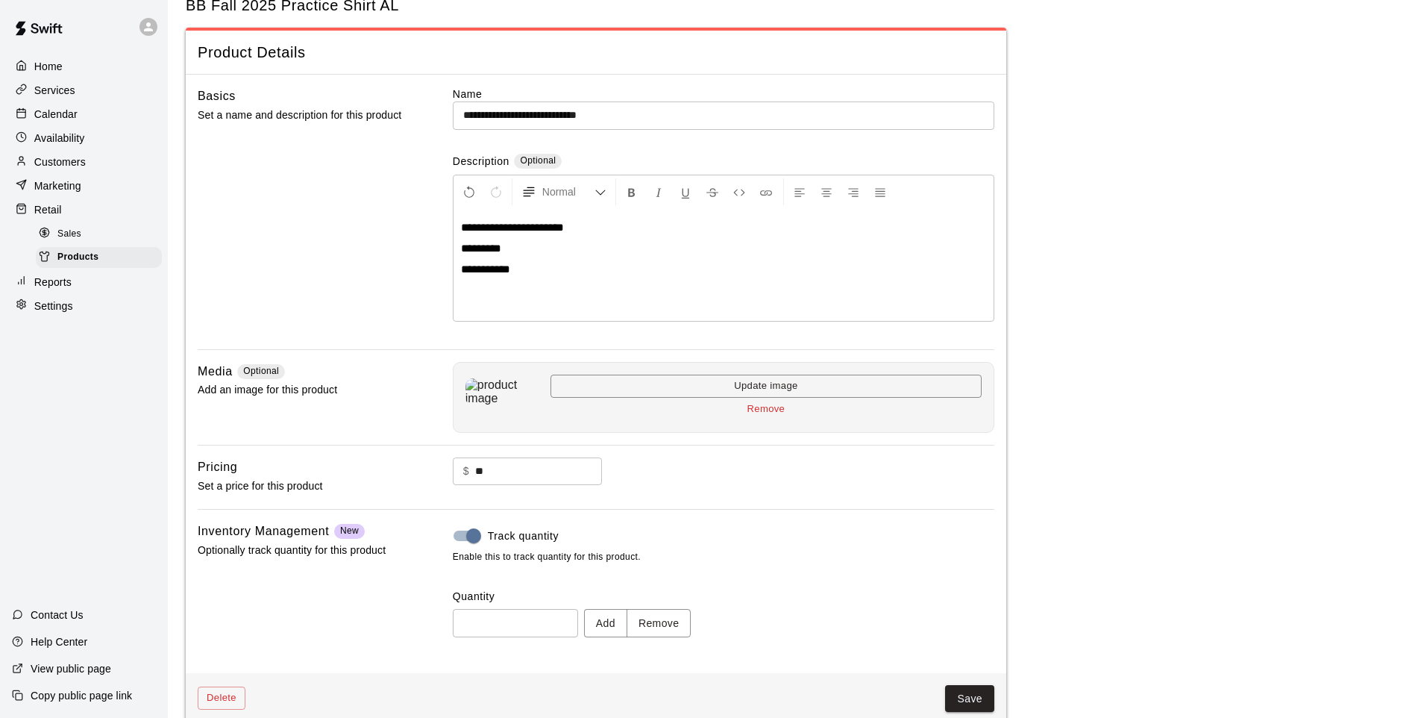
scroll to position [69, 0]
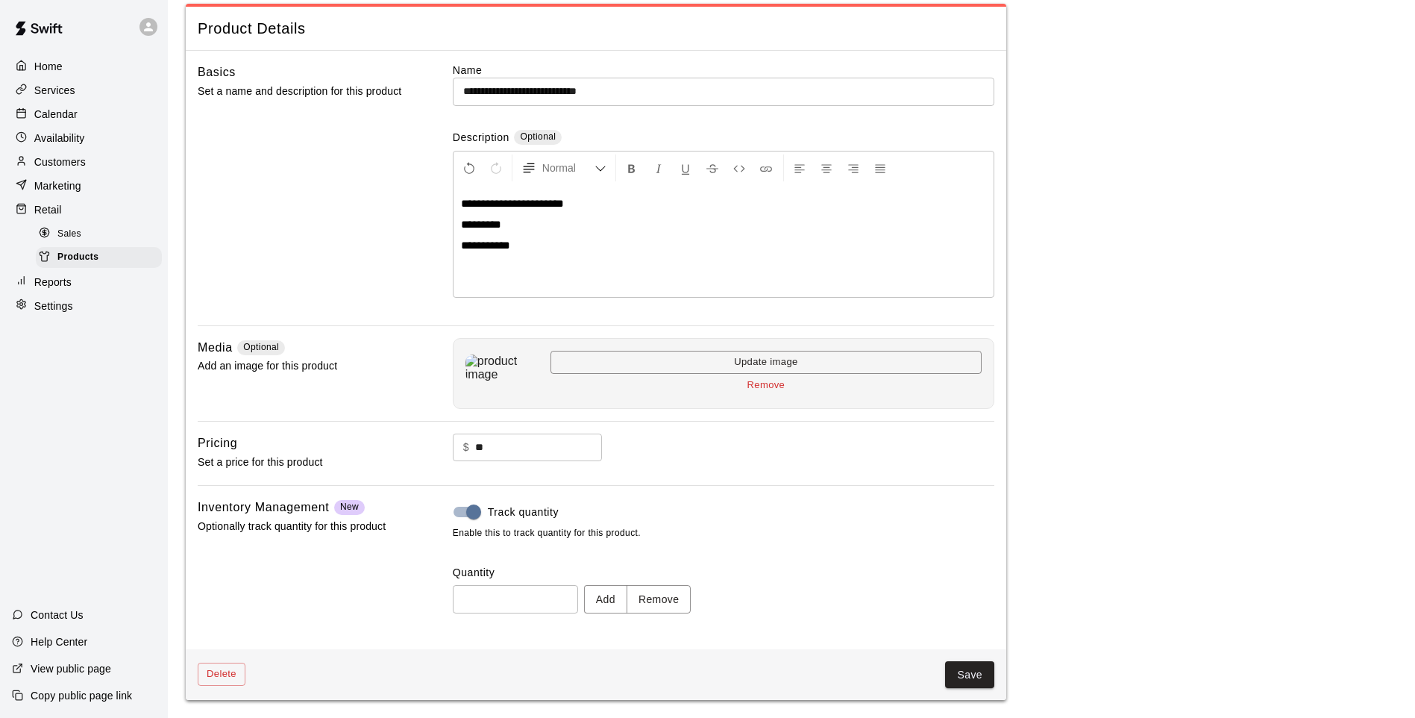
click at [684, 600] on button "Remove" at bounding box center [659, 599] width 65 height 28
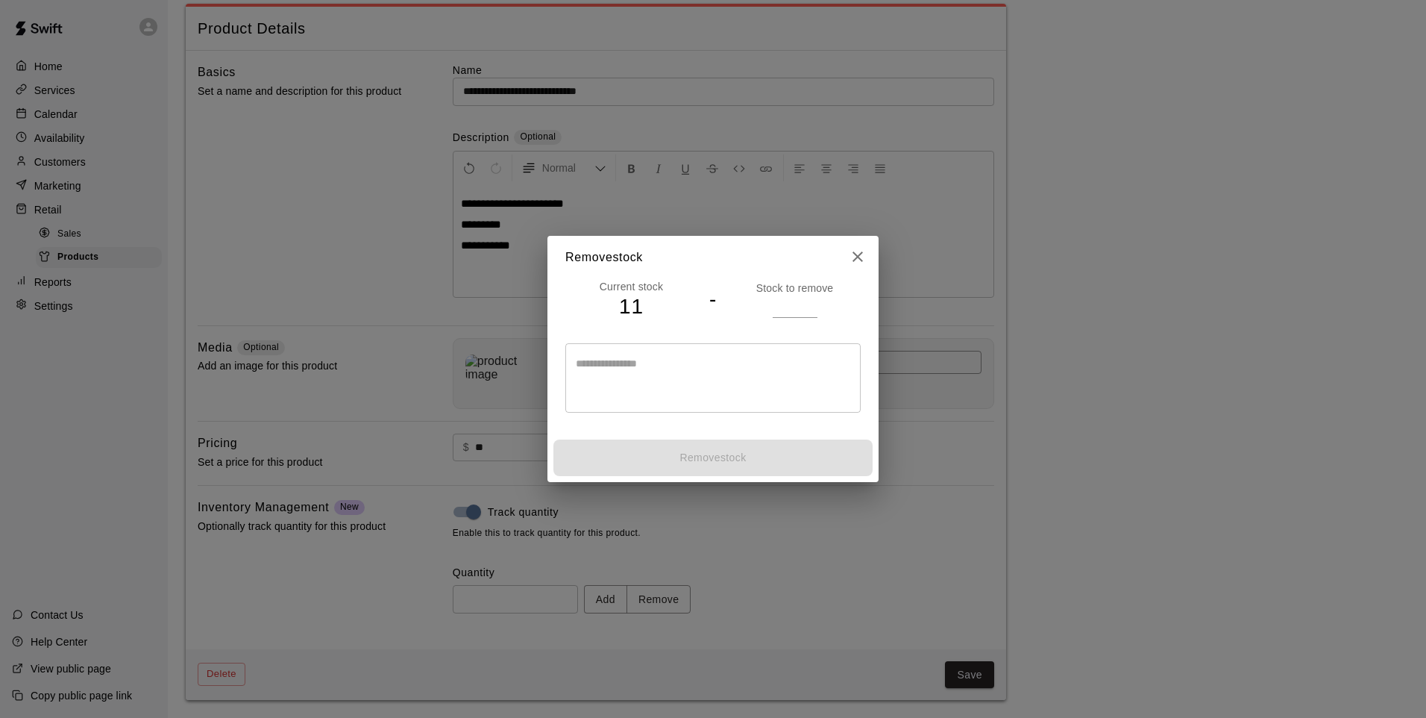
click at [780, 307] on input "number" at bounding box center [795, 306] width 45 height 22
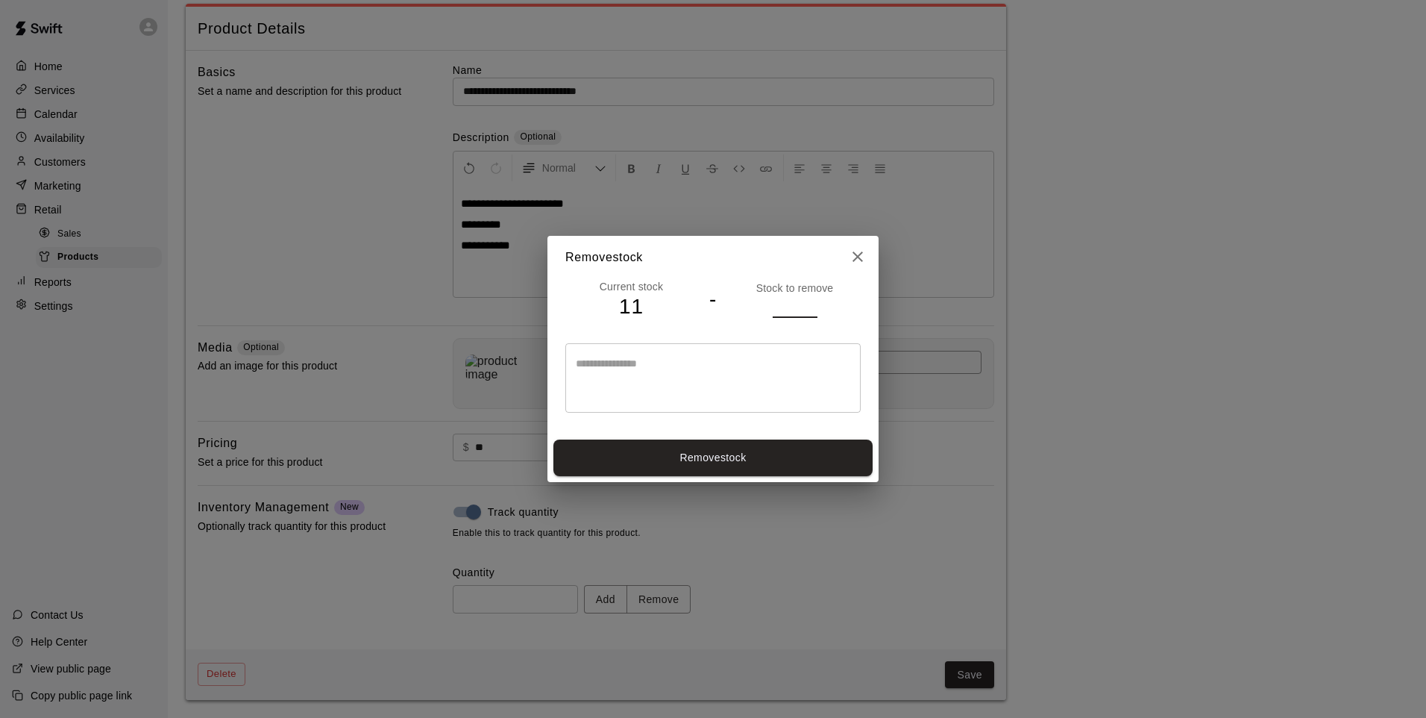
type input "*"
drag, startPoint x: 801, startPoint y: 448, endPoint x: 999, endPoint y: 610, distance: 255.5
click at [801, 451] on button "Remove stock" at bounding box center [713, 457] width 319 height 37
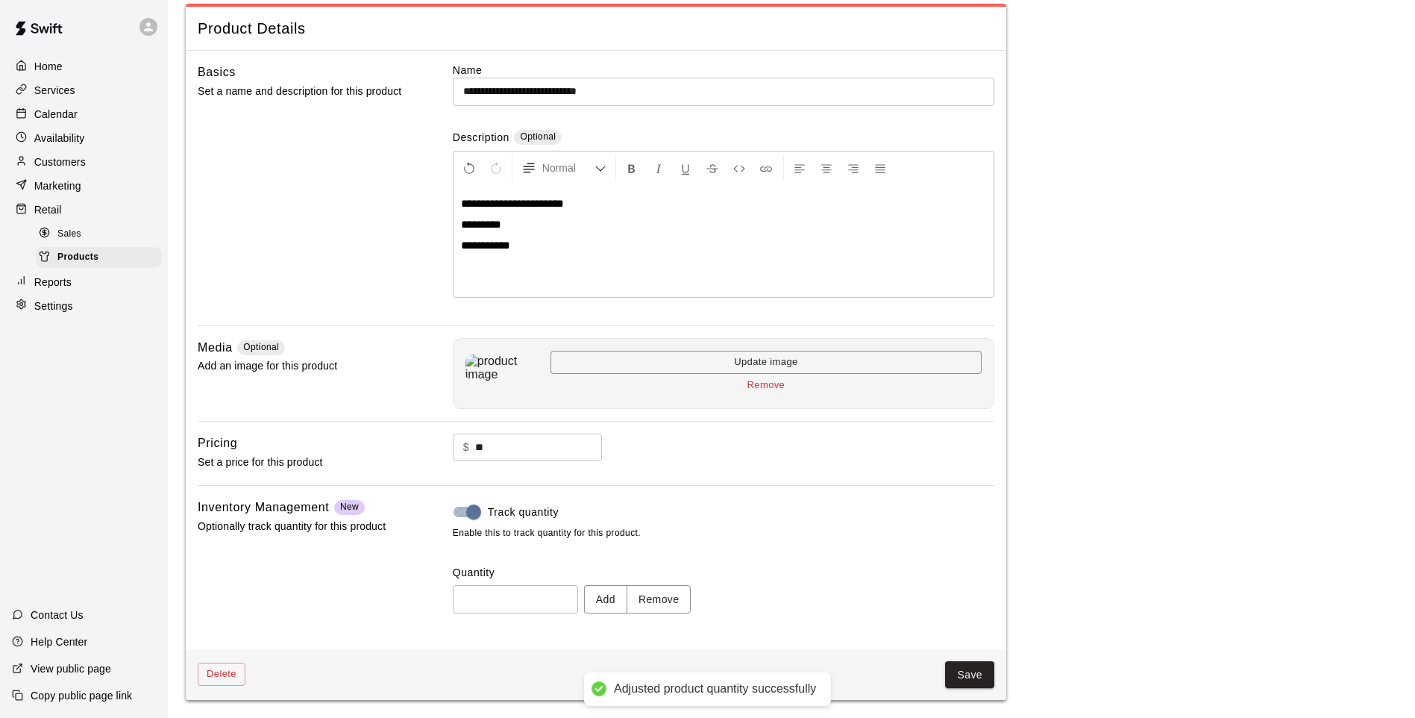
type input "**"
click at [996, 666] on div "Delete Save" at bounding box center [596, 674] width 821 height 51
click at [973, 668] on button "Save" at bounding box center [969, 675] width 49 height 28
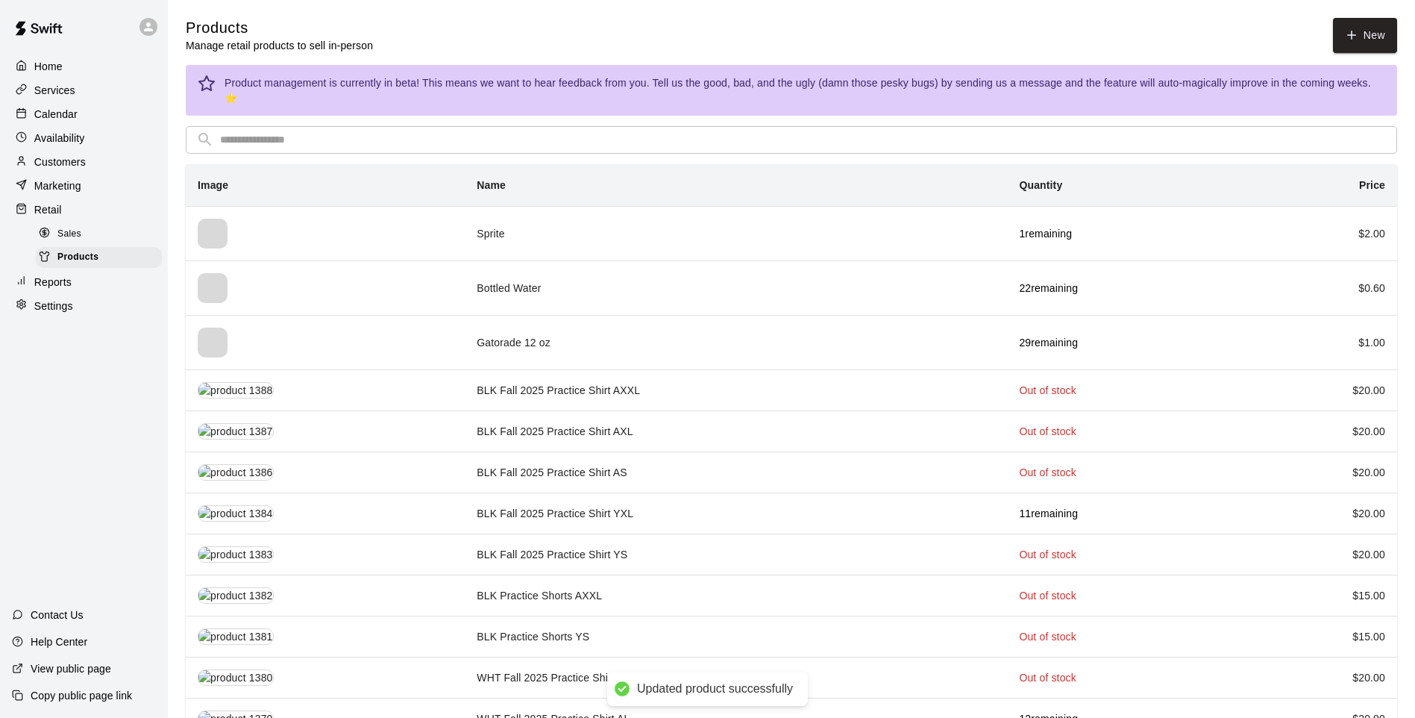
click at [620, 126] on input "text" at bounding box center [803, 140] width 1167 height 28
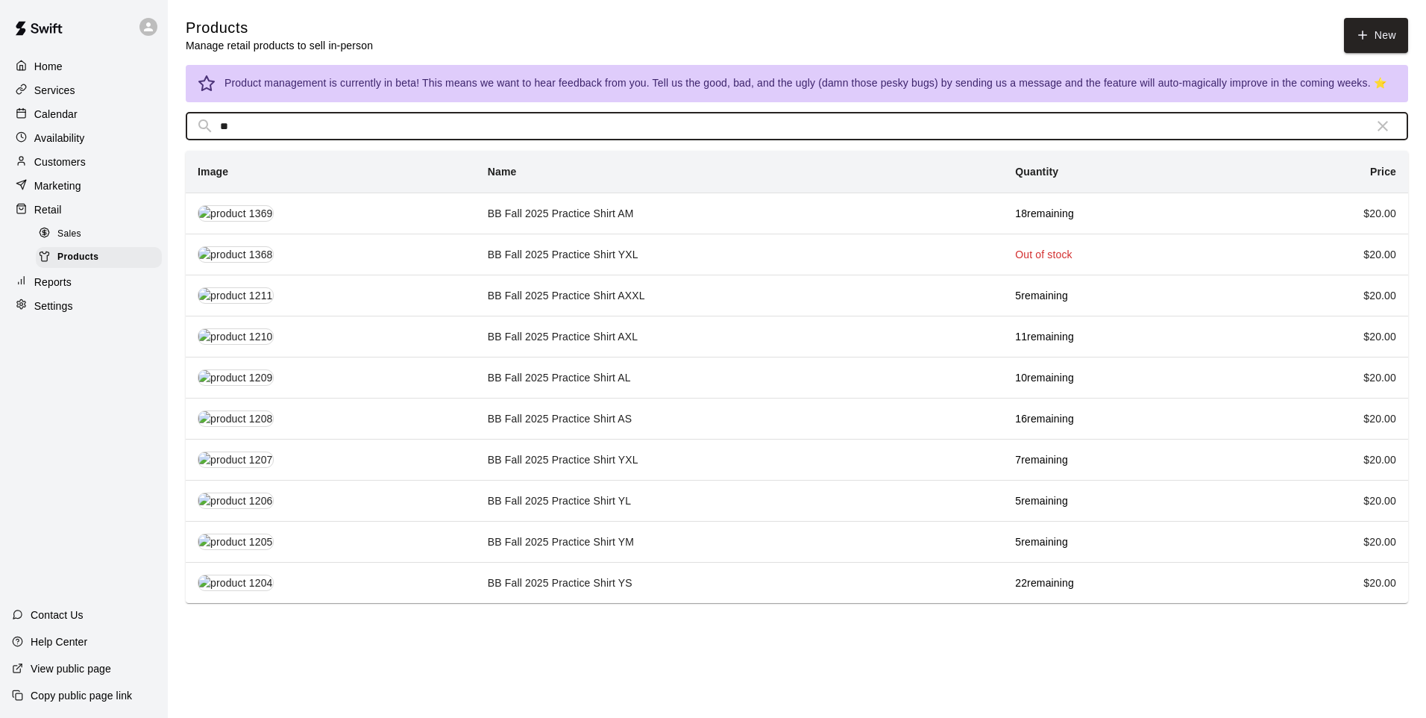
type input "**"
click at [616, 496] on td "BB Fall 2025 Practice Shirt YL" at bounding box center [739, 500] width 527 height 41
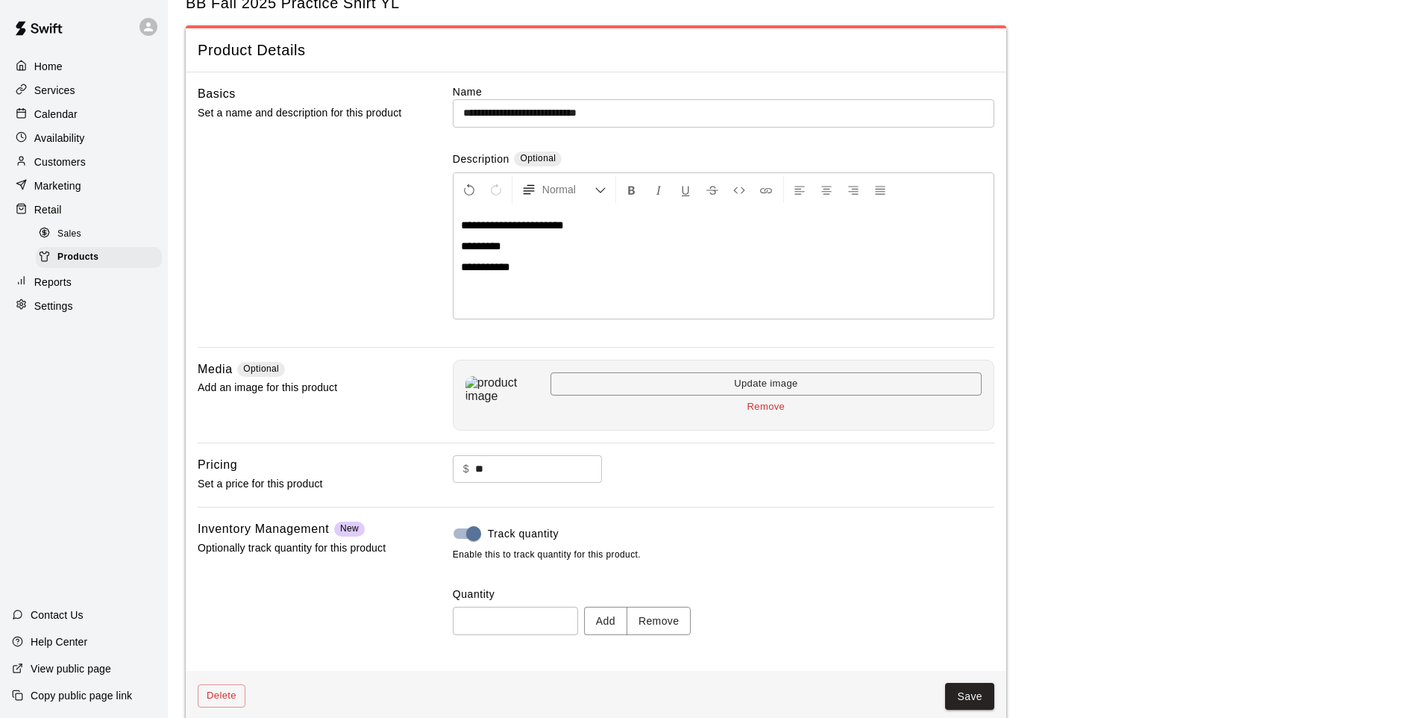
scroll to position [69, 0]
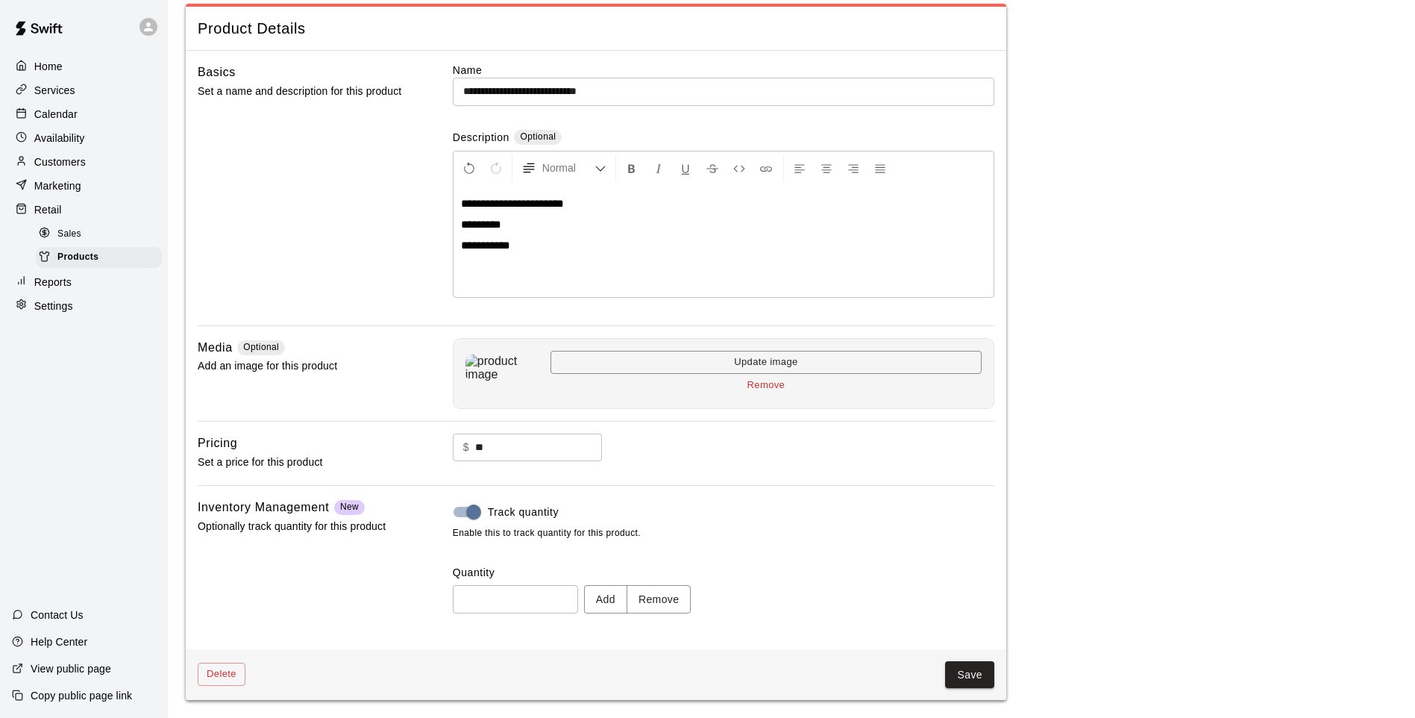
click at [670, 607] on button "Remove" at bounding box center [659, 599] width 65 height 28
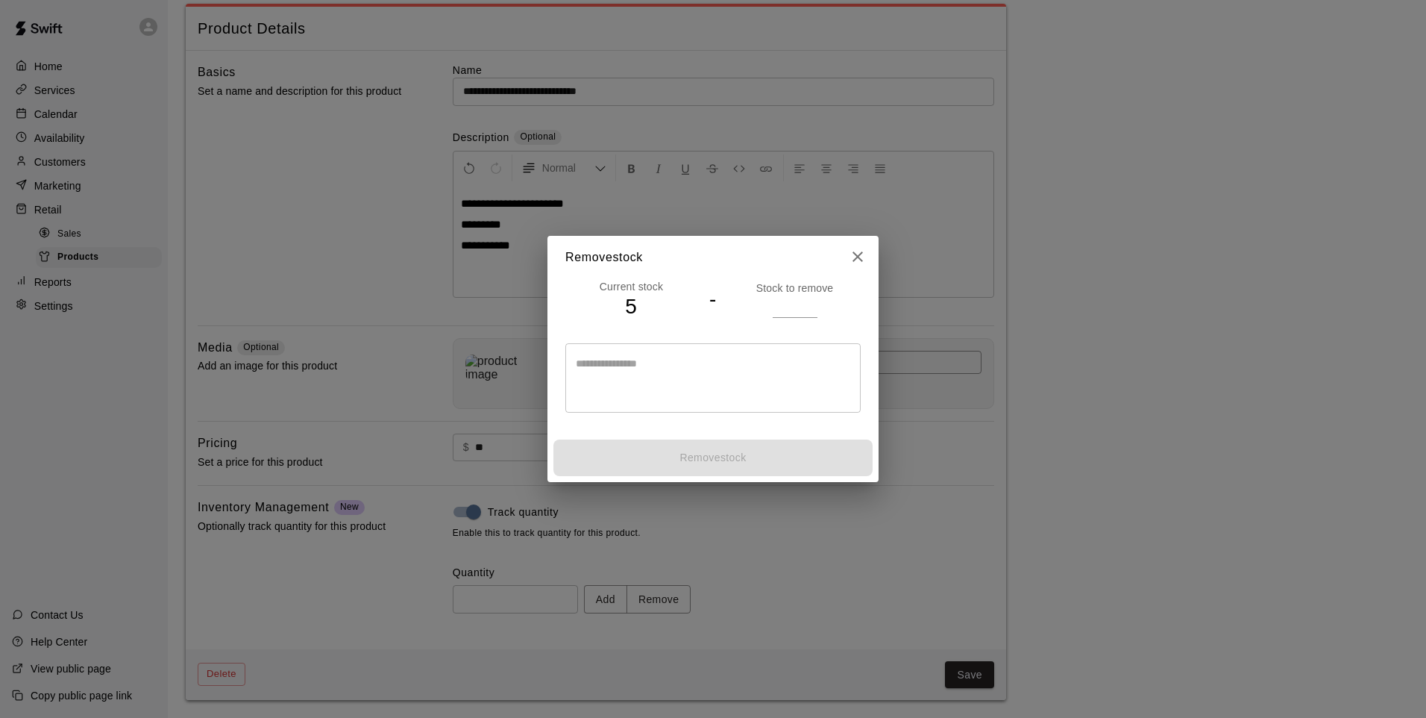
click at [799, 305] on input "number" at bounding box center [795, 306] width 45 height 22
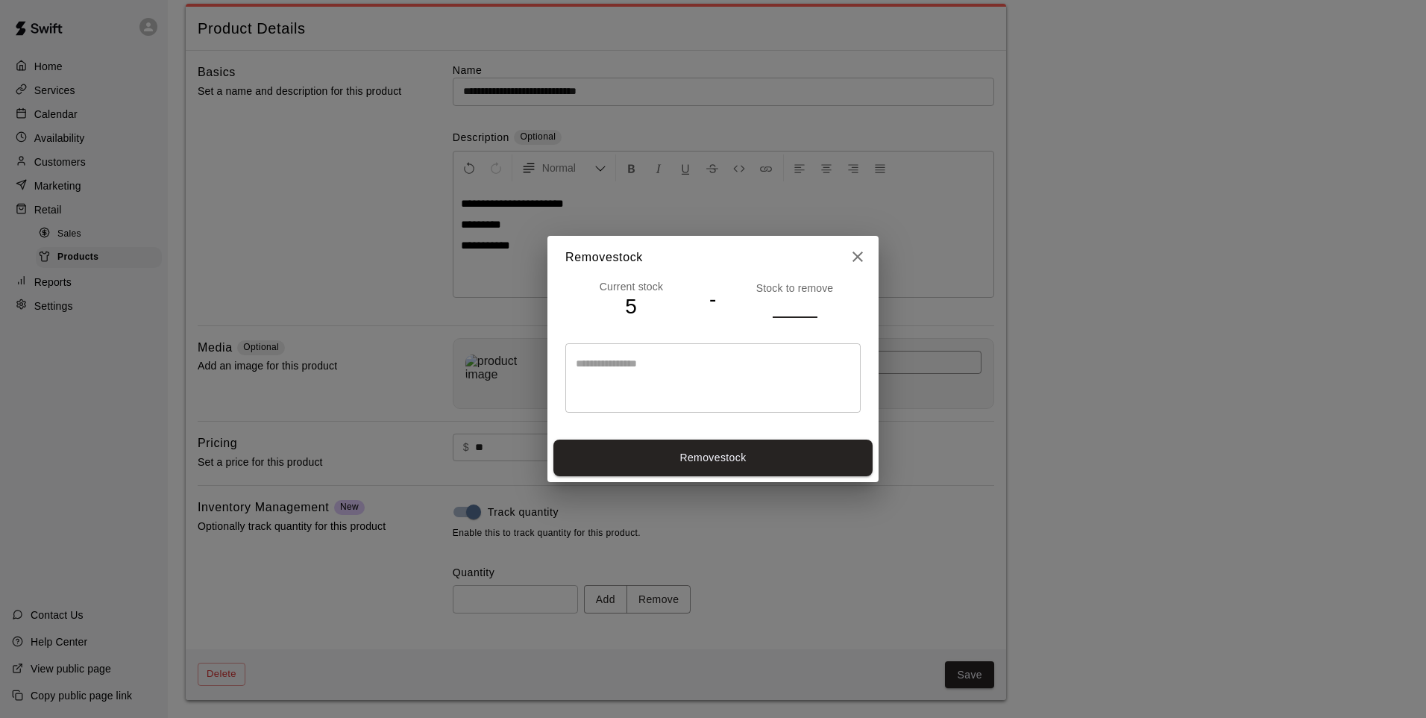
type input "*"
click at [773, 458] on button "Remove stock" at bounding box center [713, 457] width 319 height 37
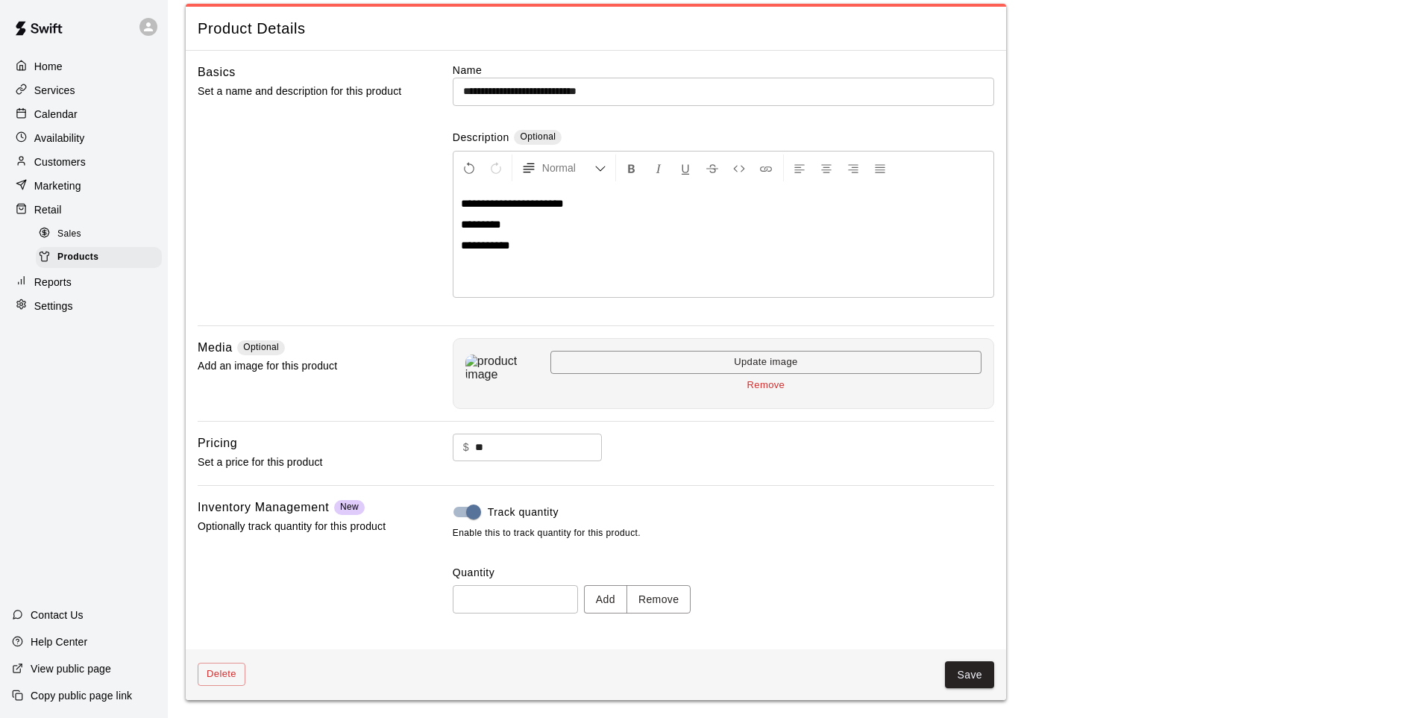
type input "*"
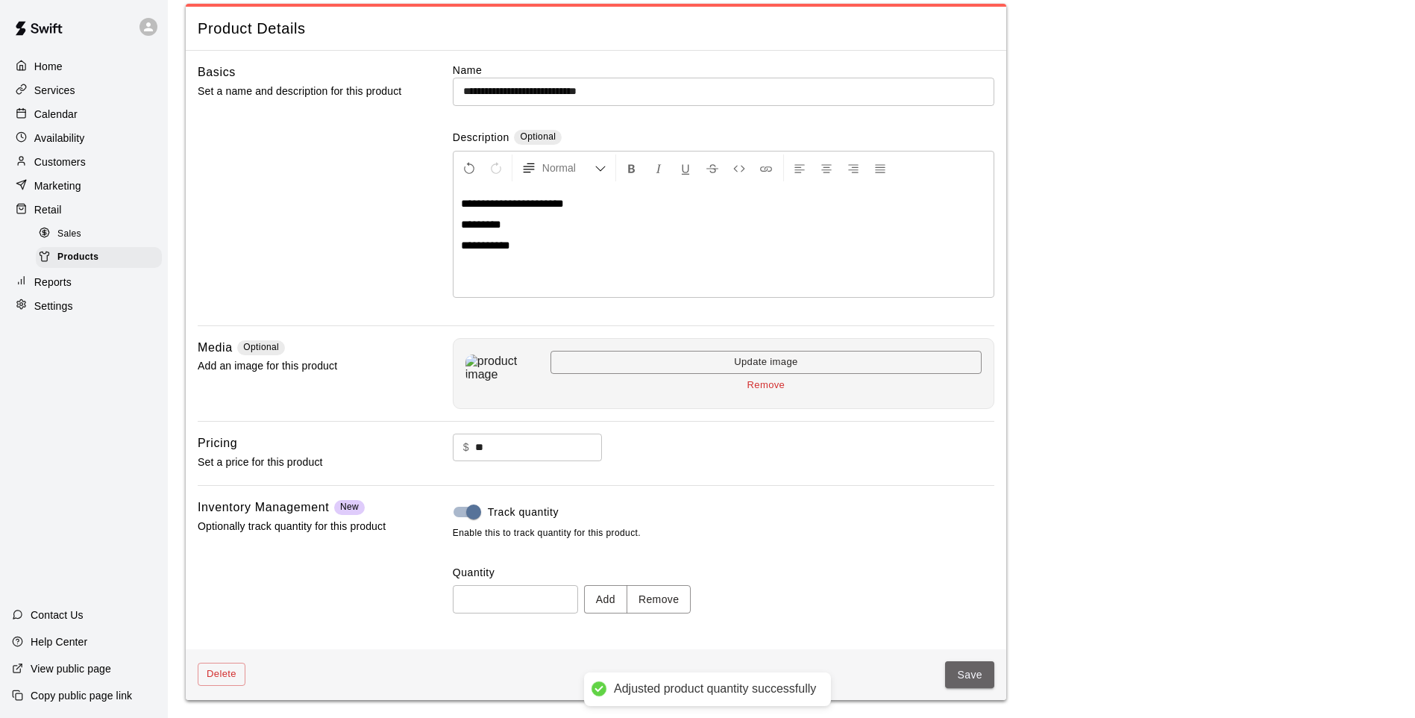
click at [967, 684] on button "Save" at bounding box center [969, 675] width 49 height 28
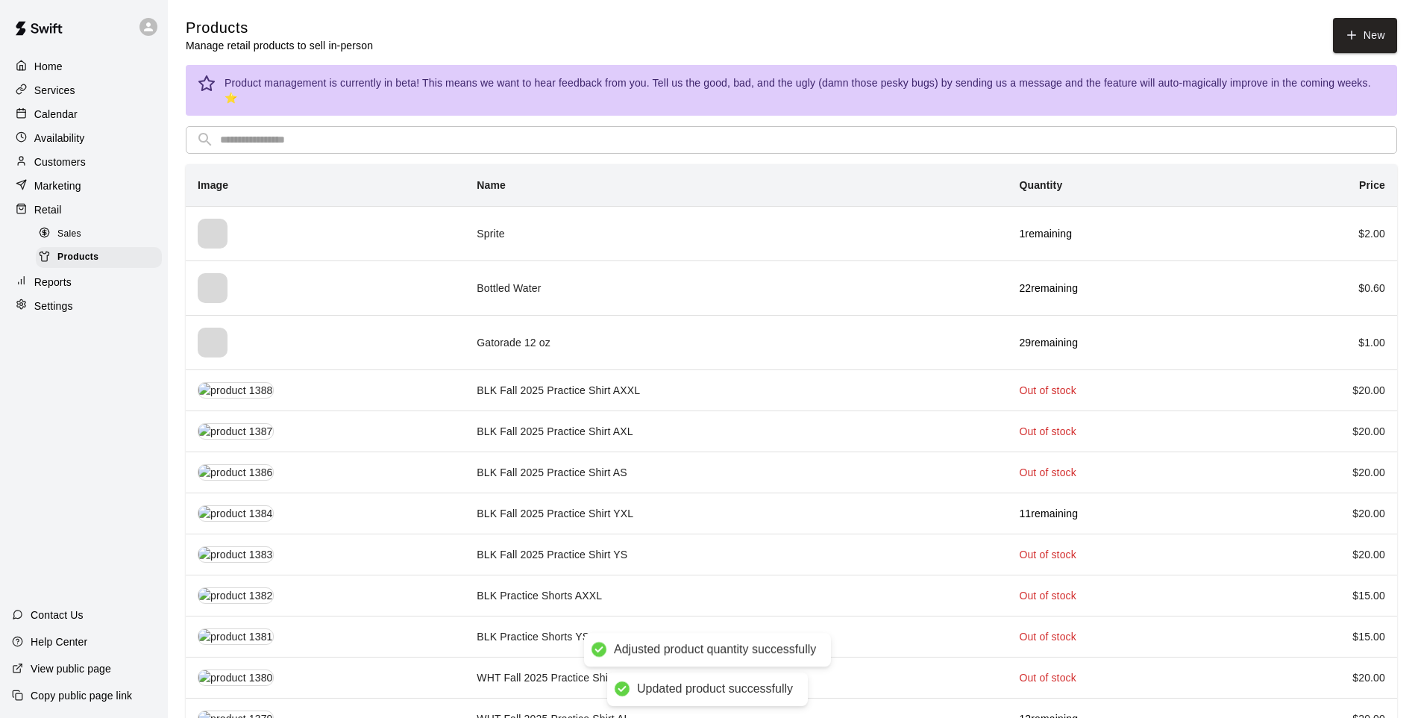
click at [460, 130] on input "text" at bounding box center [803, 140] width 1167 height 28
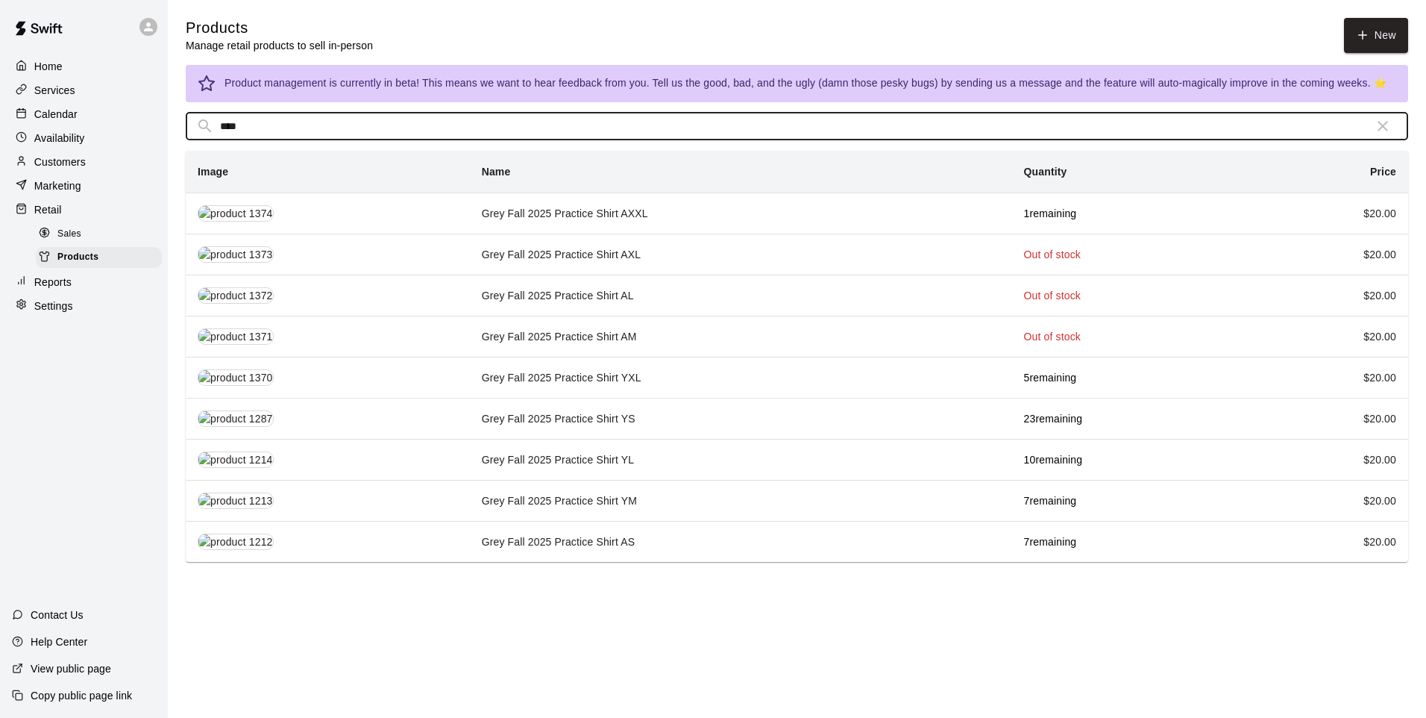
type input "****"
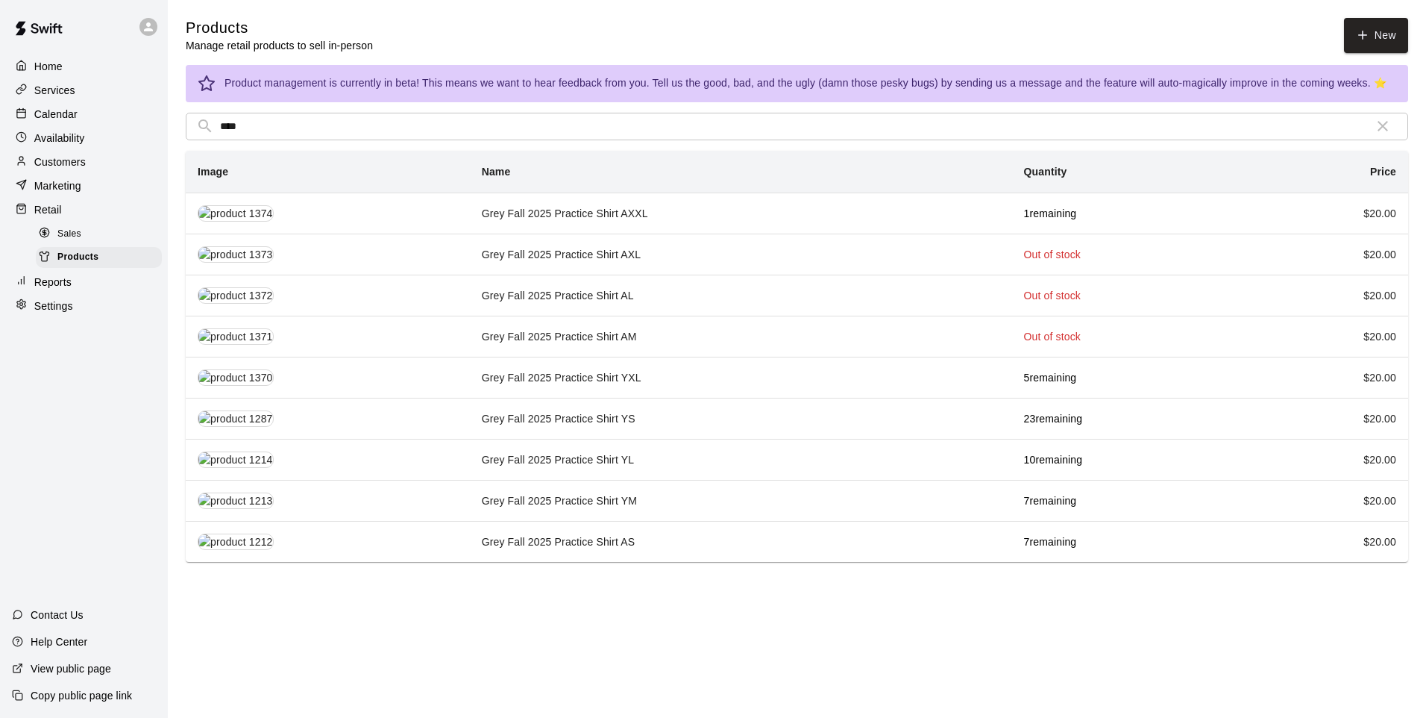
click at [583, 463] on td "Grey Fall 2025 Practice Shirt YL" at bounding box center [741, 459] width 542 height 41
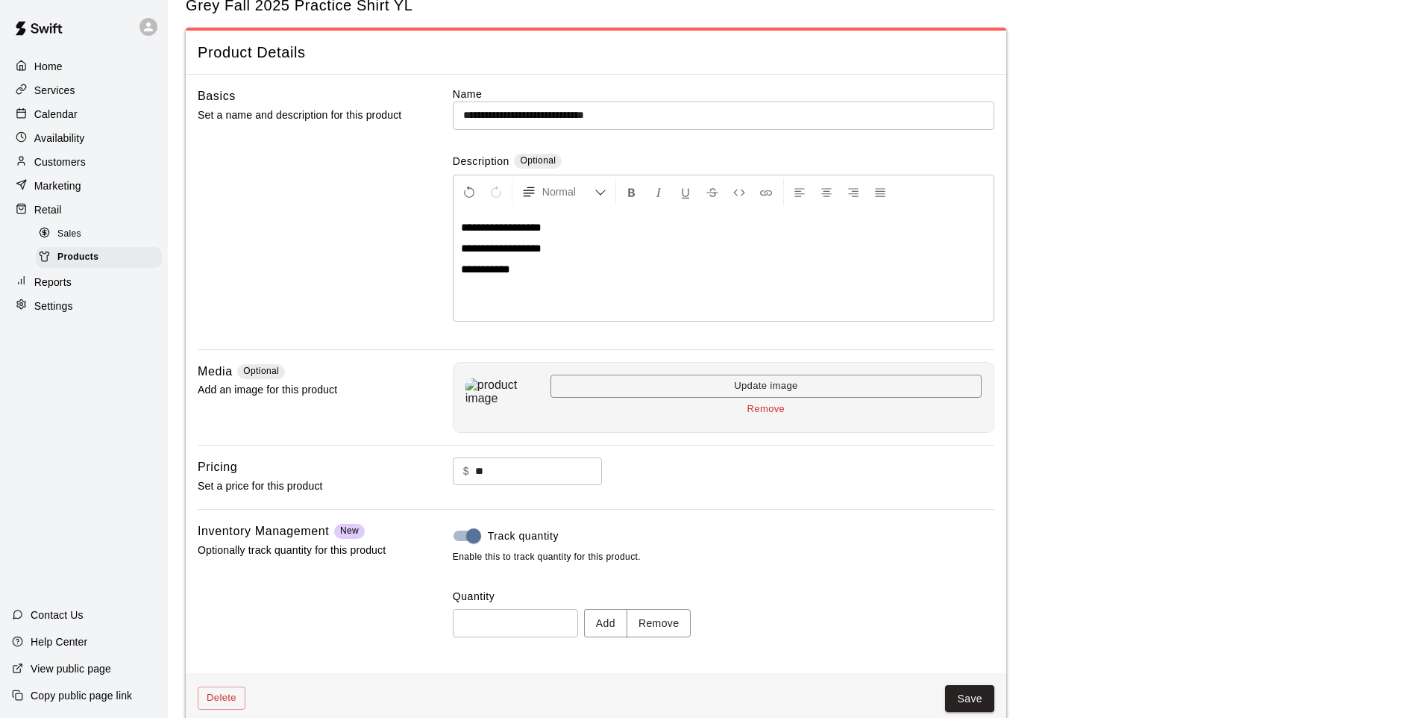
scroll to position [69, 0]
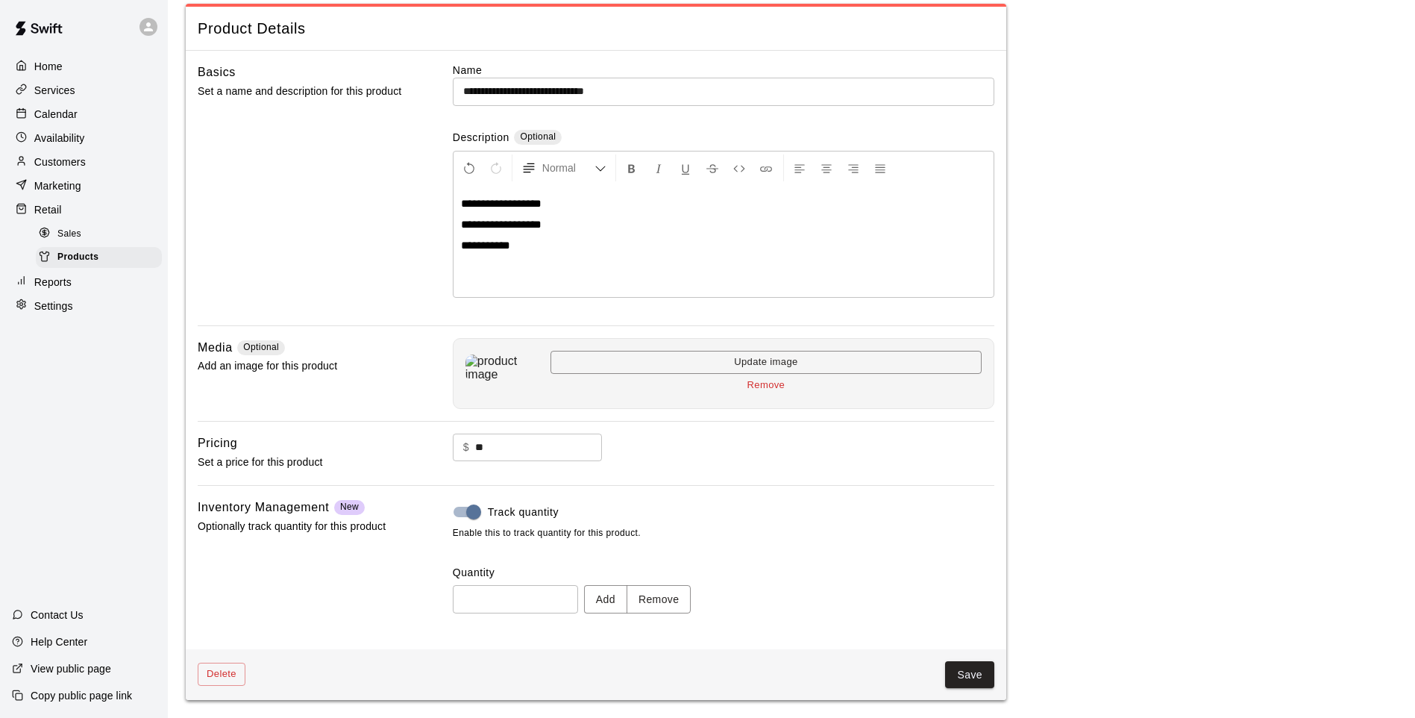
click at [678, 602] on button "Remove" at bounding box center [659, 599] width 65 height 28
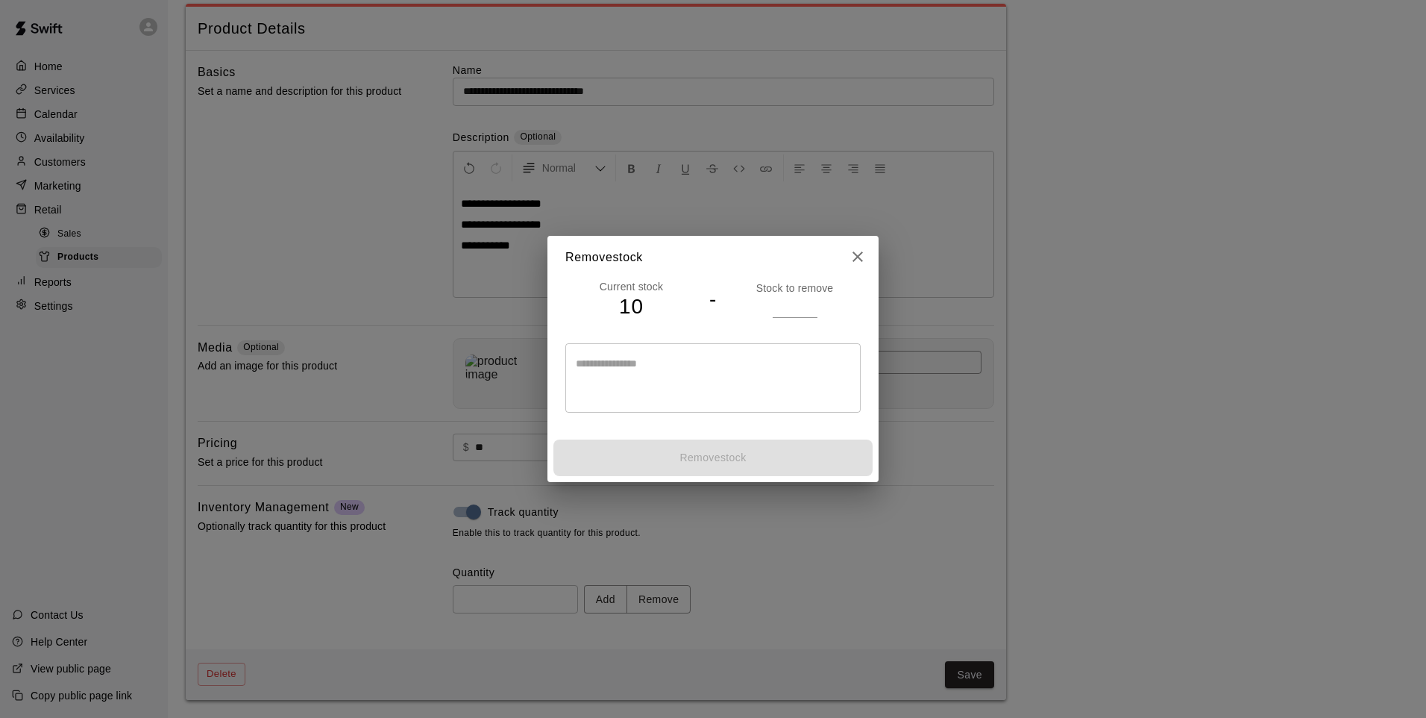
click at [792, 306] on input "number" at bounding box center [795, 306] width 45 height 22
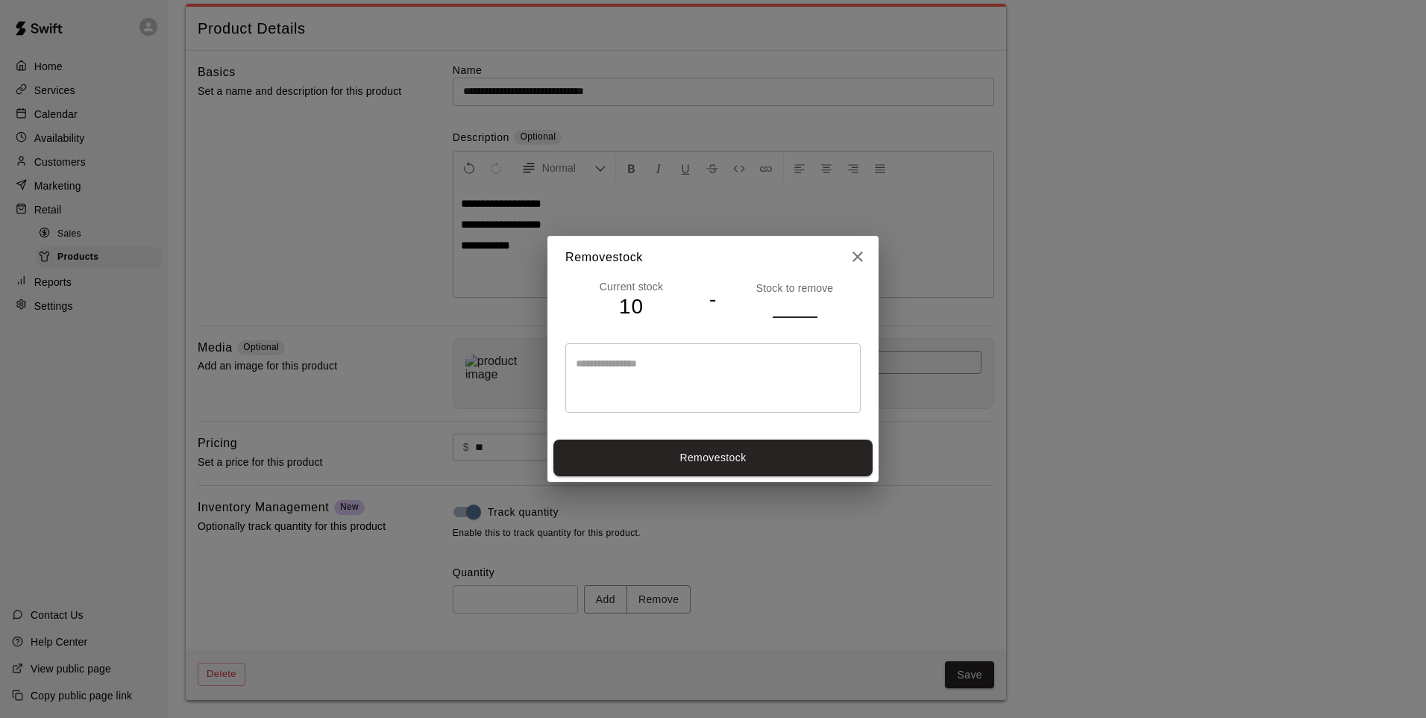
type input "*"
click at [769, 464] on button "Remove stock" at bounding box center [713, 457] width 319 height 37
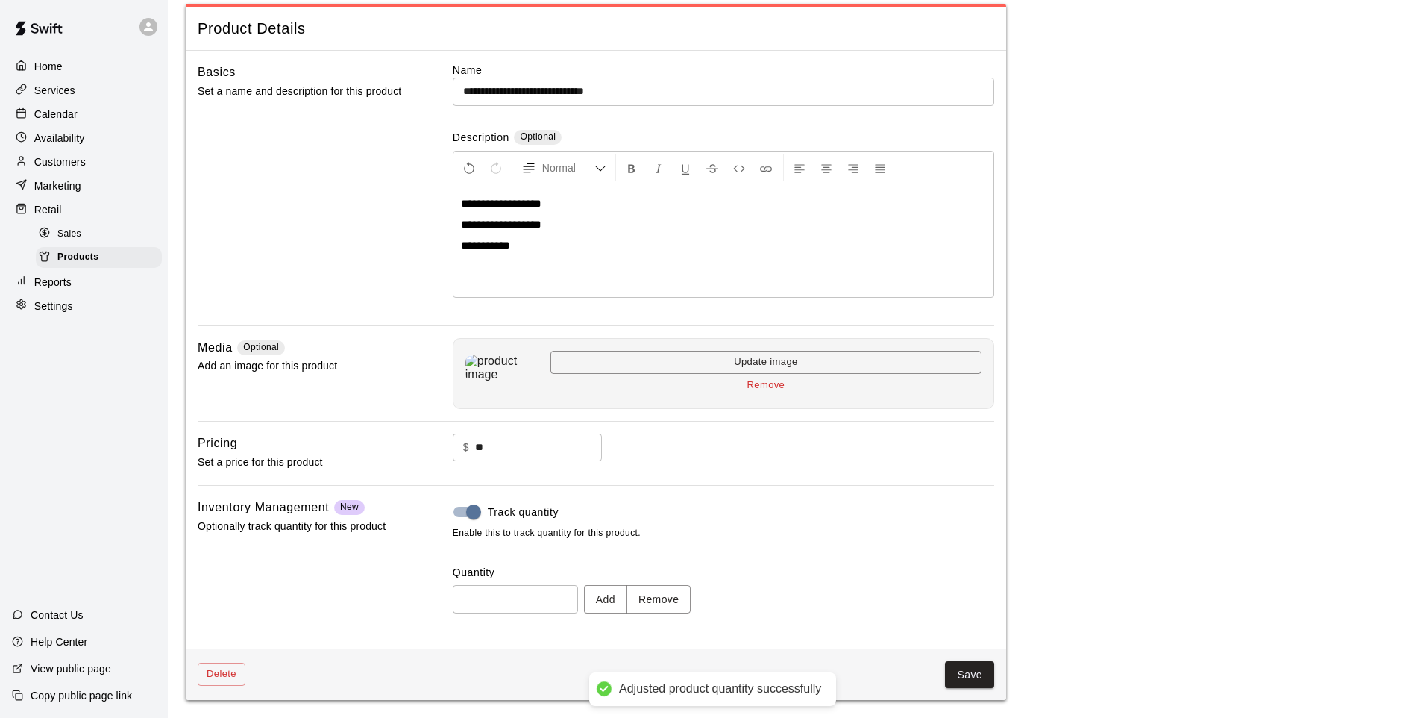
type input "*"
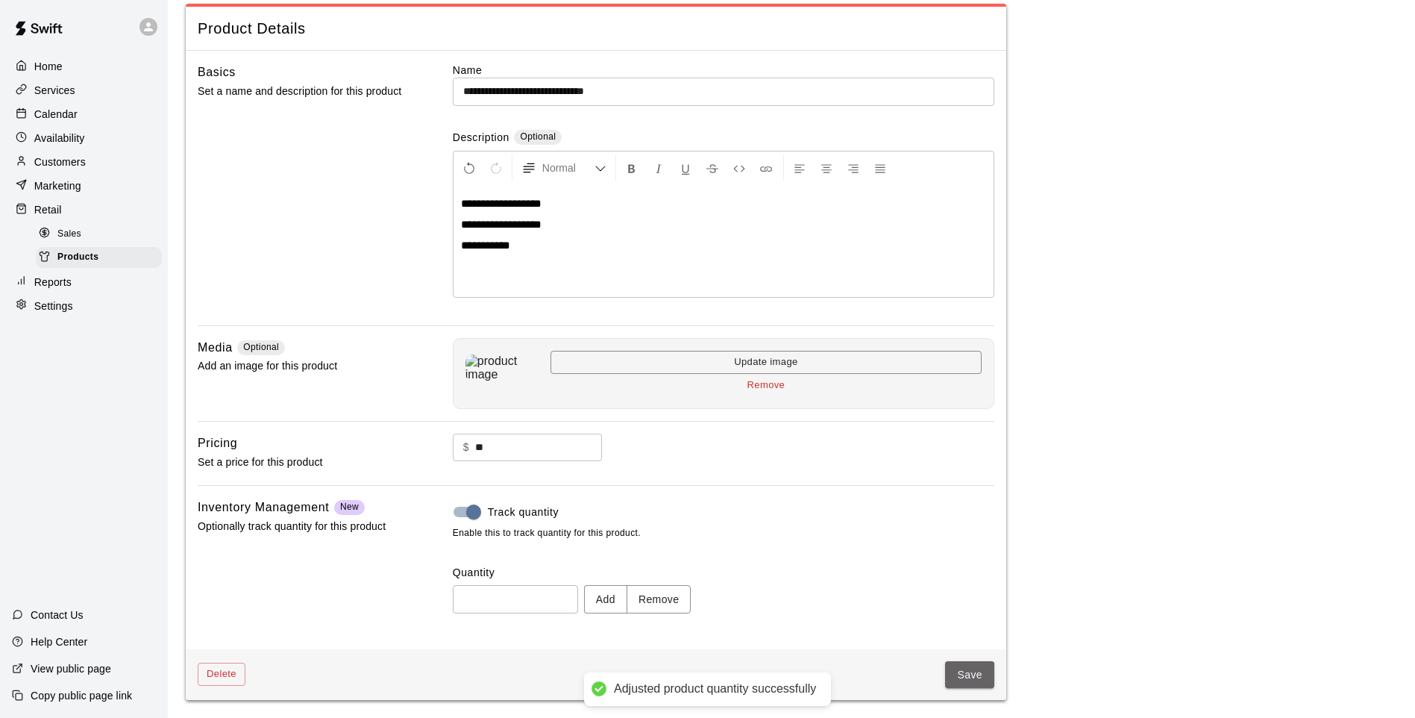
click at [965, 680] on button "Save" at bounding box center [969, 675] width 49 height 28
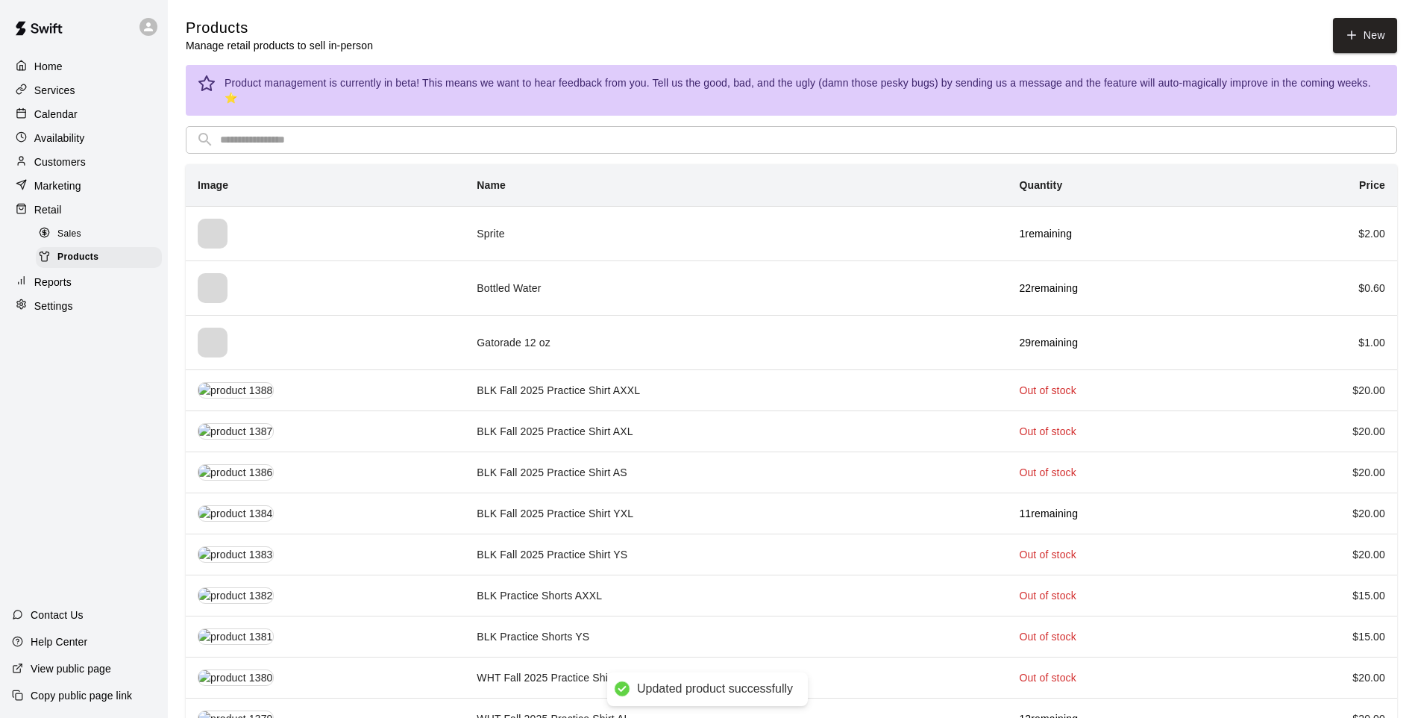
click at [298, 126] on input "text" at bounding box center [803, 140] width 1167 height 28
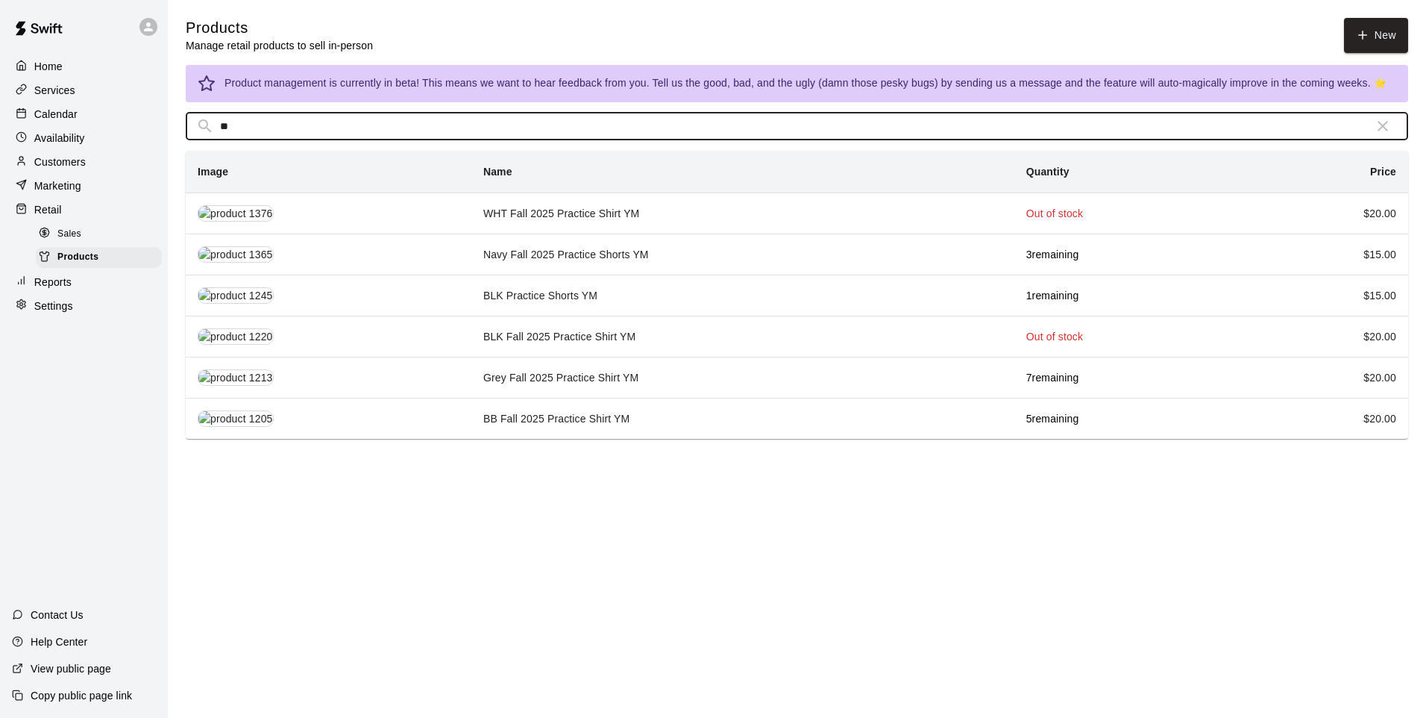
type input "**"
click at [580, 412] on td "BB Fall 2025 Practice Shirt YM" at bounding box center [743, 418] width 543 height 41
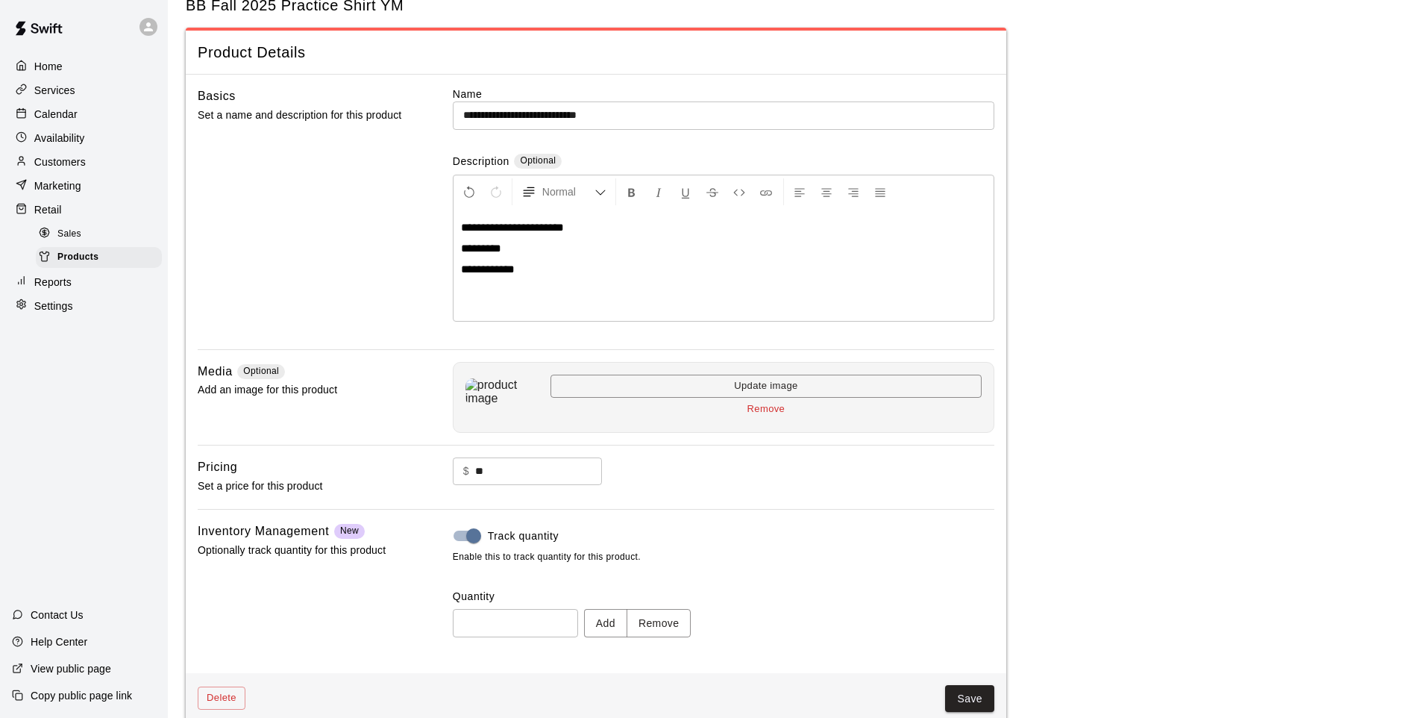
scroll to position [69, 0]
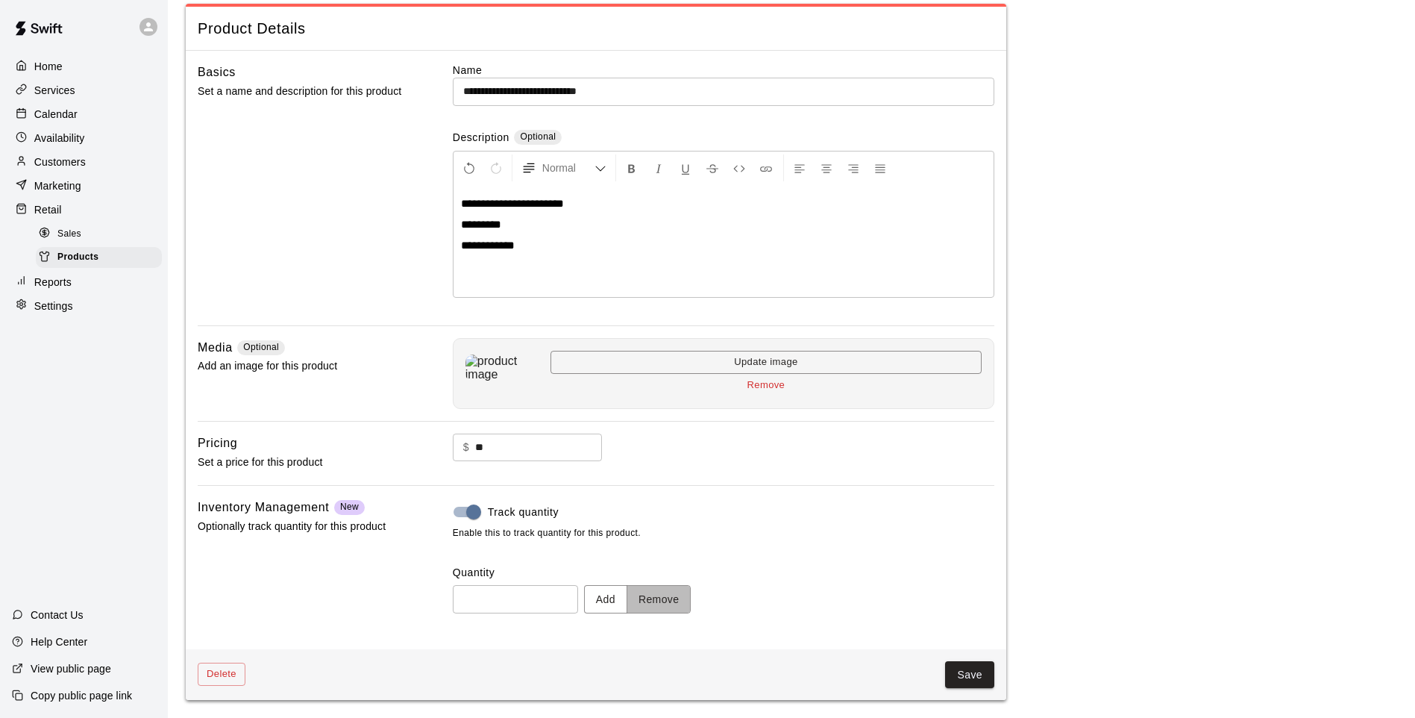
click at [663, 603] on button "Remove" at bounding box center [659, 599] width 65 height 28
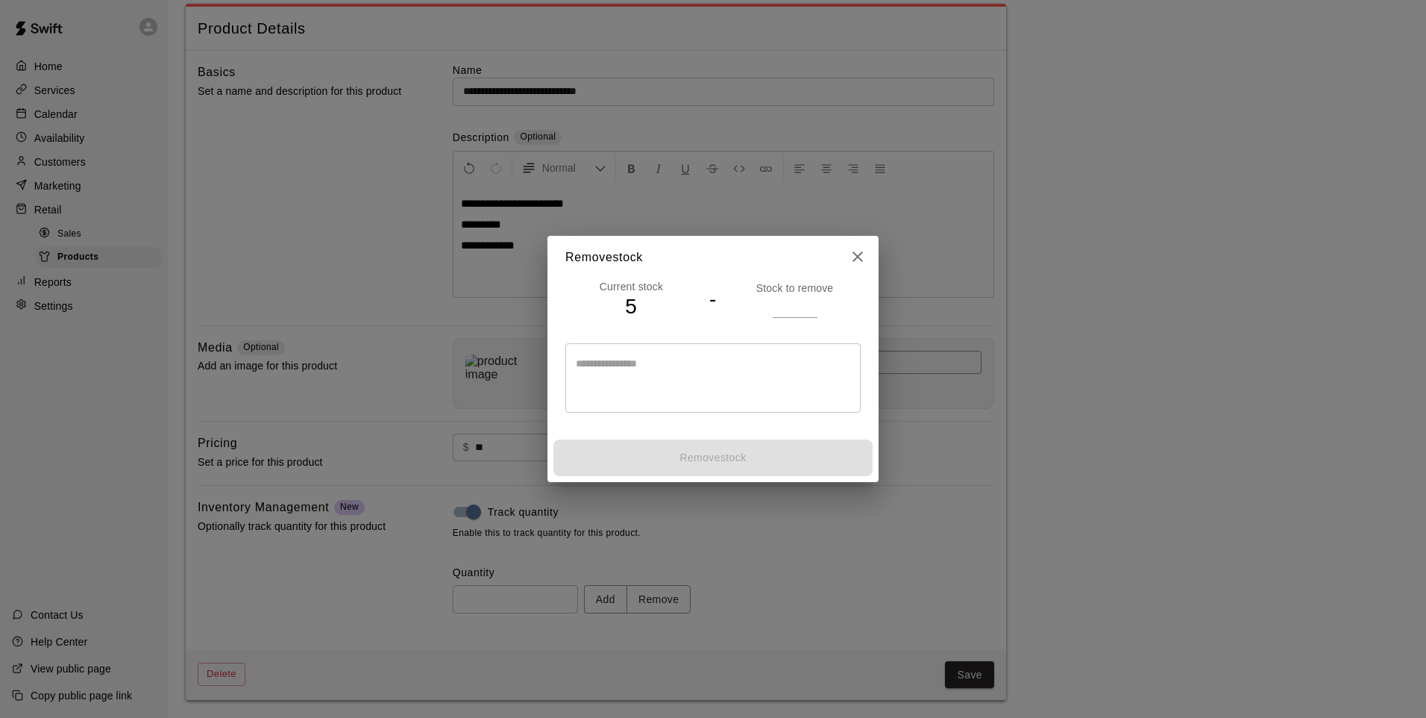
click at [787, 299] on input "number" at bounding box center [795, 306] width 45 height 22
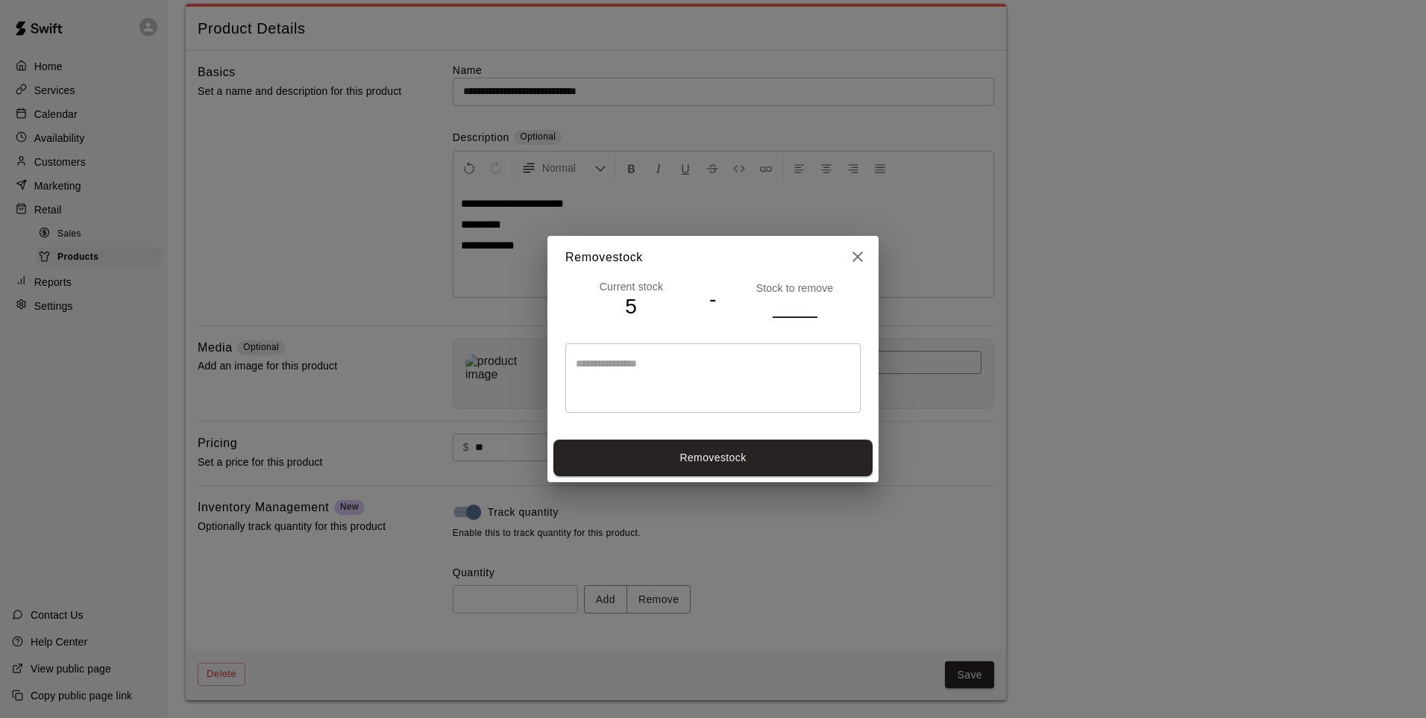
type input "*"
click at [778, 448] on button "Remove stock" at bounding box center [713, 457] width 319 height 37
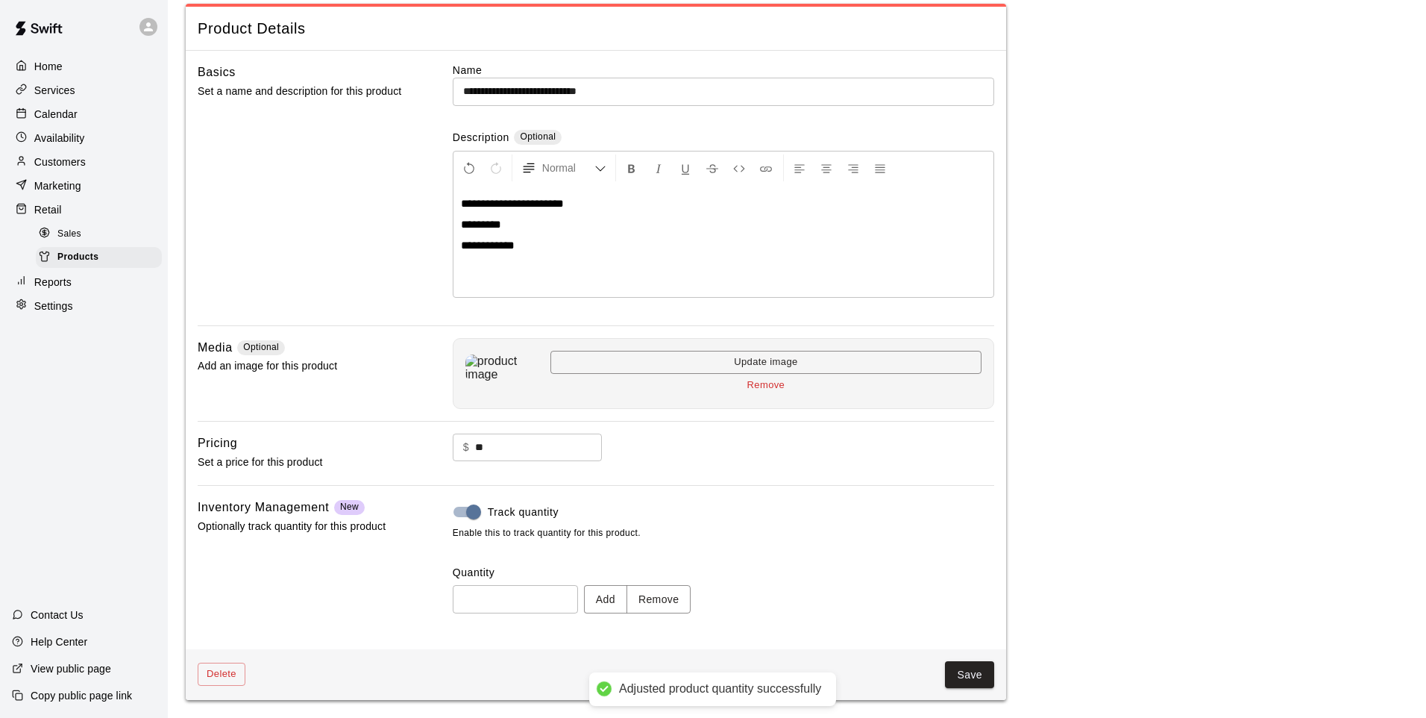
type input "*"
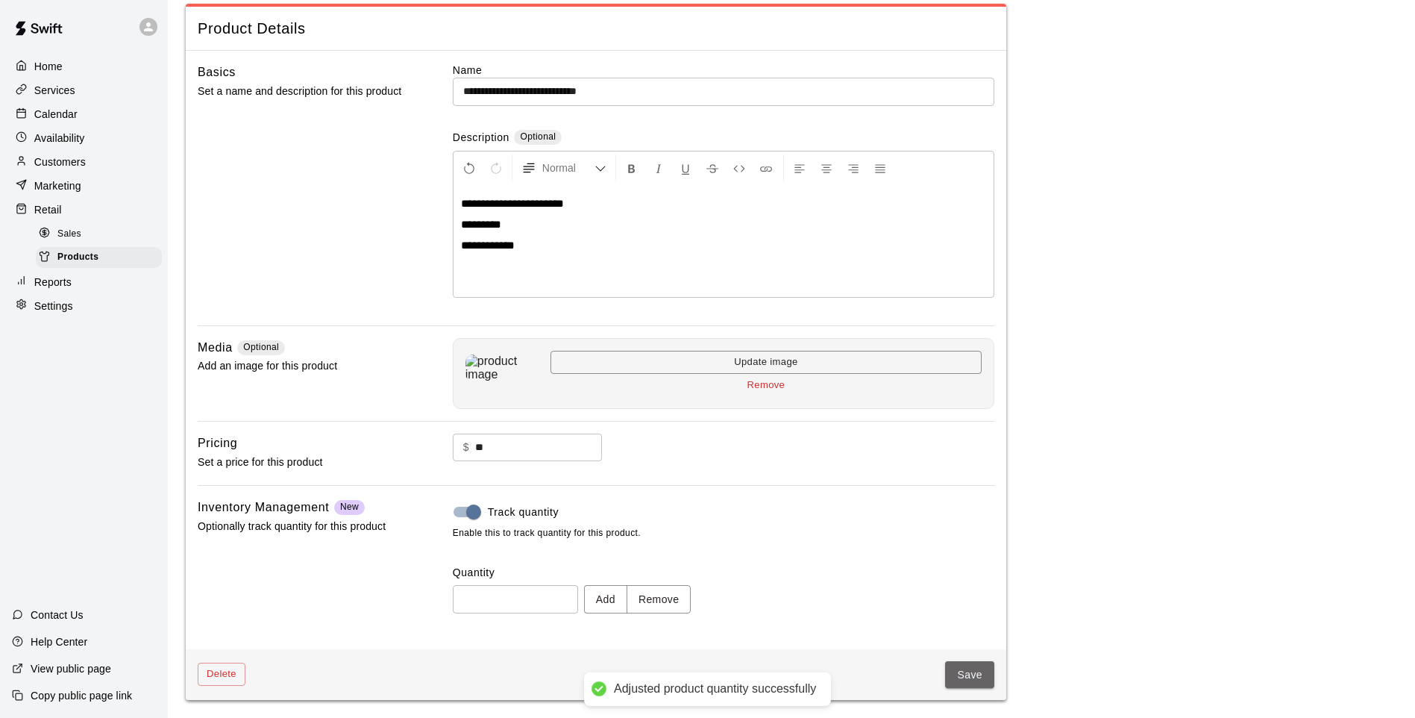
click at [953, 677] on button "Save" at bounding box center [969, 675] width 49 height 28
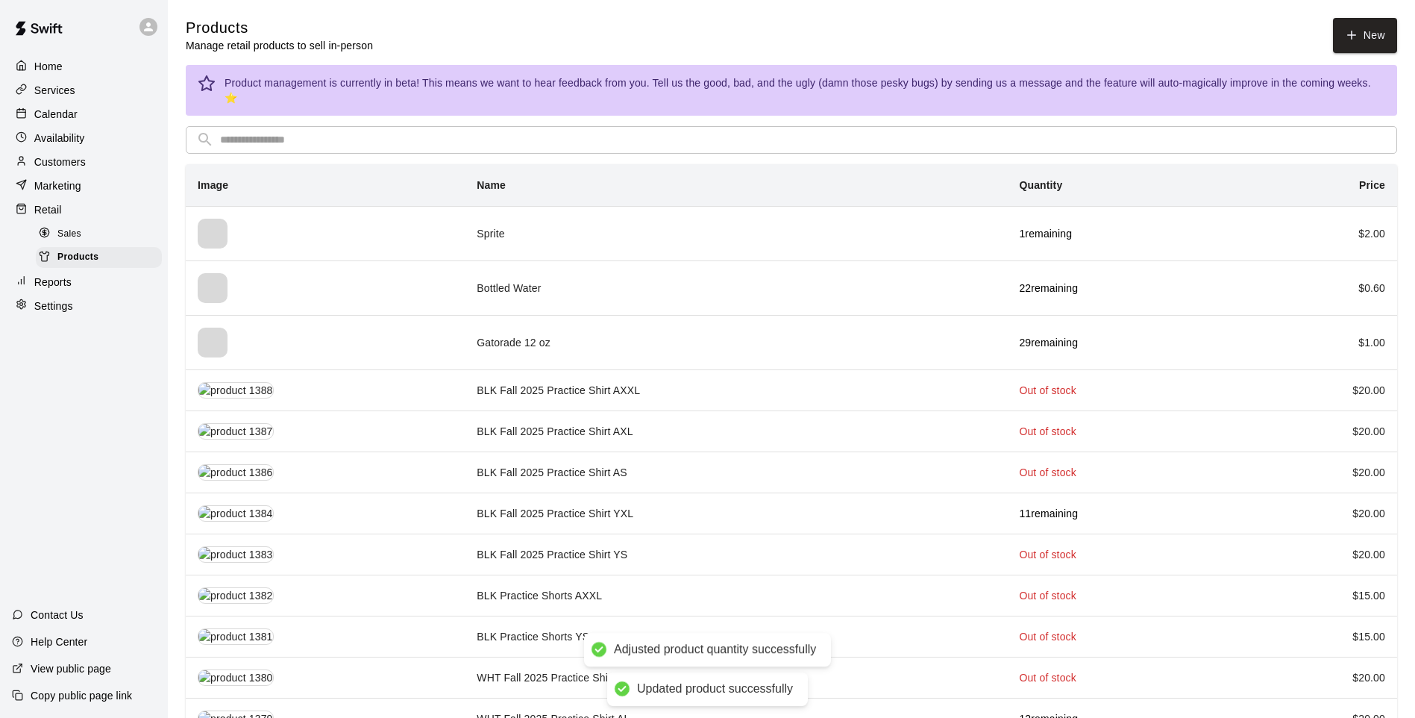
click at [522, 126] on input "text" at bounding box center [803, 140] width 1167 height 28
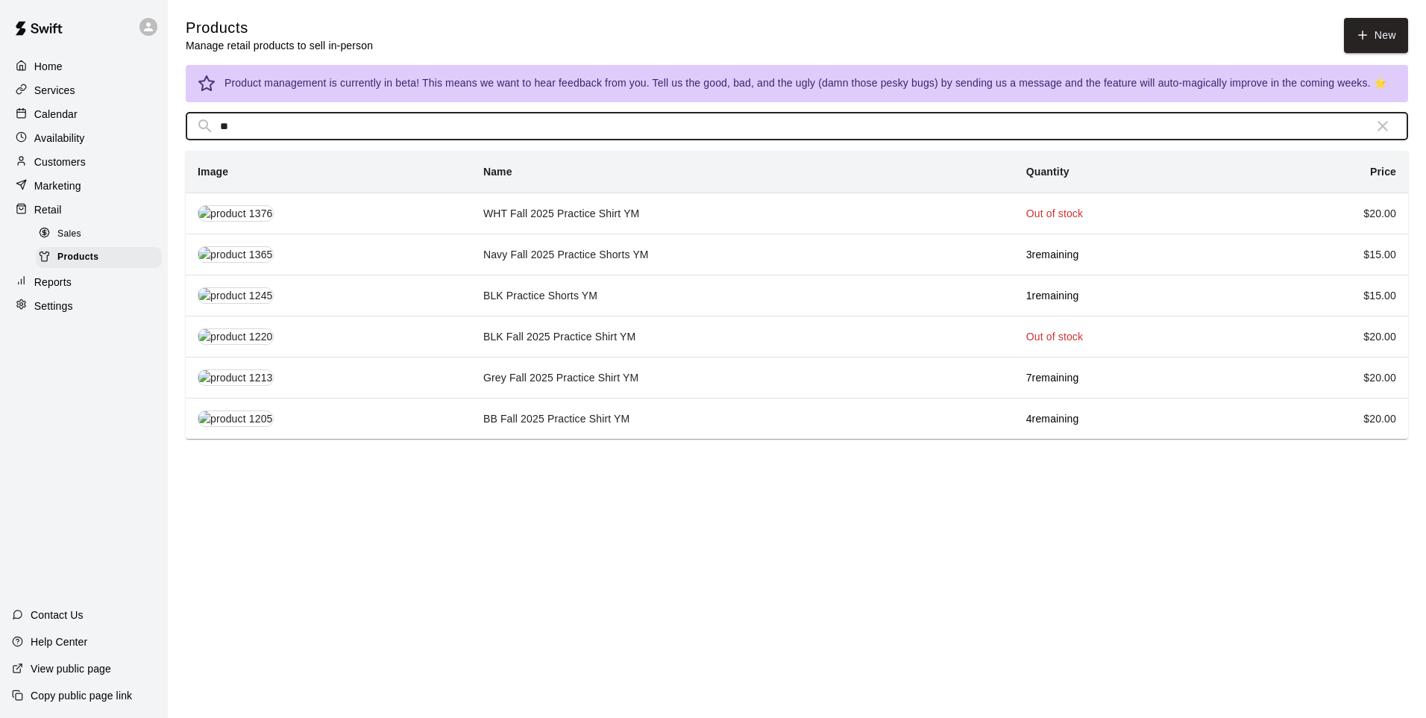
type input "**"
click at [583, 248] on td "Navy Fall 2025 Practice Shorts YM" at bounding box center [743, 254] width 543 height 41
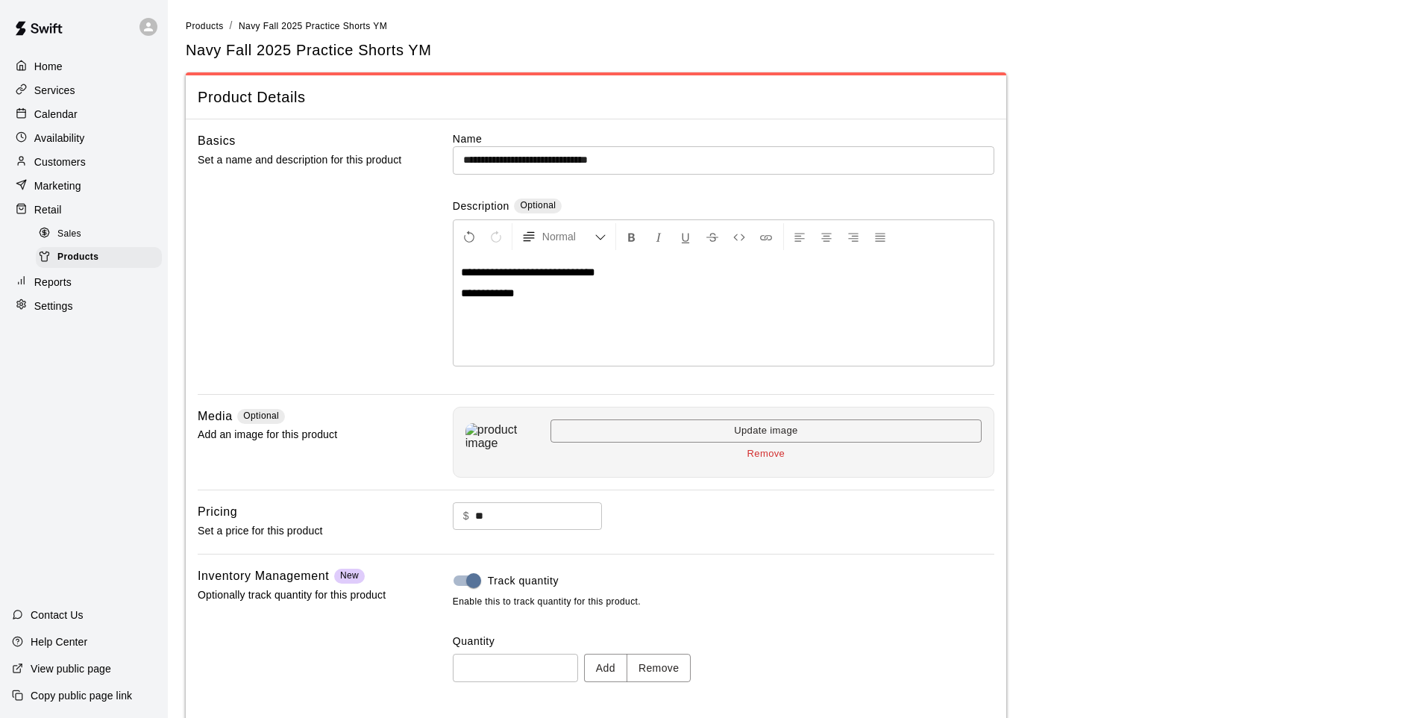
scroll to position [69, 0]
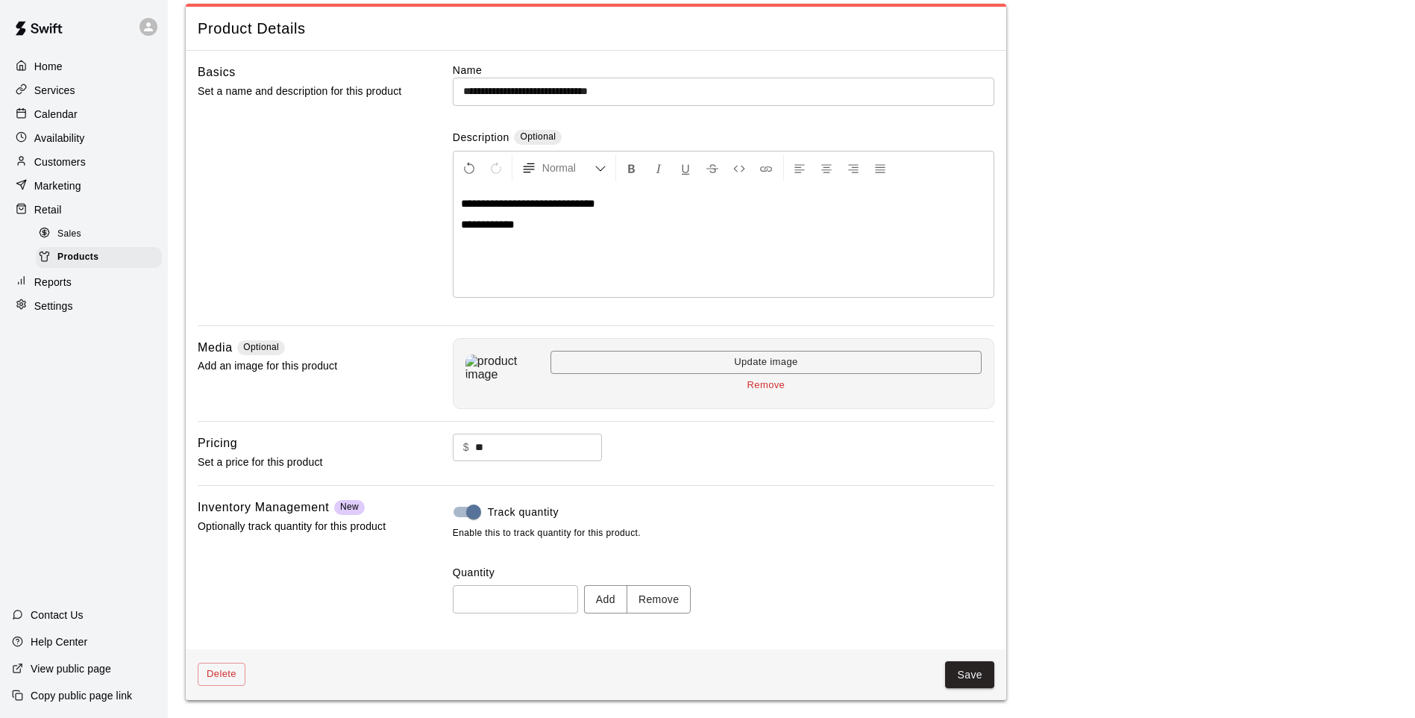
click at [676, 601] on button "Remove" at bounding box center [659, 599] width 65 height 28
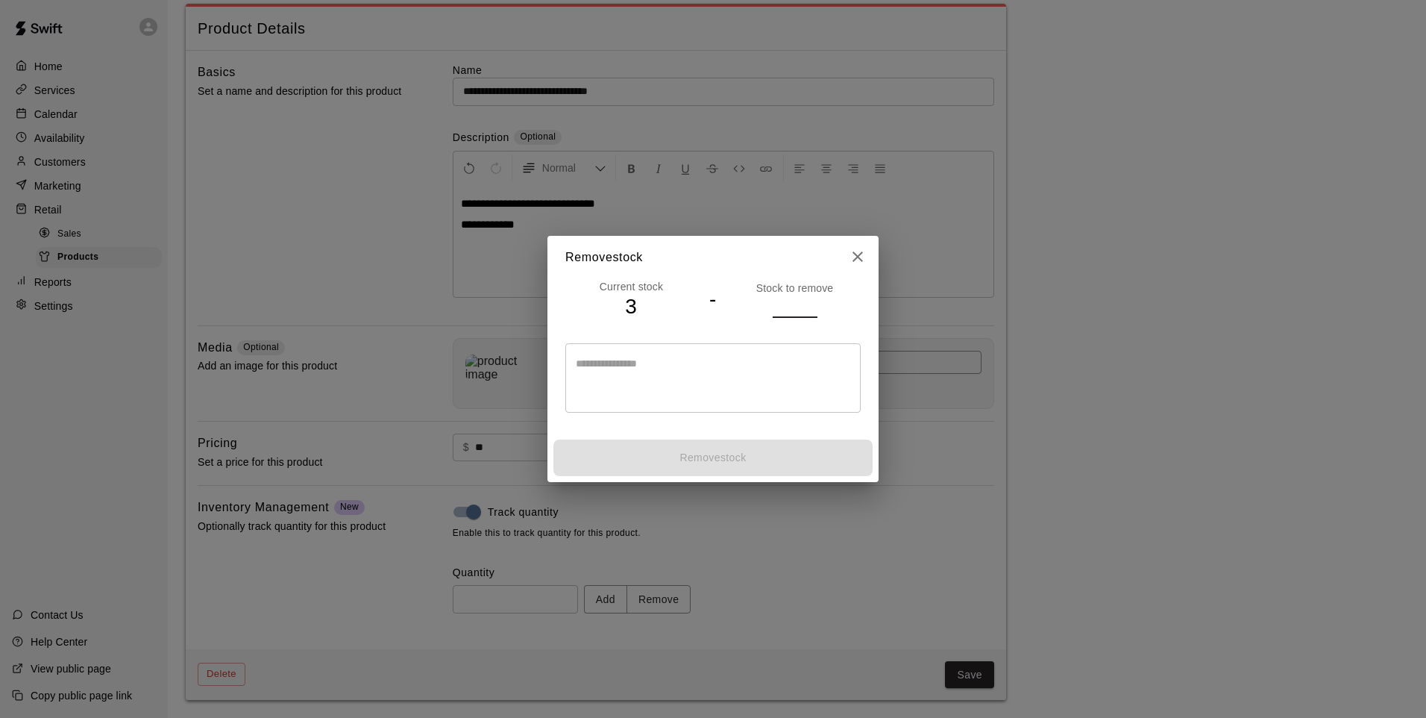
click at [793, 300] on input "number" at bounding box center [795, 306] width 45 height 22
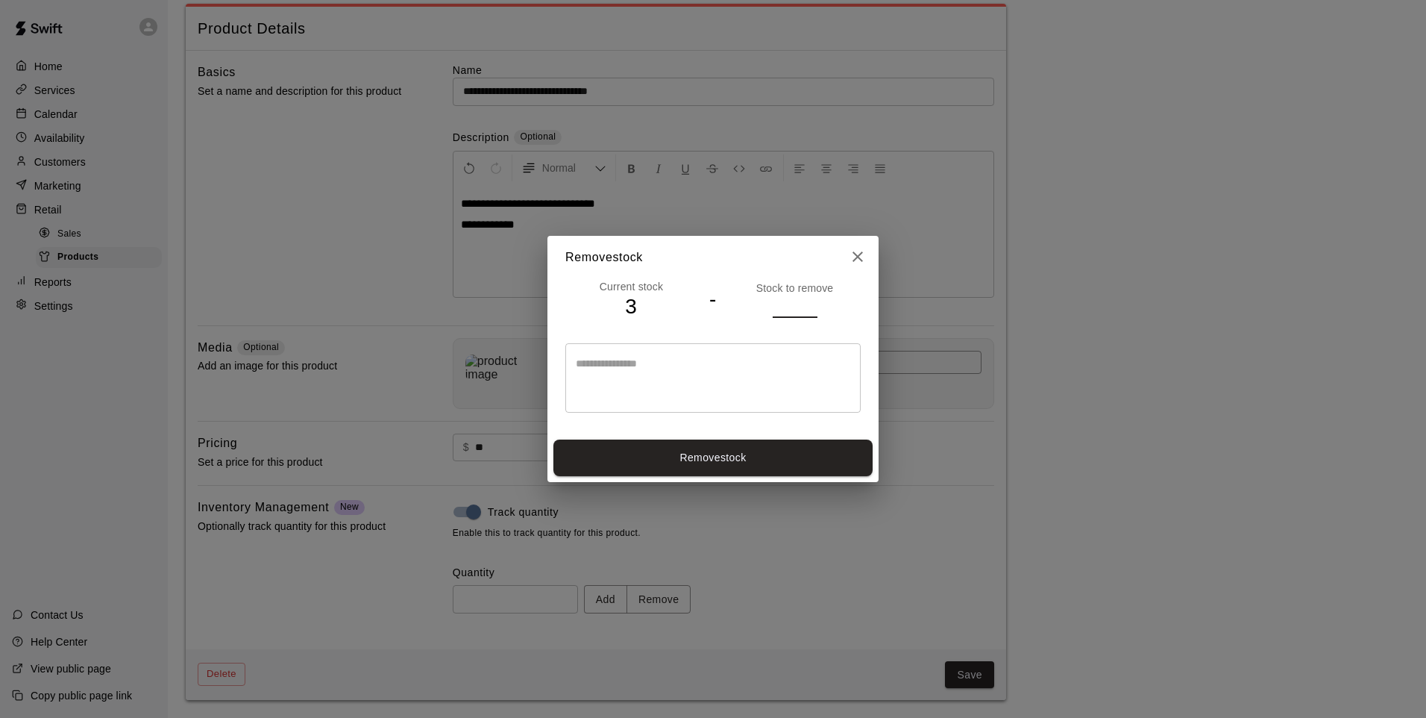
type input "*"
click at [767, 465] on button "Remove stock" at bounding box center [713, 457] width 319 height 37
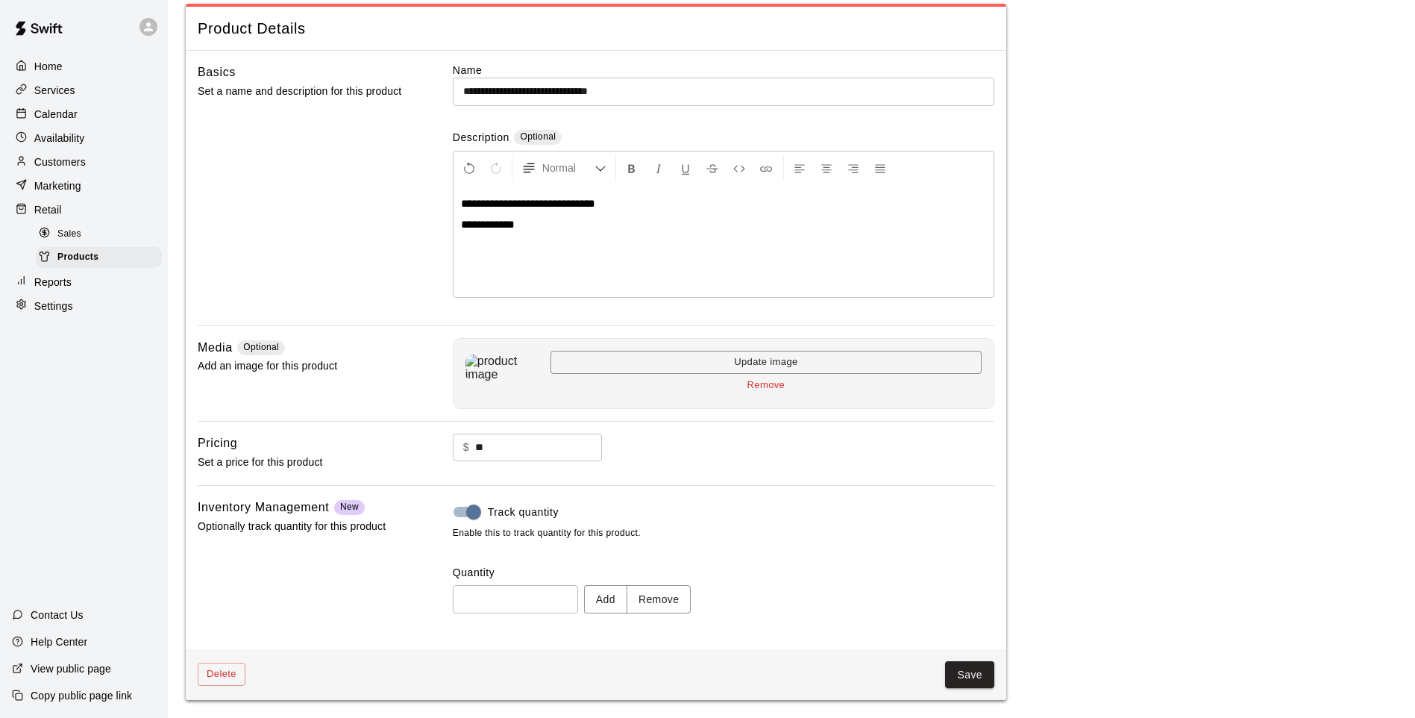
type input "*"
click at [971, 676] on button "Save" at bounding box center [969, 675] width 49 height 28
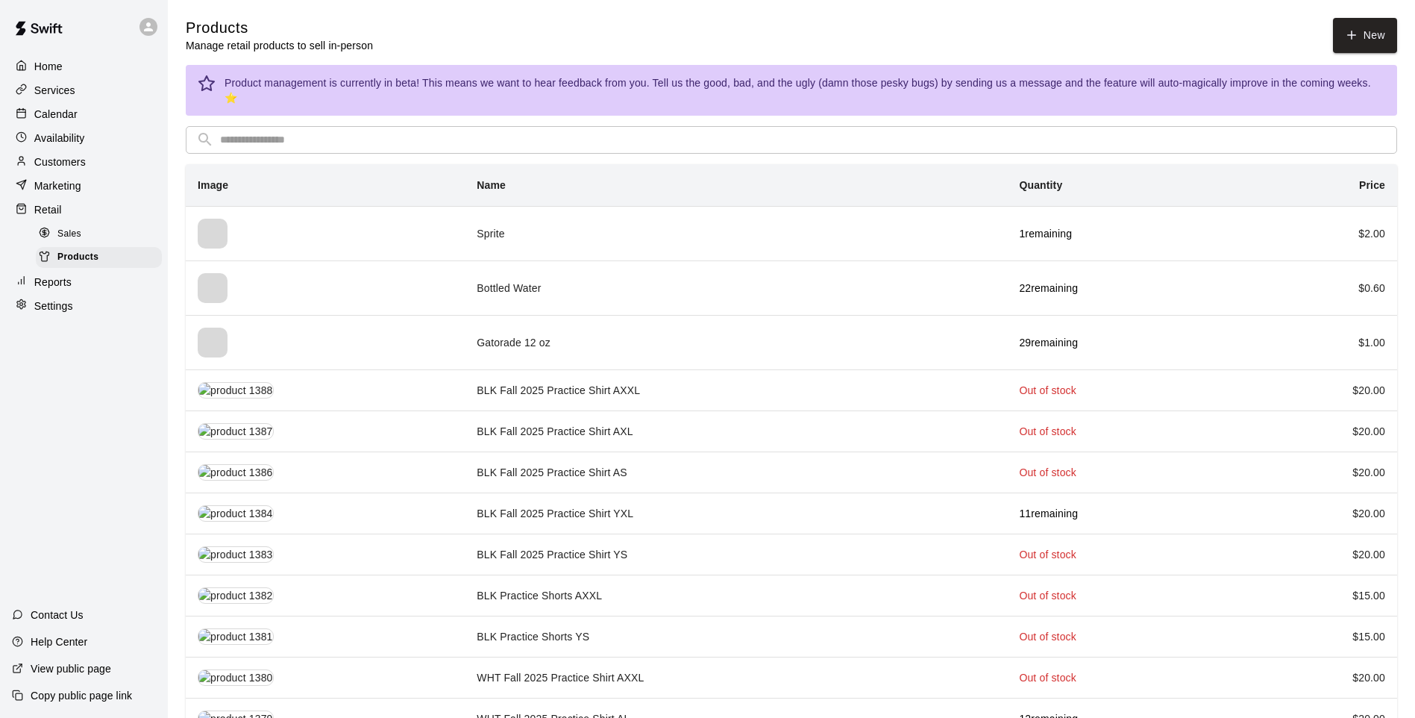
click at [507, 126] on input "text" at bounding box center [803, 140] width 1167 height 28
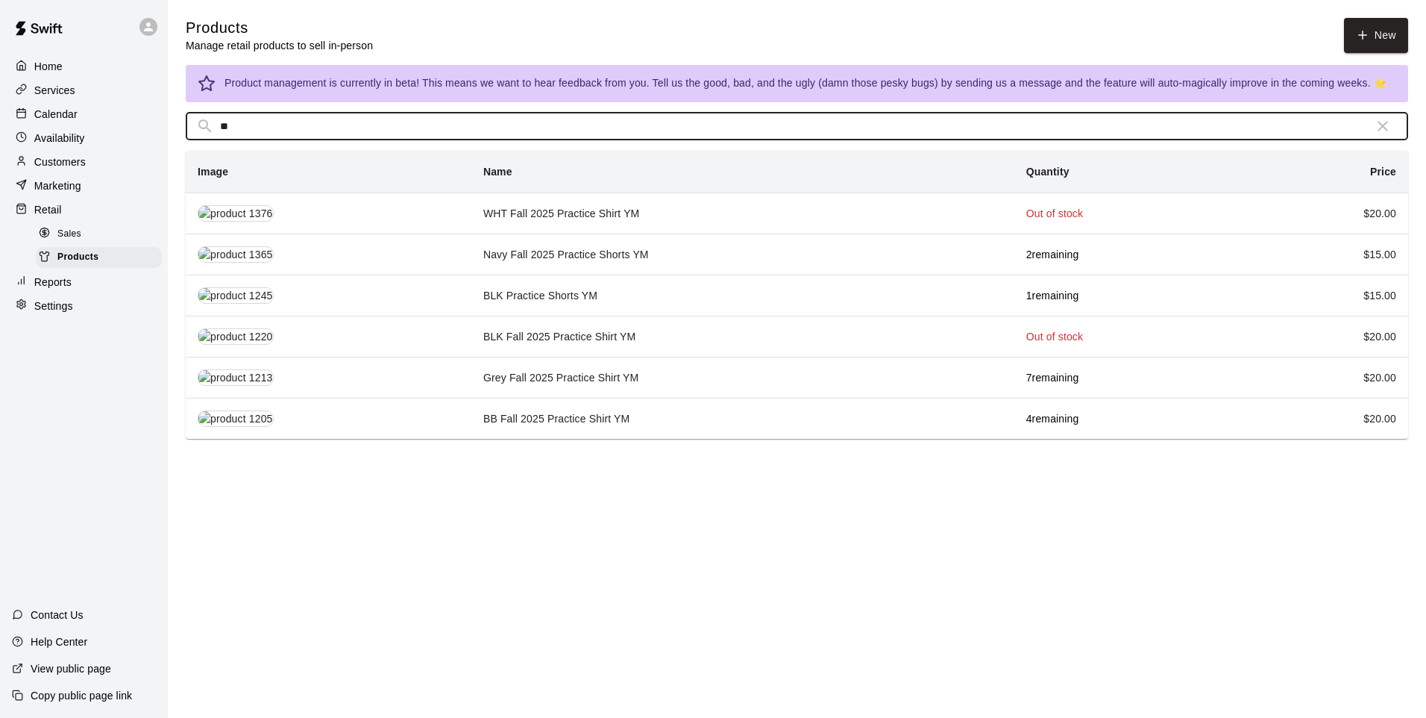
type input "**"
click at [565, 263] on td "Navy Fall 2025 Practice Shorts YM" at bounding box center [743, 254] width 543 height 41
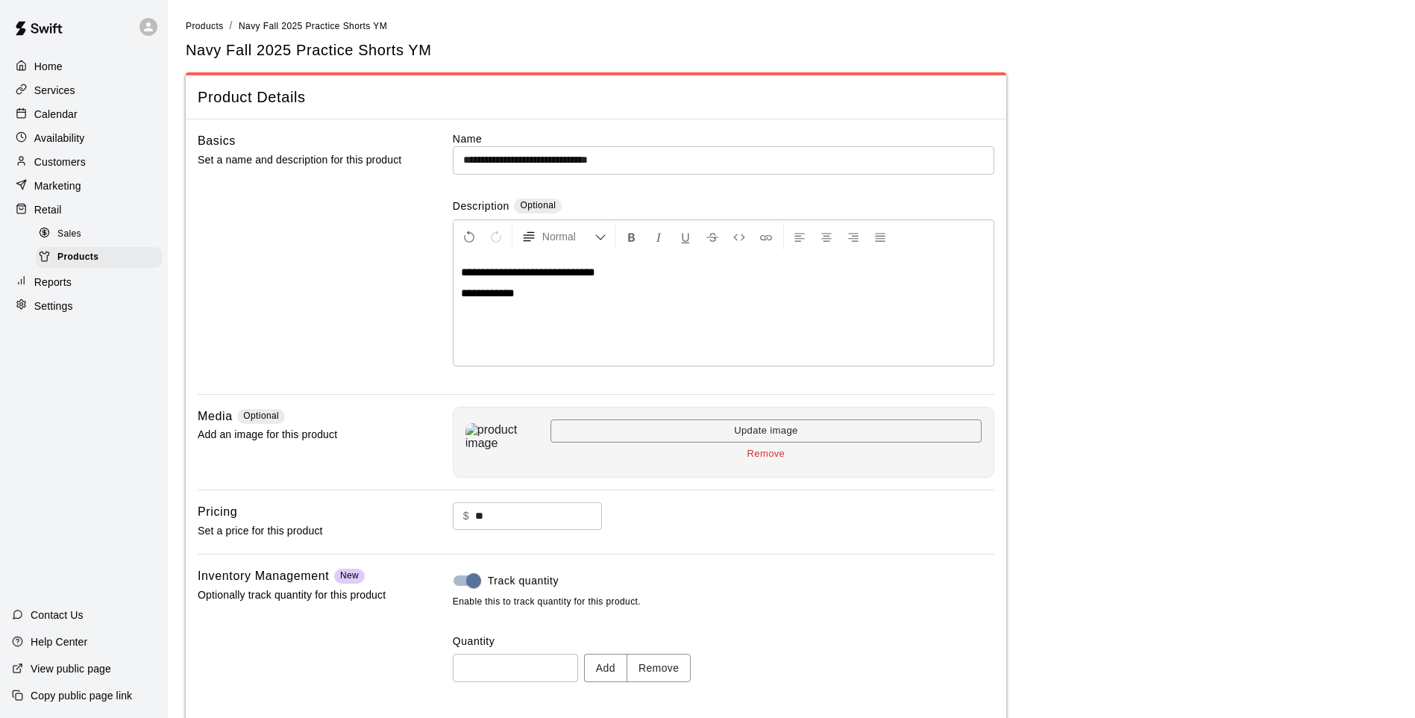
click at [665, 669] on button "Remove" at bounding box center [659, 668] width 65 height 28
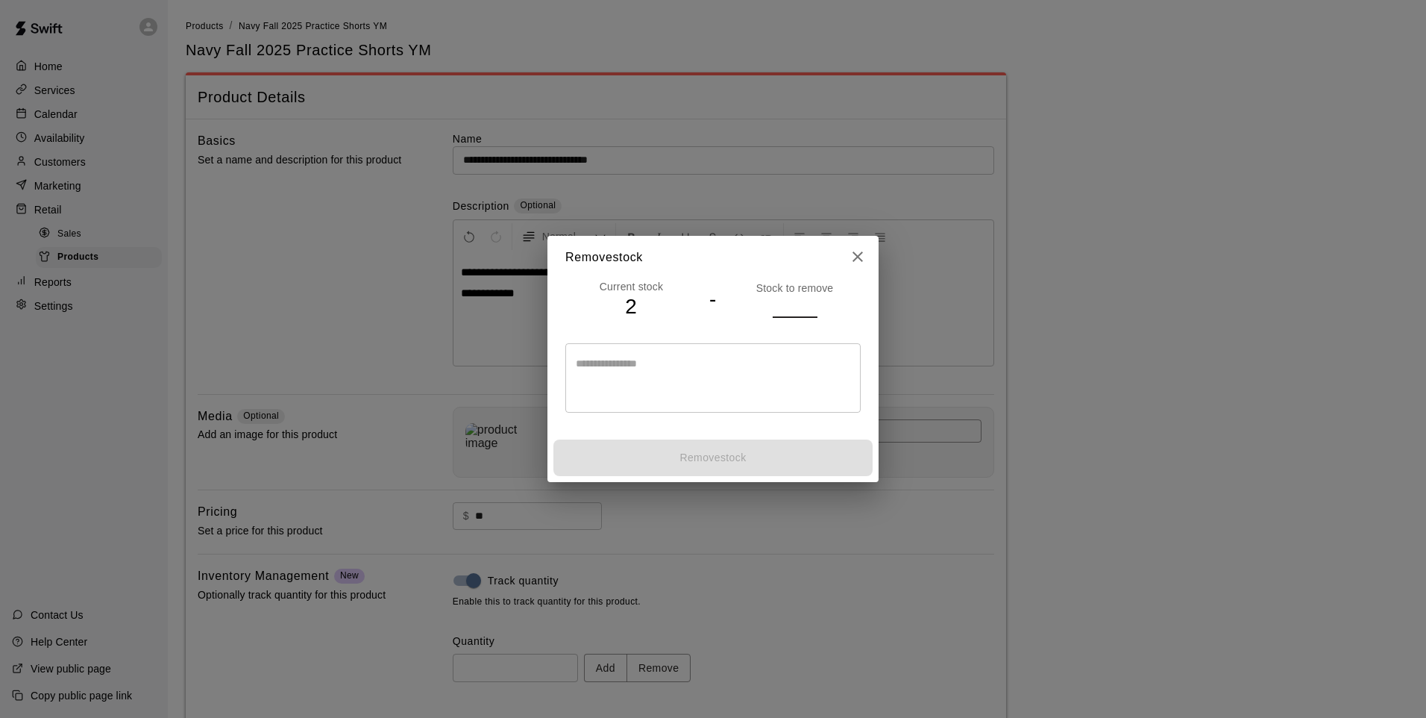
drag, startPoint x: 798, startPoint y: 303, endPoint x: 788, endPoint y: 313, distance: 14.3
click at [798, 302] on input "number" at bounding box center [795, 306] width 45 height 22
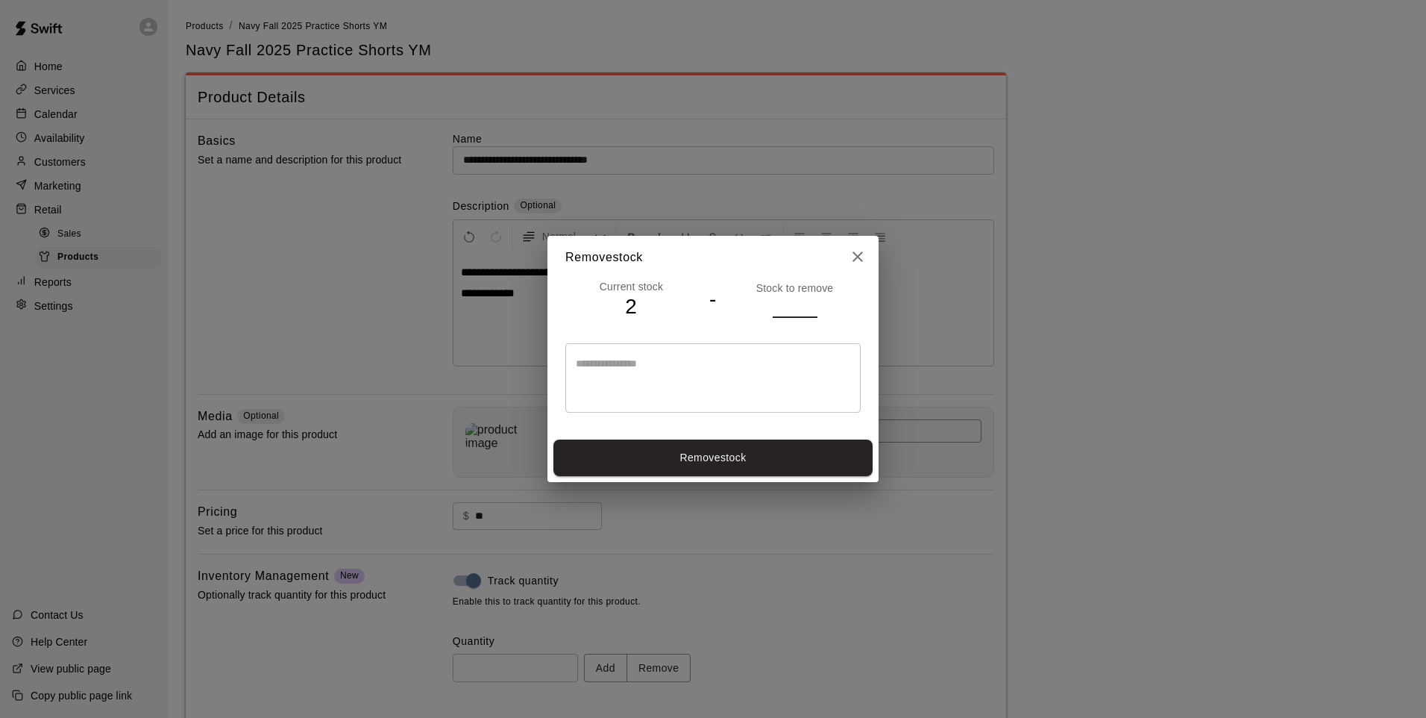
type input "*"
click at [728, 460] on button "Remove stock" at bounding box center [713, 457] width 319 height 37
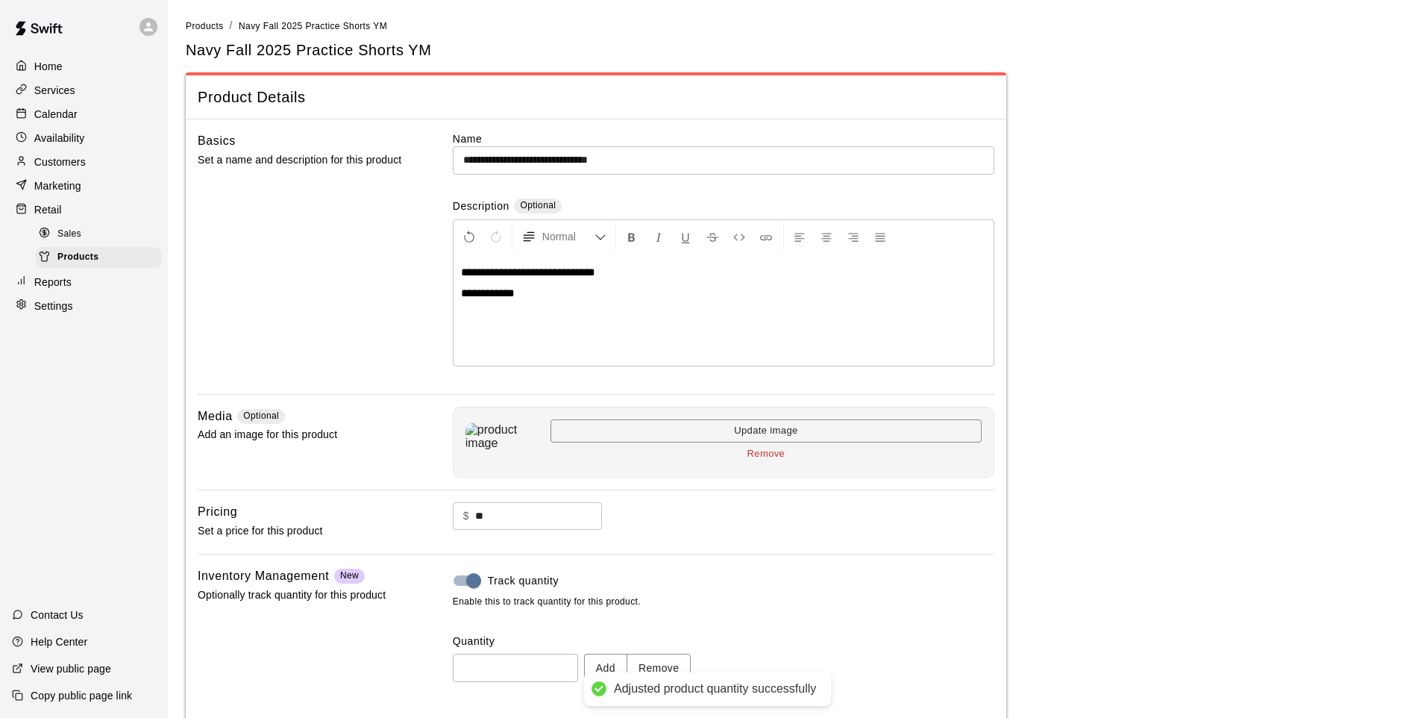
type input "*"
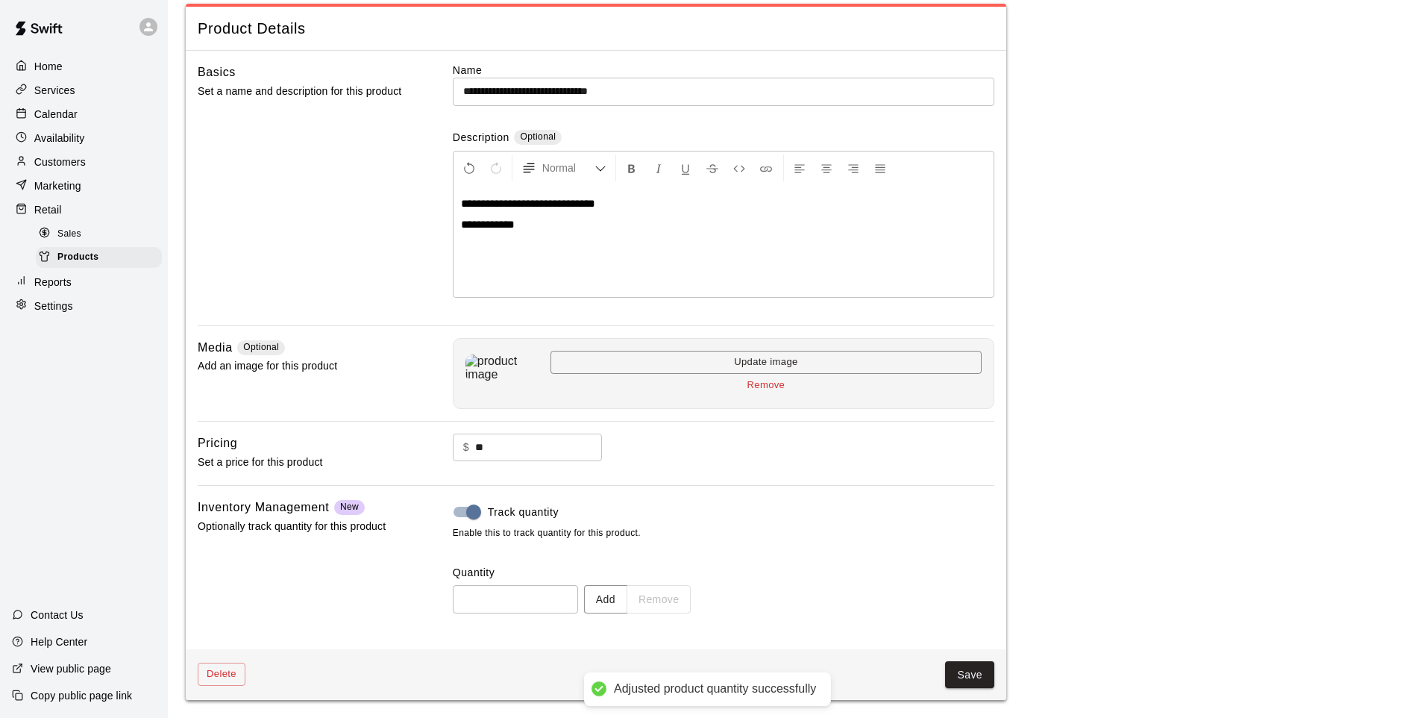
click at [966, 671] on button "Save" at bounding box center [969, 675] width 49 height 28
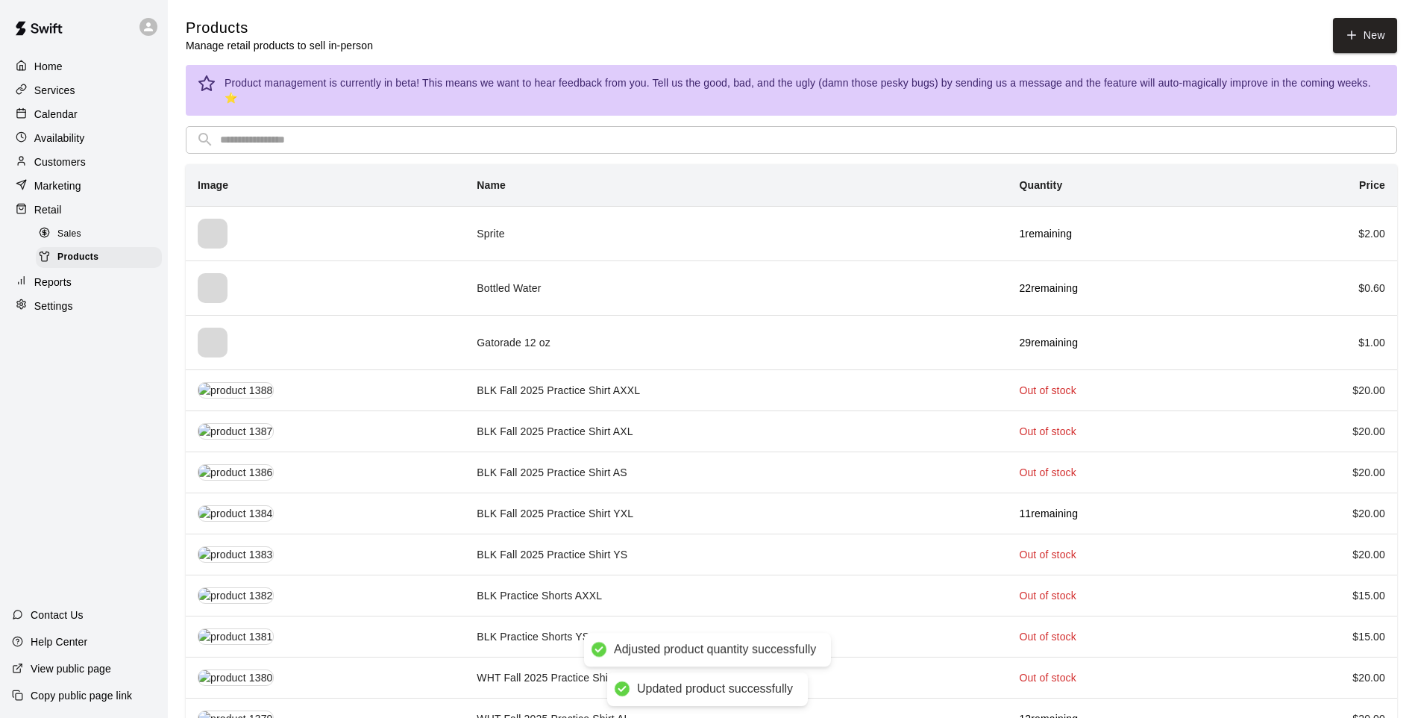
click at [383, 128] on input "text" at bounding box center [803, 140] width 1167 height 28
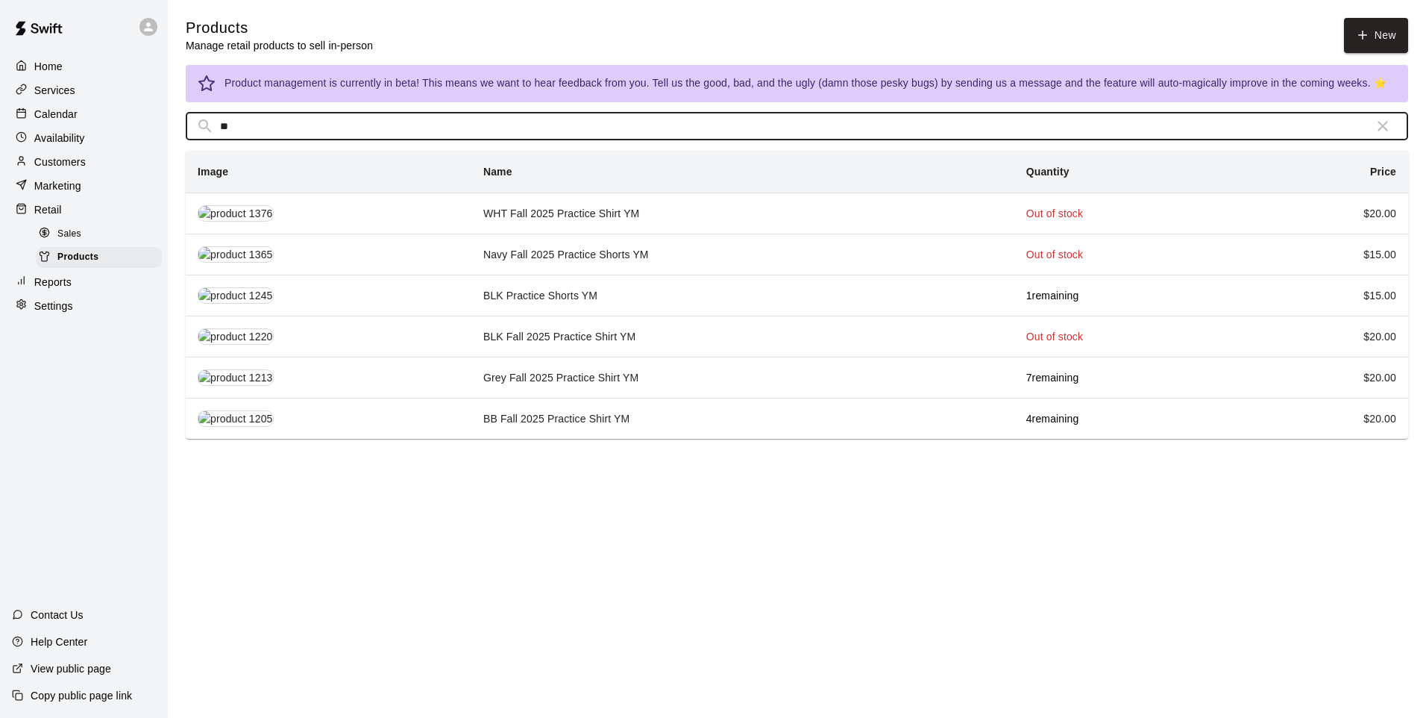
type input "**"
click at [565, 375] on td "Grey Fall 2025 Practice Shirt YM" at bounding box center [743, 377] width 543 height 41
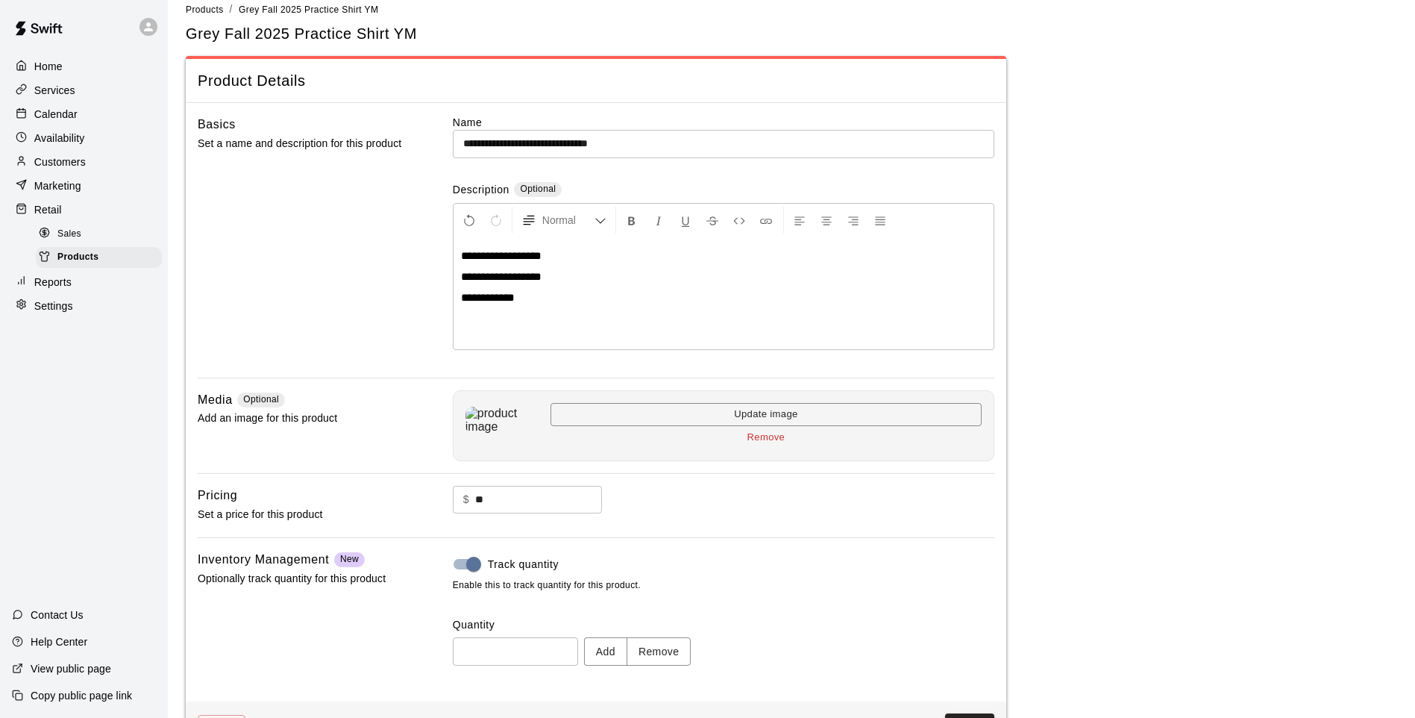
scroll to position [69, 0]
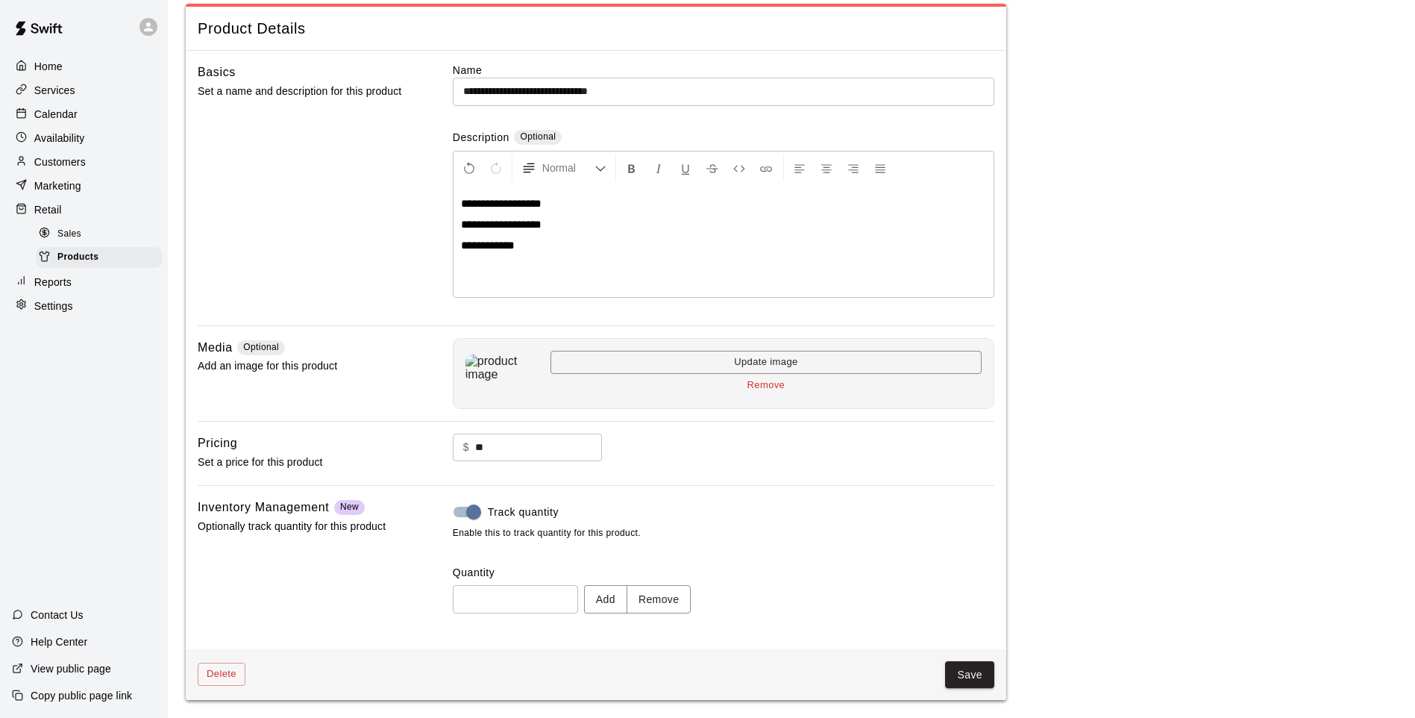
click at [660, 595] on button "Remove" at bounding box center [659, 599] width 65 height 28
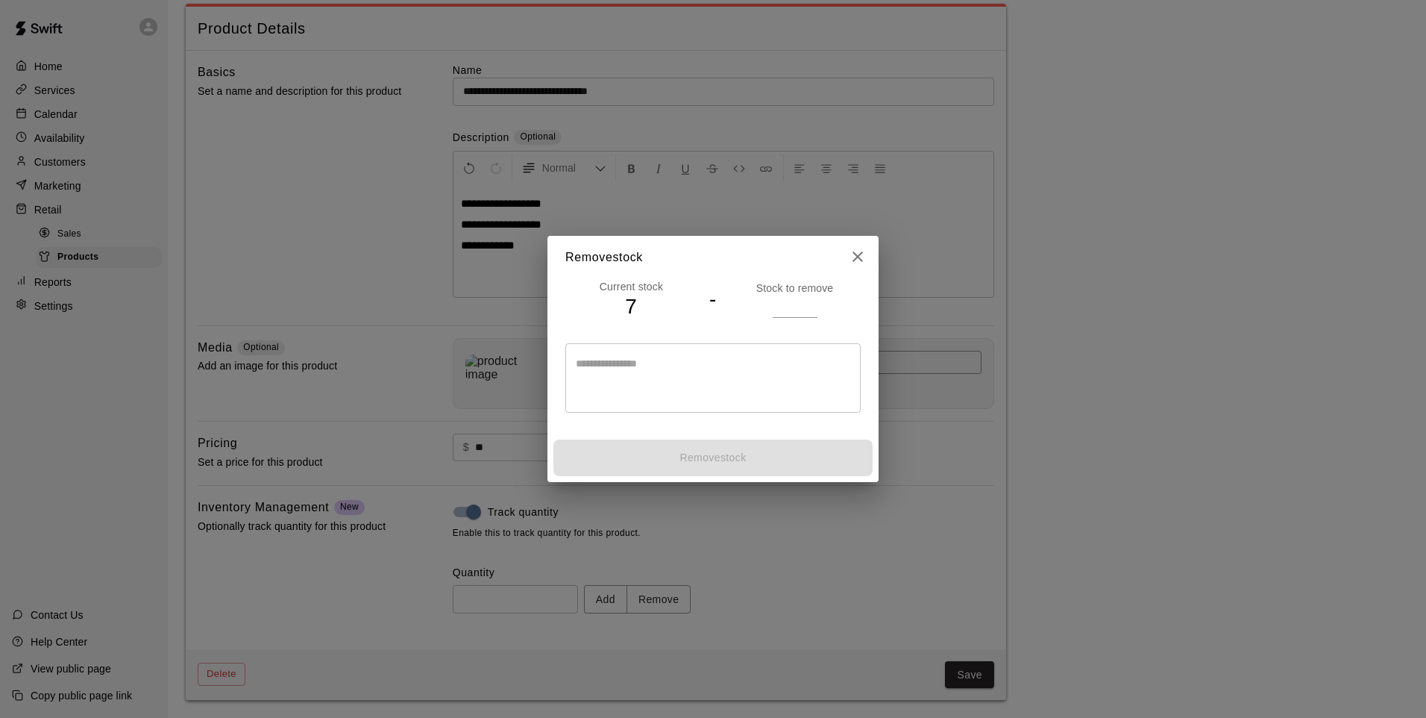
click at [781, 295] on input "number" at bounding box center [795, 306] width 45 height 22
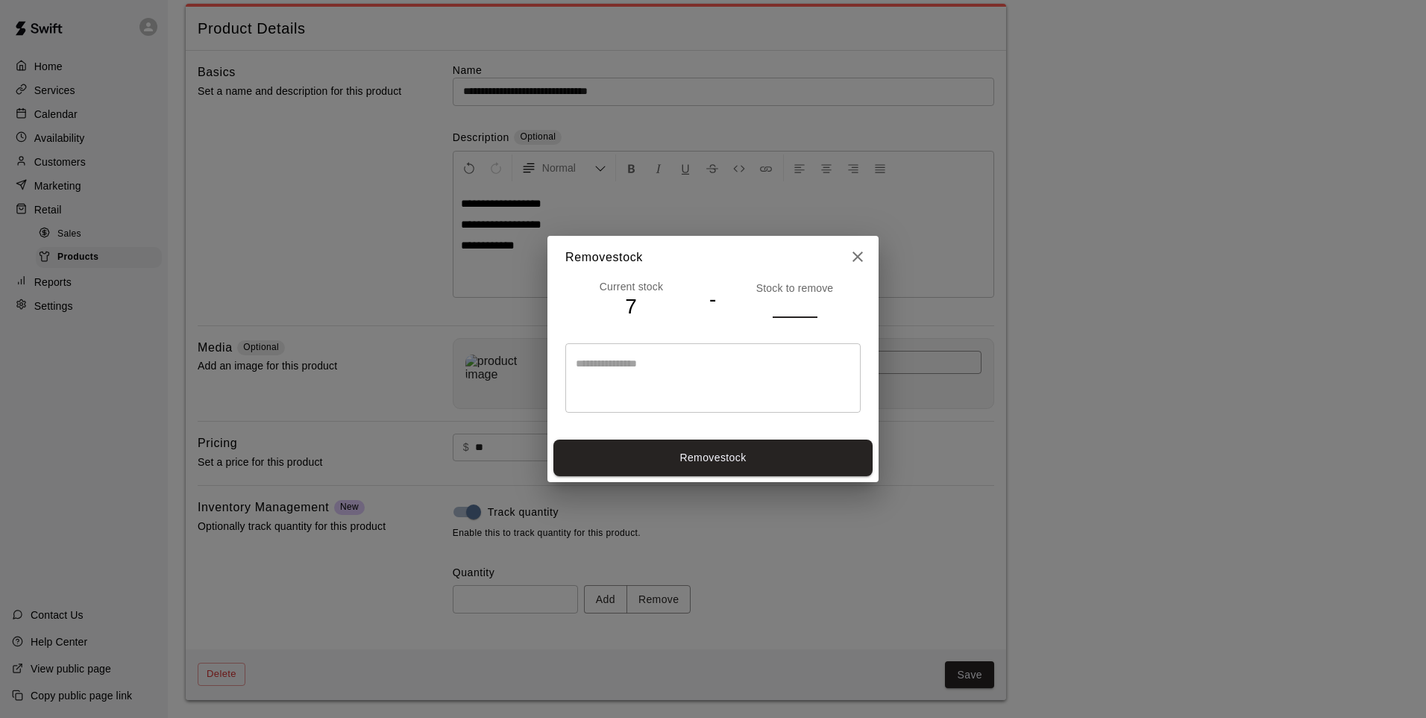
type input "*"
click at [759, 462] on button "Remove stock" at bounding box center [713, 457] width 319 height 37
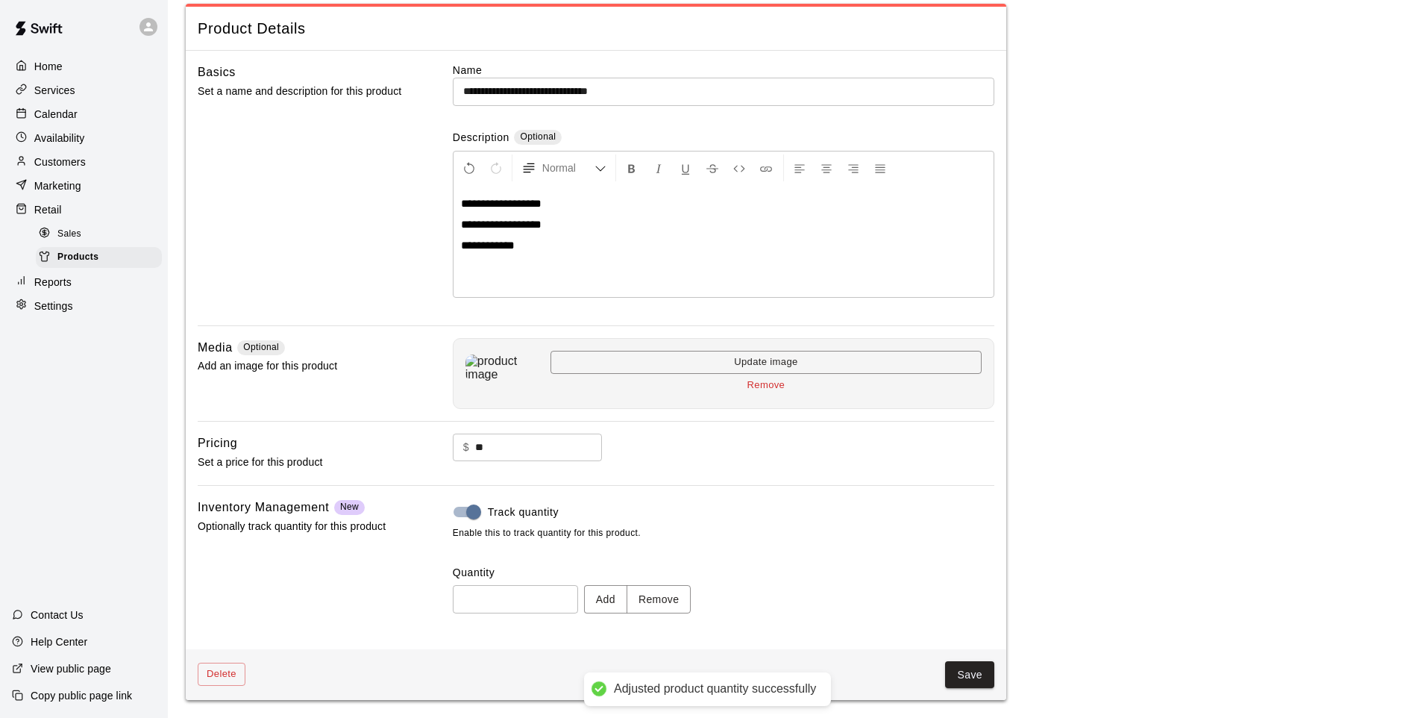
type input "*"
click at [965, 669] on button "Save" at bounding box center [969, 675] width 49 height 28
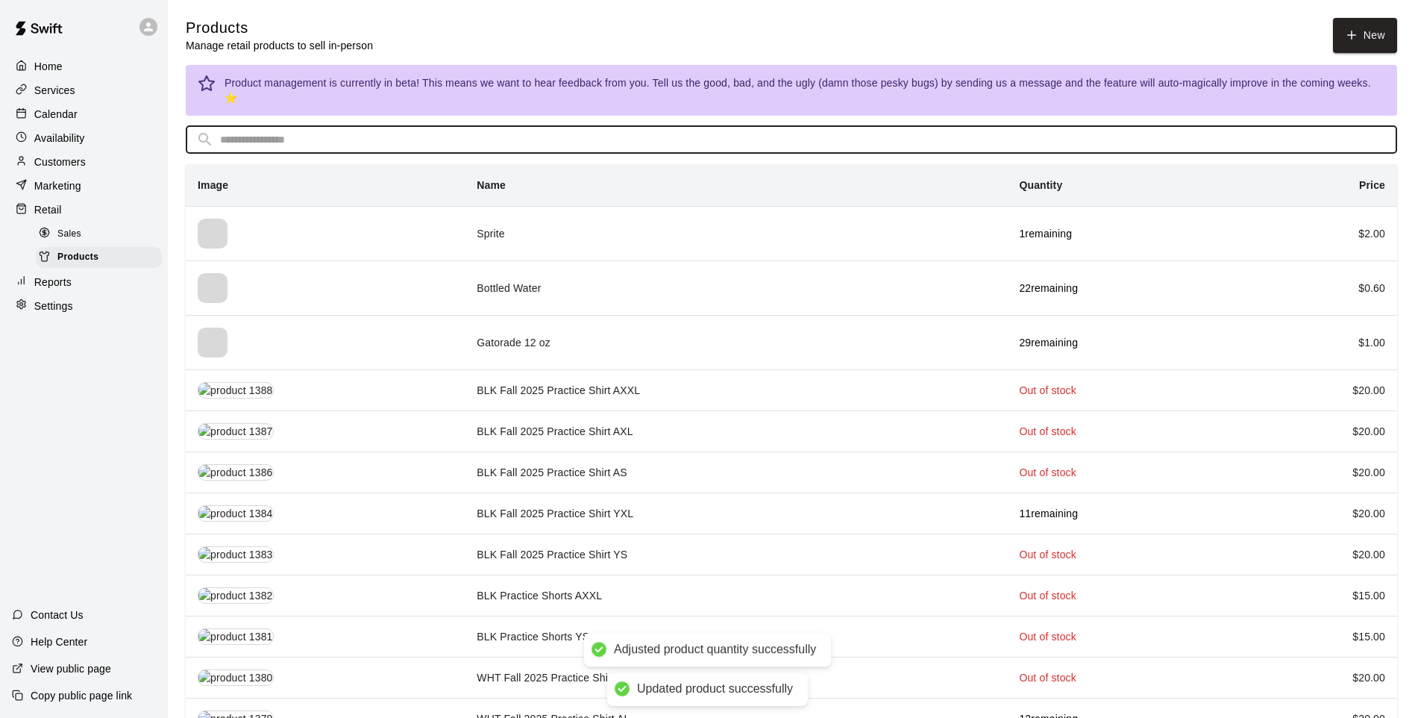
drag, startPoint x: 613, startPoint y: 127, endPoint x: 603, endPoint y: 119, distance: 12.8
click at [606, 126] on input "text" at bounding box center [803, 140] width 1167 height 28
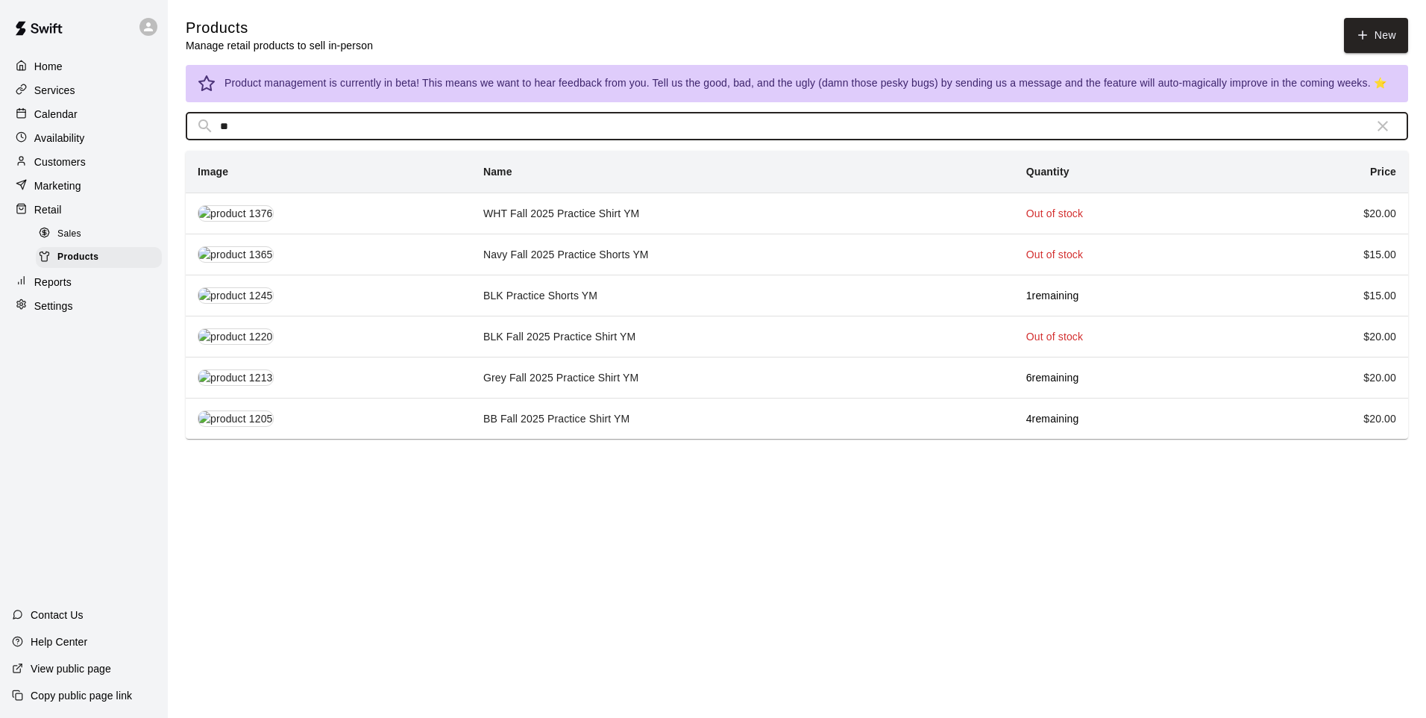
type input "**"
click at [572, 417] on td "BB Fall 2025 Practice Shirt YM" at bounding box center [743, 418] width 543 height 41
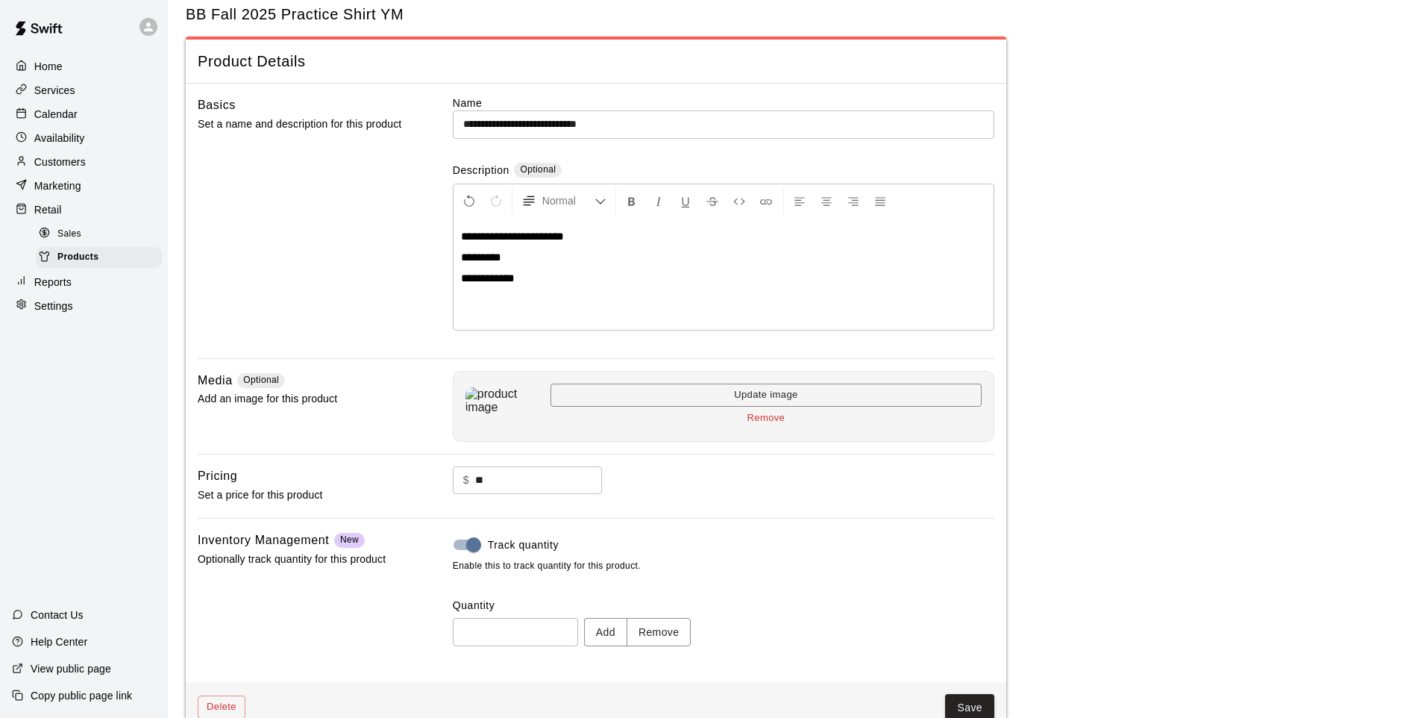
scroll to position [69, 0]
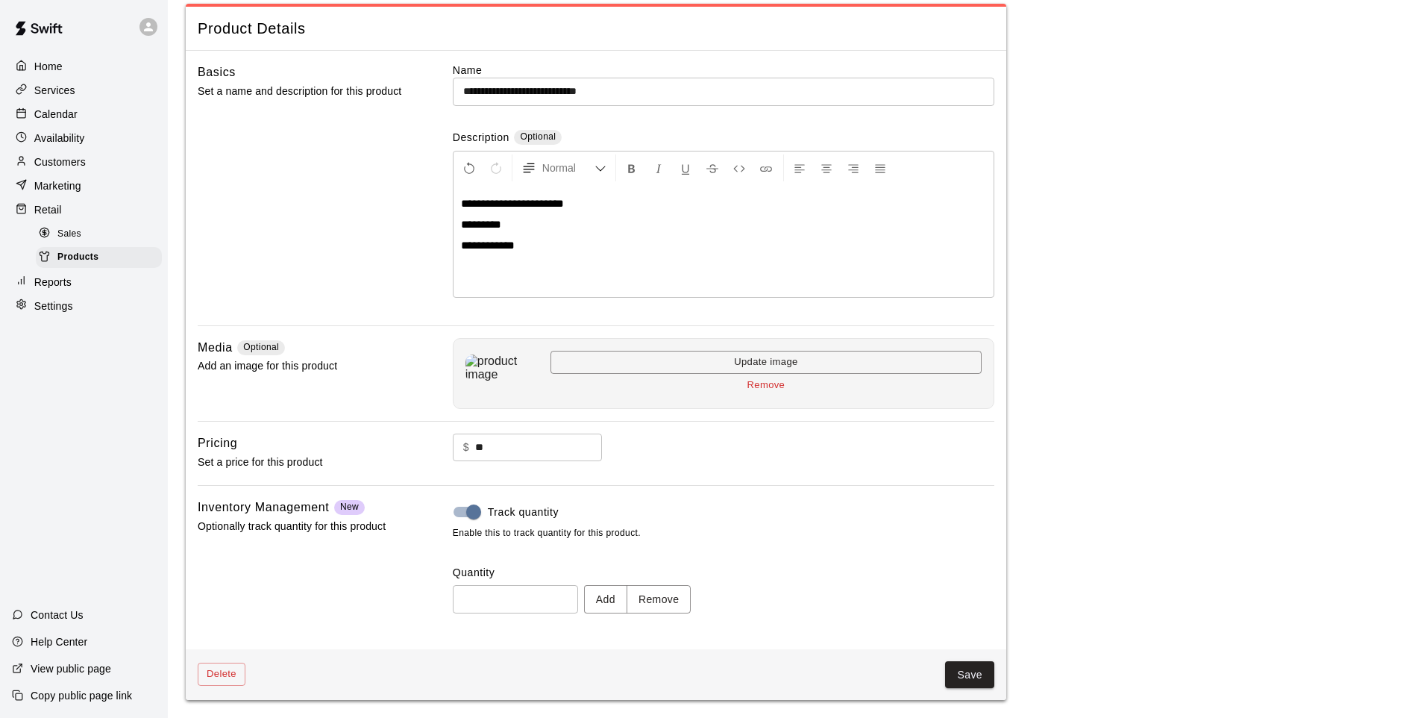
click at [657, 601] on button "Remove" at bounding box center [659, 599] width 65 height 28
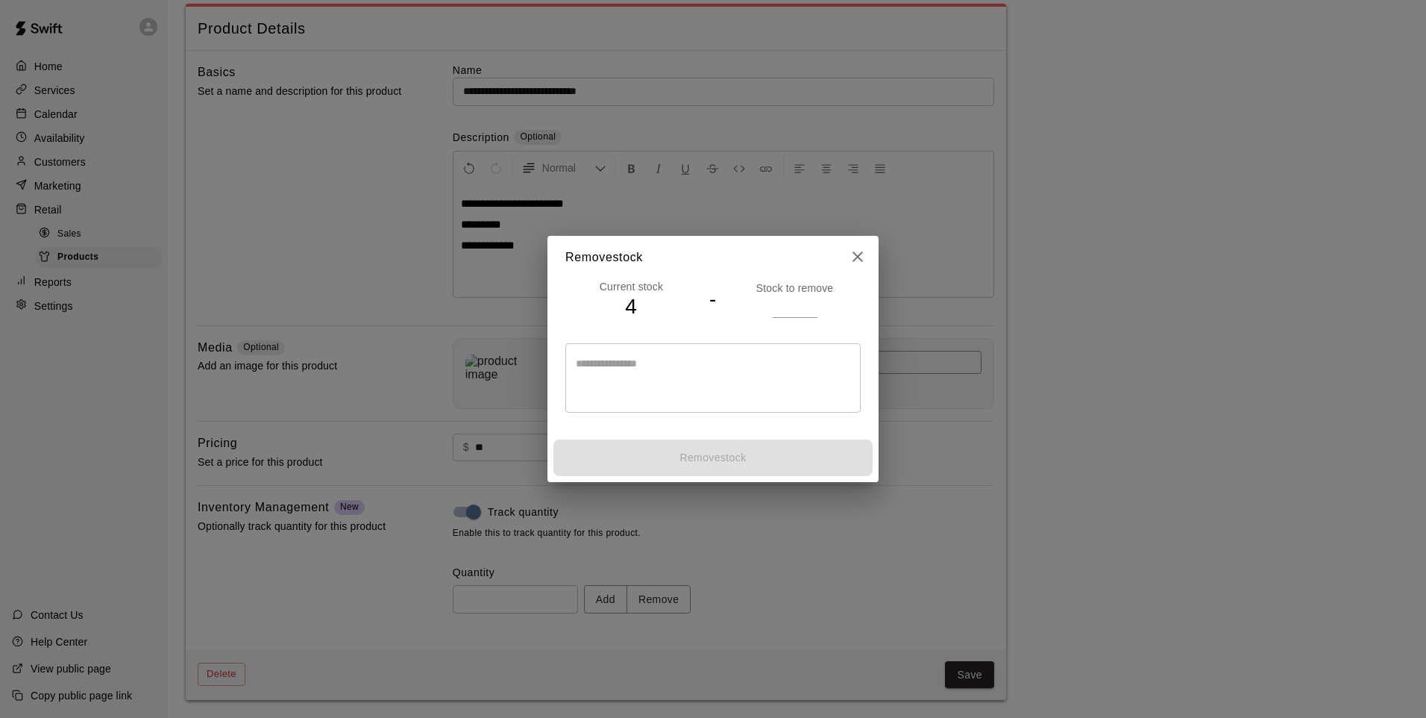
click at [783, 305] on input "number" at bounding box center [795, 306] width 45 height 22
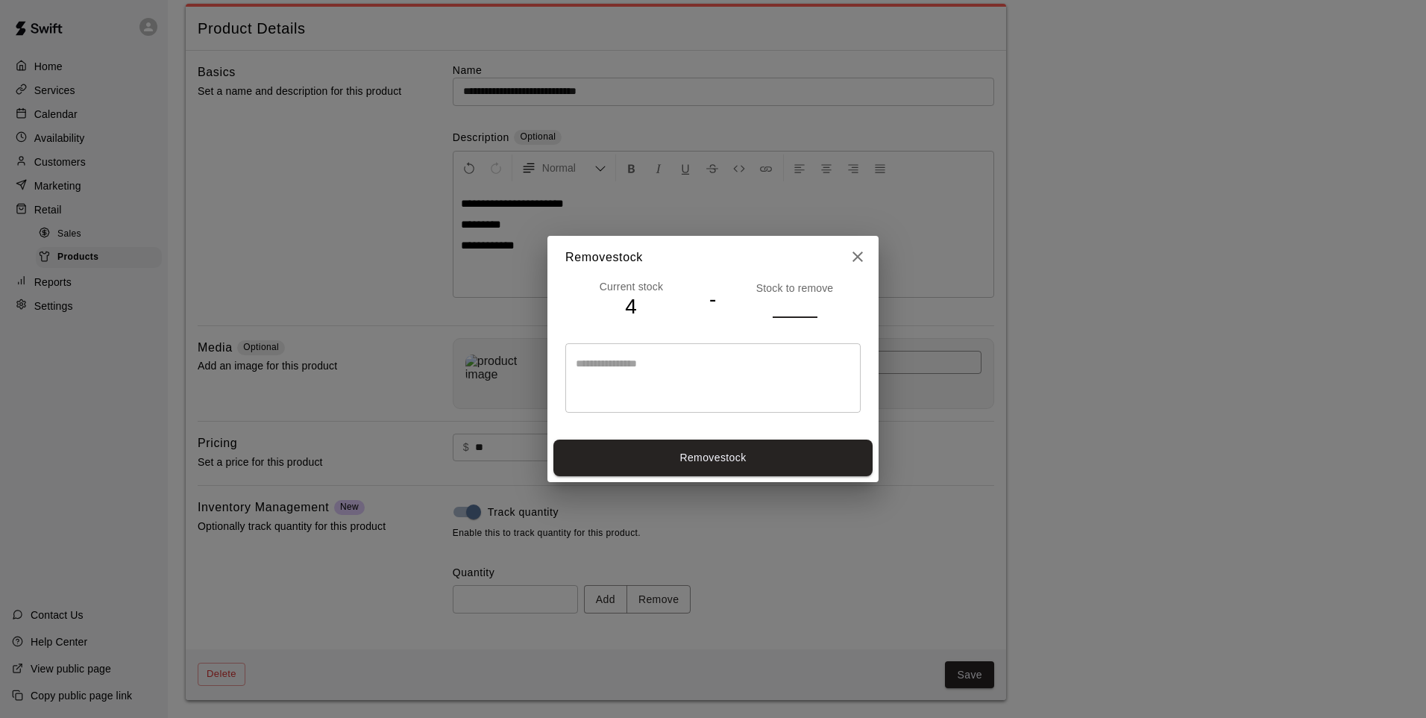
type input "*"
click at [775, 478] on div "Remove stock" at bounding box center [713, 457] width 331 height 48
click at [775, 463] on button "Remove stock" at bounding box center [713, 457] width 319 height 37
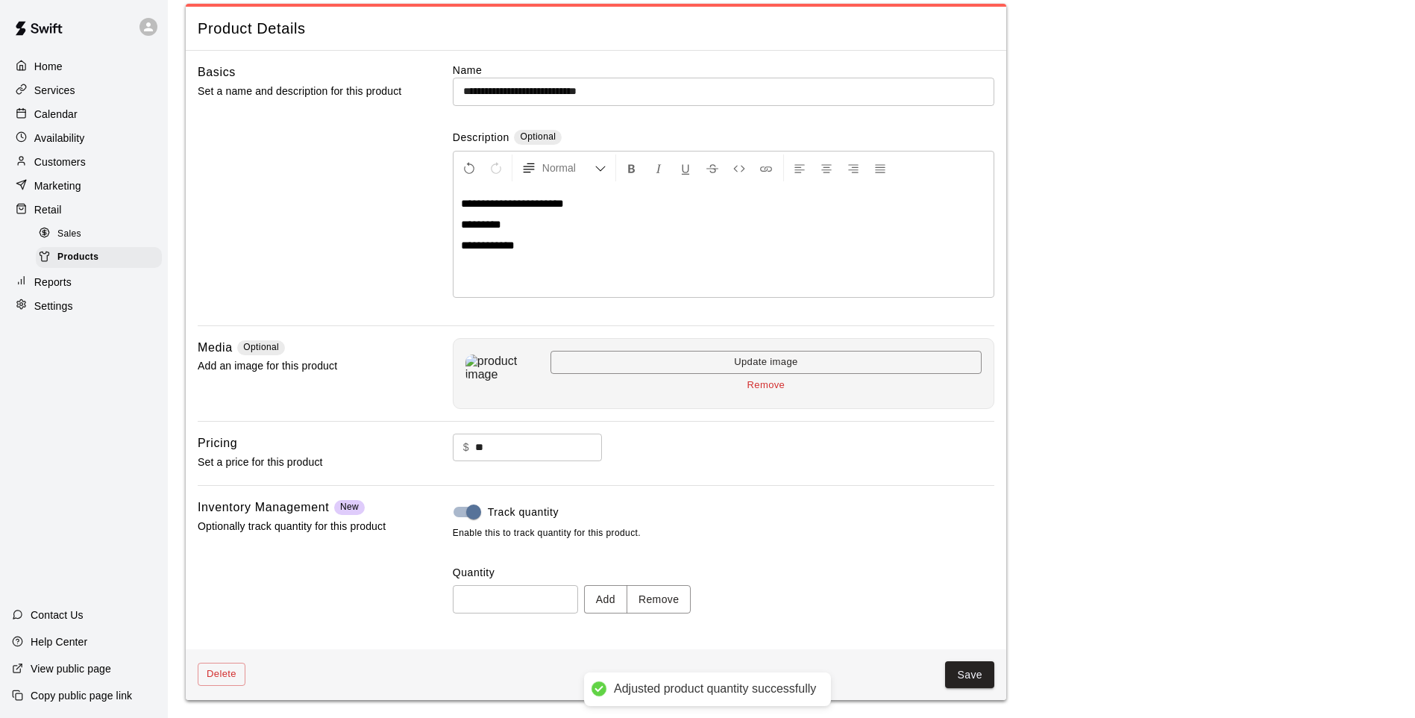
type input "*"
click at [963, 670] on button "Save" at bounding box center [969, 675] width 49 height 28
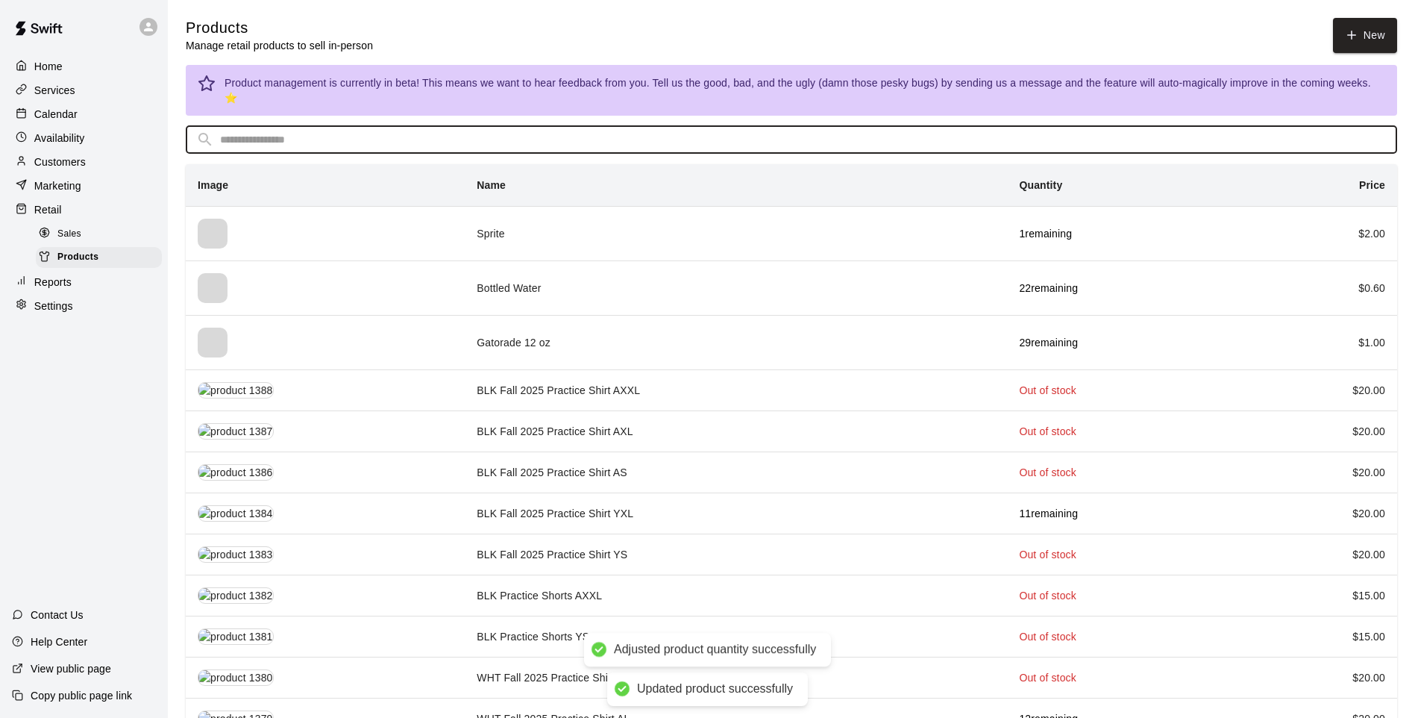
click at [494, 136] on input "text" at bounding box center [803, 140] width 1167 height 28
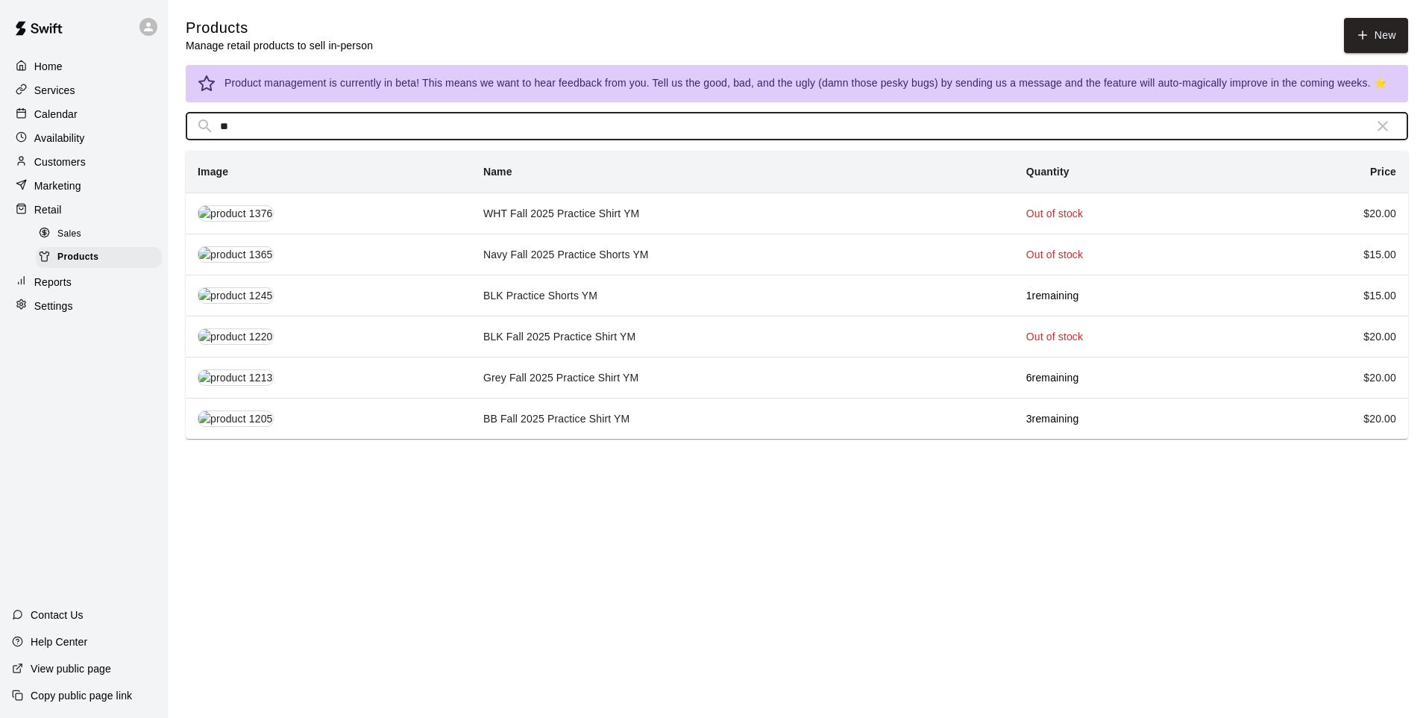
type input "**"
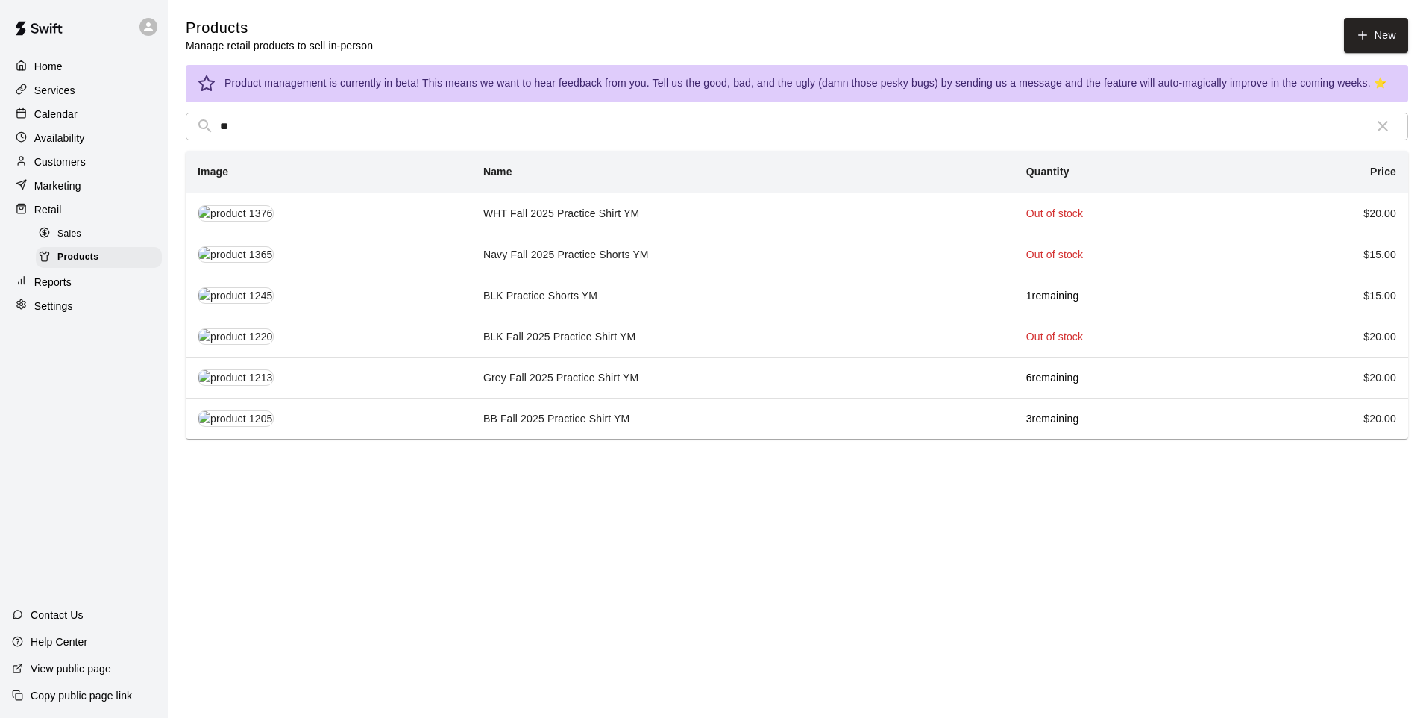
click at [566, 378] on td "Grey Fall 2025 Practice Shirt YM" at bounding box center [743, 377] width 543 height 41
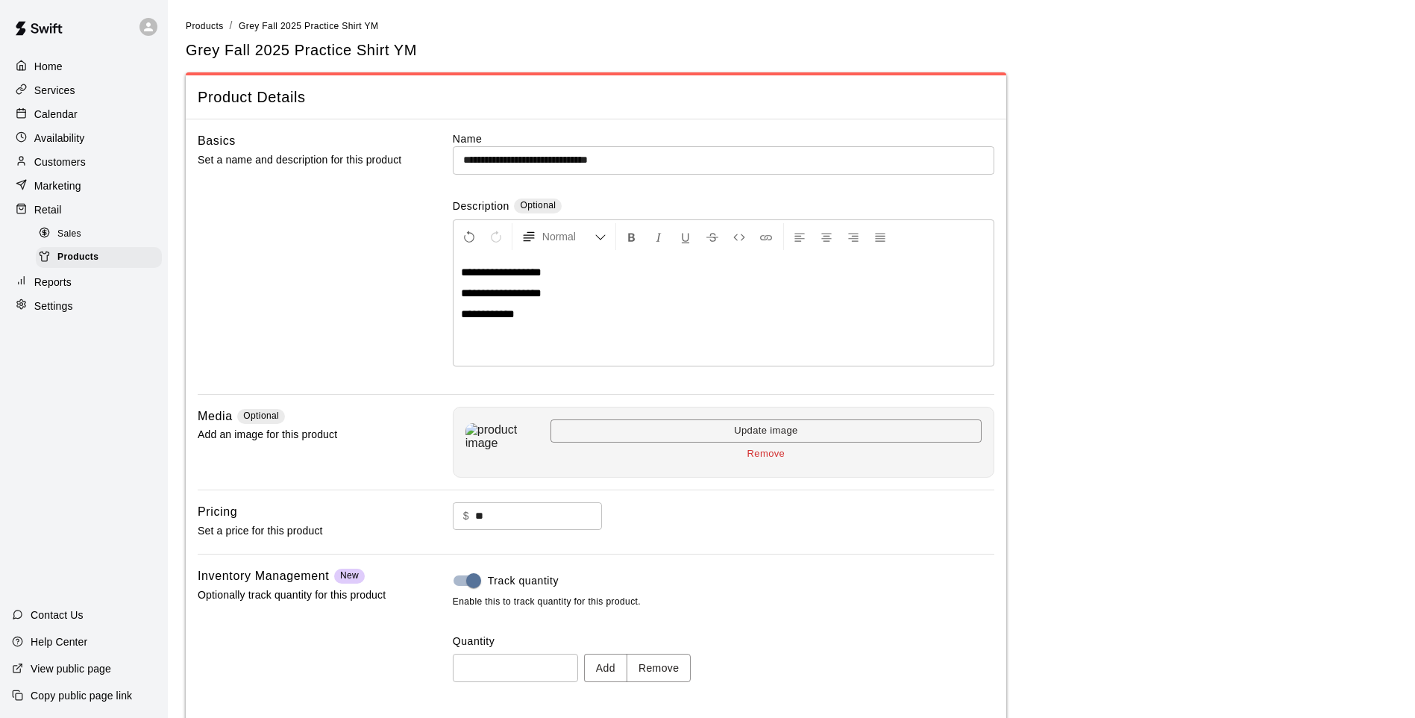
scroll to position [69, 0]
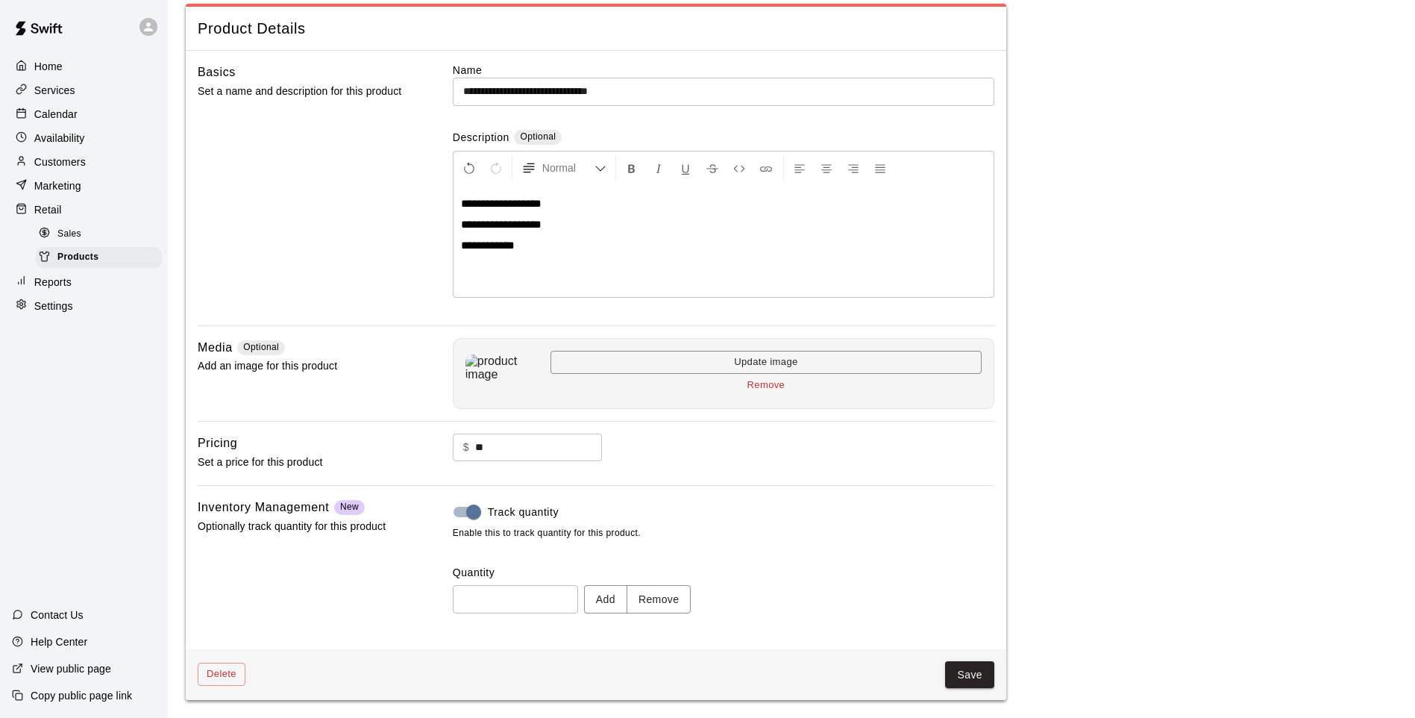
click at [688, 607] on button "Remove" at bounding box center [659, 599] width 65 height 28
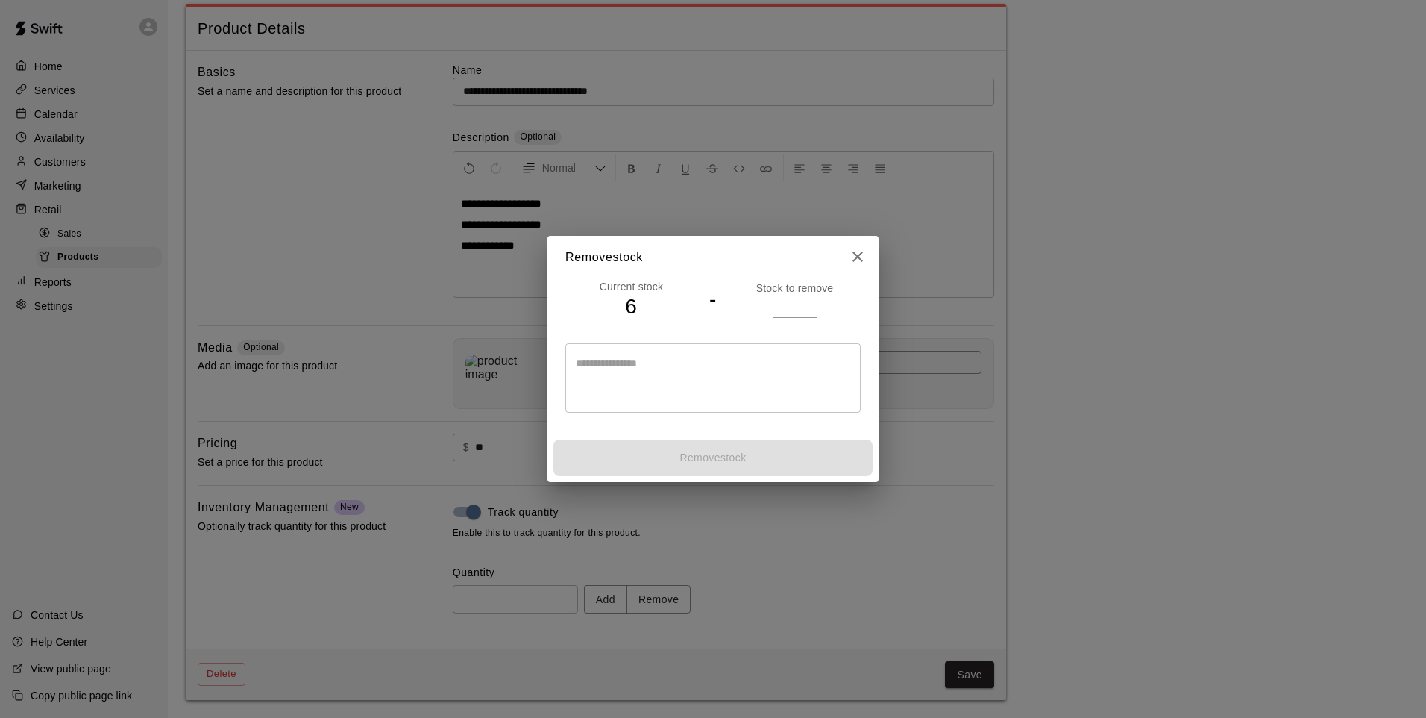
click at [789, 305] on input "number" at bounding box center [795, 306] width 45 height 22
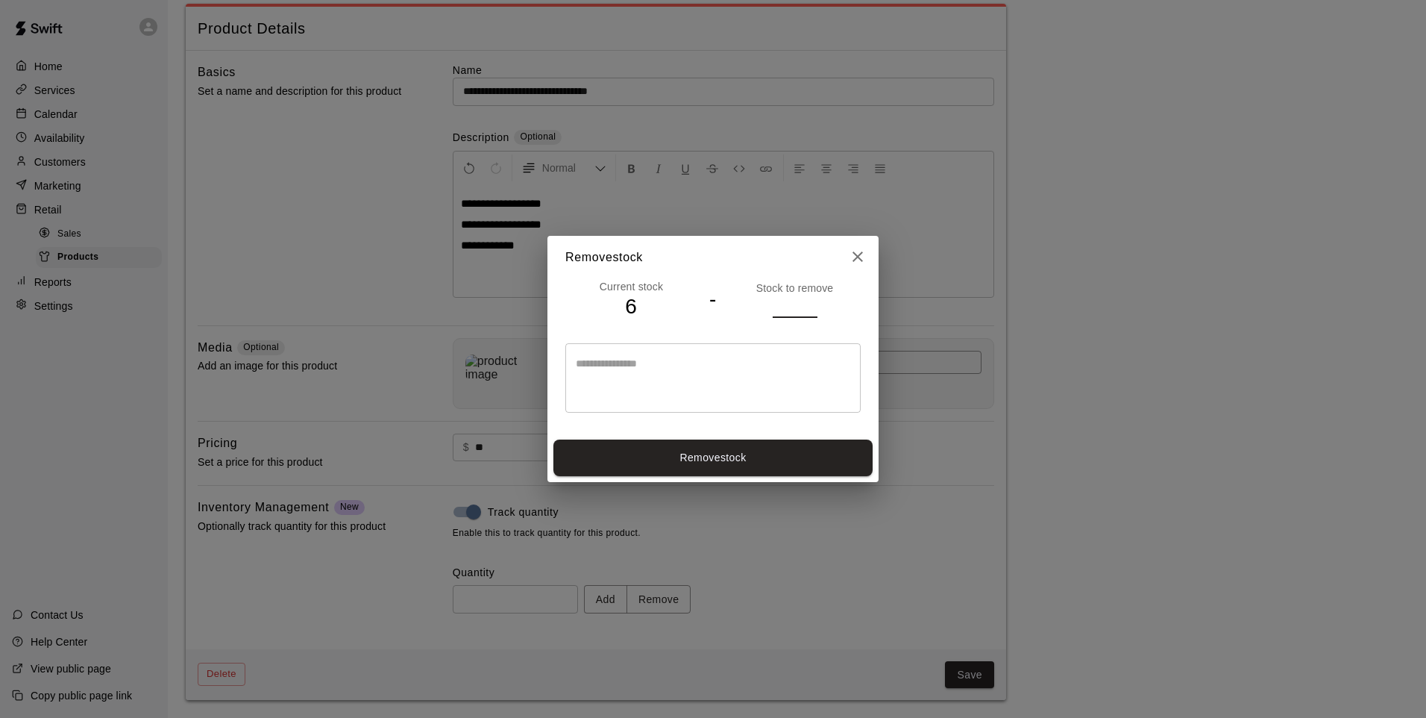
type input "*"
click at [781, 457] on button "Remove stock" at bounding box center [713, 457] width 319 height 37
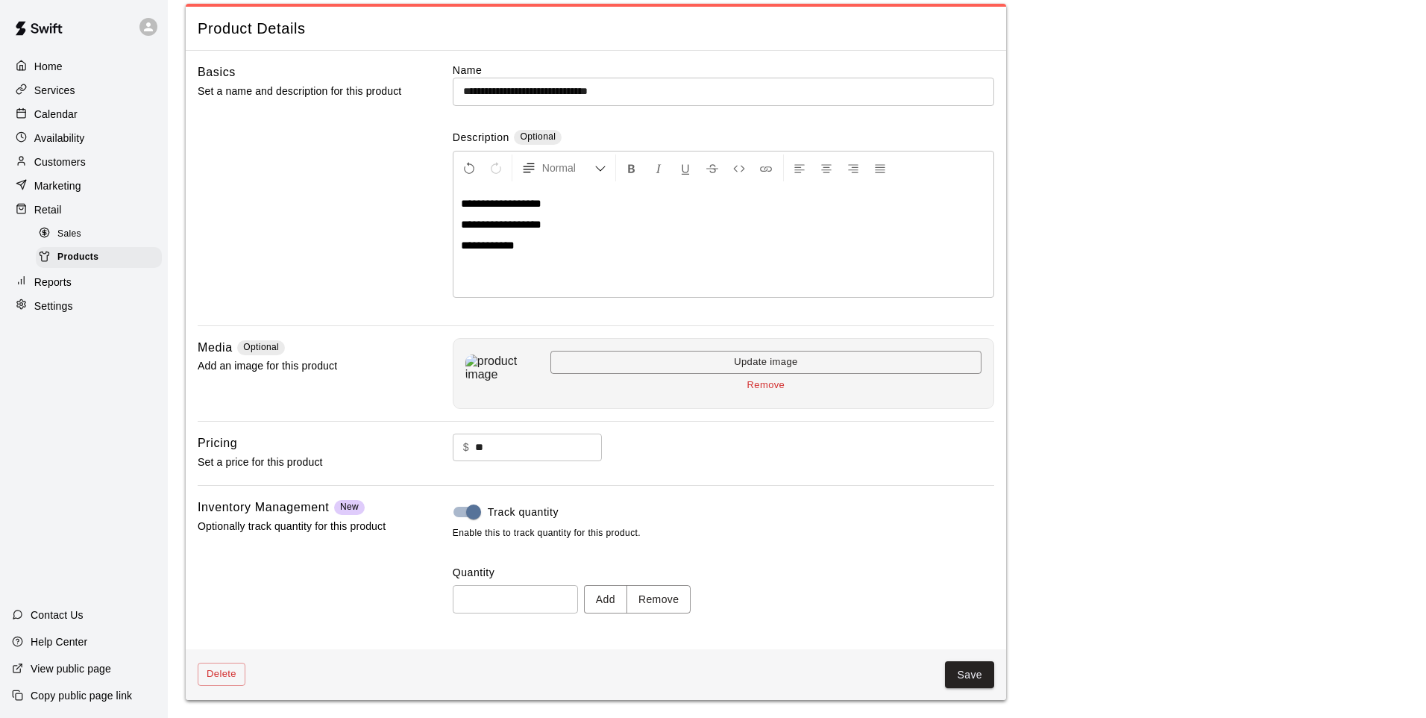
type input "*"
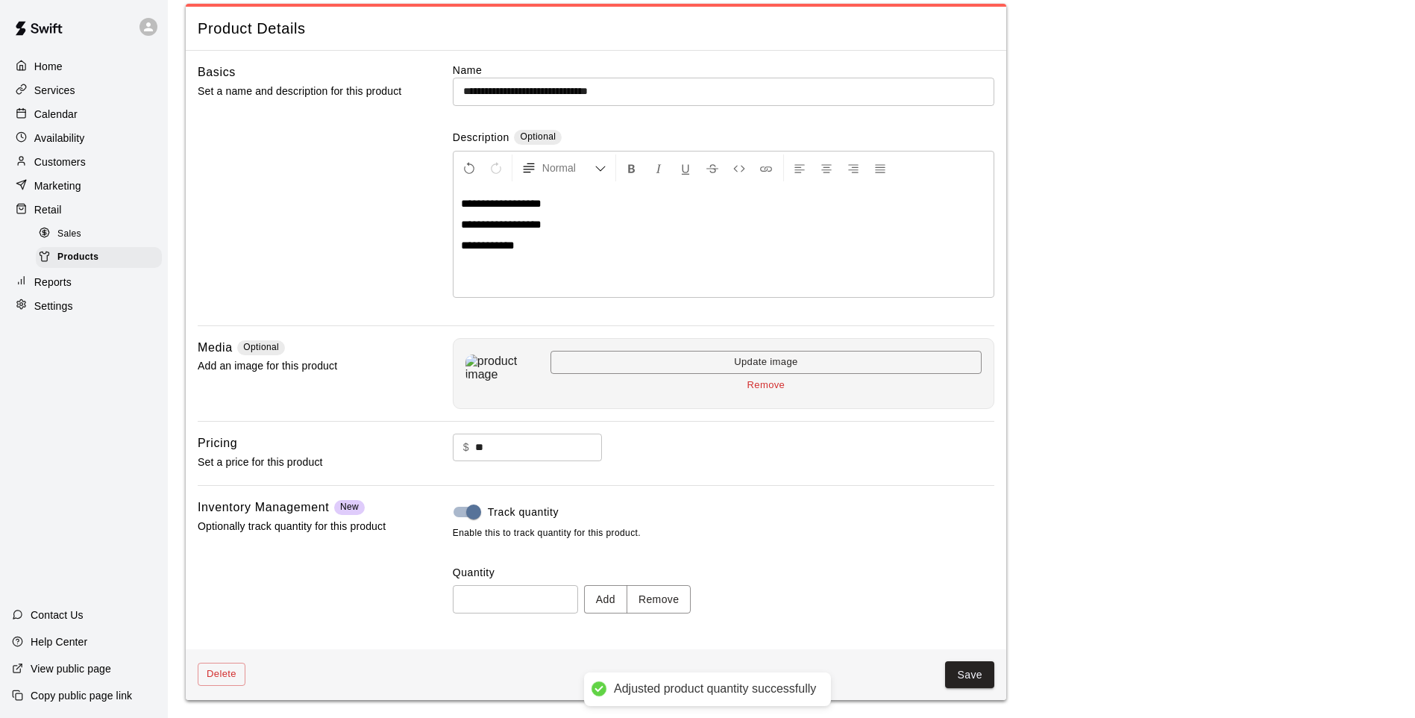
click at [978, 670] on button "Save" at bounding box center [969, 675] width 49 height 28
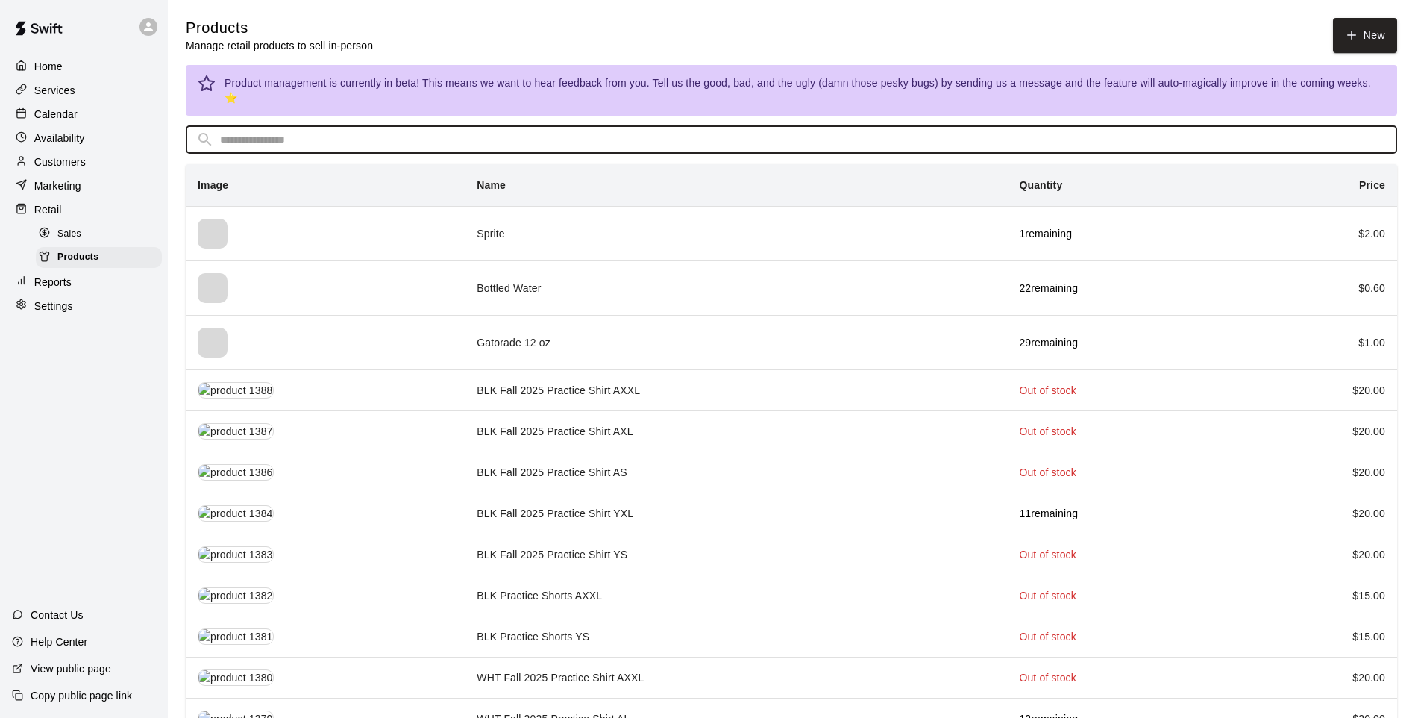
click at [692, 129] on input "text" at bounding box center [803, 140] width 1167 height 28
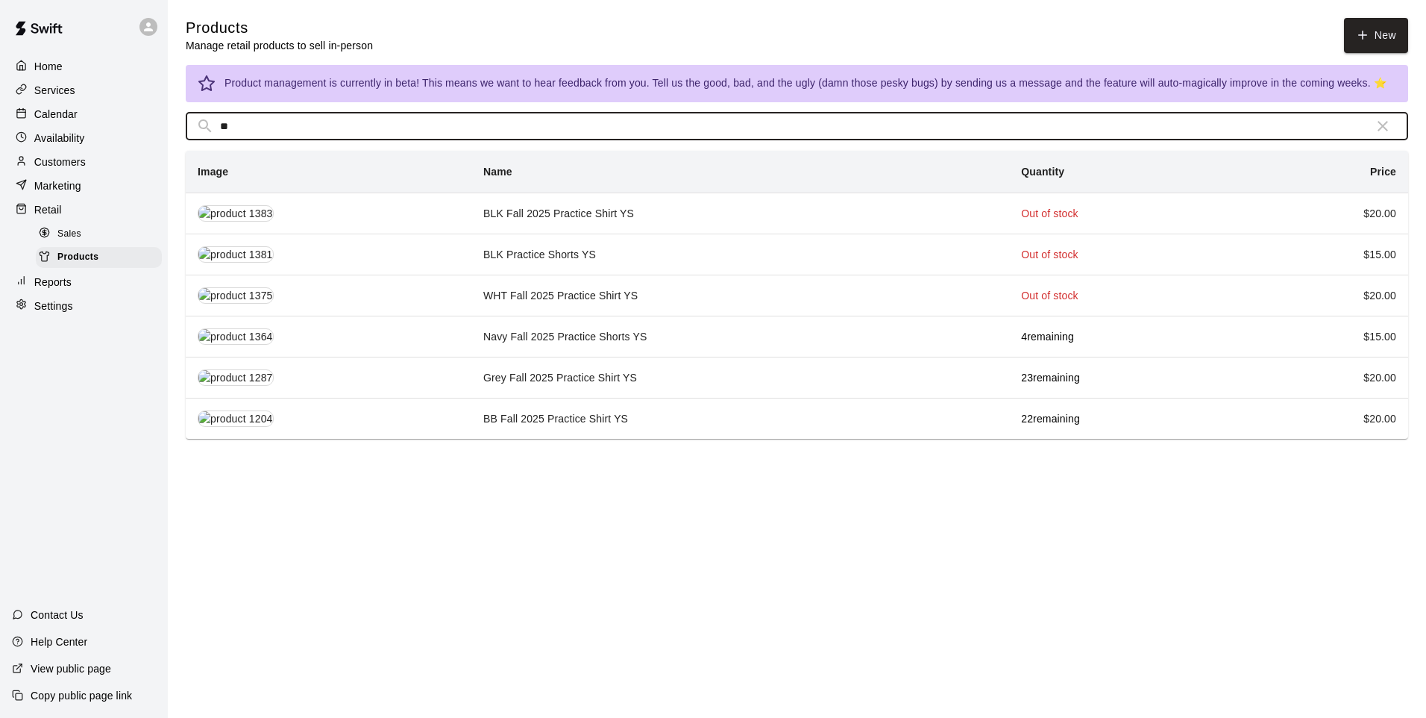
type input "**"
click at [645, 336] on td "Navy Fall 2025 Practice Shorts YS" at bounding box center [741, 336] width 538 height 41
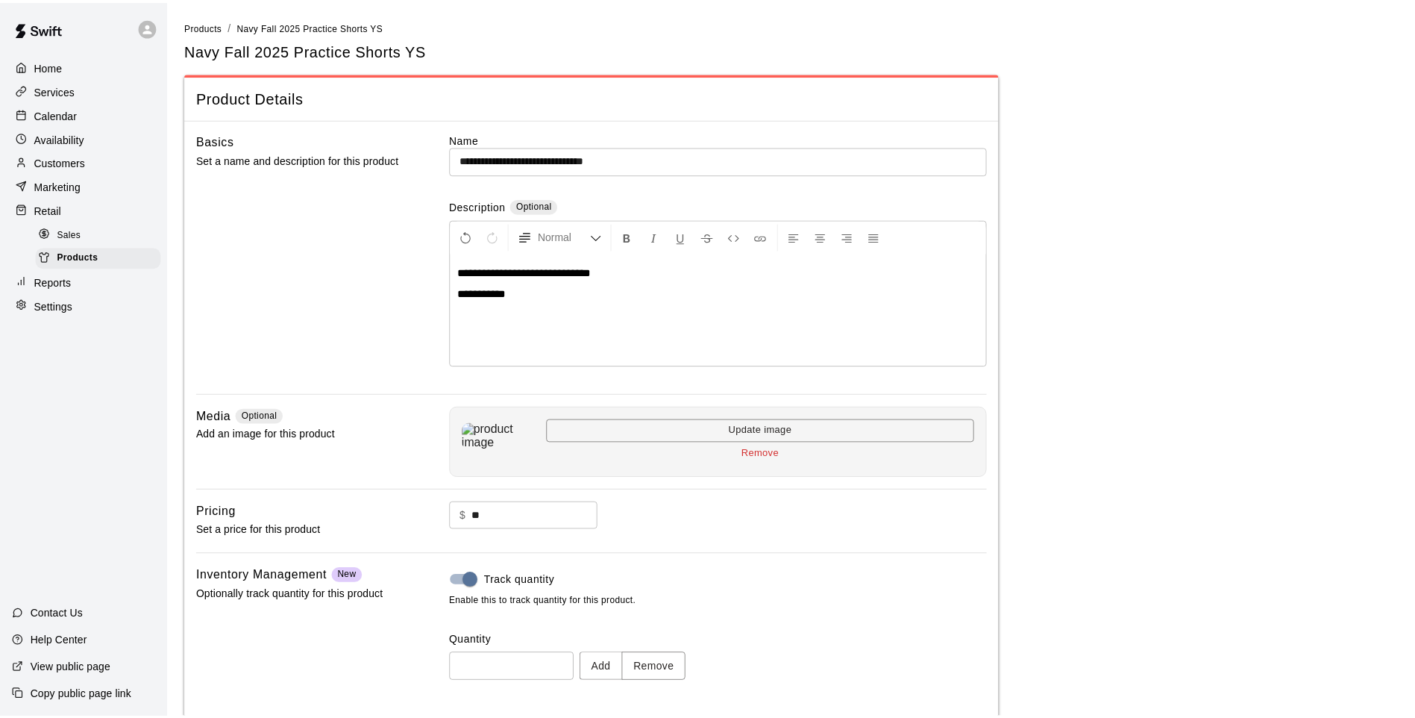
scroll to position [69, 0]
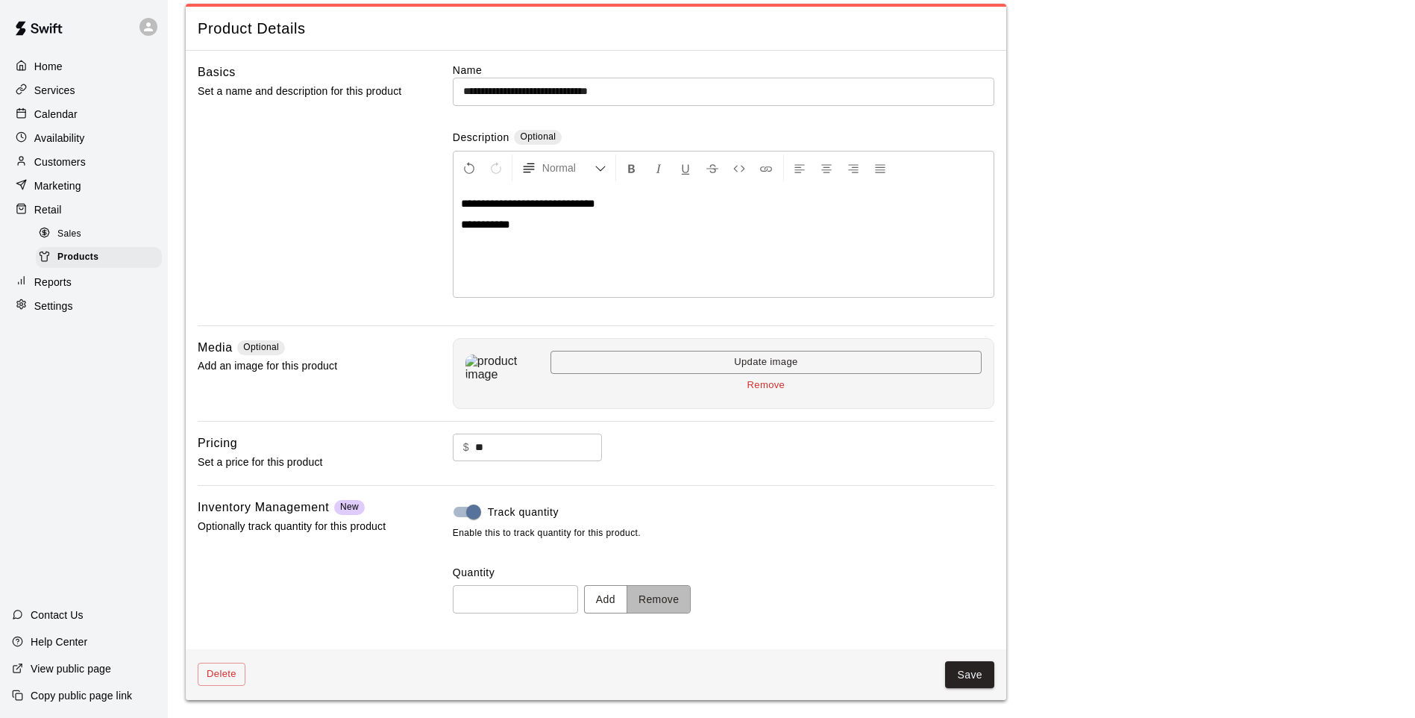
click at [682, 605] on button "Remove" at bounding box center [659, 599] width 65 height 28
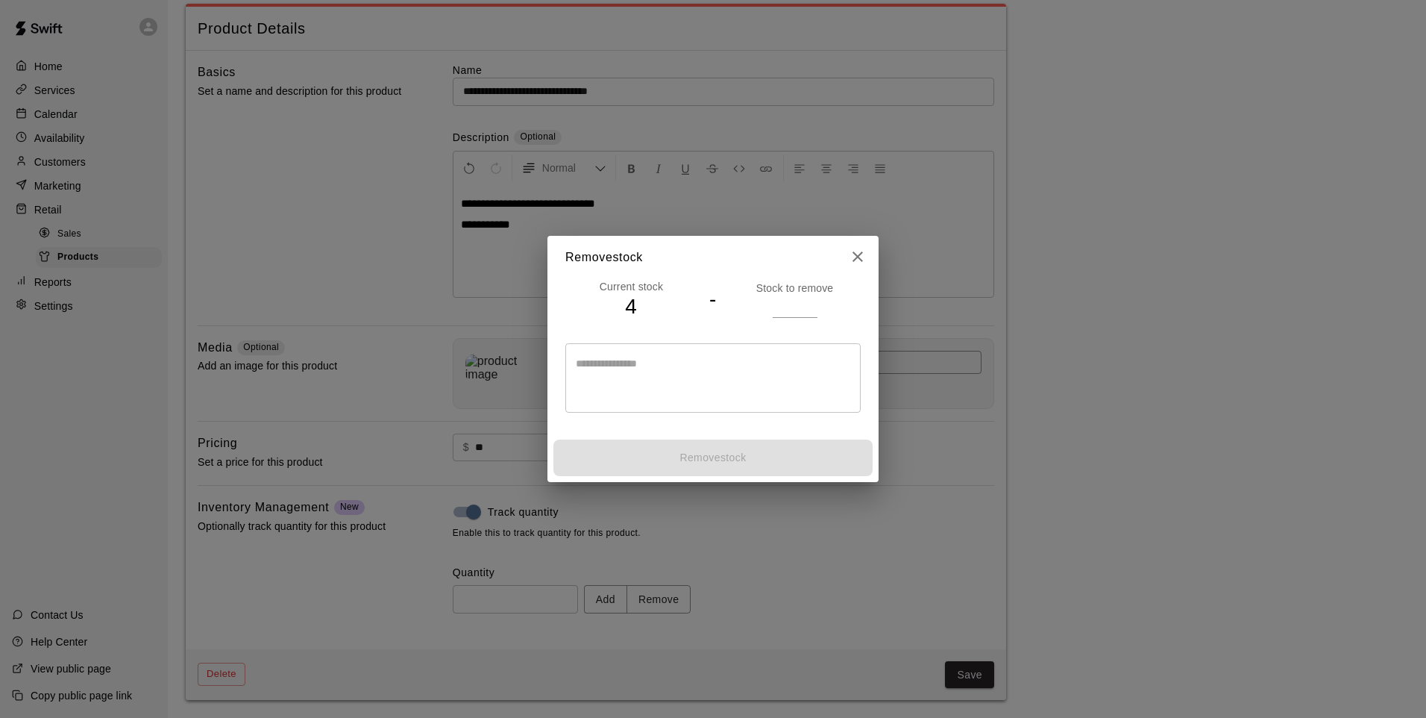
click at [783, 300] on input "number" at bounding box center [795, 306] width 45 height 22
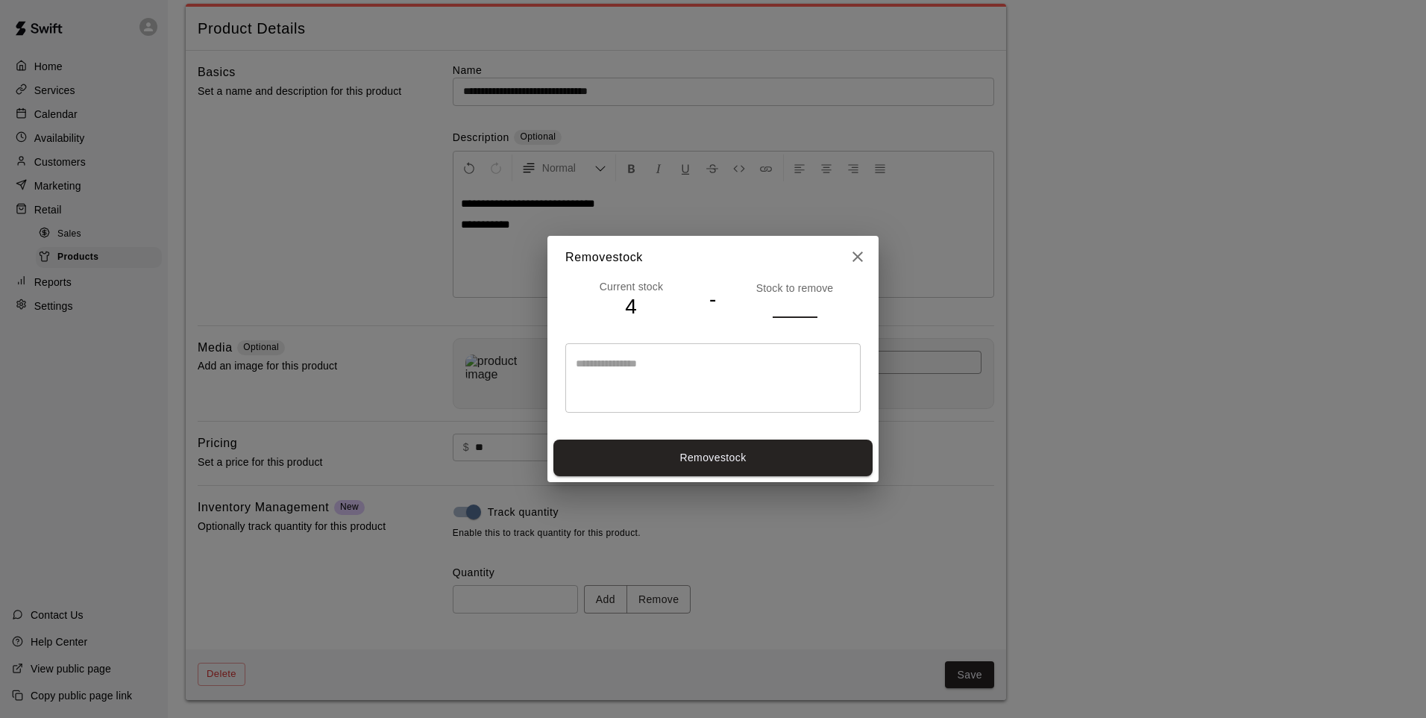
type input "*"
click at [765, 472] on button "Remove stock" at bounding box center [713, 457] width 319 height 37
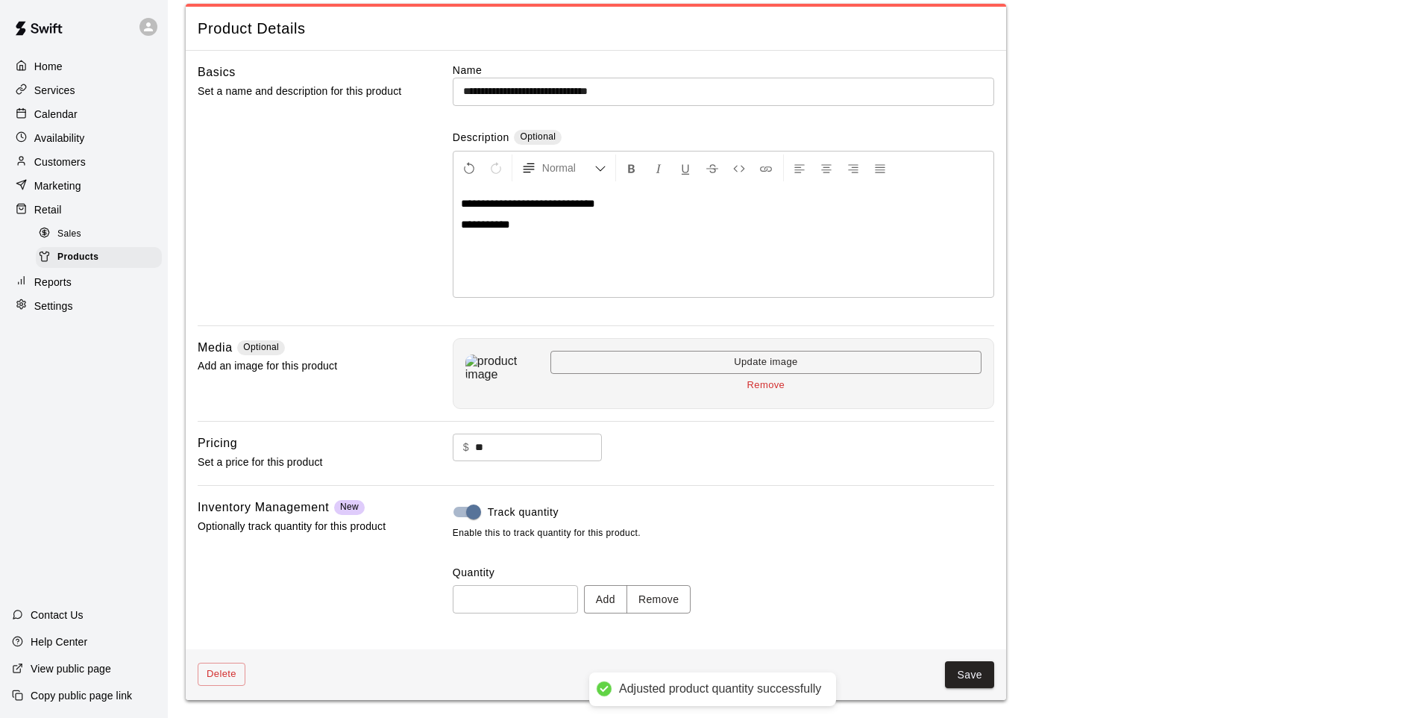
type input "*"
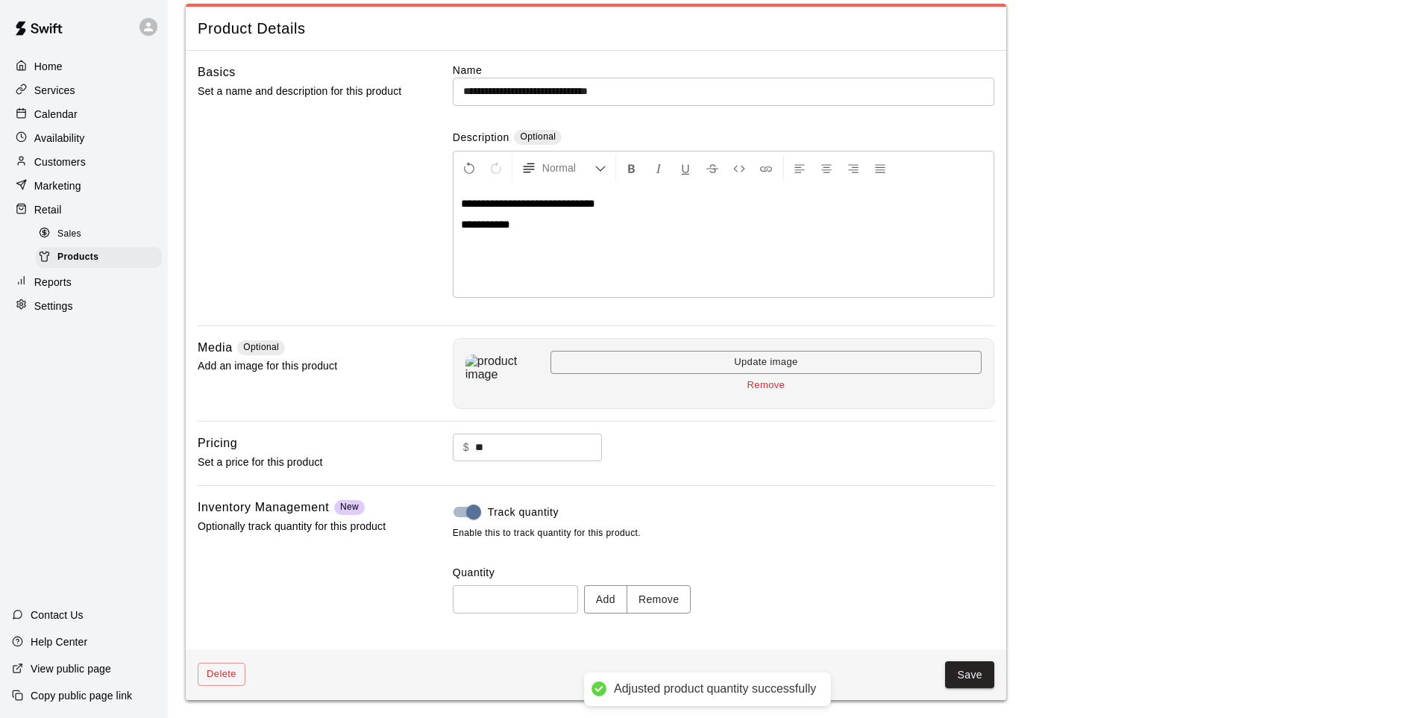
click at [978, 666] on button "Save" at bounding box center [969, 675] width 49 height 28
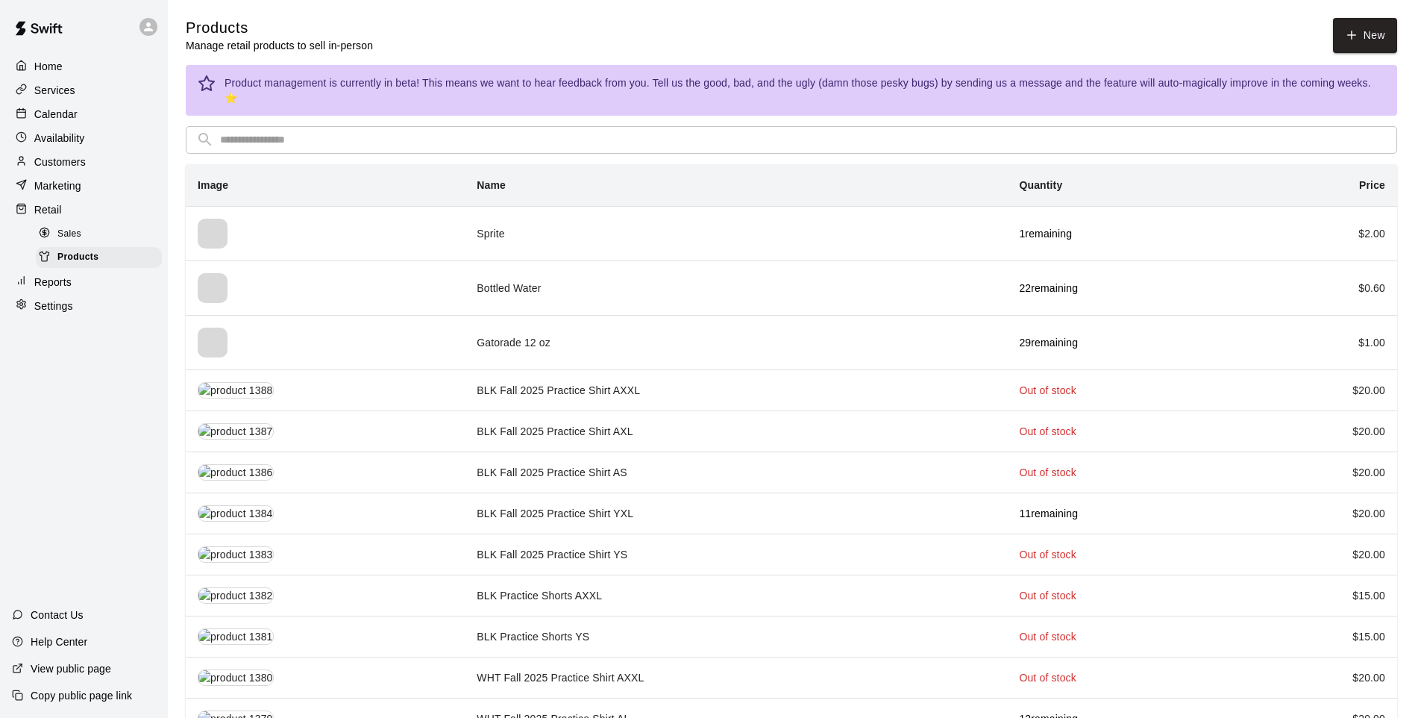
click at [51, 221] on div "Retail" at bounding box center [84, 209] width 144 height 22
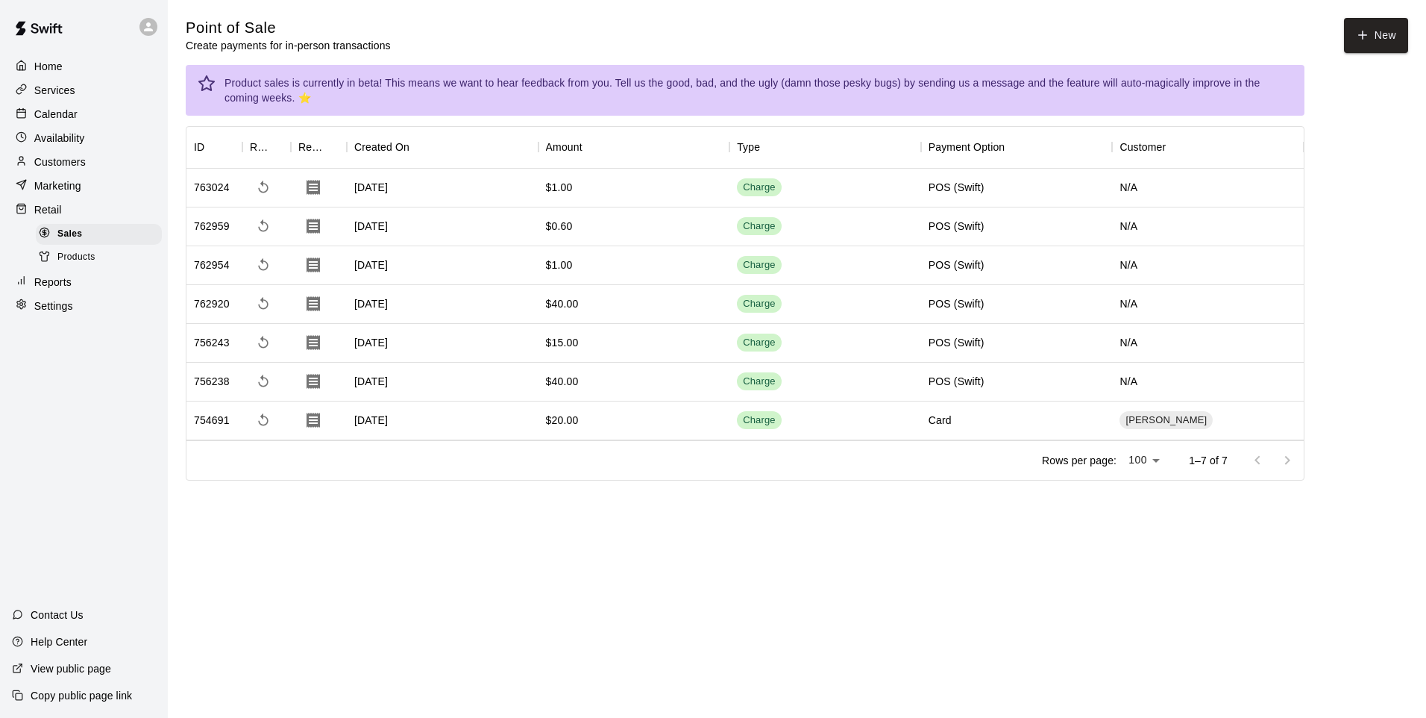
click at [1362, 29] on icon "button" at bounding box center [1362, 34] width 13 height 13
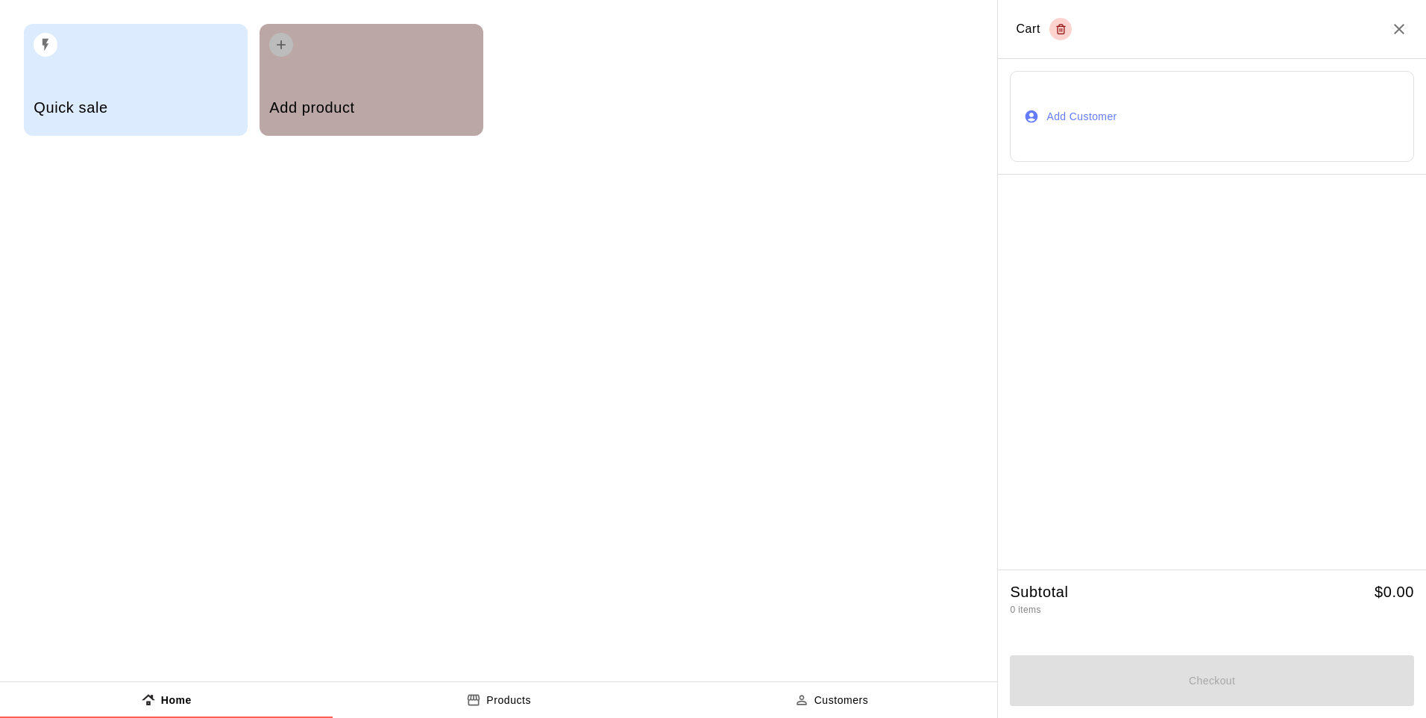
click at [386, 101] on h5 "Add product" at bounding box center [371, 108] width 204 height 20
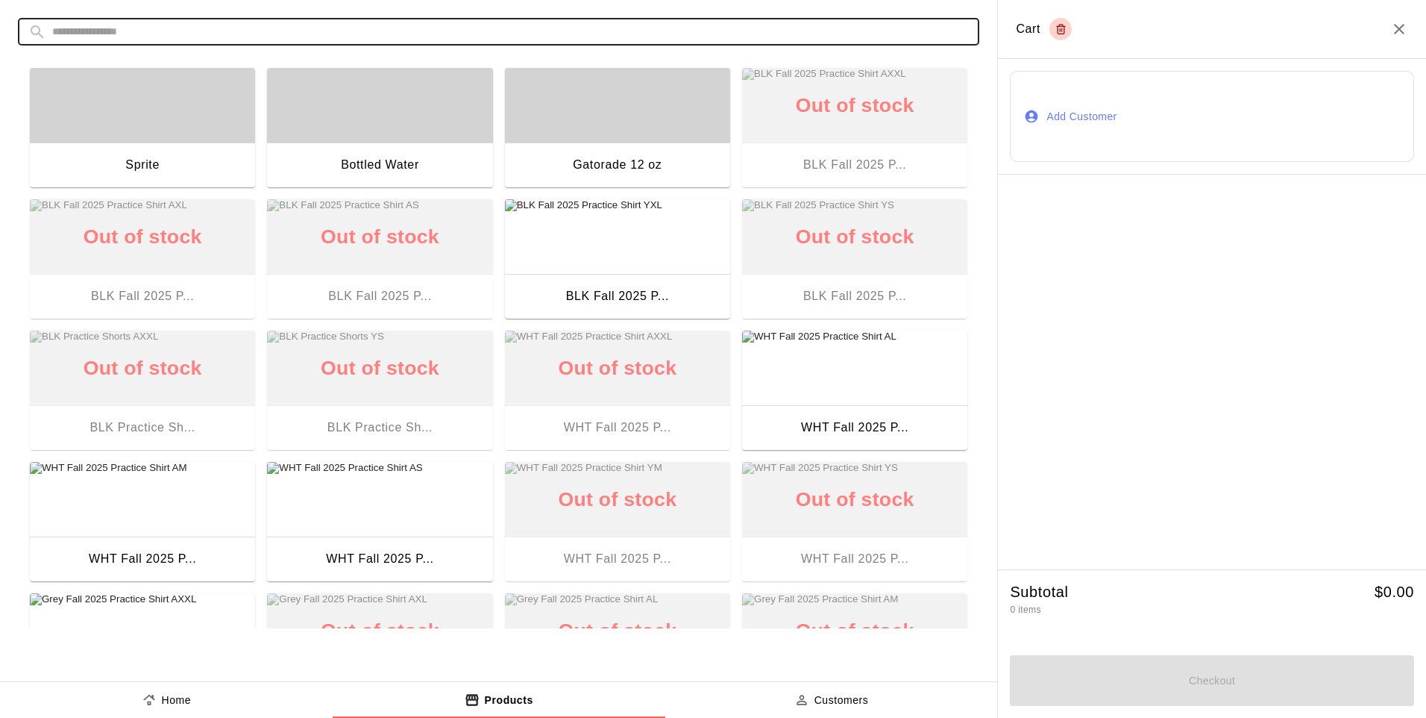
click at [507, 29] on input "text" at bounding box center [510, 32] width 917 height 28
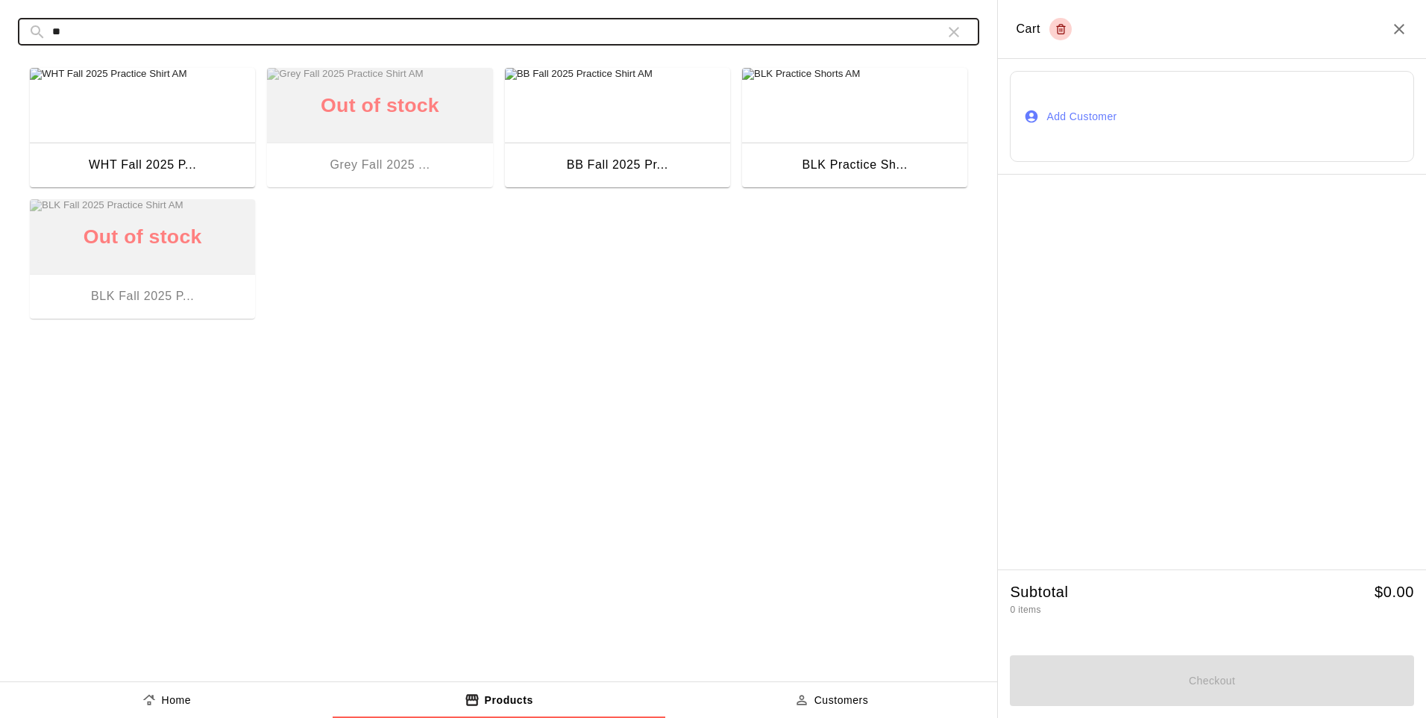
type input "**"
click at [646, 141] on img "button" at bounding box center [617, 105] width 225 height 75
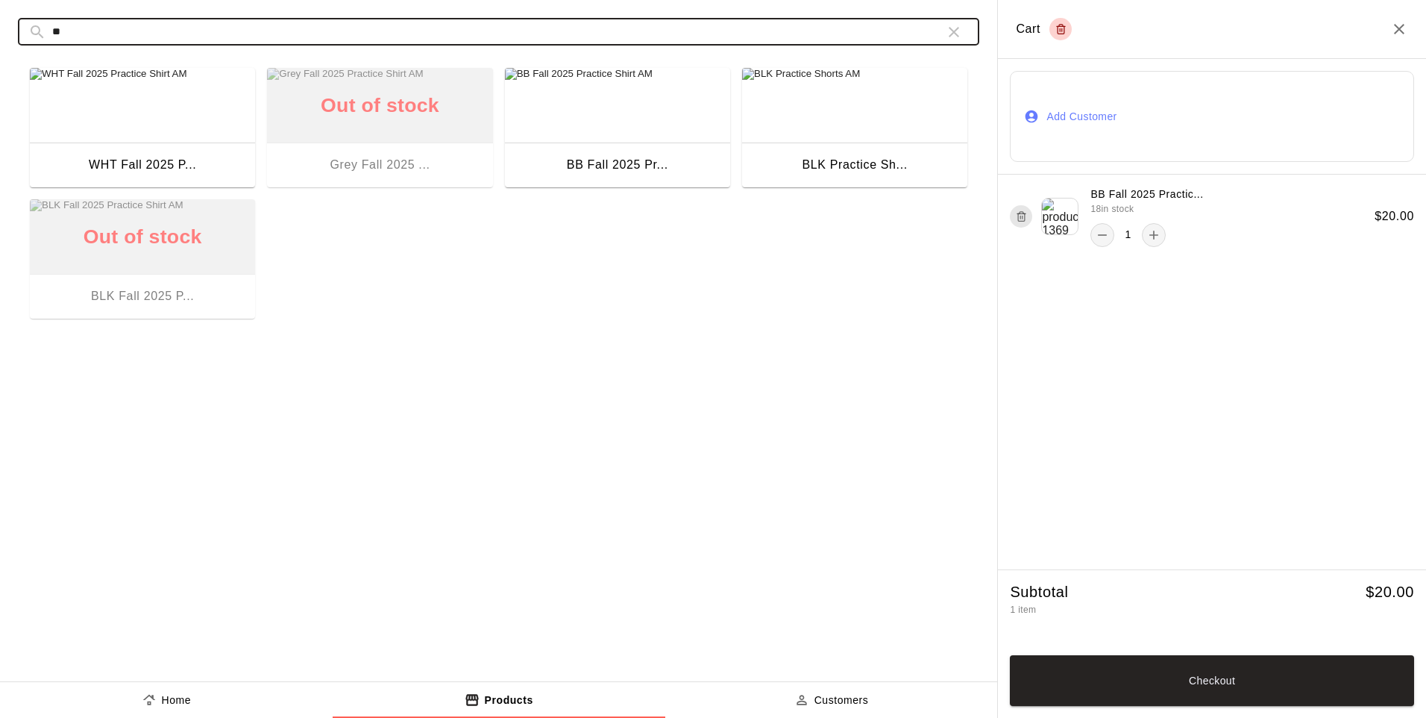
click at [27, 31] on div "​ ** ​" at bounding box center [499, 32] width 962 height 28
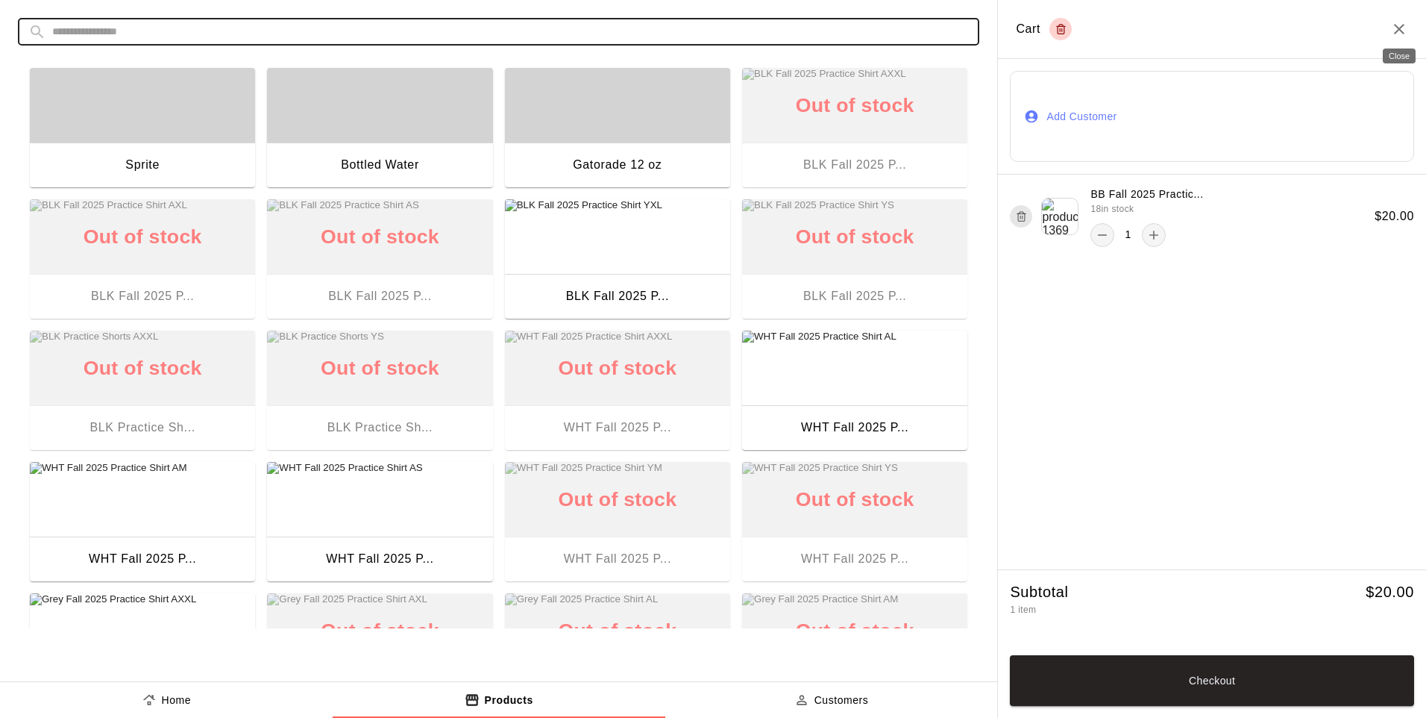
click at [1401, 35] on icon "Close" at bounding box center [1400, 29] width 18 height 18
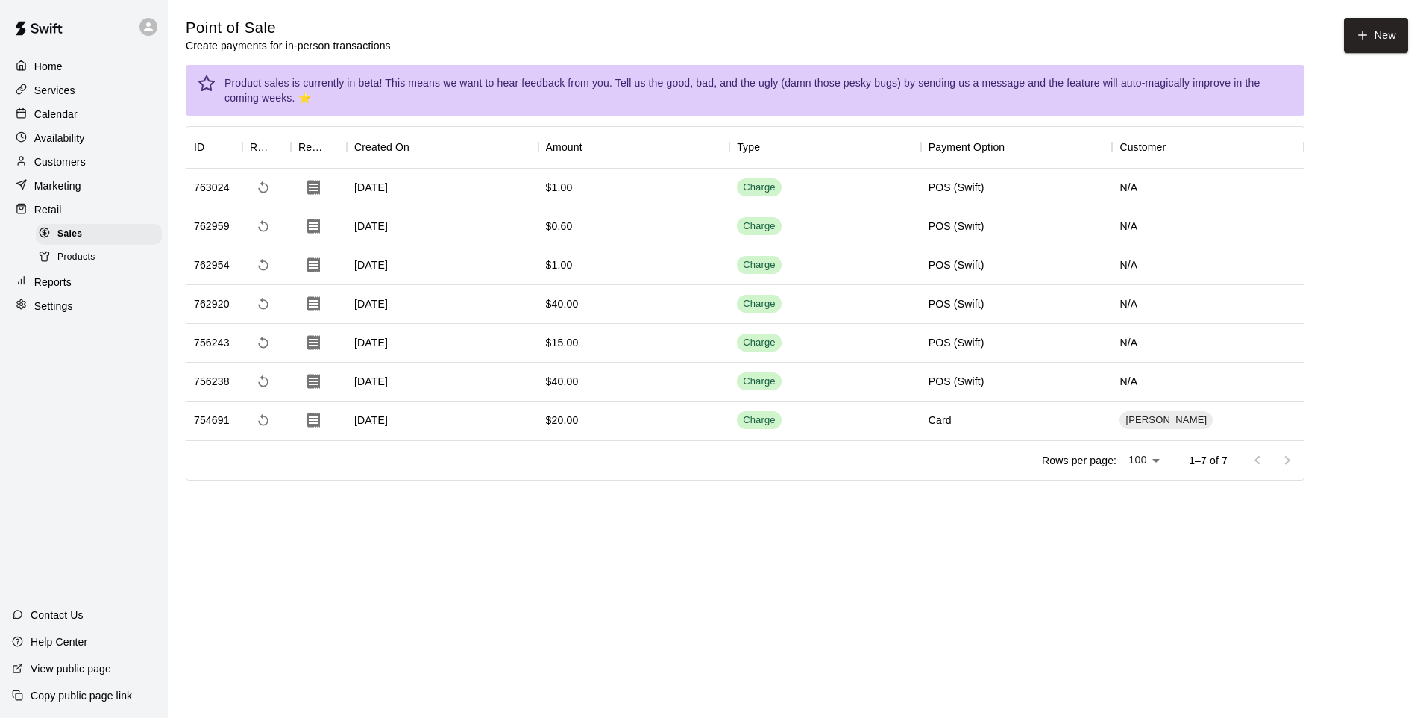
click at [89, 265] on span "Products" at bounding box center [76, 257] width 38 height 15
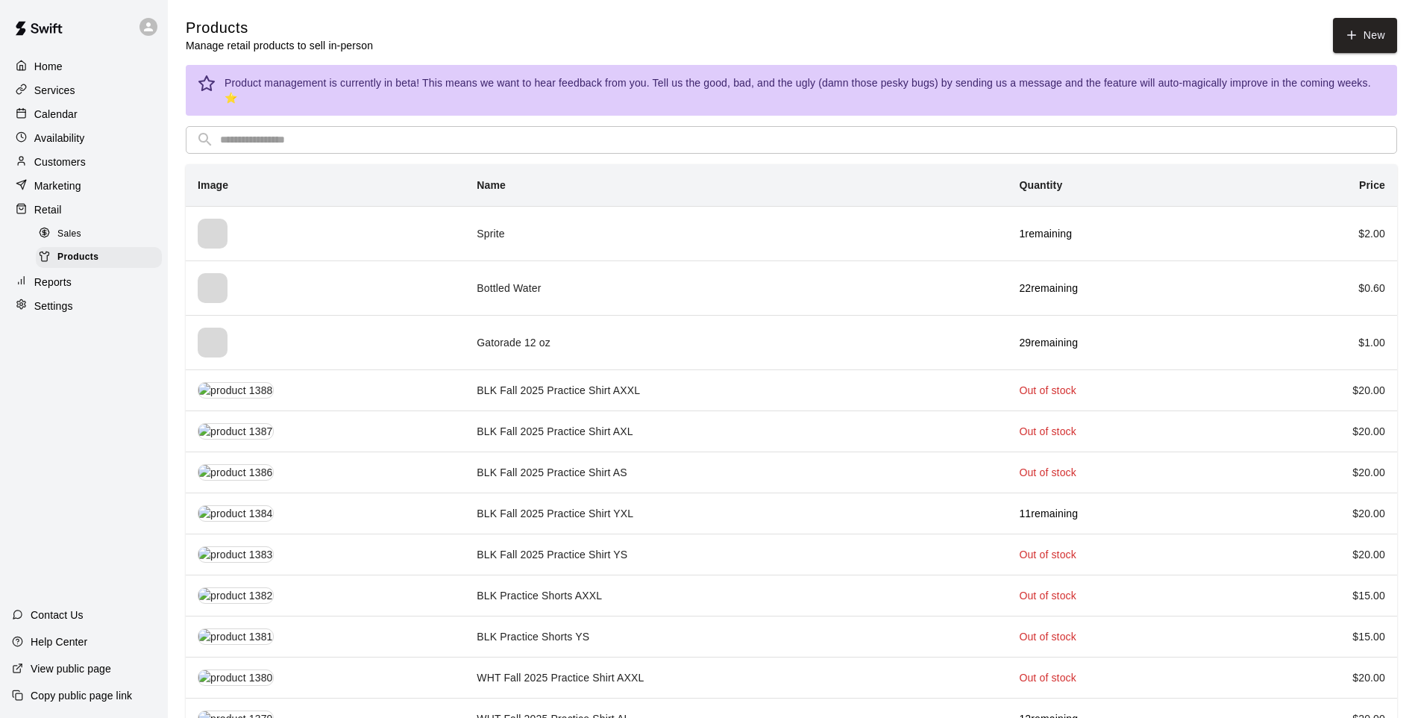
drag, startPoint x: 304, startPoint y: 137, endPoint x: 294, endPoint y: 114, distance: 24.7
click at [302, 134] on input "text" at bounding box center [803, 140] width 1167 height 28
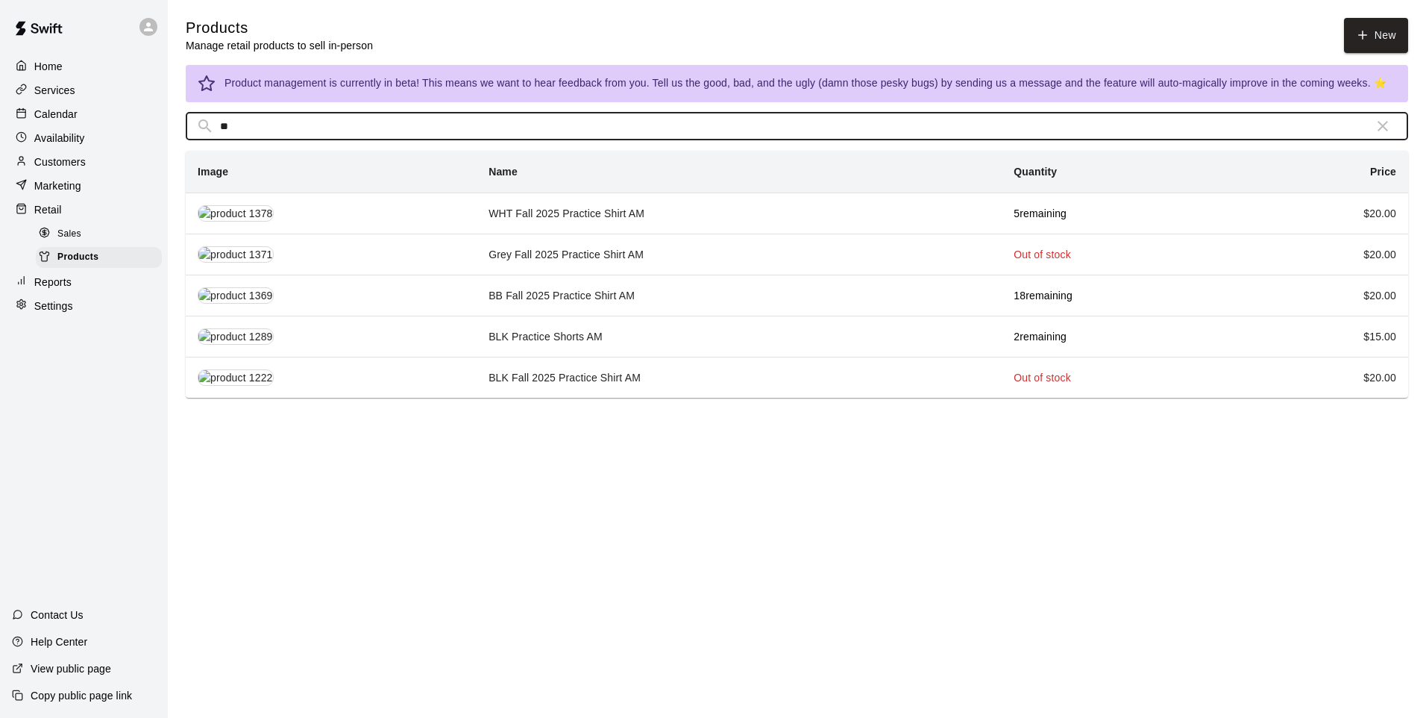
type input "*"
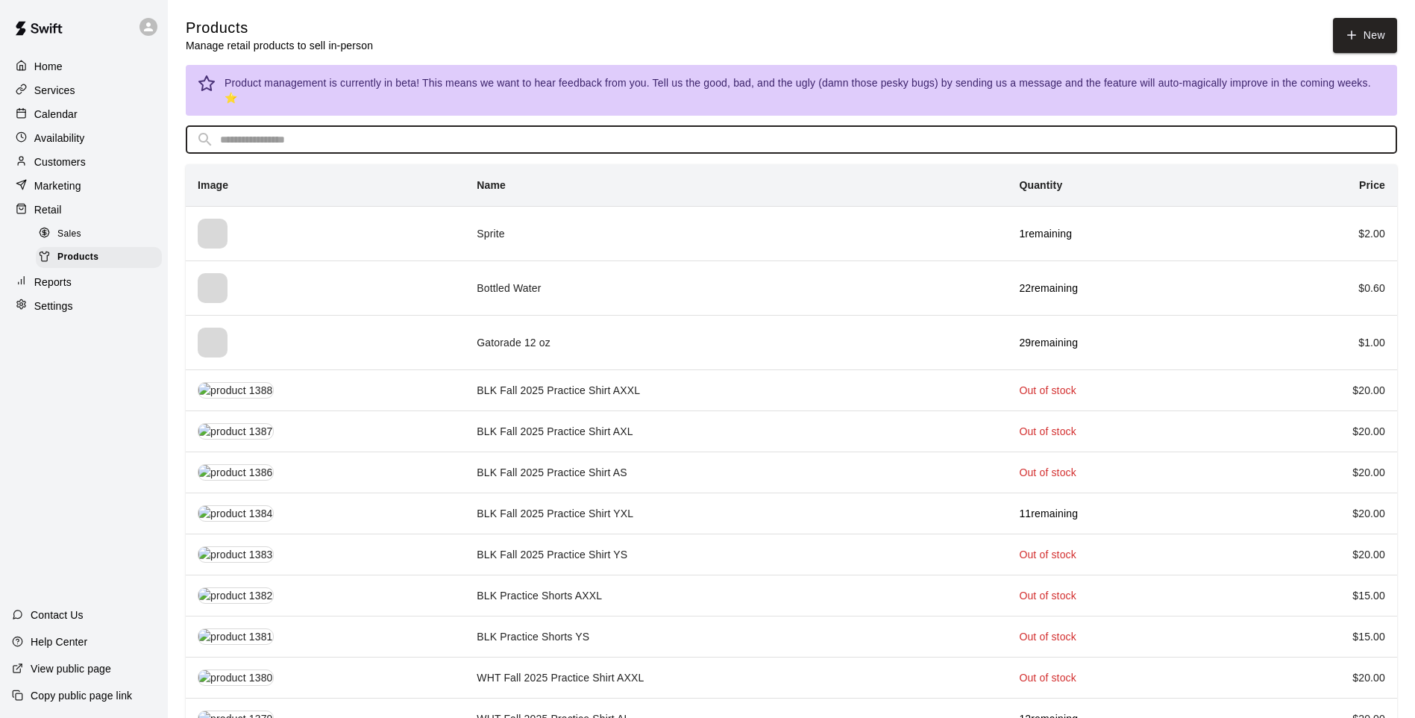
click at [96, 245] on div "Sales" at bounding box center [99, 234] width 126 height 21
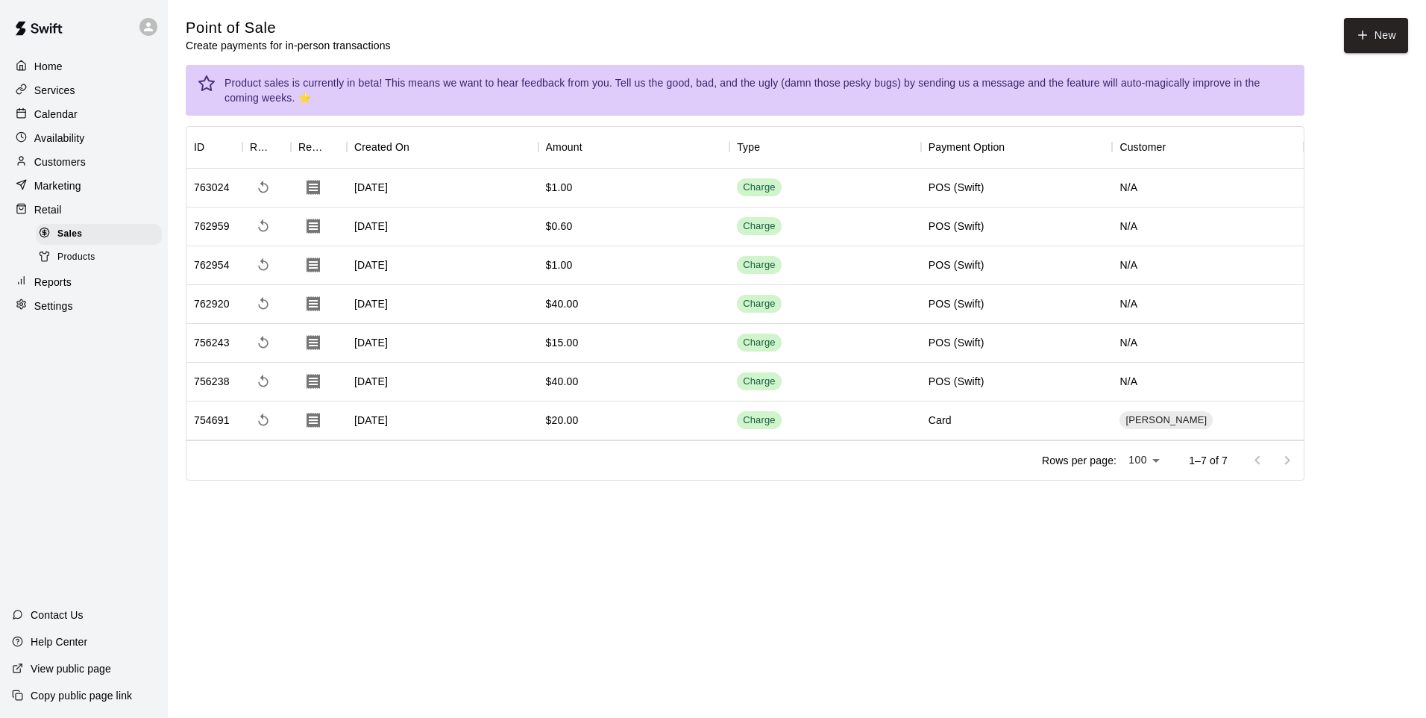
click at [1365, 24] on button "New" at bounding box center [1376, 35] width 64 height 35
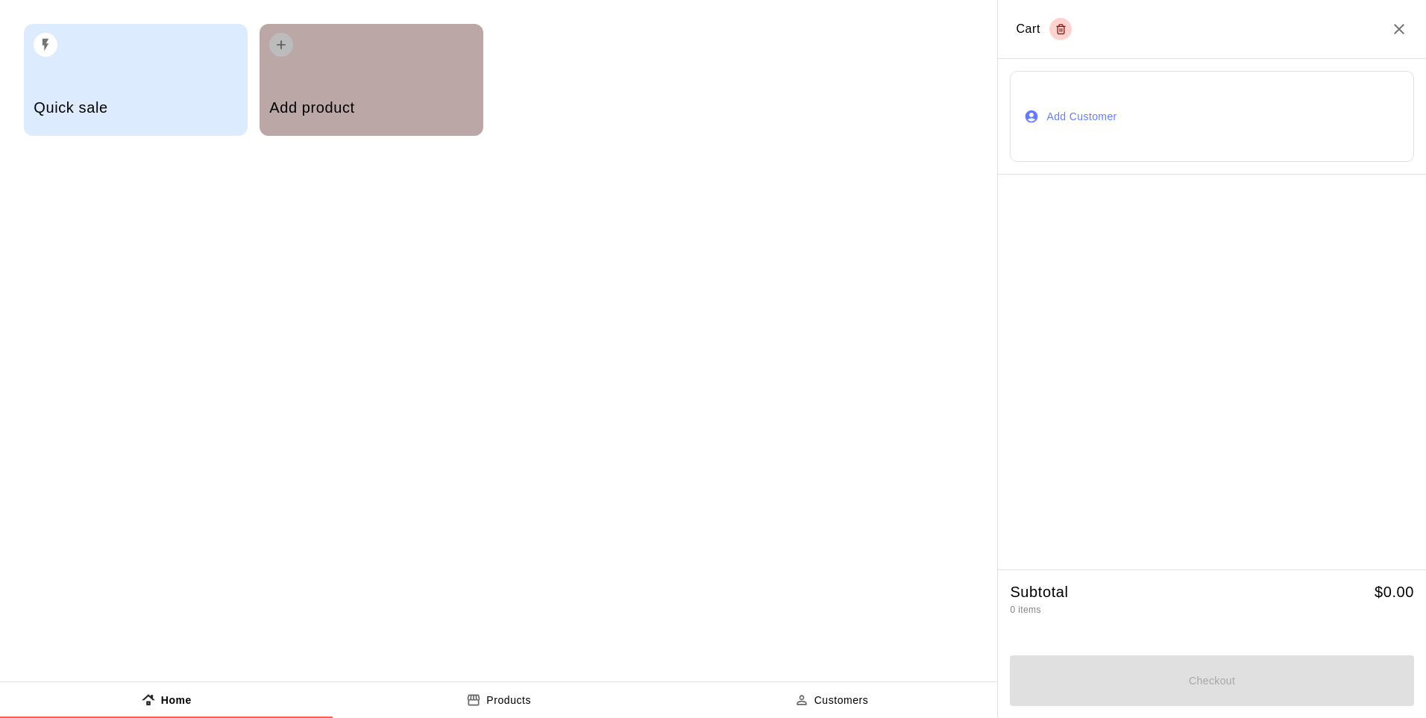
click at [440, 90] on div "Add product" at bounding box center [371, 109] width 204 height 53
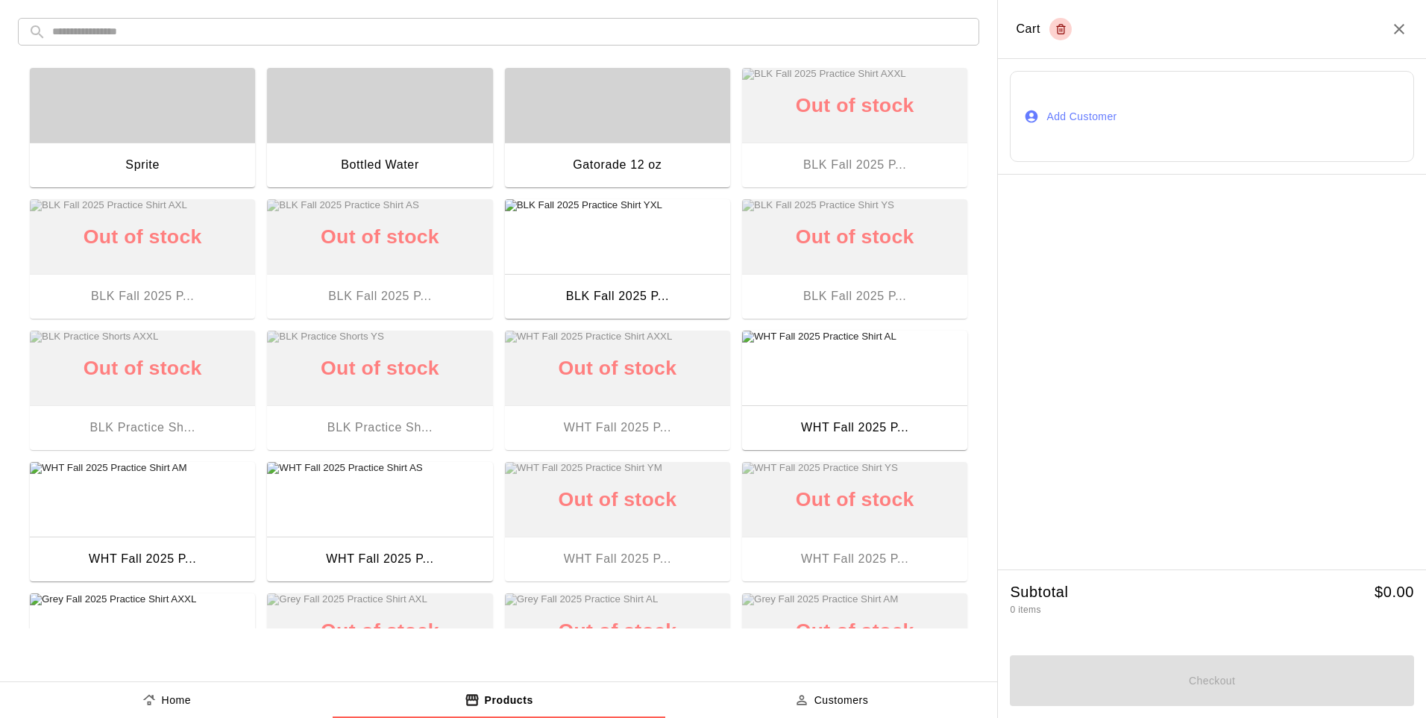
click at [175, 27] on input "text" at bounding box center [510, 32] width 917 height 28
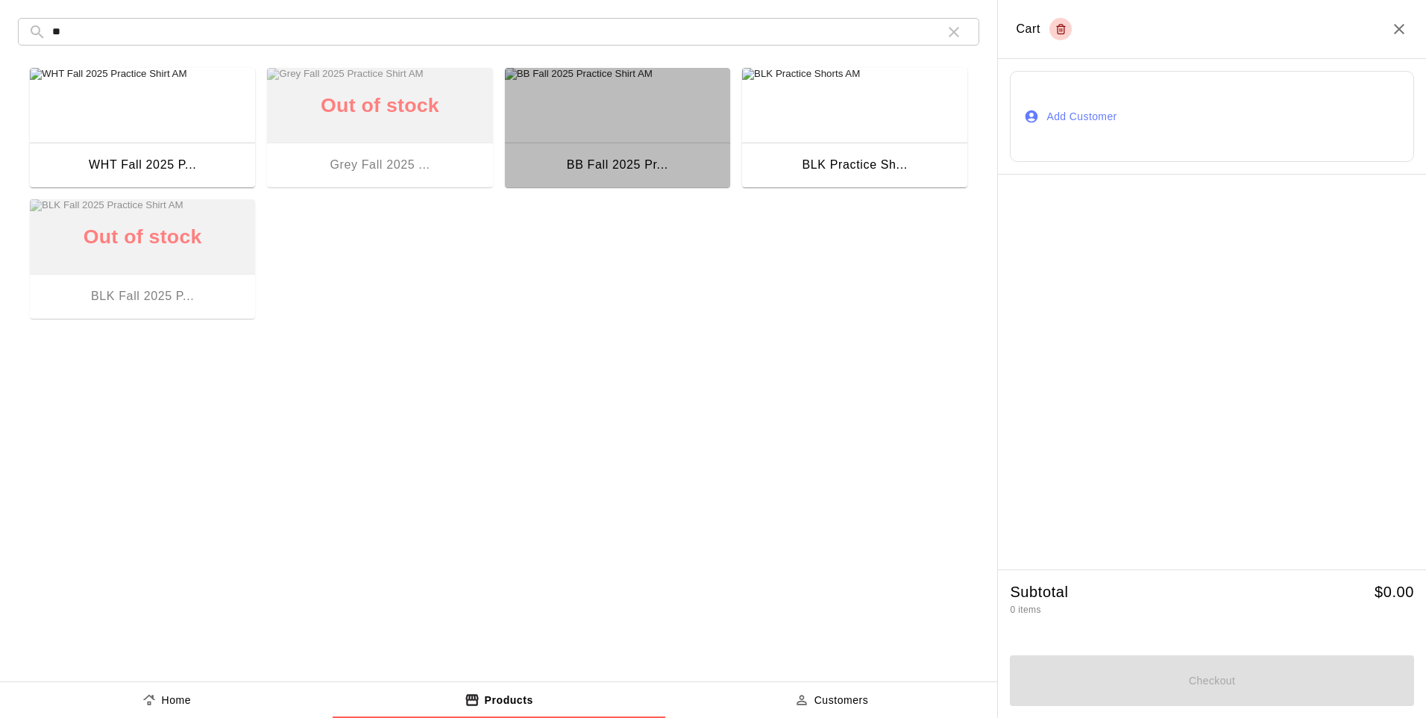
click at [676, 134] on img "button" at bounding box center [617, 105] width 225 height 75
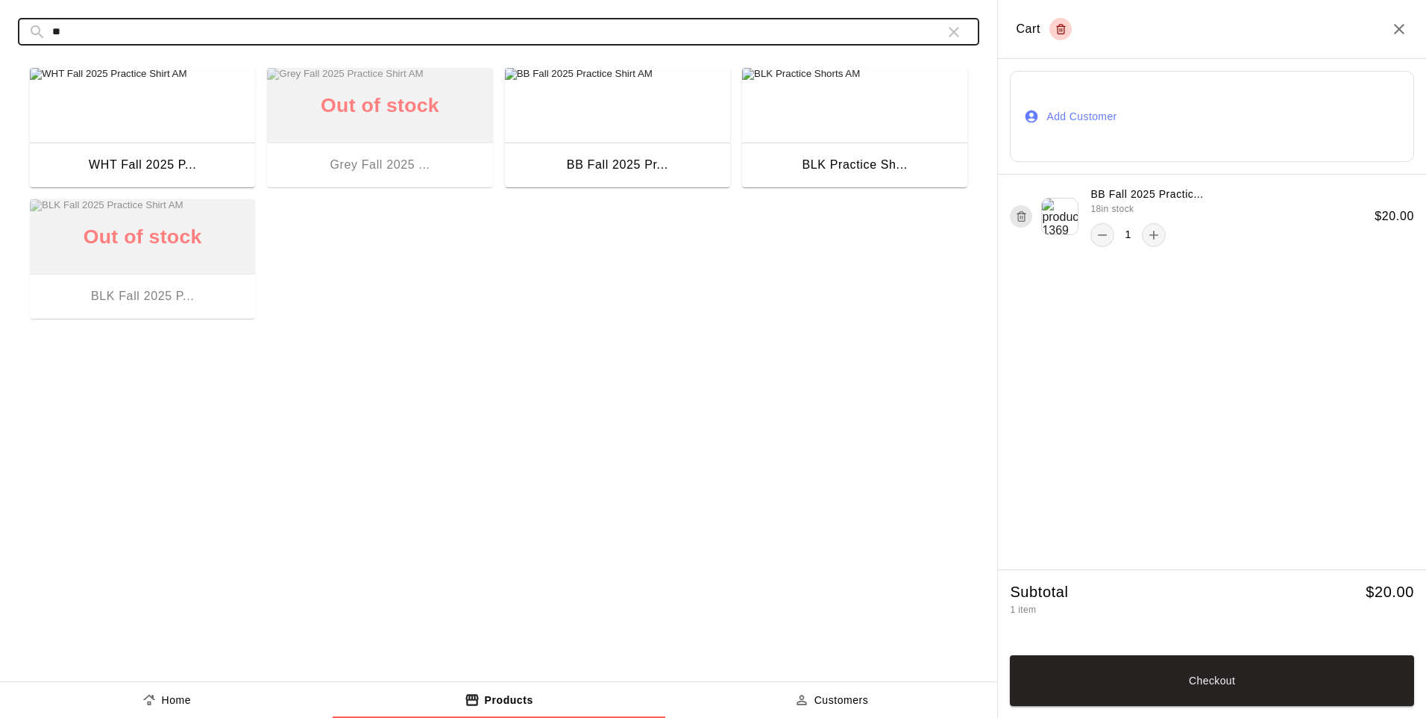
click at [325, 27] on input "**" at bounding box center [492, 32] width 881 height 28
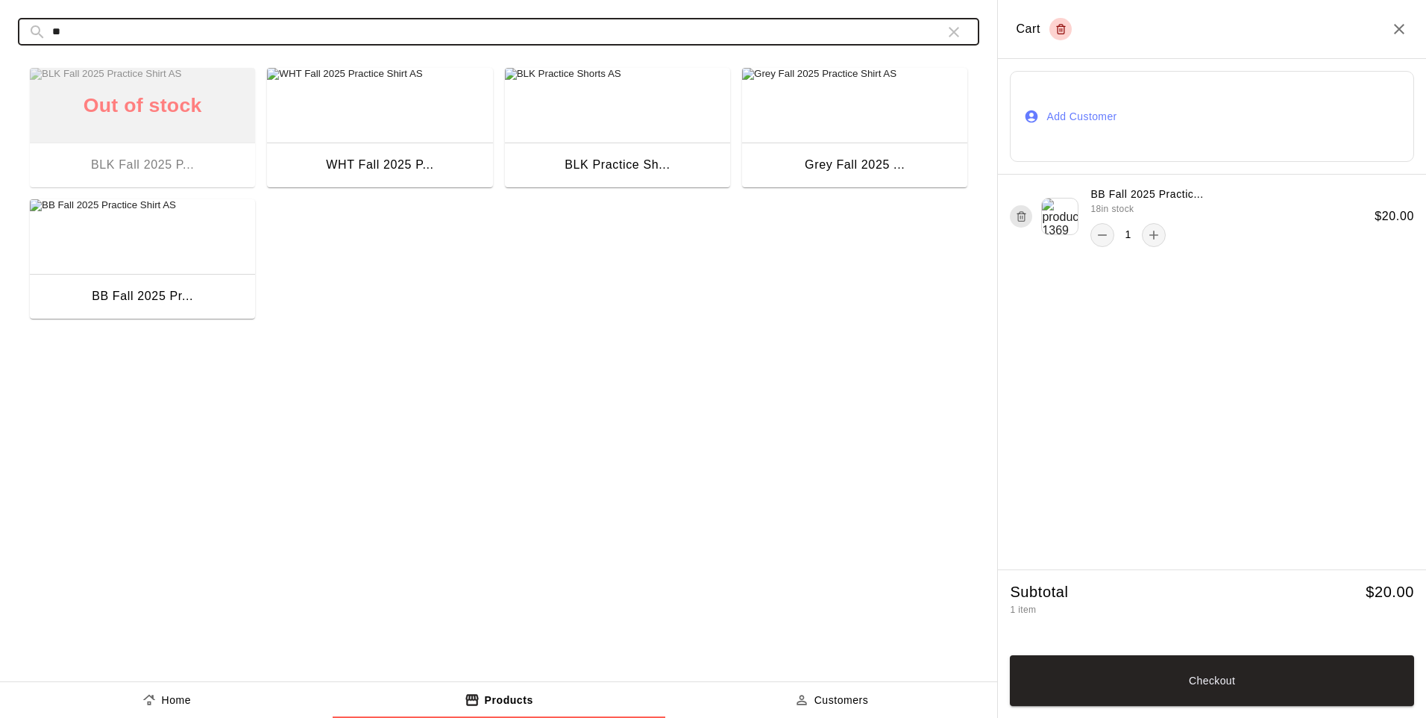
type input "**"
click at [789, 124] on img "button" at bounding box center [854, 105] width 225 height 75
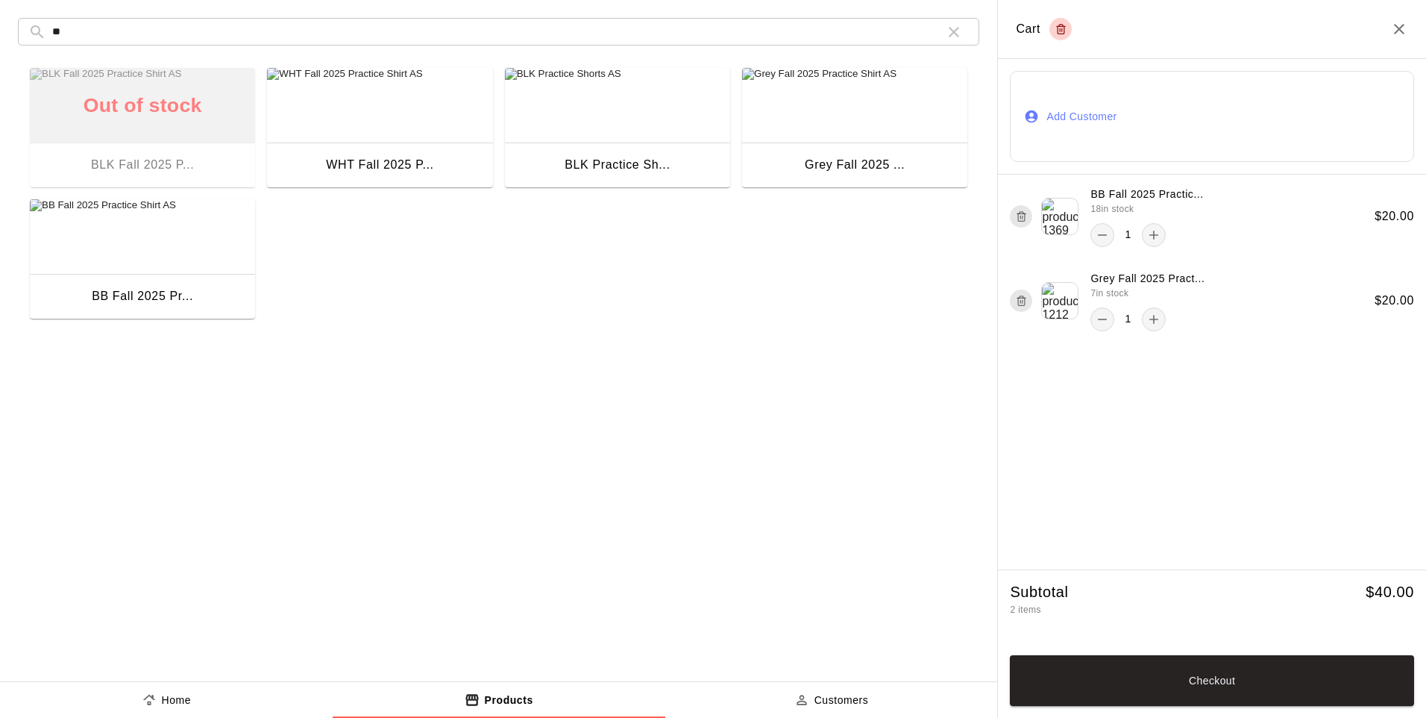
click at [1131, 675] on button "Checkout" at bounding box center [1212, 680] width 404 height 51
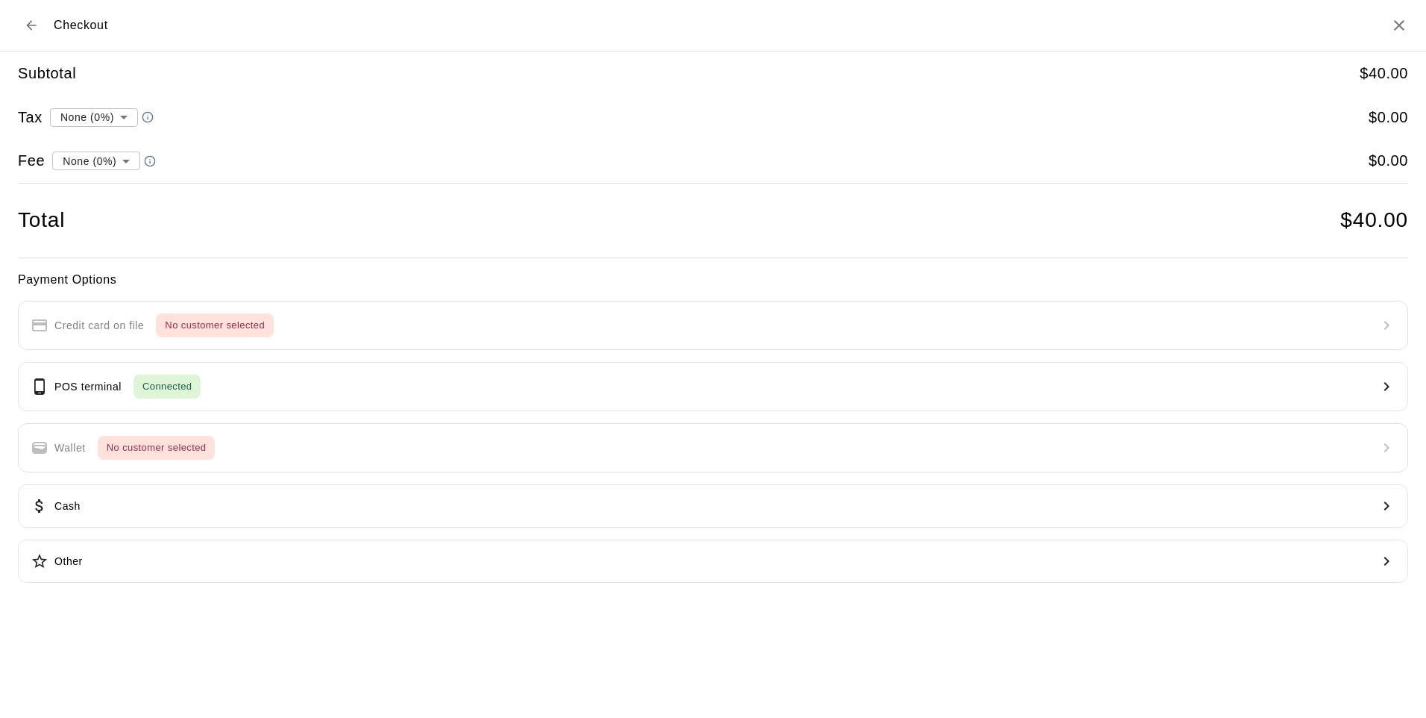
click at [271, 391] on button "POS terminal Connected" at bounding box center [713, 386] width 1391 height 49
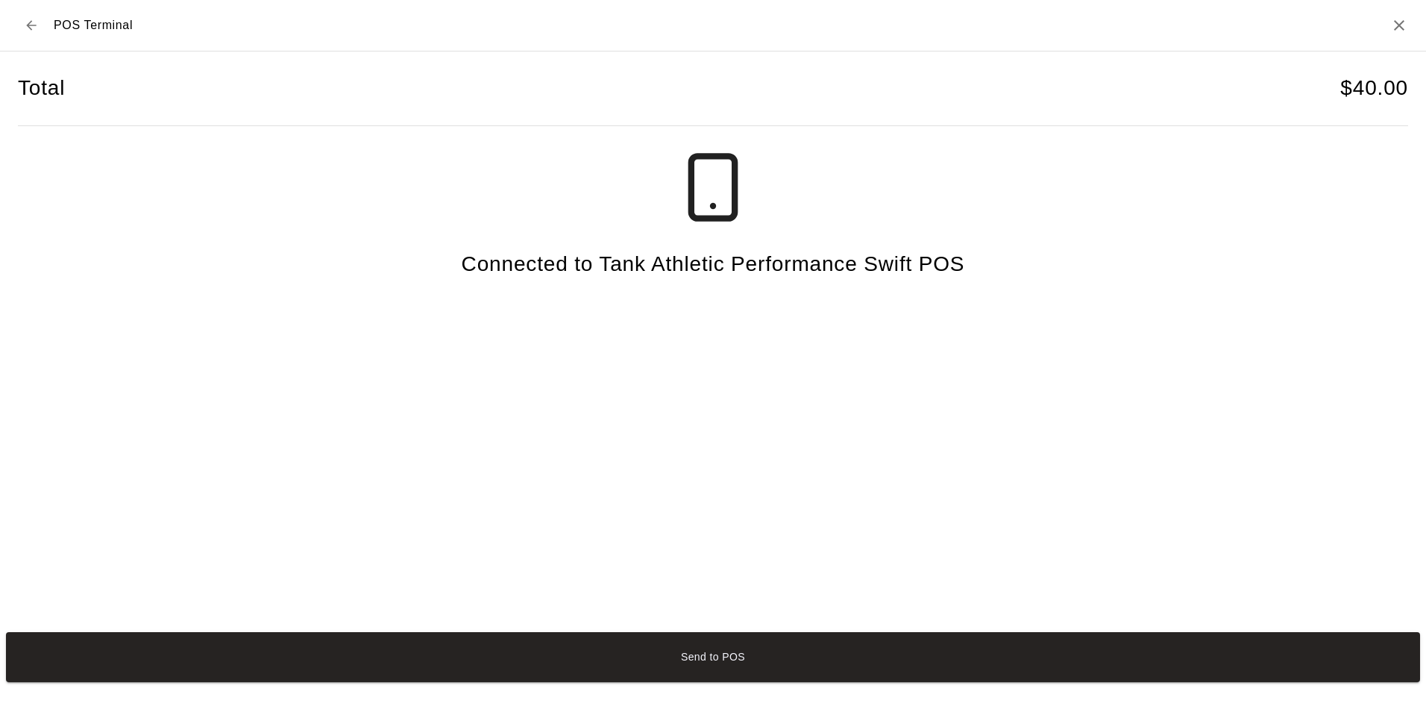
click at [607, 652] on button "Send to POS" at bounding box center [713, 657] width 1415 height 50
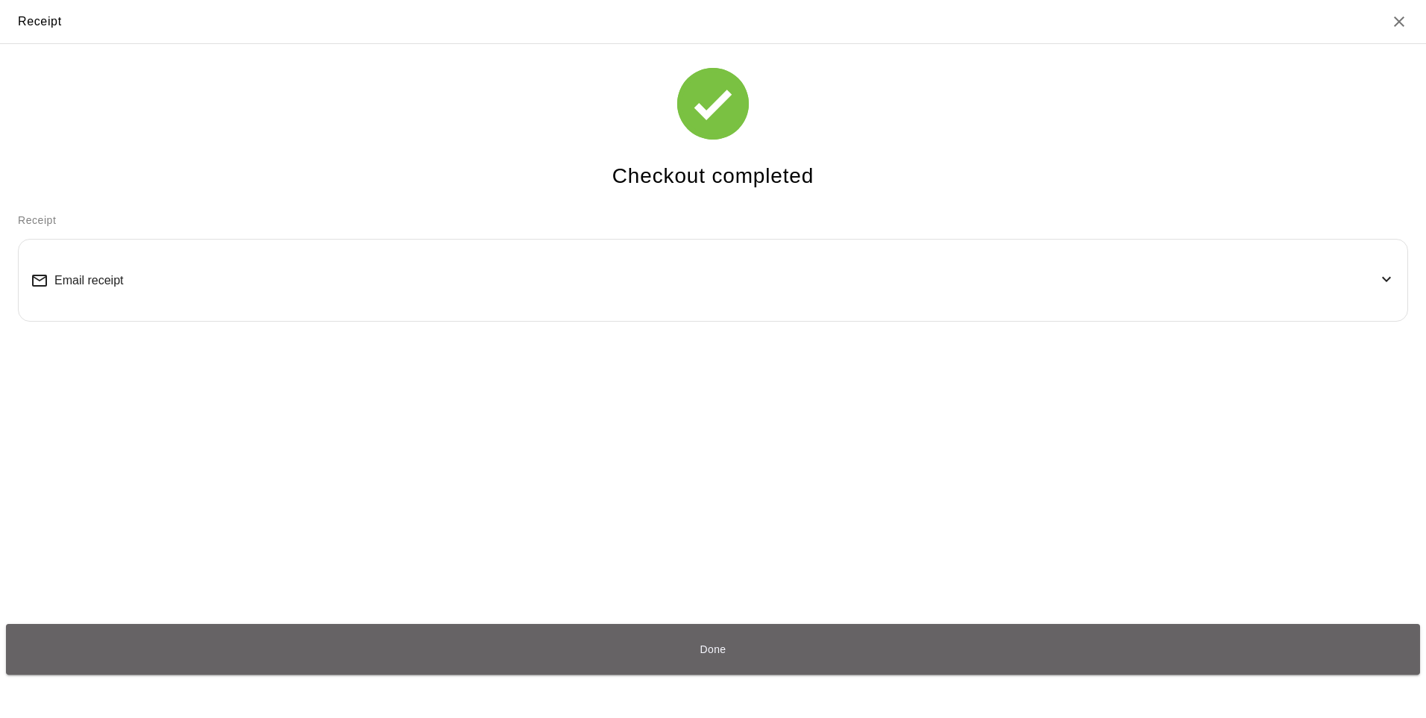
click at [607, 652] on button "Done" at bounding box center [713, 649] width 1415 height 50
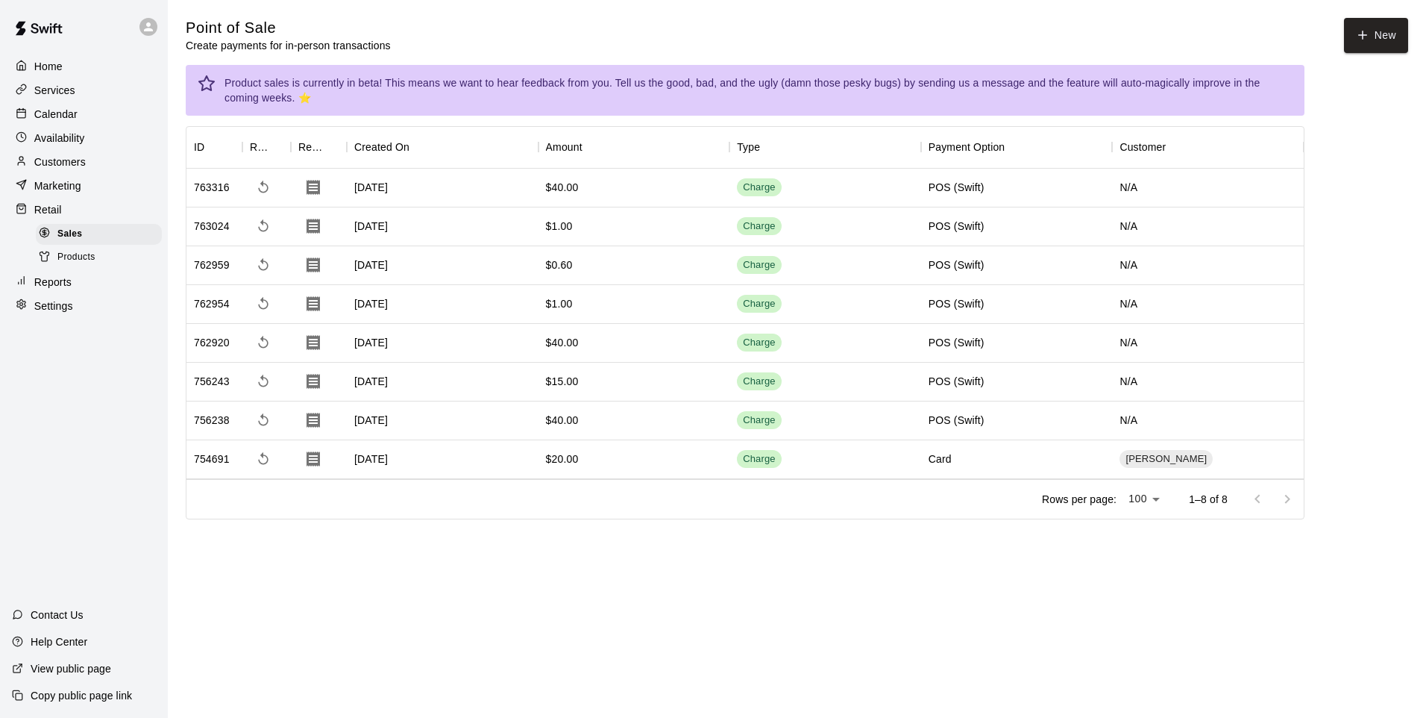
click at [83, 253] on div "Products" at bounding box center [99, 257] width 126 height 21
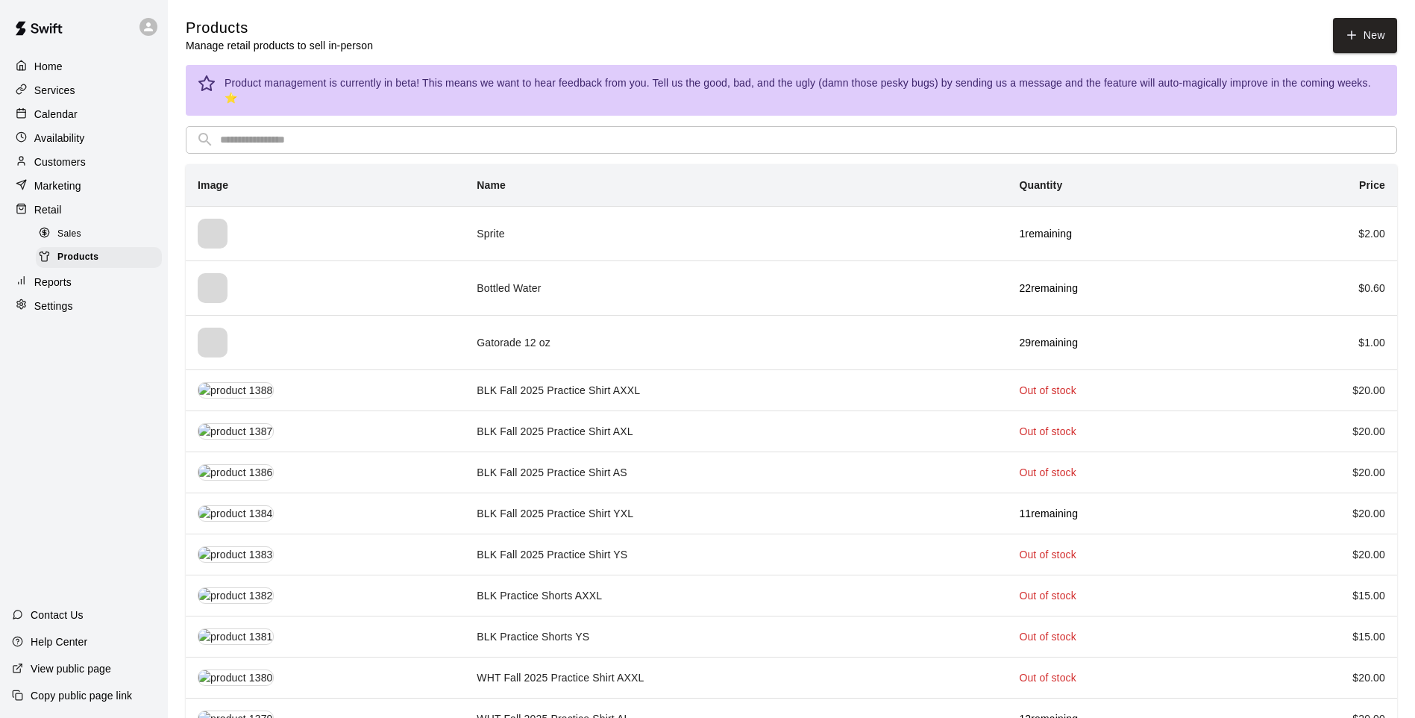
drag, startPoint x: 406, startPoint y: 134, endPoint x: 397, endPoint y: 134, distance: 9.0
click at [406, 134] on input "text" at bounding box center [803, 140] width 1167 height 28
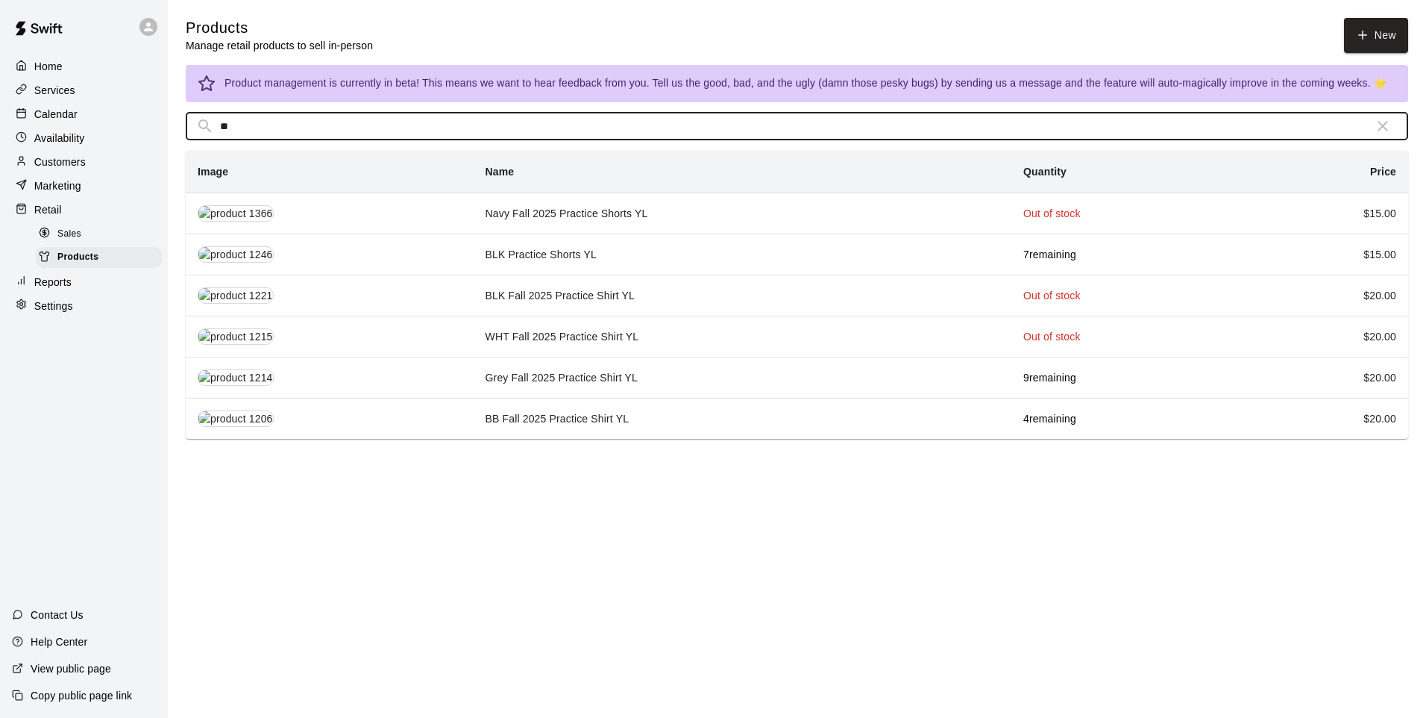
type input "**"
click at [560, 362] on td "Grey Fall 2025 Practice Shirt YL" at bounding box center [743, 377] width 539 height 41
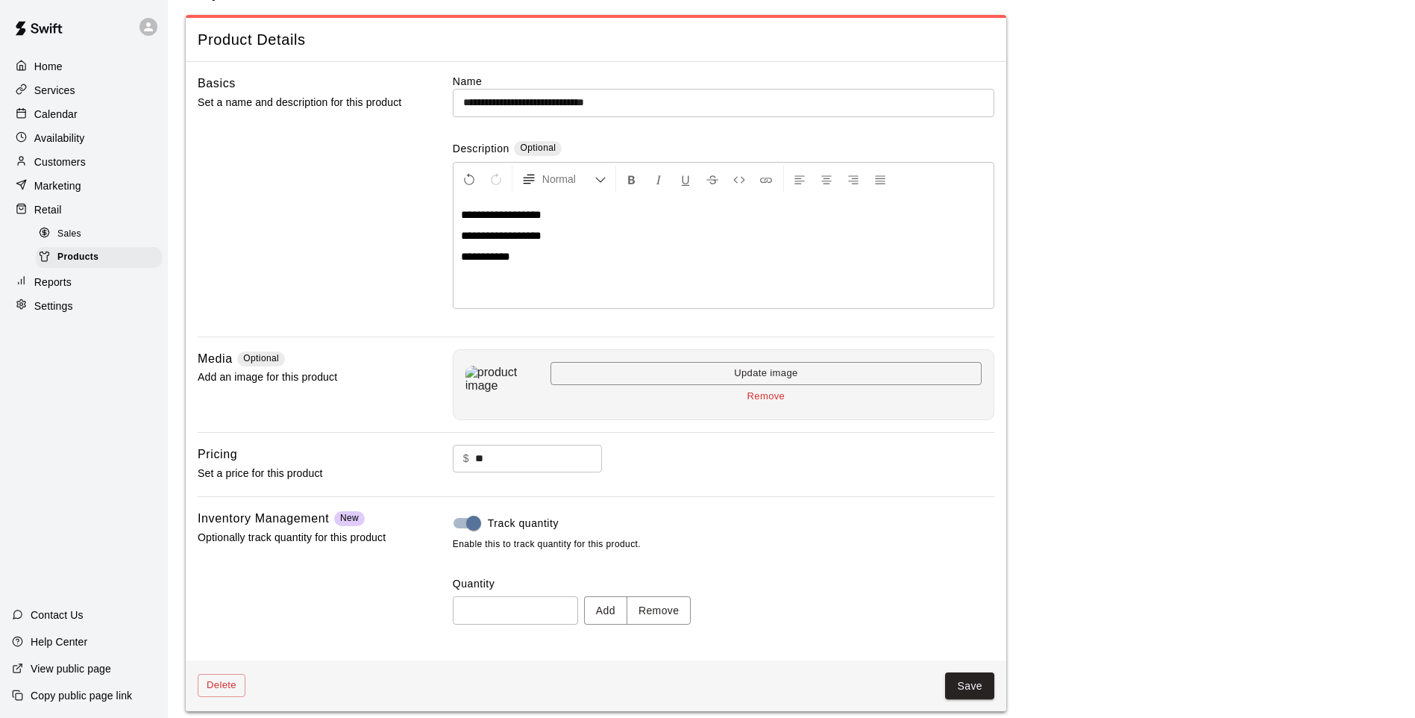
scroll to position [69, 0]
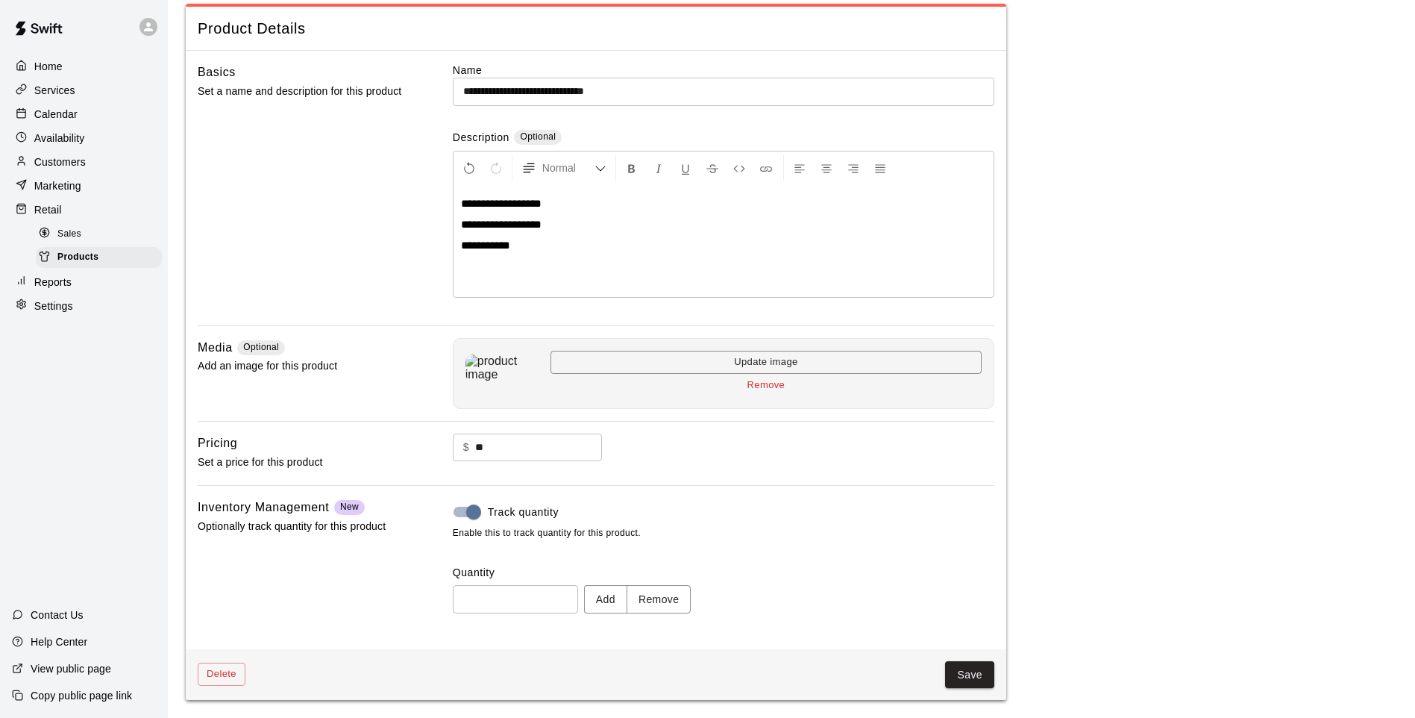
click at [679, 596] on button "Remove" at bounding box center [659, 599] width 65 height 28
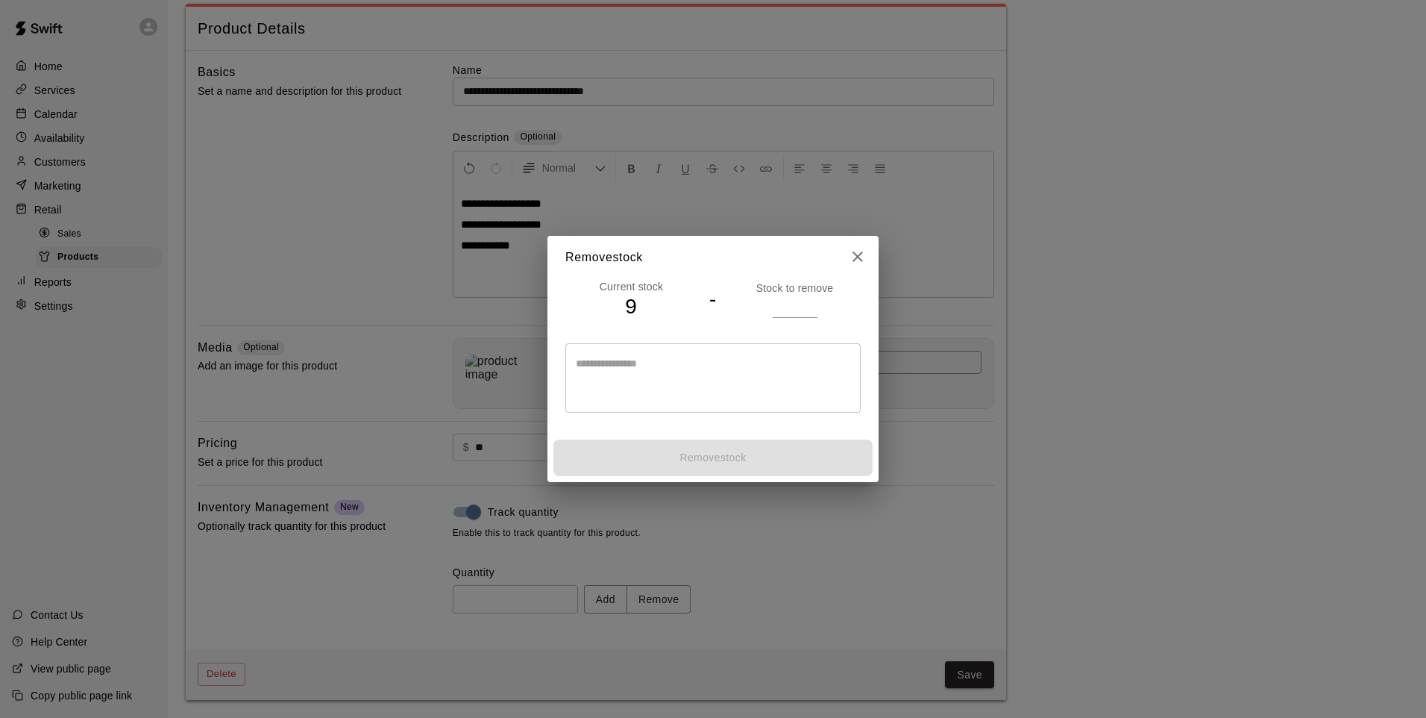
click at [789, 308] on input "number" at bounding box center [795, 306] width 45 height 22
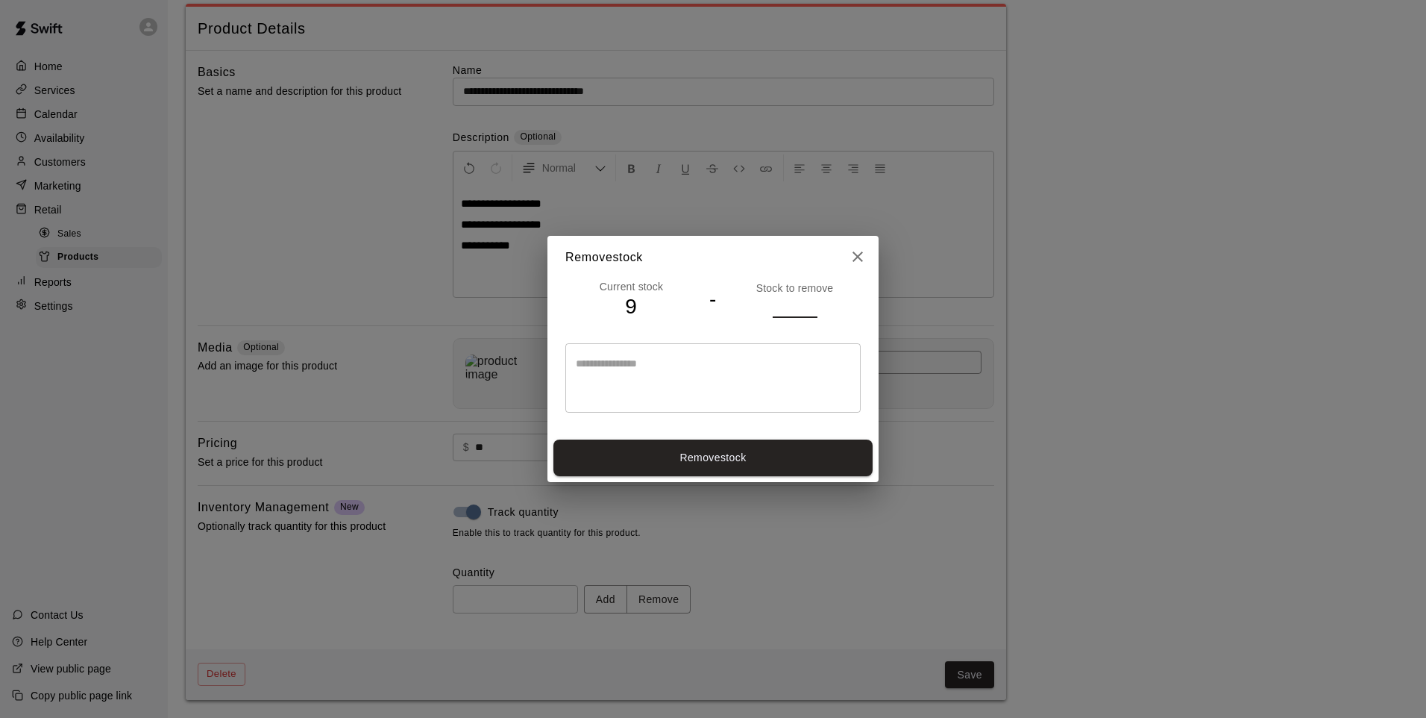
type input "*"
click at [785, 460] on button "Remove stock" at bounding box center [713, 457] width 319 height 37
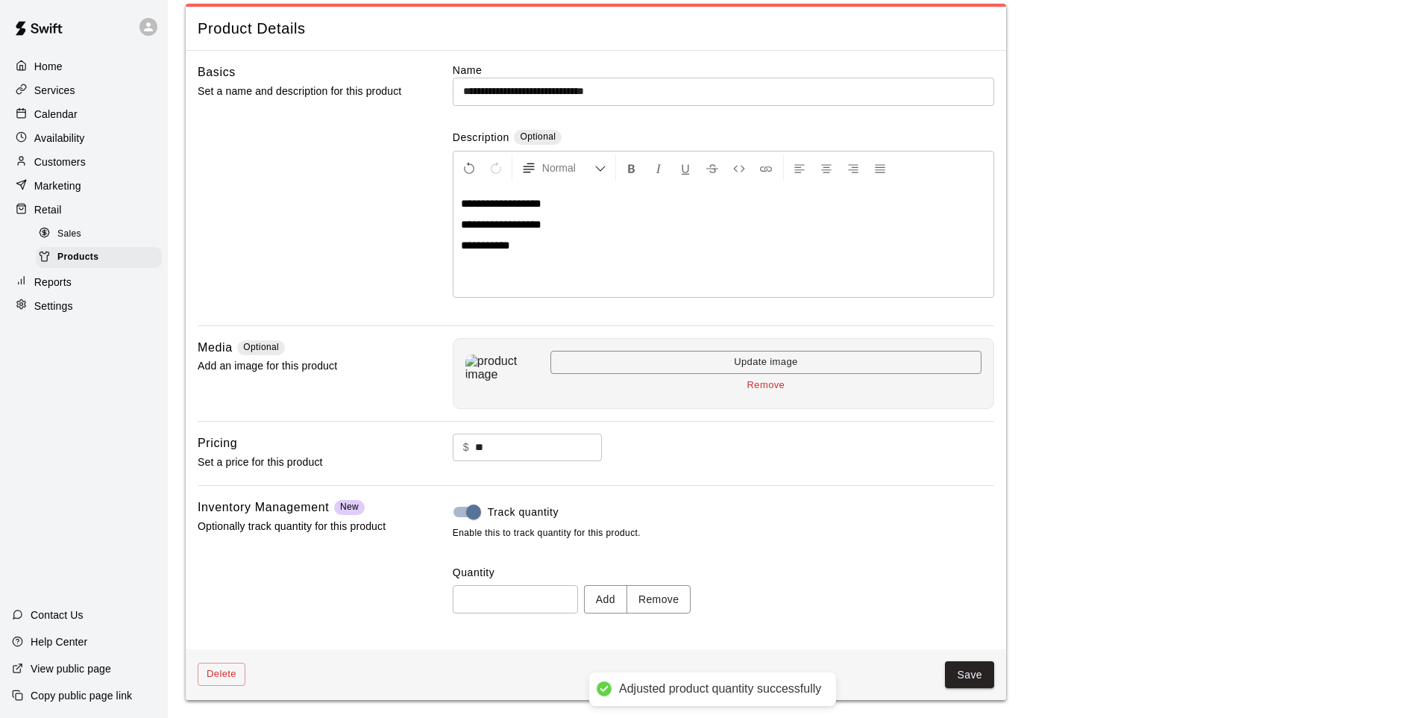
type input "*"
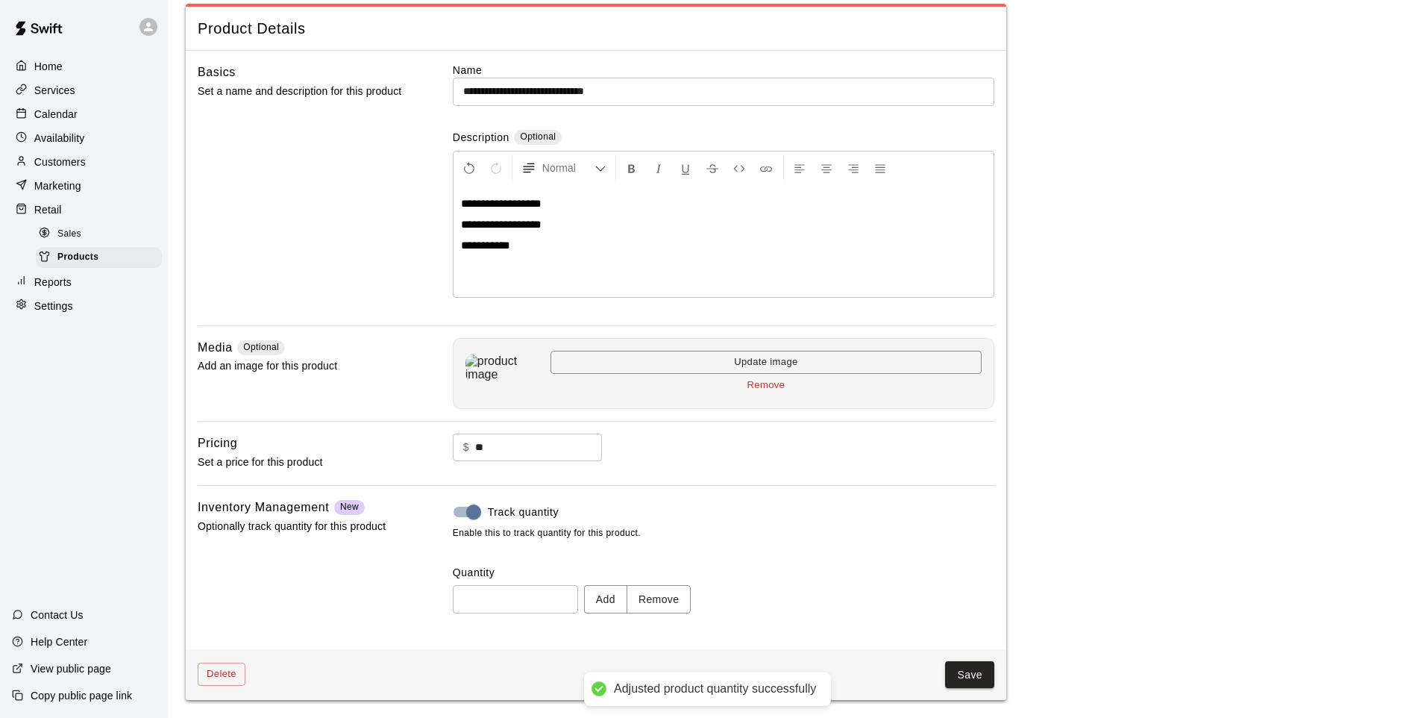
click at [954, 675] on button "Save" at bounding box center [969, 675] width 49 height 28
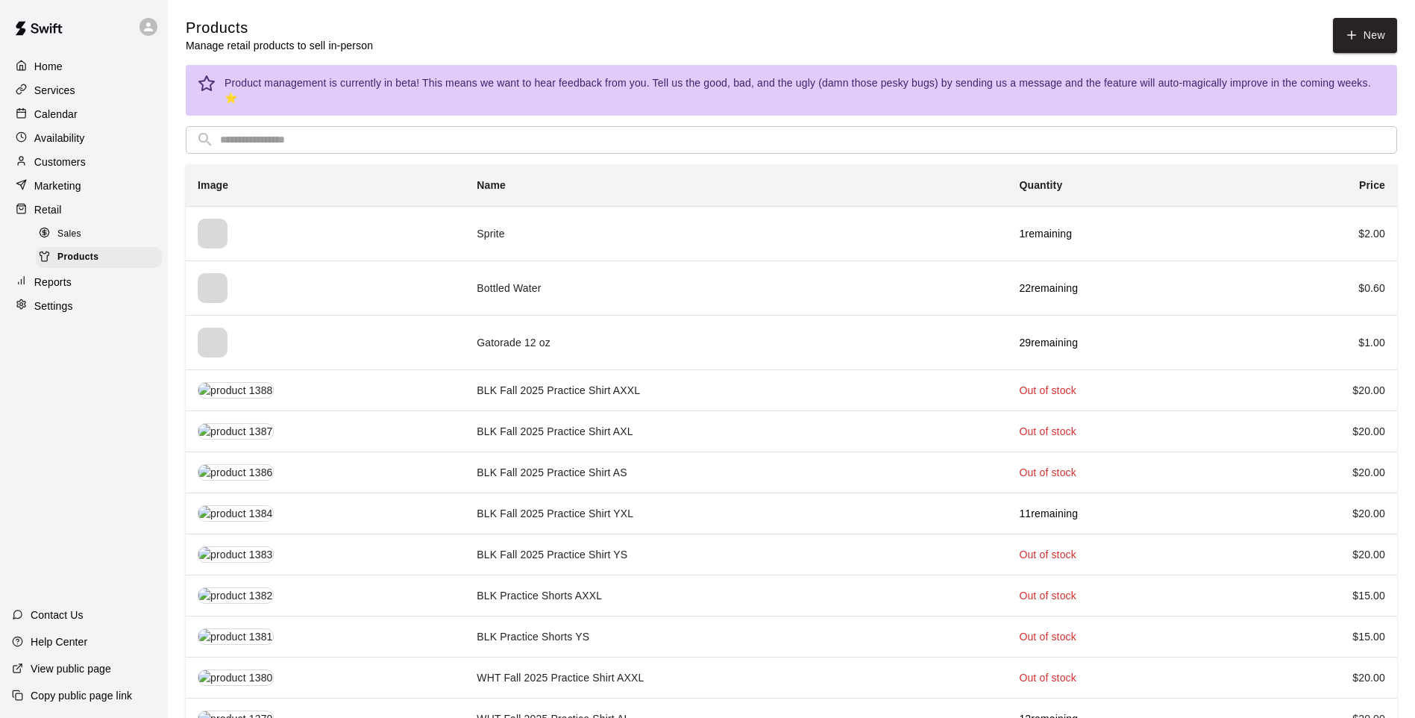
click at [939, 128] on input "text" at bounding box center [803, 140] width 1167 height 28
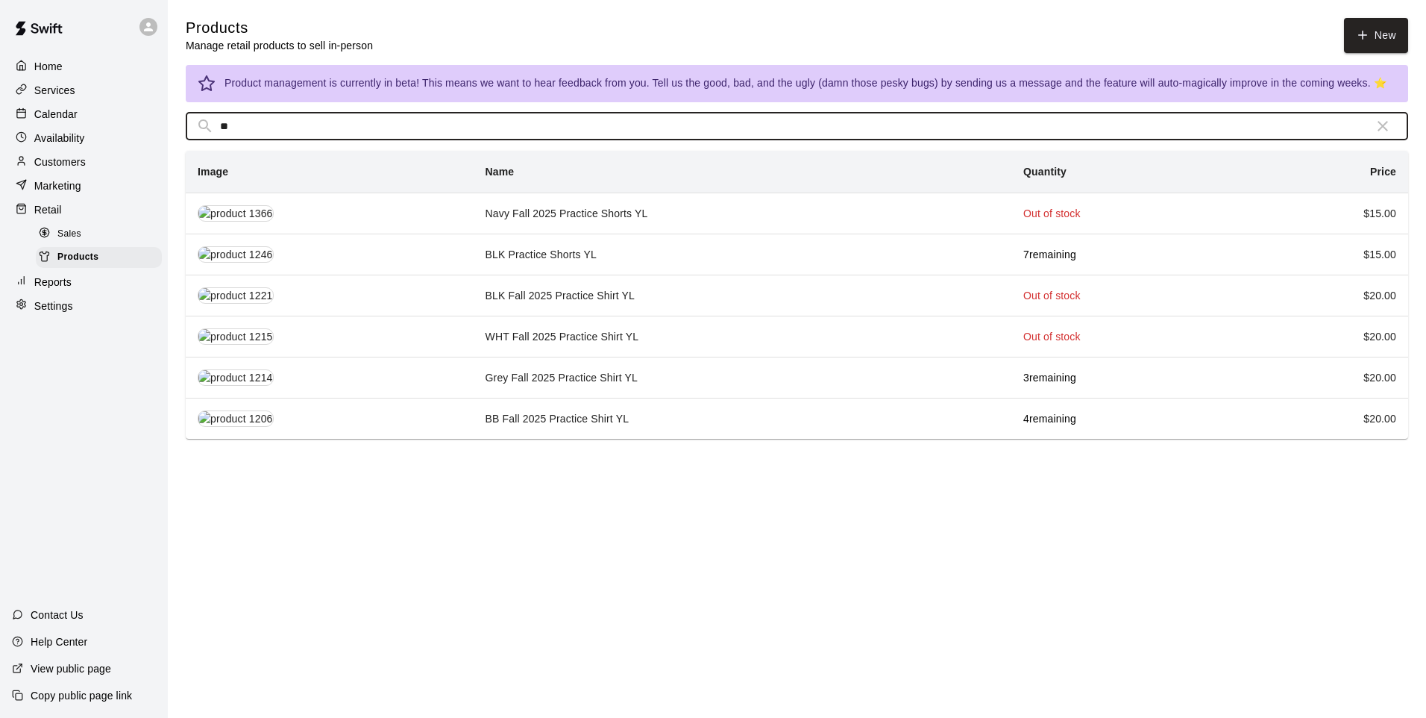
type input "**"
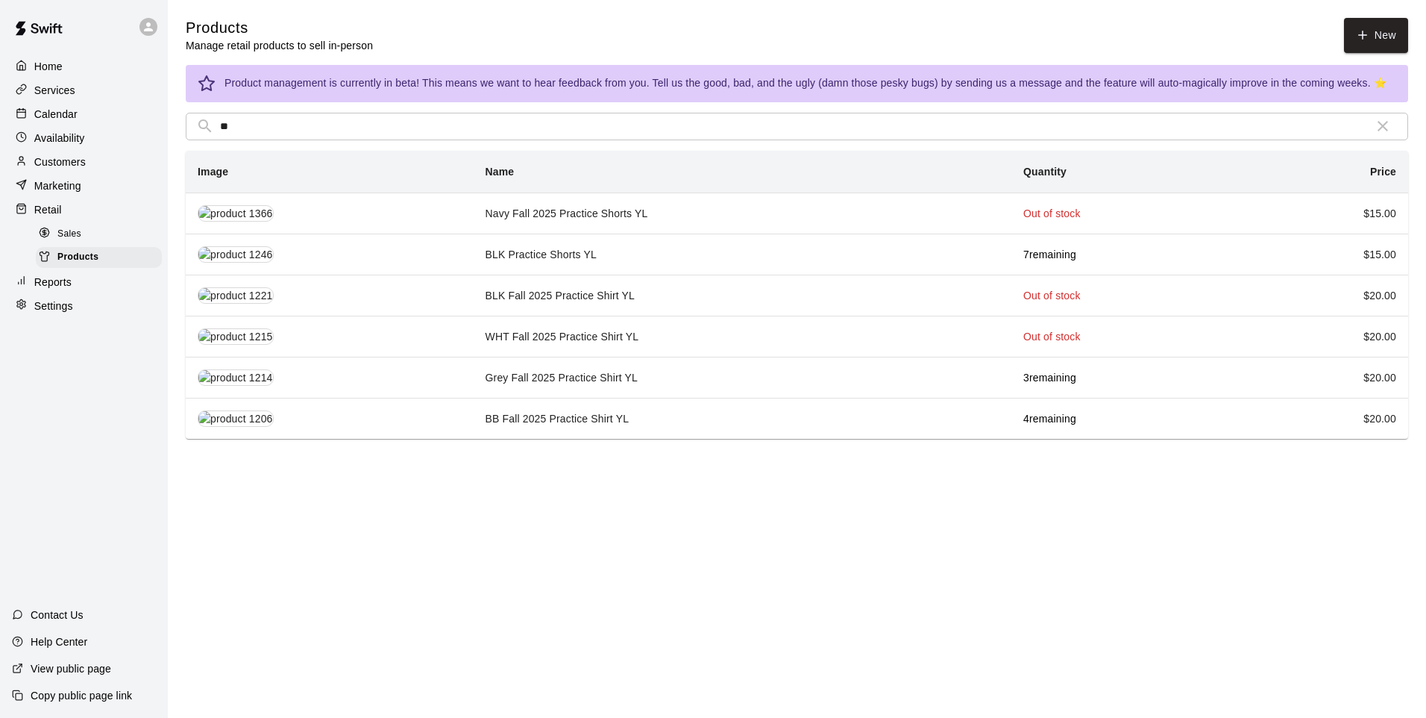
click at [587, 389] on td "Grey Fall 2025 Practice Shirt YL" at bounding box center [743, 377] width 539 height 41
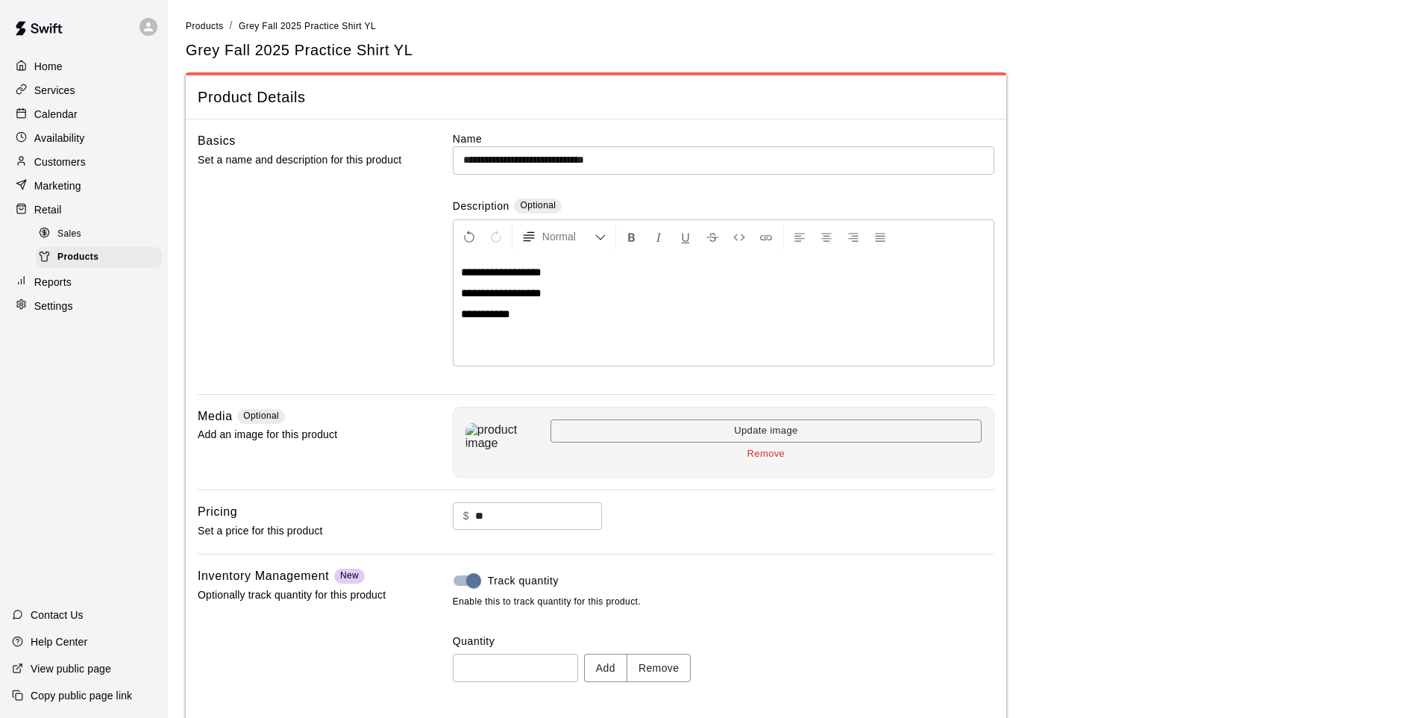
drag, startPoint x: 619, startPoint y: 672, endPoint x: 604, endPoint y: 665, distance: 16.4
click at [604, 665] on button "Add" at bounding box center [605, 668] width 43 height 28
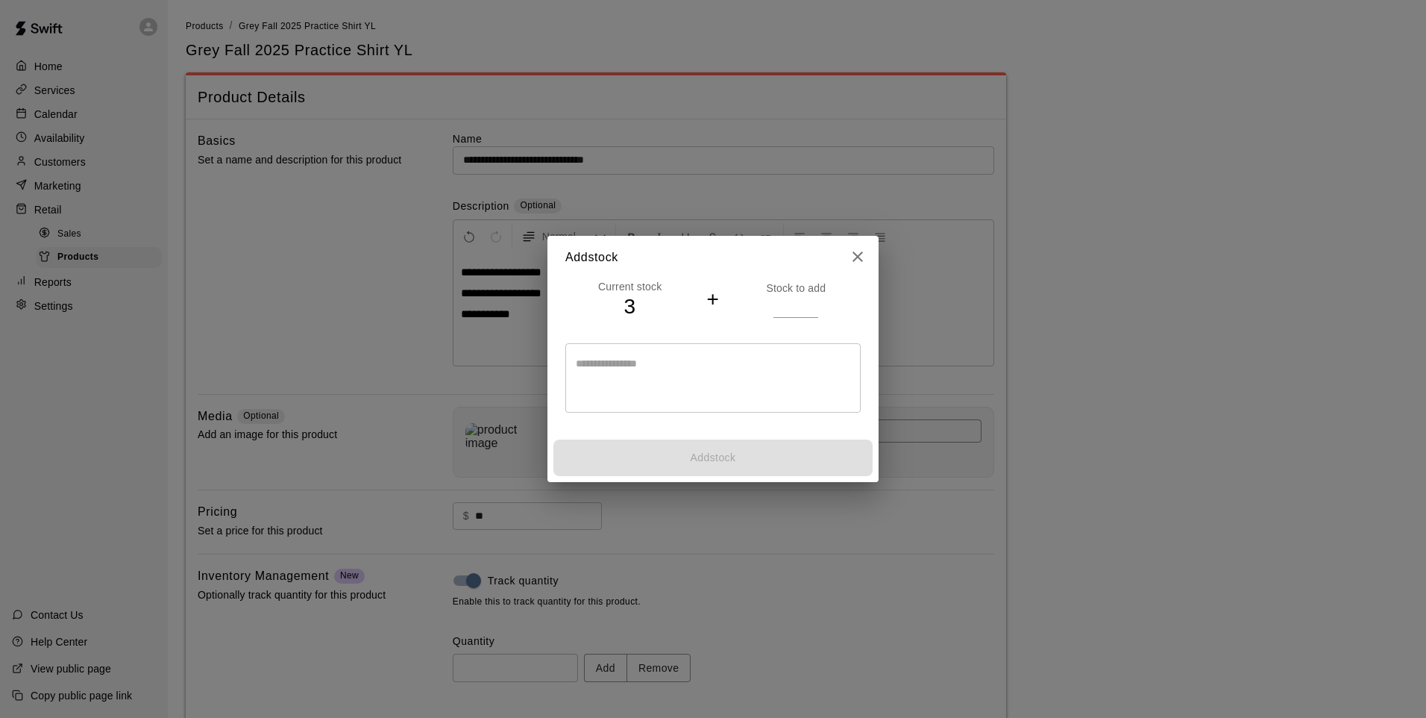
click at [789, 301] on input "number" at bounding box center [796, 306] width 45 height 22
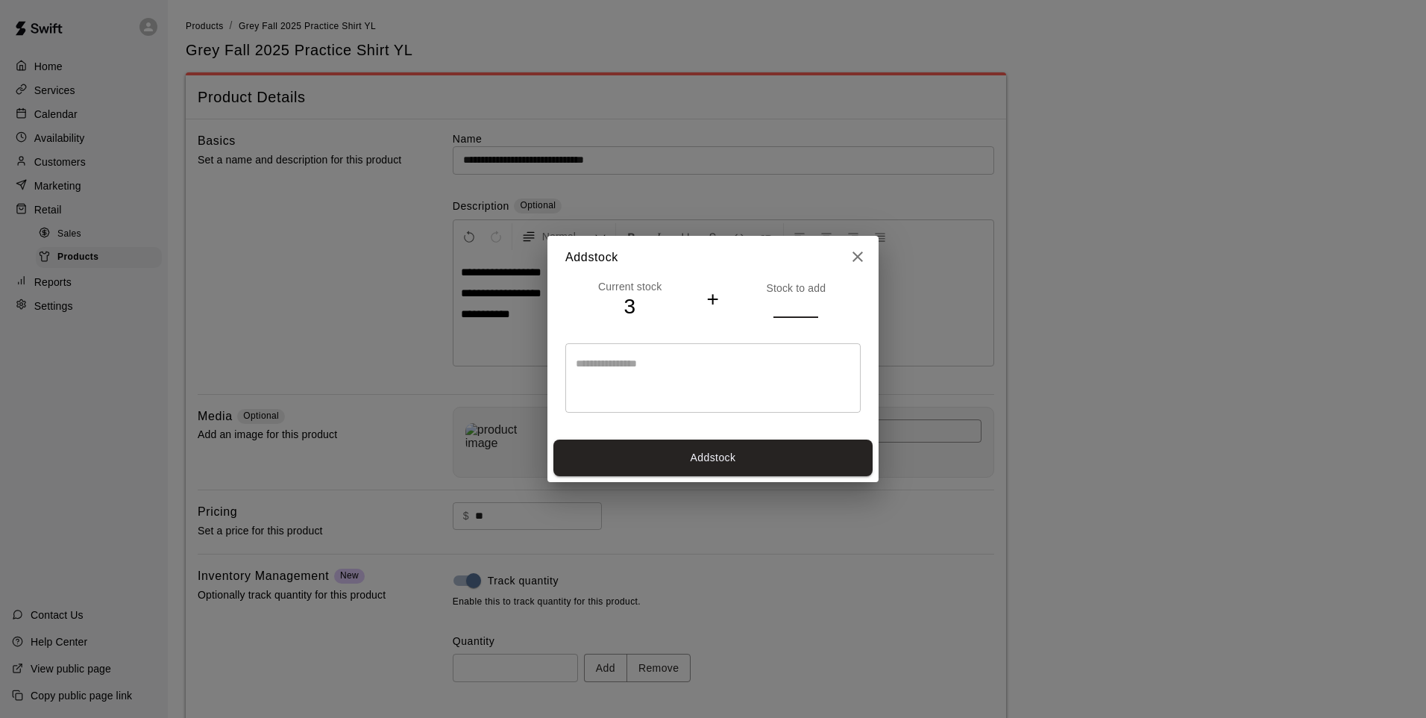
type input "*"
click at [727, 449] on button "Add stock" at bounding box center [713, 457] width 319 height 37
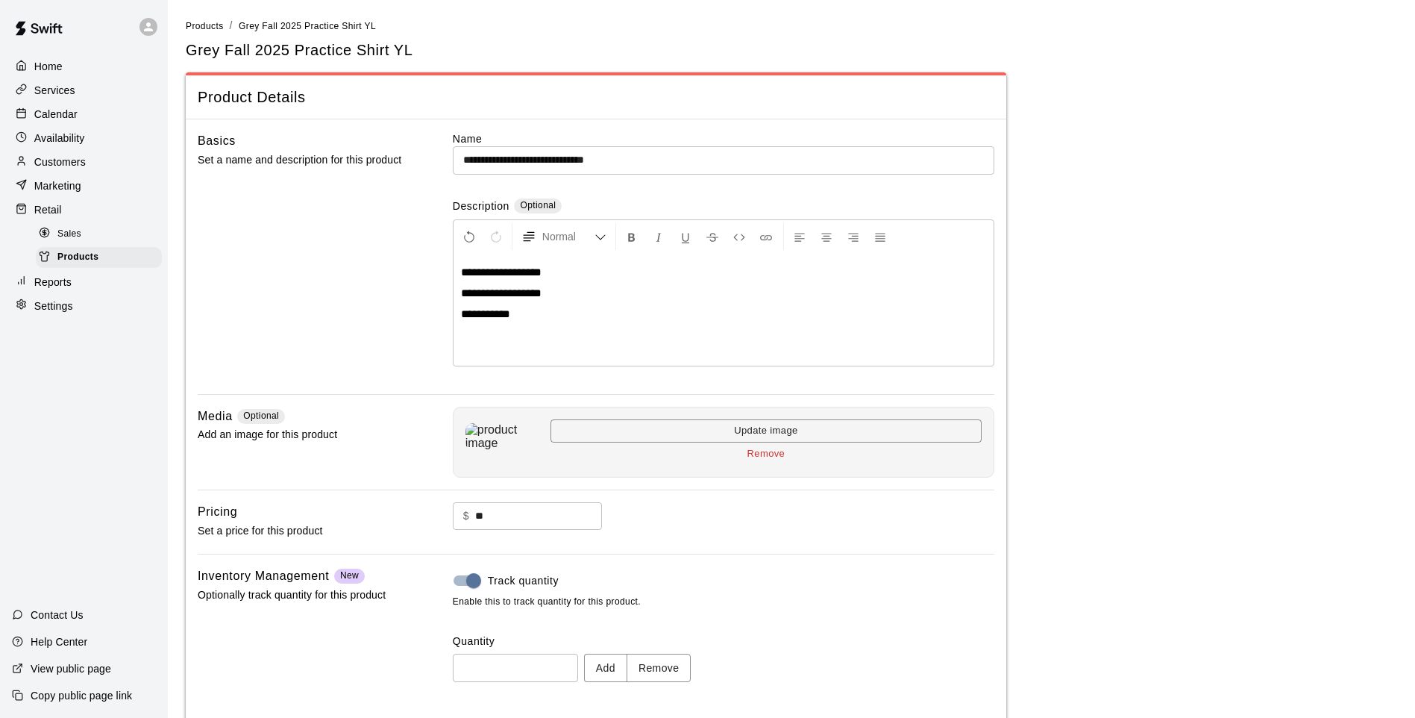
type input "*"
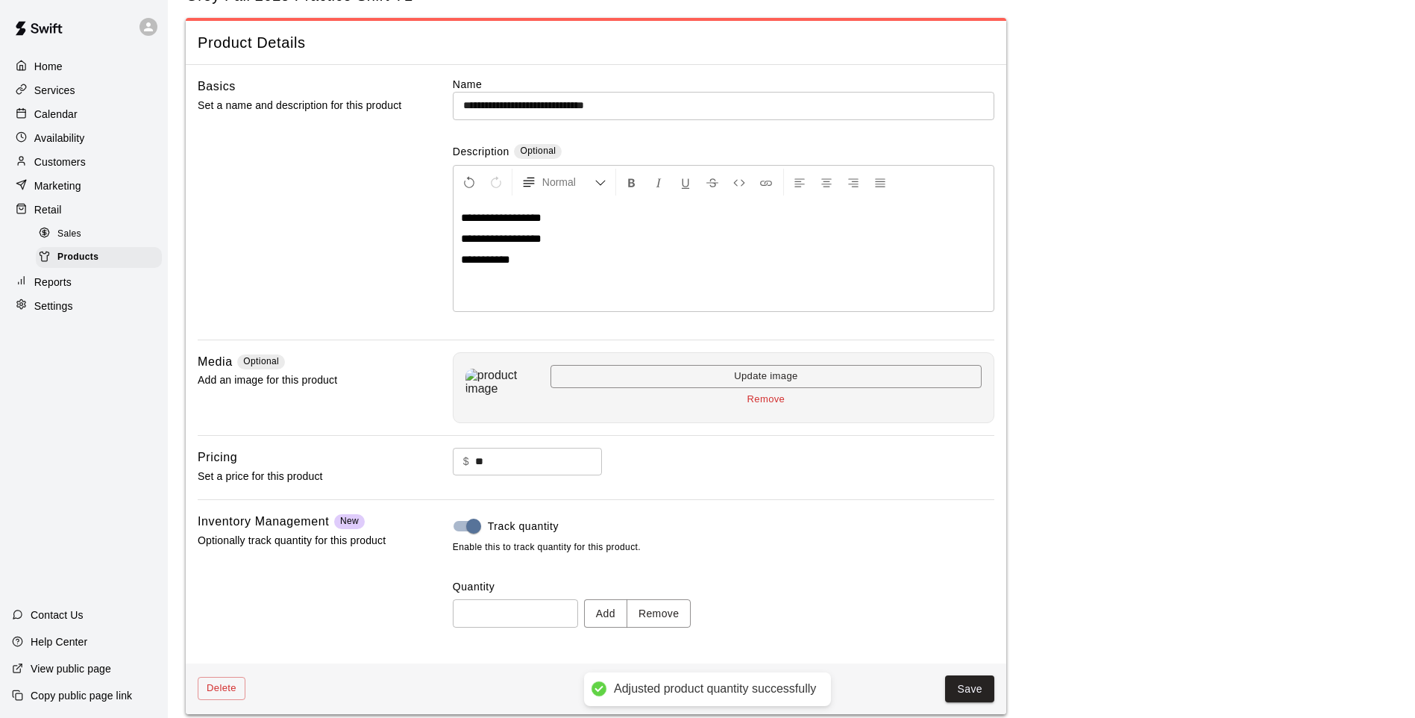
scroll to position [69, 0]
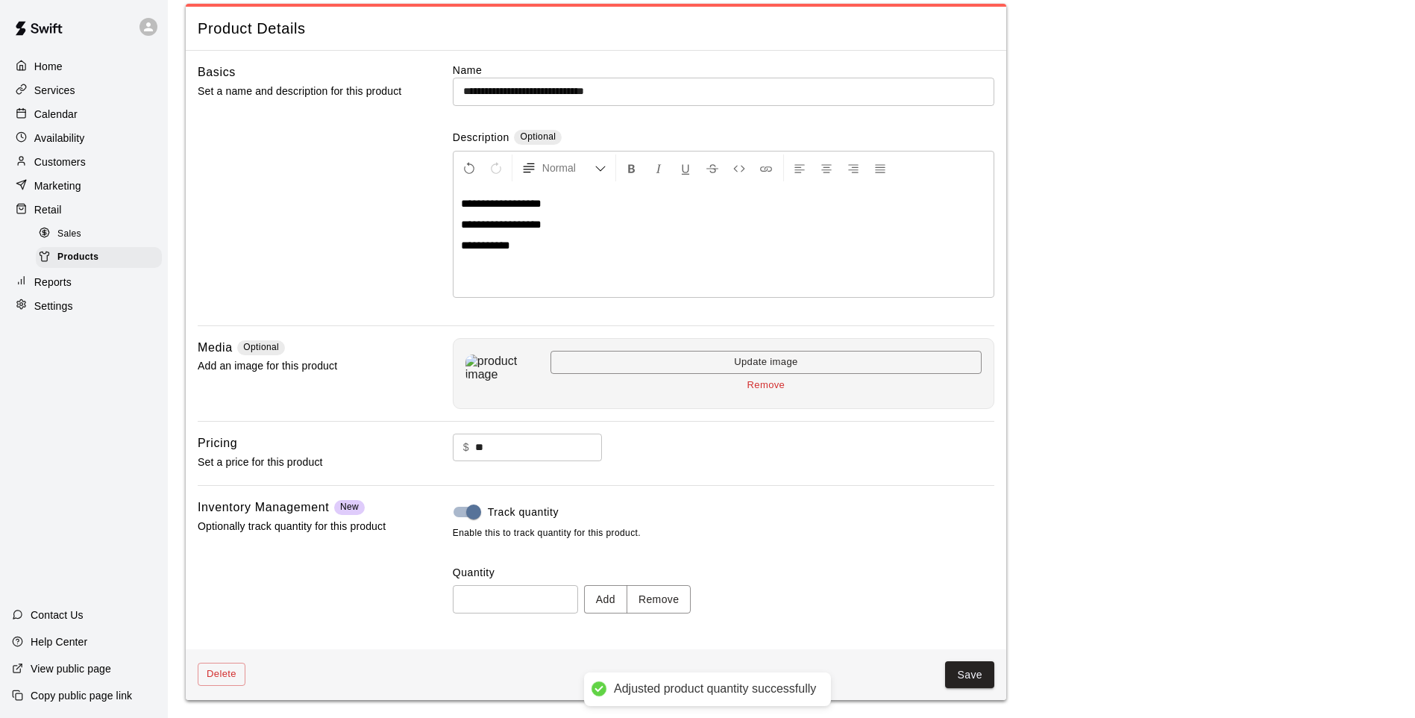
click at [979, 674] on button "Save" at bounding box center [969, 675] width 49 height 28
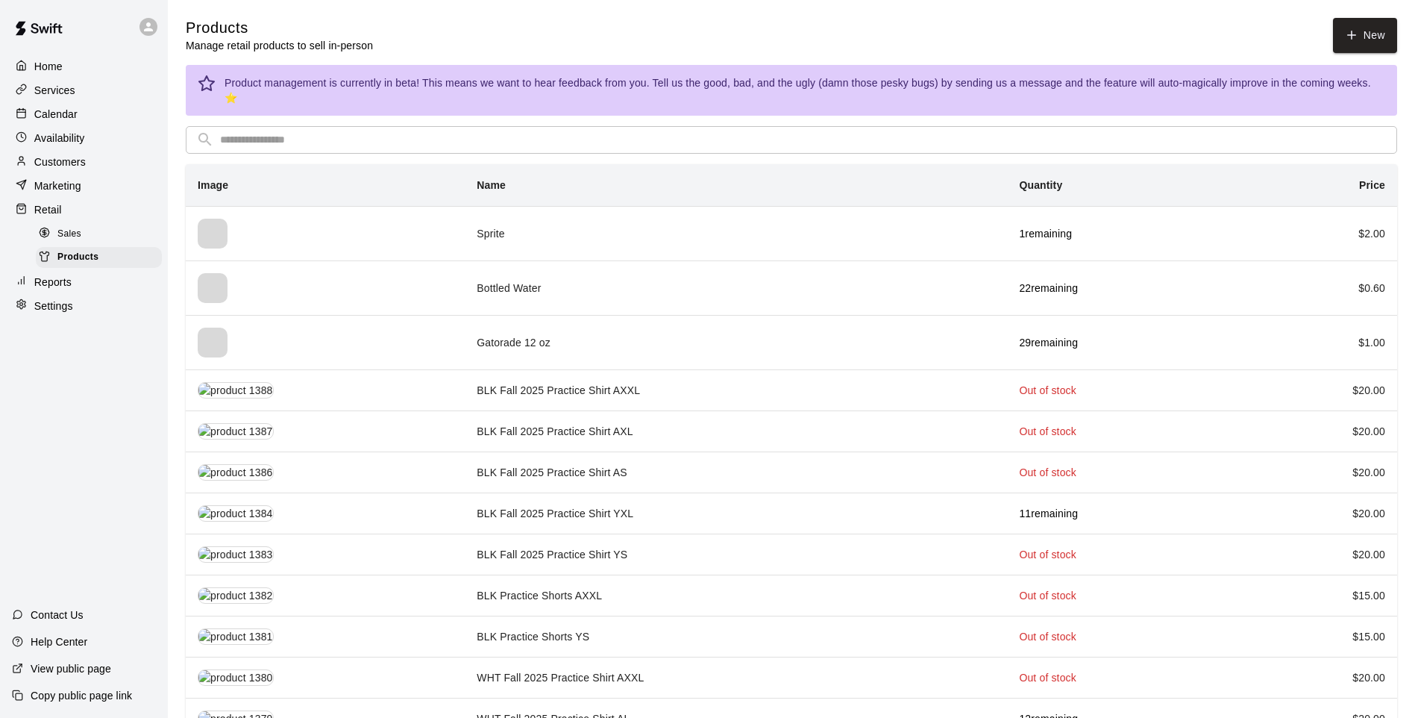
click at [306, 126] on input "text" at bounding box center [803, 140] width 1167 height 28
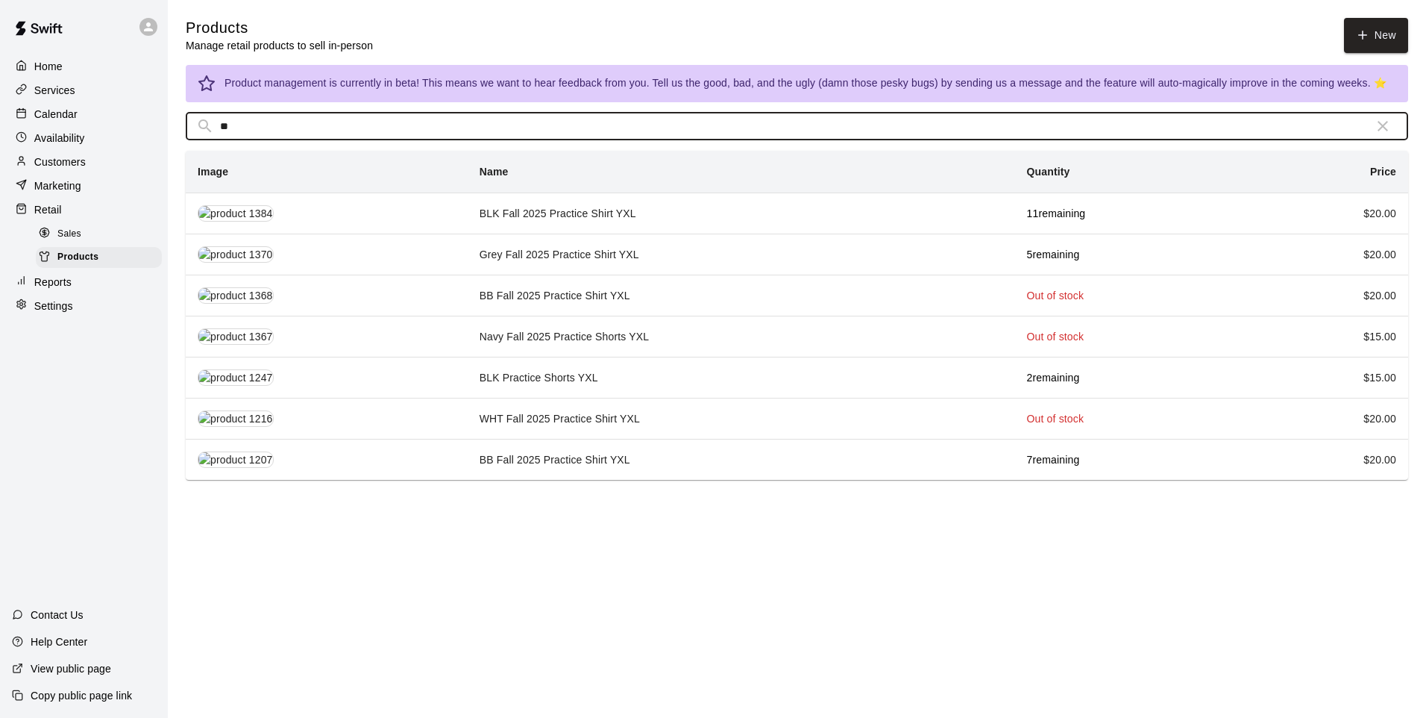
type input "*"
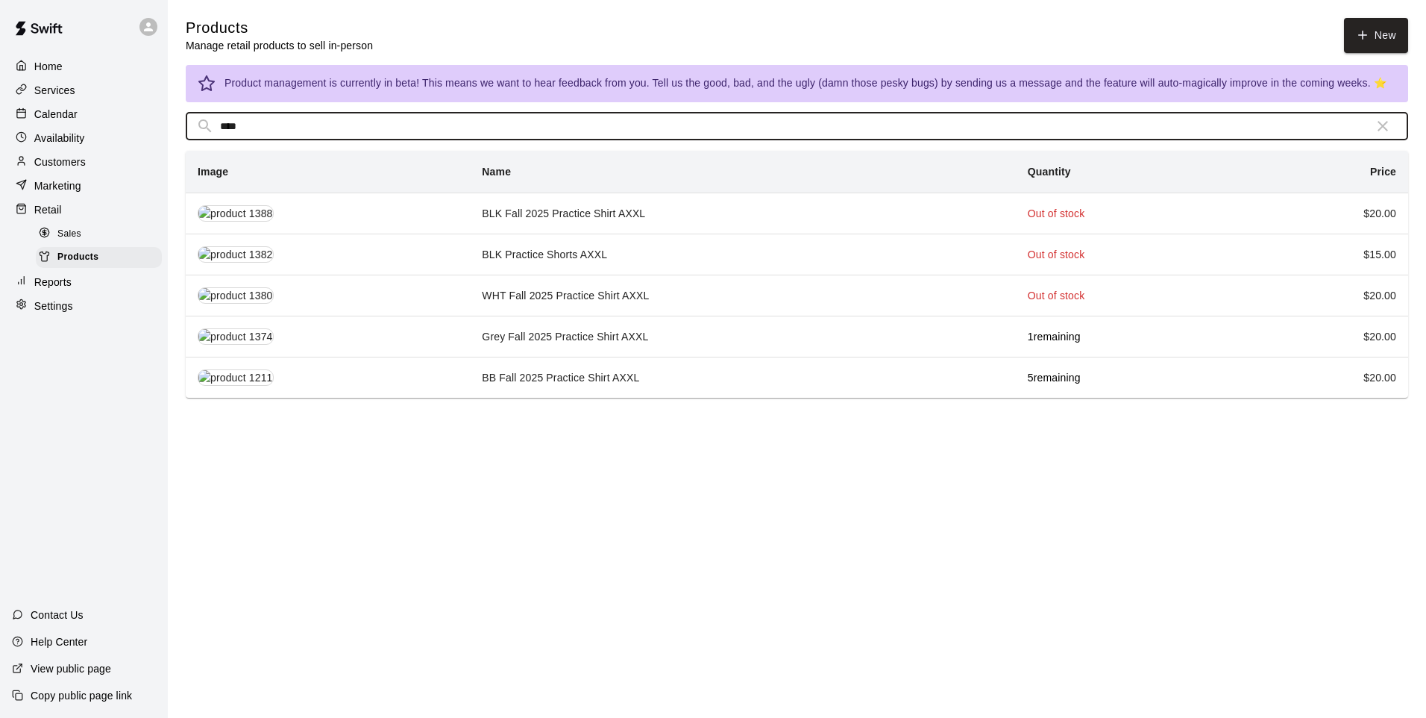
type input "****"
click at [580, 331] on td "Grey Fall 2025 Practice Shirt AXXL" at bounding box center [742, 336] width 545 height 41
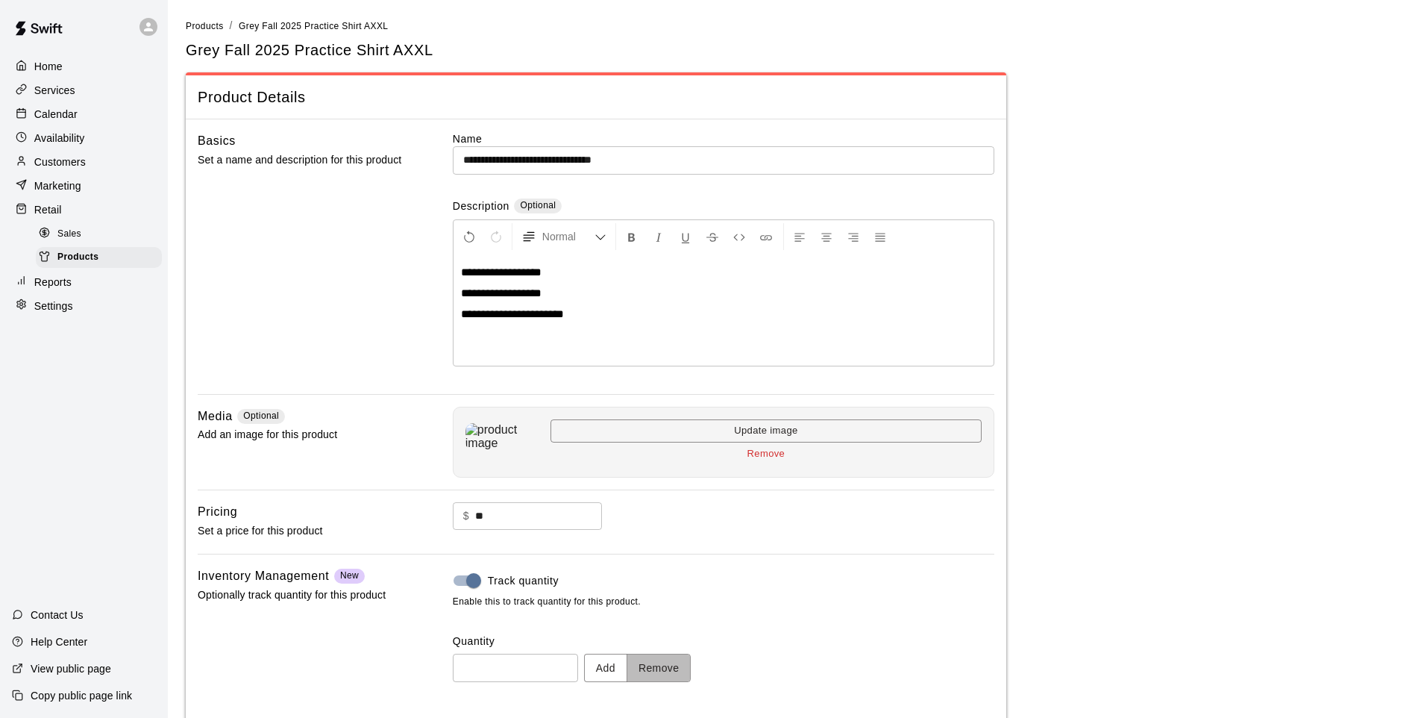
click at [669, 654] on button "Remove" at bounding box center [659, 668] width 65 height 28
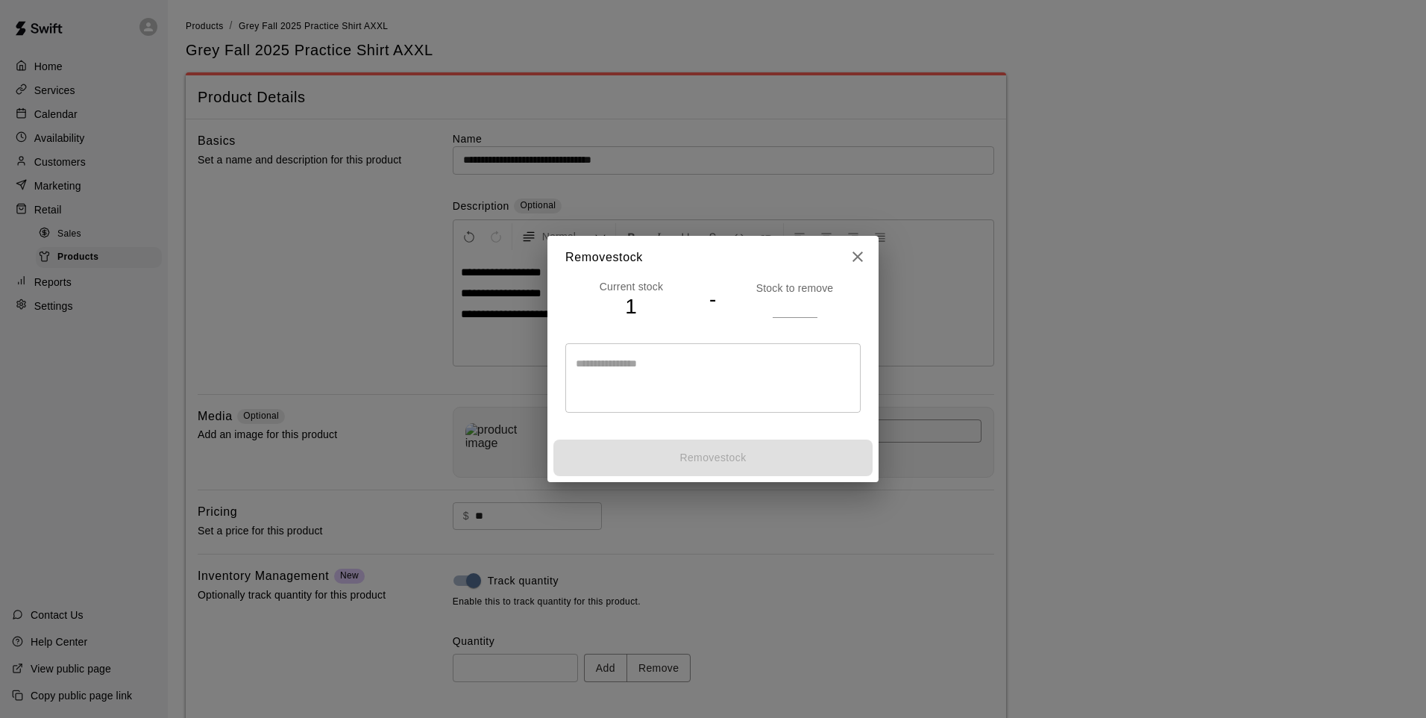
click at [817, 313] on input "number" at bounding box center [795, 306] width 45 height 22
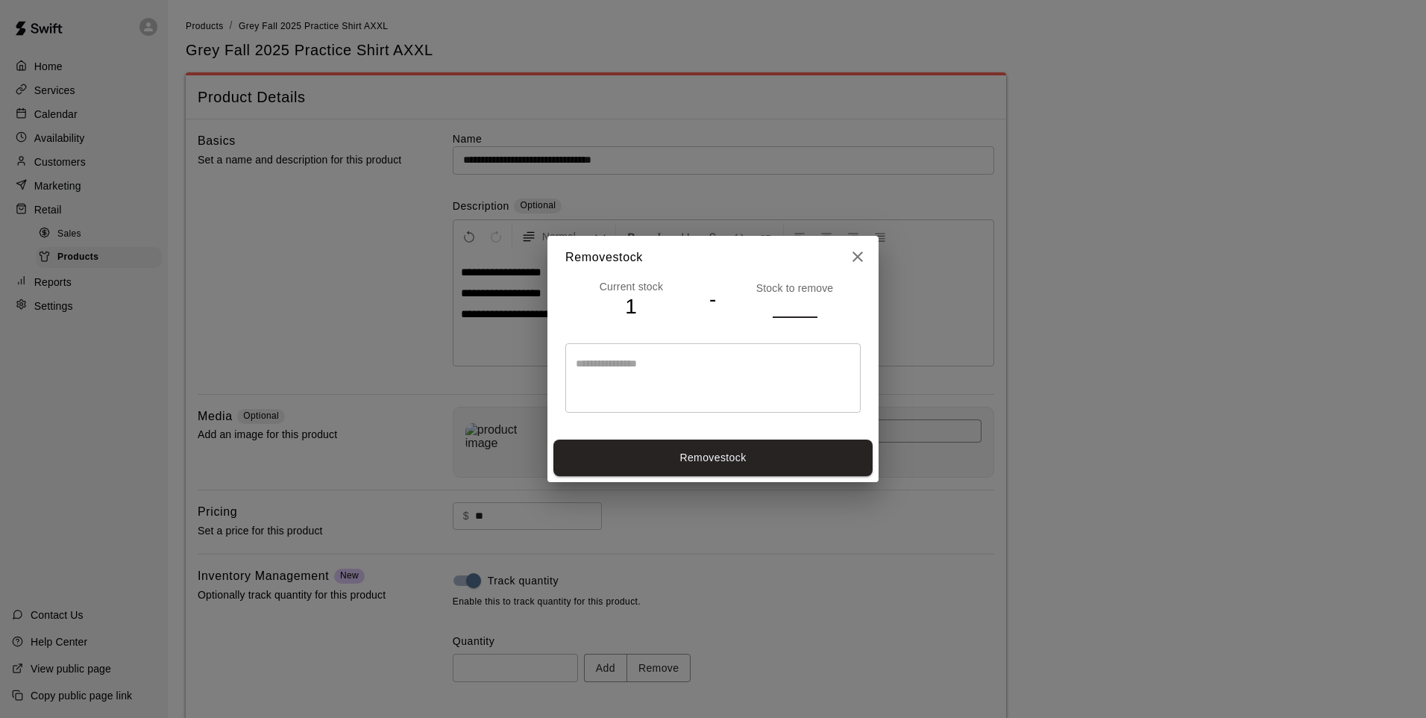
type input "*"
click at [809, 304] on input "*" at bounding box center [795, 306] width 45 height 22
click at [803, 453] on button "Remove stock" at bounding box center [713, 457] width 319 height 37
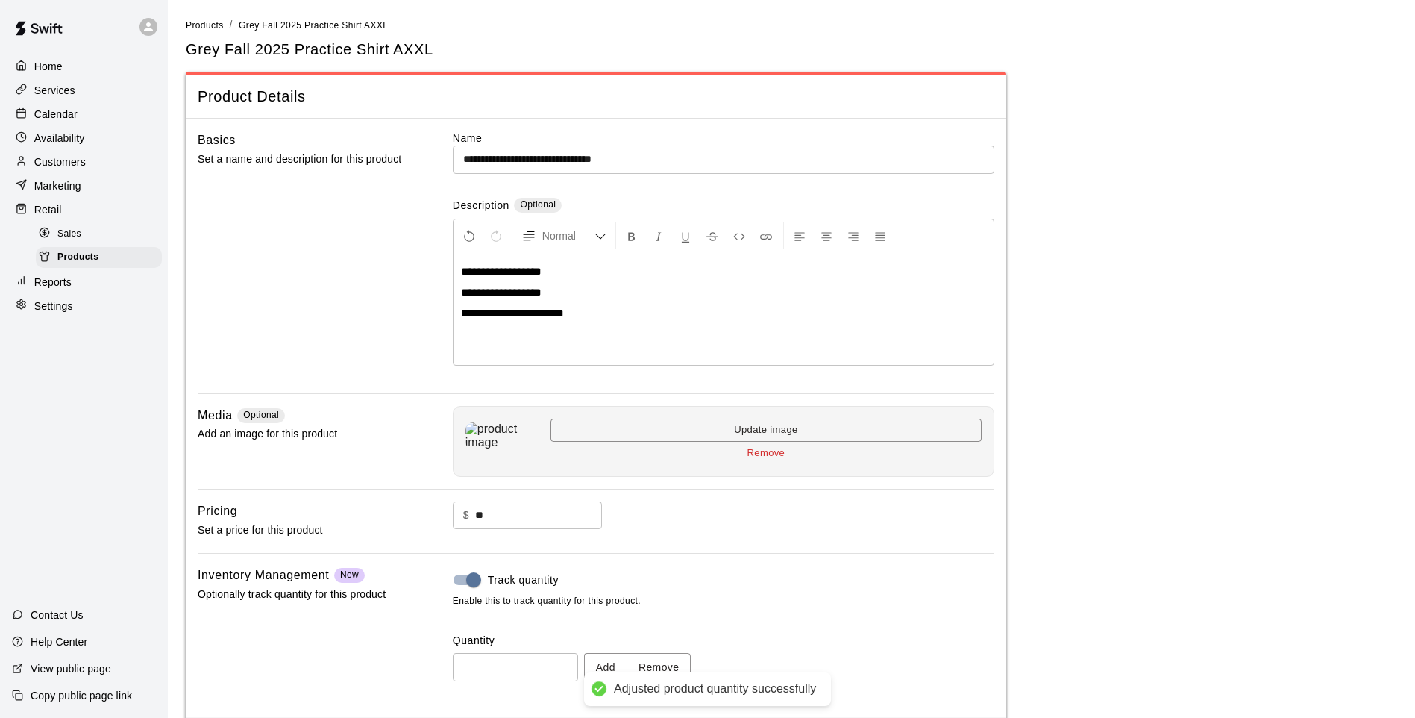
type input "*"
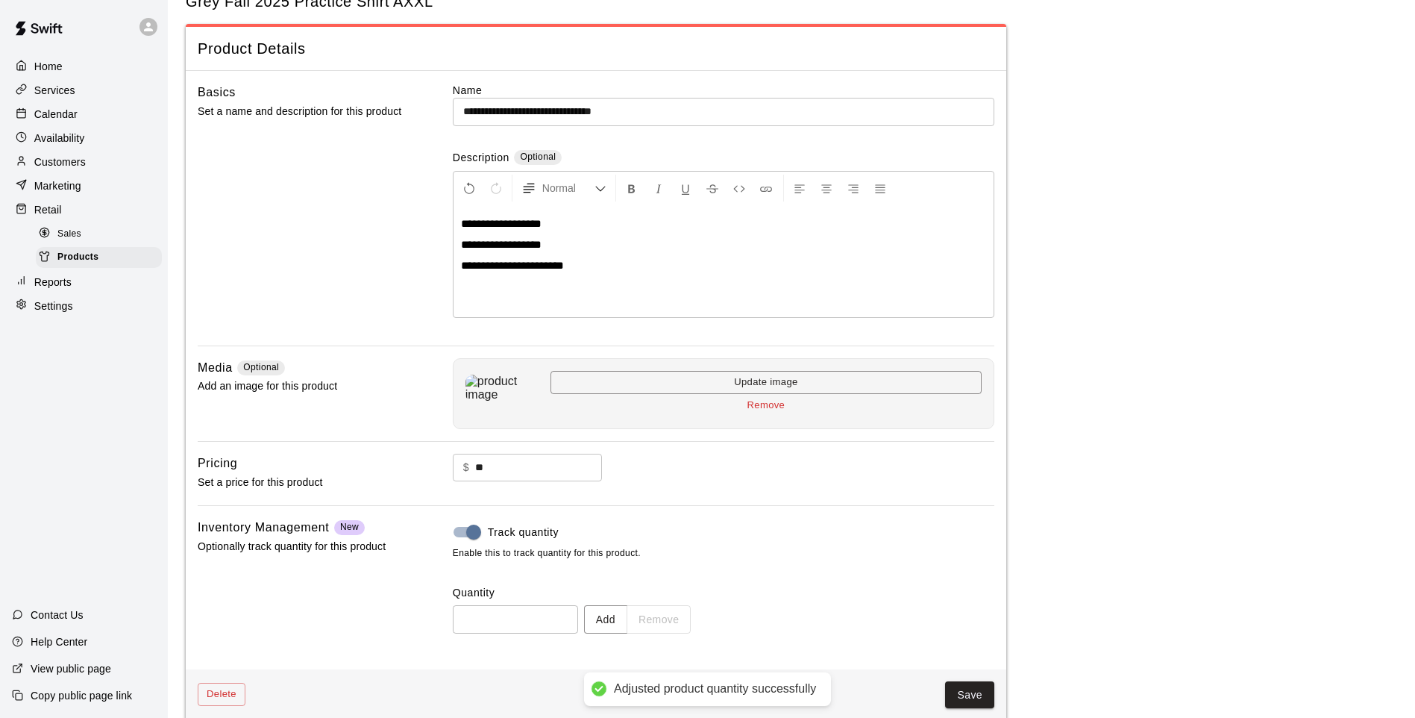
scroll to position [69, 0]
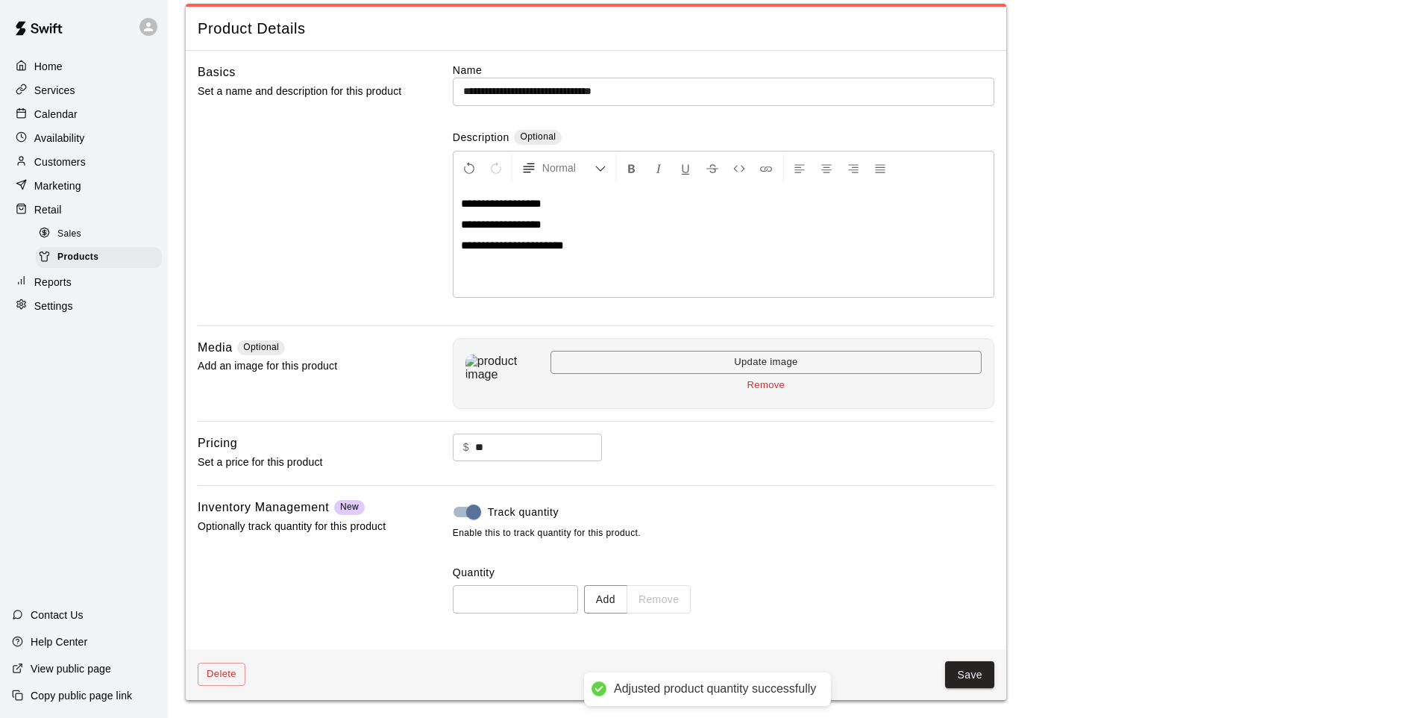
click at [970, 671] on button "Save" at bounding box center [969, 675] width 49 height 28
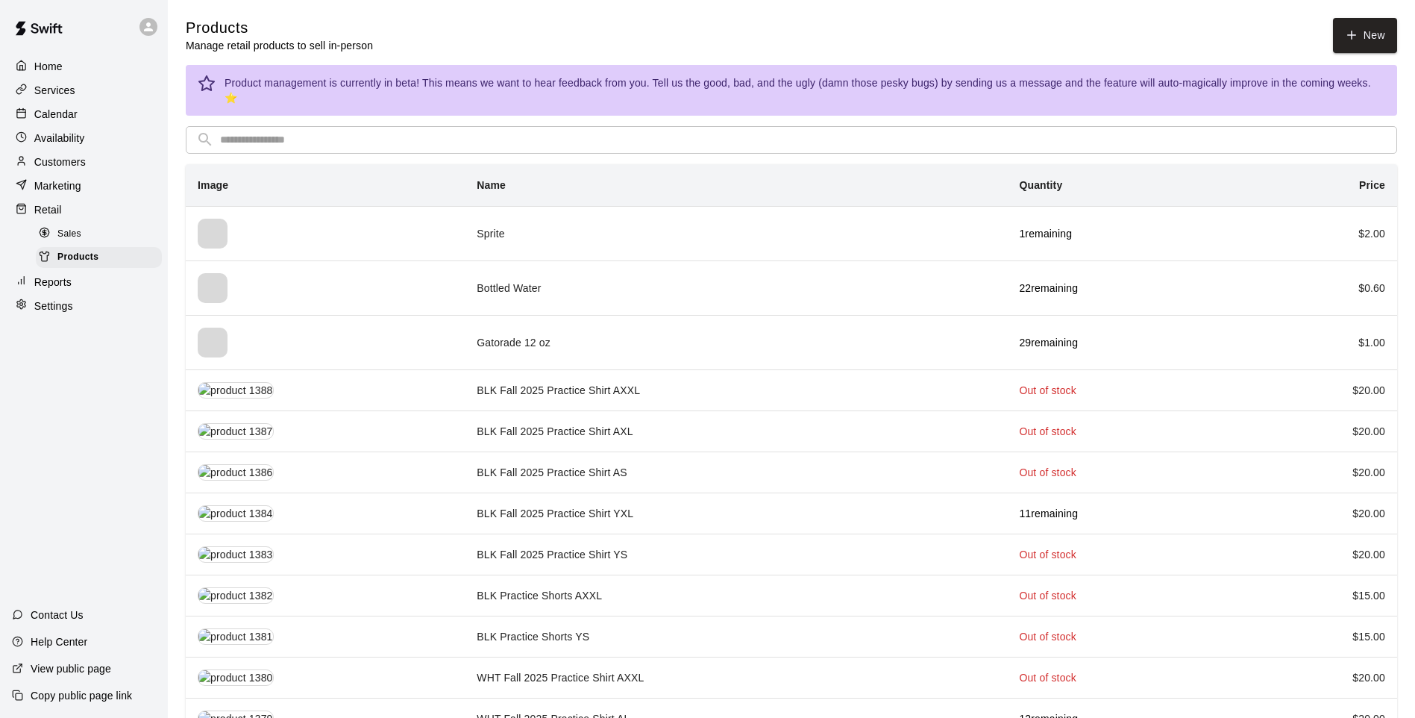
click at [532, 130] on input "text" at bounding box center [803, 140] width 1167 height 28
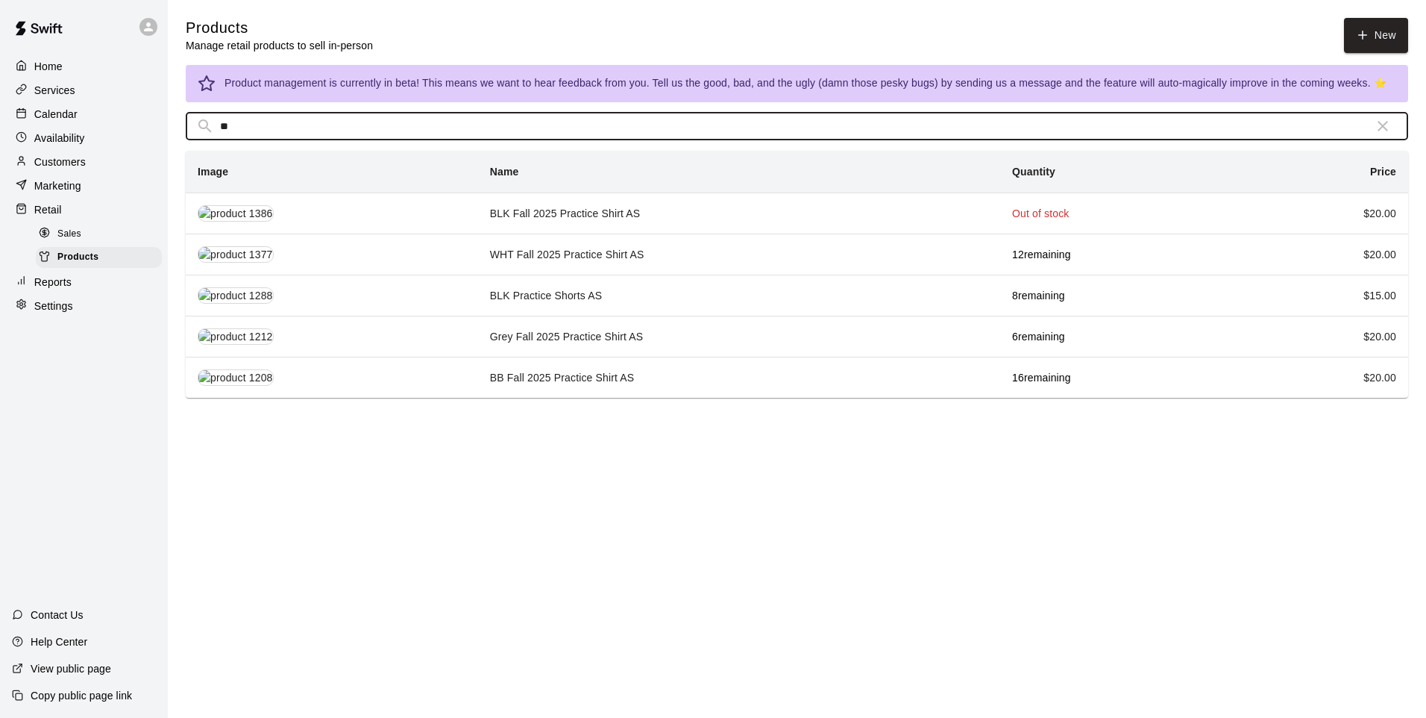
type input "**"
click at [640, 219] on td "BLK Fall 2025 Practice Shirt AS" at bounding box center [739, 212] width 522 height 41
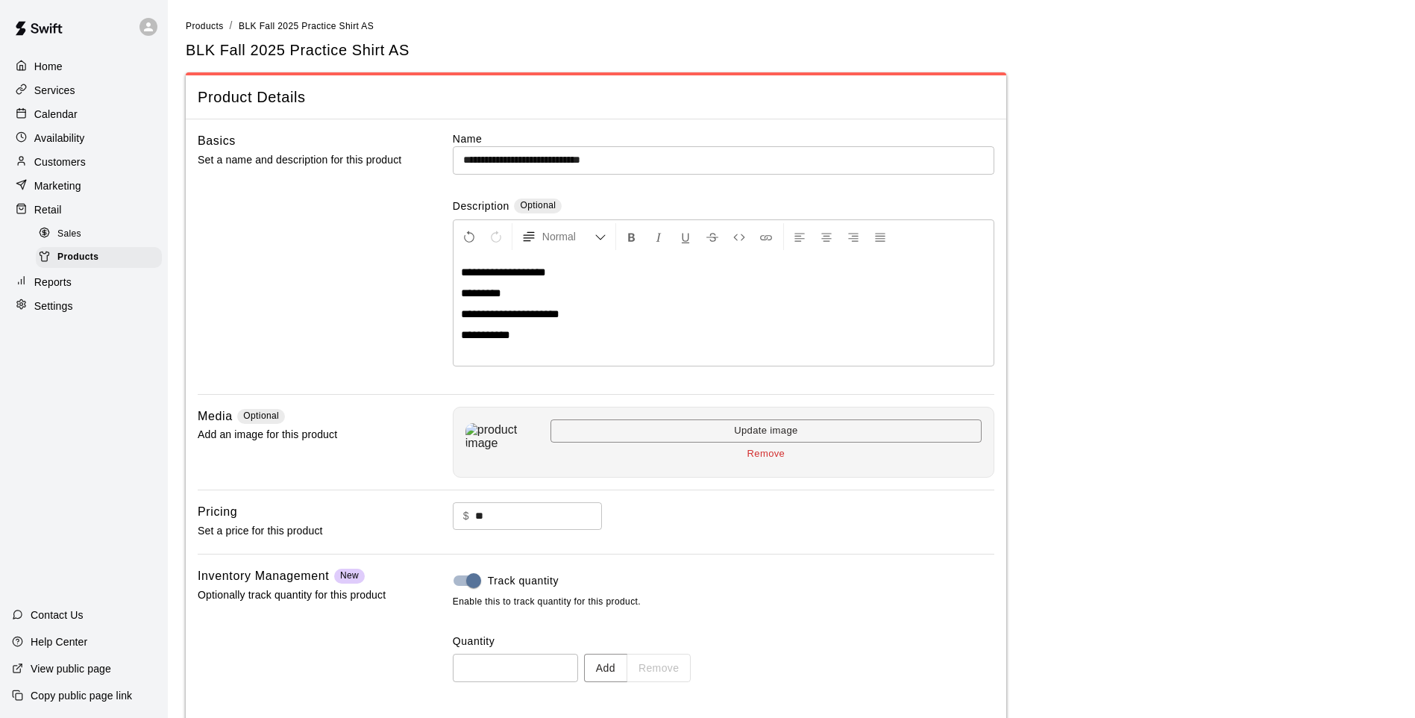
click at [618, 677] on button "Add" at bounding box center [605, 668] width 43 height 28
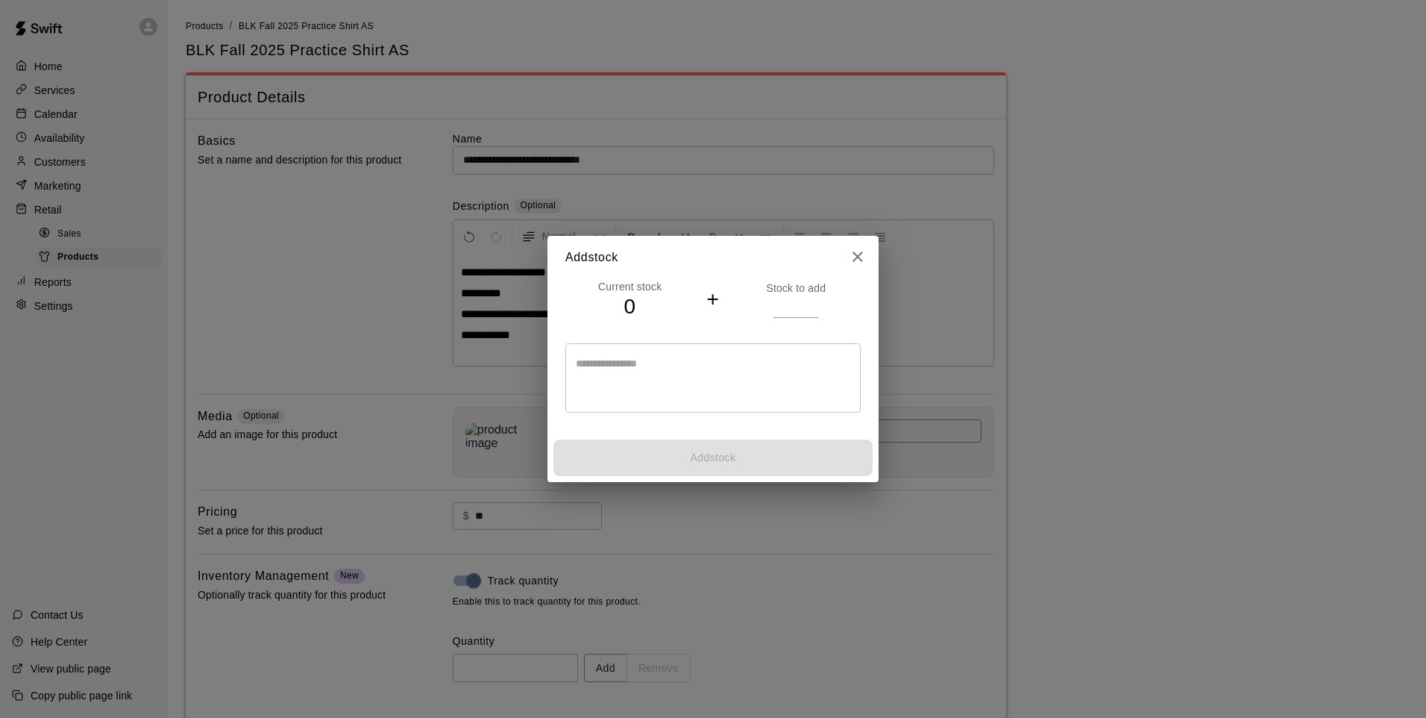
click at [792, 295] on p "Stock to add" at bounding box center [796, 288] width 129 height 15
click at [792, 304] on input "number" at bounding box center [796, 306] width 45 height 22
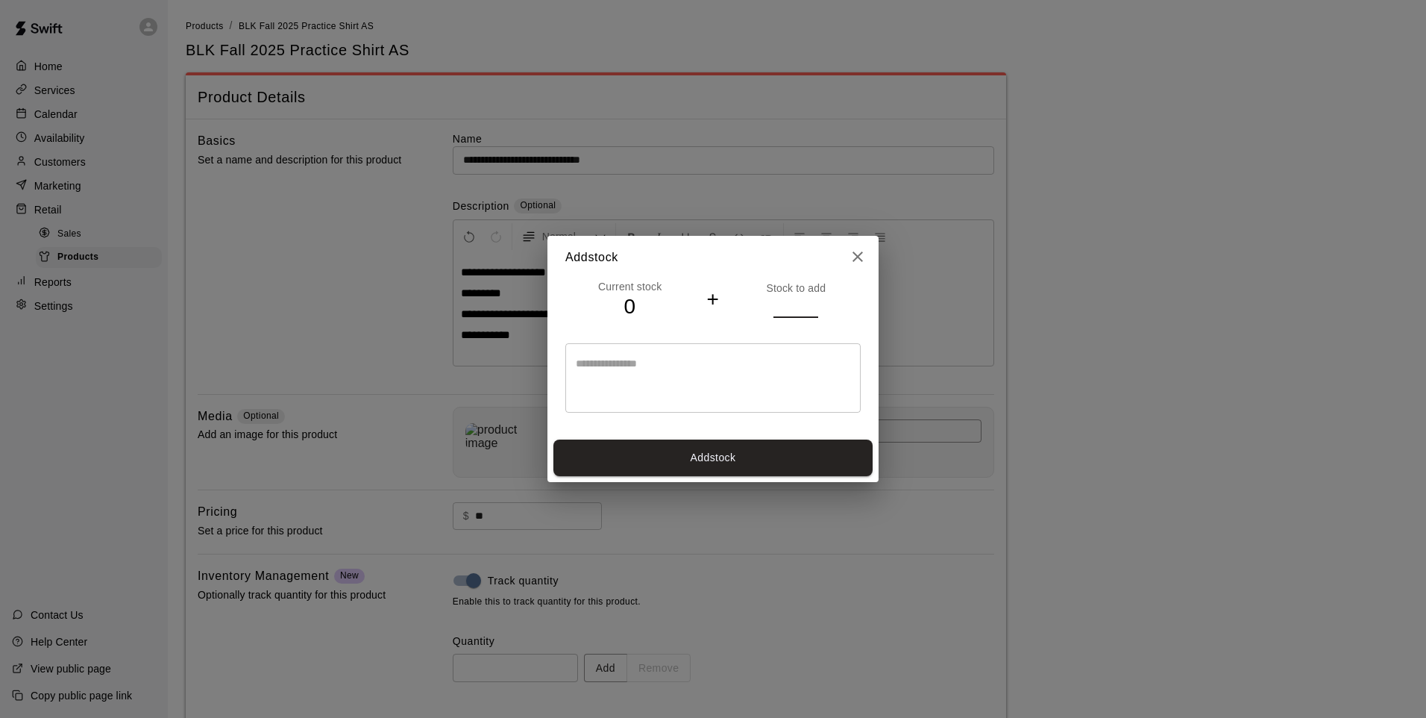
type input "*"
click at [780, 463] on button "Add stock" at bounding box center [713, 457] width 319 height 37
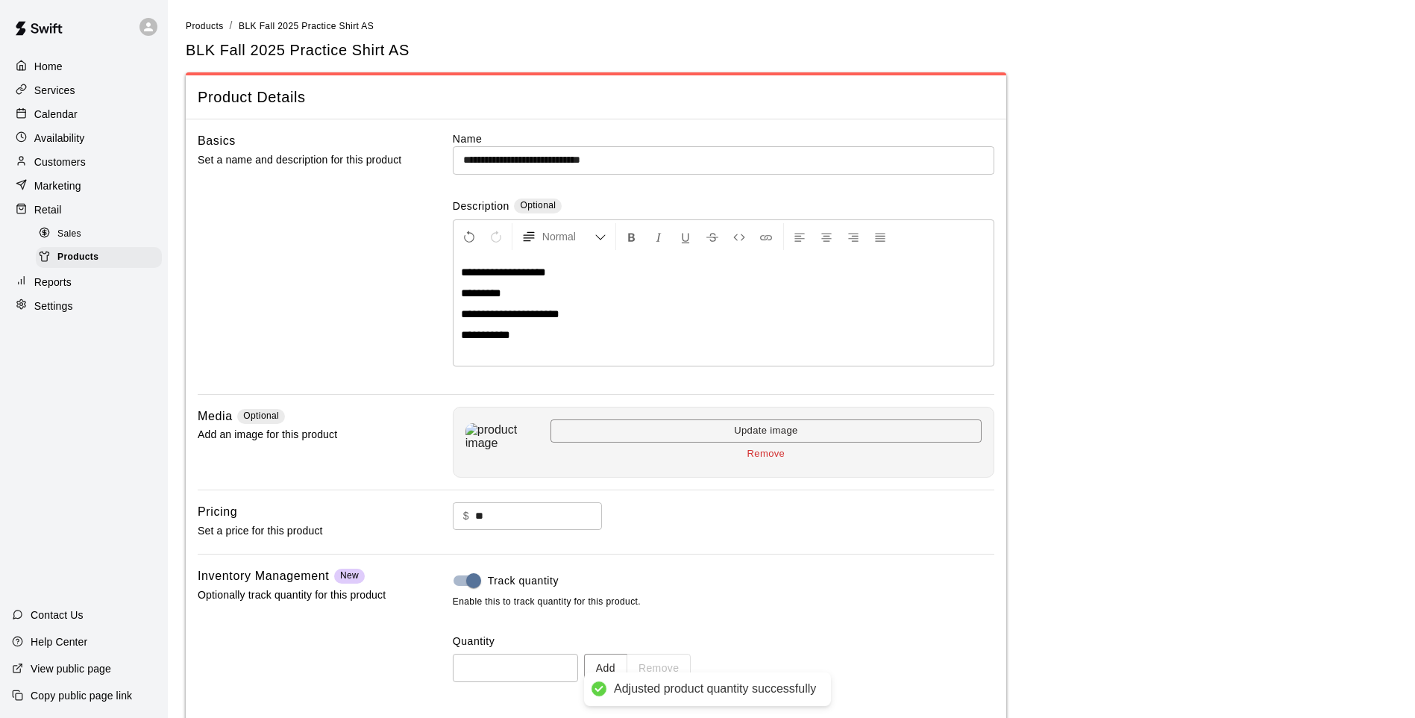
type input "*"
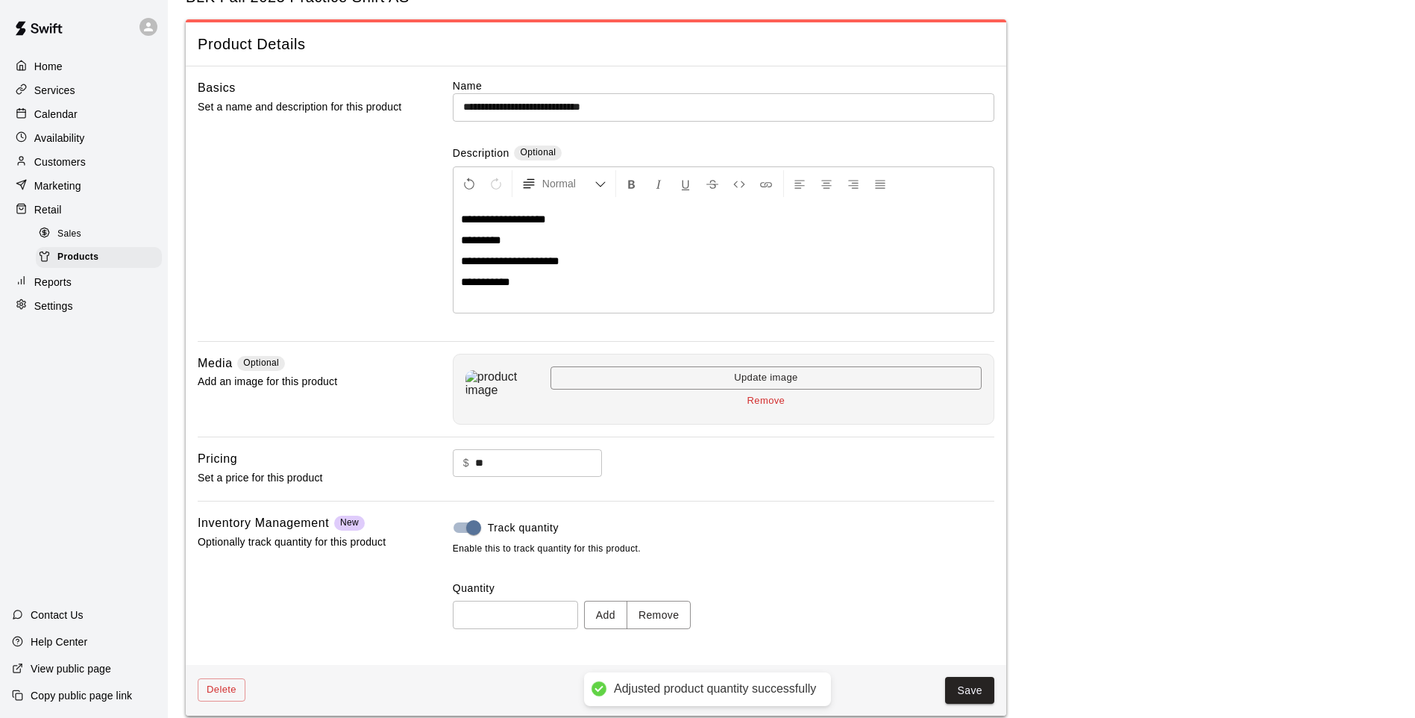
scroll to position [69, 0]
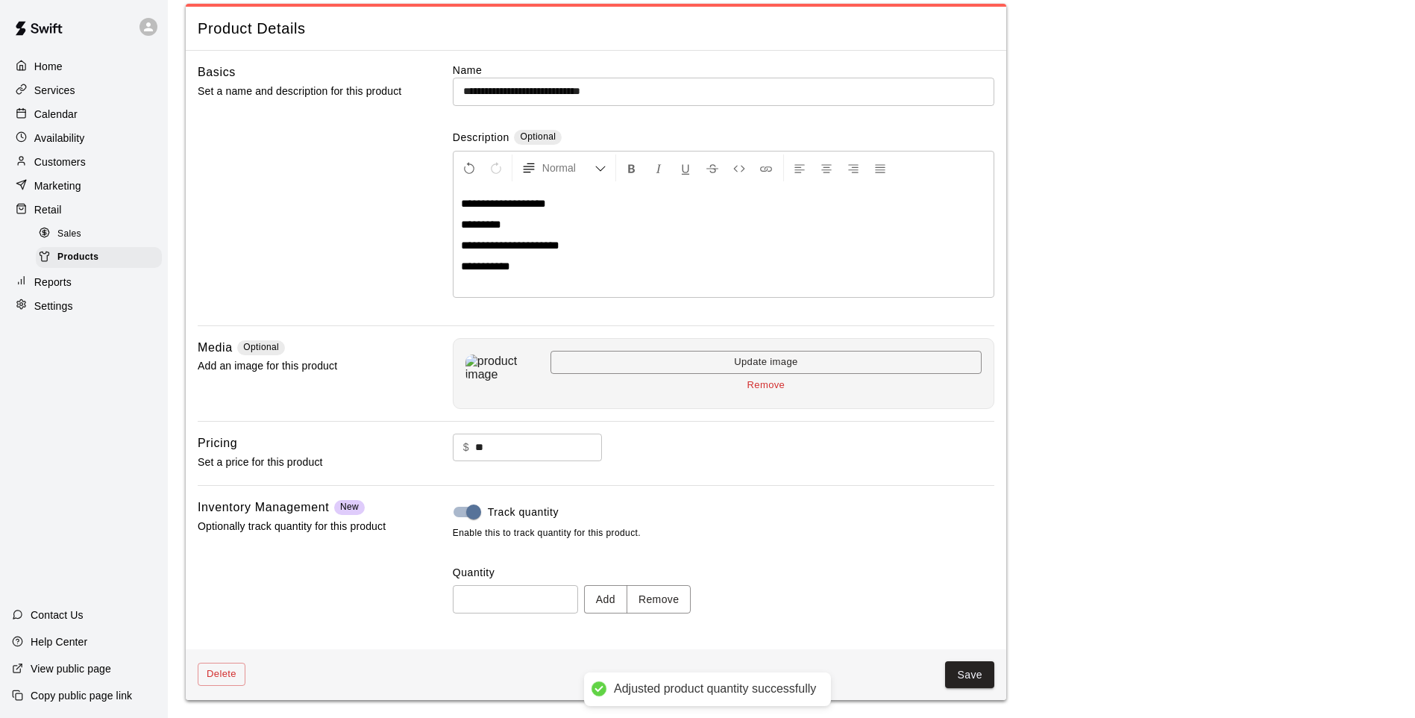
click at [959, 666] on button "Save" at bounding box center [969, 675] width 49 height 28
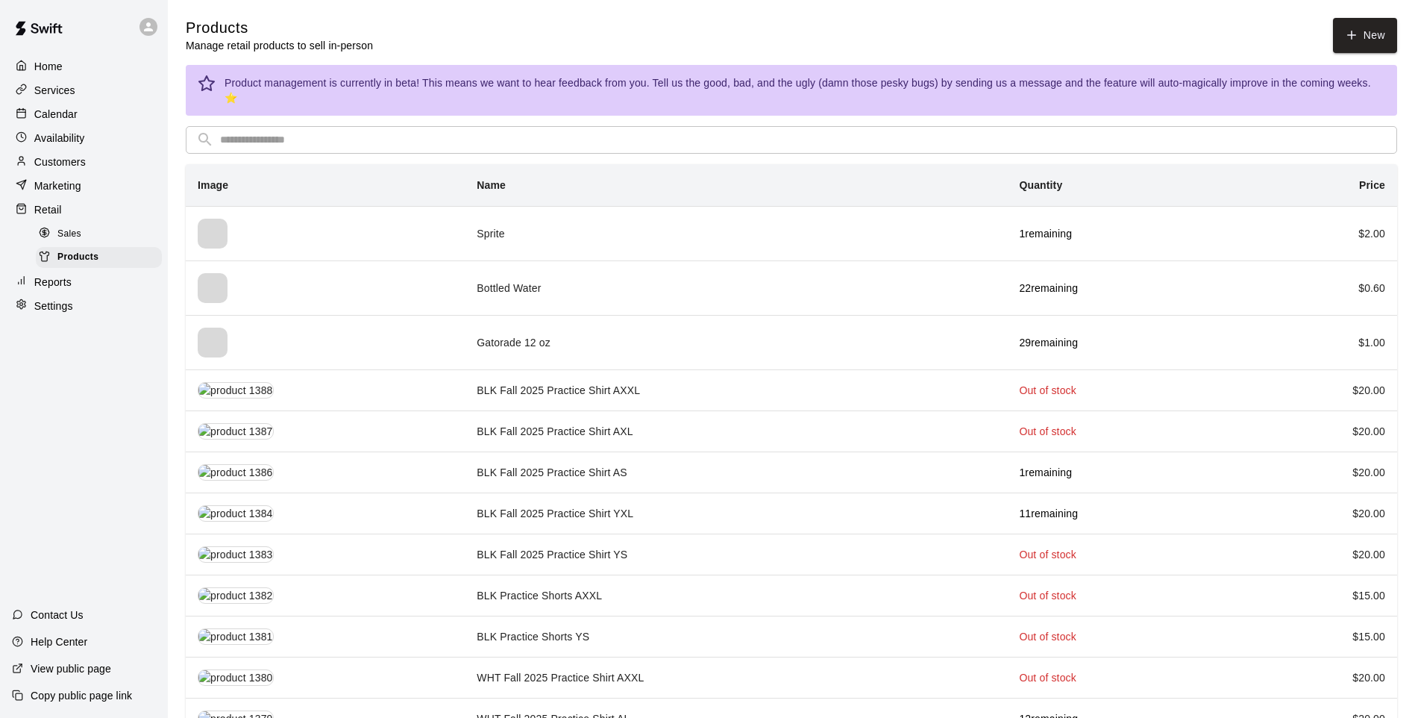
click at [381, 137] on input "text" at bounding box center [803, 140] width 1167 height 28
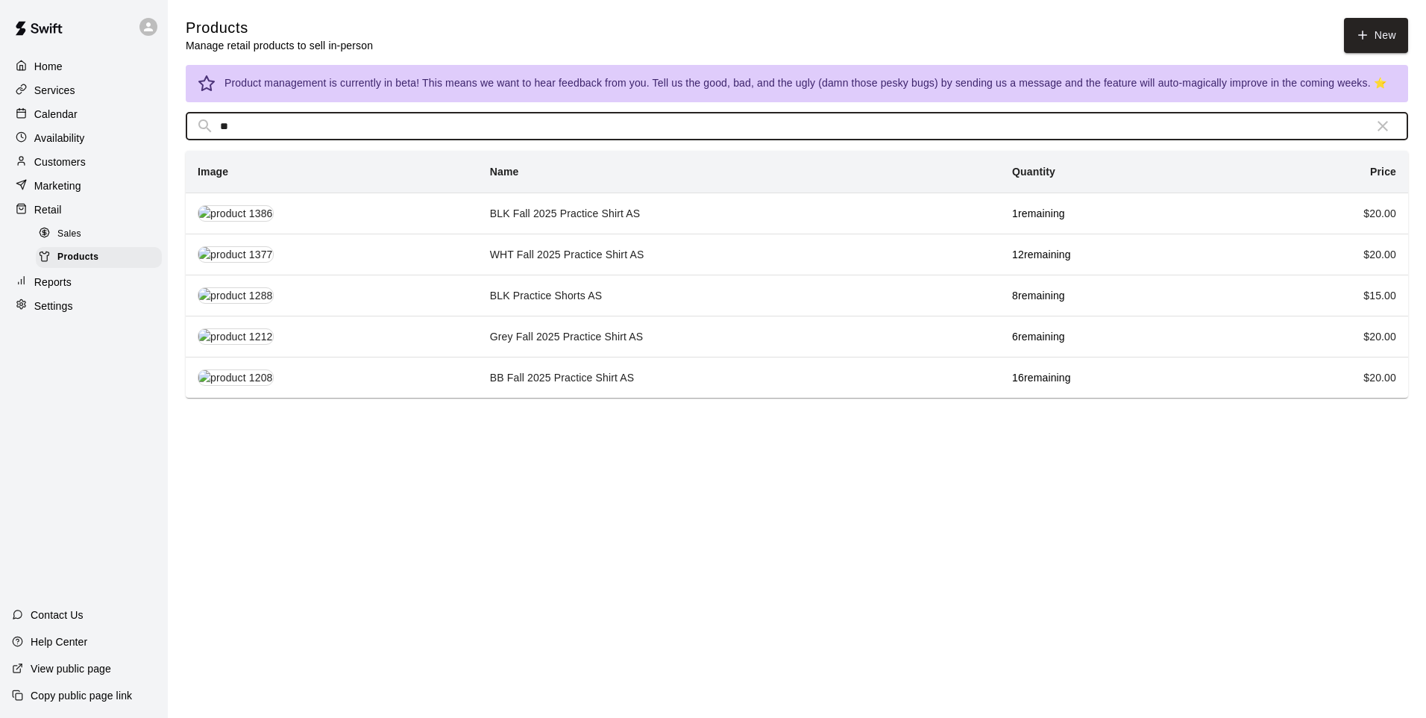
type input "**"
click at [661, 216] on td "BLK Fall 2025 Practice Shirt AS" at bounding box center [739, 212] width 522 height 41
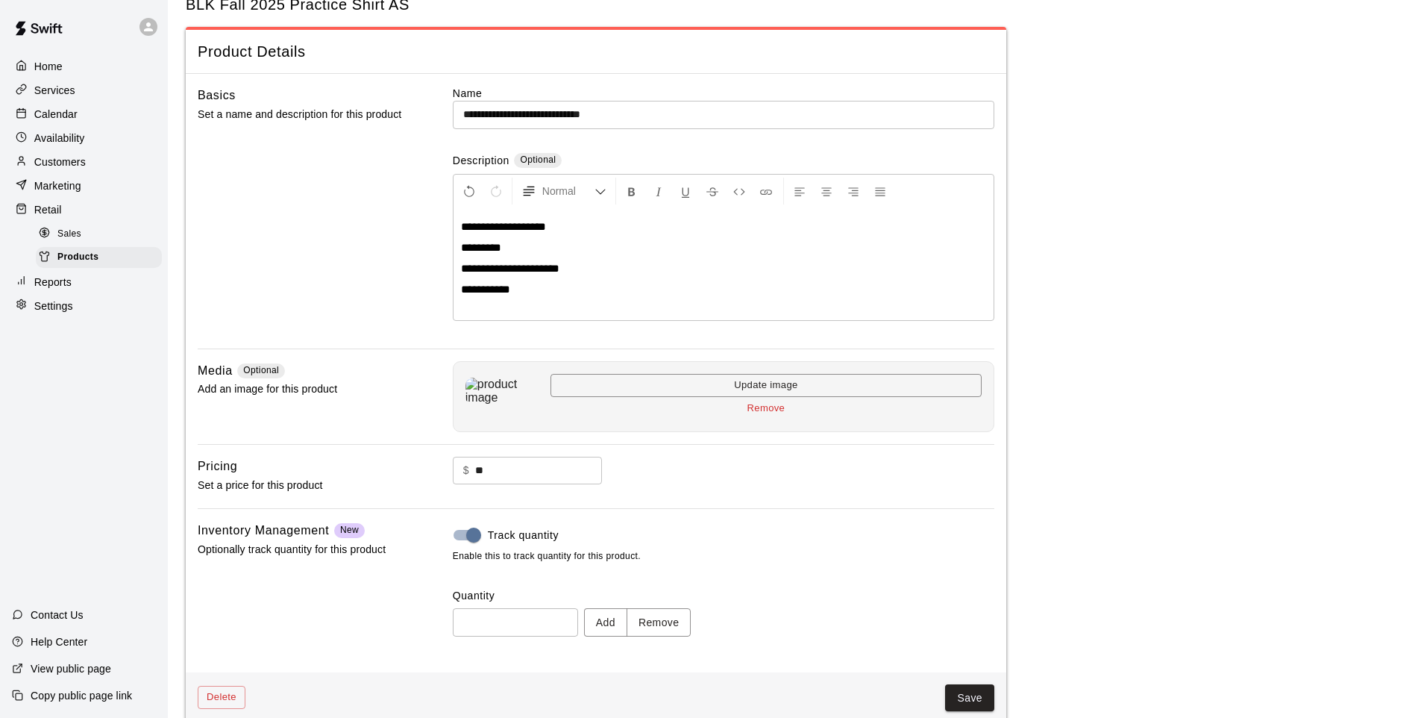
scroll to position [69, 0]
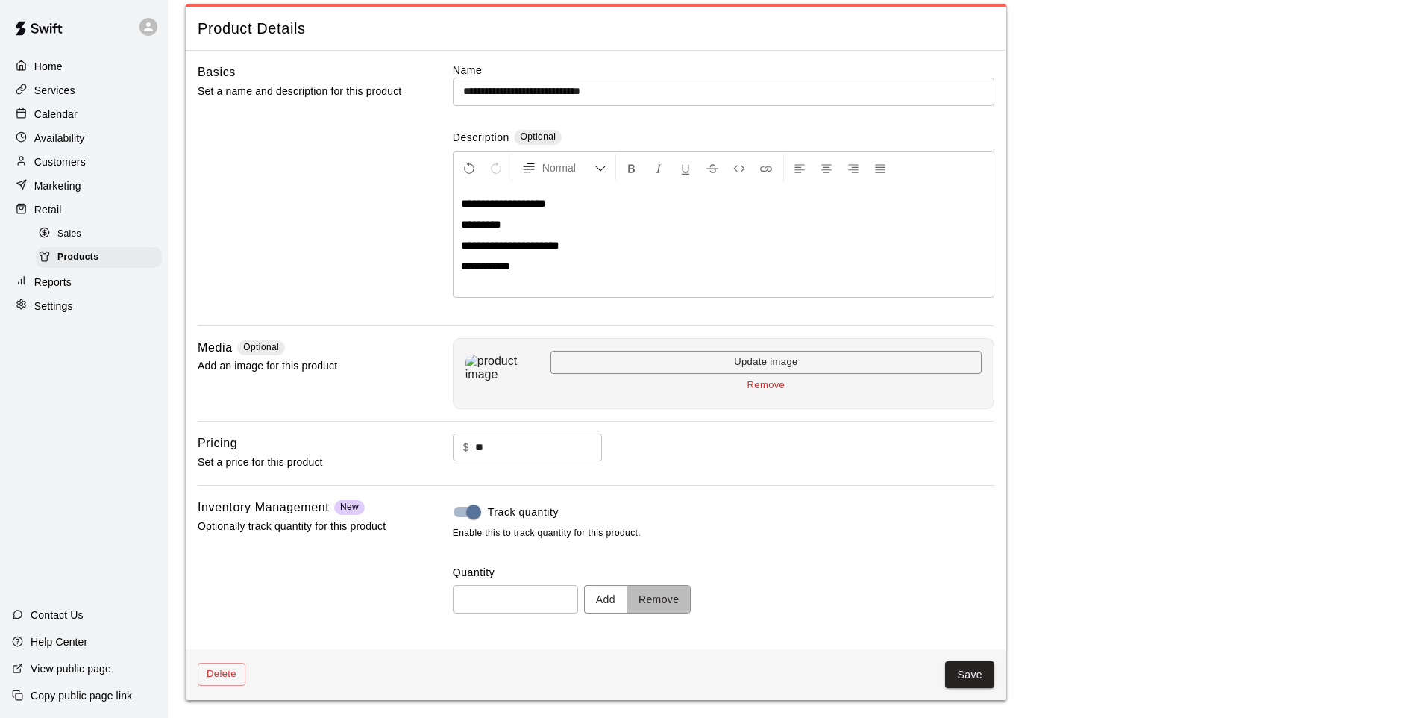
click at [664, 592] on button "Remove" at bounding box center [659, 599] width 65 height 28
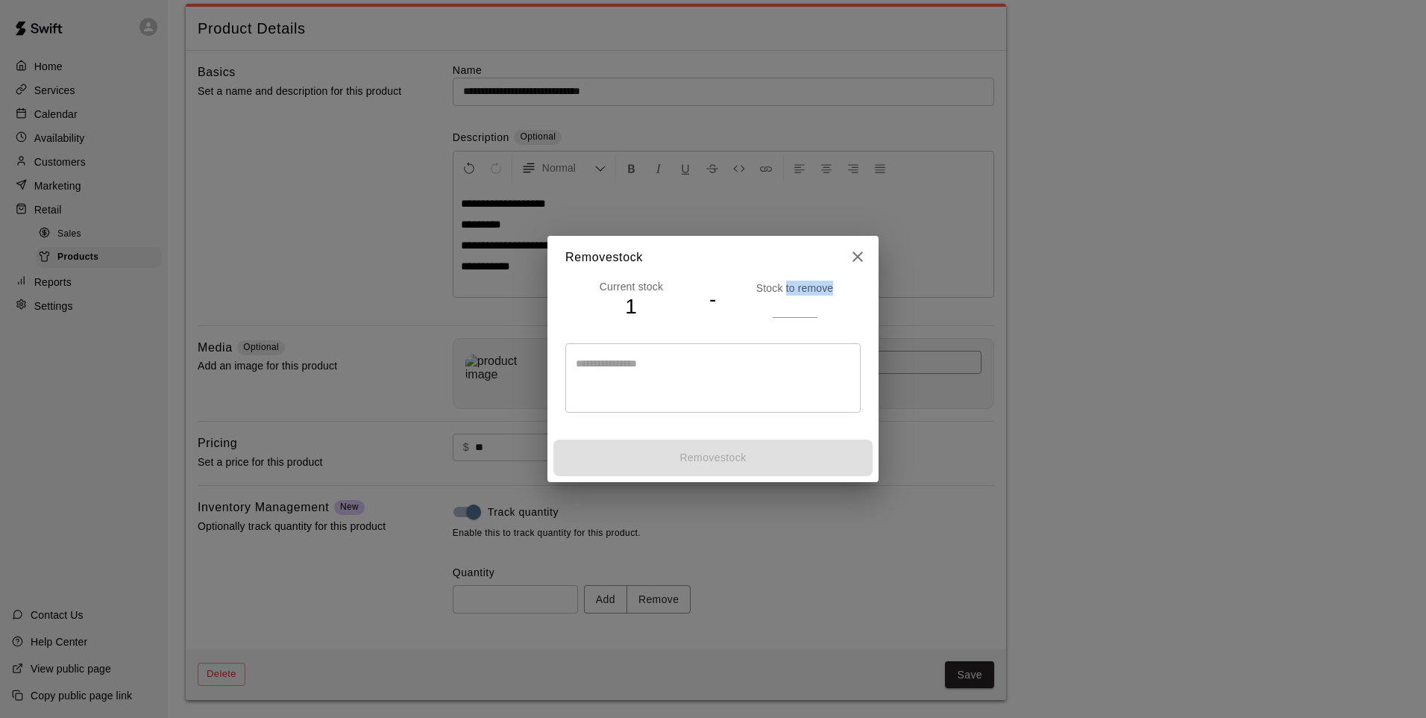
click at [788, 296] on div "Stock to remove" at bounding box center [795, 299] width 132 height 37
drag, startPoint x: 790, startPoint y: 319, endPoint x: 790, endPoint y: 297, distance: 21.6
click at [790, 318] on div "Current stock 1 - Stock to remove" at bounding box center [713, 299] width 295 height 41
click at [790, 297] on input "number" at bounding box center [795, 306] width 45 height 22
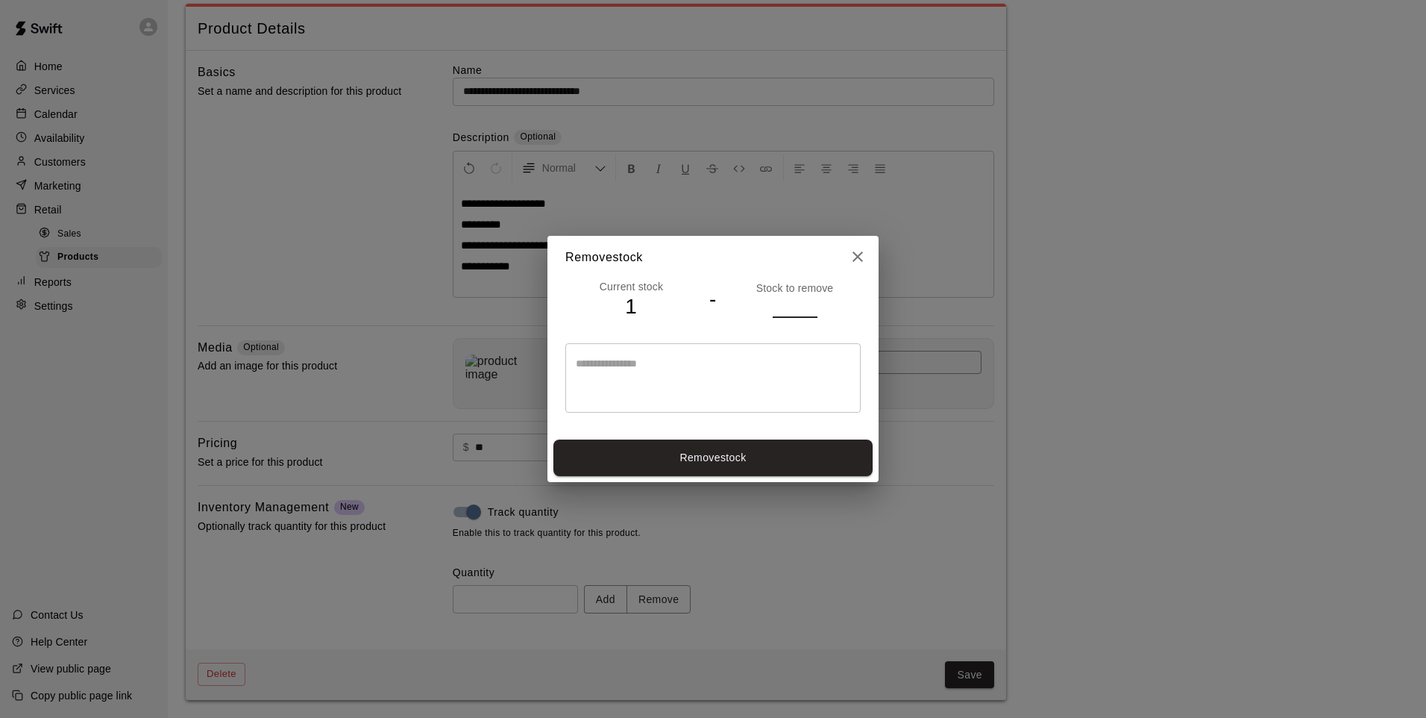
type input "*"
click at [810, 460] on button "Remove stock" at bounding box center [713, 457] width 319 height 37
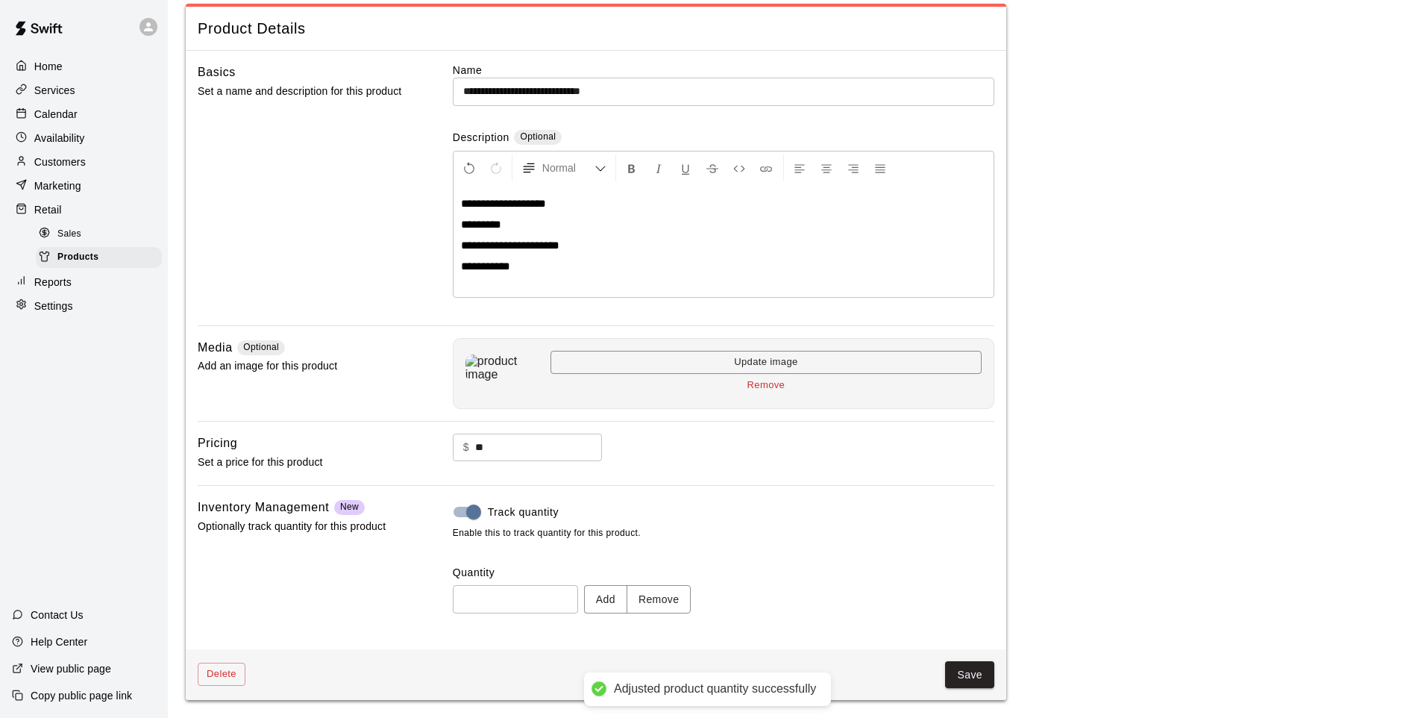
type input "*"
click at [959, 676] on button "Save" at bounding box center [969, 675] width 49 height 28
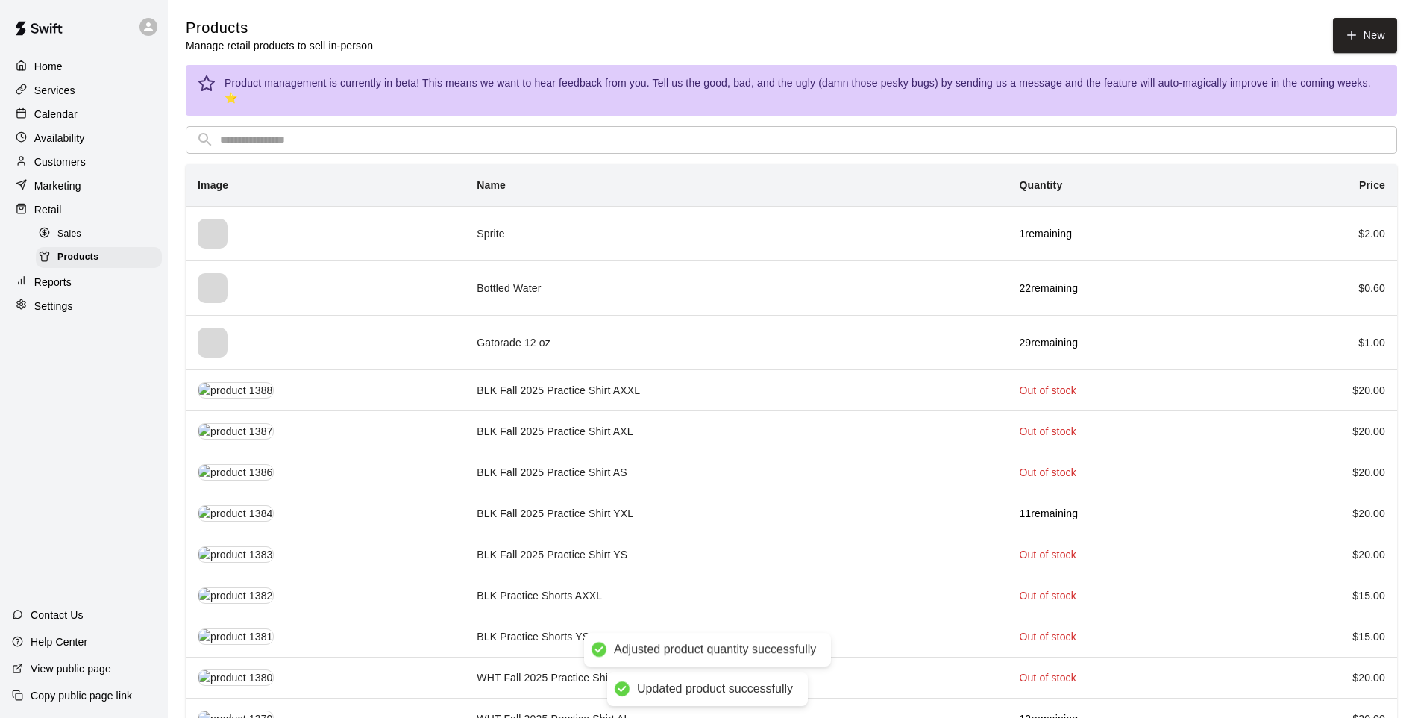
click at [454, 126] on input "text" at bounding box center [803, 140] width 1167 height 28
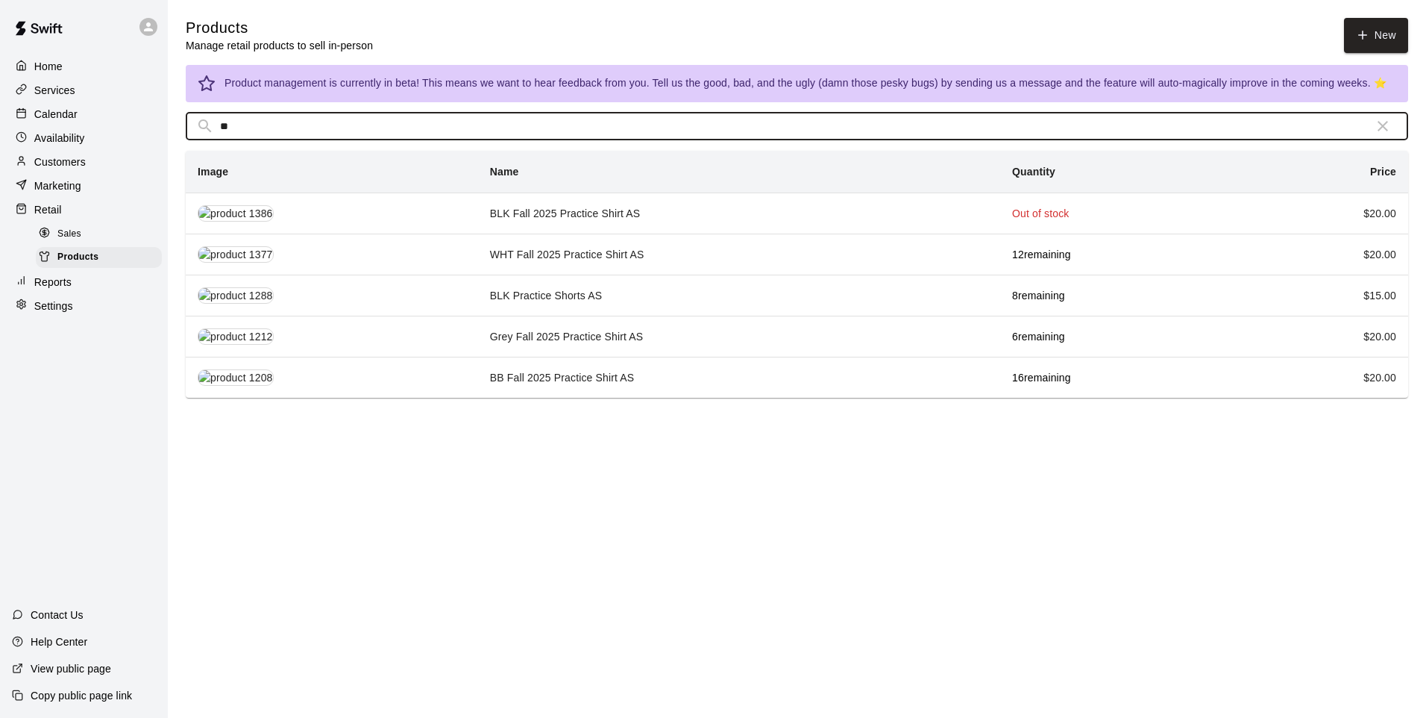
type input "**"
click at [665, 292] on td "BLK Practice Shorts AS" at bounding box center [739, 295] width 522 height 41
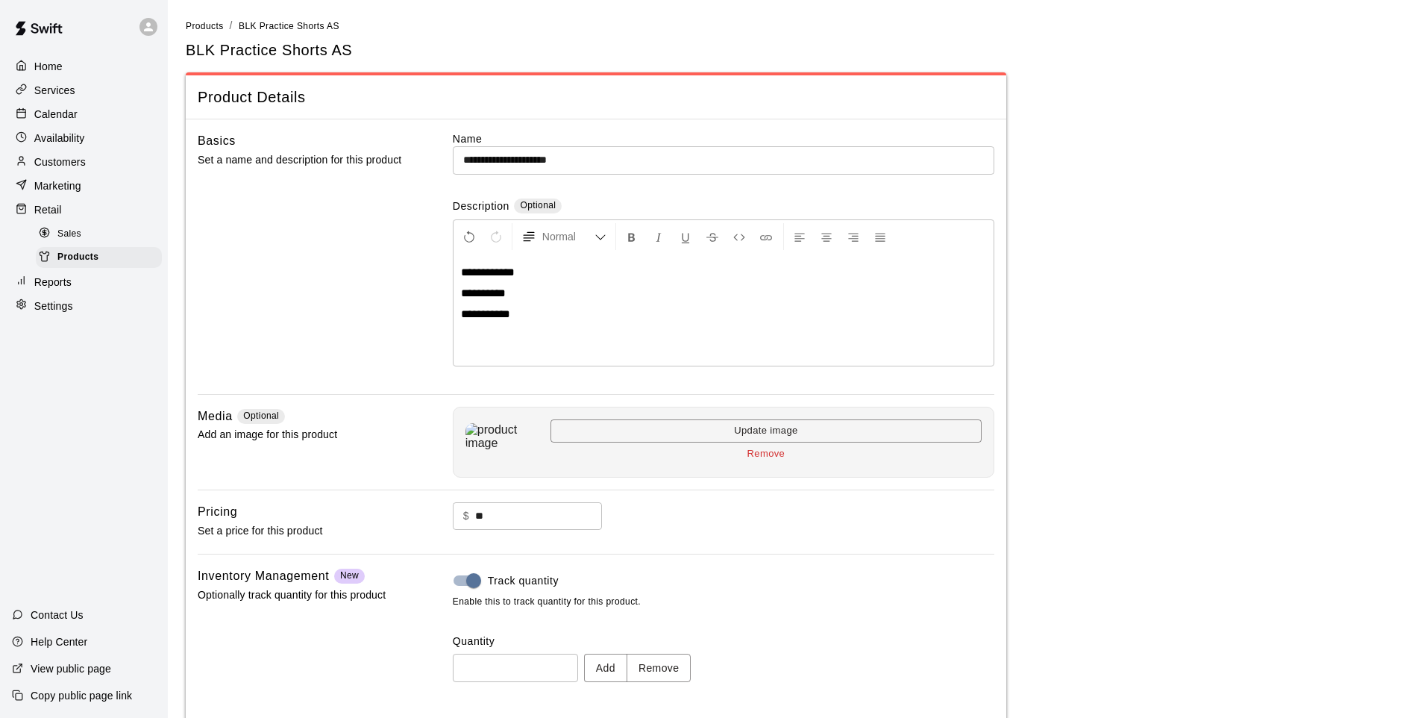
click at [627, 666] on button "Add" at bounding box center [605, 668] width 43 height 28
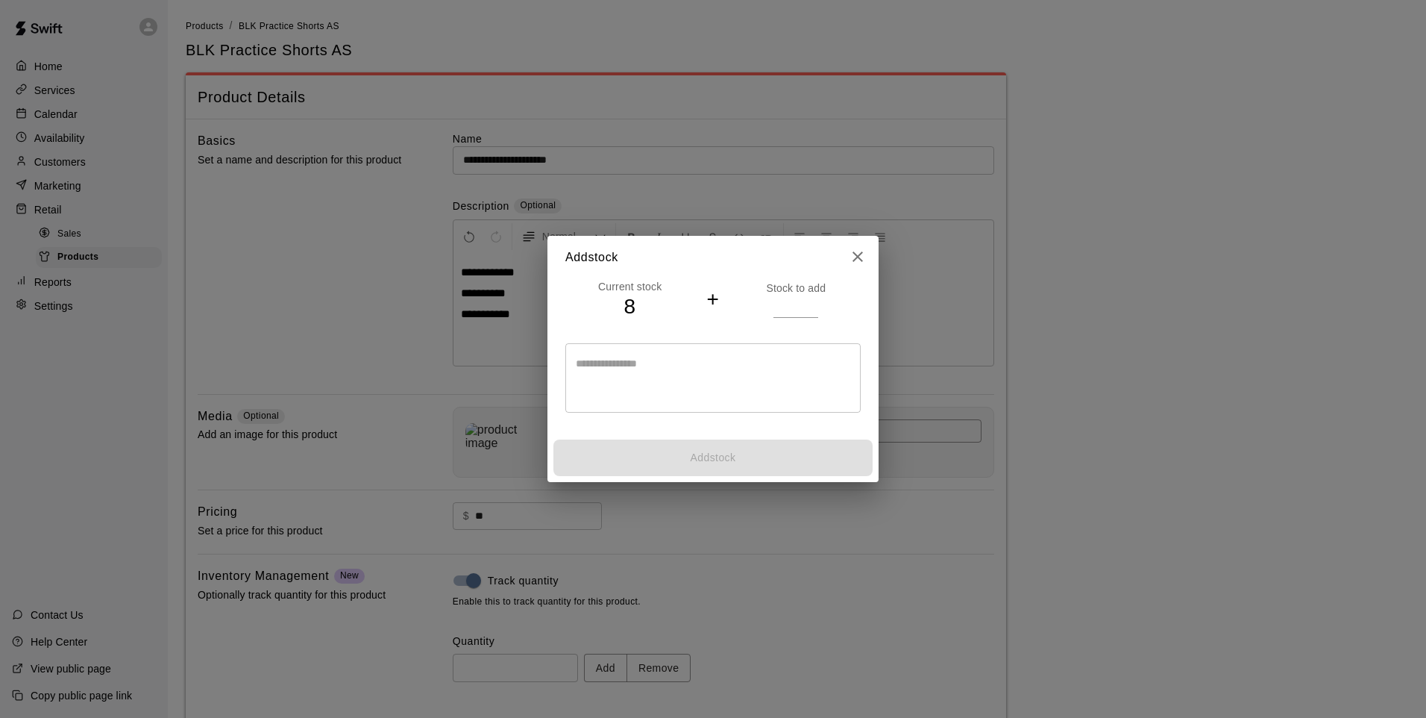
click at [793, 304] on input "number" at bounding box center [796, 306] width 45 height 22
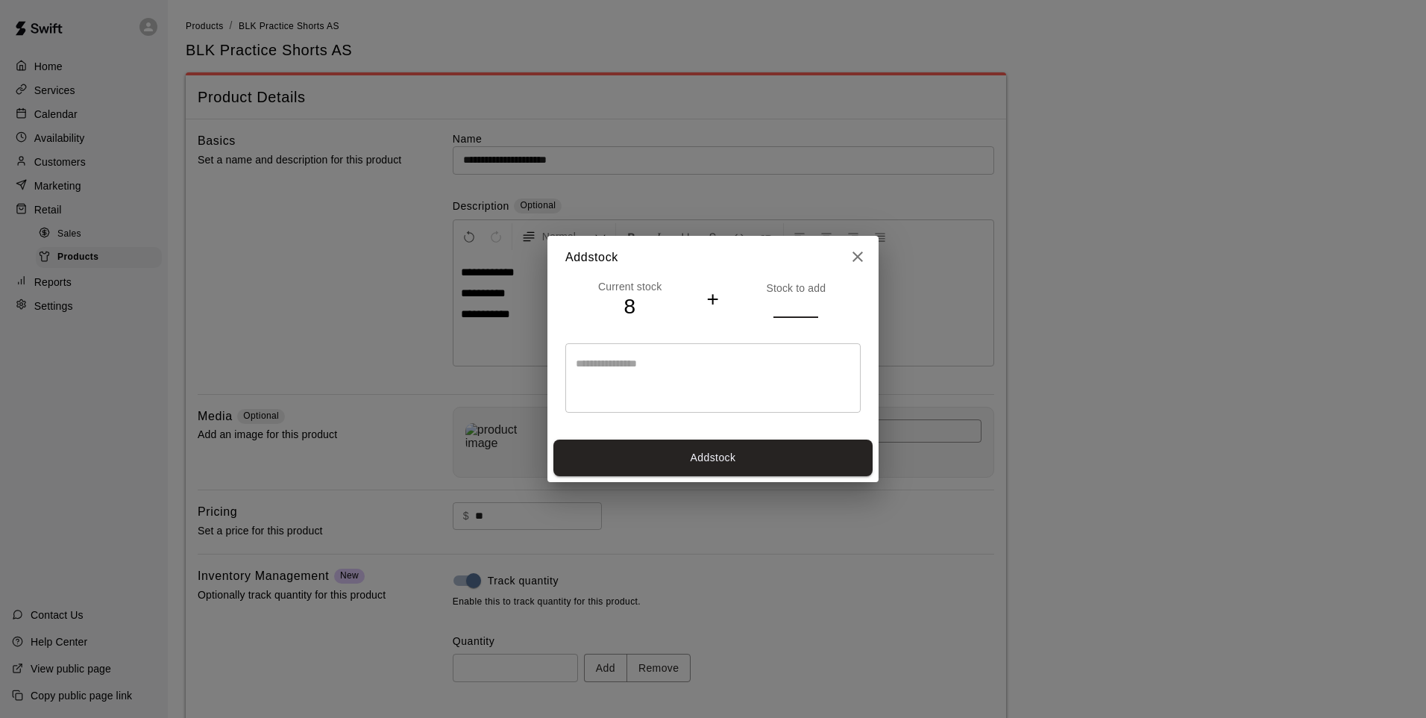
type input "*"
click at [721, 453] on button "Add stock" at bounding box center [713, 457] width 319 height 37
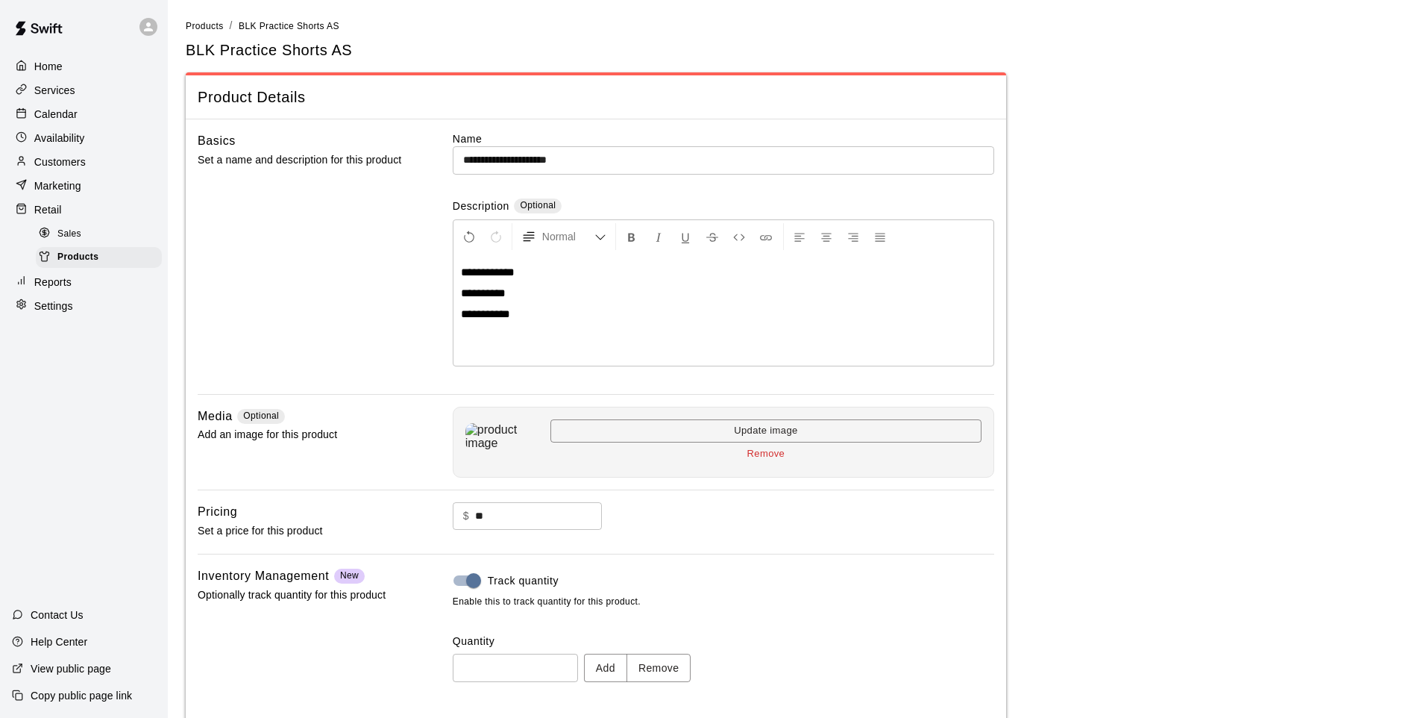
type input "**"
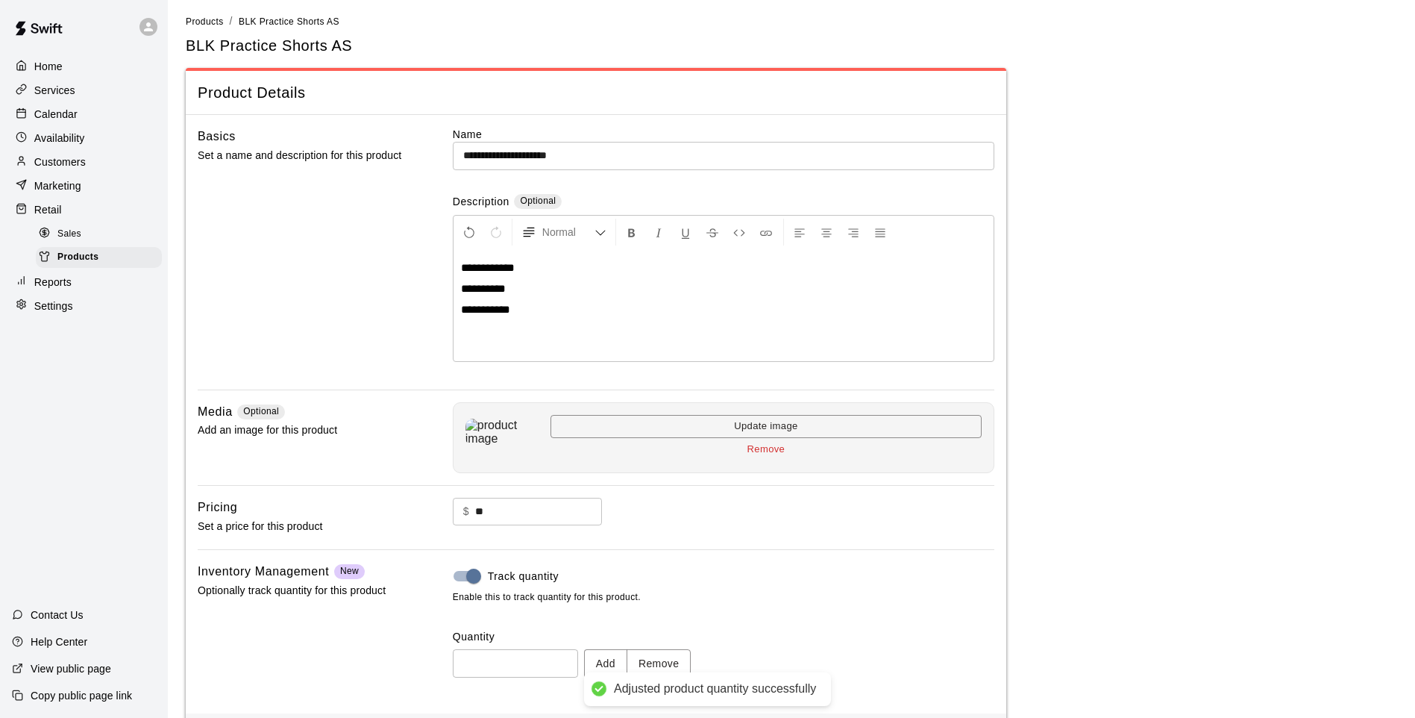
scroll to position [69, 0]
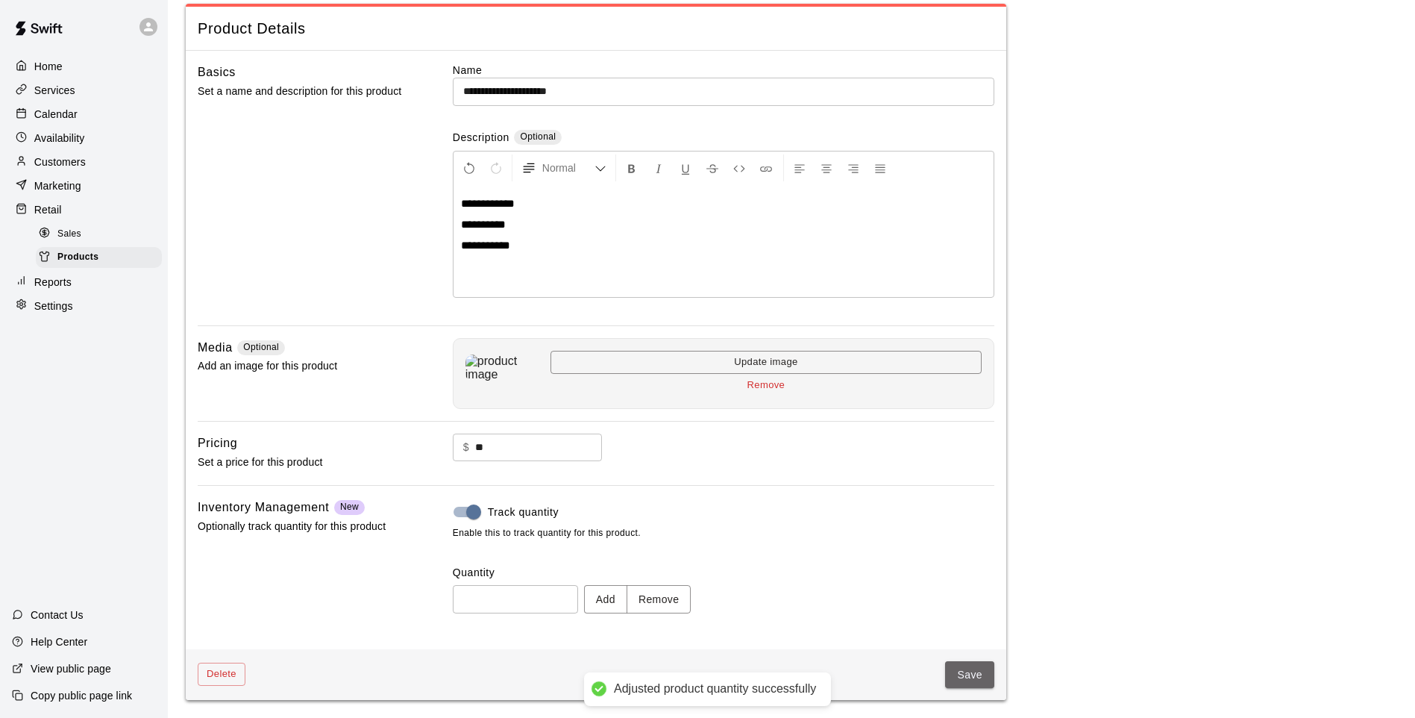
click at [967, 668] on button "Save" at bounding box center [969, 675] width 49 height 28
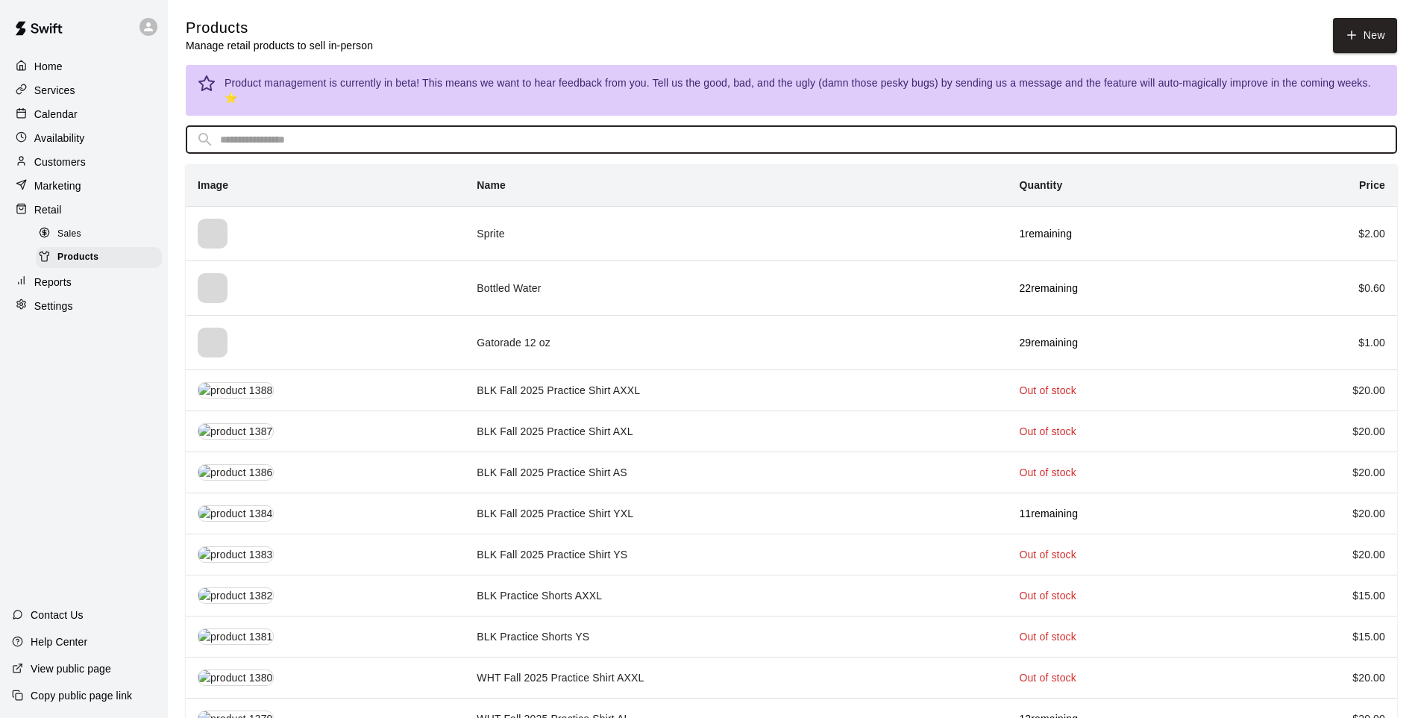
drag, startPoint x: 372, startPoint y: 122, endPoint x: 372, endPoint y: 107, distance: 14.2
click at [372, 126] on input "text" at bounding box center [803, 140] width 1167 height 28
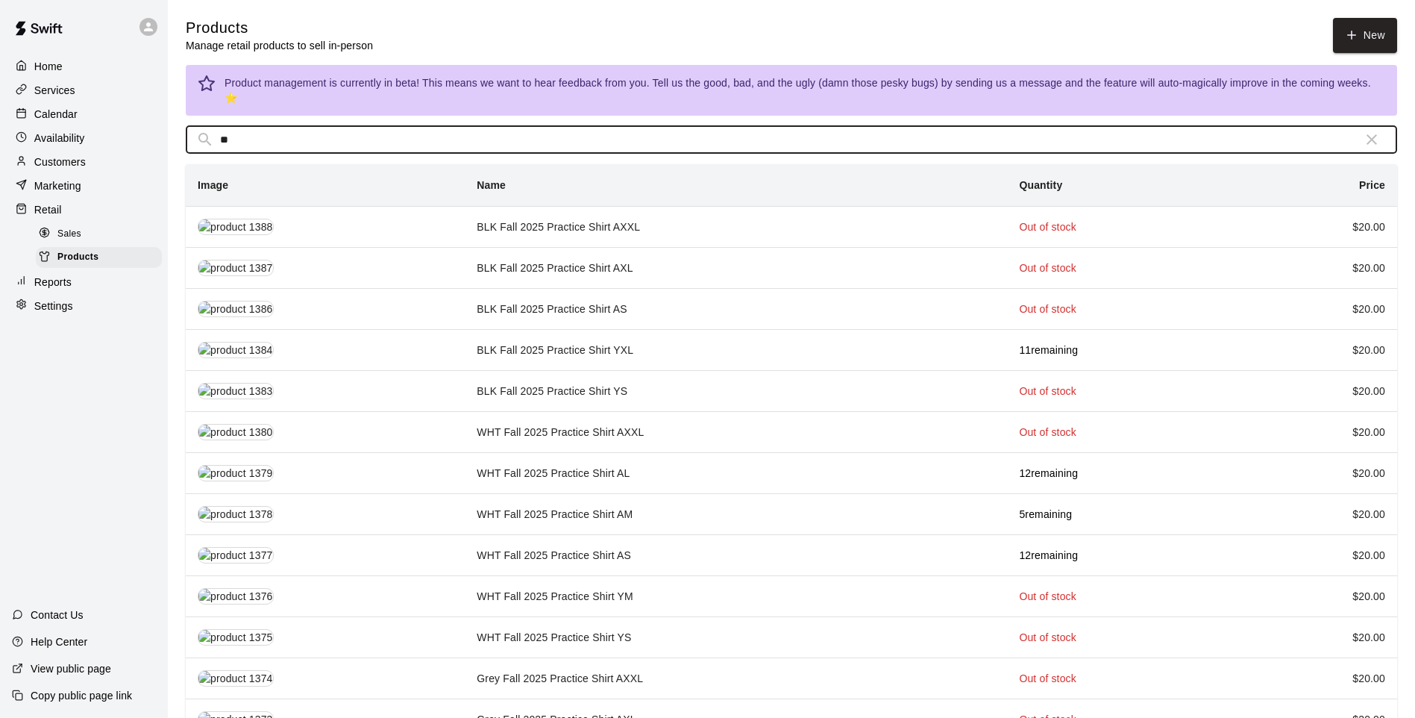
type input "*"
type input "***"
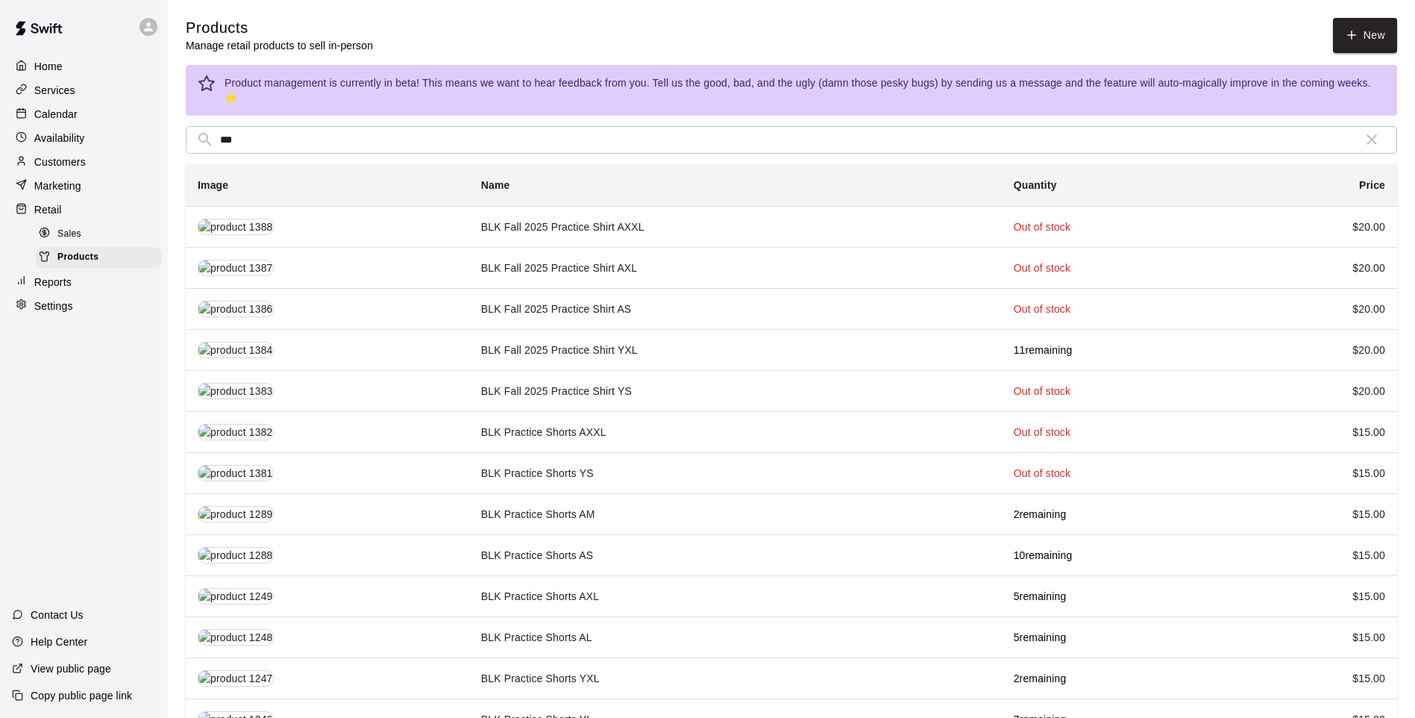
click at [636, 628] on td "BLK Practice Shorts AL" at bounding box center [735, 637] width 533 height 41
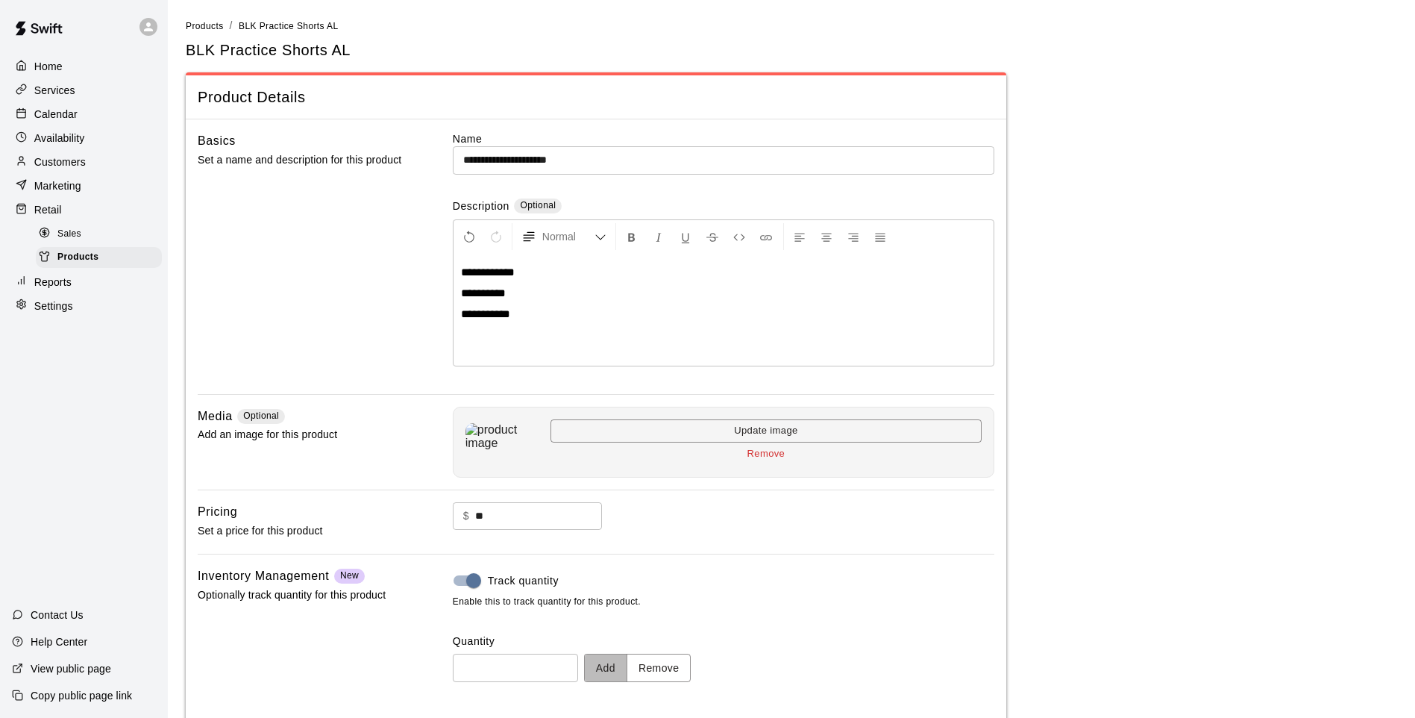
click at [627, 663] on button "Add" at bounding box center [605, 668] width 43 height 28
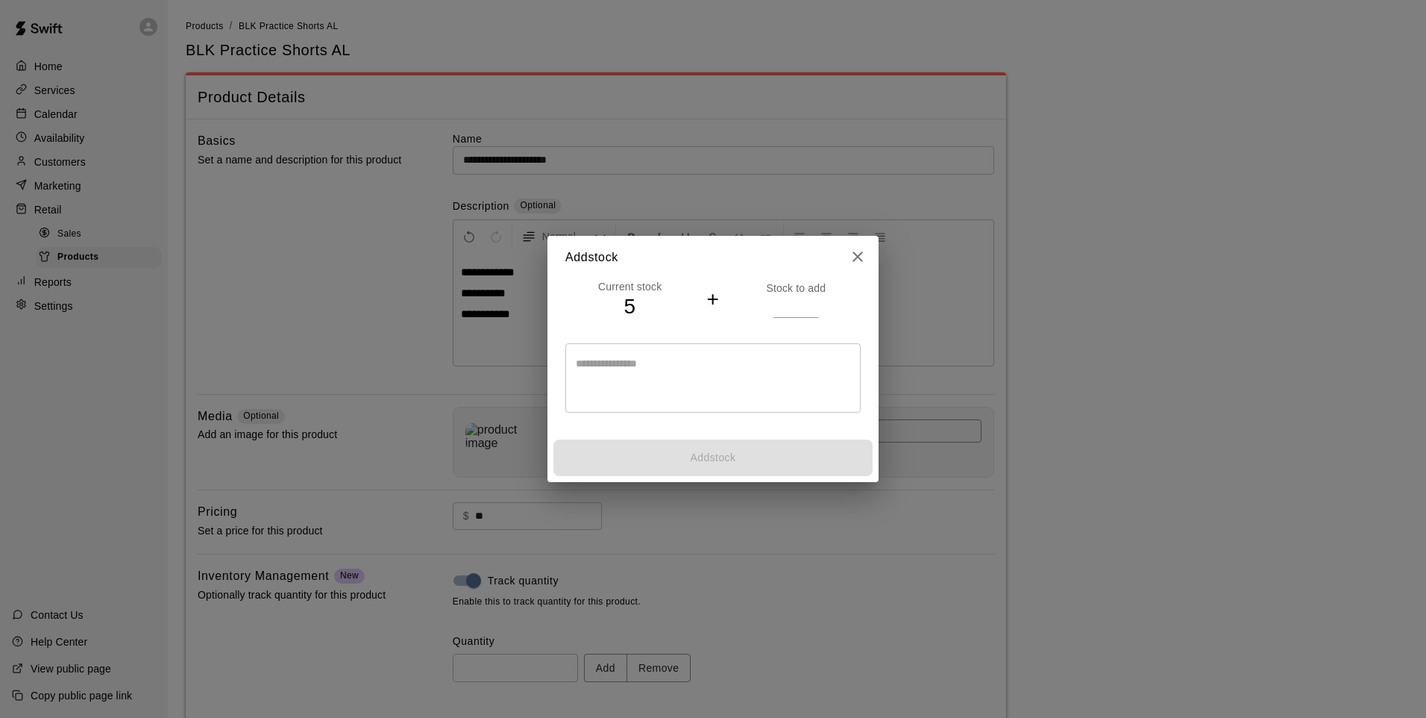
click at [790, 299] on input "number" at bounding box center [796, 306] width 45 height 22
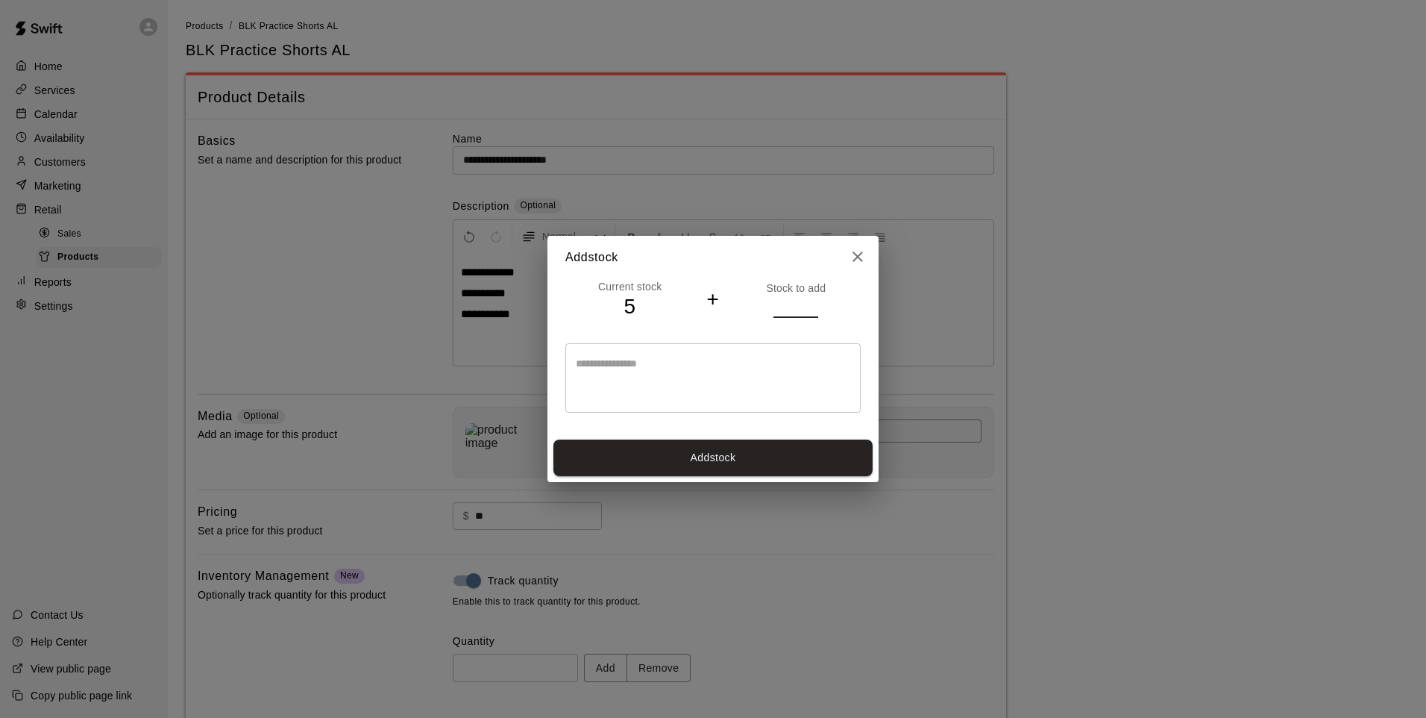
type input "*"
click at [784, 461] on button "Add stock" at bounding box center [713, 457] width 319 height 37
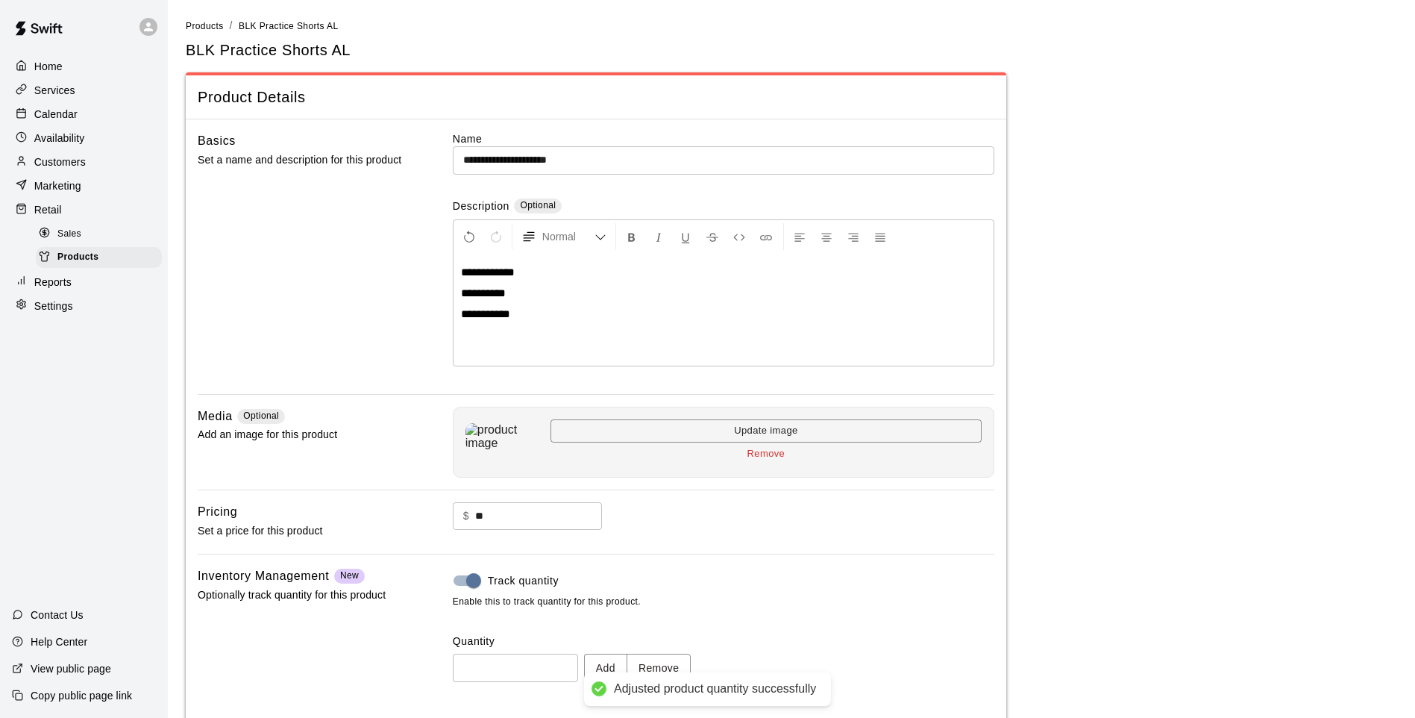
type input "**"
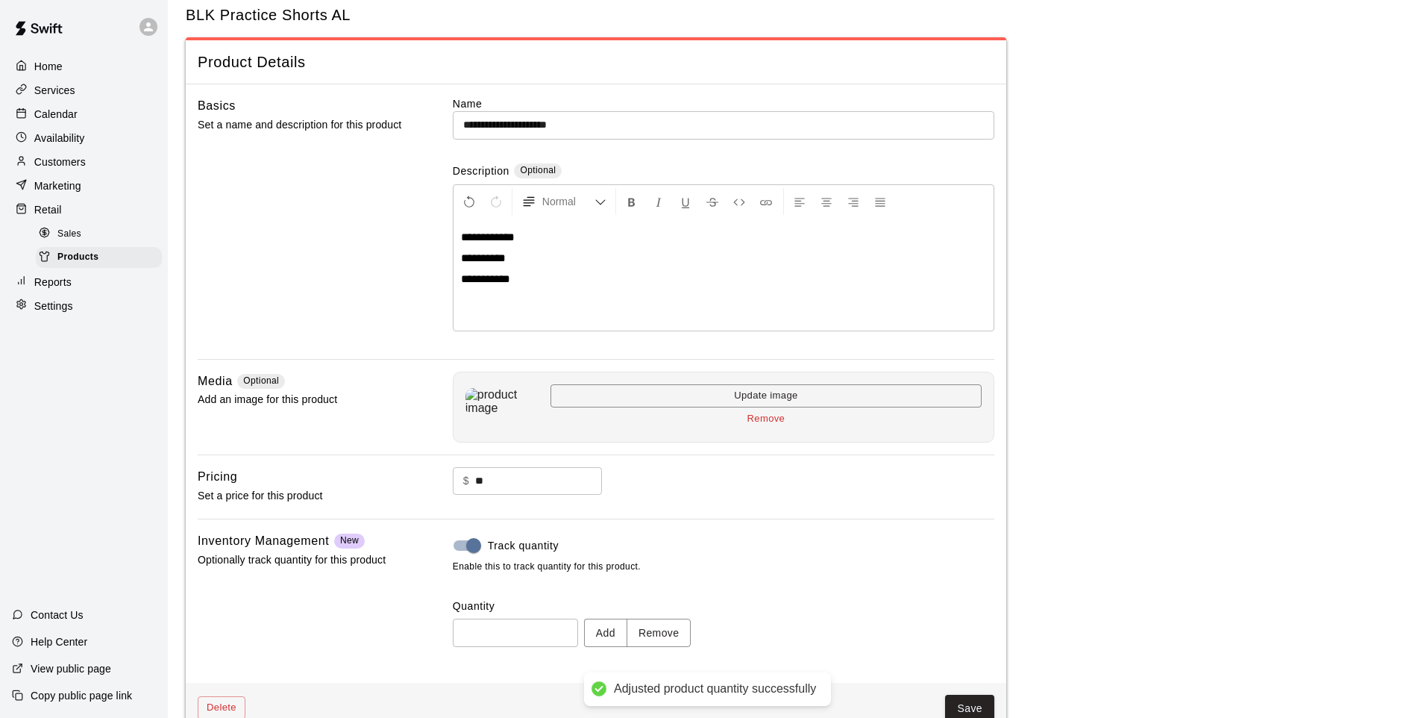
scroll to position [69, 0]
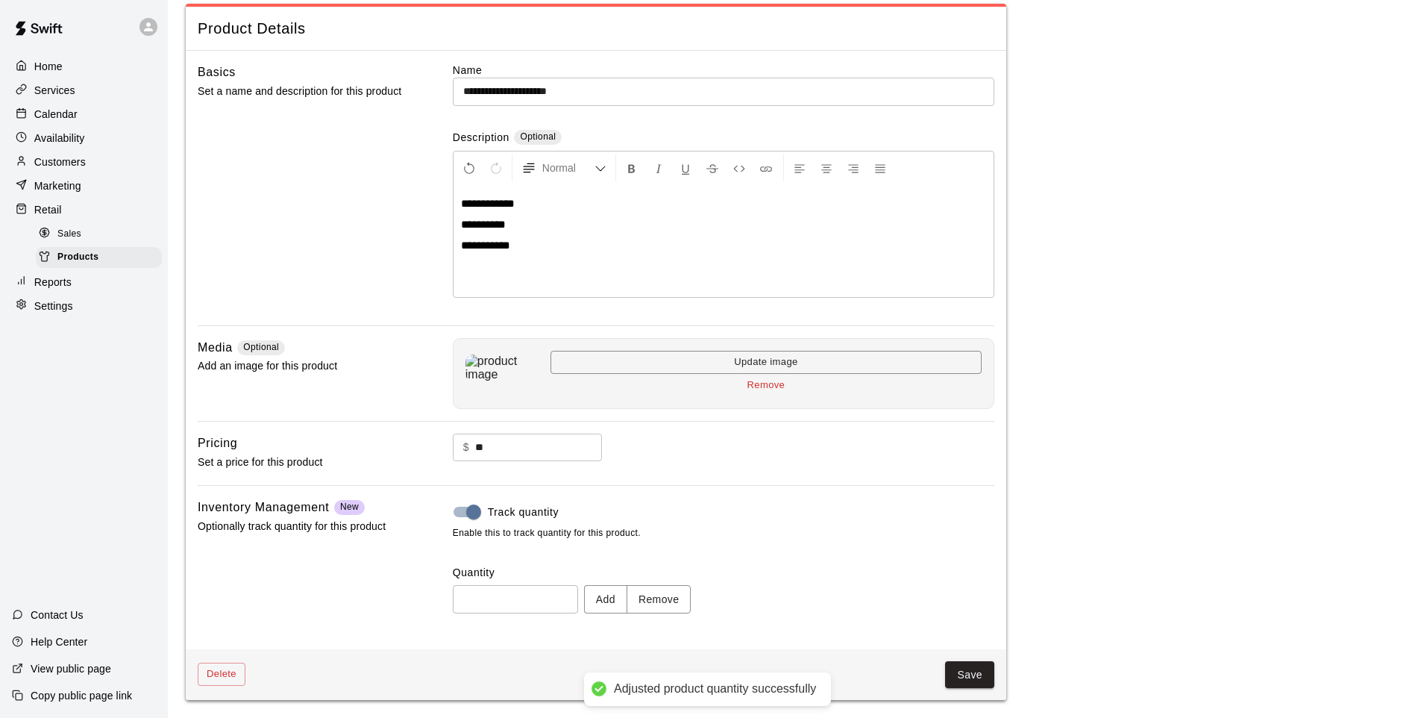
click at [970, 669] on button "Save" at bounding box center [969, 675] width 49 height 28
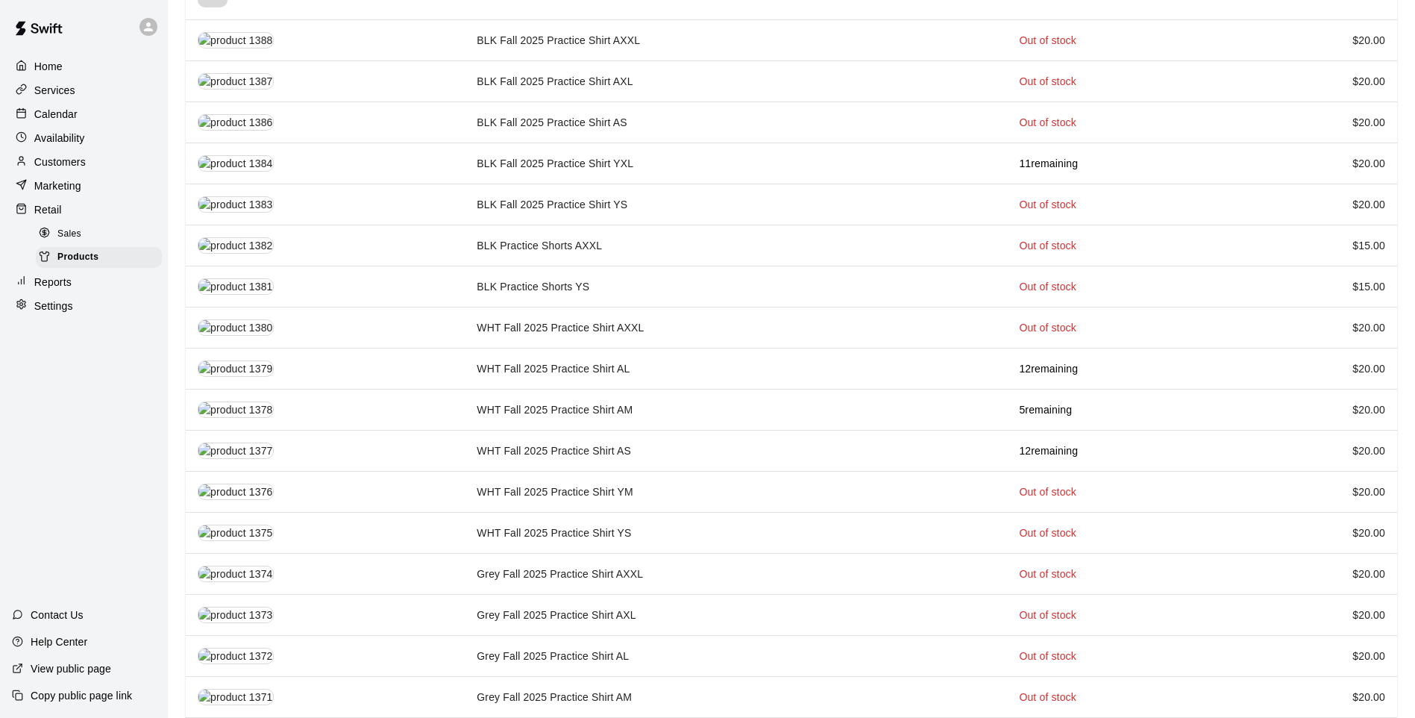
scroll to position [75, 0]
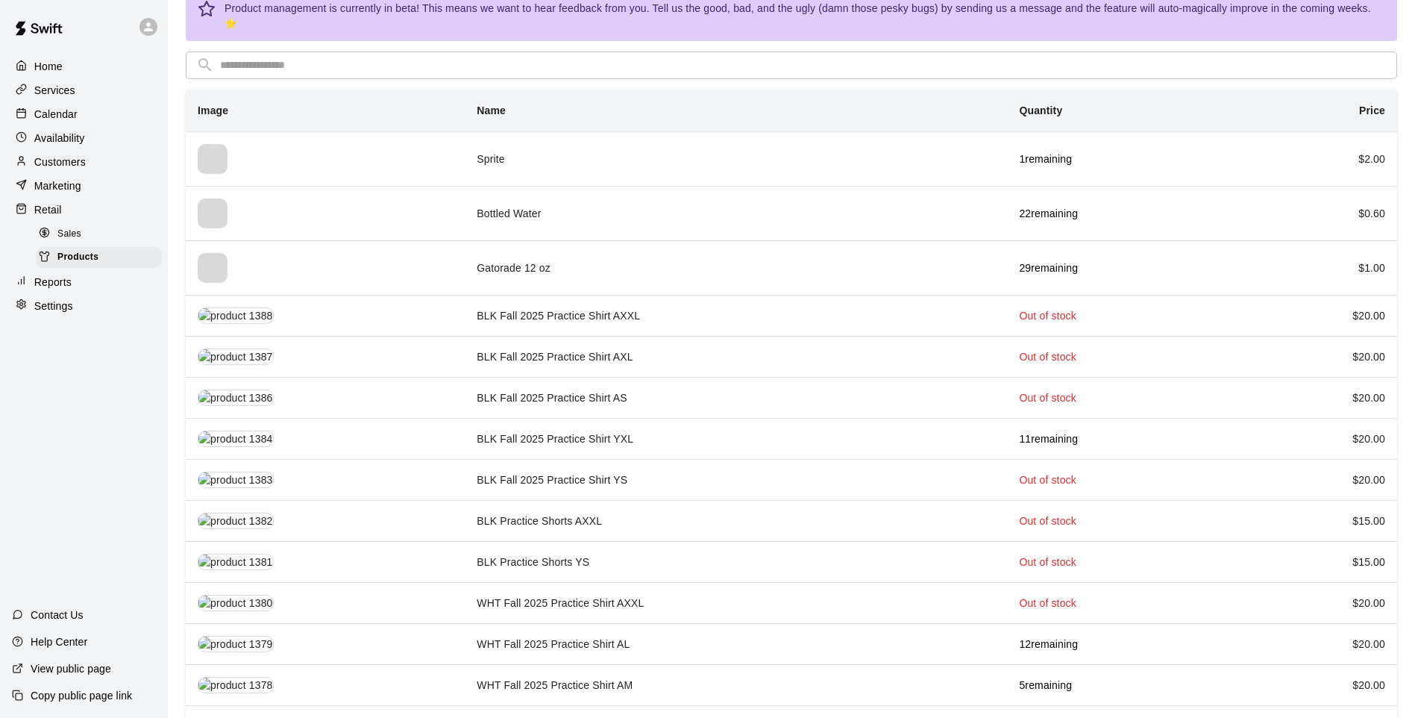
click at [295, 54] on input "text" at bounding box center [803, 65] width 1167 height 28
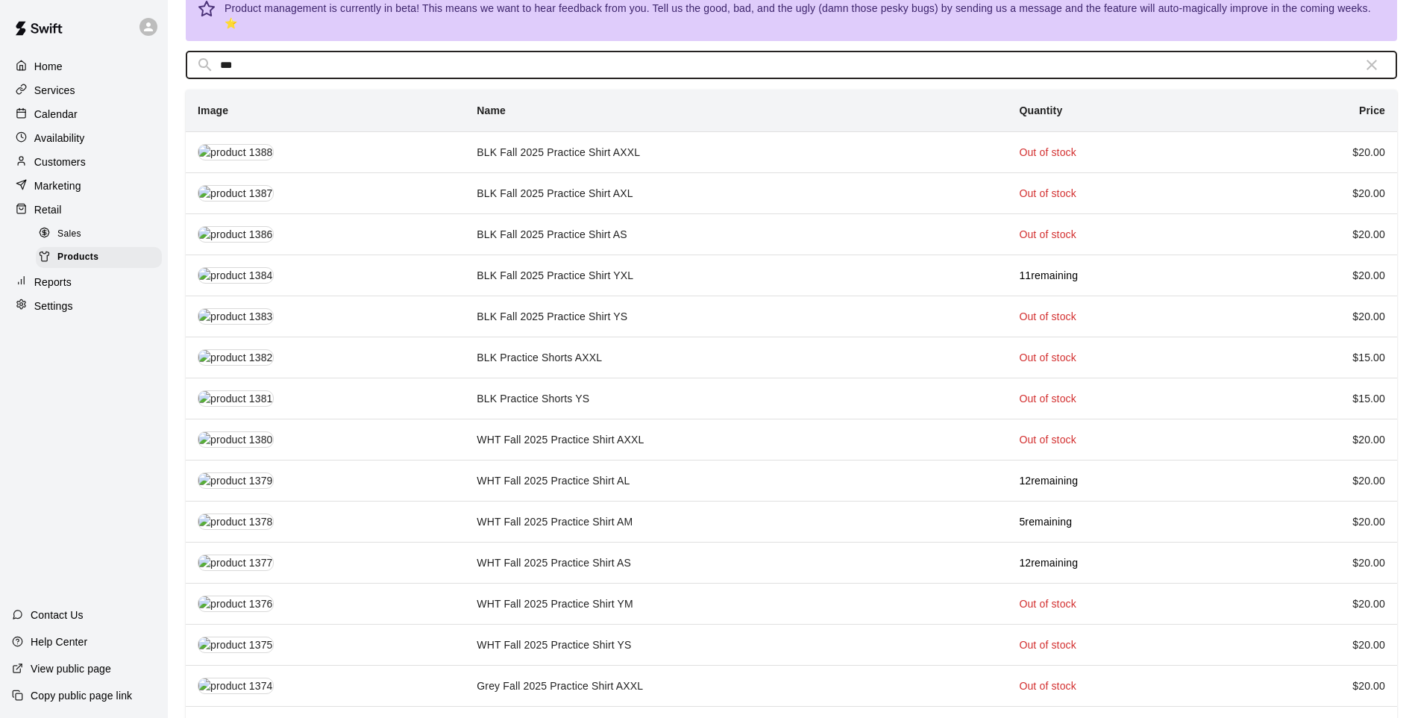
scroll to position [14, 0]
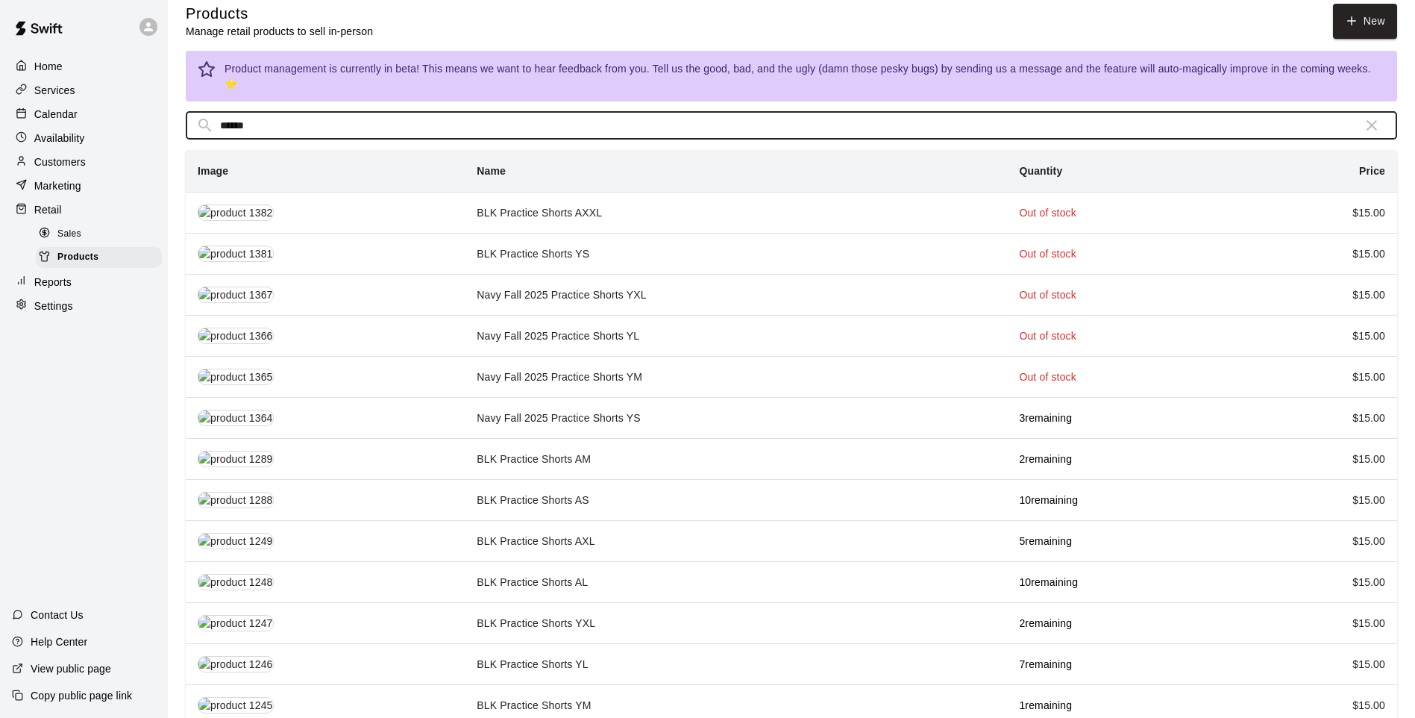
type input "******"
click at [650, 486] on td "BLK Practice Shorts AS" at bounding box center [736, 499] width 542 height 41
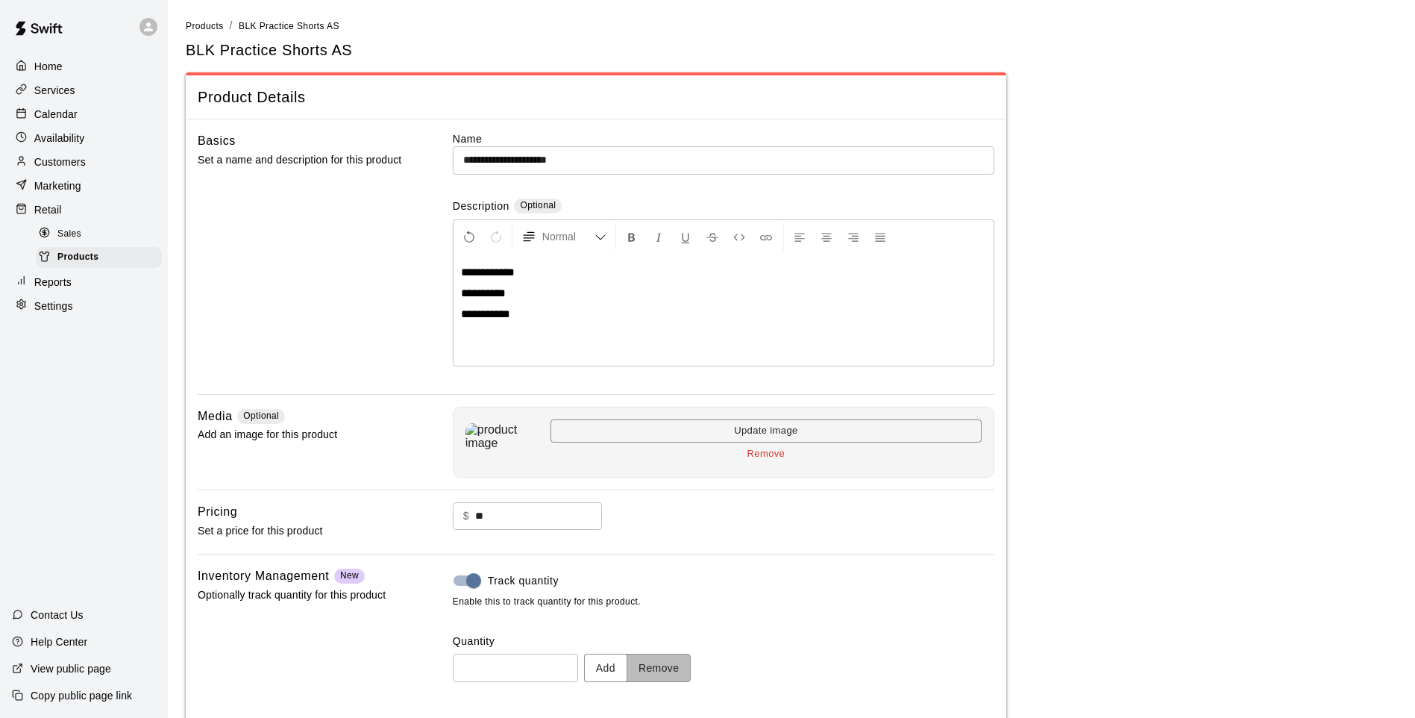
click at [687, 668] on button "Remove" at bounding box center [659, 668] width 65 height 28
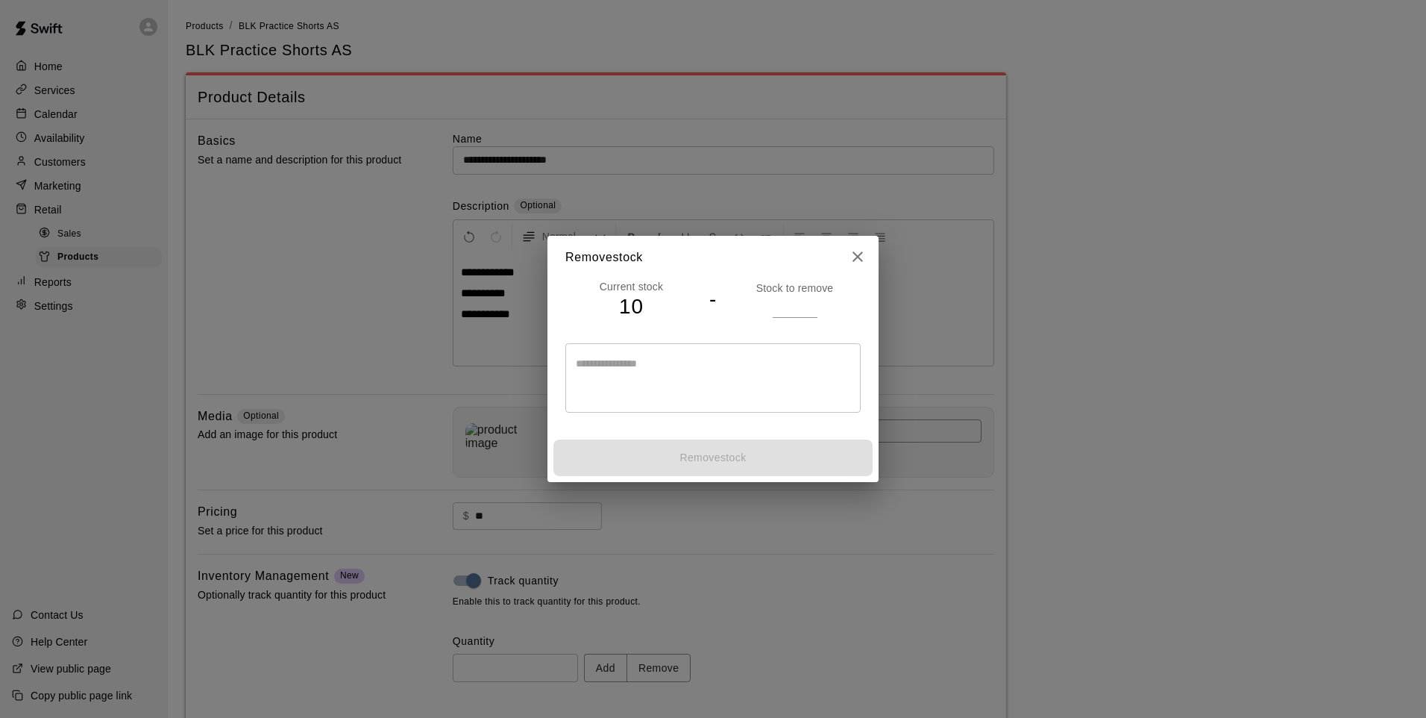
click at [790, 301] on input "number" at bounding box center [795, 306] width 45 height 22
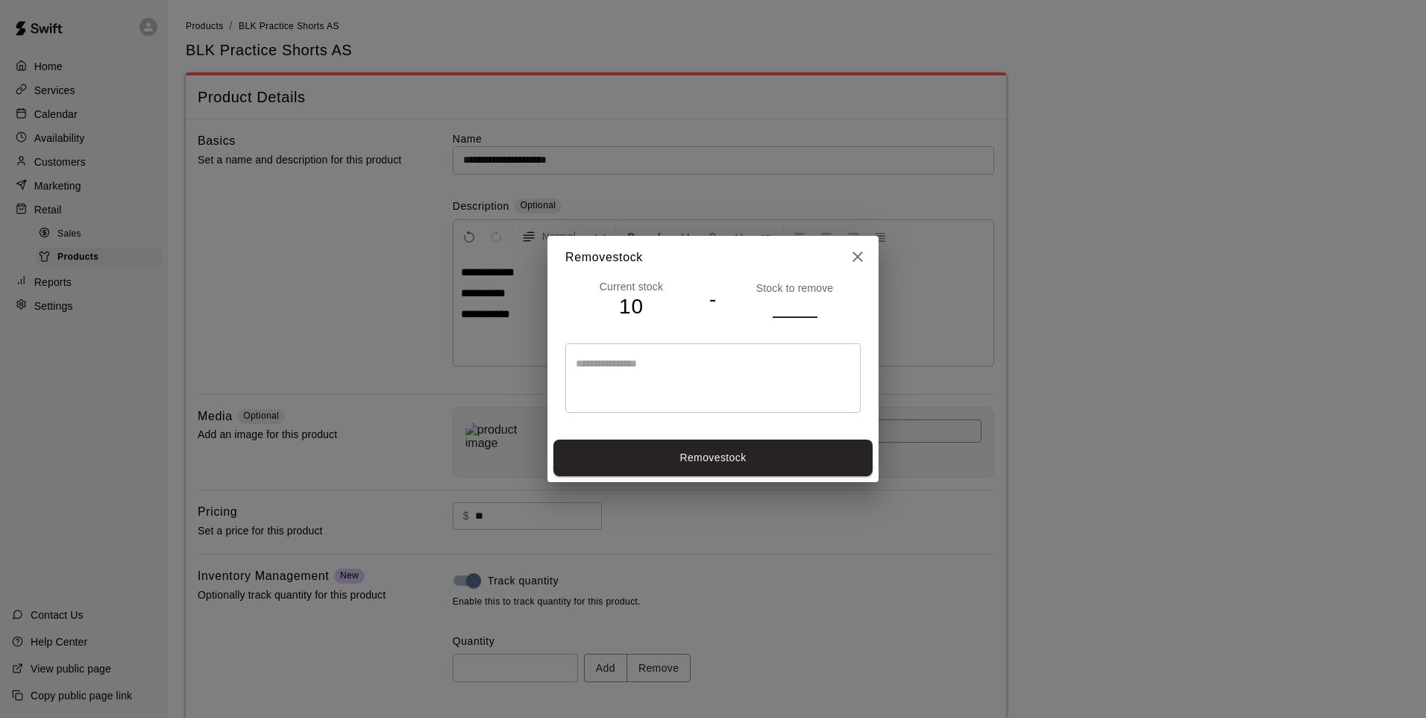
type input "*"
click at [831, 473] on button "Remove stock" at bounding box center [713, 457] width 319 height 37
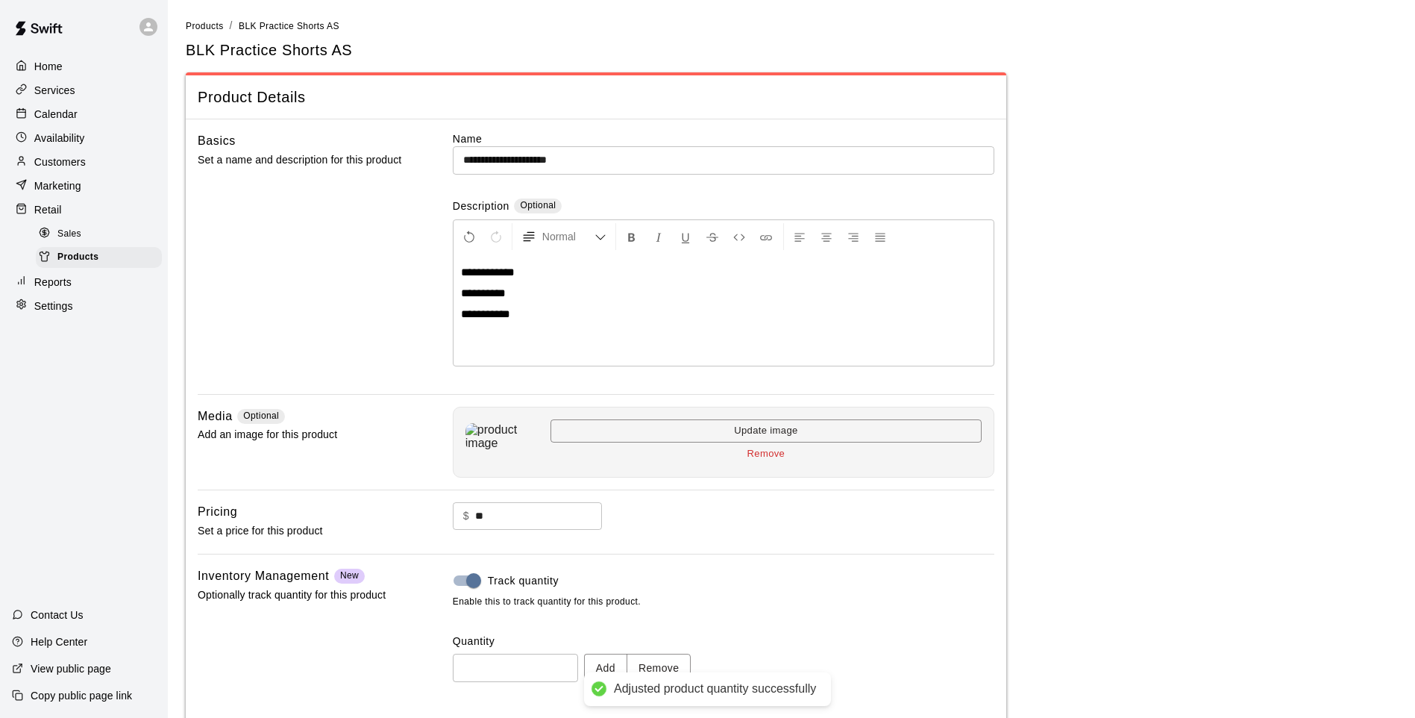
type input "*"
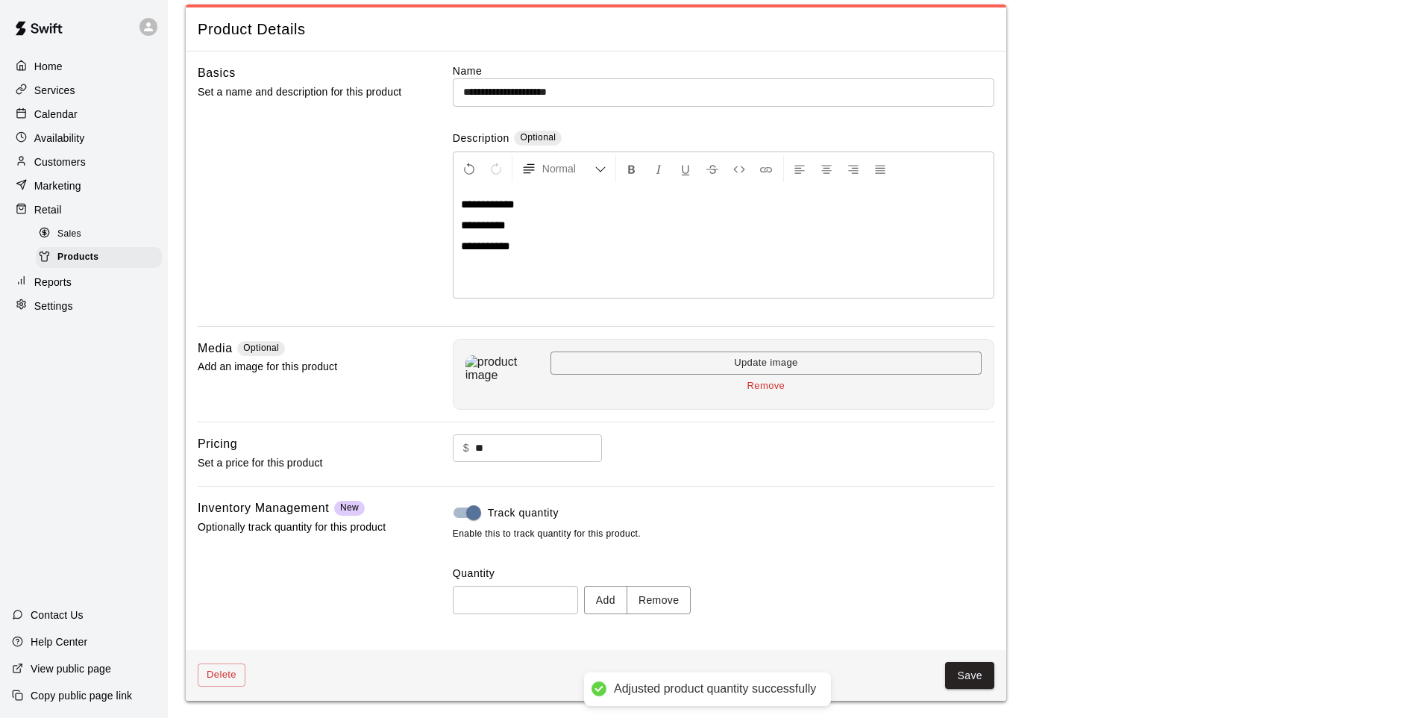
scroll to position [69, 0]
click at [980, 675] on button "Save" at bounding box center [969, 675] width 49 height 28
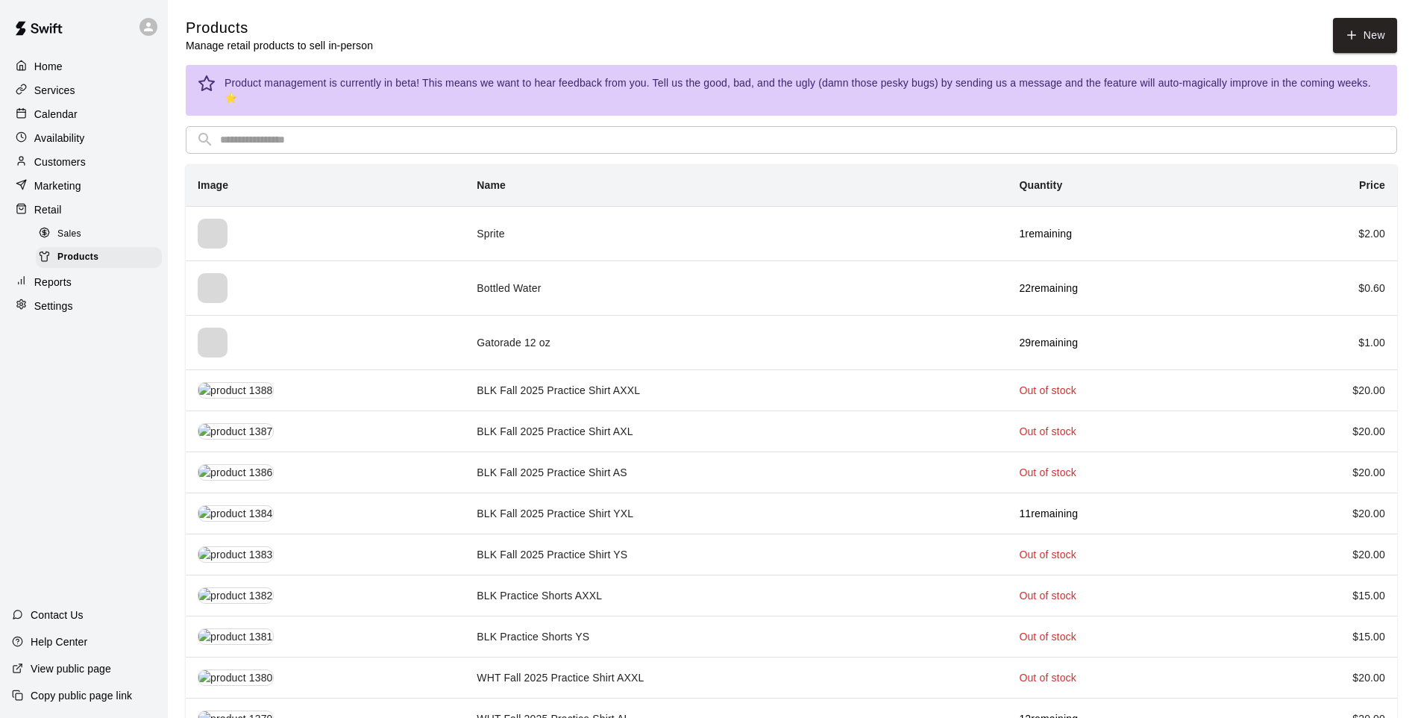
click at [534, 126] on input "text" at bounding box center [803, 140] width 1167 height 28
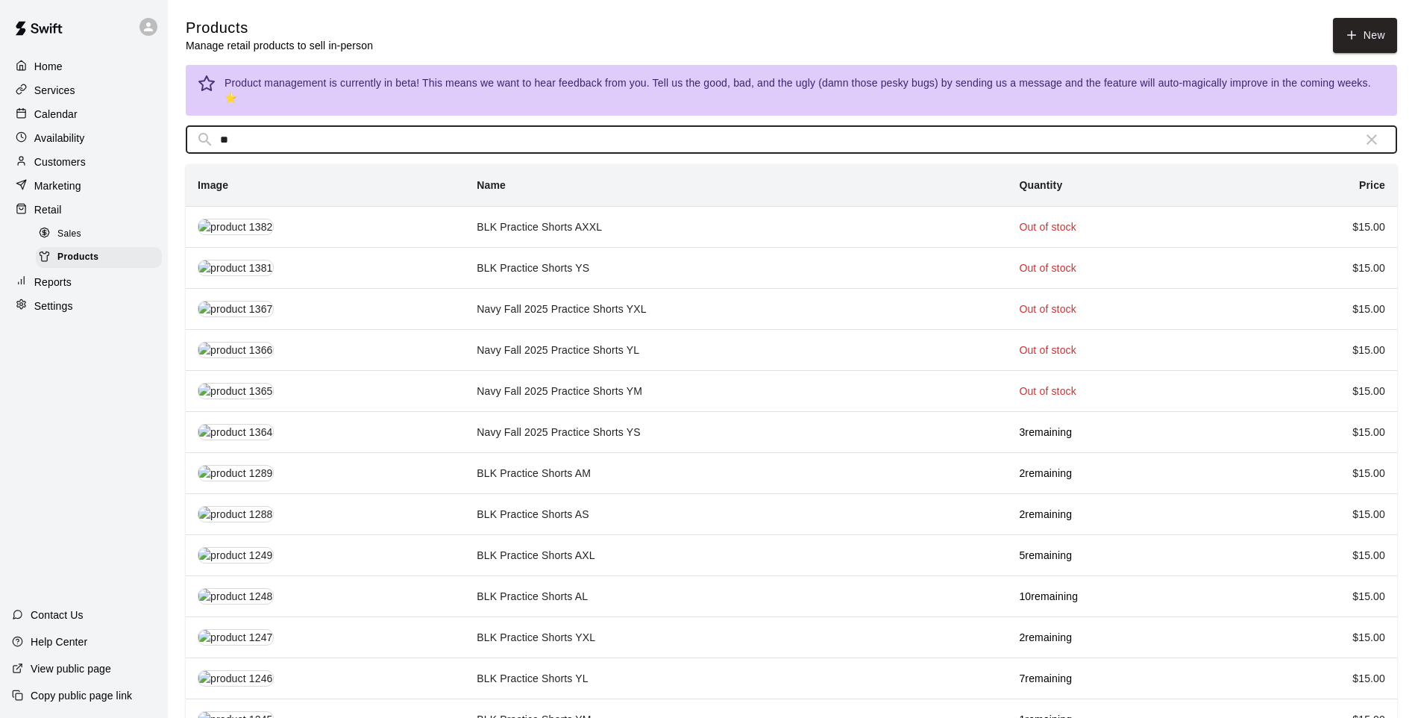
type input "*"
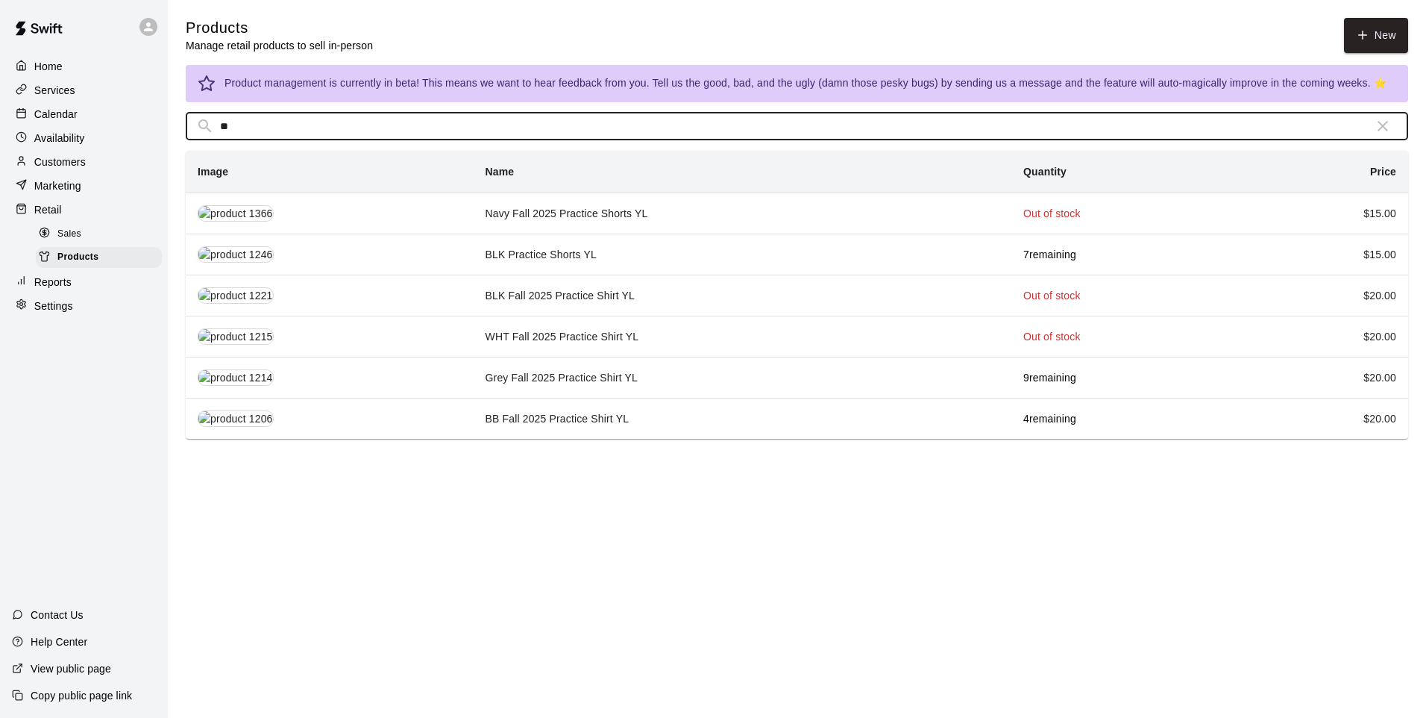
type input "**"
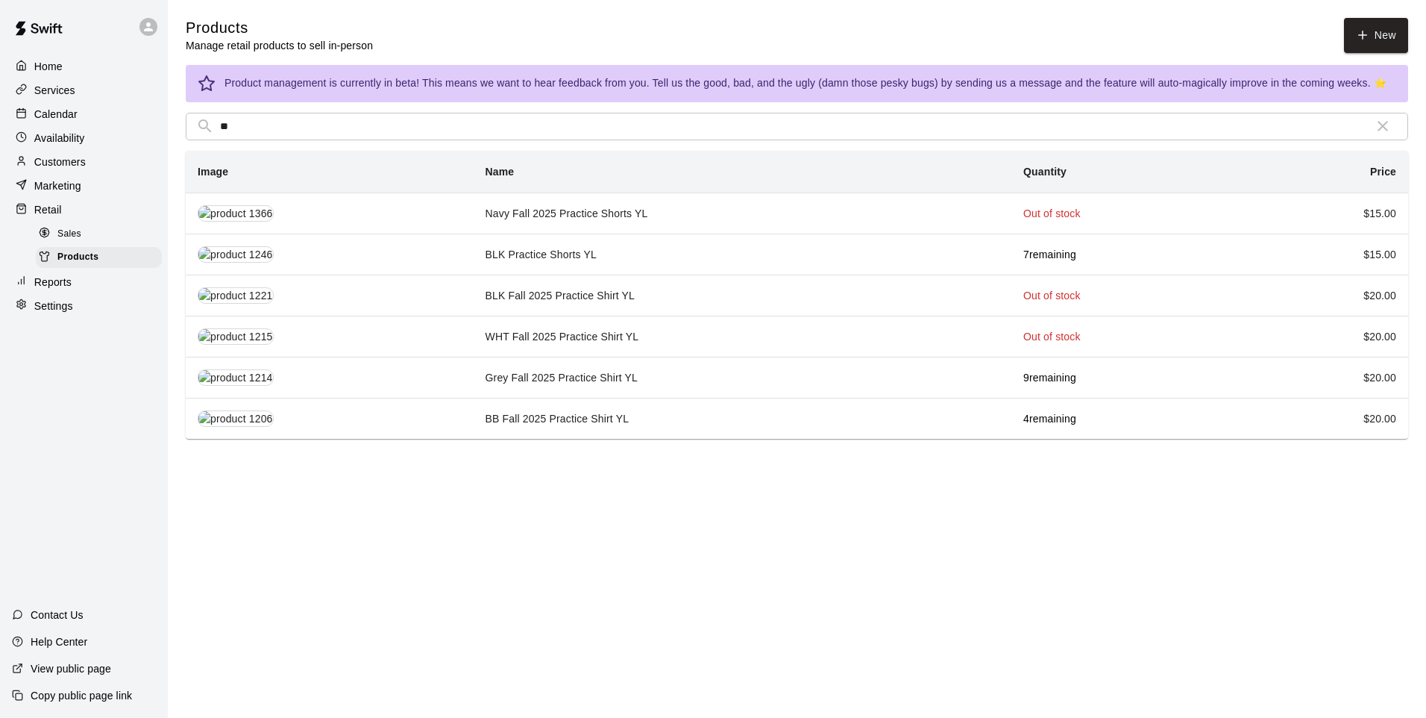
click at [549, 251] on td "BLK Practice Shorts YL" at bounding box center [743, 254] width 539 height 41
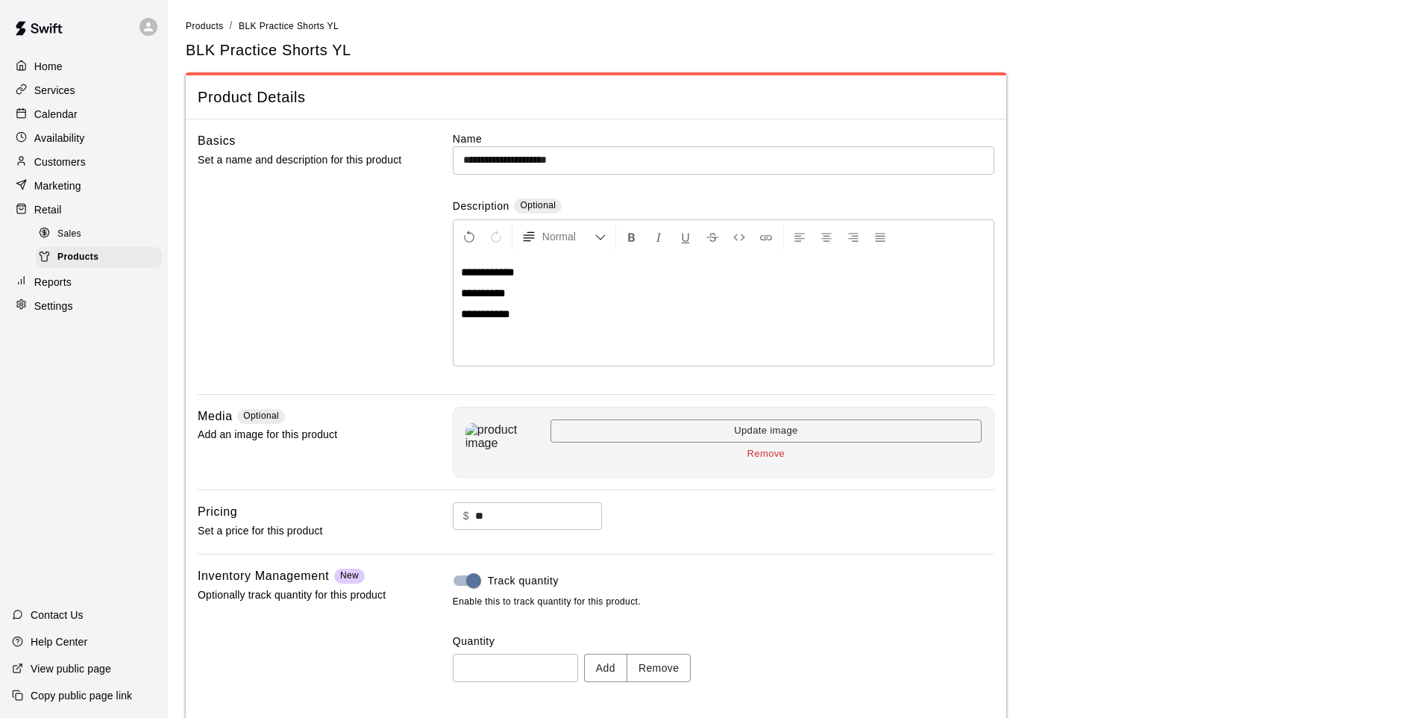
click at [677, 663] on button "Remove" at bounding box center [659, 668] width 65 height 28
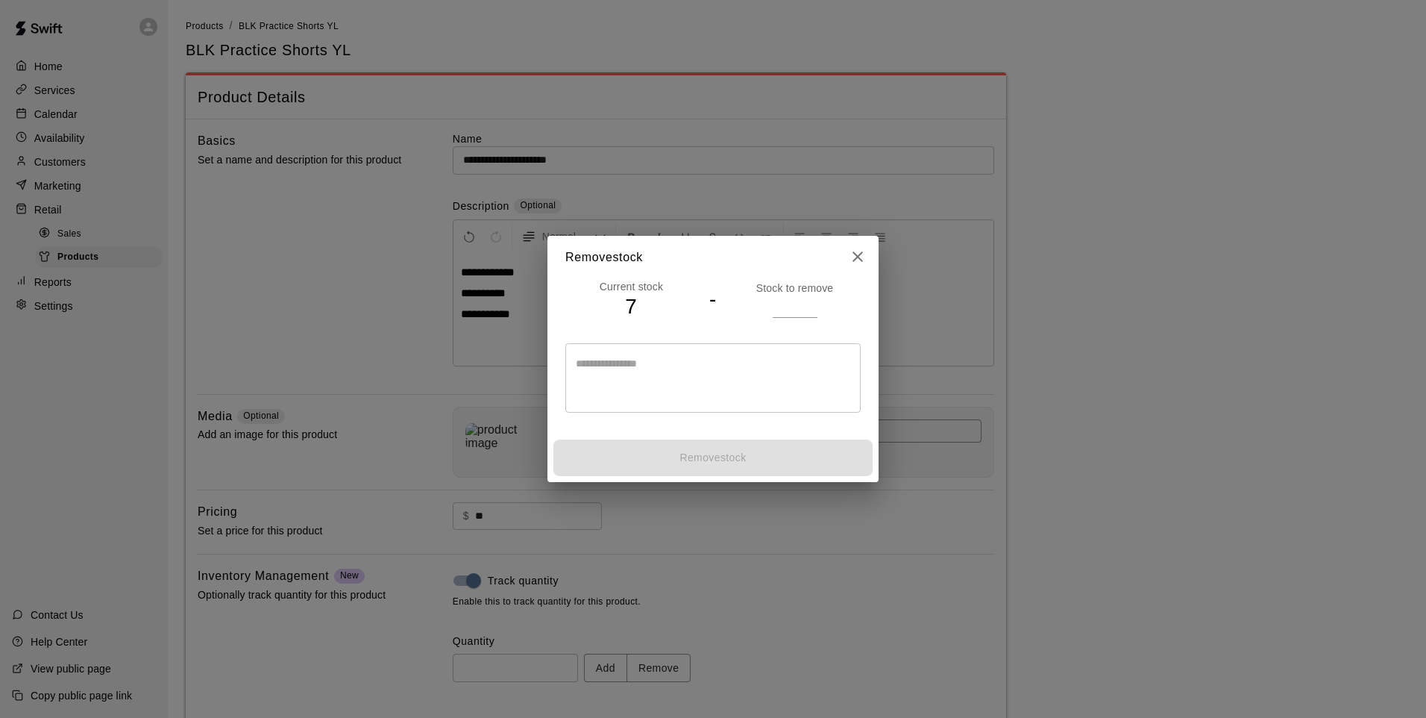
click at [795, 301] on input "number" at bounding box center [795, 306] width 45 height 22
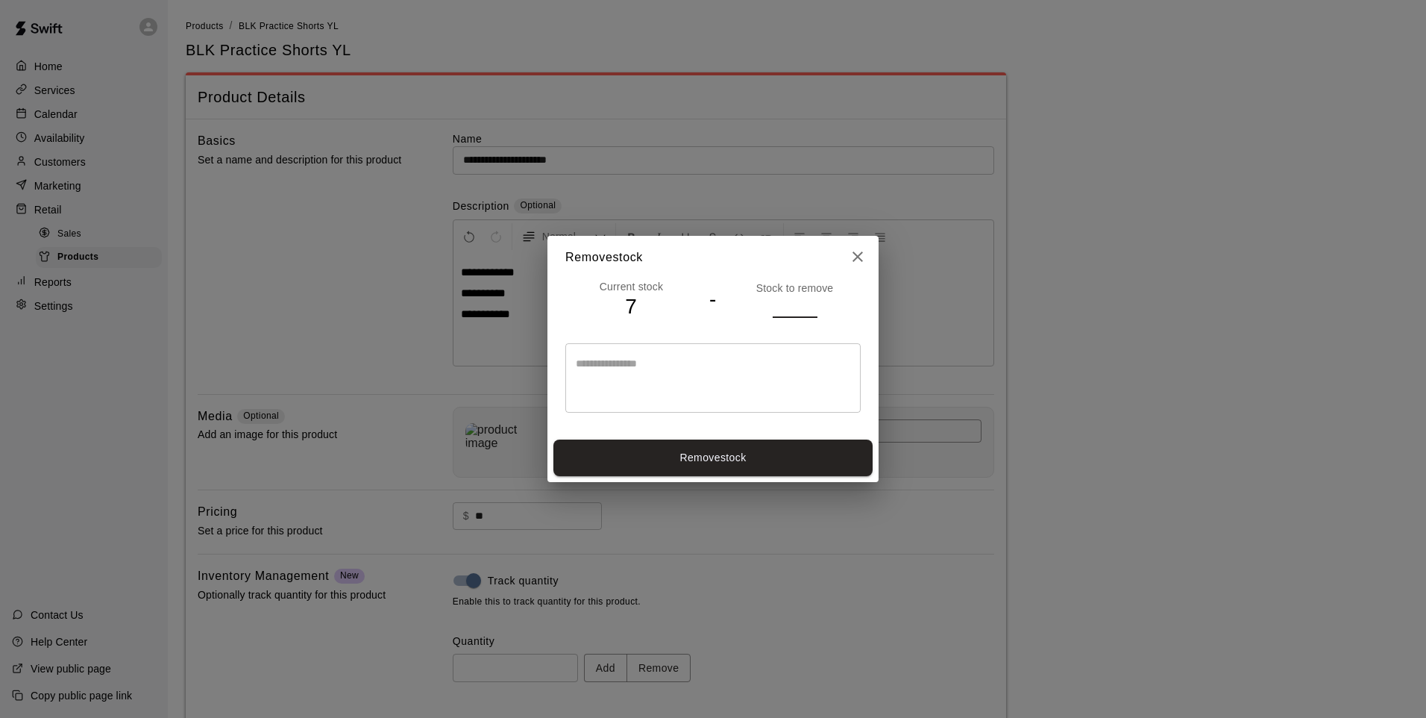
type input "*"
click at [842, 460] on button "Remove stock" at bounding box center [713, 457] width 319 height 37
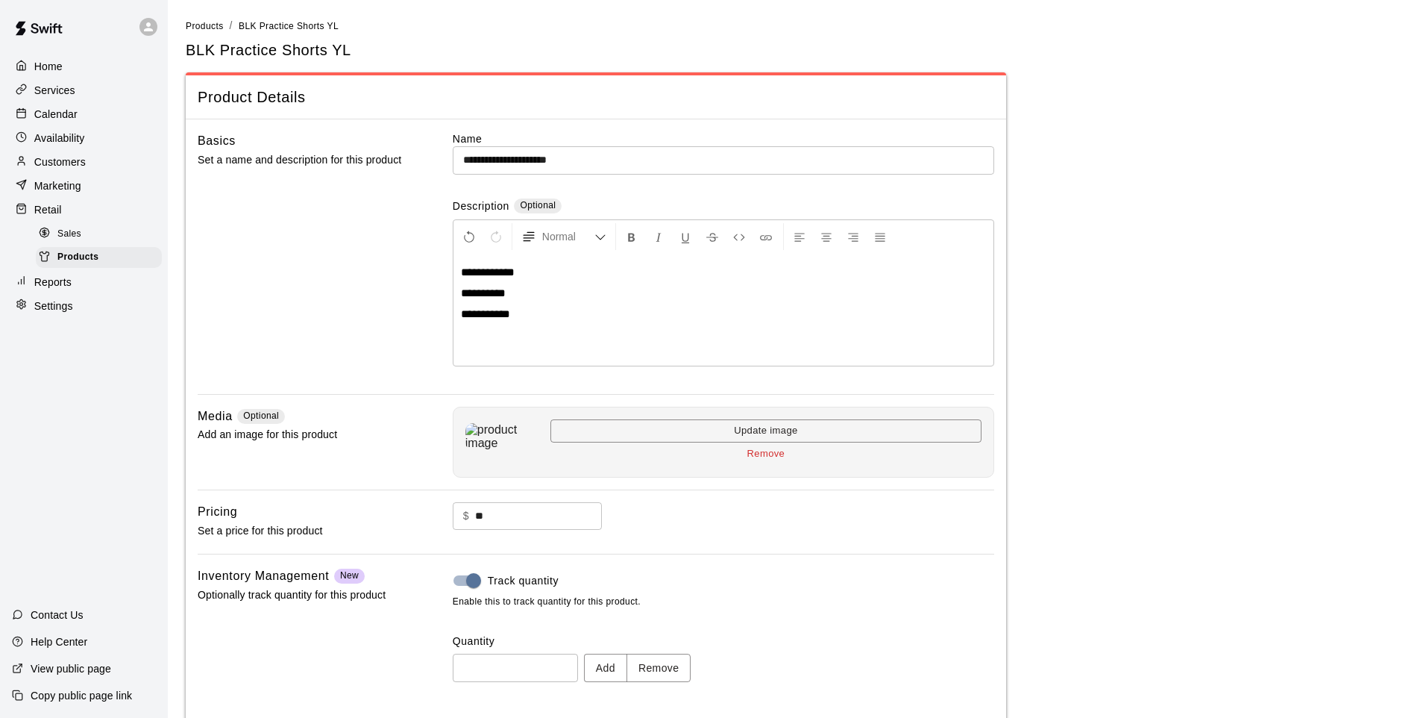
type input "*"
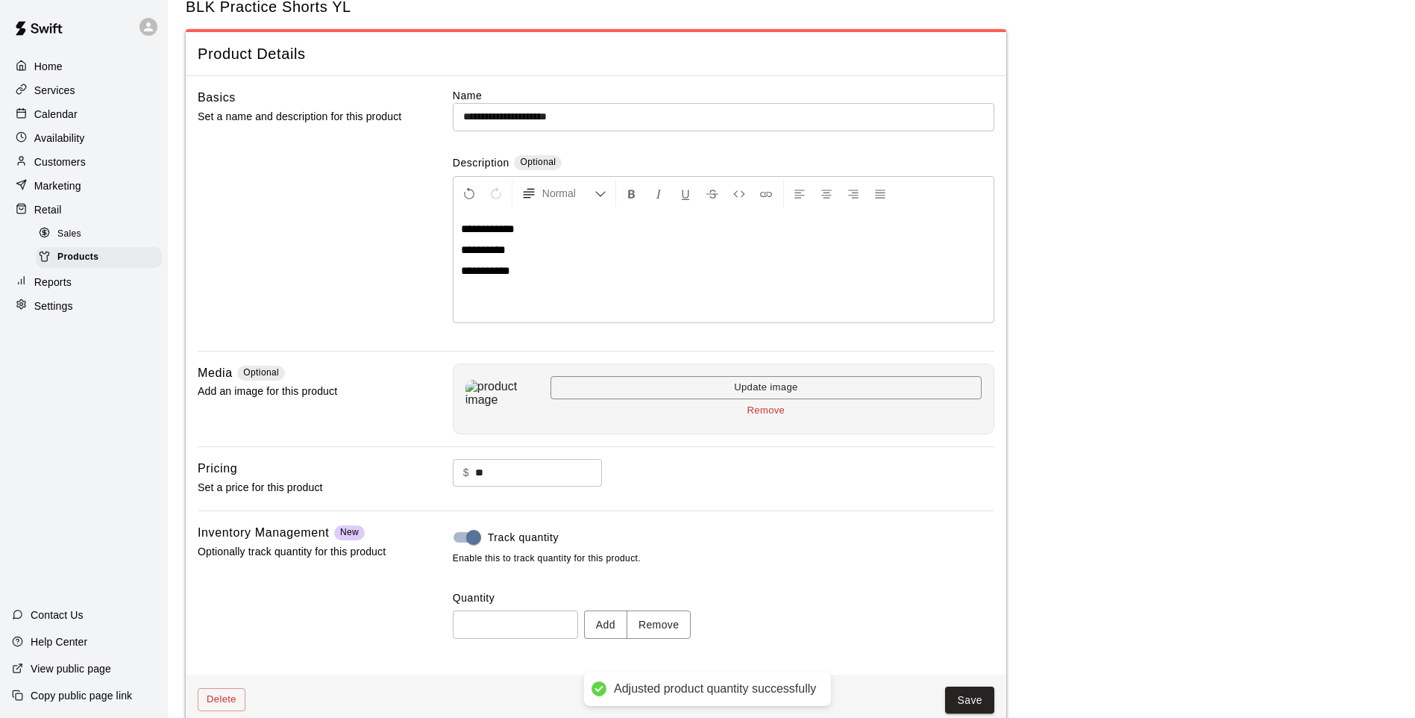
scroll to position [69, 0]
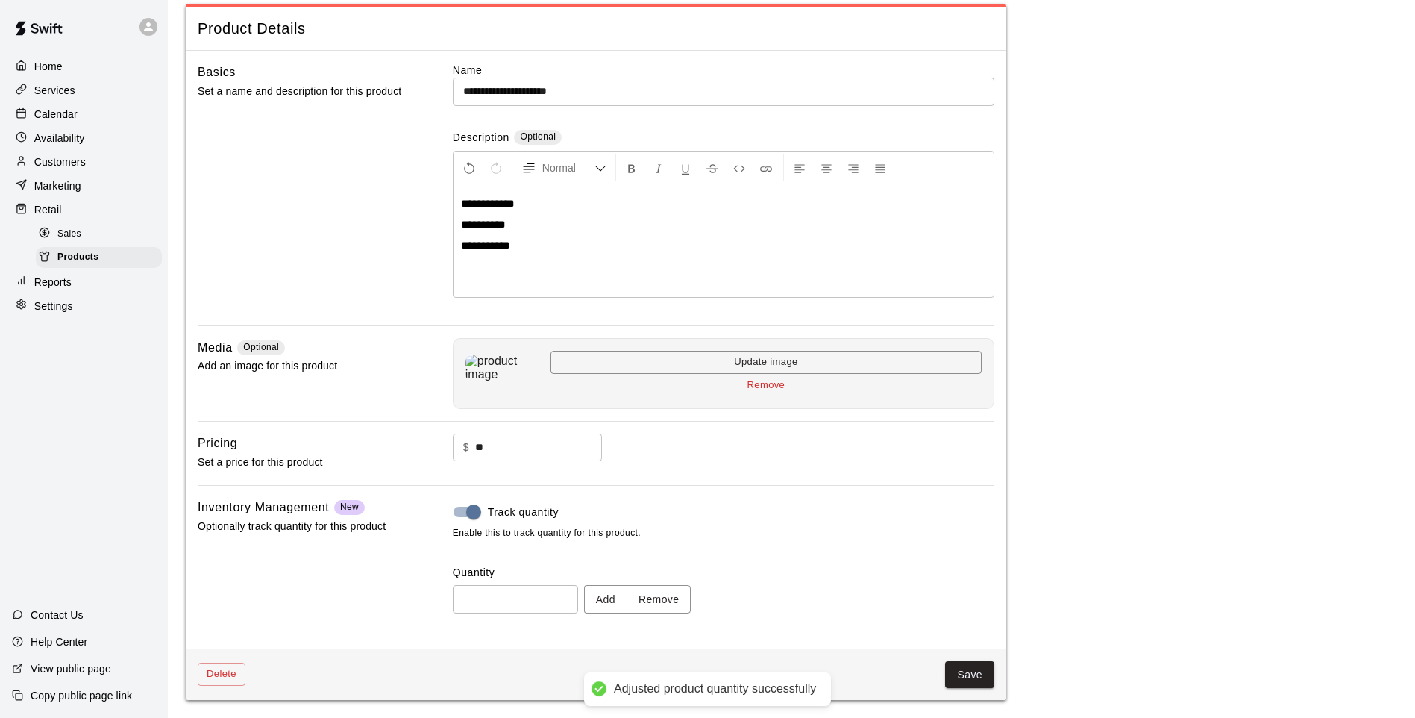
click at [968, 675] on button "Save" at bounding box center [969, 675] width 49 height 28
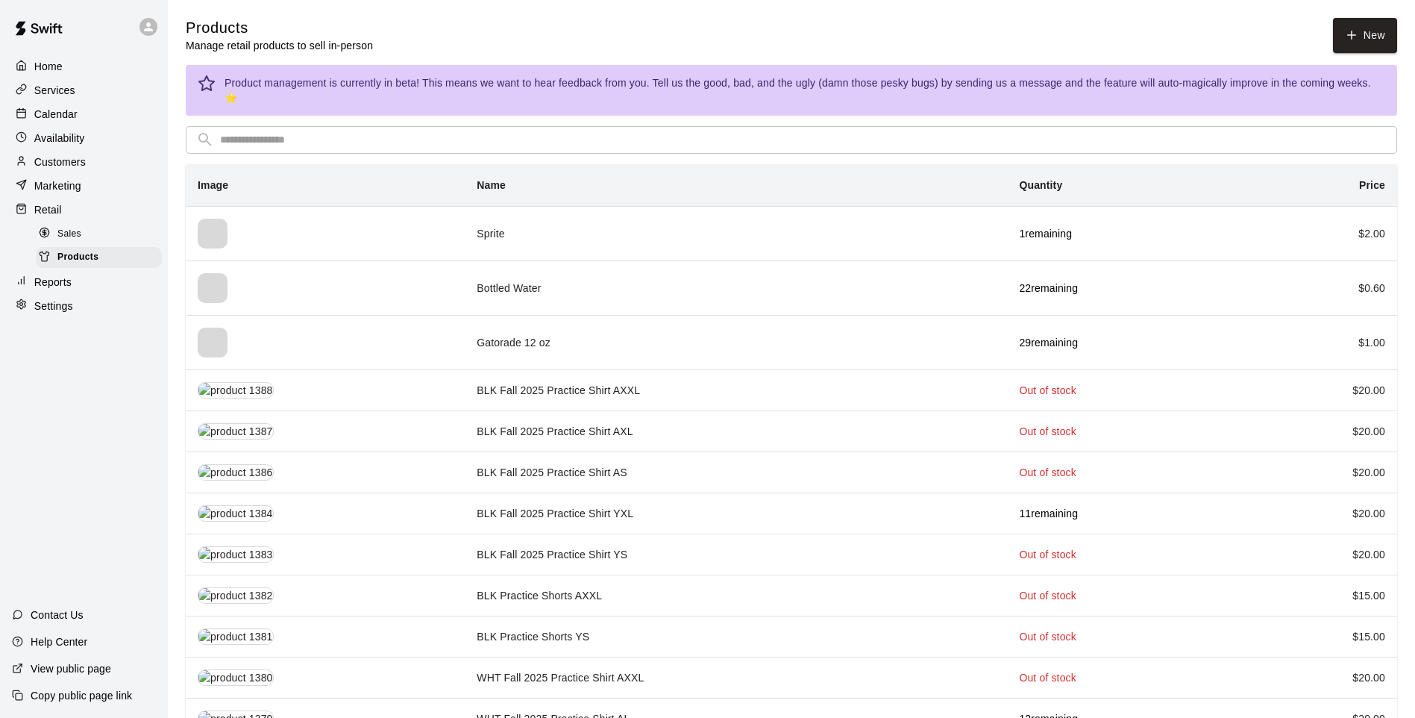
click at [699, 126] on input "text" at bounding box center [803, 140] width 1167 height 28
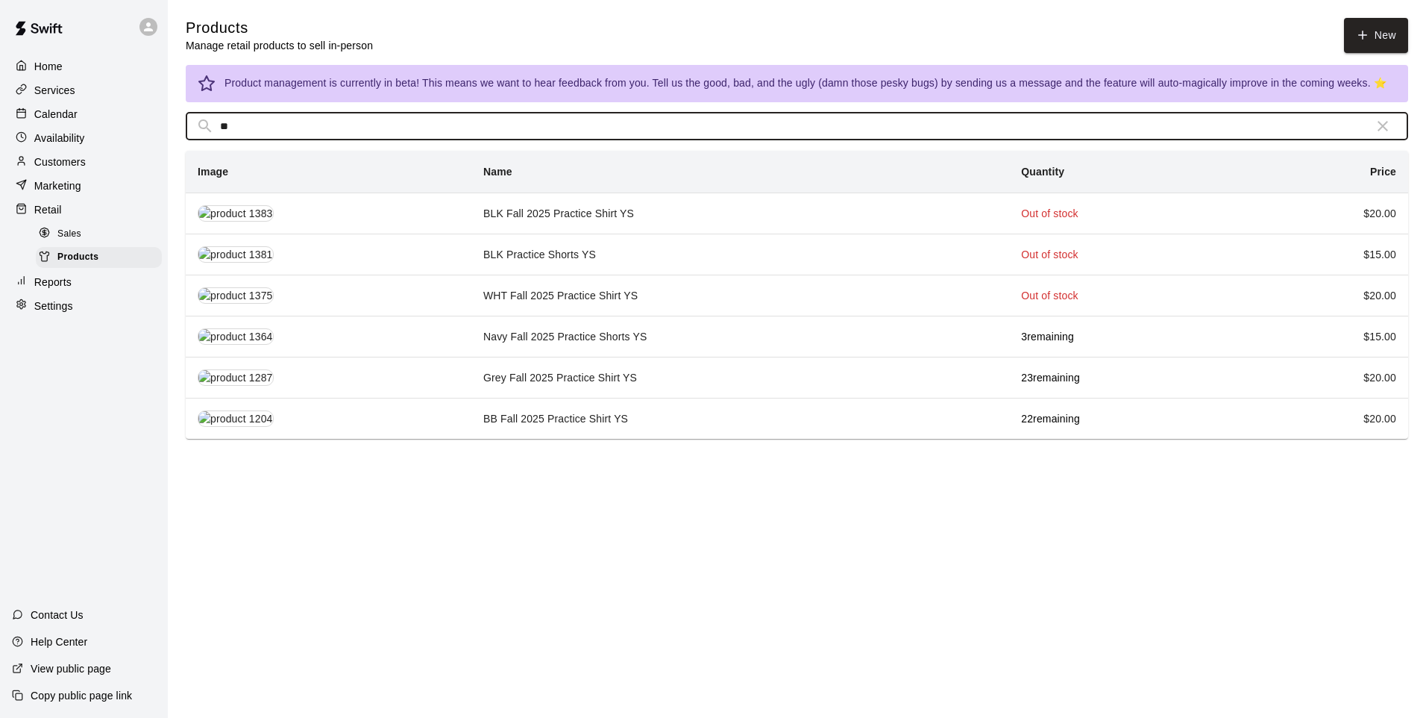
type input "*"
type input "***"
click at [614, 341] on td "WHT Fall 2025 Practice Shirt AXL" at bounding box center [740, 336] width 532 height 41
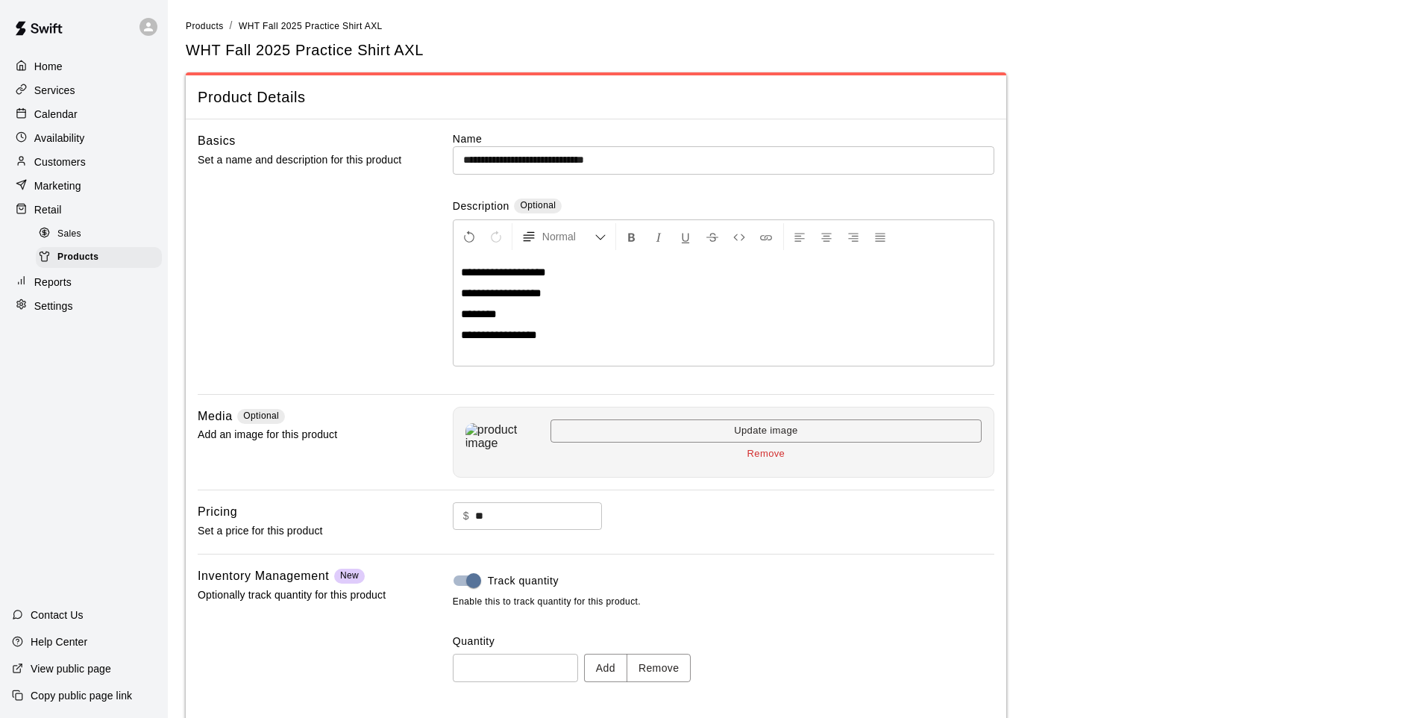
click at [618, 677] on button "Add" at bounding box center [605, 668] width 43 height 28
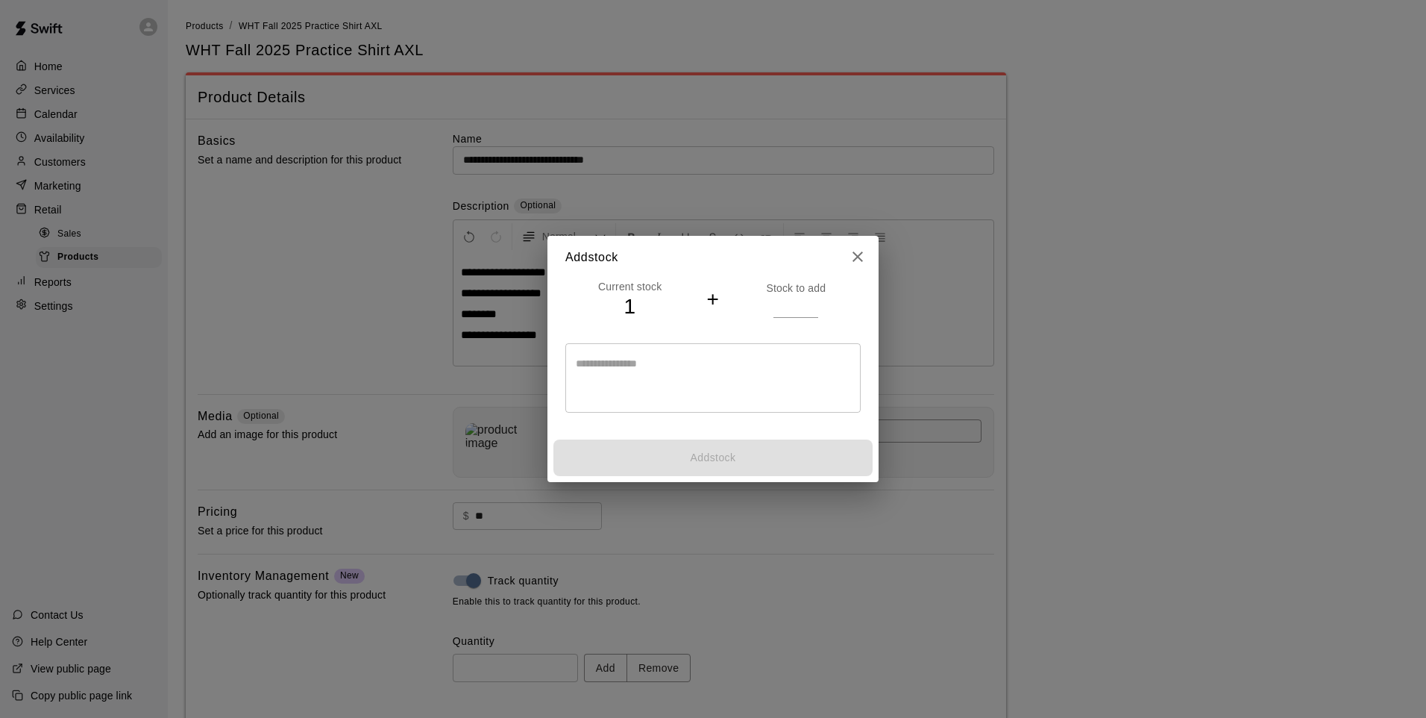
type input "*"
click at [810, 301] on input "*" at bounding box center [796, 306] width 45 height 22
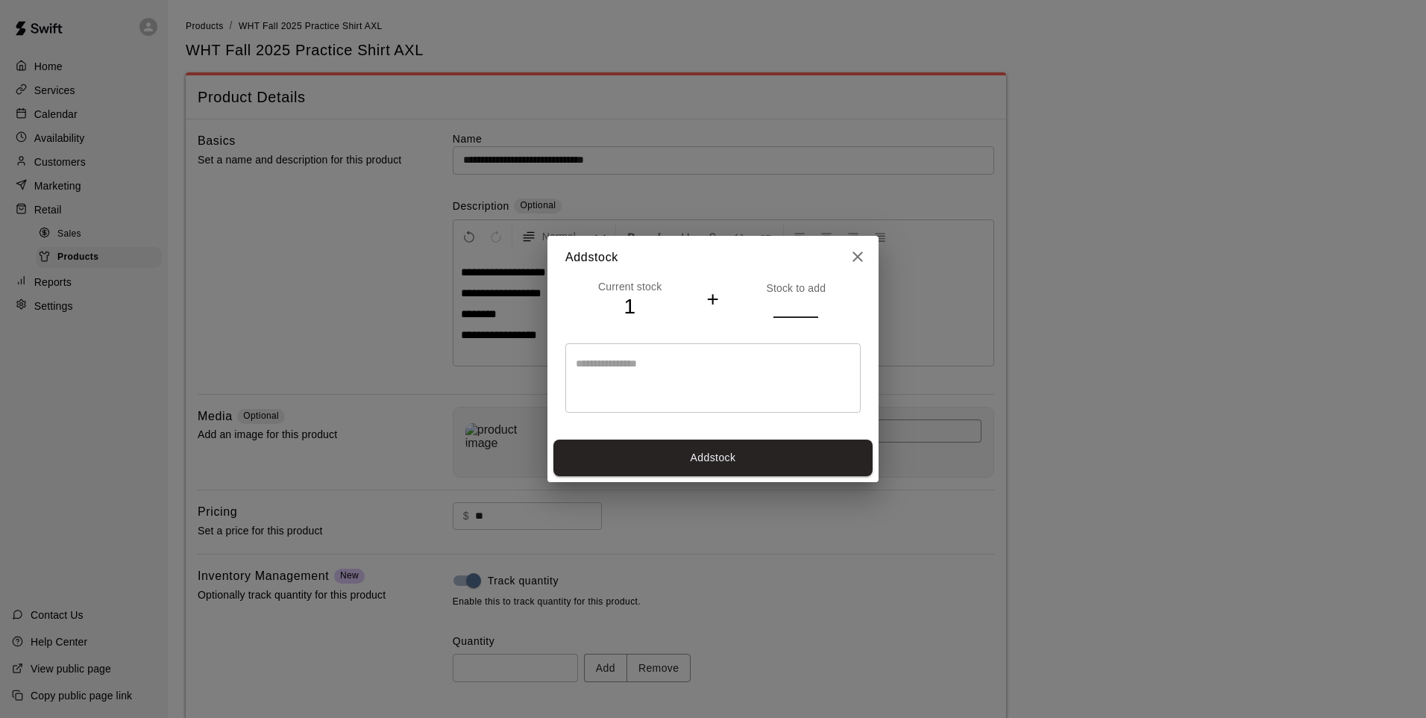
click at [814, 455] on button "Add stock" at bounding box center [713, 457] width 319 height 37
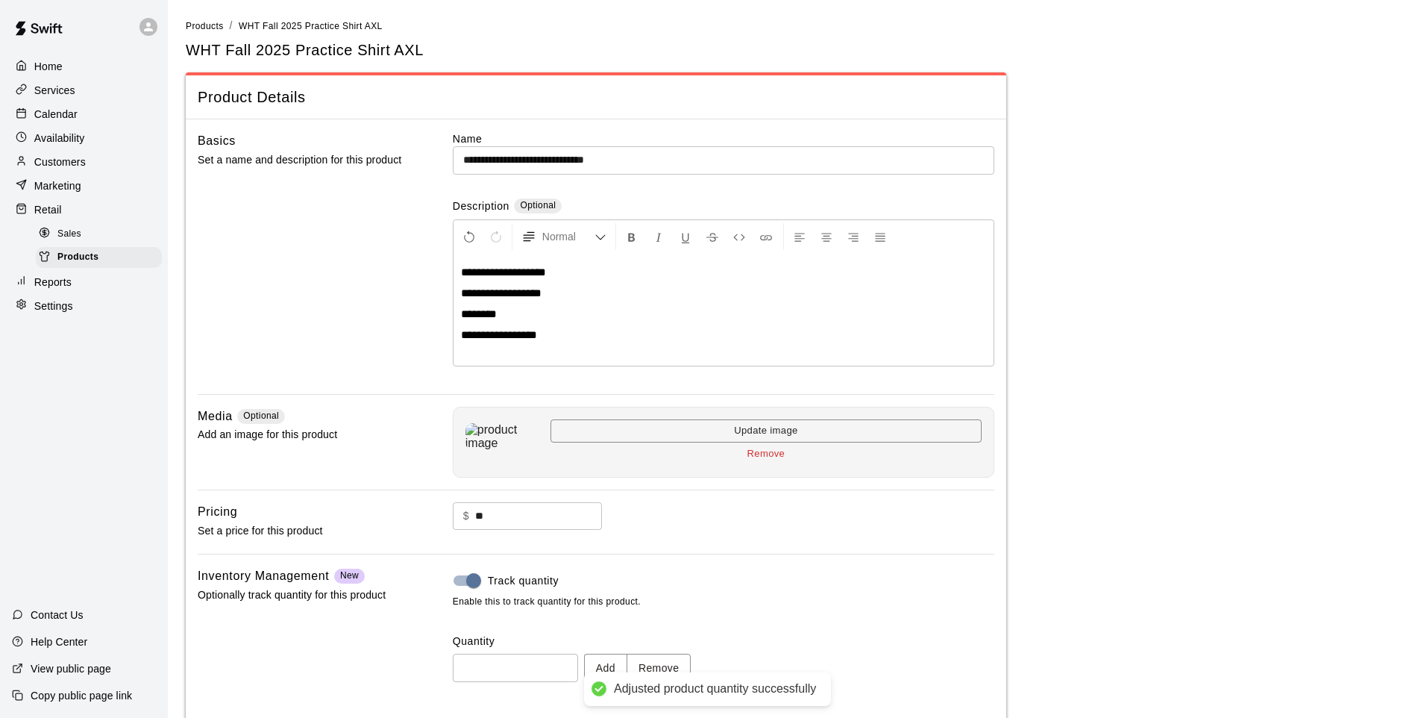
type input "*"
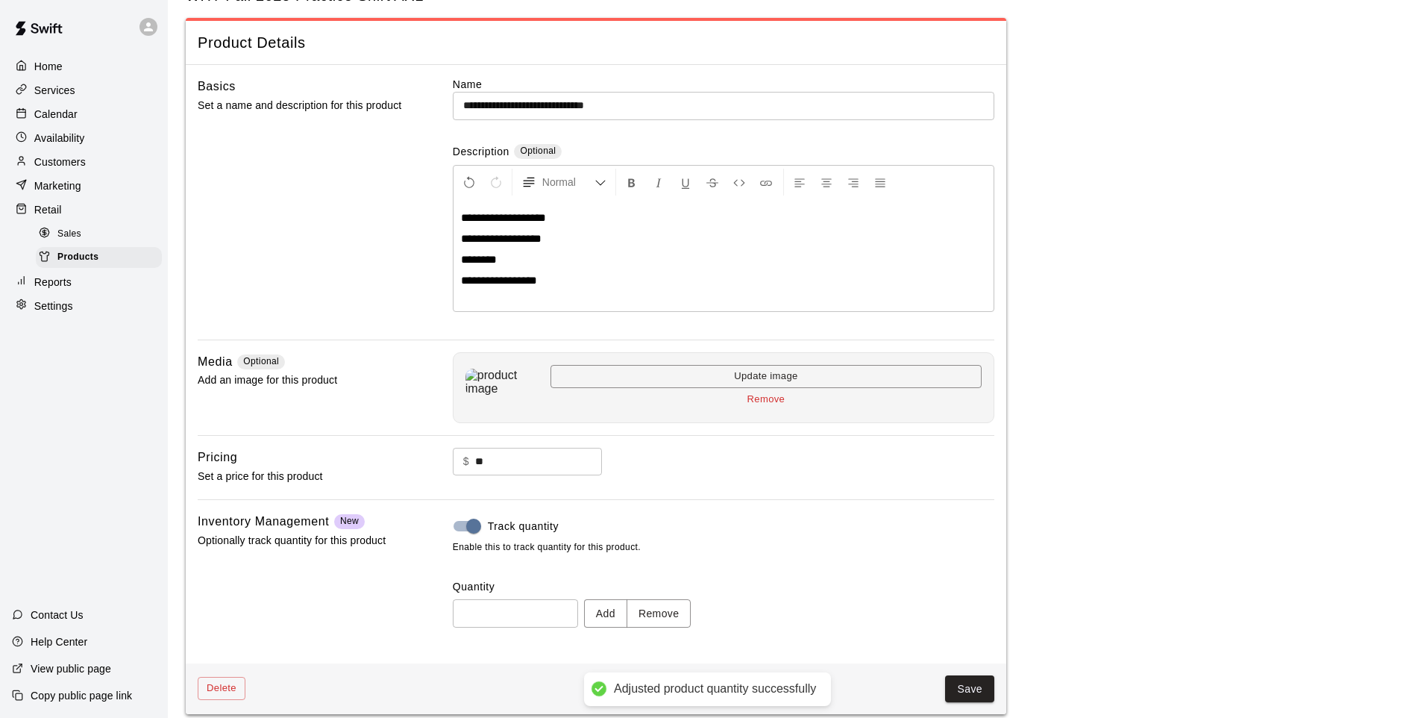
scroll to position [69, 0]
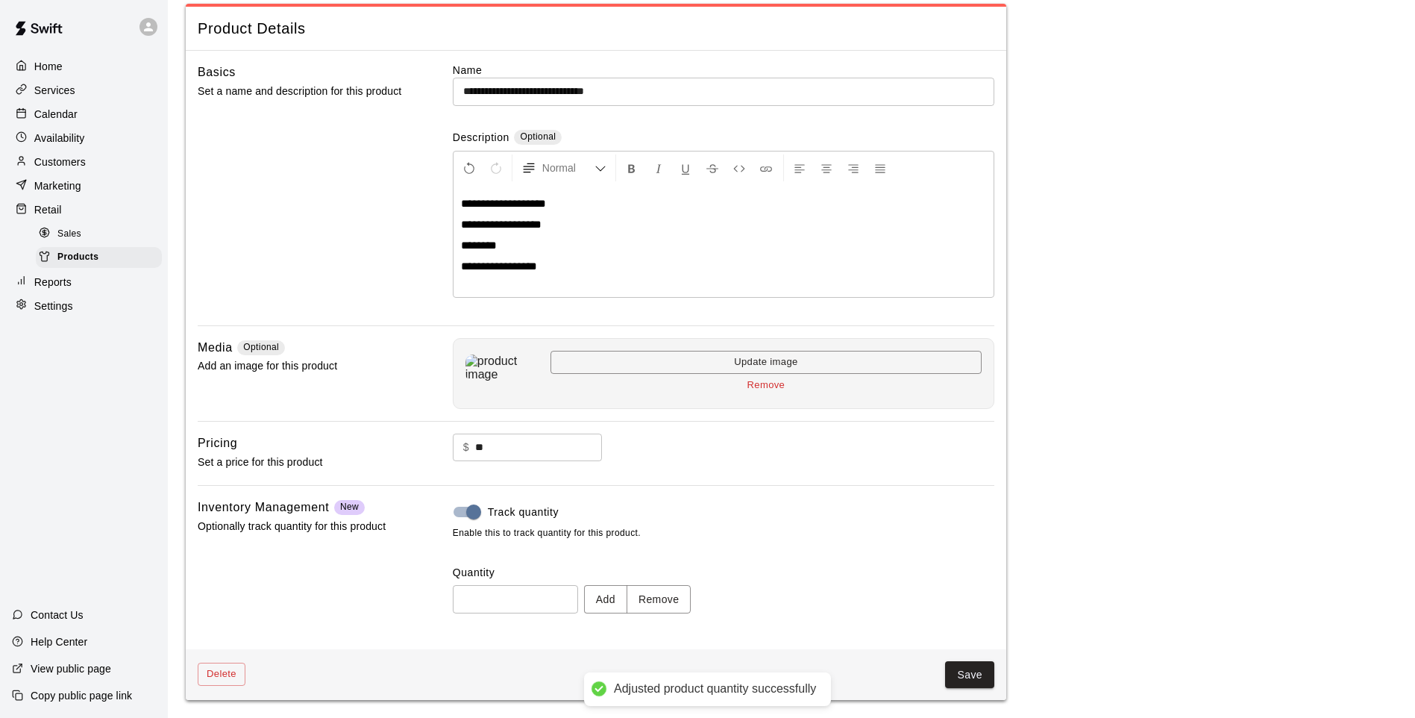
click at [968, 674] on button "Save" at bounding box center [969, 675] width 49 height 28
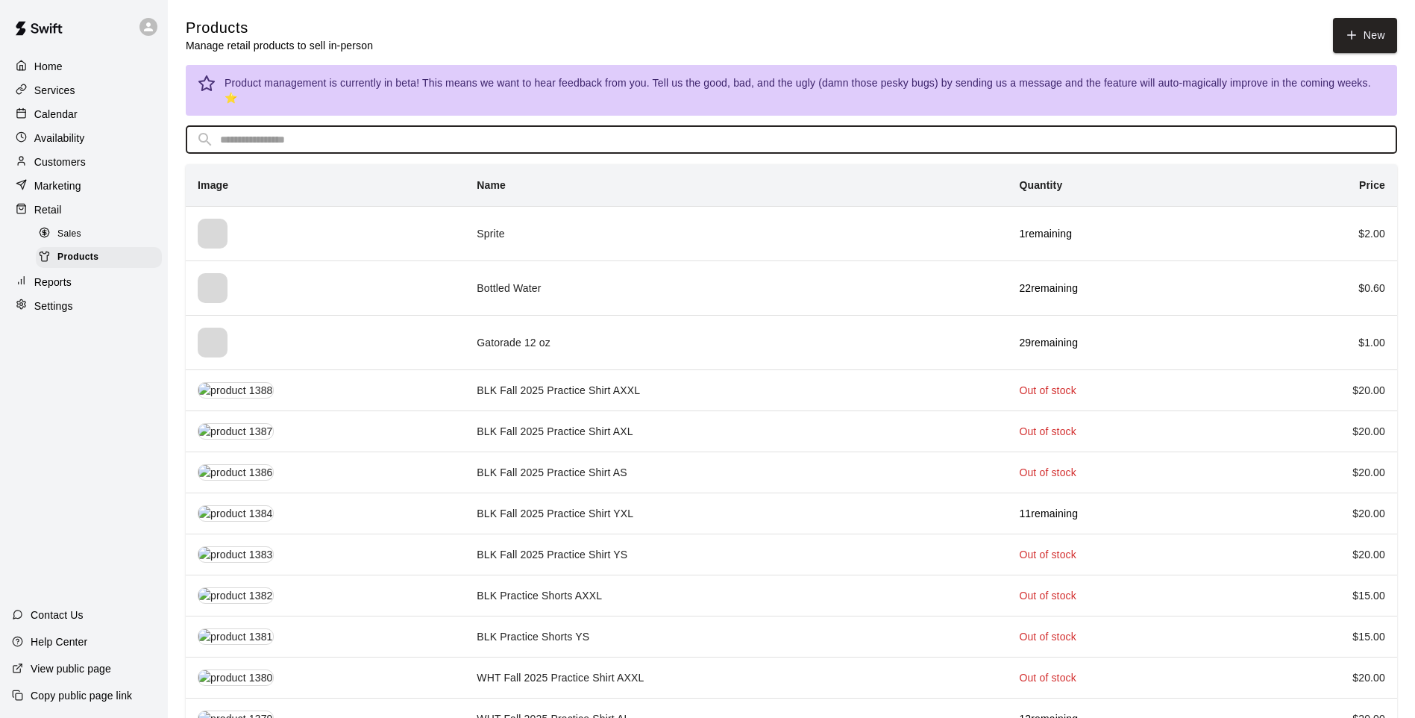
click at [355, 128] on input "text" at bounding box center [803, 140] width 1167 height 28
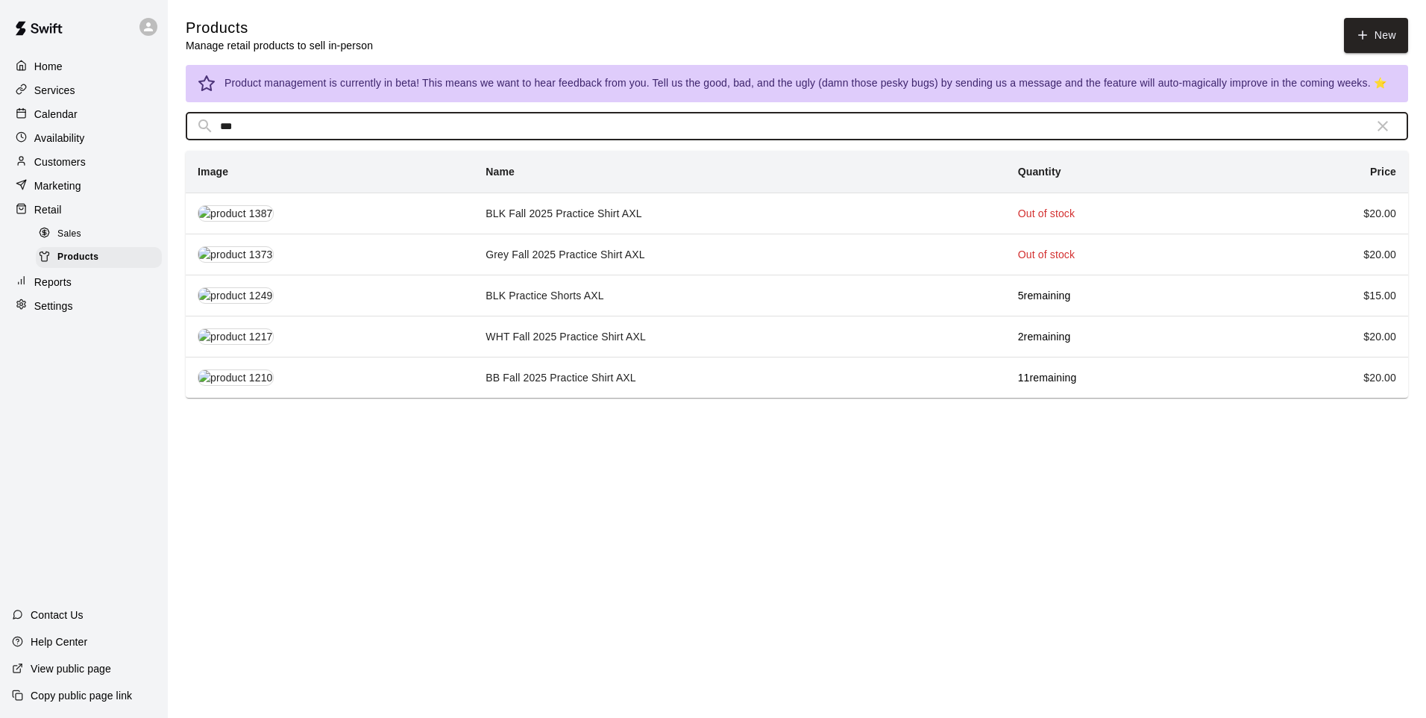
type input "***"
click at [474, 337] on th "simple table" at bounding box center [330, 336] width 288 height 41
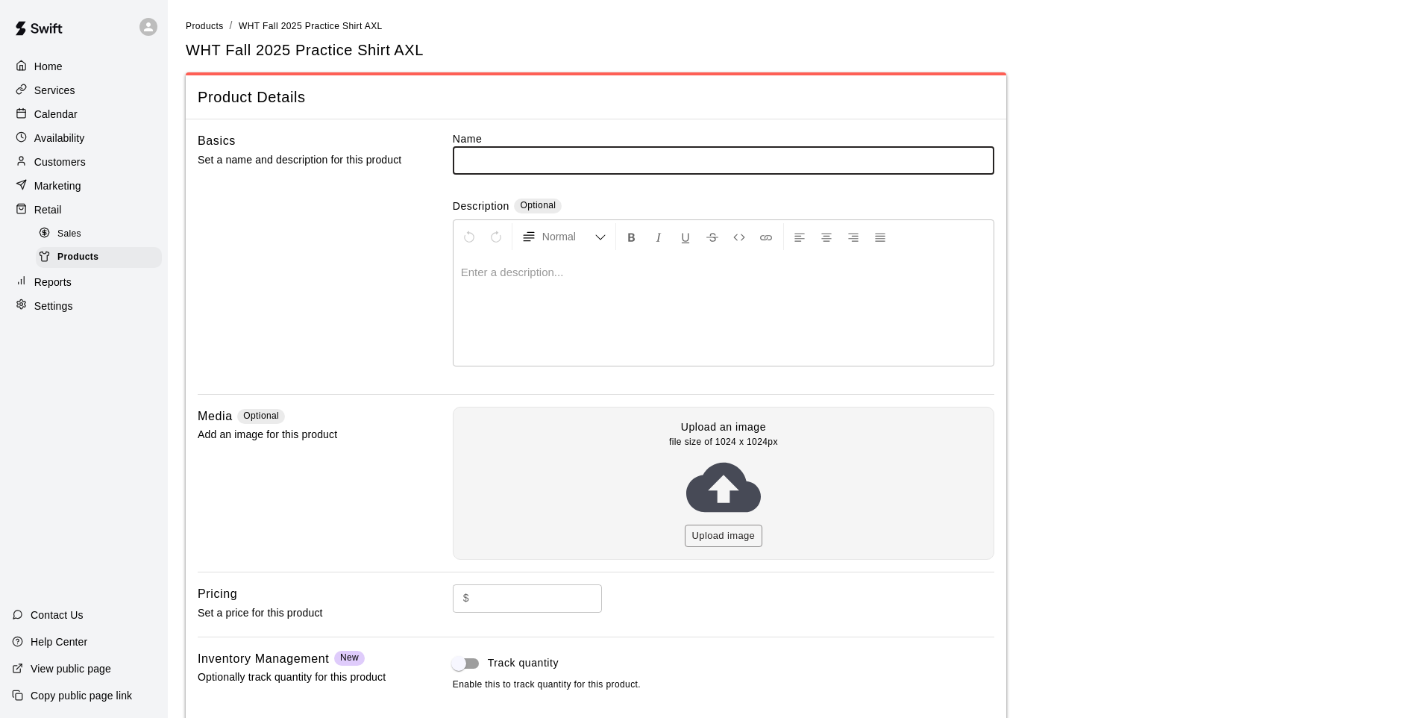
type input "**********"
type input "**"
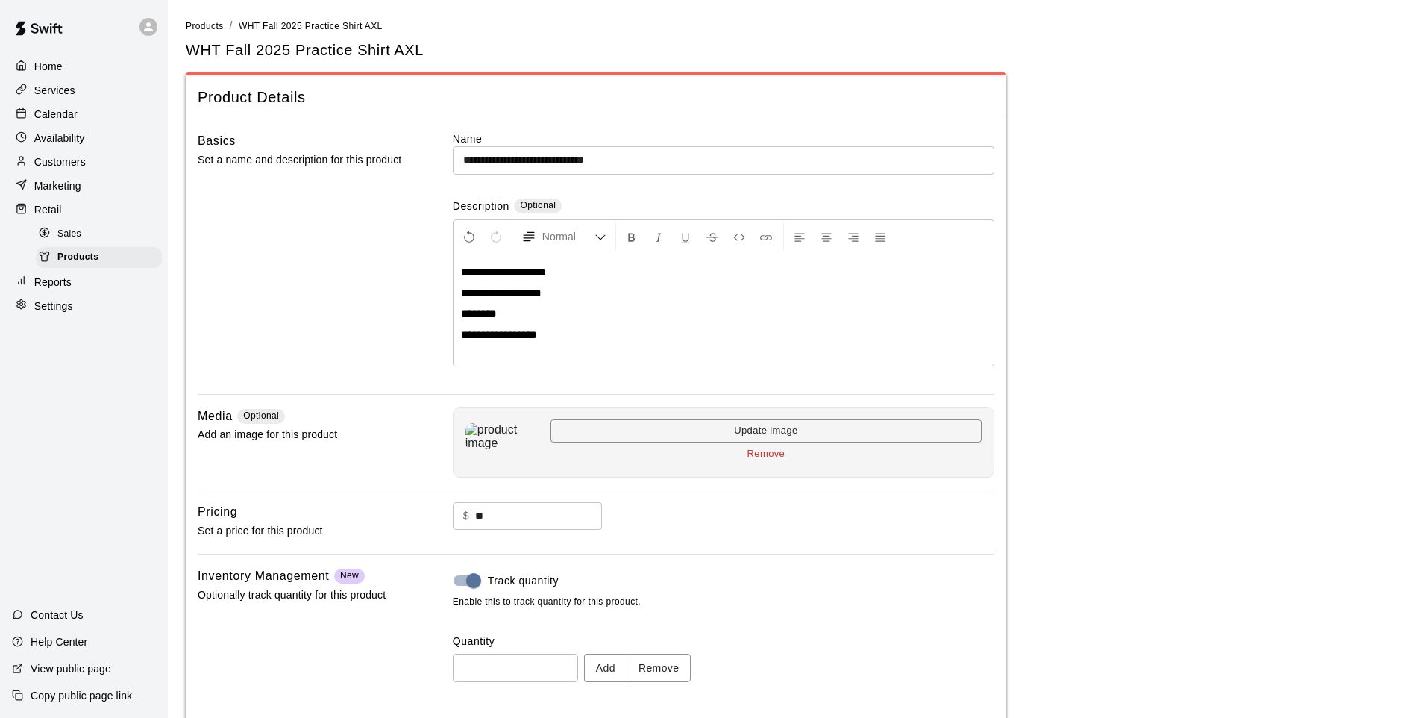
click at [619, 666] on button "Add" at bounding box center [605, 668] width 43 height 28
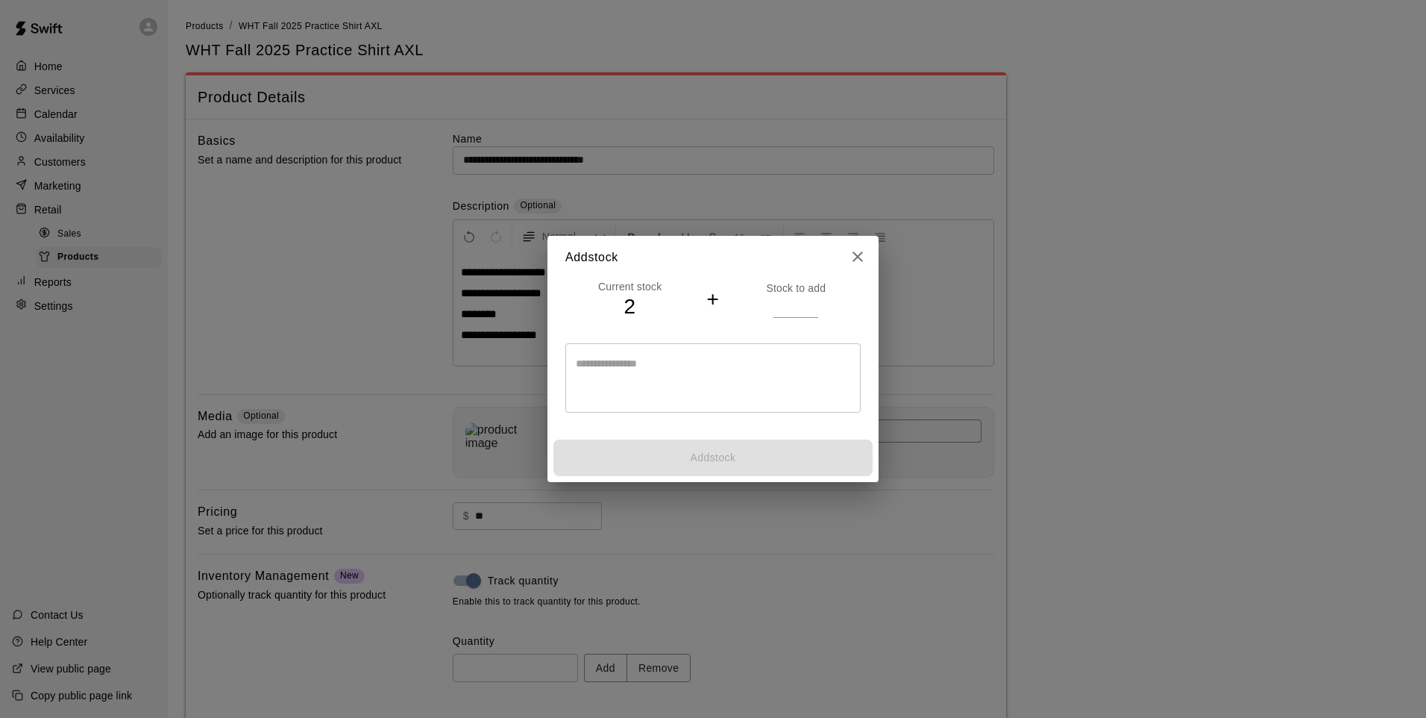
click at [777, 309] on input "number" at bounding box center [796, 306] width 45 height 22
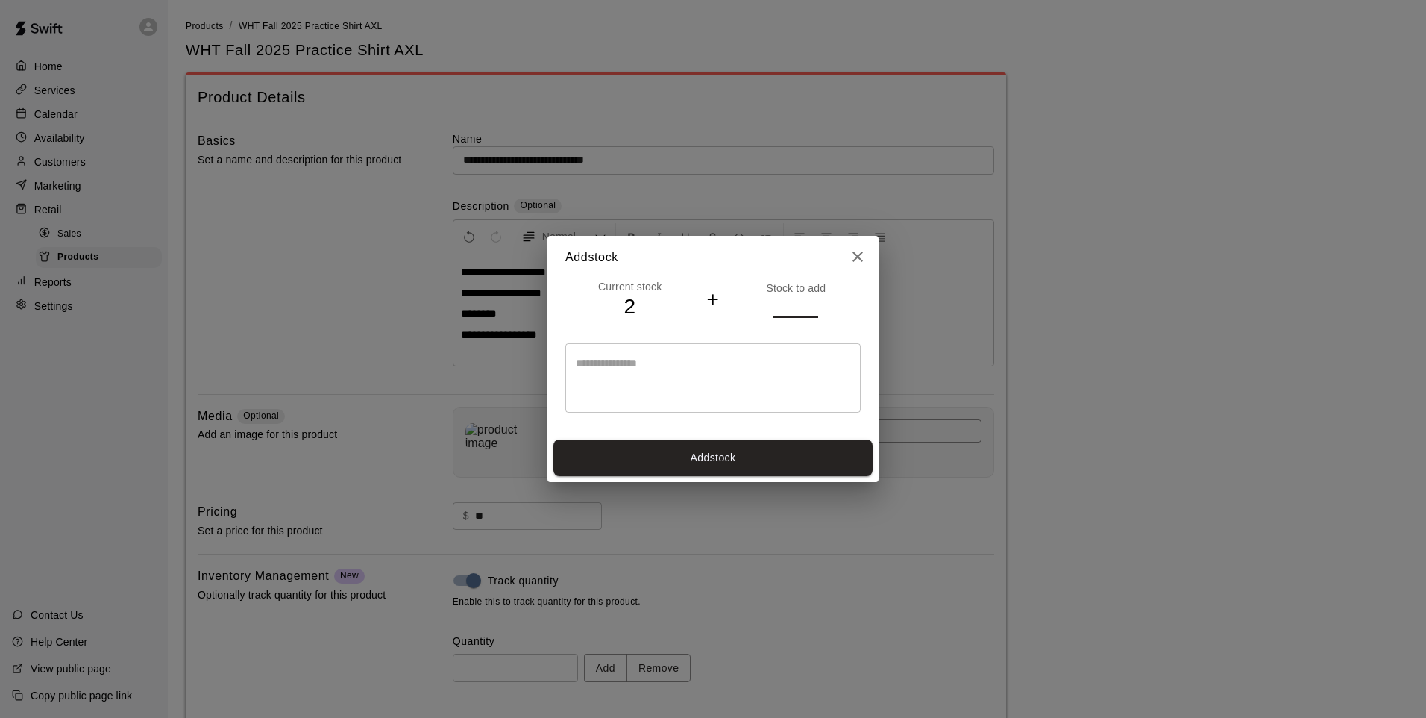
type input "*"
click at [813, 451] on button "Add stock" at bounding box center [713, 457] width 319 height 37
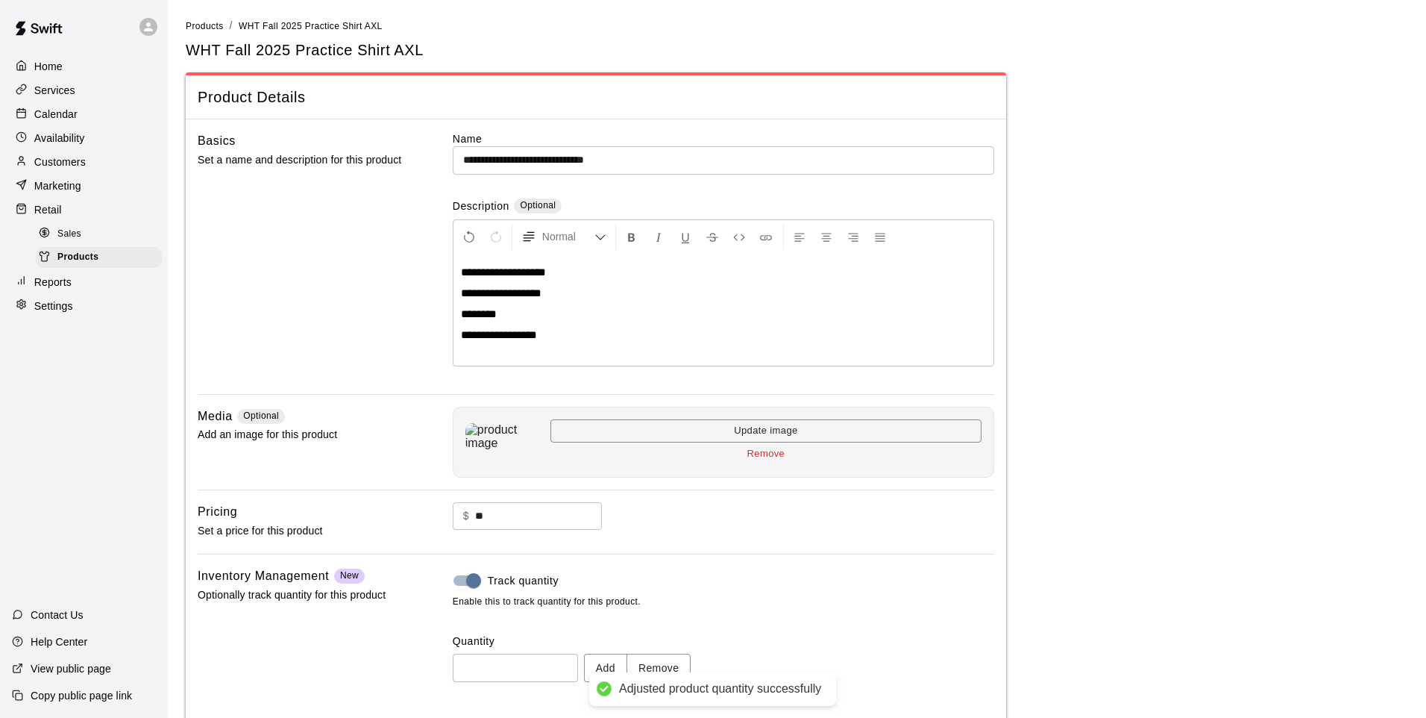
type input "*"
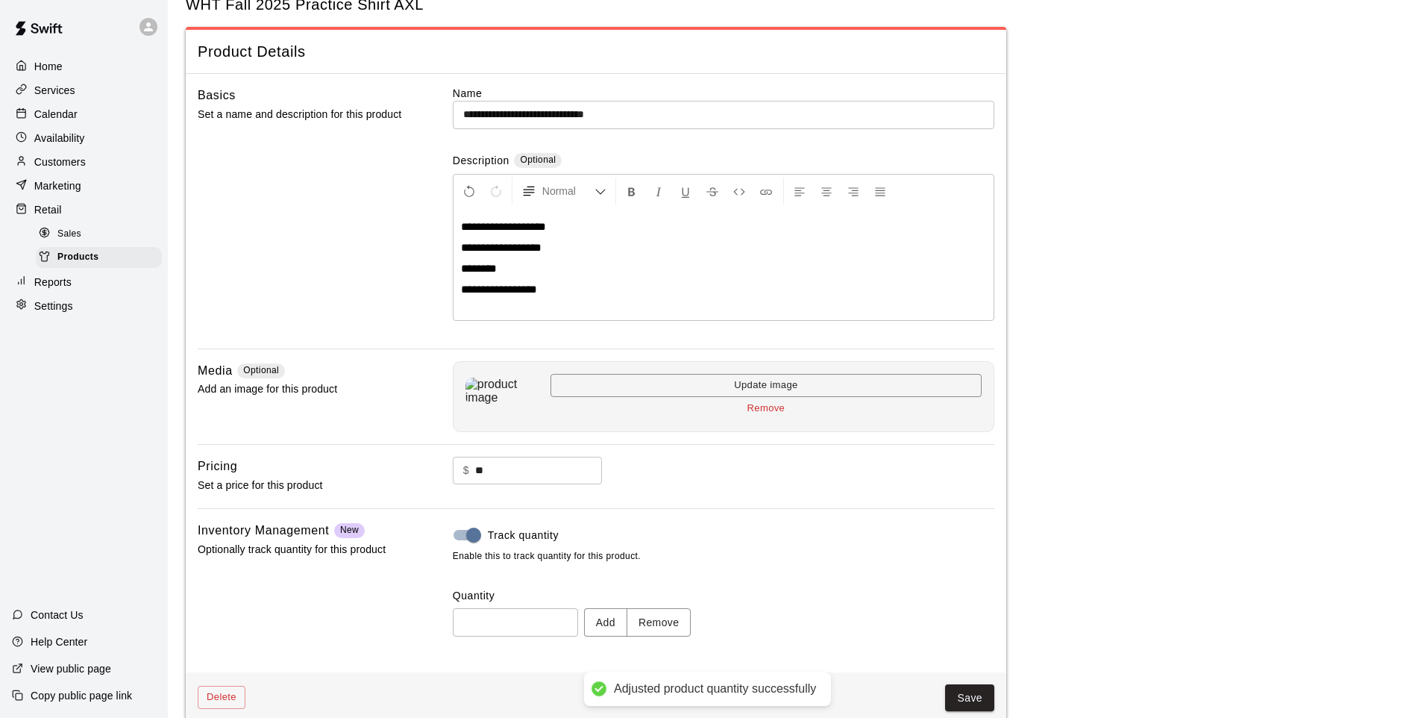
scroll to position [69, 0]
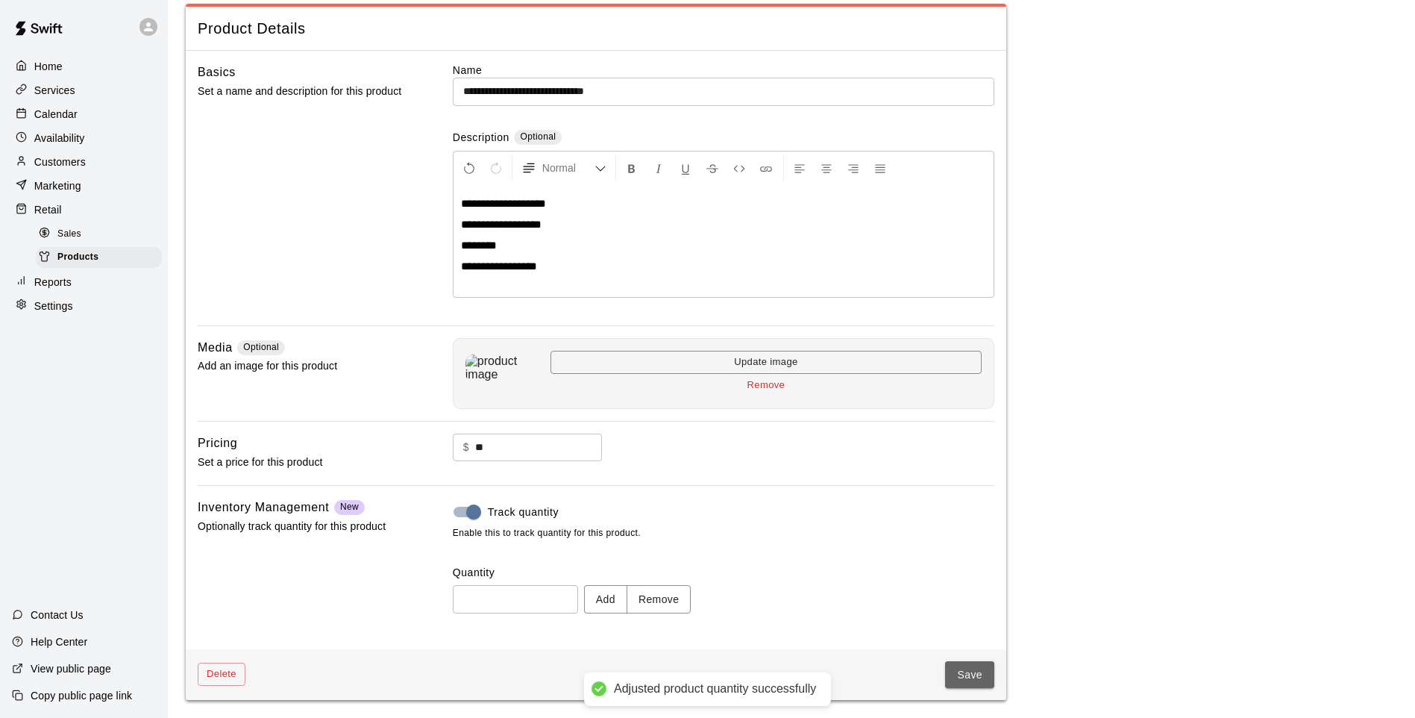
click at [981, 683] on button "Save" at bounding box center [969, 675] width 49 height 28
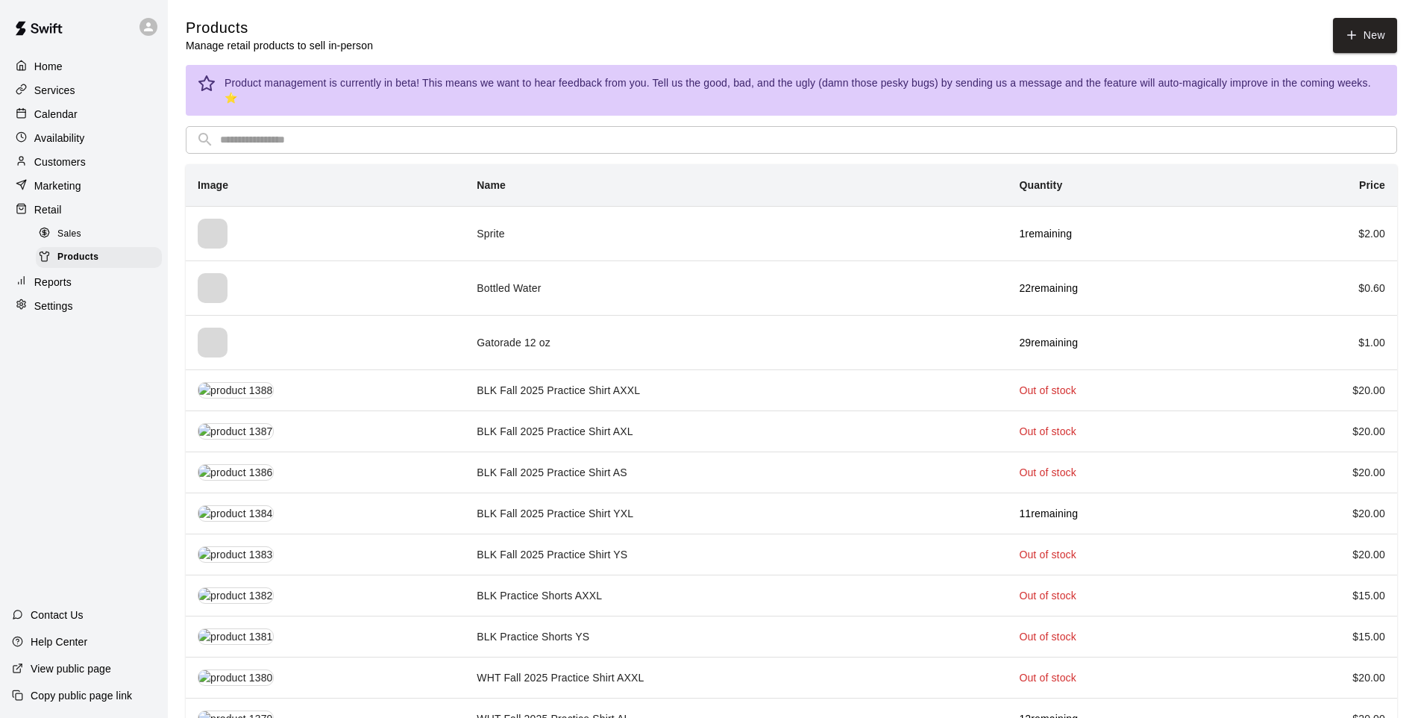
click at [310, 127] on input "text" at bounding box center [803, 140] width 1167 height 28
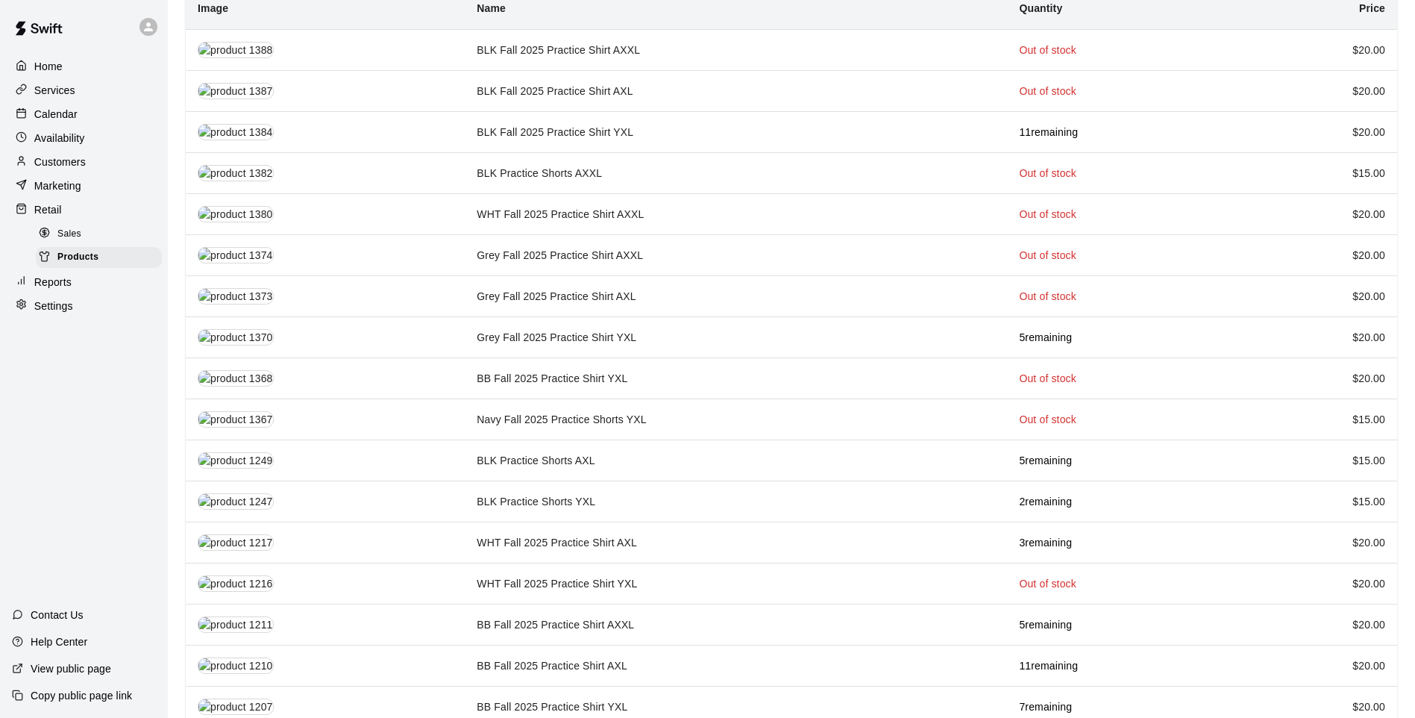
scroll to position [178, 0]
type input "**"
click at [542, 521] on td "WHT Fall 2025 Practice Shirt AXL" at bounding box center [736, 541] width 542 height 41
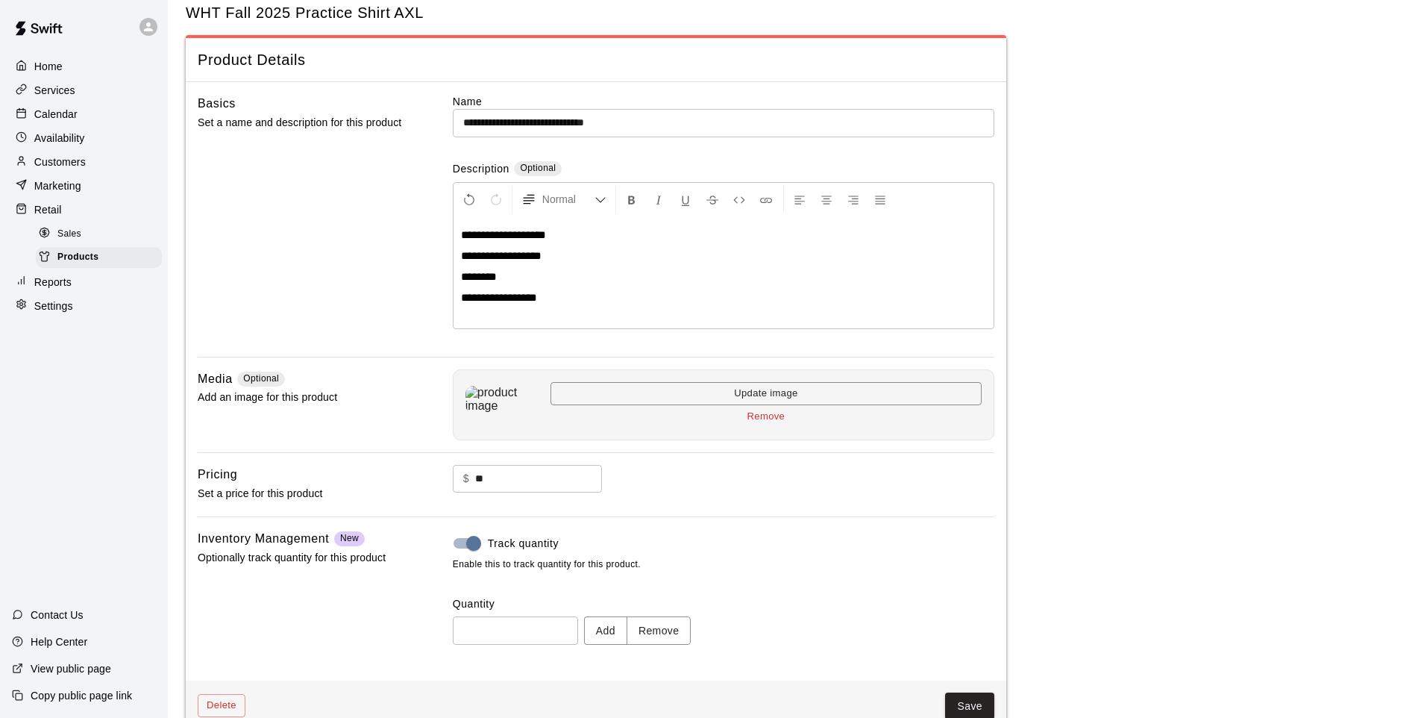
scroll to position [69, 0]
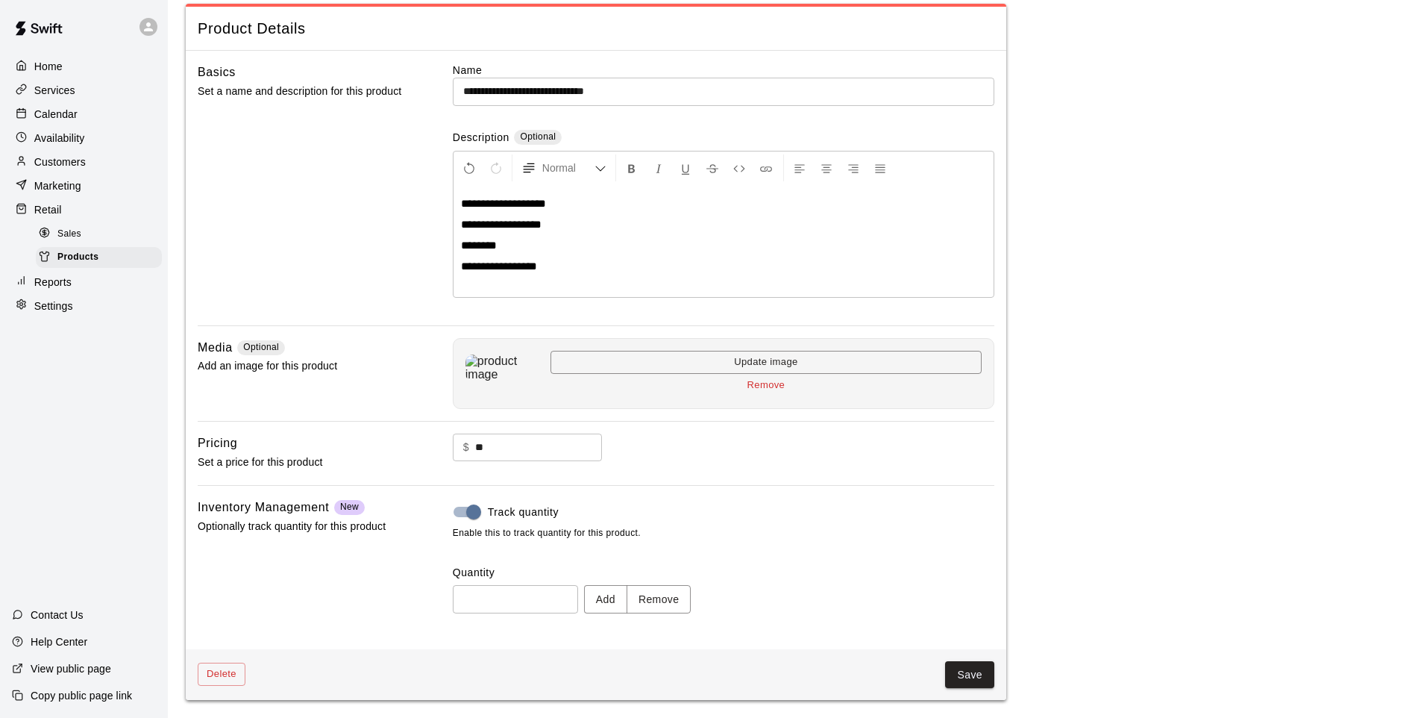
click at [613, 596] on button "Add" at bounding box center [605, 599] width 43 height 28
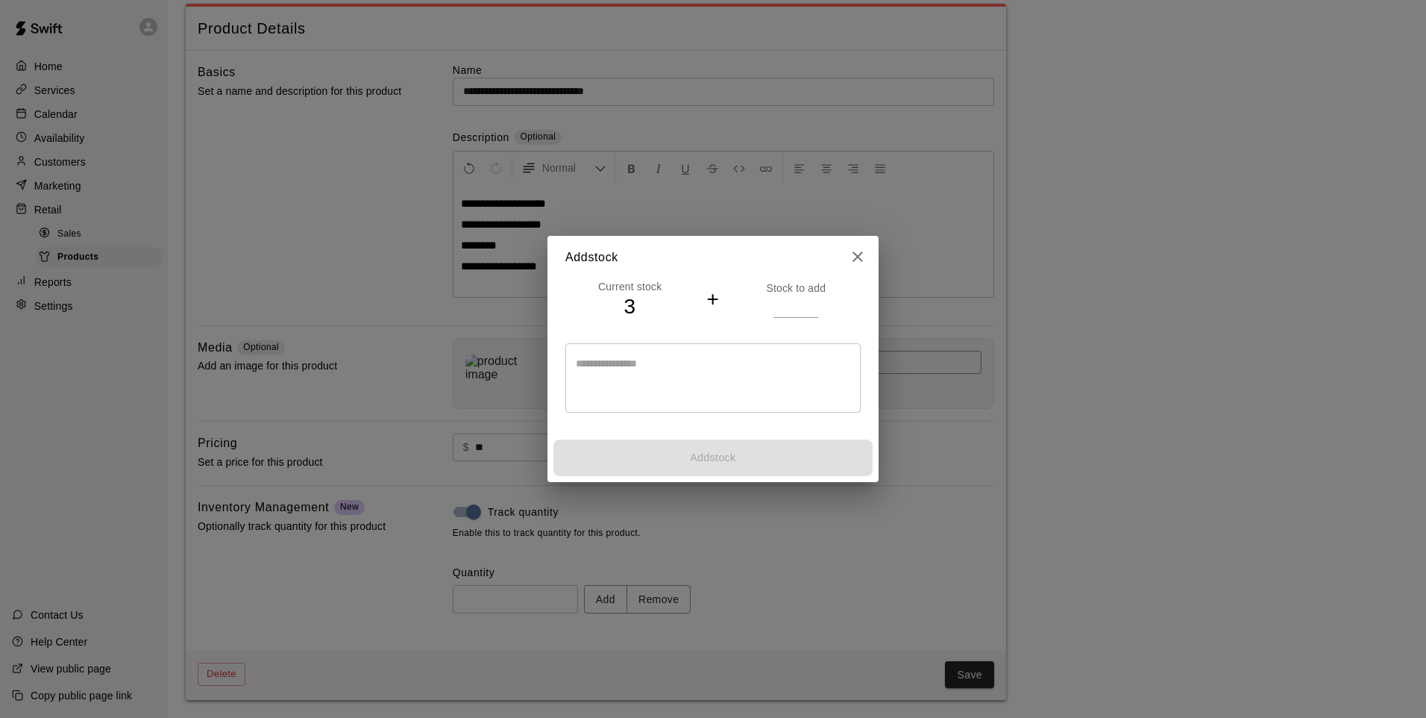
click at [799, 304] on input "number" at bounding box center [796, 306] width 45 height 22
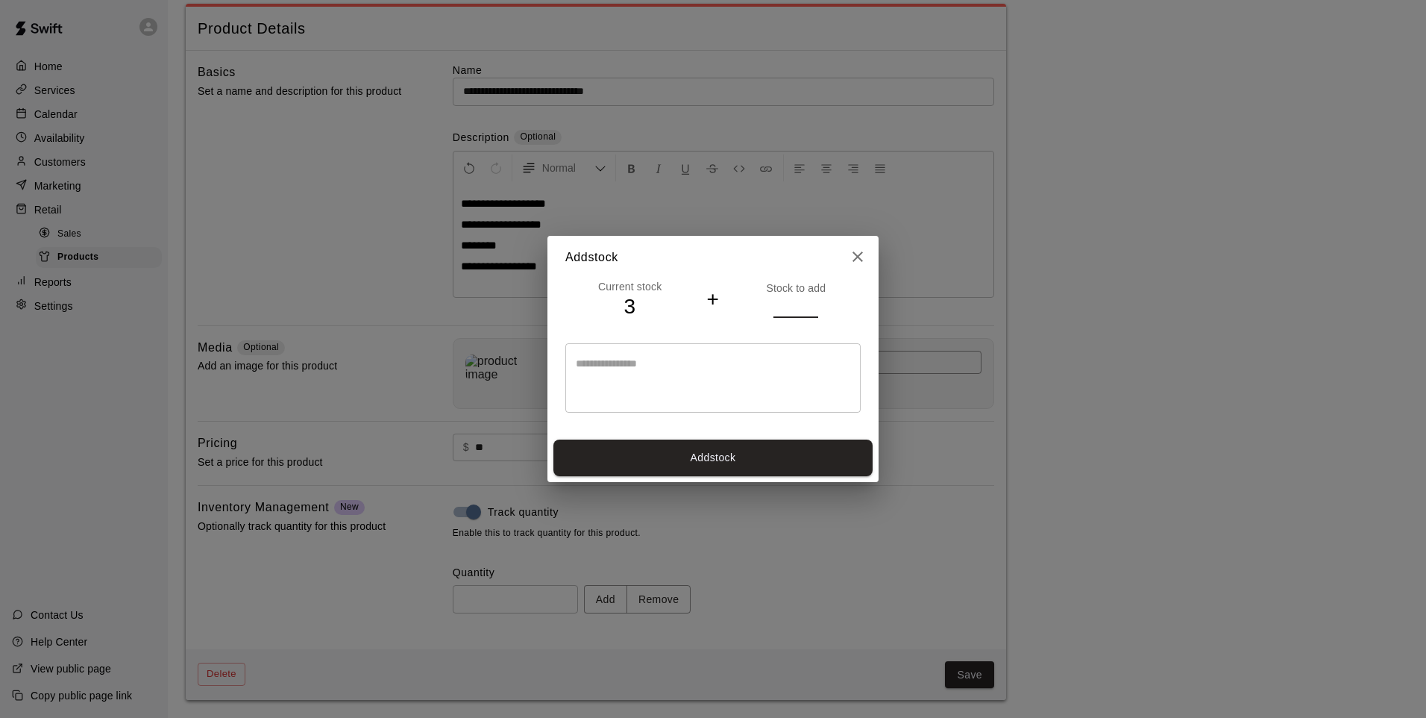
type input "*"
click at [692, 463] on button "Add stock" at bounding box center [713, 457] width 319 height 37
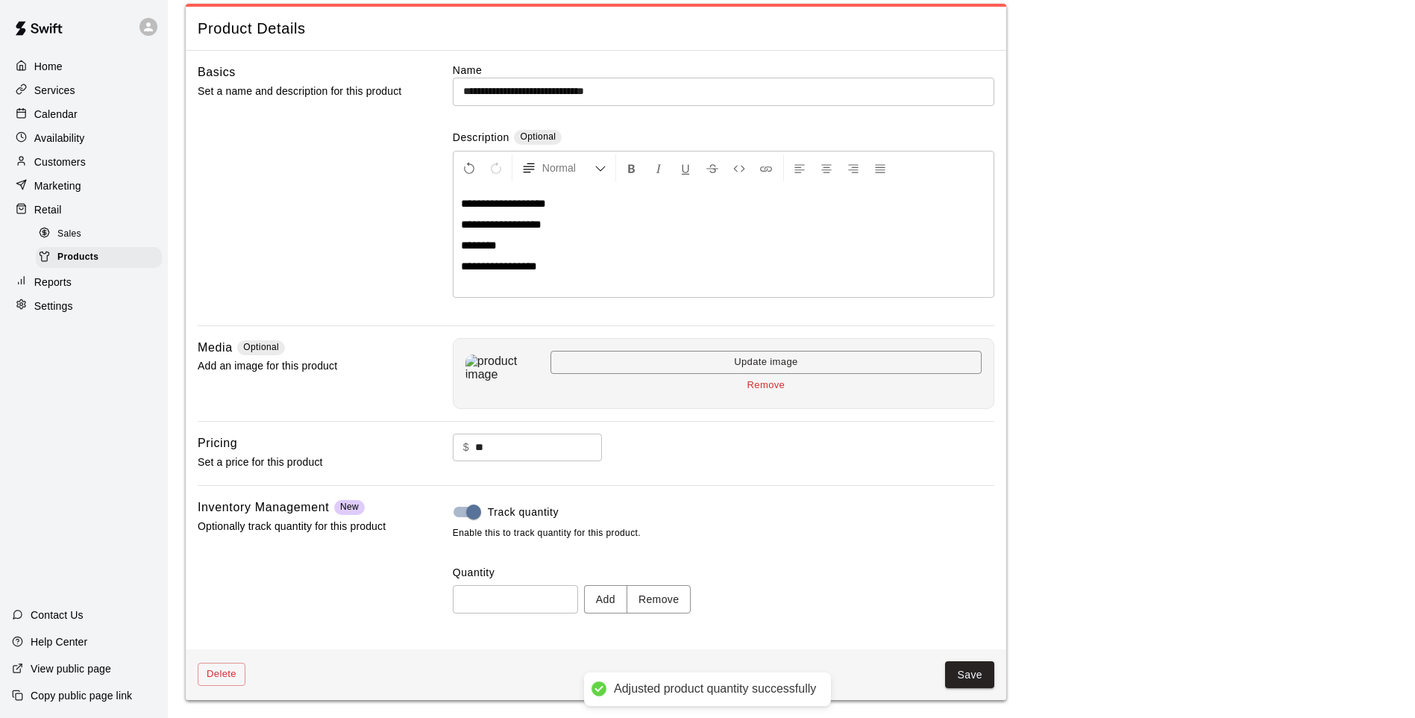
type input "*"
click at [950, 671] on button "Save" at bounding box center [969, 675] width 49 height 28
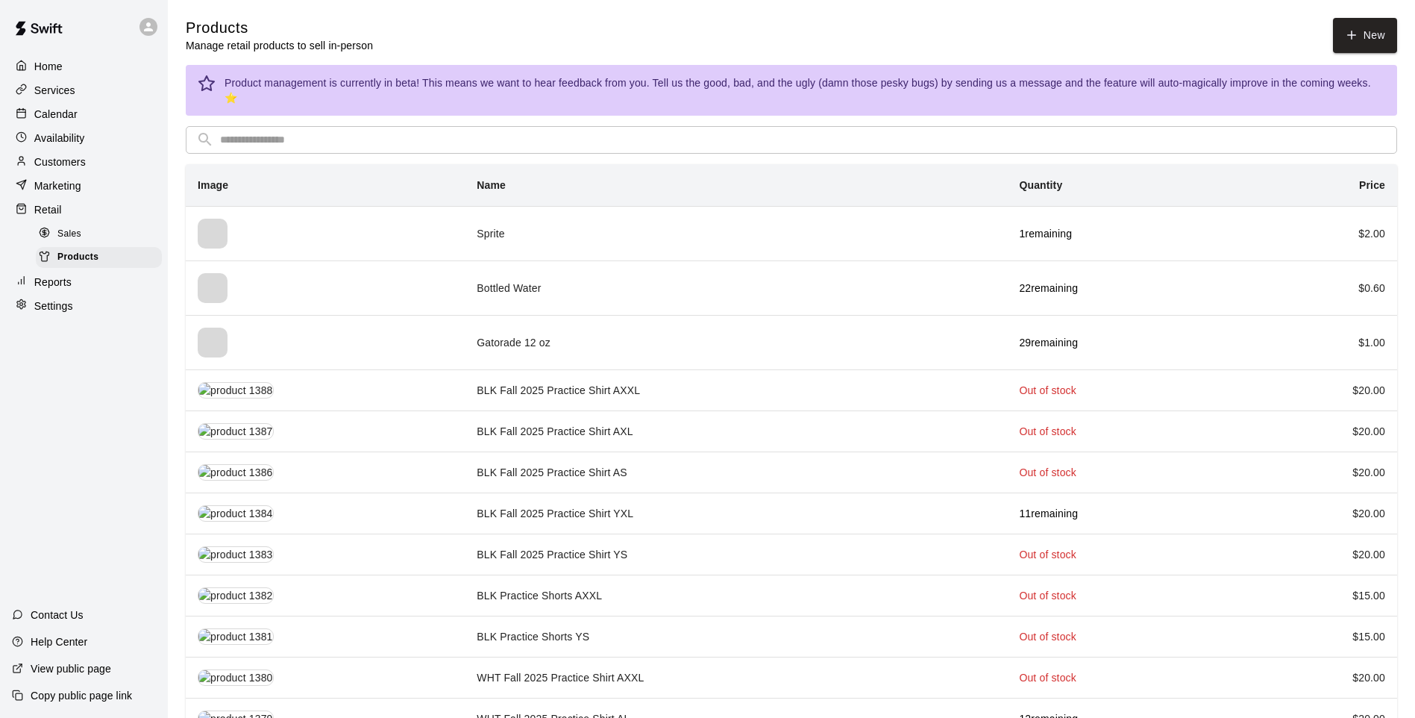
click at [440, 131] on input "text" at bounding box center [803, 140] width 1167 height 28
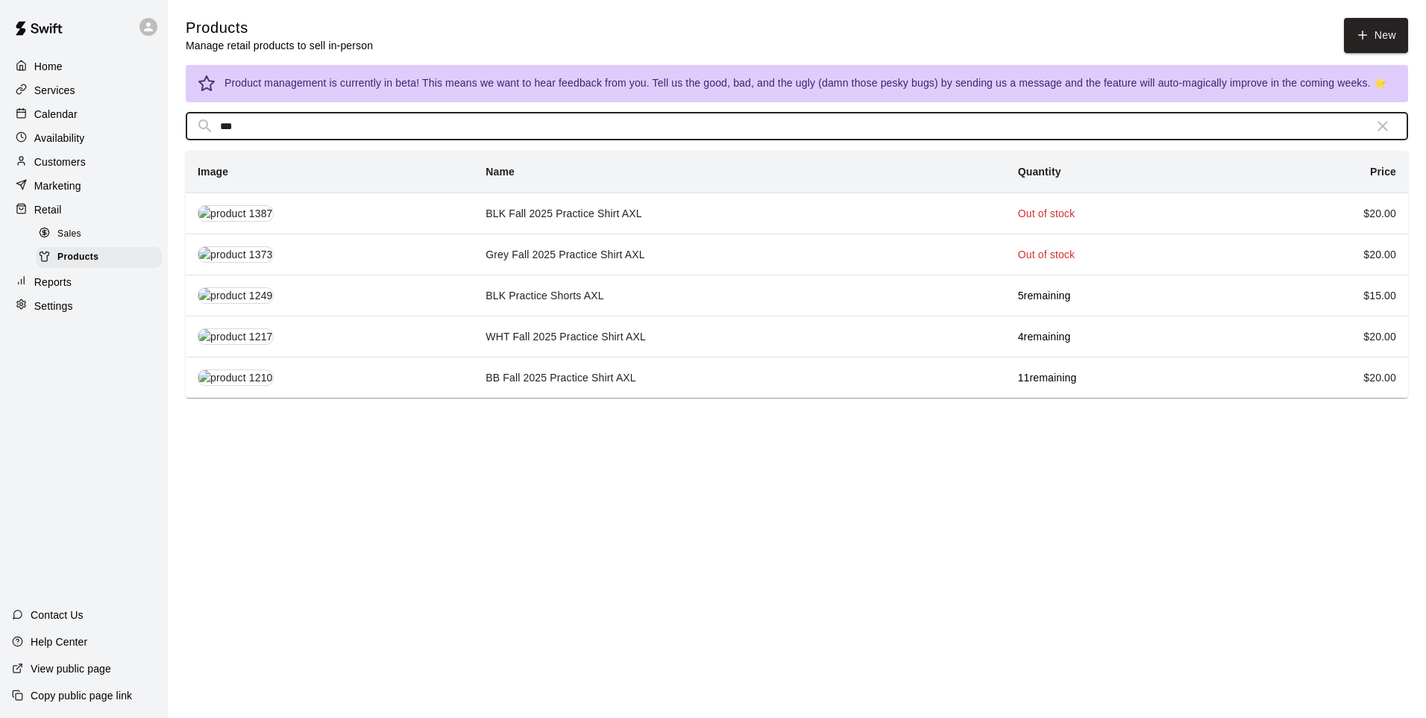
type input "***"
click at [507, 321] on td "WHT Fall 2025 Practice Shirt AXL" at bounding box center [740, 336] width 532 height 41
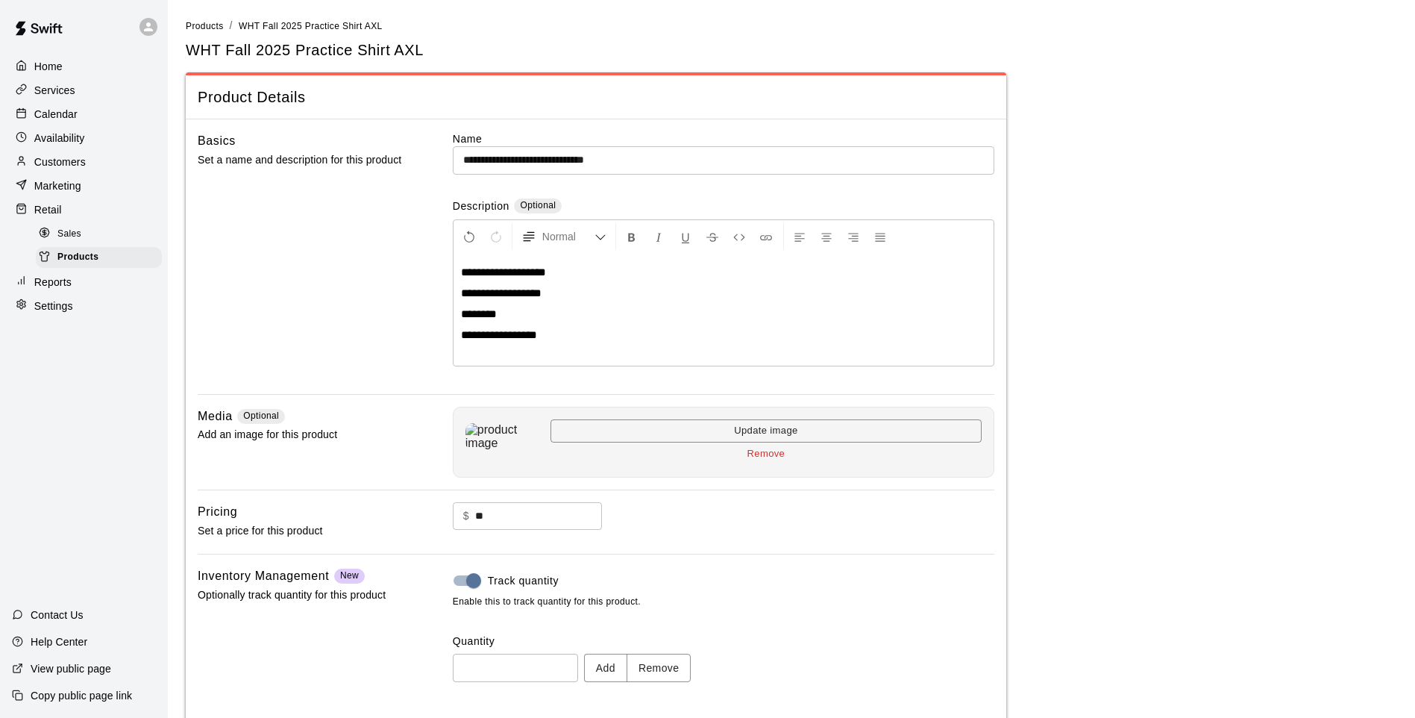
click at [623, 669] on button "Add" at bounding box center [605, 668] width 43 height 28
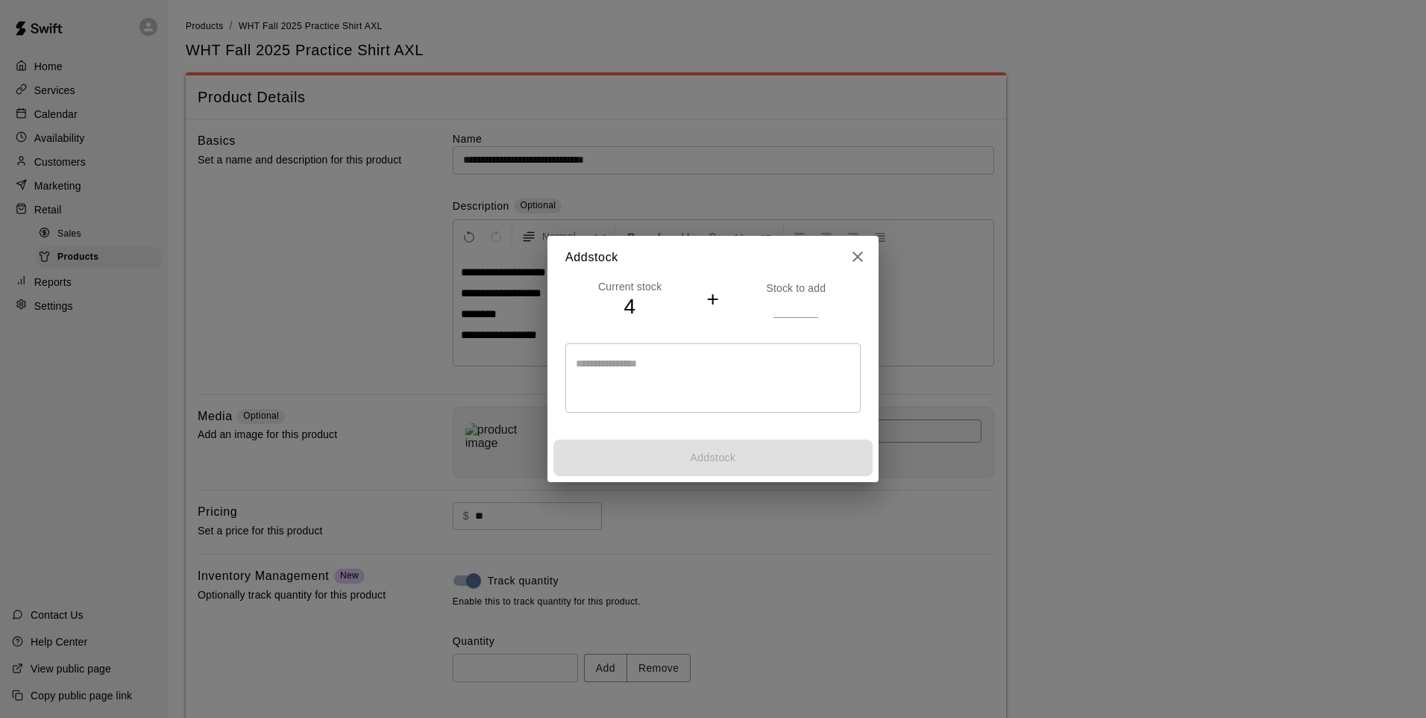
click at [789, 310] on input "number" at bounding box center [796, 306] width 45 height 22
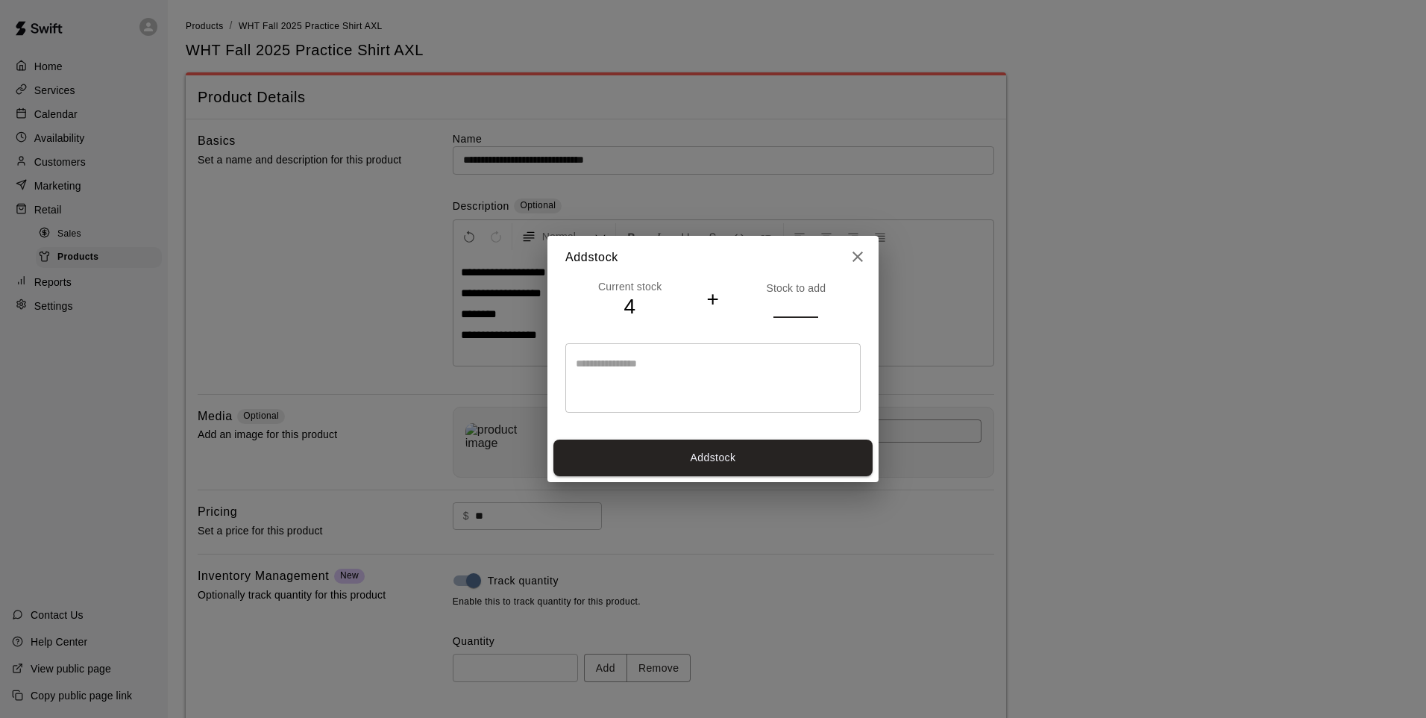
type input "*"
click at [775, 435] on div "Add stock" at bounding box center [713, 457] width 331 height 48
click at [778, 442] on button "Add stock" at bounding box center [713, 457] width 319 height 37
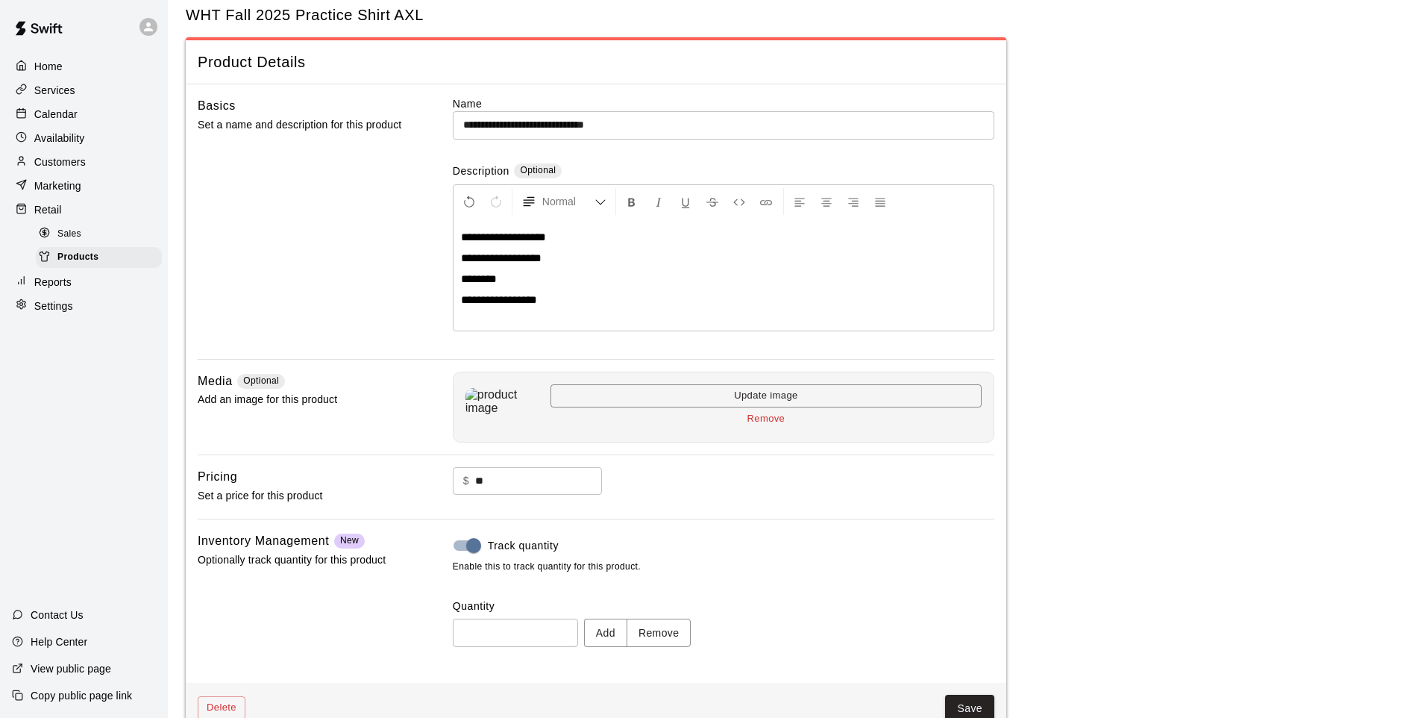
scroll to position [69, 0]
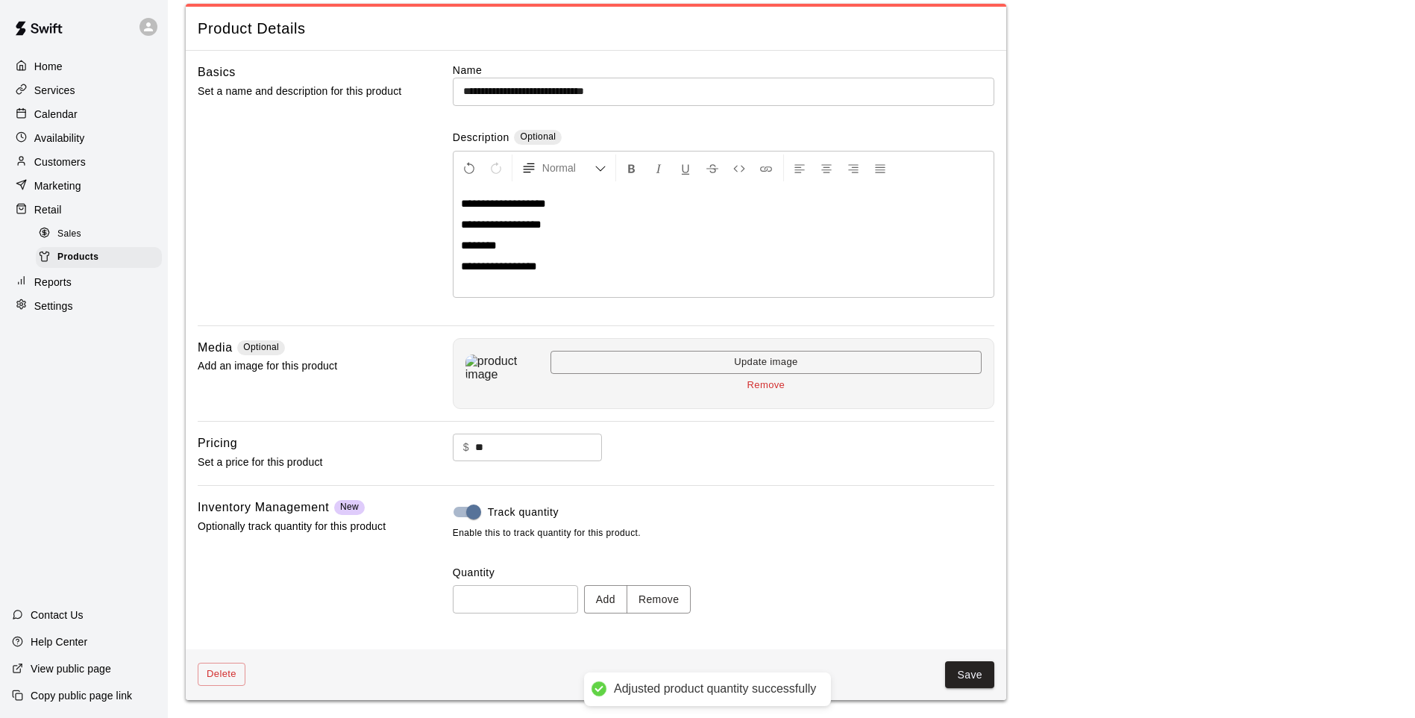
type input "*"
click at [616, 606] on button "Add" at bounding box center [605, 599] width 43 height 28
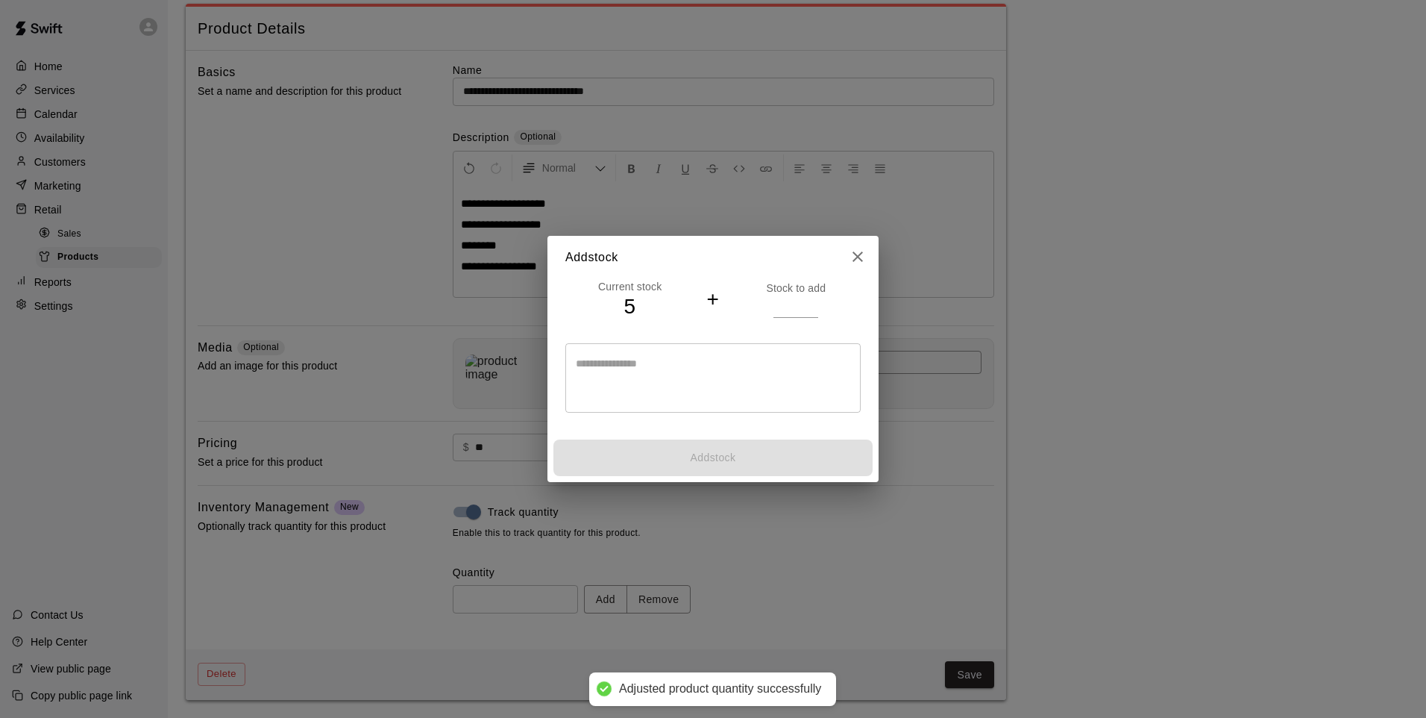
click at [793, 308] on input "number" at bounding box center [796, 306] width 45 height 22
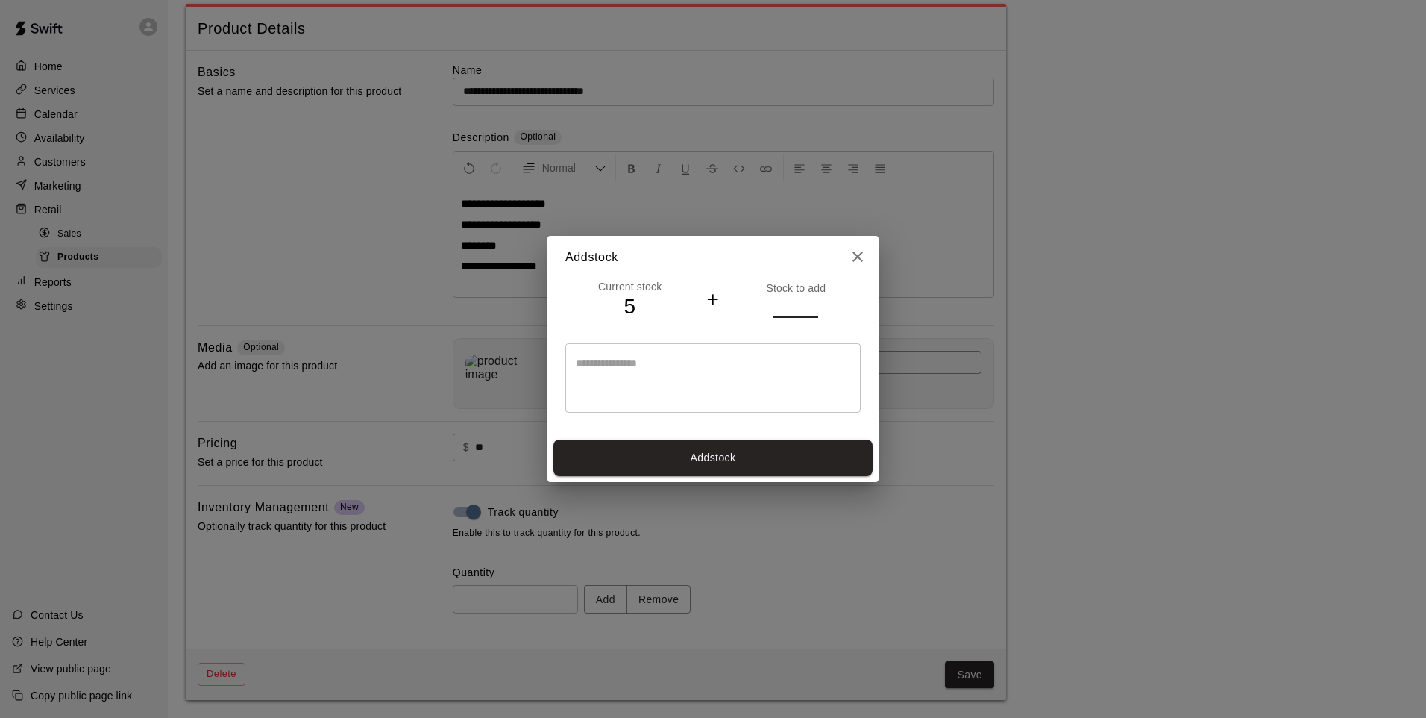
type input "*"
click at [750, 453] on button "Add stock" at bounding box center [713, 457] width 319 height 37
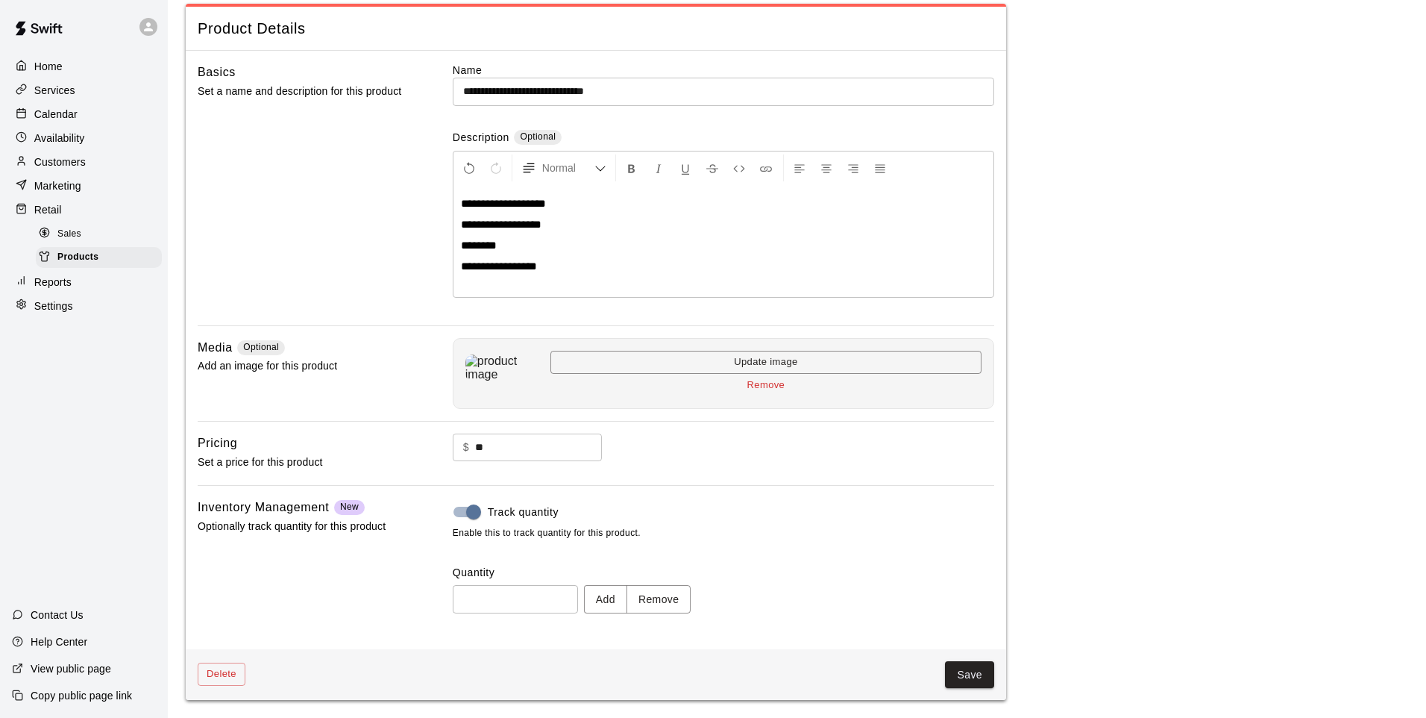
type input "*"
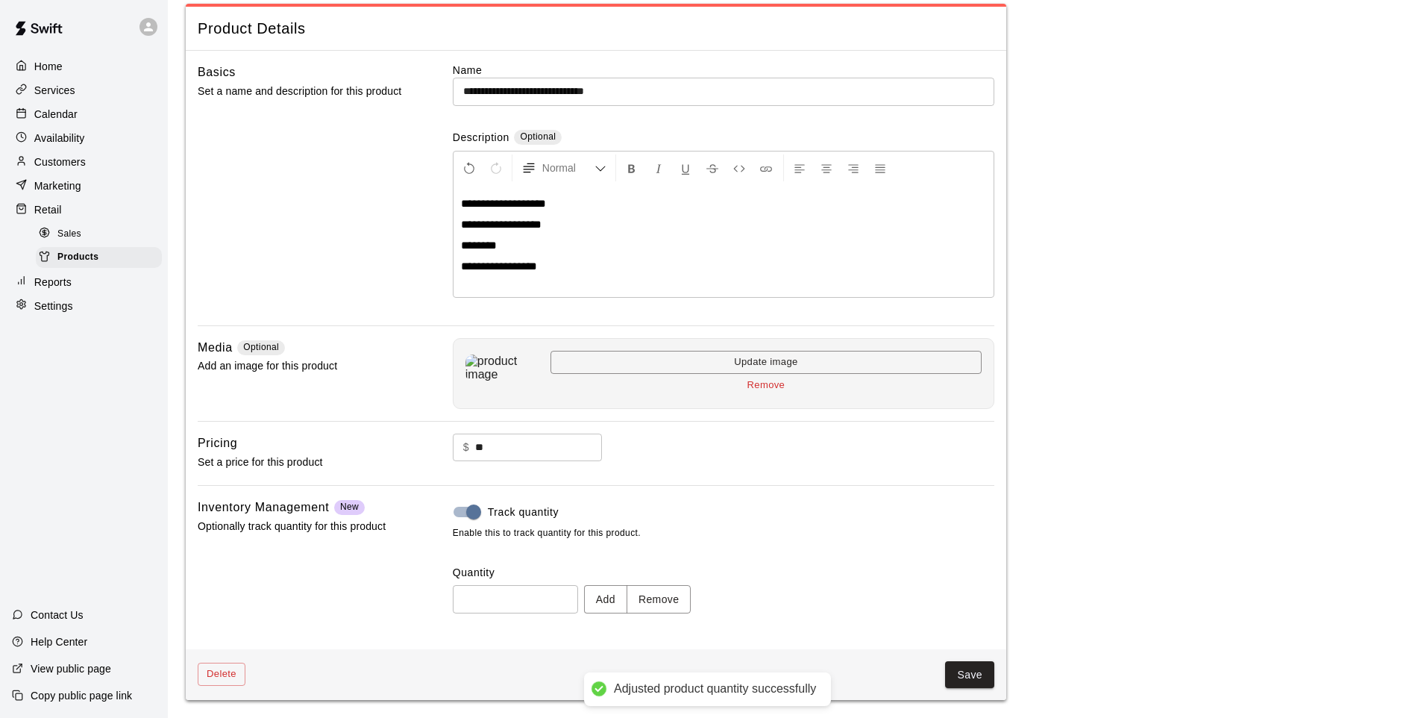
click at [967, 673] on button "Save" at bounding box center [969, 675] width 49 height 28
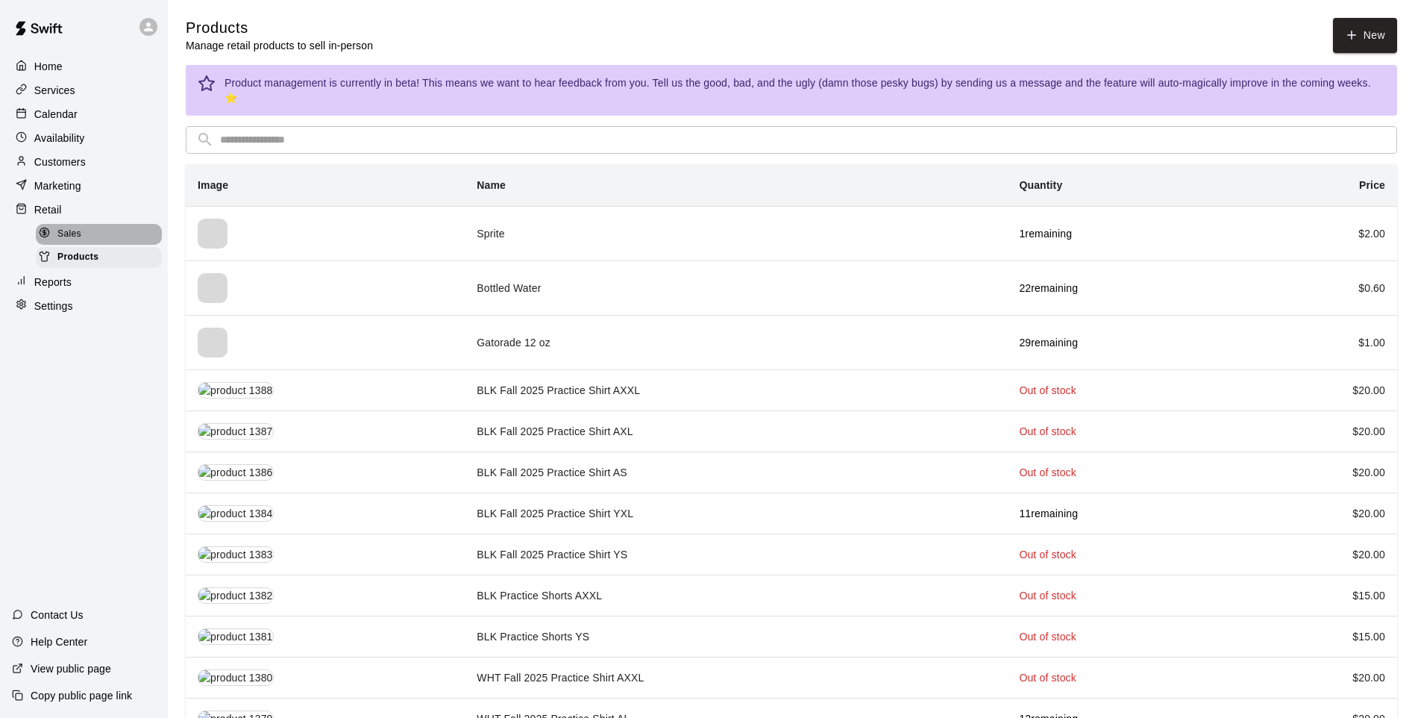
click at [125, 241] on div "Sales" at bounding box center [99, 234] width 126 height 21
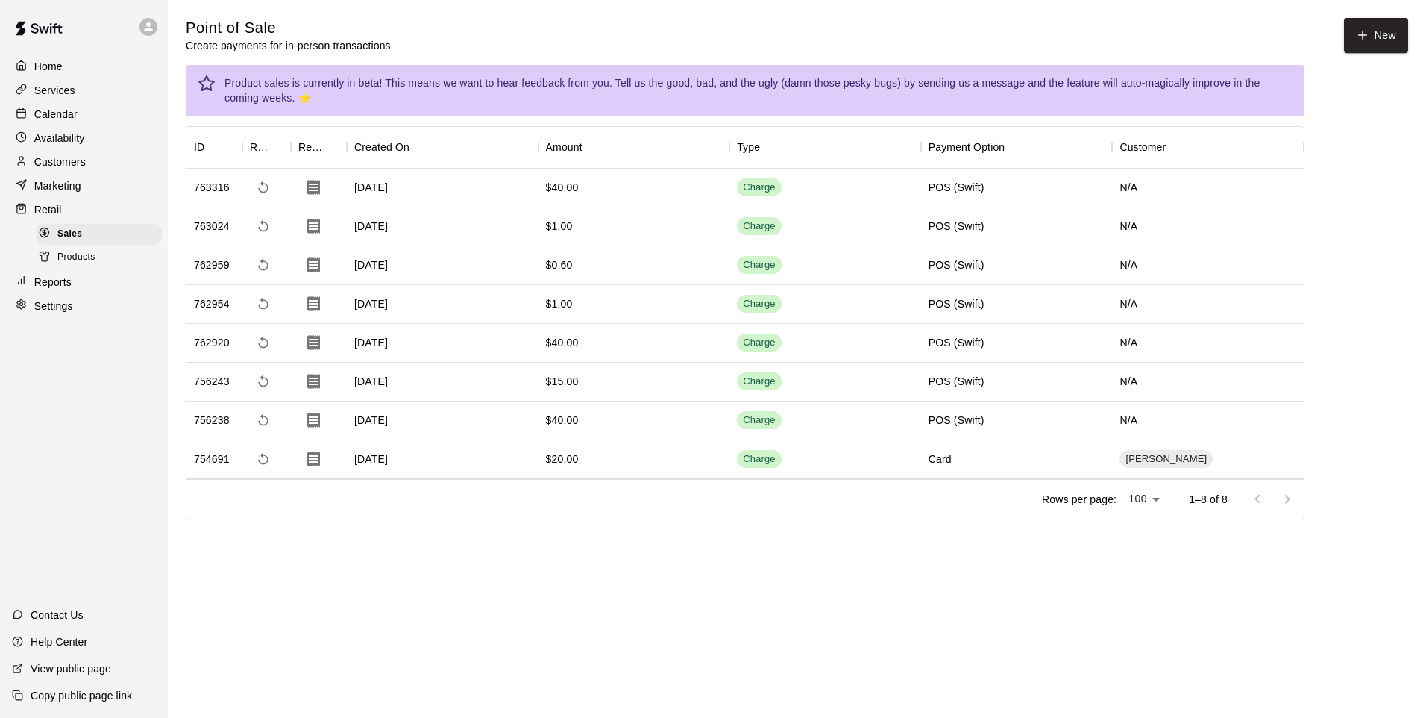
click at [1378, 33] on button "New" at bounding box center [1376, 35] width 64 height 35
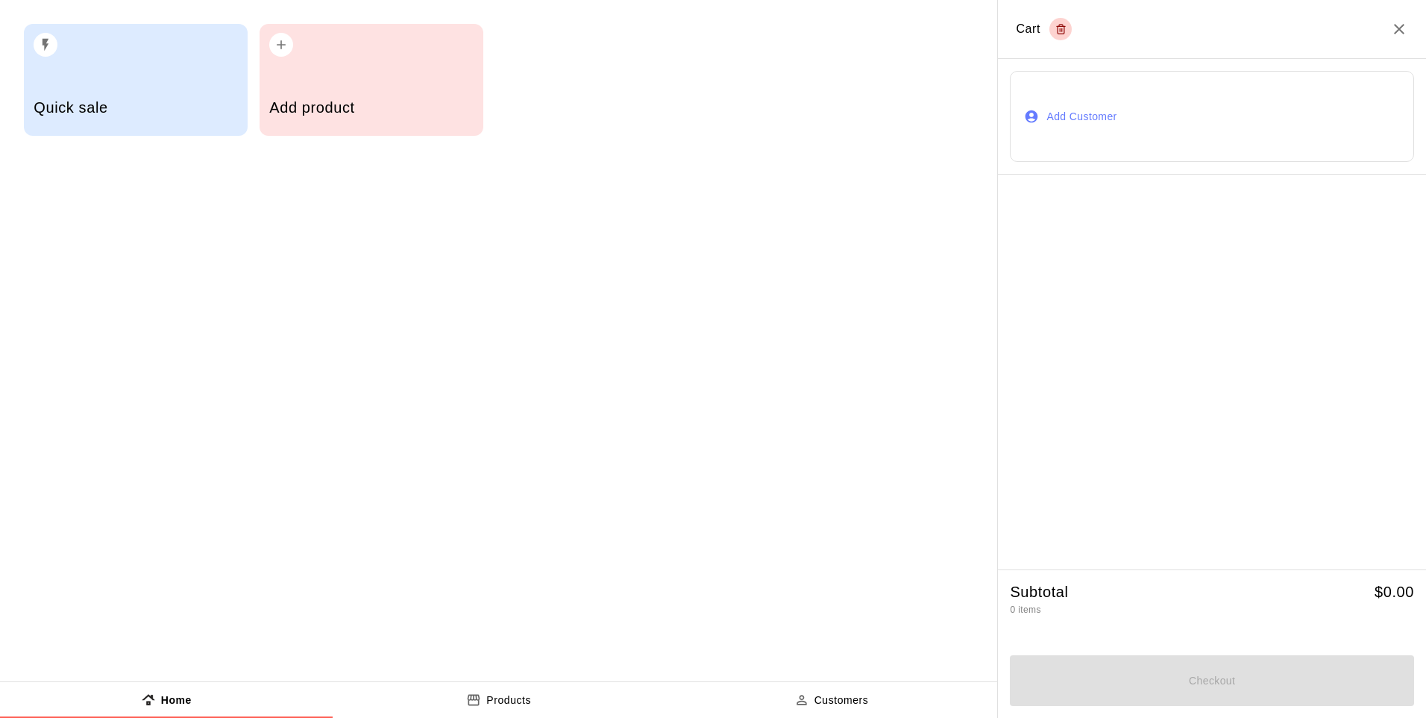
click at [400, 108] on h5 "Add product" at bounding box center [371, 108] width 204 height 20
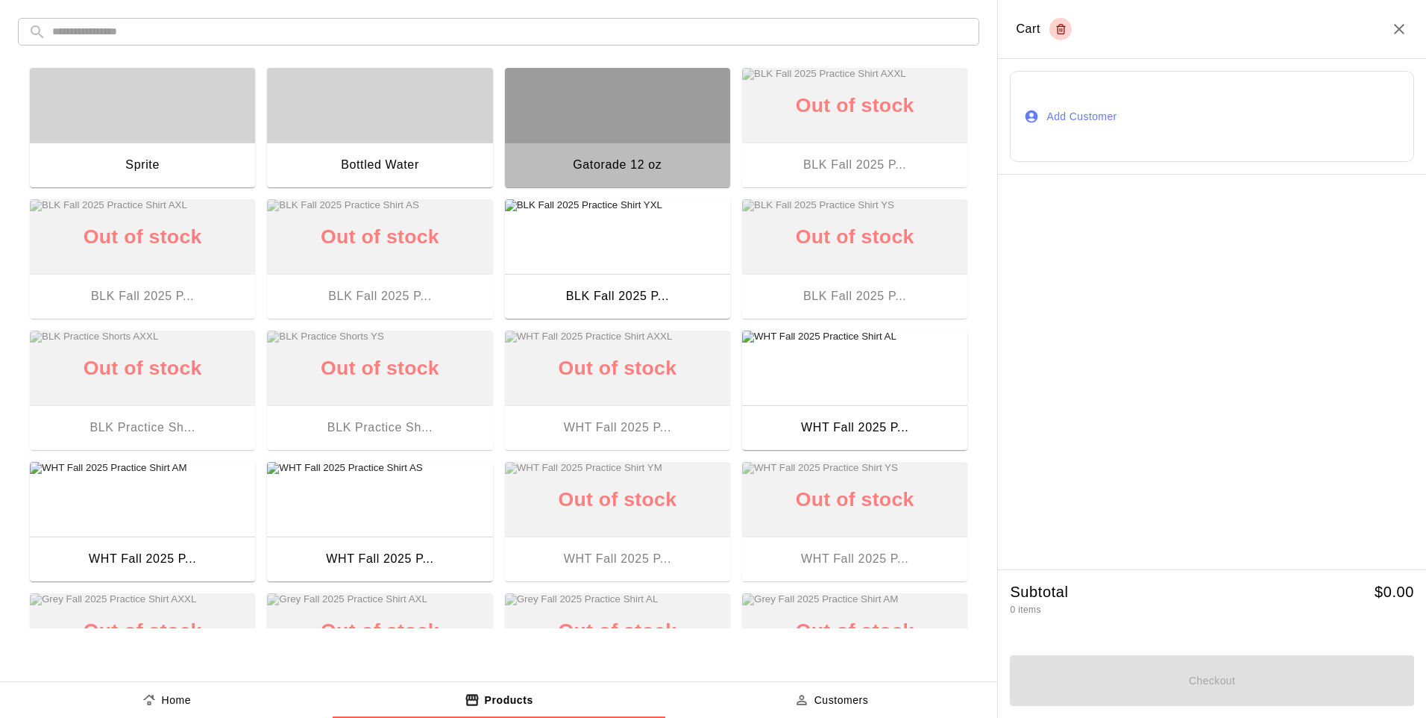
click at [588, 134] on div "button" at bounding box center [617, 105] width 225 height 75
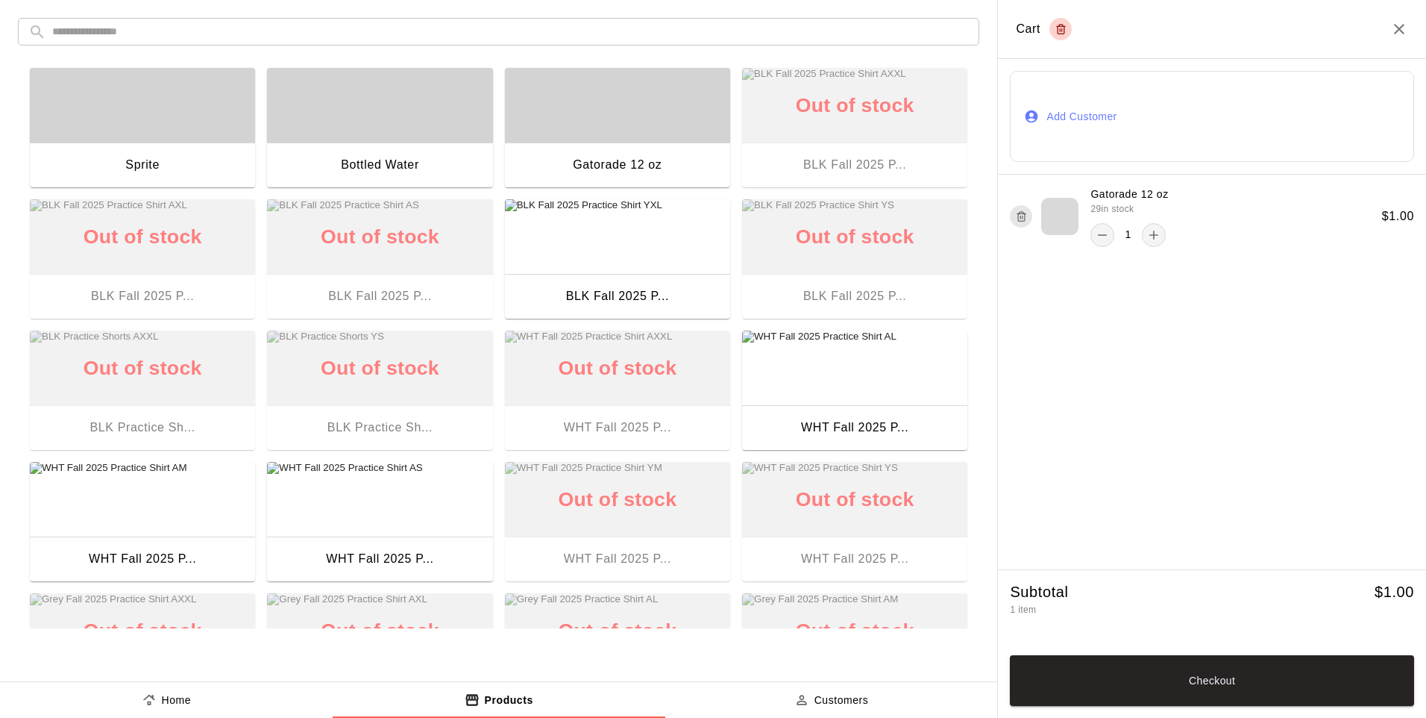
click at [1233, 687] on button "Checkout" at bounding box center [1212, 680] width 404 height 51
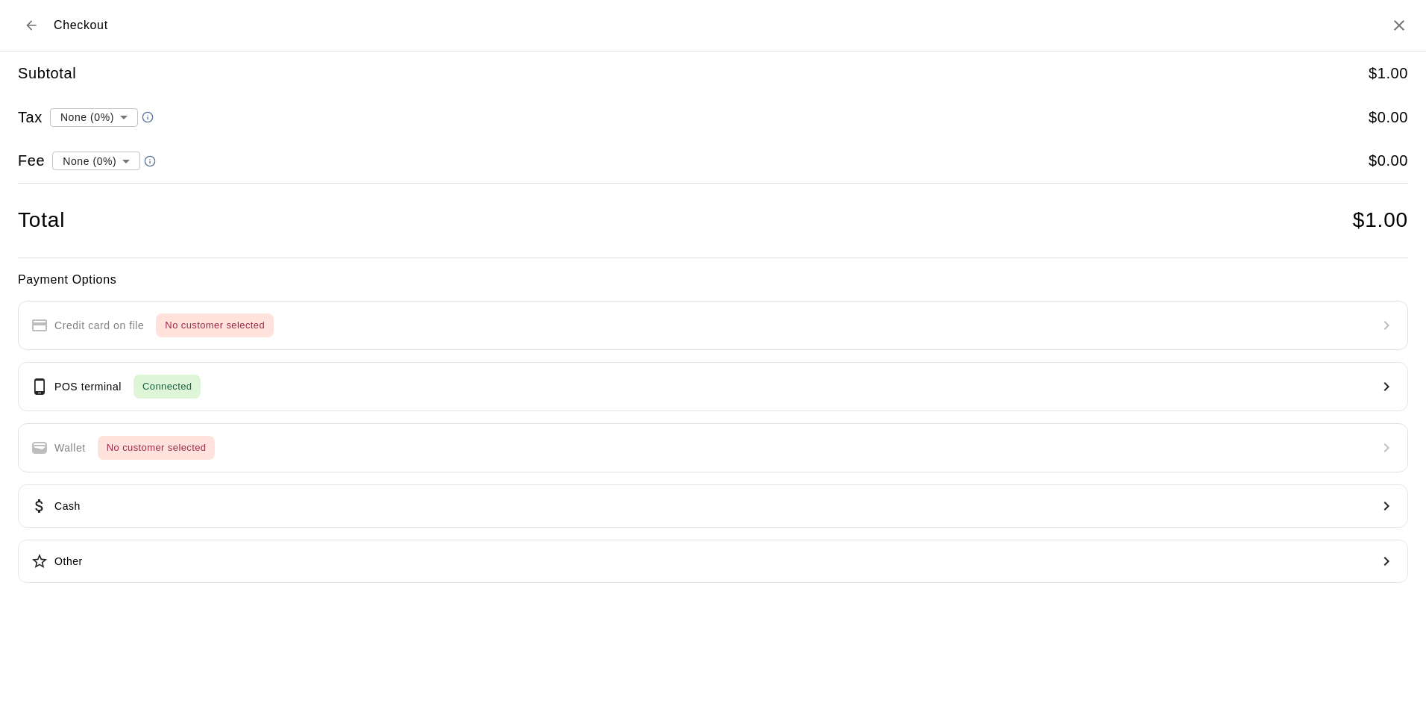
click at [294, 378] on button "POS terminal Connected" at bounding box center [713, 386] width 1391 height 49
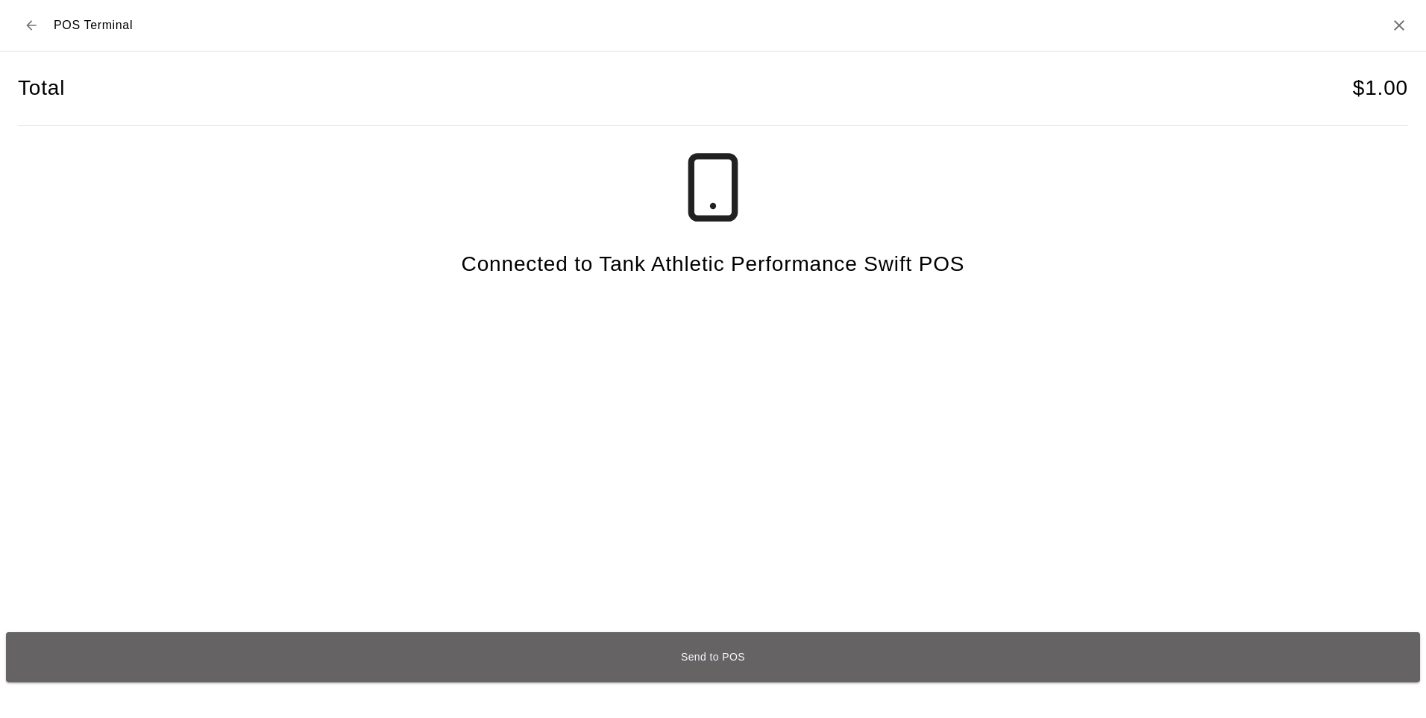
click at [575, 643] on button "Send to POS" at bounding box center [713, 657] width 1415 height 50
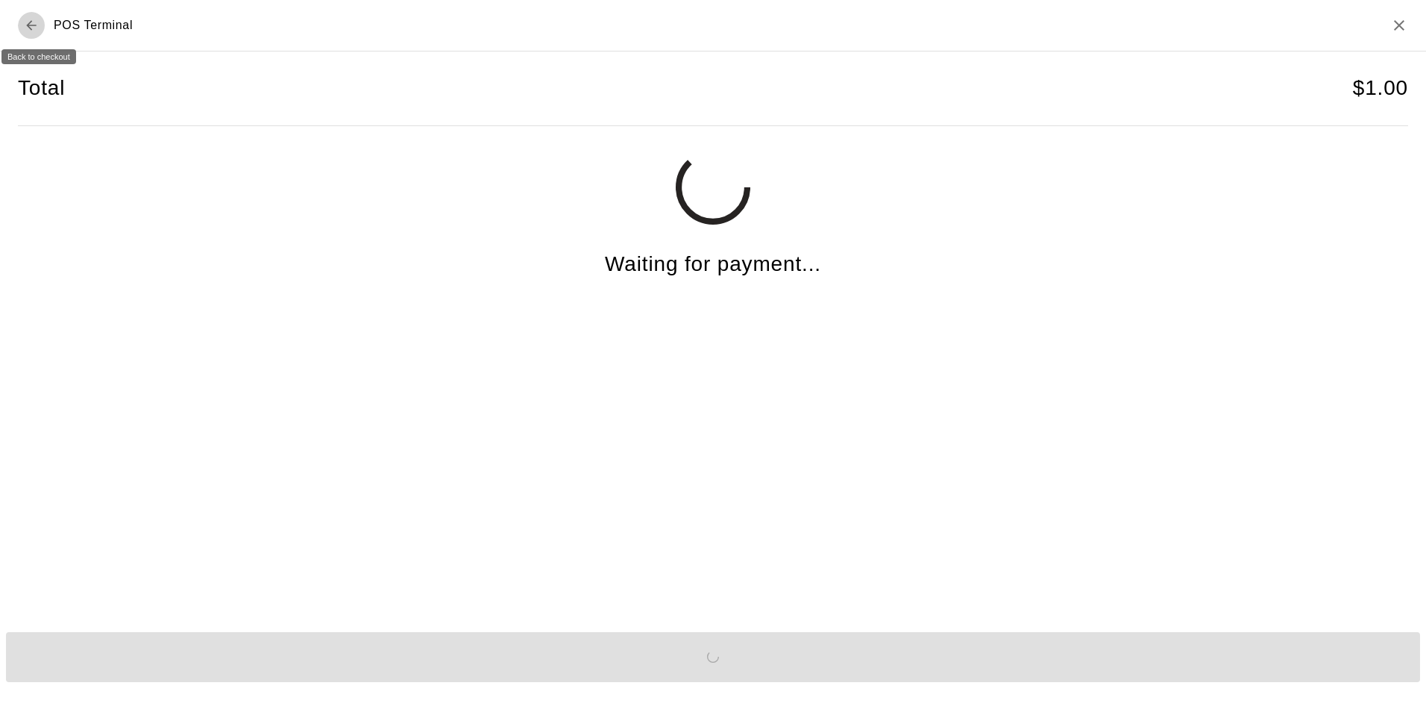
click at [33, 28] on icon "Back to checkout" at bounding box center [31, 25] width 15 height 15
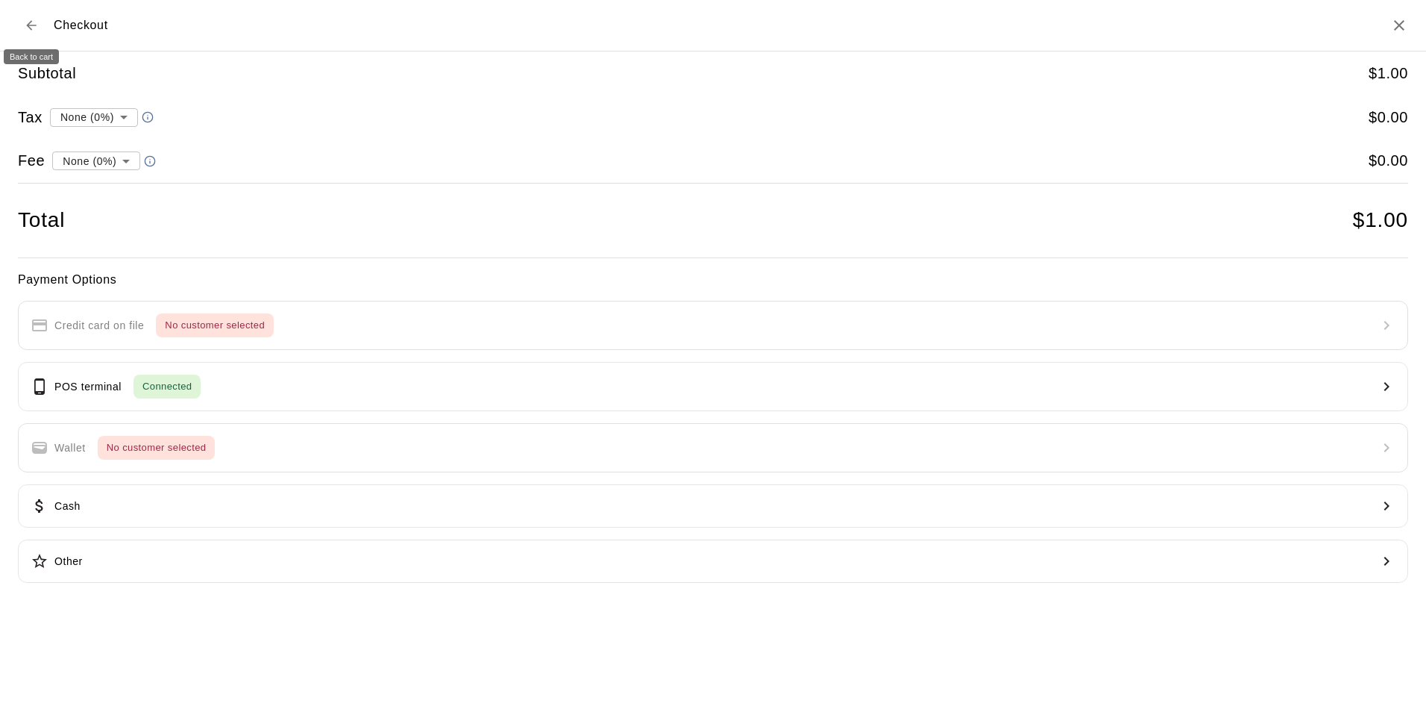
click at [32, 20] on icon "Back to cart" at bounding box center [31, 25] width 15 height 15
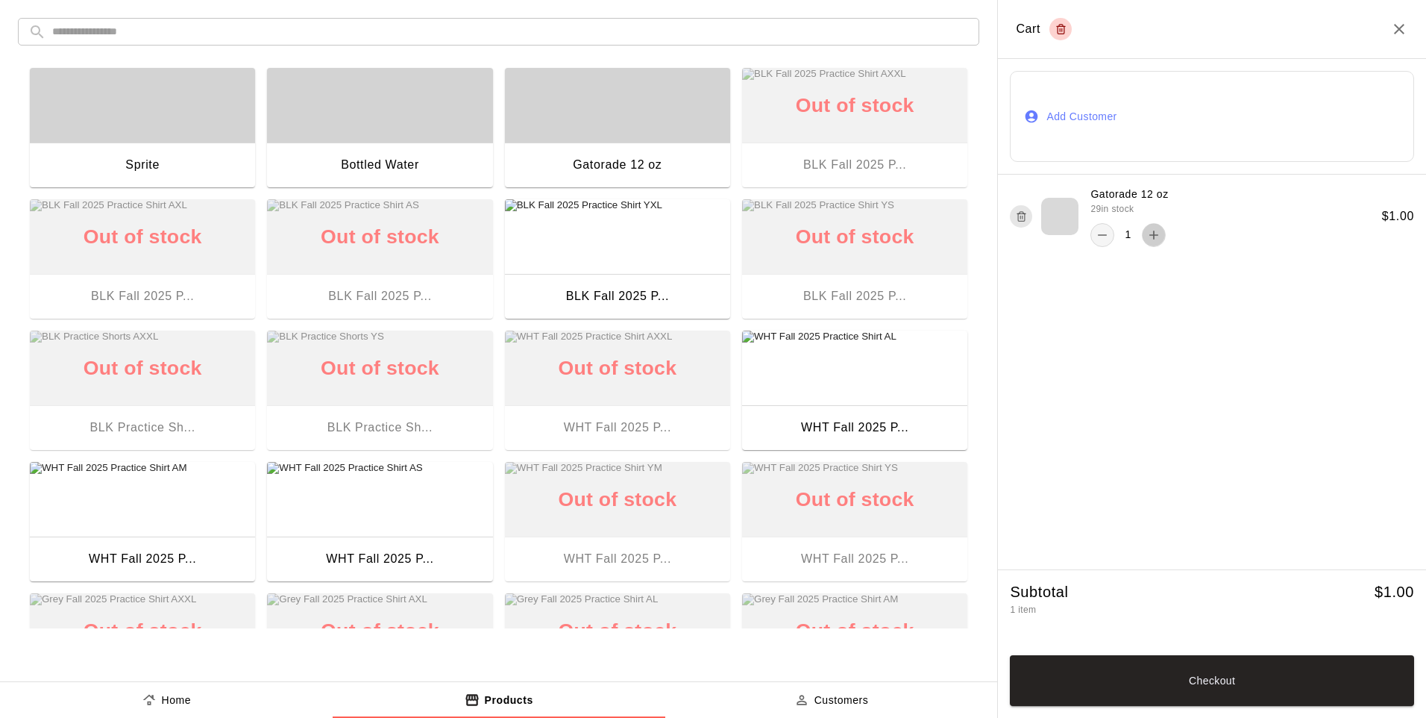
click at [1154, 234] on icon "add" at bounding box center [1154, 235] width 9 height 9
click at [1220, 675] on button "Checkout" at bounding box center [1212, 680] width 404 height 51
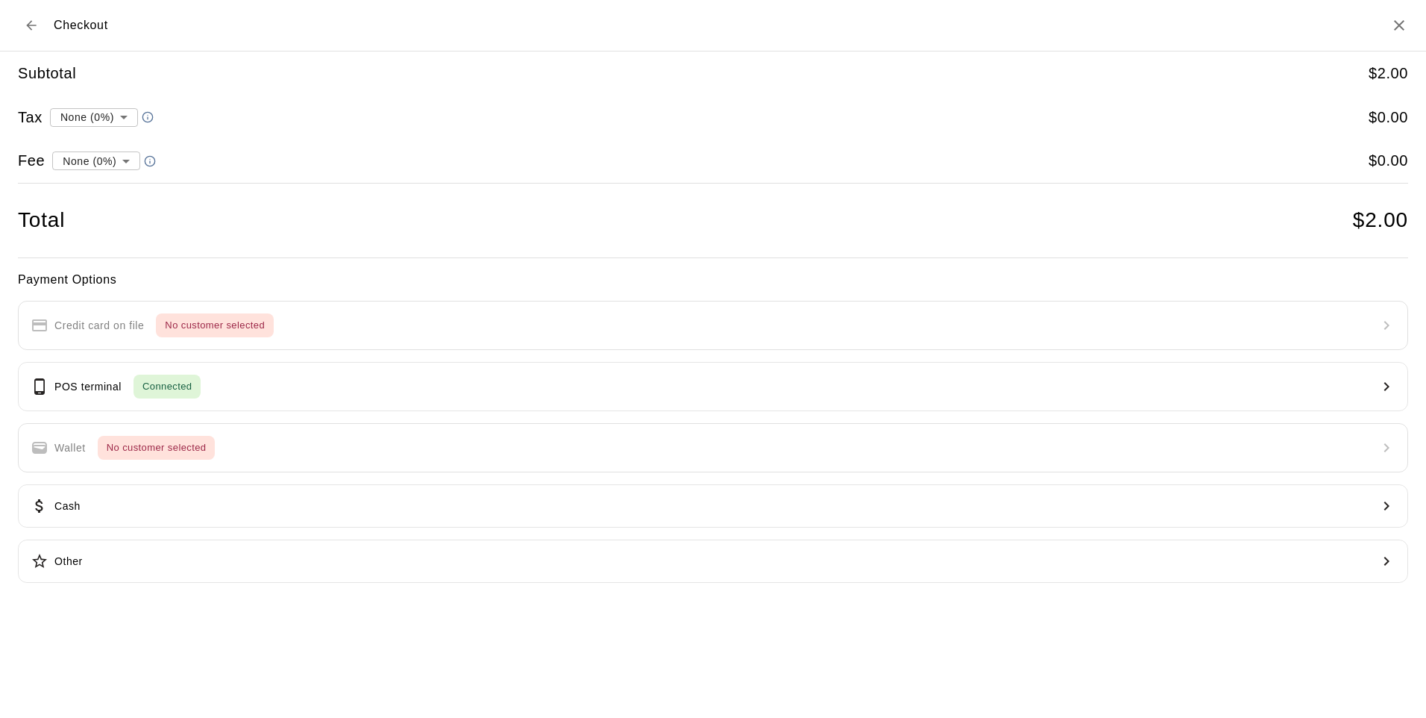
click at [394, 380] on button "POS terminal Connected" at bounding box center [713, 386] width 1391 height 49
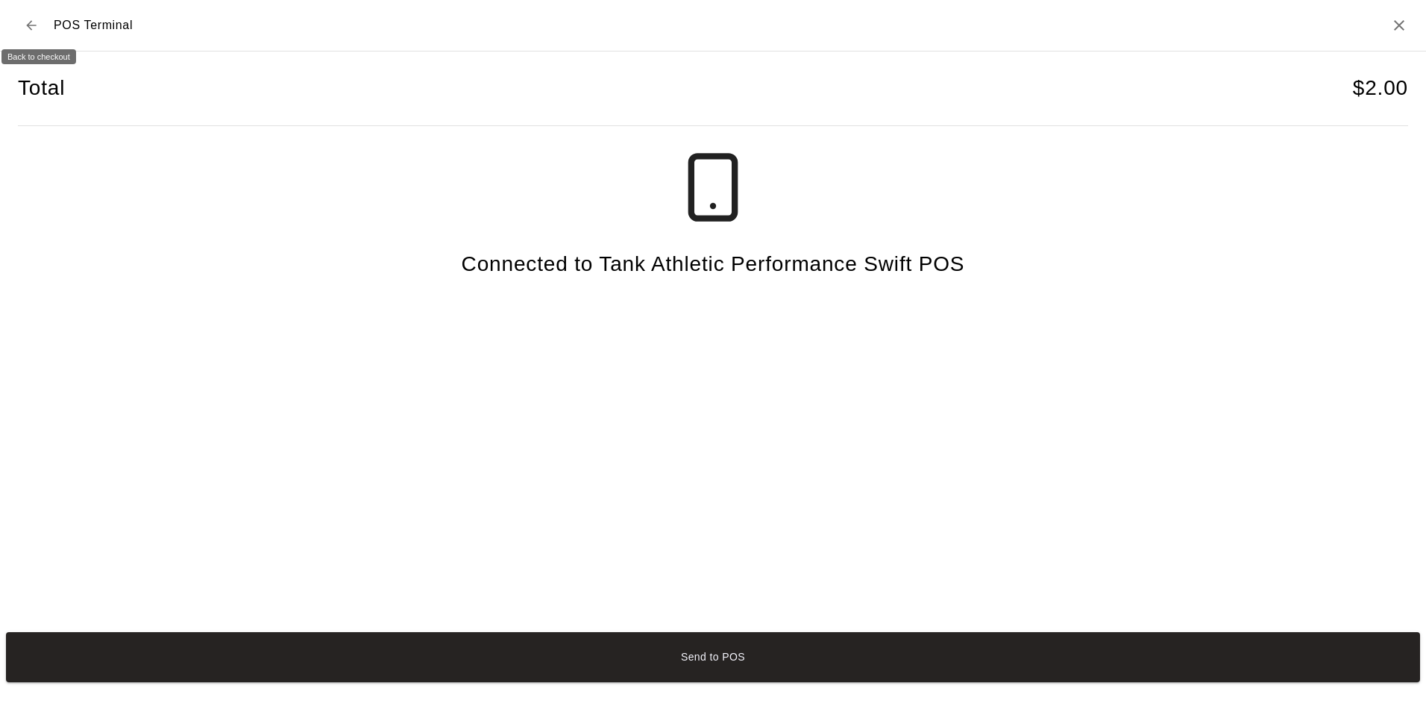
click at [22, 24] on button "Back to checkout" at bounding box center [31, 25] width 27 height 27
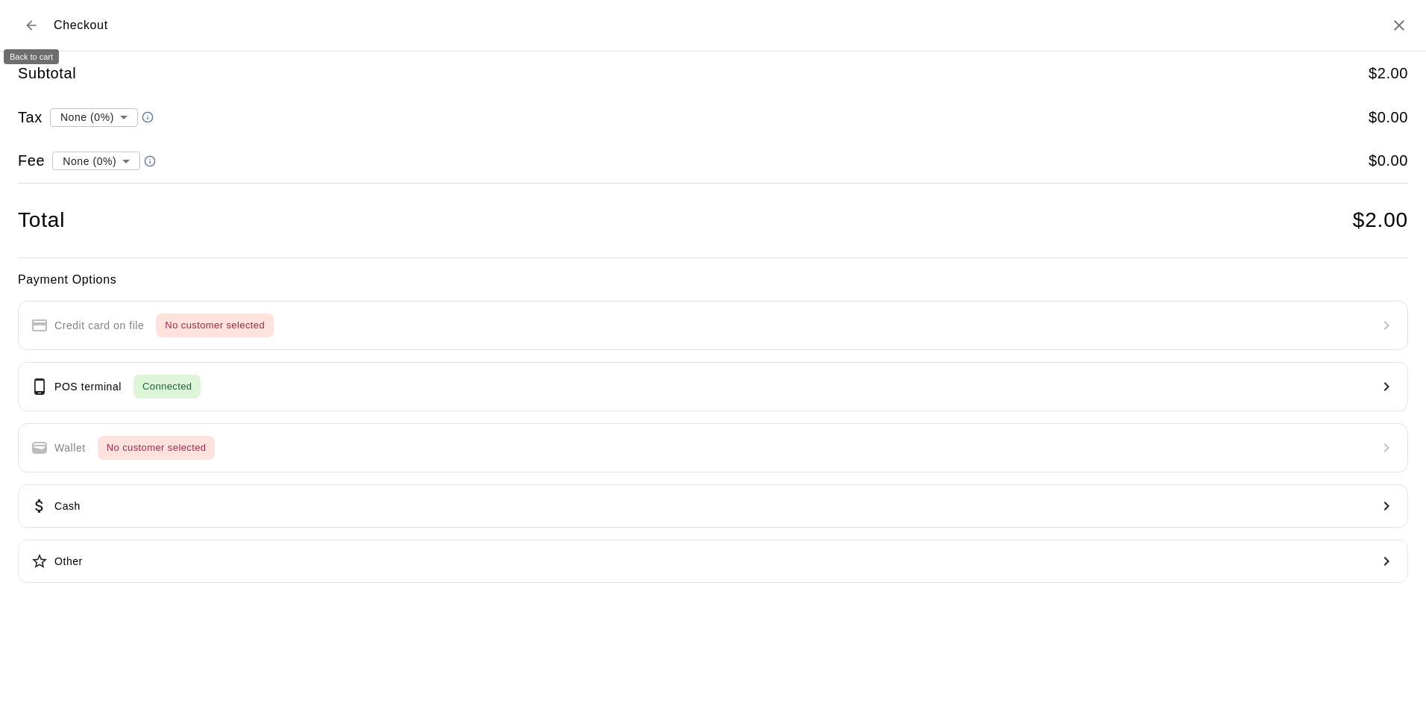
click at [31, 27] on icon "Back to cart" at bounding box center [31, 25] width 15 height 15
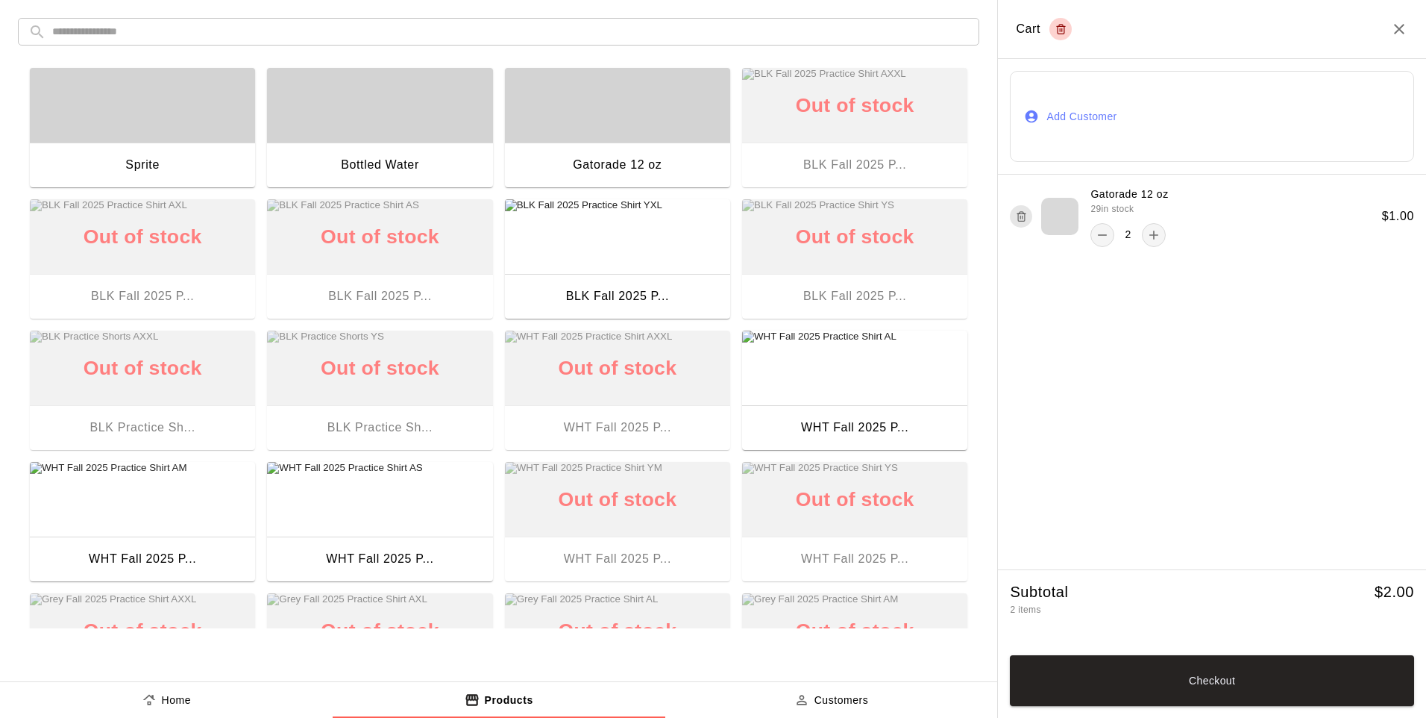
click at [1156, 228] on icon "add" at bounding box center [1154, 235] width 15 height 15
click at [1196, 678] on button "Checkout" at bounding box center [1212, 680] width 404 height 51
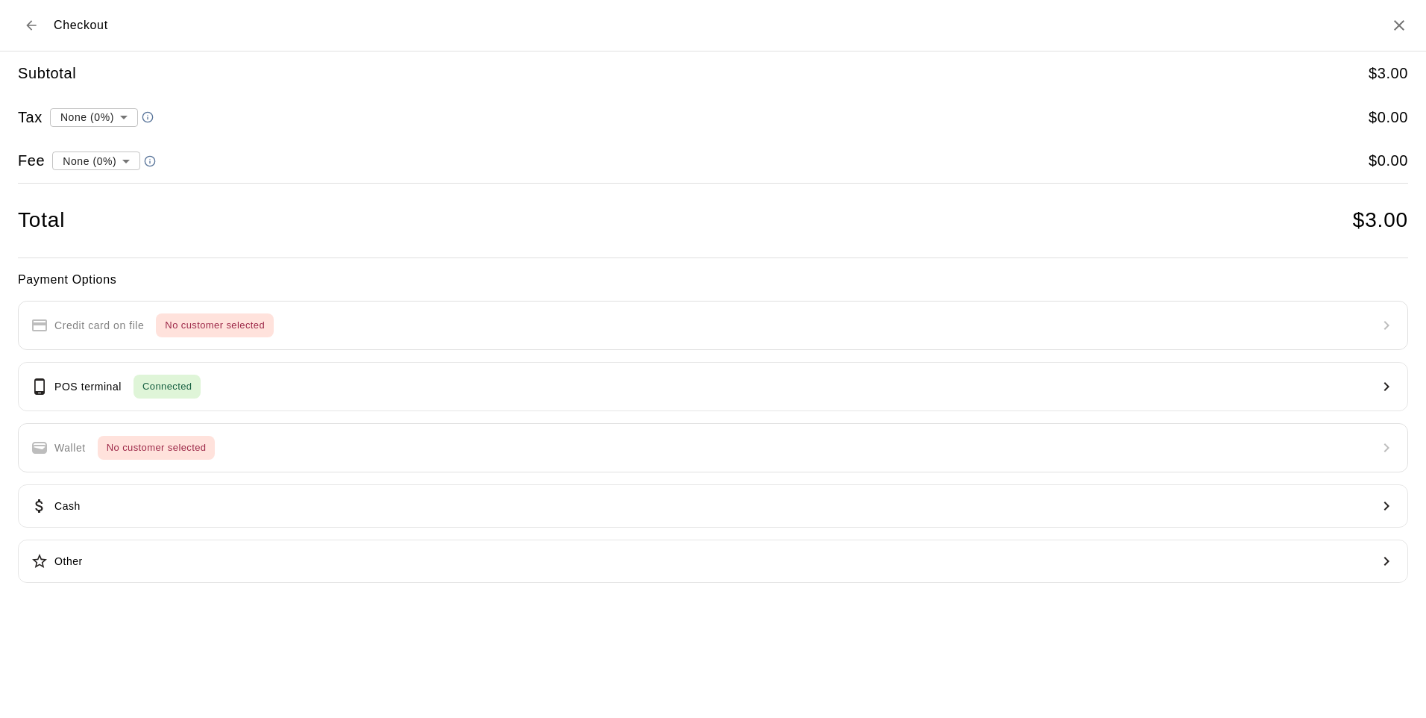
click at [408, 388] on button "POS terminal Connected" at bounding box center [713, 386] width 1391 height 49
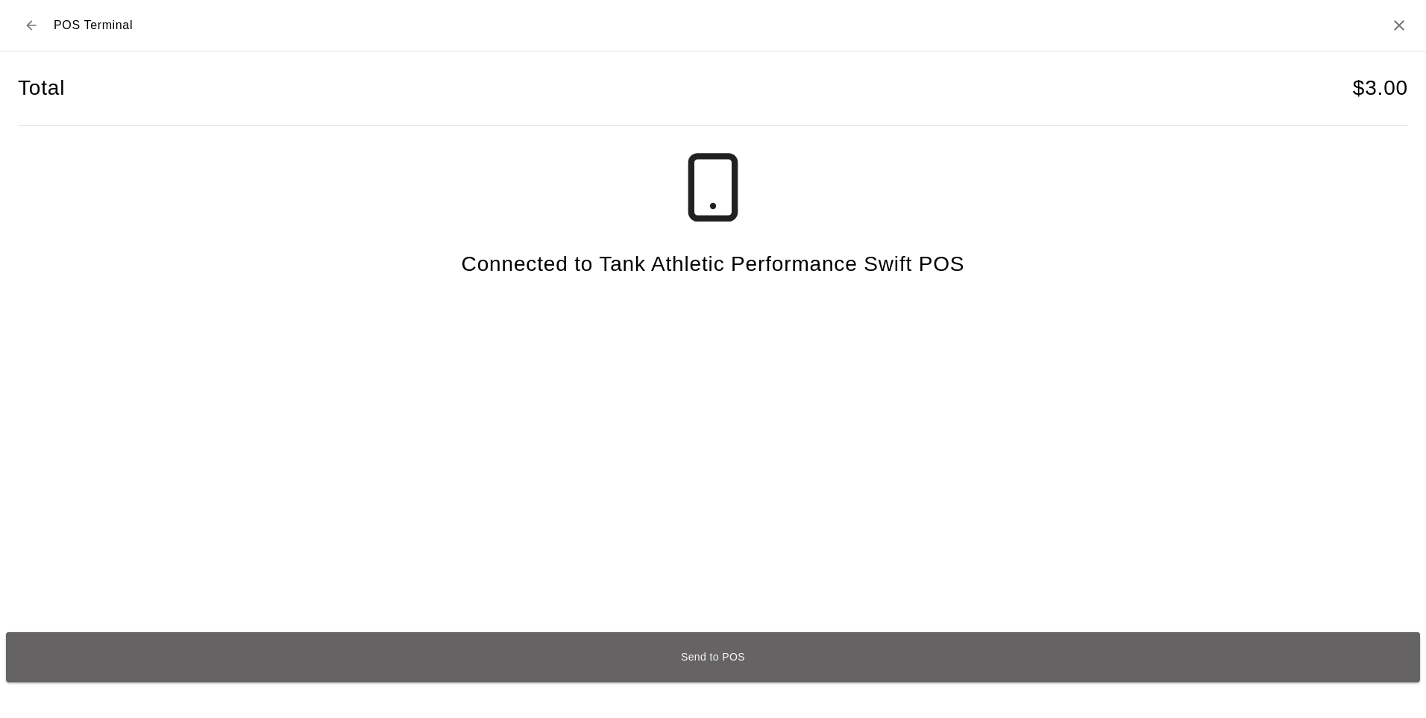
click at [683, 657] on button "Send to POS" at bounding box center [713, 657] width 1415 height 50
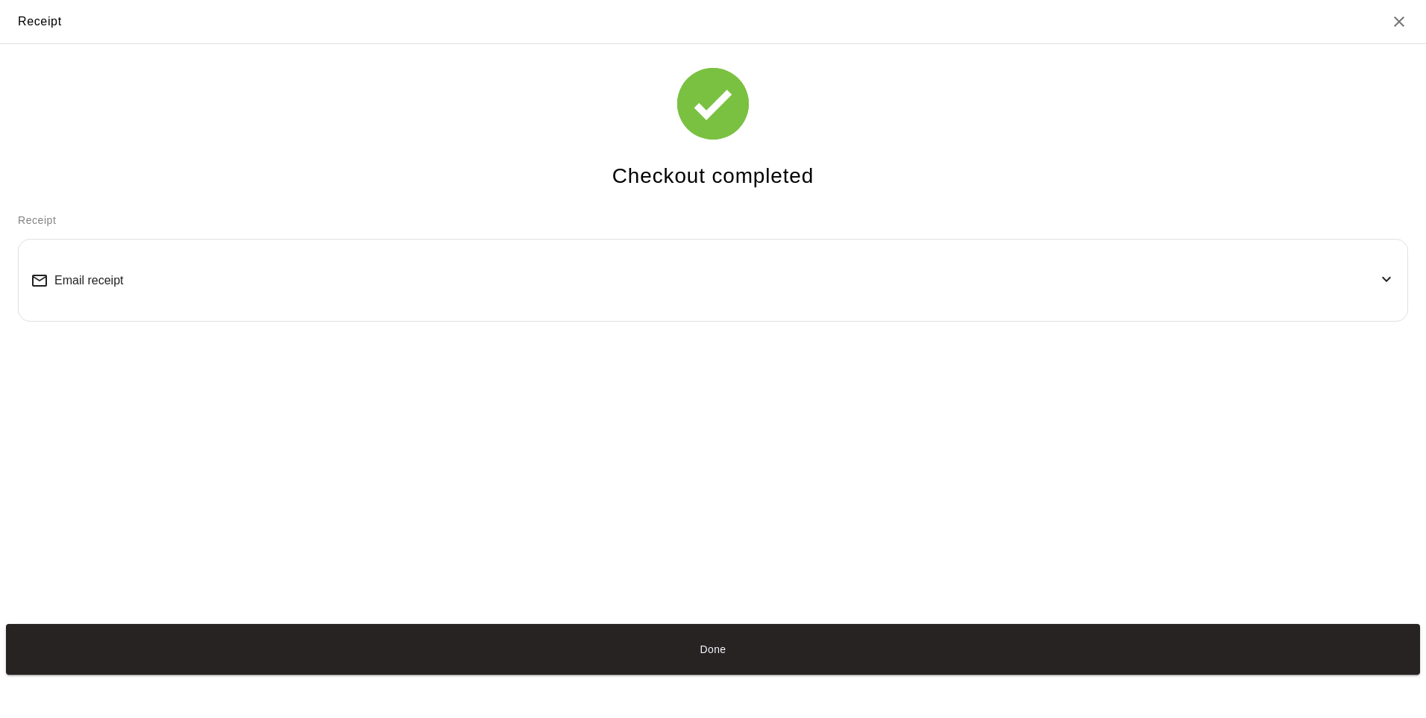
click at [539, 633] on button "Done" at bounding box center [713, 649] width 1415 height 50
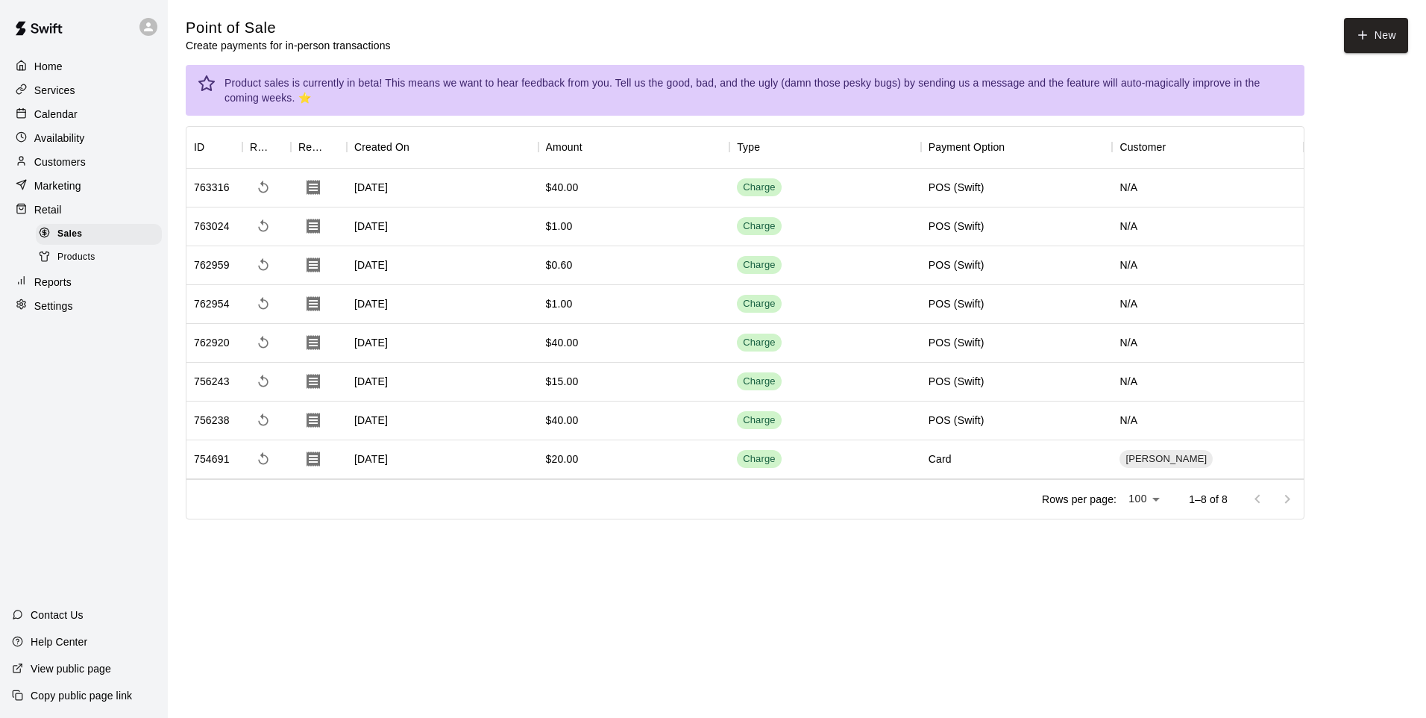
drag, startPoint x: 567, startPoint y: 619, endPoint x: 520, endPoint y: 553, distance: 81.4
click at [520, 553] on main "Point of Sale Create payments for in-person transactions New Product sales is c…" at bounding box center [797, 280] width 1259 height 561
click at [1287, 498] on div at bounding box center [1273, 499] width 60 height 30
click at [1251, 494] on div at bounding box center [1273, 499] width 60 height 30
click at [87, 265] on span "Products" at bounding box center [76, 257] width 38 height 15
